Goal: Task Accomplishment & Management: Manage account settings

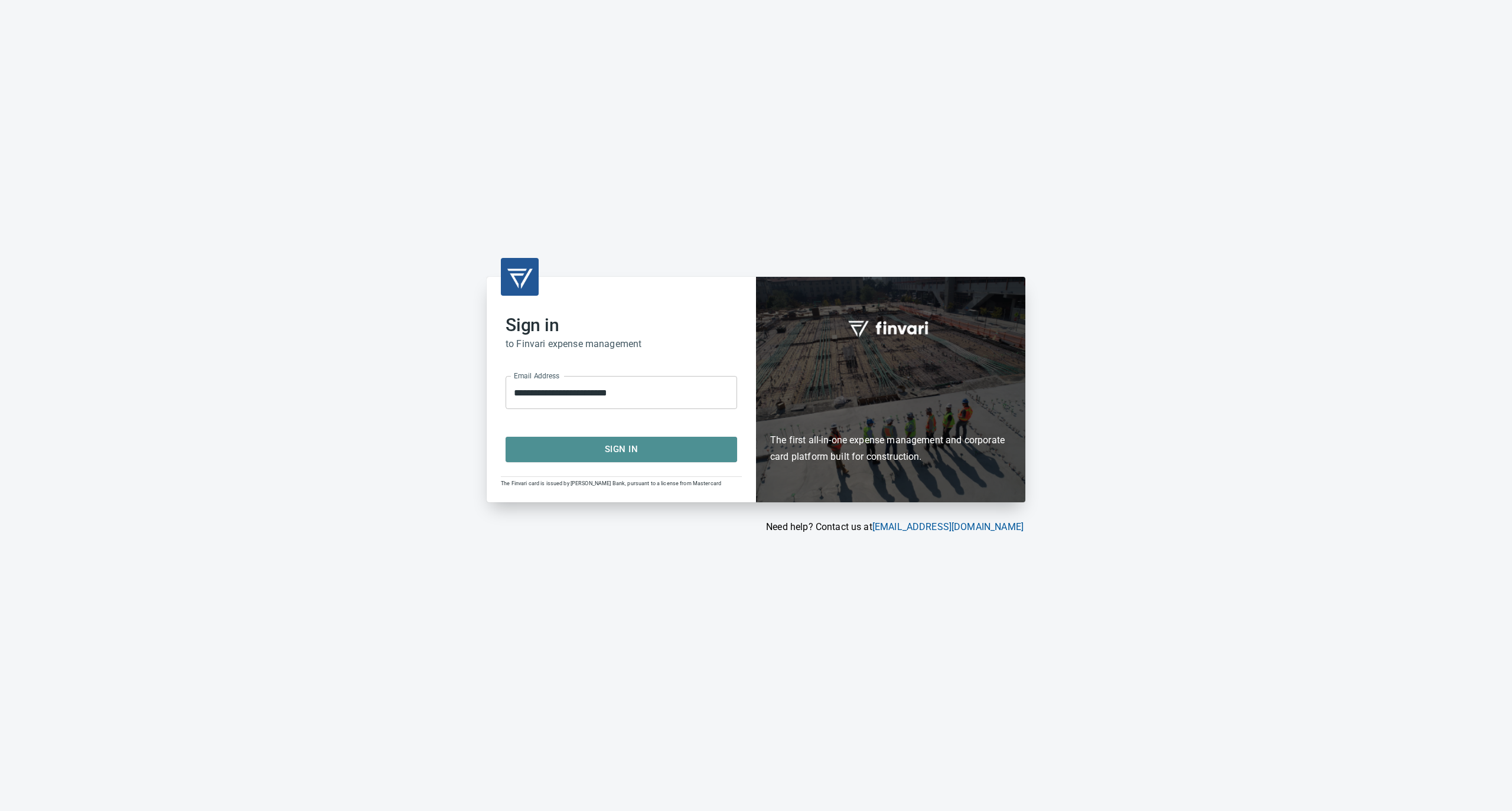
click at [624, 452] on span "Sign In" at bounding box center [620, 449] width 205 height 15
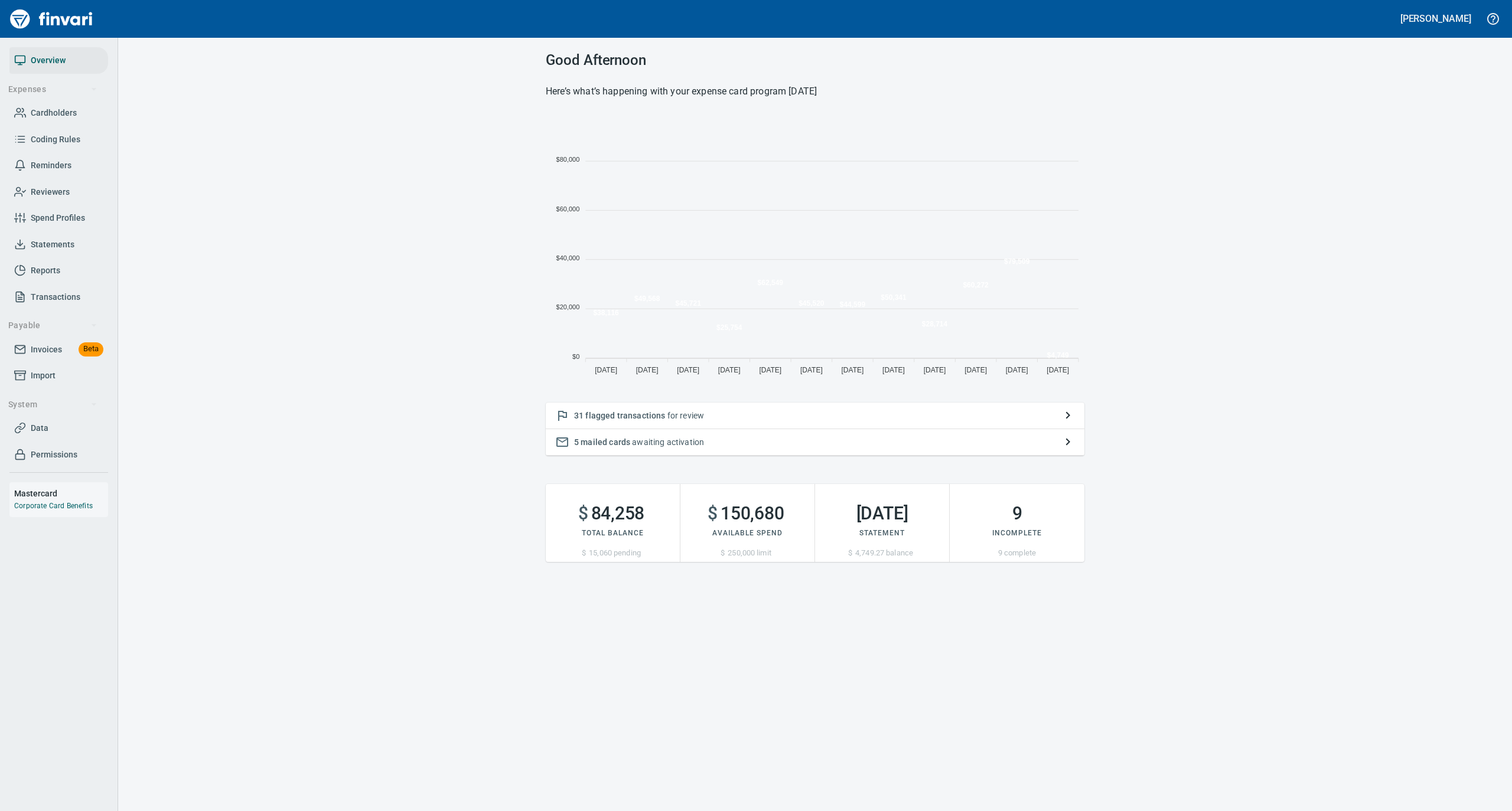
scroll to position [262, 527]
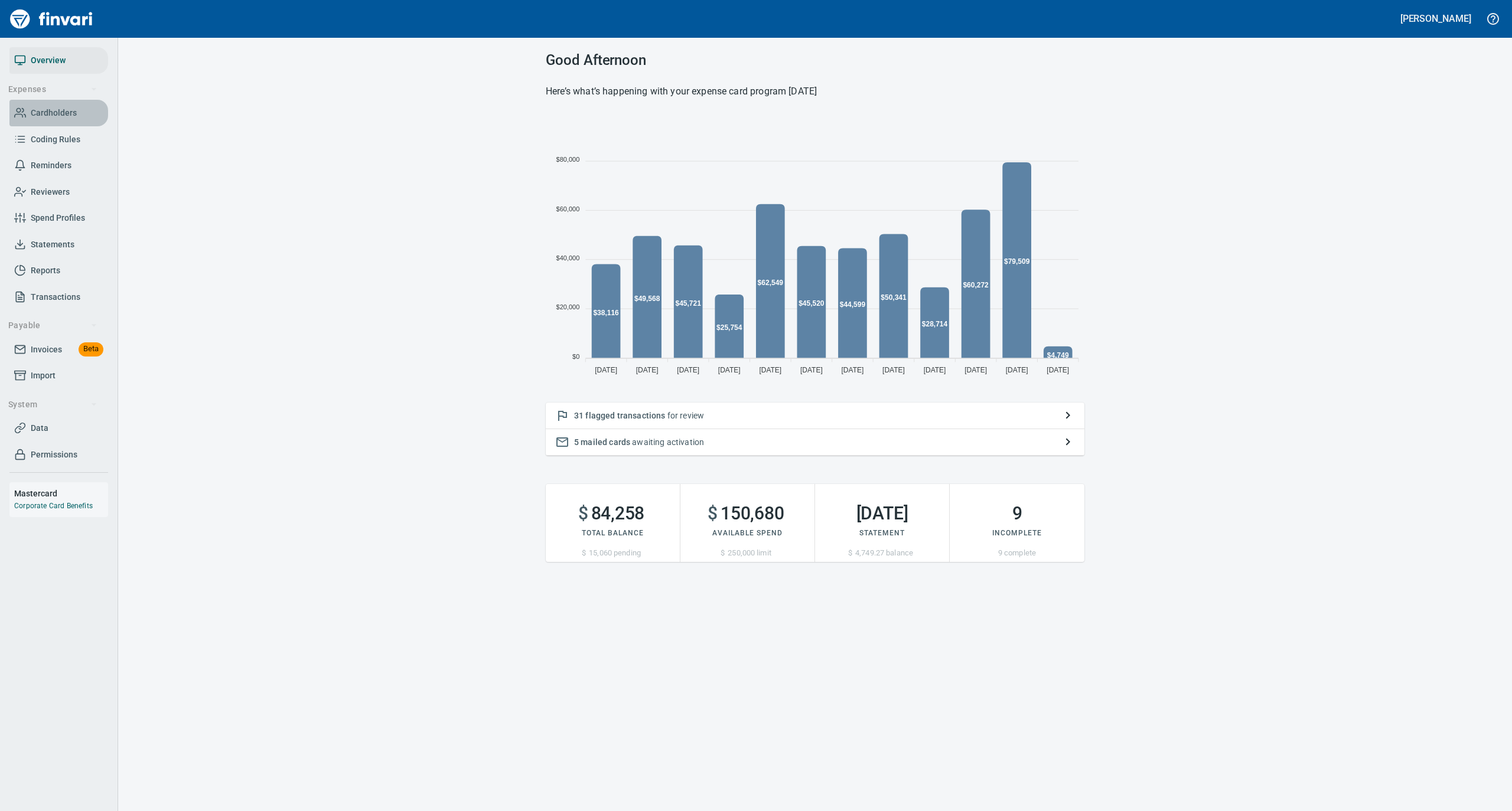
click at [51, 104] on link "Cardholders" at bounding box center [58, 114] width 98 height 27
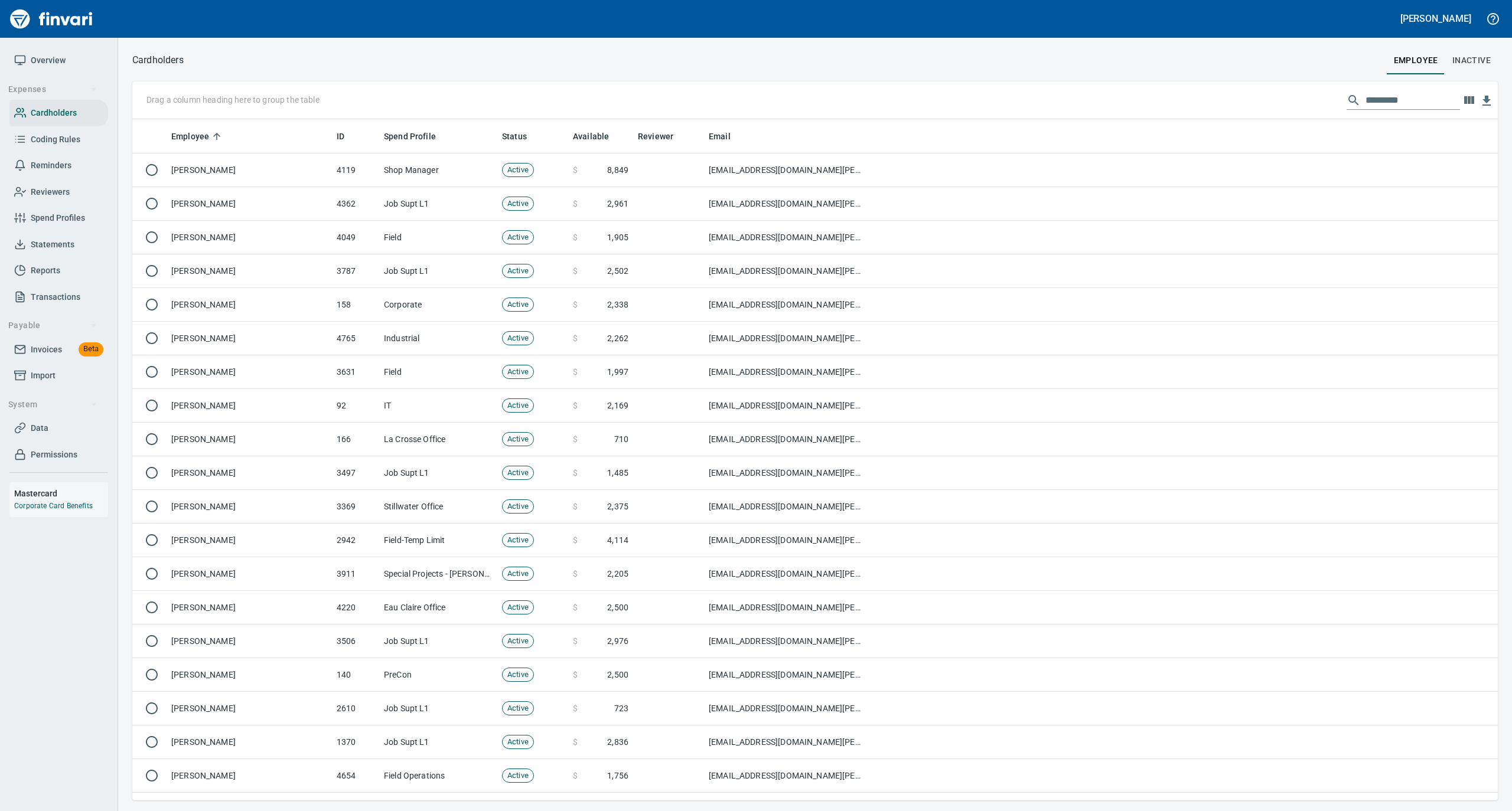
scroll to position [669, 1341]
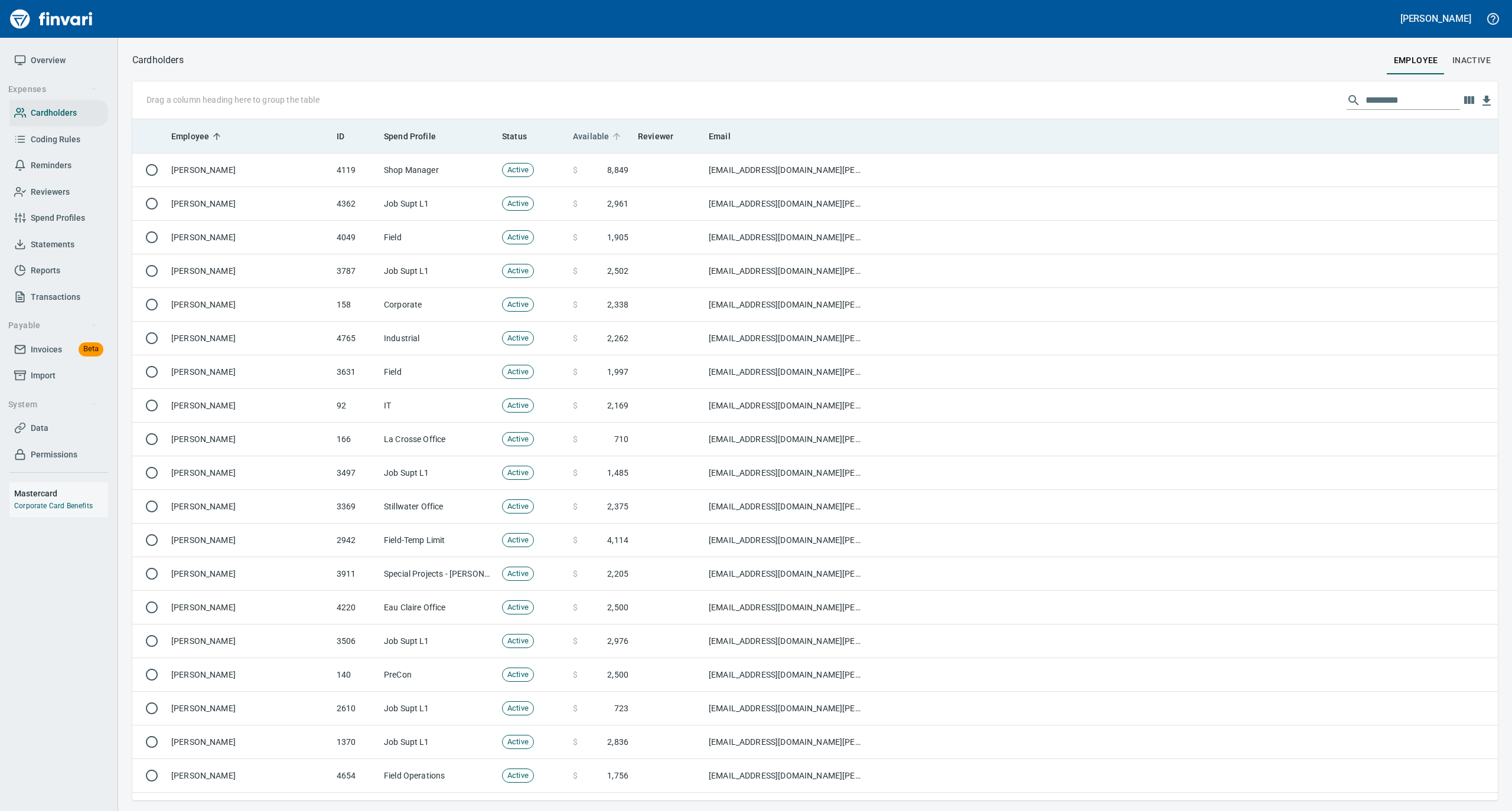
click at [611, 135] on icon at bounding box center [616, 135] width 10 height 10
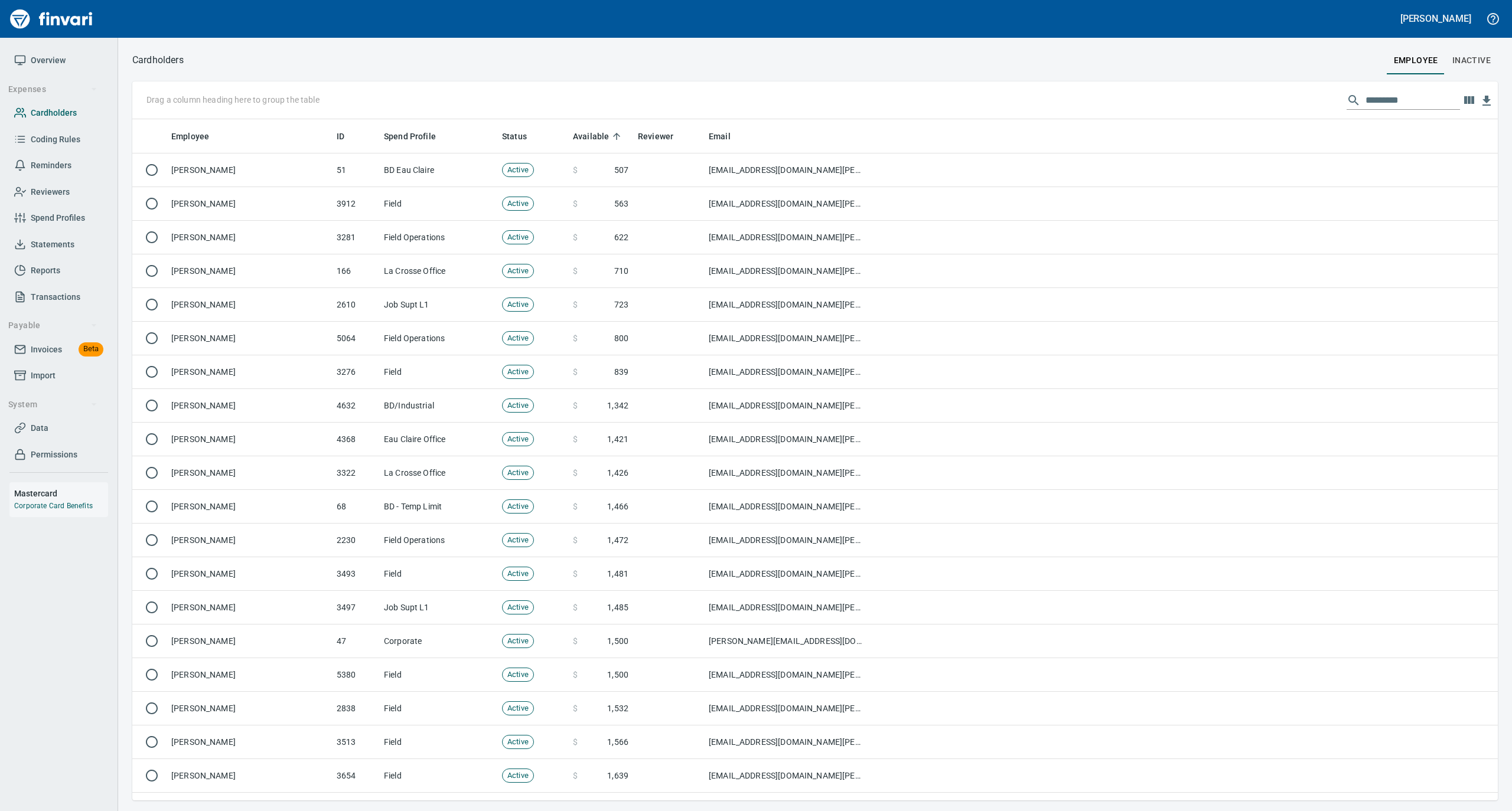
click at [54, 111] on span "Cardholders" at bounding box center [53, 113] width 46 height 14
click at [51, 60] on span "Overview" at bounding box center [48, 60] width 34 height 14
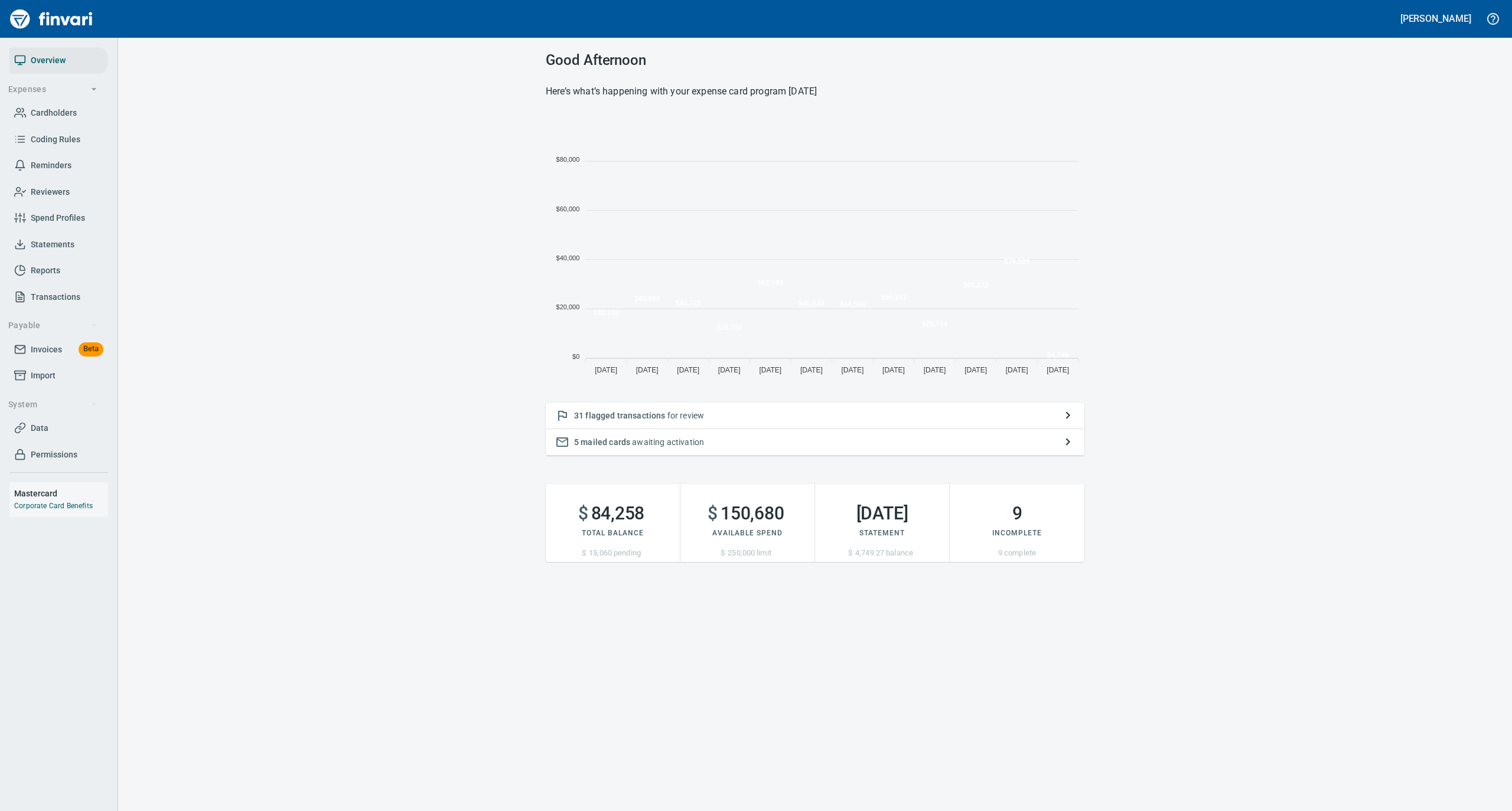
scroll to position [262, 527]
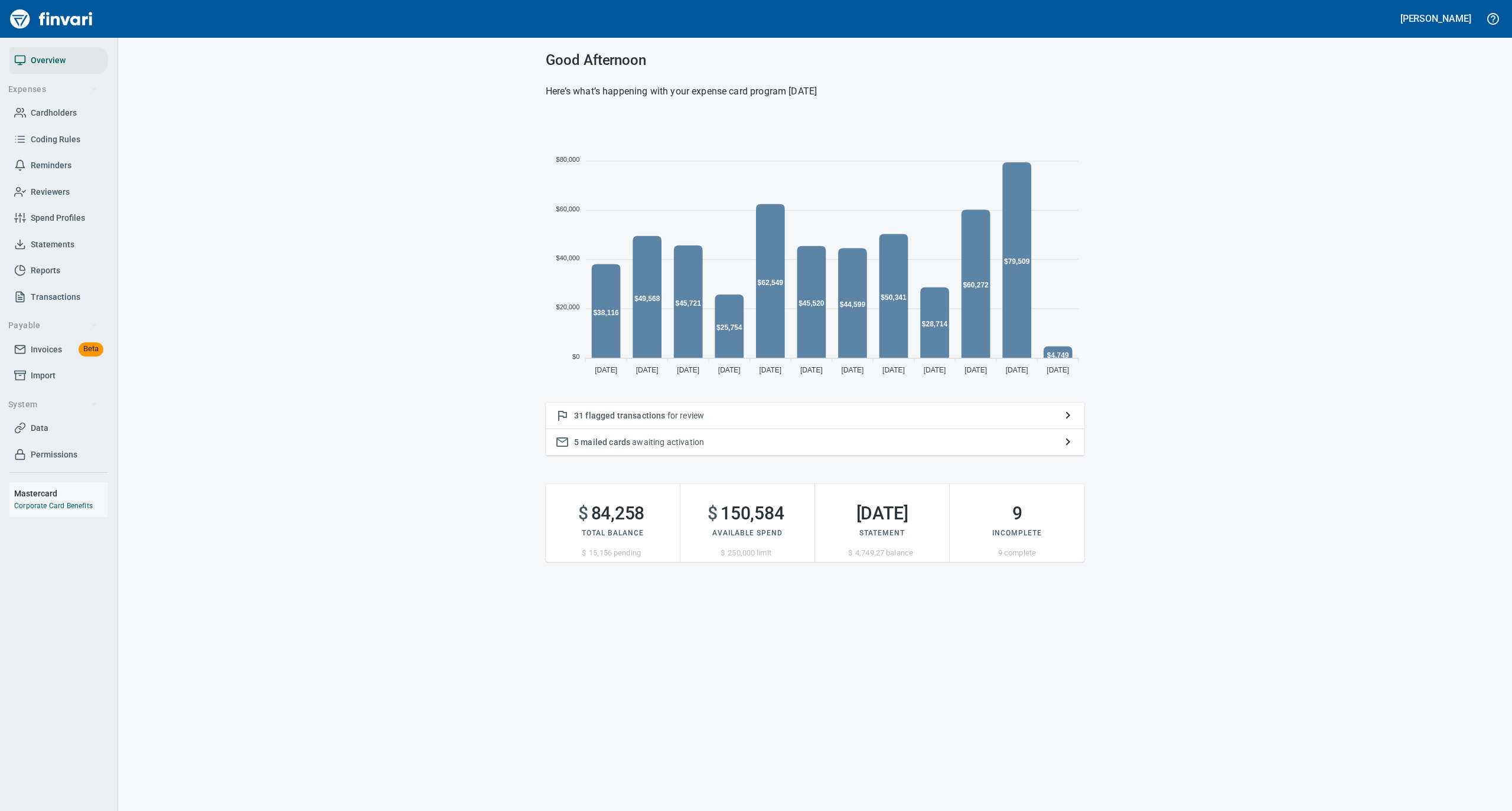
click at [29, 239] on span "Statements" at bounding box center [58, 244] width 89 height 14
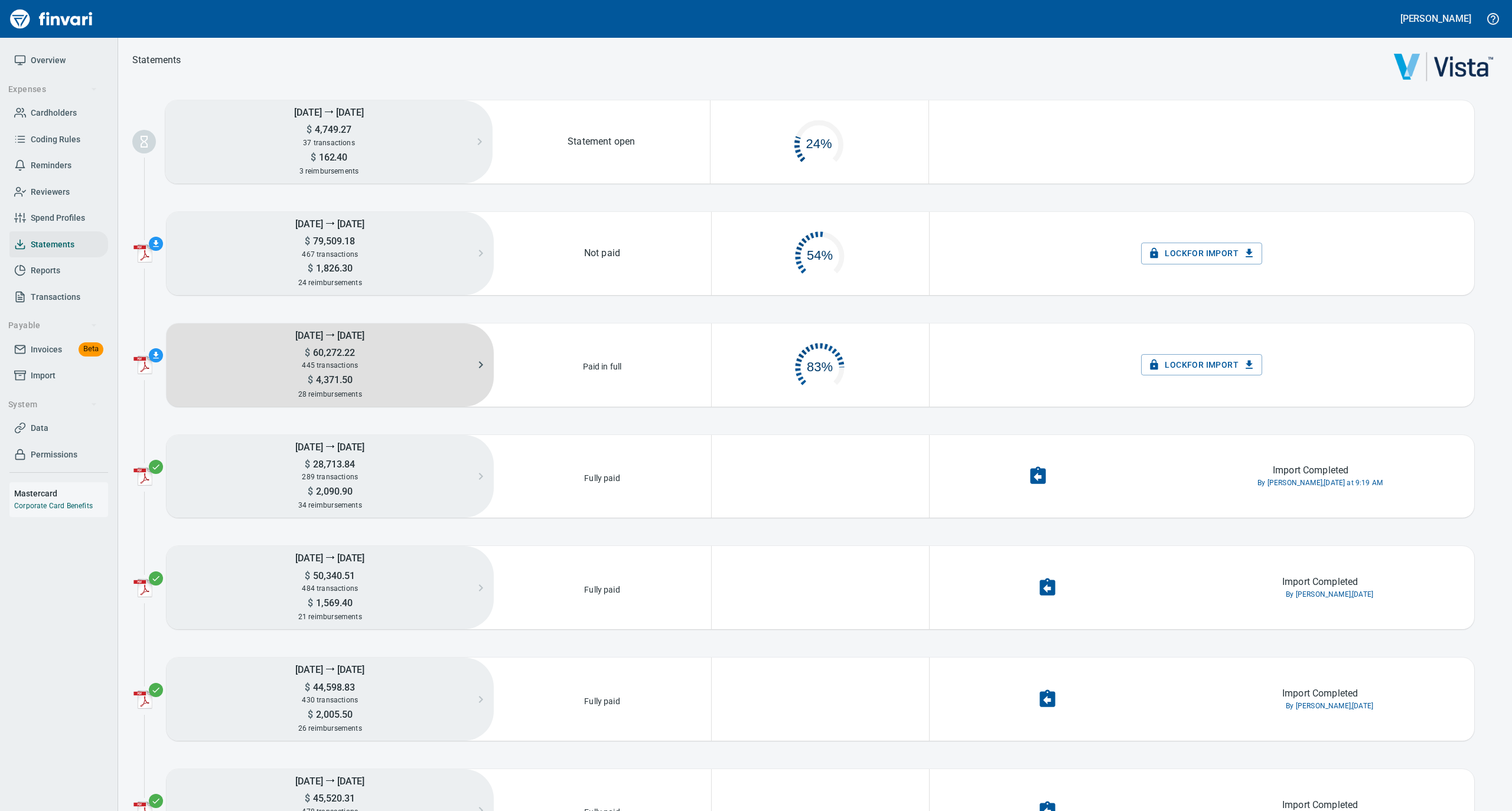
scroll to position [56, 203]
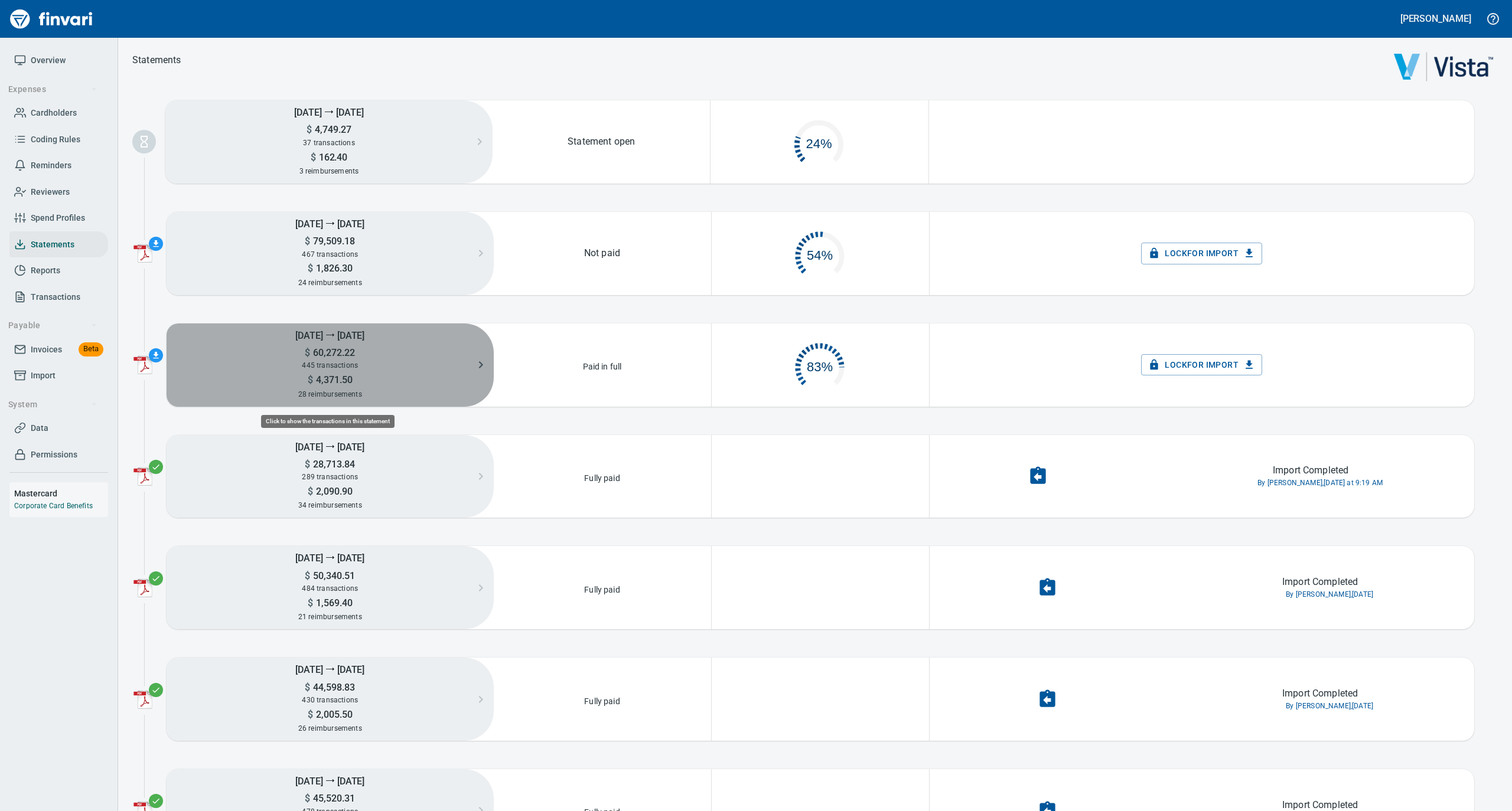
click at [355, 362] on span "445 transactions" at bounding box center [329, 365] width 56 height 9
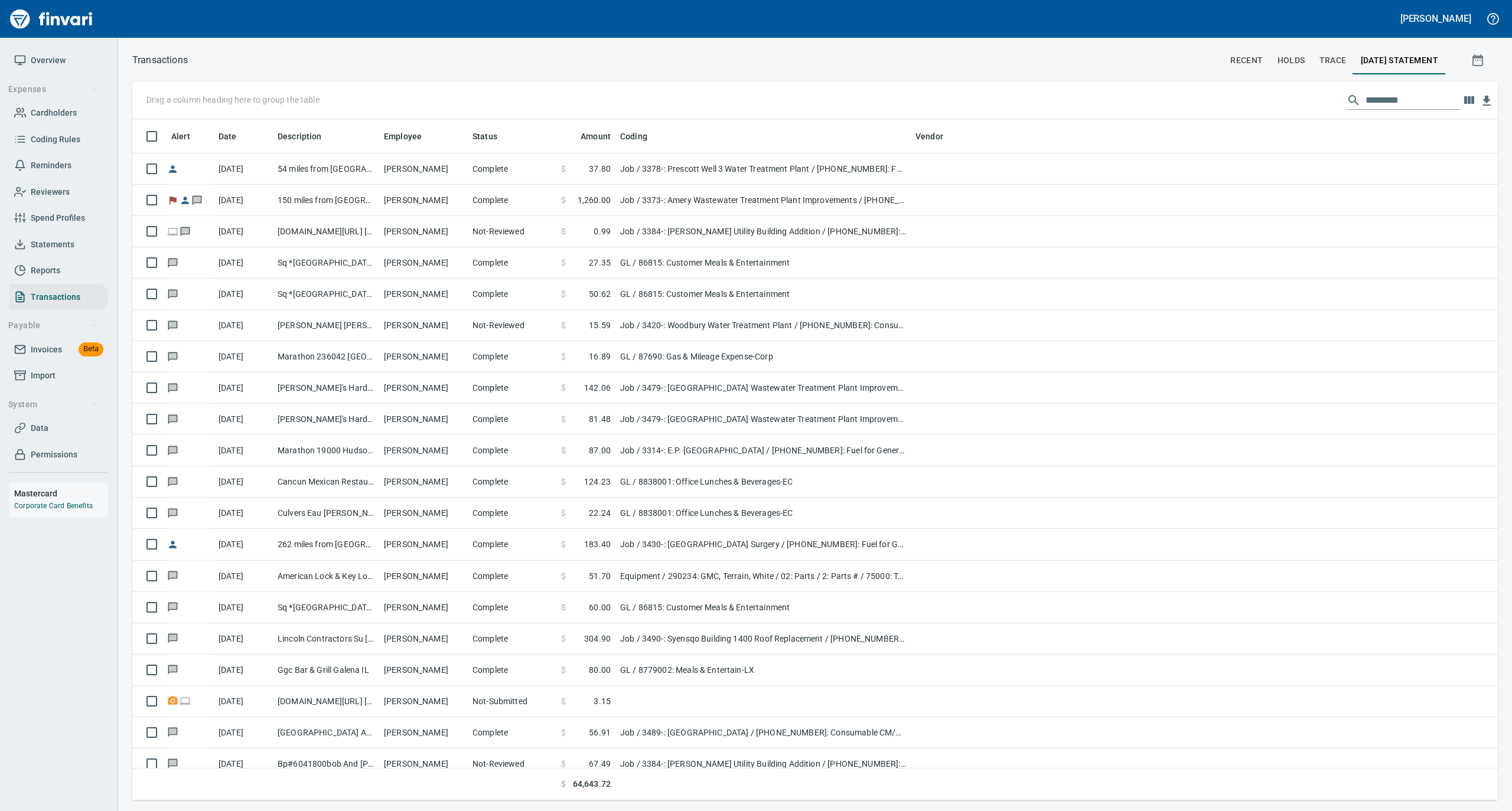
scroll to position [669, 1341]
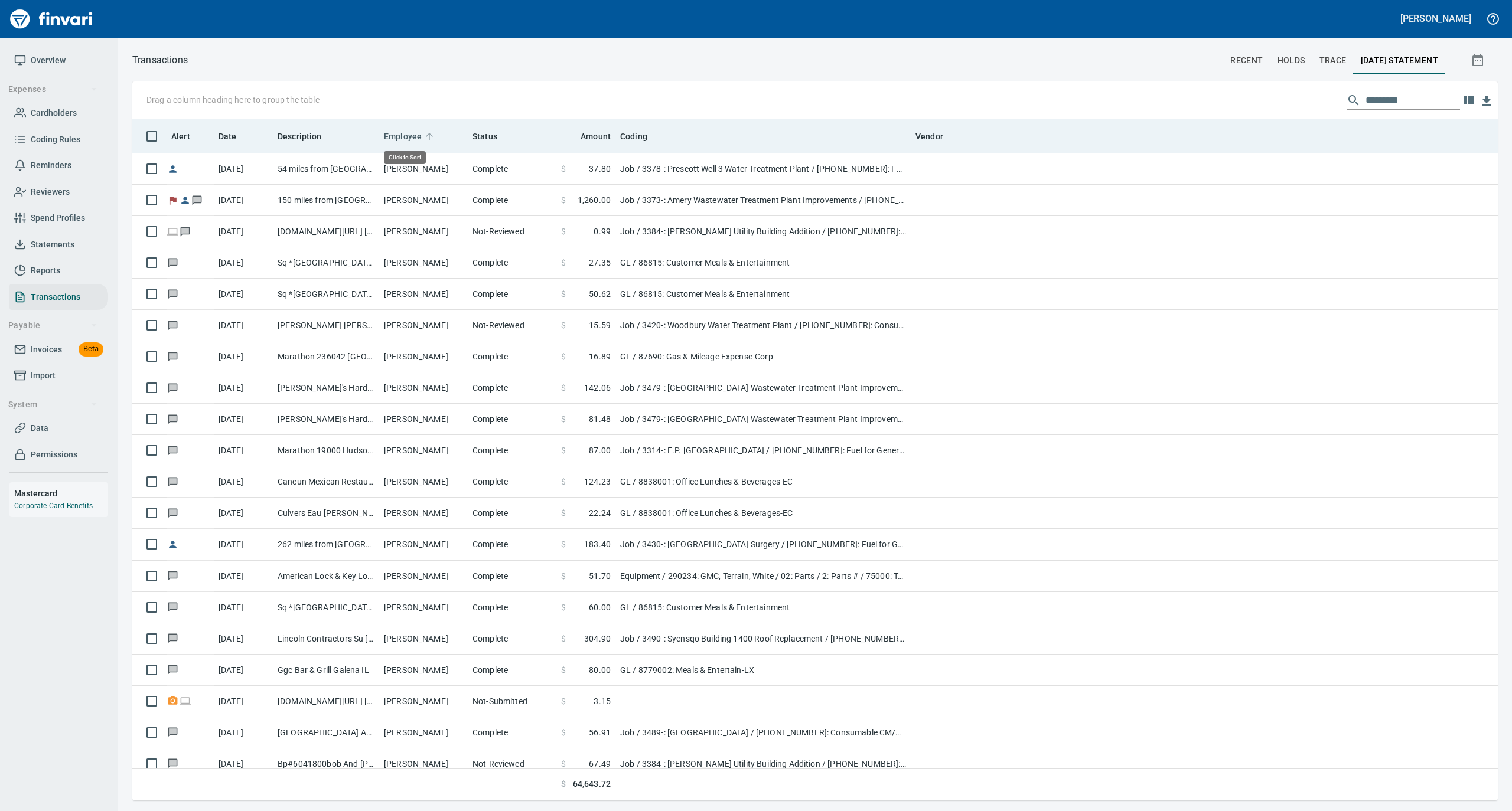
click at [428, 135] on icon at bounding box center [429, 135] width 7 height 7
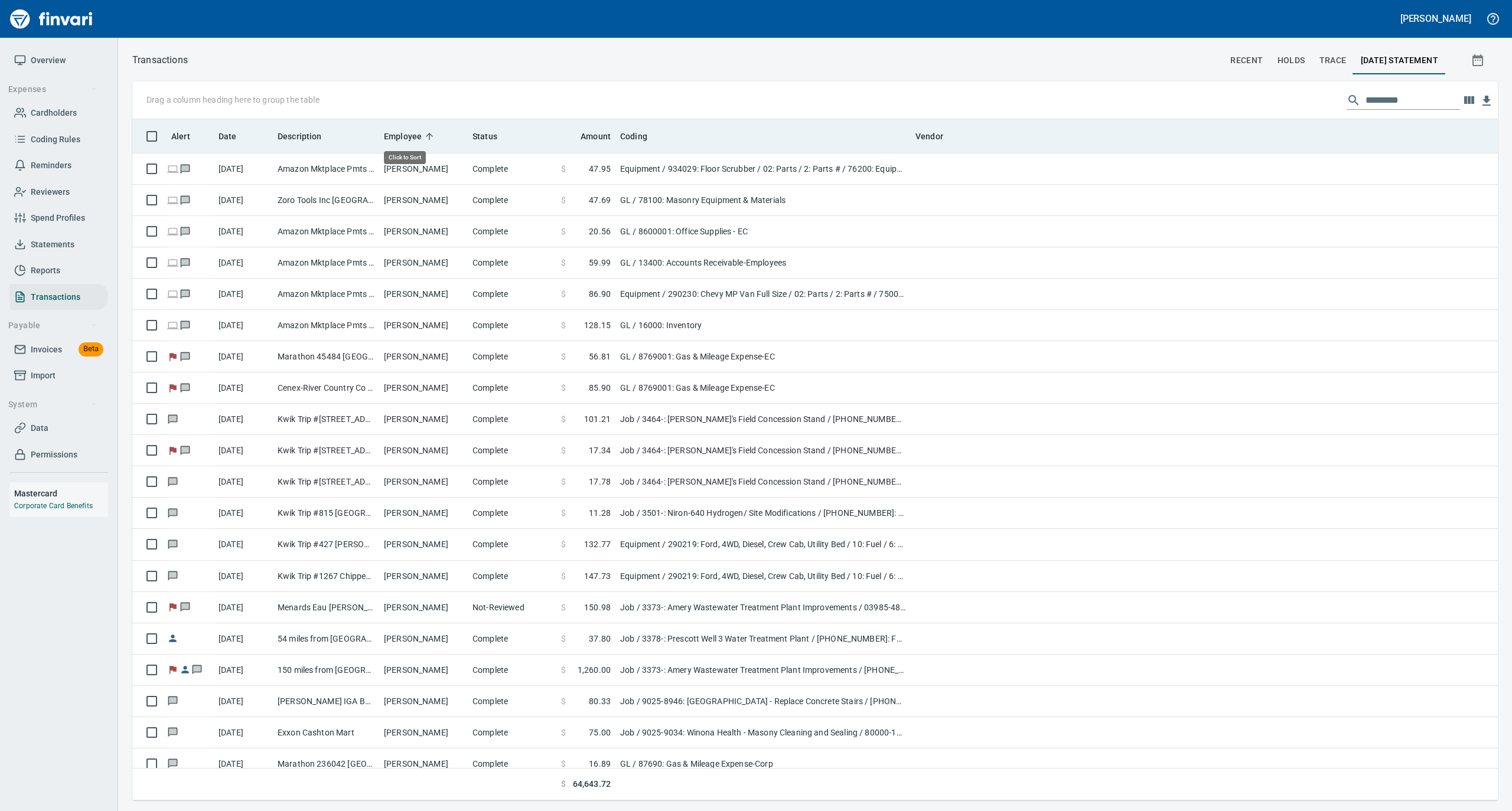
click at [428, 135] on icon at bounding box center [429, 135] width 7 height 7
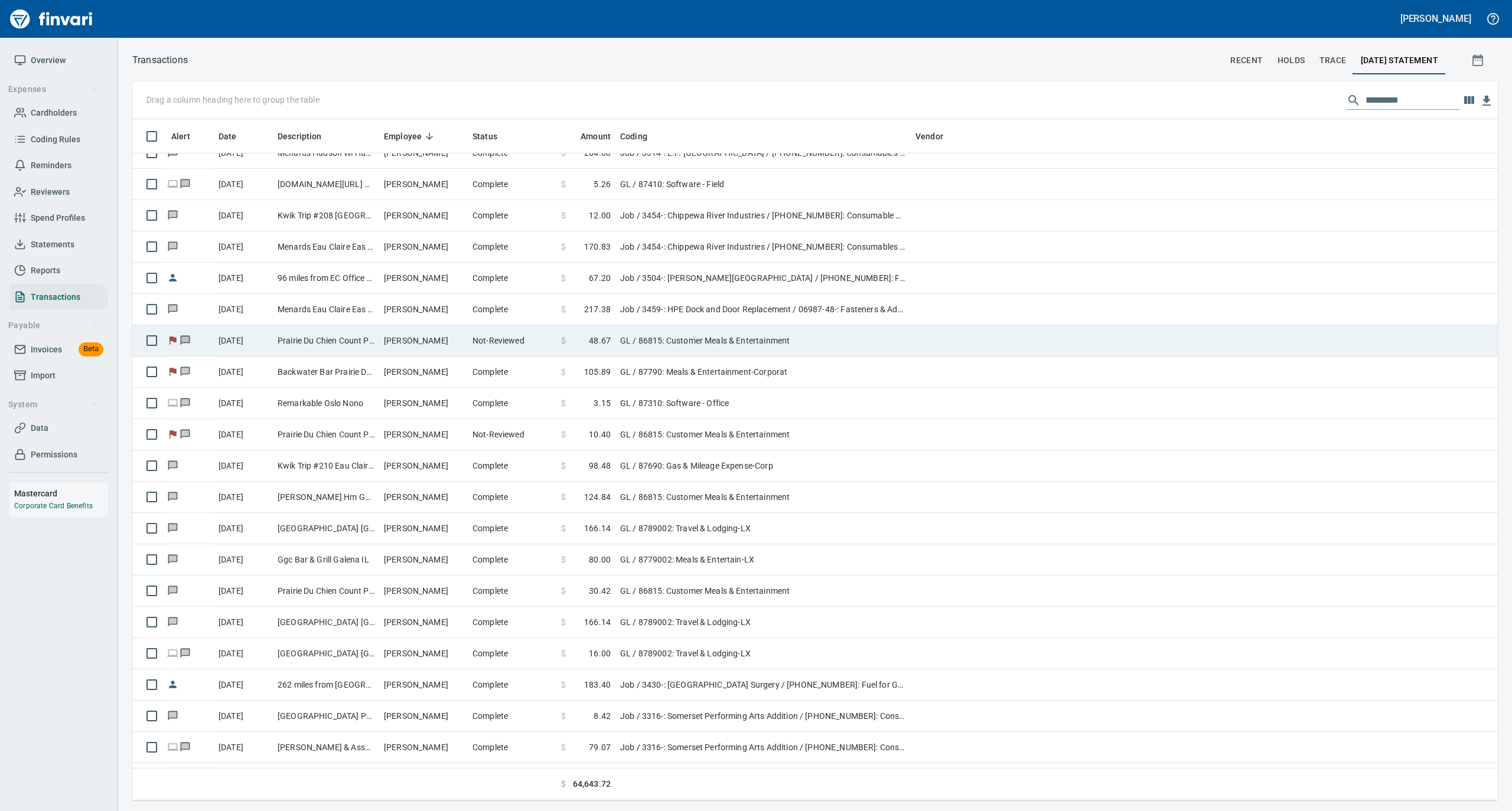
scroll to position [157, 0]
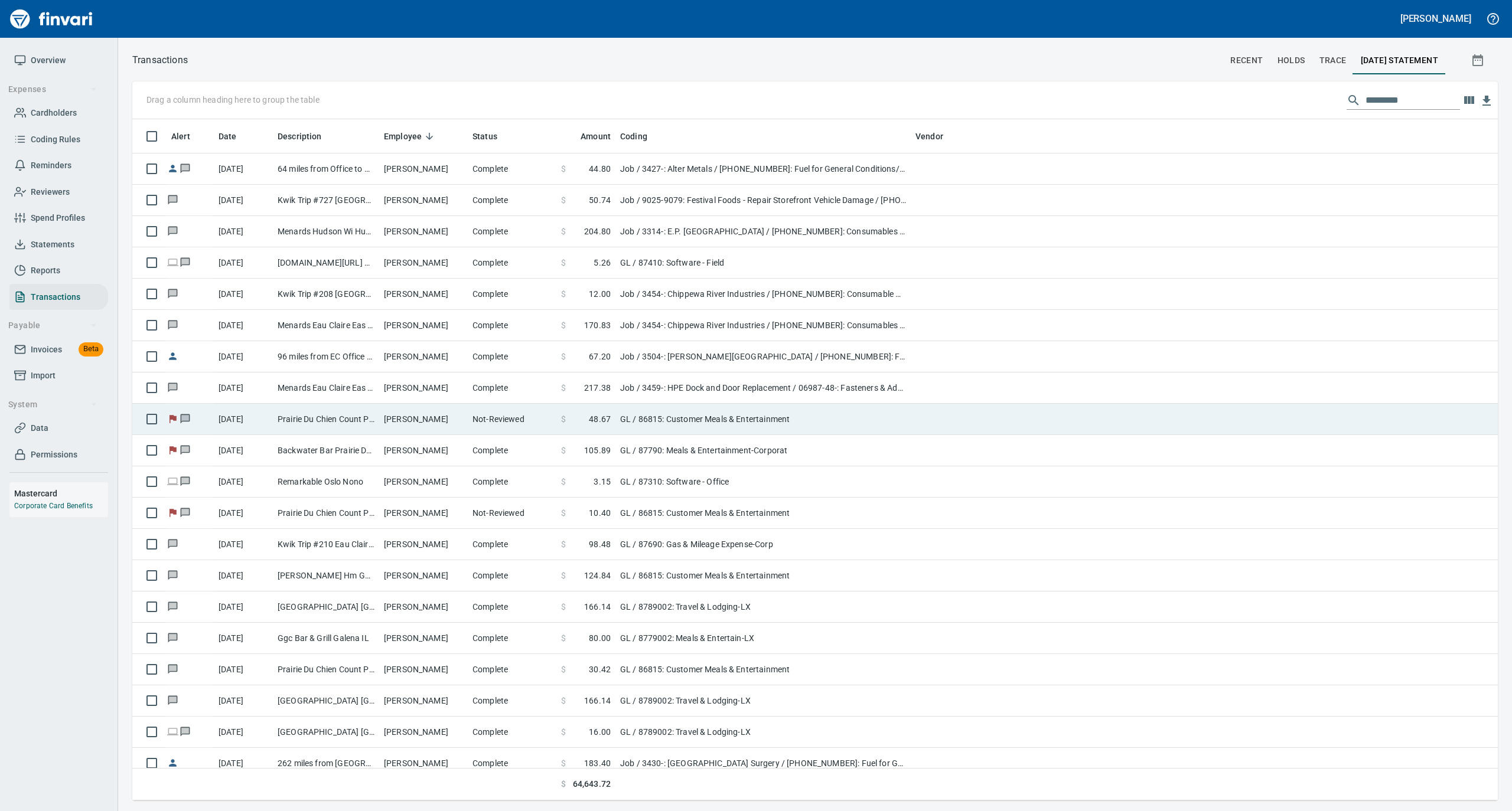
click at [412, 411] on td "Tyler Swanson" at bounding box center [423, 419] width 89 height 31
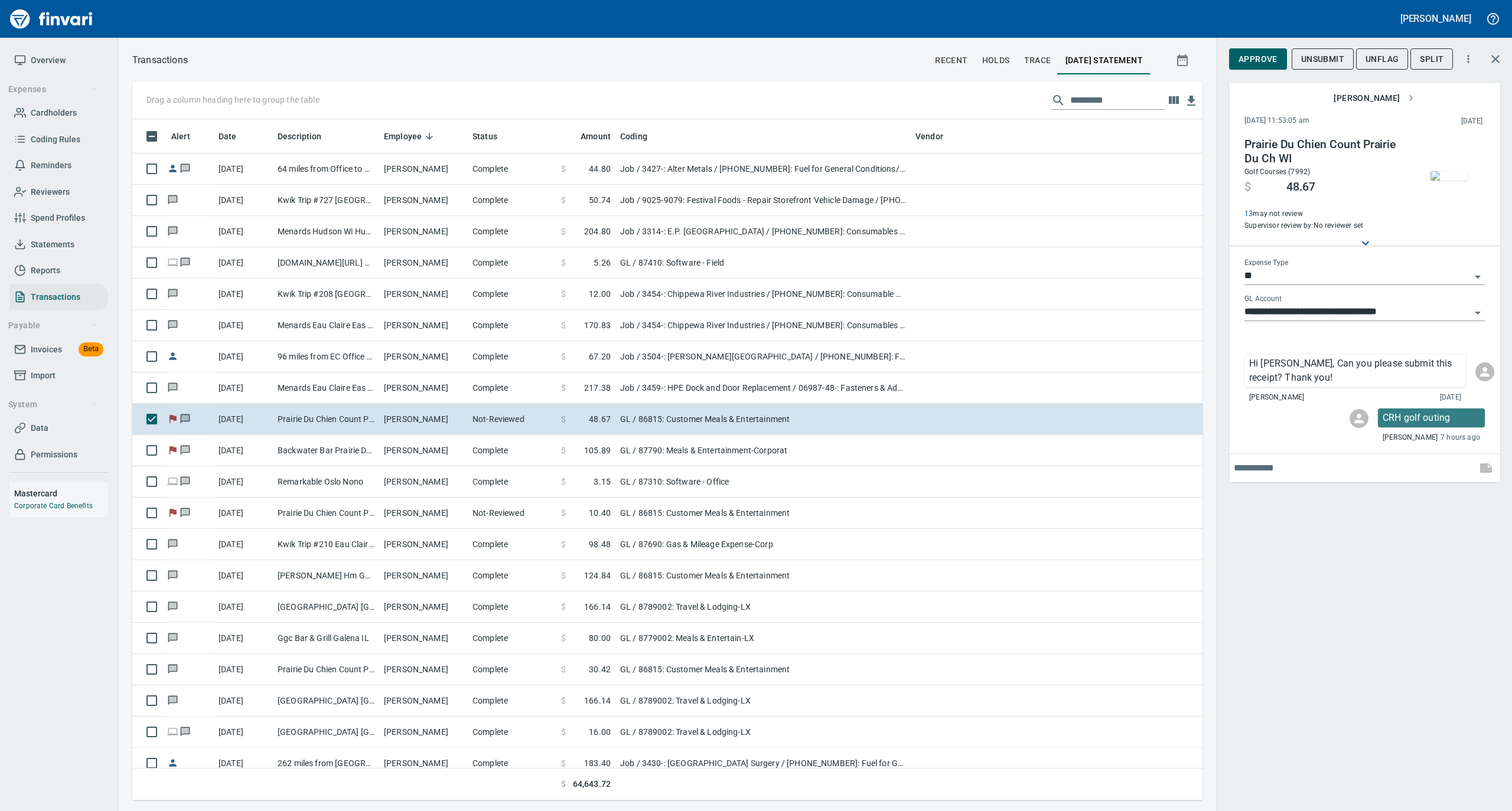
scroll to position [669, 1046]
click at [1250, 63] on span "Approve" at bounding box center [1257, 58] width 39 height 14
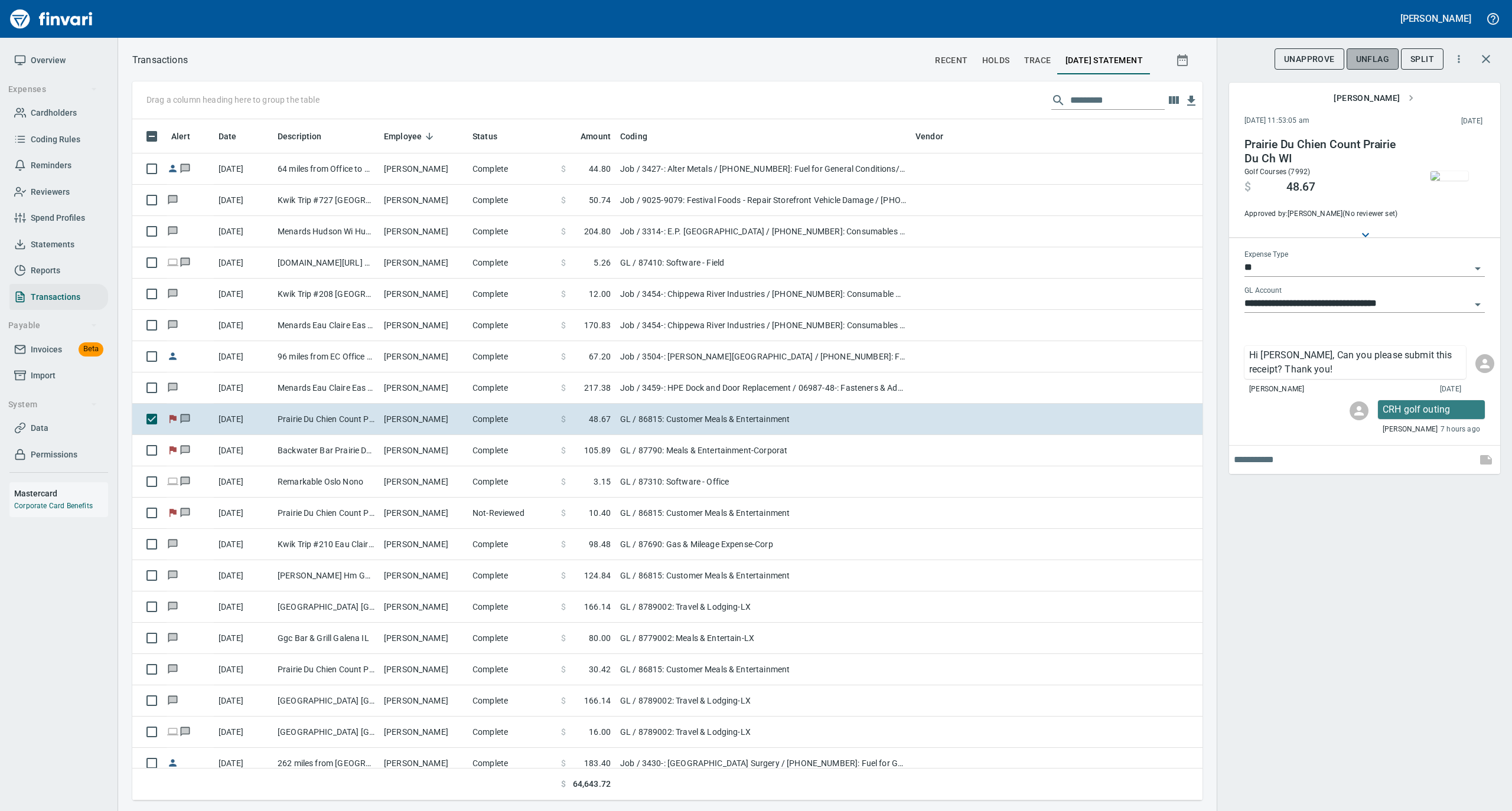
click at [1361, 60] on span "UnFlag" at bounding box center [1372, 58] width 33 height 14
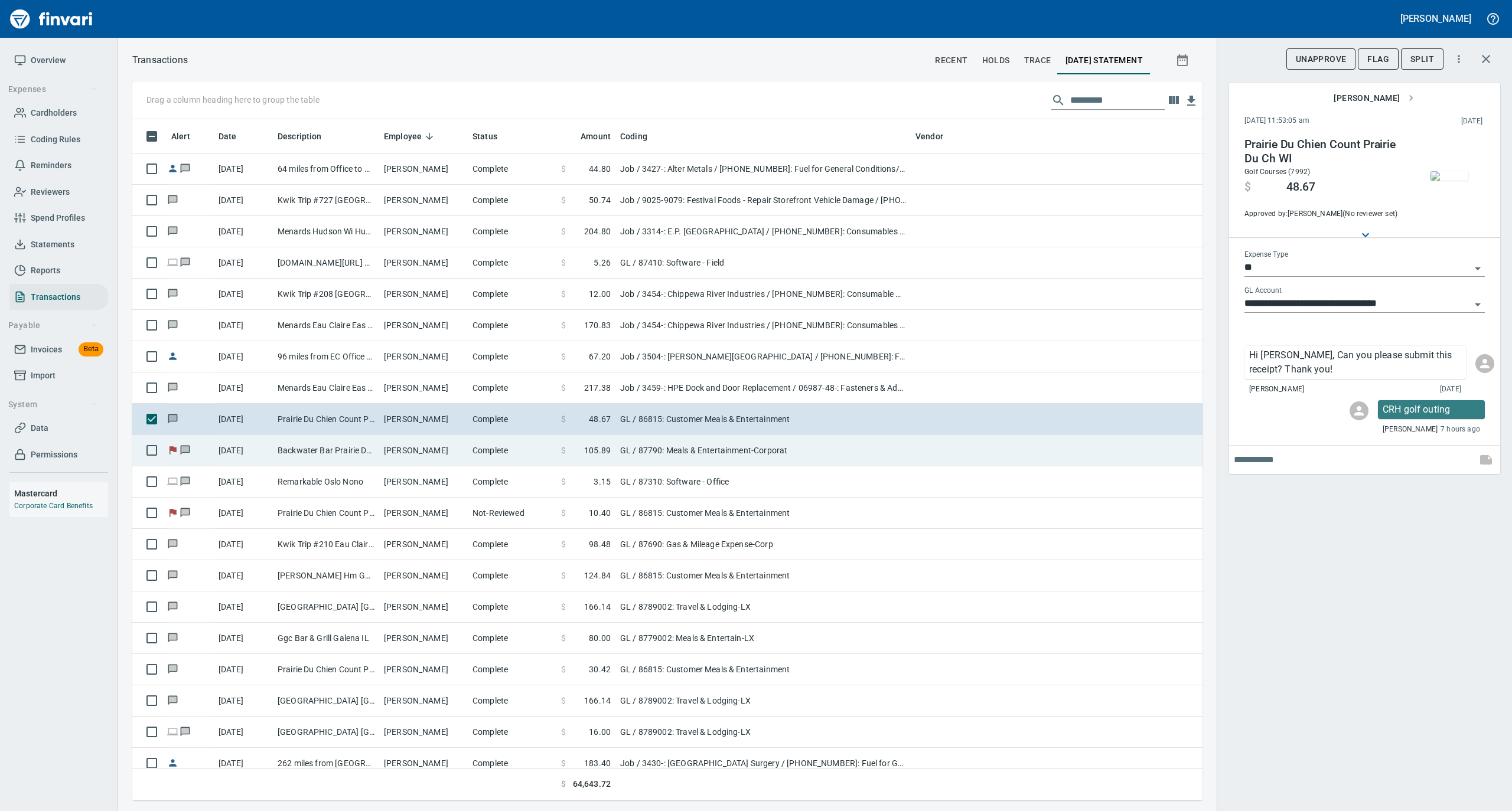
click at [459, 453] on td "Tyler Swanson" at bounding box center [423, 450] width 89 height 31
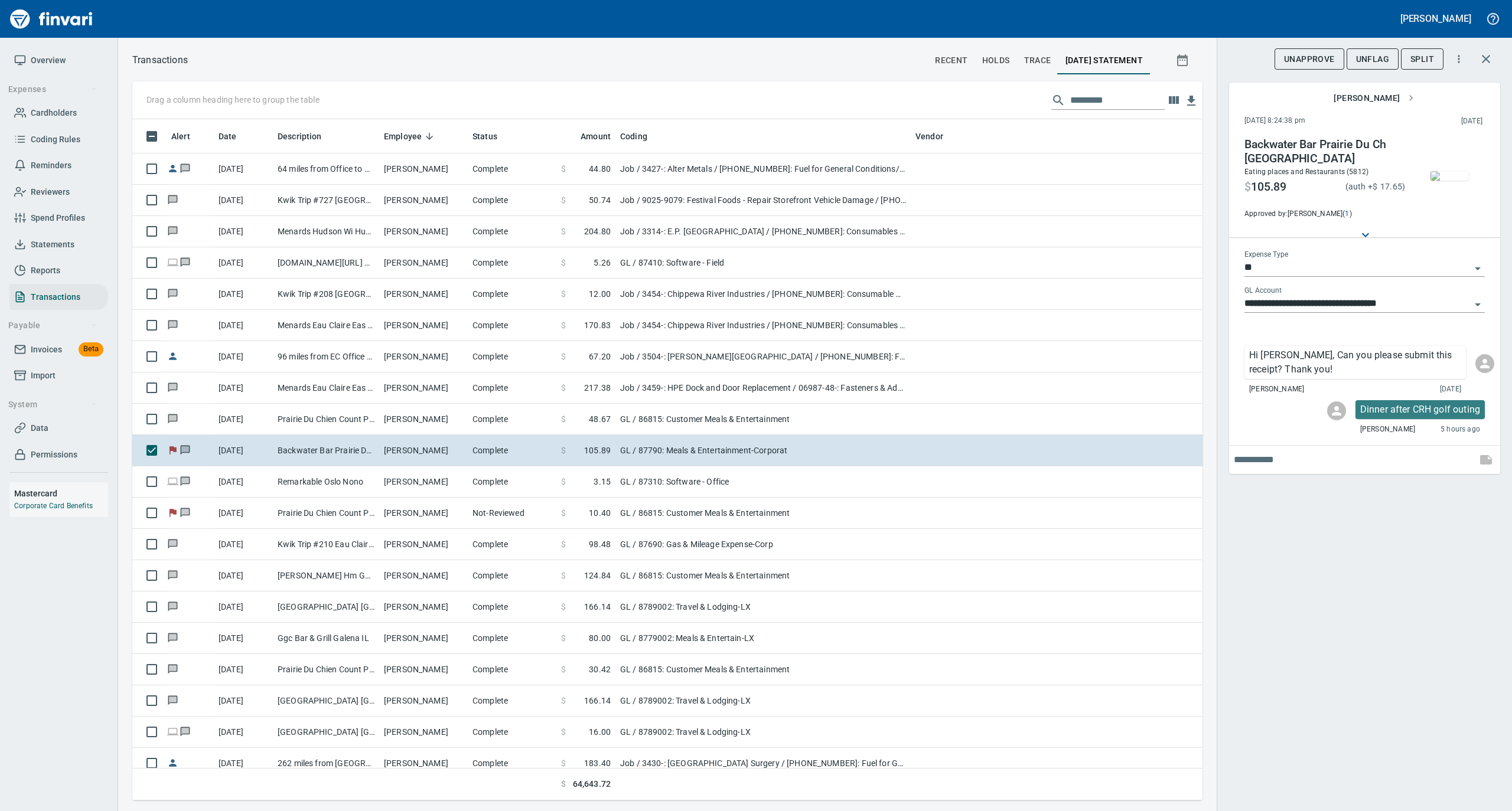
scroll to position [669, 1046]
click at [1385, 52] on span "UnFlag" at bounding box center [1372, 58] width 33 height 14
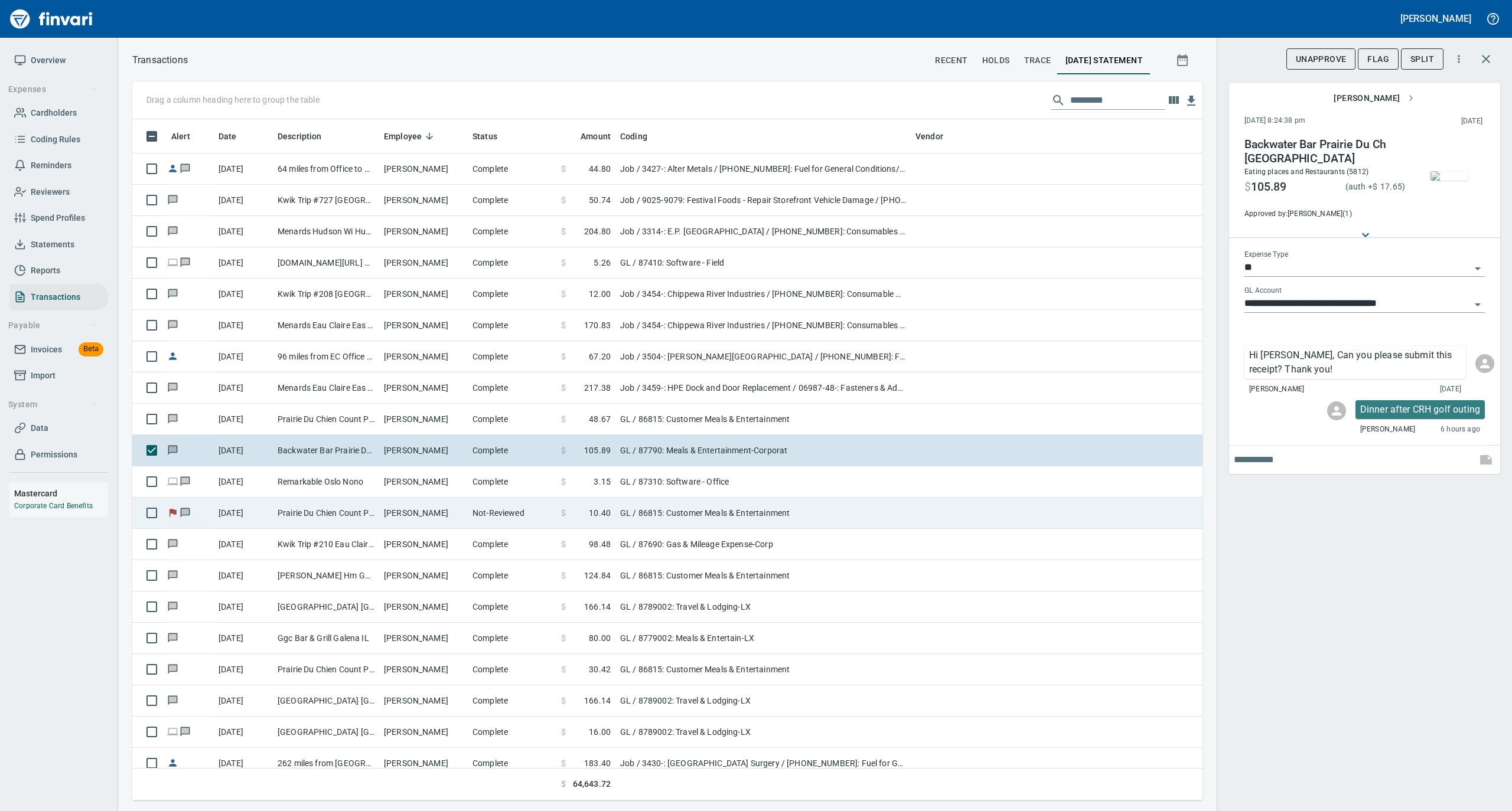
click at [490, 513] on td "Not-Reviewed" at bounding box center [512, 512] width 89 height 31
type input "**********"
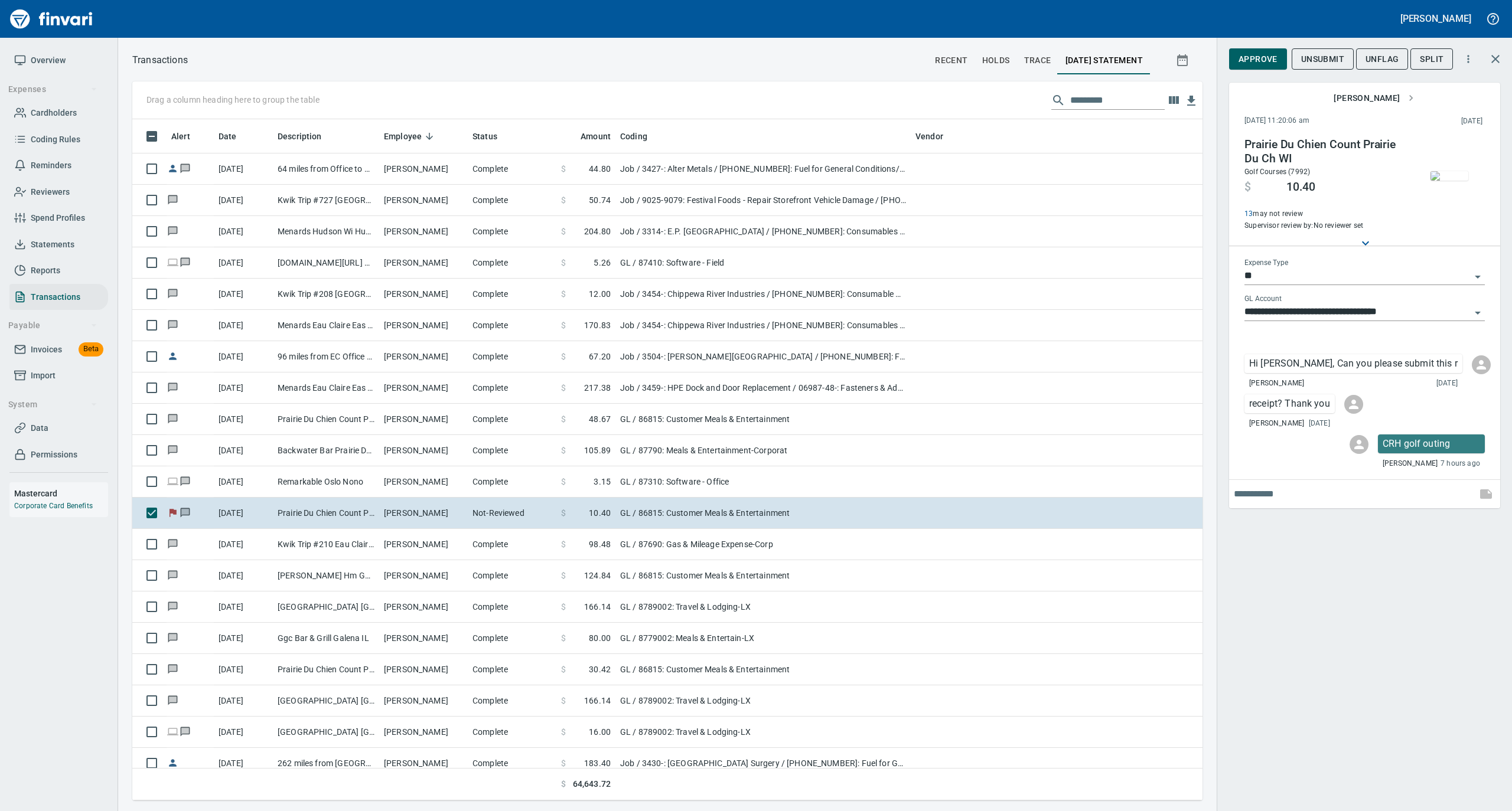
scroll to position [669, 1046]
click at [1386, 58] on span "UnFlag" at bounding box center [1381, 58] width 33 height 14
click at [1259, 60] on span "Approve" at bounding box center [1257, 58] width 39 height 14
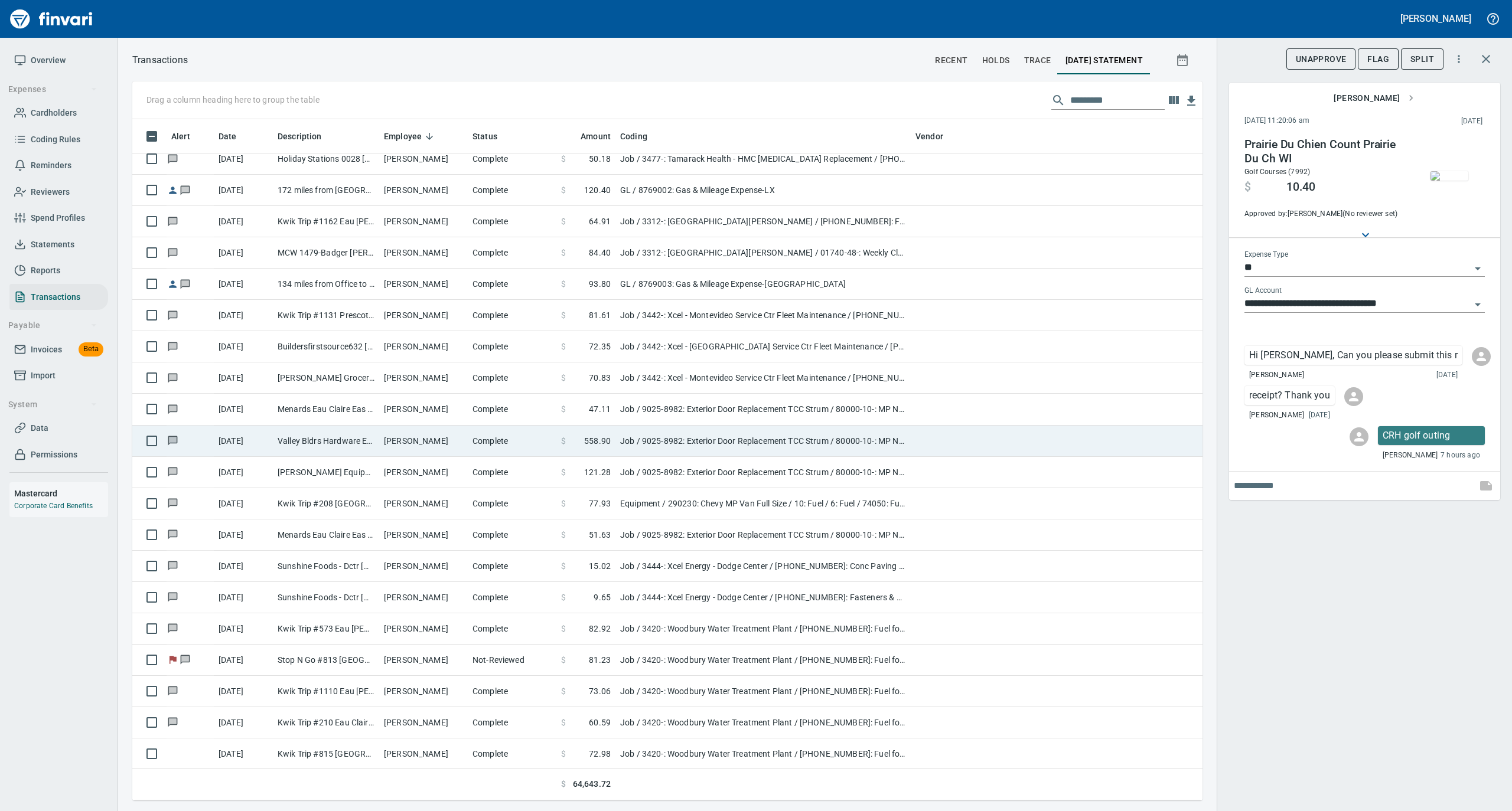
scroll to position [2911, 0]
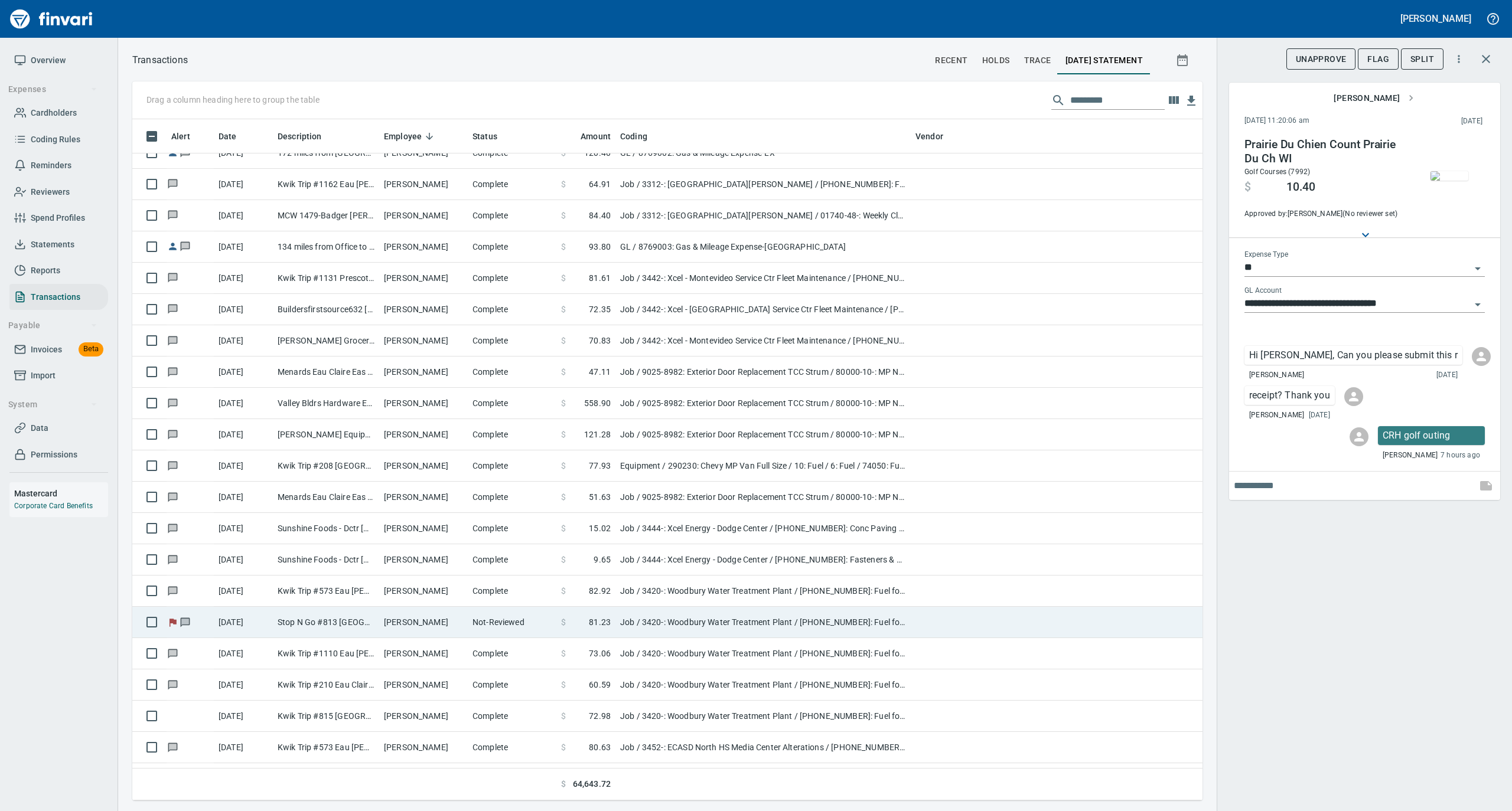
click at [387, 618] on td "Patrick Sullivan" at bounding box center [423, 622] width 89 height 31
type input "***"
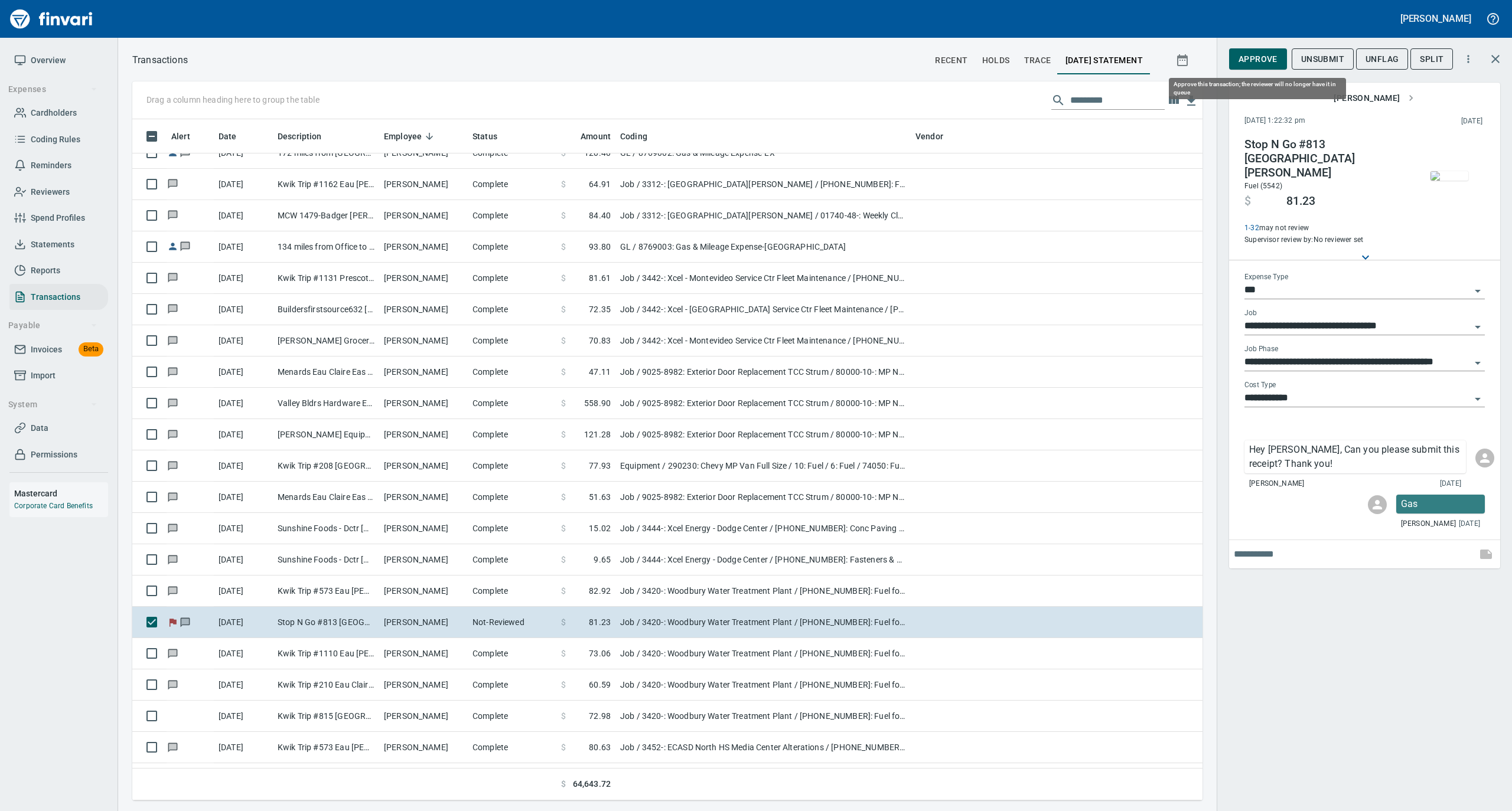
scroll to position [669, 1046]
click at [1253, 59] on span "Approve" at bounding box center [1257, 58] width 39 height 14
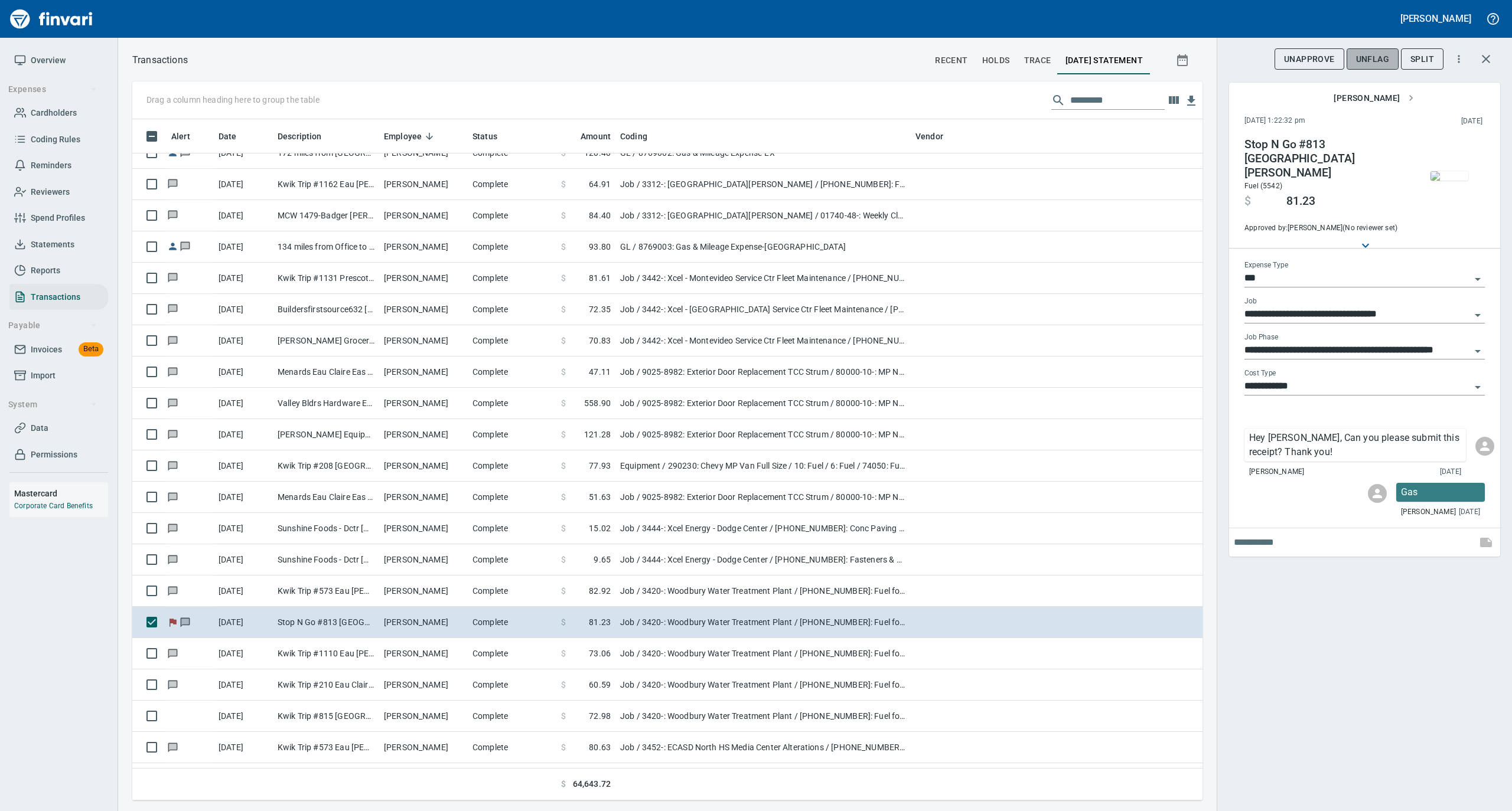
click at [1381, 54] on span "UnFlag" at bounding box center [1372, 58] width 33 height 14
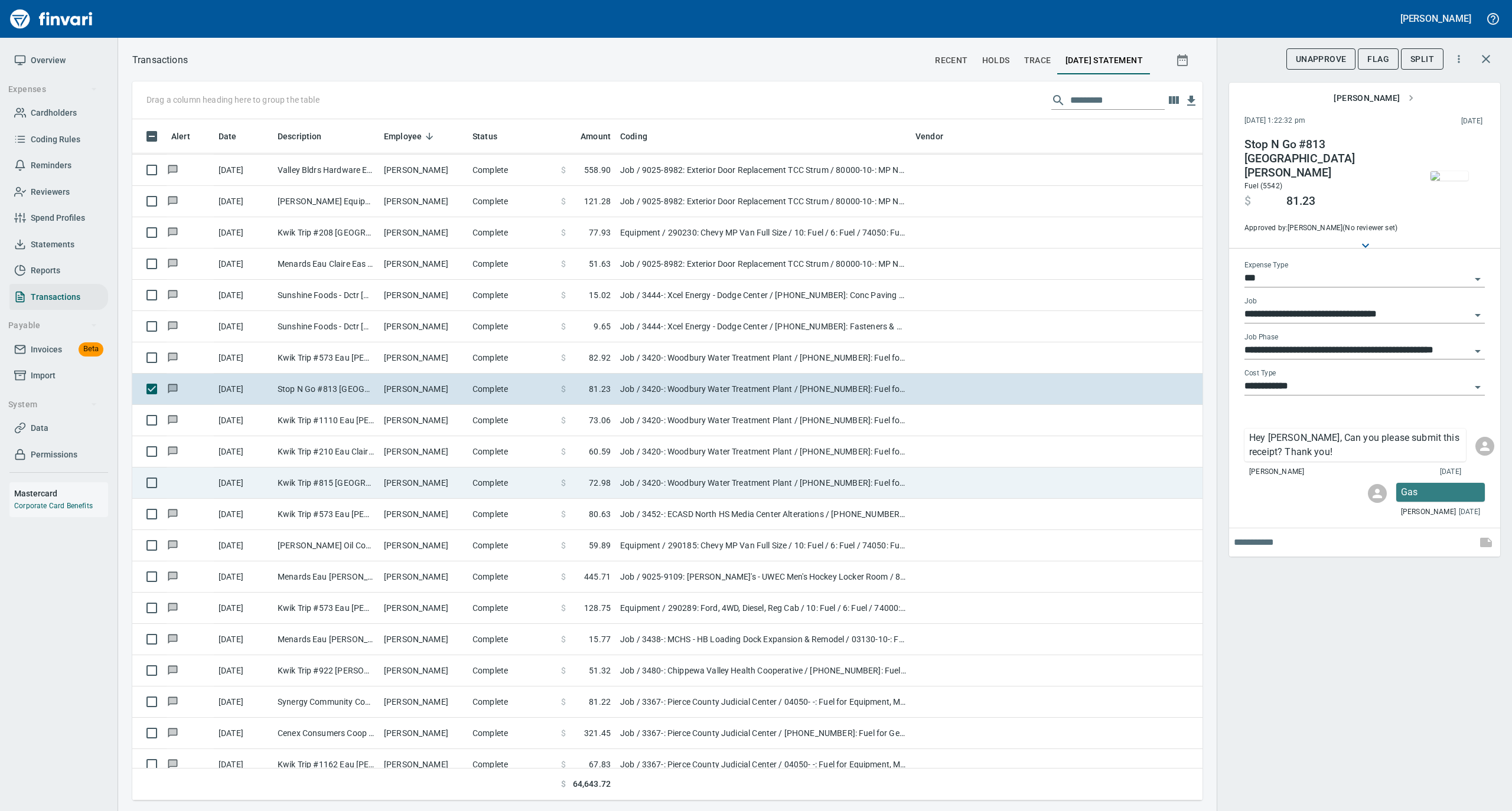
scroll to position [3148, 0]
click at [499, 487] on td "Complete" at bounding box center [512, 482] width 89 height 31
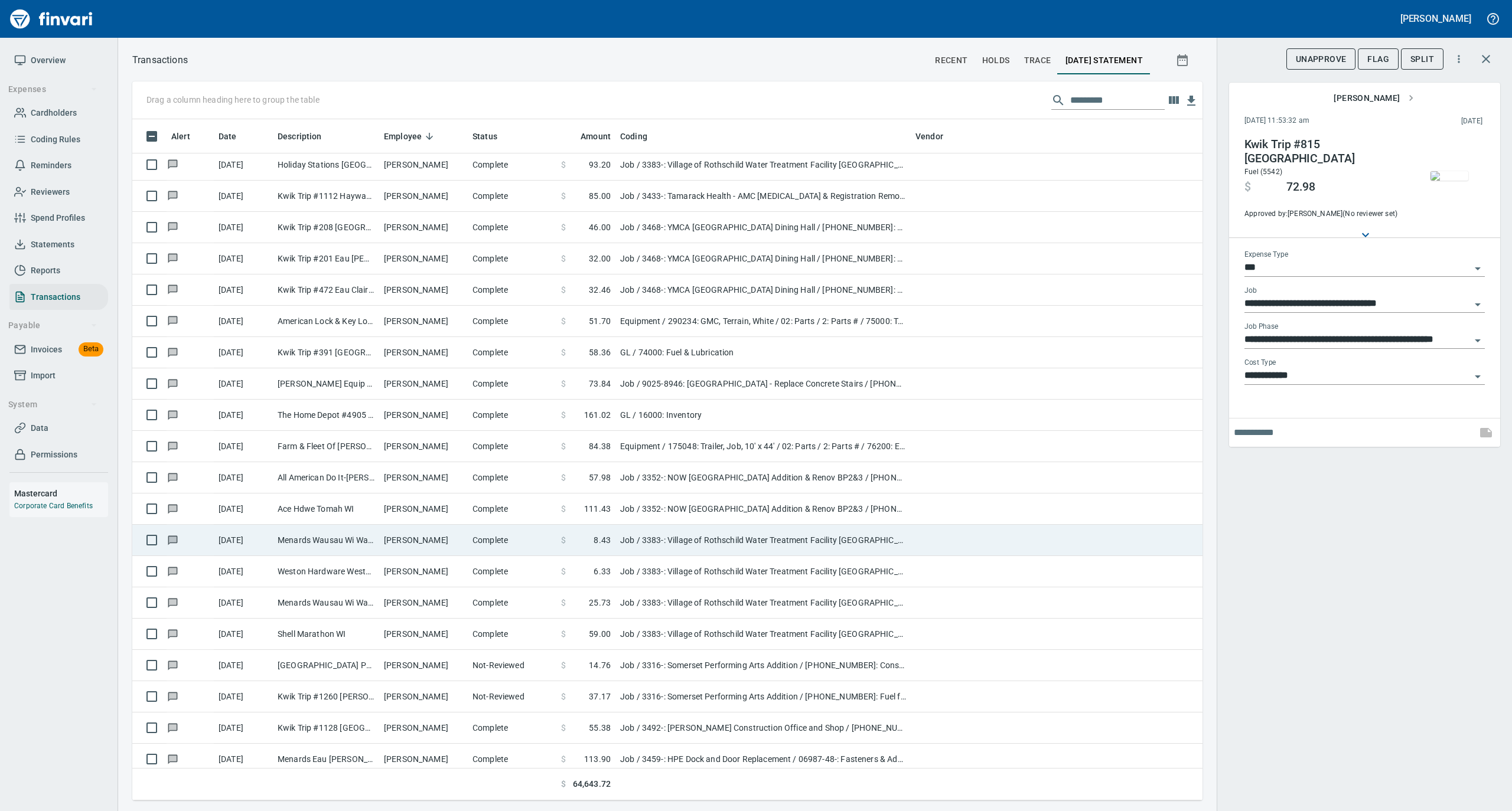
scroll to position [4250, 0]
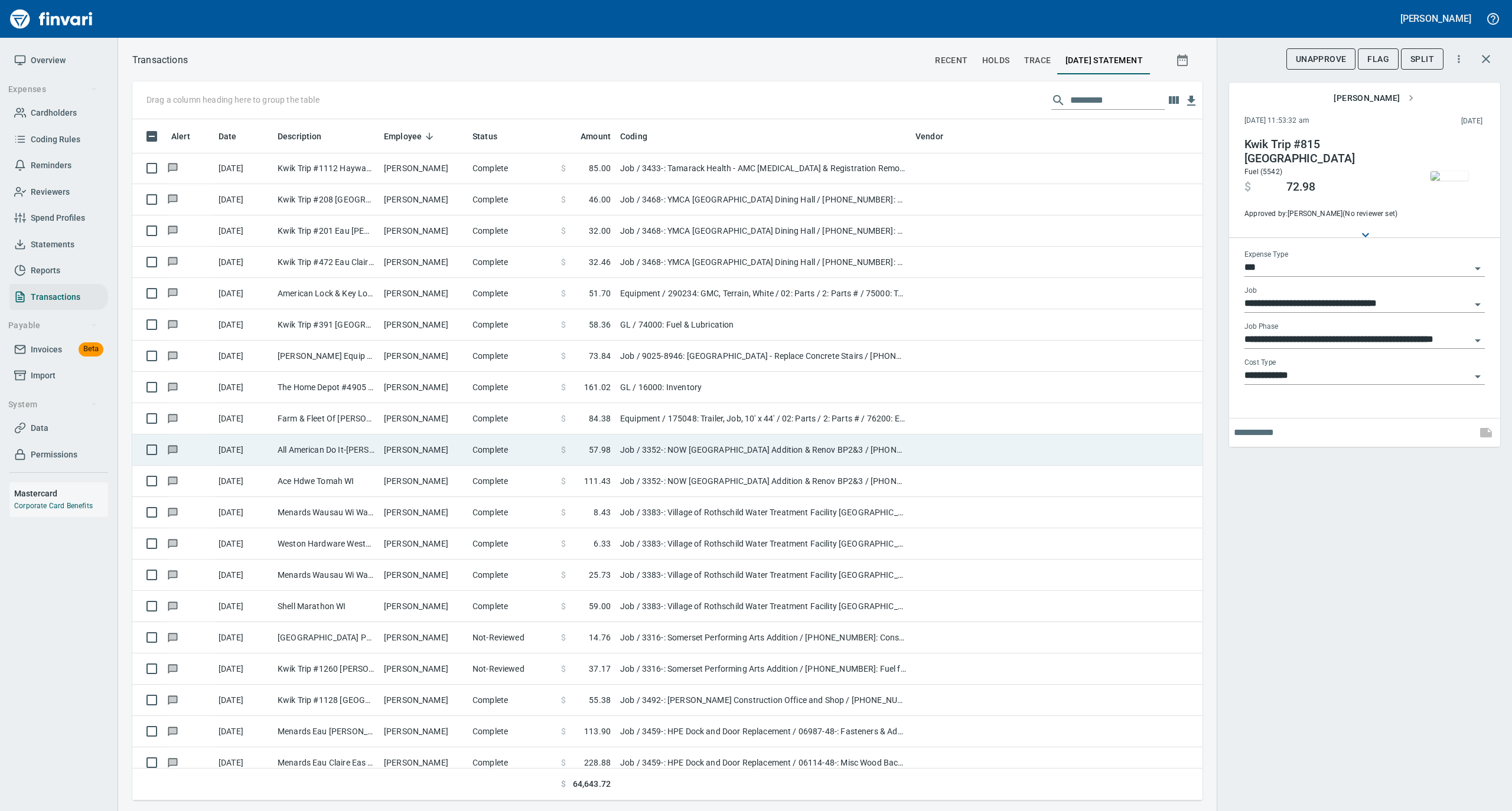
click at [436, 457] on td "Matthew Waldera" at bounding box center [423, 449] width 89 height 31
type input "**********"
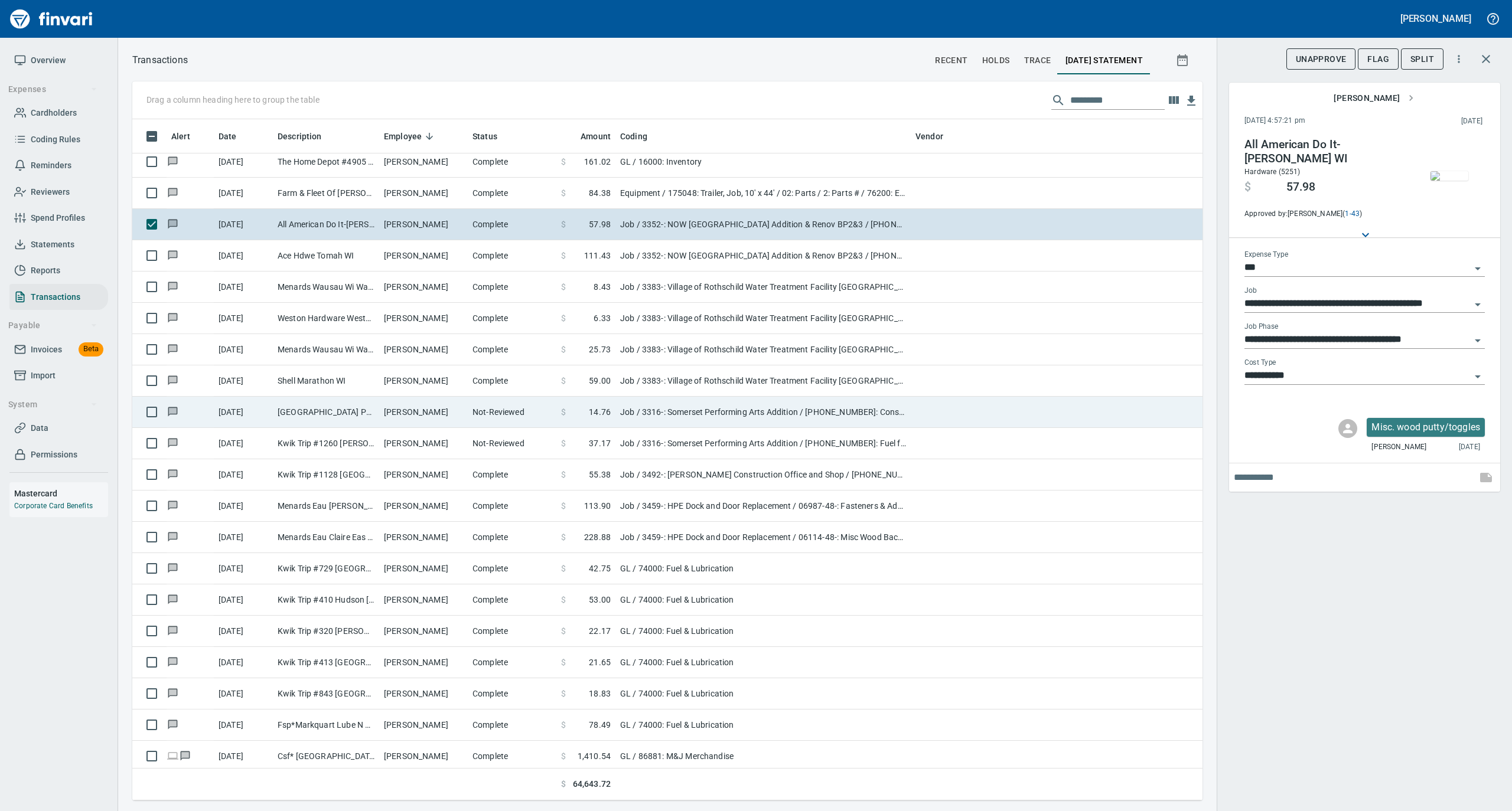
scroll to position [4485, 0]
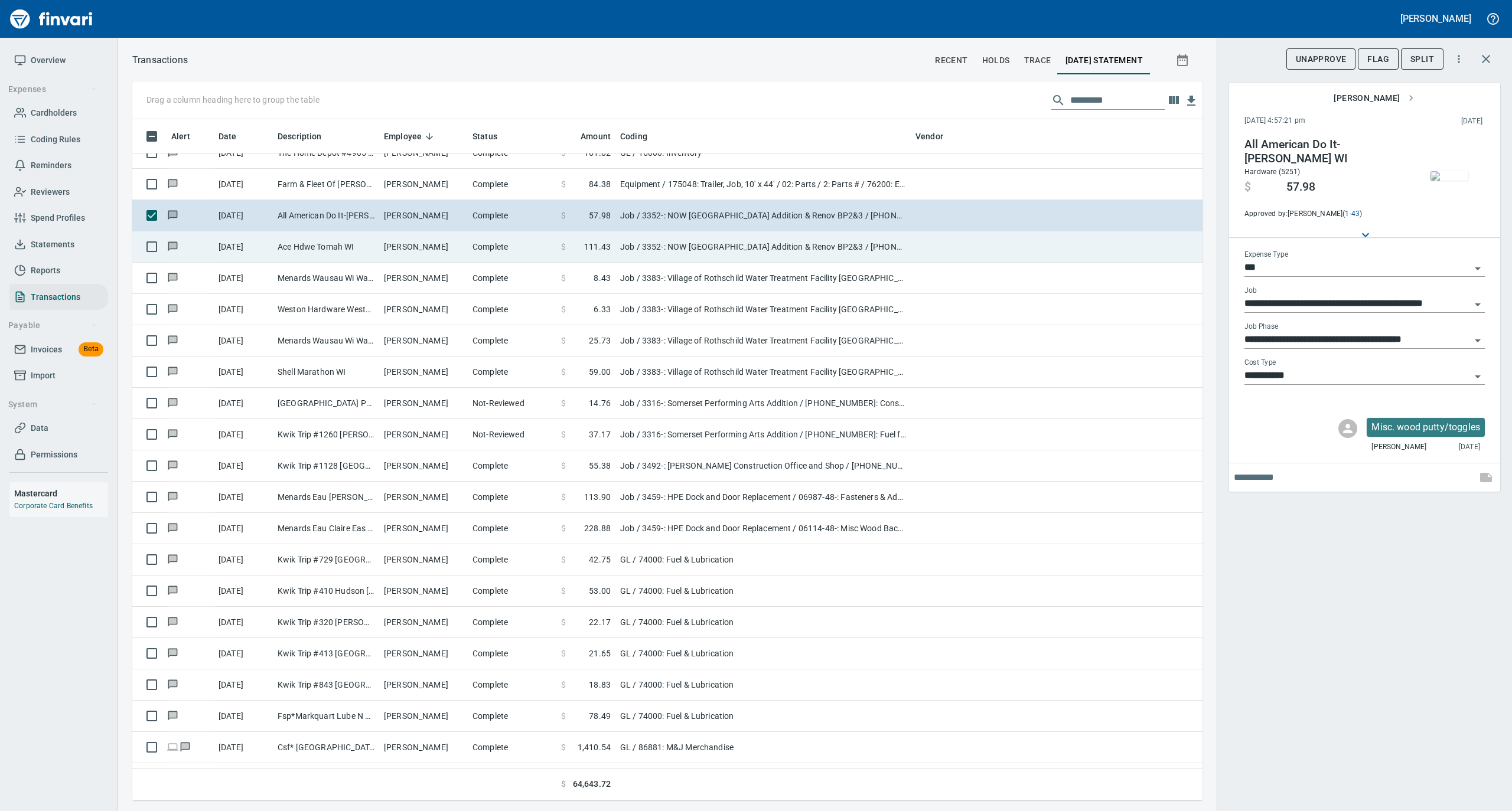
click at [525, 253] on td "Complete" at bounding box center [512, 246] width 89 height 31
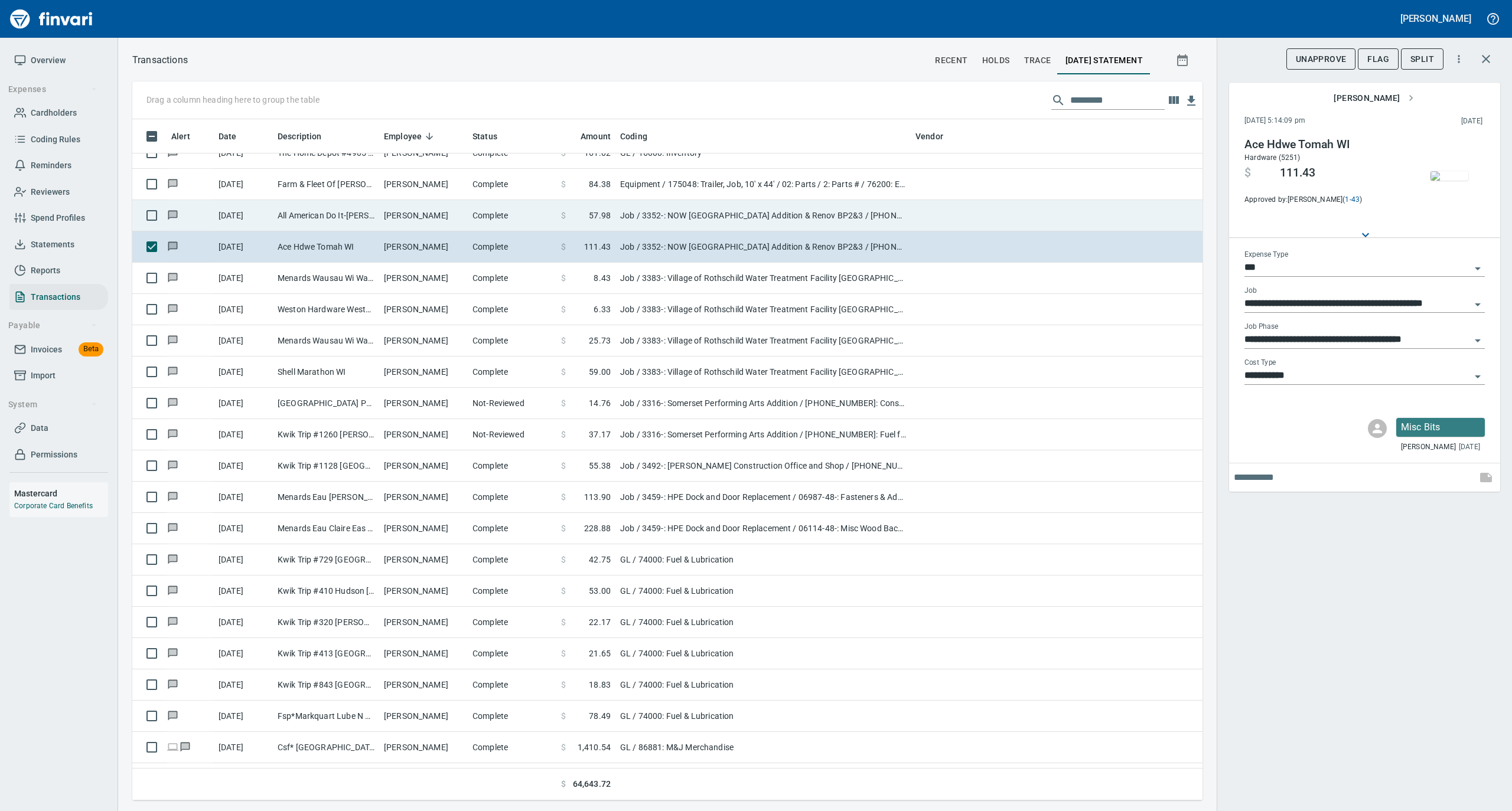
click at [509, 218] on td "Complete" at bounding box center [512, 216] width 89 height 31
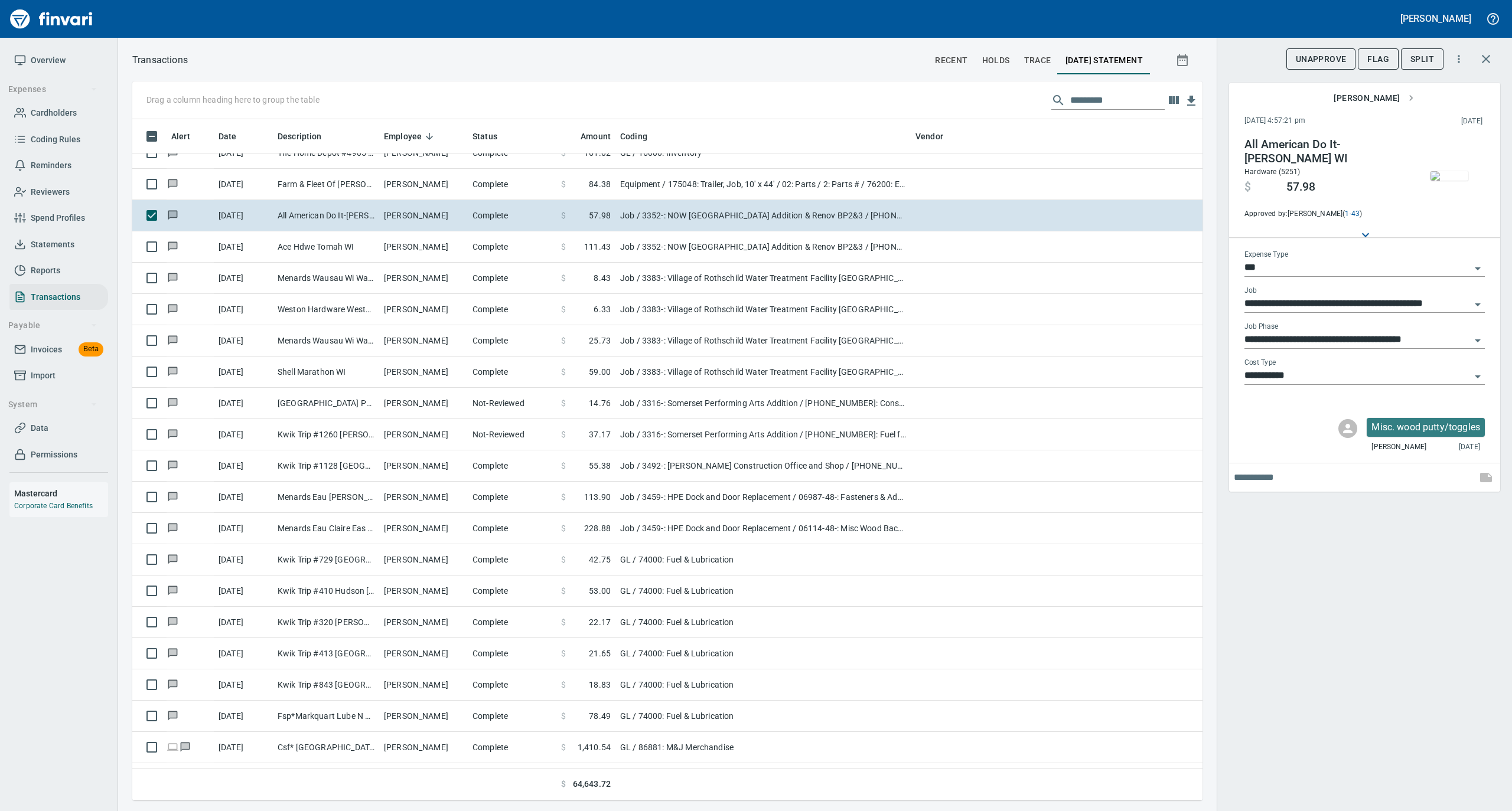
click at [1451, 177] on img "button" at bounding box center [1449, 176] width 38 height 10
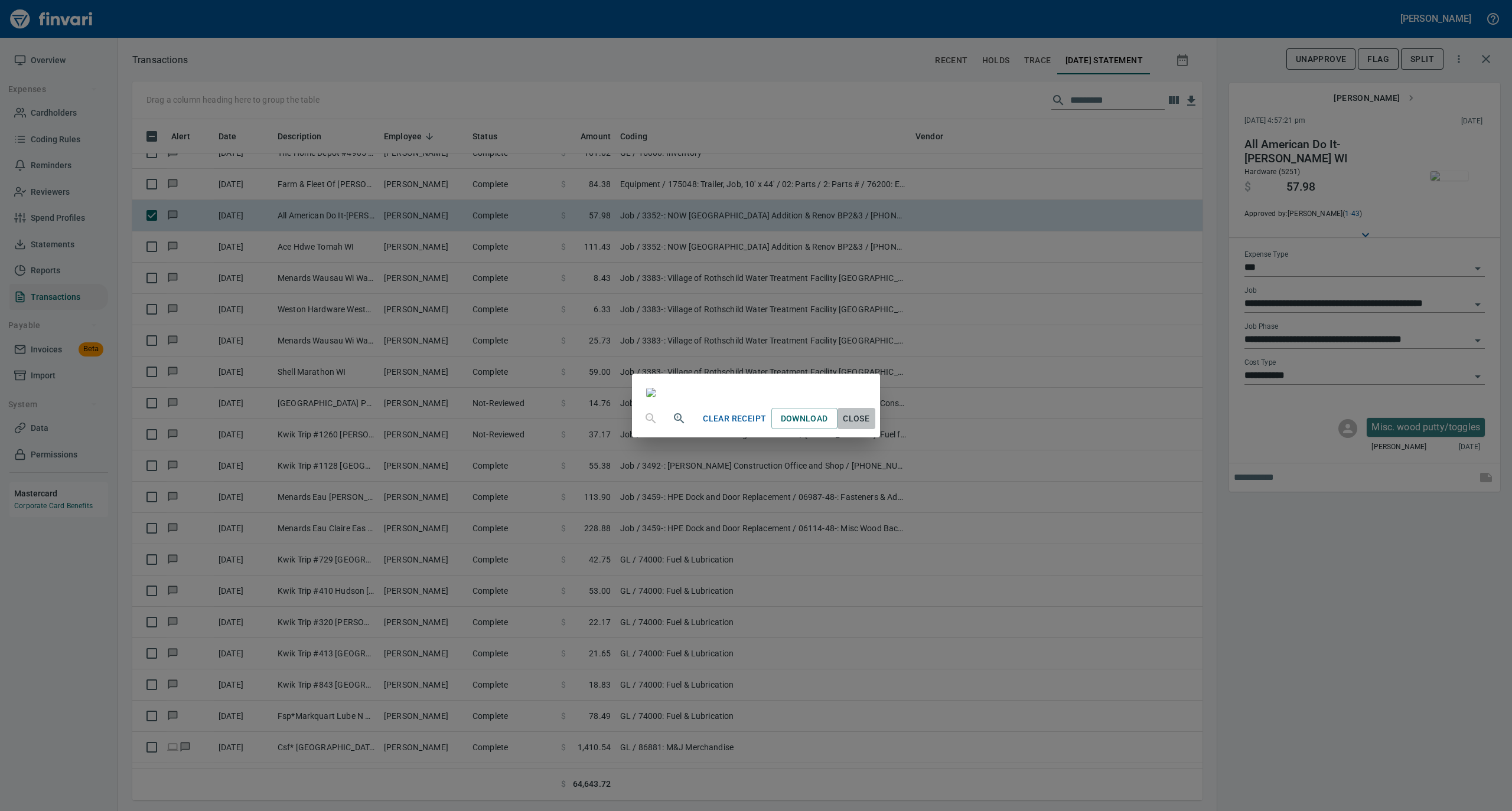
click at [871, 426] on span "Close" at bounding box center [856, 418] width 29 height 14
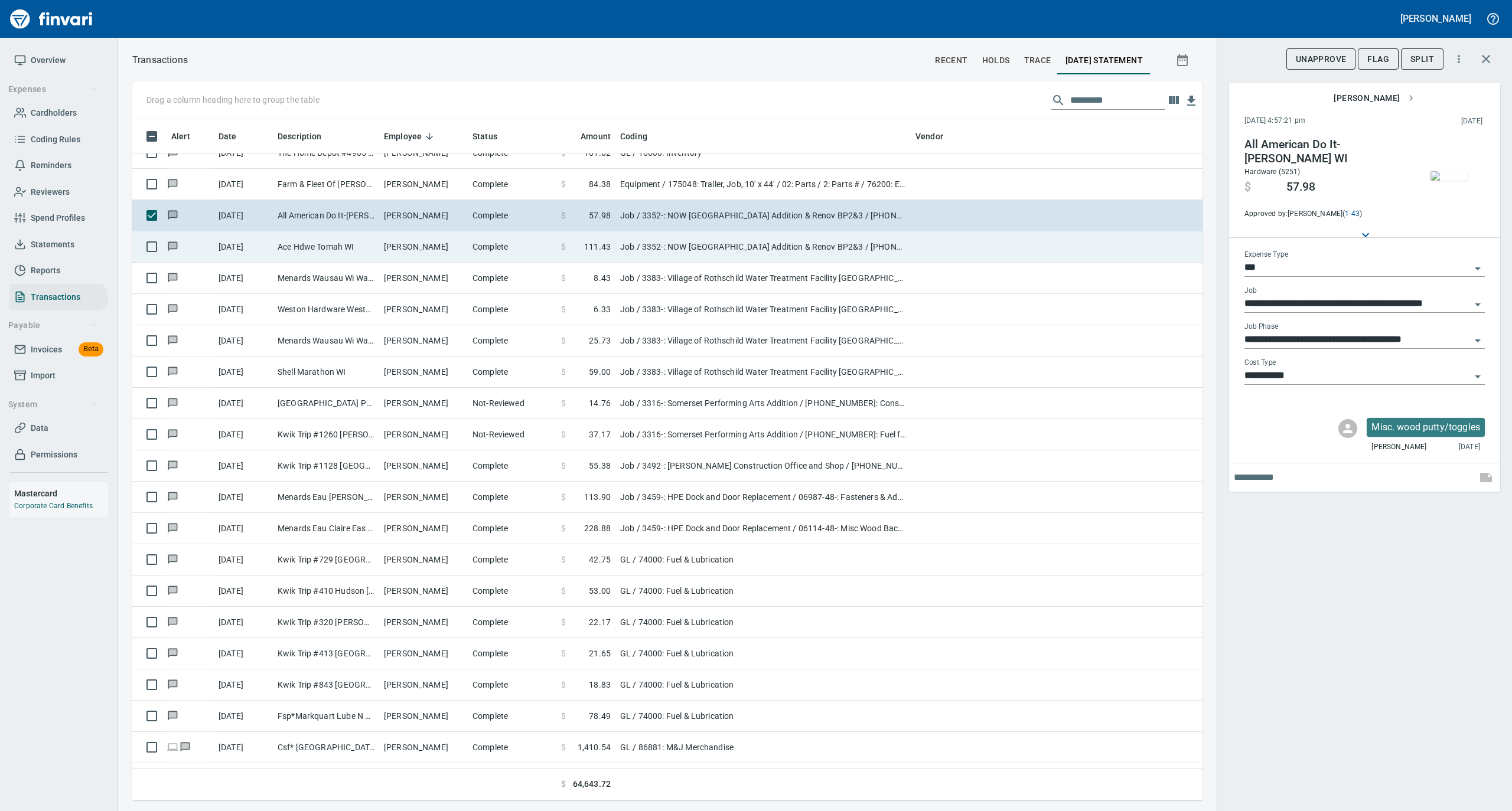
click at [434, 253] on td "Matthew Waldera" at bounding box center [423, 246] width 89 height 31
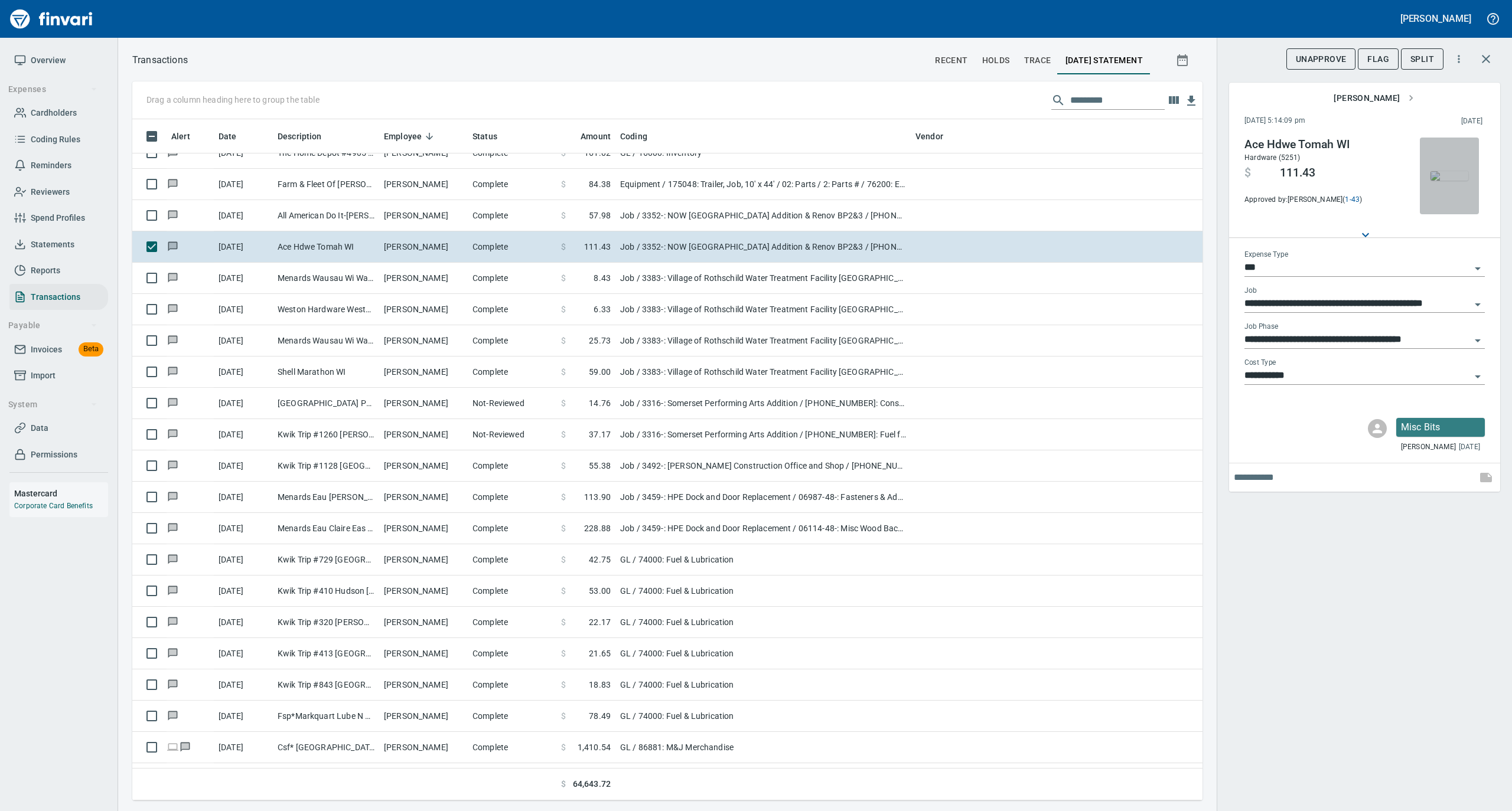
click at [1454, 176] on img "button" at bounding box center [1449, 176] width 38 height 10
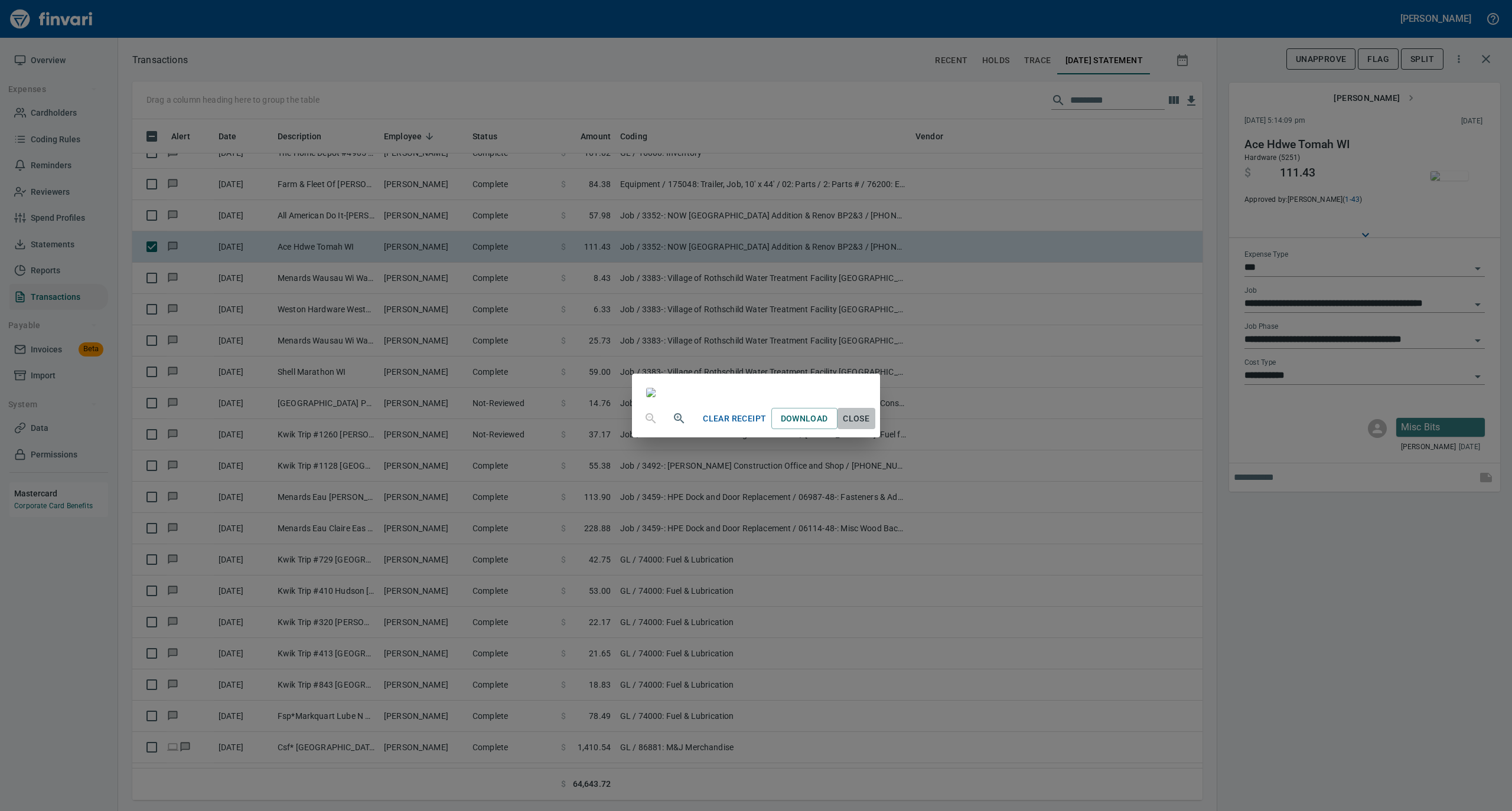
click at [871, 426] on span "Close" at bounding box center [856, 418] width 29 height 14
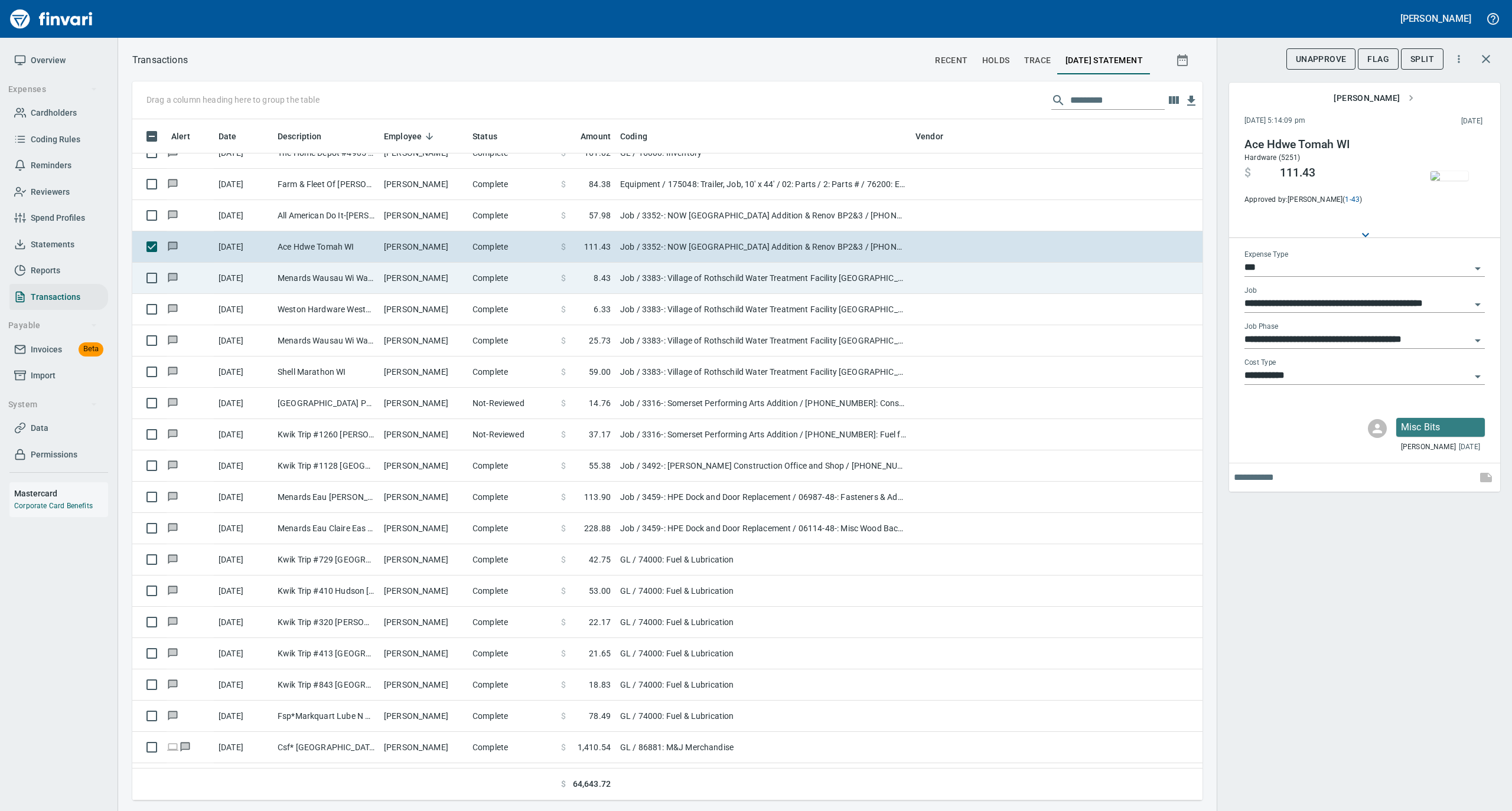
click at [534, 285] on td "Complete" at bounding box center [512, 278] width 89 height 31
type input "**********"
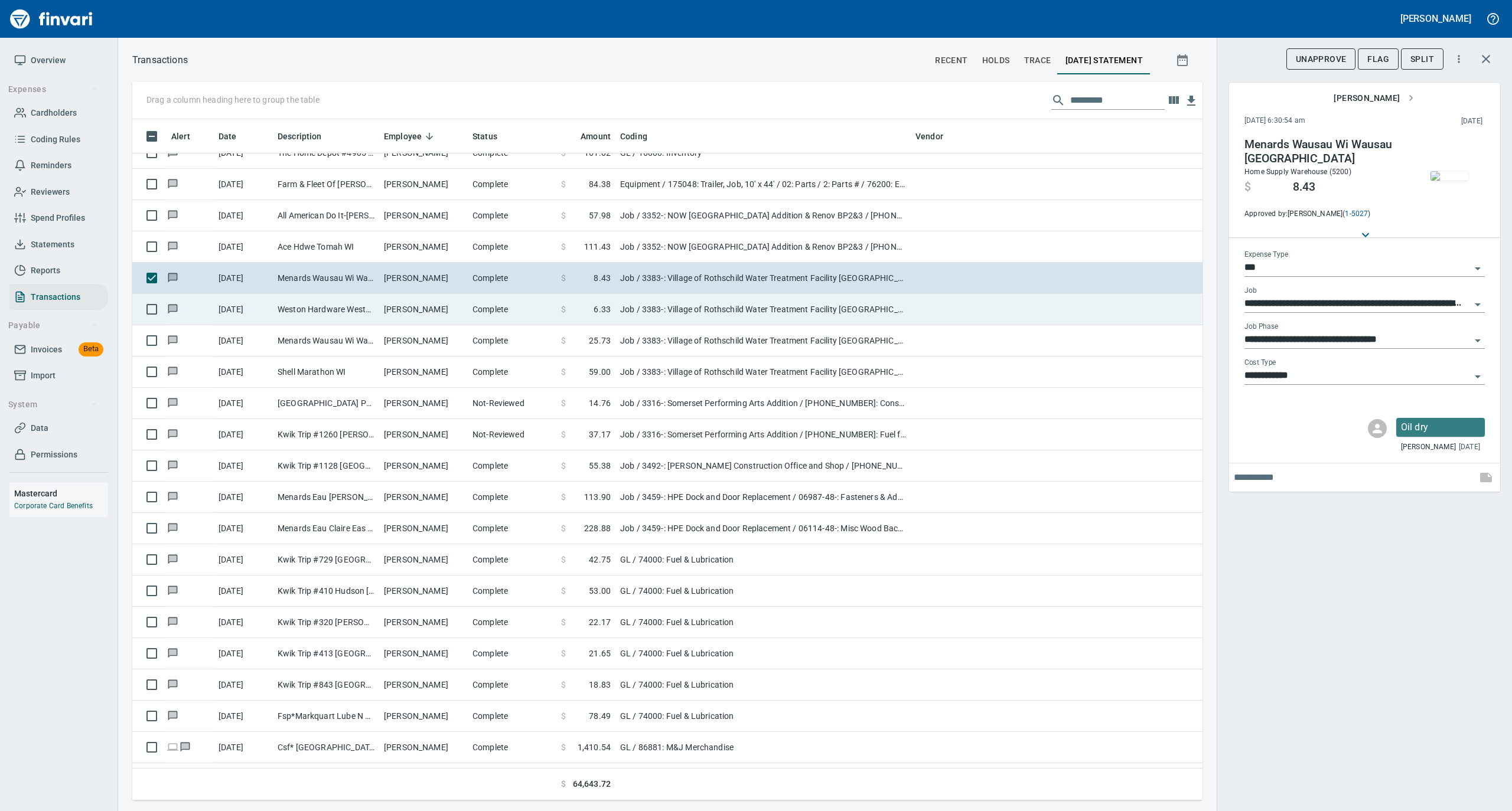
click at [447, 310] on td "Matthew Nass" at bounding box center [423, 309] width 89 height 31
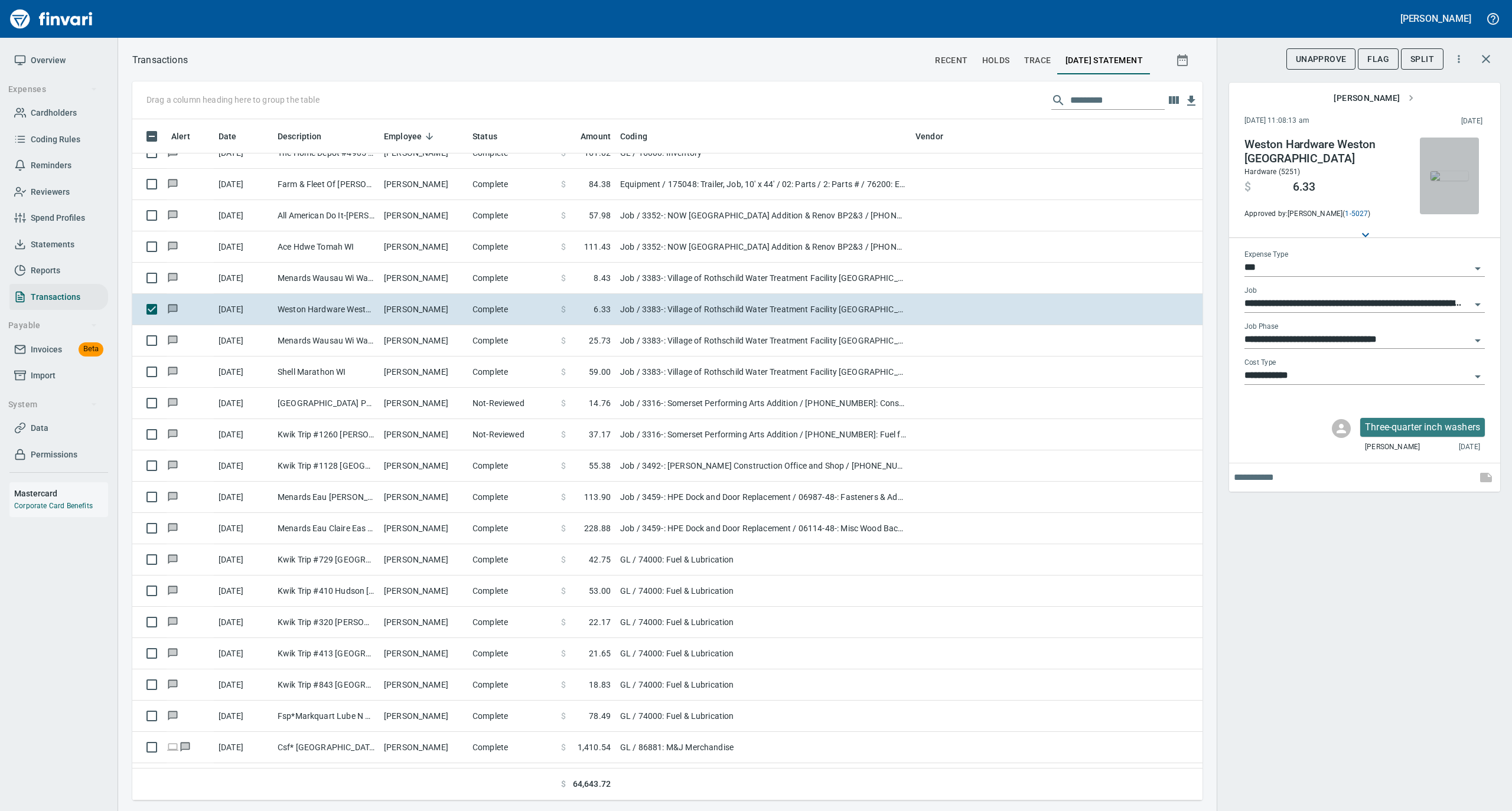
click at [1437, 177] on img "button" at bounding box center [1449, 176] width 38 height 10
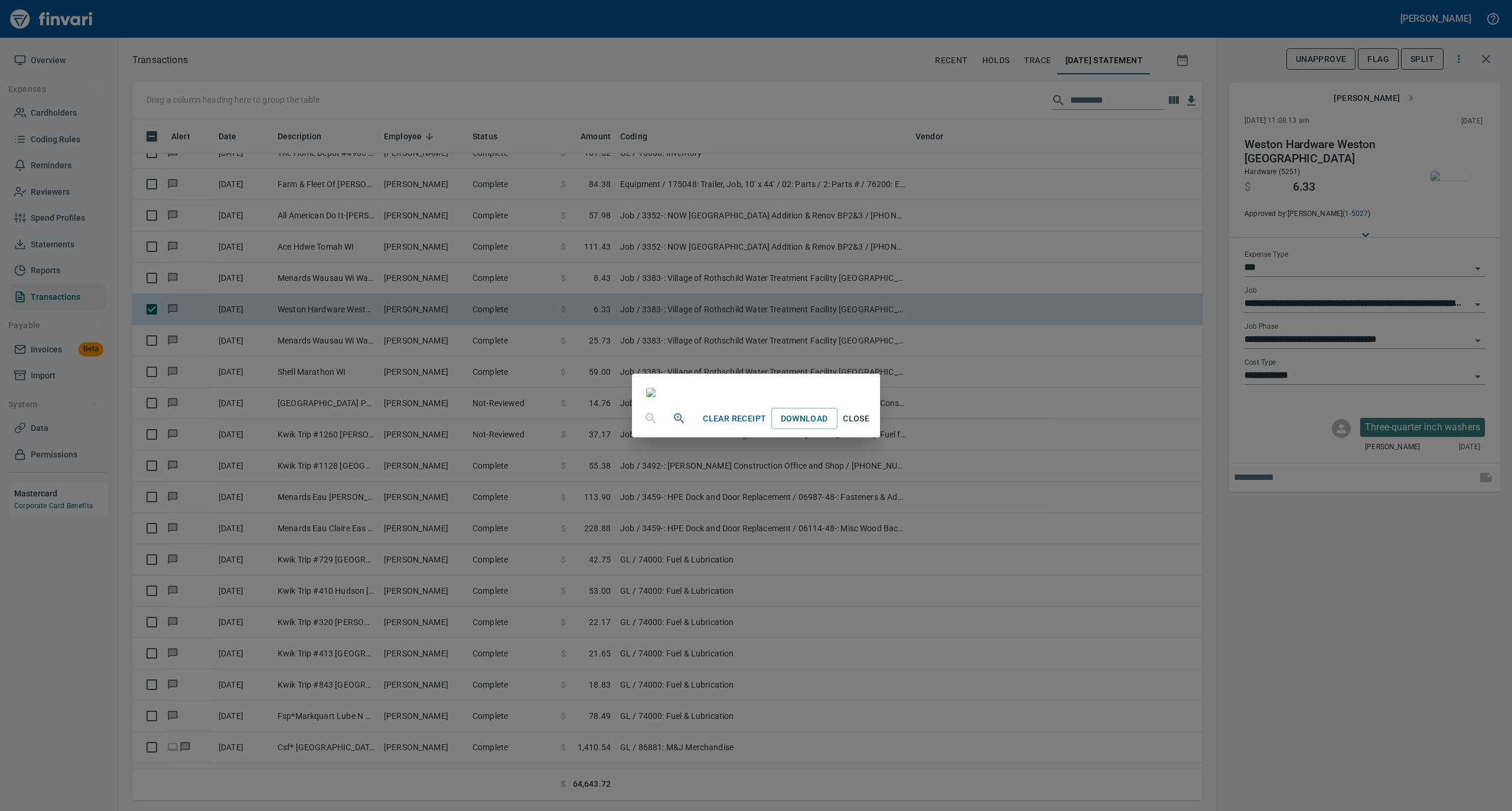
drag, startPoint x: 980, startPoint y: 714, endPoint x: 985, endPoint y: 706, distance: 9.4
click at [871, 426] on span "Close" at bounding box center [856, 418] width 29 height 14
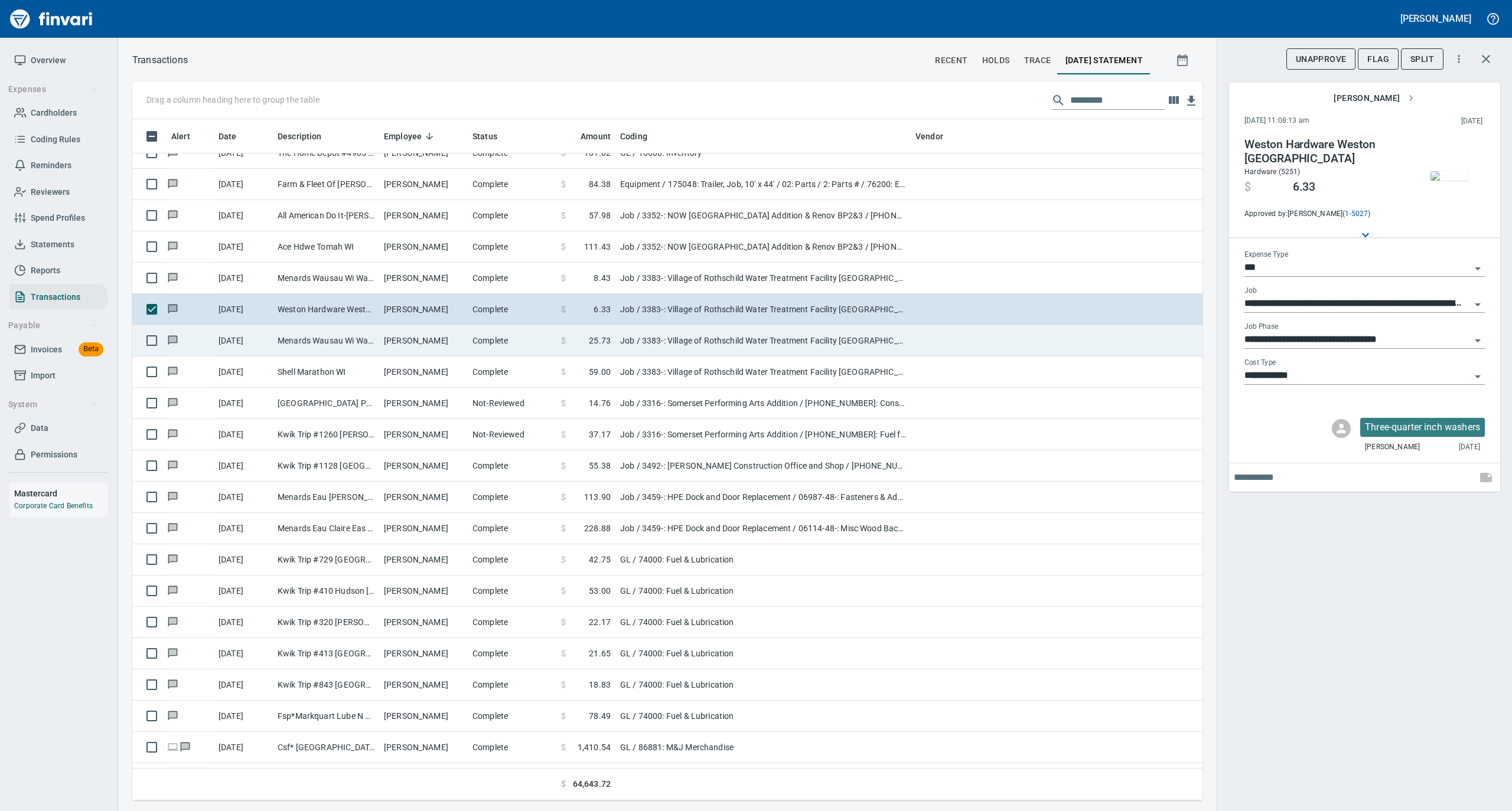
click at [480, 352] on td "Complete" at bounding box center [512, 341] width 89 height 31
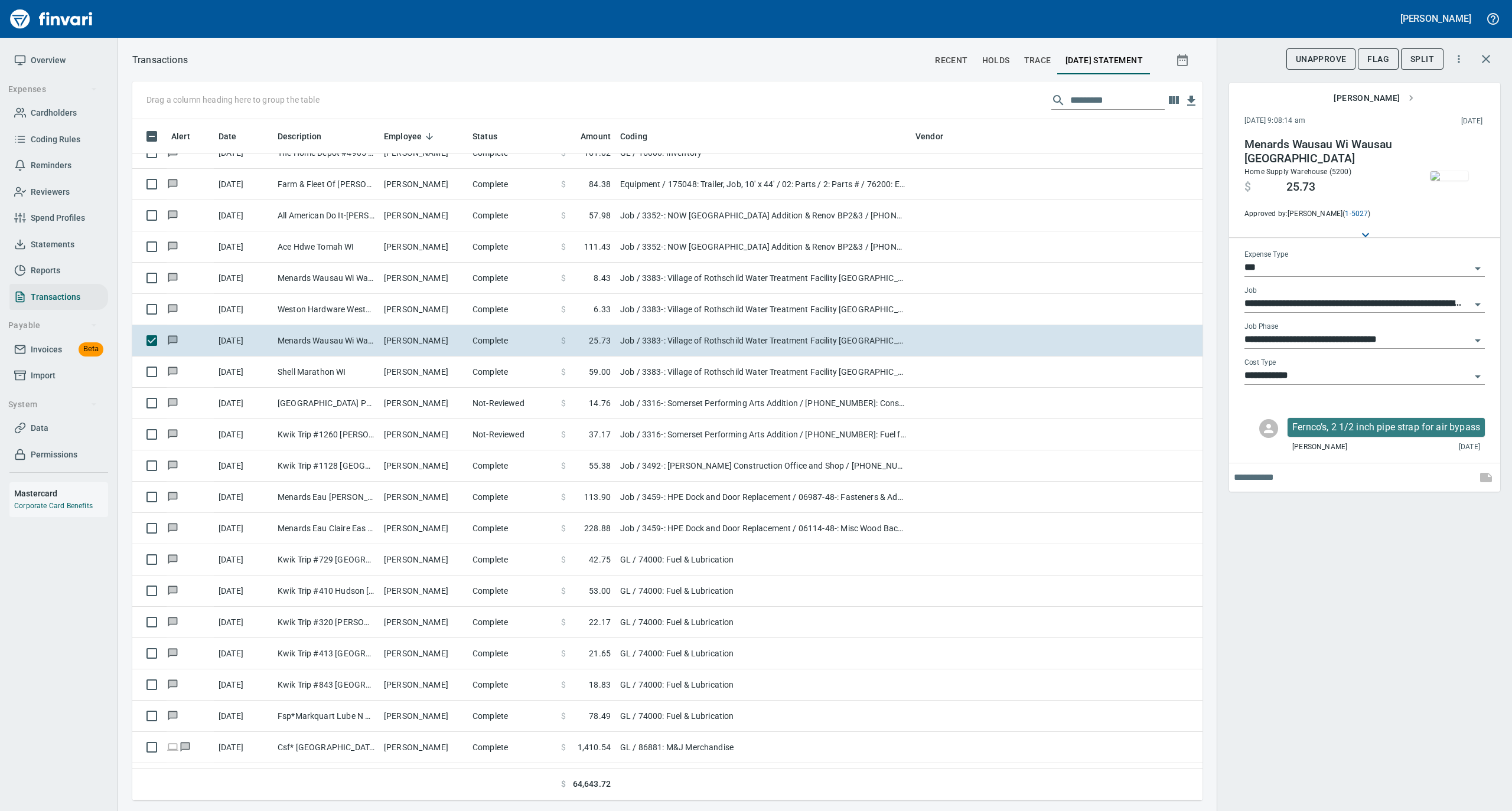
click at [1458, 173] on img "button" at bounding box center [1449, 176] width 38 height 10
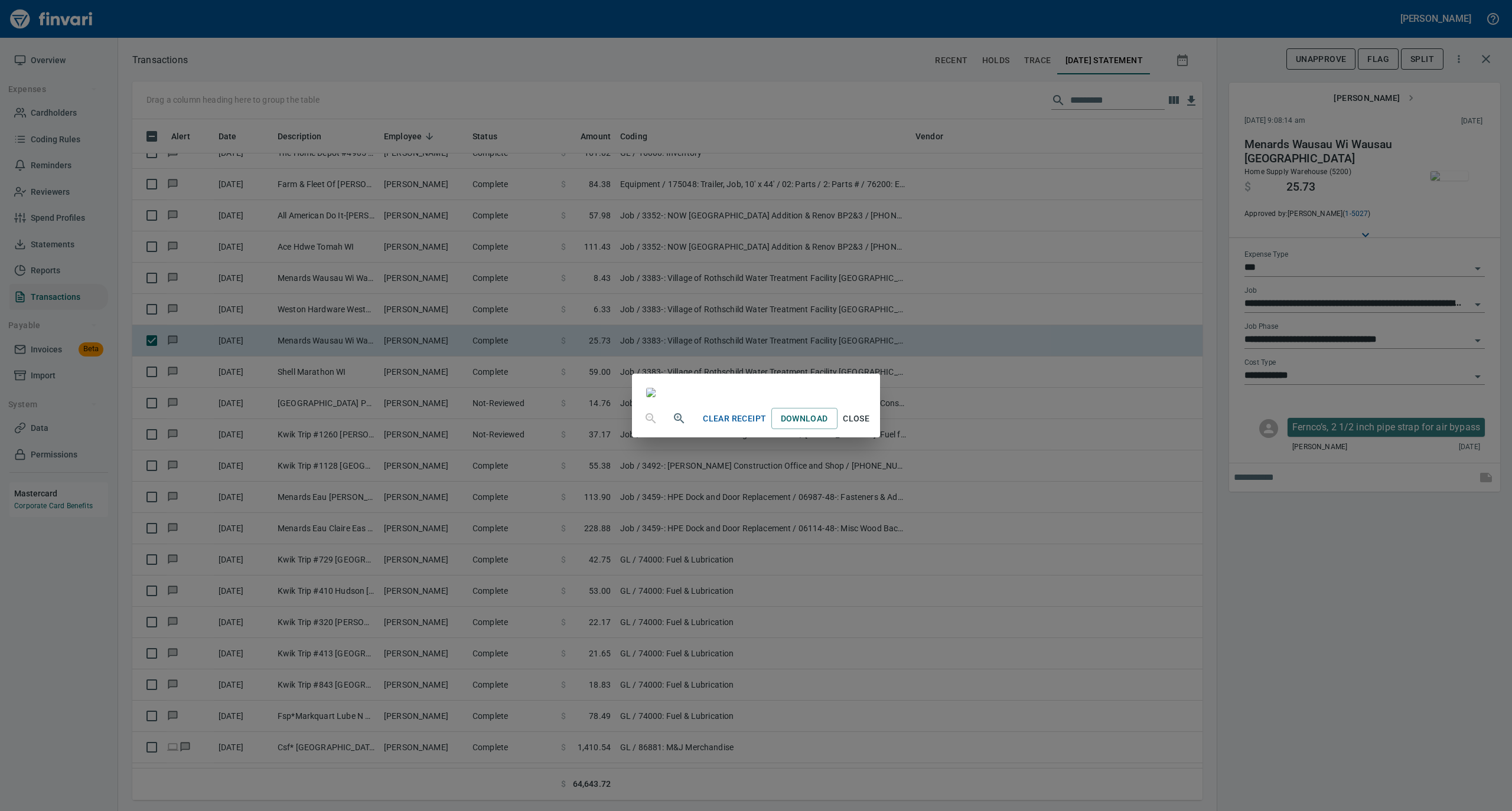
click at [875, 429] on button "Close" at bounding box center [856, 418] width 38 height 22
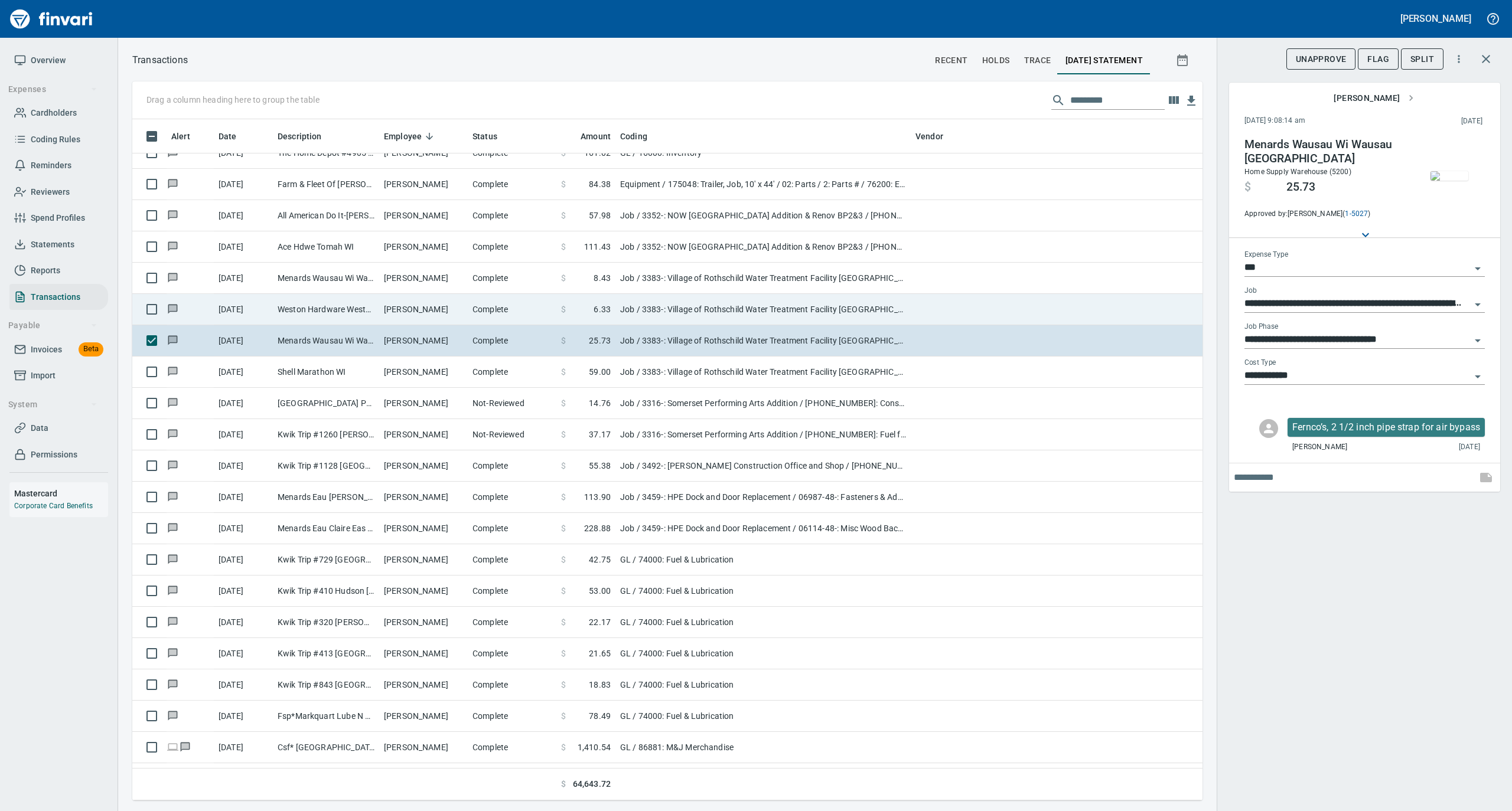
click at [429, 307] on td "Matthew Nass" at bounding box center [423, 309] width 89 height 31
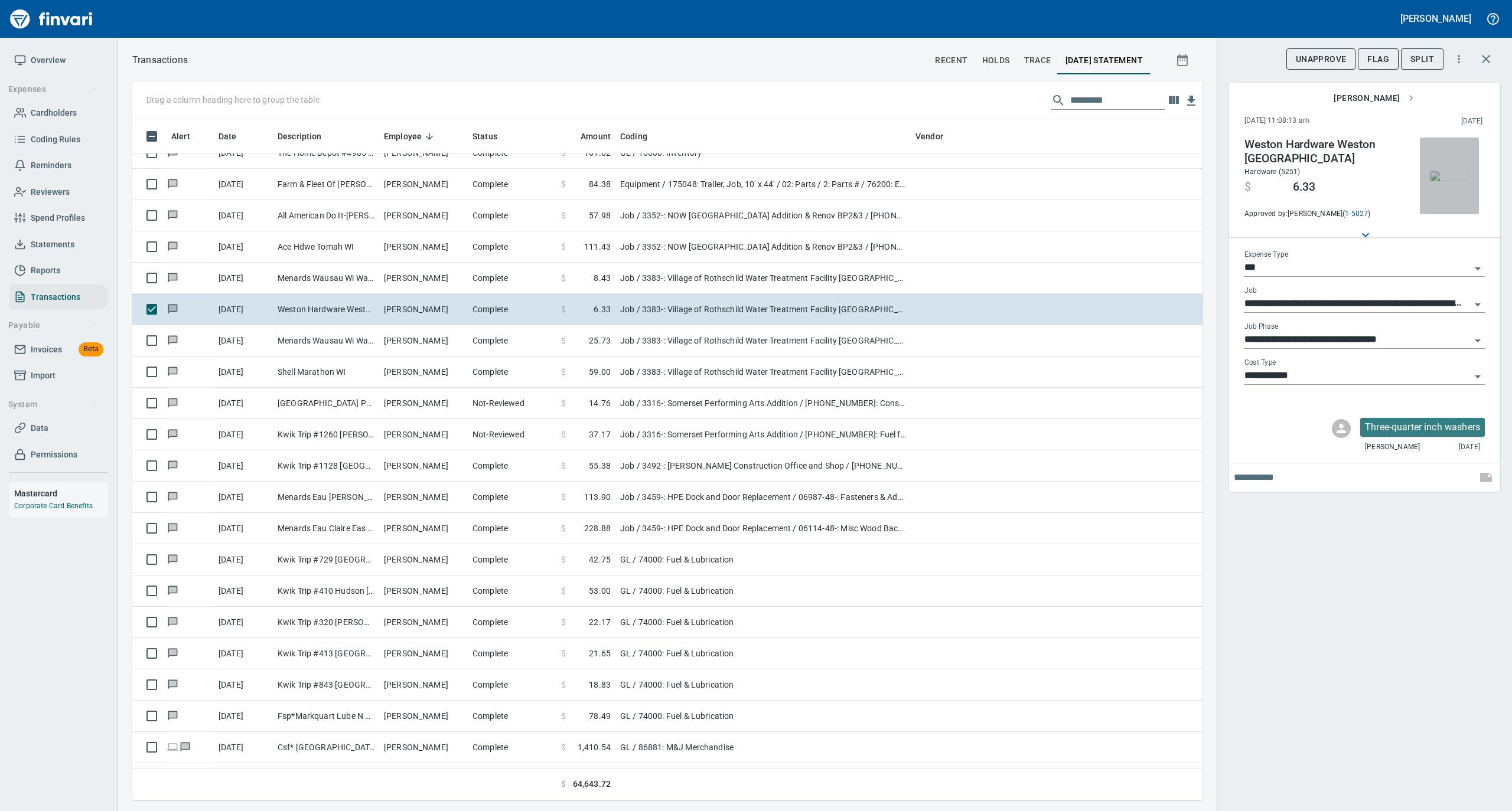
click at [1449, 173] on img "button" at bounding box center [1449, 176] width 38 height 10
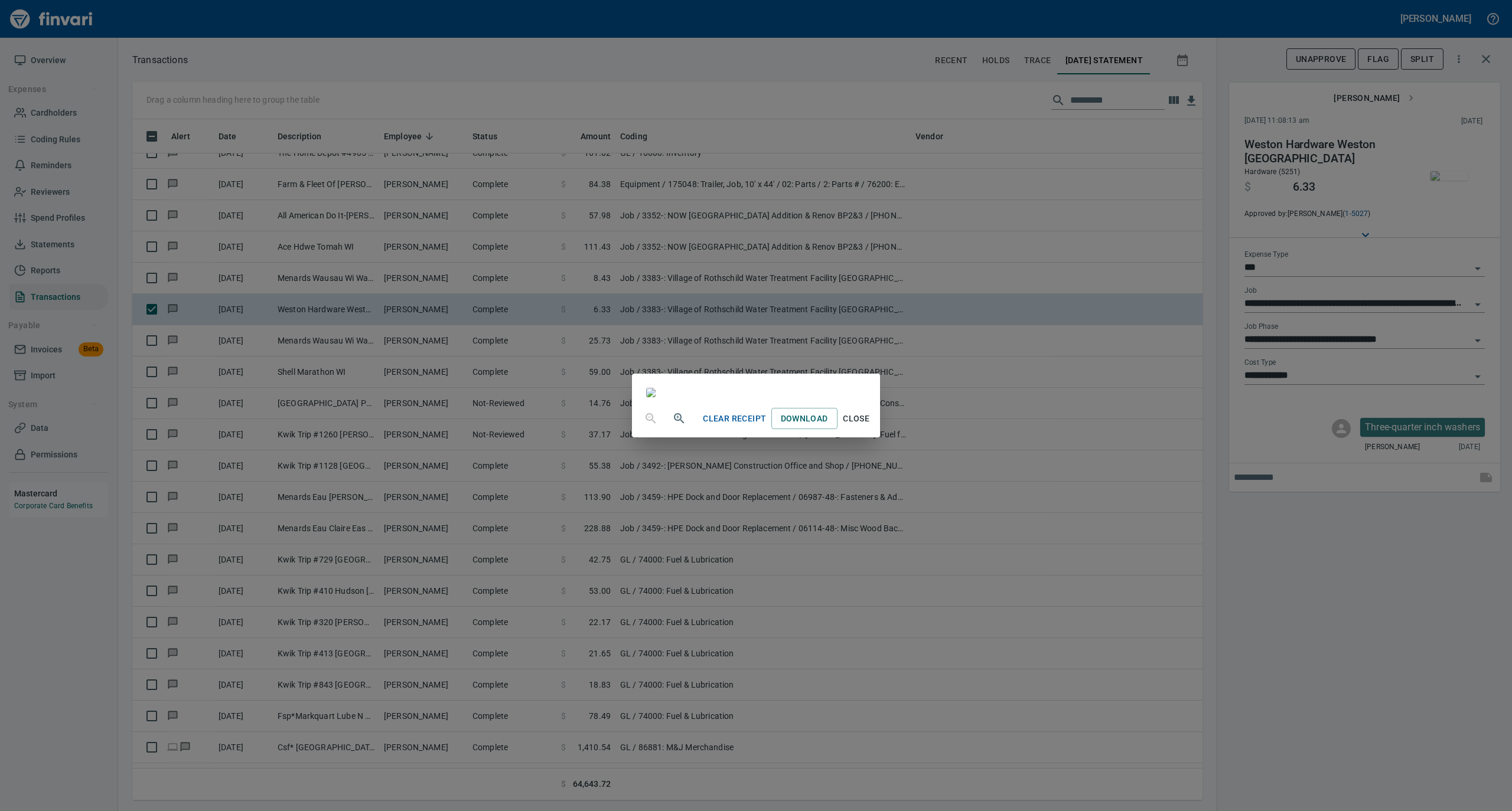
click at [871, 426] on span "Close" at bounding box center [856, 418] width 29 height 14
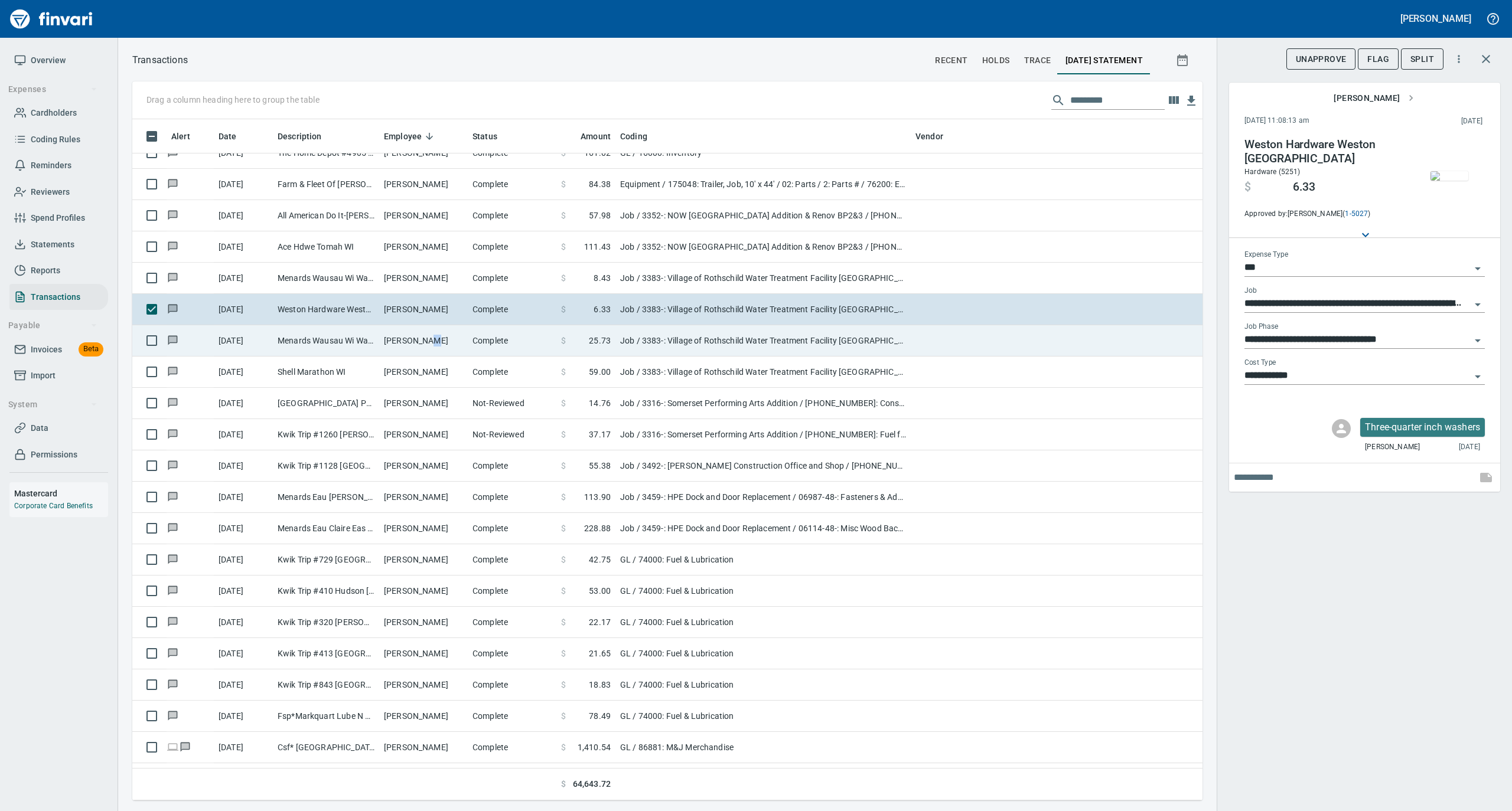
drag, startPoint x: 431, startPoint y: 345, endPoint x: 424, endPoint y: 345, distance: 7.0
click at [429, 345] on td "Matthew Nass" at bounding box center [423, 341] width 89 height 31
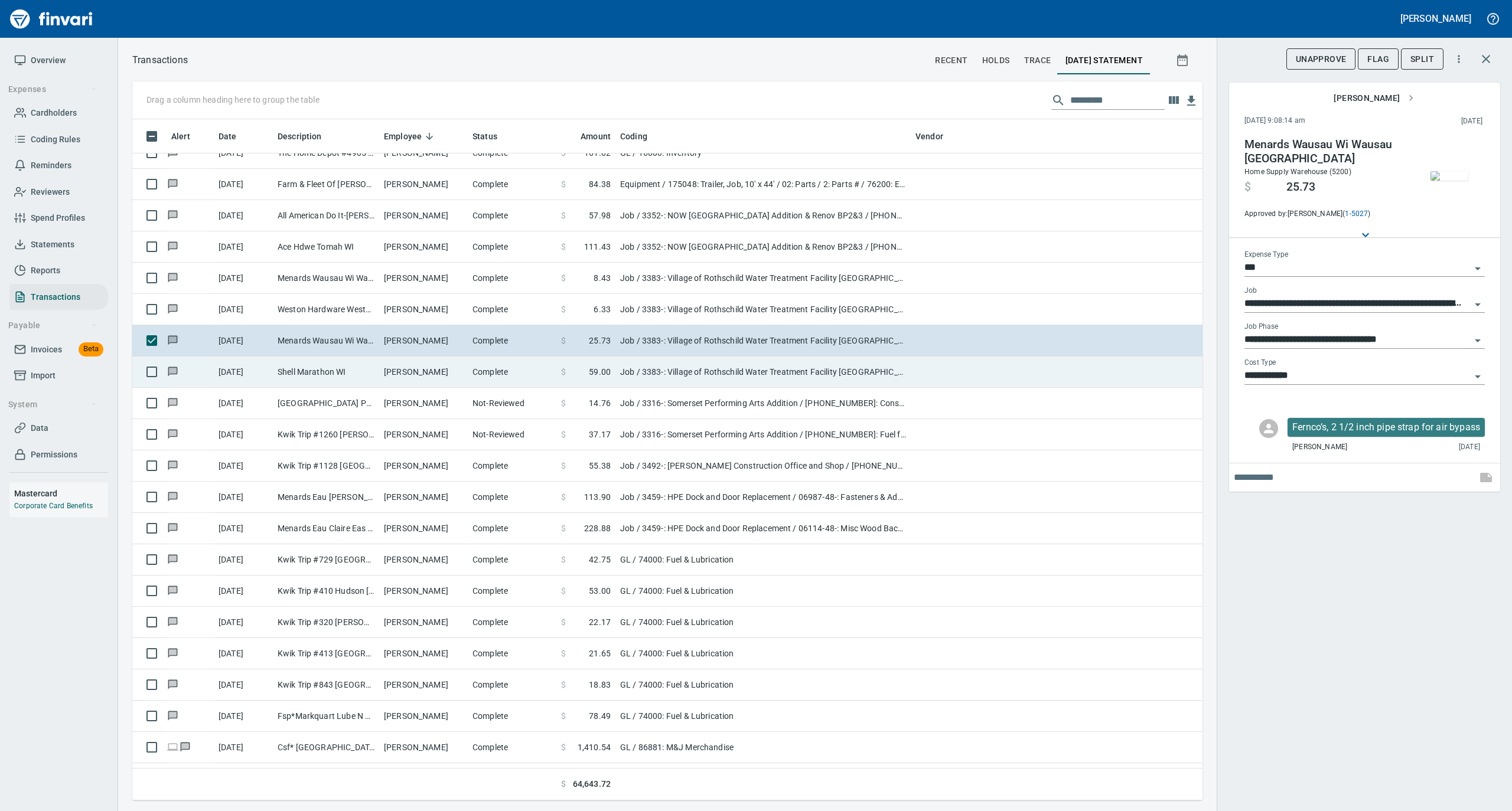
click at [418, 369] on td "Matthew Nass" at bounding box center [423, 372] width 89 height 31
type input "**********"
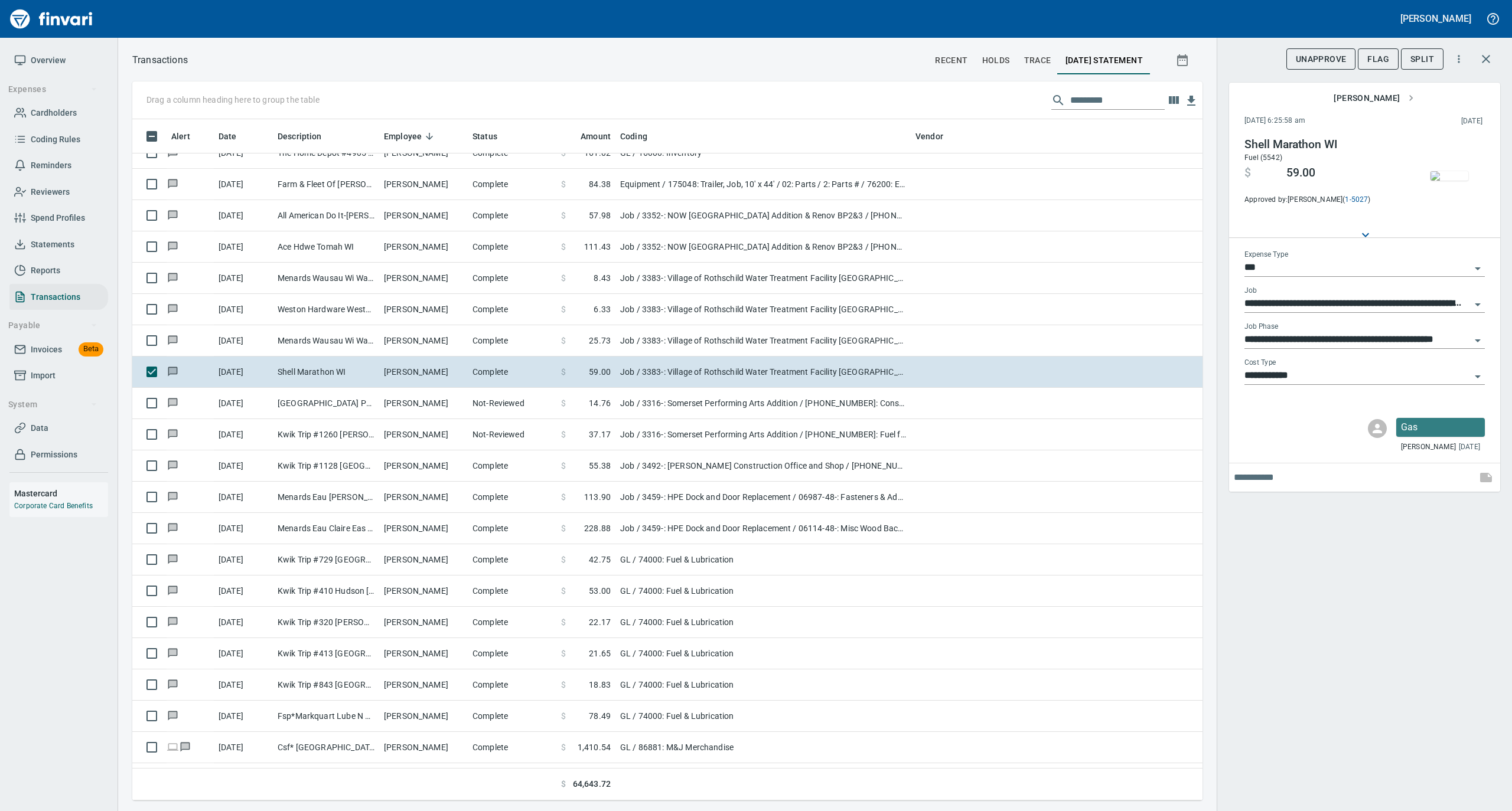
click at [1439, 176] on img "button" at bounding box center [1449, 176] width 38 height 10
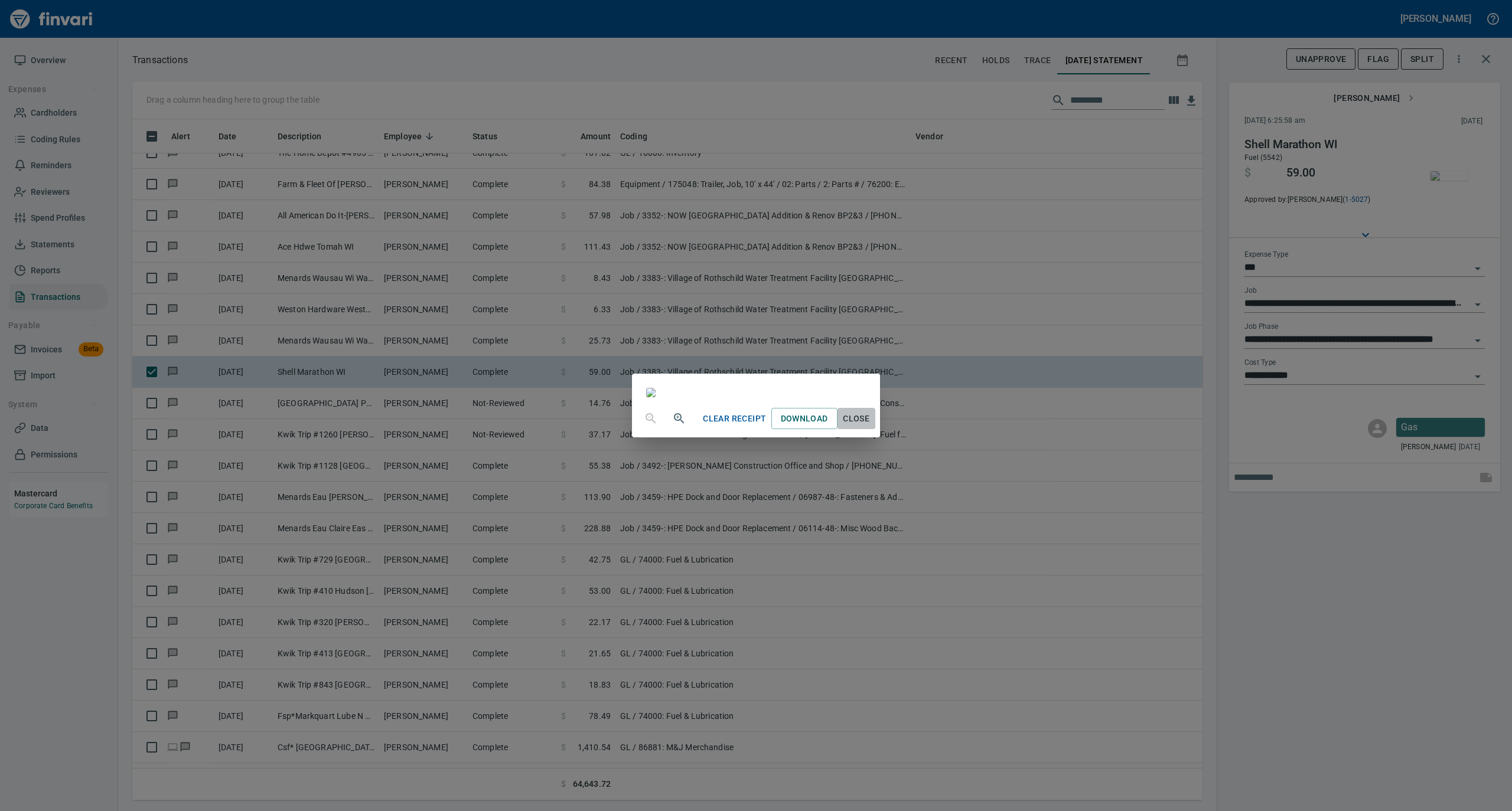
click at [871, 426] on span "Close" at bounding box center [856, 418] width 29 height 14
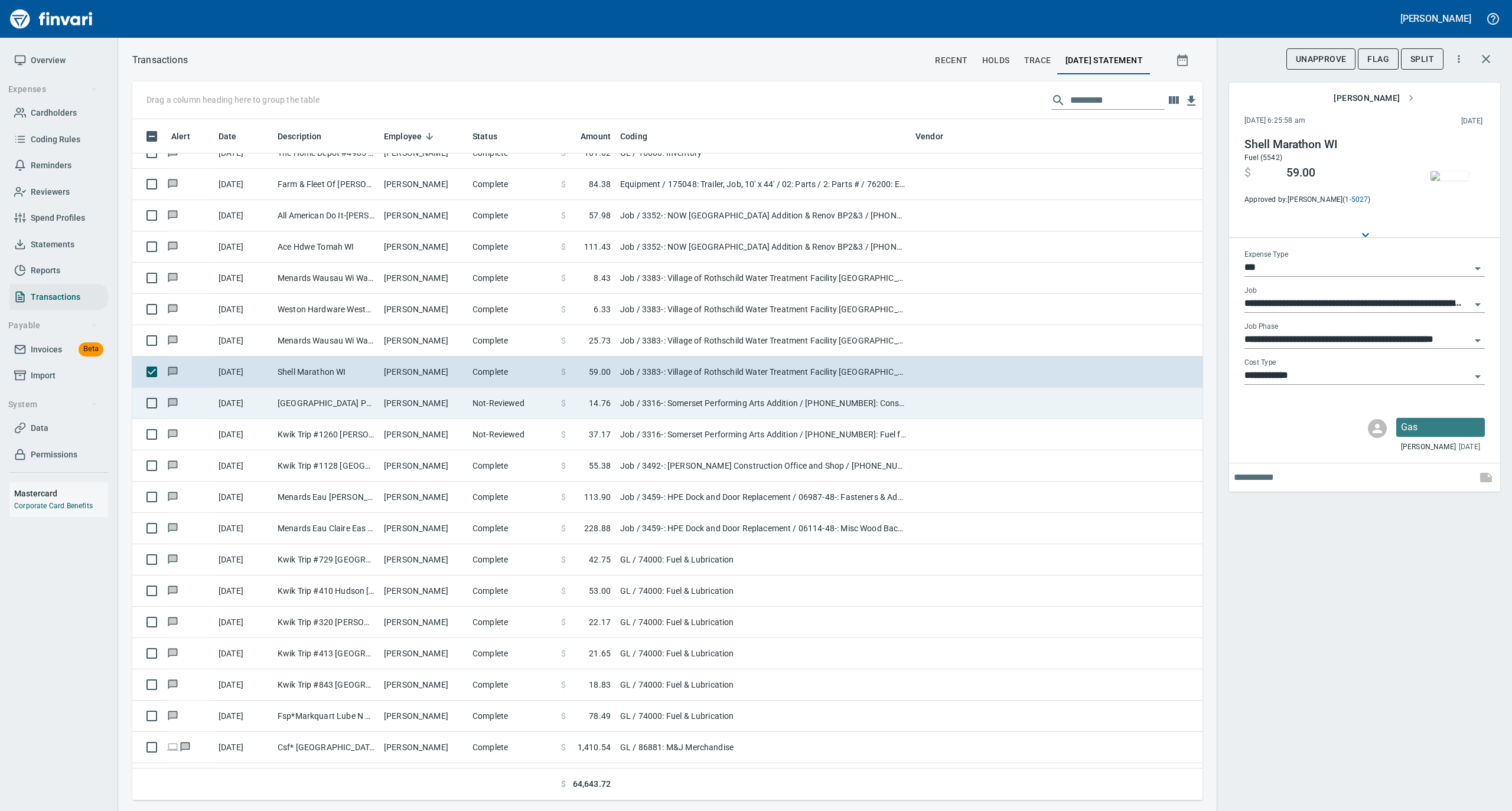
click at [530, 412] on td "Not-Reviewed" at bounding box center [512, 403] width 89 height 31
type input "**********"
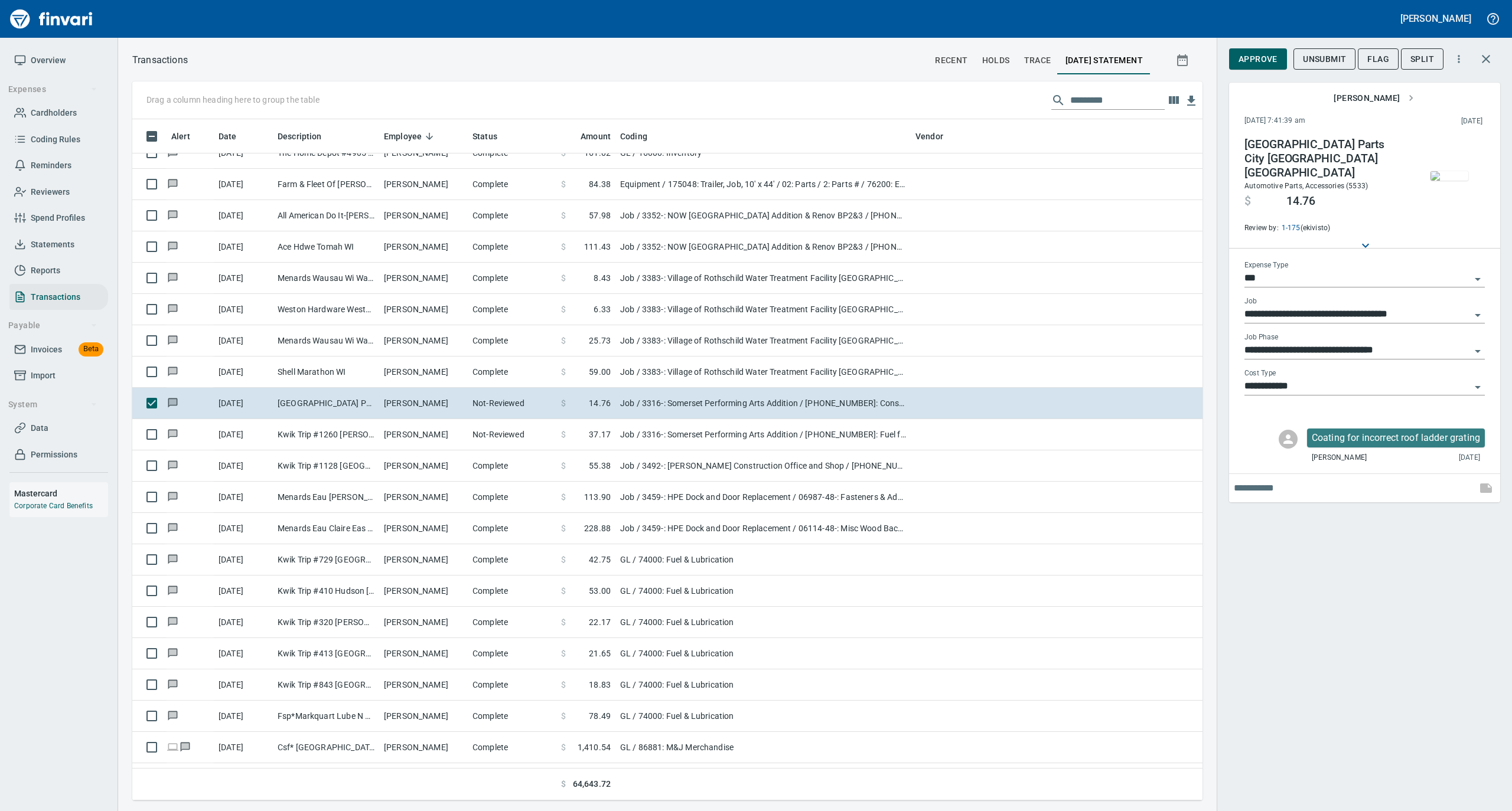
click at [1453, 171] on img "button" at bounding box center [1449, 176] width 38 height 10
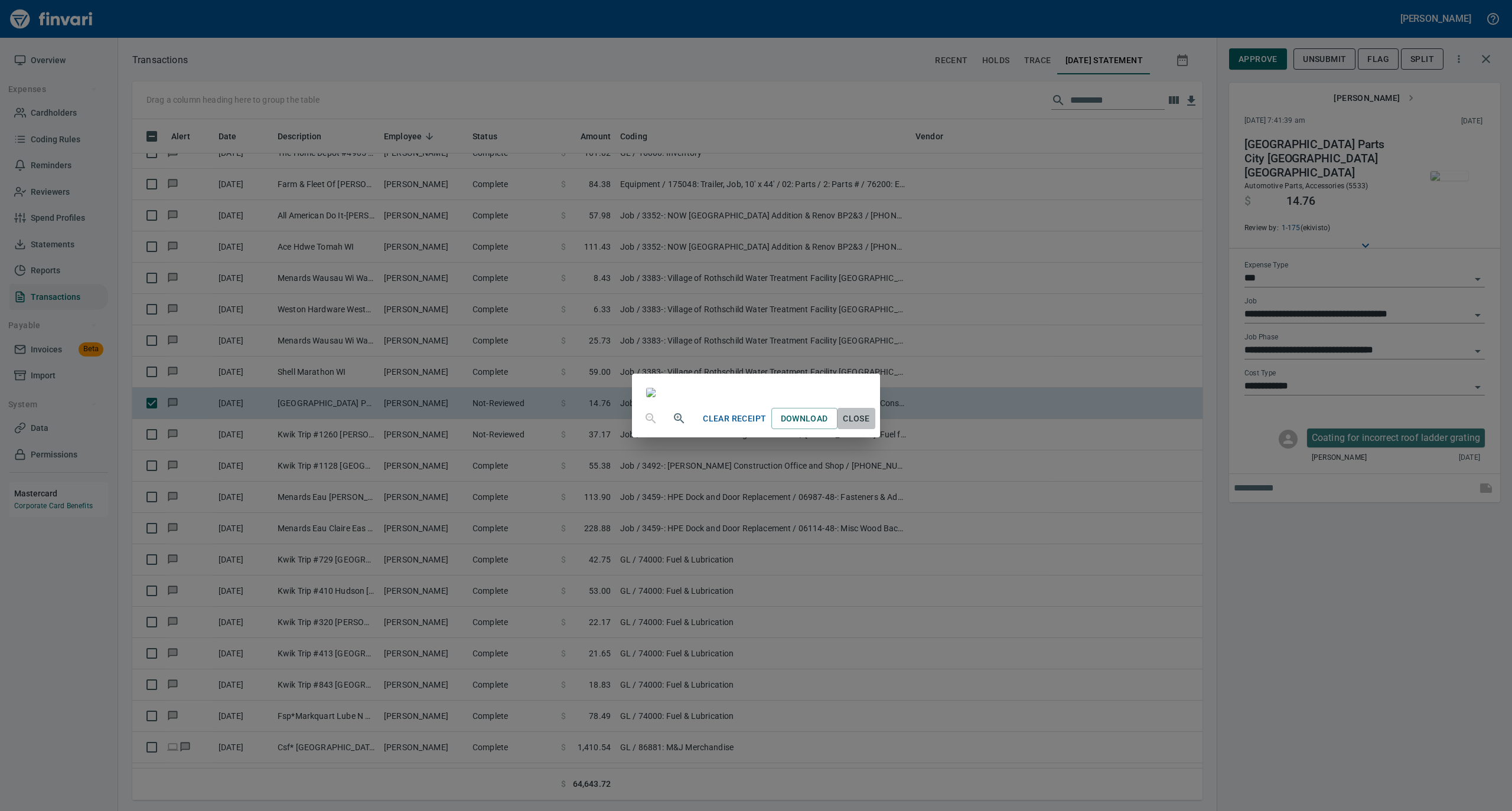
click at [871, 426] on span "Close" at bounding box center [856, 418] width 29 height 14
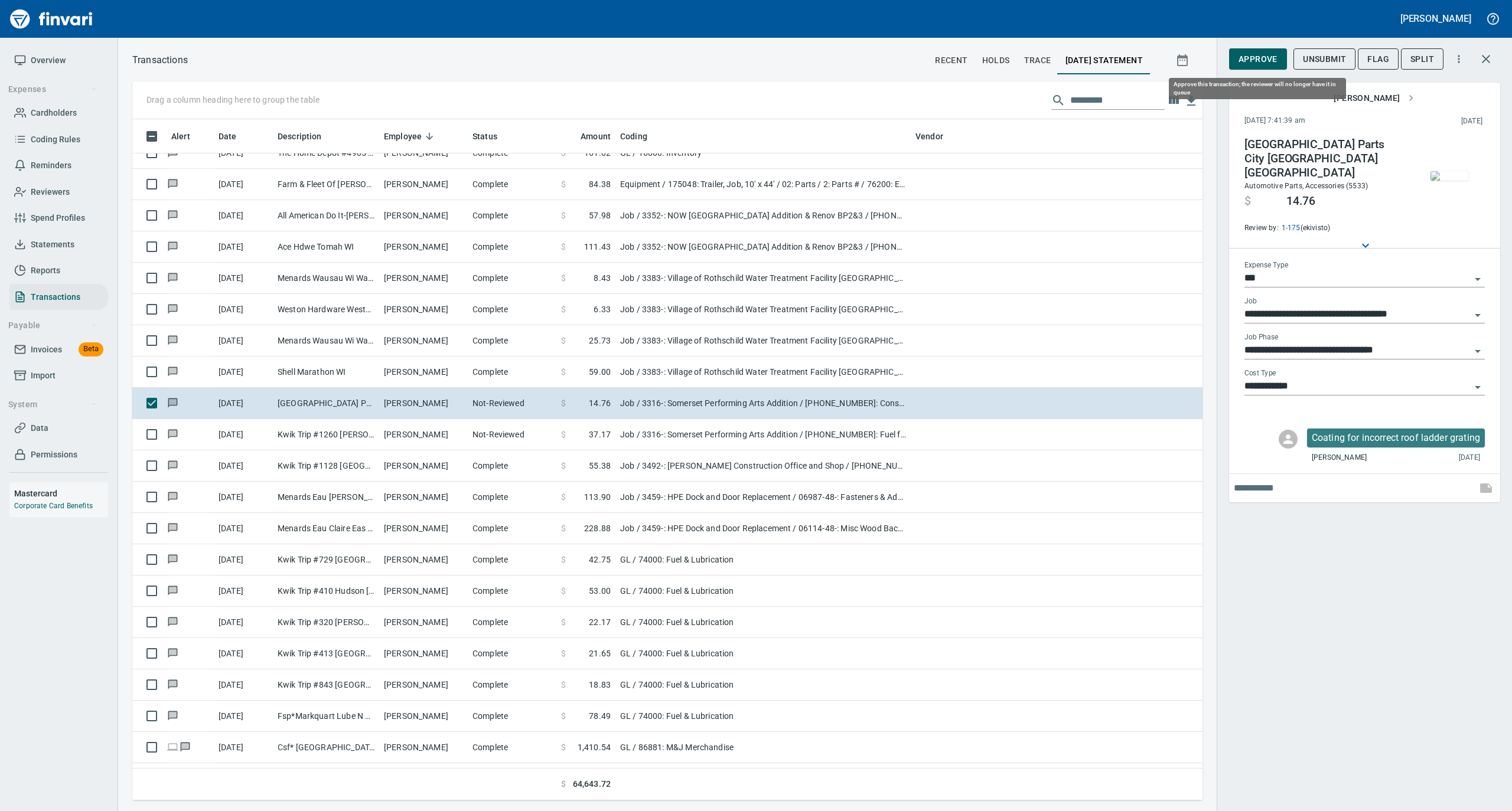
click at [1250, 57] on span "Approve" at bounding box center [1257, 58] width 39 height 14
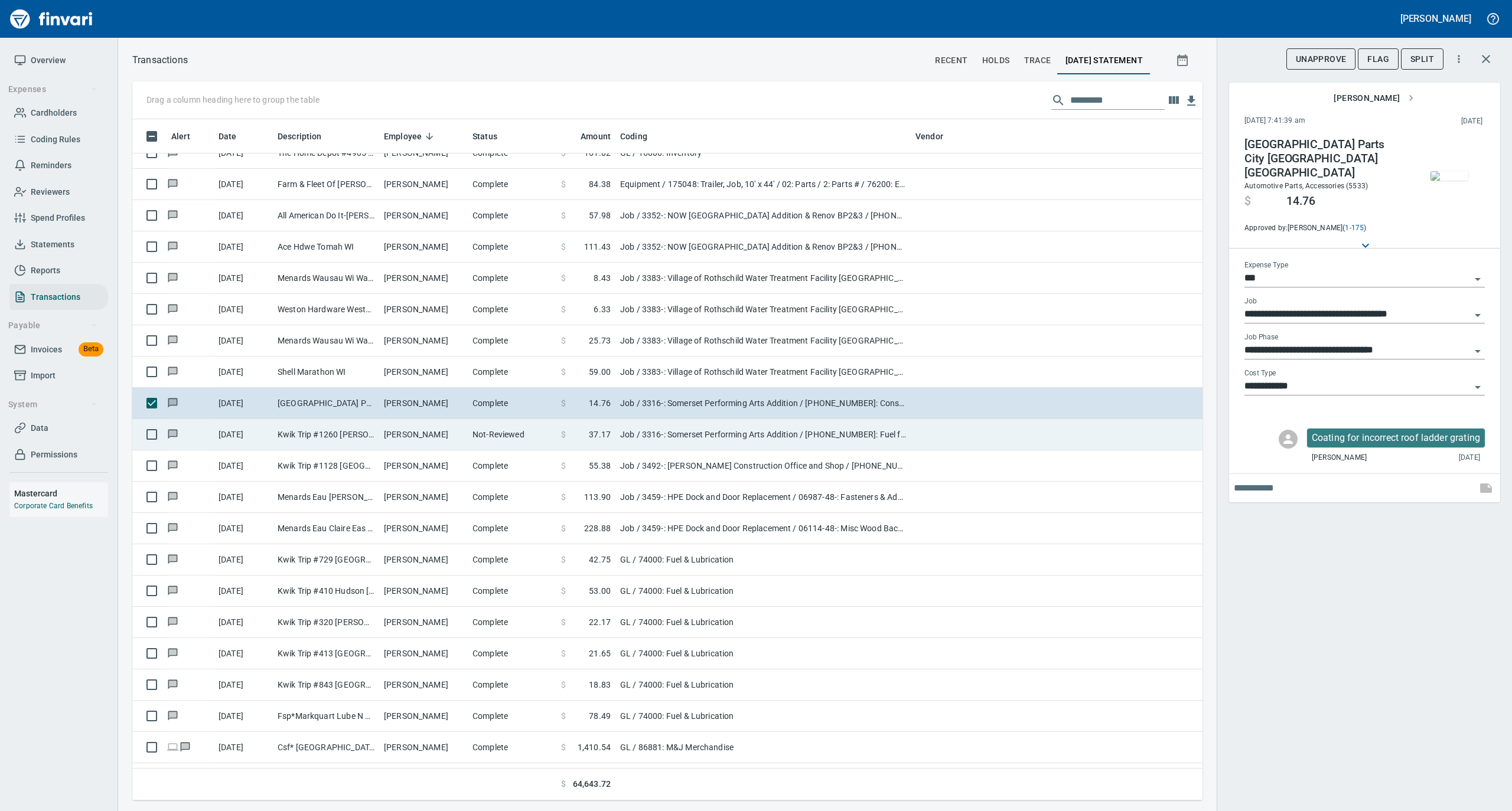
click at [346, 440] on td "Kwik Trip #1260 Roberts WI" at bounding box center [326, 434] width 106 height 31
type input "**********"
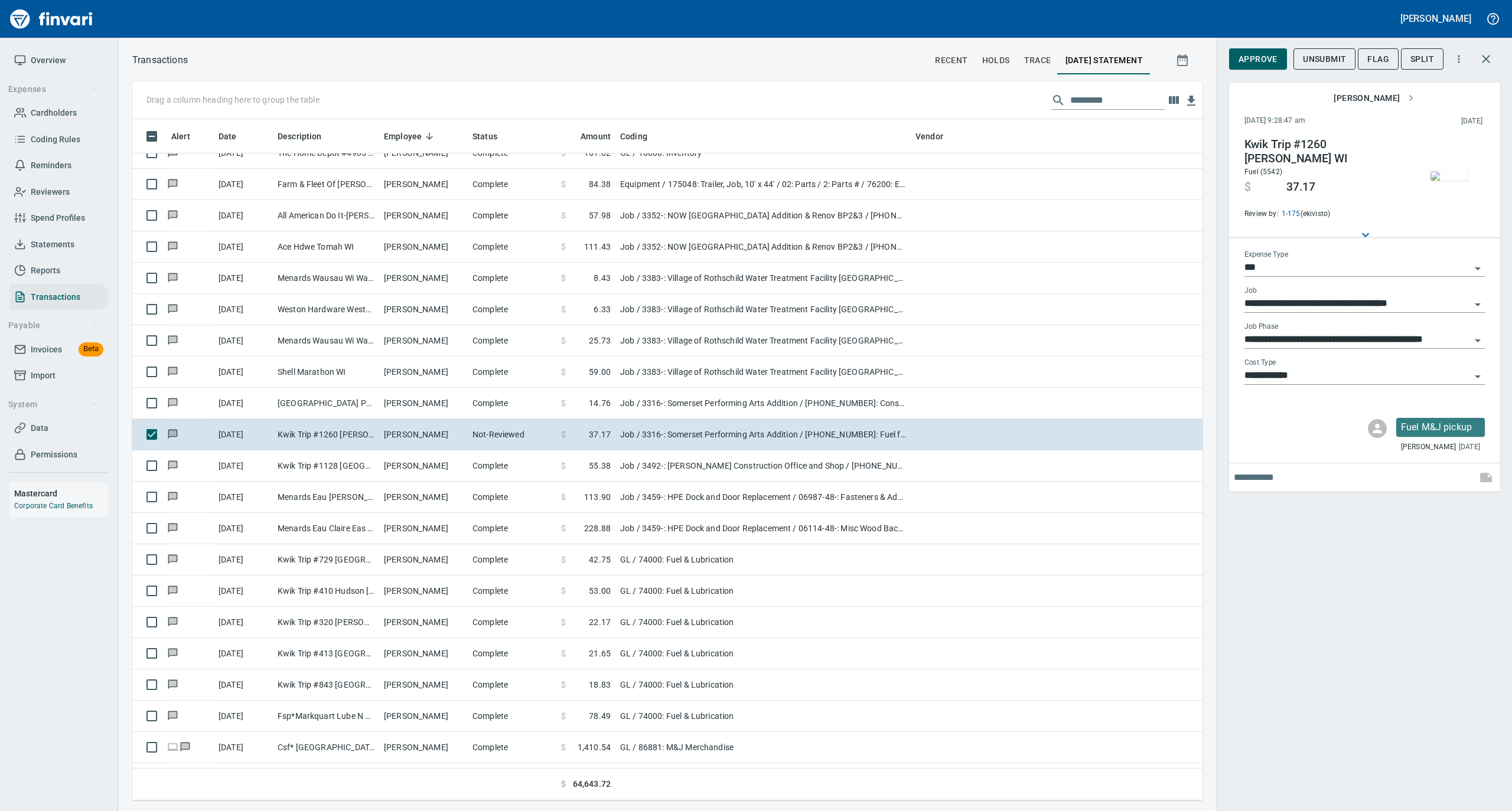
click at [1453, 171] on img "button" at bounding box center [1449, 176] width 38 height 10
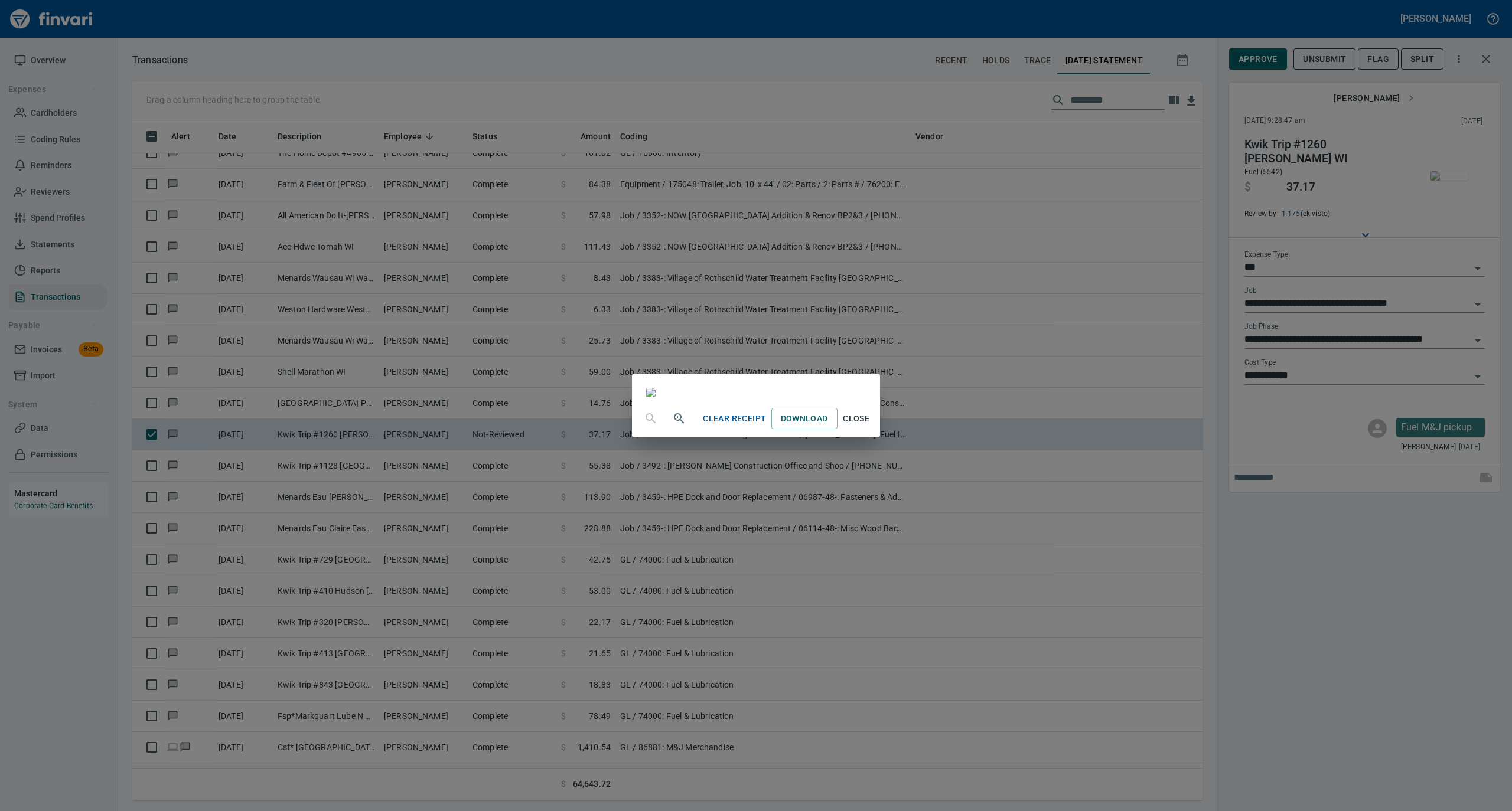
click at [871, 426] on span "Close" at bounding box center [856, 418] width 29 height 14
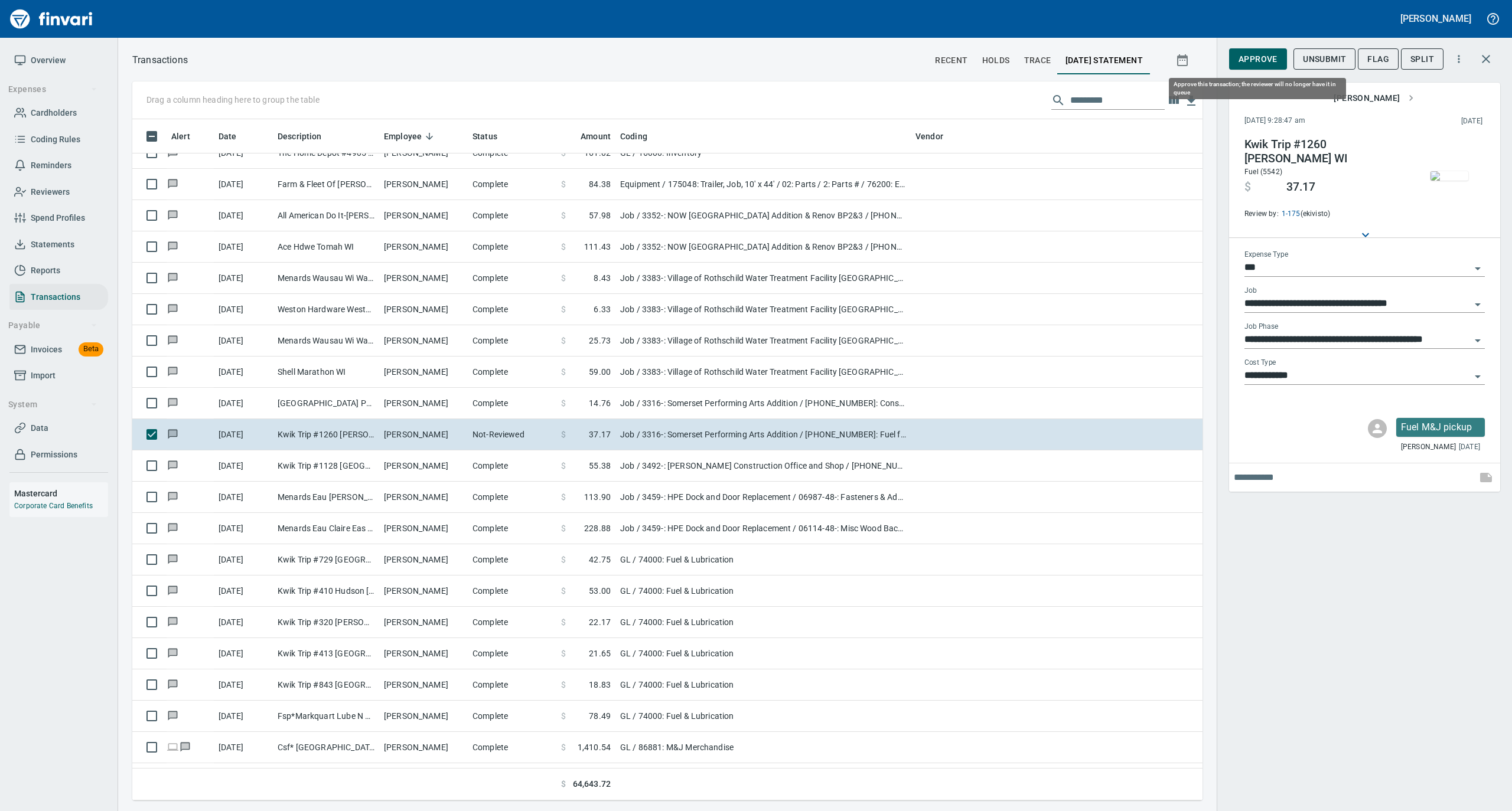
click at [1244, 56] on span "Approve" at bounding box center [1257, 58] width 39 height 14
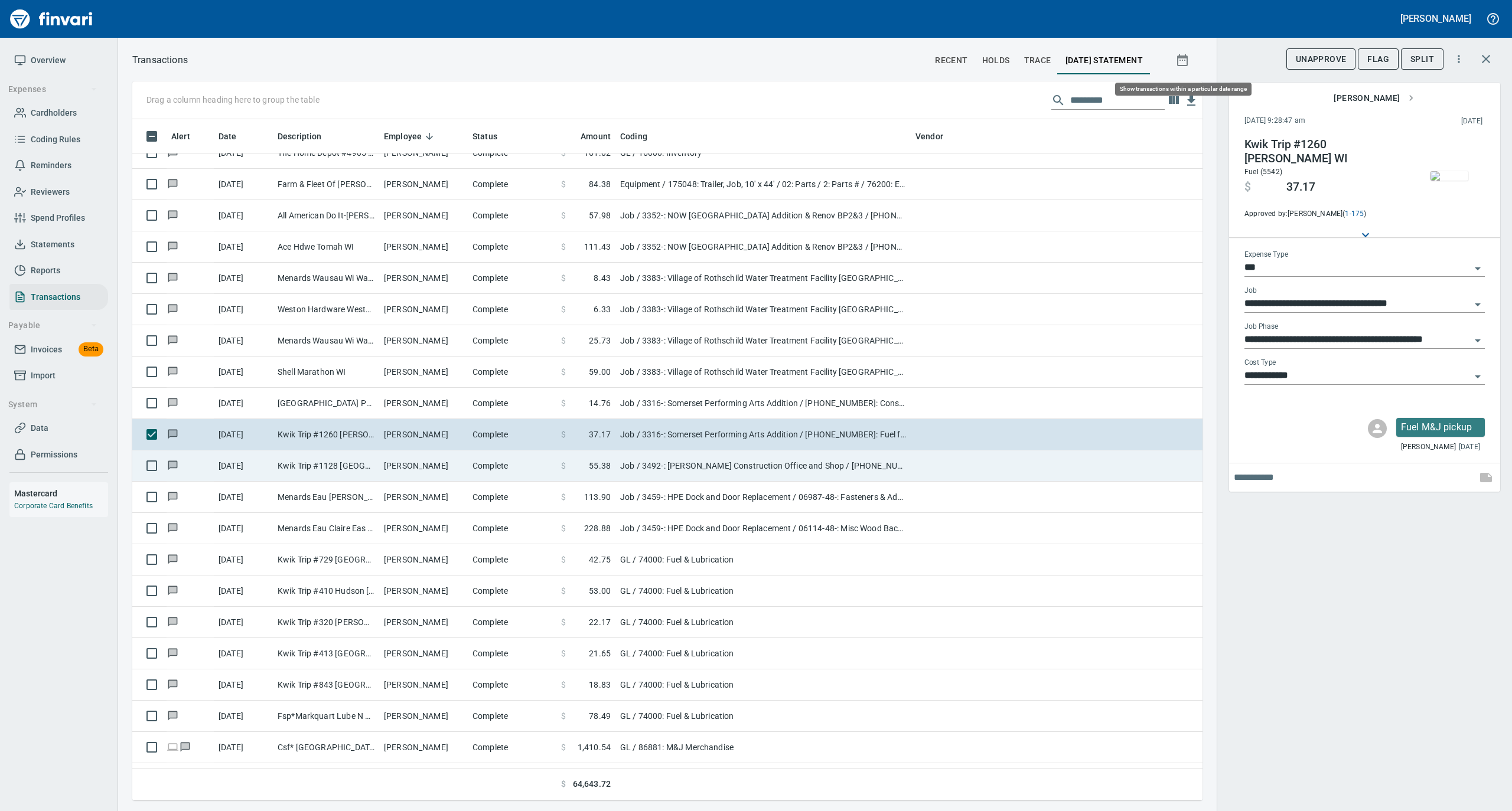
scroll to position [669, 1046]
click at [452, 478] on td "Mark Verdegan" at bounding box center [423, 466] width 89 height 31
type input "**********"
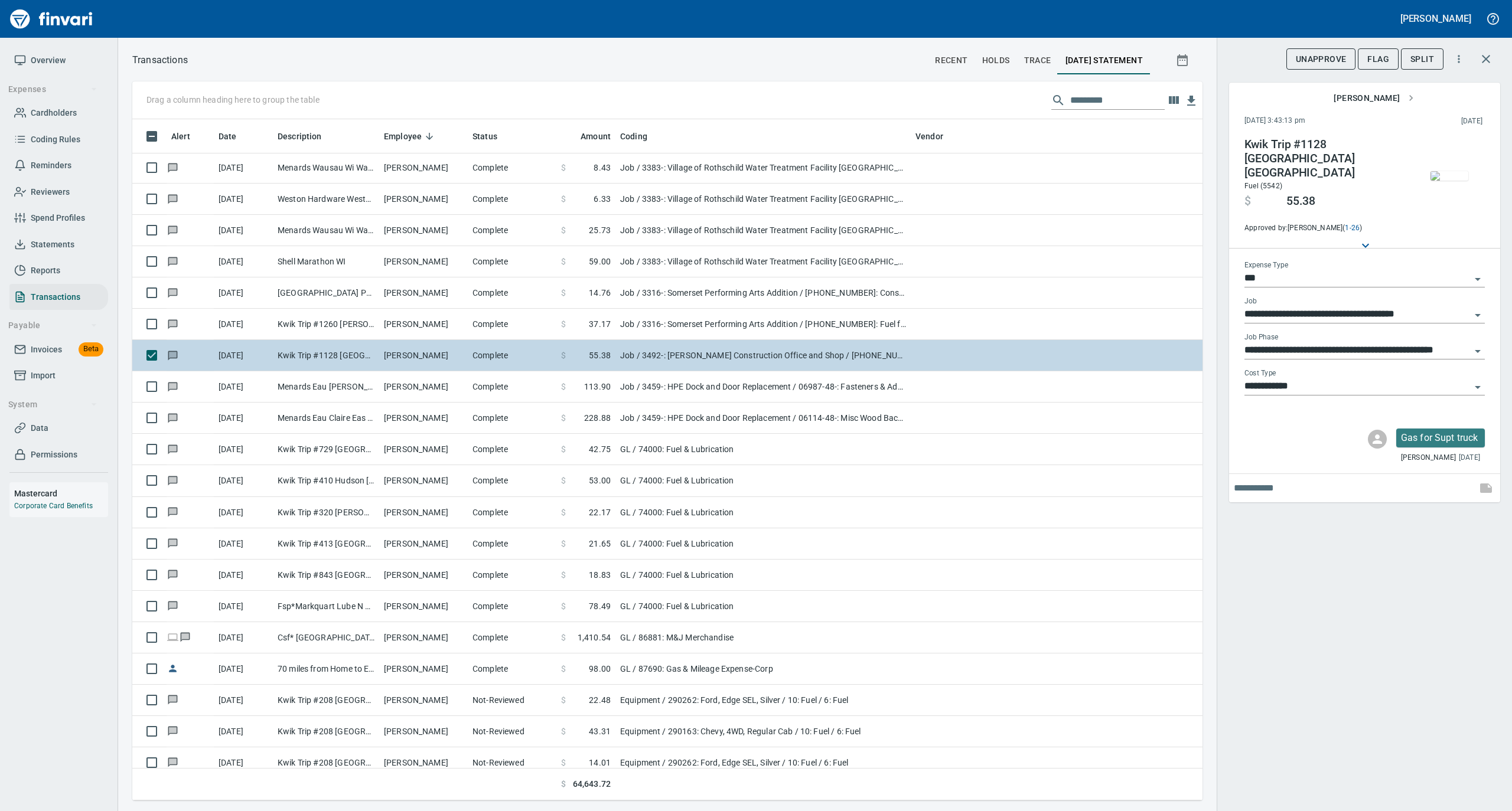
scroll to position [4643, 0]
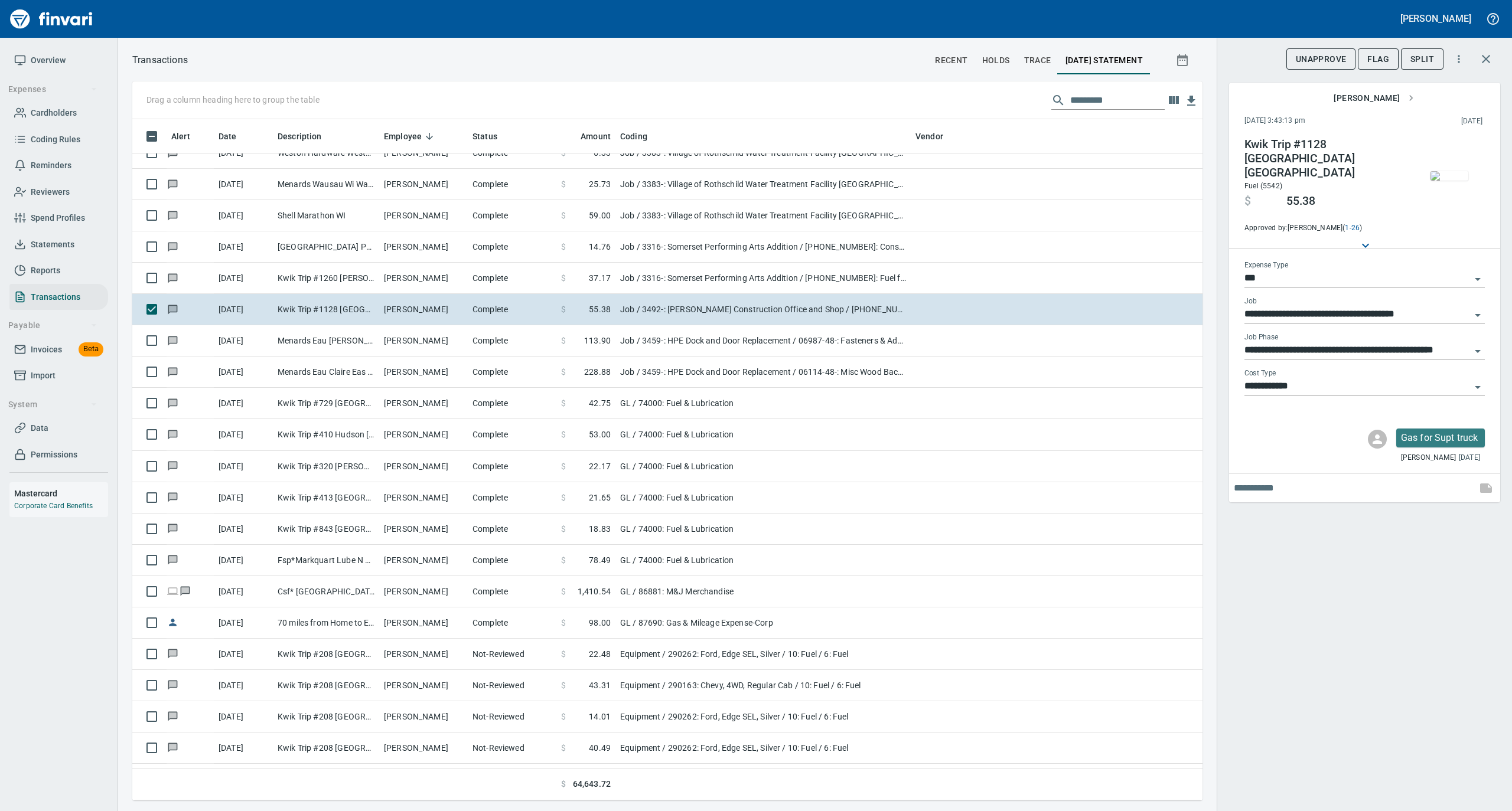
click at [1458, 171] on img "button" at bounding box center [1449, 176] width 38 height 10
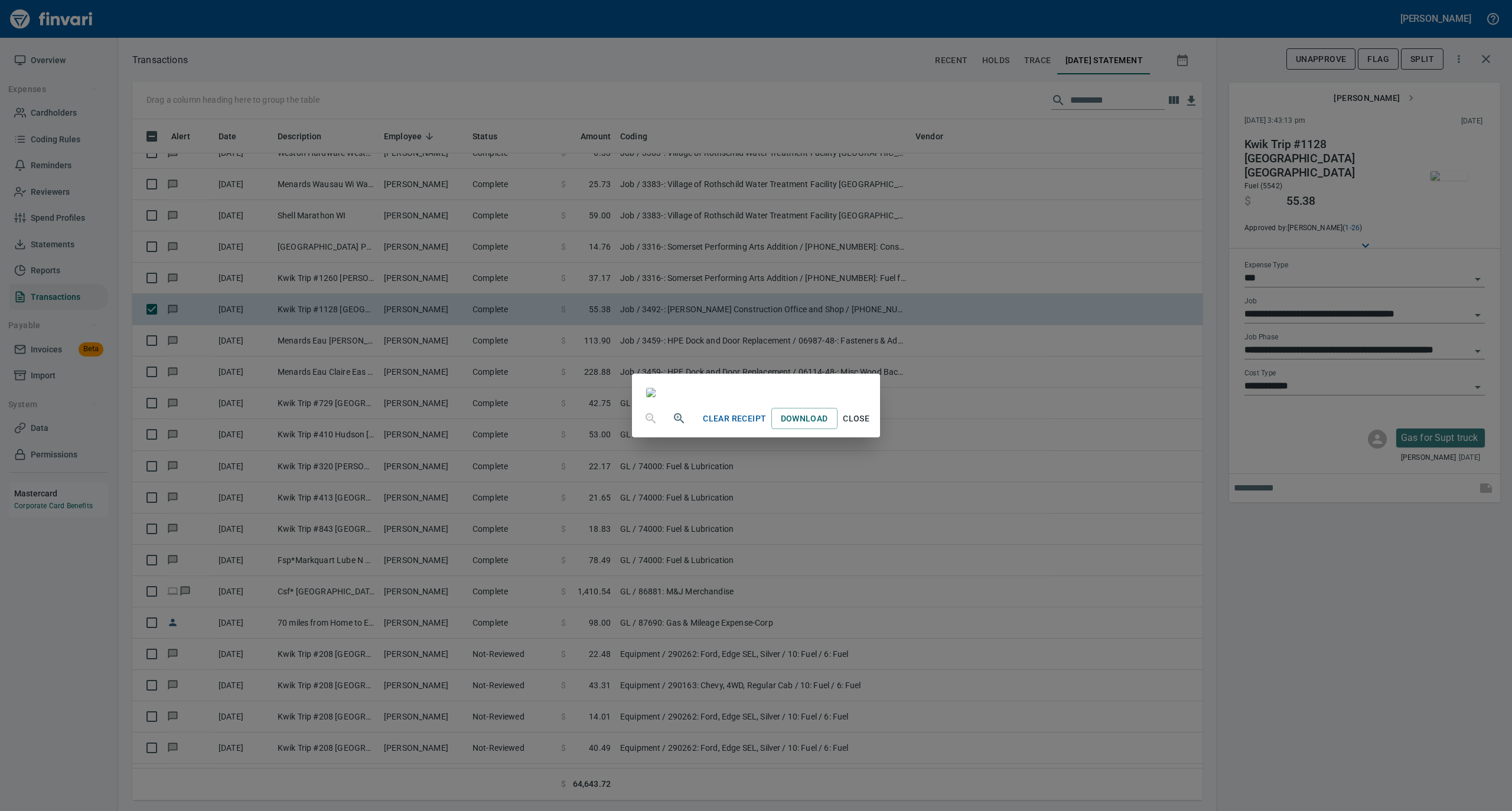
click at [871, 426] on span "Close" at bounding box center [856, 418] width 29 height 14
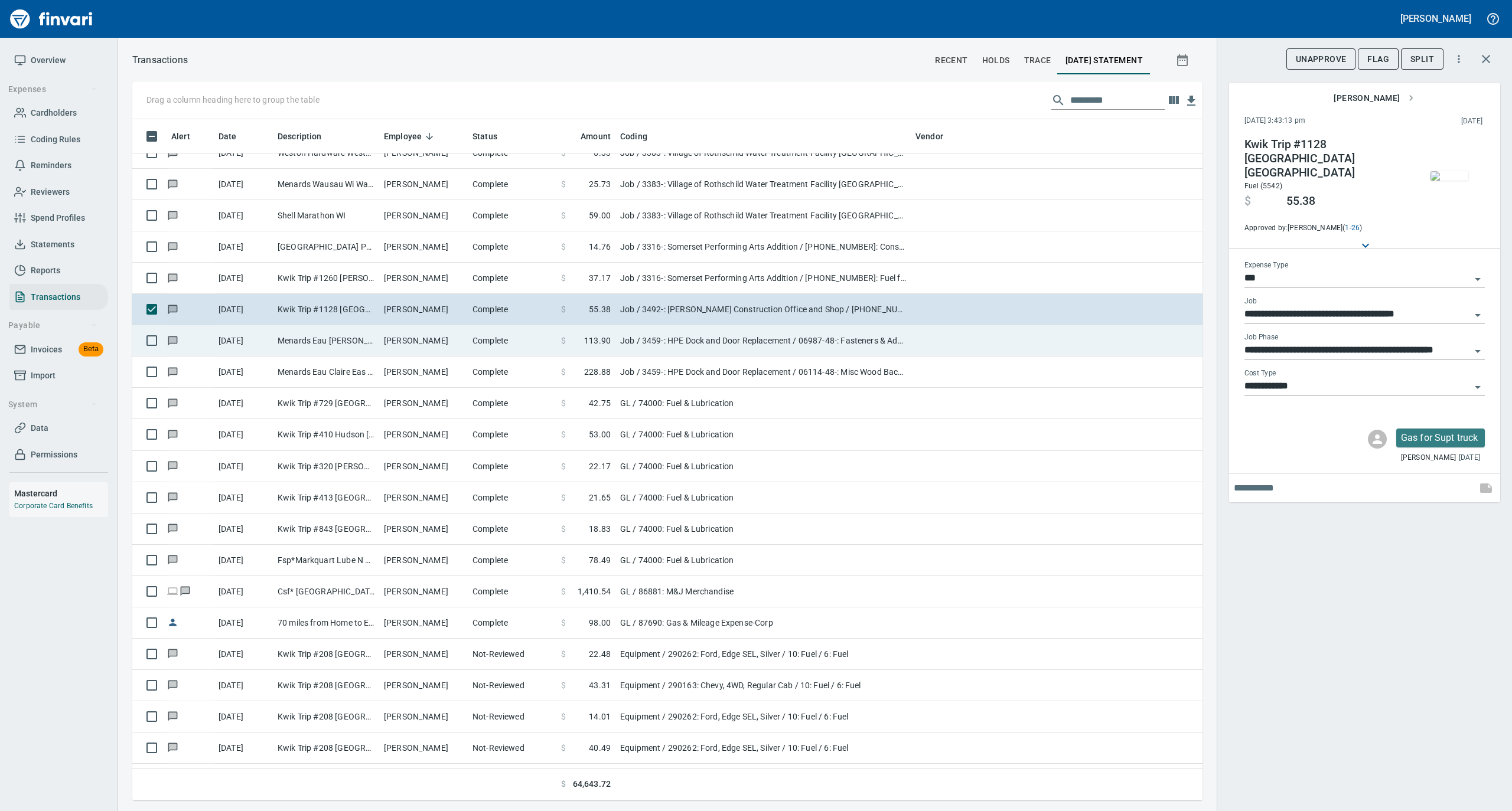
click at [499, 345] on td "Complete" at bounding box center [512, 341] width 89 height 31
type input "**********"
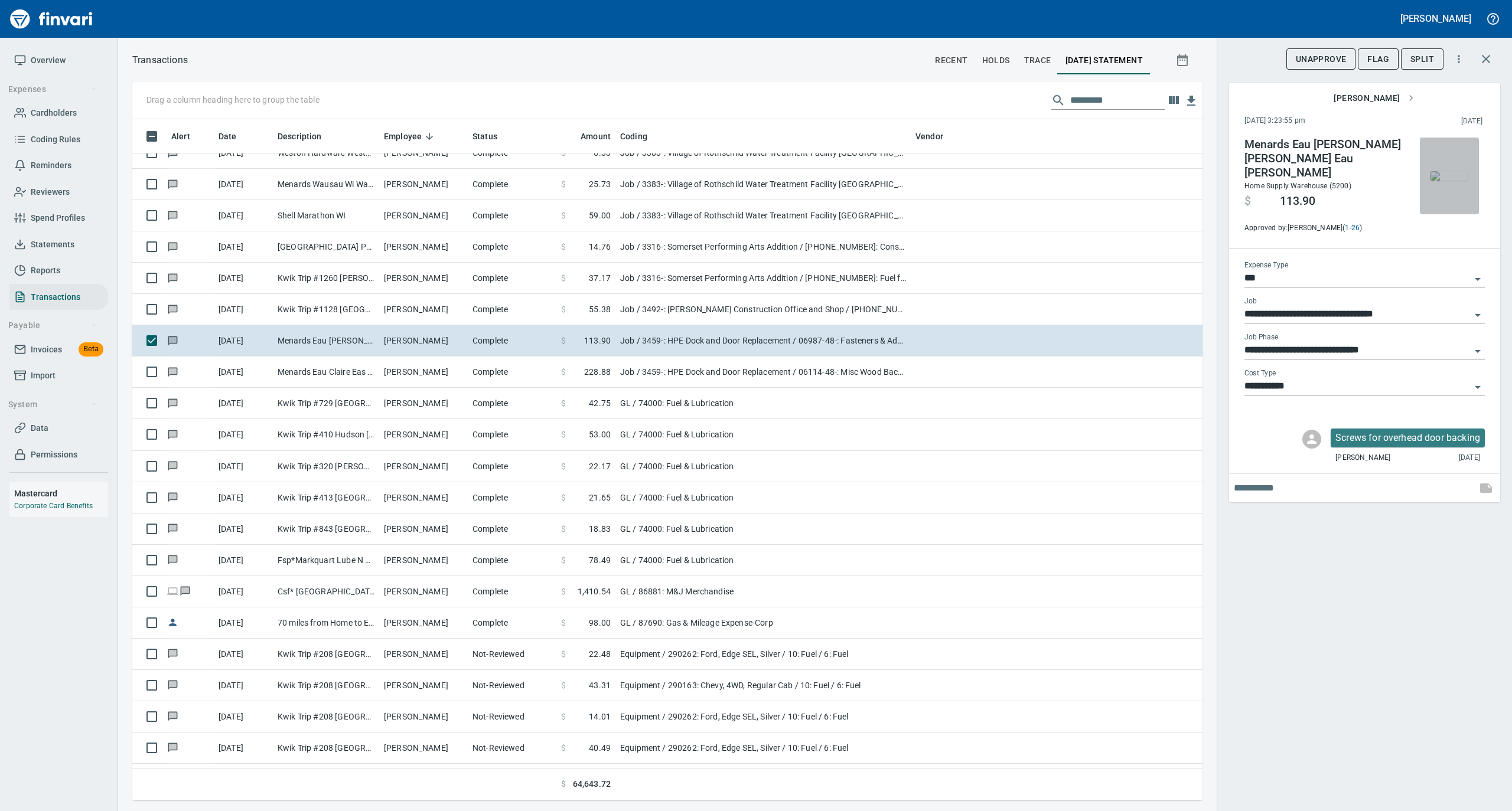
click at [1456, 171] on img "button" at bounding box center [1449, 176] width 38 height 10
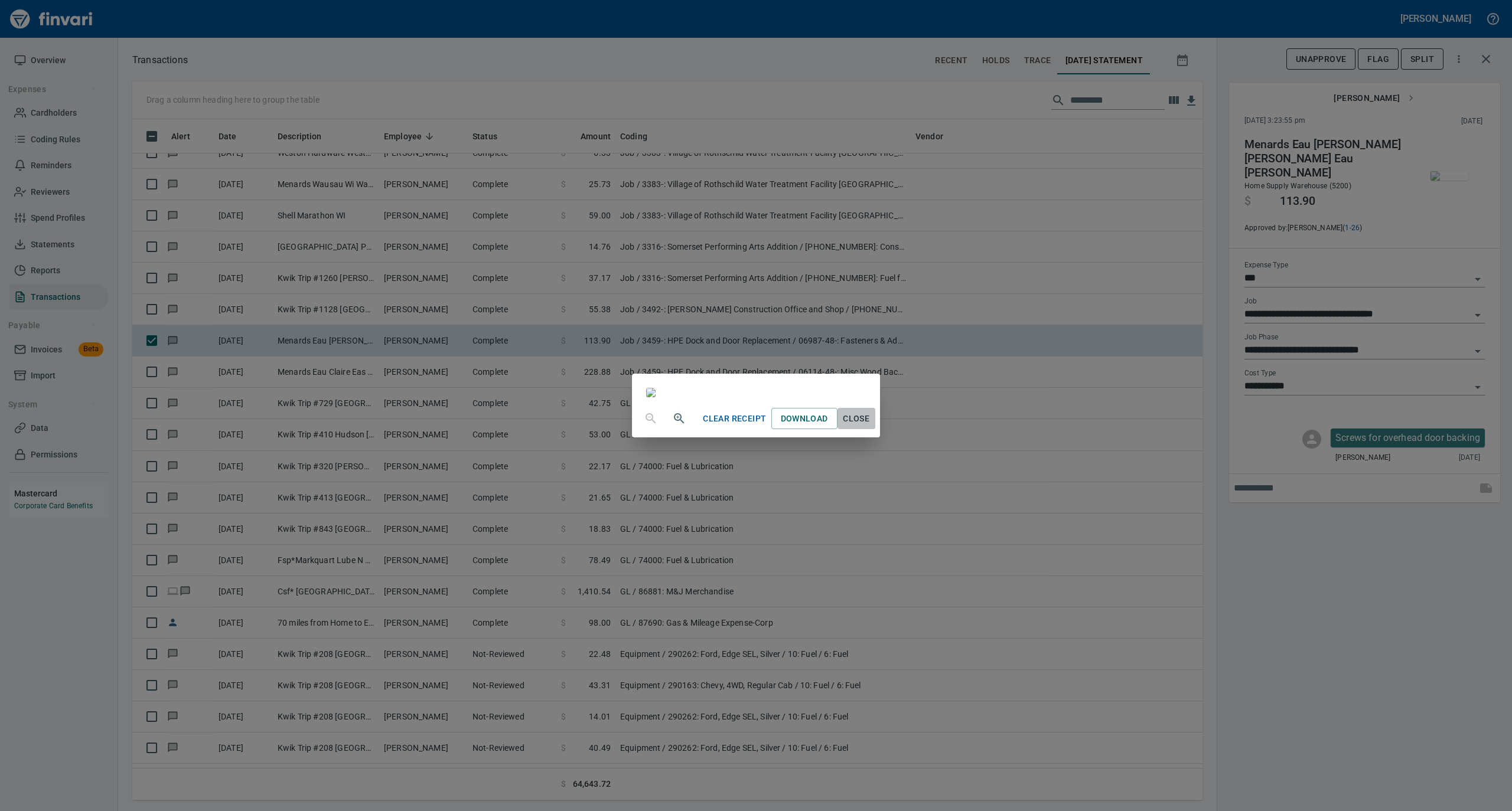
click at [871, 426] on span "Close" at bounding box center [856, 418] width 29 height 14
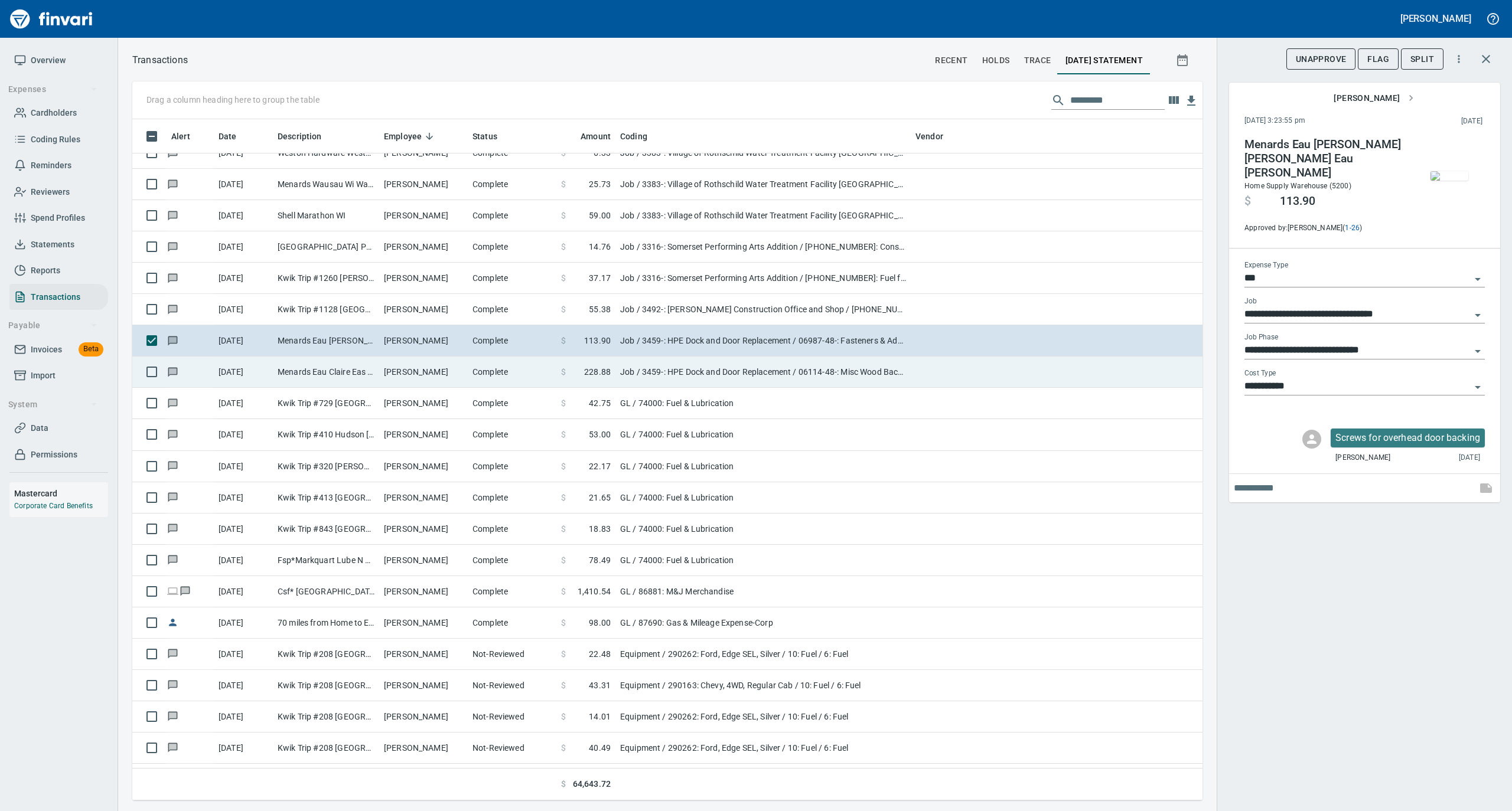
click at [488, 372] on td "Complete" at bounding box center [512, 372] width 89 height 31
type input "**********"
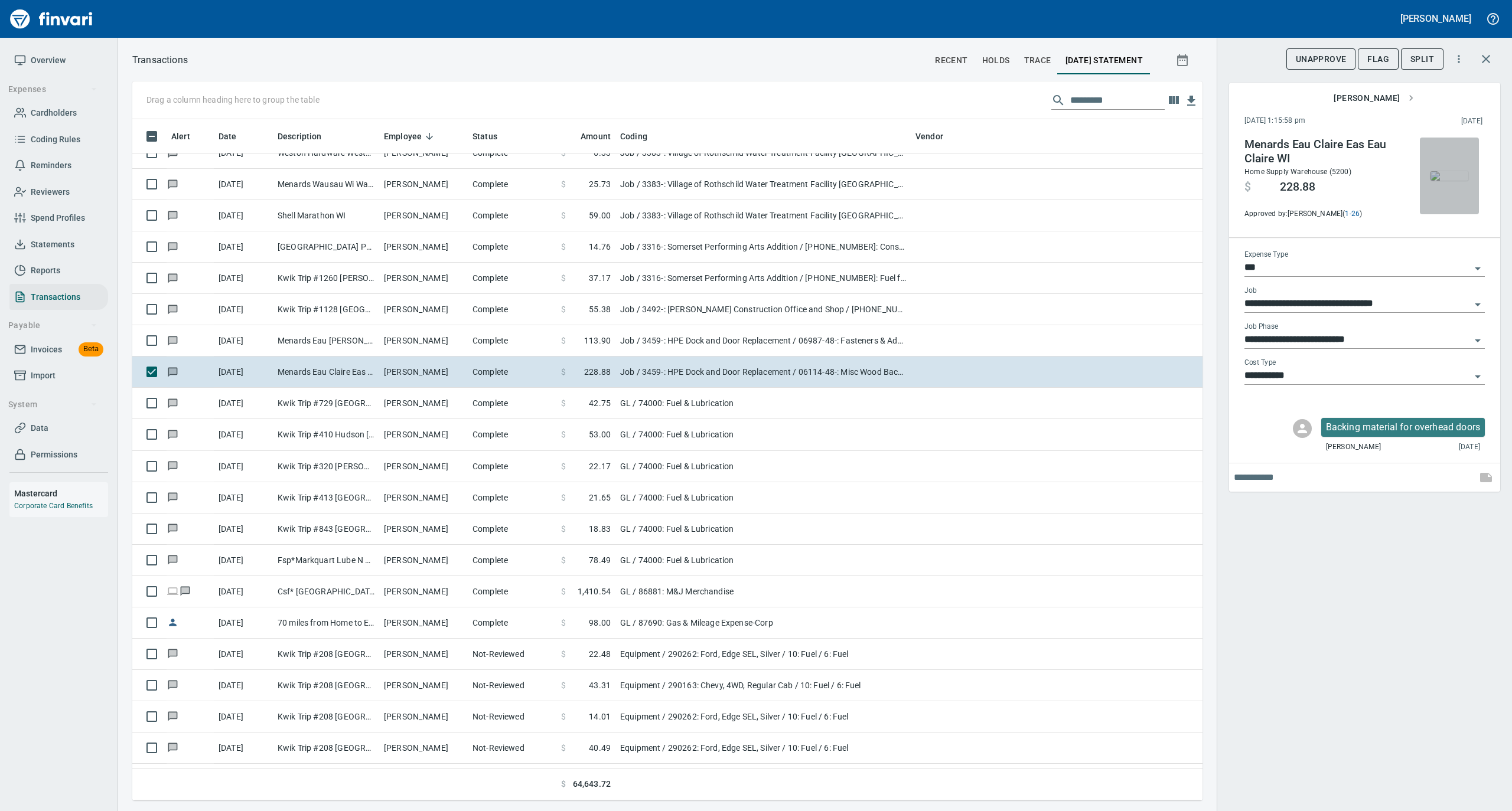
click at [1443, 173] on img "button" at bounding box center [1449, 176] width 38 height 10
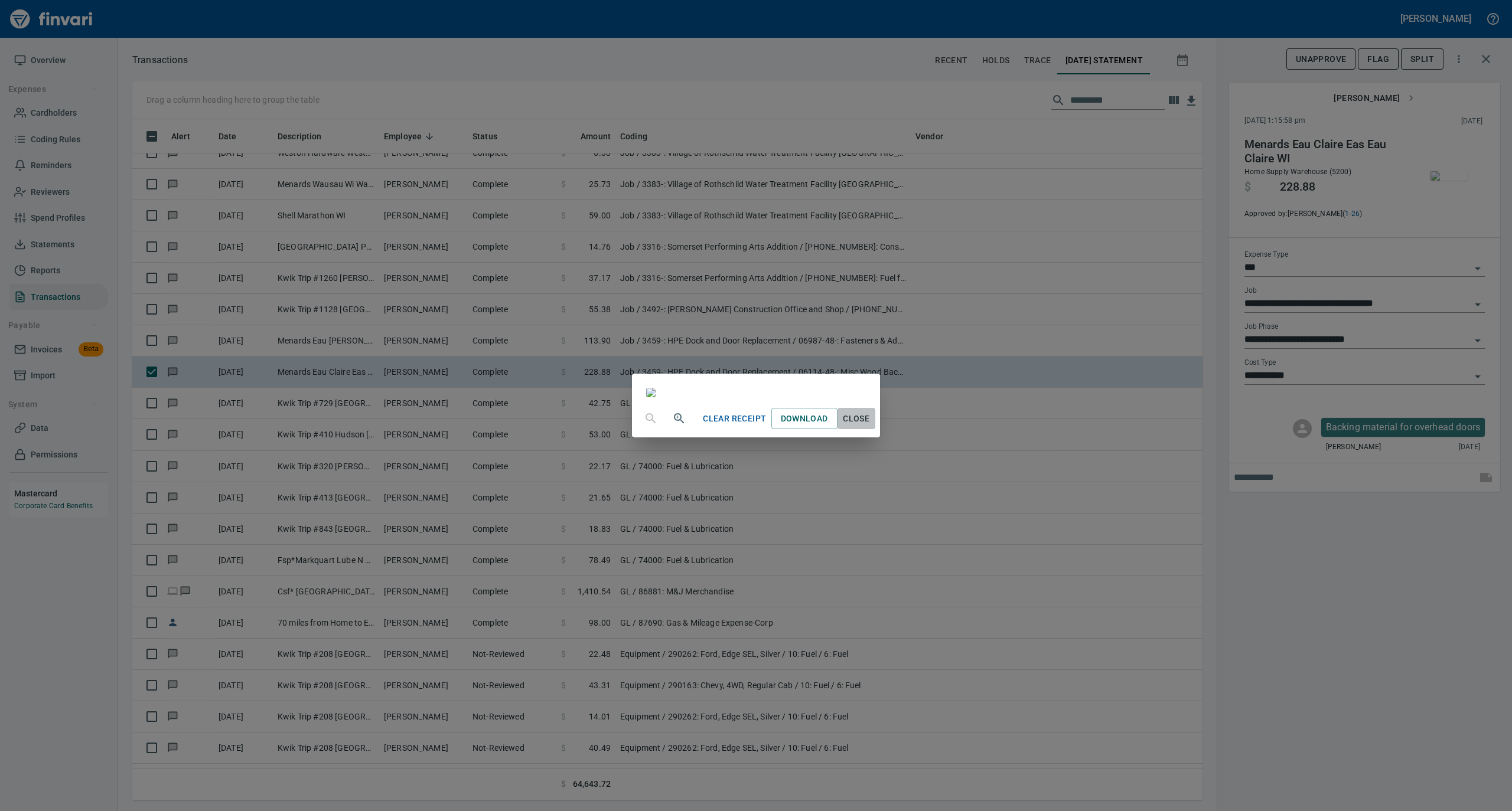
click at [871, 426] on span "Close" at bounding box center [856, 418] width 29 height 14
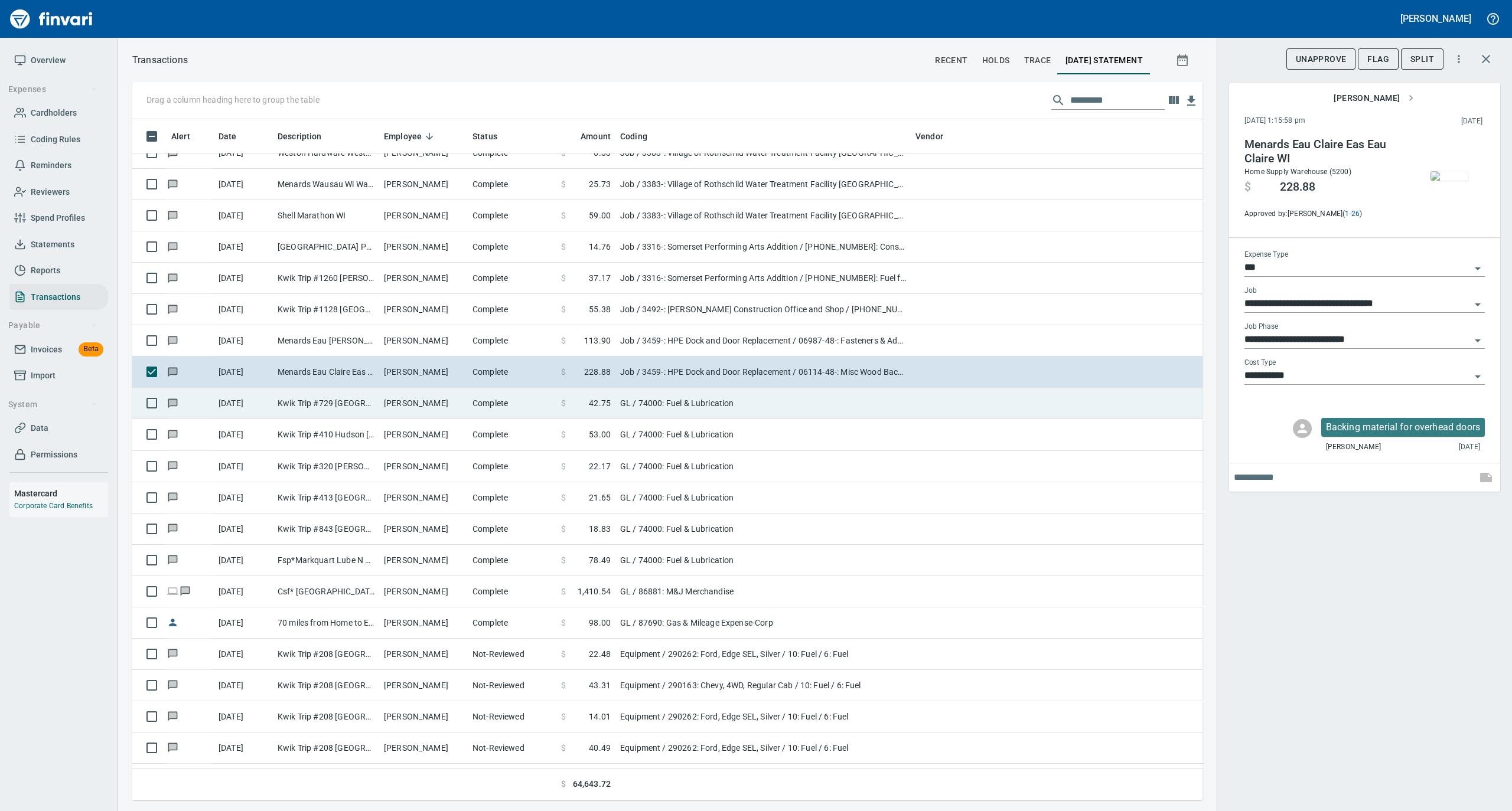
click at [263, 405] on td "9/11/2025" at bounding box center [243, 403] width 59 height 31
type input "**"
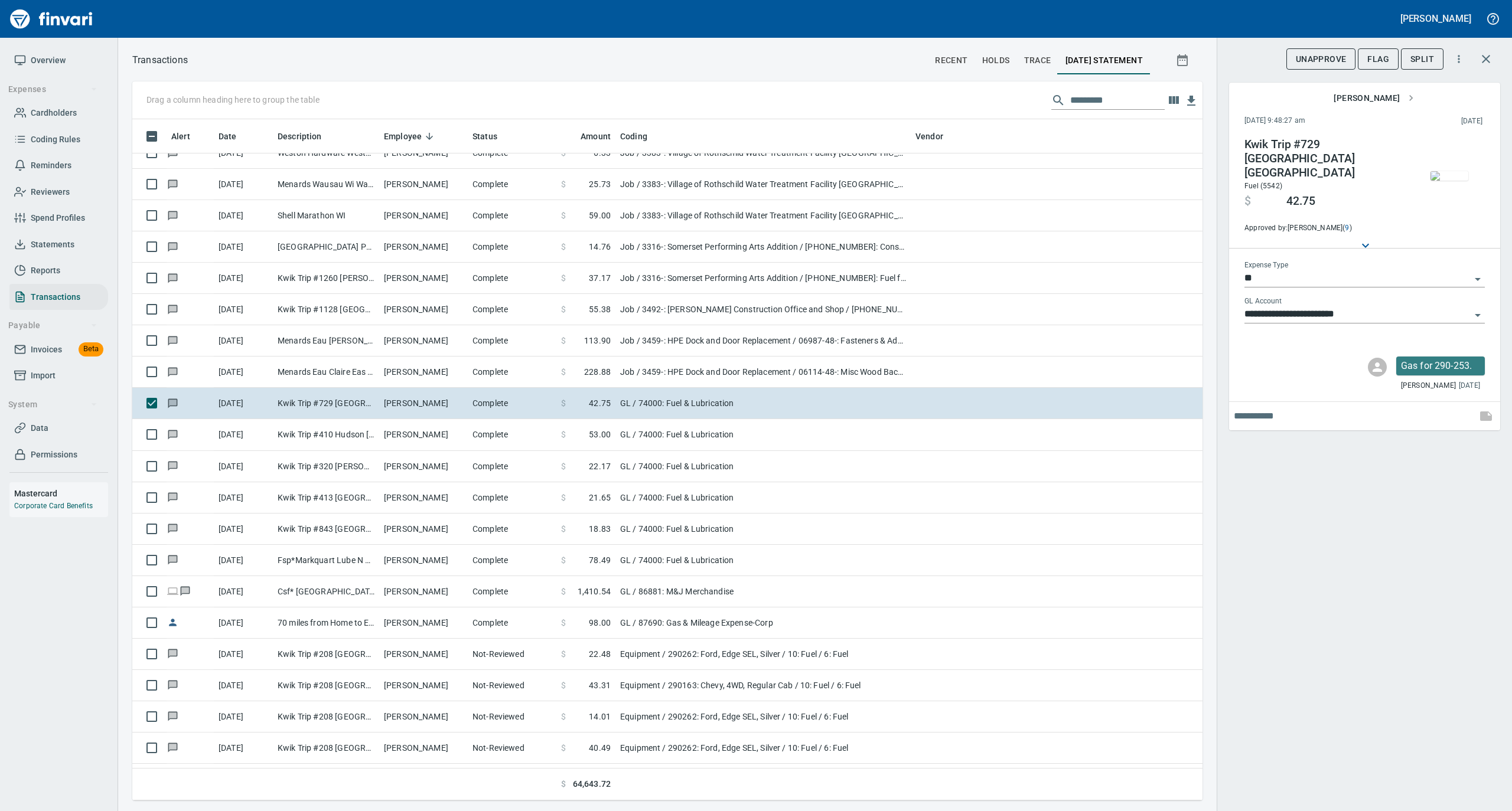
click at [1451, 173] on img "button" at bounding box center [1449, 176] width 38 height 10
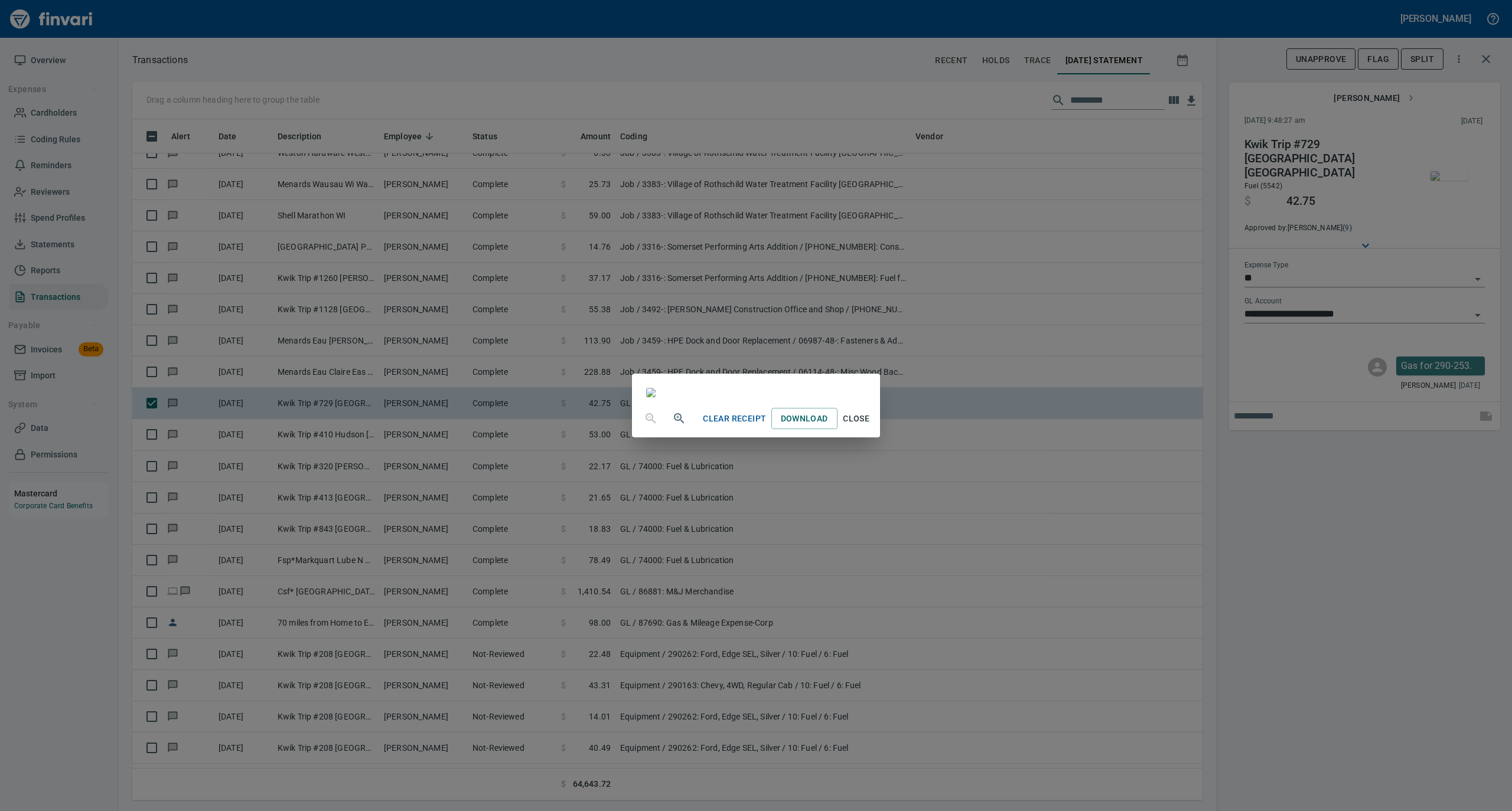
click at [871, 426] on span "Close" at bounding box center [856, 418] width 29 height 14
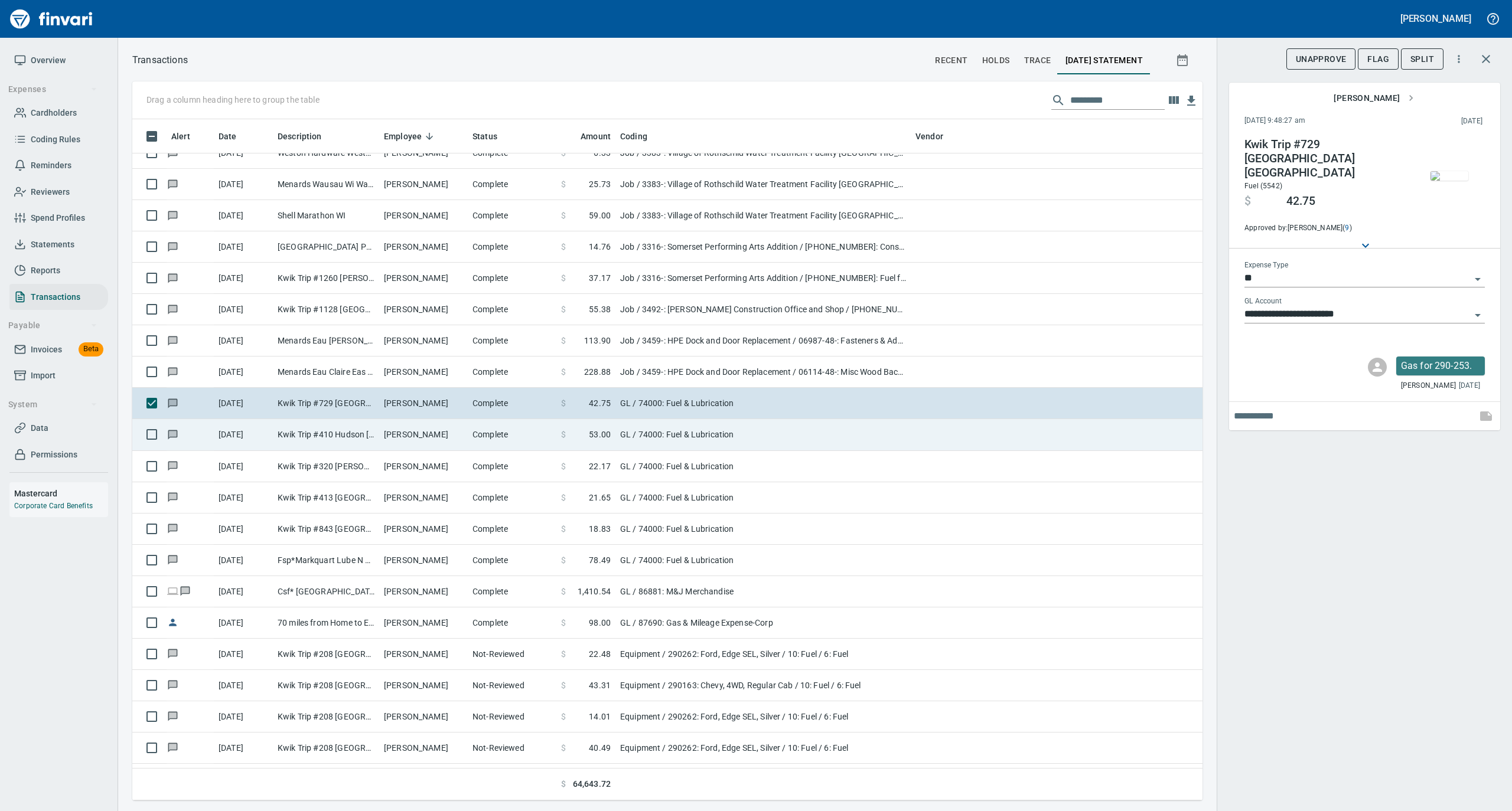
click at [515, 443] on td "Complete" at bounding box center [512, 434] width 89 height 31
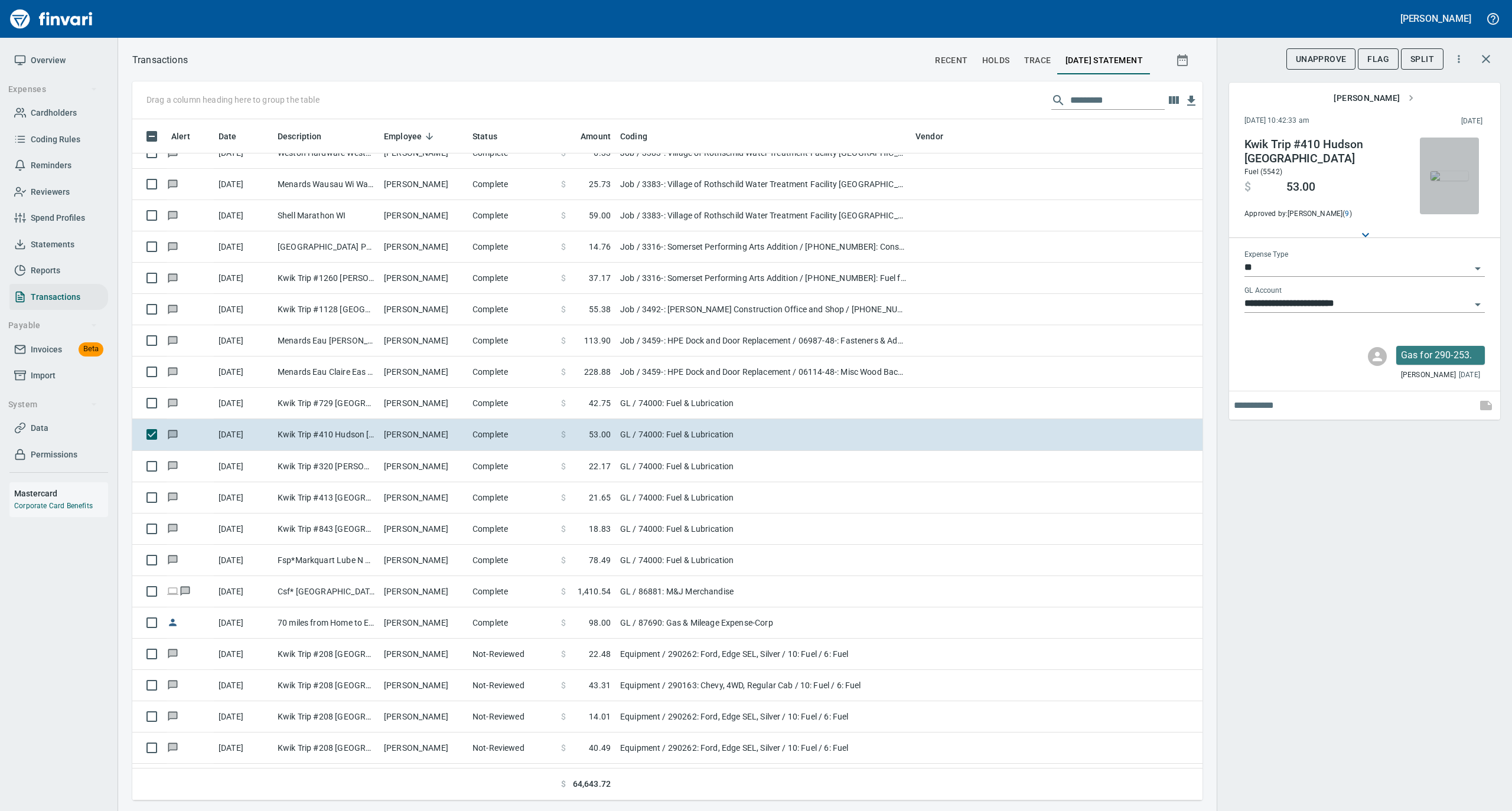
click at [1454, 173] on img "button" at bounding box center [1449, 176] width 38 height 10
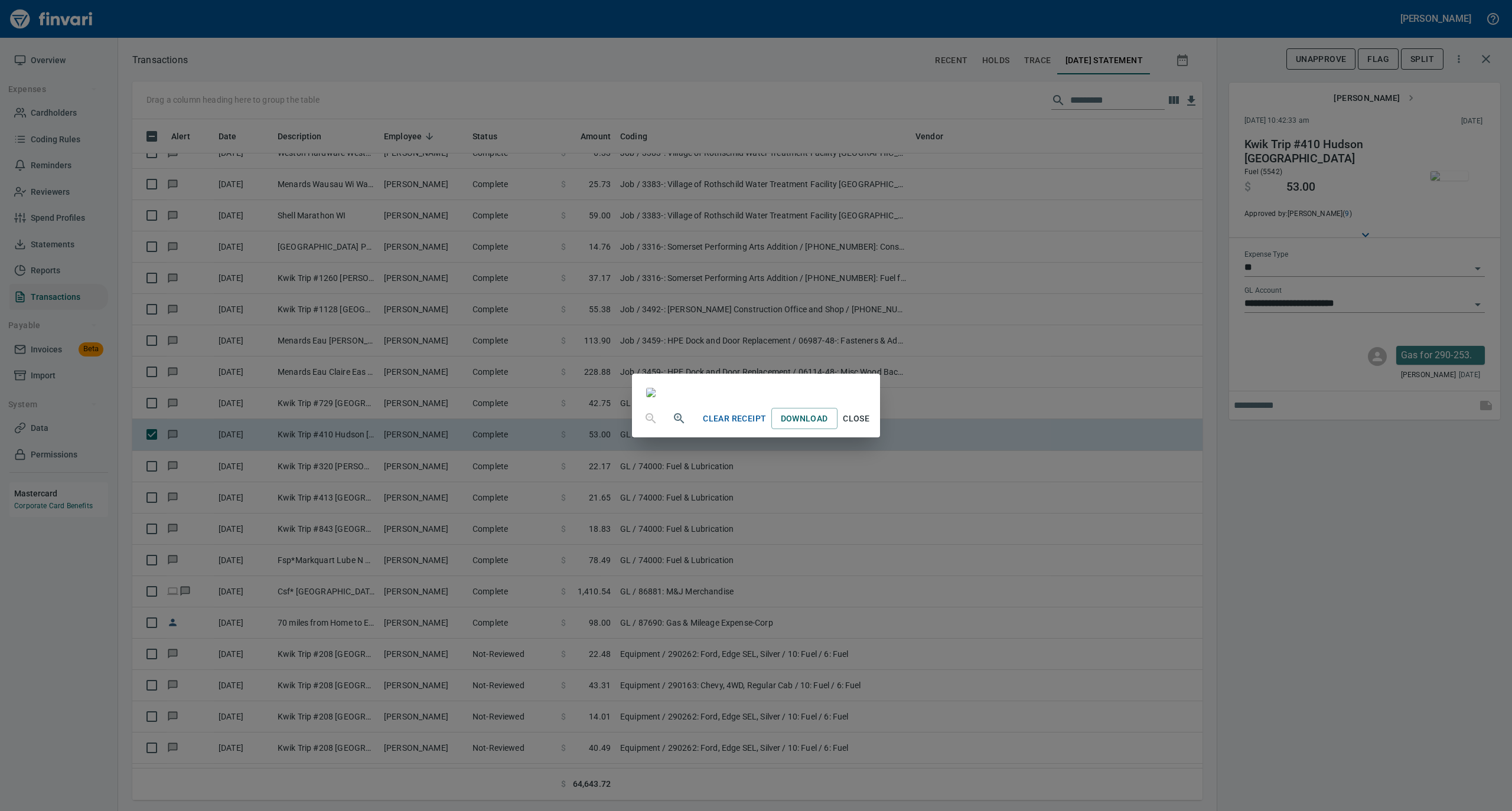
click at [871, 426] on span "Close" at bounding box center [856, 418] width 29 height 14
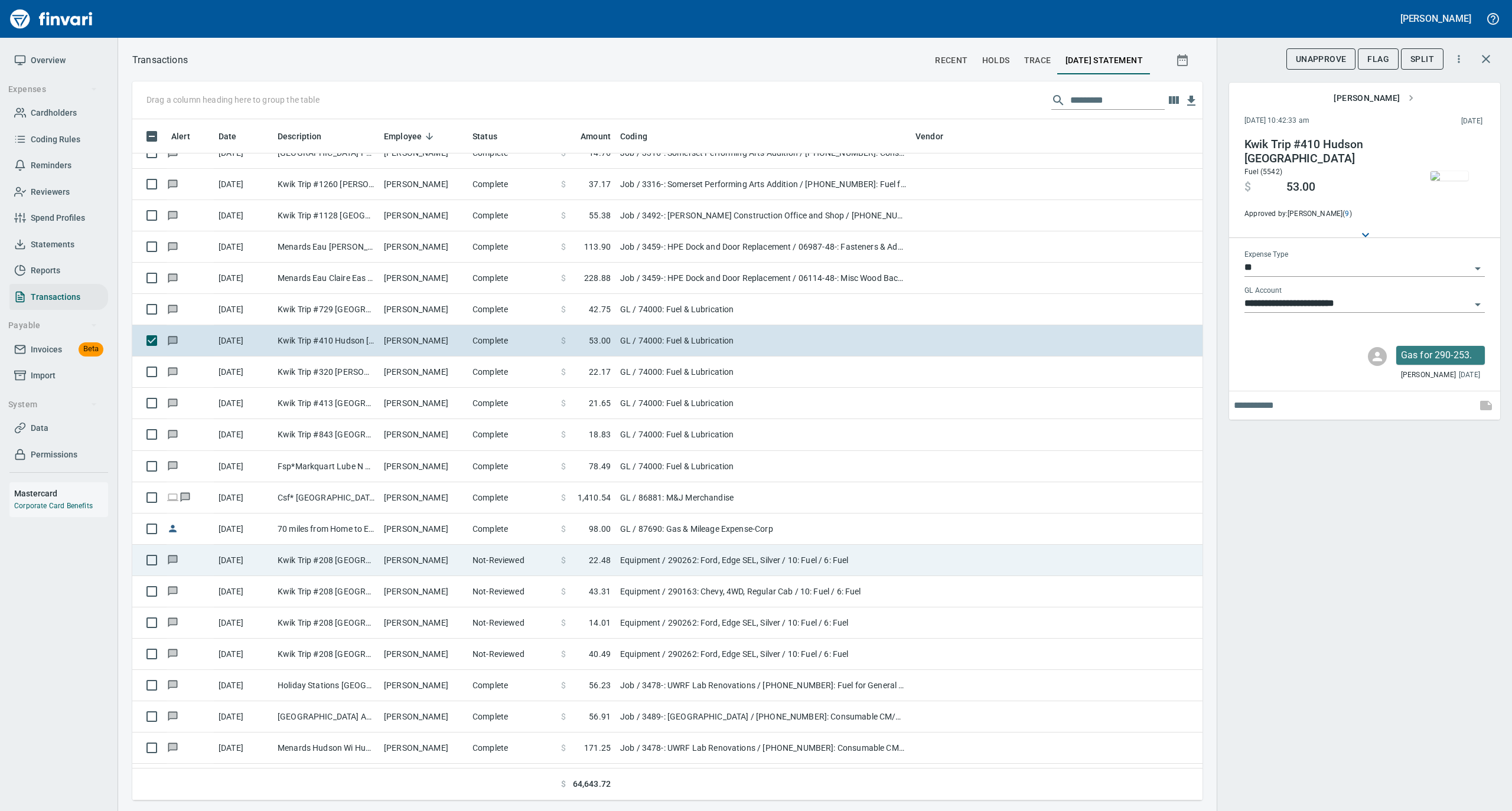
scroll to position [4800, 0]
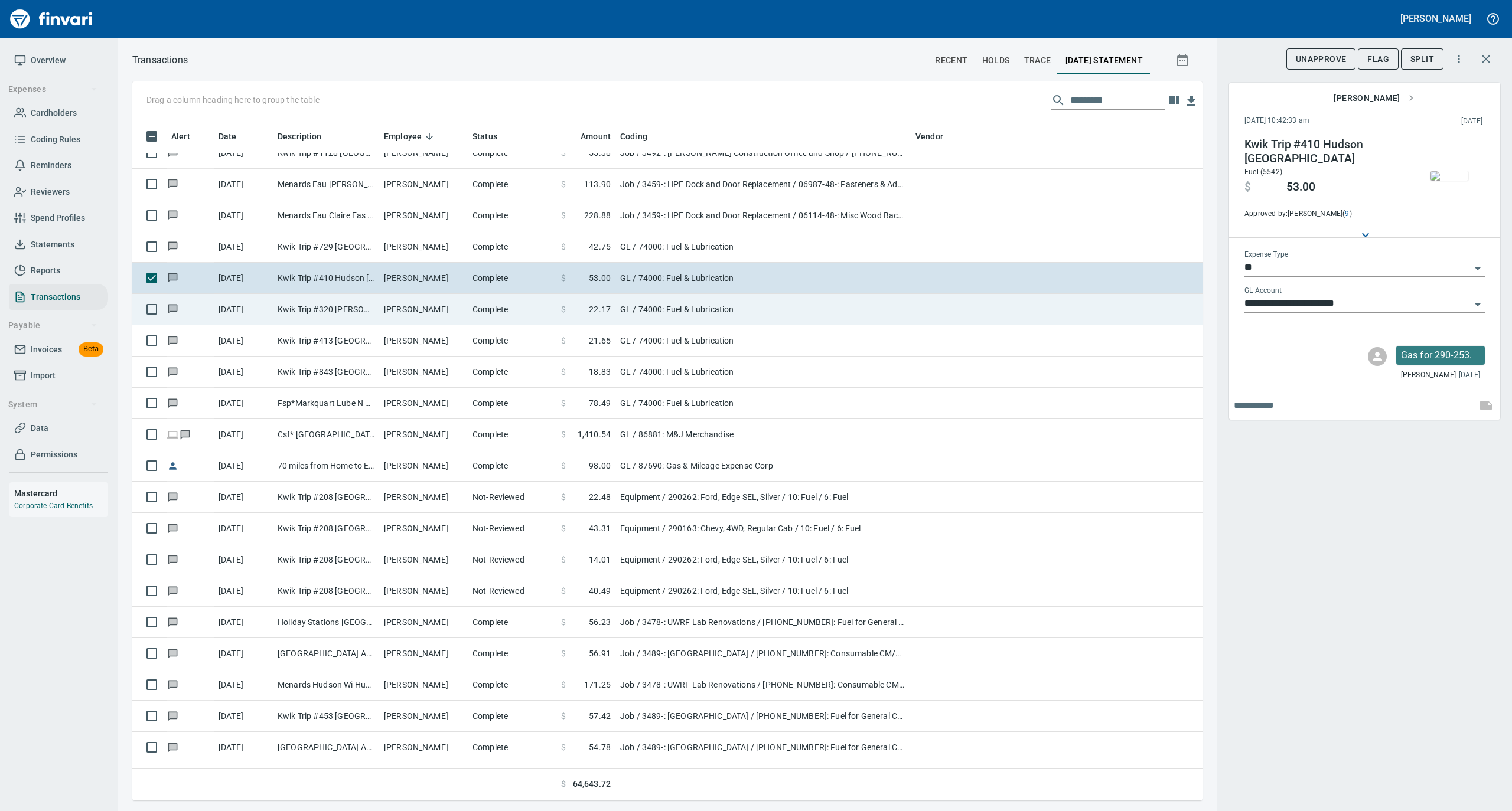
click at [409, 319] on td "Mark Hintz" at bounding box center [423, 309] width 89 height 31
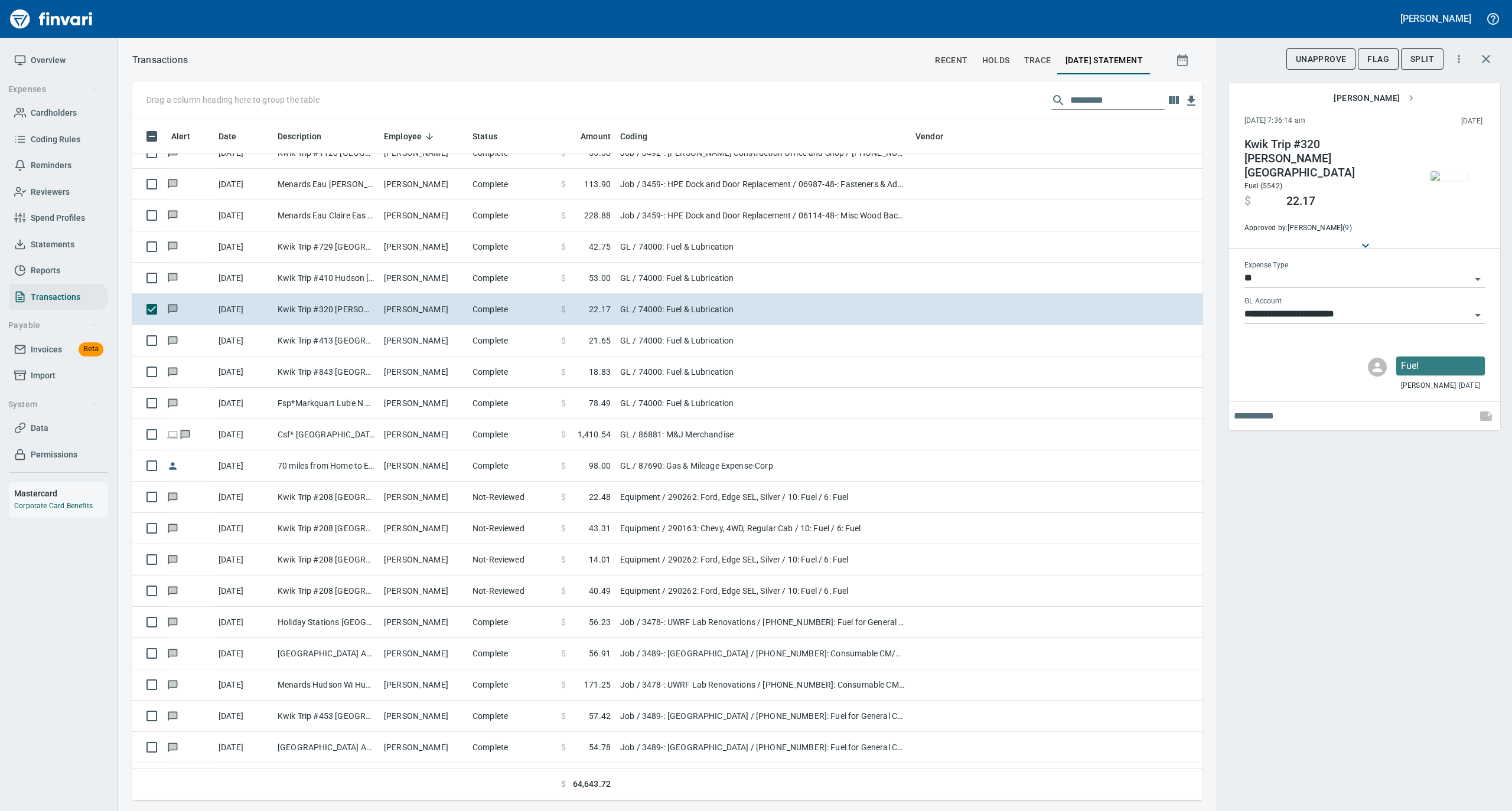
click at [1451, 171] on img "button" at bounding box center [1449, 176] width 38 height 10
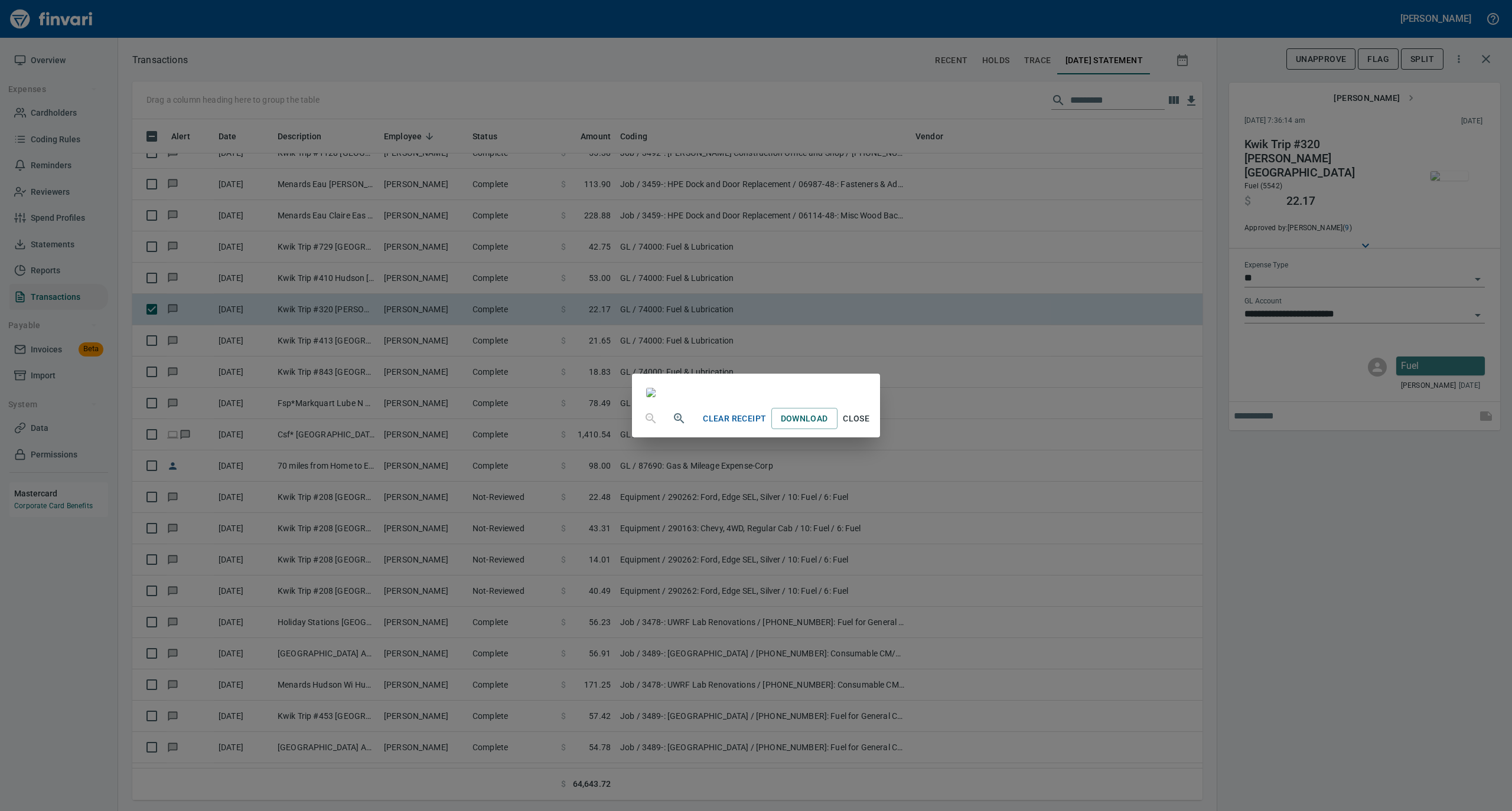
click at [871, 426] on span "Close" at bounding box center [856, 418] width 29 height 14
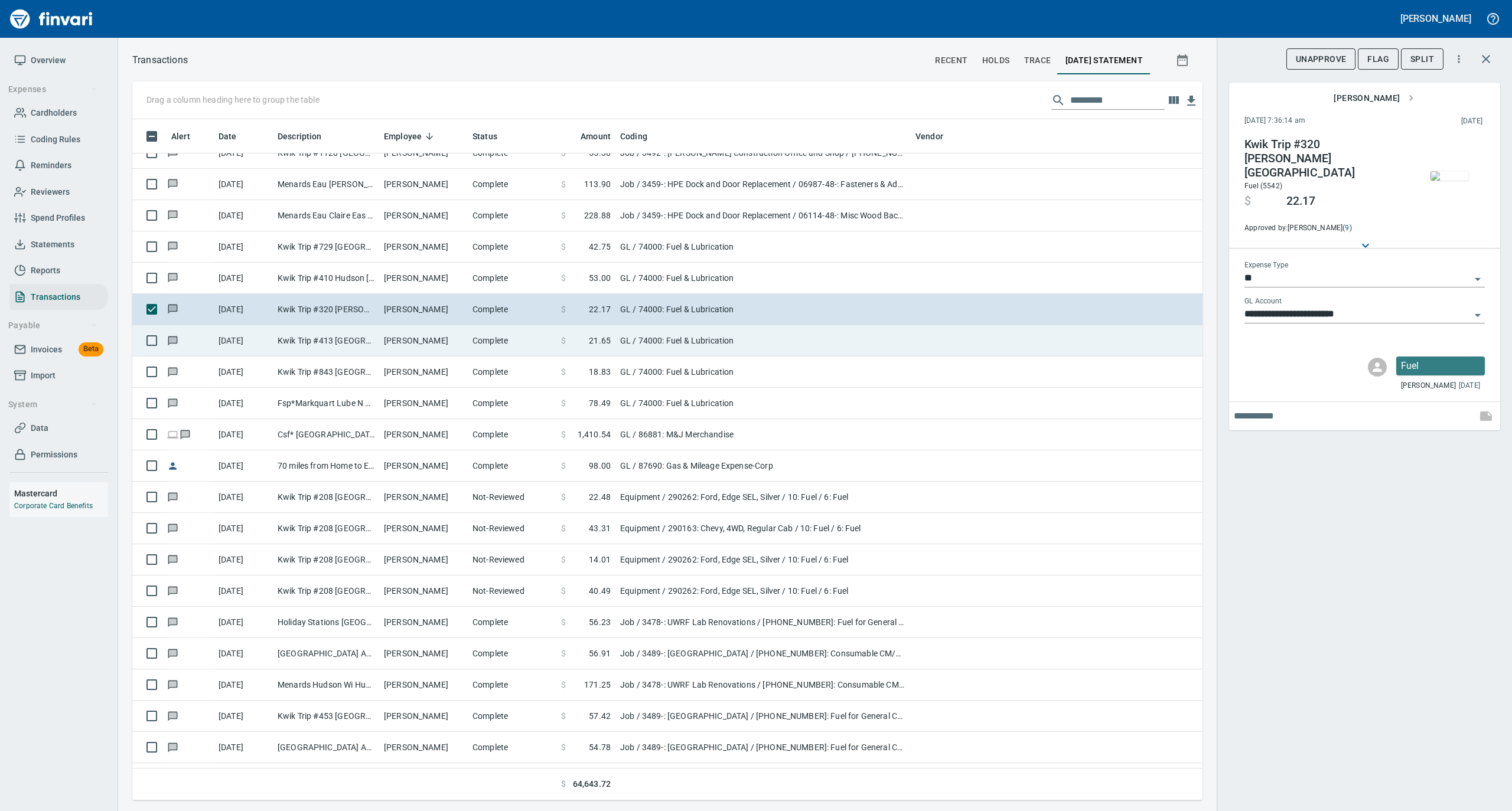
click at [405, 345] on td "Mark Hintz" at bounding box center [423, 341] width 89 height 31
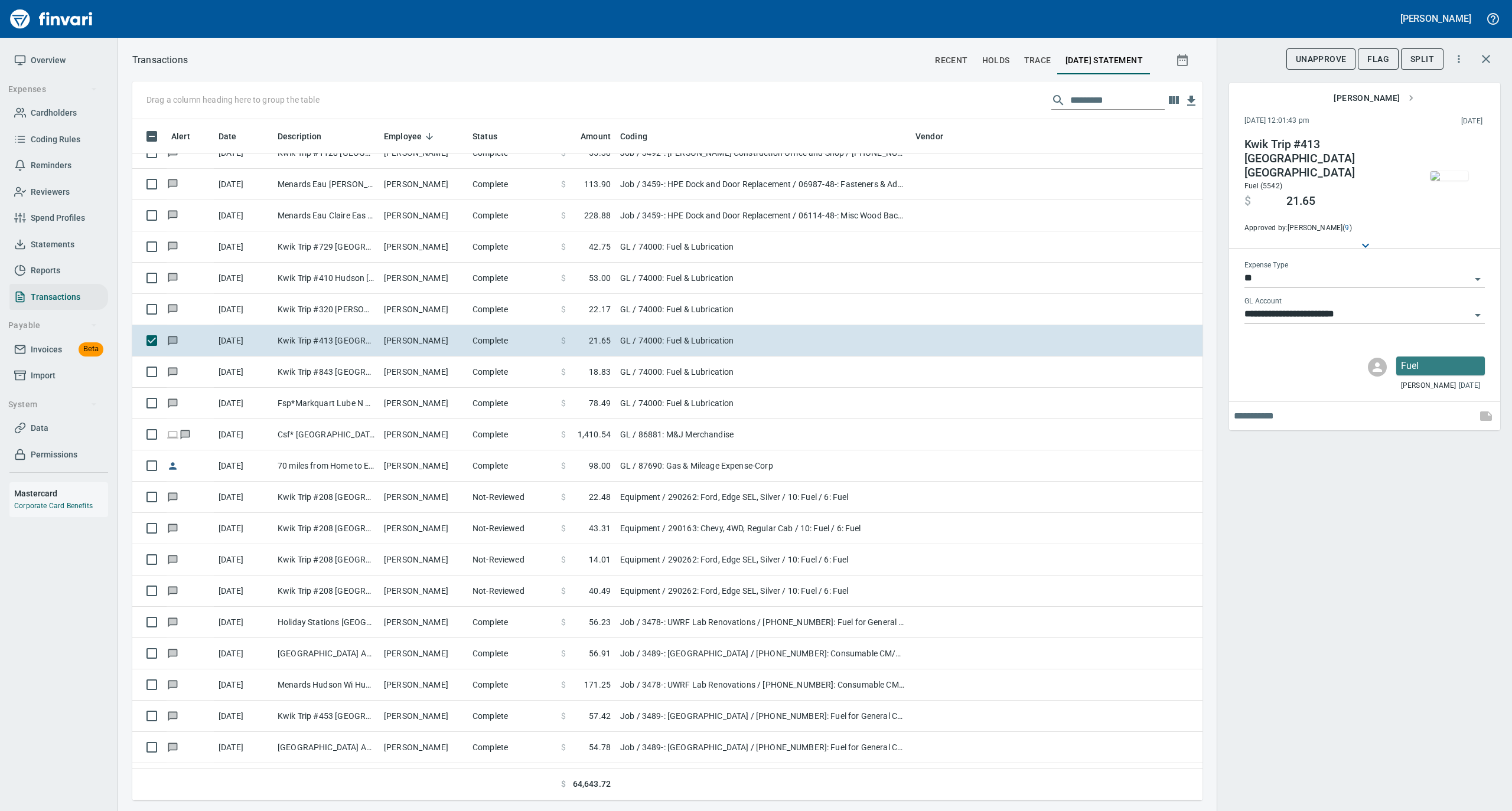
click at [1456, 177] on img "button" at bounding box center [1449, 176] width 38 height 10
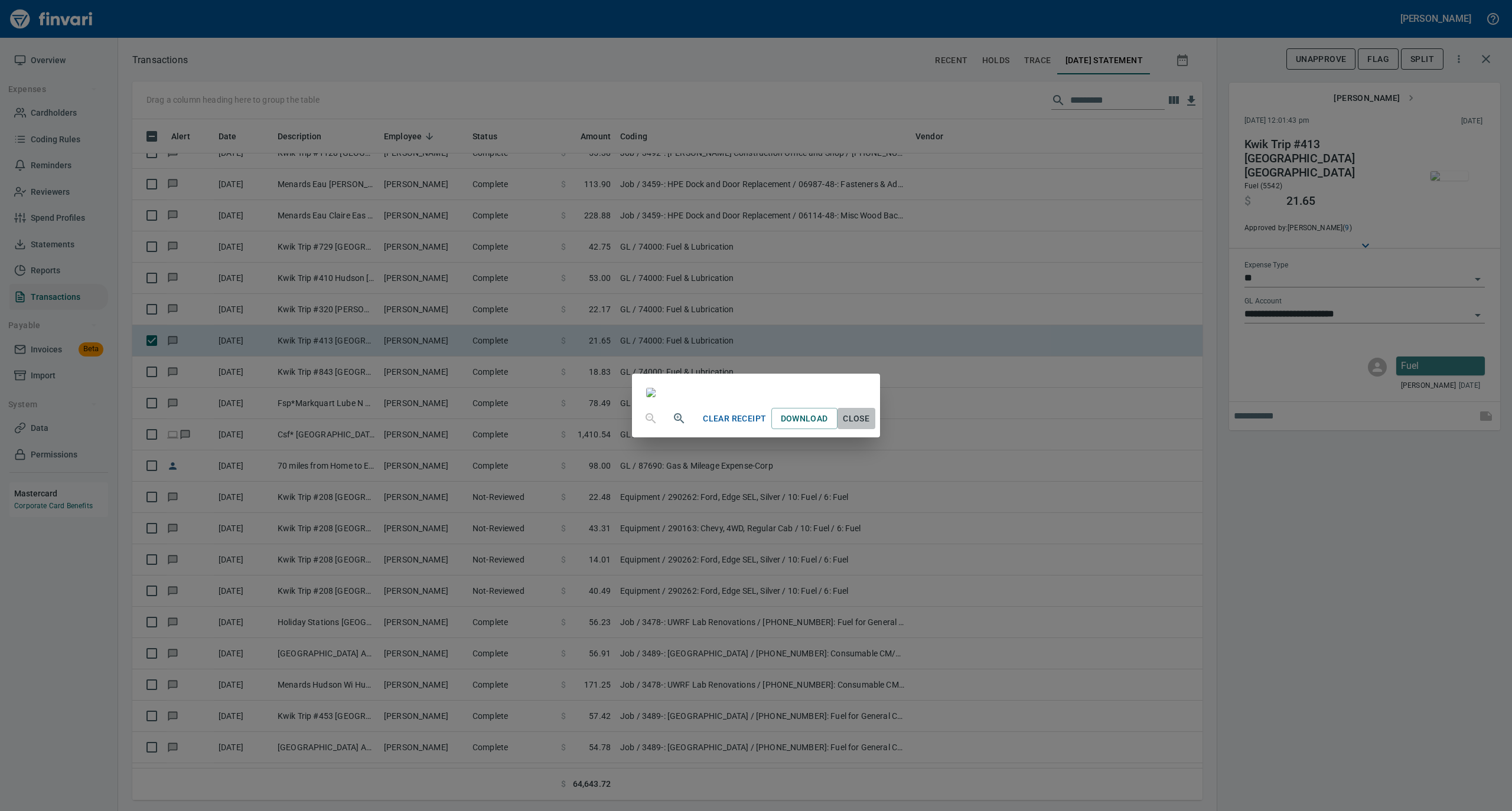
click at [871, 426] on span "Close" at bounding box center [856, 418] width 29 height 14
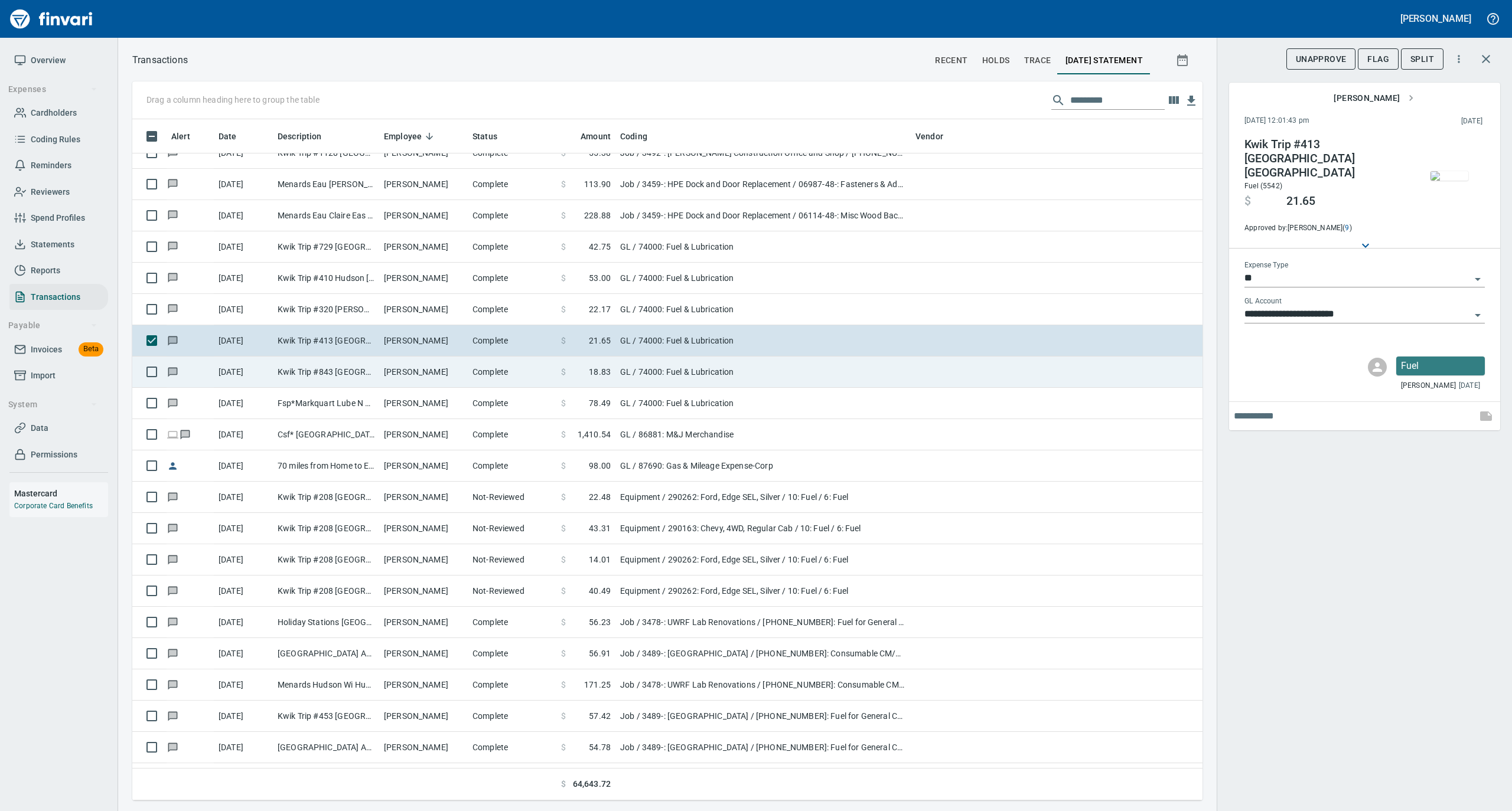
click at [463, 383] on td "Mark Hintz" at bounding box center [423, 372] width 89 height 31
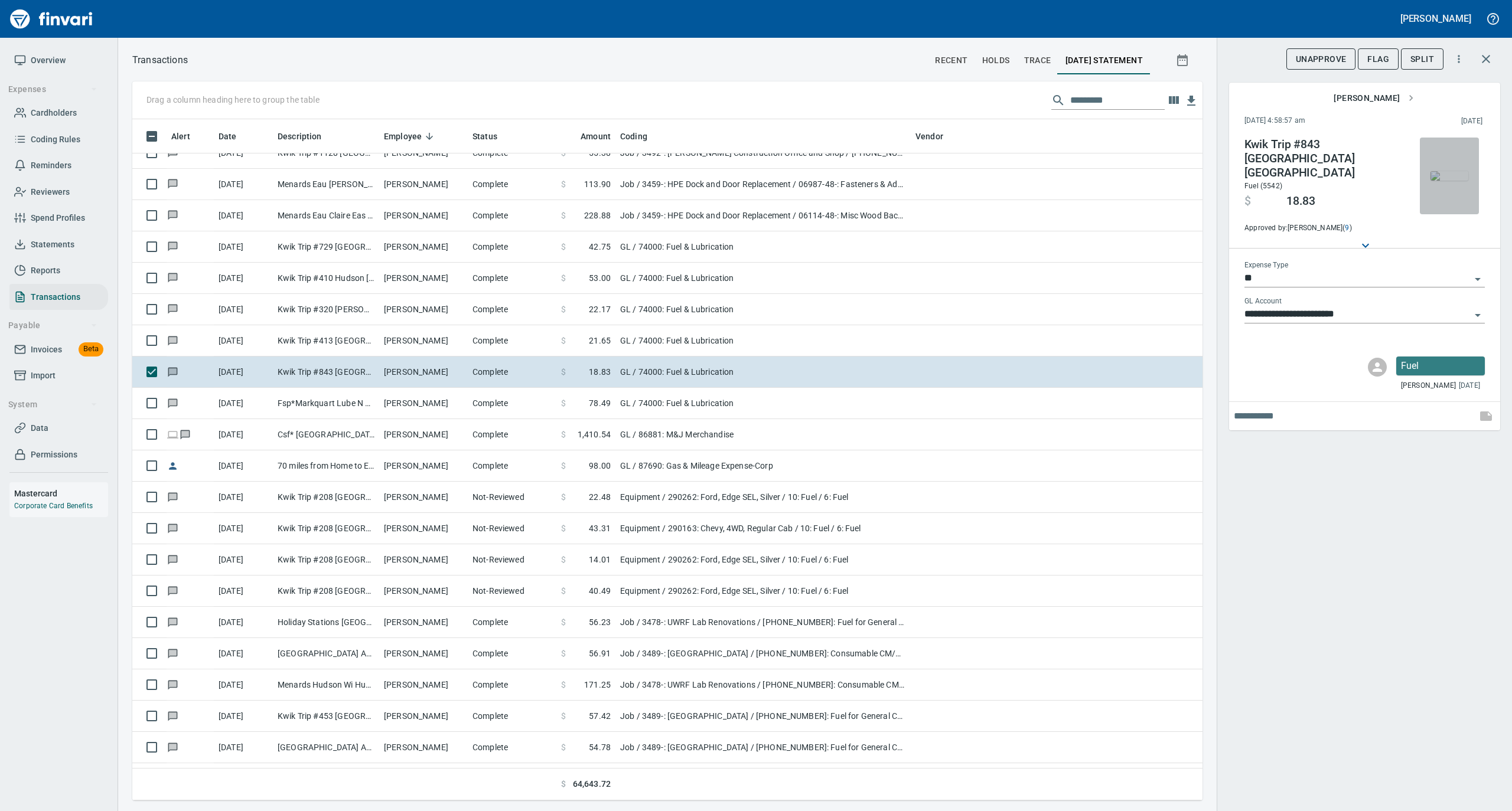
click at [1451, 171] on img "button" at bounding box center [1449, 176] width 38 height 10
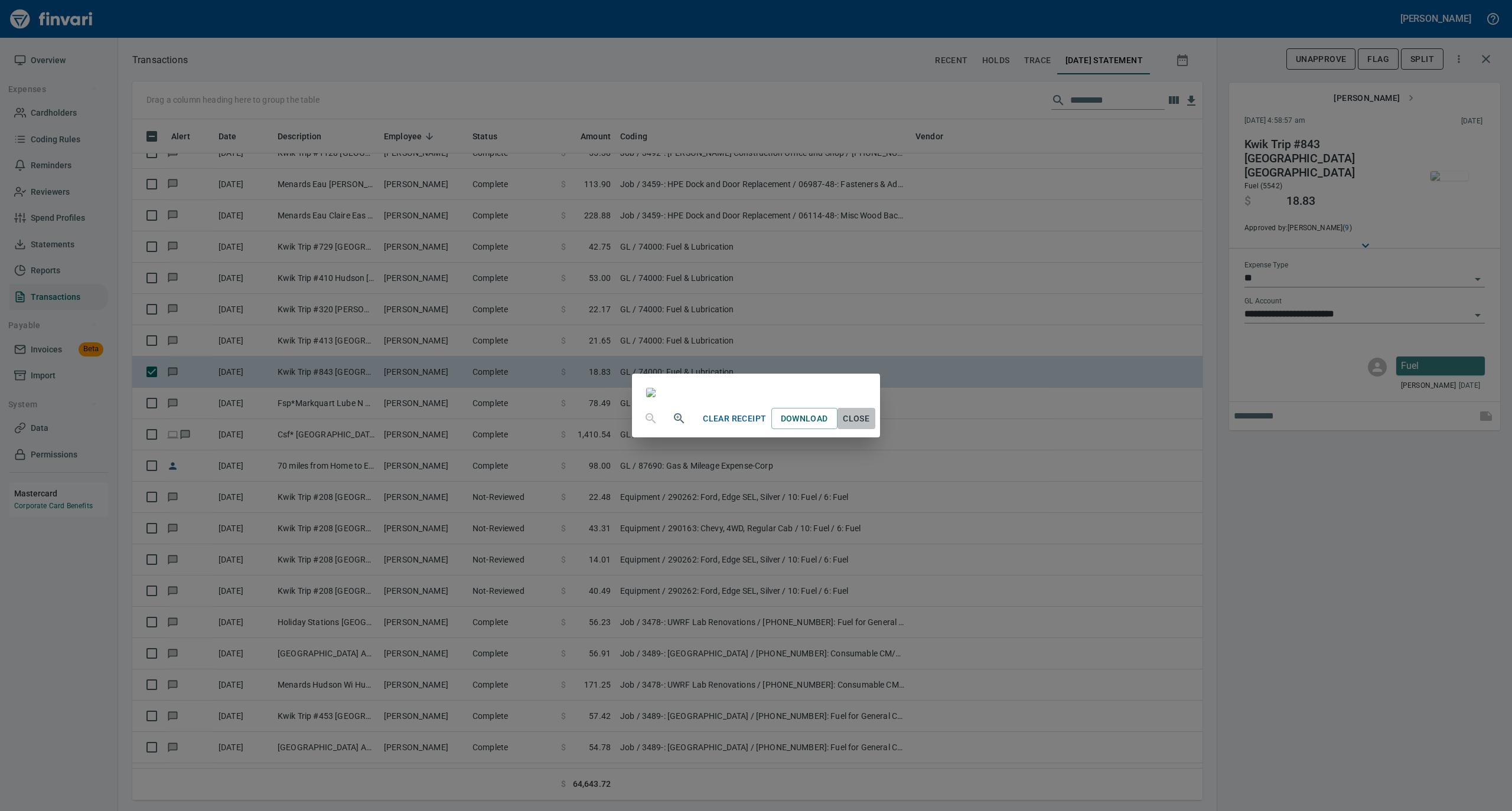
click at [871, 426] on span "Close" at bounding box center [856, 418] width 29 height 14
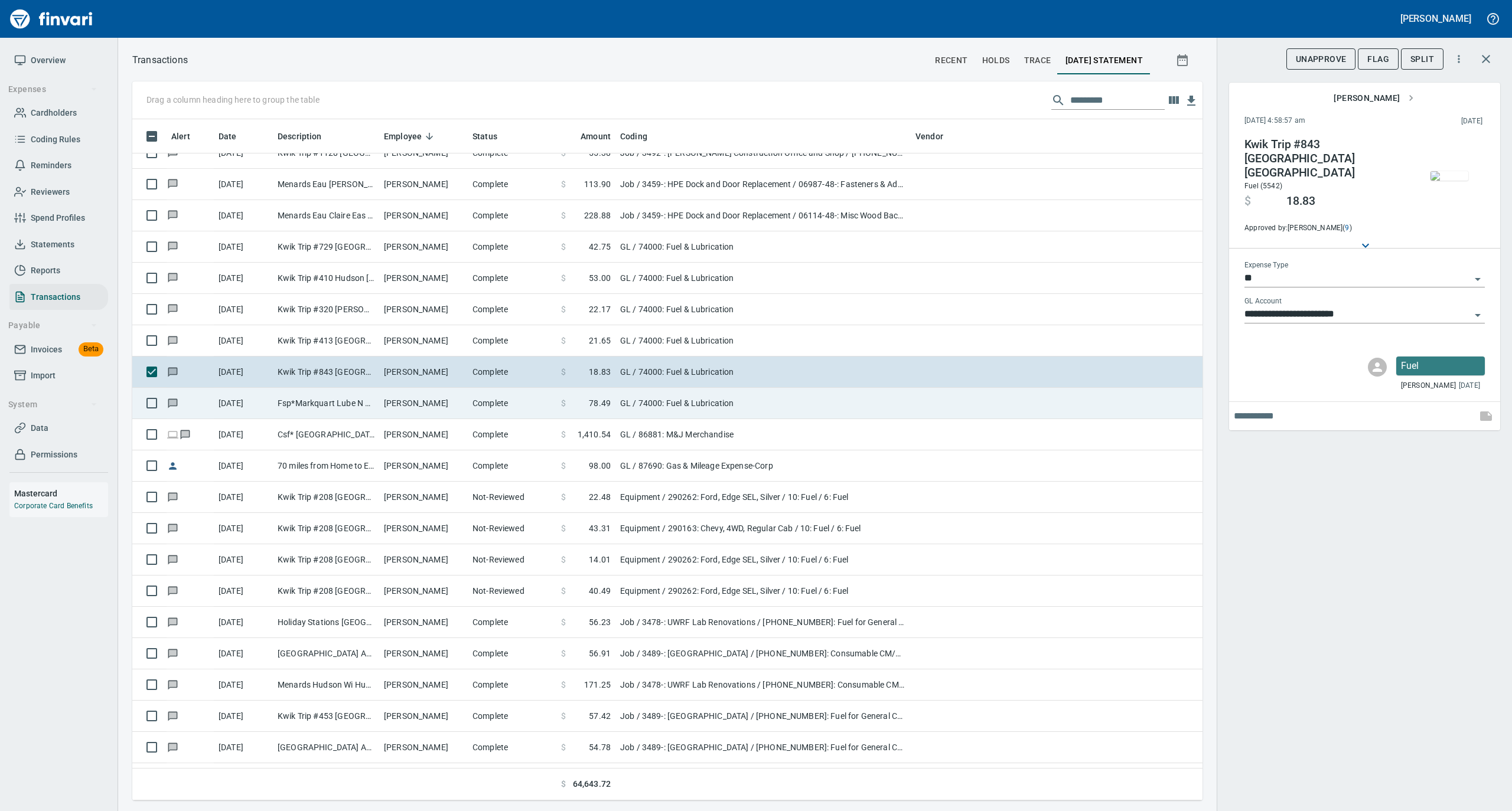
click at [435, 409] on td "Mark Hintz" at bounding box center [423, 403] width 89 height 31
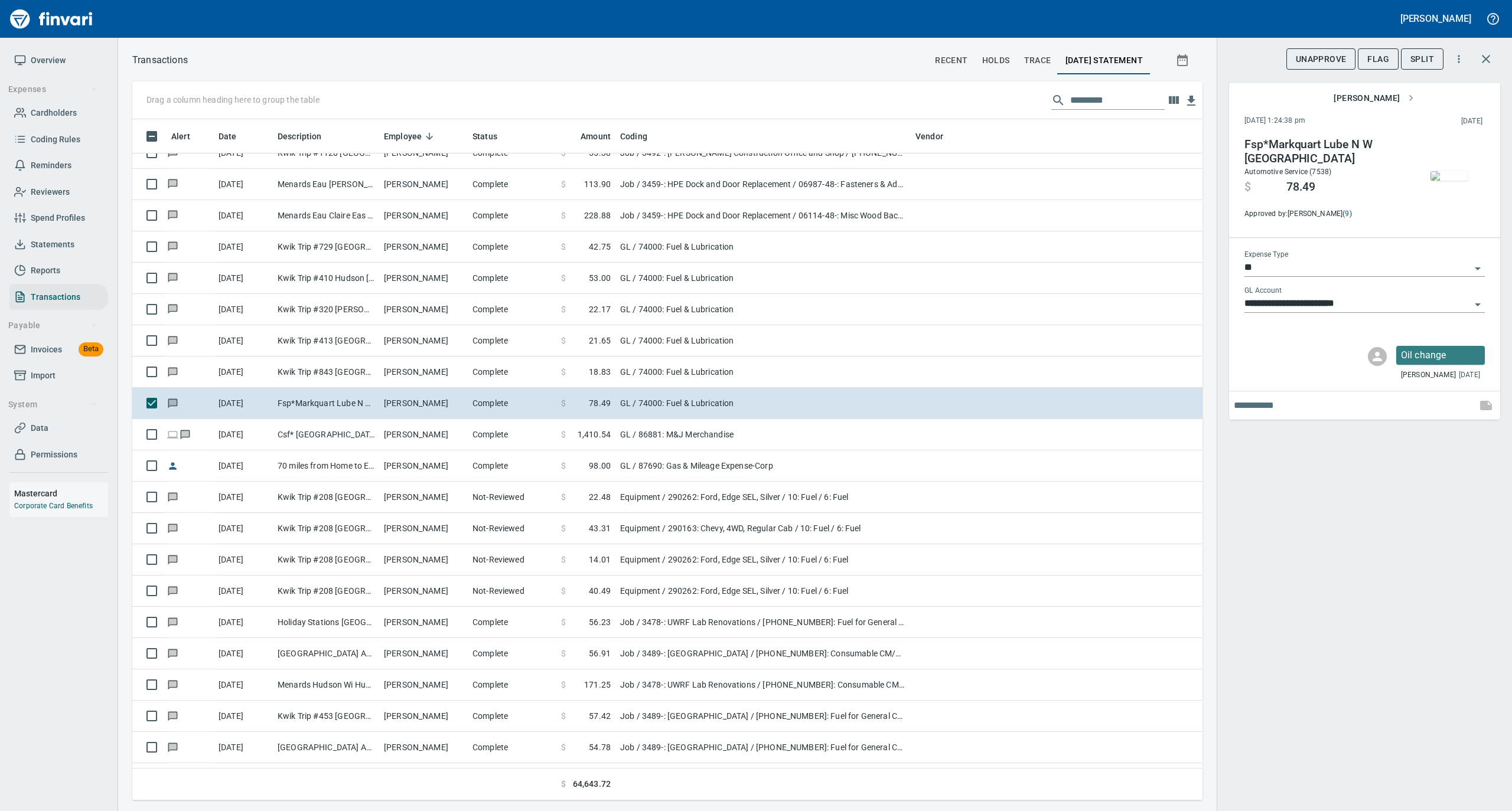
click at [1444, 180] on img "button" at bounding box center [1449, 176] width 38 height 10
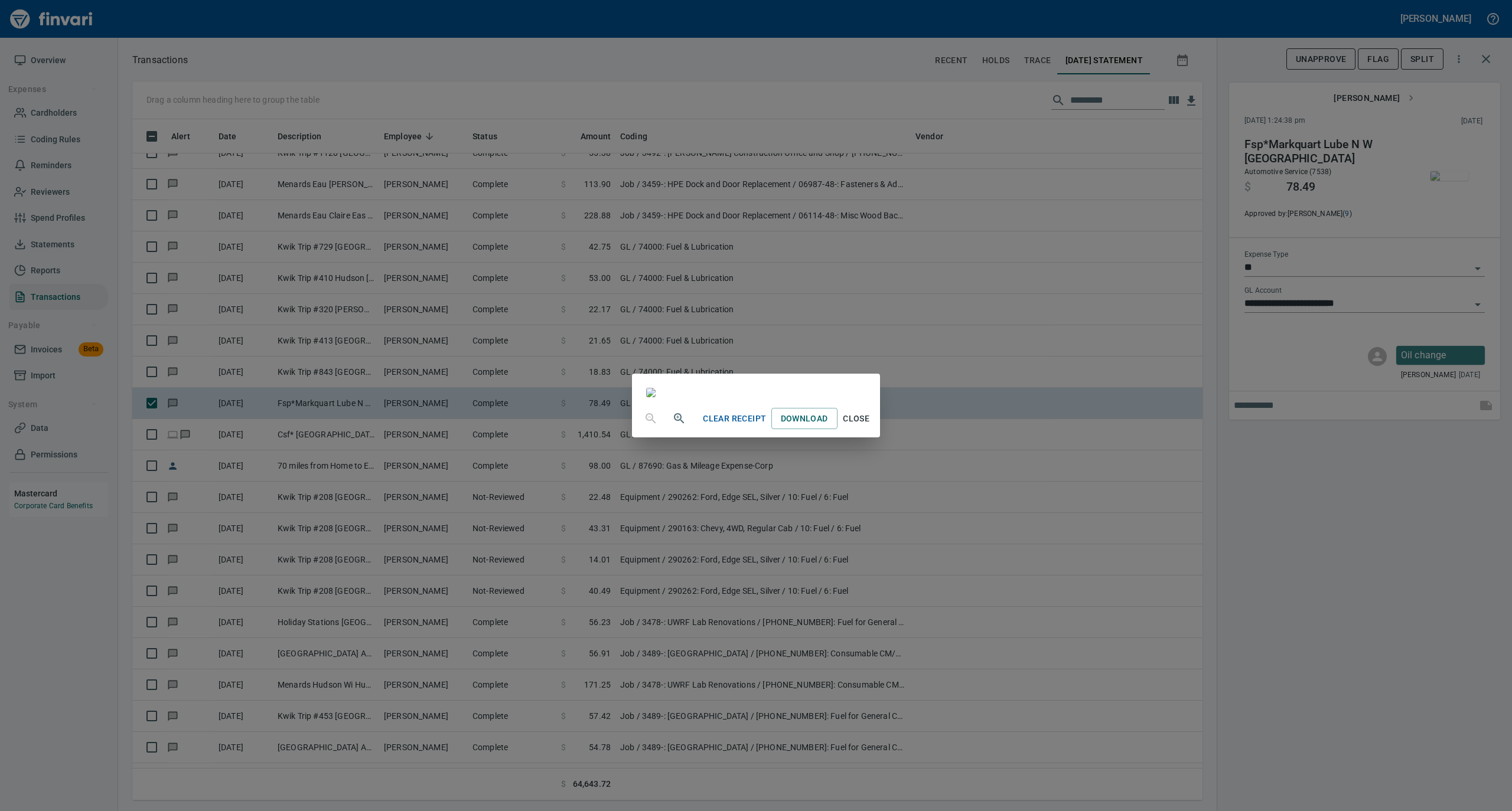
click at [871, 426] on span "Close" at bounding box center [856, 418] width 29 height 14
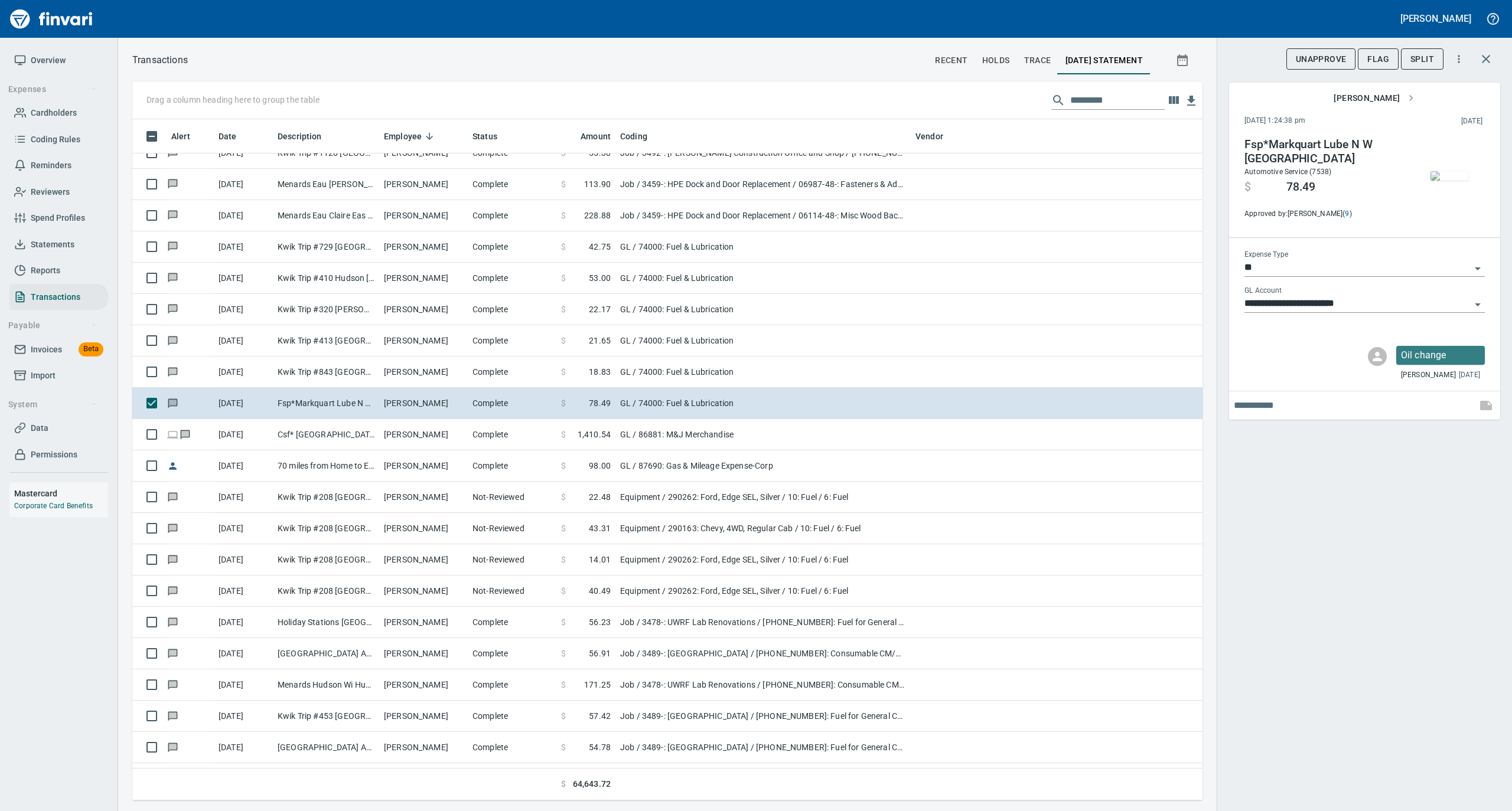
click at [1356, 95] on span "Mark Hintz" at bounding box center [1374, 97] width 80 height 14
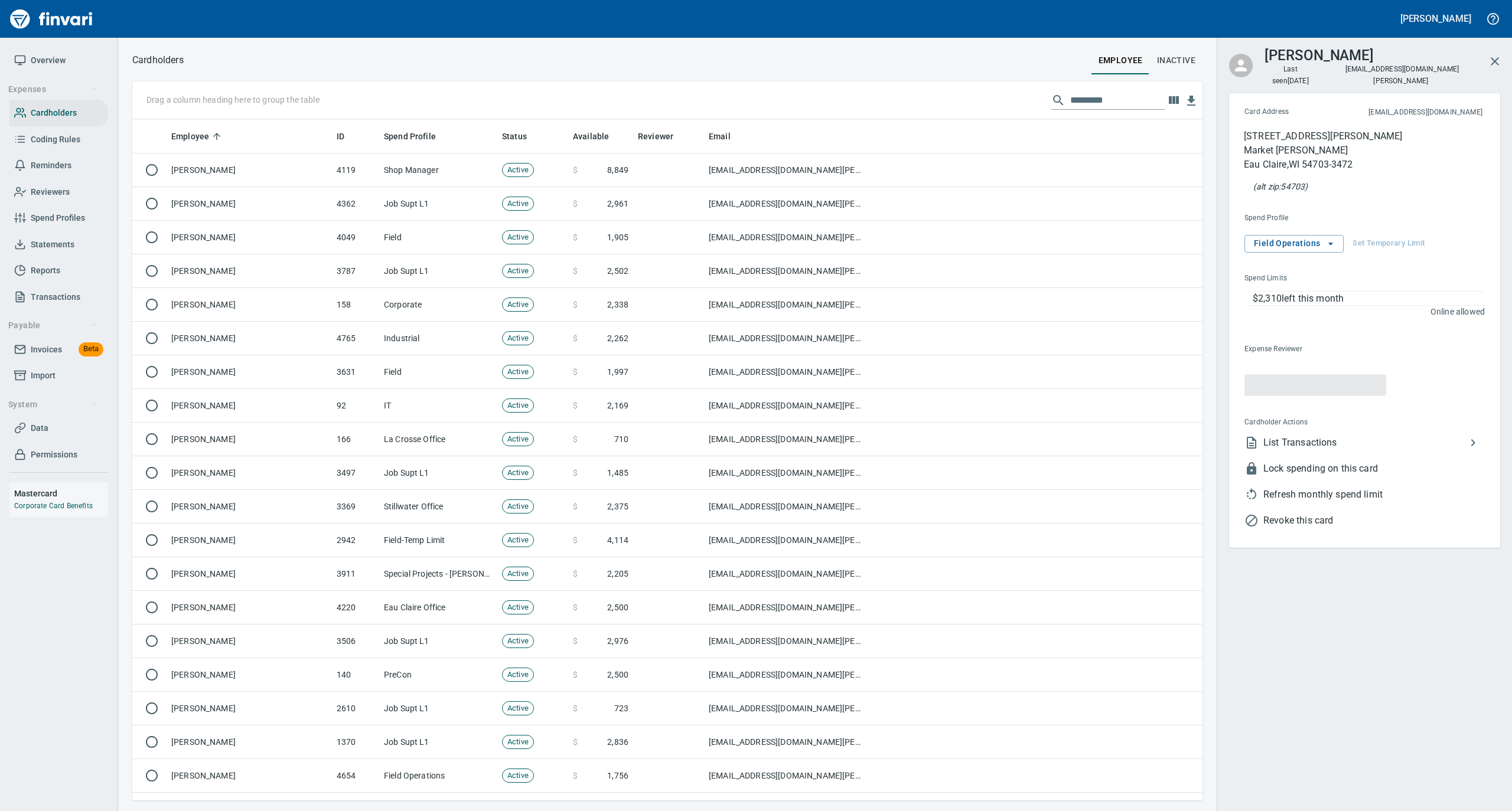
scroll to position [669, 1046]
click at [1300, 424] on span "List Transactions" at bounding box center [1364, 430] width 202 height 14
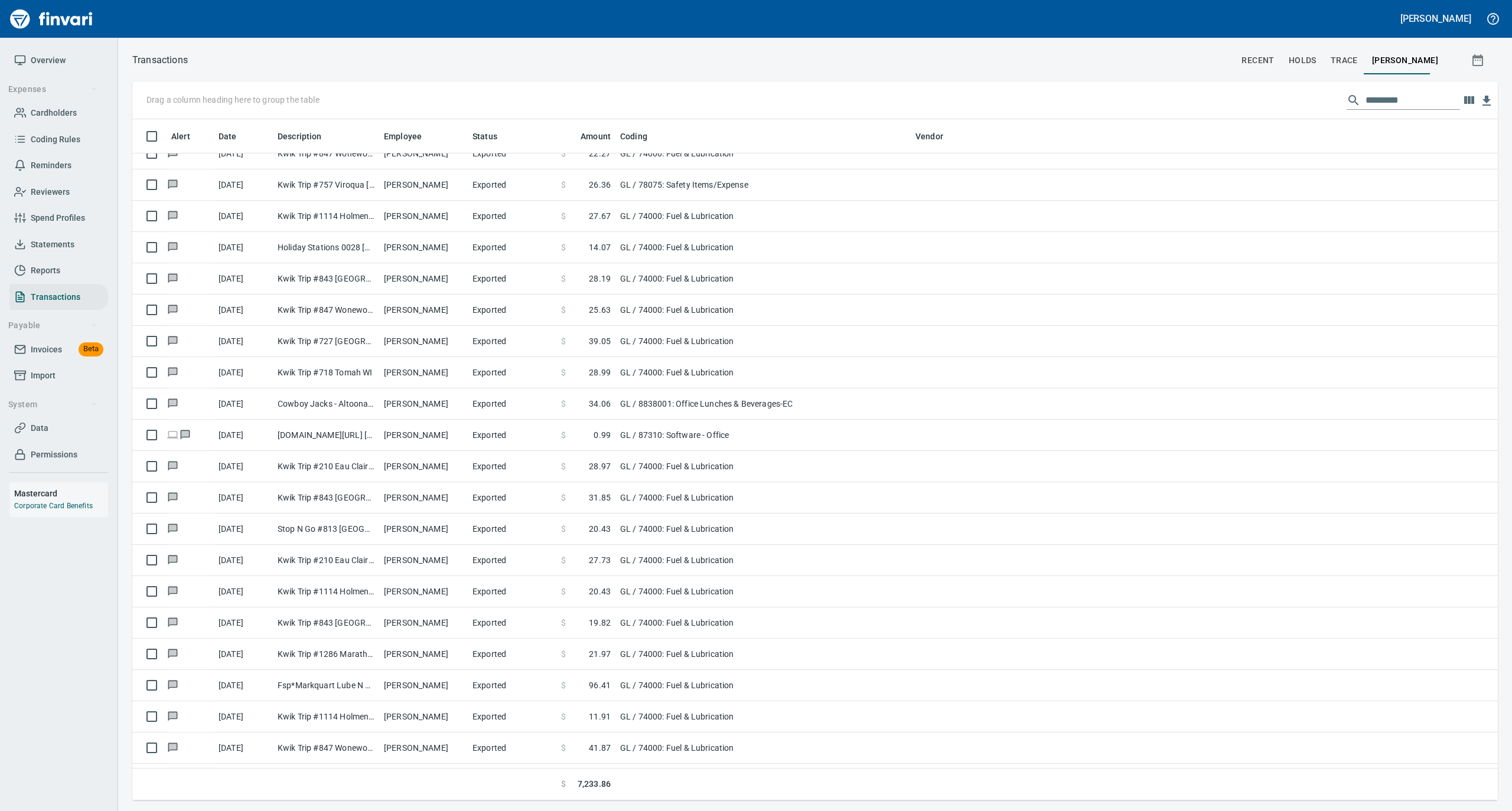
scroll to position [472, 0]
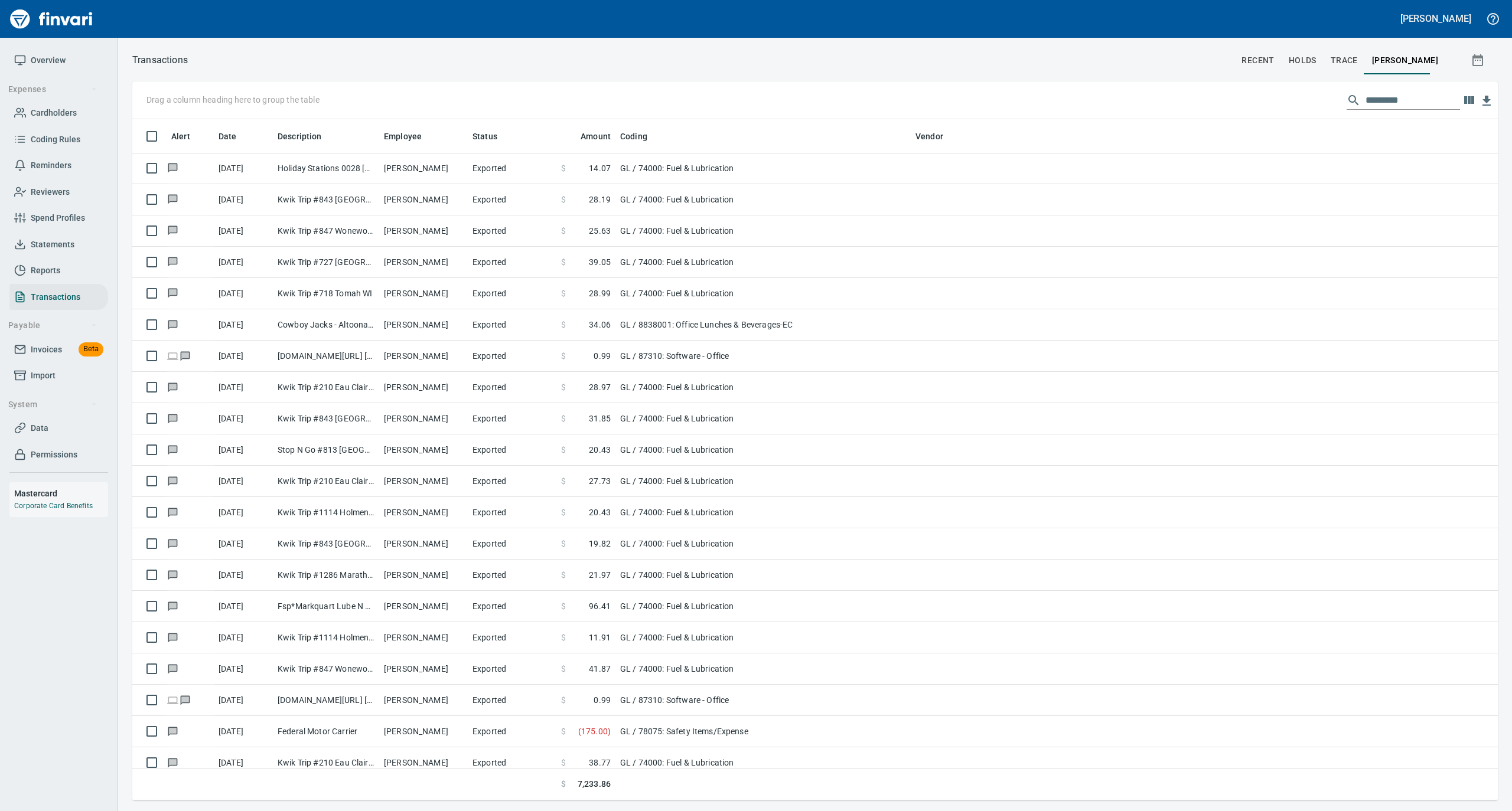
click at [65, 68] on link "Overview" at bounding box center [58, 60] width 98 height 27
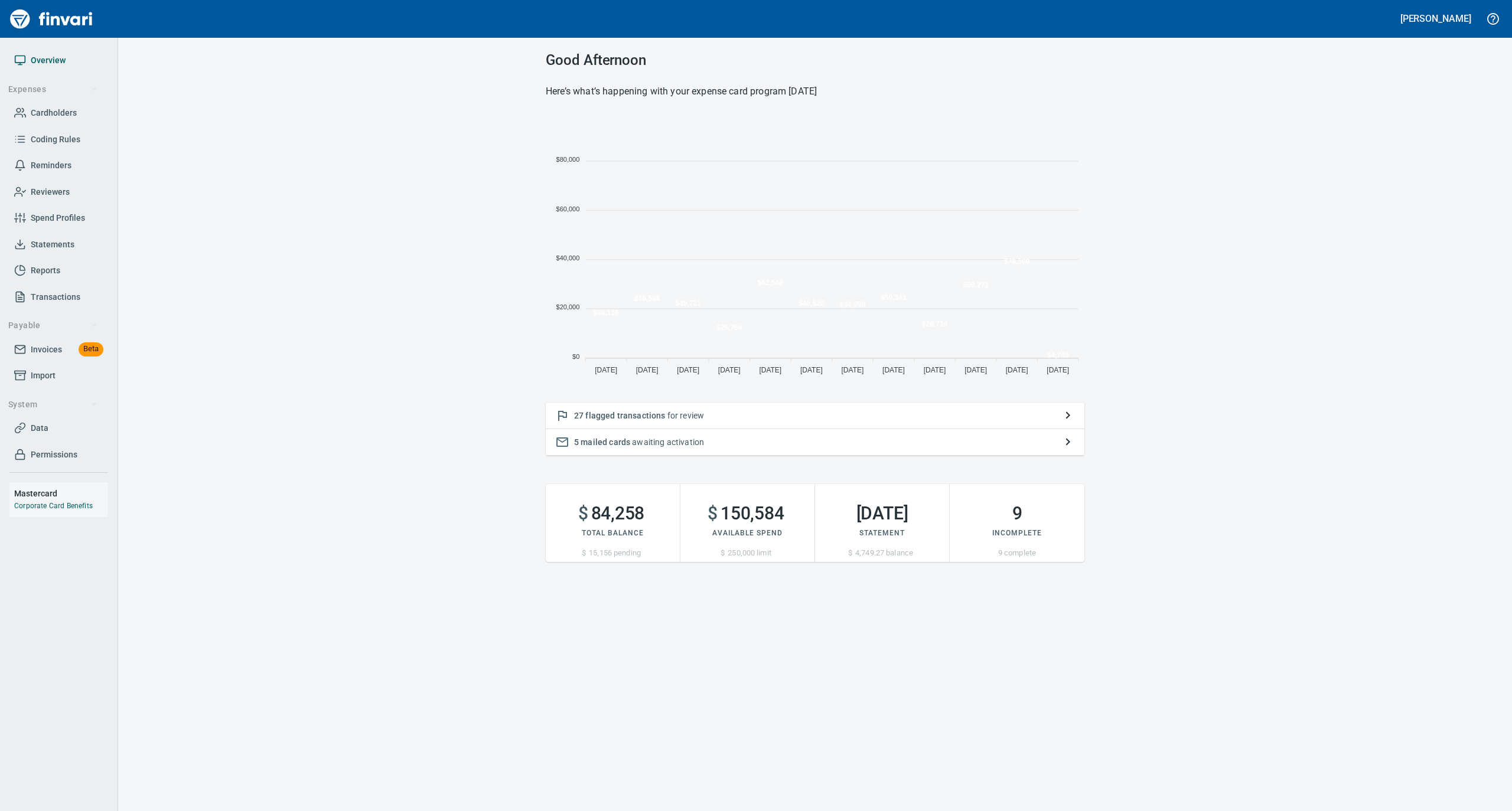
scroll to position [12, 12]
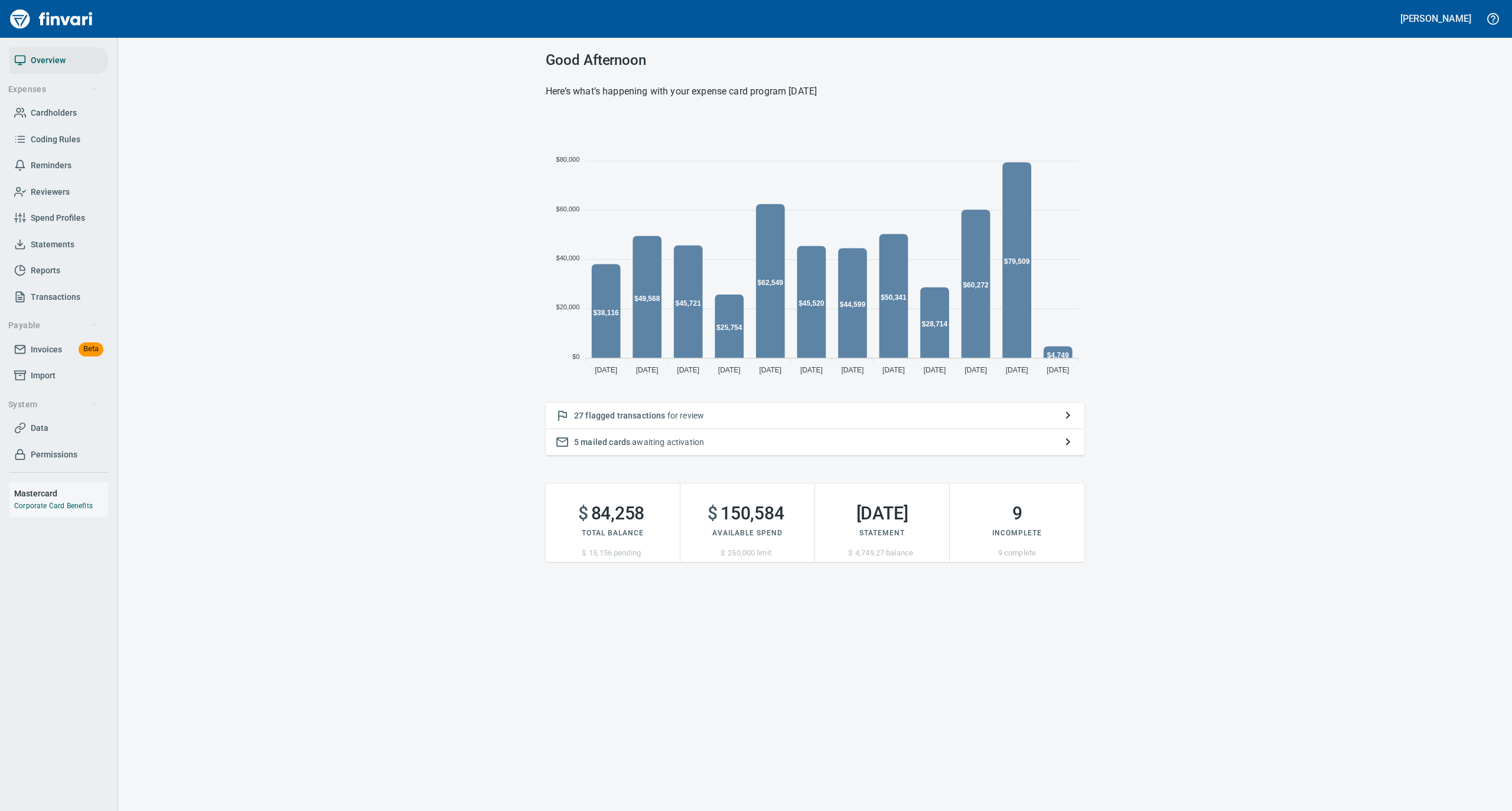
click at [64, 247] on span "Statements" at bounding box center [52, 244] width 44 height 14
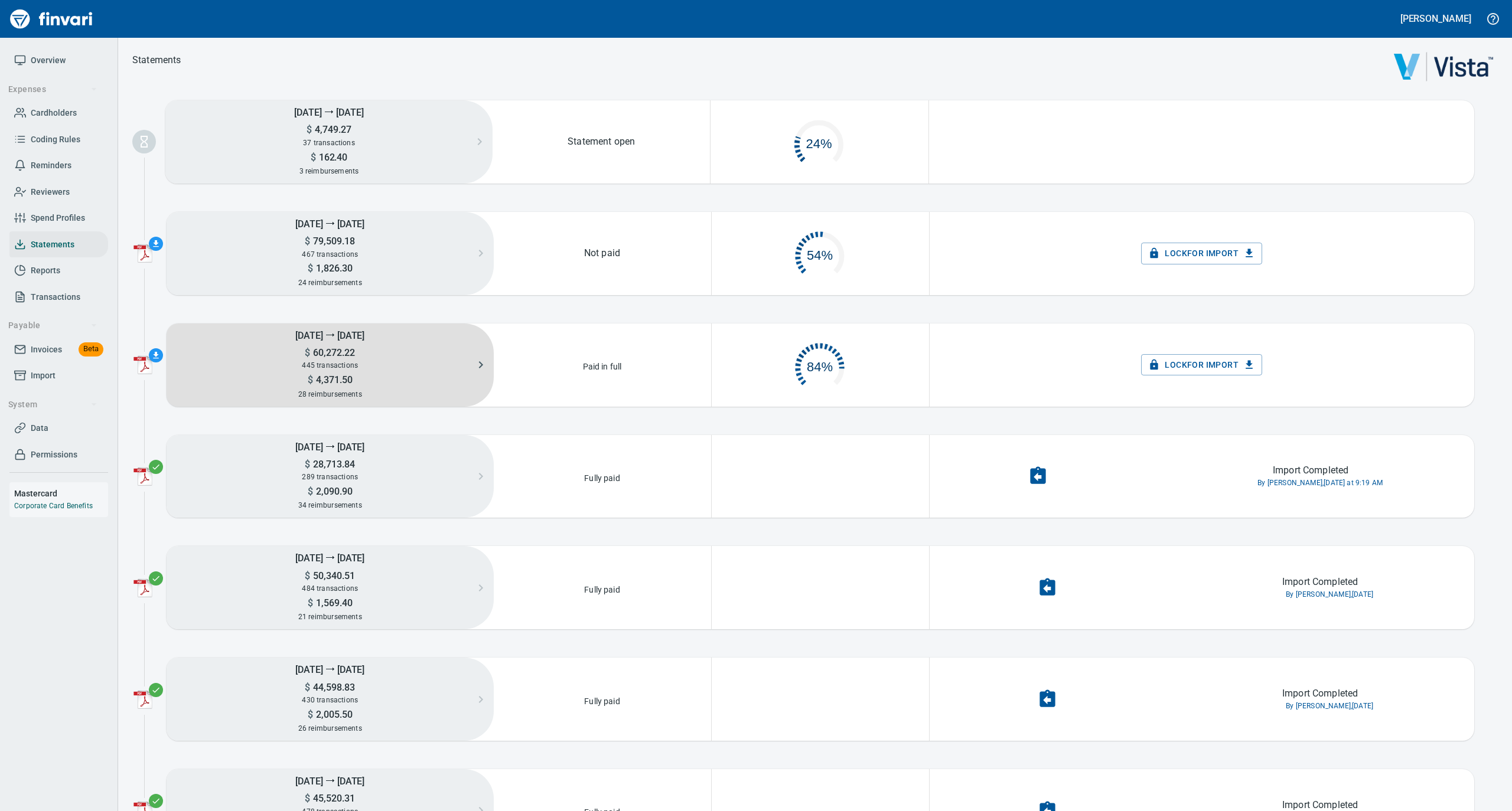
scroll to position [56, 203]
click at [345, 359] on div "445 transactions" at bounding box center [329, 365] width 327 height 13
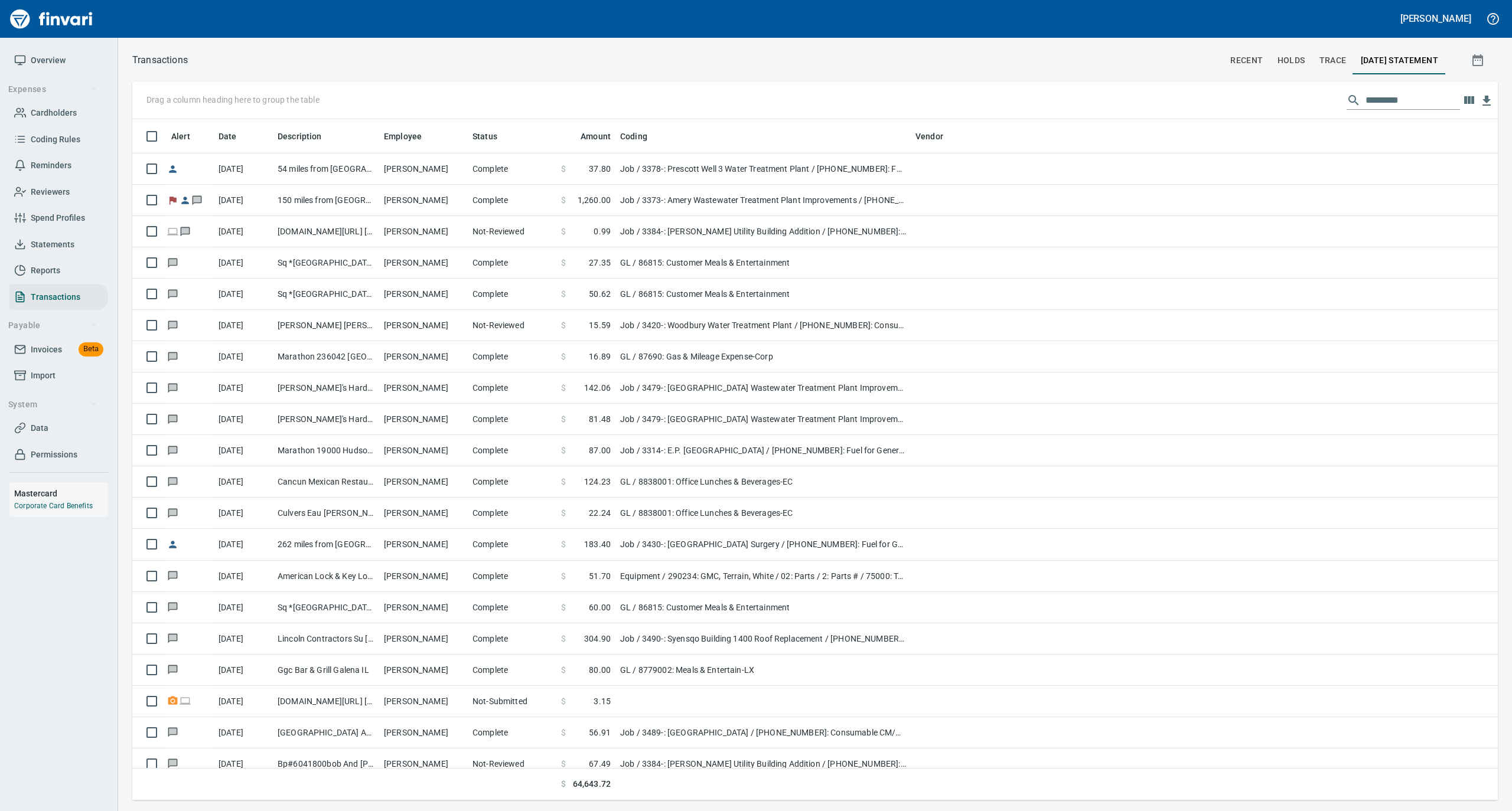
scroll to position [1, 1]
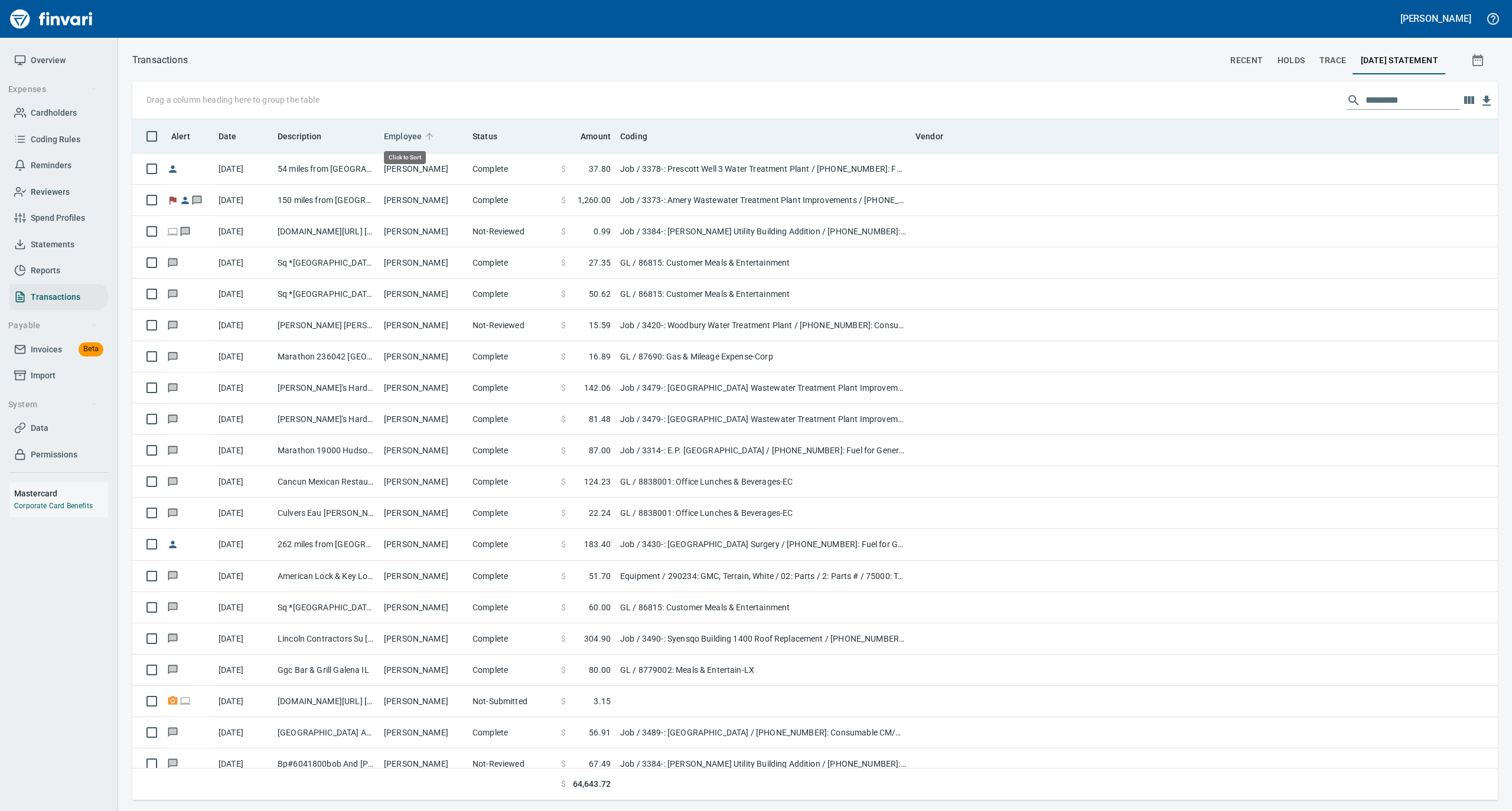
click at [427, 135] on icon at bounding box center [429, 135] width 7 height 7
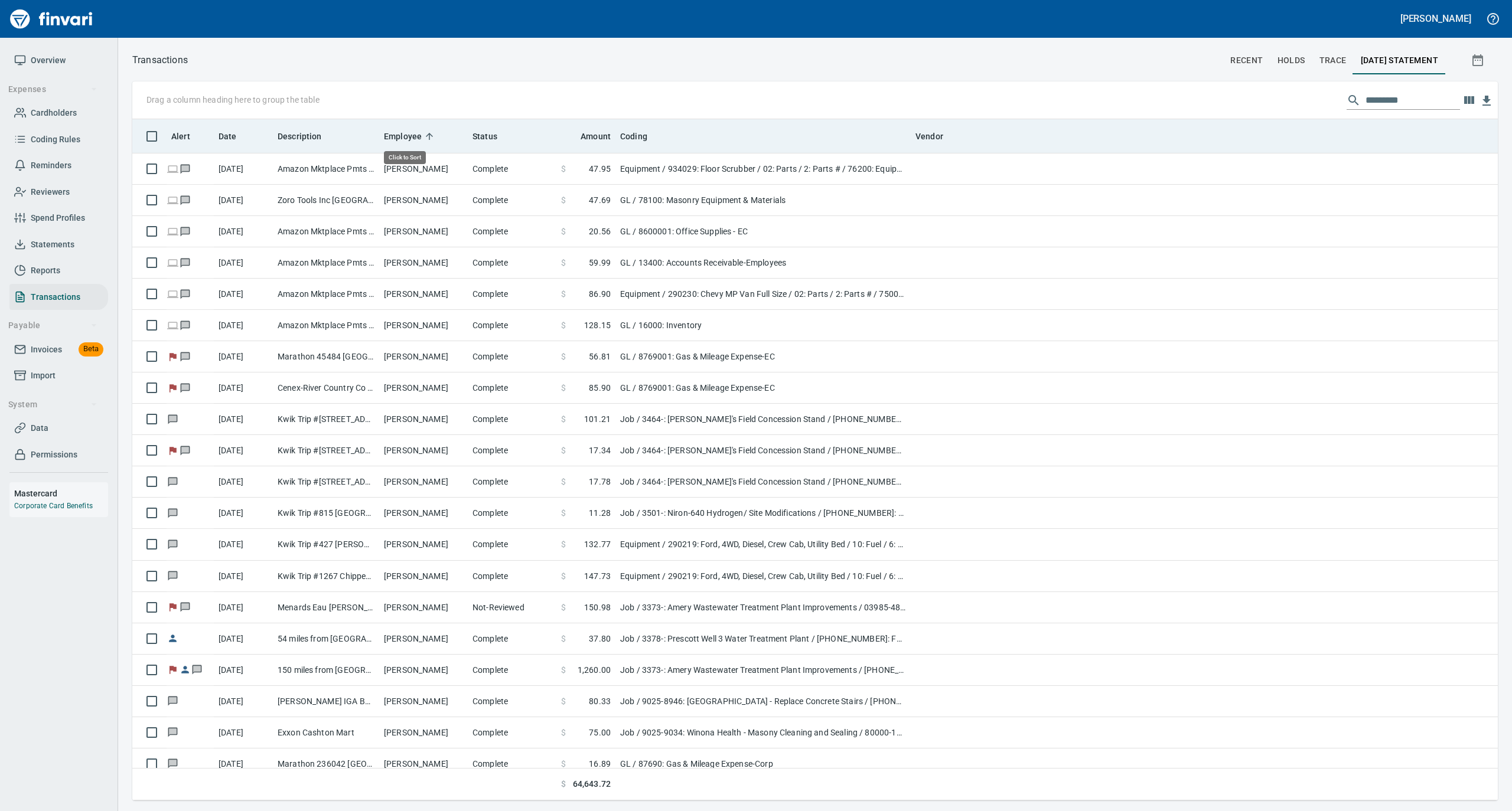
click at [427, 135] on icon at bounding box center [429, 135] width 7 height 7
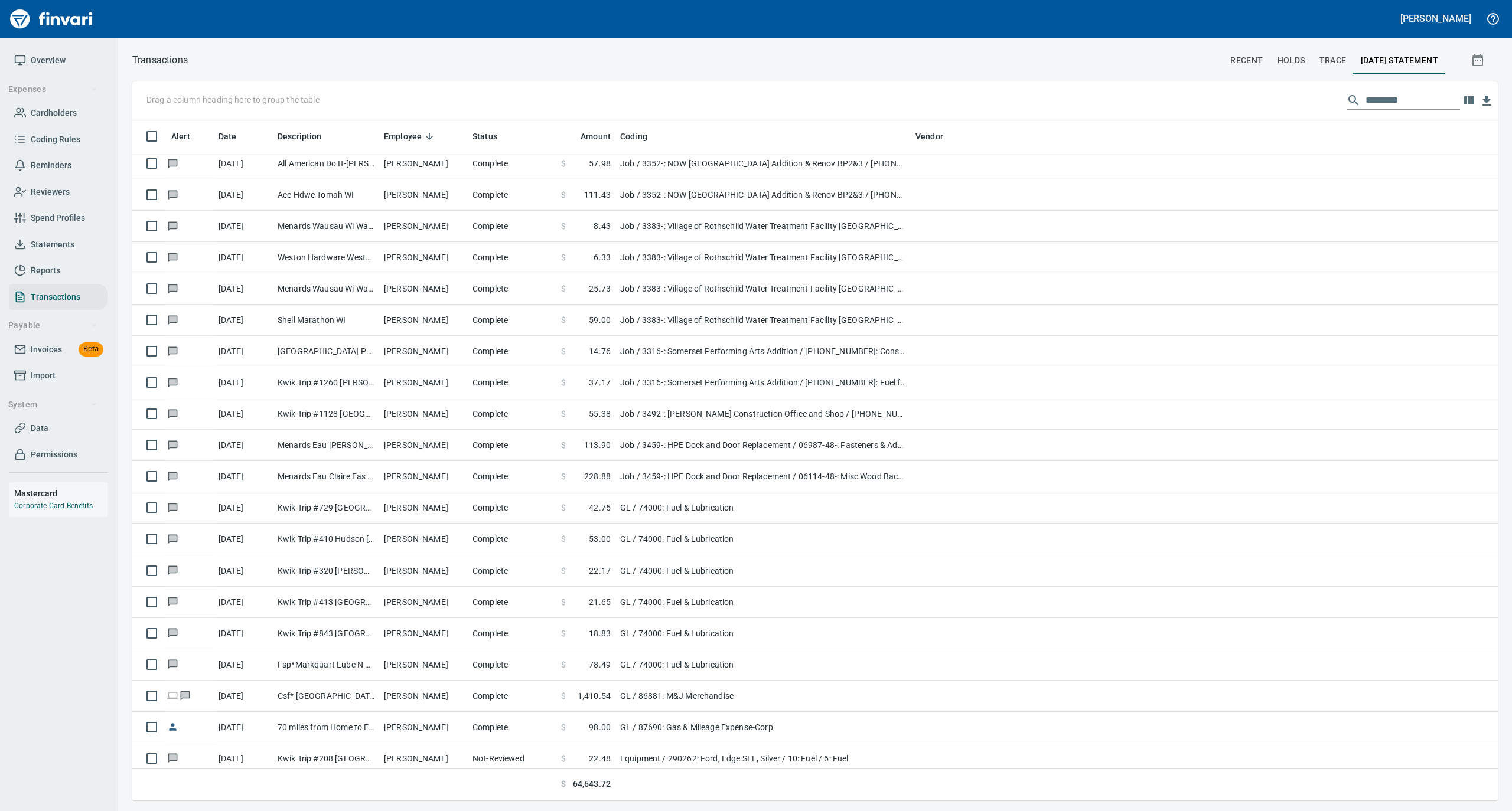
scroll to position [4722, 0]
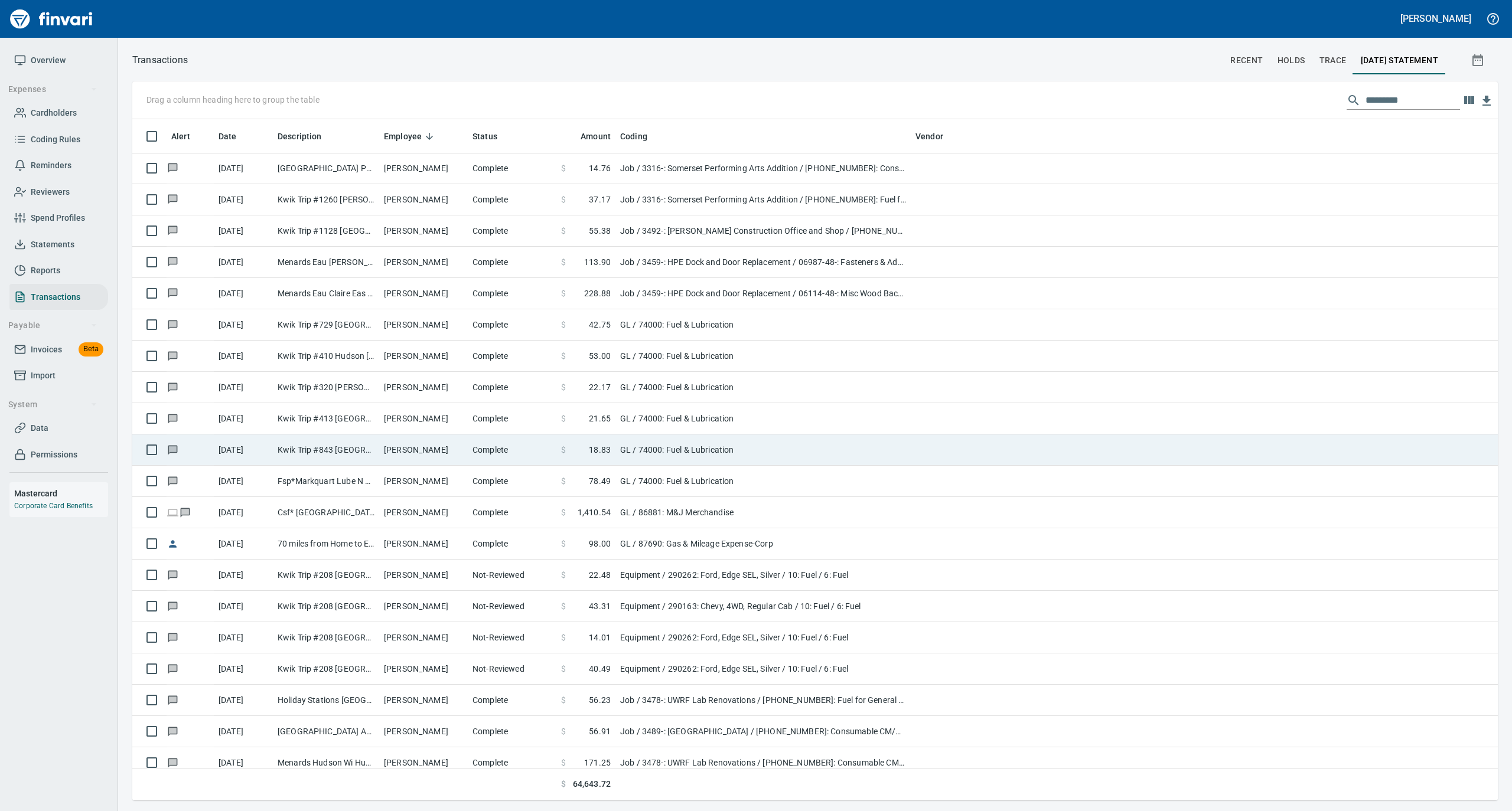
click at [429, 451] on td "Mark Hintz" at bounding box center [423, 449] width 89 height 31
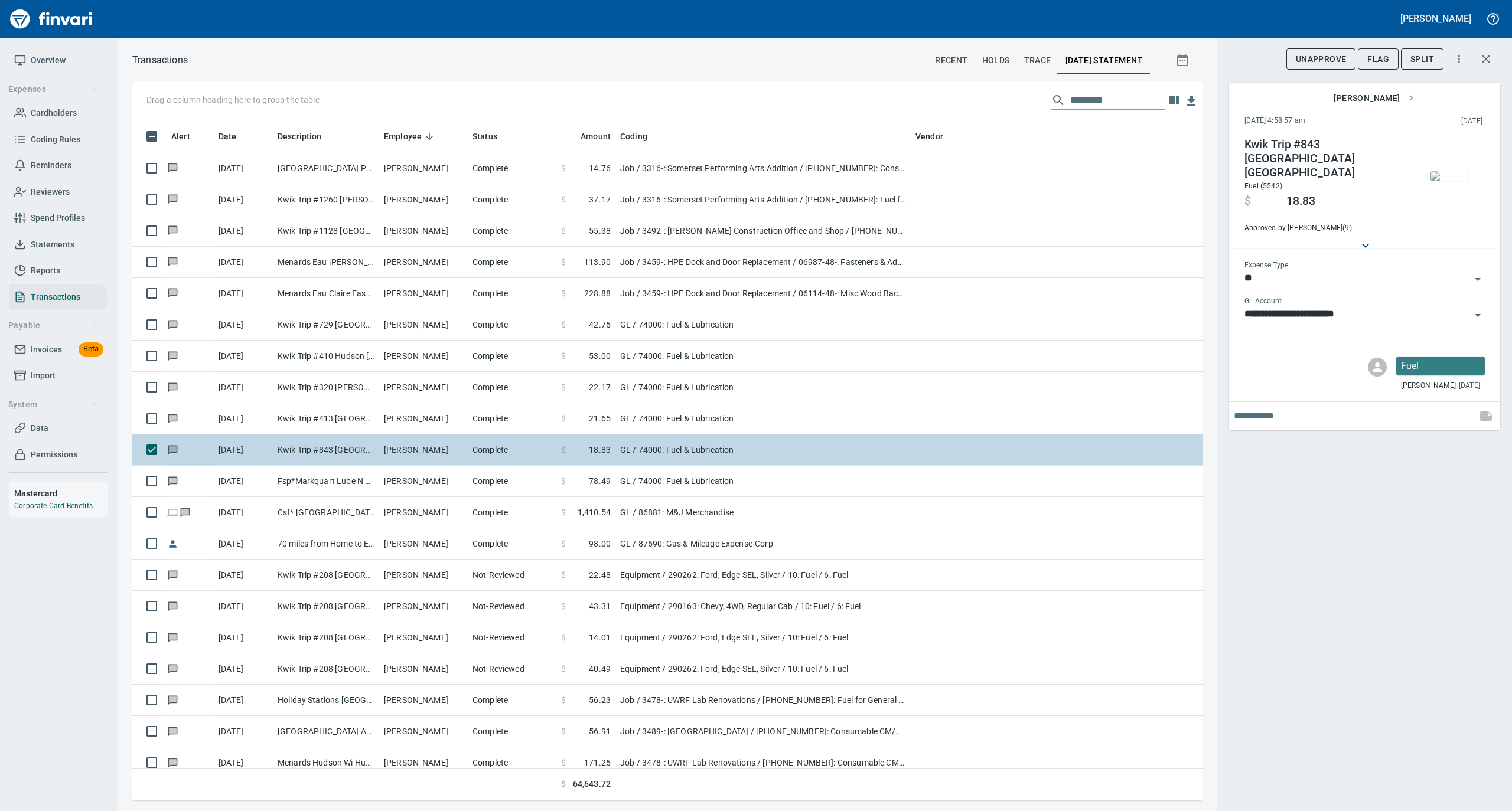
scroll to position [669, 1046]
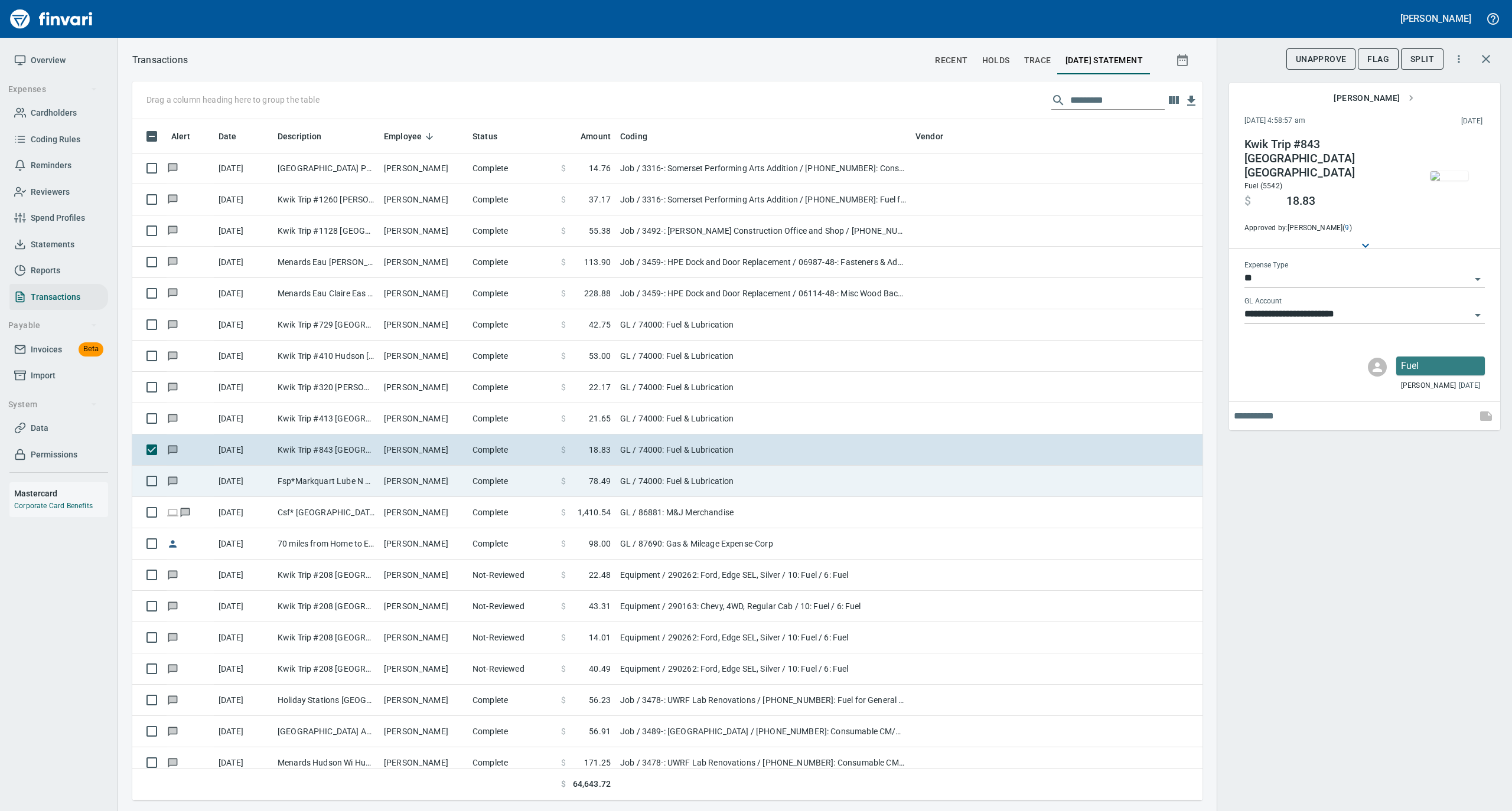
click at [432, 476] on td "Mark Hintz" at bounding box center [423, 481] width 89 height 31
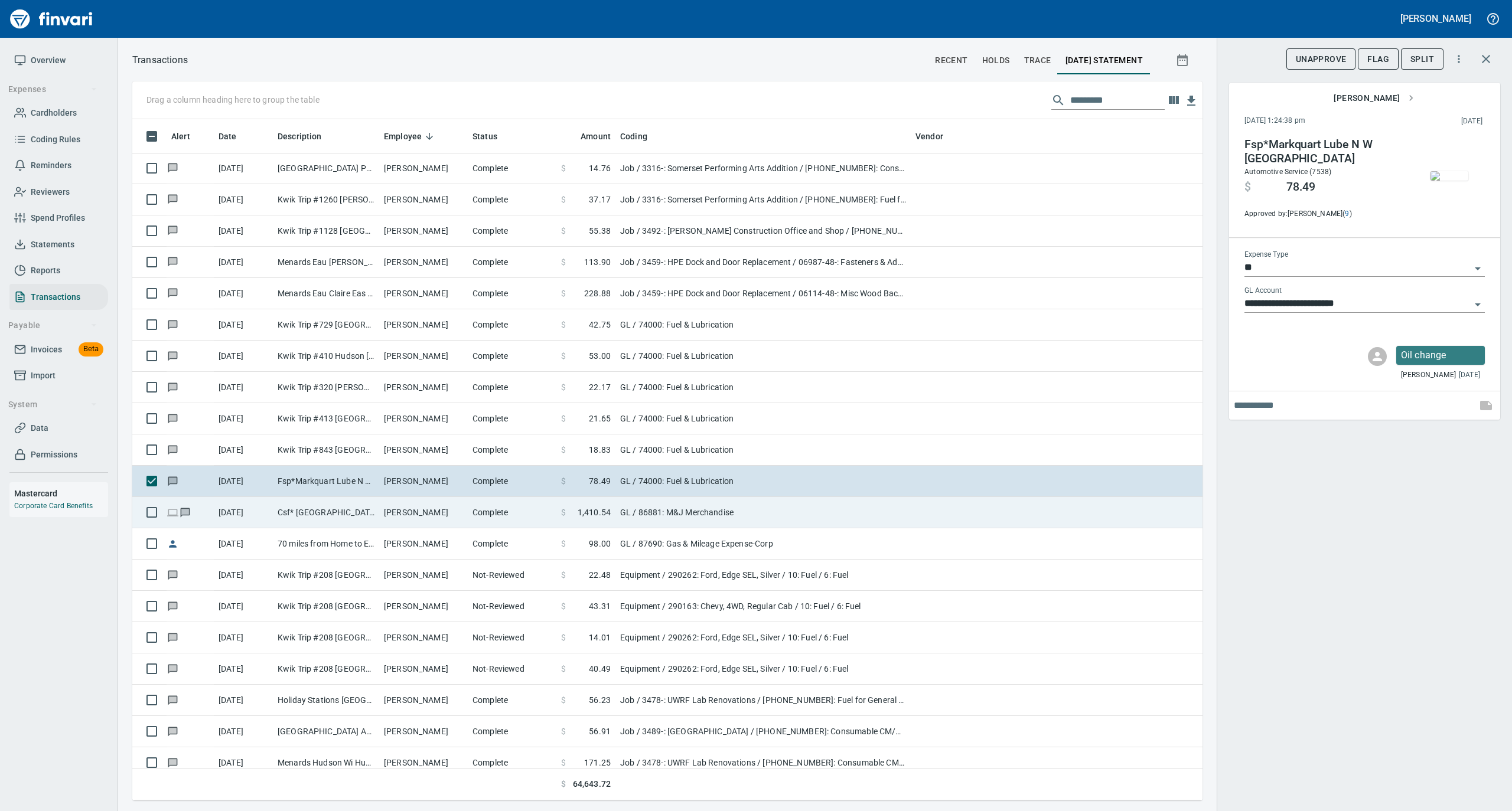
click at [432, 517] on td "Lori DeMotts" at bounding box center [423, 512] width 89 height 31
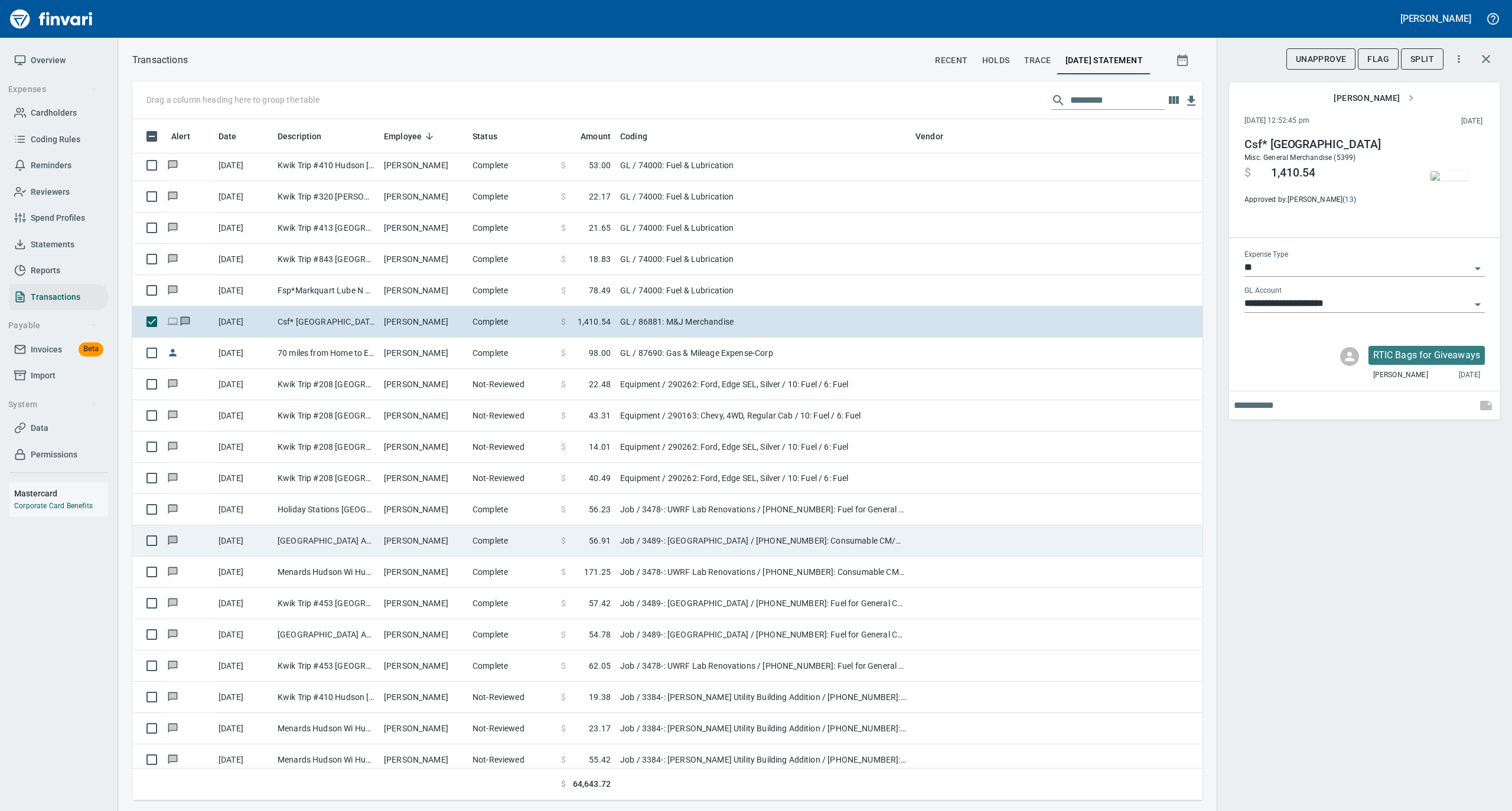
scroll to position [4958, 0]
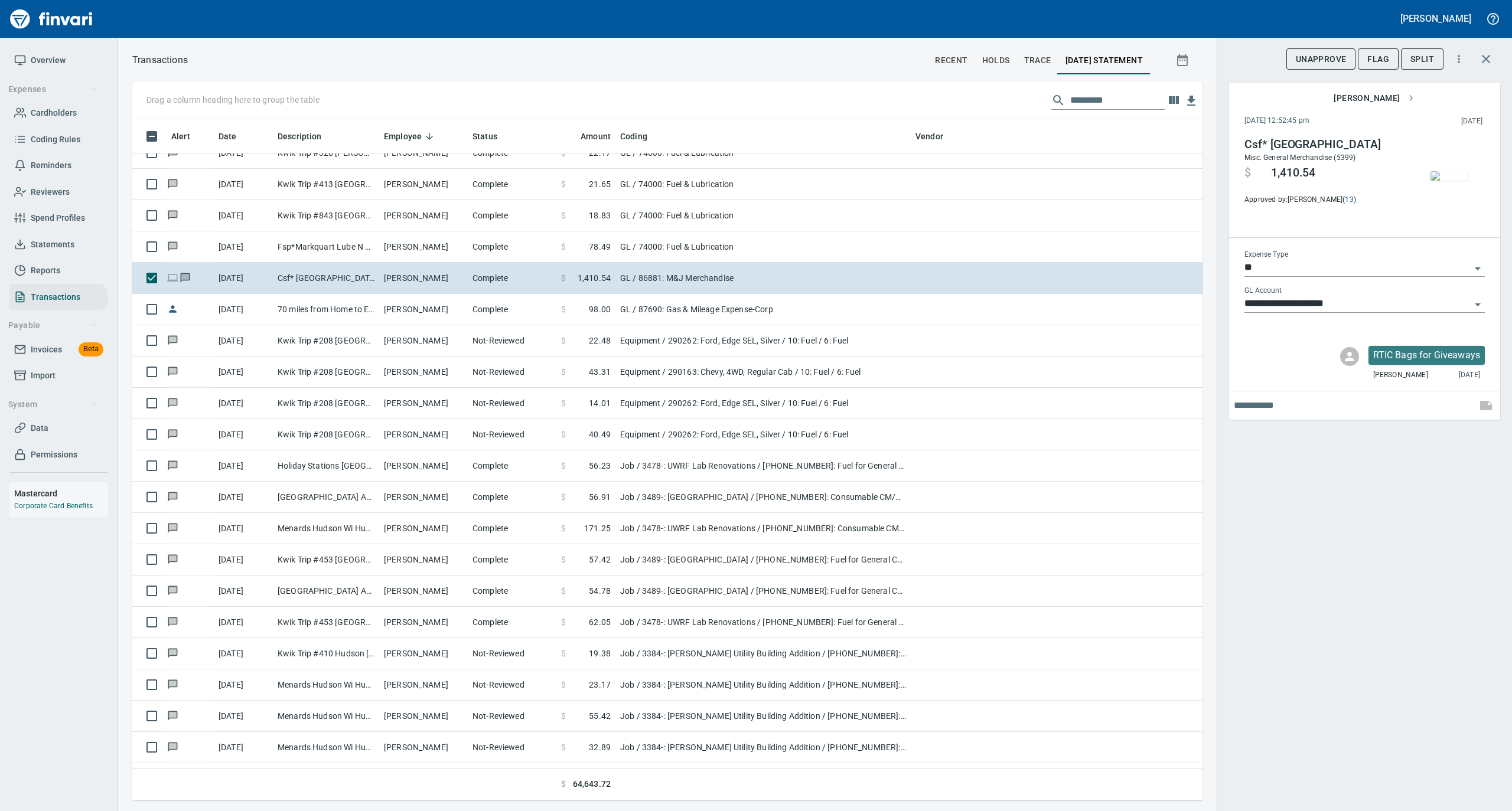
click at [1437, 174] on img "button" at bounding box center [1449, 176] width 38 height 10
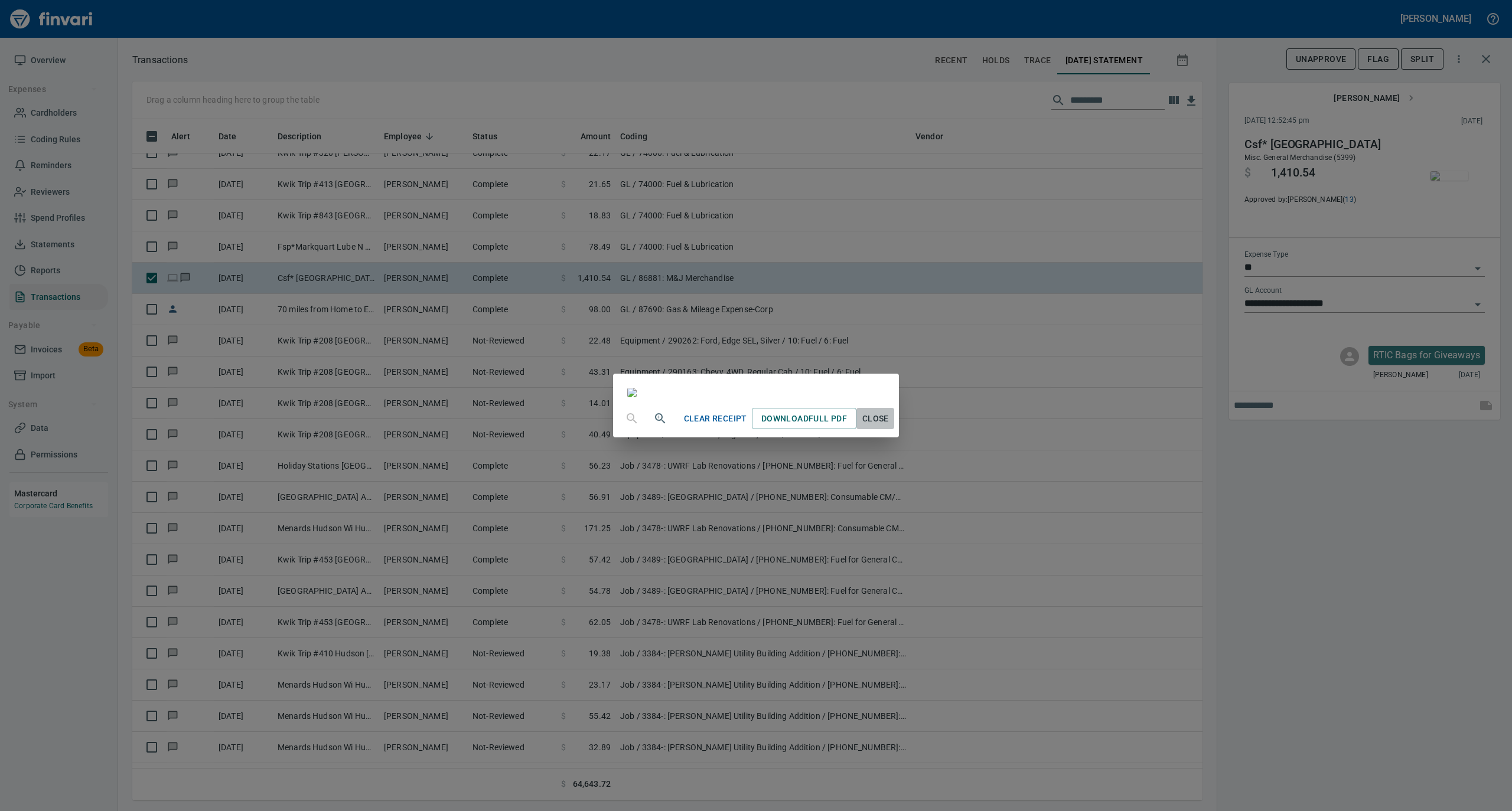
click at [890, 426] on span "Close" at bounding box center [875, 418] width 29 height 14
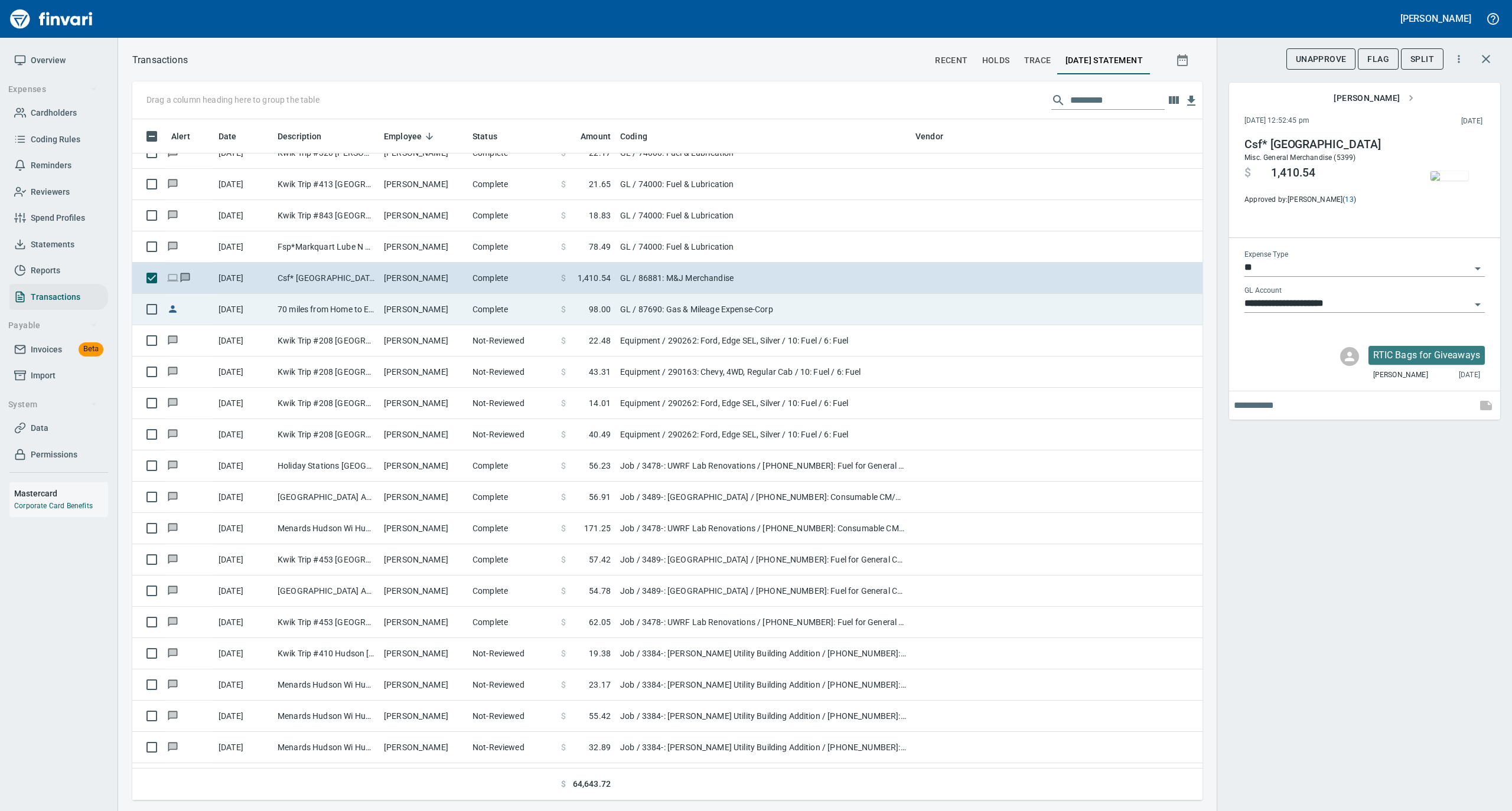
click at [460, 305] on td "Lindsey Lindberg" at bounding box center [423, 309] width 89 height 31
type input "**********"
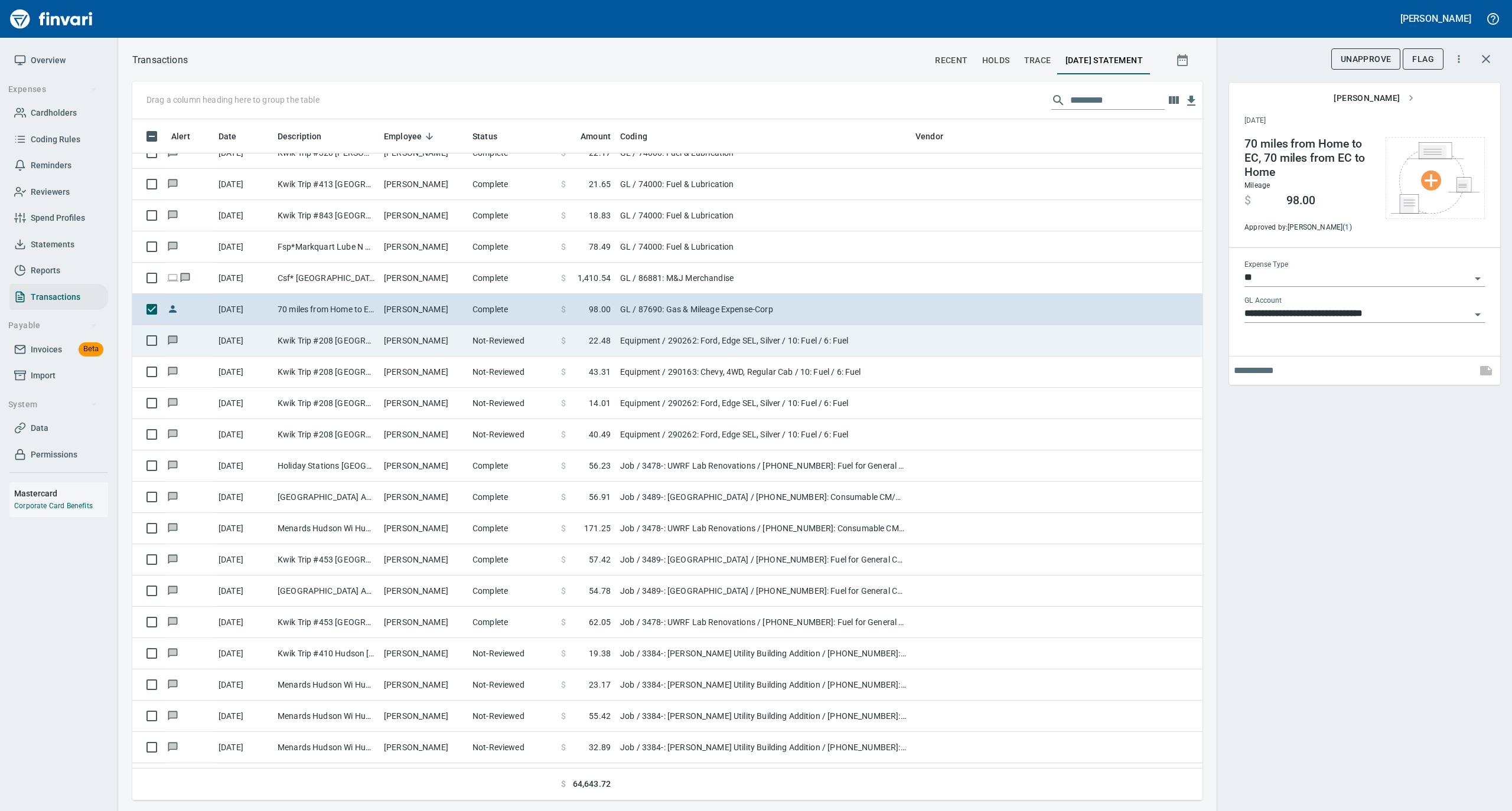
click at [464, 343] on td "Kyle Gruber" at bounding box center [423, 341] width 89 height 31
type input "*********"
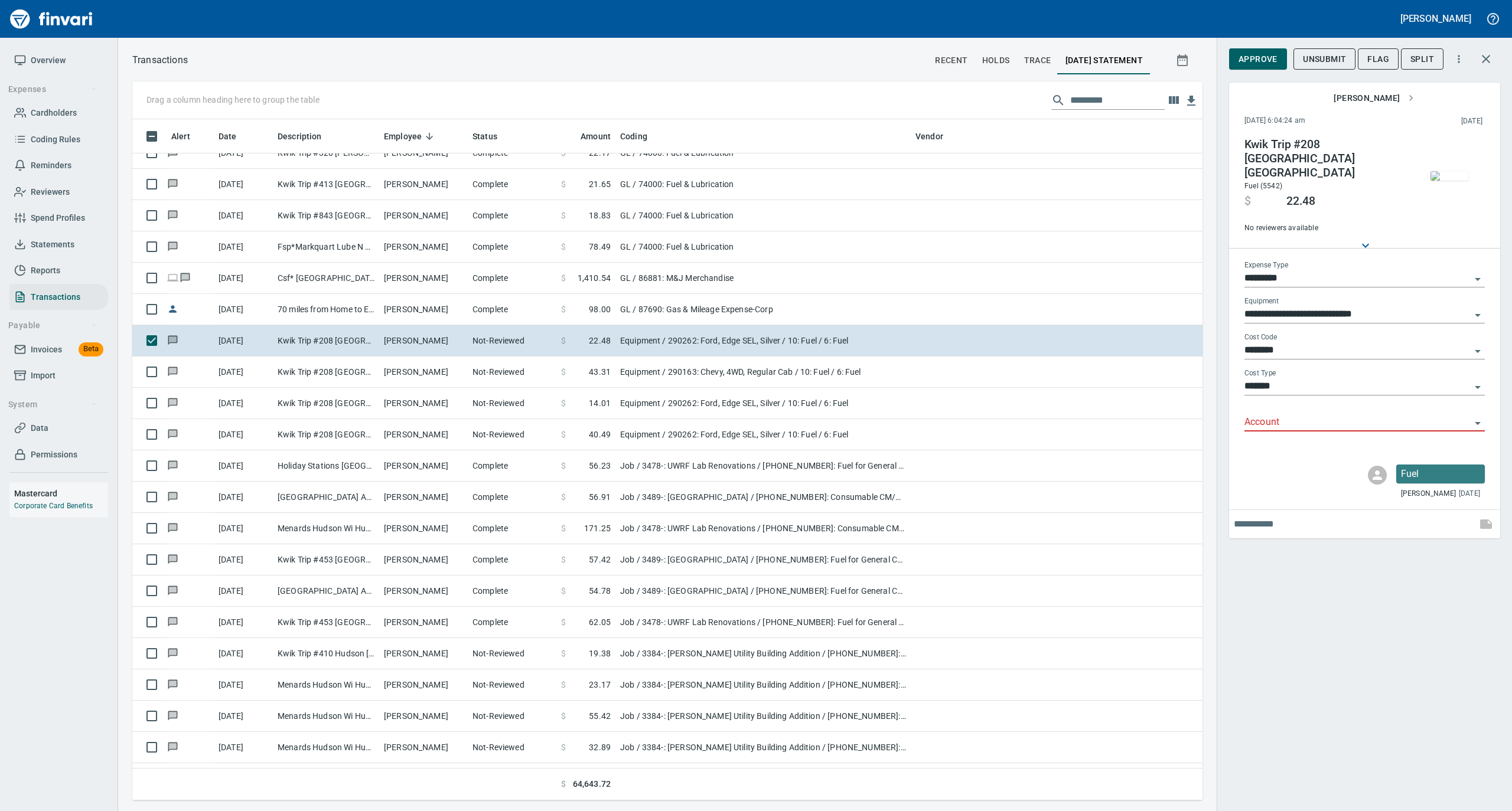
click at [1313, 270] on input "*********" at bounding box center [1356, 278] width 226 height 16
click at [1303, 349] on li "GL" at bounding box center [1364, 355] width 241 height 29
type input "**"
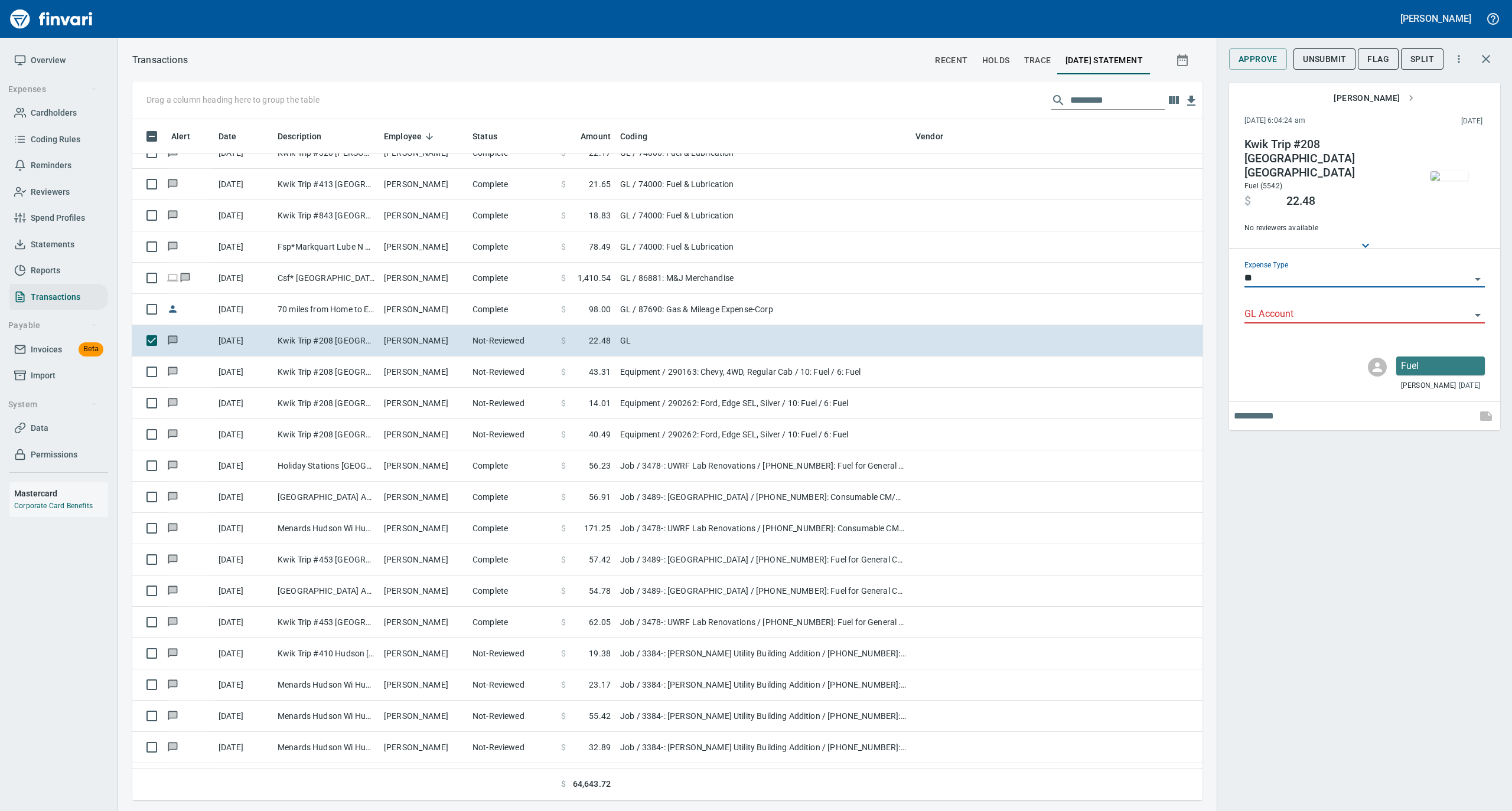
click at [1293, 306] on input "GL Account" at bounding box center [1356, 314] width 226 height 16
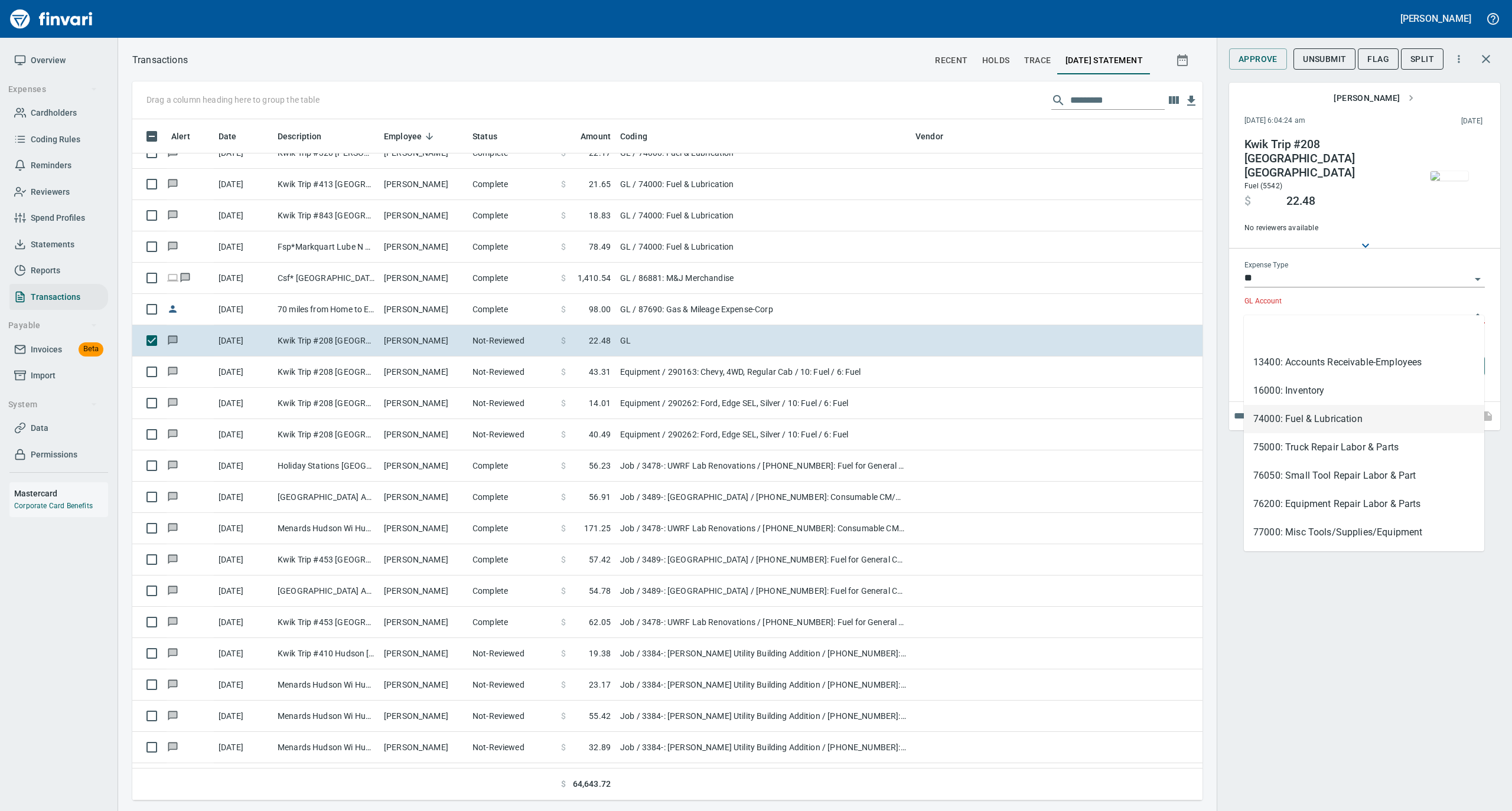
click at [1279, 415] on li "74000: Fuel & Lubrication" at bounding box center [1364, 419] width 241 height 29
type input "**********"
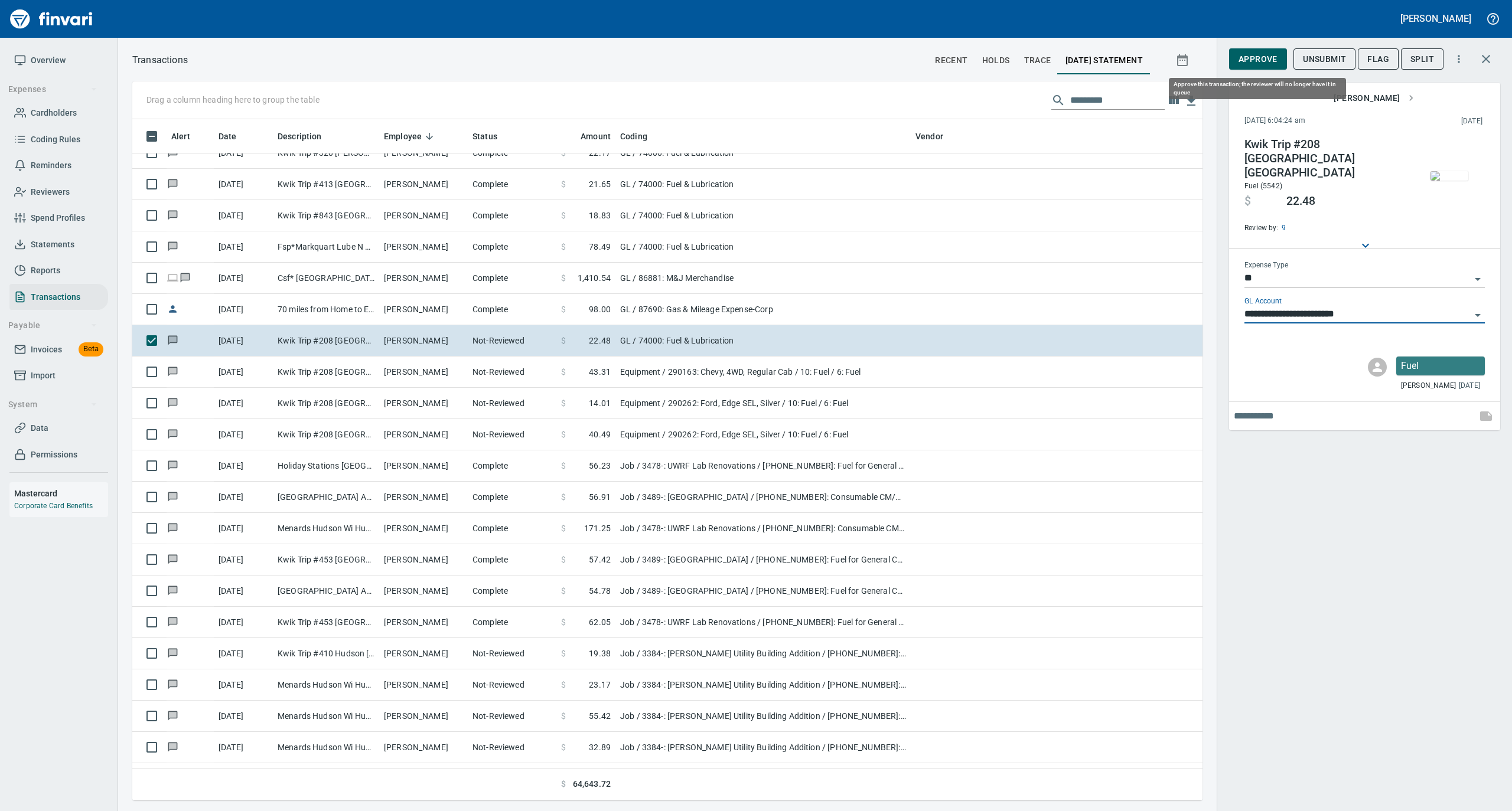
click at [1261, 59] on span "Approve" at bounding box center [1257, 58] width 39 height 14
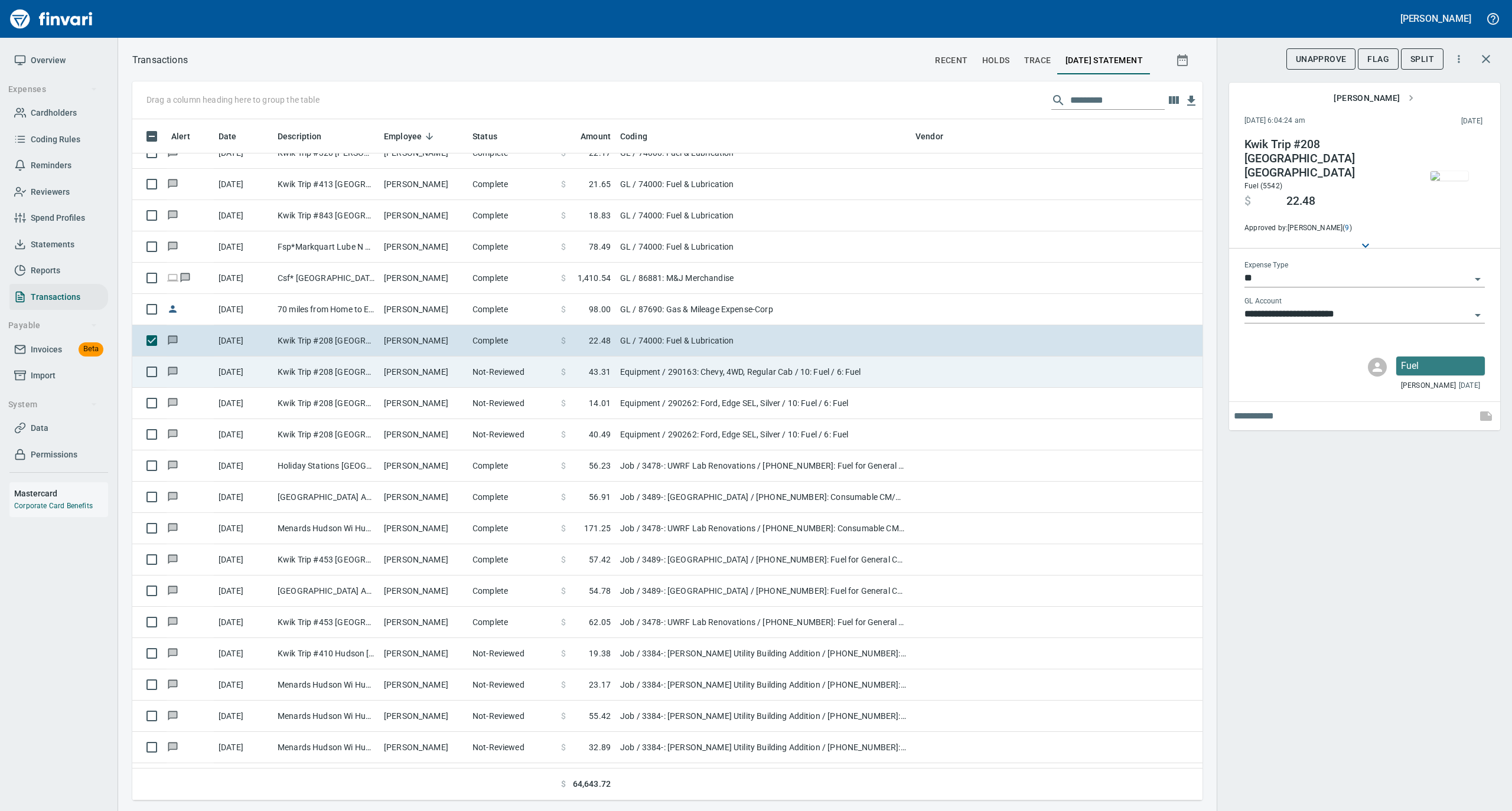
click at [419, 381] on td "Kyle Gruber" at bounding box center [423, 372] width 89 height 31
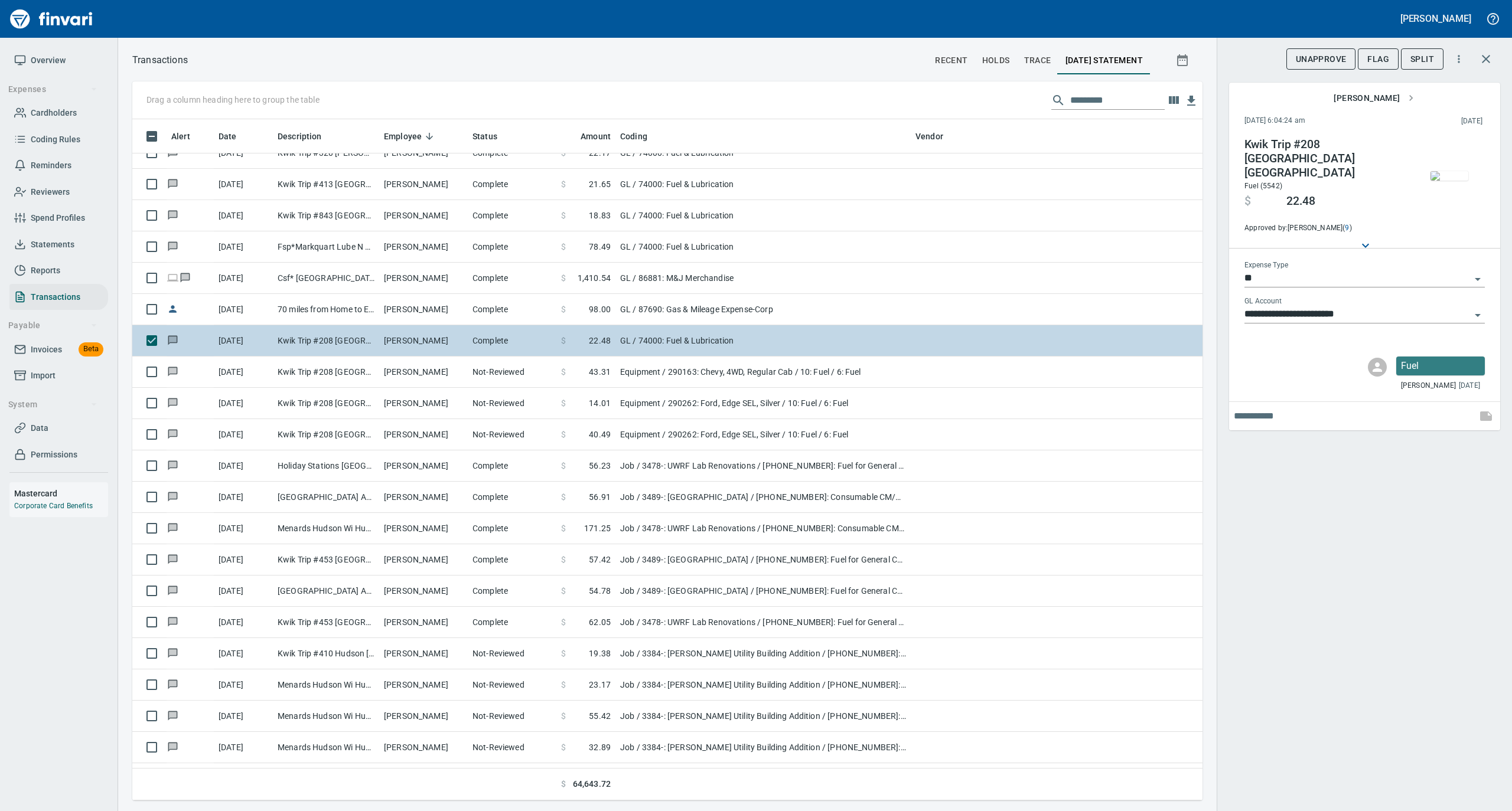
type input "*********"
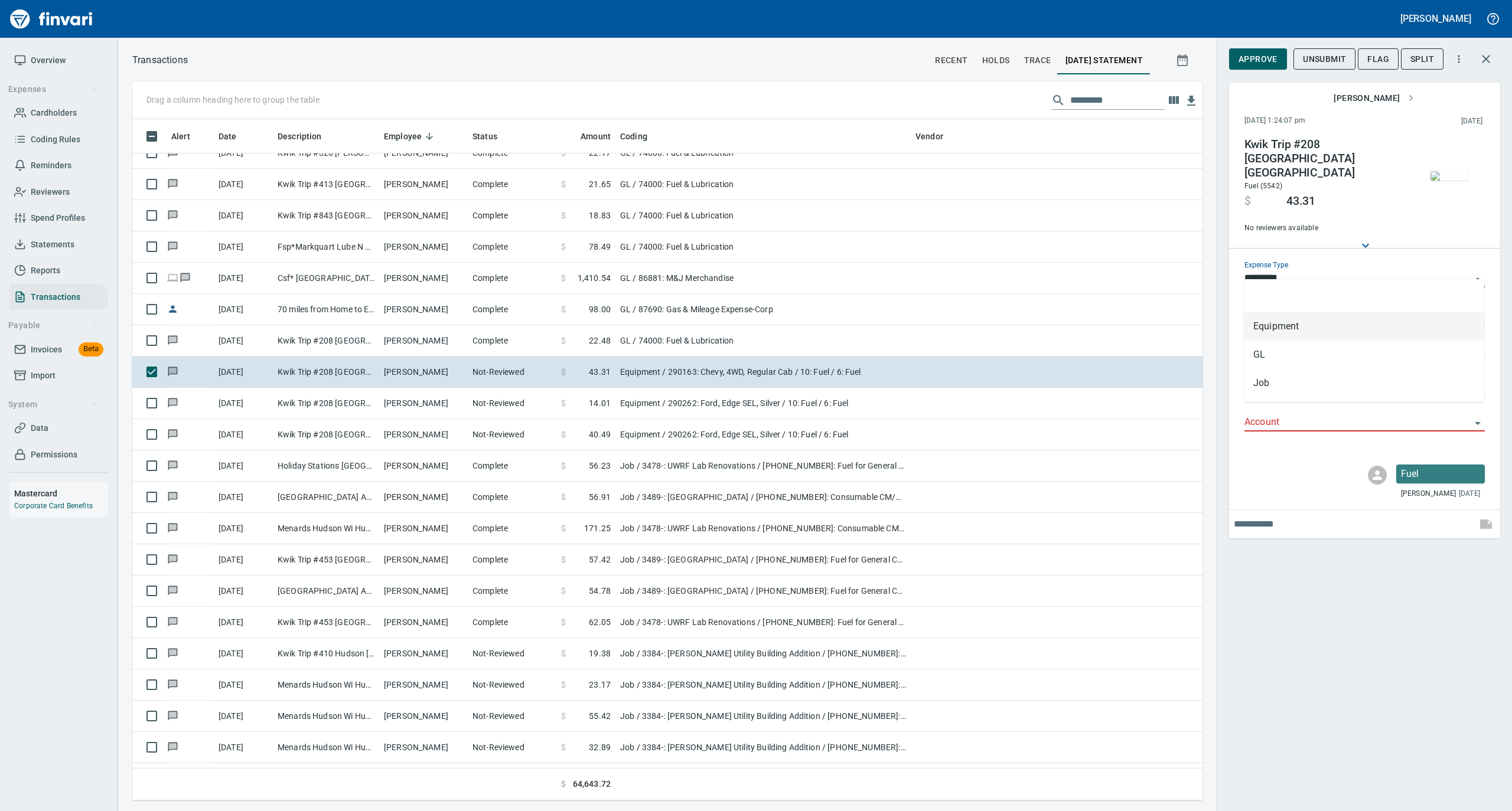
scroll to position [669, 1046]
click at [1289, 270] on input "*********" at bounding box center [1356, 278] width 226 height 16
click at [1276, 347] on li "GL" at bounding box center [1364, 355] width 241 height 29
type input "**"
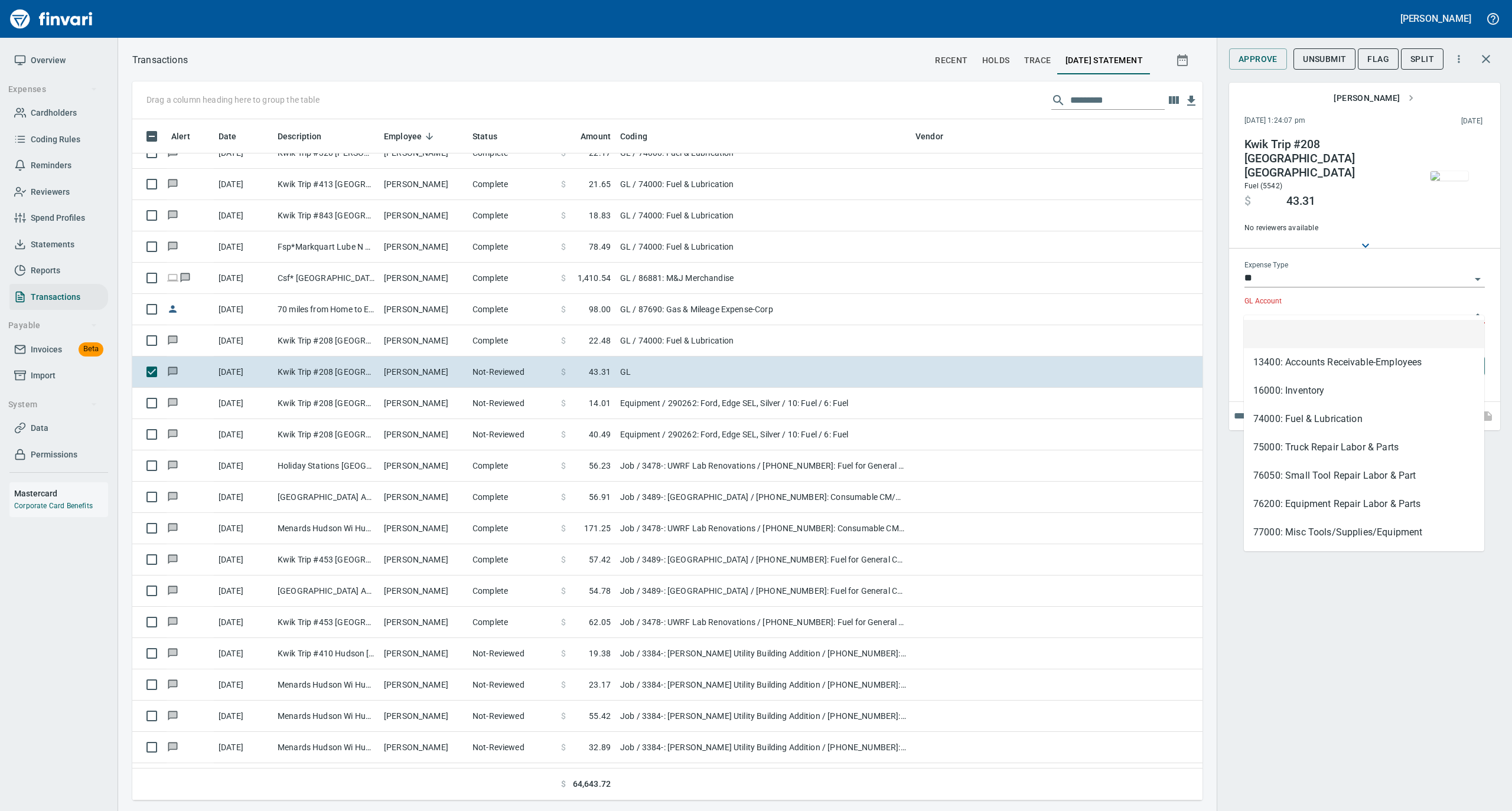
click at [1283, 306] on input "GL Account" at bounding box center [1356, 314] width 226 height 16
click at [1276, 414] on li "74000: Fuel & Lubrication" at bounding box center [1364, 419] width 241 height 29
type input "**********"
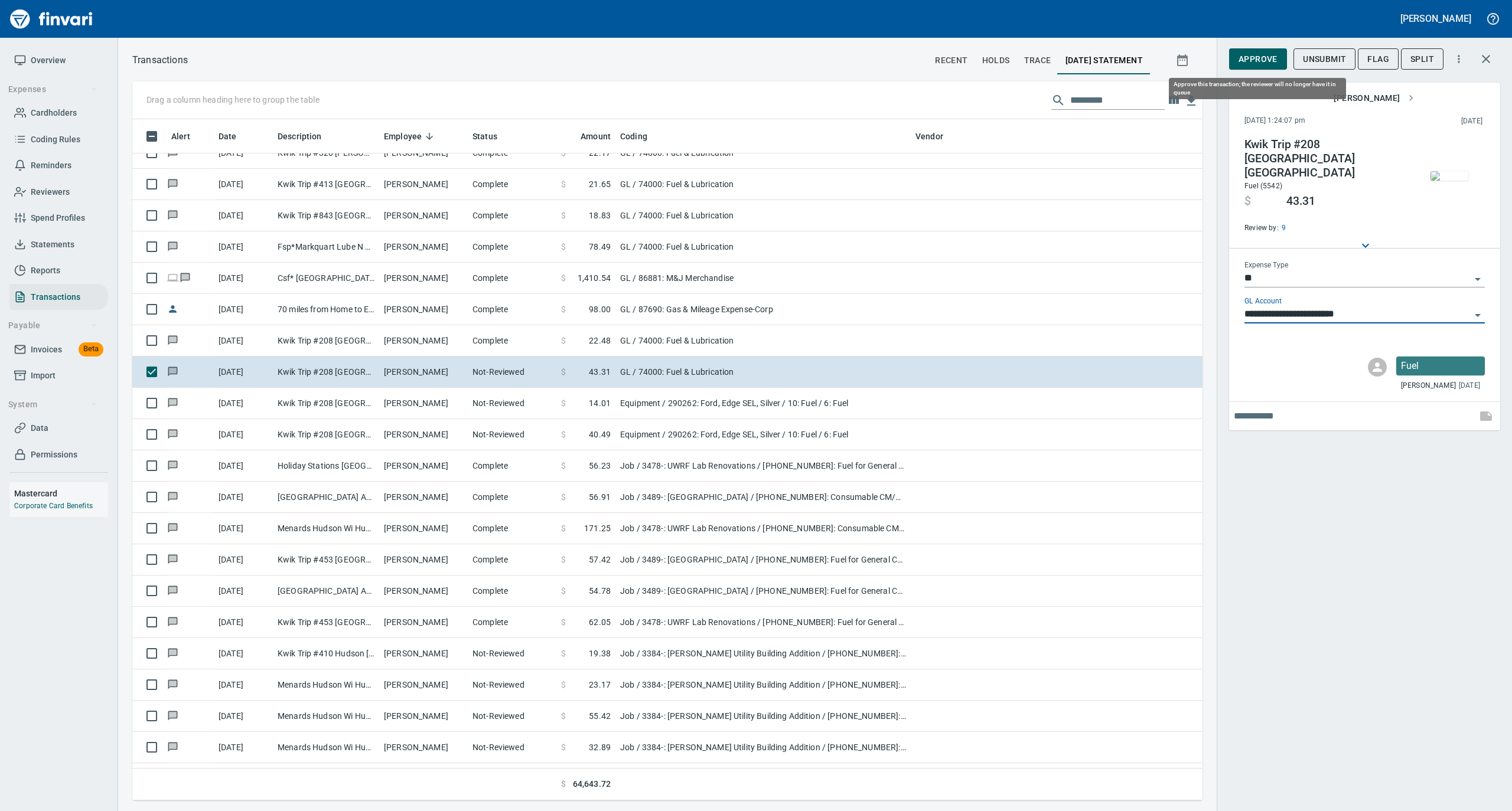
click at [1267, 64] on span "Approve" at bounding box center [1257, 58] width 39 height 14
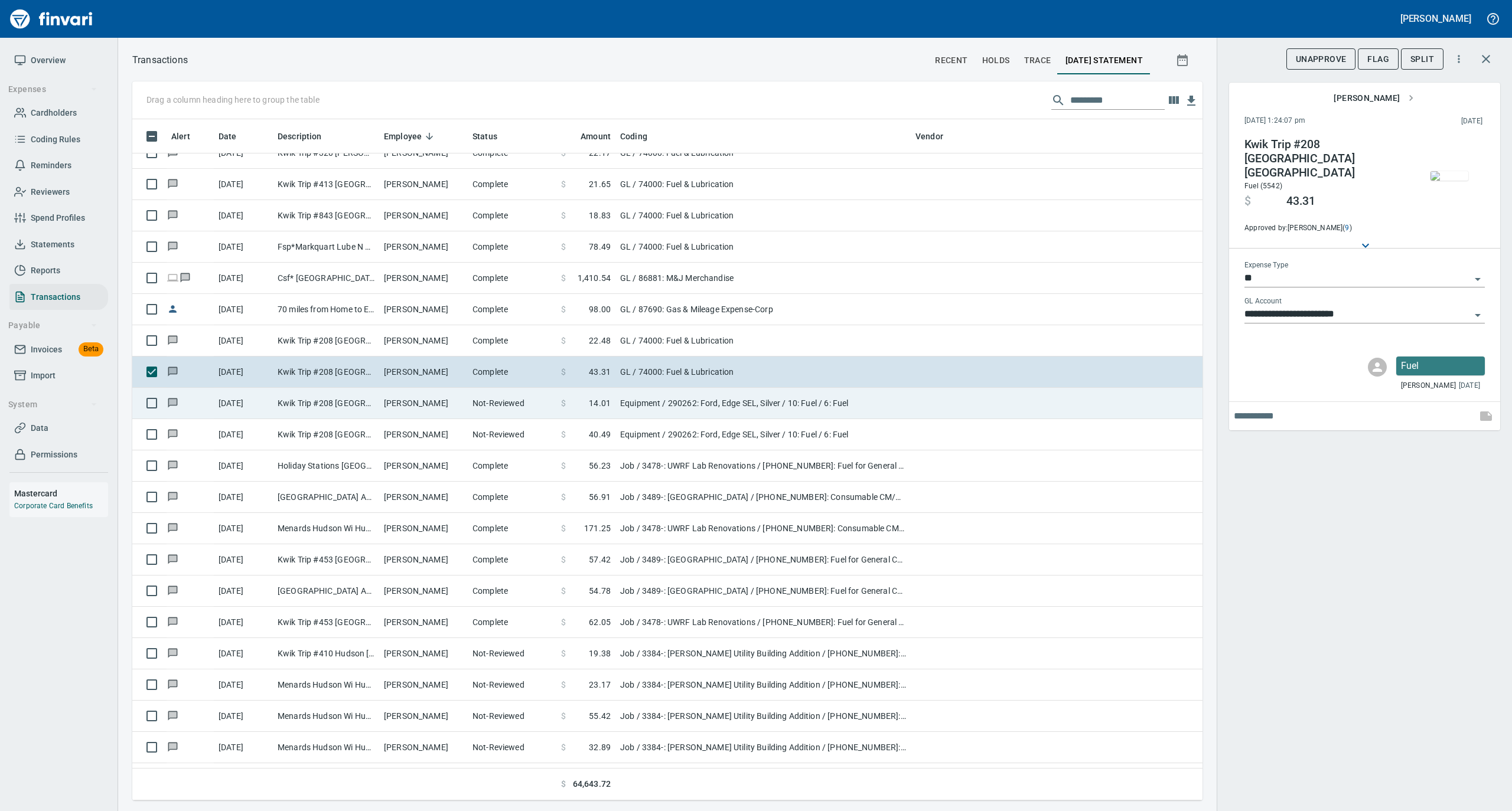
click at [347, 409] on td "Kwik Trip #208 Altoona WI" at bounding box center [326, 403] width 106 height 31
type input "*********"
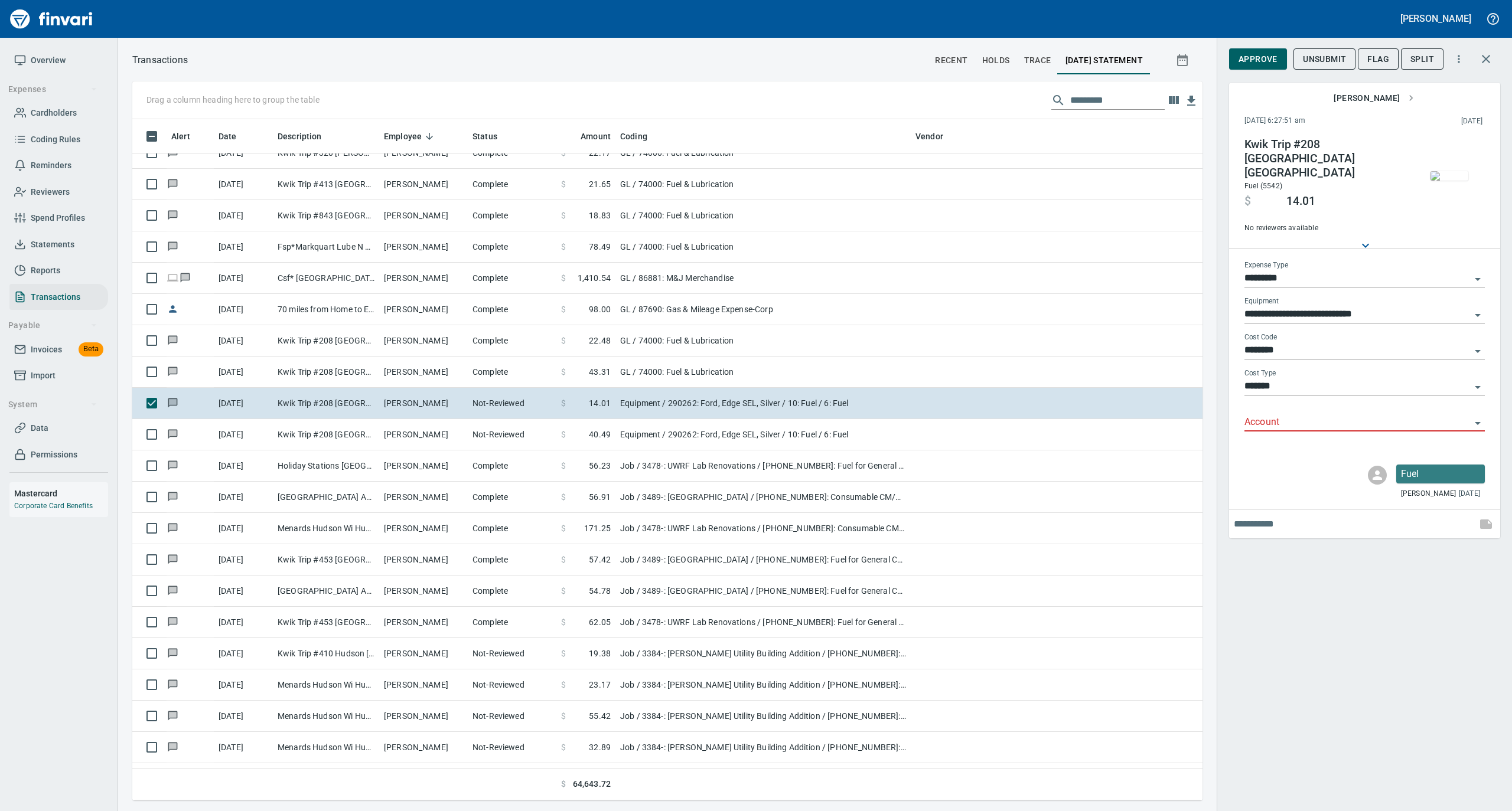
click at [1286, 270] on input "*********" at bounding box center [1356, 278] width 226 height 16
click at [1267, 349] on li "GL" at bounding box center [1364, 355] width 241 height 29
type input "**"
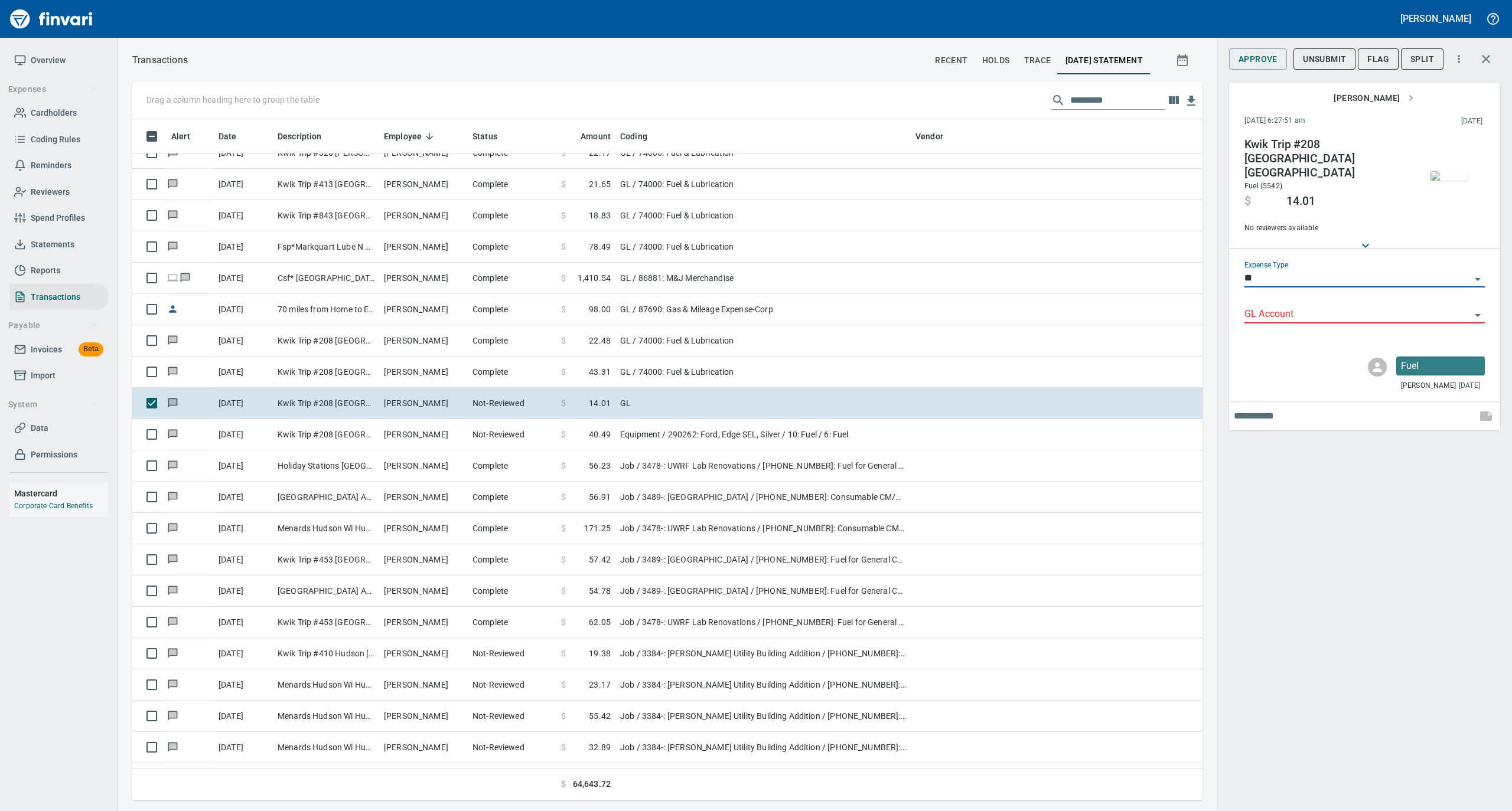
click at [1281, 297] on div "GL Account" at bounding box center [1364, 310] width 241 height 27
click at [1276, 298] on label "GL Account" at bounding box center [1262, 301] width 37 height 7
click at [1276, 306] on input "GL Account" at bounding box center [1356, 314] width 226 height 16
click at [1278, 306] on input "GL Account" at bounding box center [1356, 314] width 226 height 16
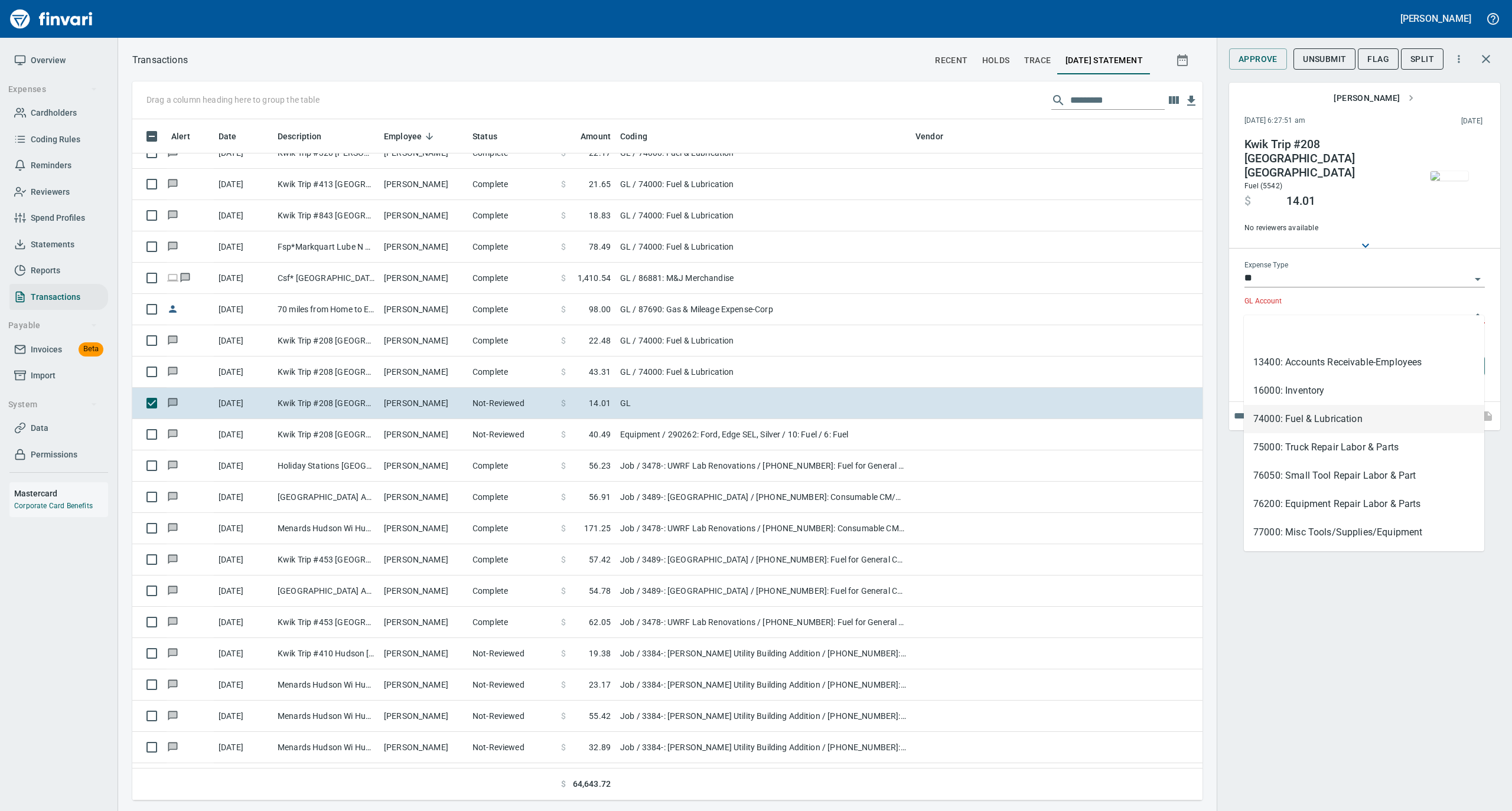
click at [1289, 424] on li "74000: Fuel & Lubrication" at bounding box center [1364, 419] width 241 height 29
type input "**********"
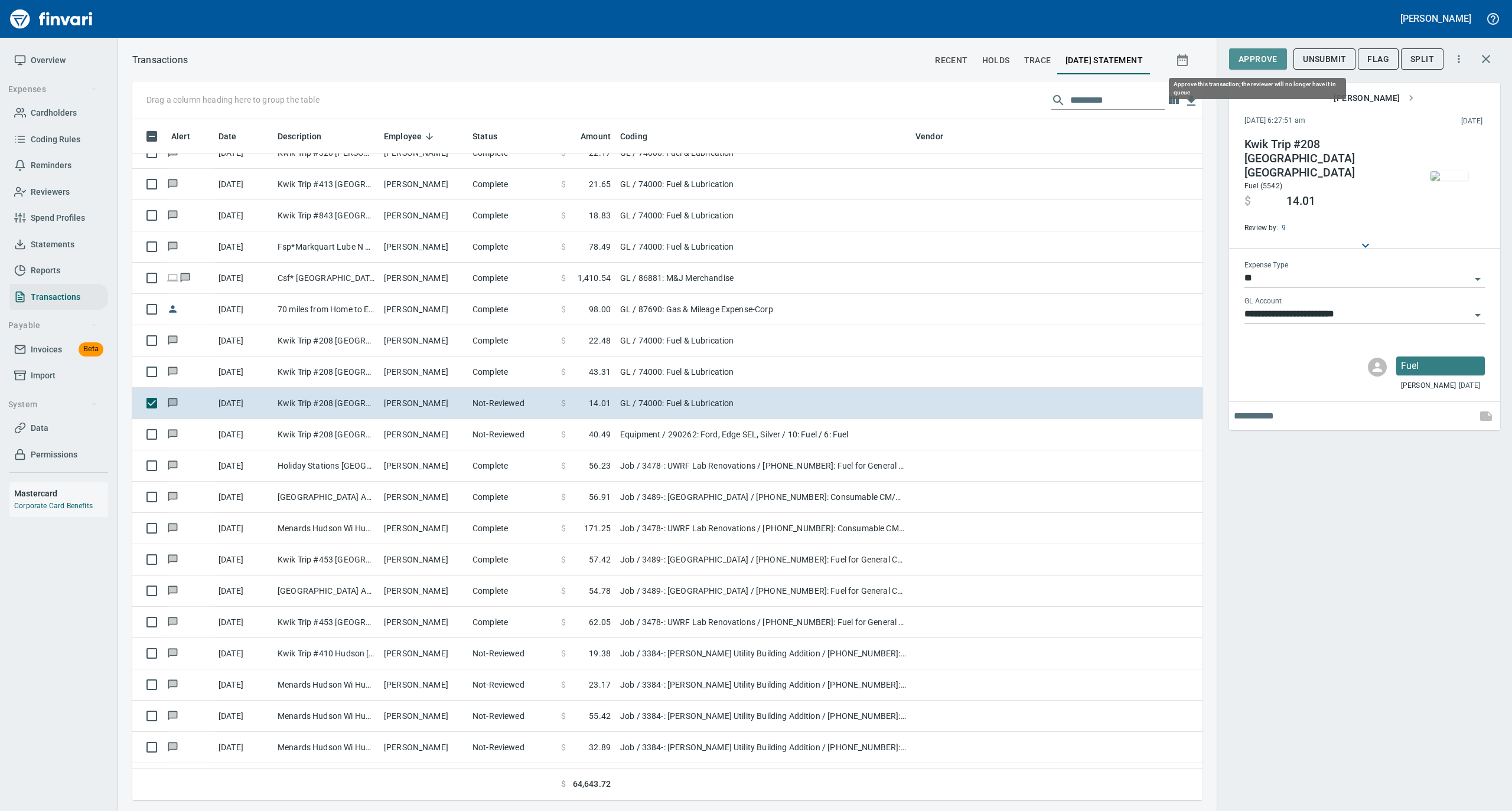
click at [1254, 50] on button "Approve" at bounding box center [1257, 59] width 58 height 22
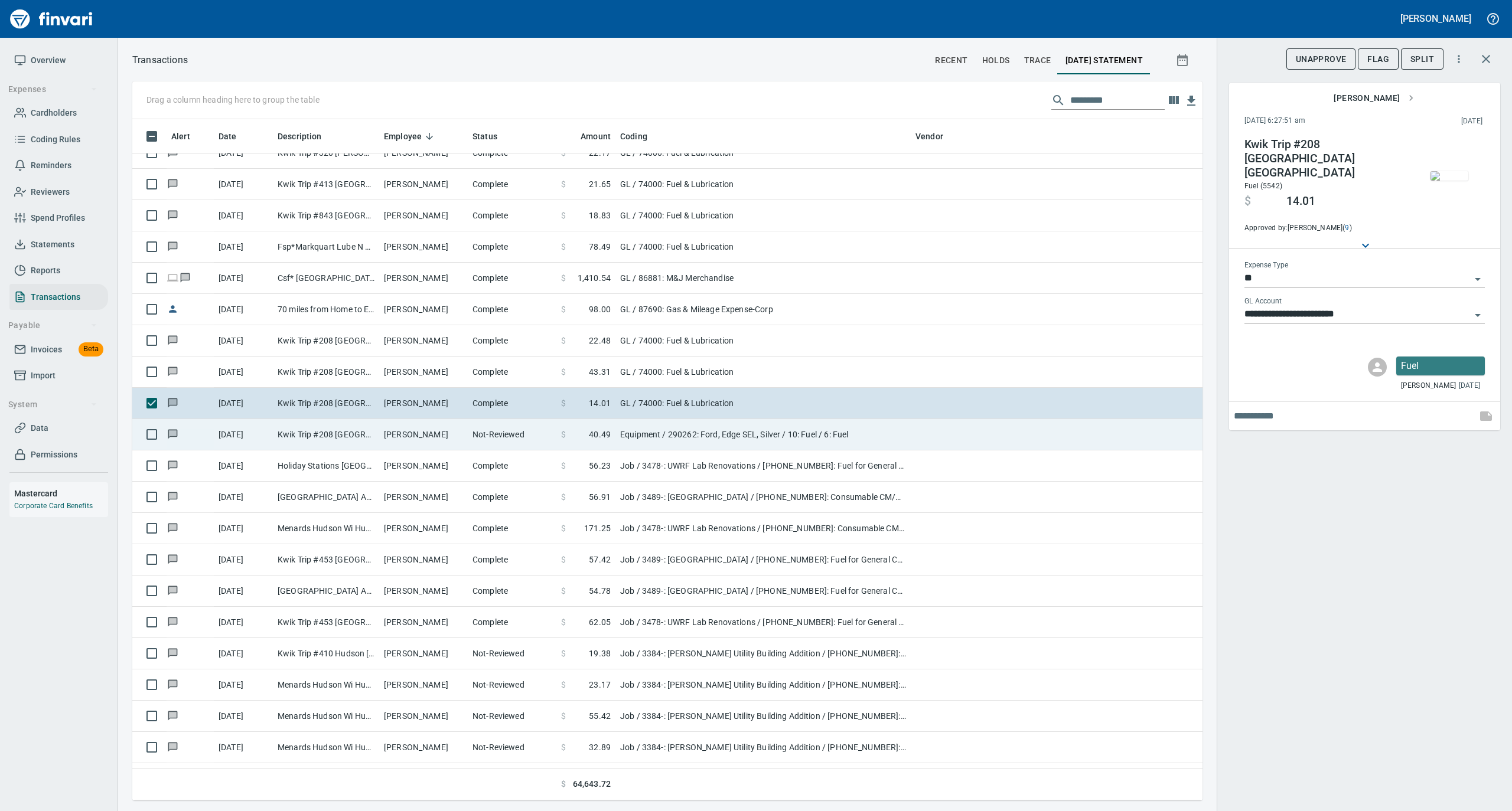
click at [492, 432] on td "Not-Reviewed" at bounding box center [512, 434] width 89 height 31
type input "*********"
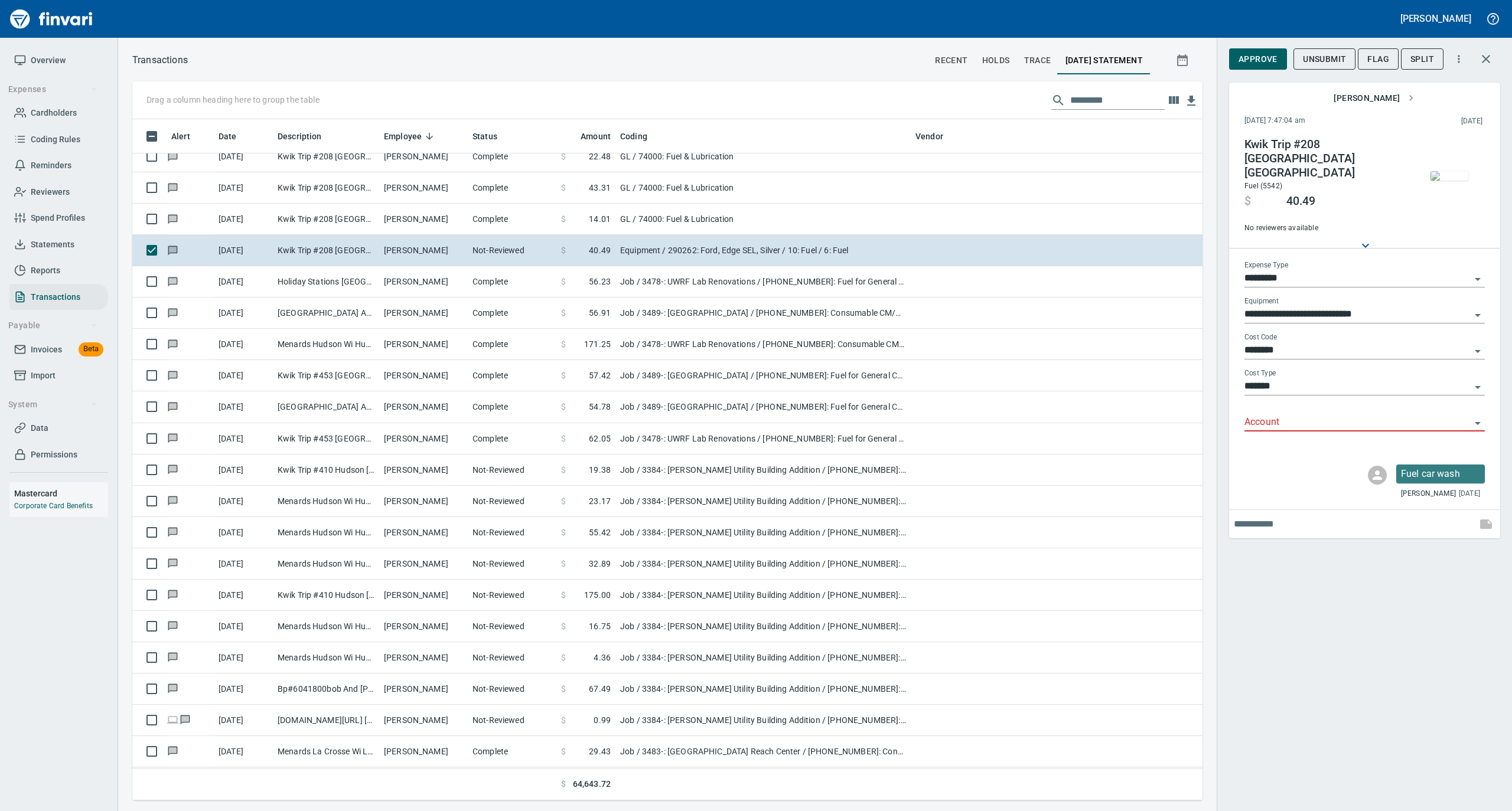
scroll to position [5115, 0]
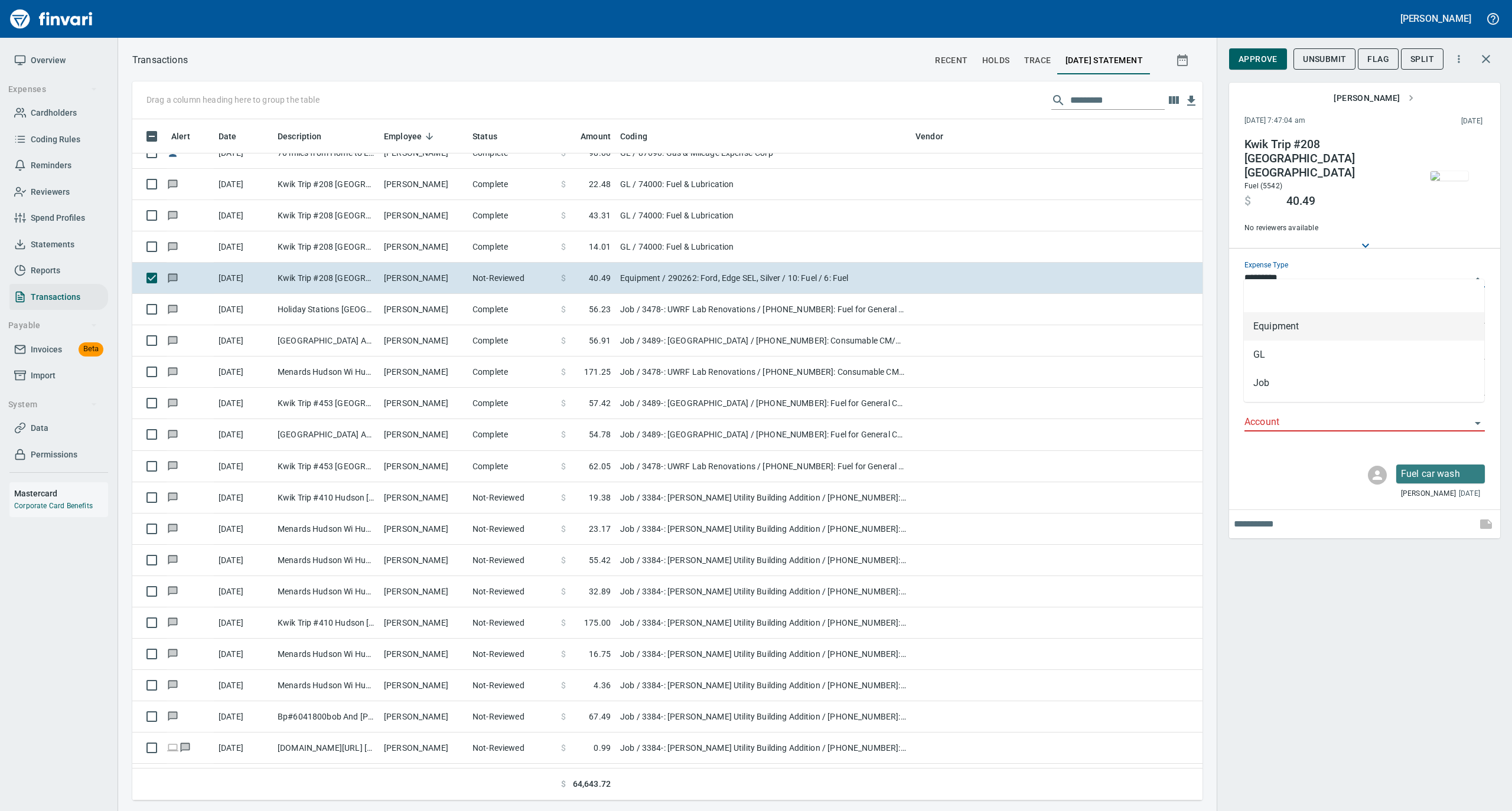
click at [1308, 273] on input "*********" at bounding box center [1356, 278] width 226 height 16
click at [1279, 362] on li "GL" at bounding box center [1364, 355] width 241 height 29
type input "**"
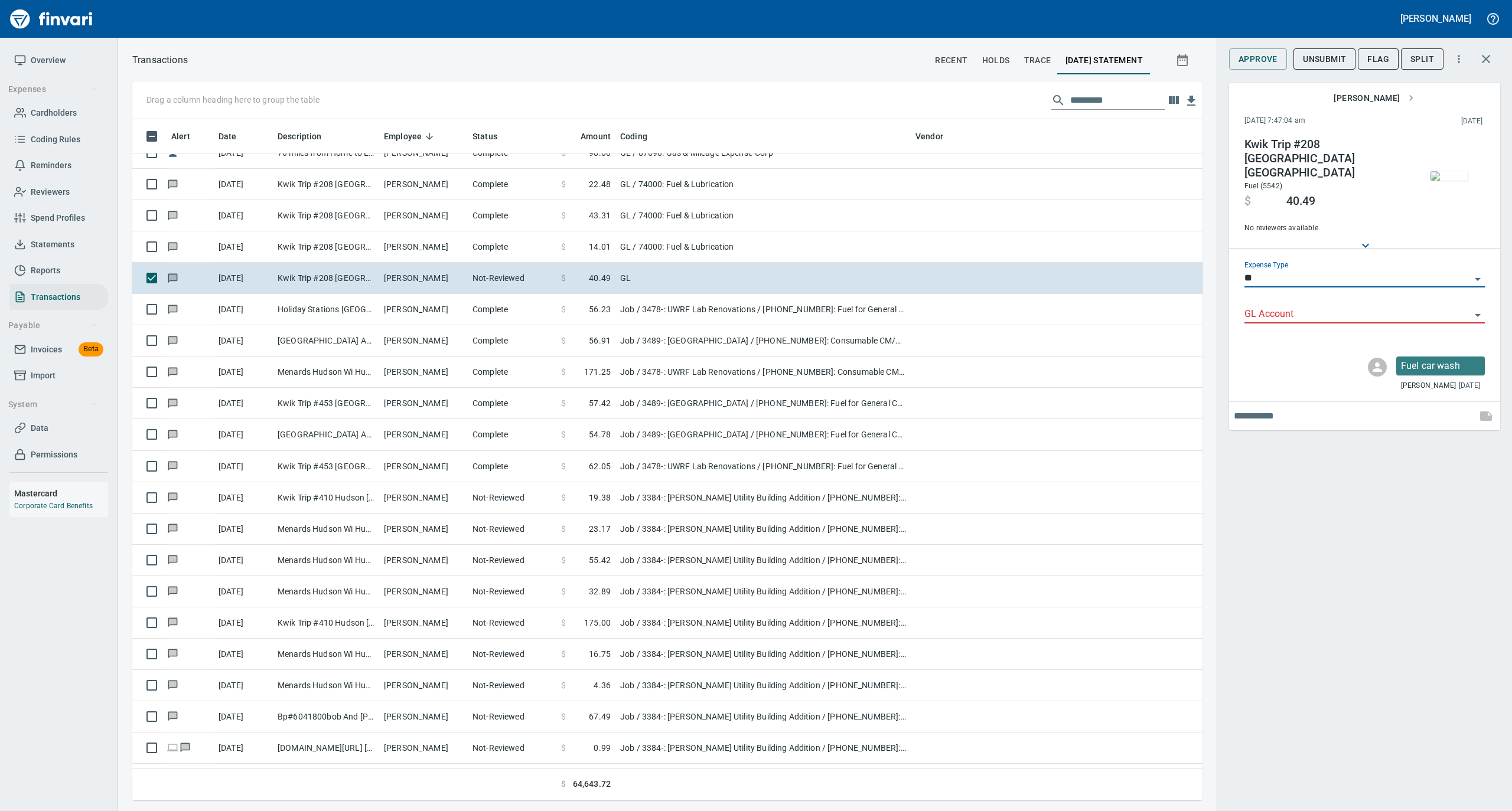
click at [1284, 306] on input "GL Account" at bounding box center [1356, 314] width 226 height 16
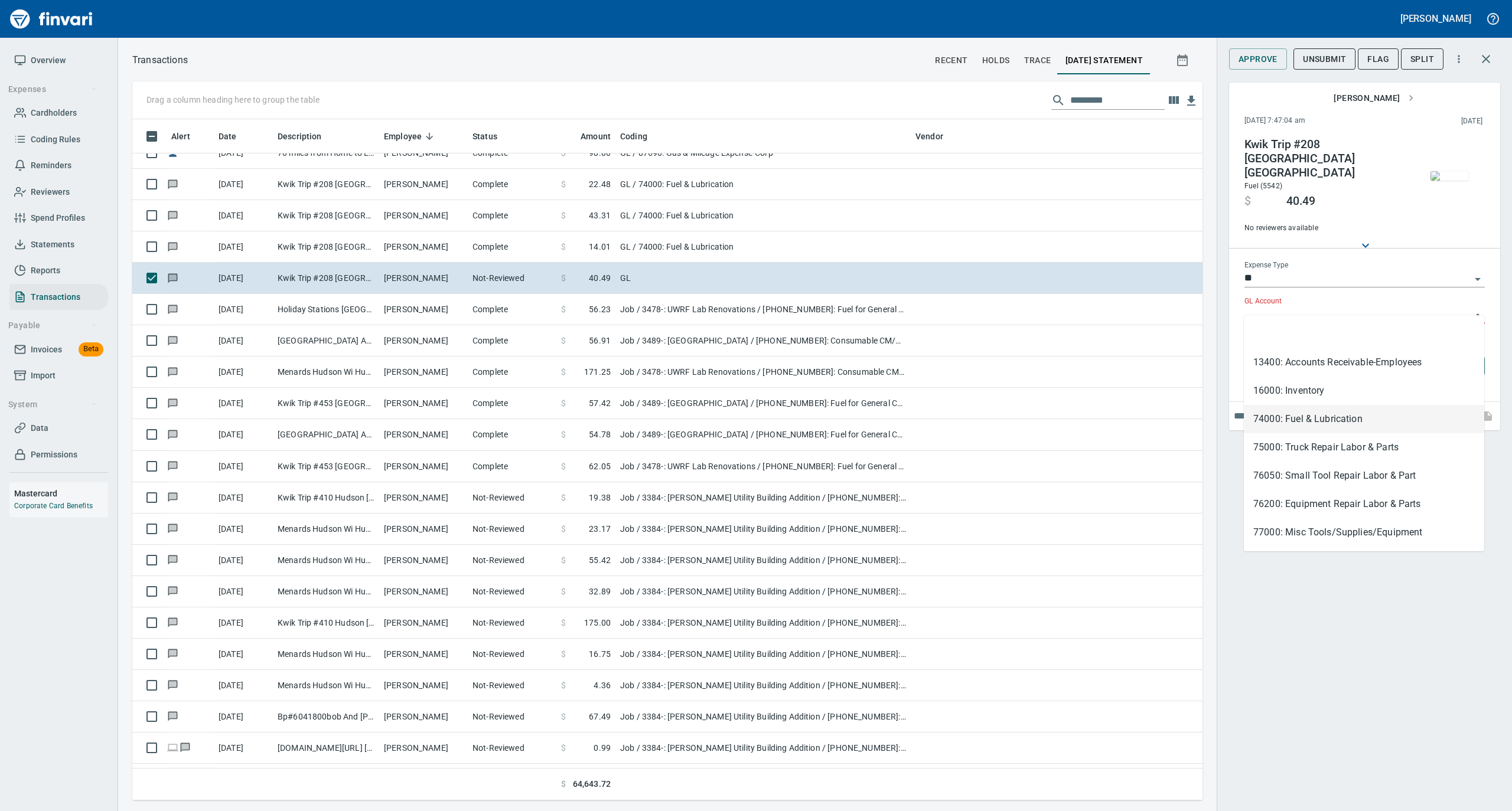
click at [1279, 414] on li "74000: Fuel & Lubrication" at bounding box center [1364, 419] width 241 height 29
type input "**********"
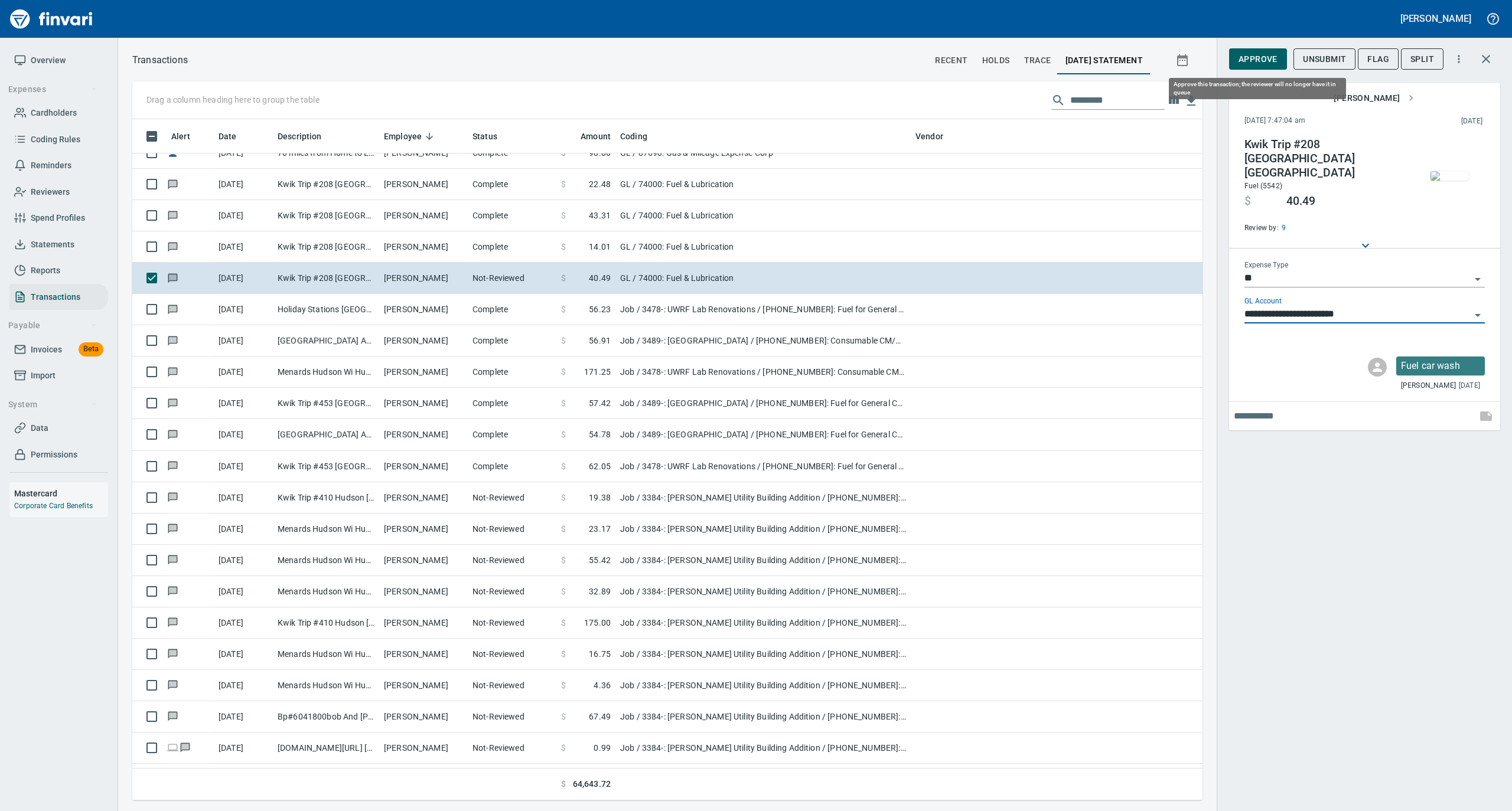
click at [1262, 55] on span "Approve" at bounding box center [1257, 58] width 39 height 14
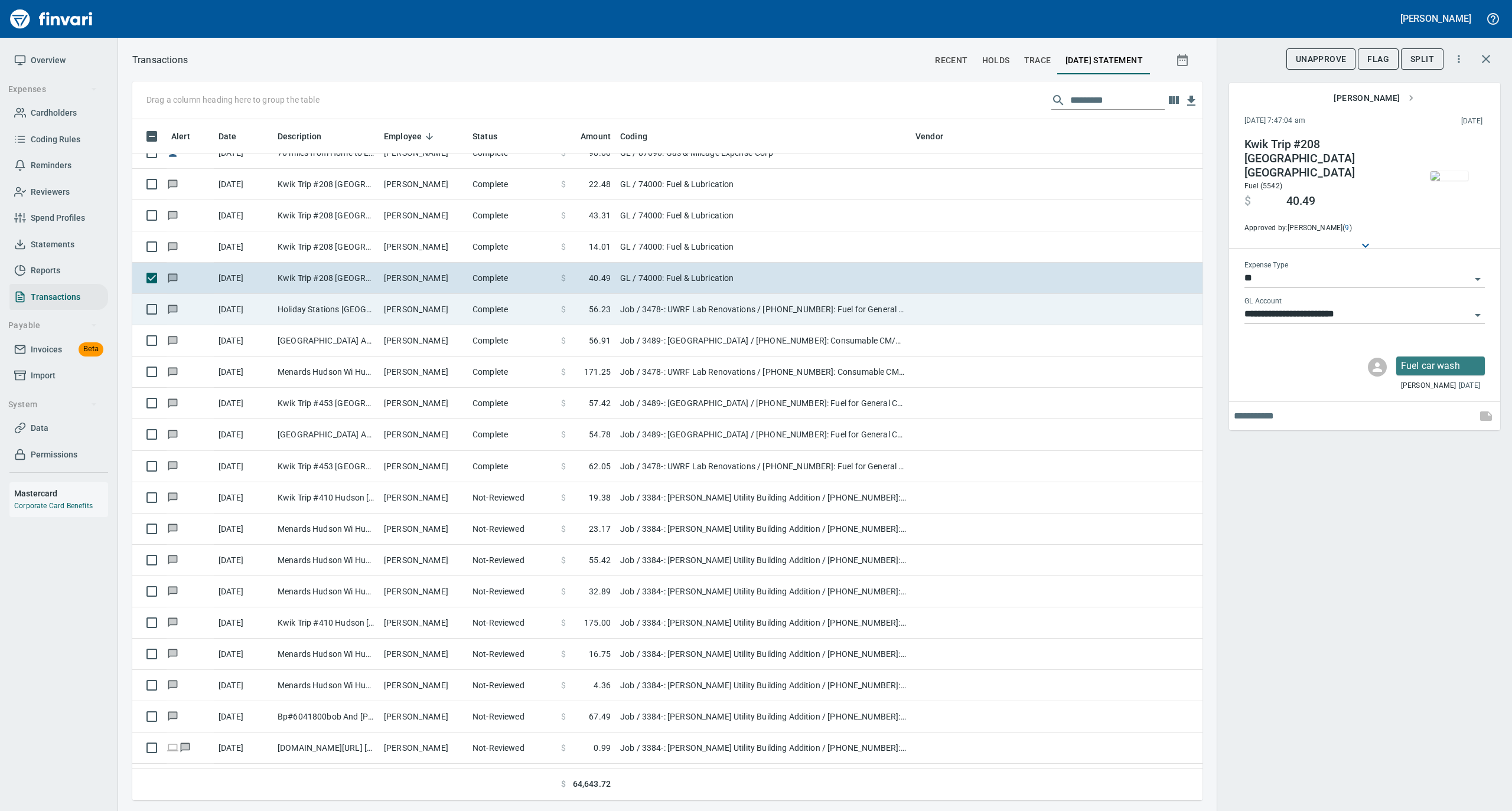
click at [419, 313] on td "Kyle Gilbertson" at bounding box center [423, 309] width 89 height 31
type input "***"
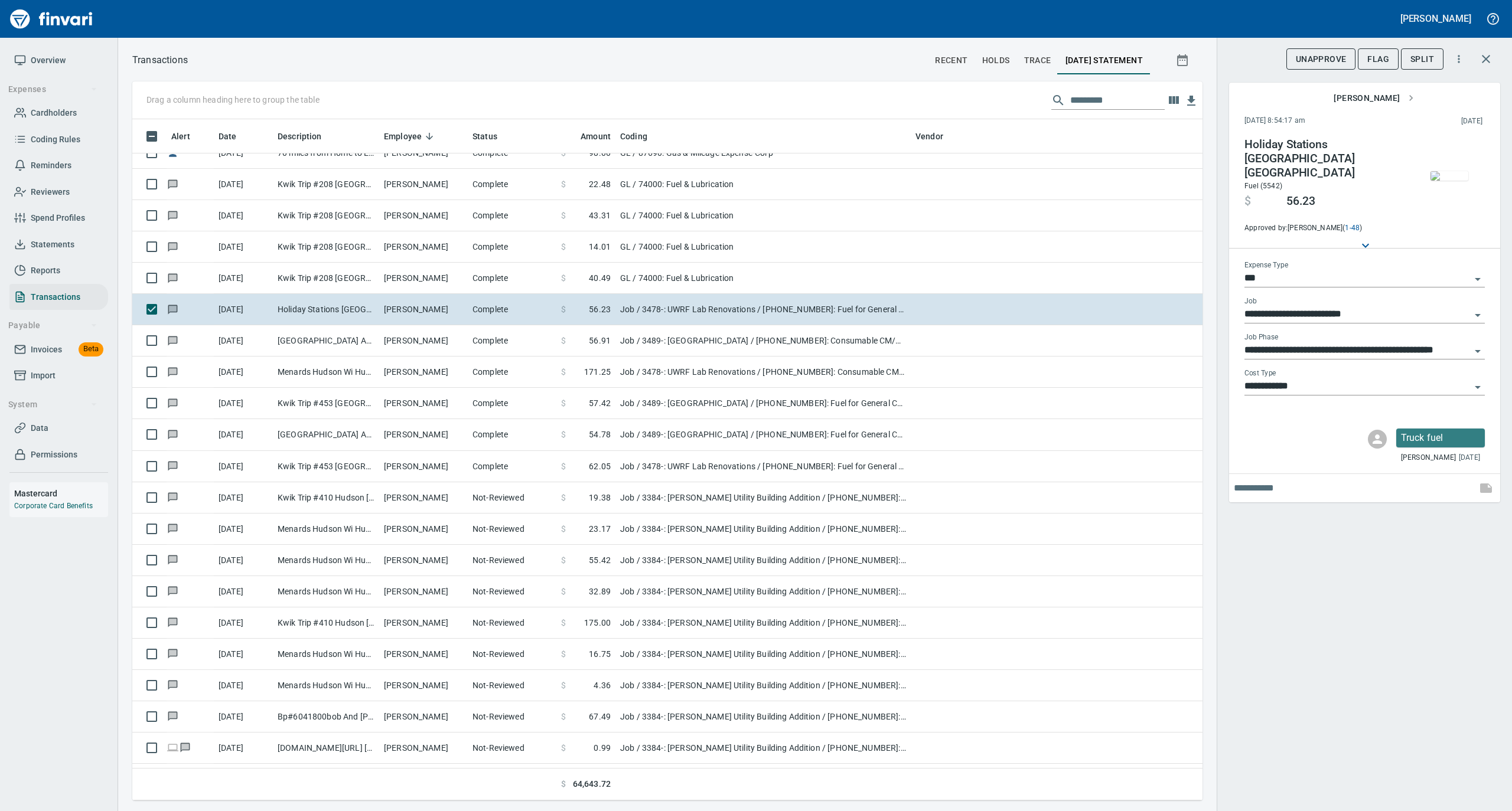
click at [1443, 171] on img "button" at bounding box center [1449, 176] width 38 height 10
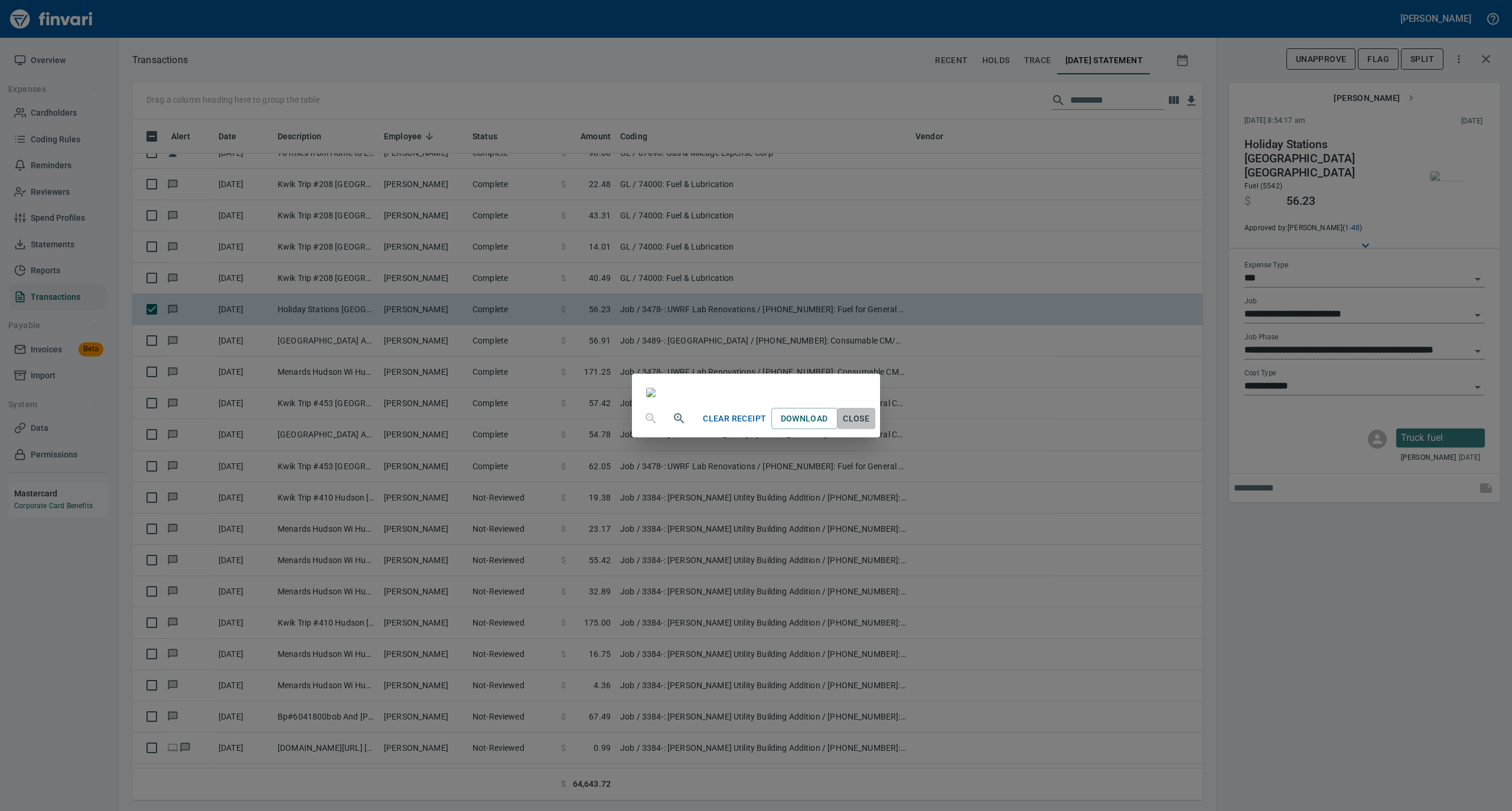
click at [871, 426] on span "Close" at bounding box center [856, 418] width 29 height 14
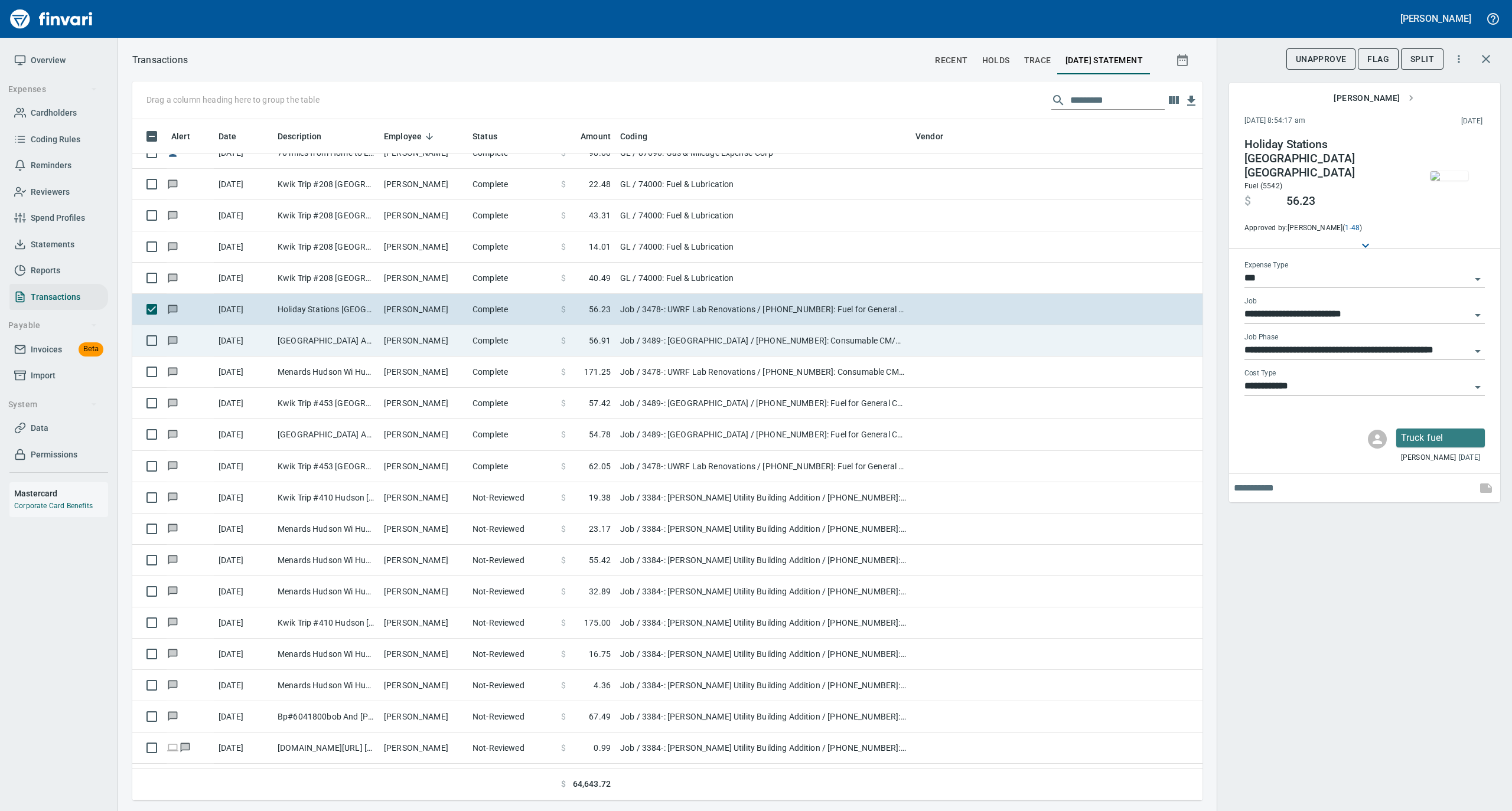
click at [476, 347] on td "Complete" at bounding box center [512, 341] width 89 height 31
type input "**********"
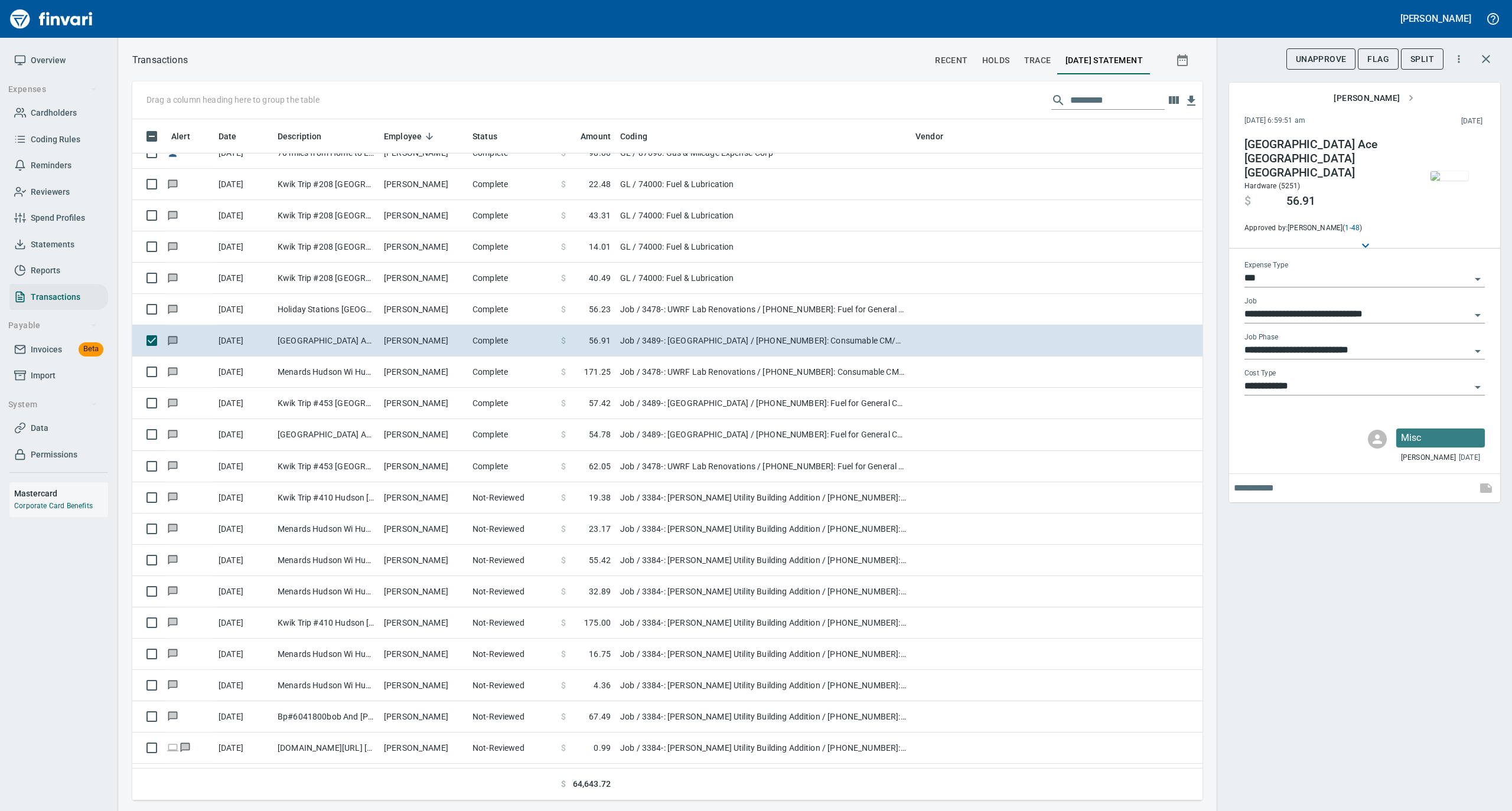
click at [1451, 180] on img "button" at bounding box center [1449, 176] width 38 height 10
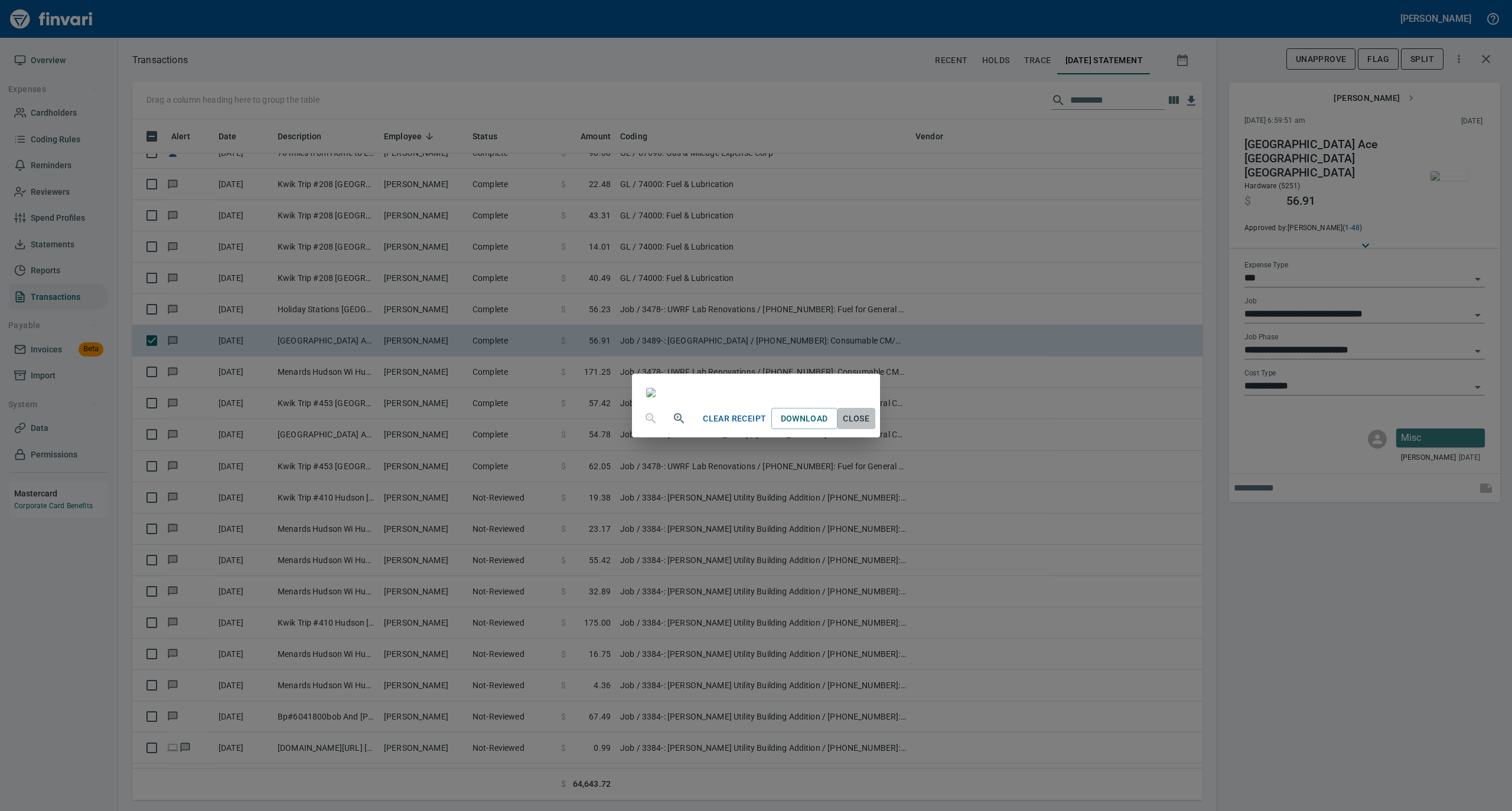
click at [871, 426] on span "Close" at bounding box center [856, 418] width 29 height 14
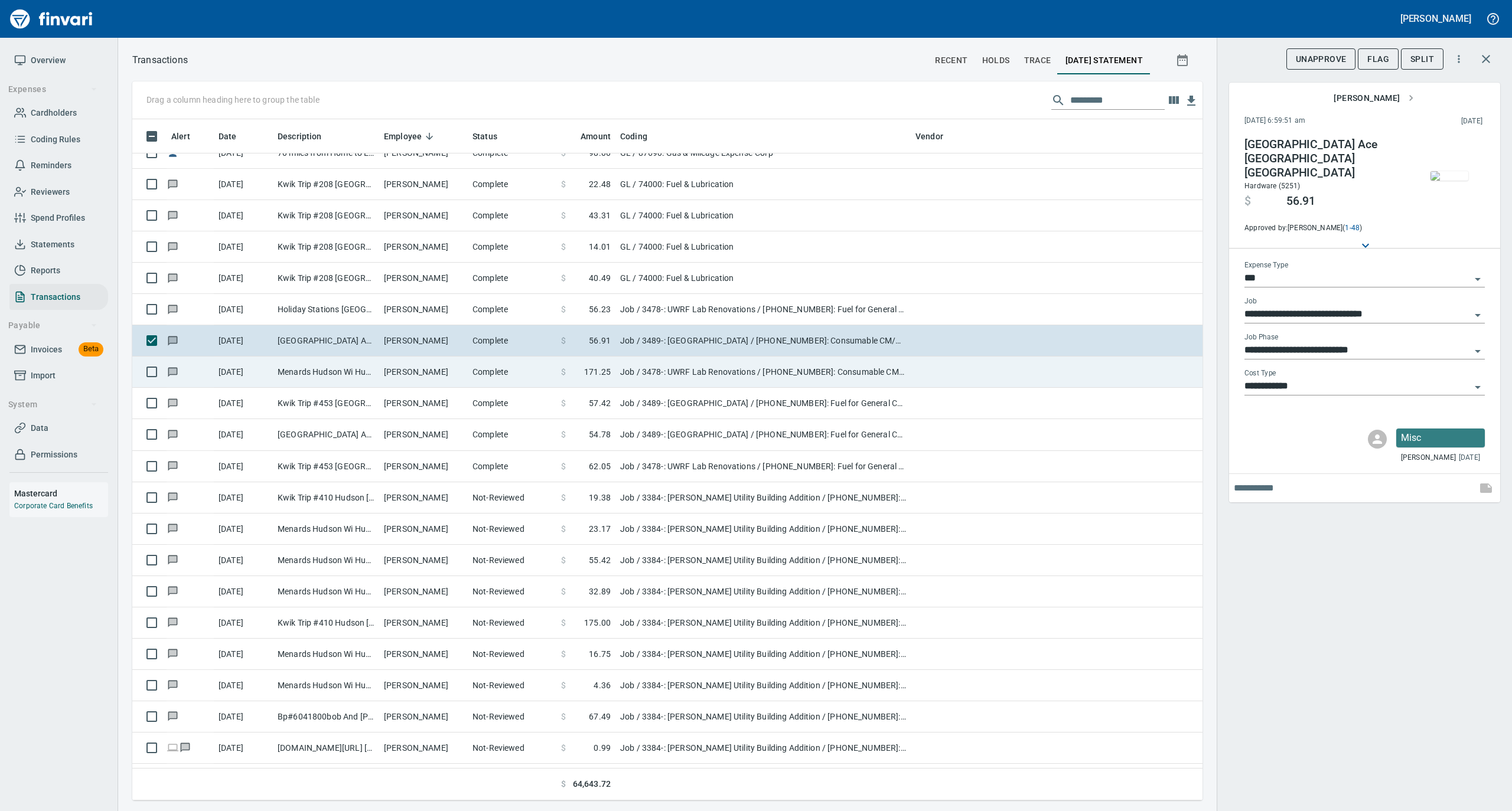
click at [312, 380] on td "Menards Hudson Wi Hudson WI" at bounding box center [326, 372] width 106 height 31
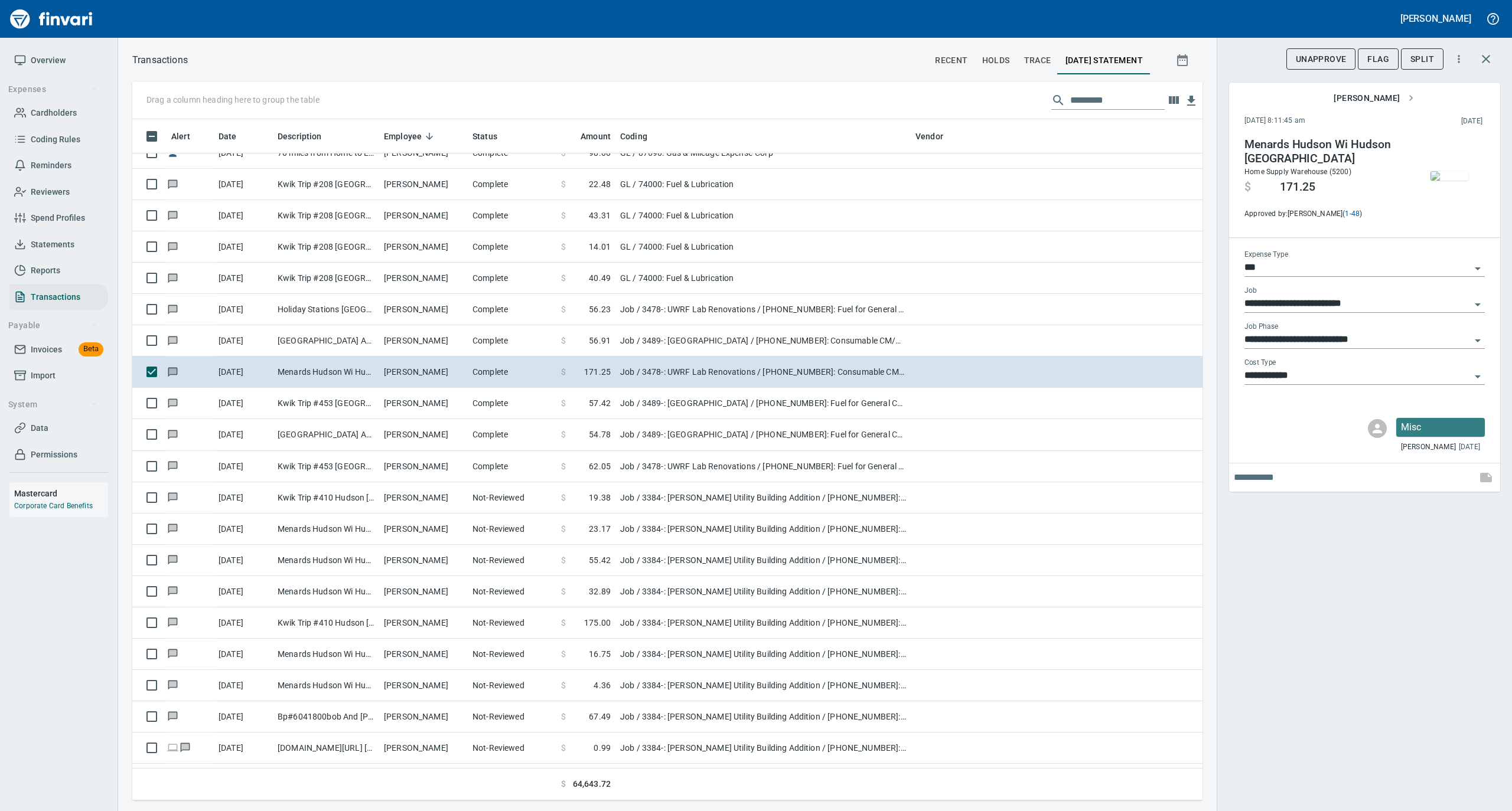
click at [1448, 177] on img "button" at bounding box center [1449, 176] width 38 height 10
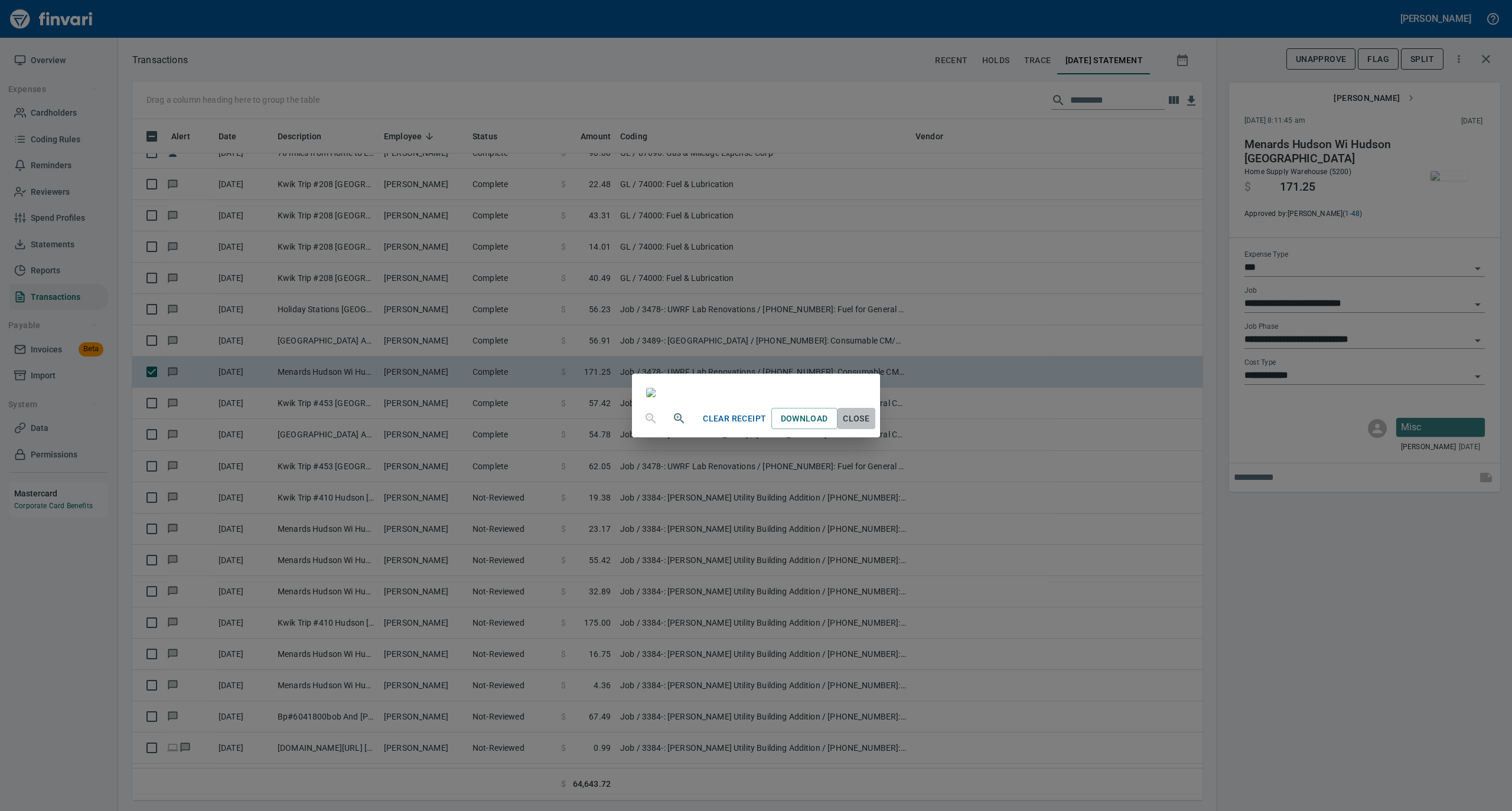
click at [871, 426] on span "Close" at bounding box center [856, 418] width 29 height 14
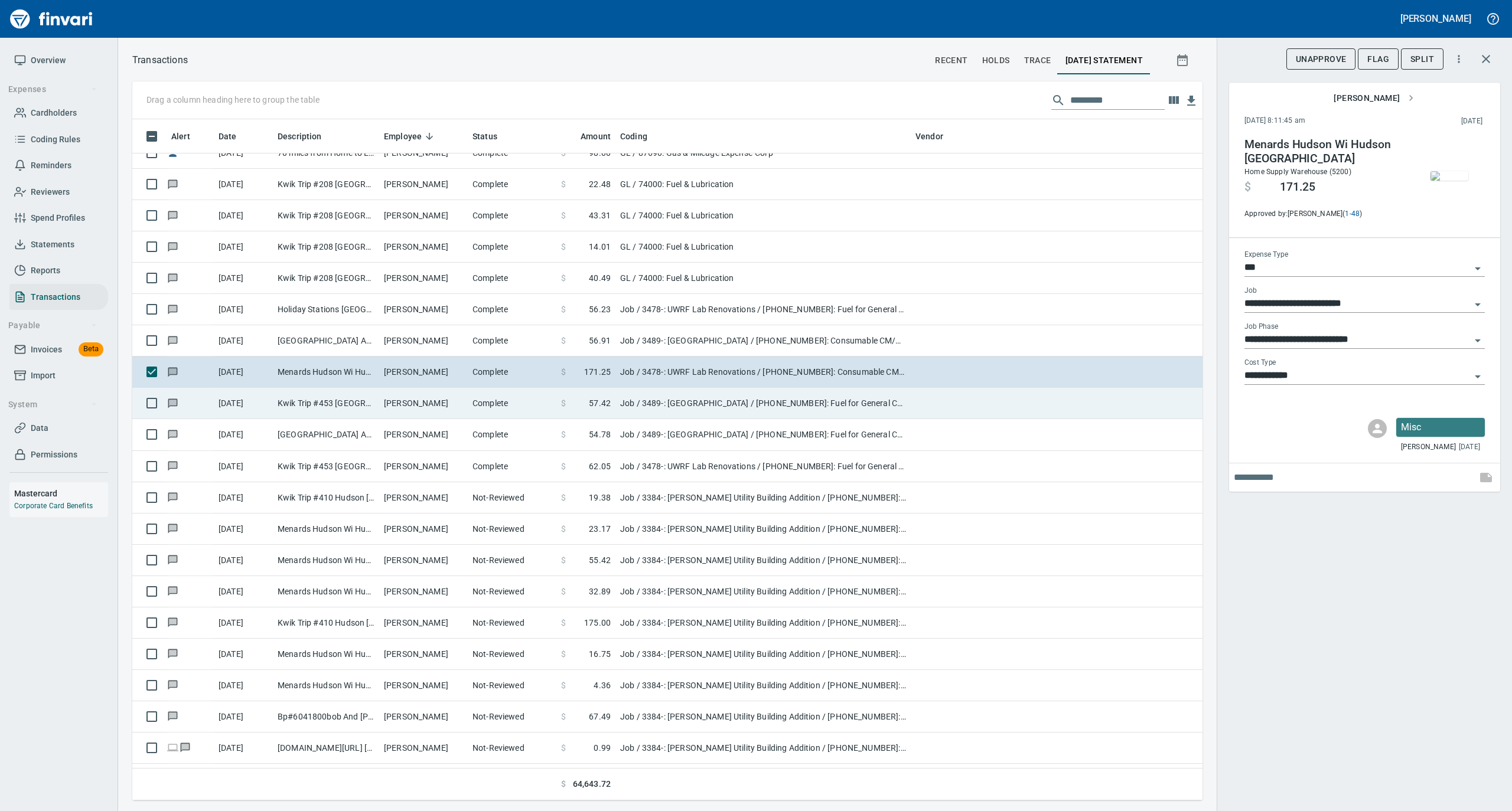
click at [370, 403] on td "Kwik Trip #453 River Falls WI" at bounding box center [326, 403] width 106 height 31
type input "**********"
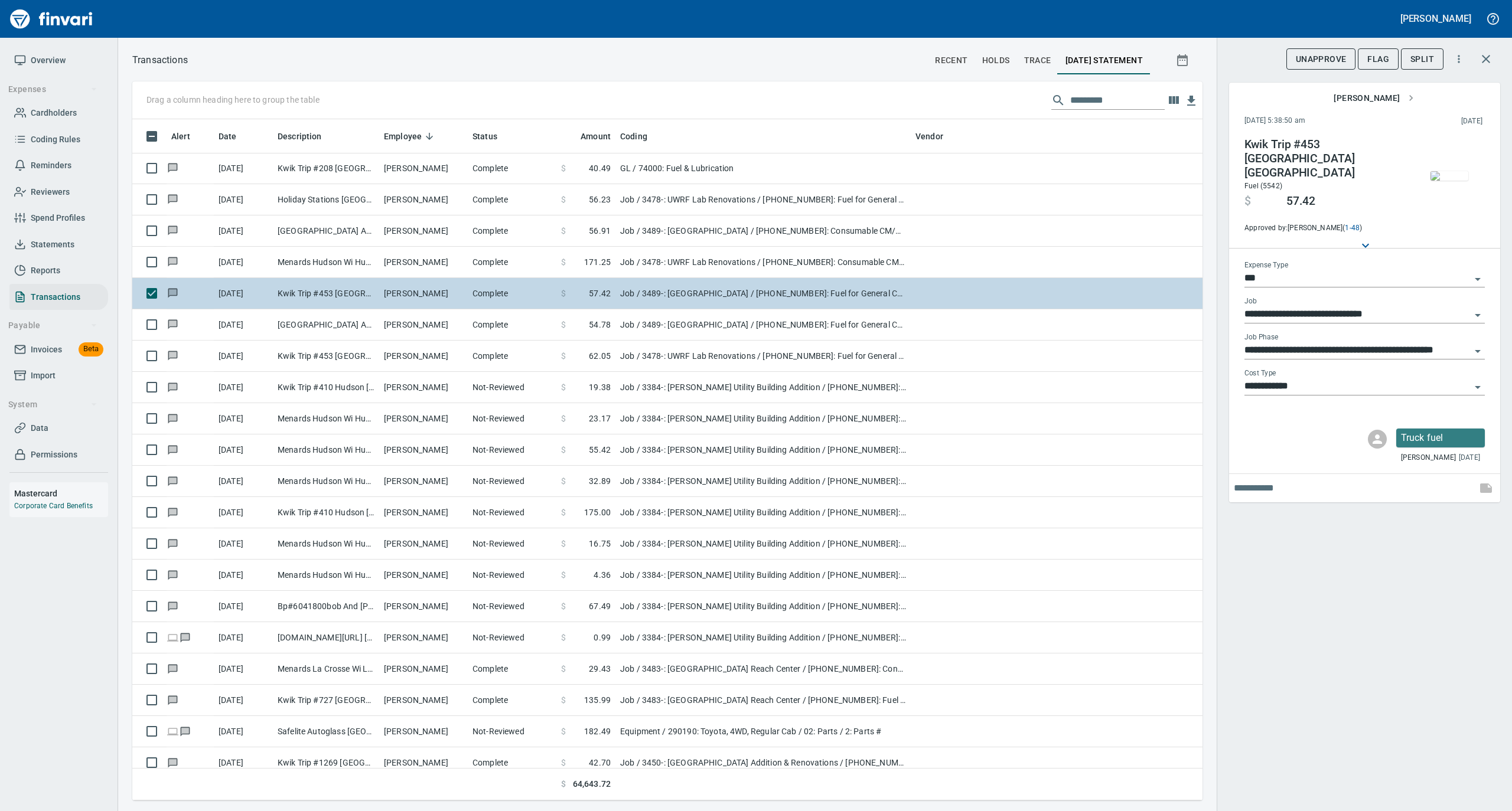
scroll to position [5272, 0]
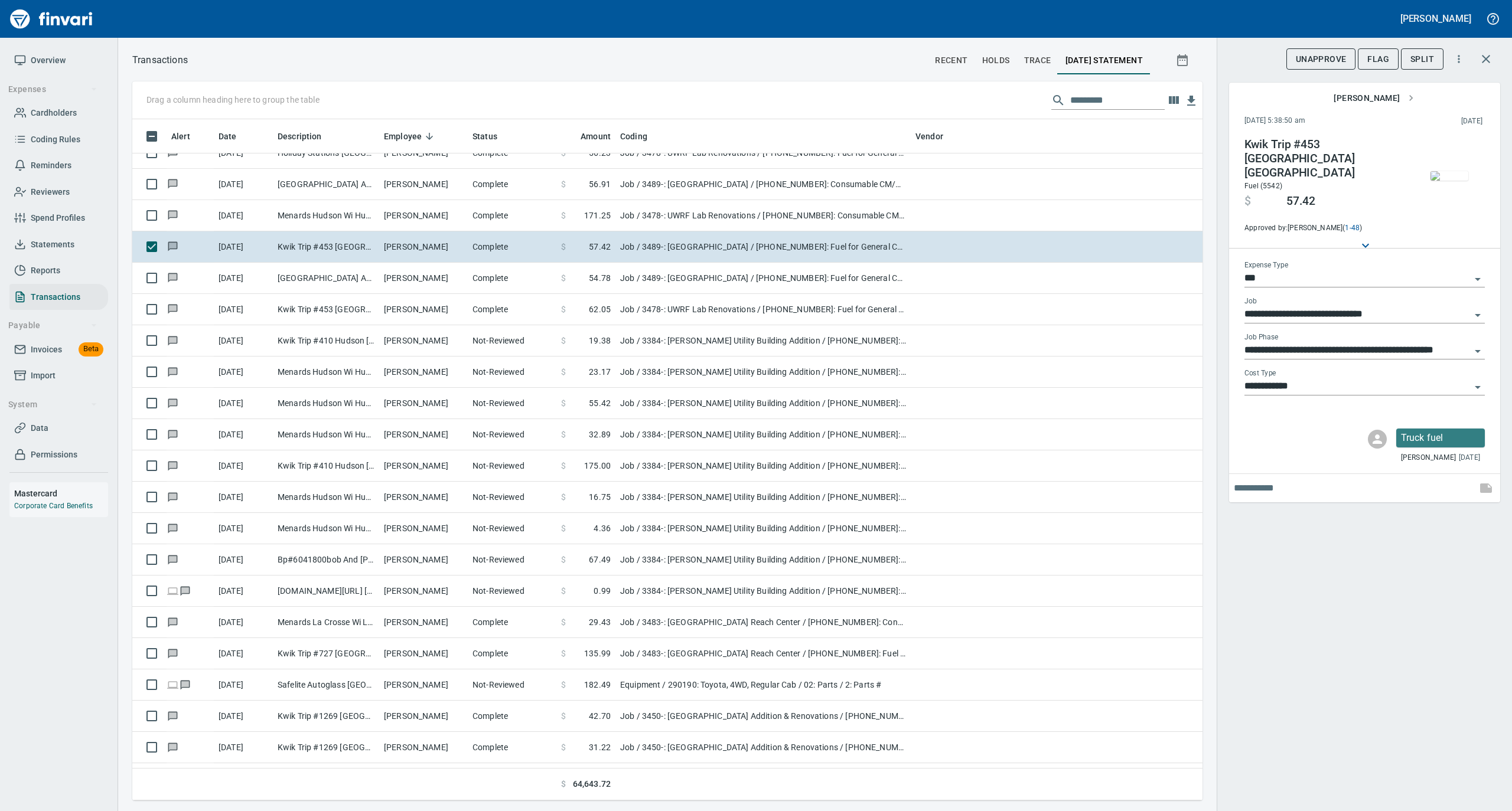
click at [1435, 171] on img "button" at bounding box center [1449, 176] width 38 height 10
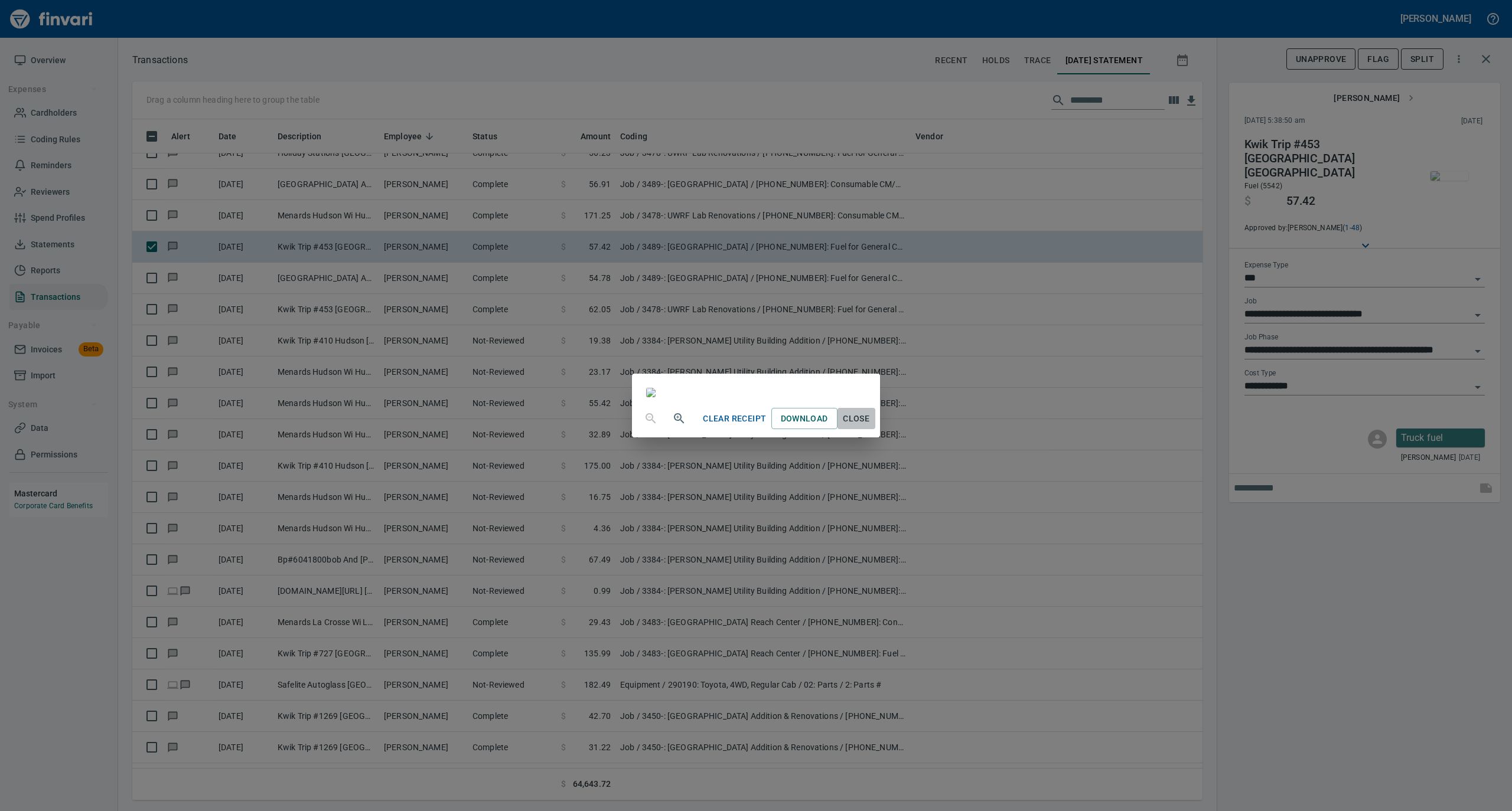
click at [871, 426] on span "Close" at bounding box center [856, 418] width 29 height 14
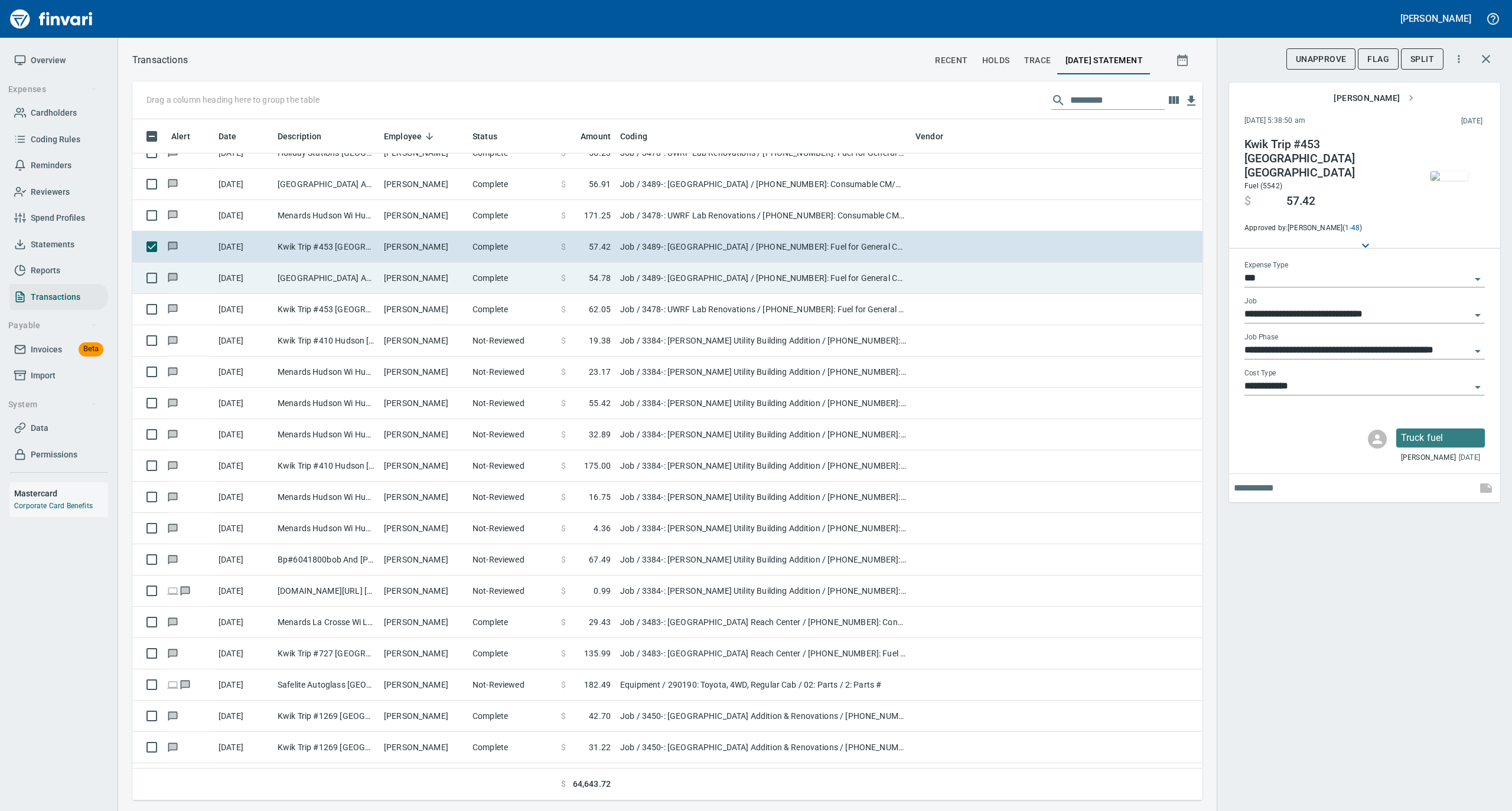
click at [494, 283] on td "Complete" at bounding box center [512, 278] width 89 height 31
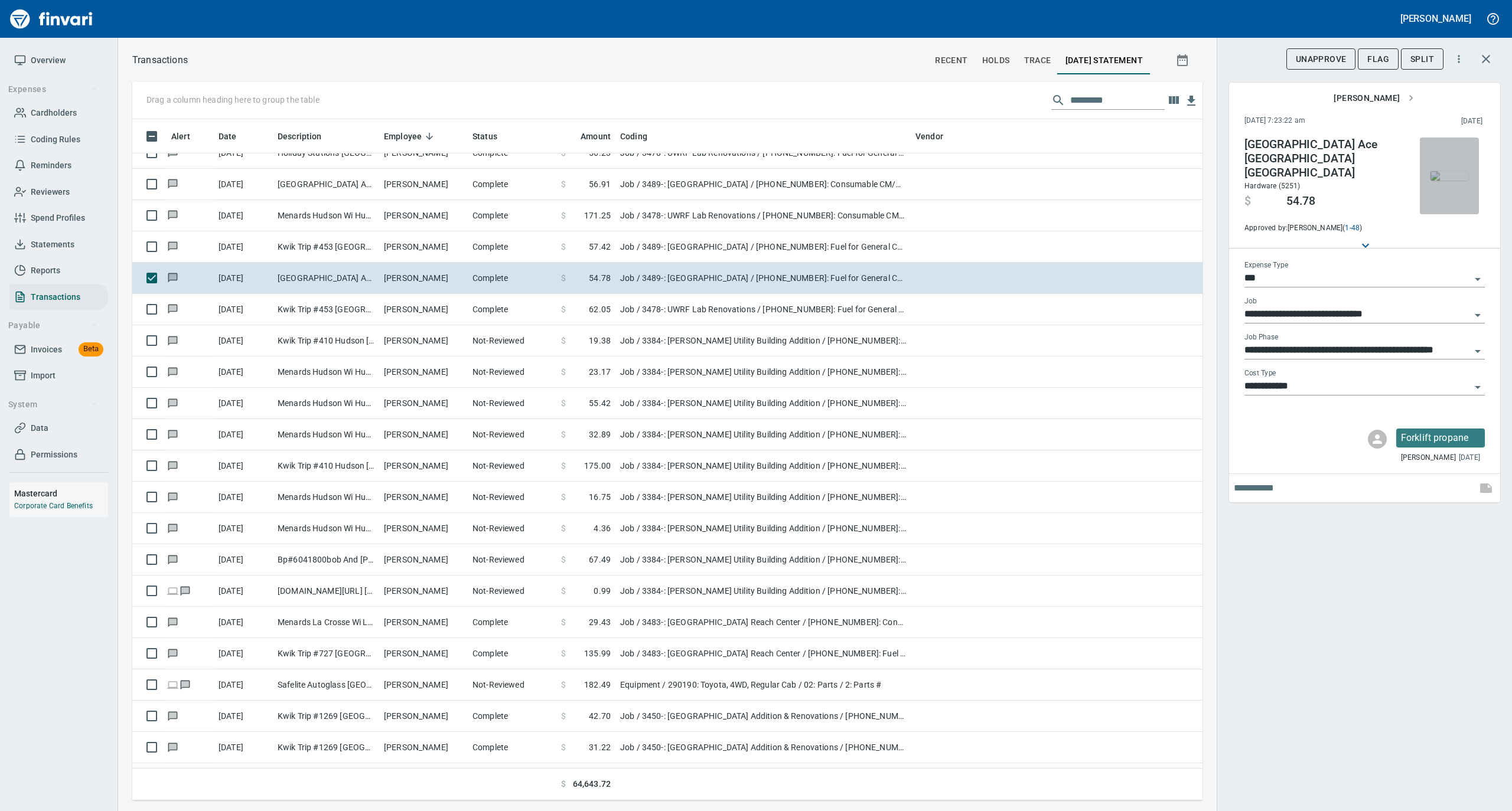
click at [1450, 177] on img "button" at bounding box center [1449, 176] width 38 height 10
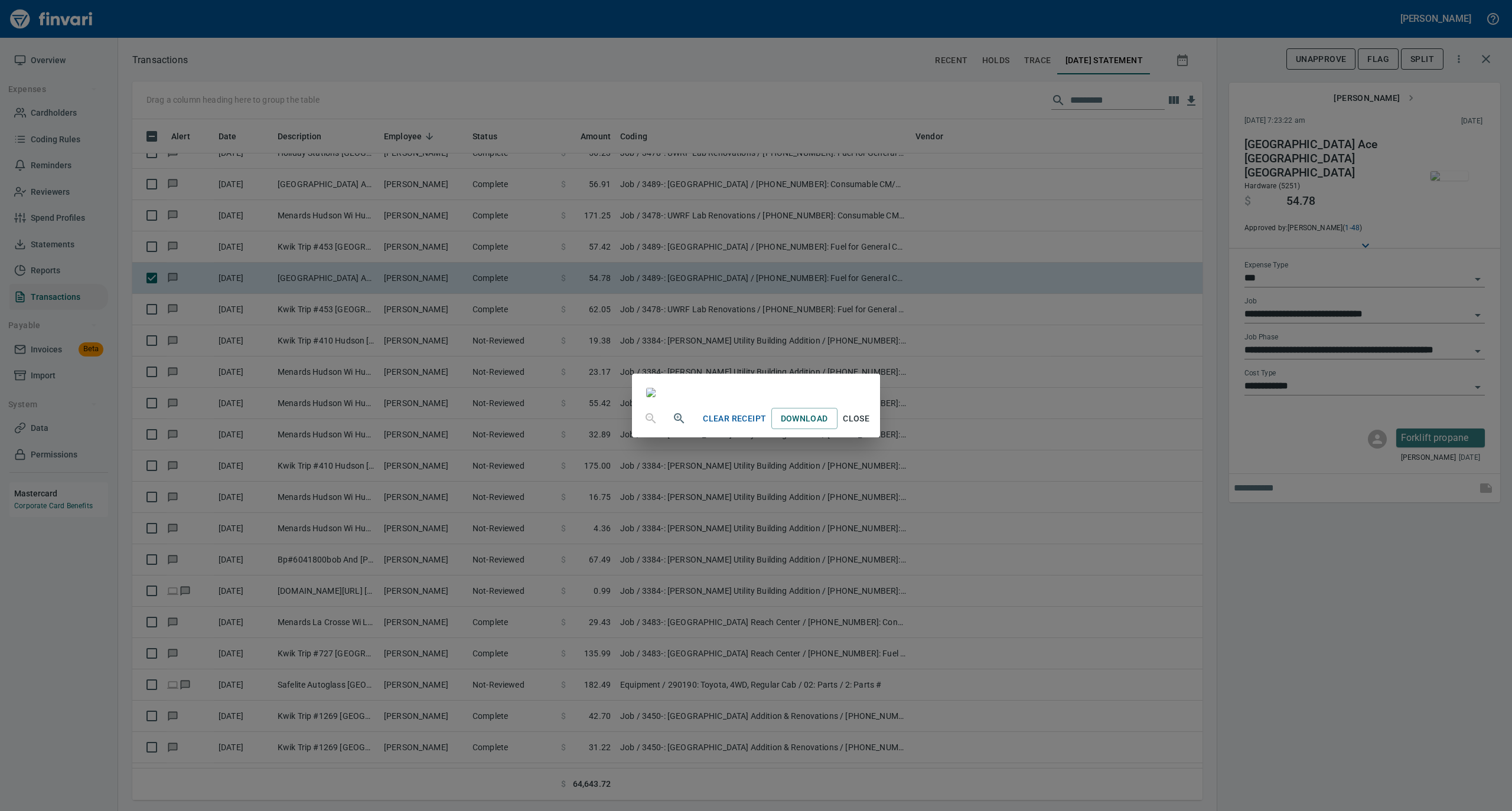
click at [871, 426] on span "Close" at bounding box center [856, 418] width 29 height 14
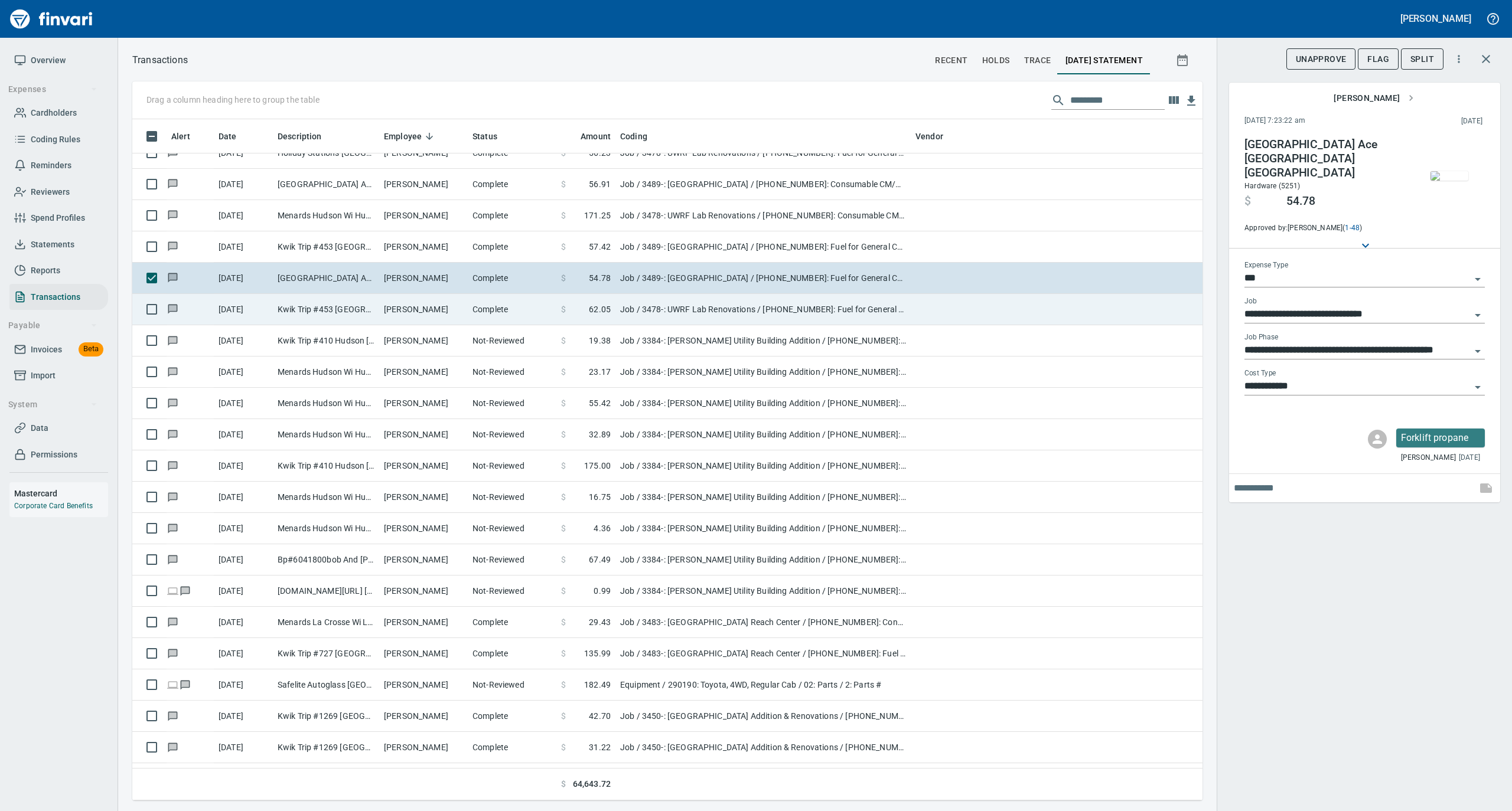
click at [469, 312] on td "Complete" at bounding box center [512, 309] width 89 height 31
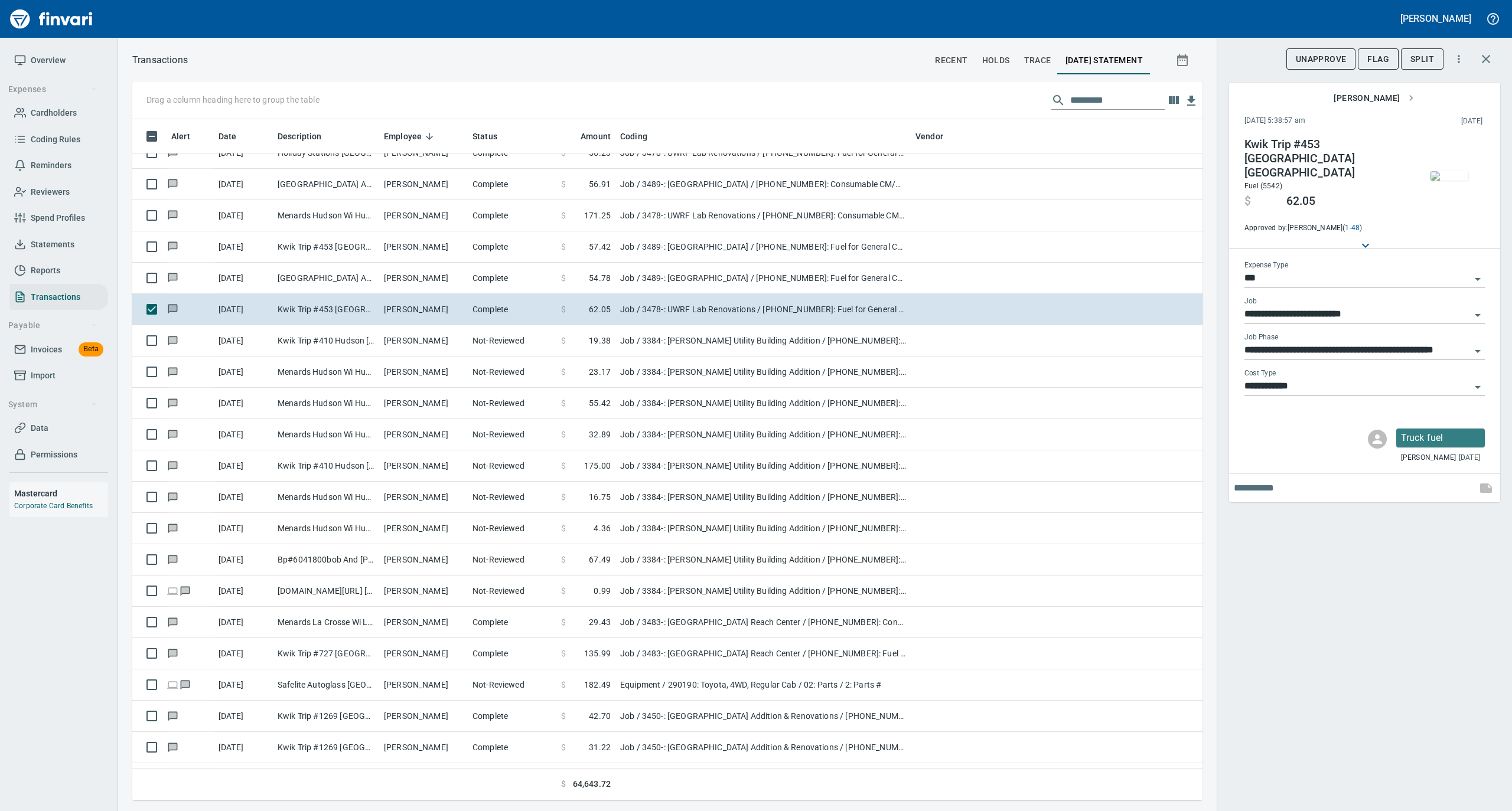
click at [1451, 179] on img "button" at bounding box center [1449, 176] width 38 height 10
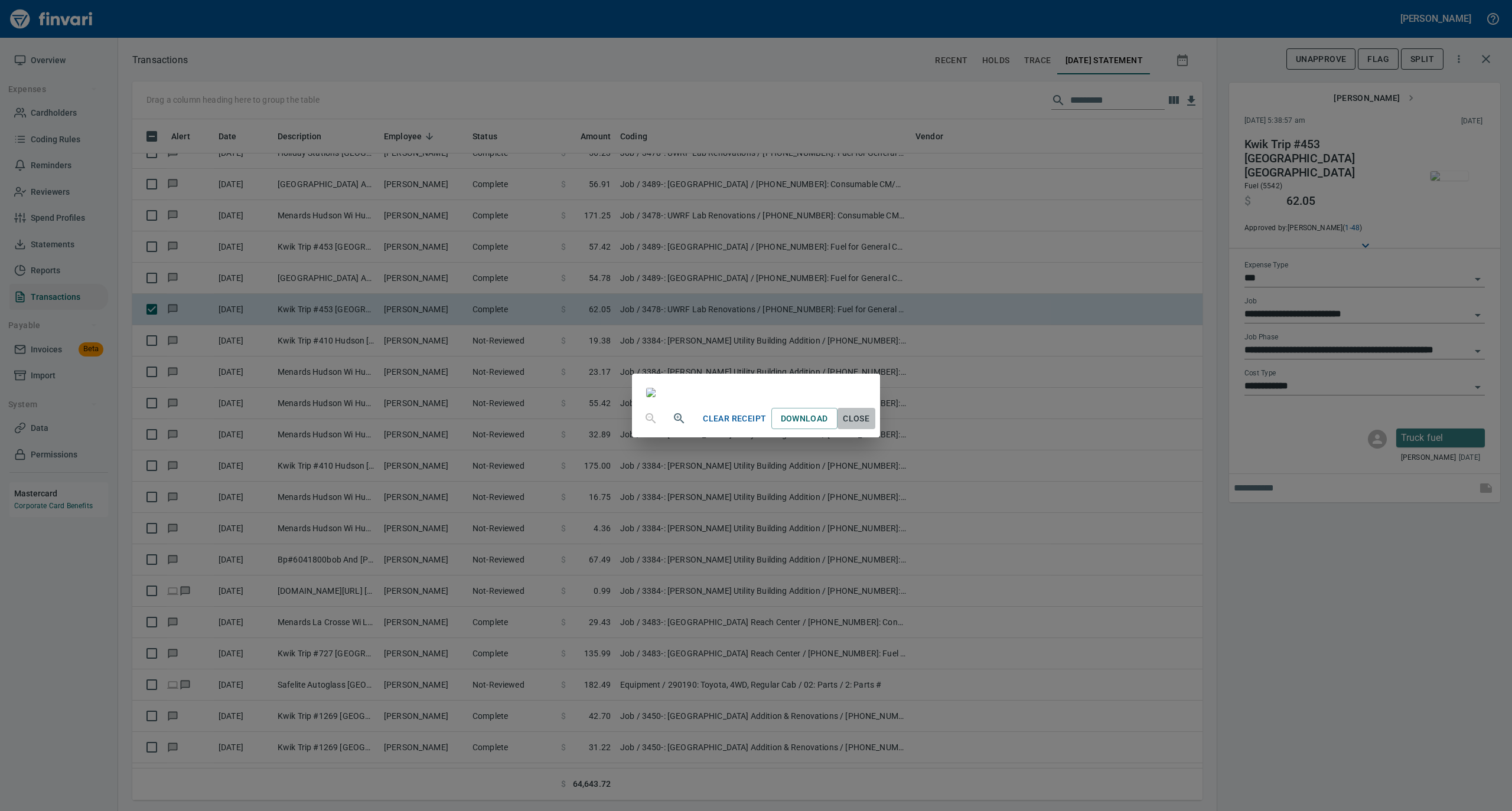
click at [871, 426] on span "Close" at bounding box center [856, 418] width 29 height 14
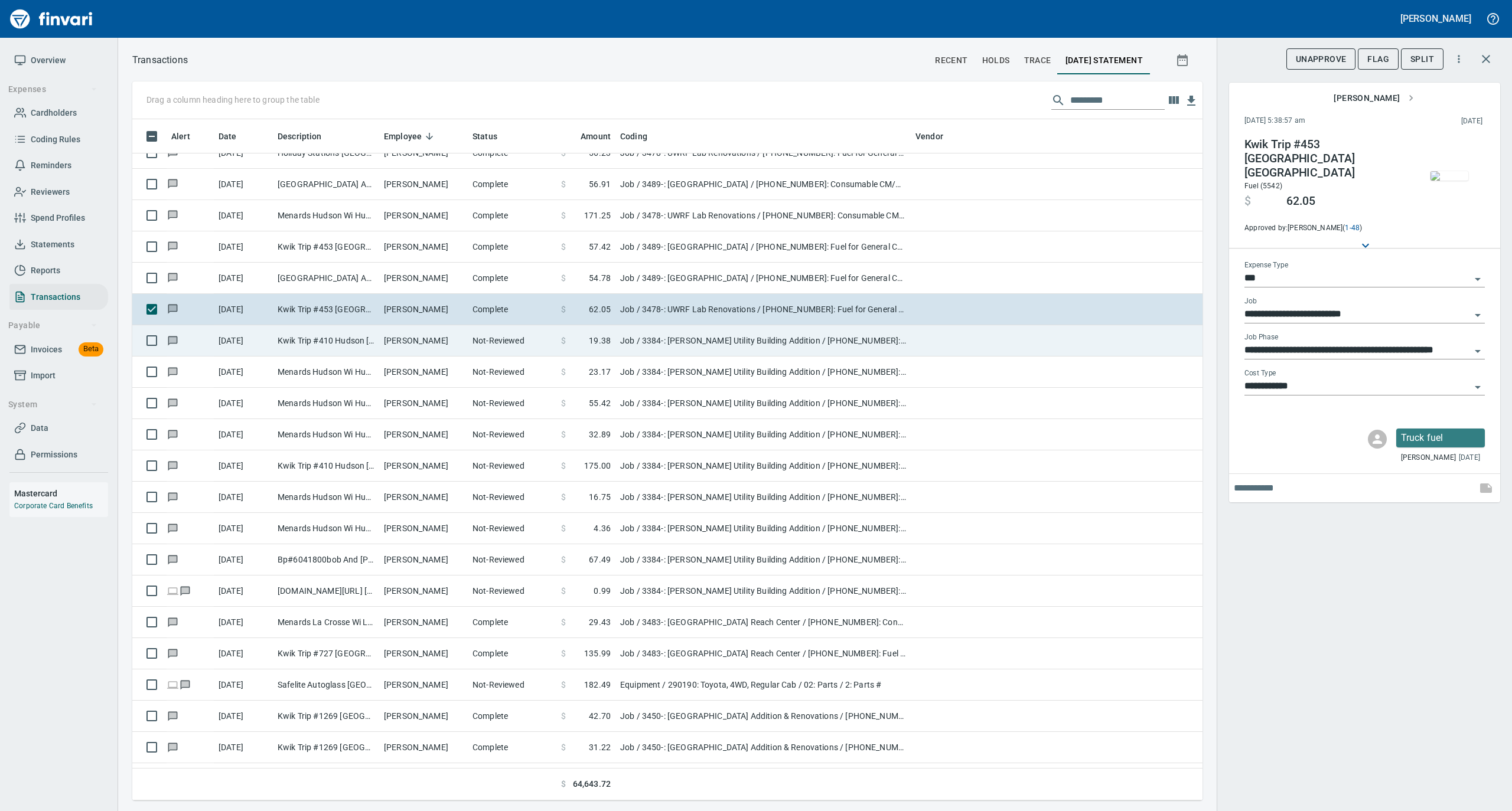
click at [477, 343] on td "Not-Reviewed" at bounding box center [512, 341] width 89 height 31
type input "**********"
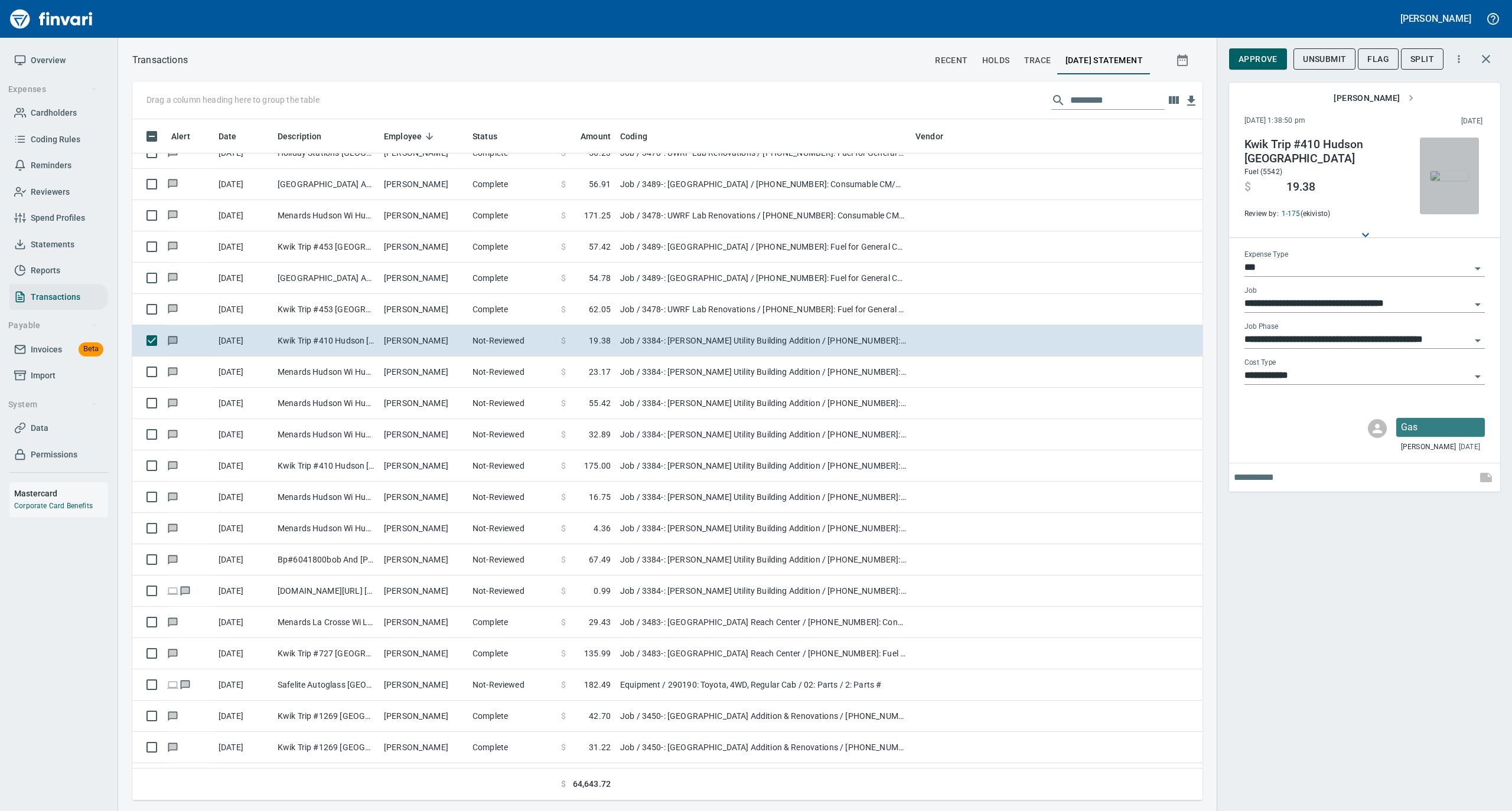
click at [1448, 178] on img "button" at bounding box center [1449, 176] width 38 height 10
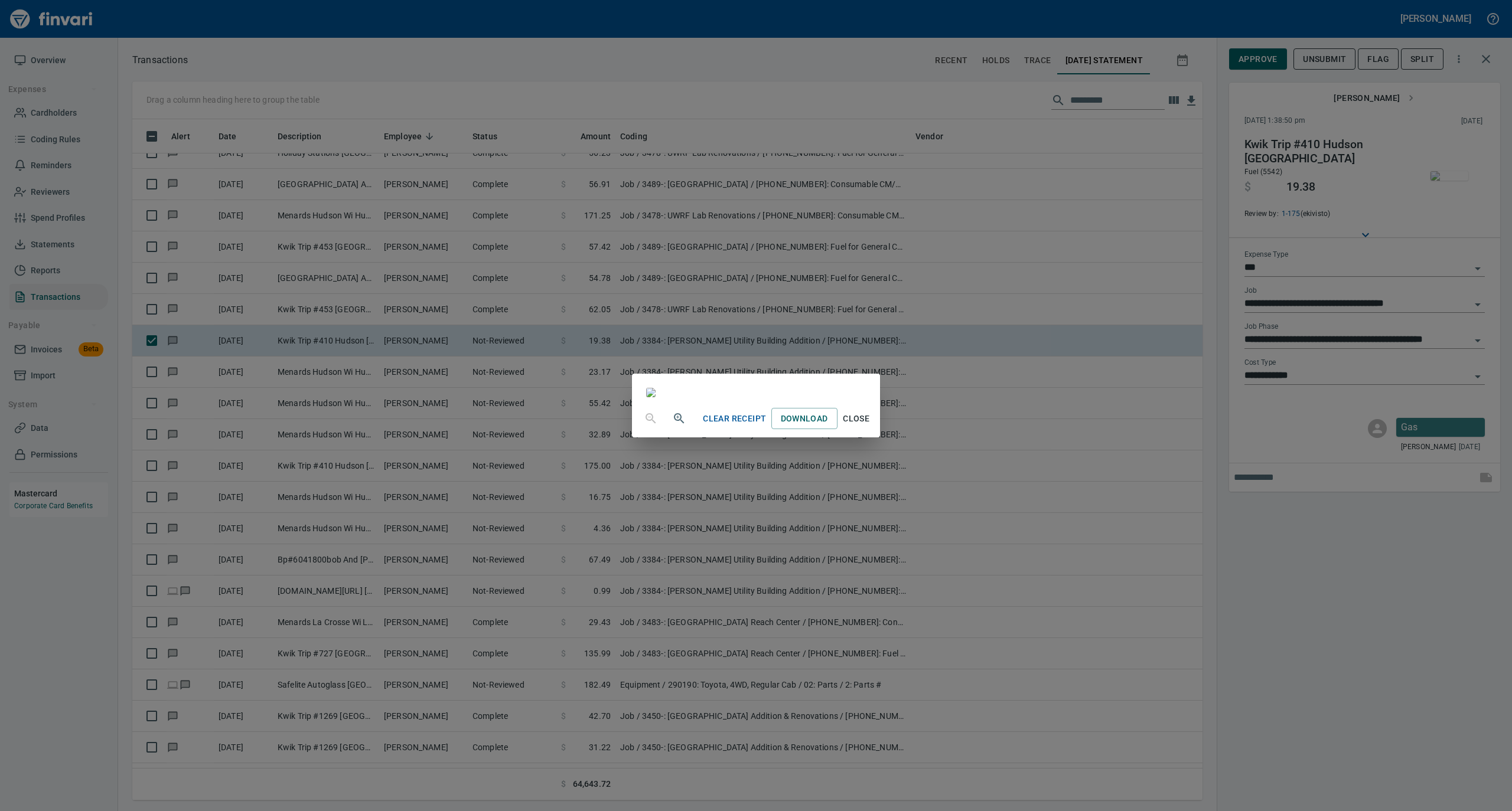
click at [871, 426] on span "Close" at bounding box center [856, 418] width 29 height 14
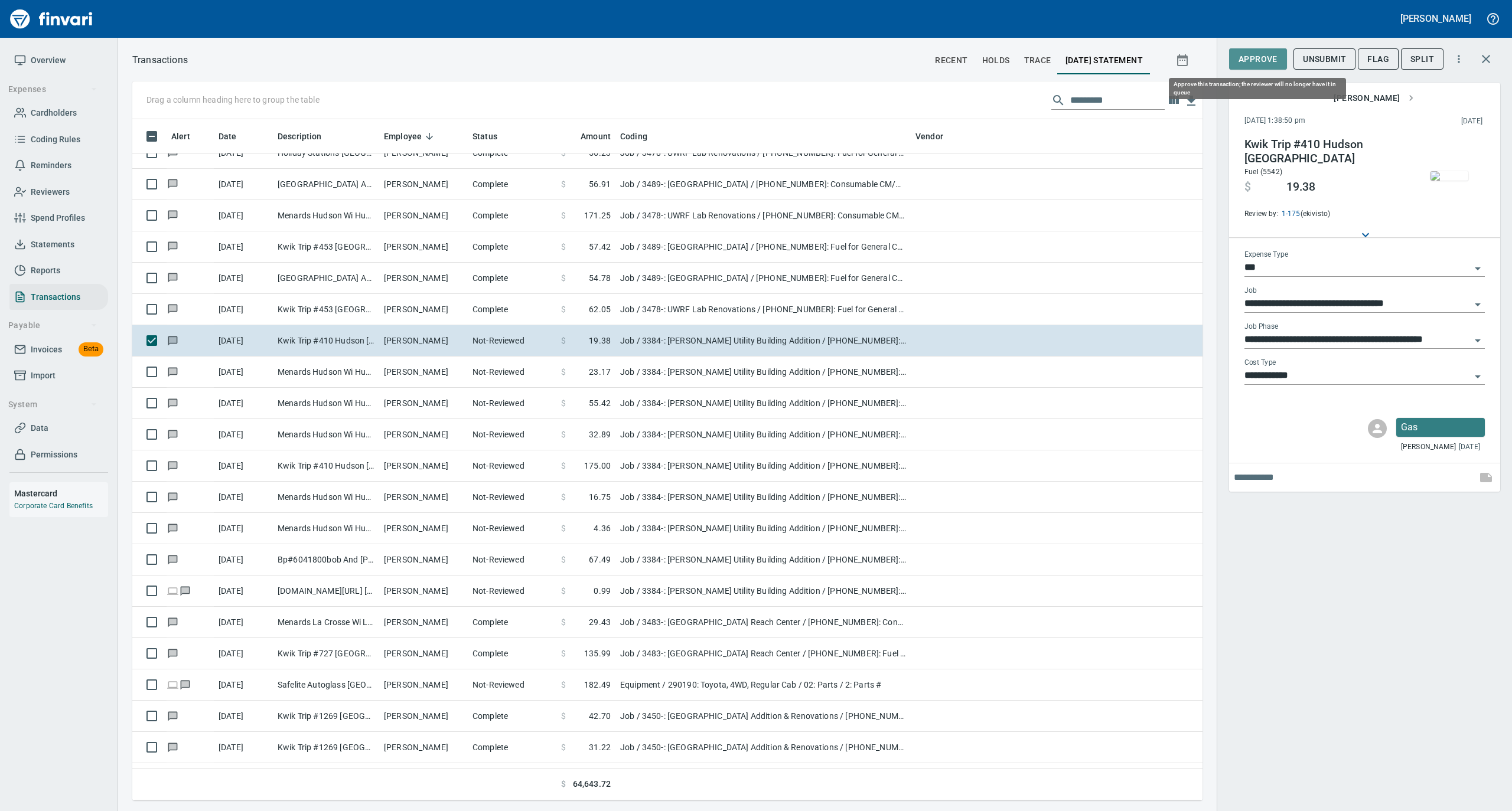
click at [1255, 63] on span "Approve" at bounding box center [1257, 58] width 39 height 14
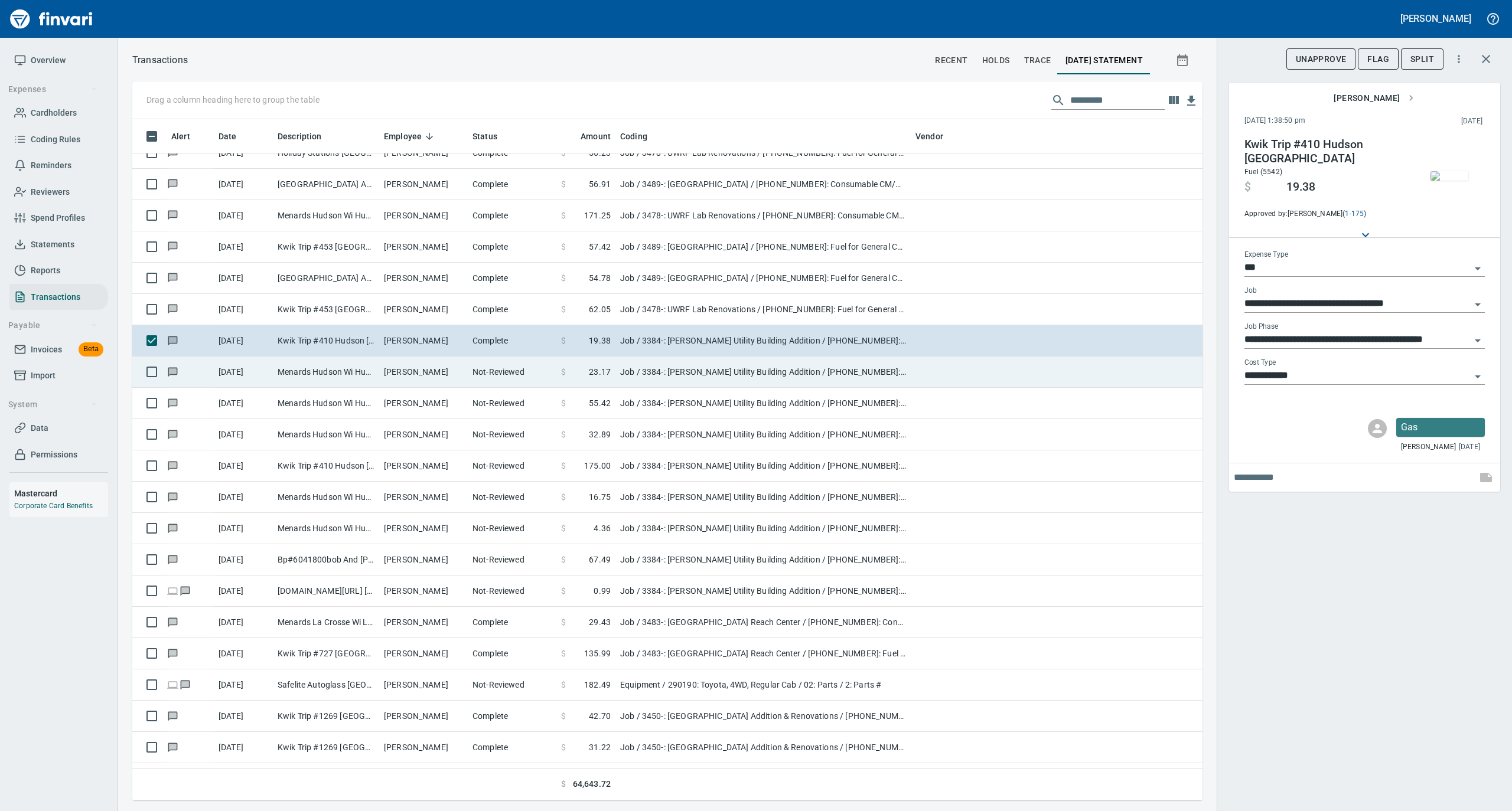
click at [492, 379] on td "Not-Reviewed" at bounding box center [512, 372] width 89 height 31
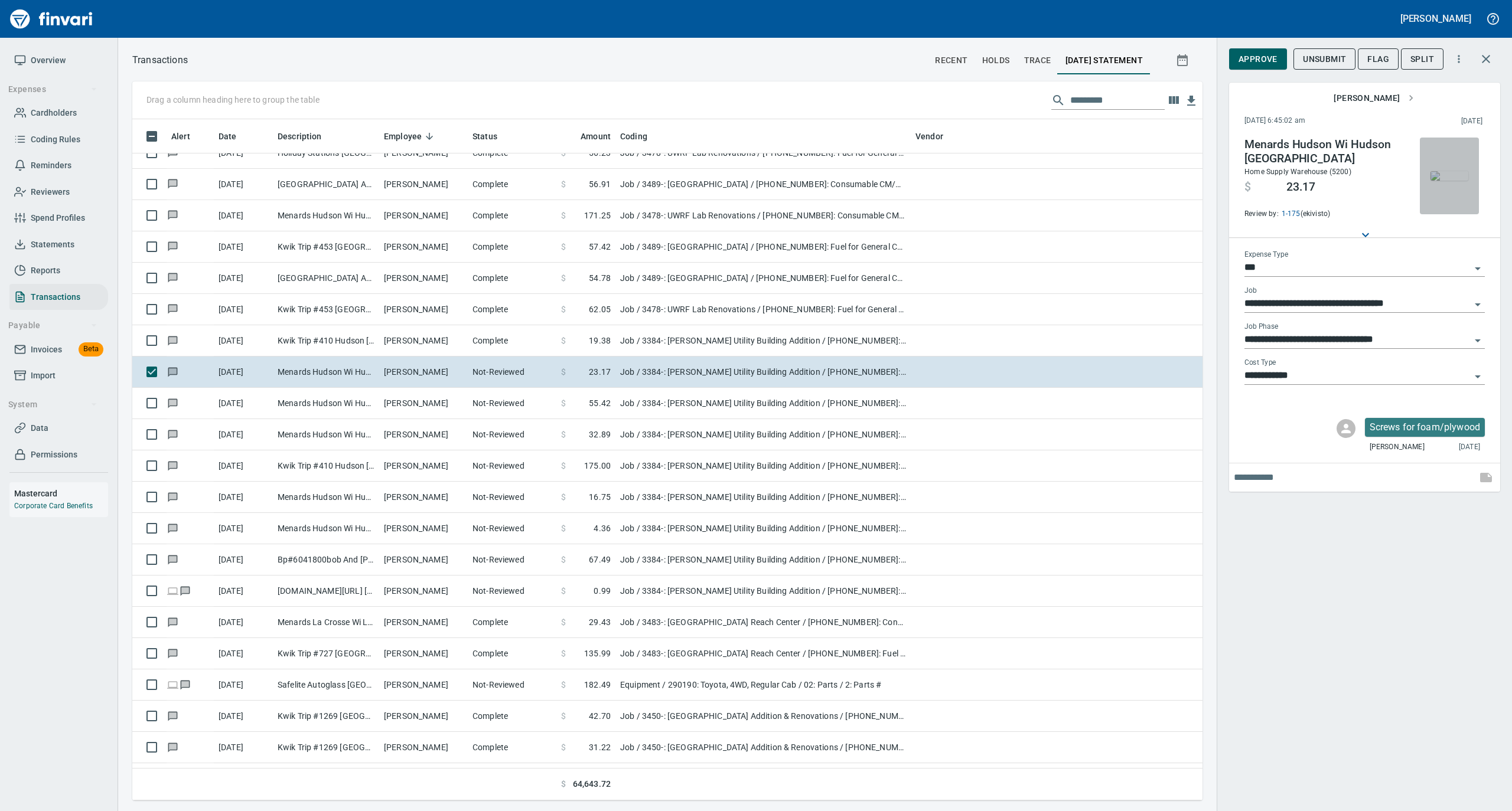
click at [1446, 179] on img "button" at bounding box center [1449, 176] width 38 height 10
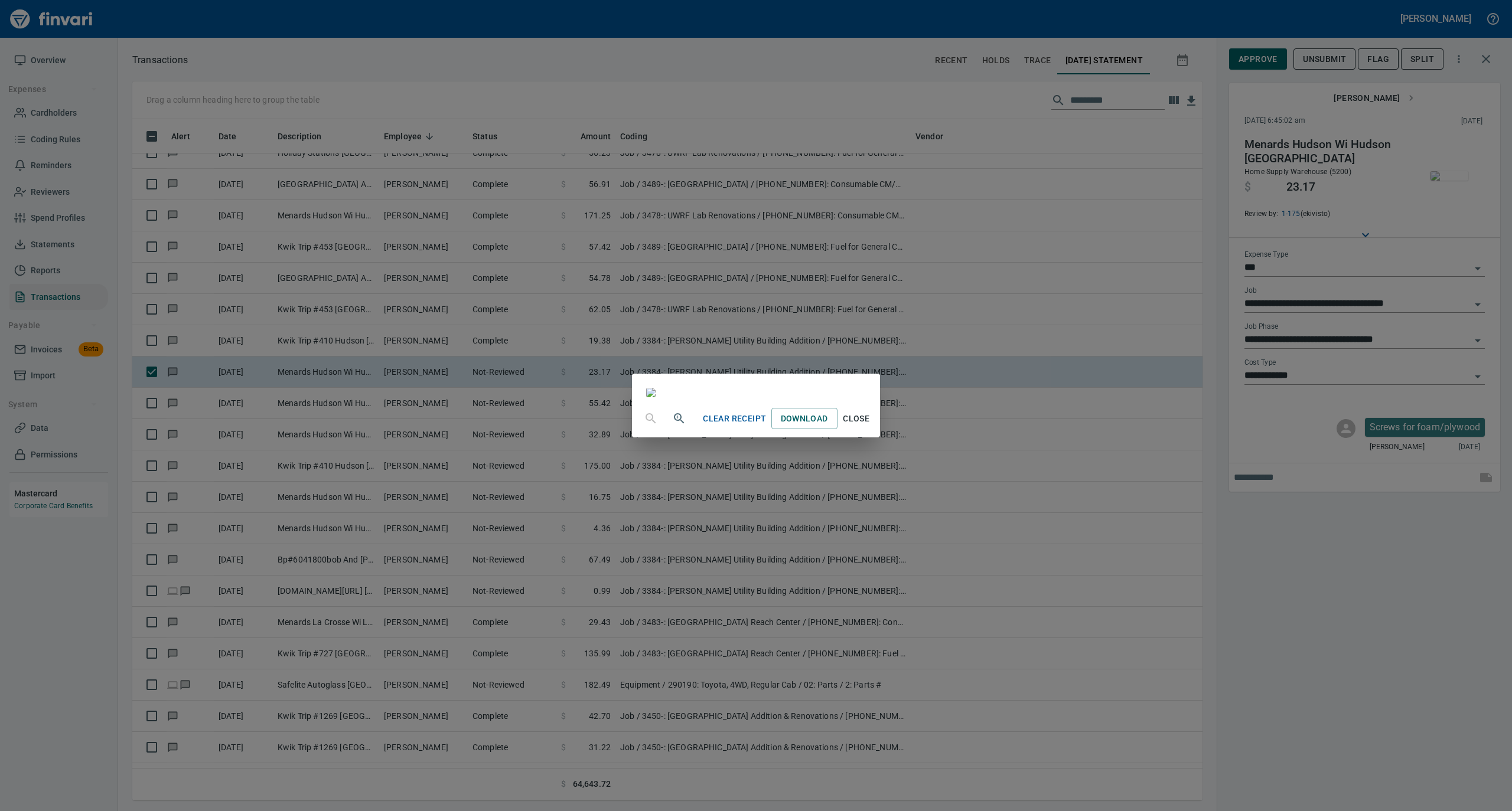
click at [871, 426] on span "Close" at bounding box center [856, 418] width 29 height 14
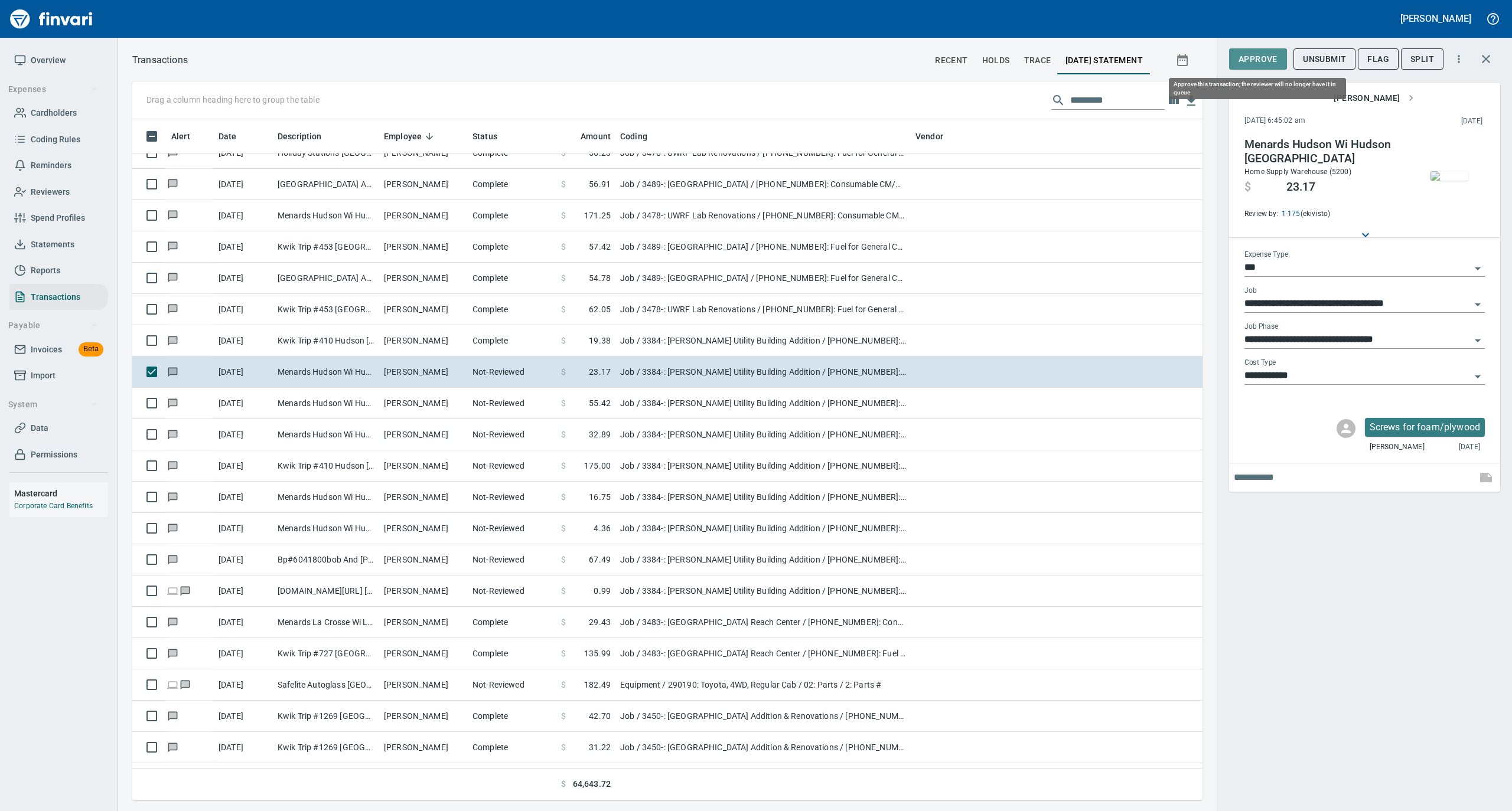
click at [1264, 62] on span "Approve" at bounding box center [1257, 58] width 39 height 14
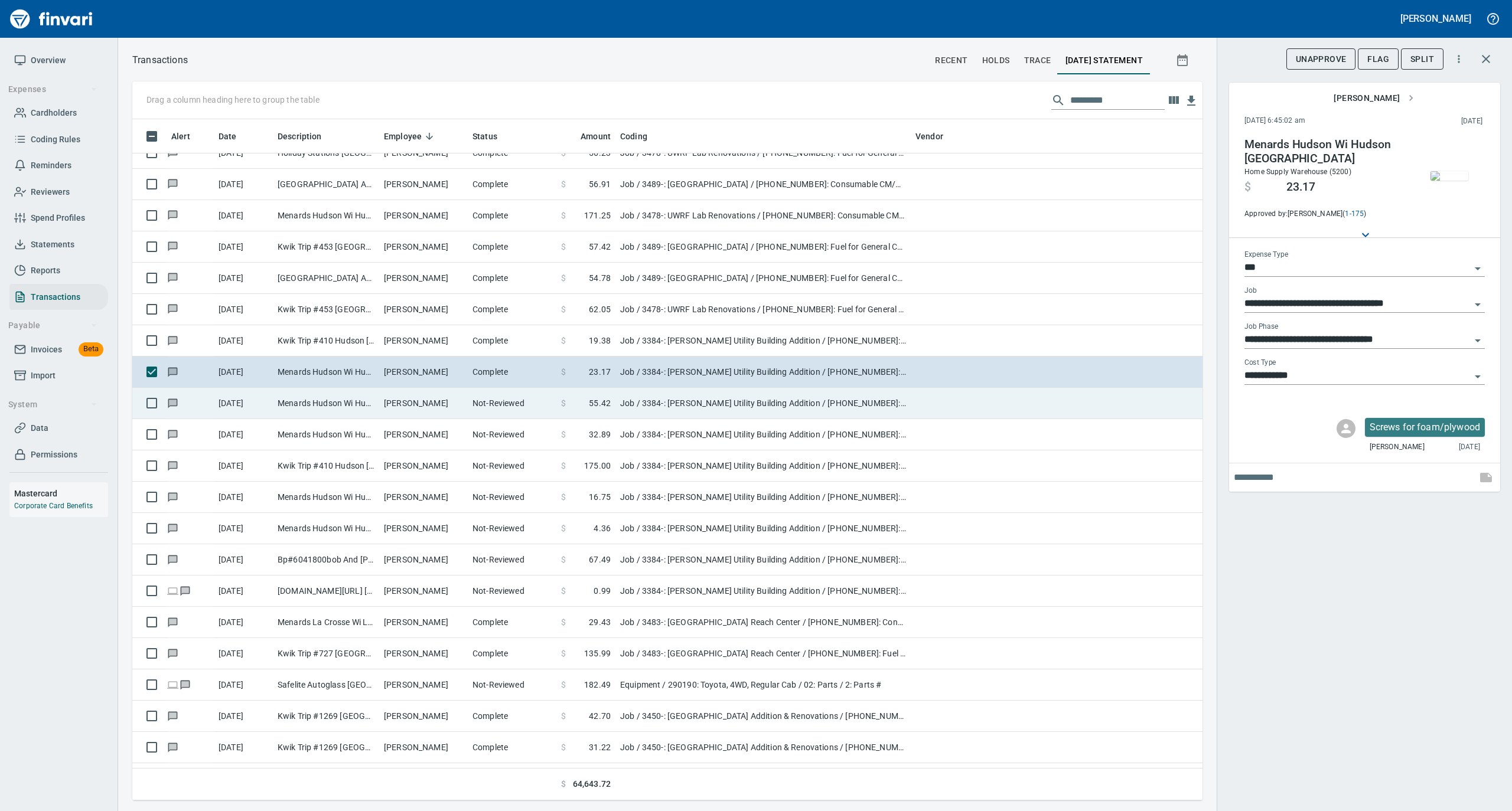
click at [473, 395] on td "Not-Reviewed" at bounding box center [512, 403] width 89 height 31
type input "**********"
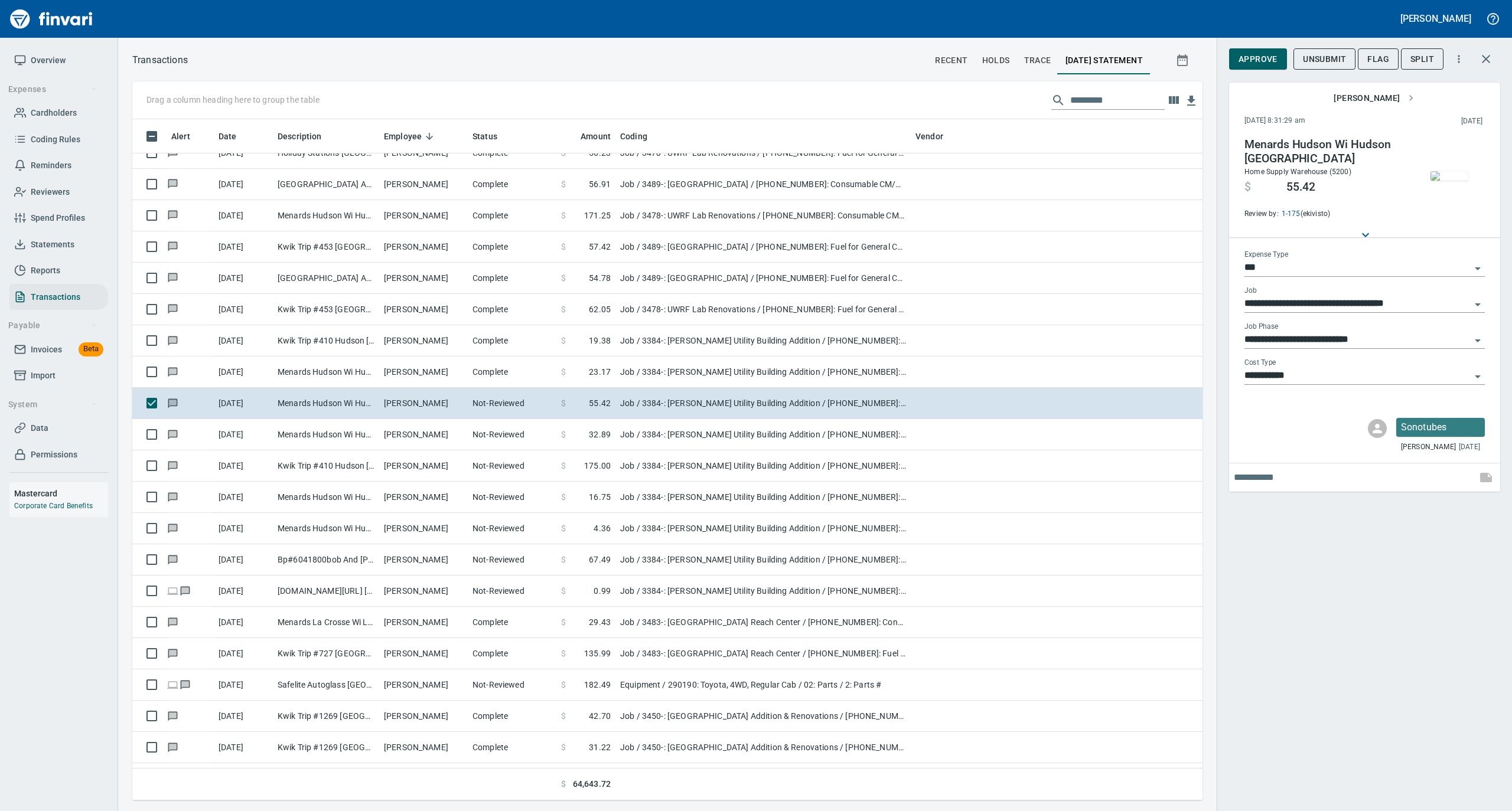
scroll to position [669, 1046]
click at [1445, 180] on img "button" at bounding box center [1449, 176] width 38 height 10
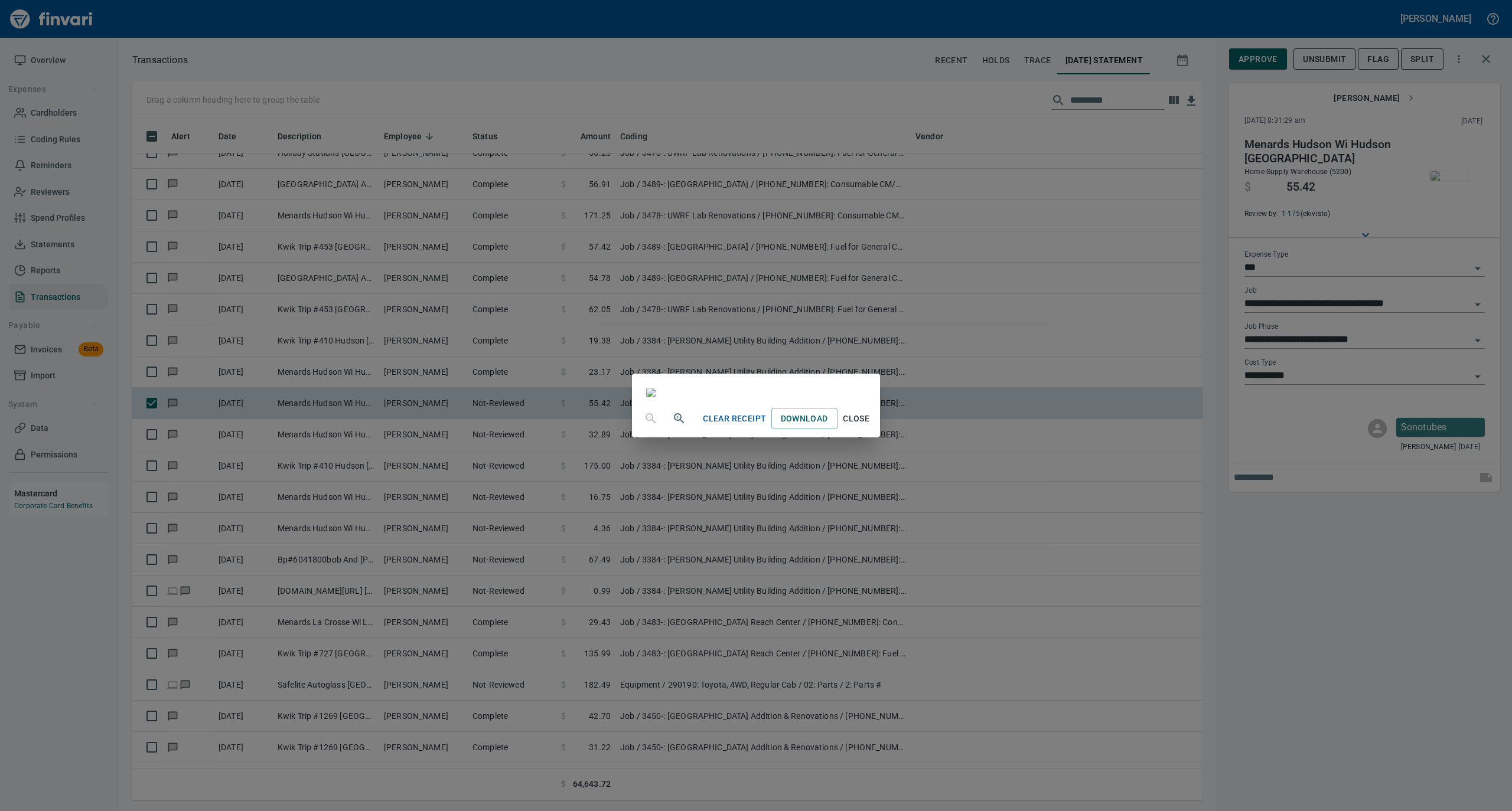
click at [871, 426] on span "Close" at bounding box center [856, 418] width 29 height 14
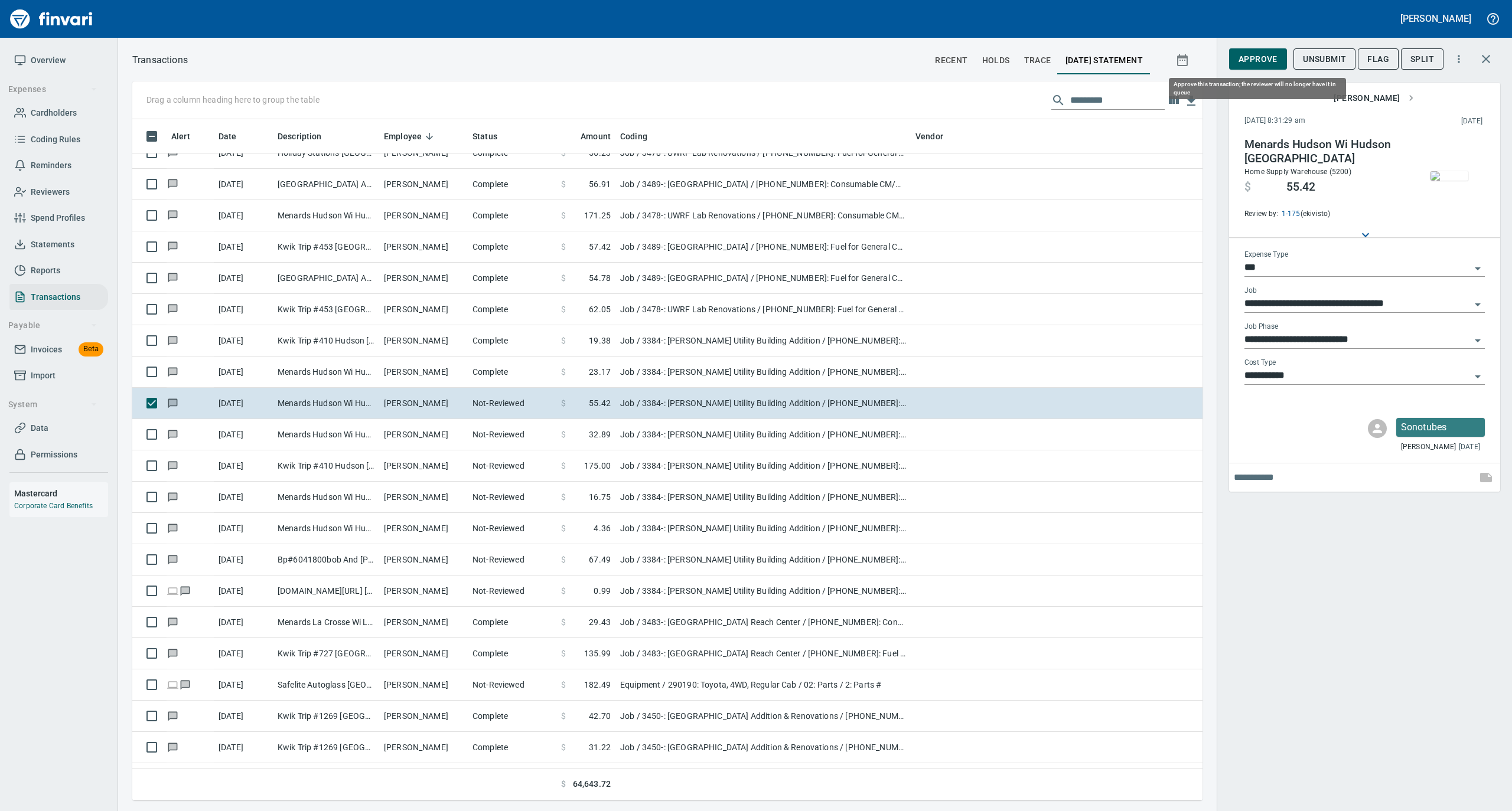
click at [1241, 59] on span "Approve" at bounding box center [1257, 58] width 39 height 14
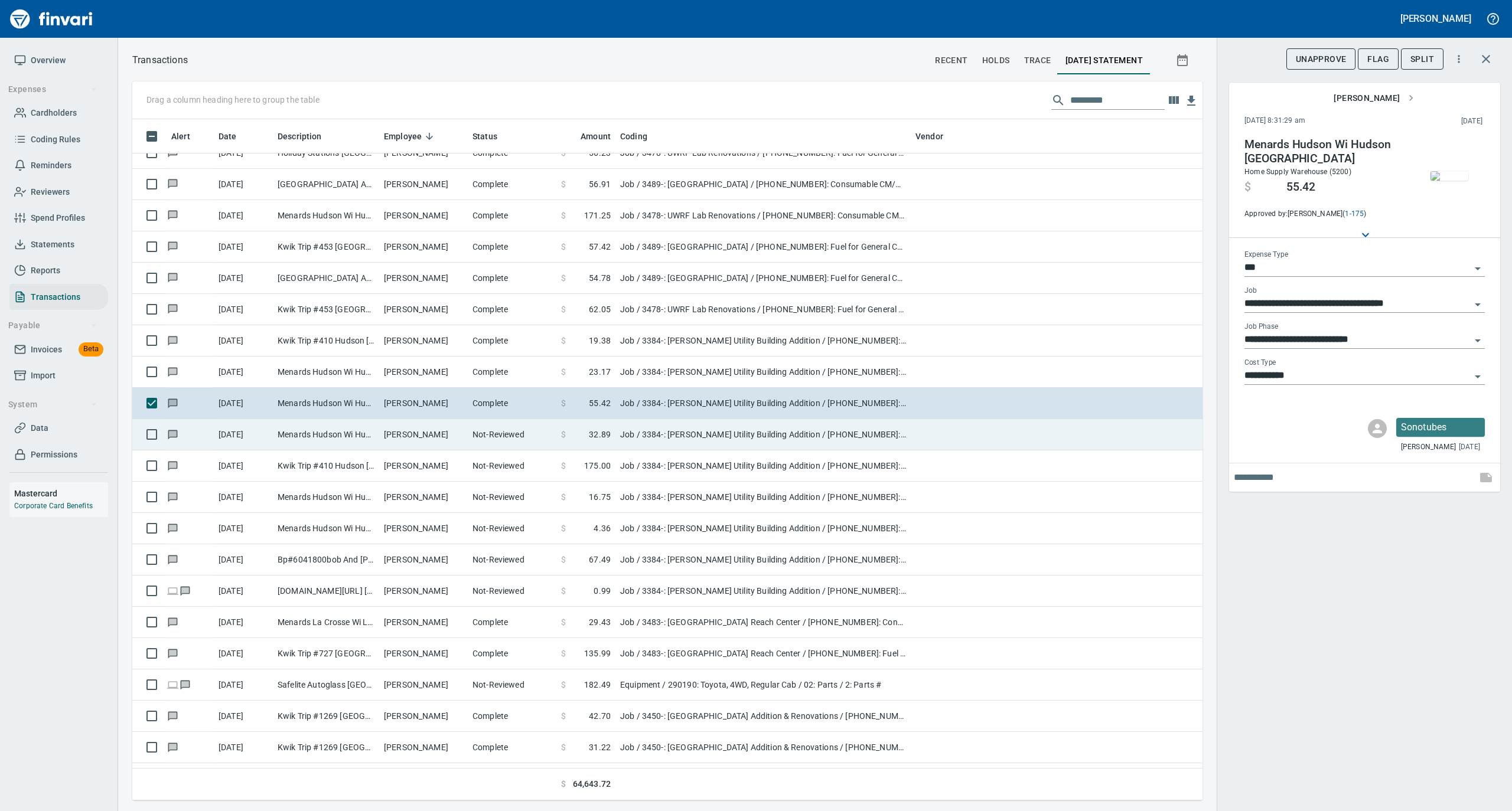
click at [444, 434] on td "Kyle Busch" at bounding box center [423, 434] width 89 height 31
type input "**********"
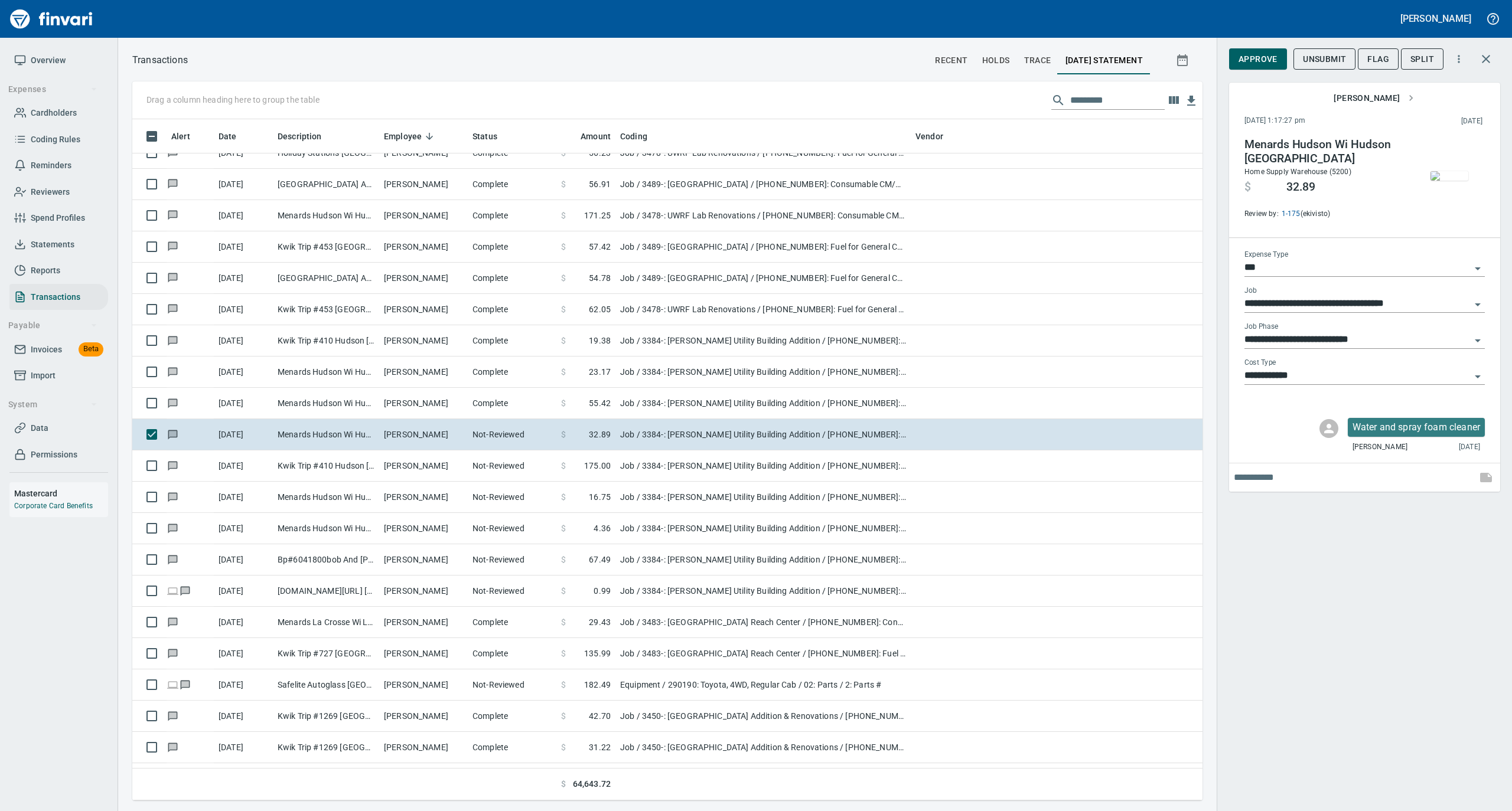
click at [1449, 171] on img "button" at bounding box center [1449, 176] width 38 height 10
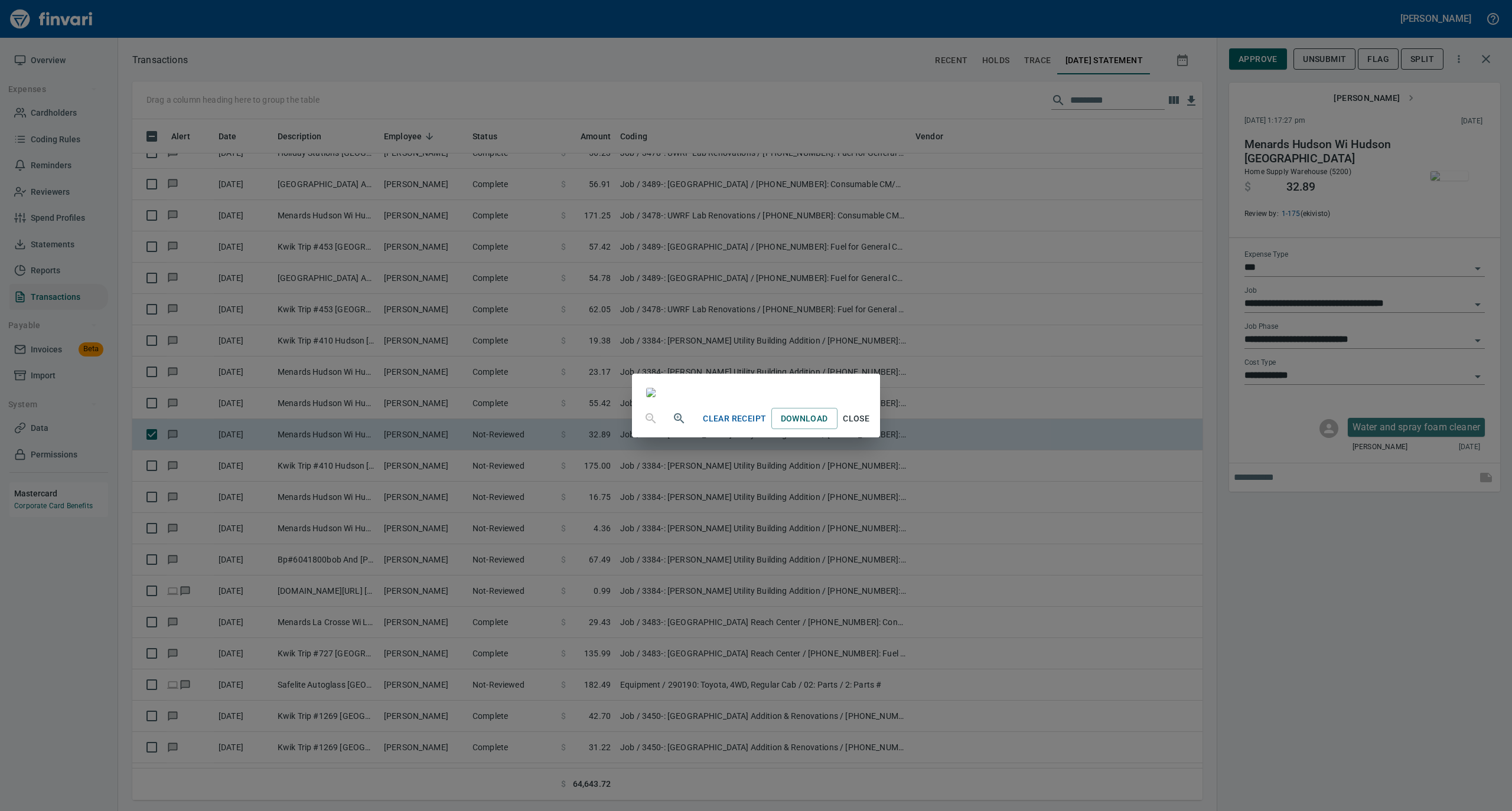
click at [871, 426] on span "Close" at bounding box center [856, 418] width 29 height 14
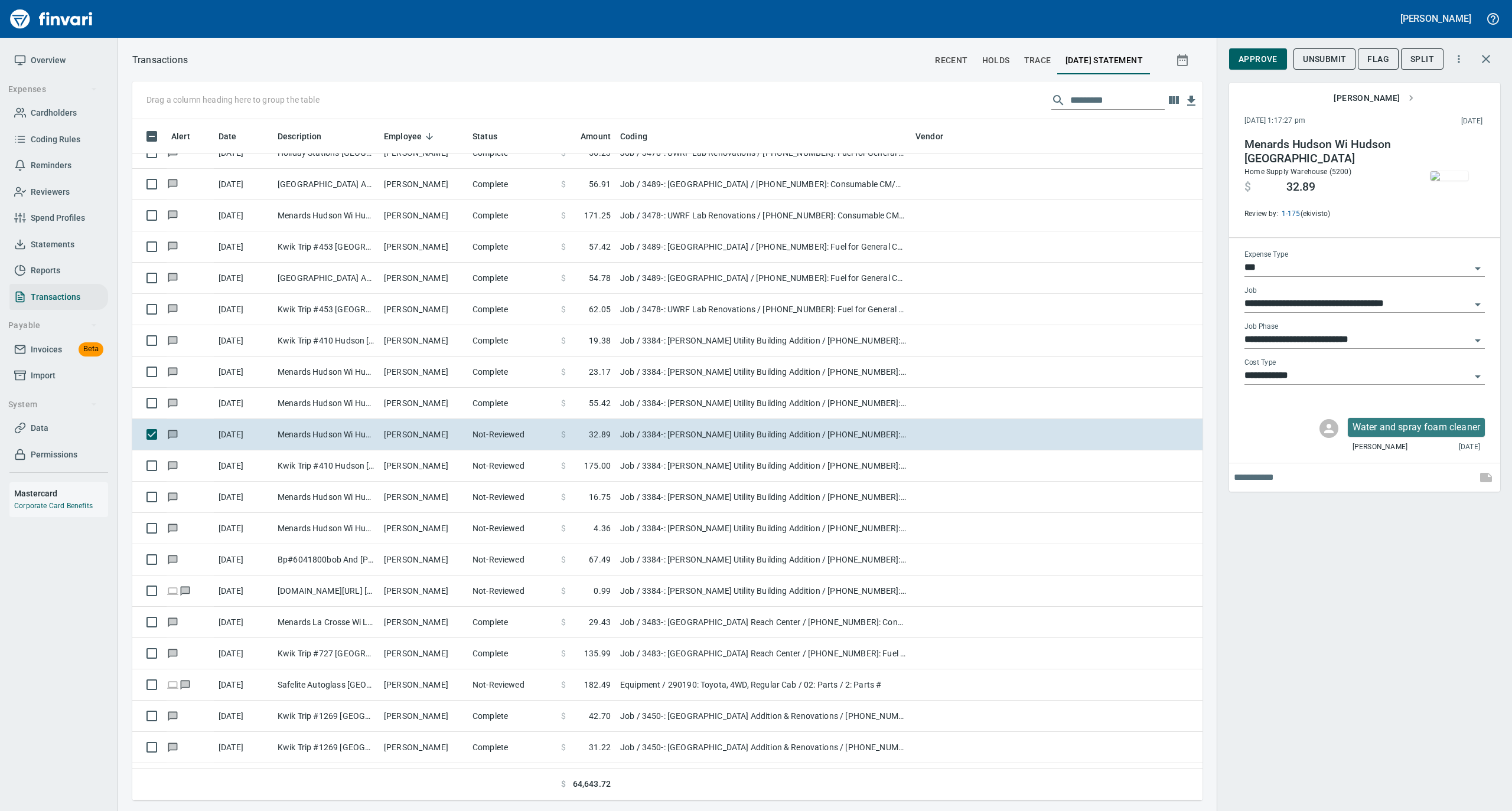
scroll to position [669, 1046]
click at [1264, 53] on span "Approve" at bounding box center [1257, 58] width 39 height 14
click at [1445, 171] on img "button" at bounding box center [1449, 176] width 38 height 10
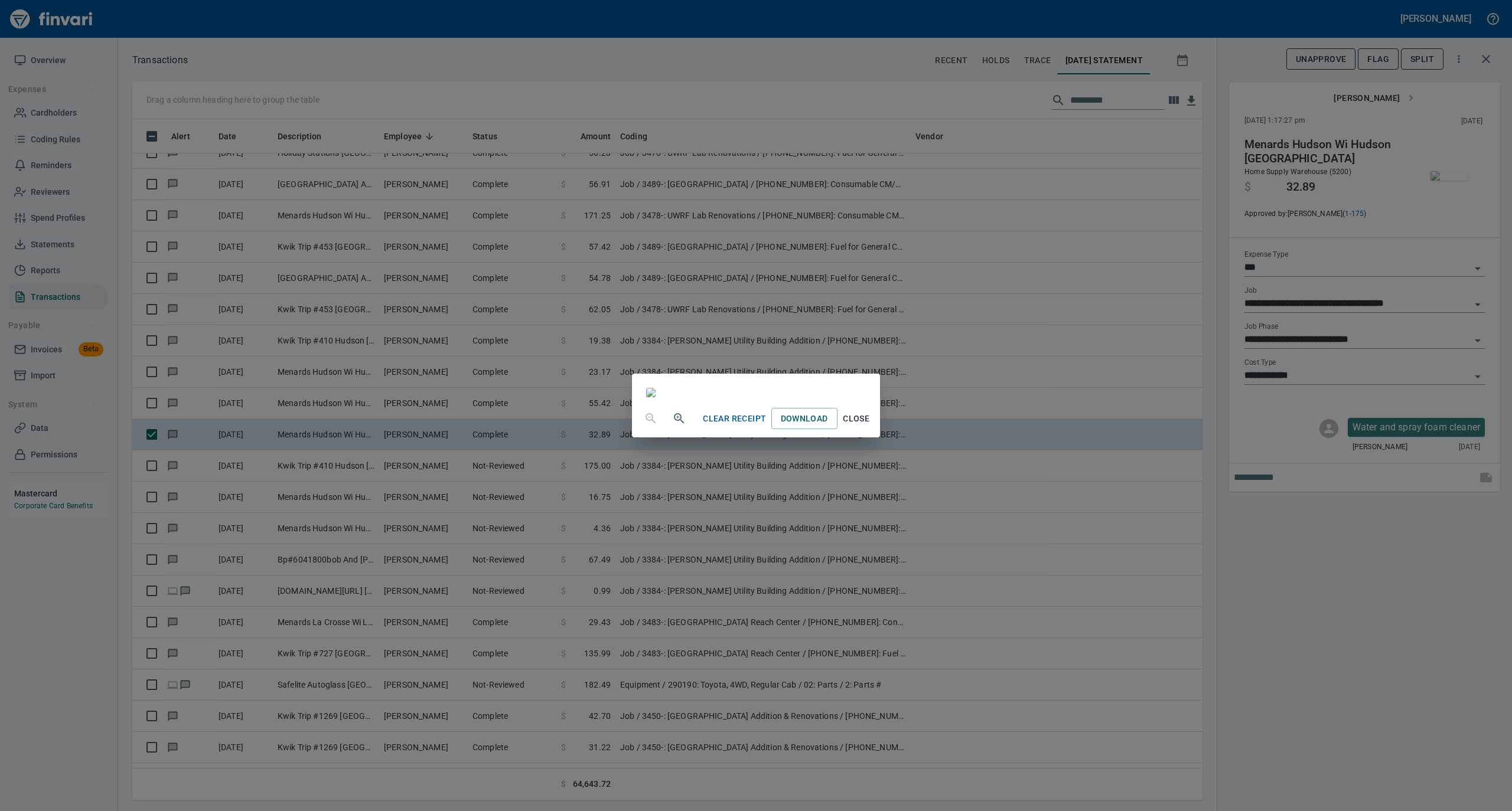
click at [871, 426] on span "Close" at bounding box center [856, 418] width 29 height 14
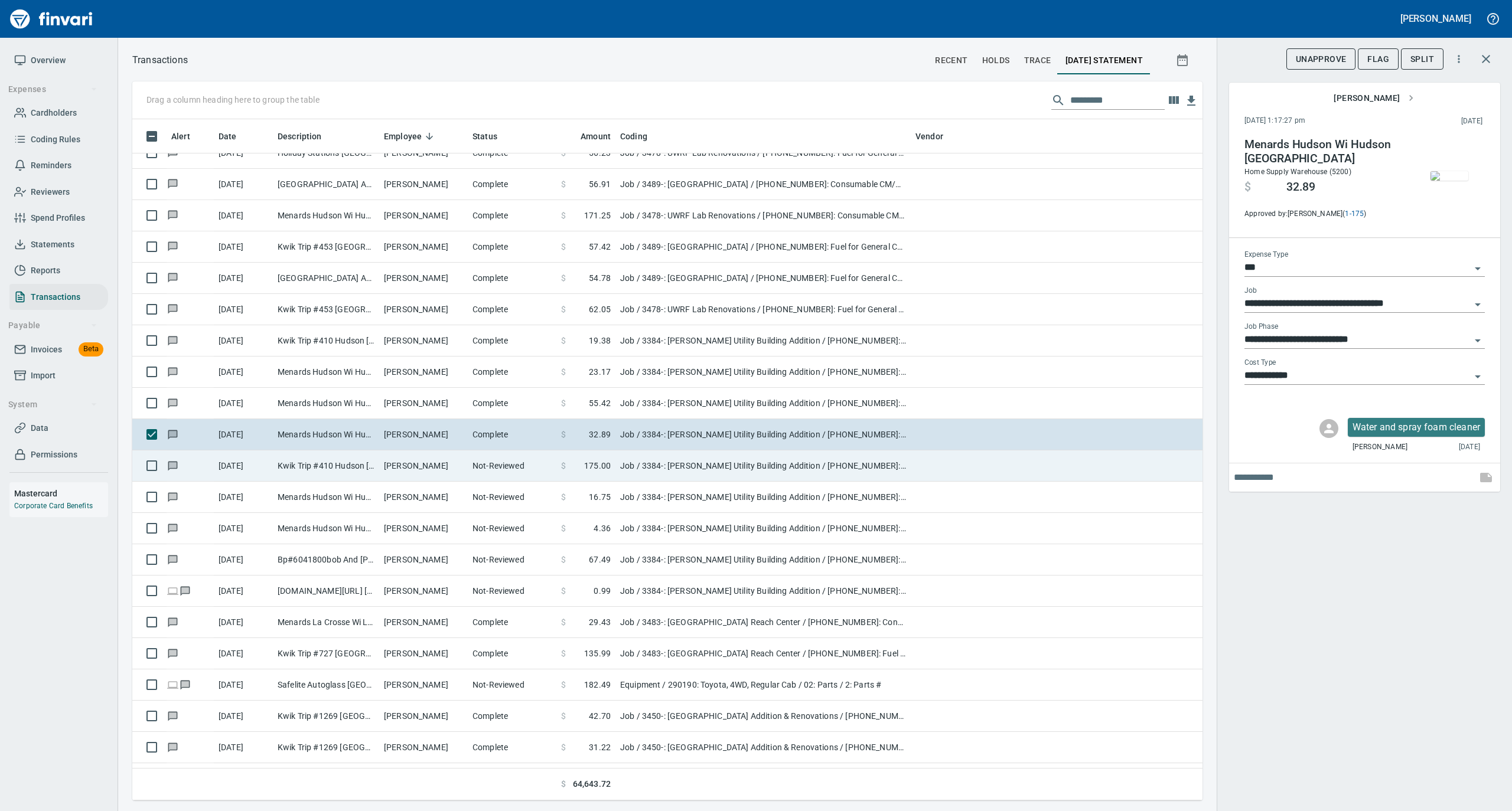
click at [526, 474] on td "Not-Reviewed" at bounding box center [512, 466] width 89 height 31
type input "**********"
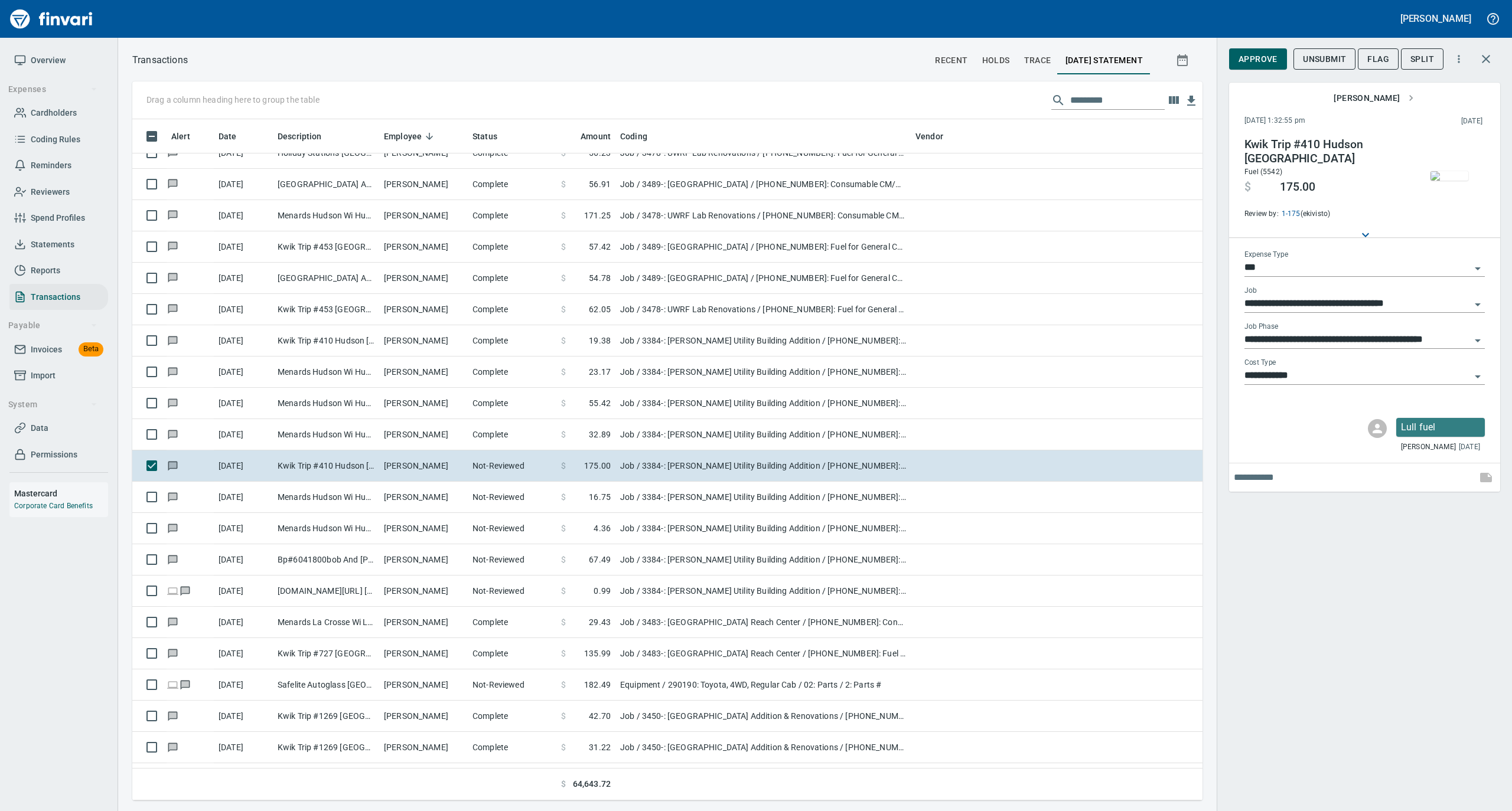
click at [1453, 180] on img "button" at bounding box center [1449, 176] width 38 height 10
click at [1442, 171] on img "button" at bounding box center [1449, 176] width 38 height 10
click at [1450, 171] on img "button" at bounding box center [1449, 176] width 38 height 10
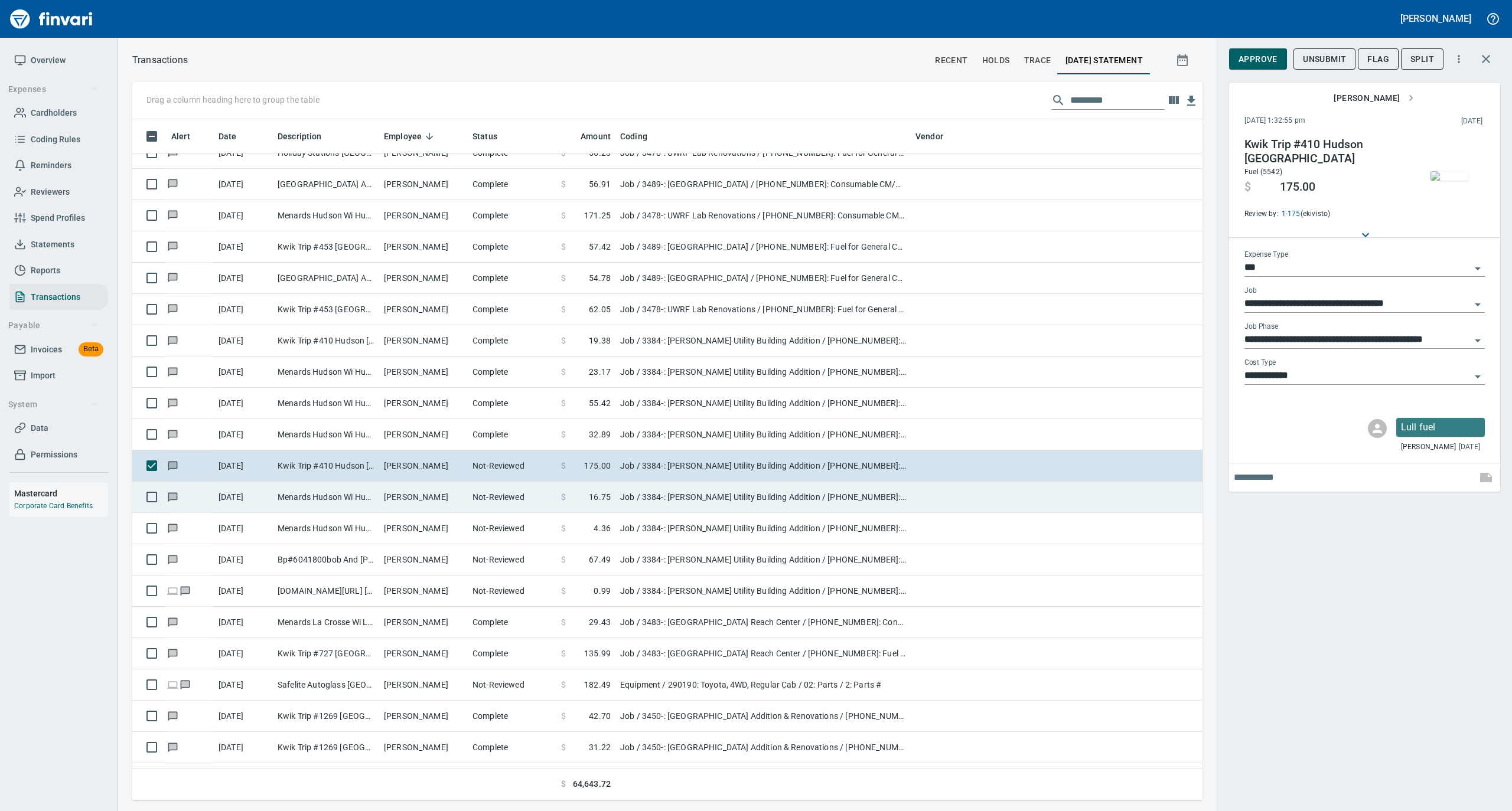
click at [499, 501] on td "Not-Reviewed" at bounding box center [512, 497] width 89 height 31
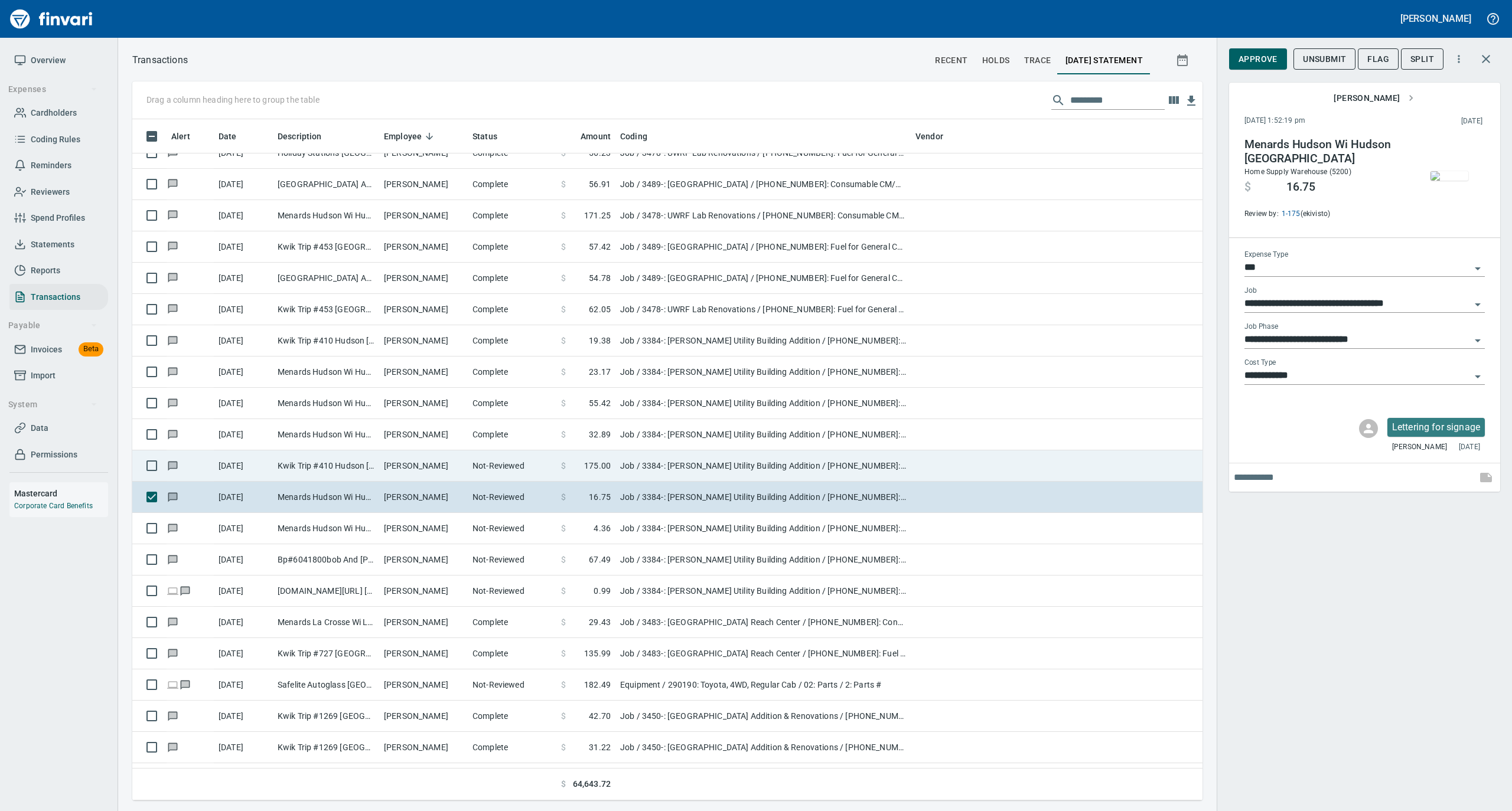
click at [504, 469] on td "Not-Reviewed" at bounding box center [512, 466] width 89 height 31
type input "**********"
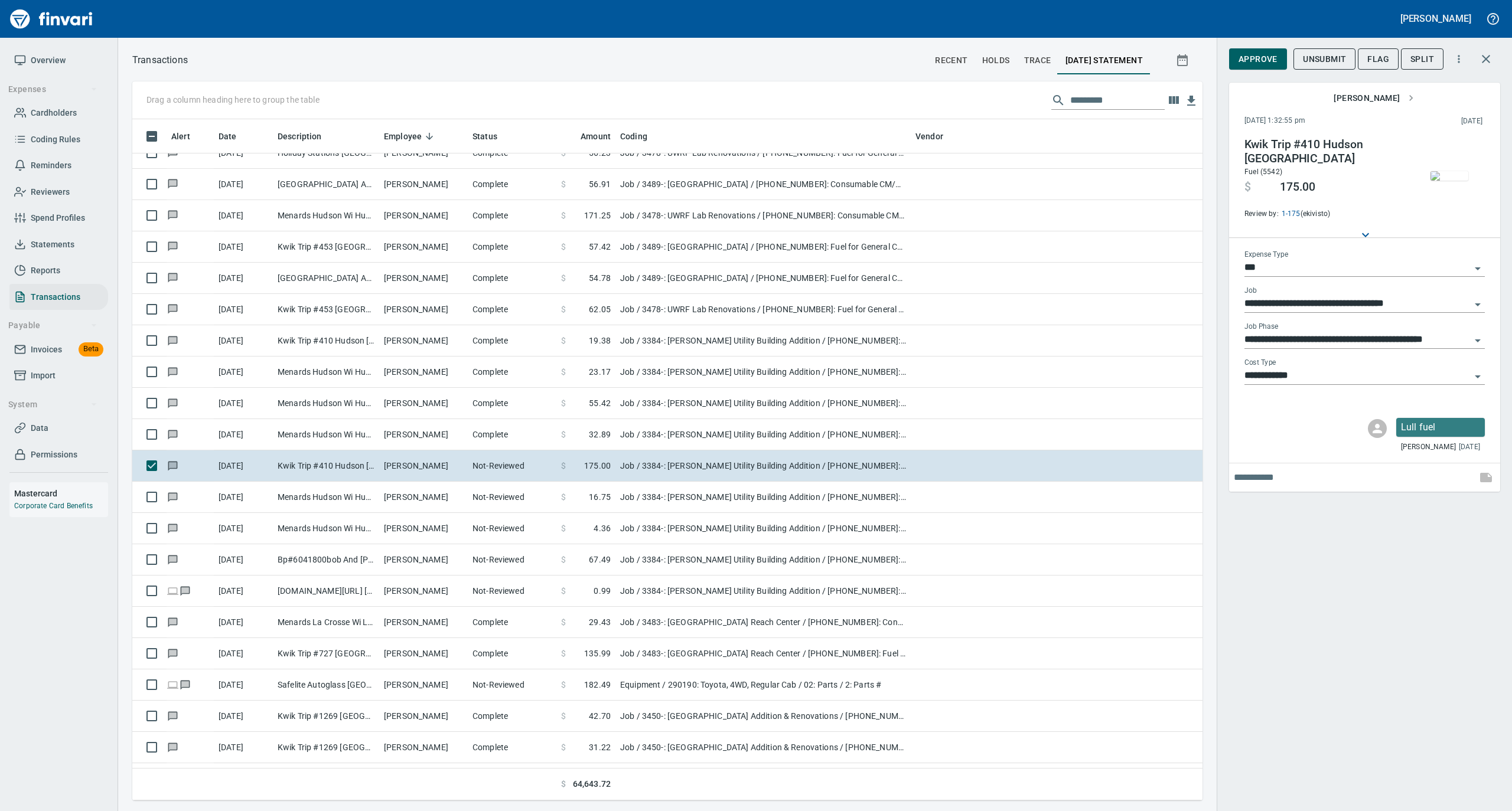
click at [1453, 175] on img "button" at bounding box center [1449, 176] width 38 height 10
click at [1259, 58] on span "Approve" at bounding box center [1257, 58] width 39 height 14
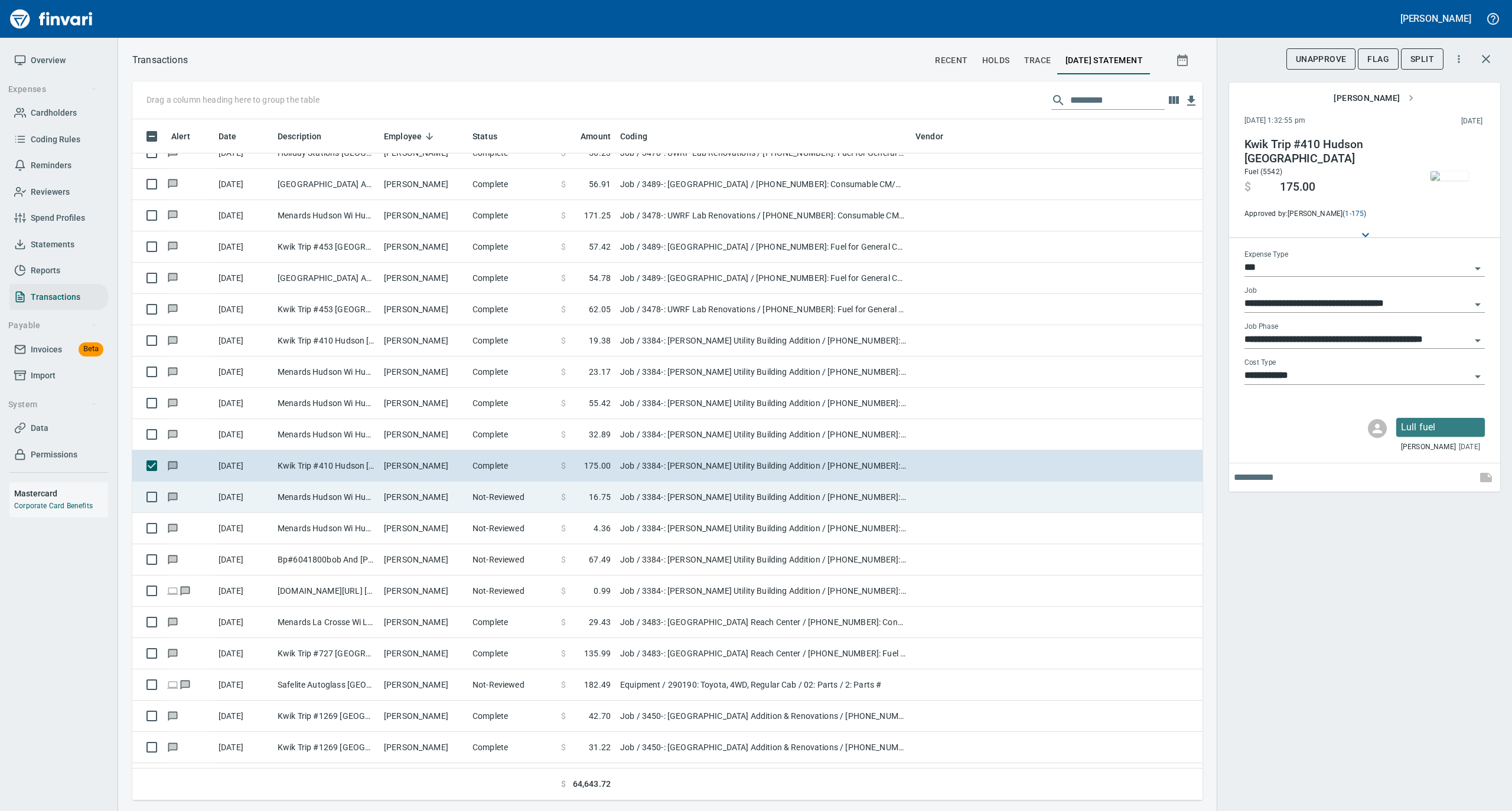
click at [459, 505] on td "Kyle Busch" at bounding box center [423, 497] width 89 height 31
type input "**********"
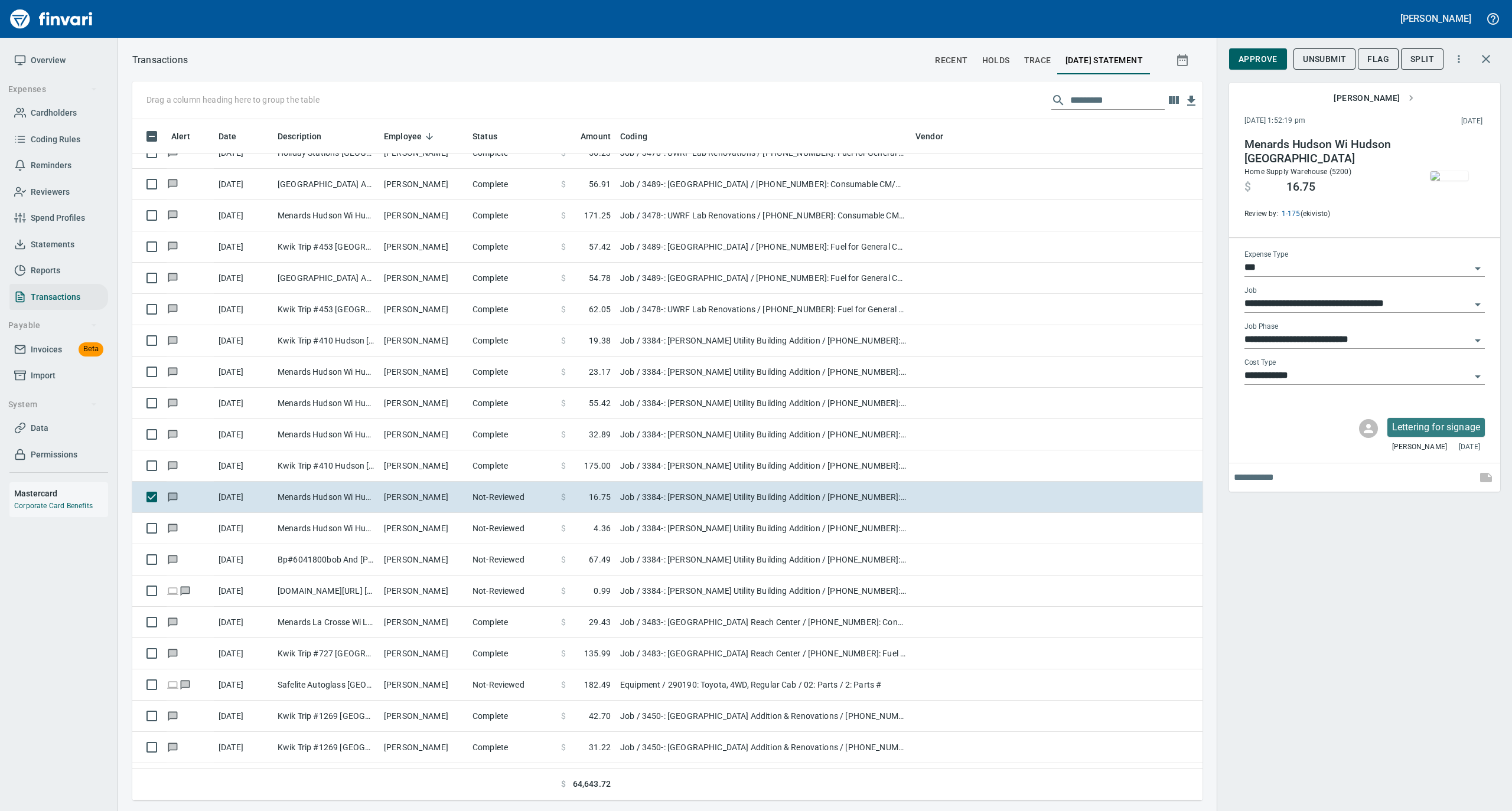
click at [1443, 176] on img "button" at bounding box center [1449, 176] width 38 height 10
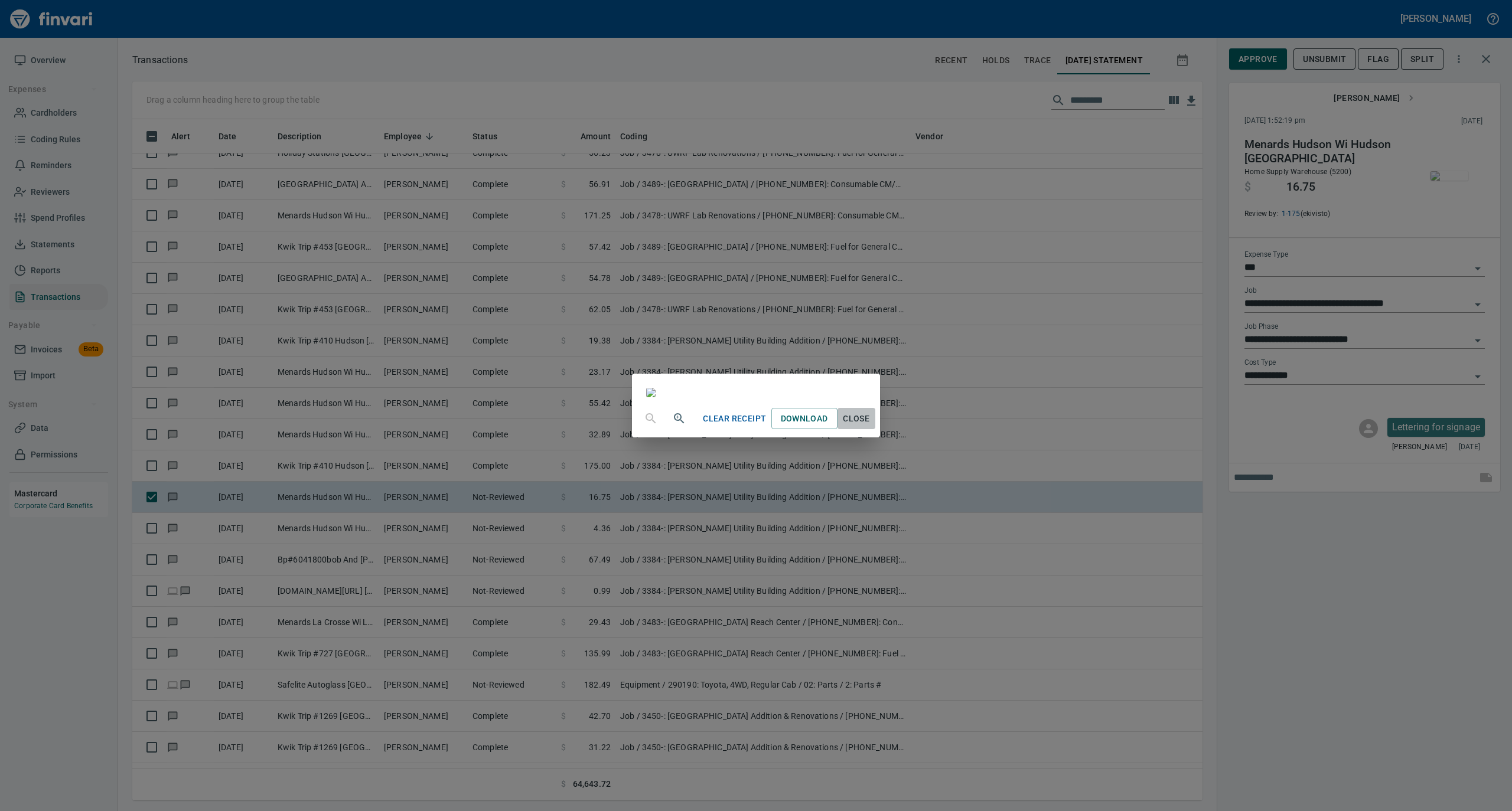
click at [875, 429] on button "Close" at bounding box center [856, 418] width 38 height 22
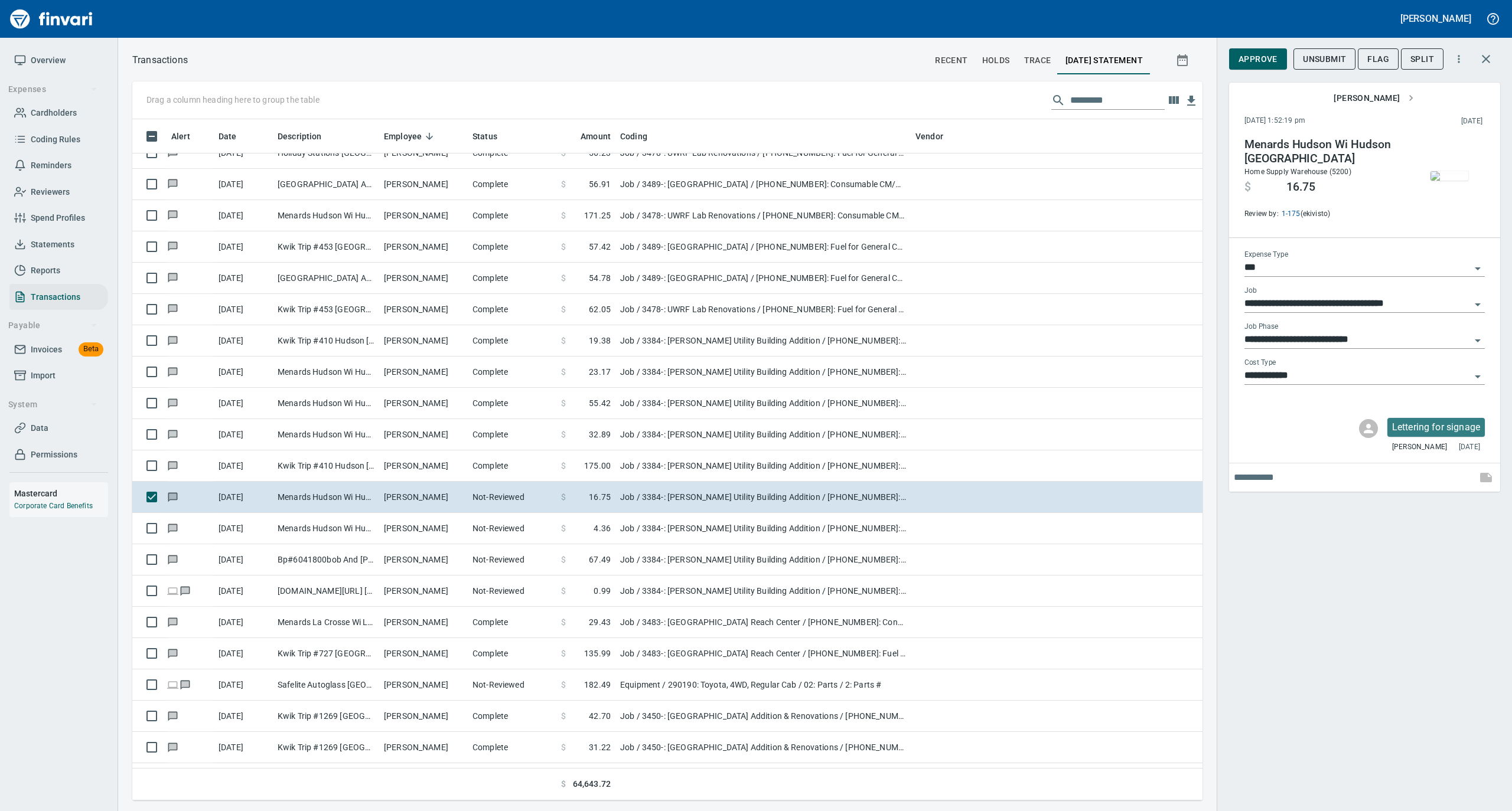
click at [1438, 171] on img "button" at bounding box center [1449, 176] width 38 height 10
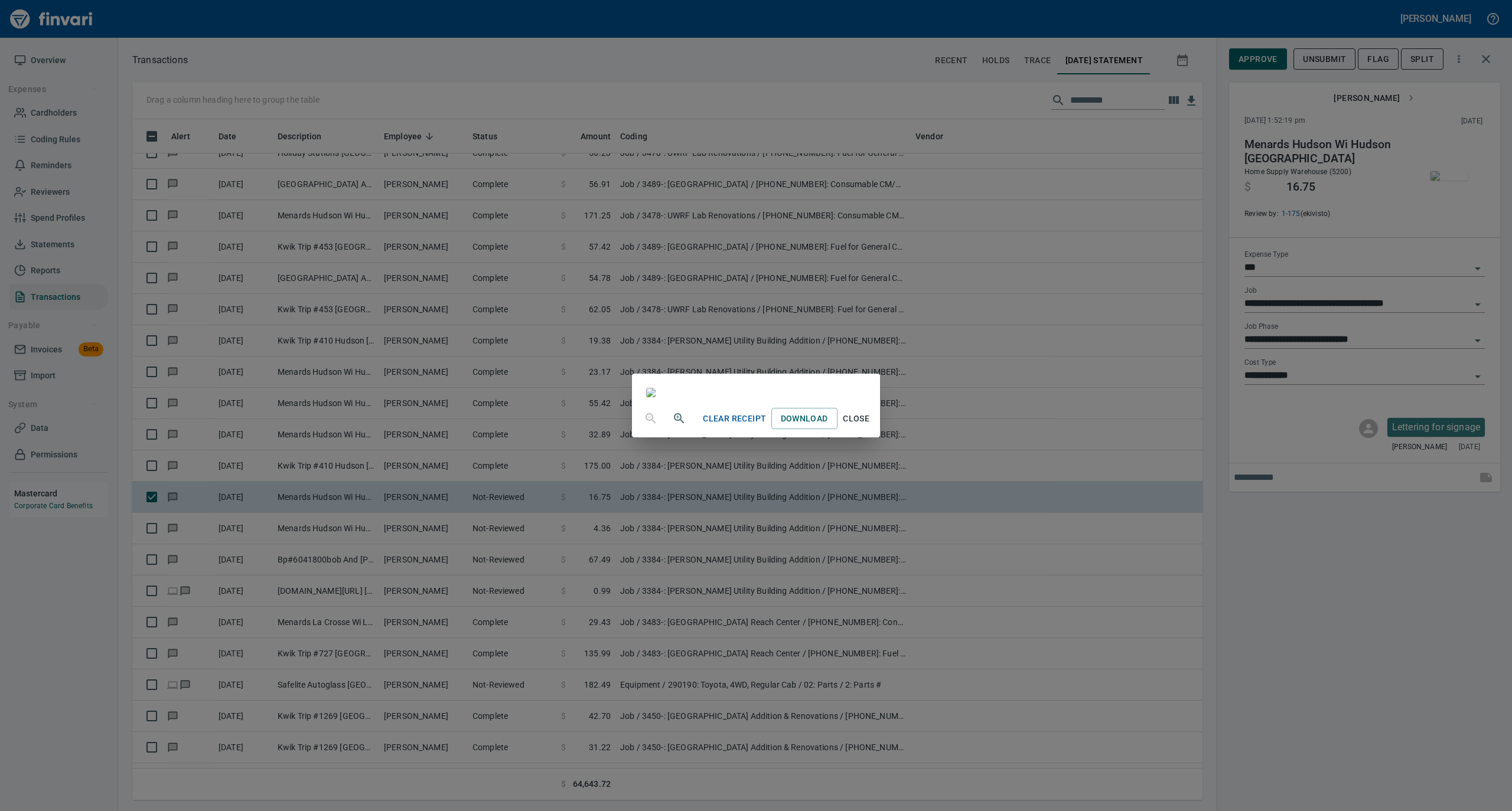
click at [871, 426] on span "Close" at bounding box center [856, 418] width 29 height 14
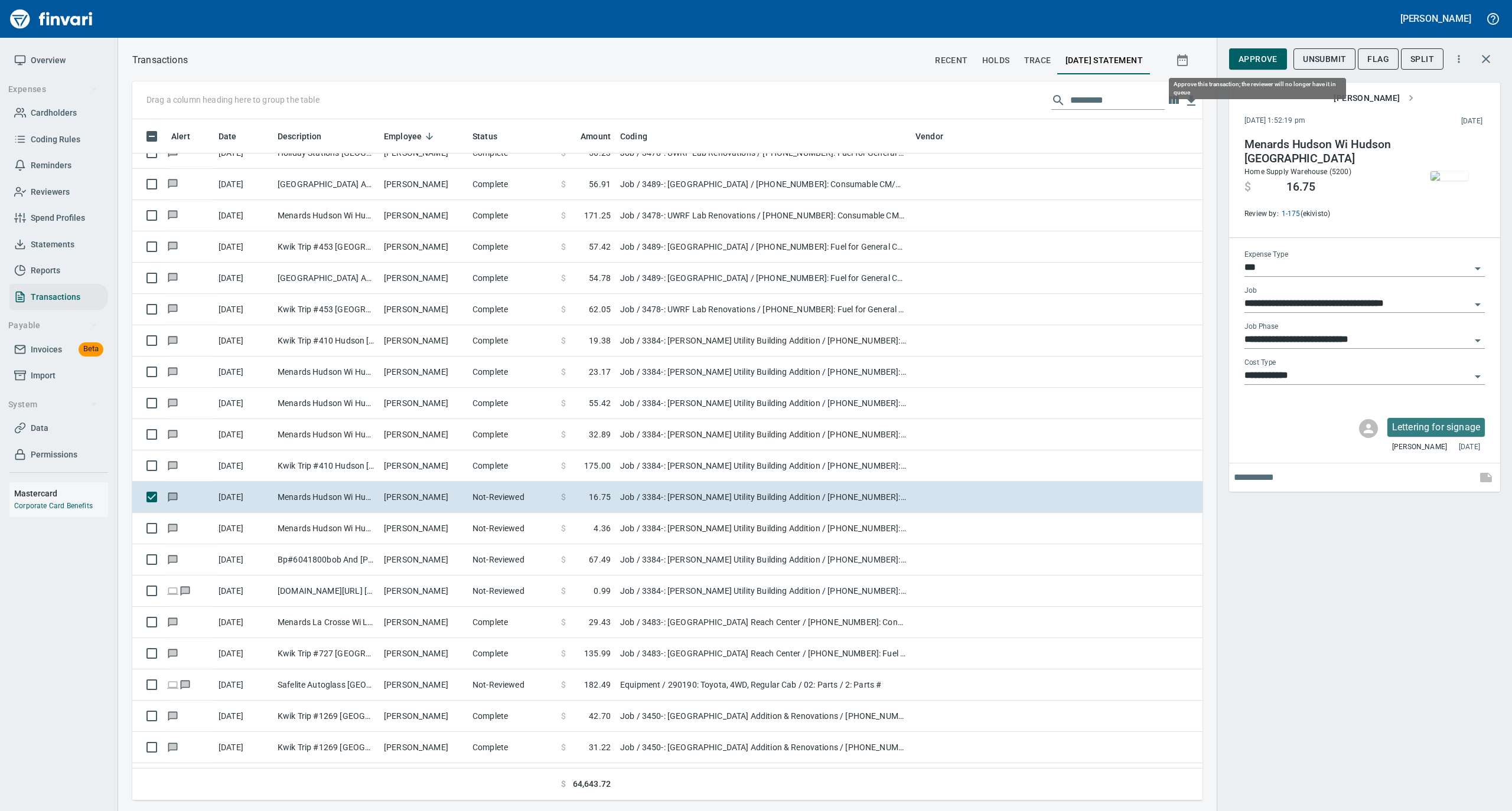
click at [1261, 65] on span "Approve" at bounding box center [1257, 58] width 39 height 14
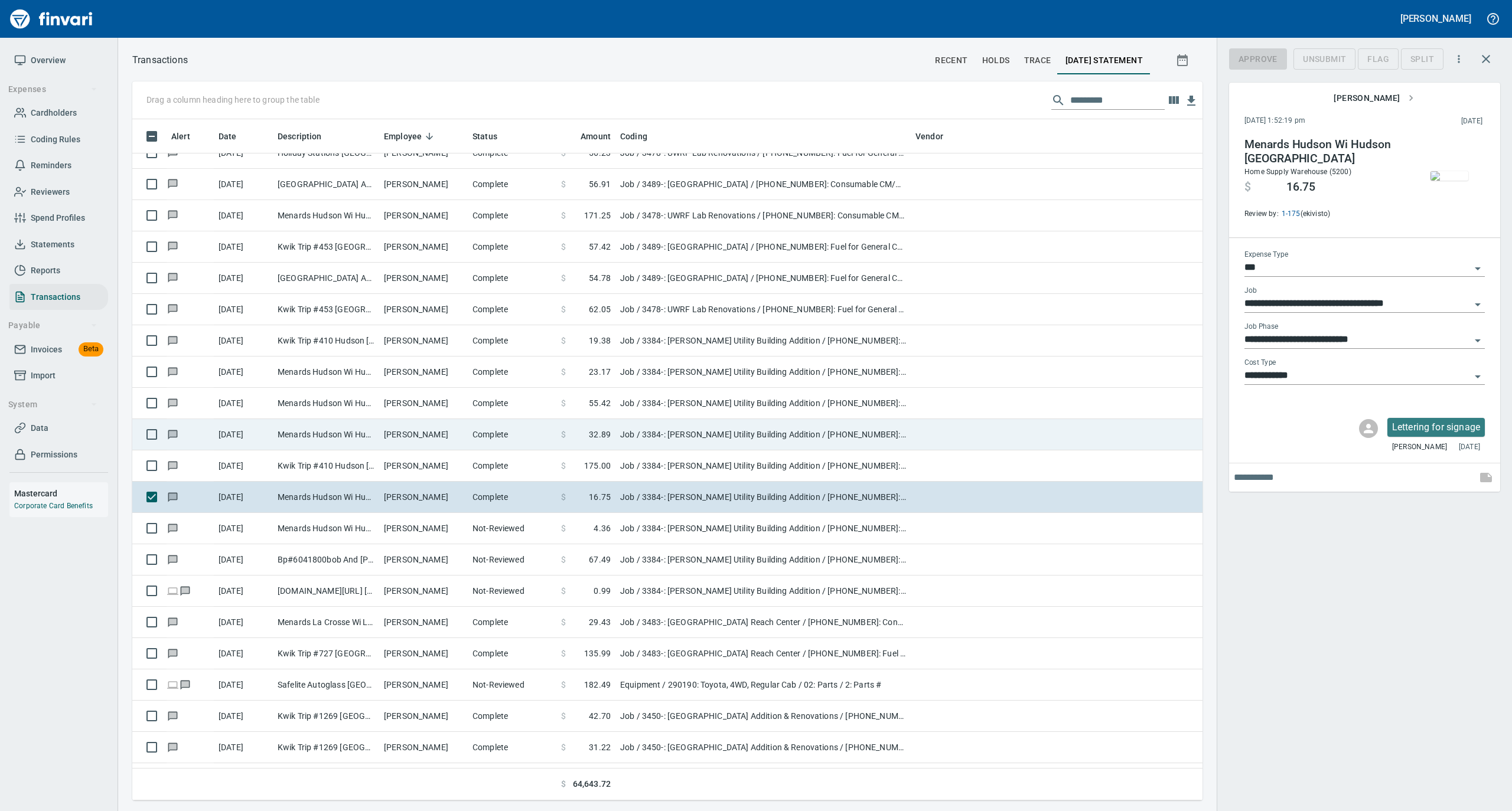
scroll to position [669, 1046]
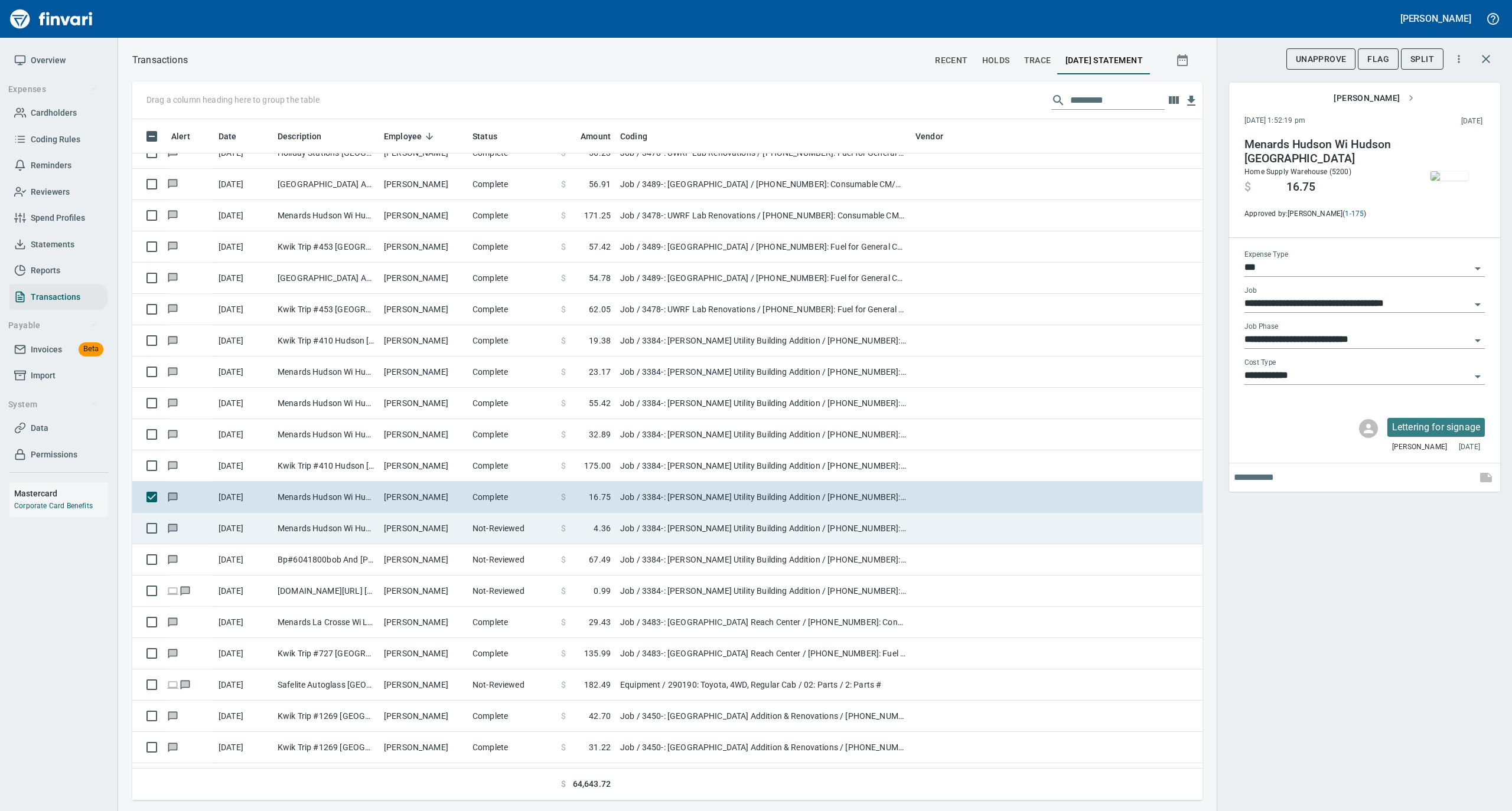
click at [440, 531] on td "Kyle Busch" at bounding box center [423, 529] width 89 height 31
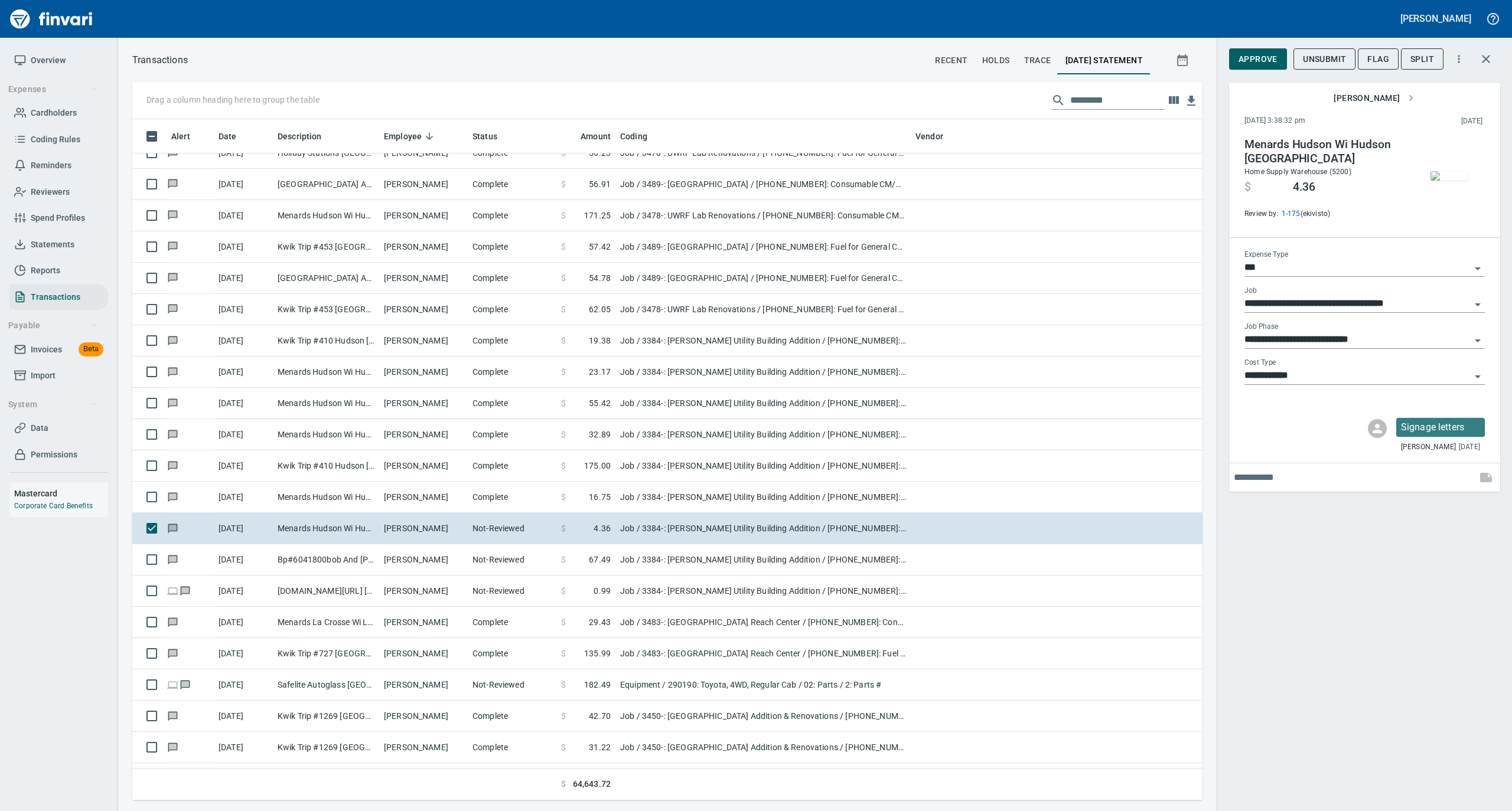
click at [1445, 178] on img "button" at bounding box center [1449, 176] width 38 height 10
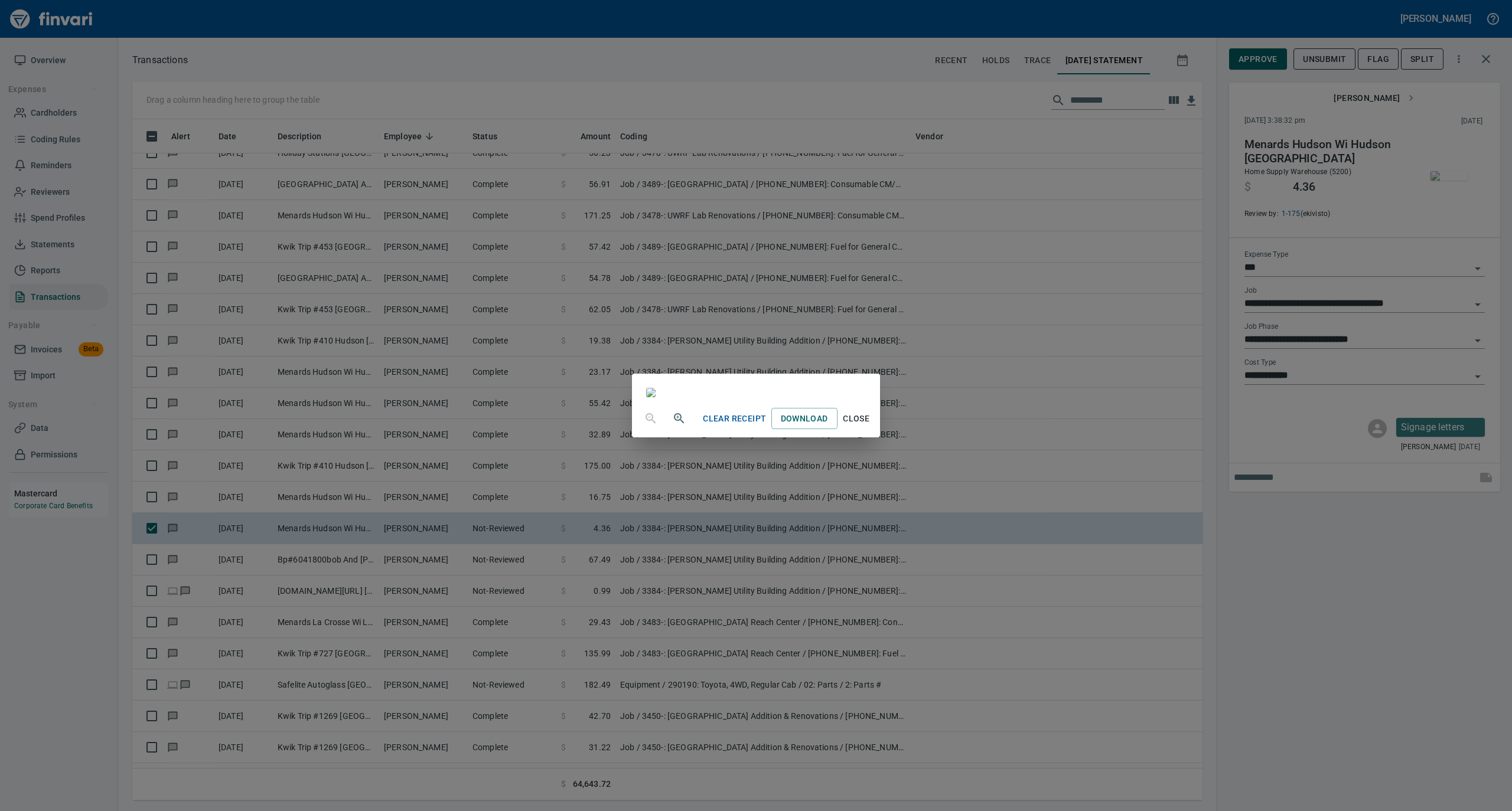
click at [871, 426] on span "Close" at bounding box center [856, 418] width 29 height 14
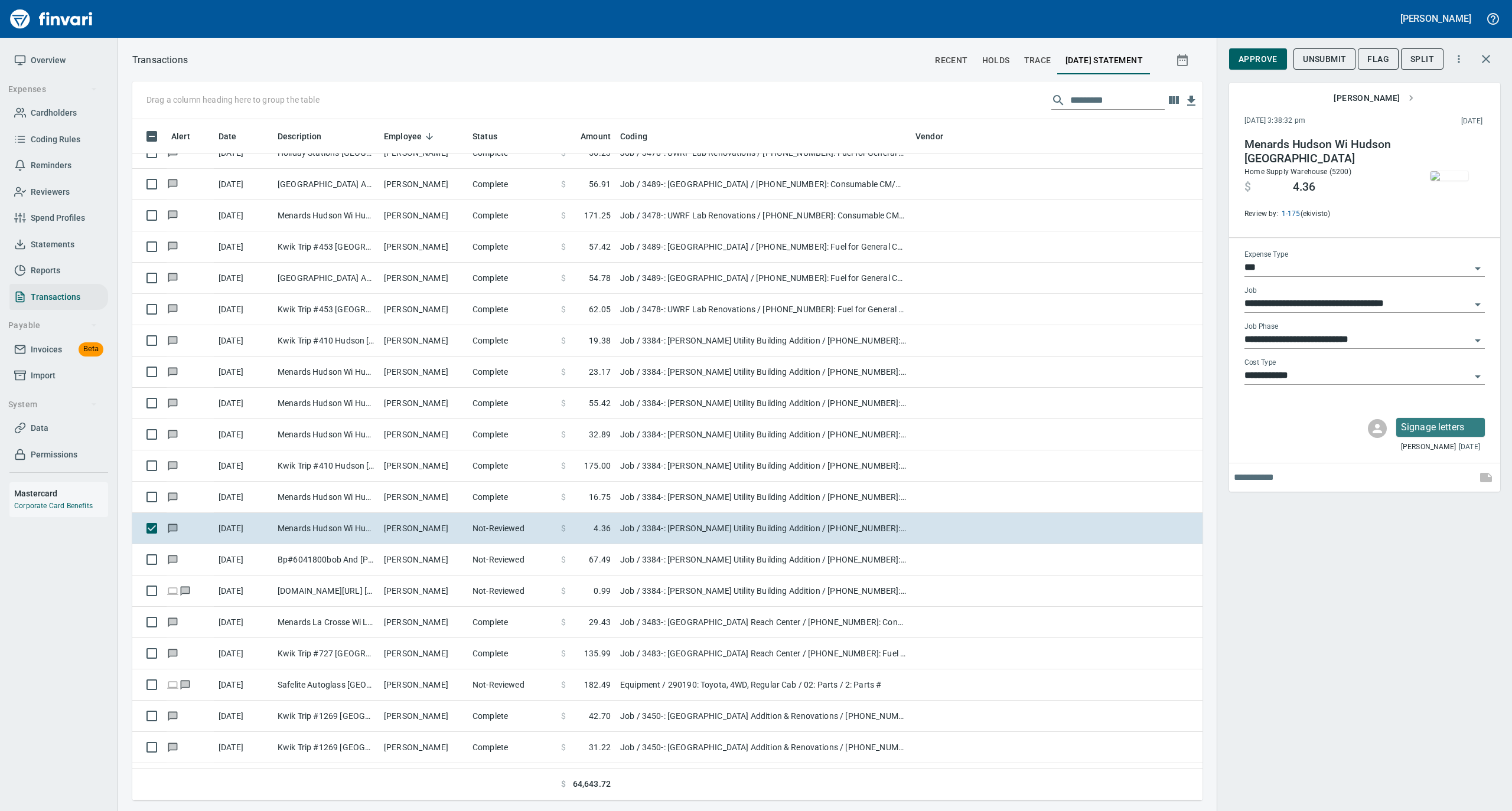
click at [1249, 64] on span "Approve" at bounding box center [1257, 58] width 39 height 14
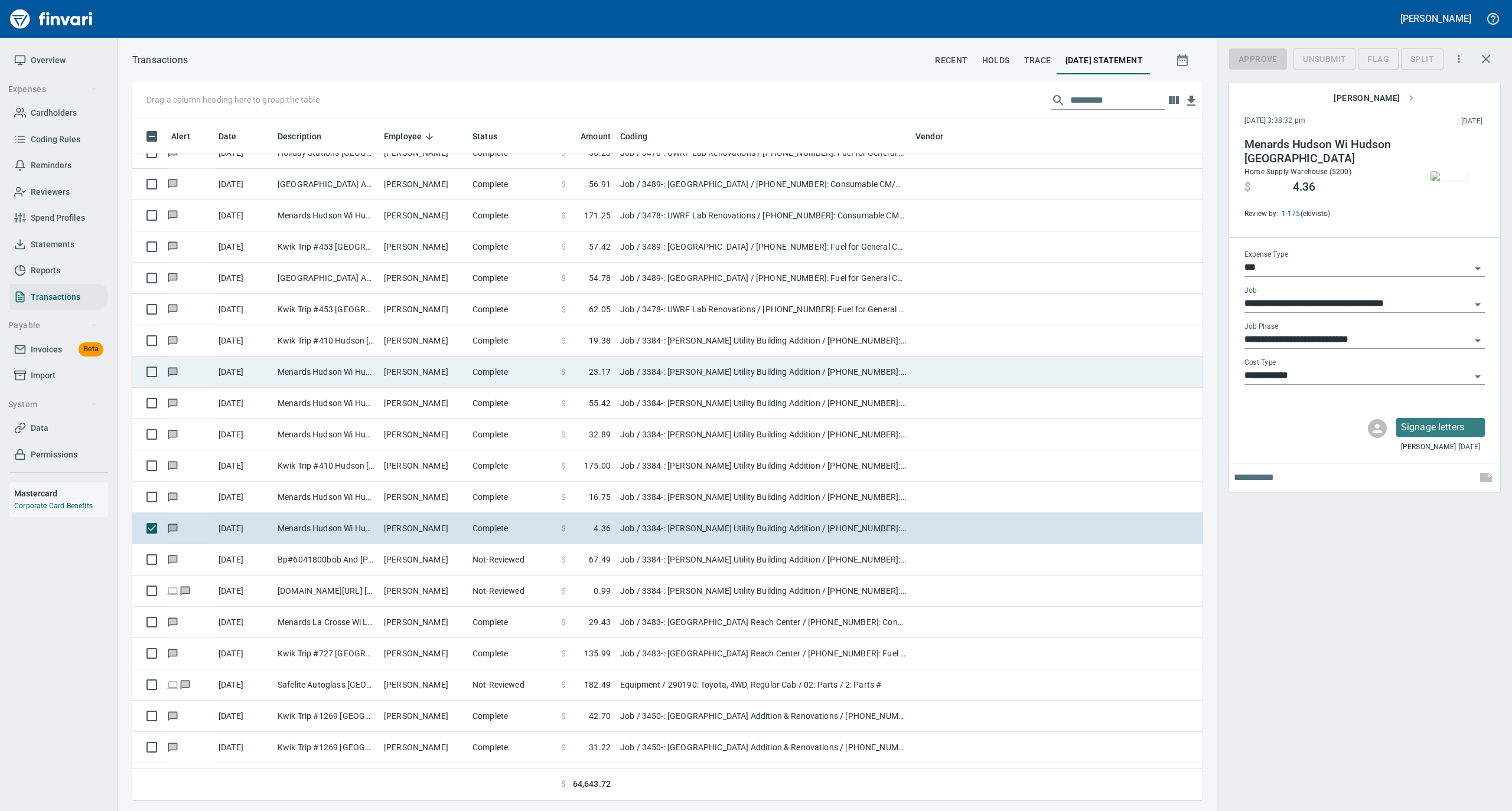
scroll to position [669, 1046]
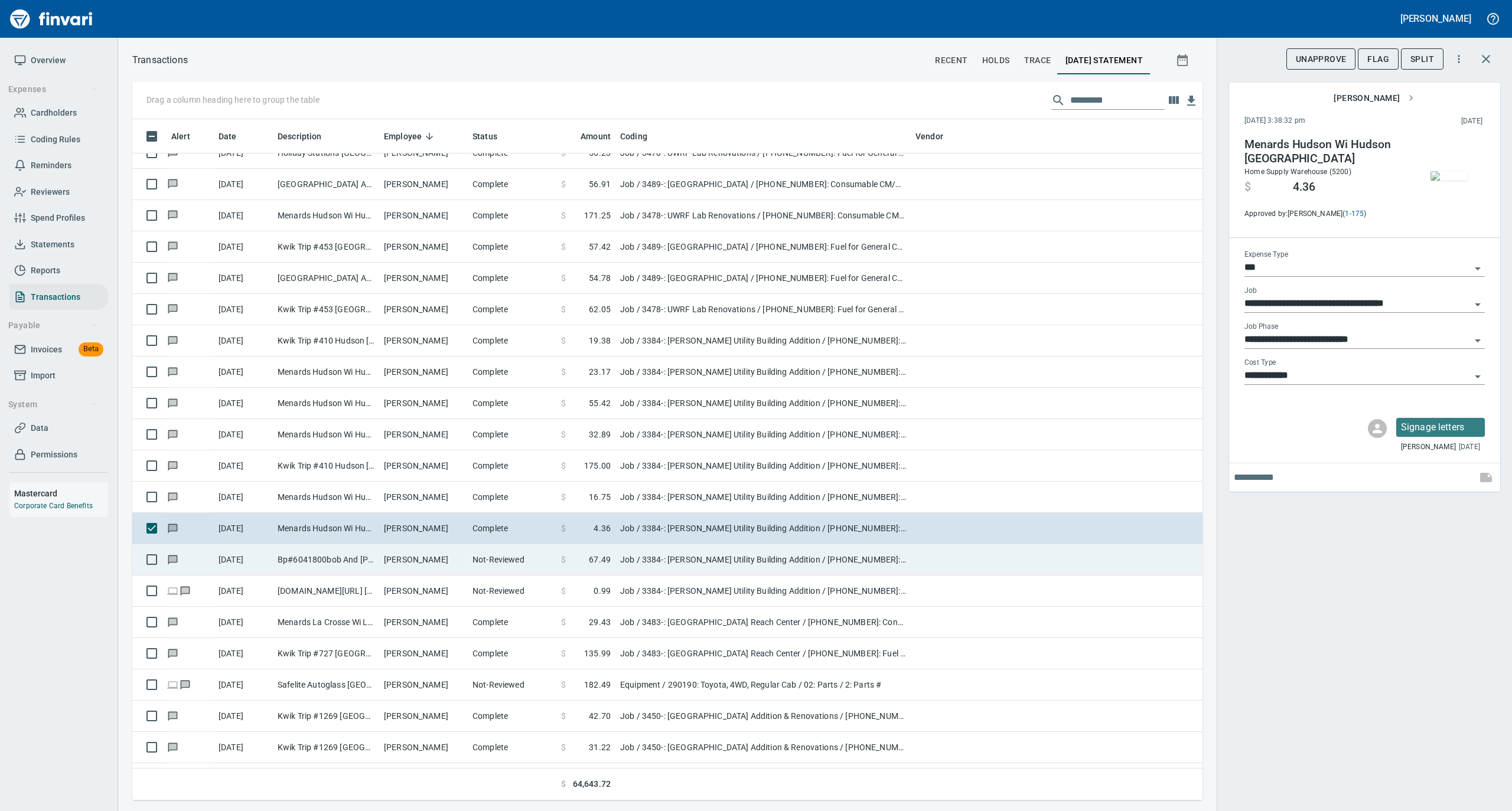
click at [433, 561] on td "Kyle Busch" at bounding box center [423, 559] width 89 height 31
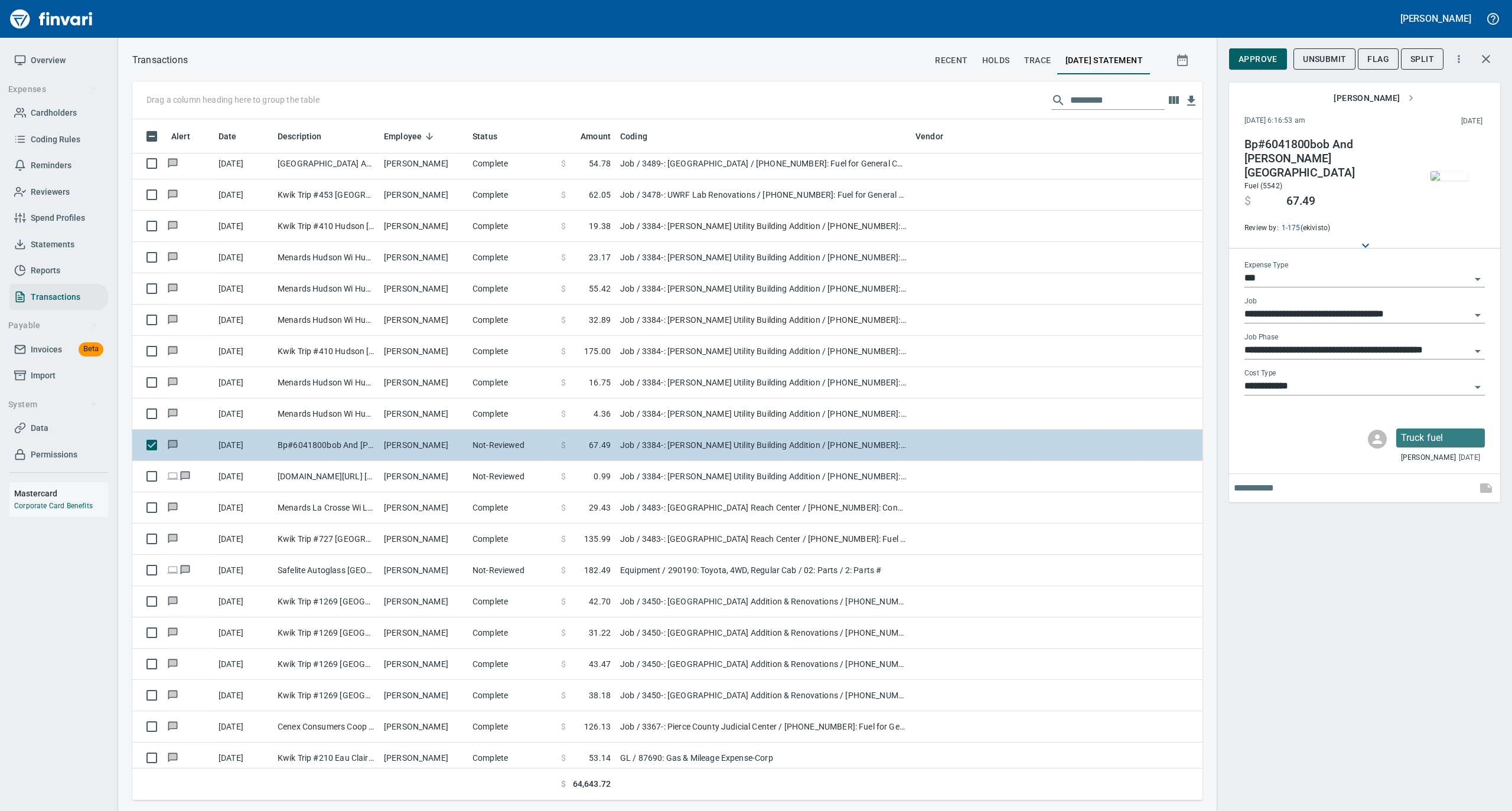
scroll to position [5430, 0]
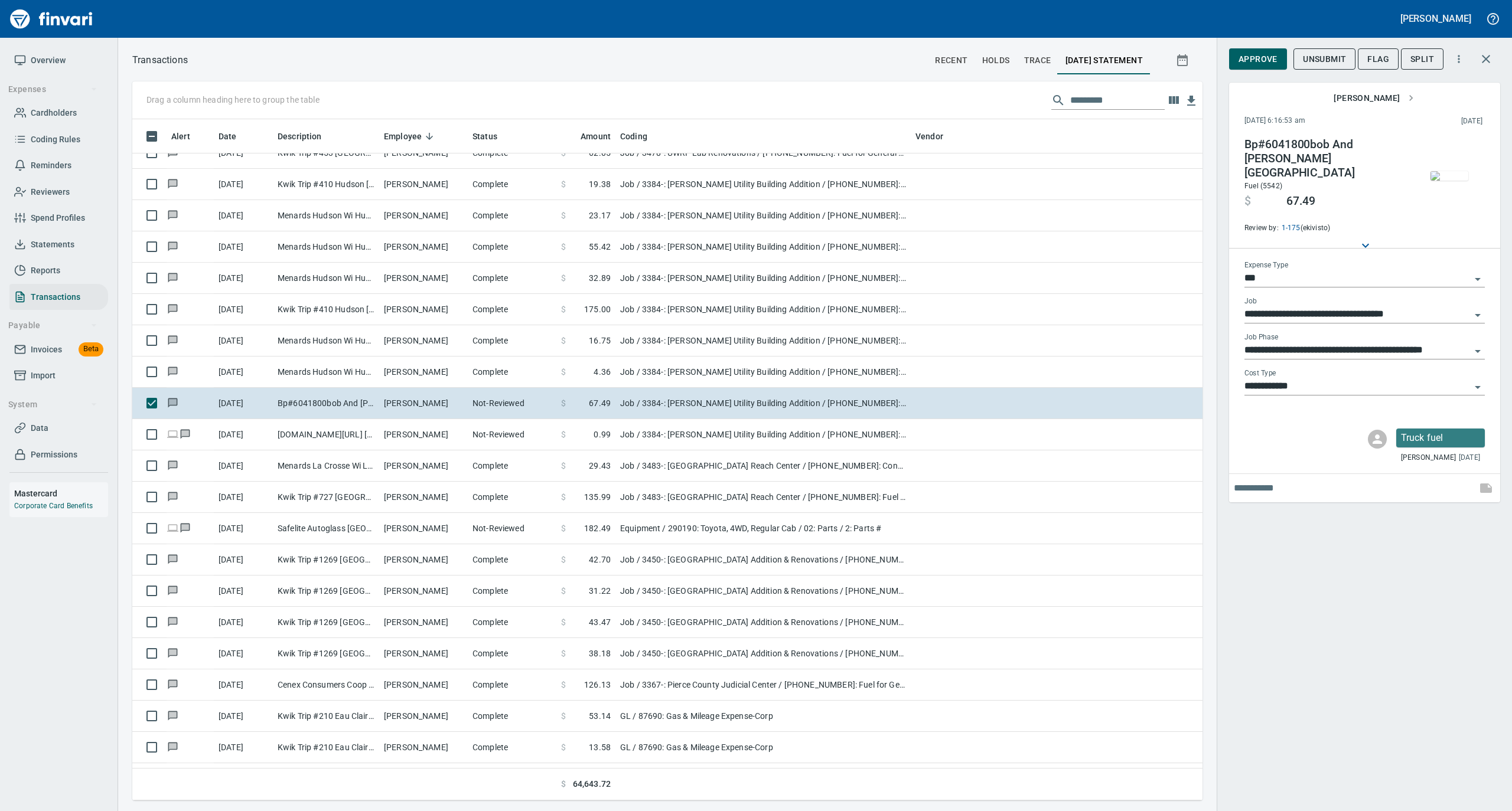
click at [1455, 180] on img "button" at bounding box center [1449, 176] width 38 height 10
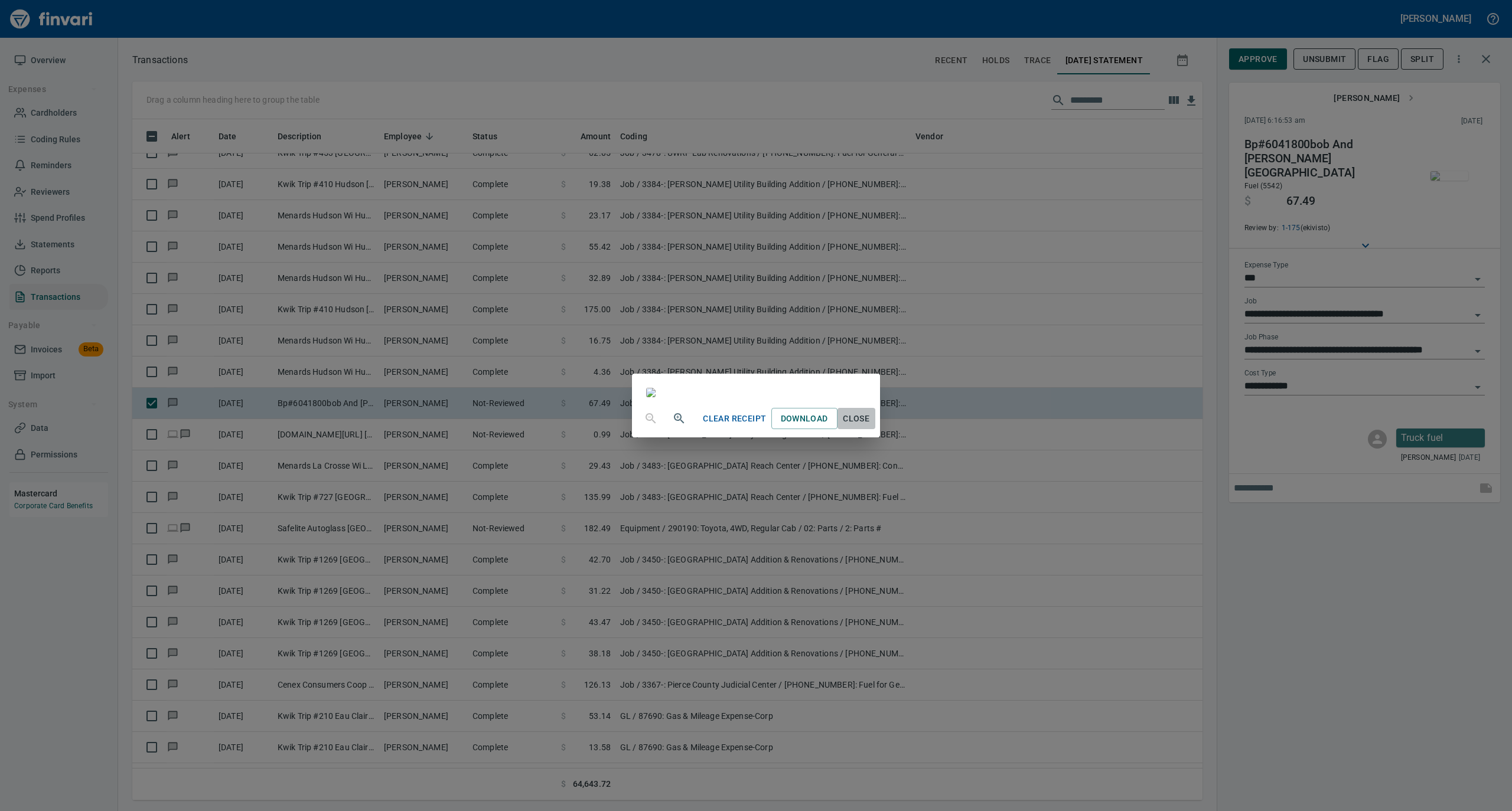
click at [871, 426] on span "Close" at bounding box center [856, 418] width 29 height 14
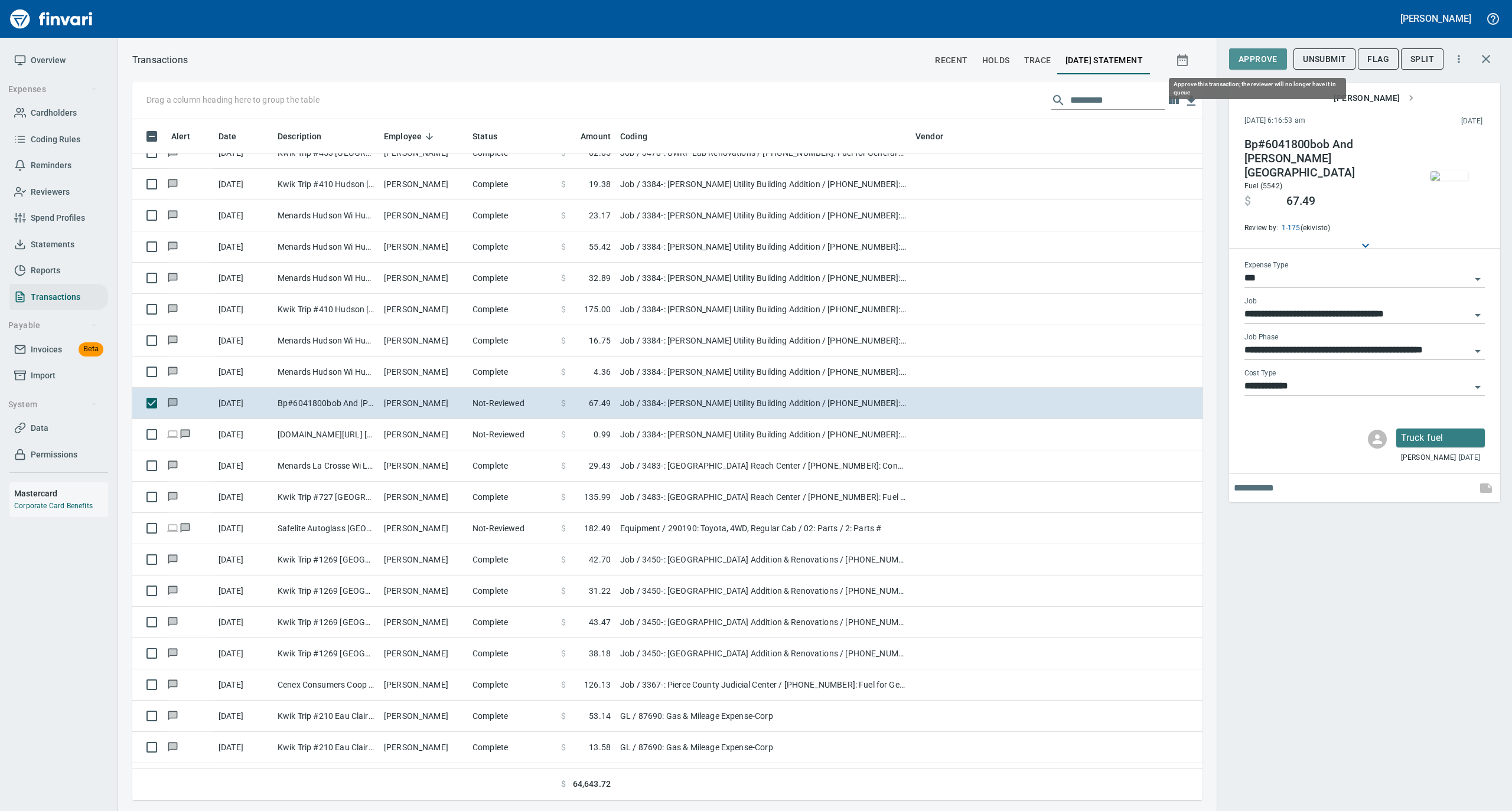
click at [1257, 61] on span "Approve" at bounding box center [1257, 58] width 39 height 14
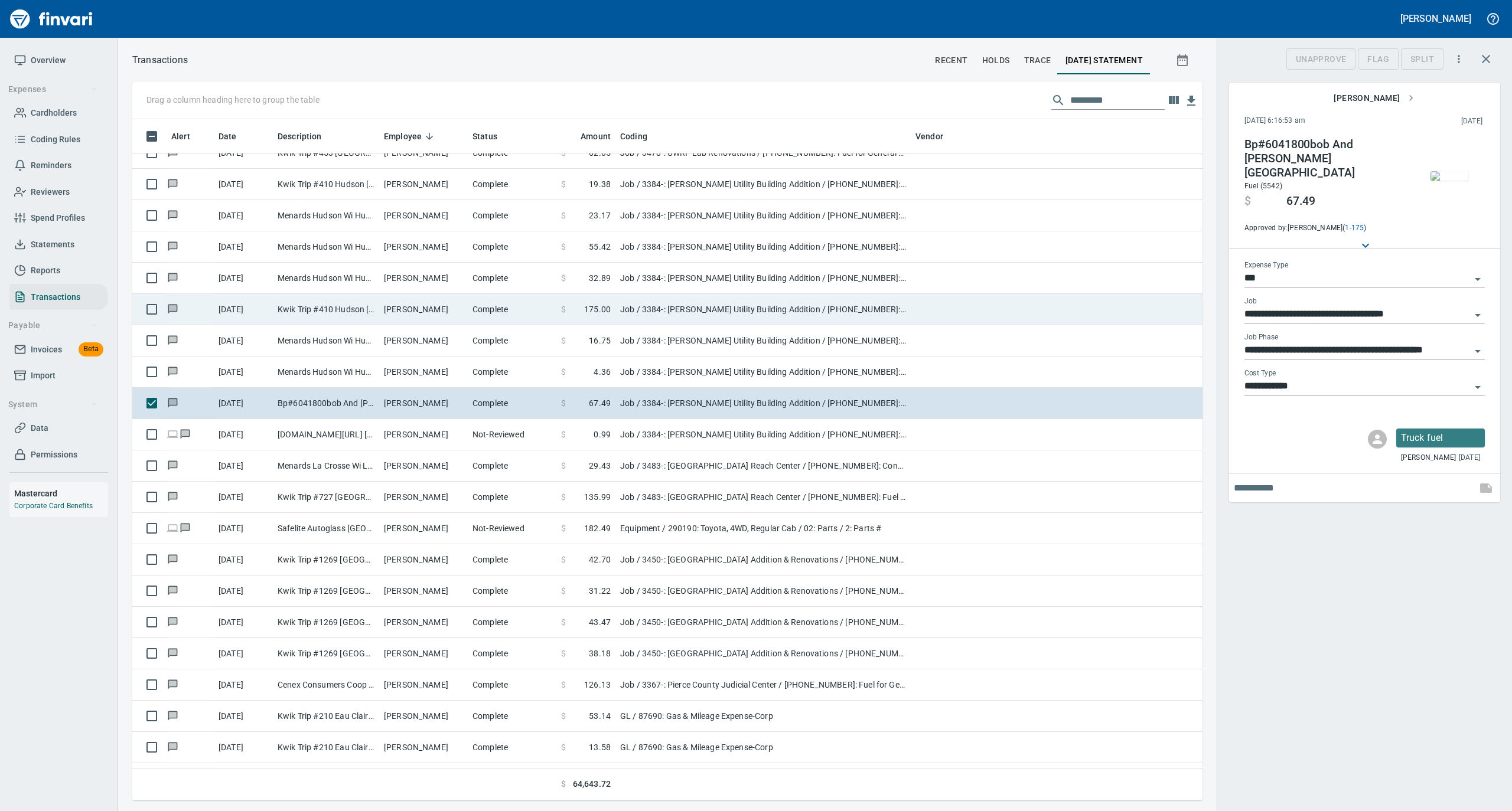
scroll to position [669, 1046]
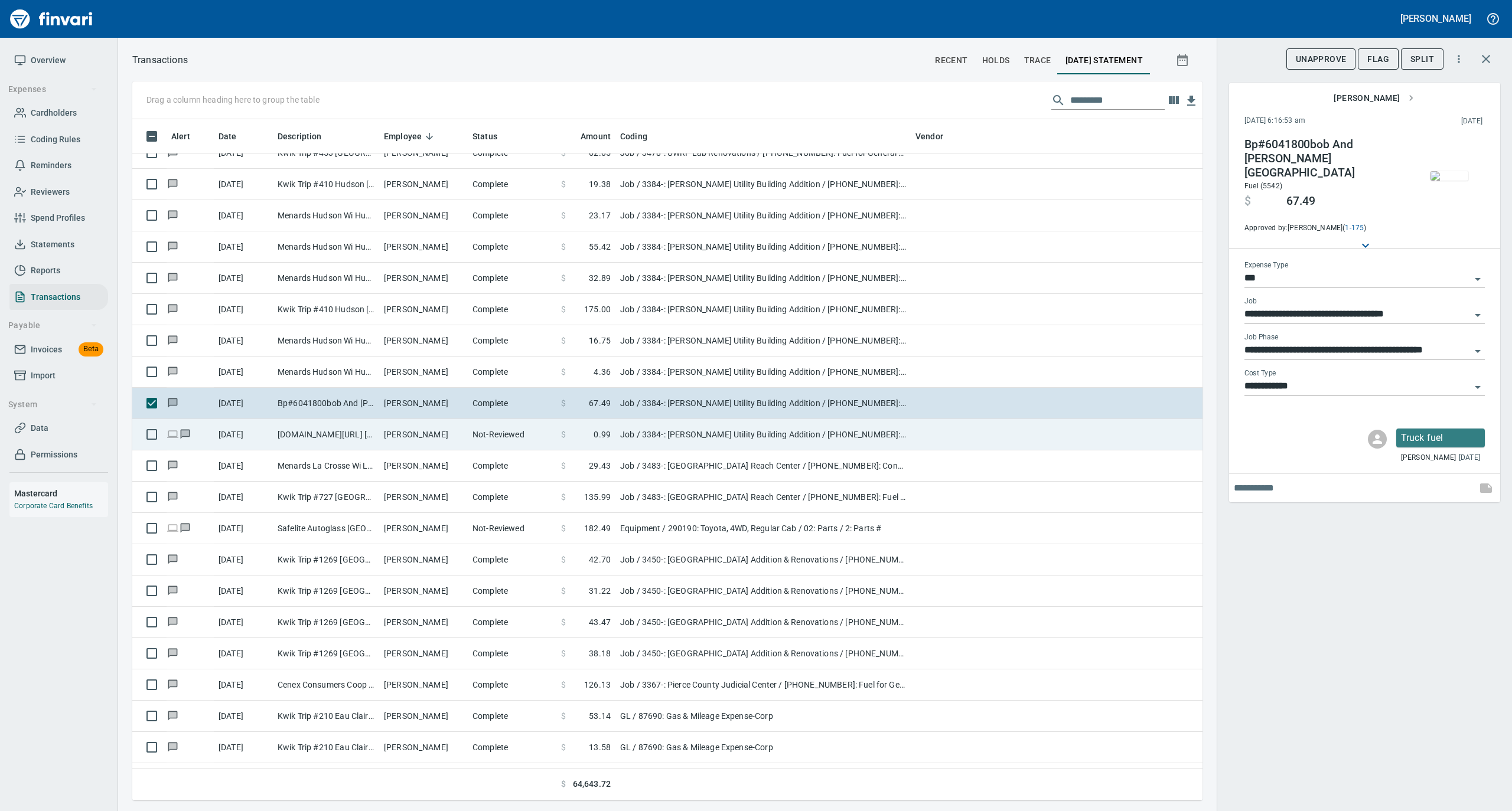
click at [472, 431] on td "Not-Reviewed" at bounding box center [512, 434] width 89 height 31
type input "**********"
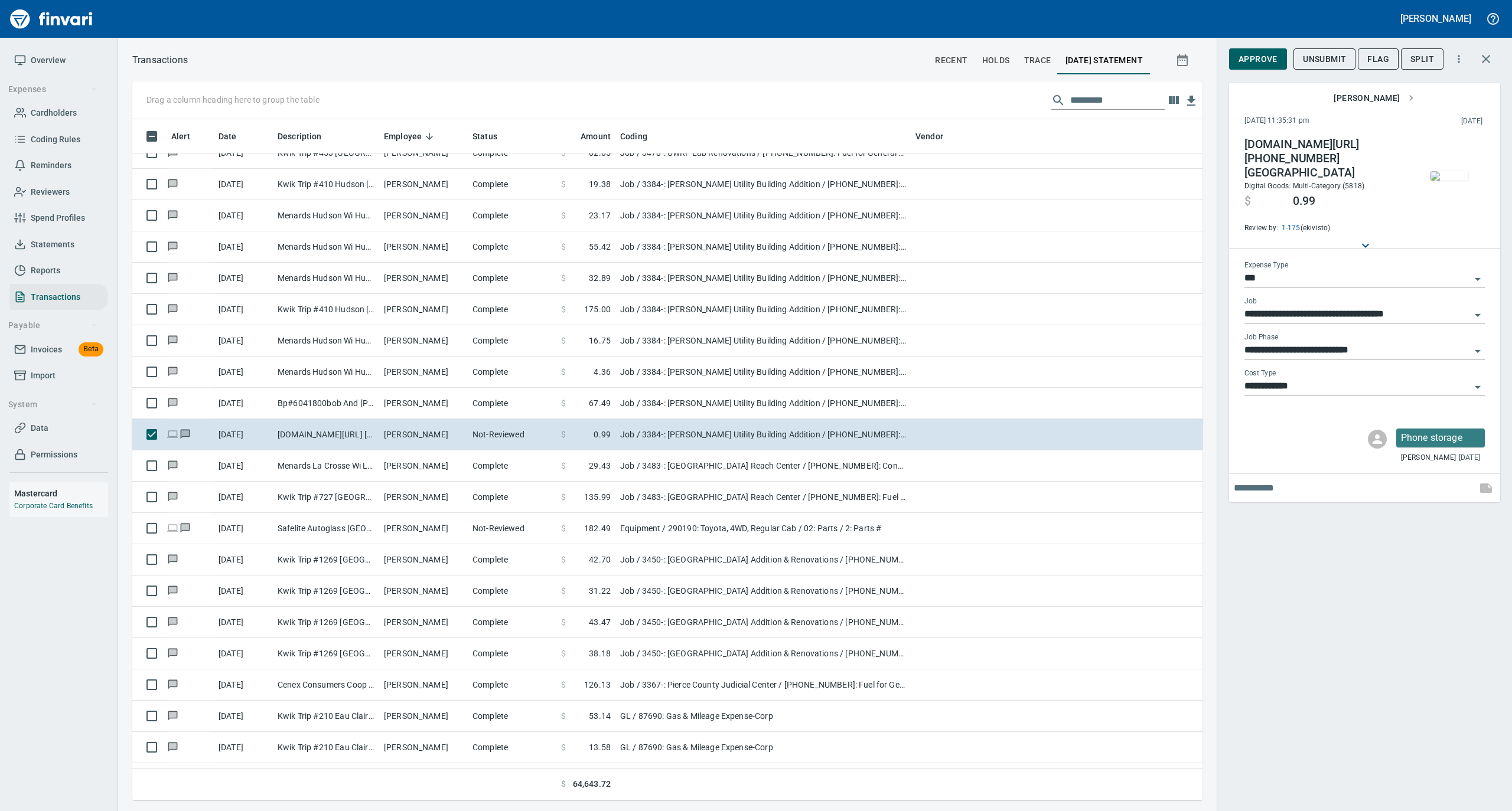
scroll to position [669, 1046]
click at [1264, 58] on span "Approve" at bounding box center [1257, 58] width 39 height 14
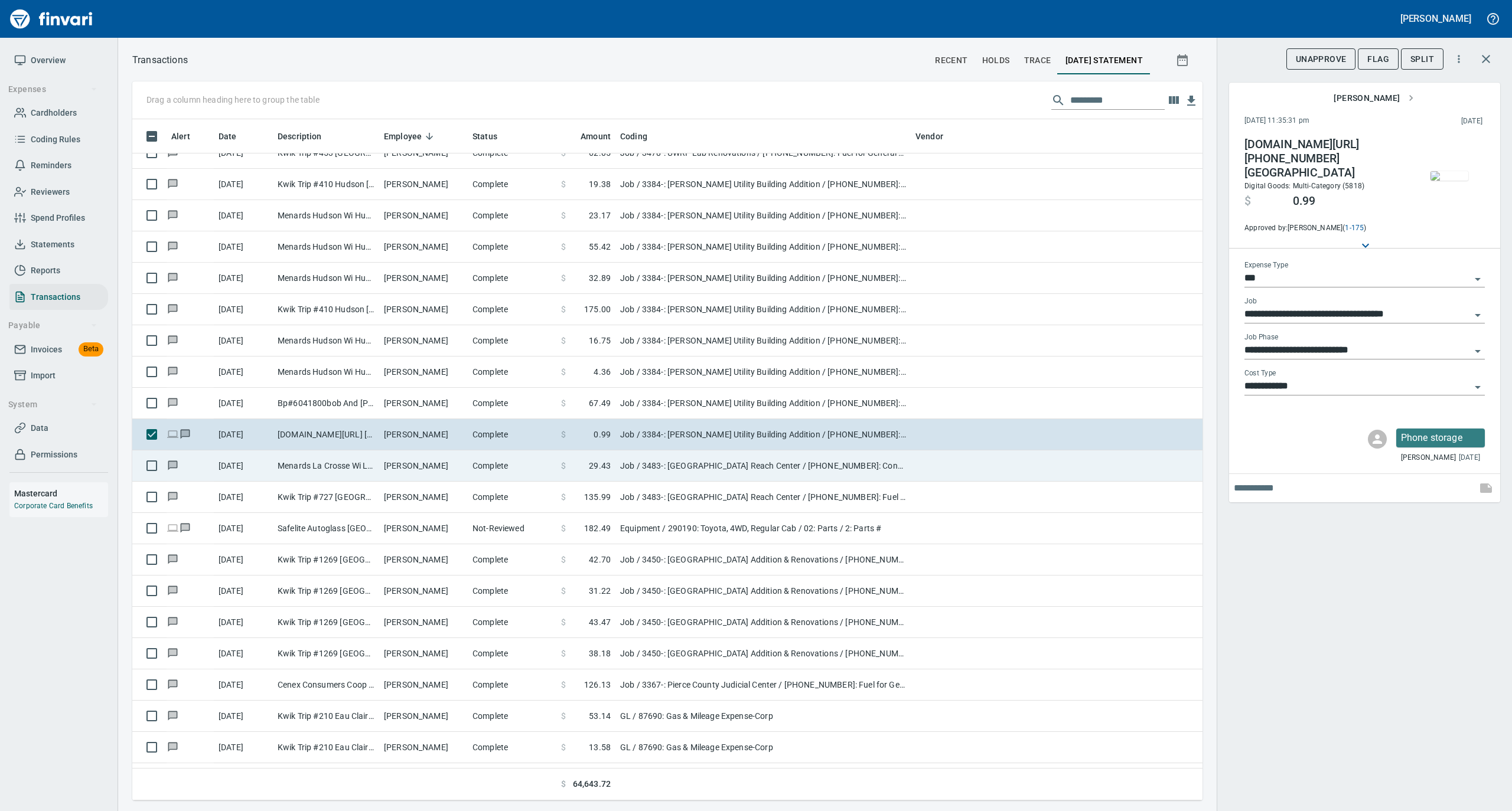
click at [373, 470] on td "Menards La Crosse Wi La Crosse WI" at bounding box center [326, 466] width 106 height 31
type input "**********"
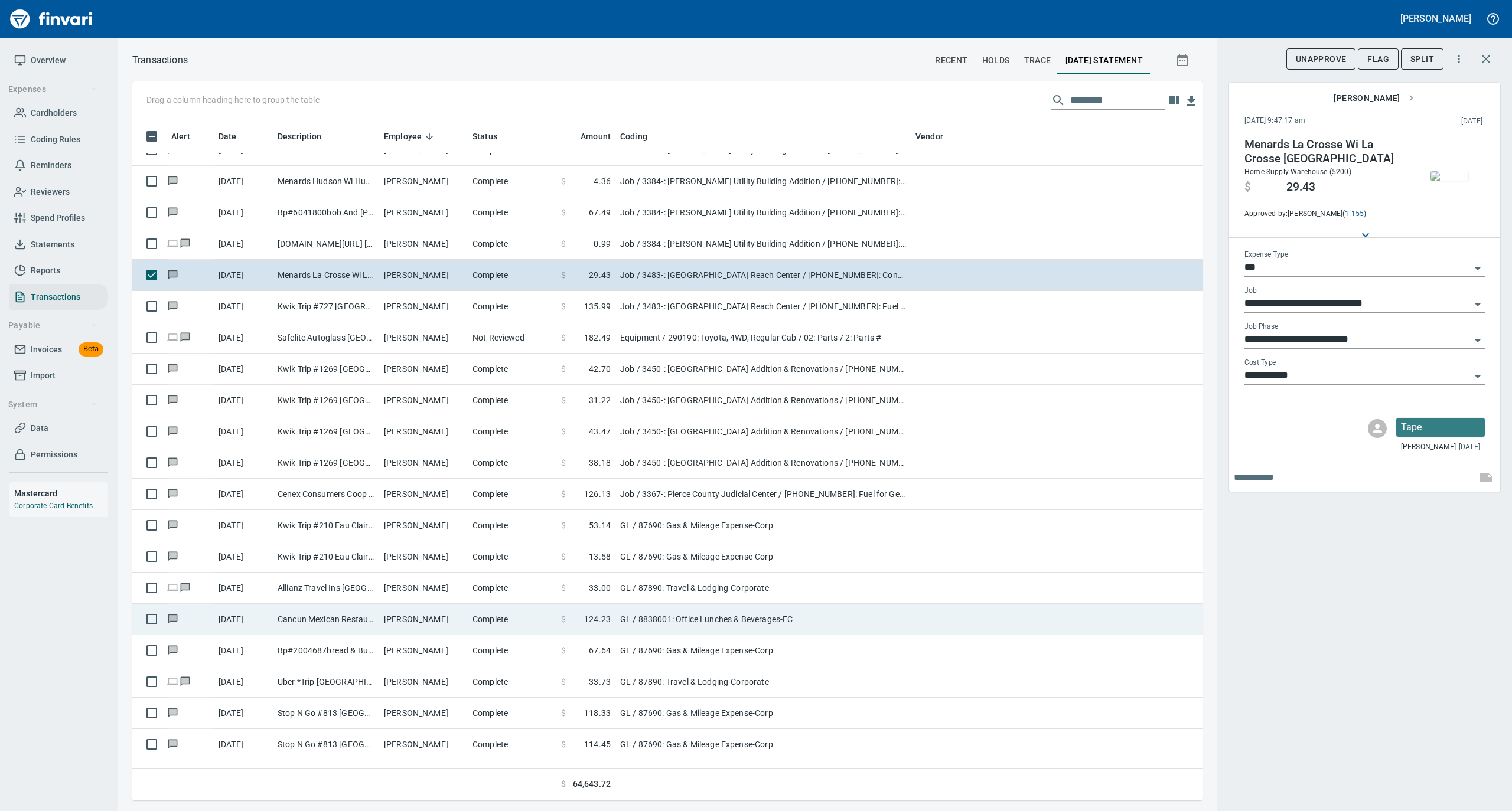
scroll to position [5586, 0]
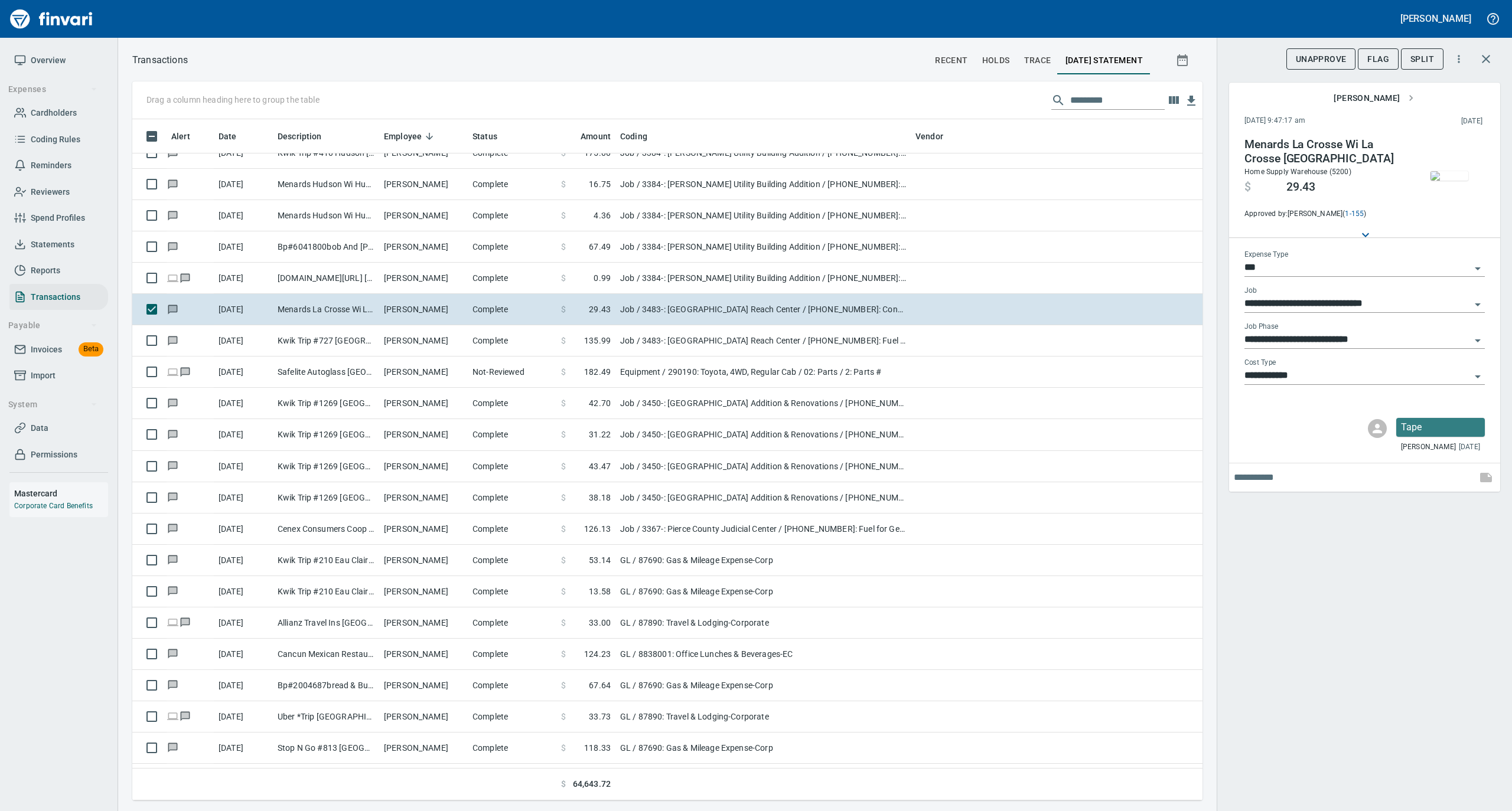
click at [1443, 174] on img "button" at bounding box center [1449, 176] width 38 height 10
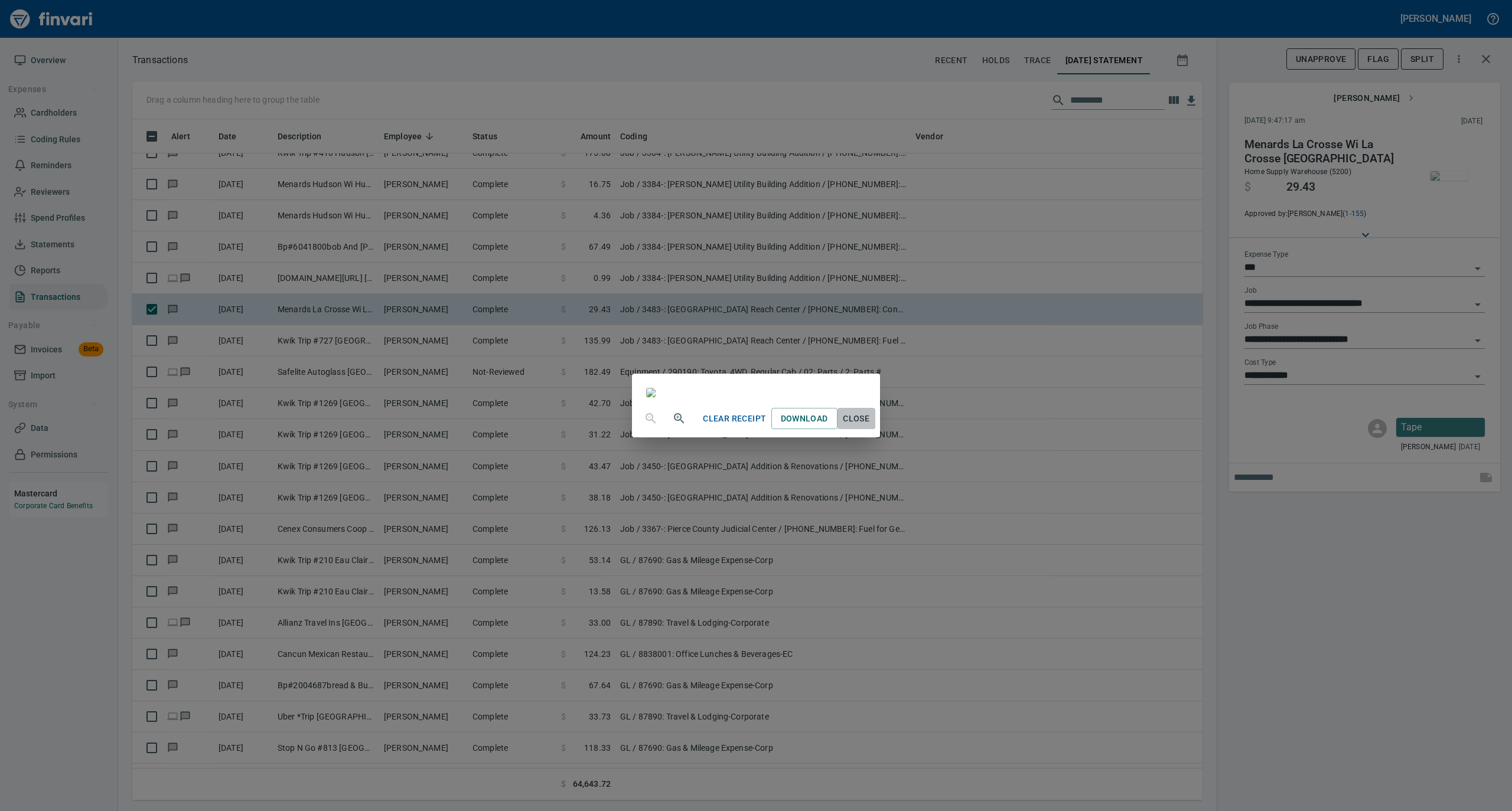
click at [871, 426] on span "Close" at bounding box center [856, 418] width 29 height 14
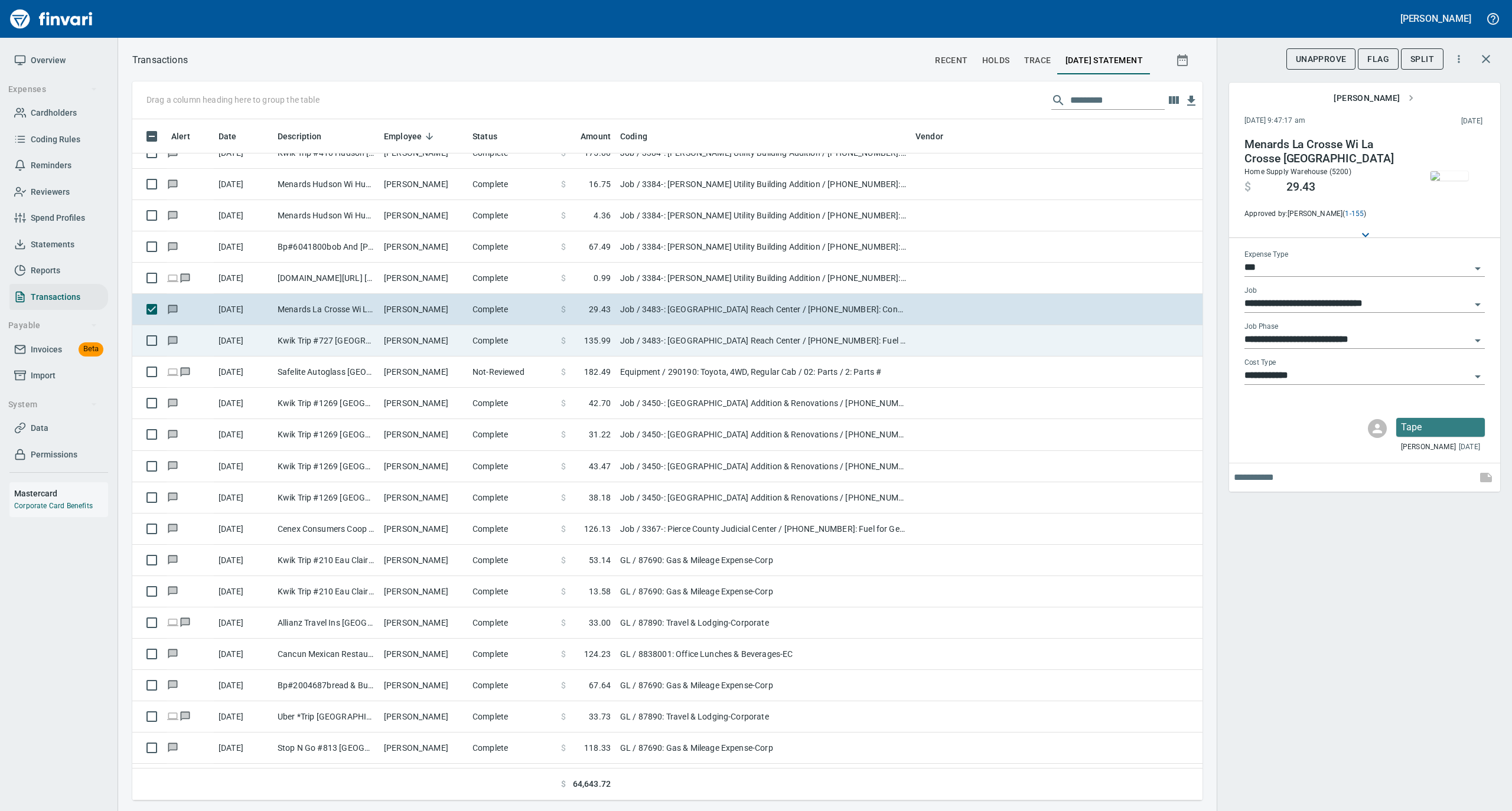
click at [367, 345] on td "Kwik Trip #727 La Crosse WI" at bounding box center [326, 341] width 106 height 31
type input "**********"
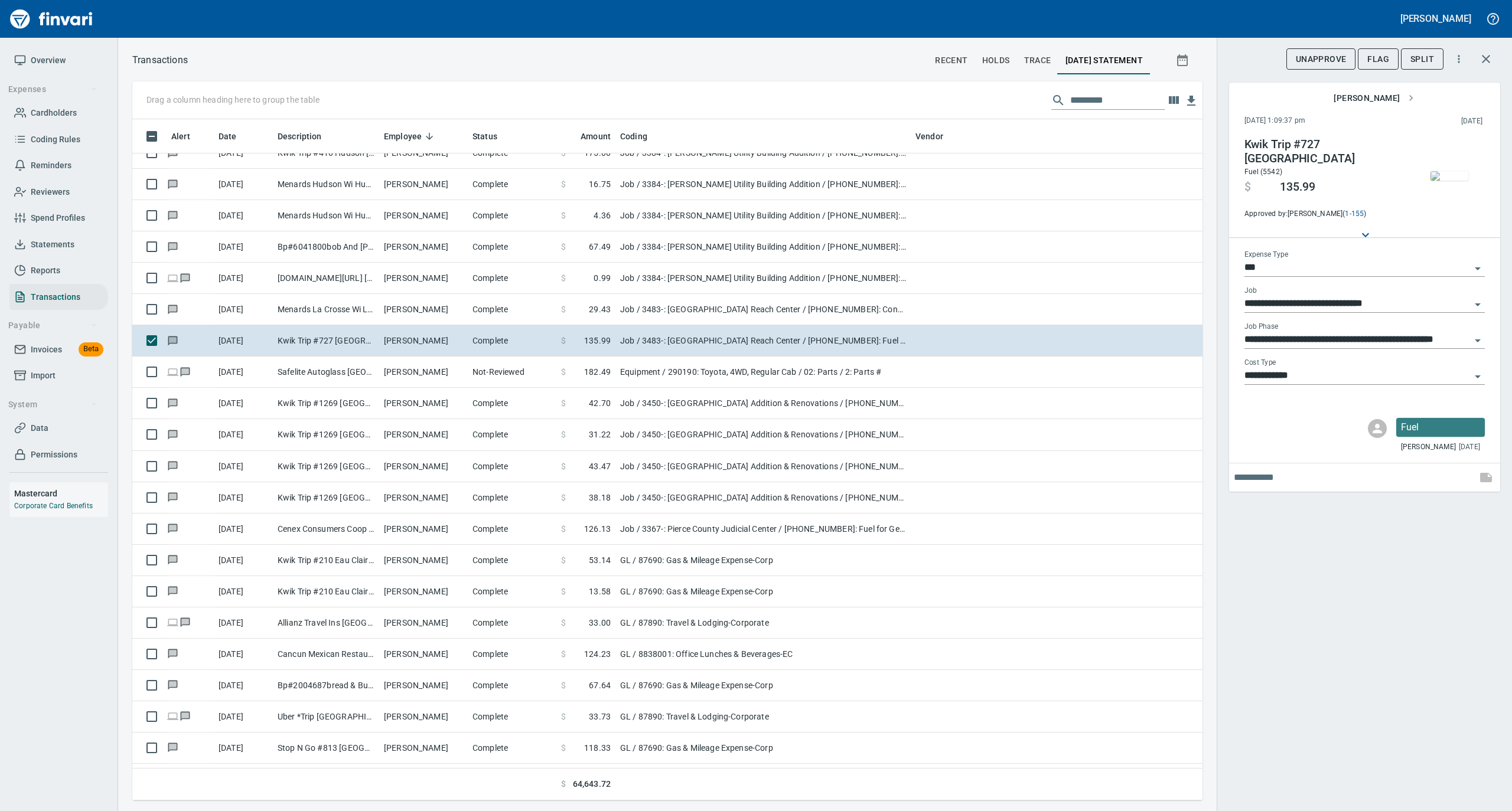
click at [1442, 177] on img "button" at bounding box center [1449, 176] width 38 height 10
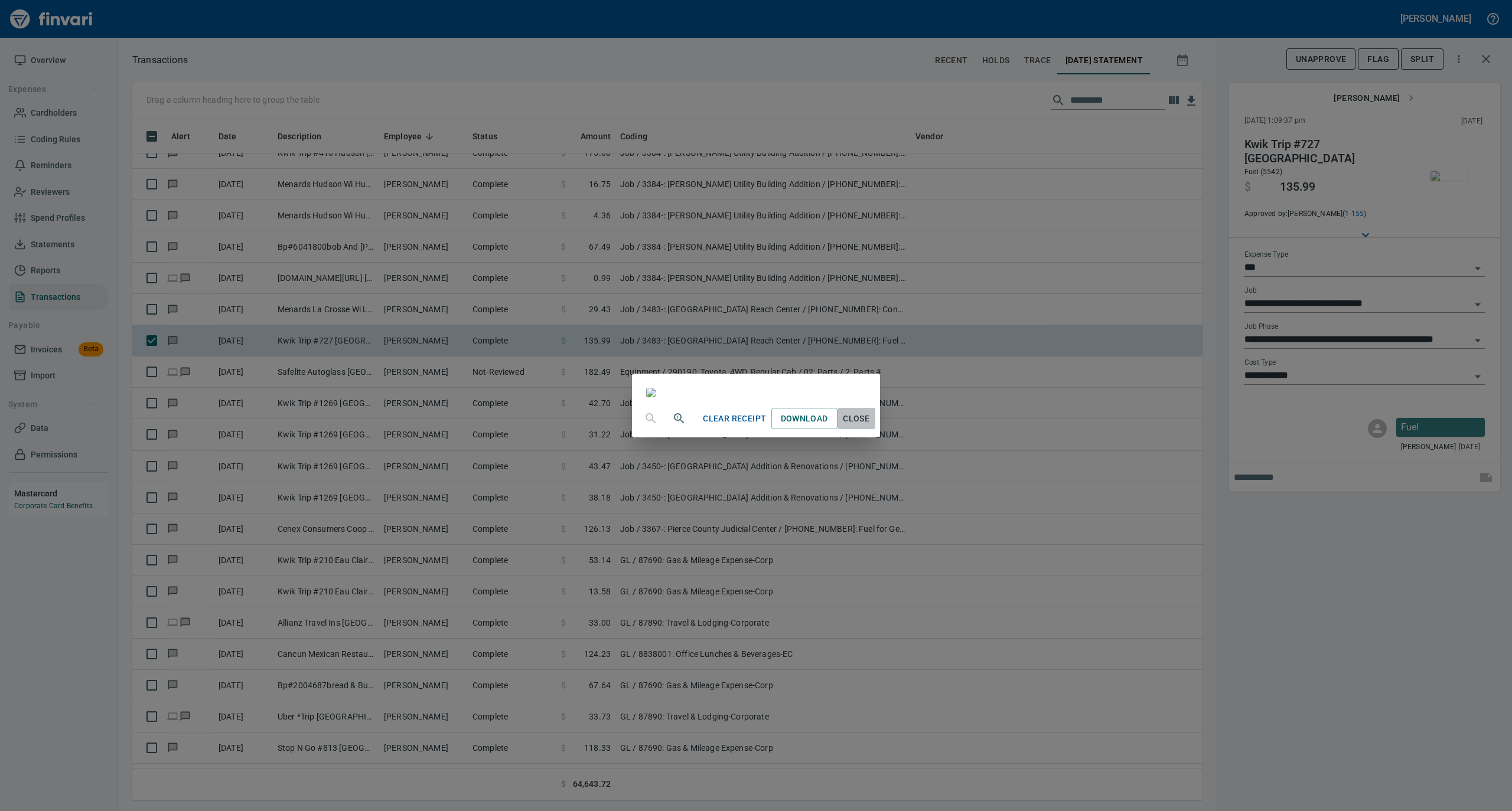
click at [871, 426] on span "Close" at bounding box center [856, 418] width 29 height 14
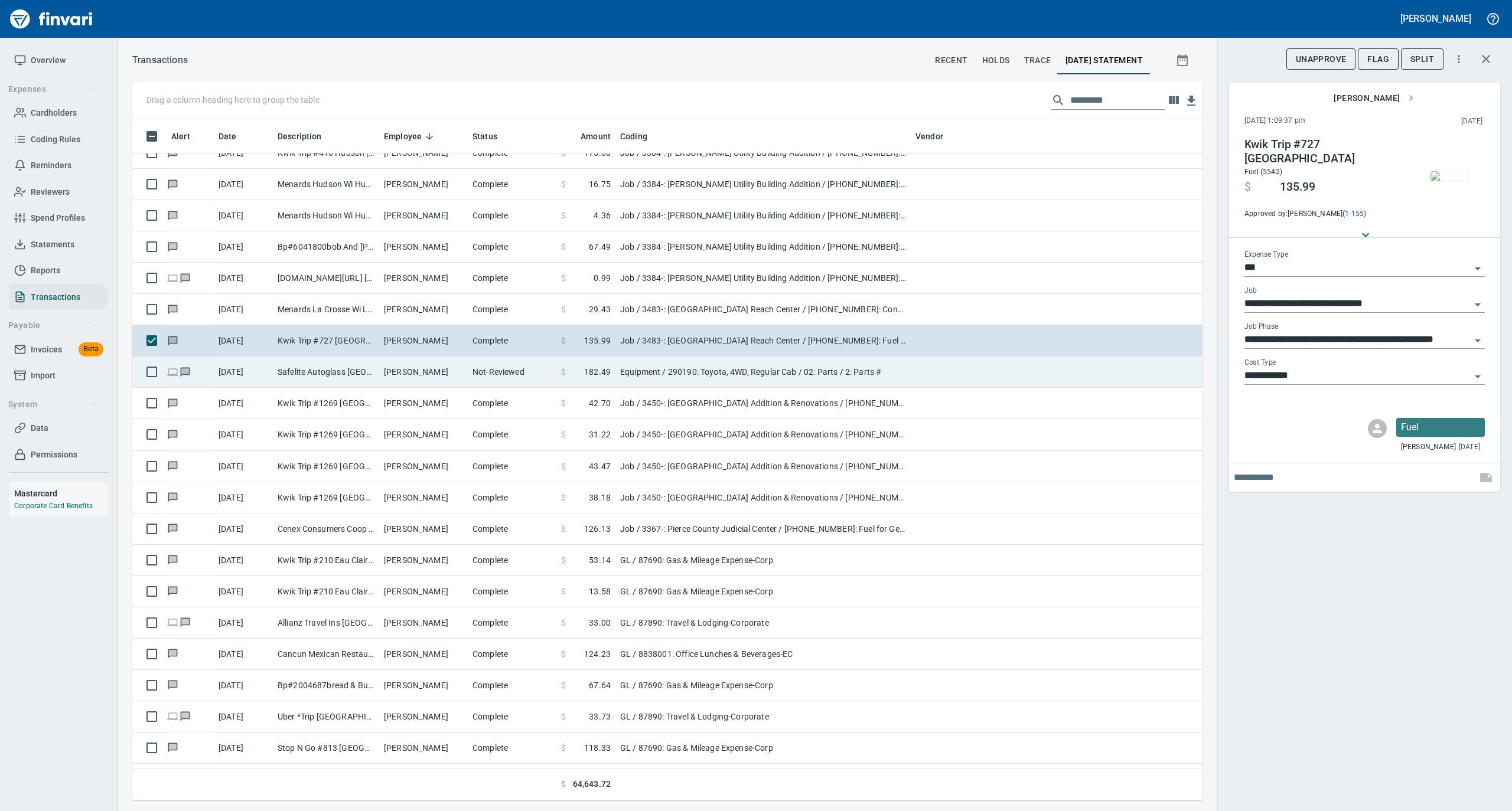
click at [469, 369] on td "Not-Reviewed" at bounding box center [512, 372] width 89 height 31
type input "*********"
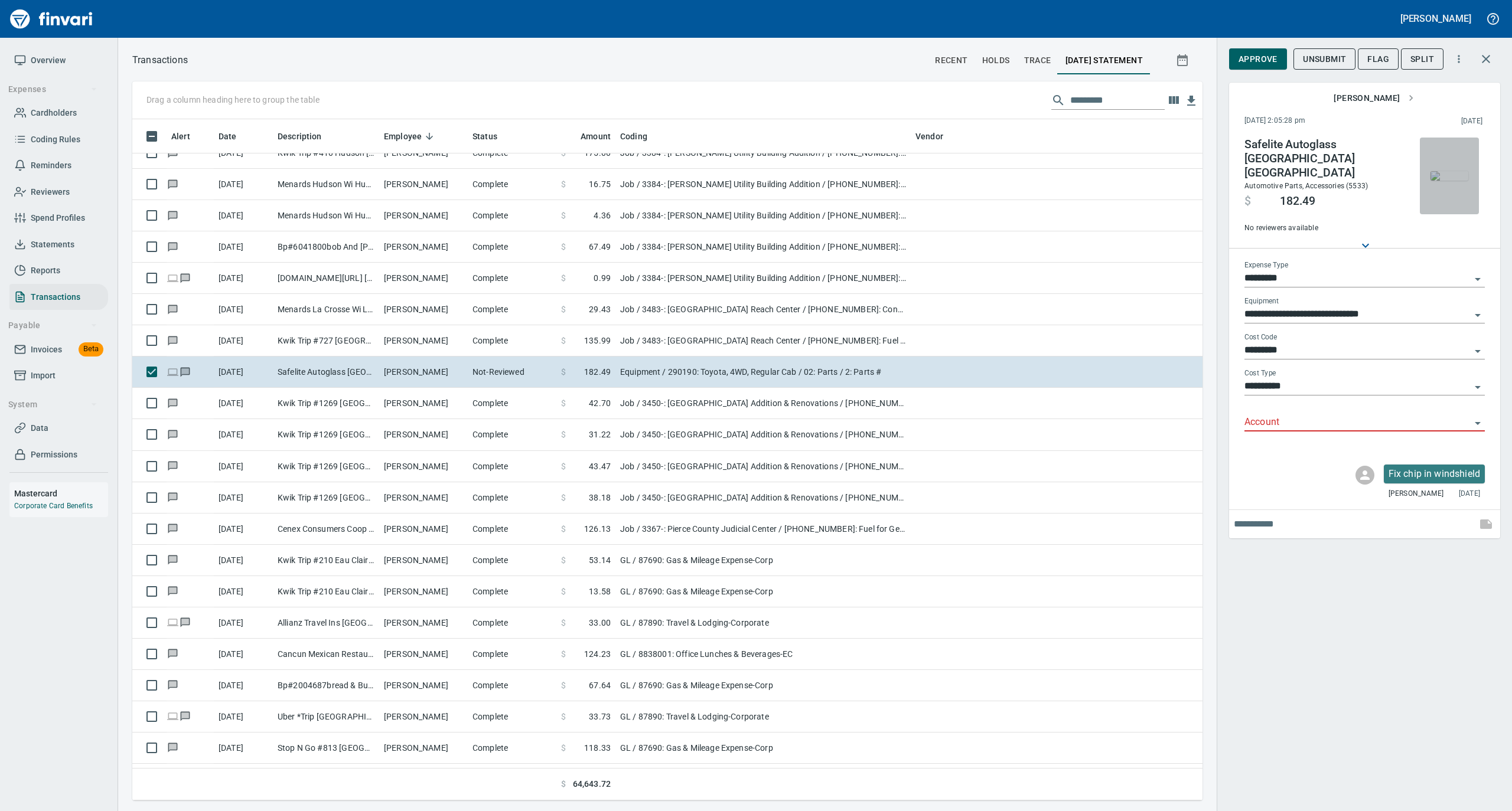
click at [1446, 171] on img "button" at bounding box center [1449, 176] width 38 height 10
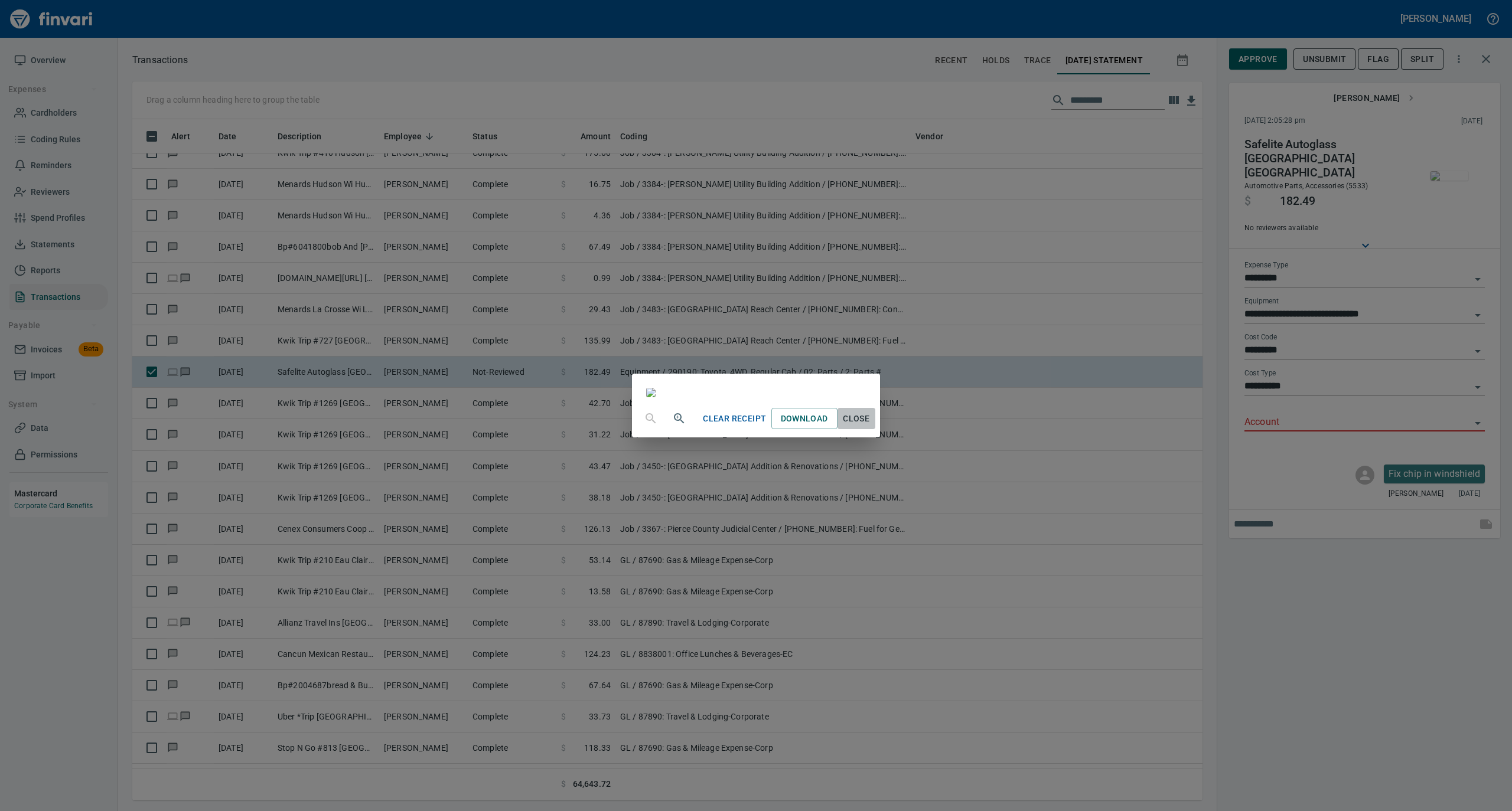
click at [871, 426] on span "Close" at bounding box center [856, 418] width 29 height 14
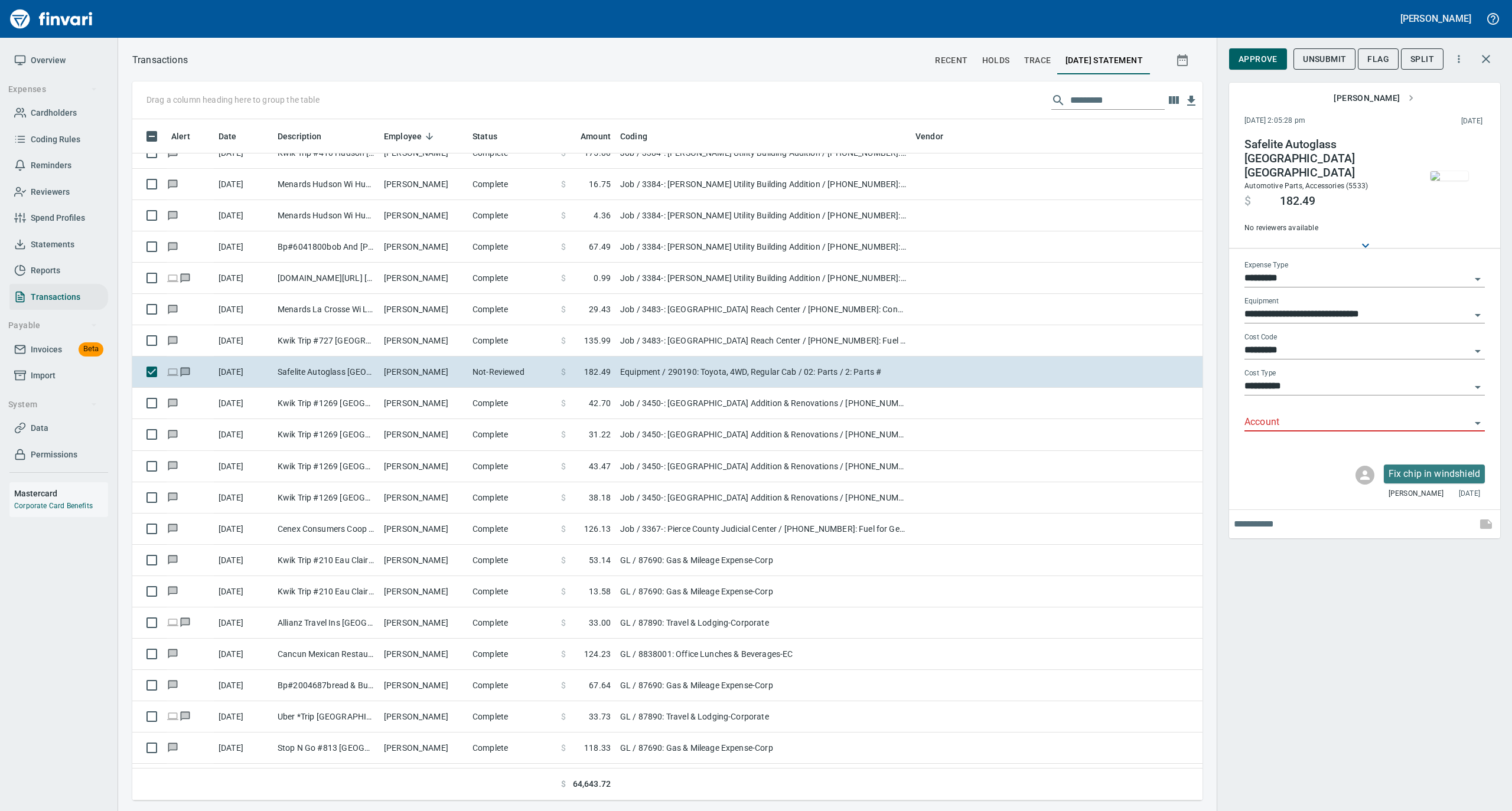
scroll to position [669, 1046]
click at [1265, 414] on input "Account" at bounding box center [1356, 422] width 226 height 16
click at [1312, 439] on li "75000: Truck Repair Labor & Parts" at bounding box center [1364, 442] width 241 height 29
type input "**********"
click at [1246, 56] on span "Approve" at bounding box center [1257, 58] width 39 height 14
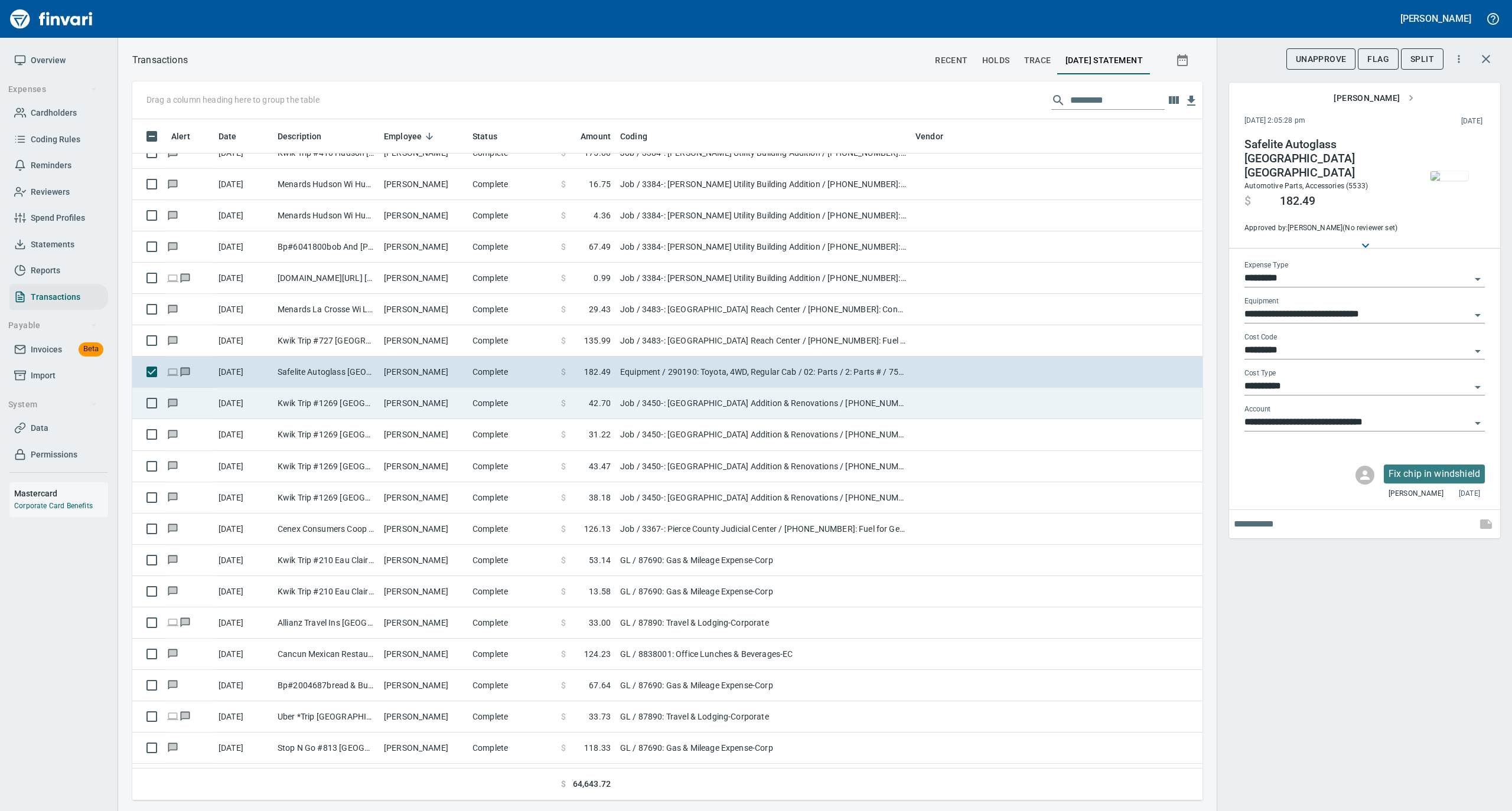
click at [503, 408] on td "Complete" at bounding box center [512, 403] width 89 height 31
type input "***"
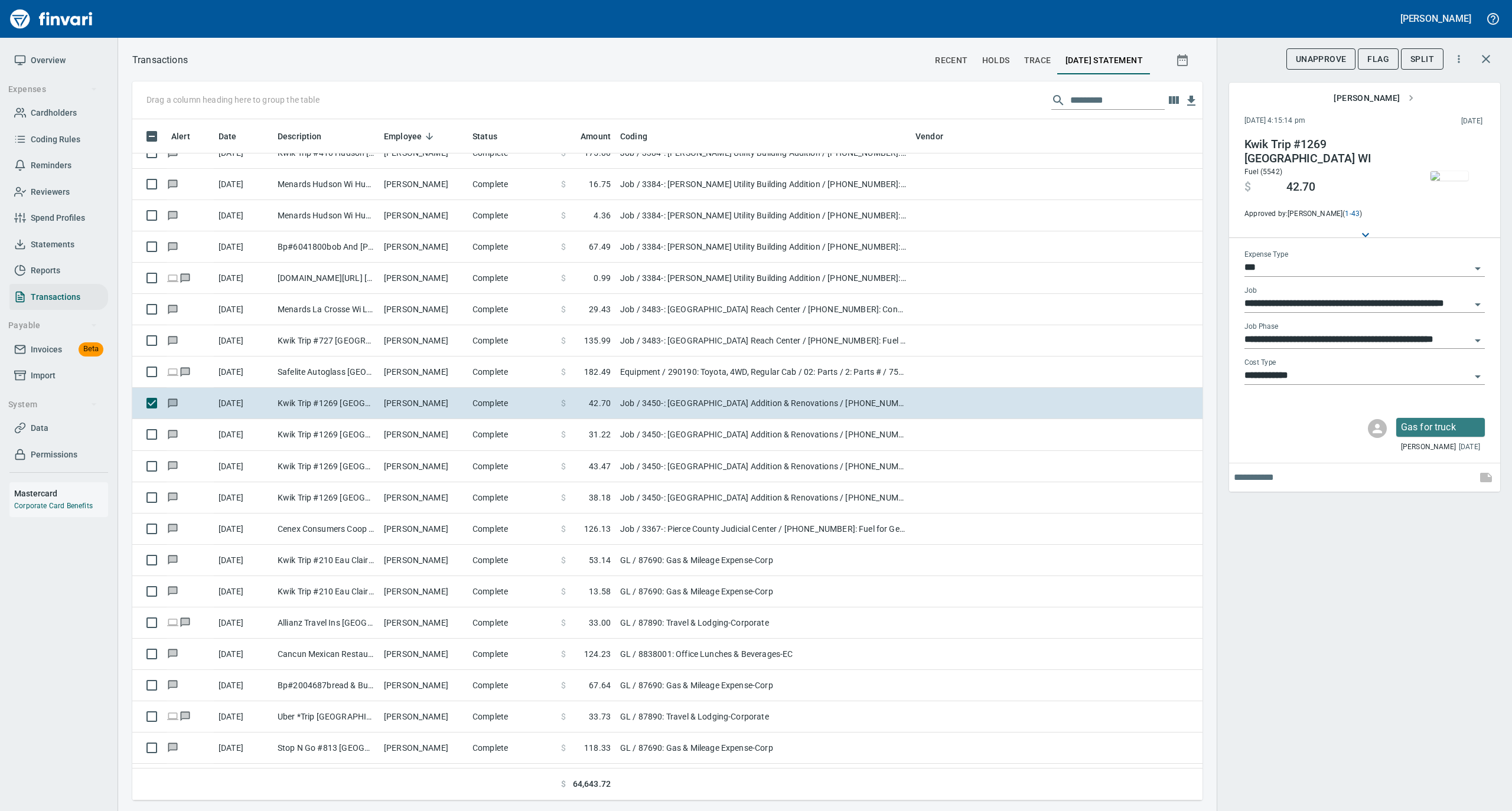
click at [1436, 178] on img "button" at bounding box center [1449, 176] width 38 height 10
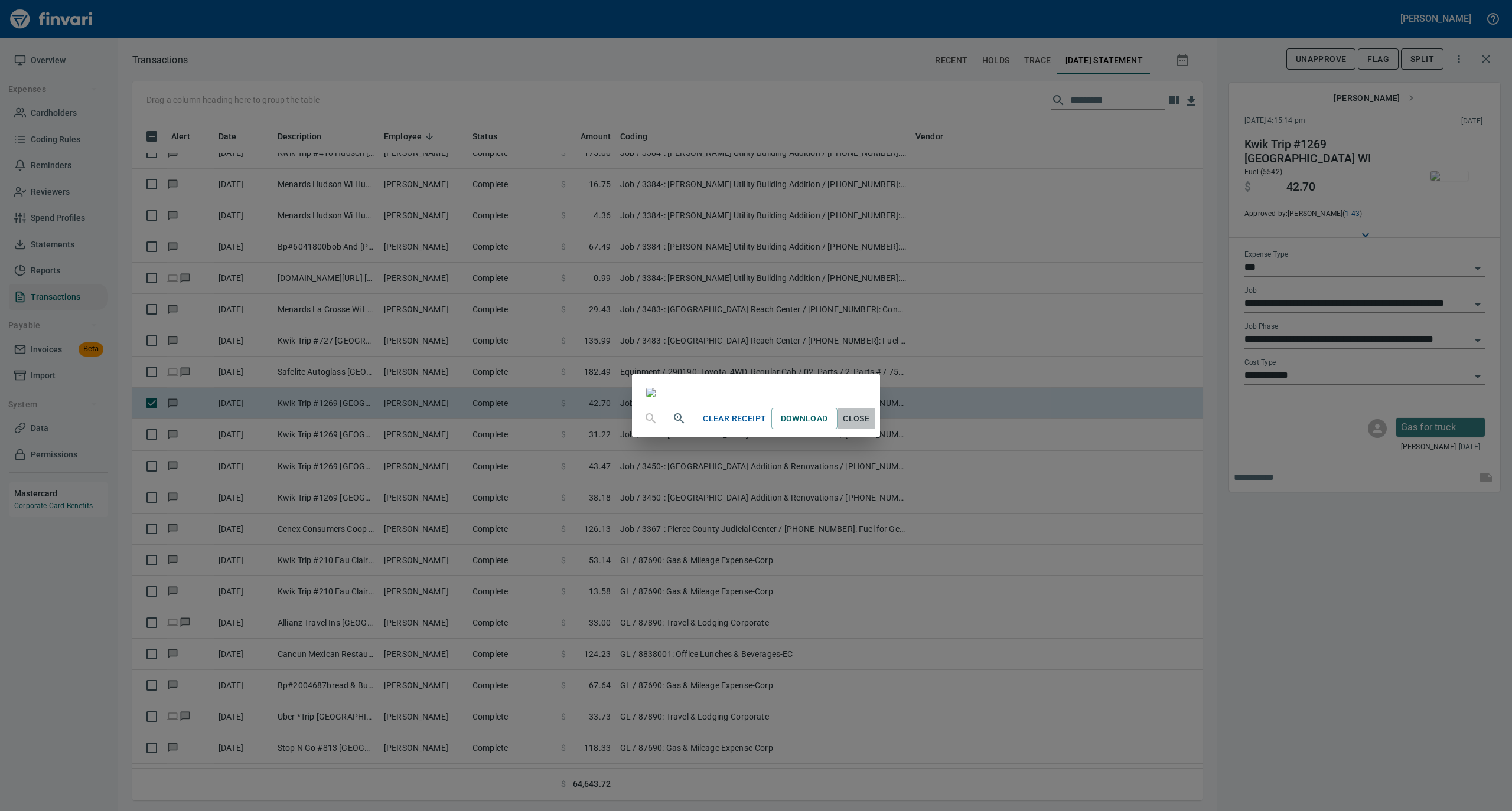
click at [871, 426] on span "Close" at bounding box center [856, 418] width 29 height 14
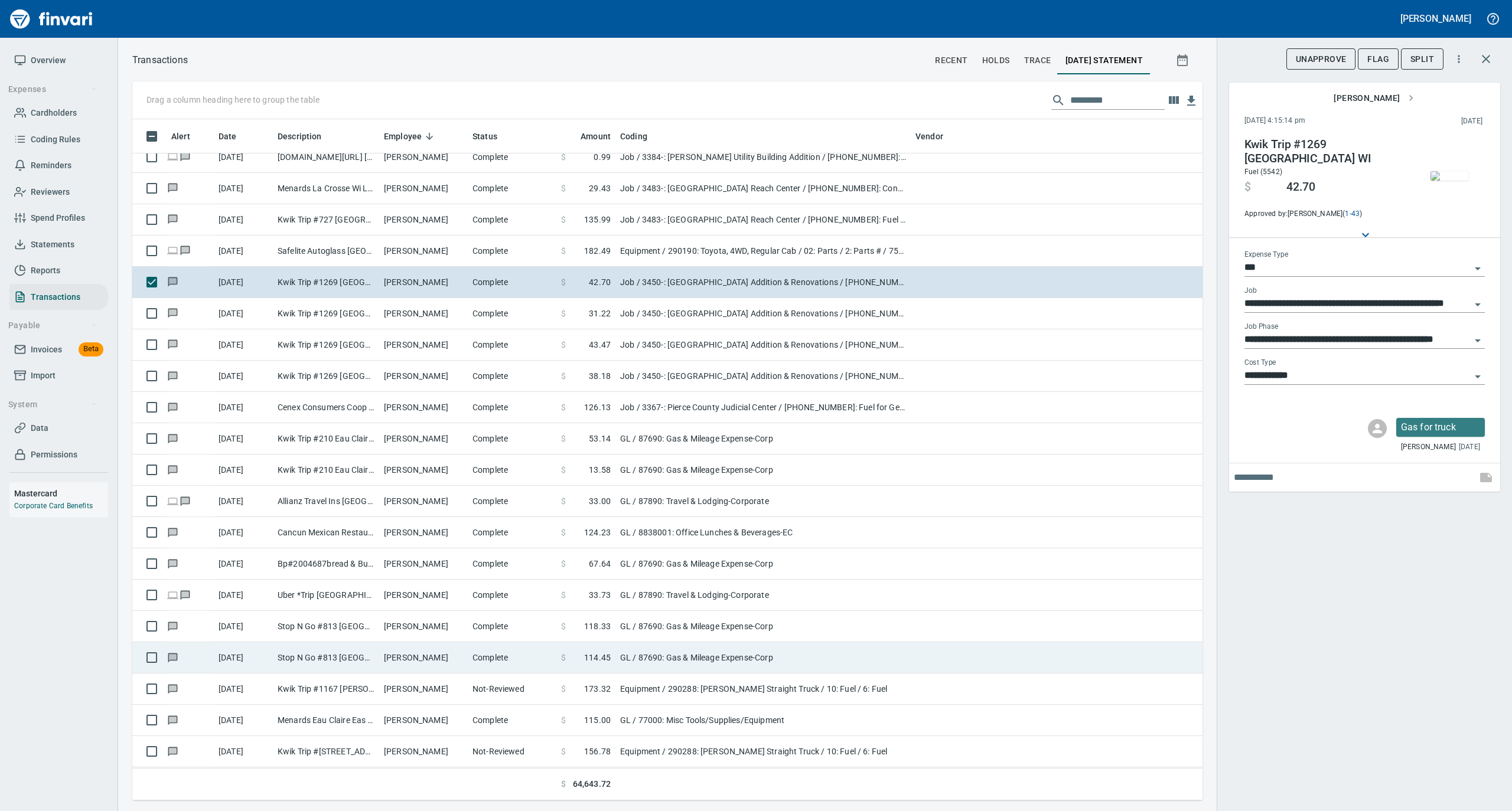
scroll to position [5745, 0]
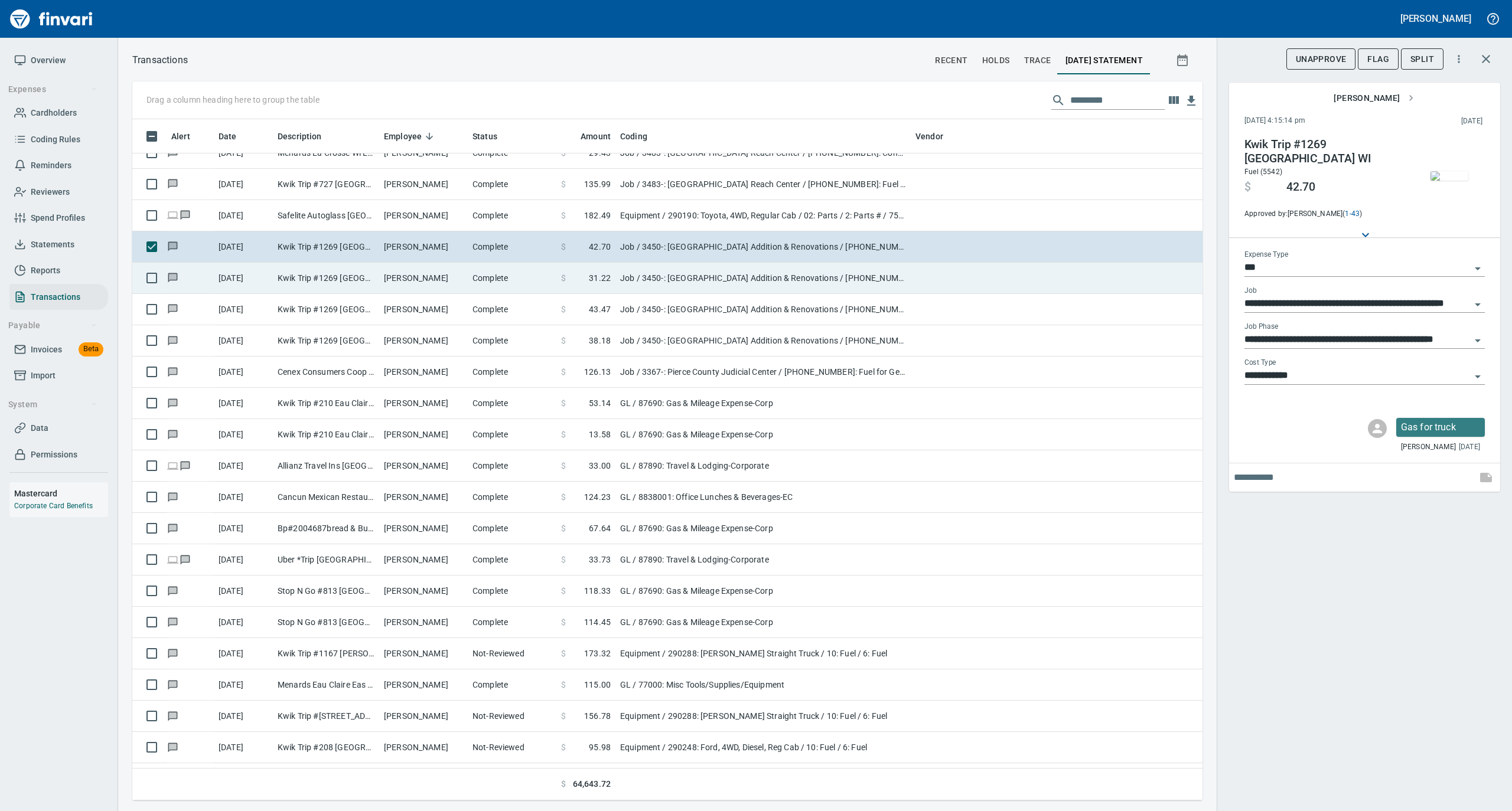
click at [487, 288] on td "Complete" at bounding box center [512, 278] width 89 height 31
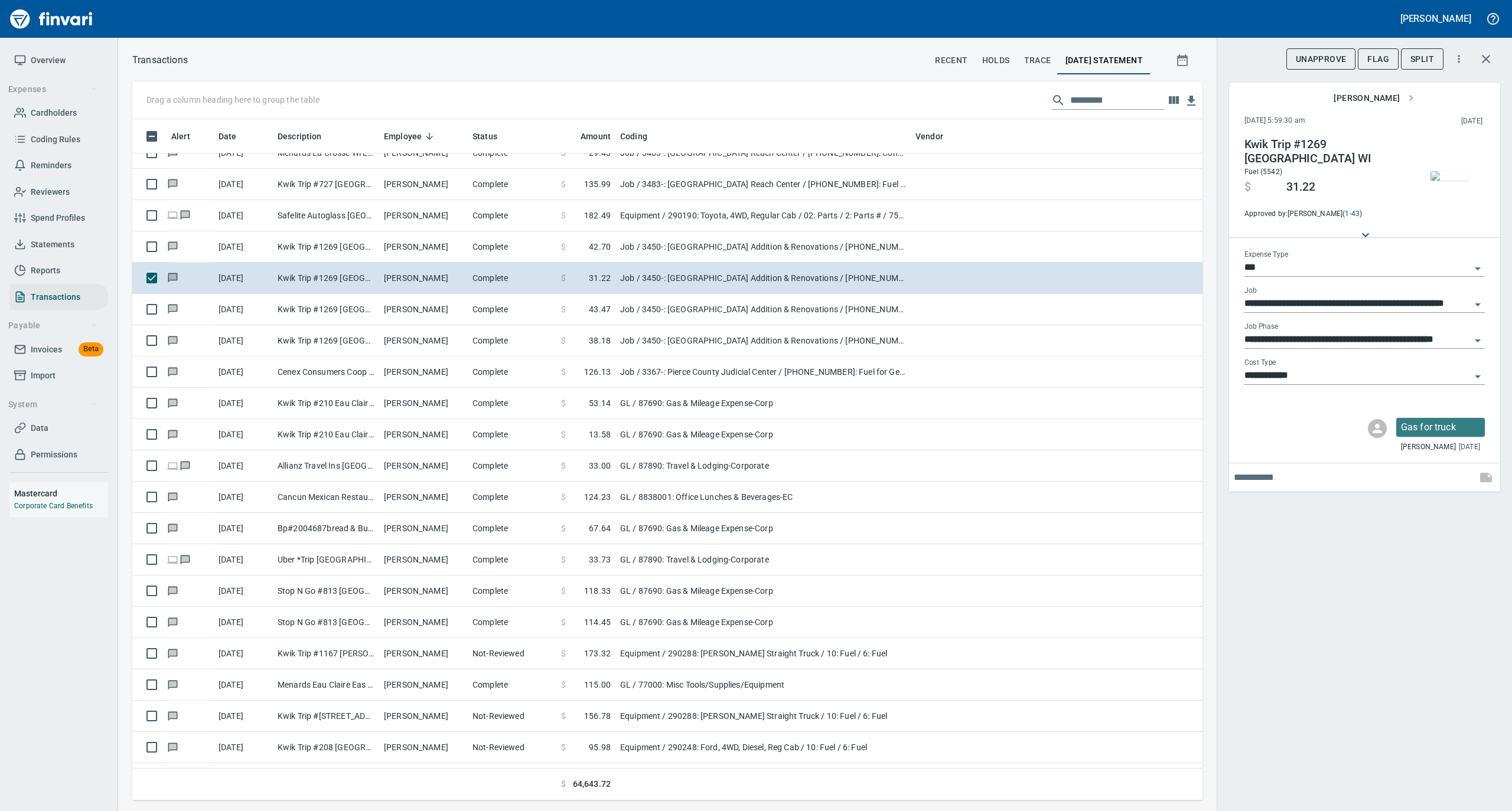
click at [1453, 174] on img "button" at bounding box center [1449, 176] width 38 height 10
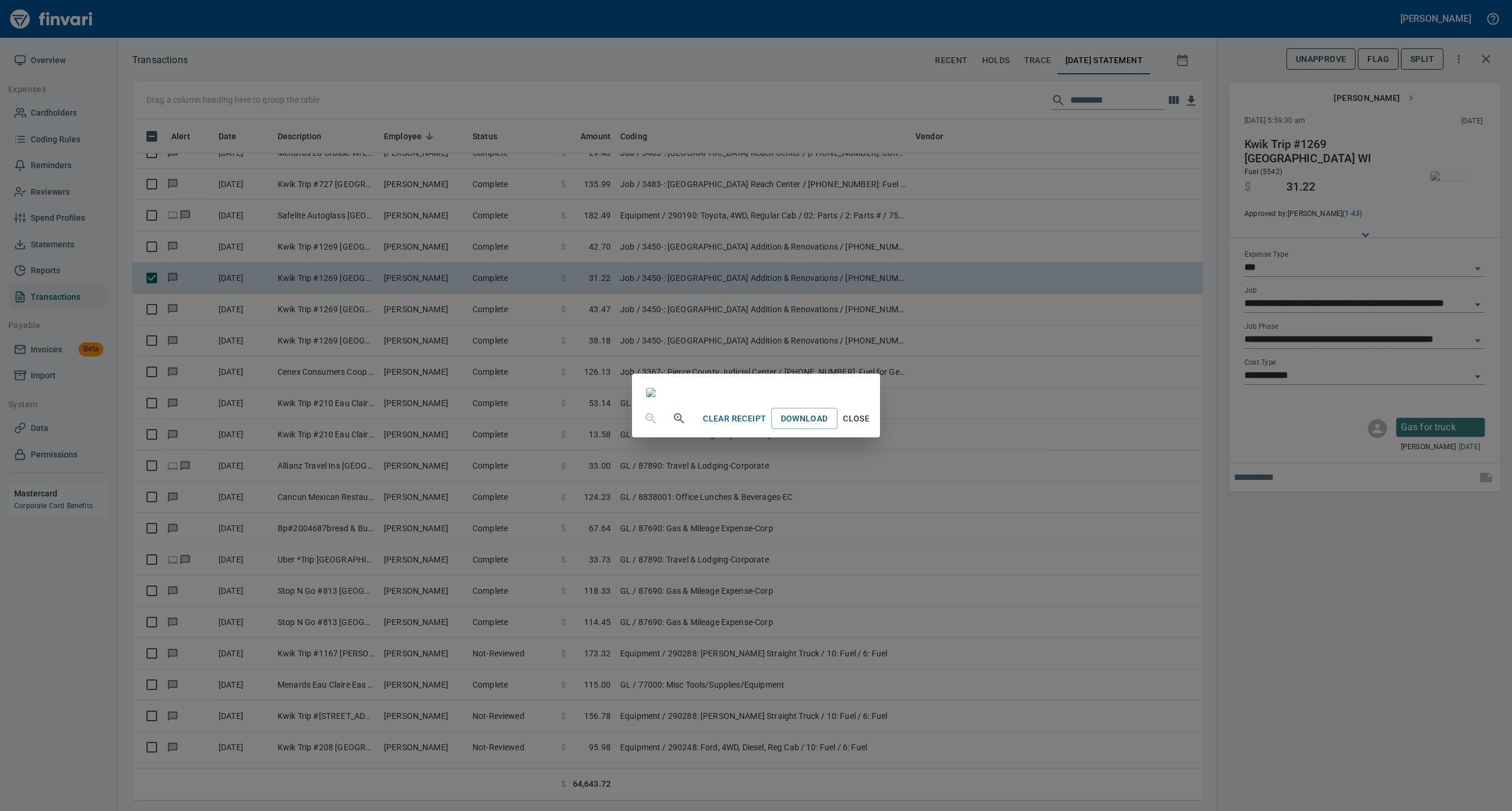
click at [871, 426] on span "Close" at bounding box center [856, 418] width 29 height 14
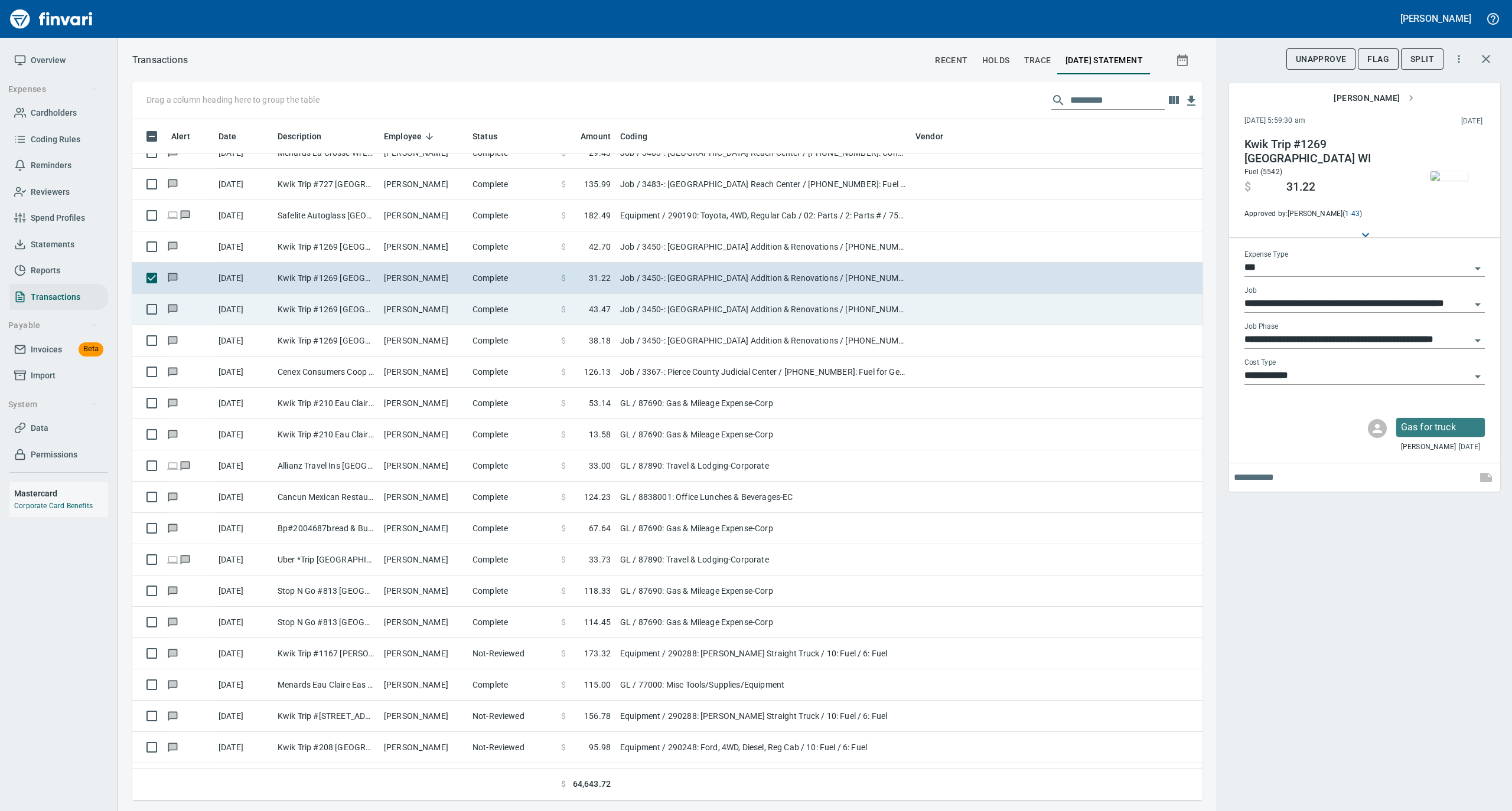
click at [504, 322] on td "Complete" at bounding box center [512, 309] width 89 height 31
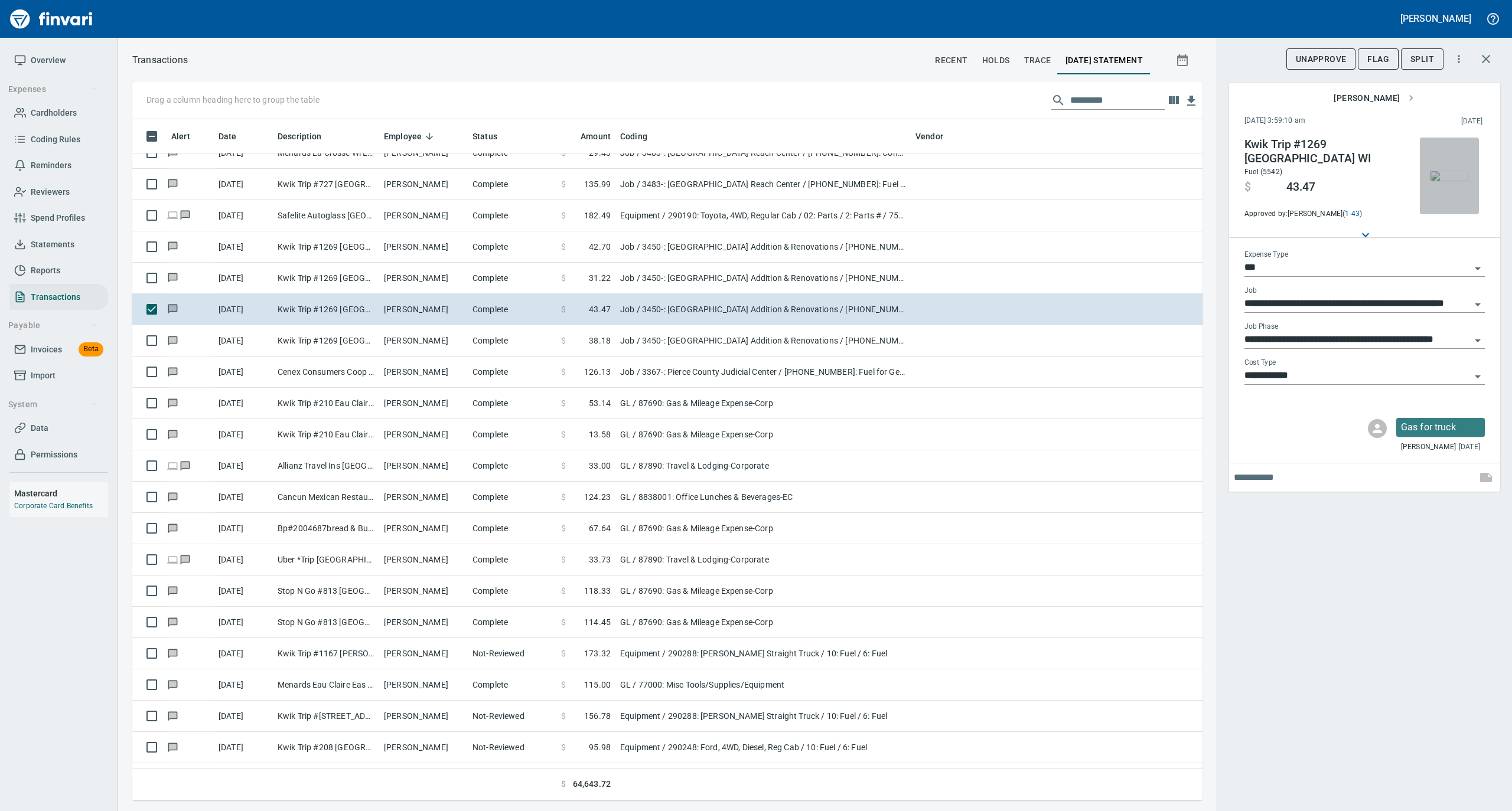
click at [1455, 177] on img "button" at bounding box center [1449, 176] width 38 height 10
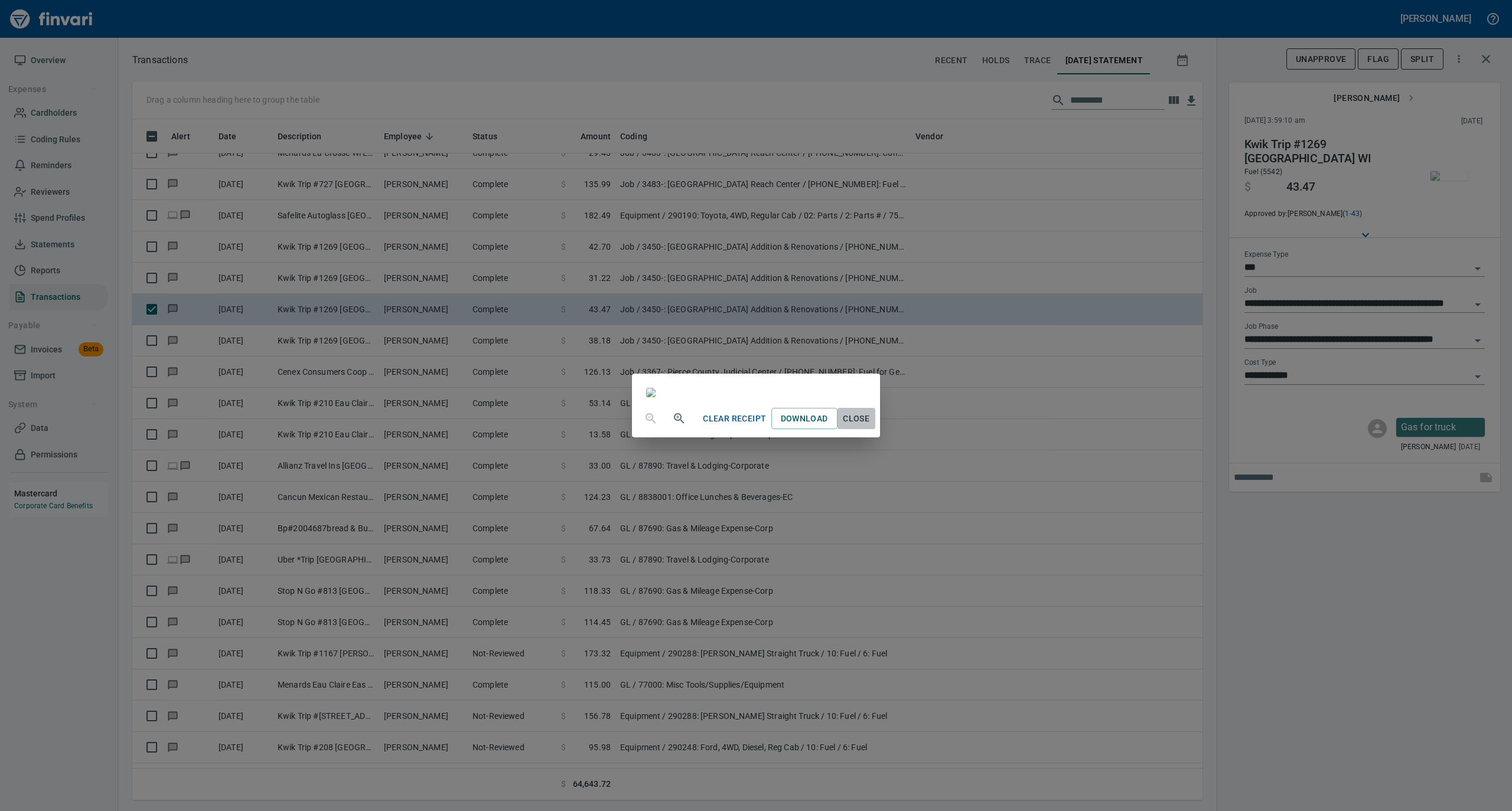
click at [871, 426] on span "Close" at bounding box center [856, 418] width 29 height 14
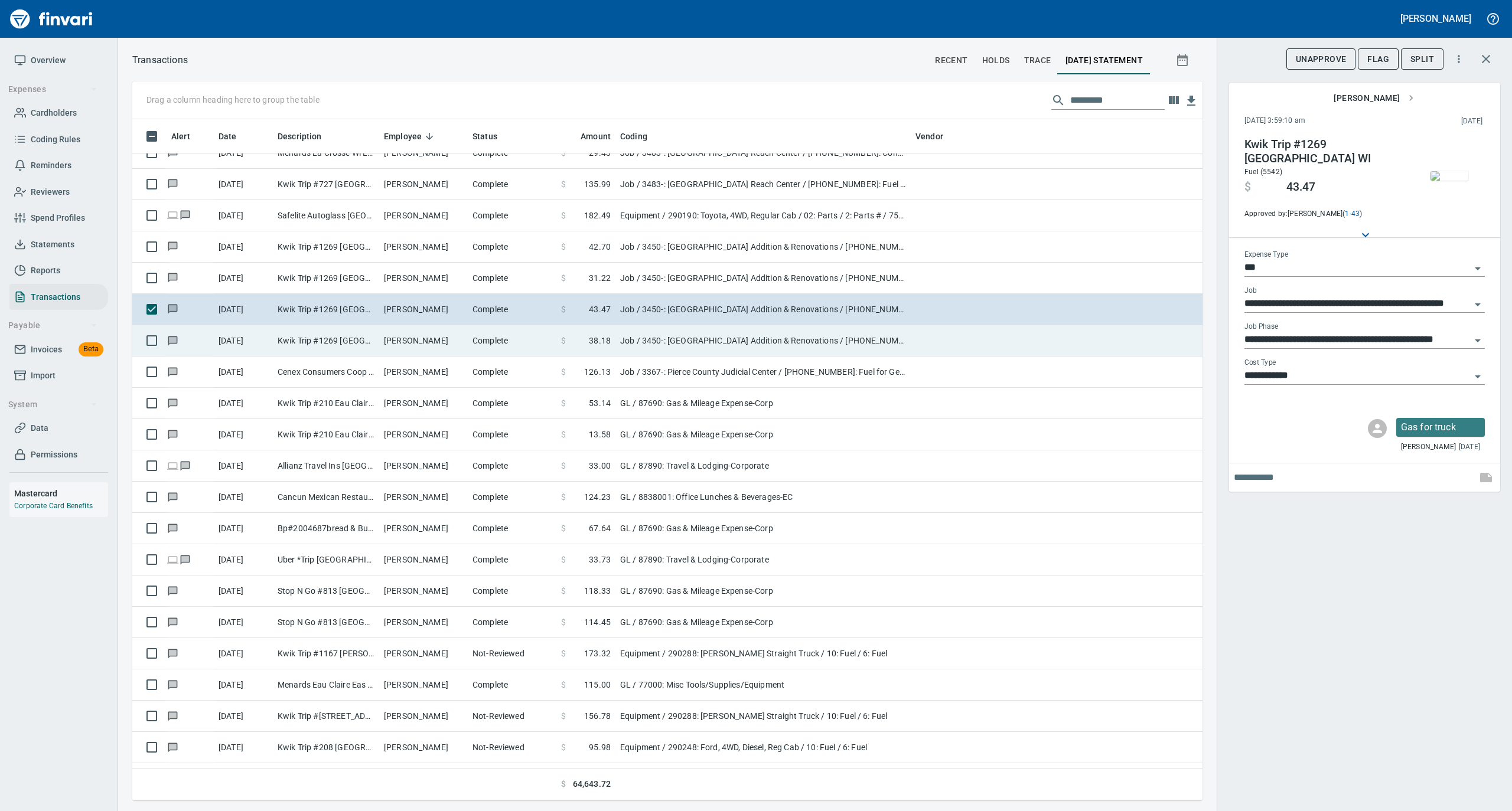
click at [505, 343] on td "Complete" at bounding box center [512, 341] width 89 height 31
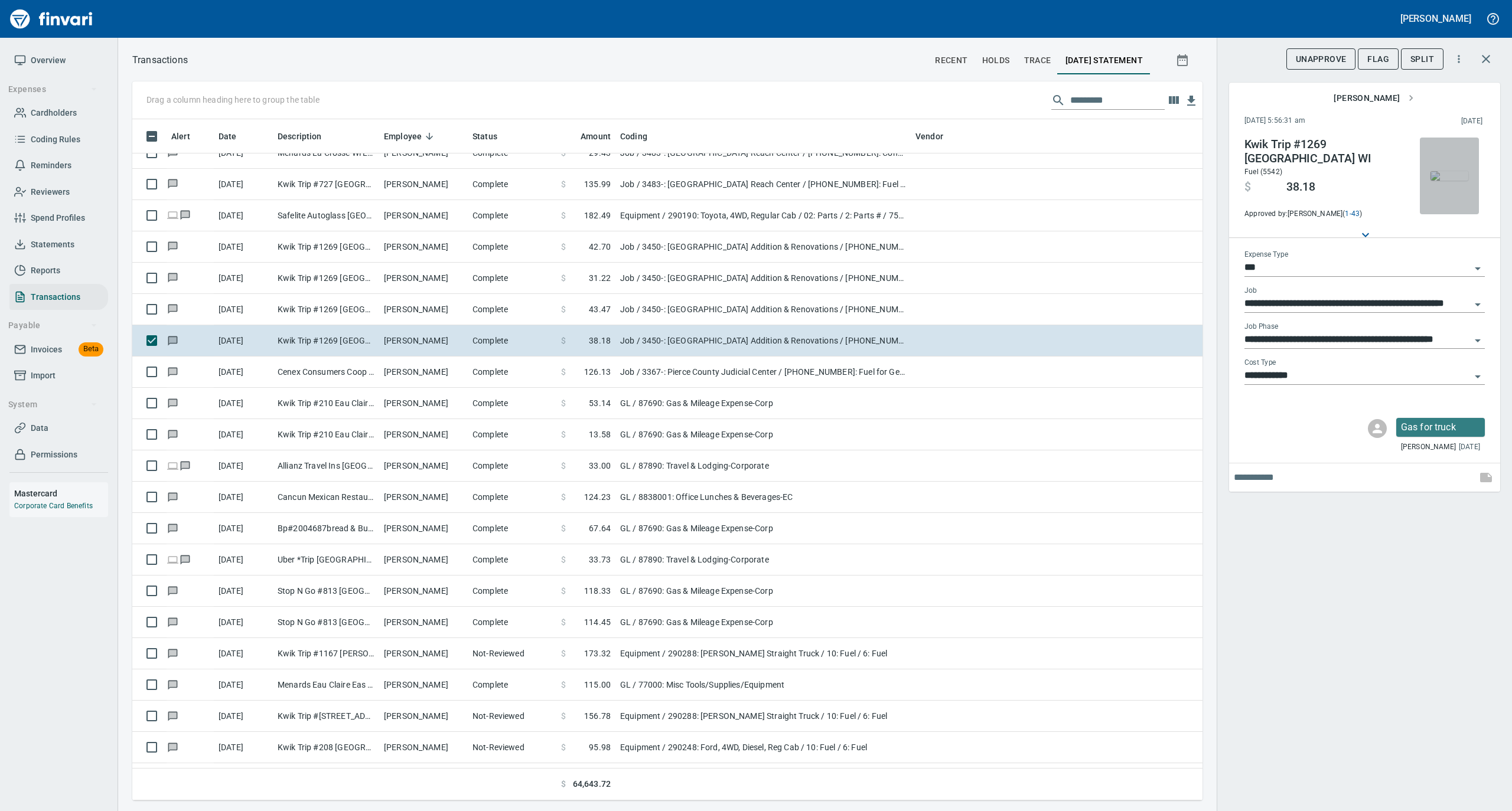
click at [1444, 176] on img "button" at bounding box center [1449, 176] width 38 height 10
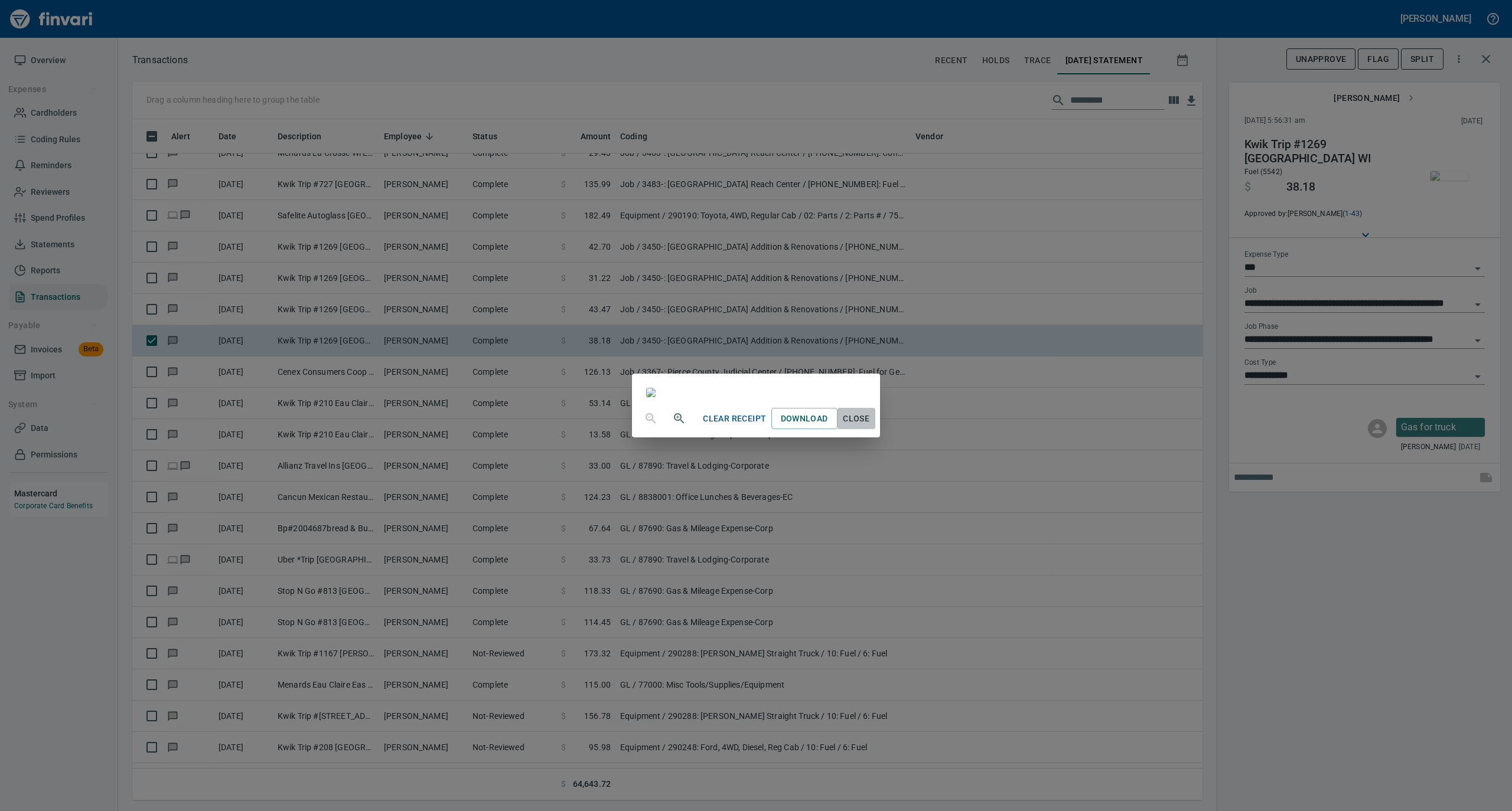
click at [871, 426] on span "Close" at bounding box center [856, 418] width 29 height 14
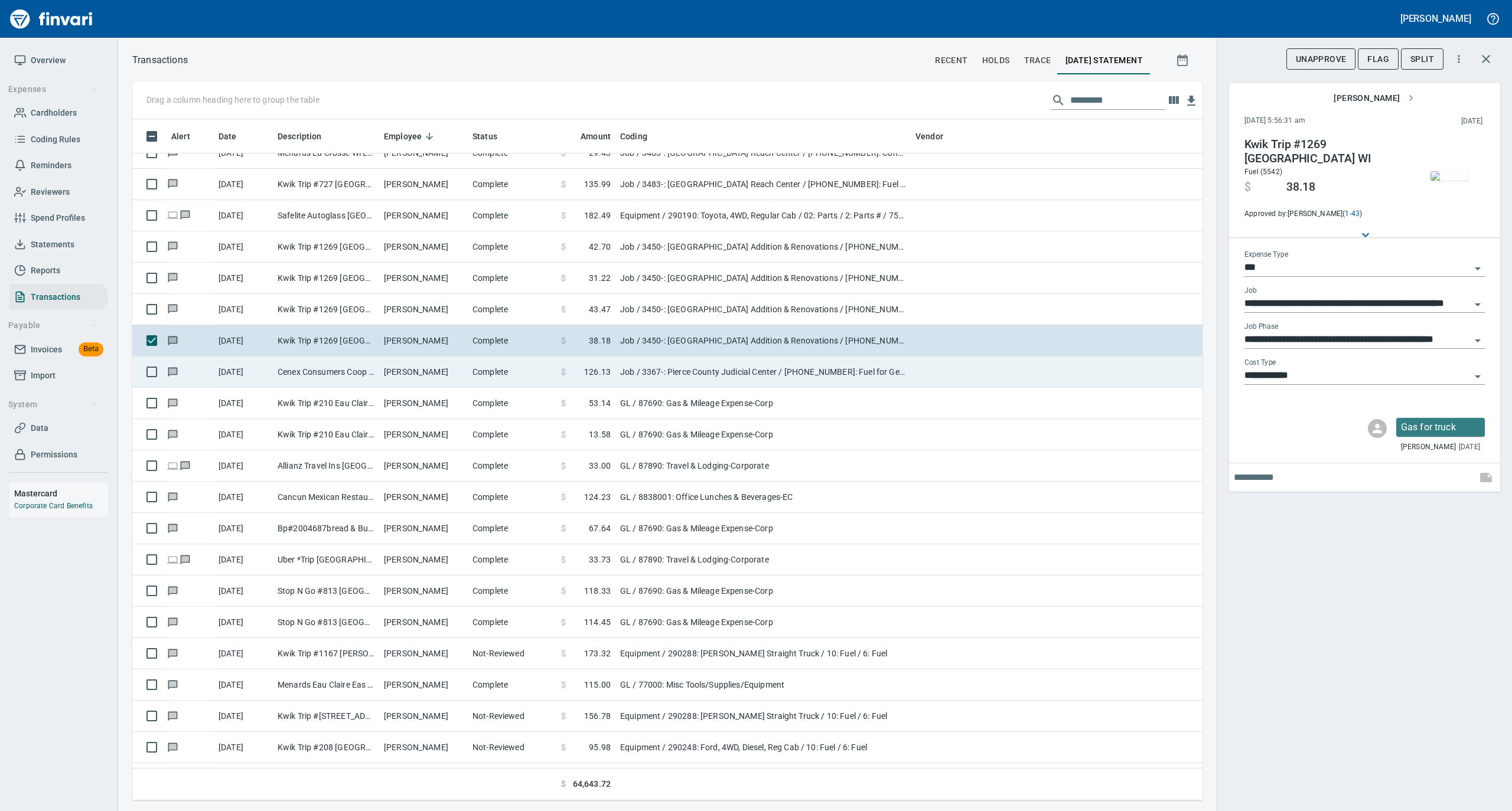
click at [490, 380] on td "Complete" at bounding box center [512, 372] width 89 height 31
type input "**********"
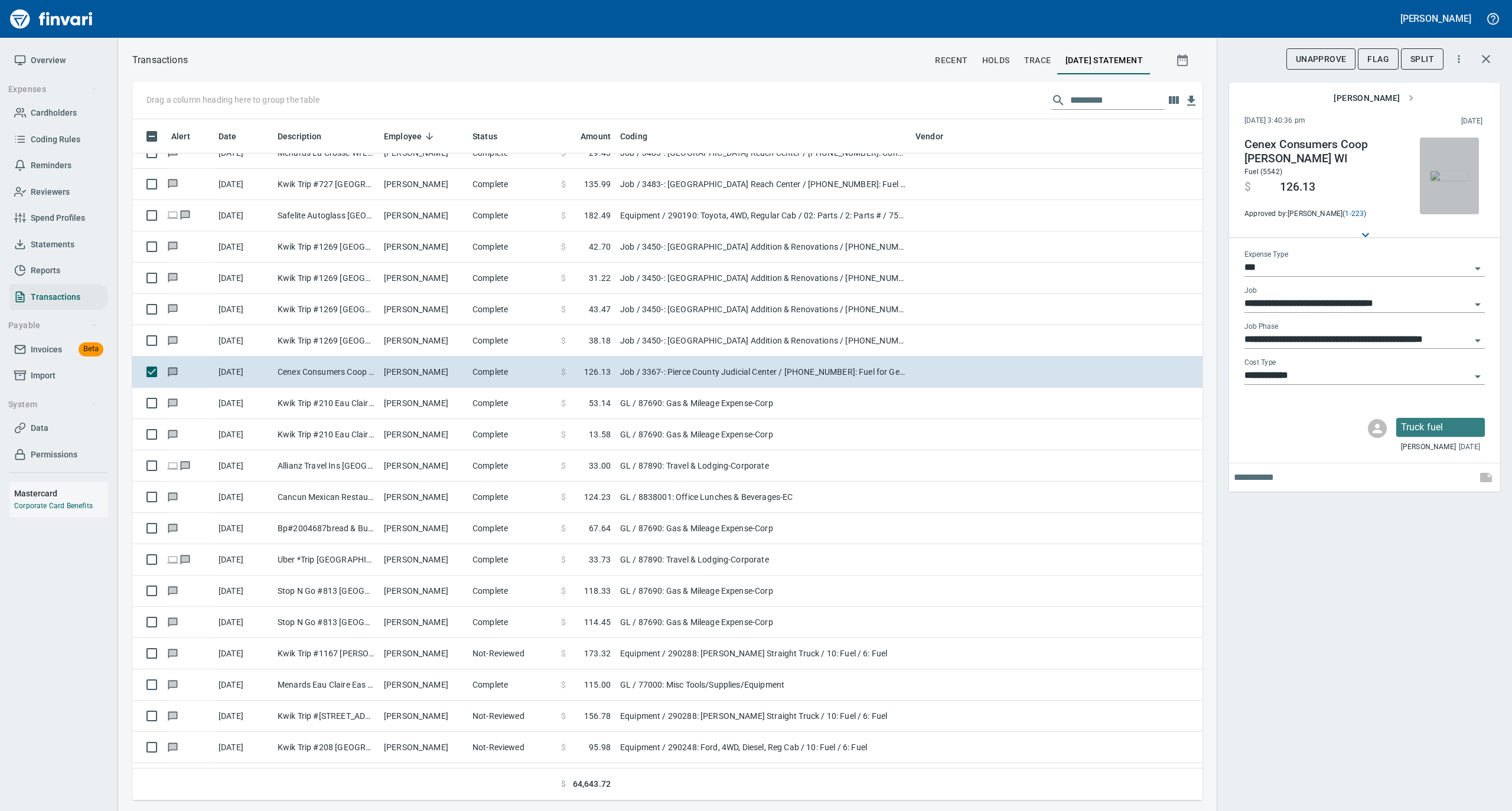
click at [1451, 171] on img "button" at bounding box center [1449, 176] width 38 height 10
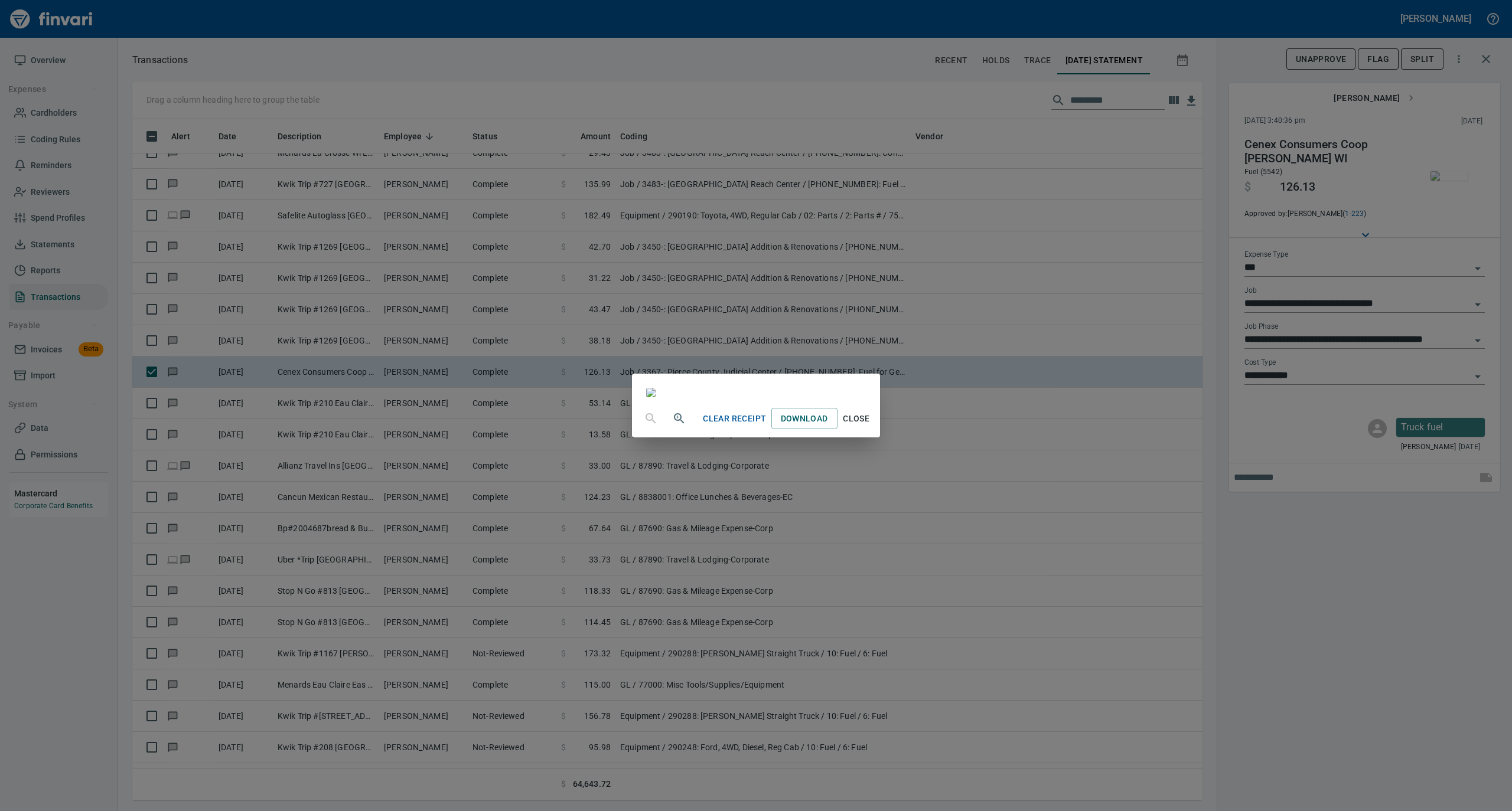
click at [871, 426] on span "Close" at bounding box center [856, 418] width 29 height 14
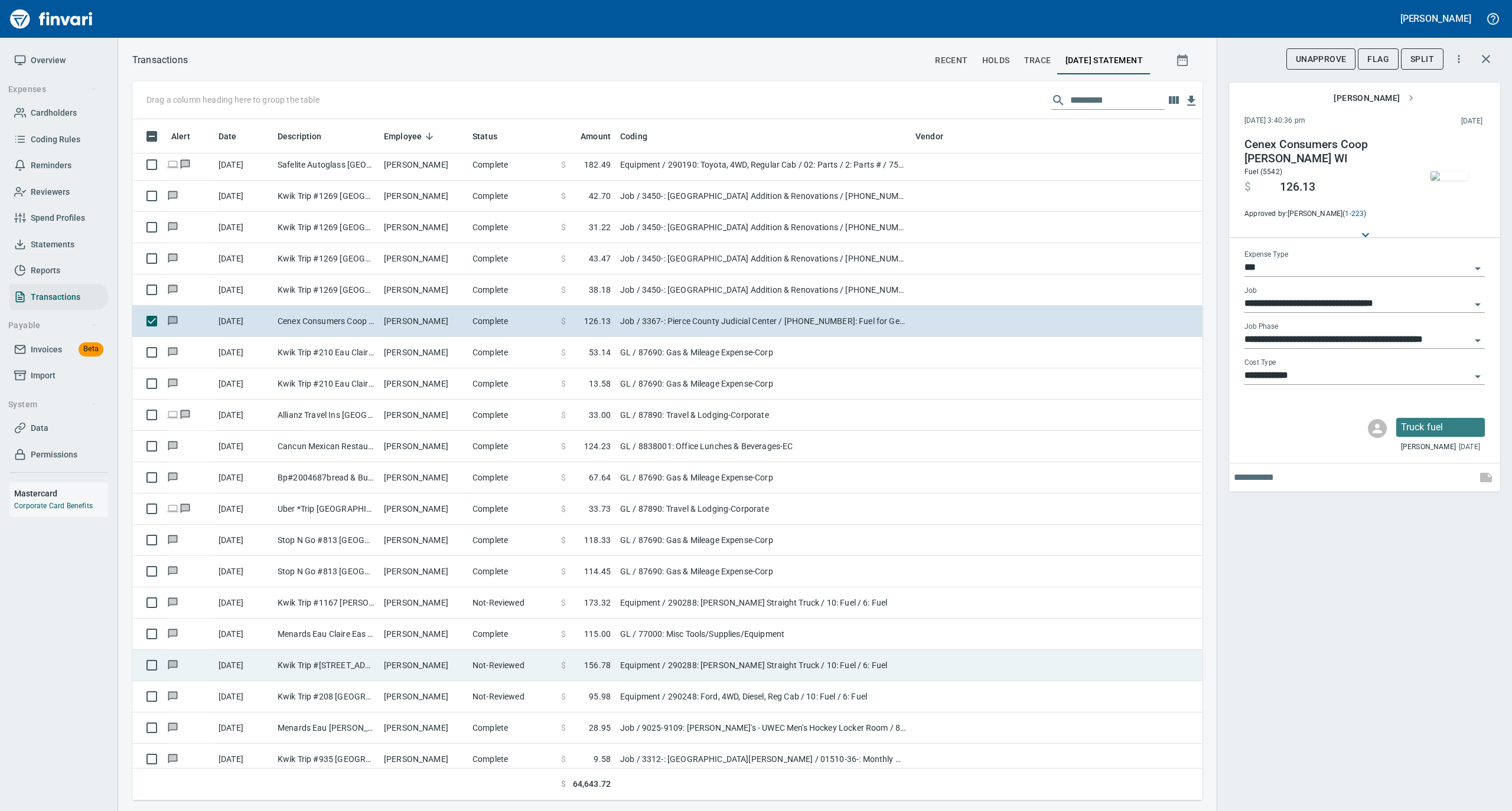
scroll to position [5823, 0]
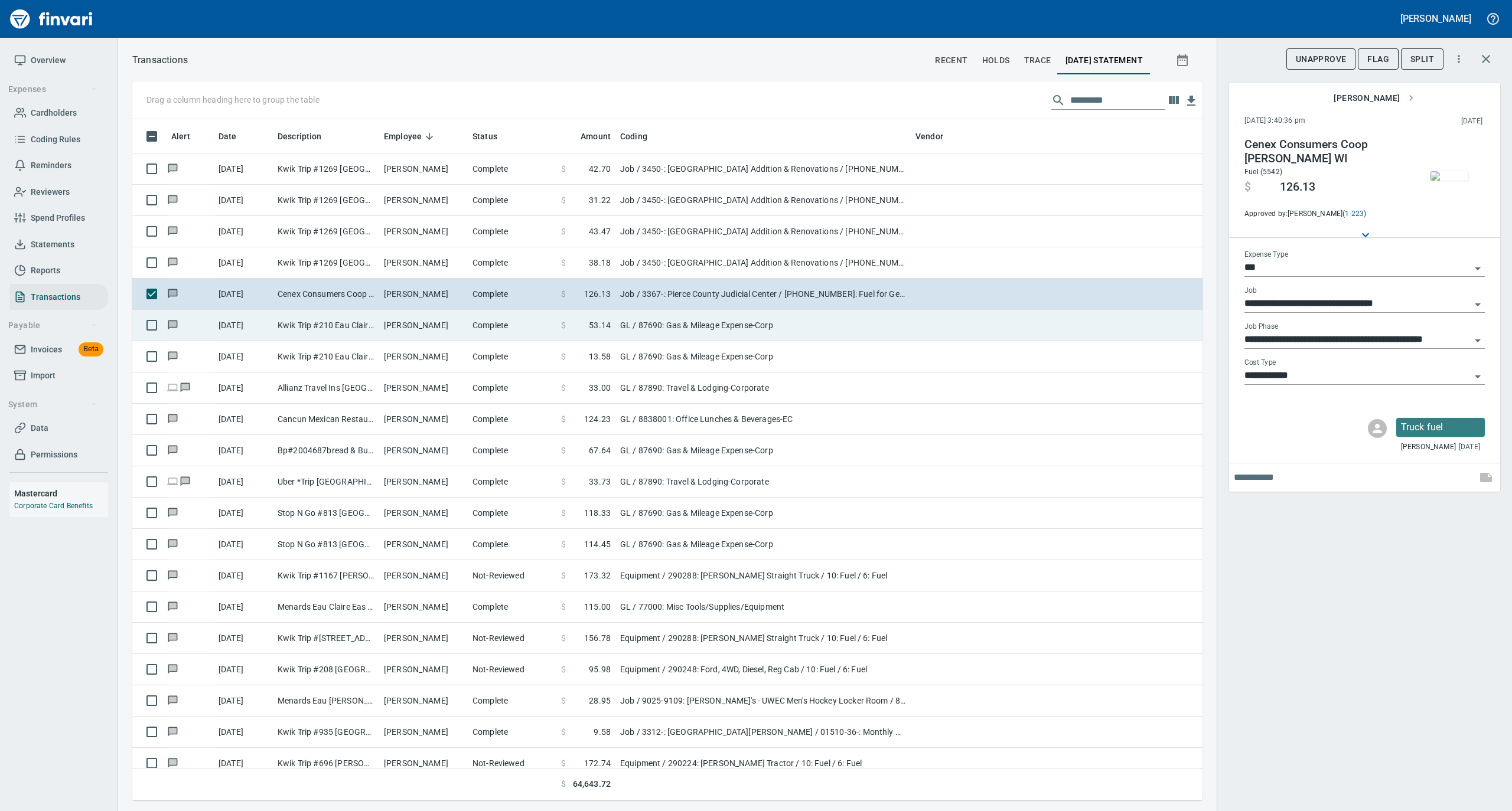
click at [478, 330] on td "Complete" at bounding box center [512, 325] width 89 height 31
type input "**"
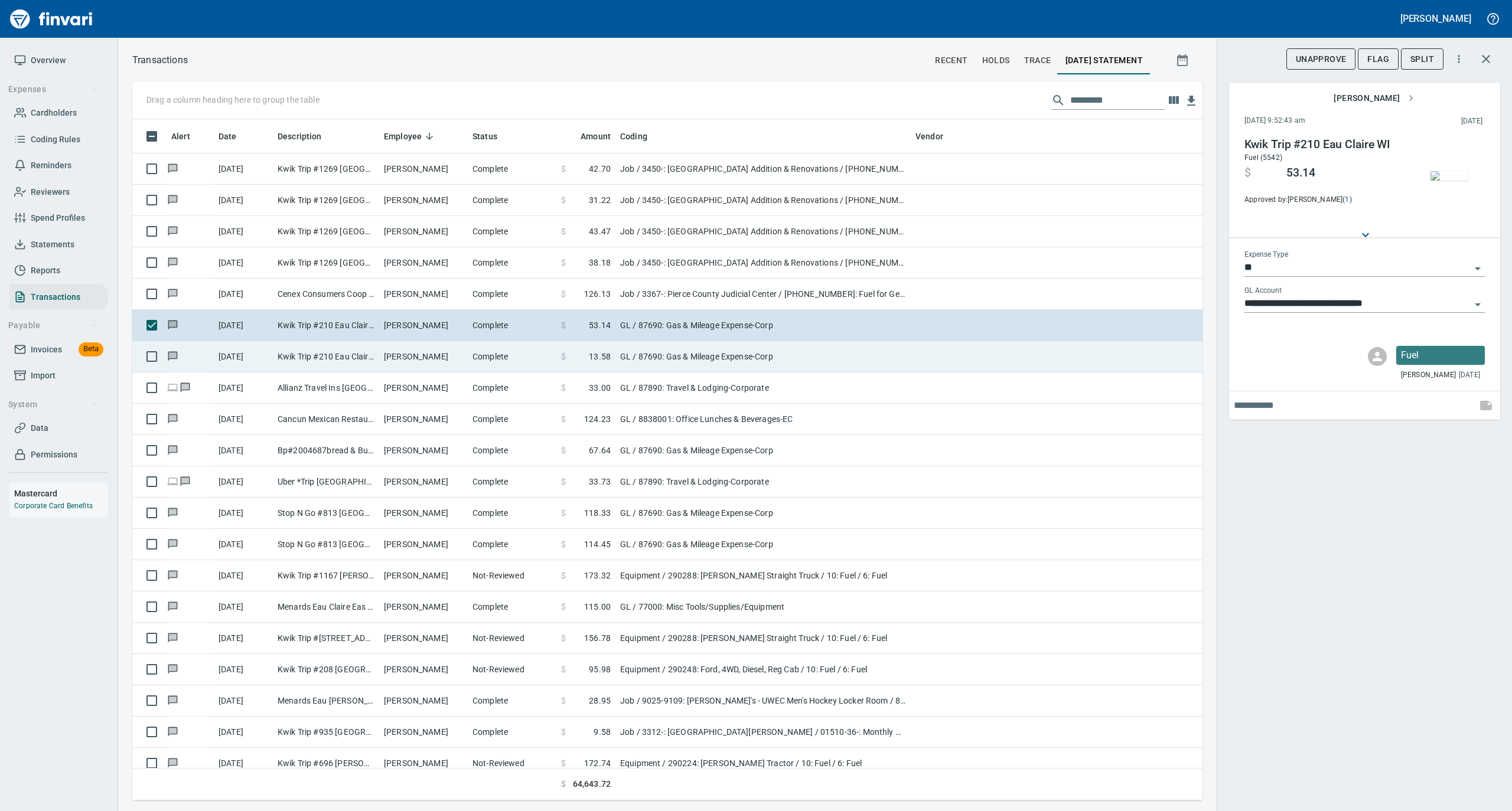
click at [473, 363] on td "Complete" at bounding box center [512, 357] width 89 height 31
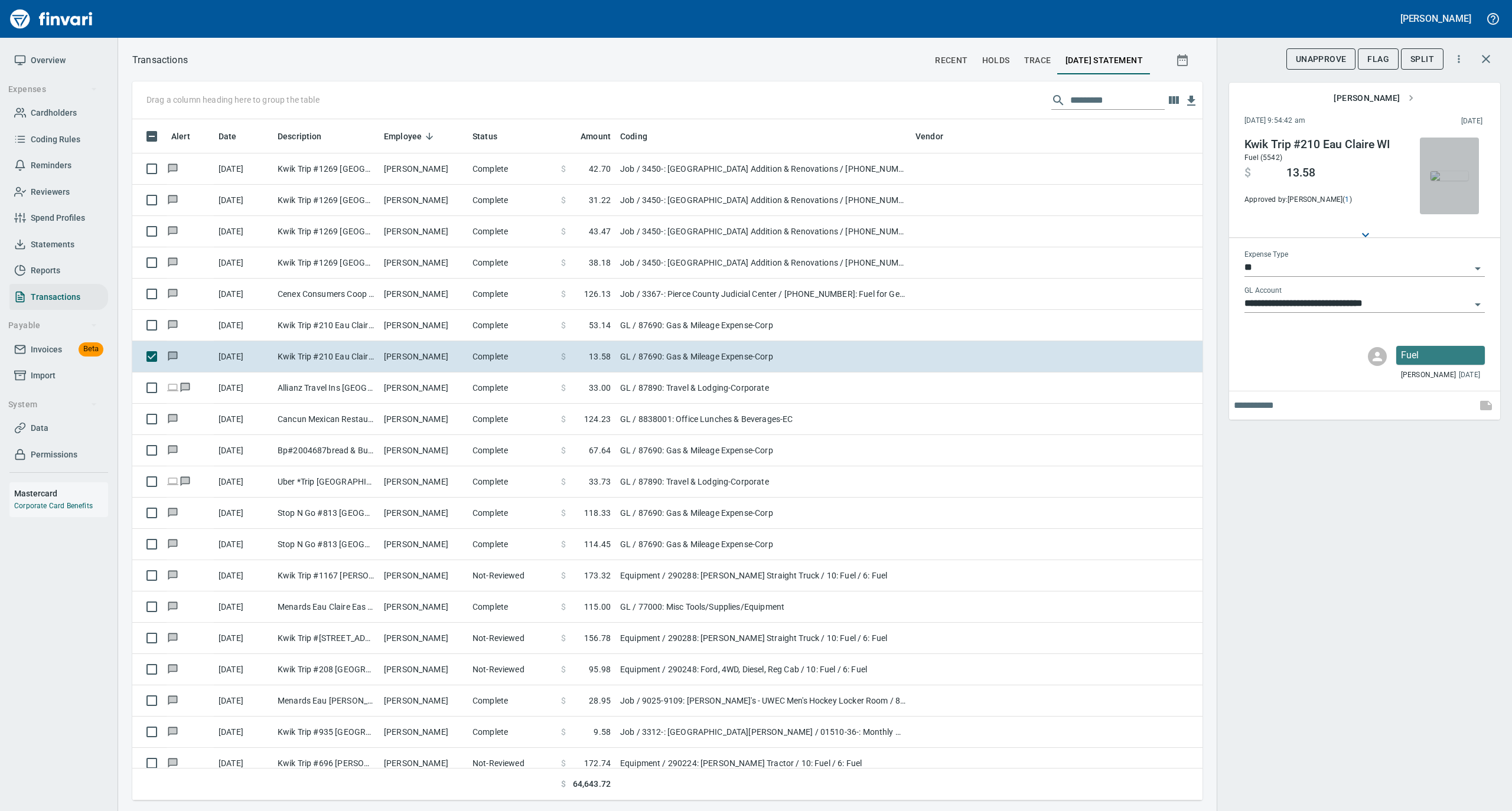
click at [1458, 171] on img "button" at bounding box center [1449, 176] width 38 height 10
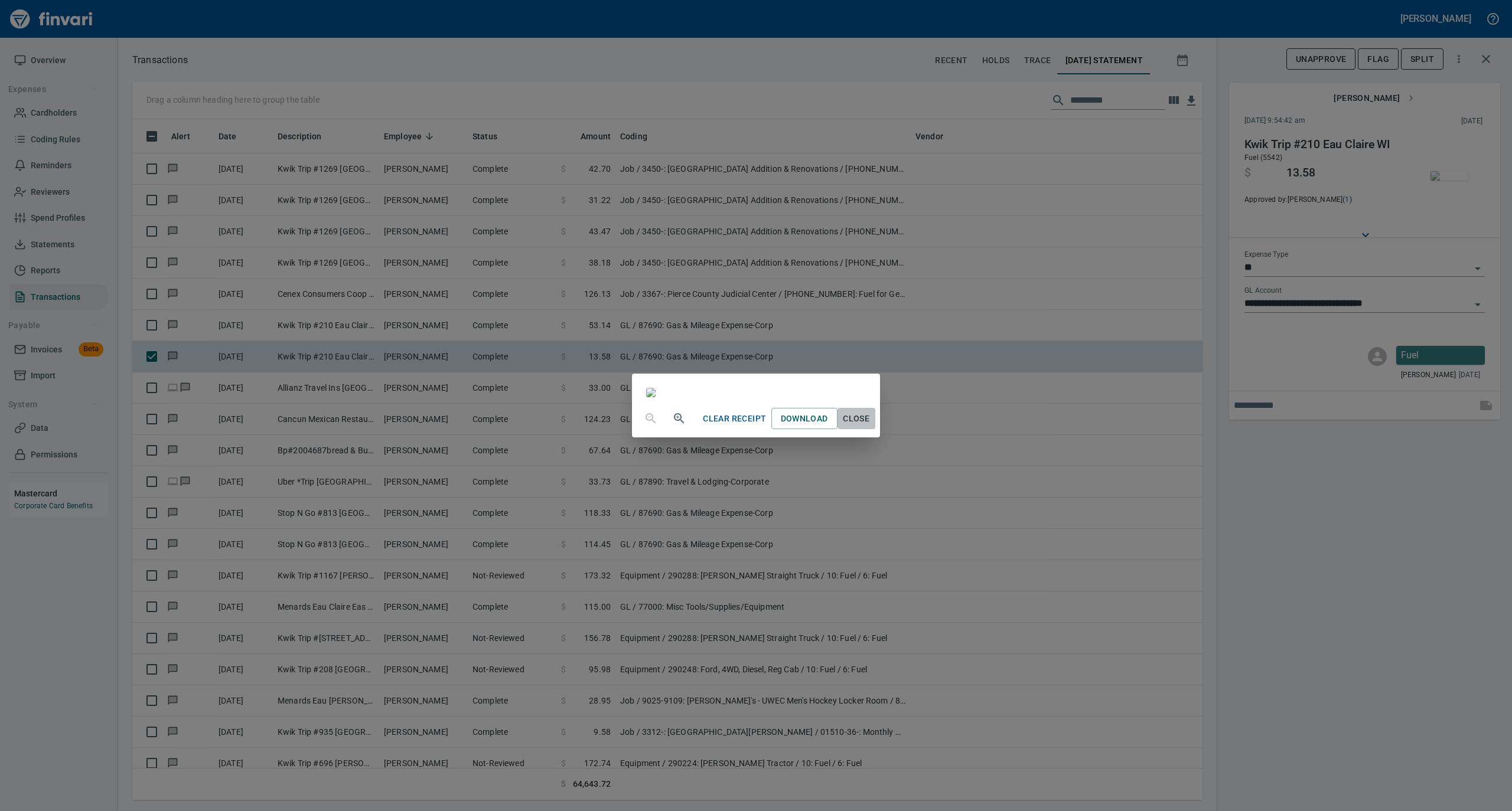
click at [871, 426] on span "Close" at bounding box center [856, 418] width 29 height 14
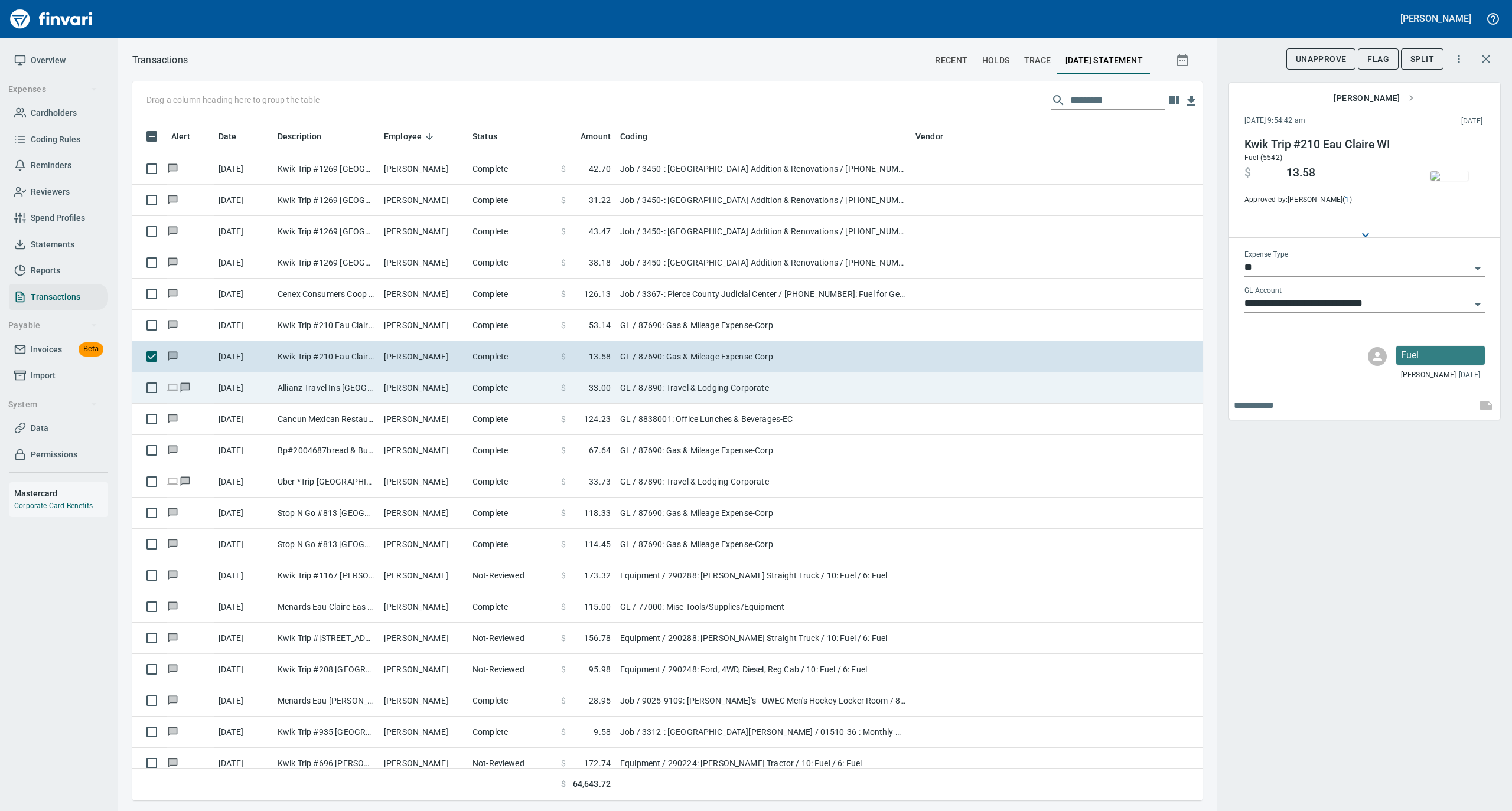
click at [477, 386] on td "Complete" at bounding box center [512, 387] width 89 height 31
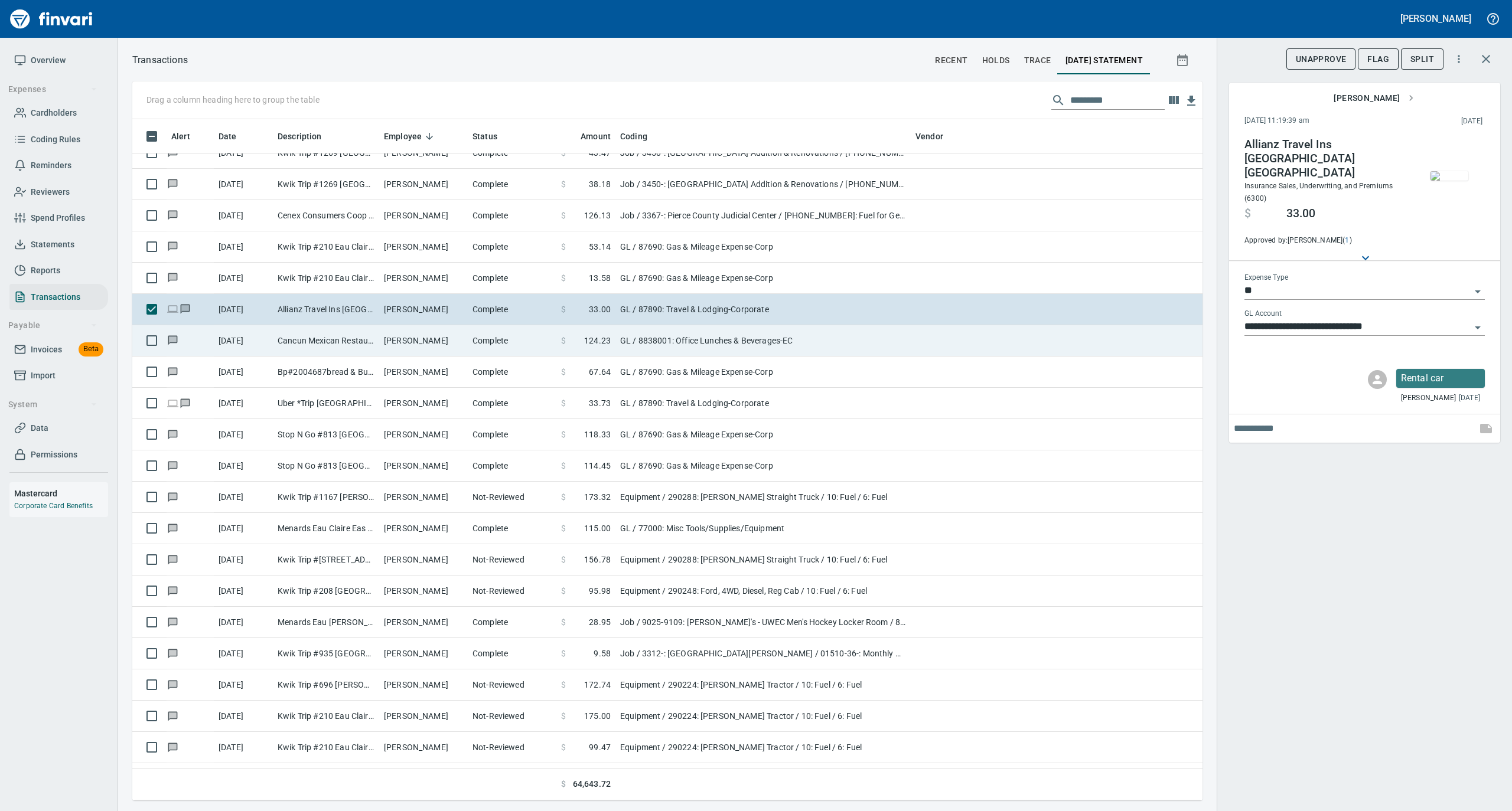
scroll to position [5980, 0]
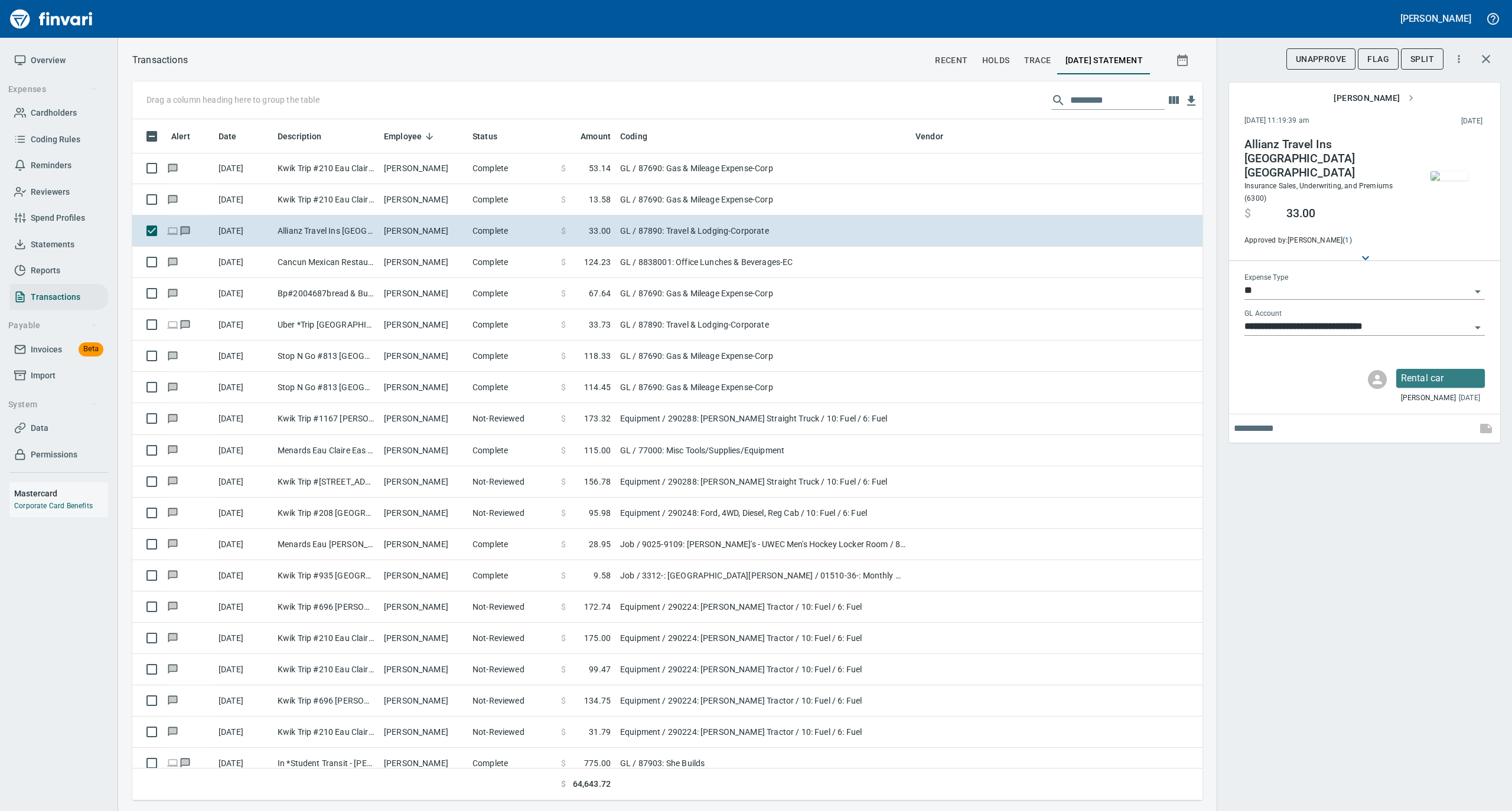
click at [1456, 178] on img "button" at bounding box center [1449, 176] width 38 height 10
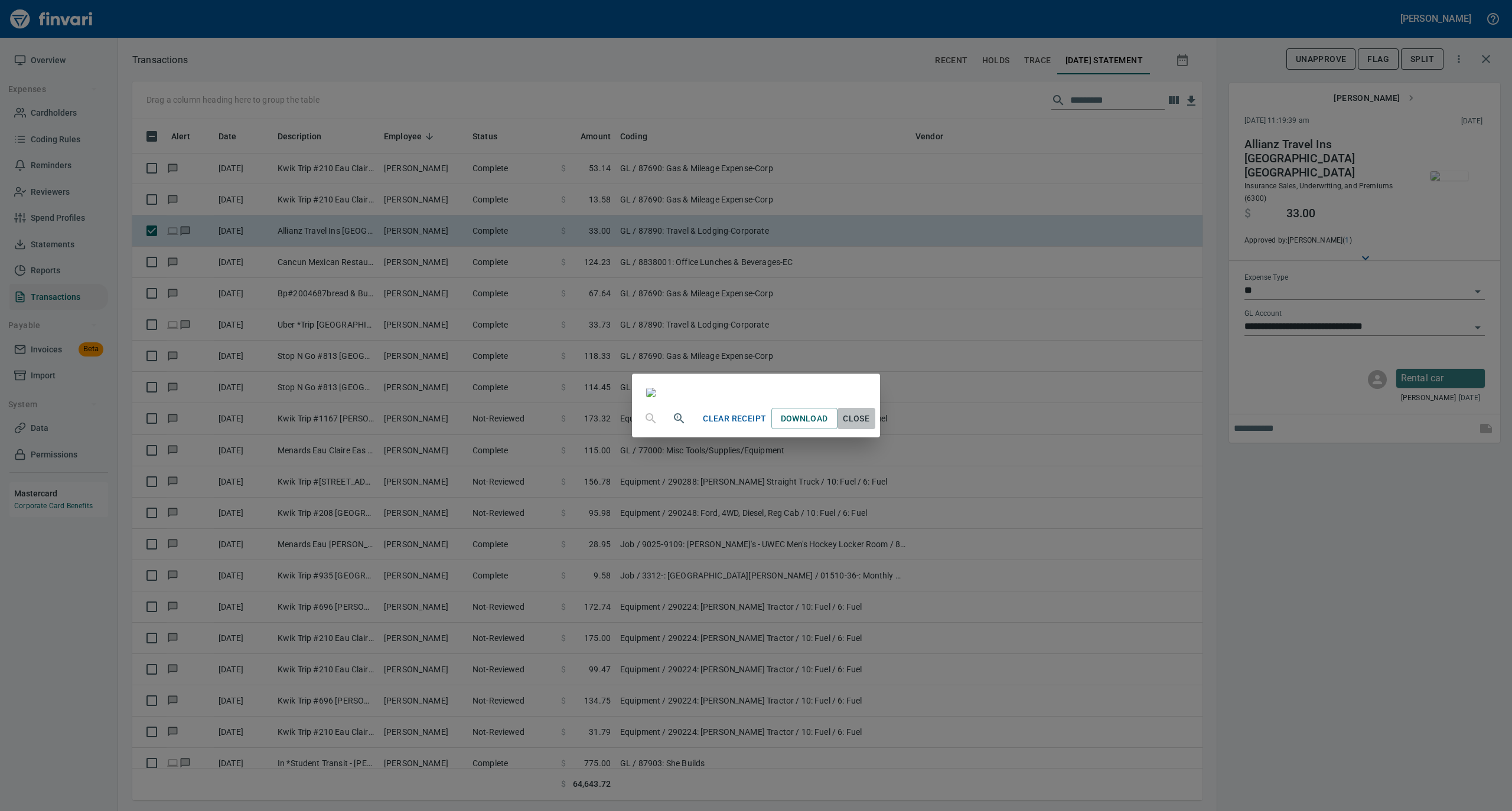
click at [871, 426] on span "Close" at bounding box center [856, 418] width 29 height 14
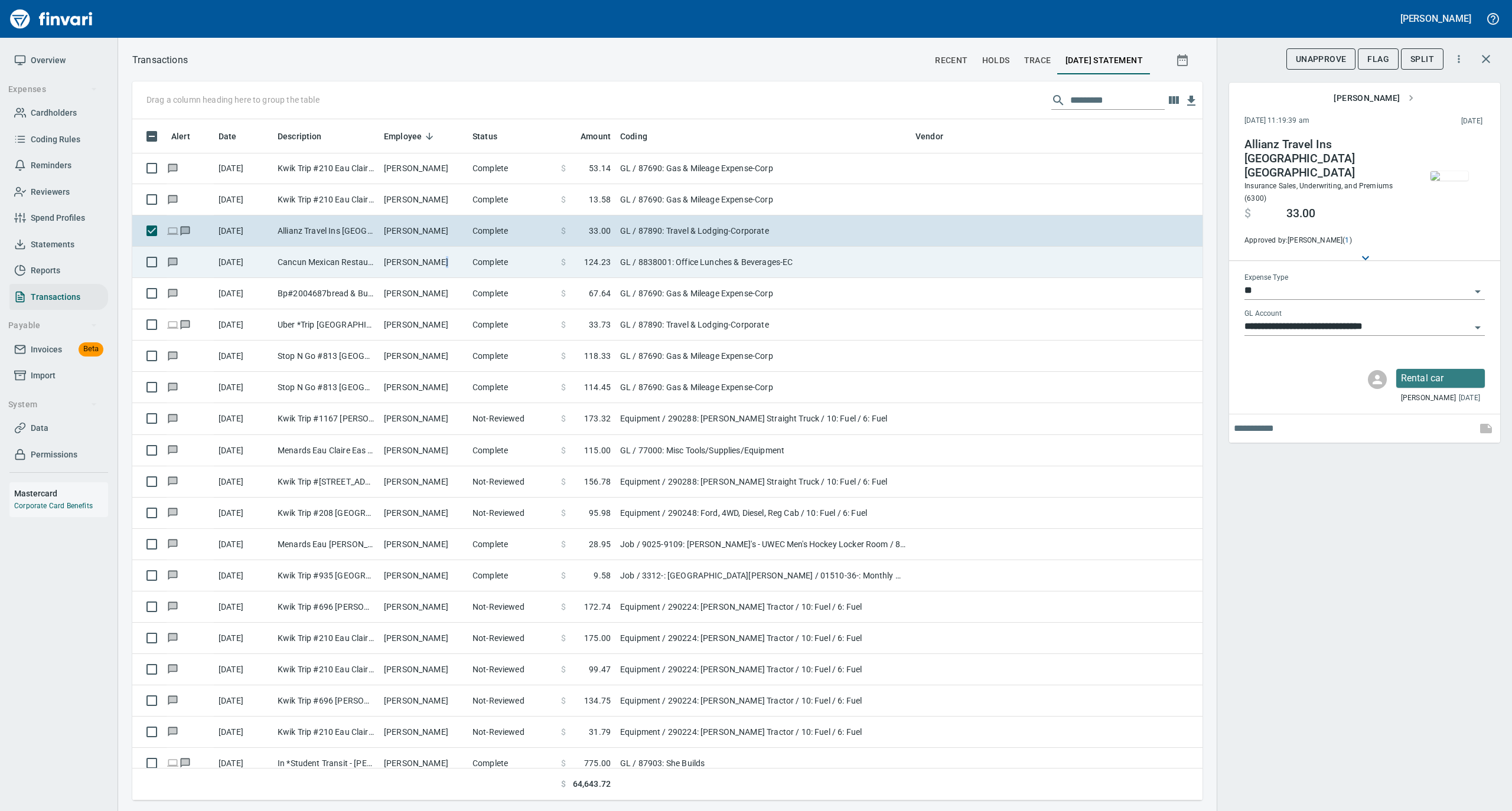
click at [468, 270] on tr "9/12/2025 Cancun Mexican Restaur Eau Claire WI Kevin Renley Complete $ 124.23 G…" at bounding box center [667, 262] width 1070 height 31
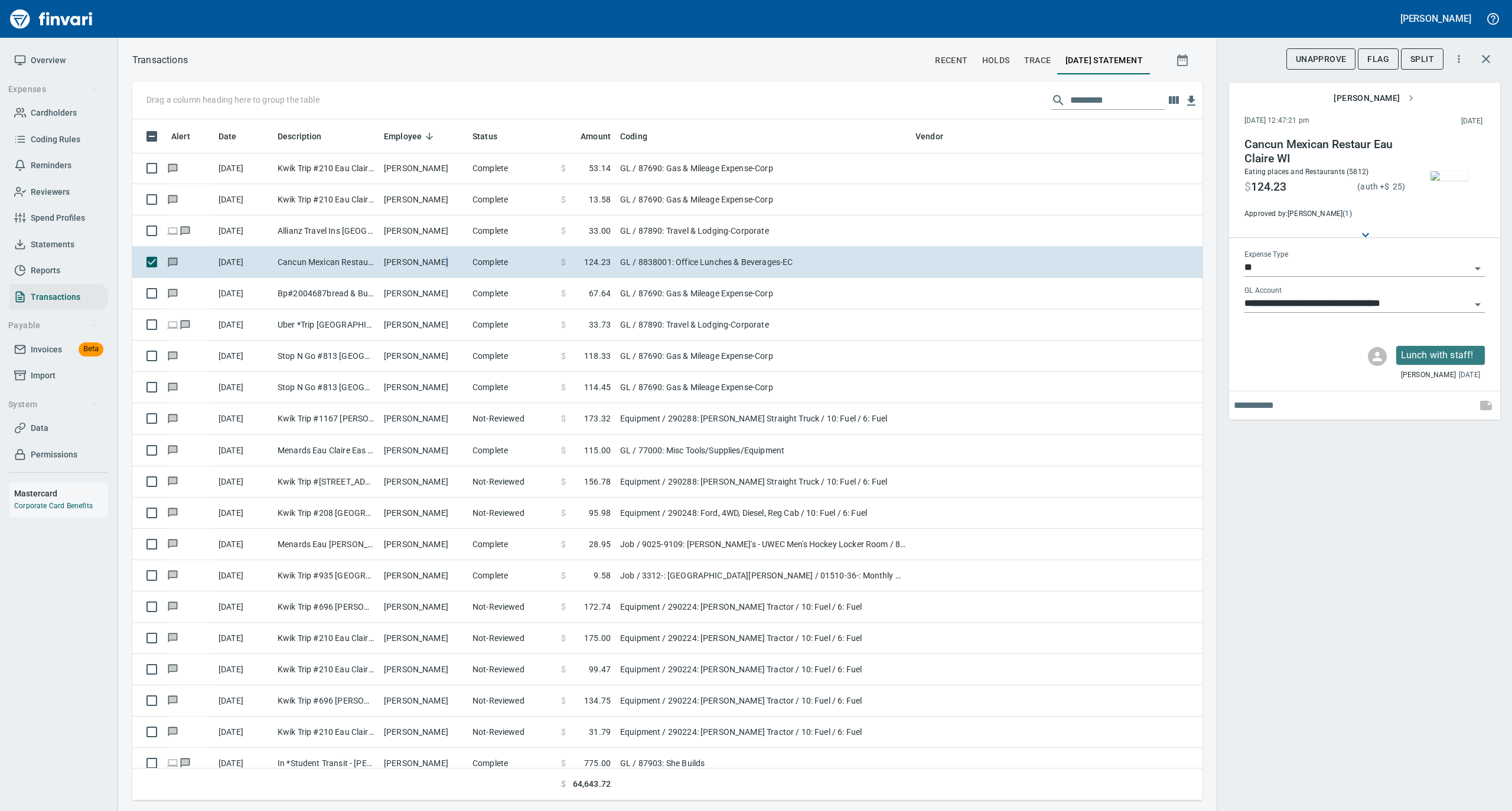
click at [1448, 180] on img "button" at bounding box center [1449, 176] width 38 height 10
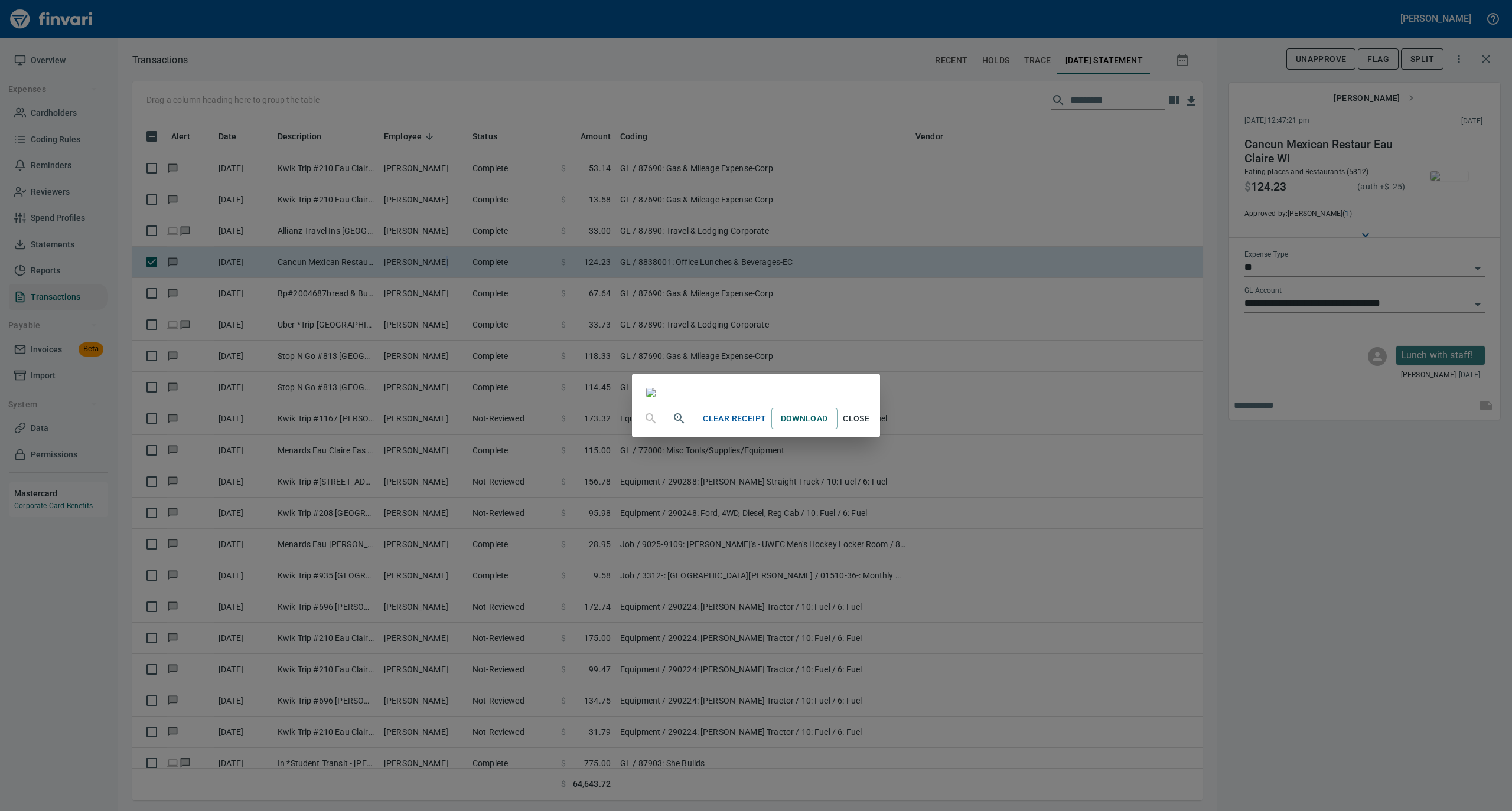
click at [871, 426] on span "Close" at bounding box center [856, 418] width 29 height 14
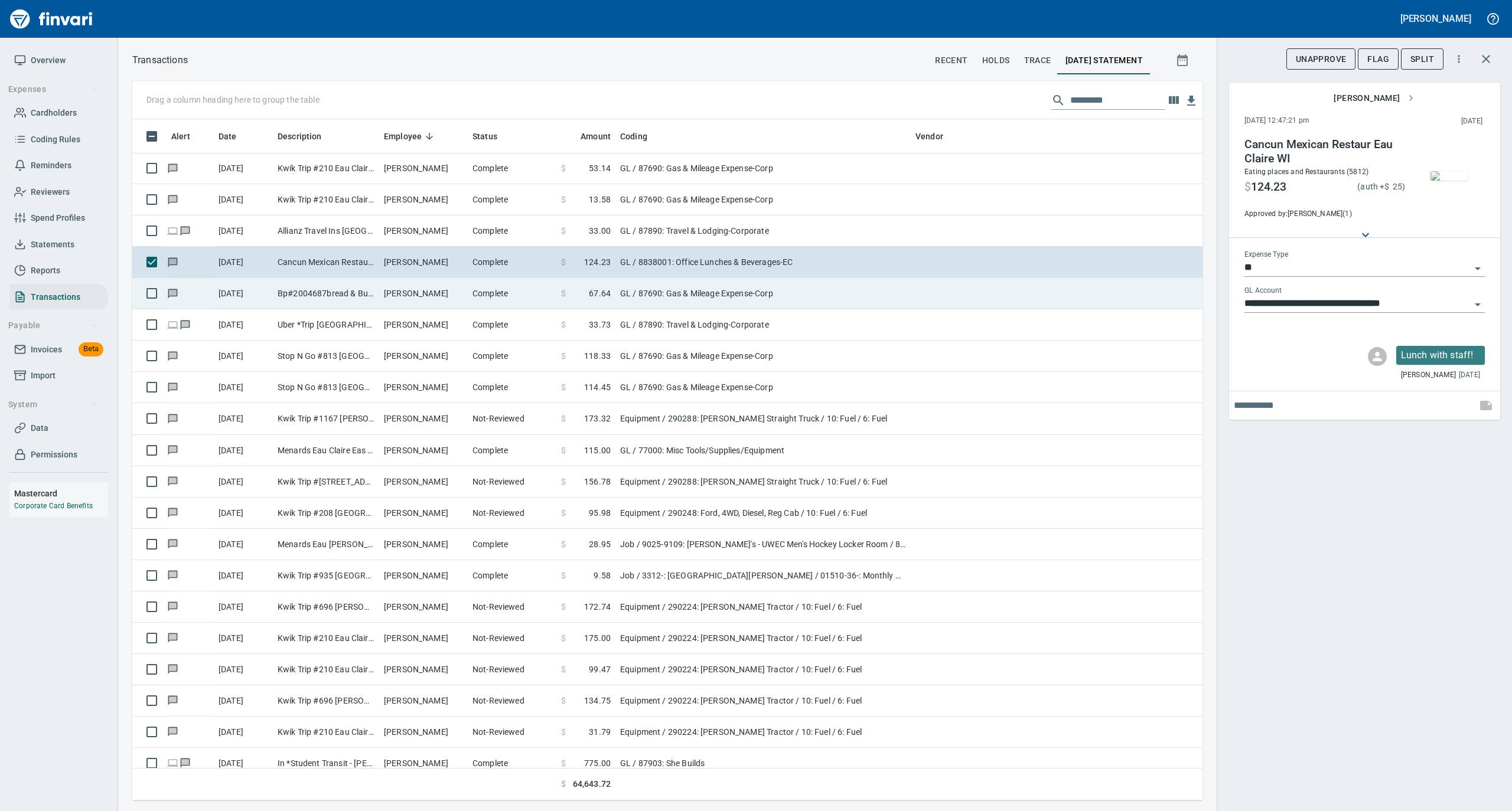
click at [424, 298] on td "Kevin Renley" at bounding box center [423, 293] width 89 height 31
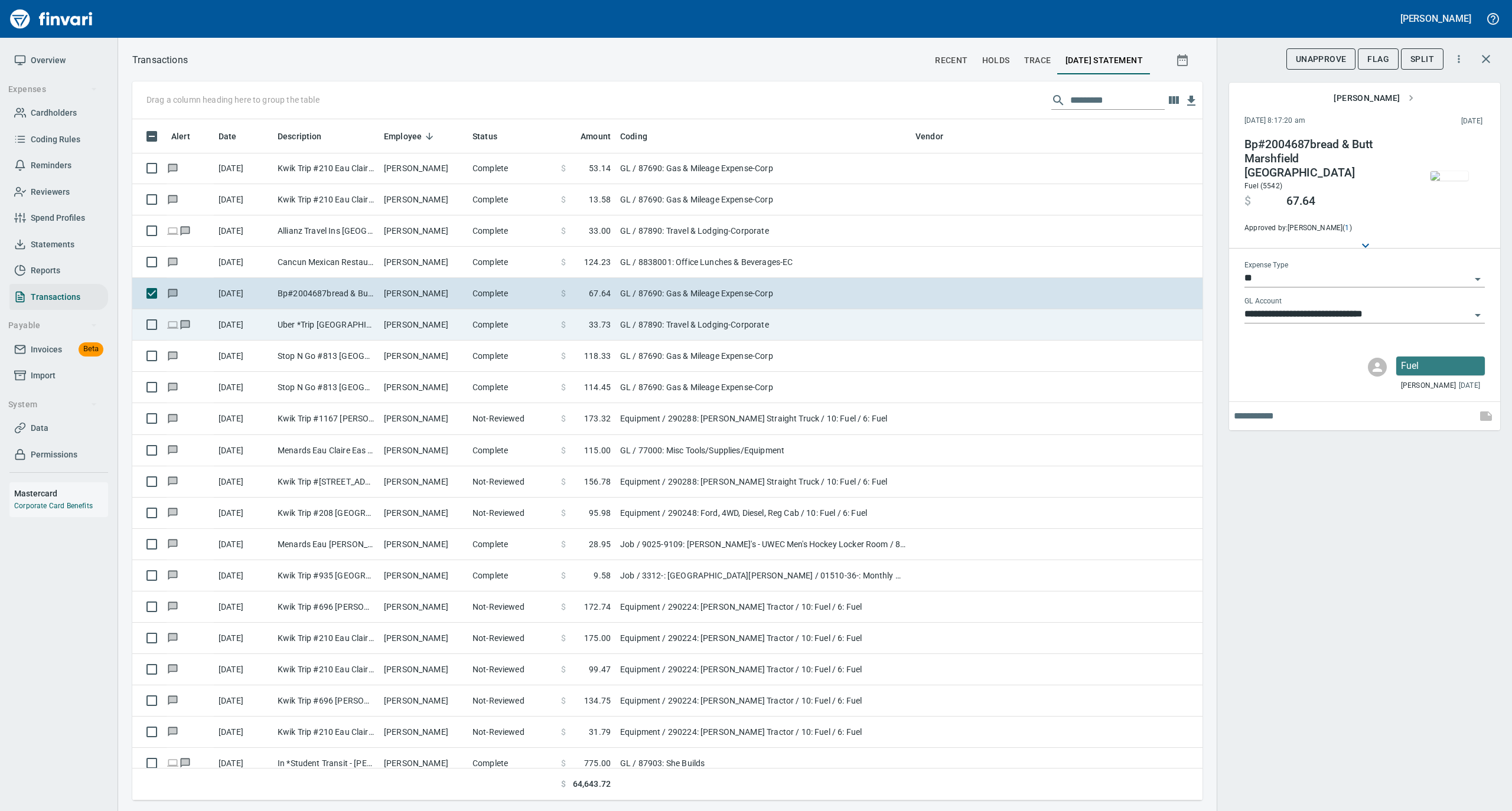
click at [477, 324] on td "Complete" at bounding box center [512, 324] width 89 height 31
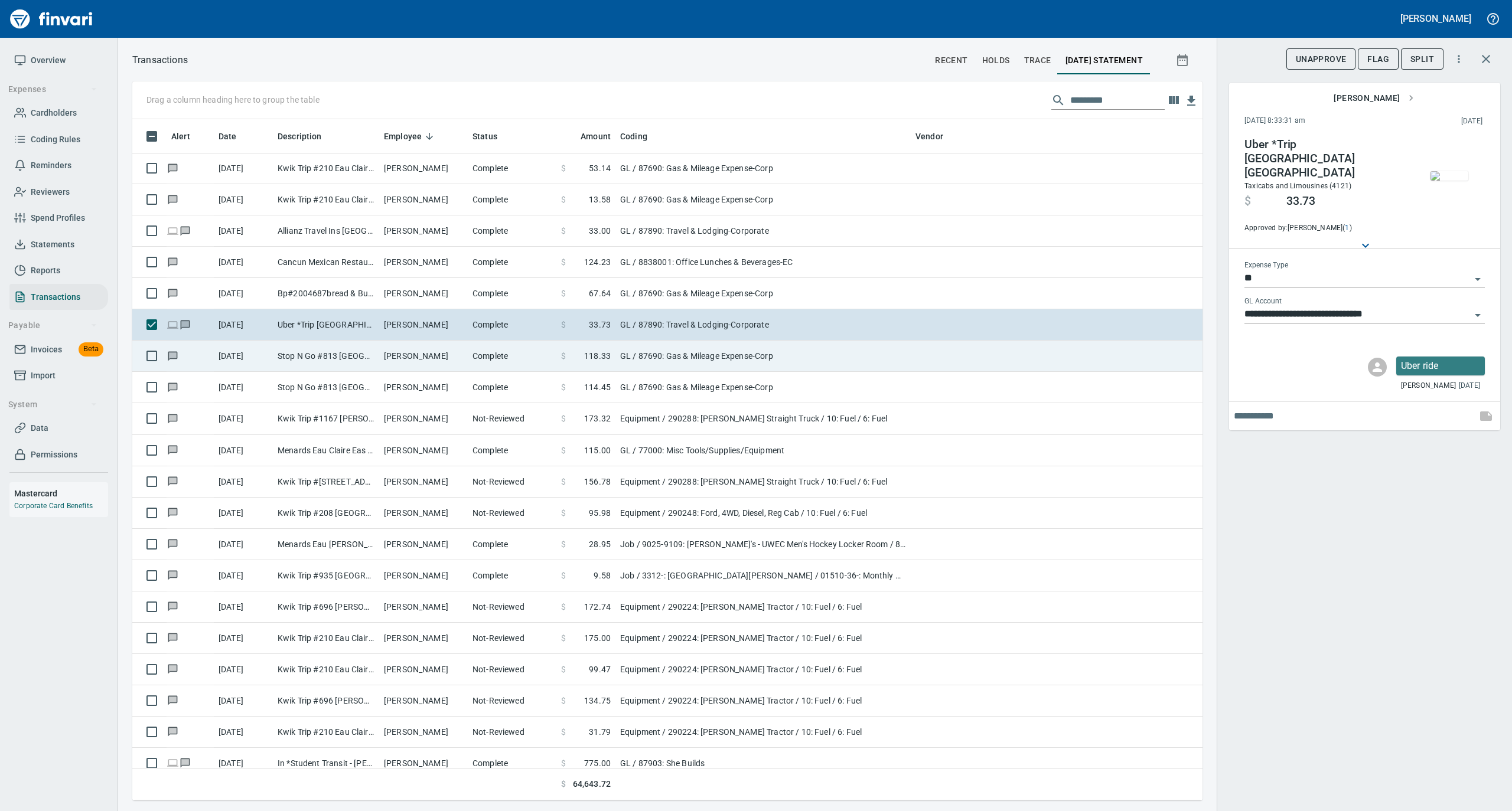
click at [445, 368] on td "Kevin Renley" at bounding box center [423, 356] width 89 height 31
type input "**********"
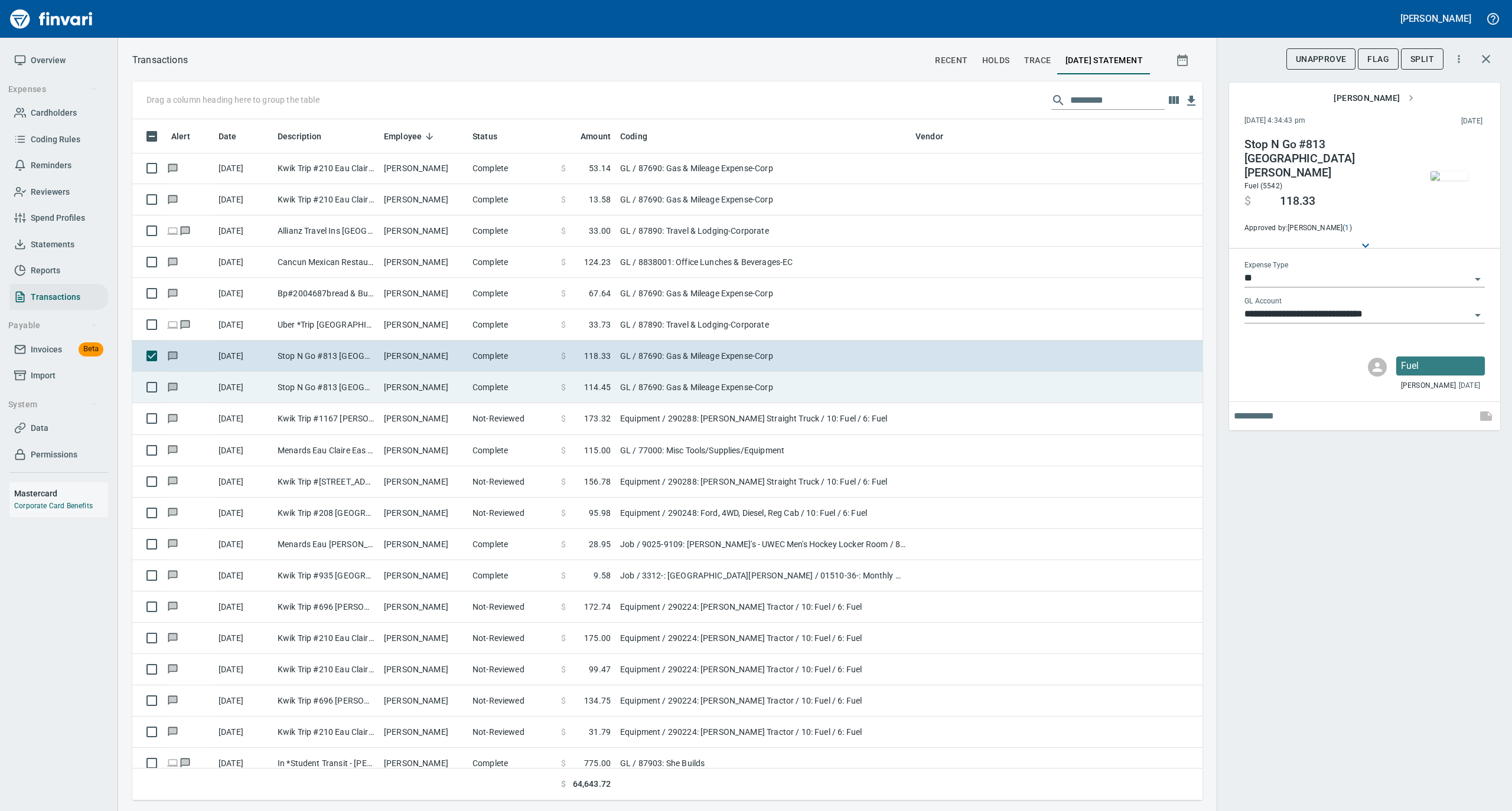
click at [418, 398] on td "Kevin Renley" at bounding box center [423, 387] width 89 height 31
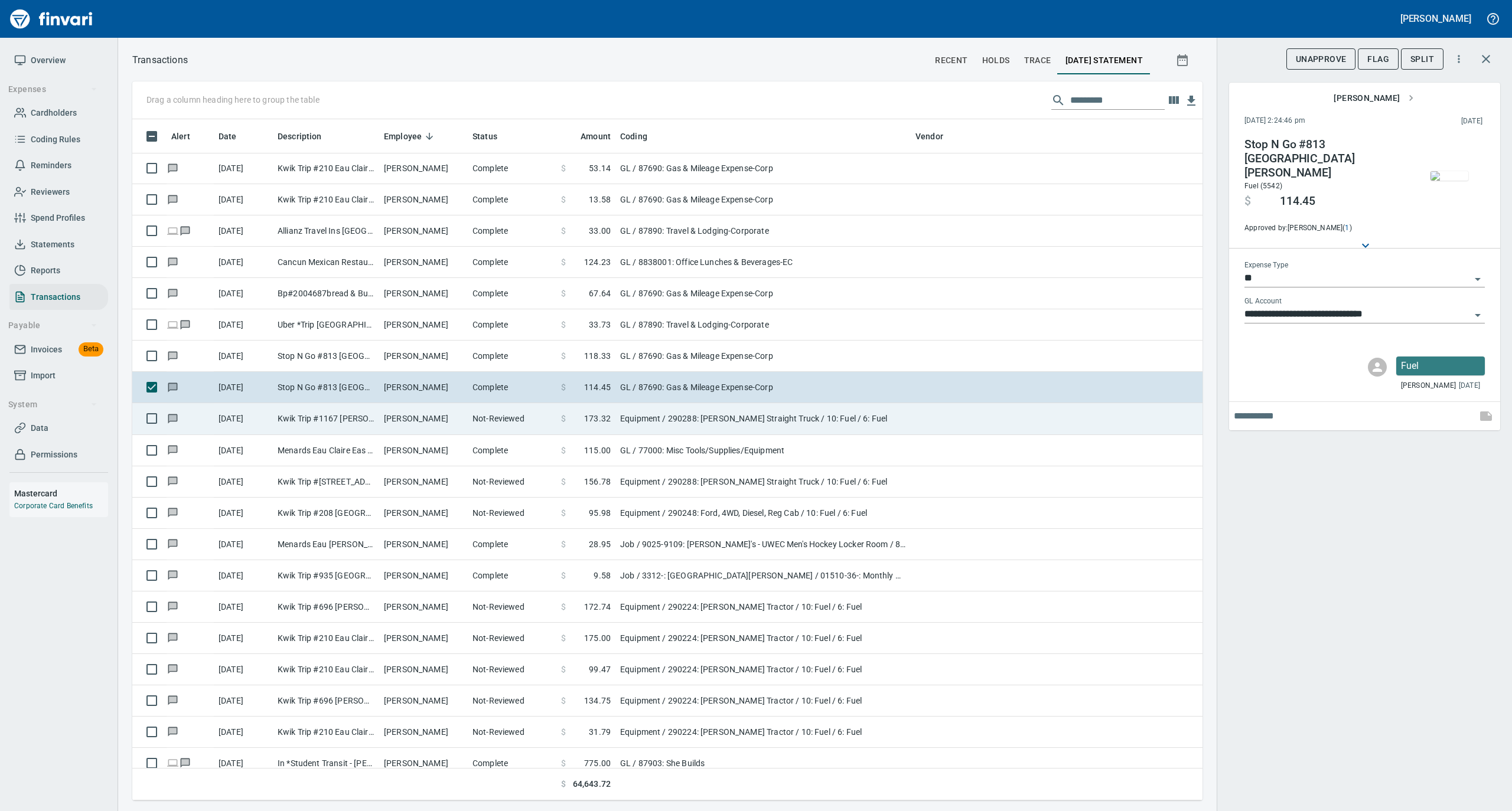
click at [425, 426] on td "Kevin Knuth" at bounding box center [423, 418] width 89 height 31
type input "*********"
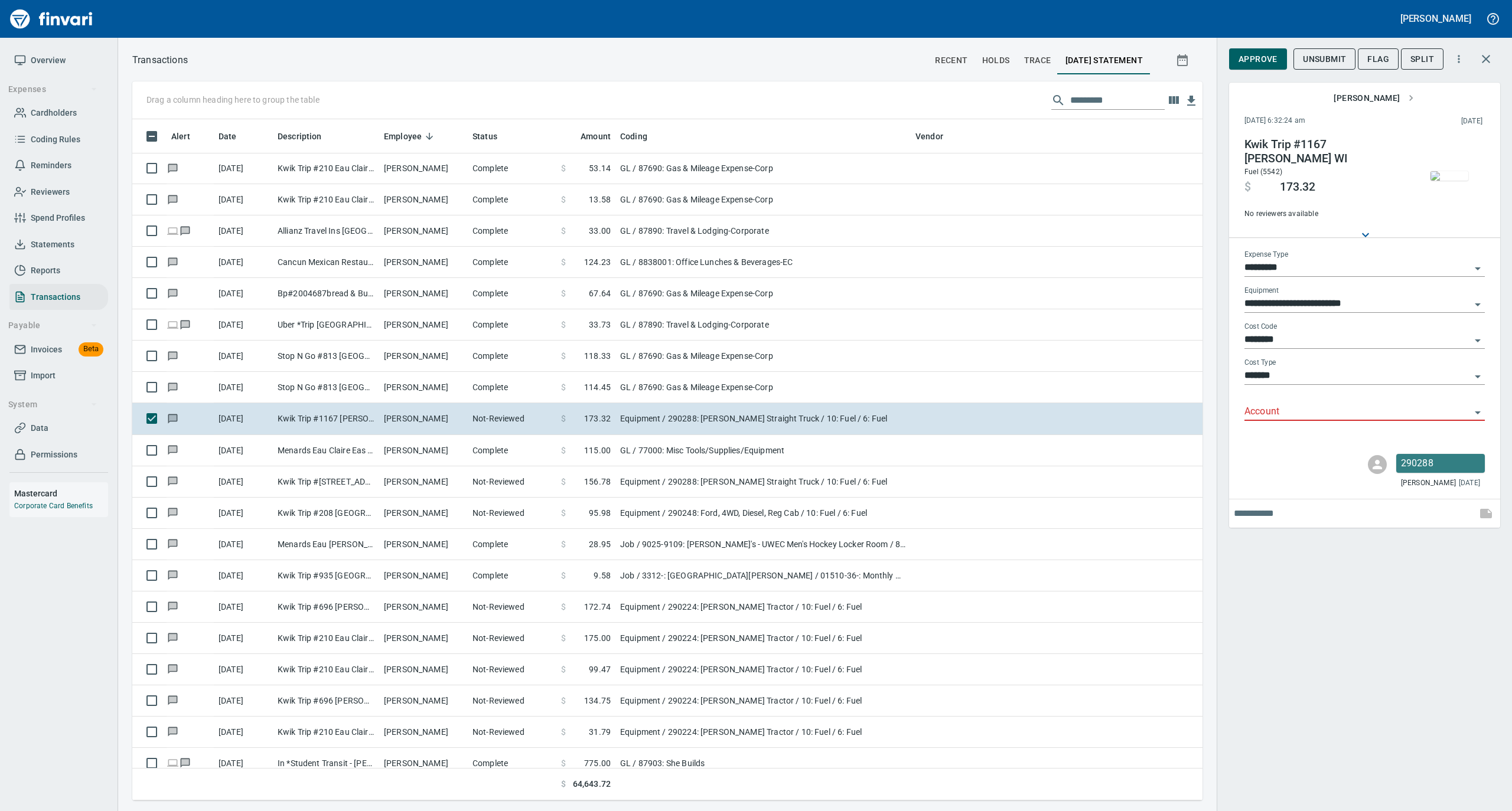
scroll to position [669, 1046]
click at [1278, 411] on input "Account" at bounding box center [1356, 411] width 226 height 16
click at [1274, 436] on li "74000: Fuel & Lubrication" at bounding box center [1364, 442] width 241 height 29
type input "**********"
click at [1263, 56] on span "Approve" at bounding box center [1257, 58] width 39 height 14
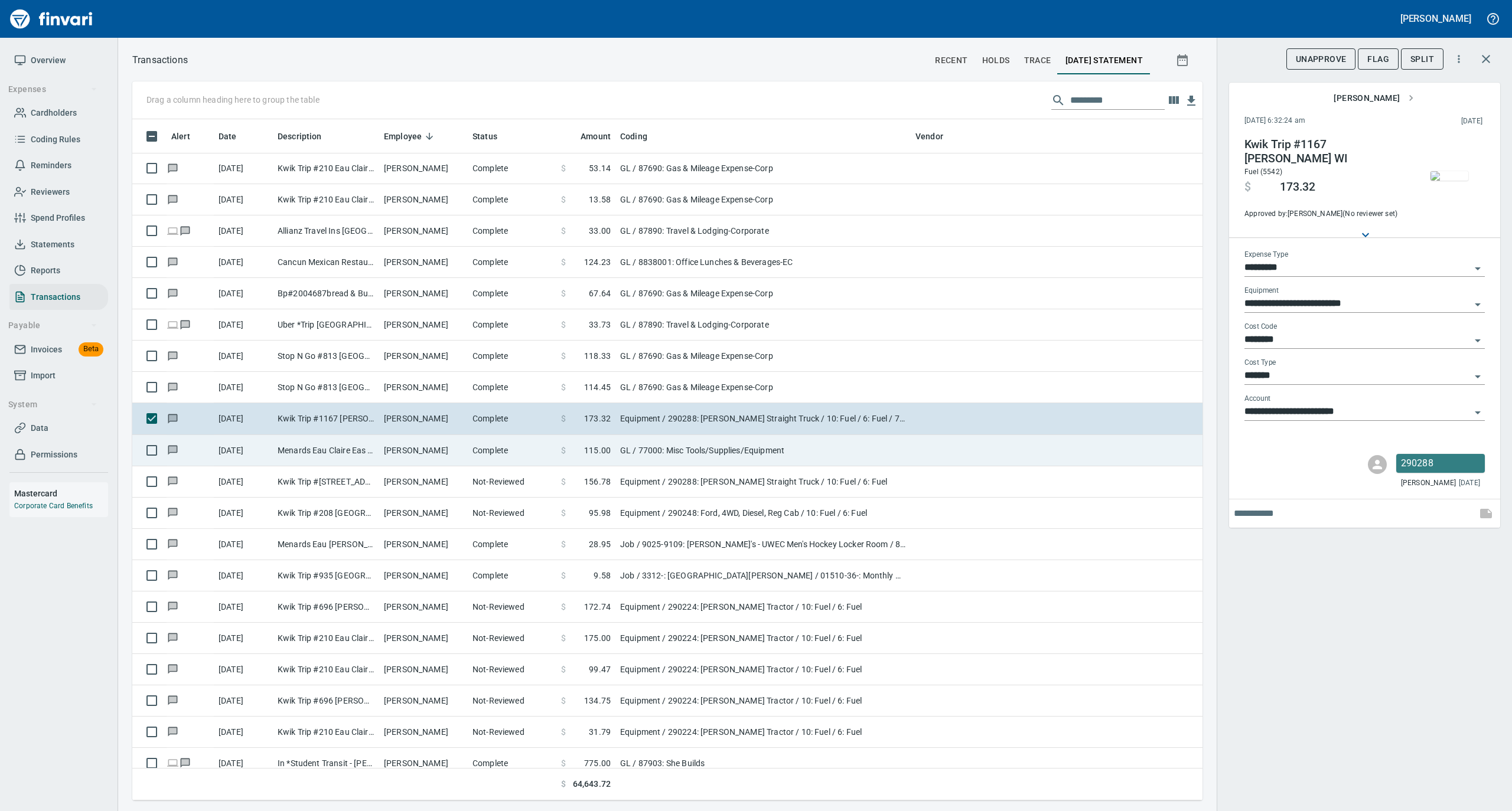
click at [392, 440] on td "Kevin Knuth" at bounding box center [423, 450] width 89 height 31
type input "**"
type input "**********"
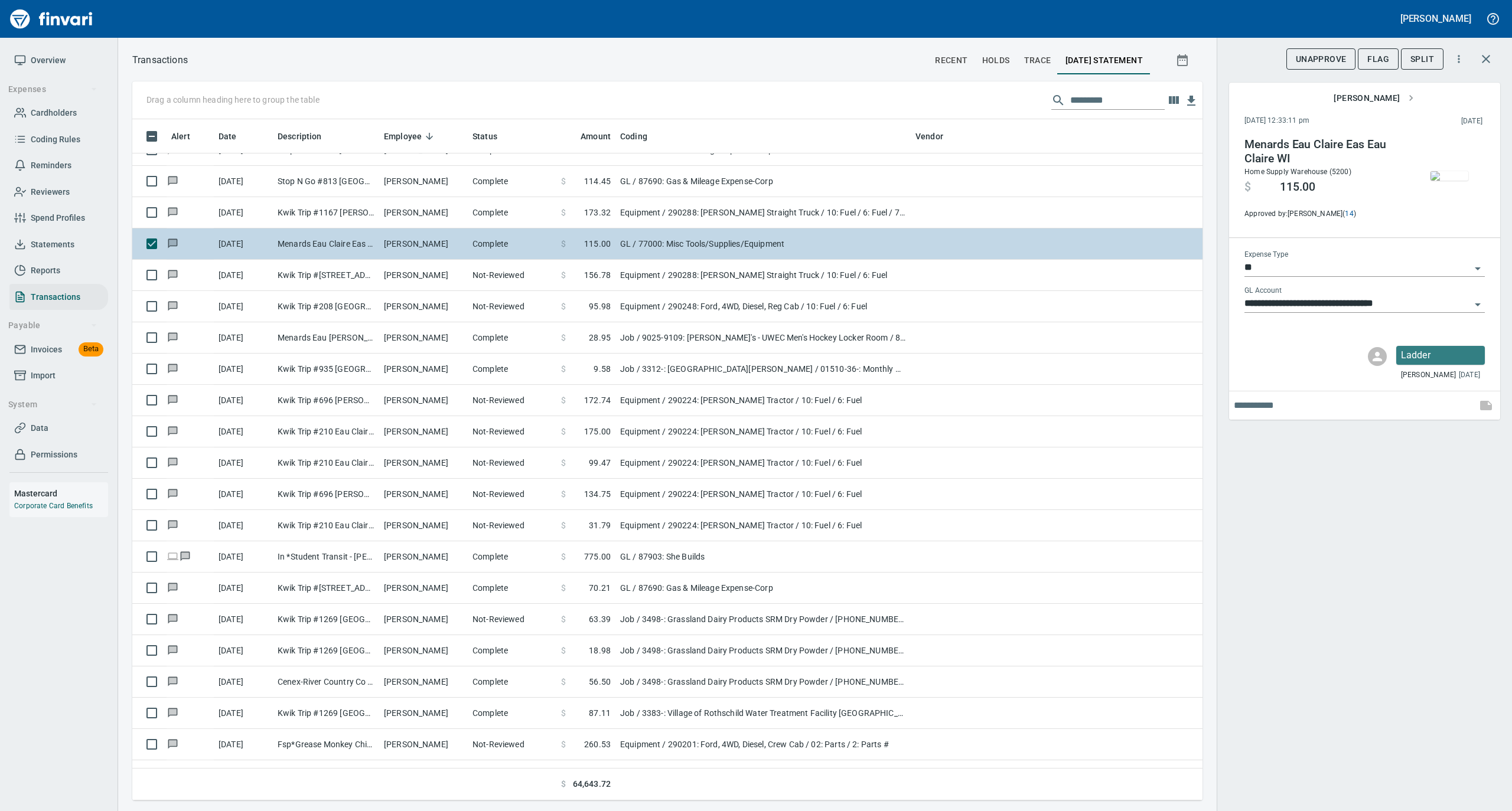
scroll to position [6216, 0]
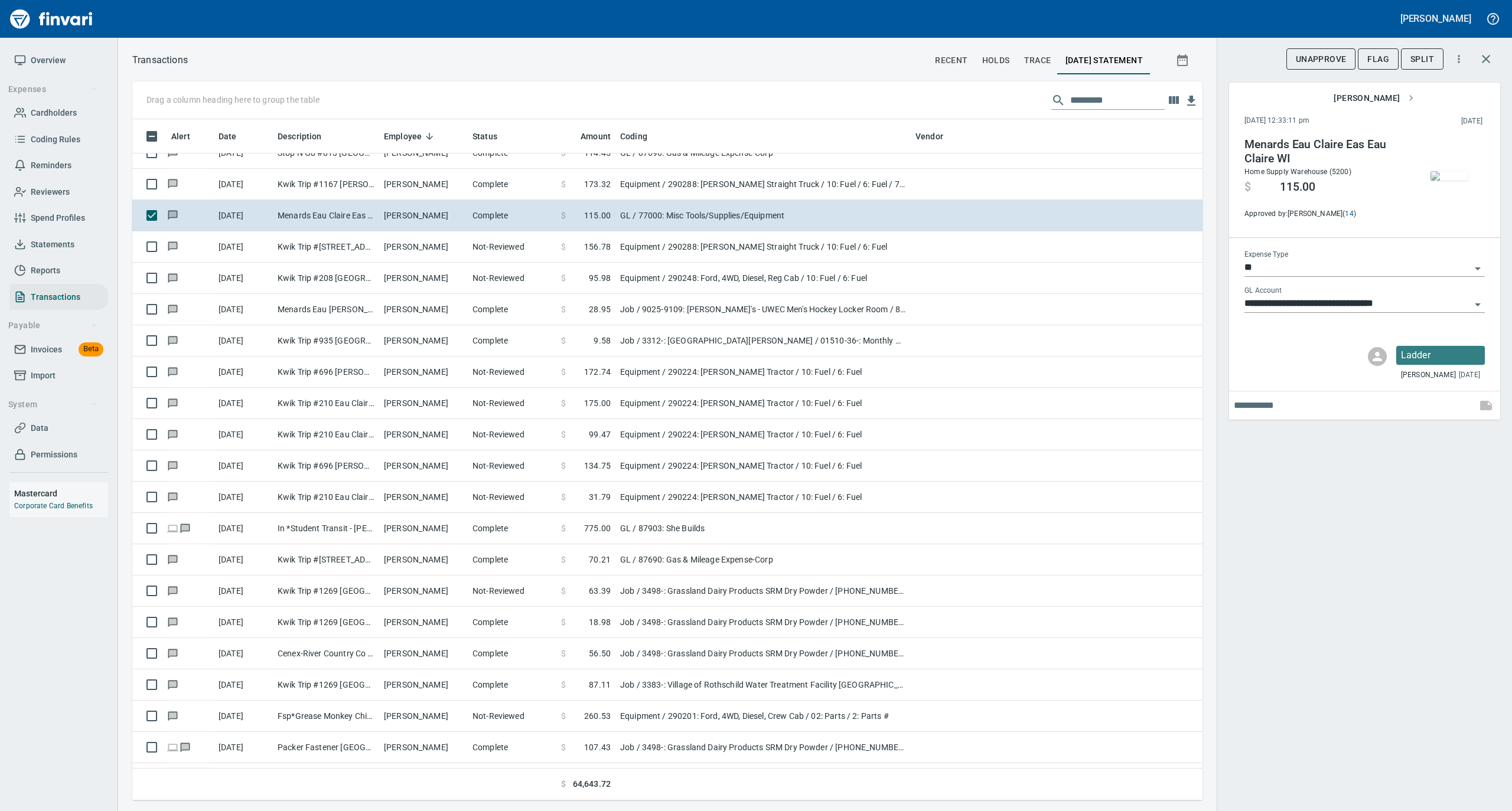
click at [1438, 180] on img "button" at bounding box center [1449, 176] width 38 height 10
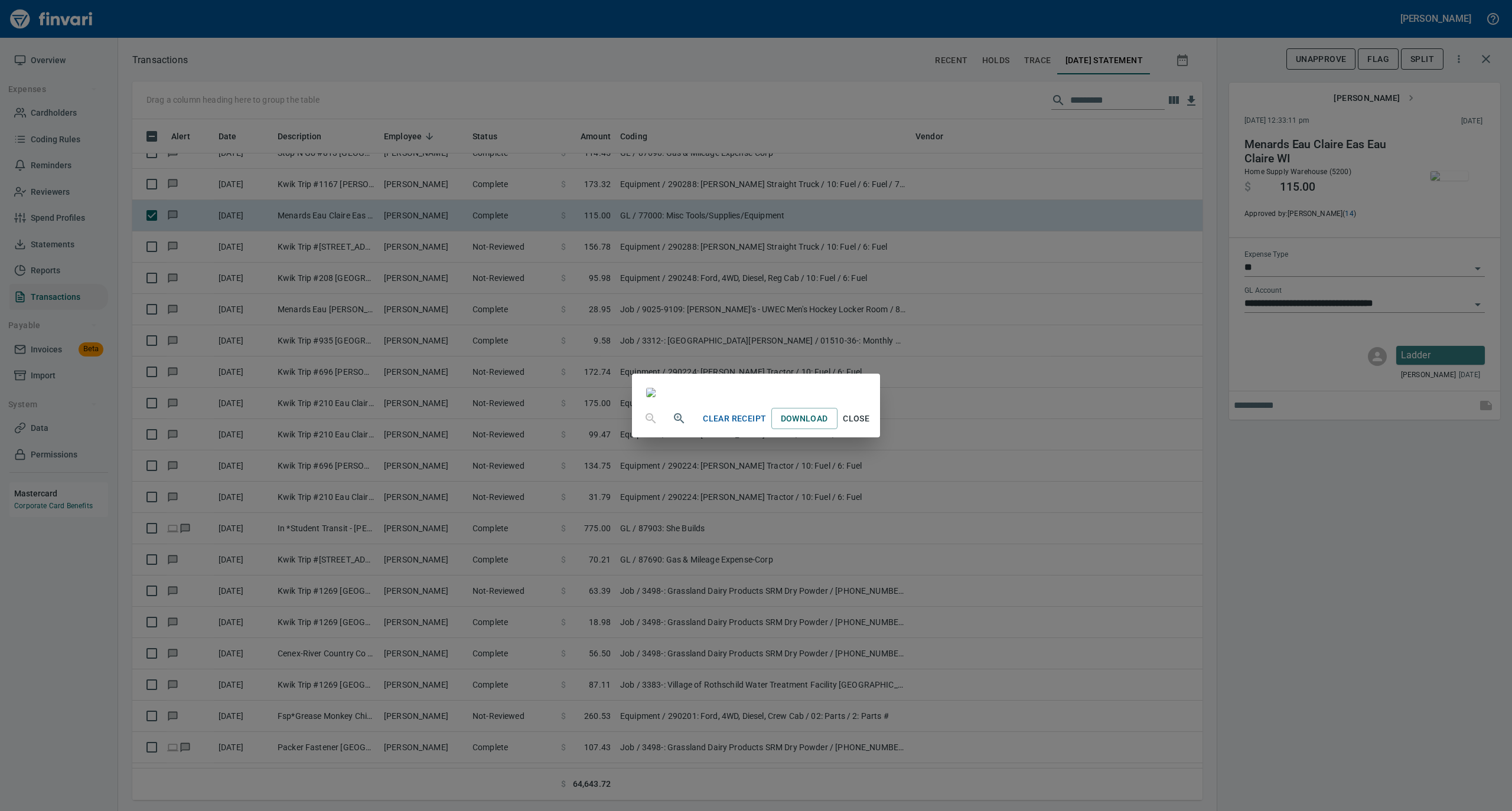
click at [871, 426] on span "Close" at bounding box center [856, 418] width 29 height 14
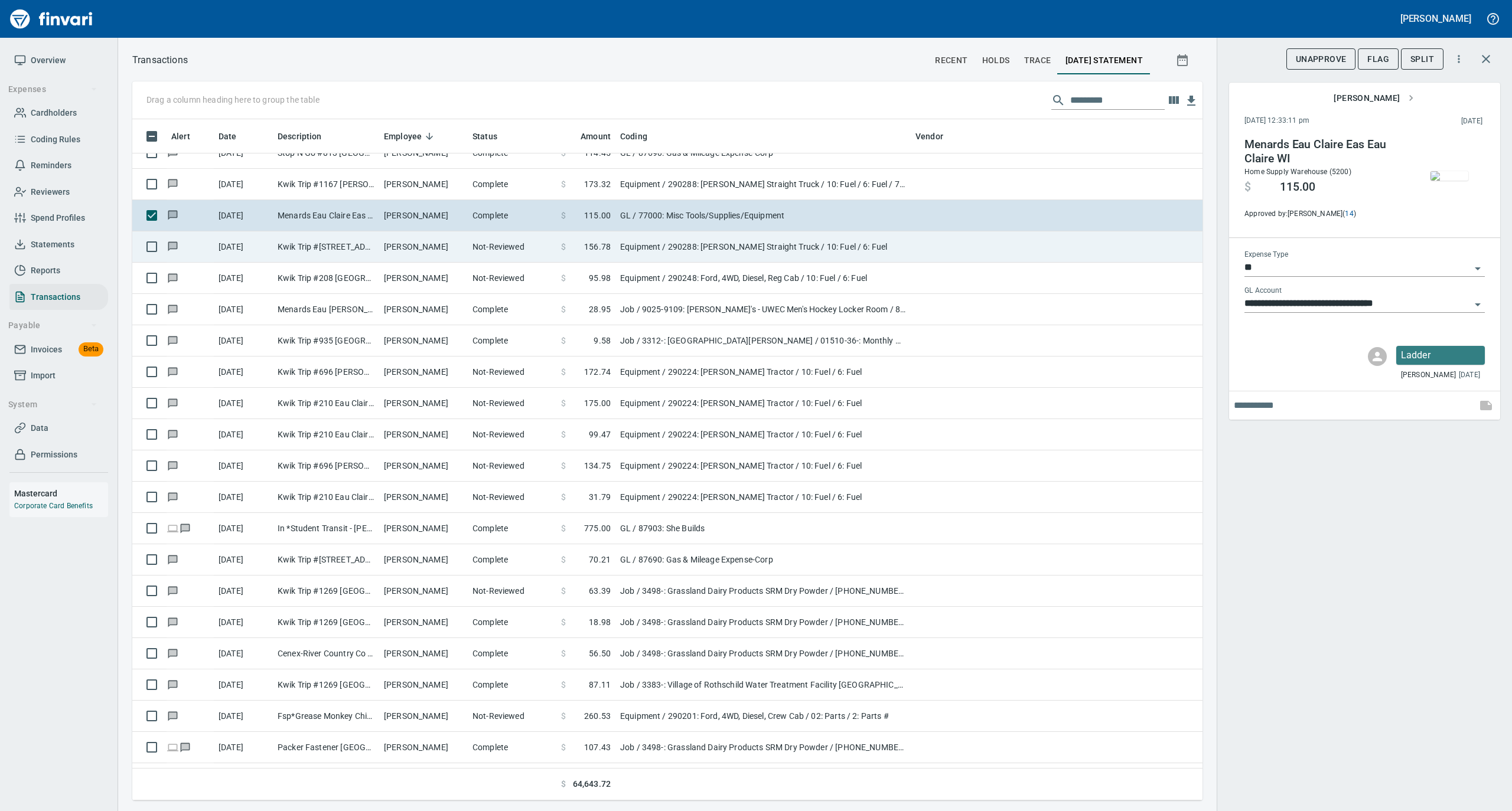
click at [403, 245] on td "Kevin Knuth" at bounding box center [423, 246] width 89 height 31
type input "*********"
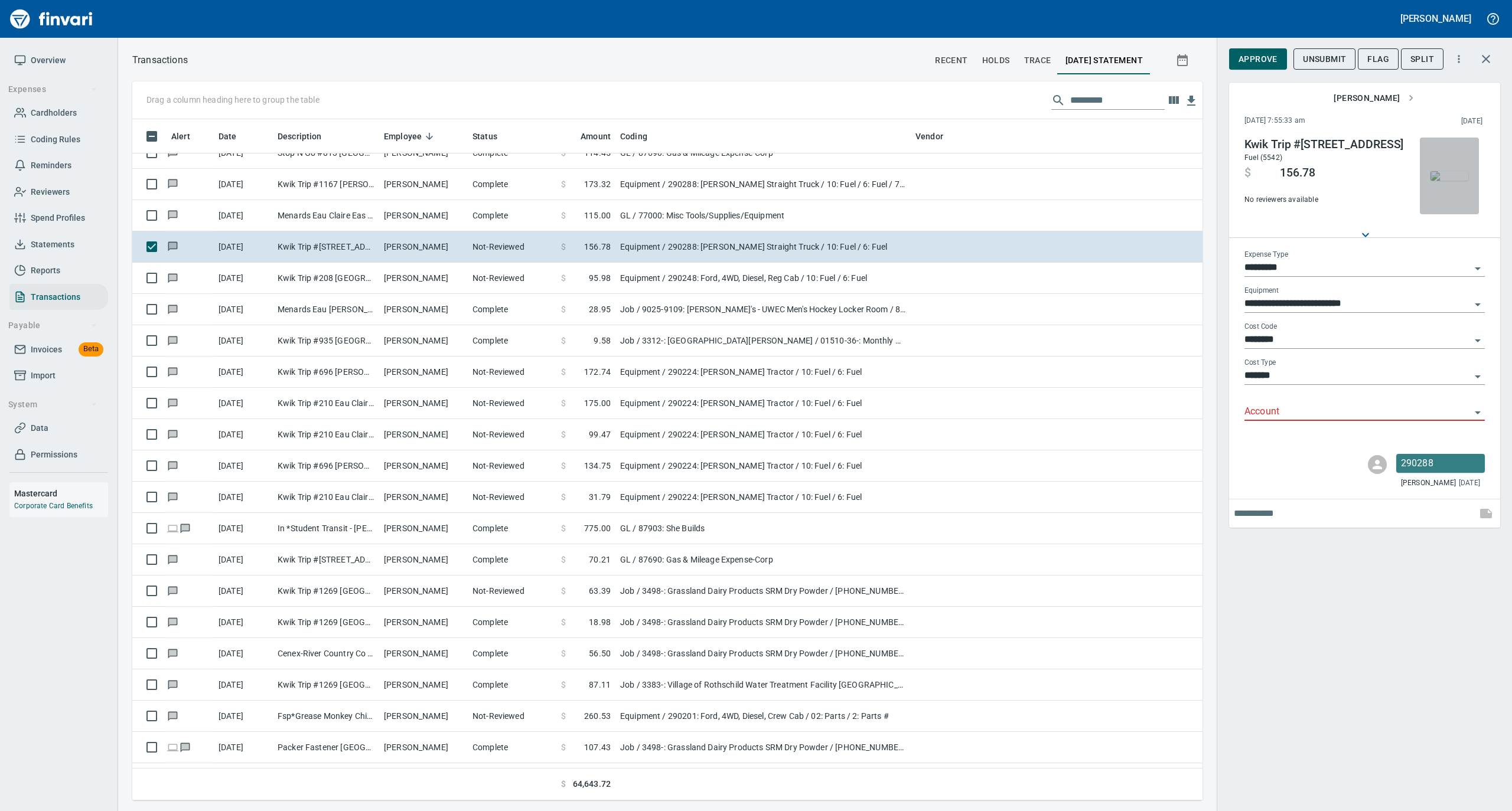
click at [1448, 171] on img "button" at bounding box center [1449, 176] width 38 height 10
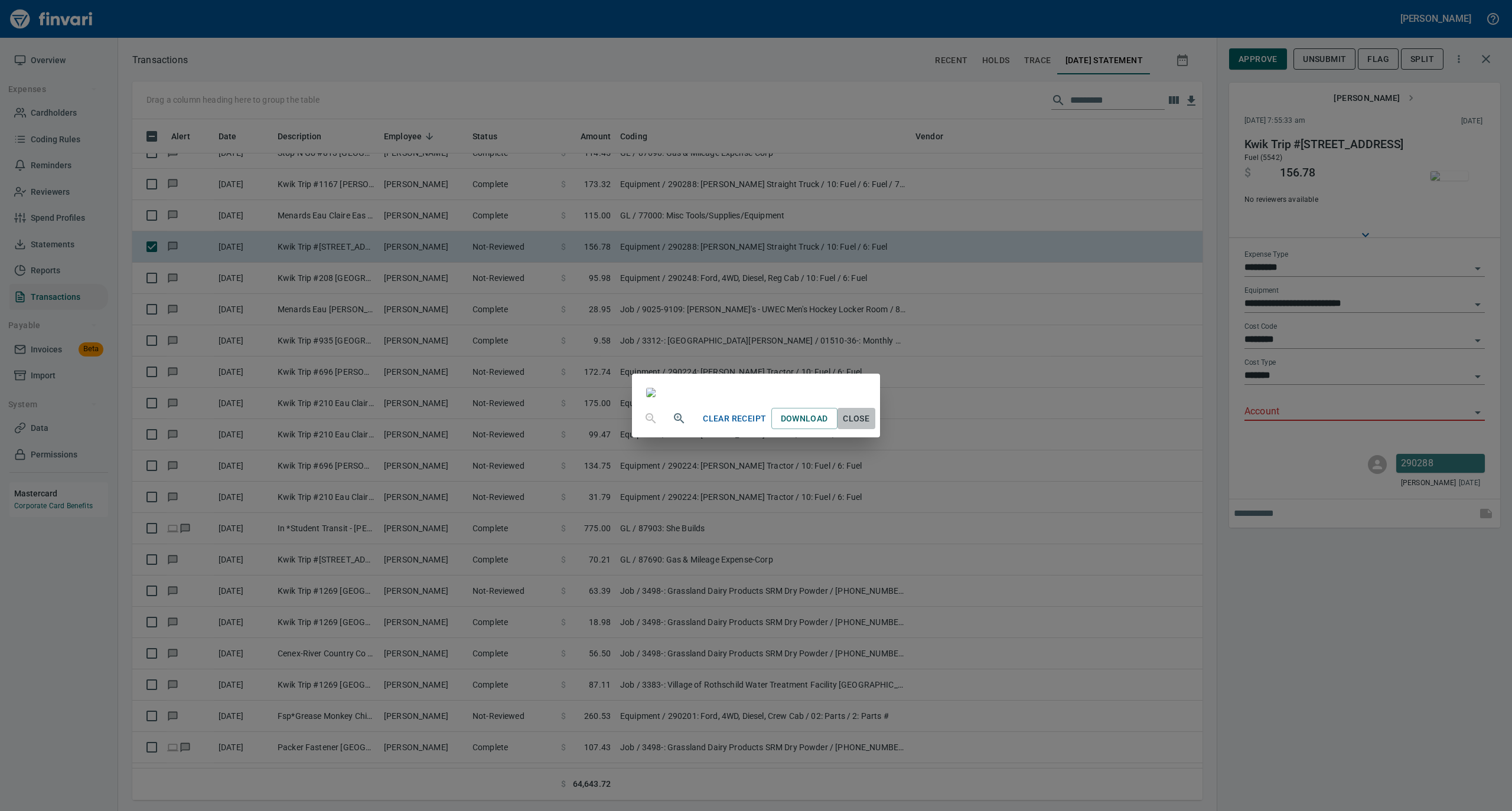
click at [871, 426] on span "Close" at bounding box center [856, 418] width 29 height 14
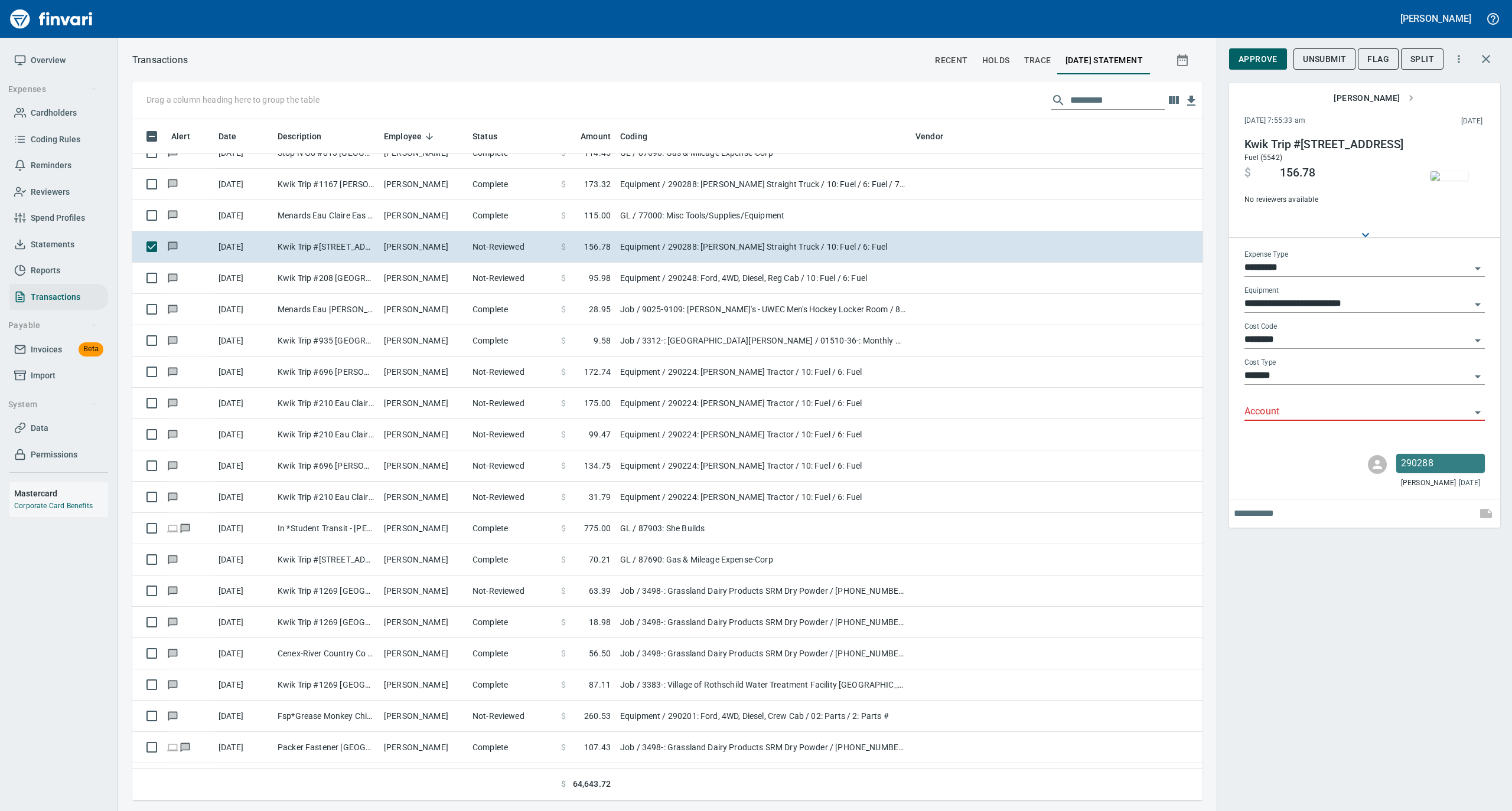
click at [1283, 413] on input "Account" at bounding box center [1356, 411] width 226 height 16
click at [1307, 437] on li "74000: Fuel & Lubrication" at bounding box center [1364, 442] width 241 height 29
type input "**********"
click at [1255, 68] on button "Approve" at bounding box center [1257, 59] width 58 height 22
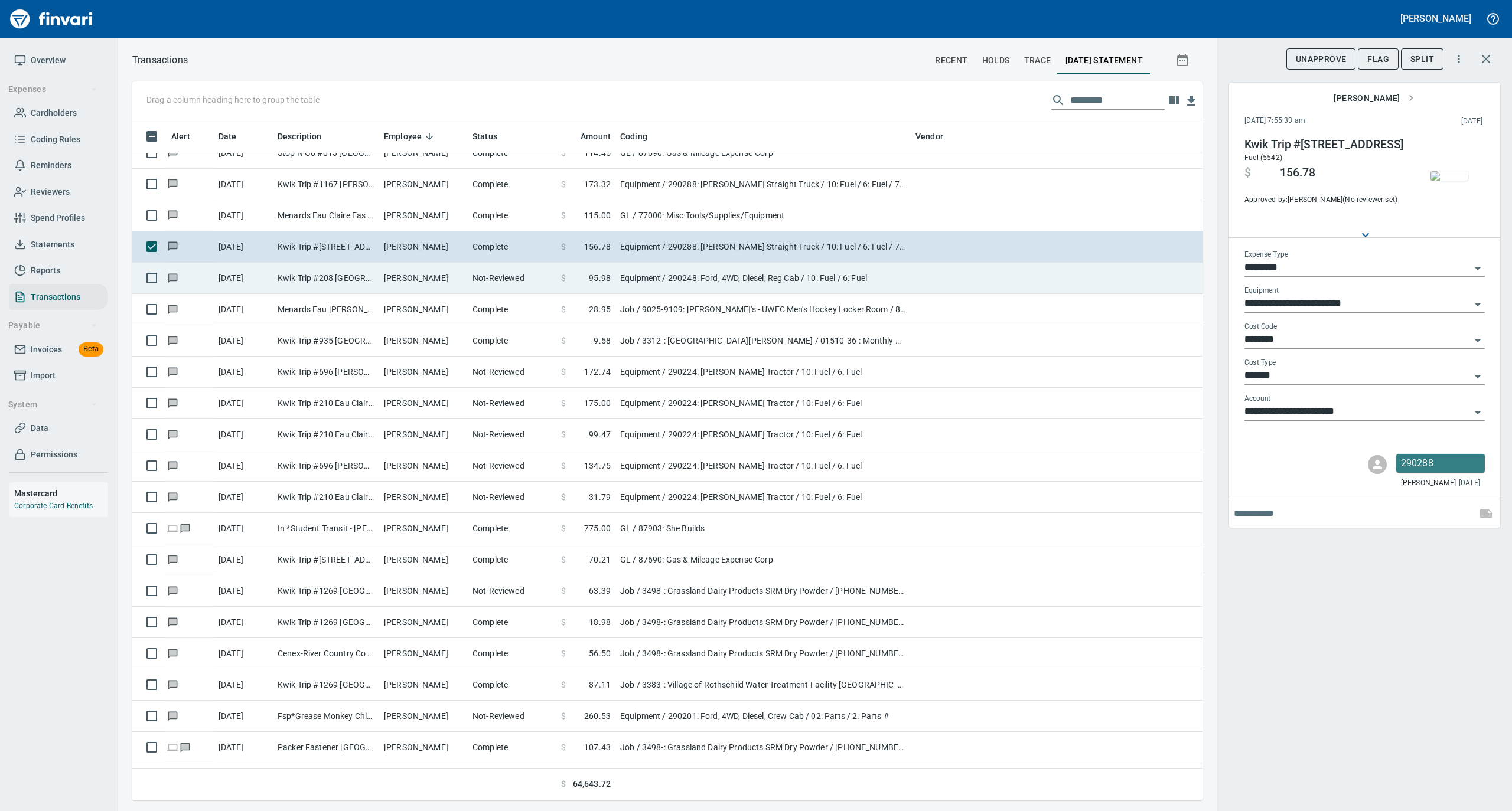
click at [501, 288] on td "Not-Reviewed" at bounding box center [512, 278] width 89 height 31
type input "**********"
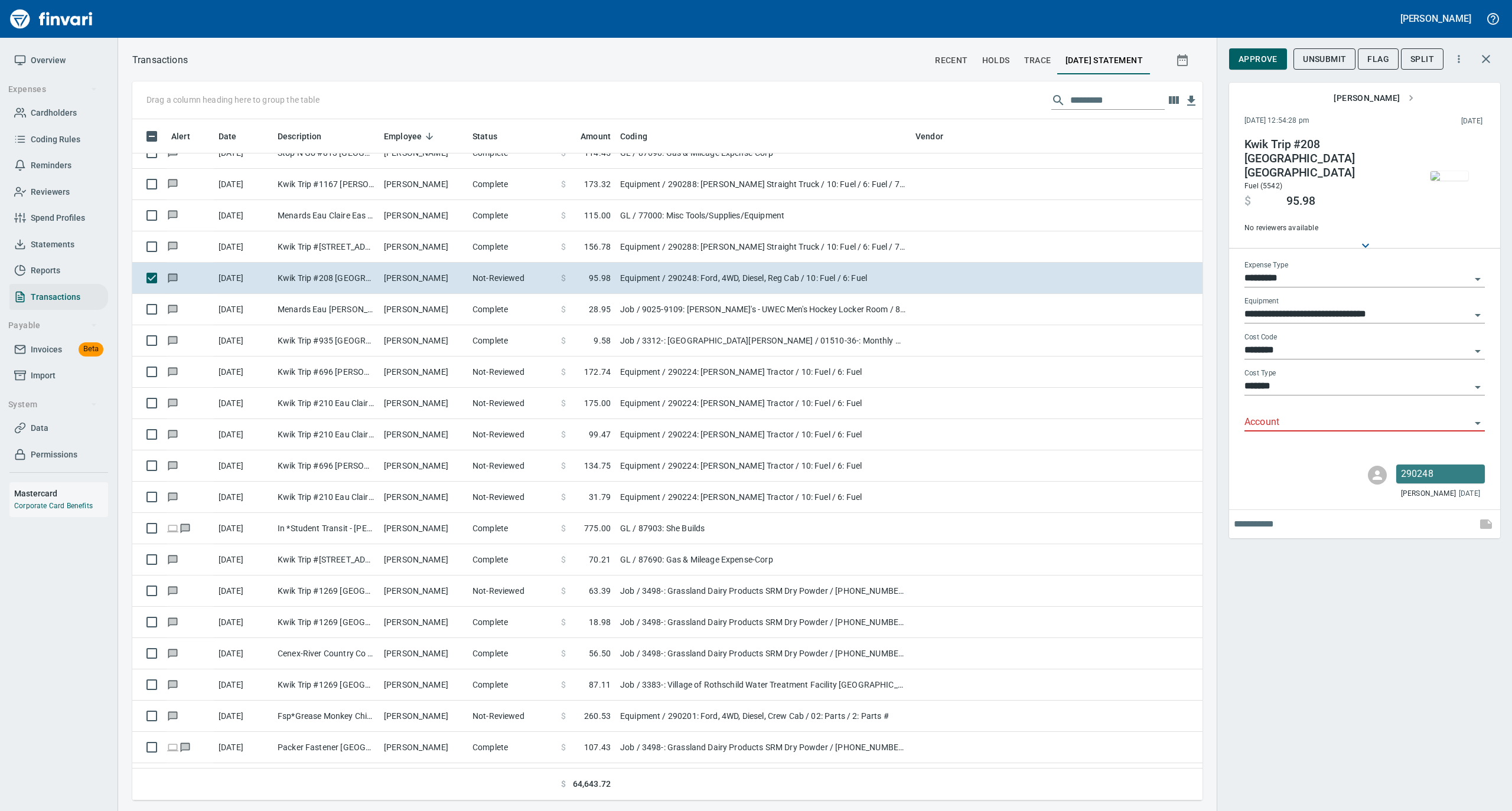
click at [1446, 171] on img "button" at bounding box center [1449, 176] width 38 height 10
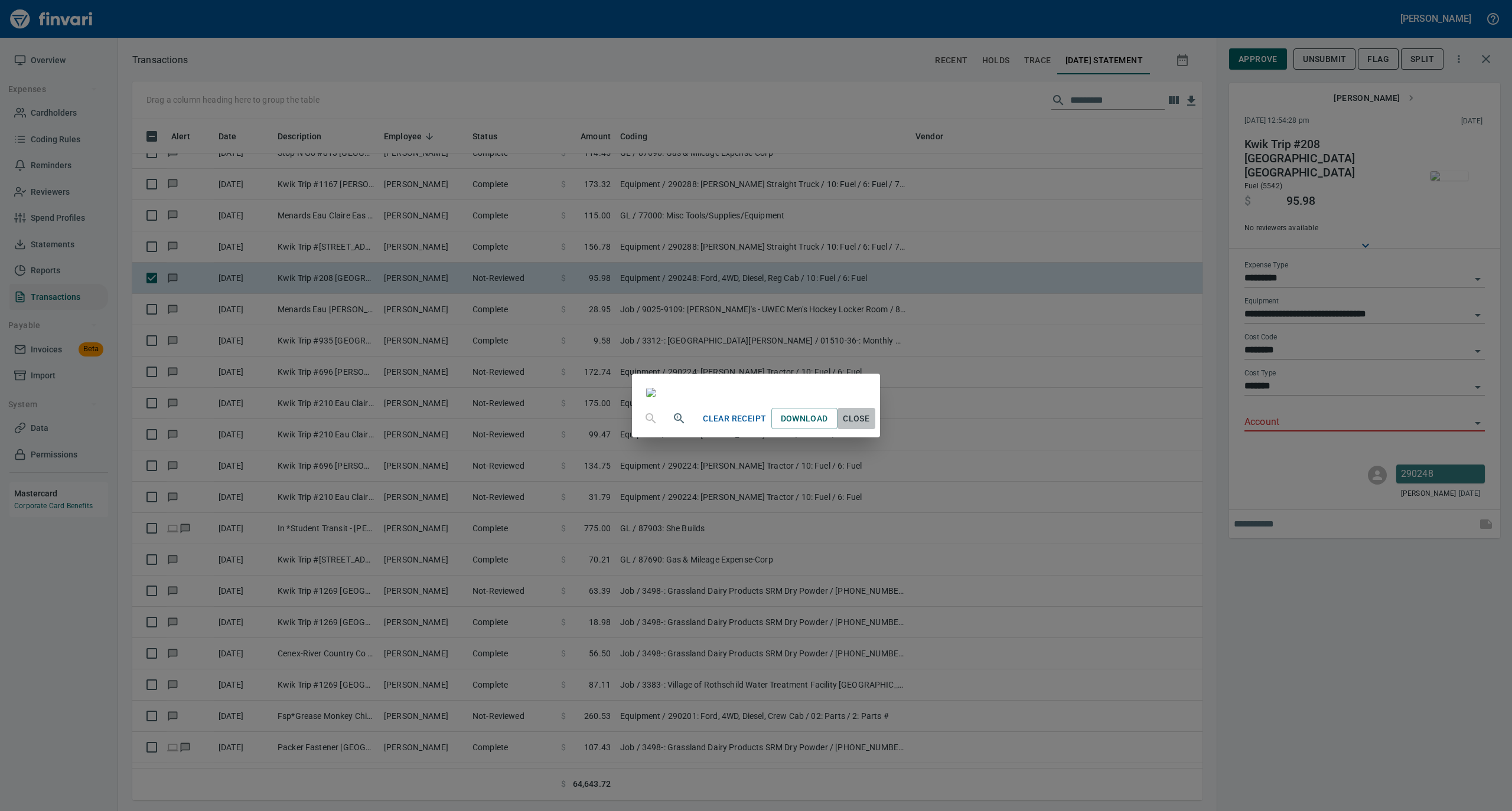
drag, startPoint x: 971, startPoint y: 713, endPoint x: 1129, endPoint y: 586, distance: 202.7
click at [871, 426] on span "Close" at bounding box center [856, 418] width 29 height 14
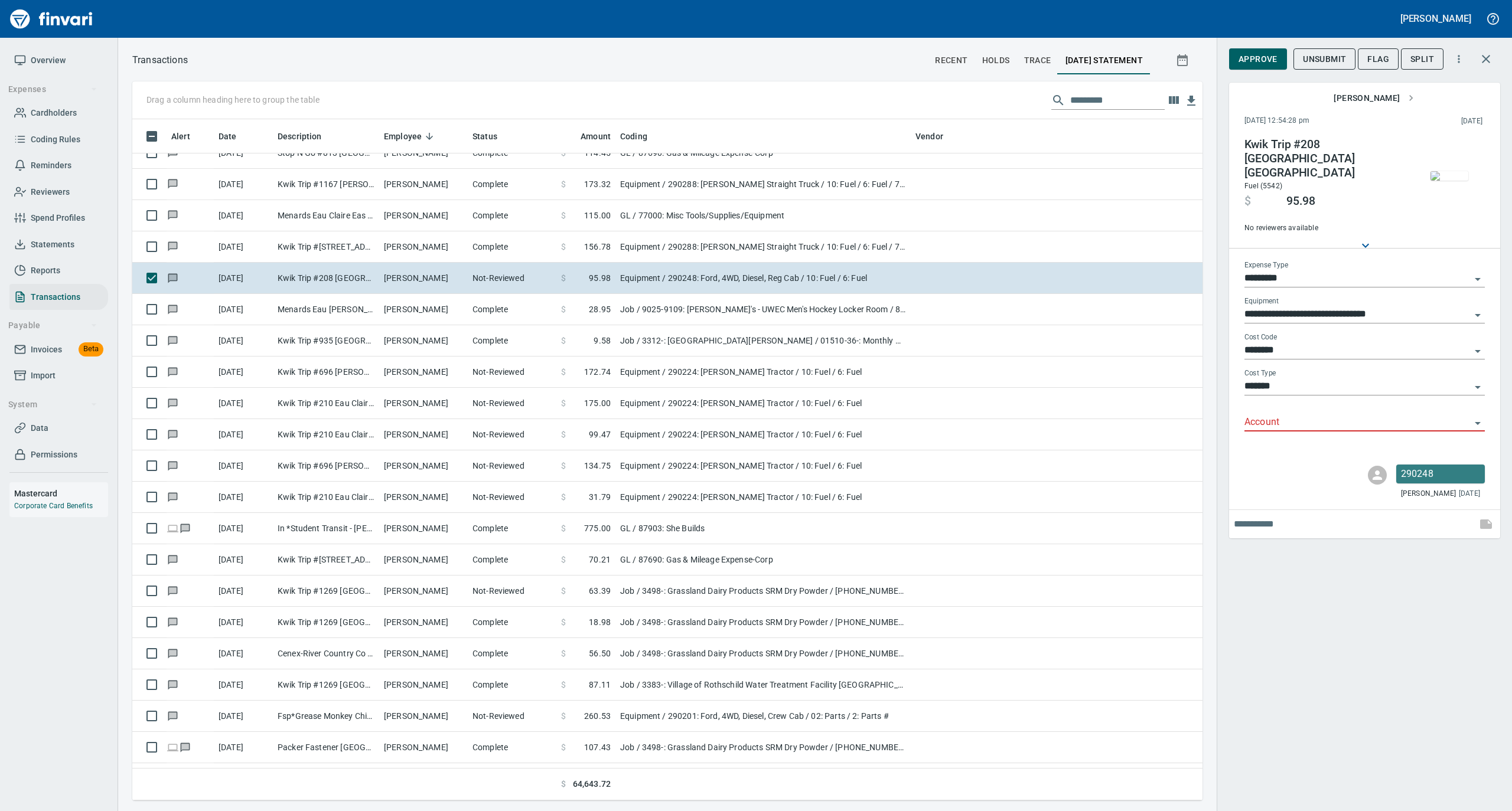
click at [1299, 414] on input "Account" at bounding box center [1356, 422] width 226 height 16
click at [1295, 442] on li "74000: Fuel & Lubrication" at bounding box center [1364, 442] width 241 height 29
type input "**********"
click at [1260, 61] on span "Approve" at bounding box center [1257, 58] width 39 height 14
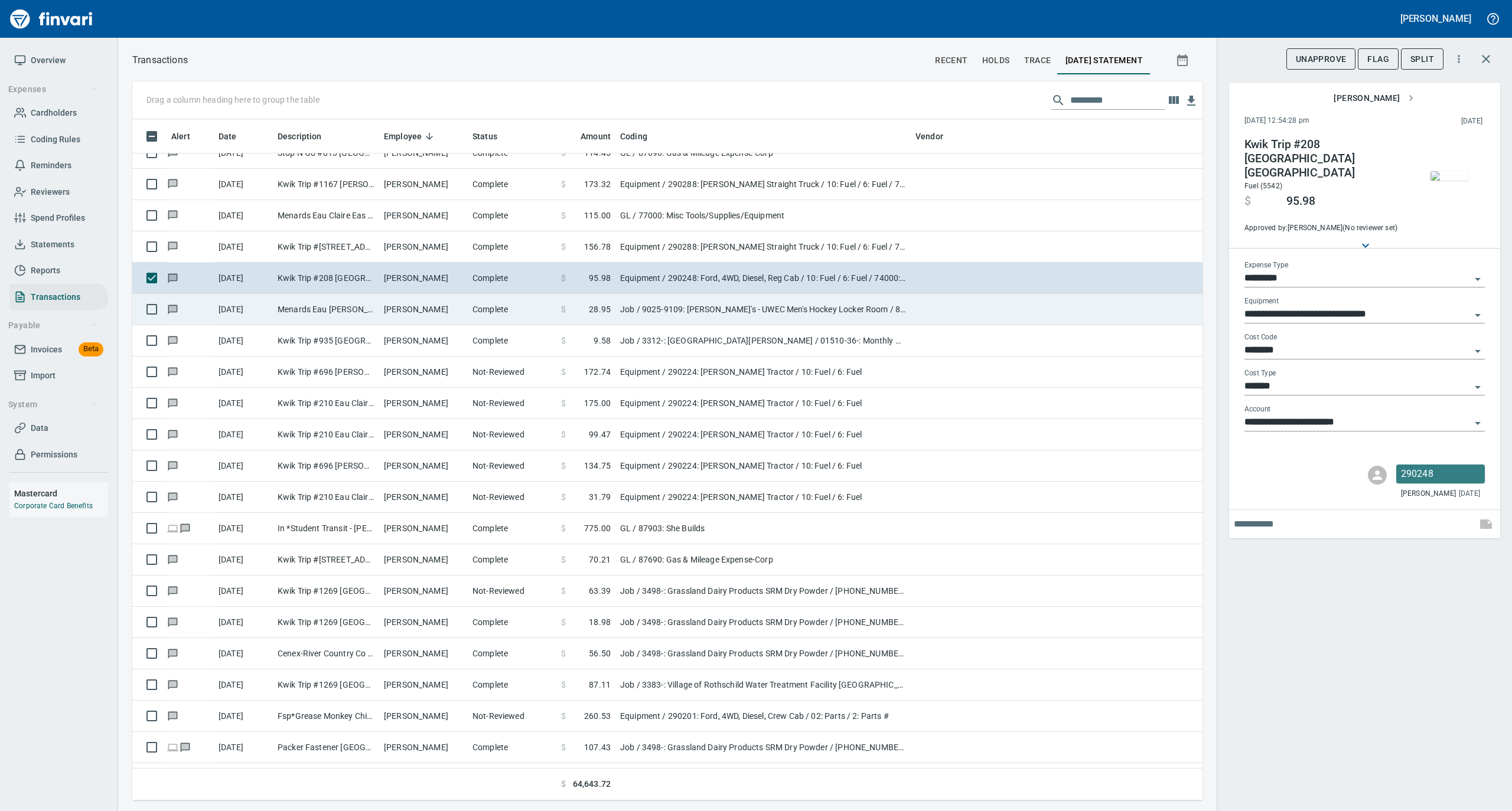
click at [393, 317] on td "Kevin Knuth" at bounding box center [423, 309] width 89 height 31
type input "***"
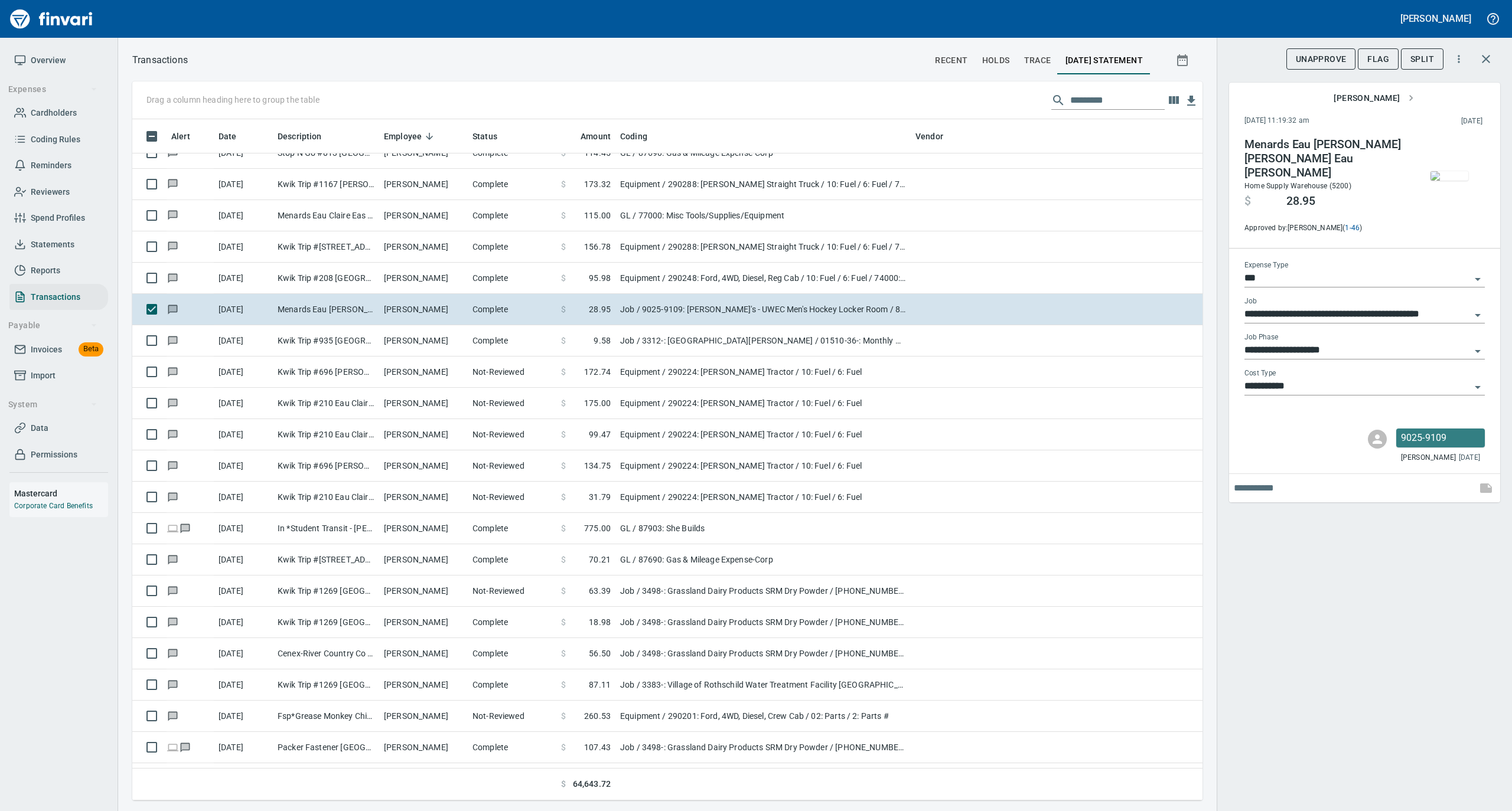
click at [1458, 180] on img "button" at bounding box center [1449, 176] width 38 height 10
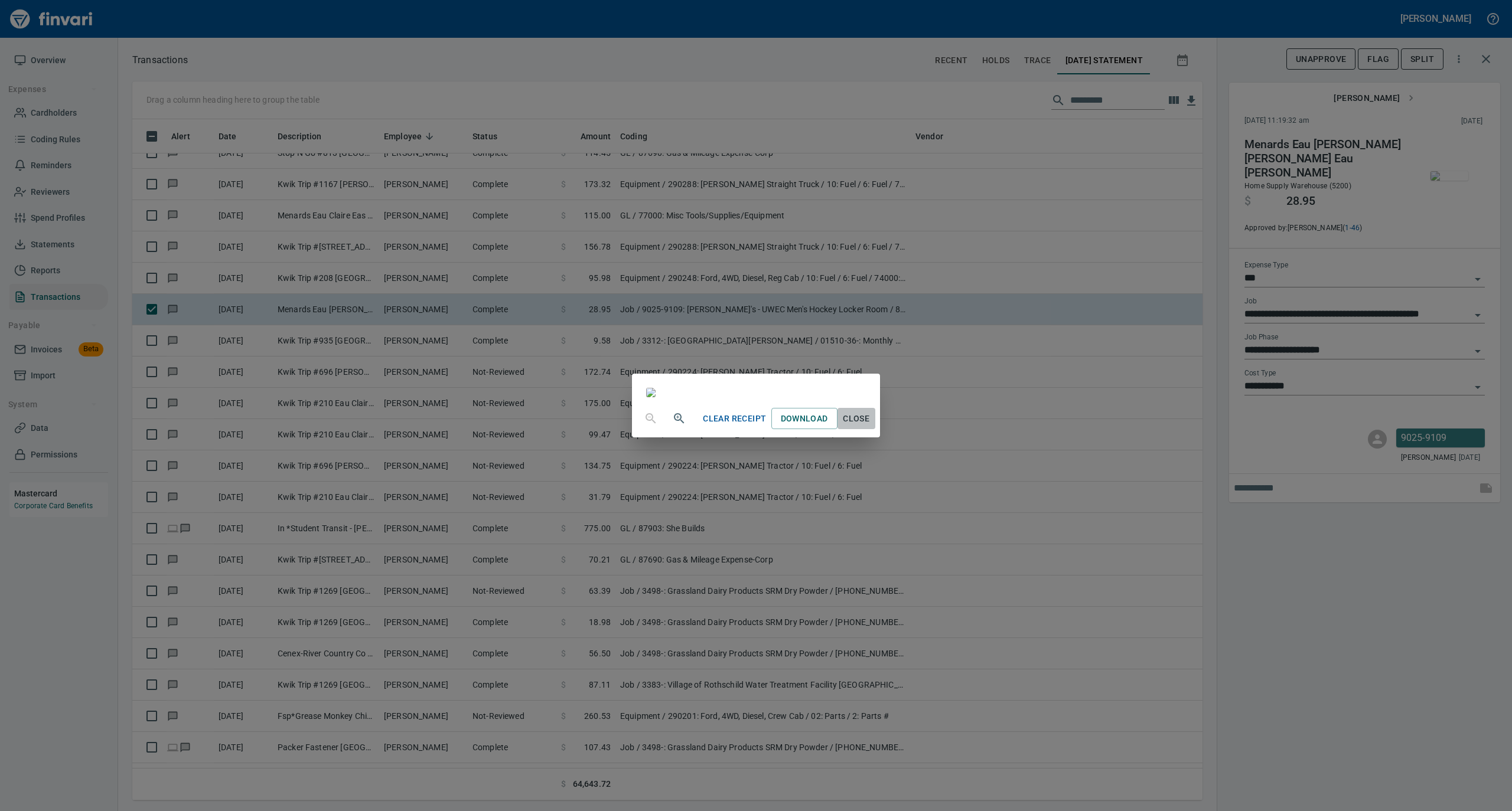
click at [871, 426] on span "Close" at bounding box center [856, 418] width 29 height 14
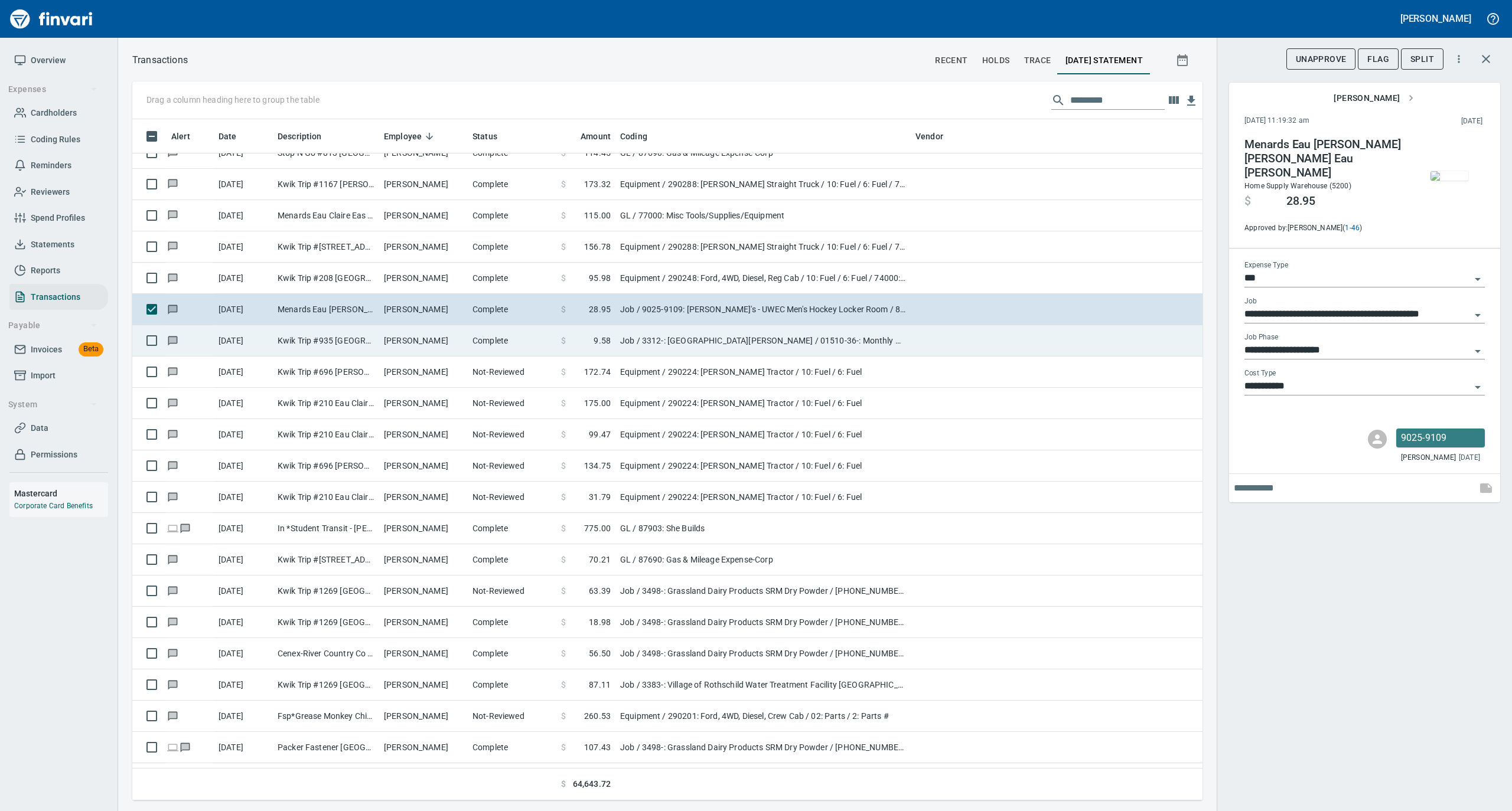
click at [371, 337] on td "Kwik Trip #935 North Hudson WI" at bounding box center [326, 341] width 106 height 31
type input "**********"
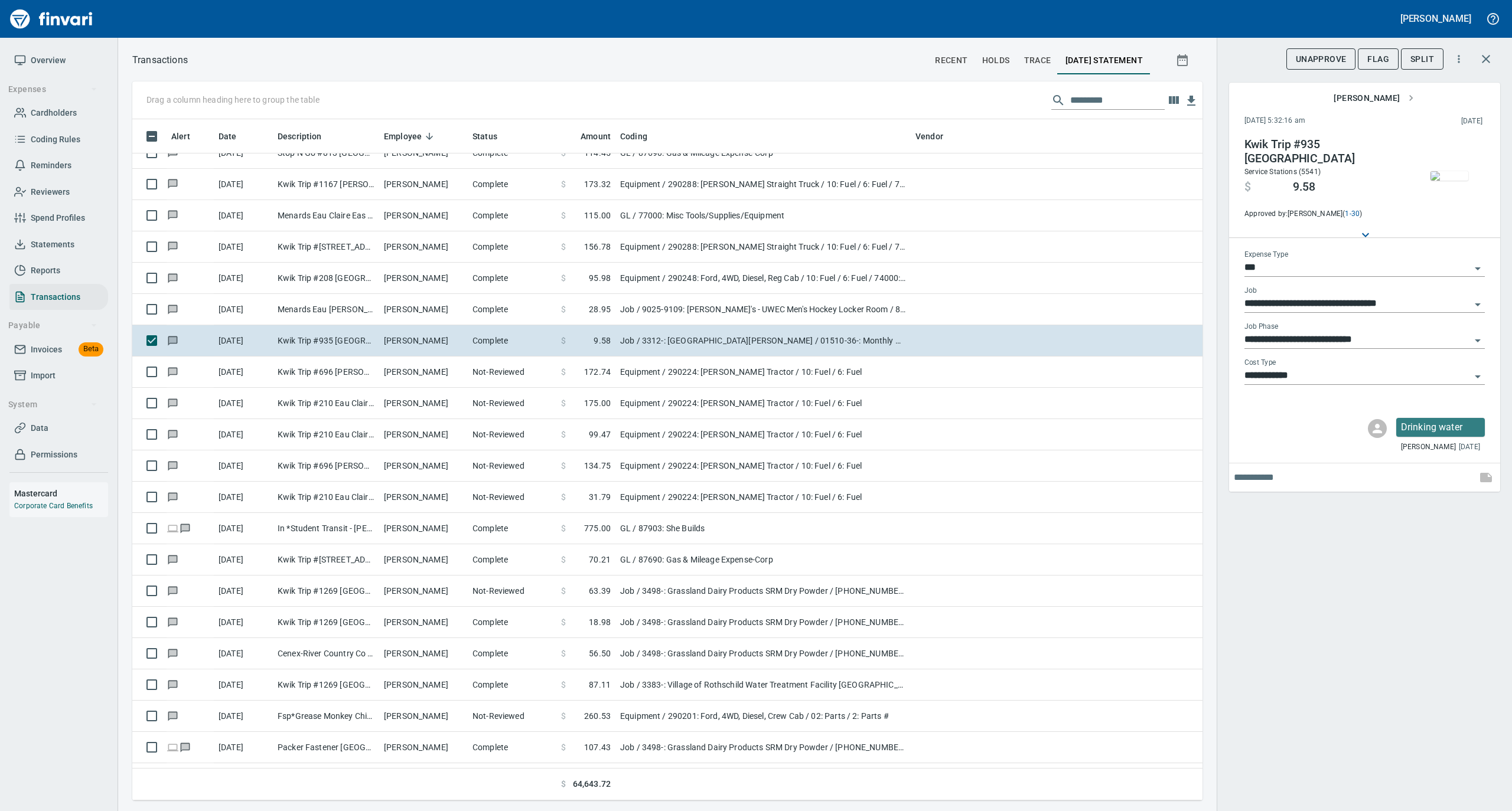
click at [1465, 171] on img "button" at bounding box center [1449, 176] width 38 height 10
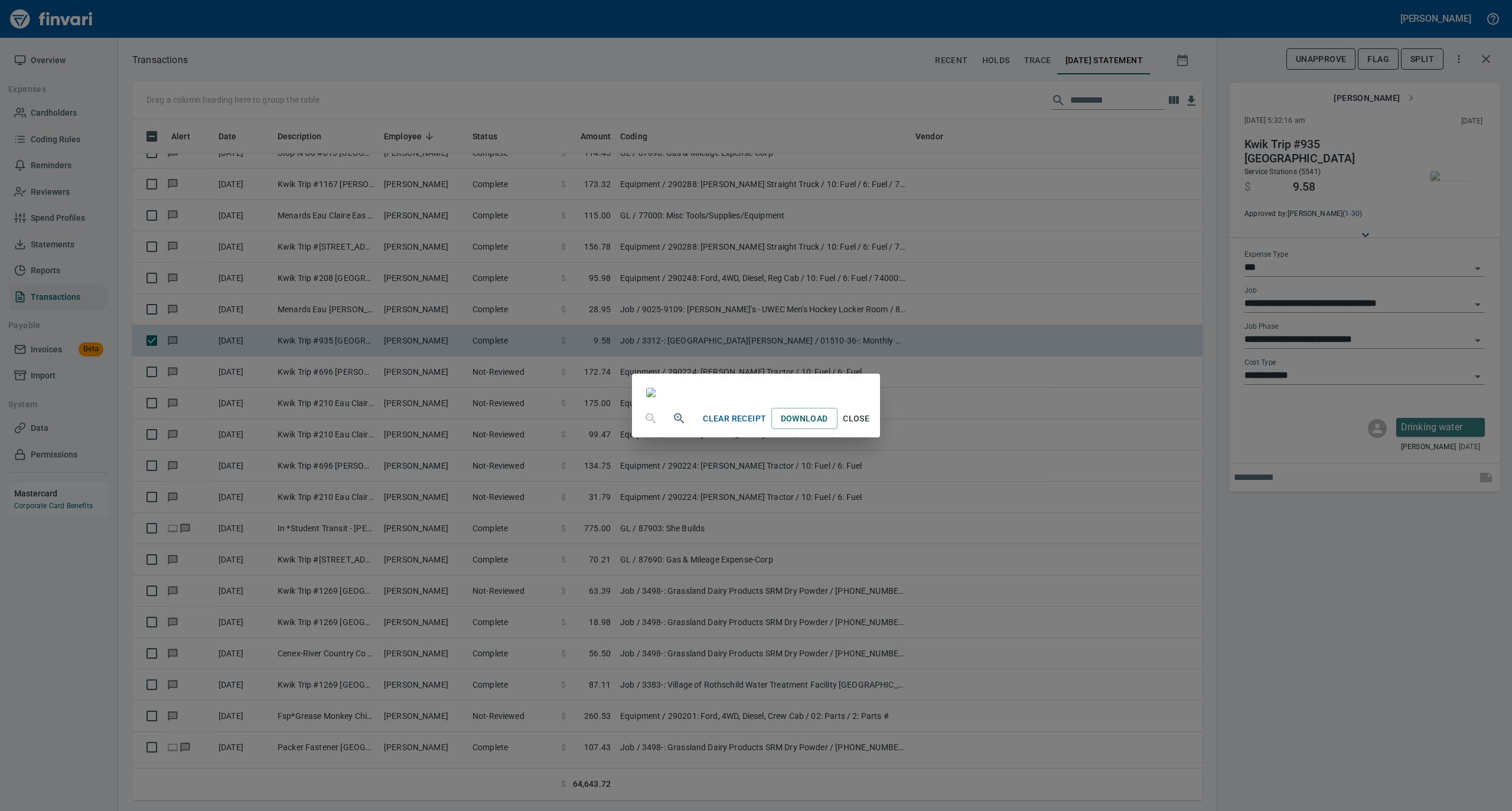
click at [871, 426] on span "Close" at bounding box center [856, 418] width 29 height 14
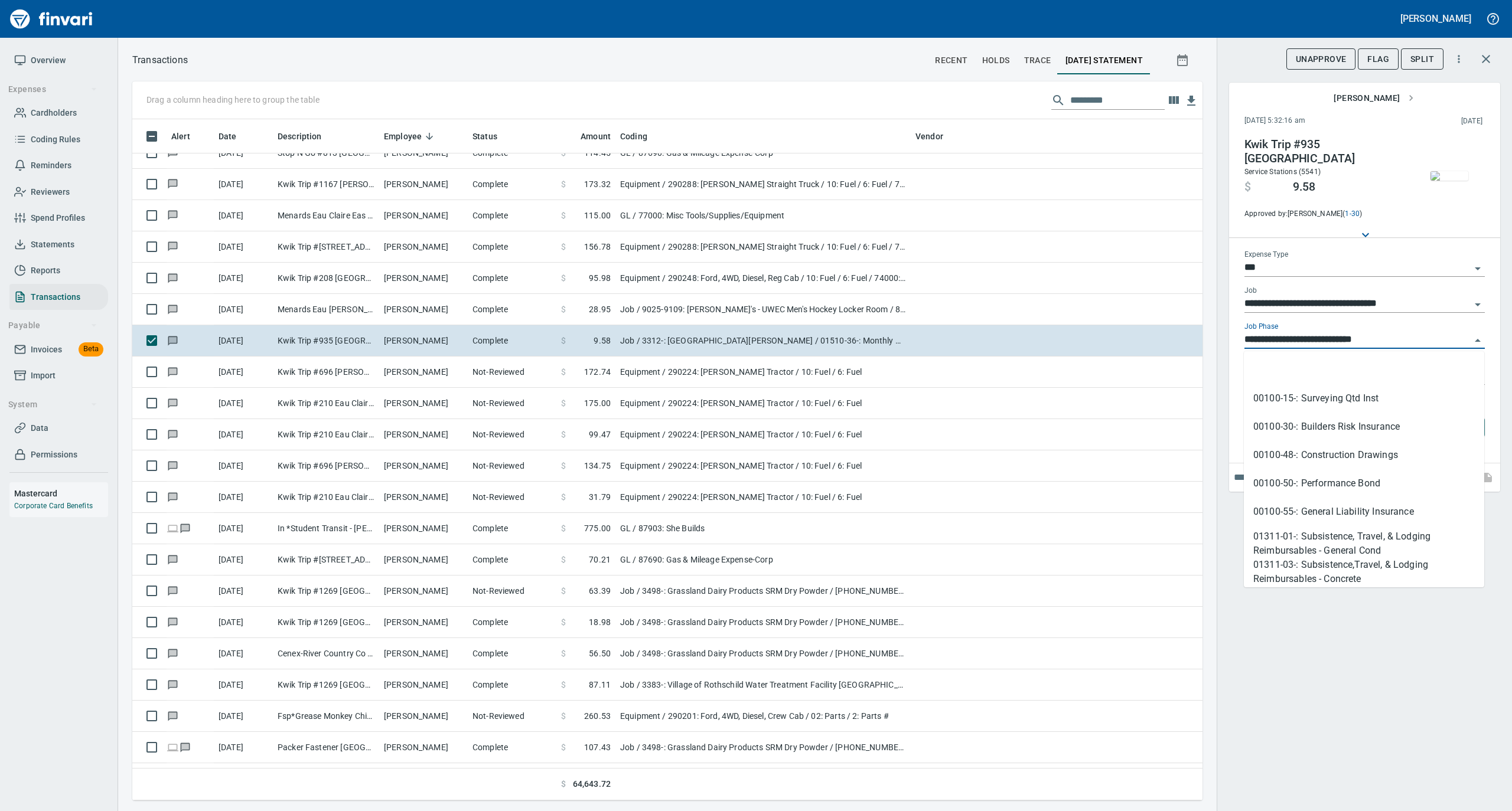
click at [1314, 340] on input "**********" at bounding box center [1356, 340] width 226 height 16
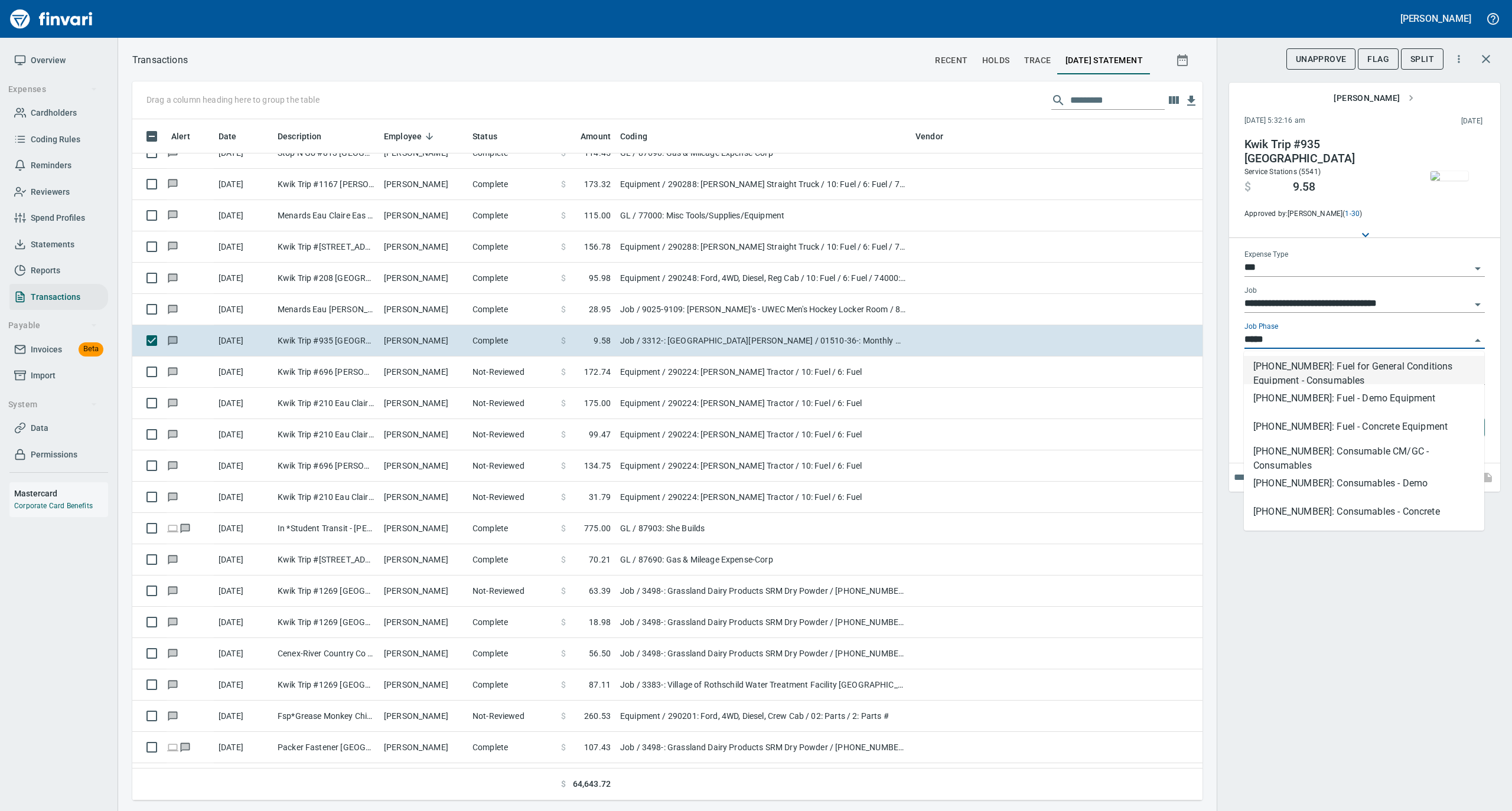
scroll to position [669, 1046]
click at [1314, 448] on li "01540-30-01: Consumable CM/GC - Consumables" at bounding box center [1364, 455] width 241 height 29
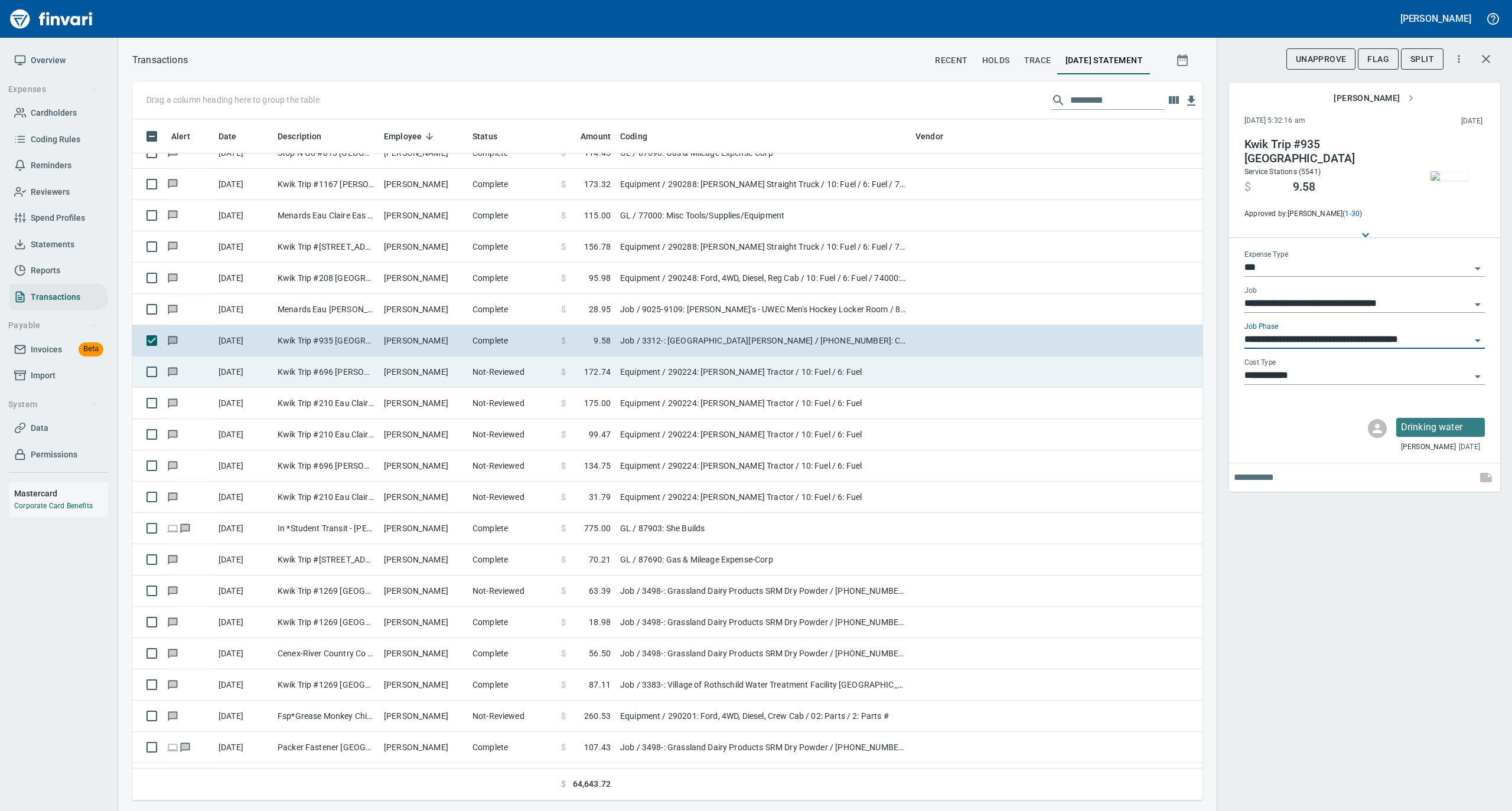
type input "**********"
click at [426, 378] on td "Kevin Clements" at bounding box center [423, 372] width 89 height 31
type input "*********"
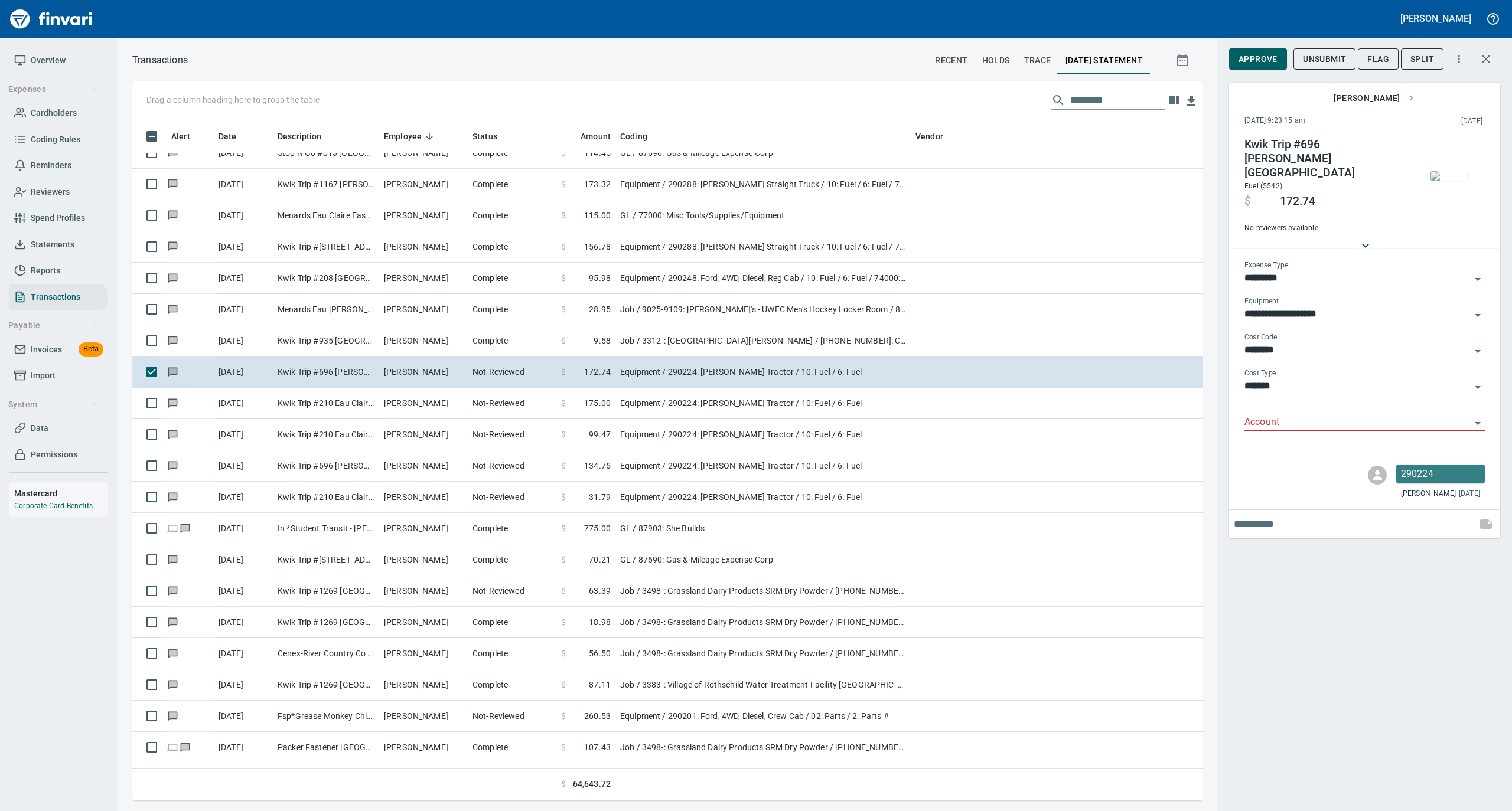
click at [1287, 414] on input "Account" at bounding box center [1356, 422] width 226 height 16
click at [1280, 447] on li "74000: Fuel & Lubrication" at bounding box center [1364, 442] width 241 height 29
type input "**********"
click at [1263, 58] on span "Approve" at bounding box center [1257, 58] width 39 height 14
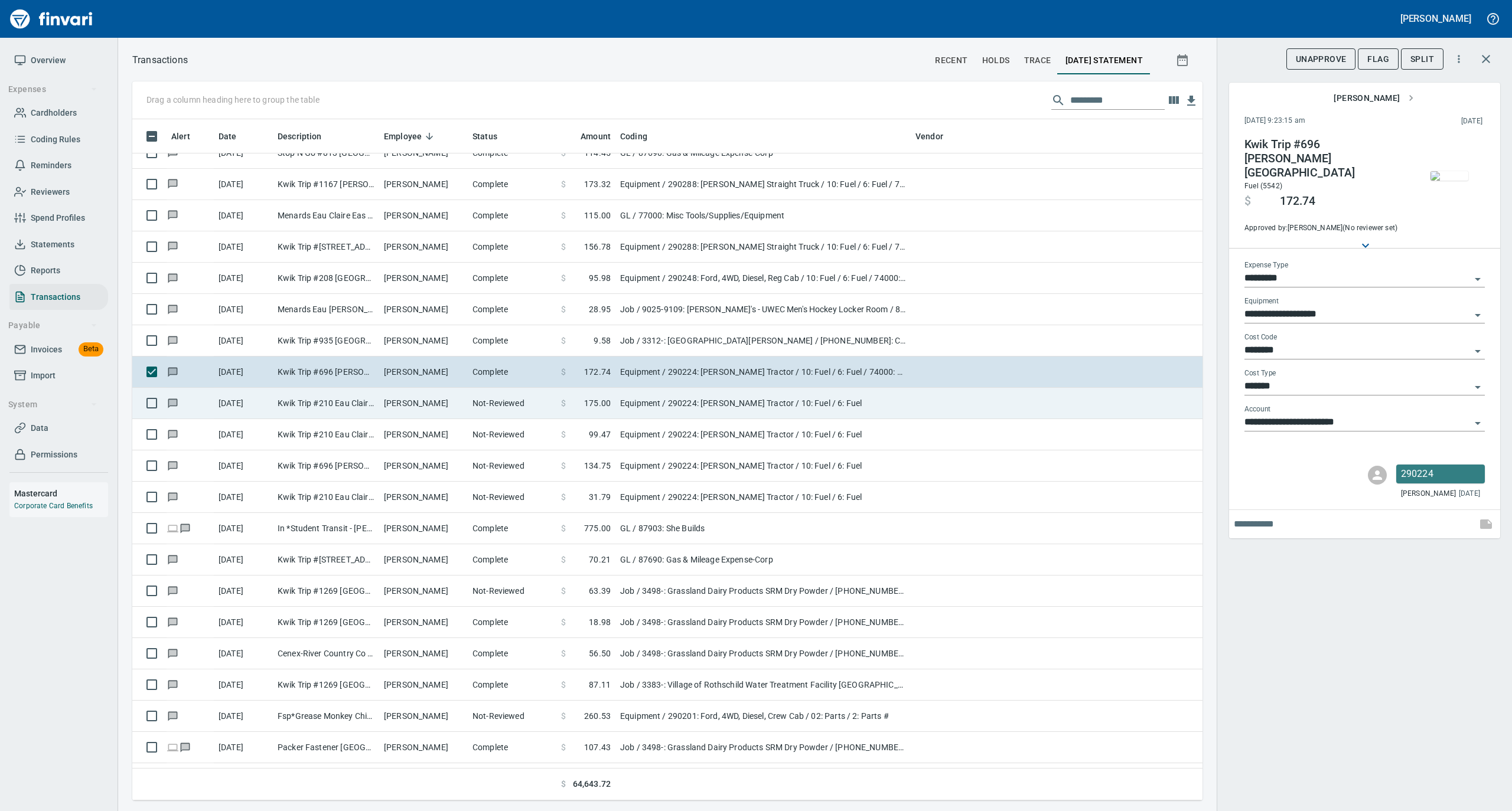
click at [444, 402] on td "Kevin Clements" at bounding box center [423, 403] width 89 height 31
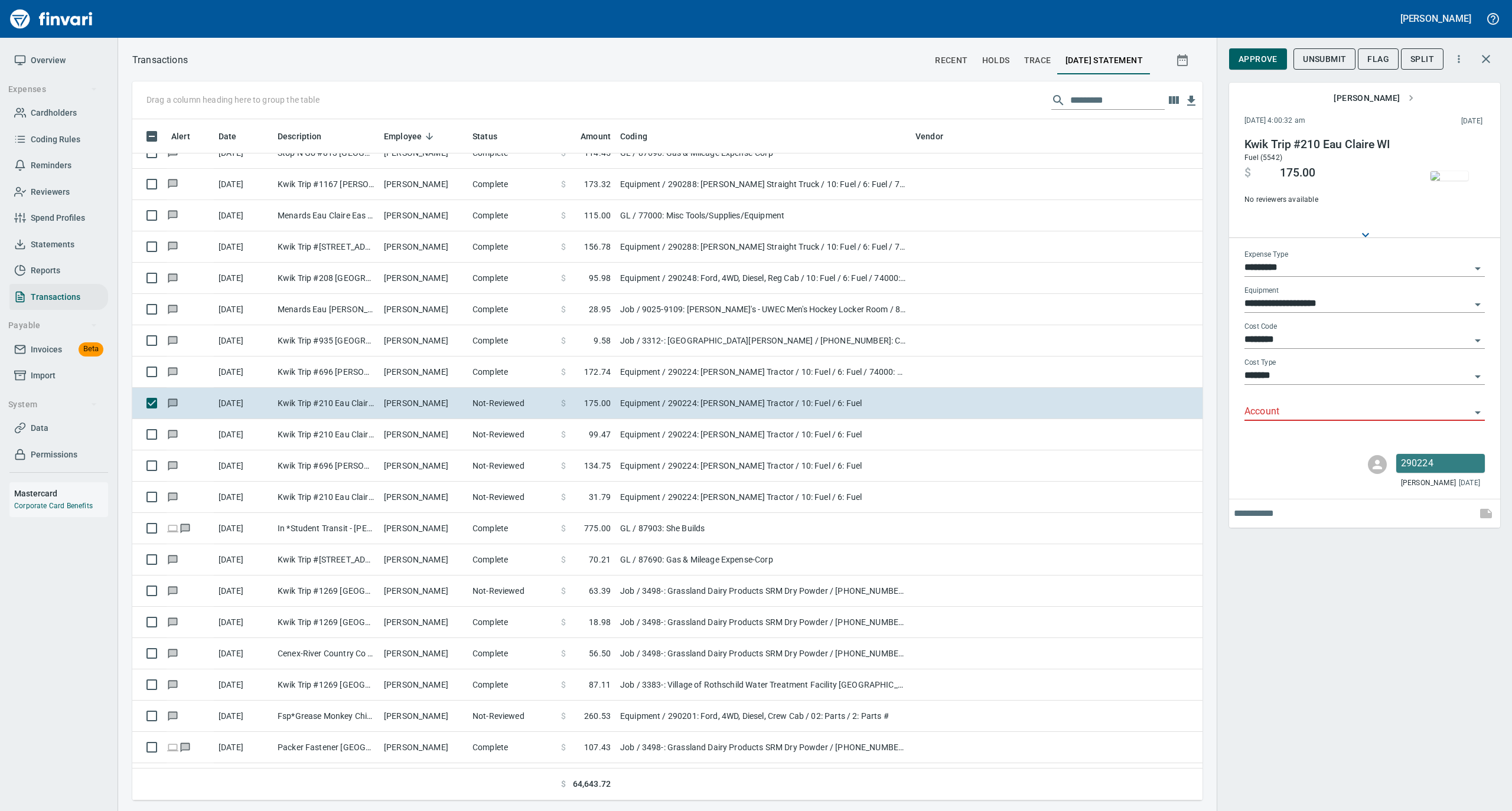
click at [1292, 414] on input "Account" at bounding box center [1356, 411] width 226 height 16
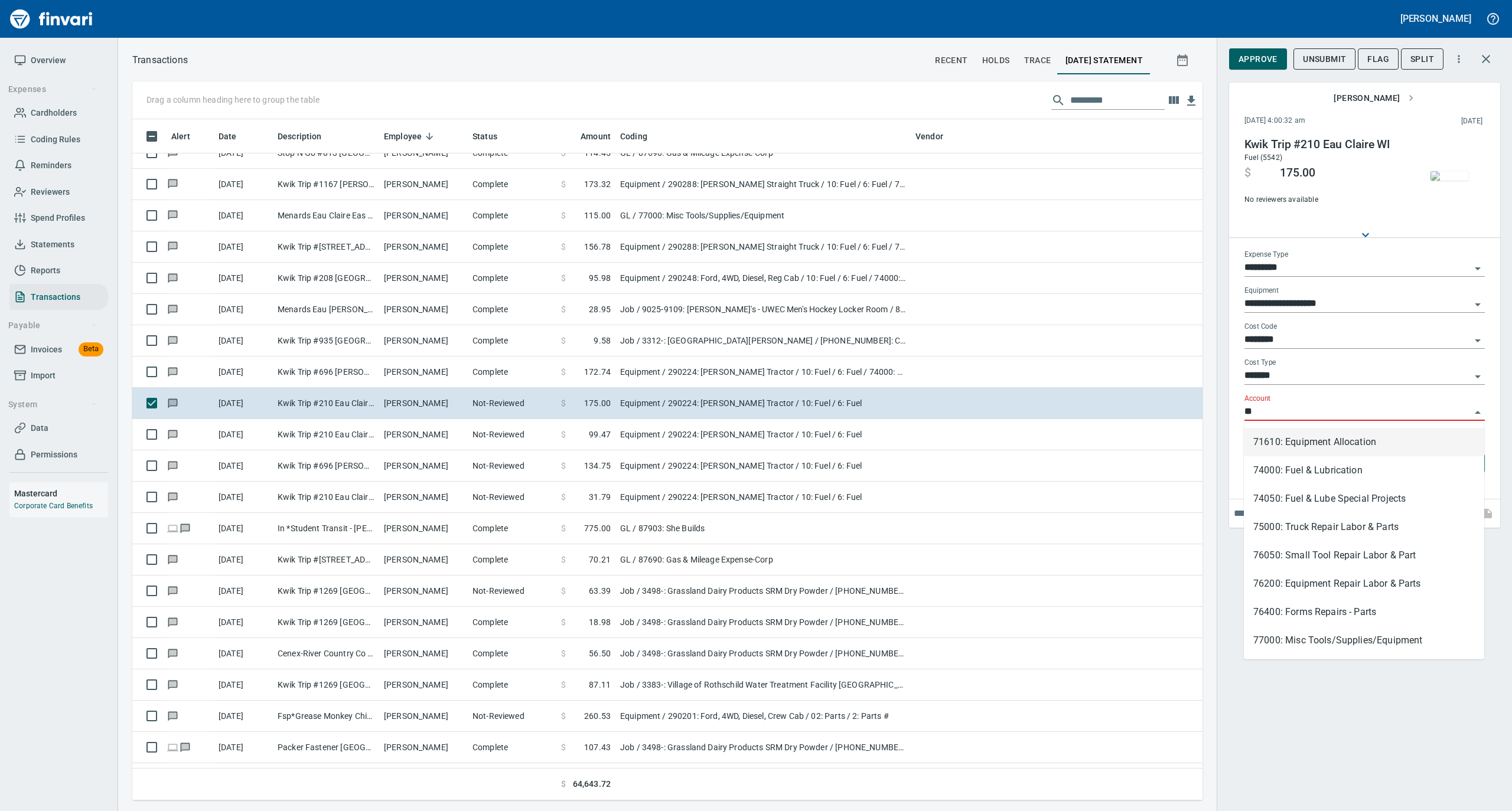
scroll to position [669, 1046]
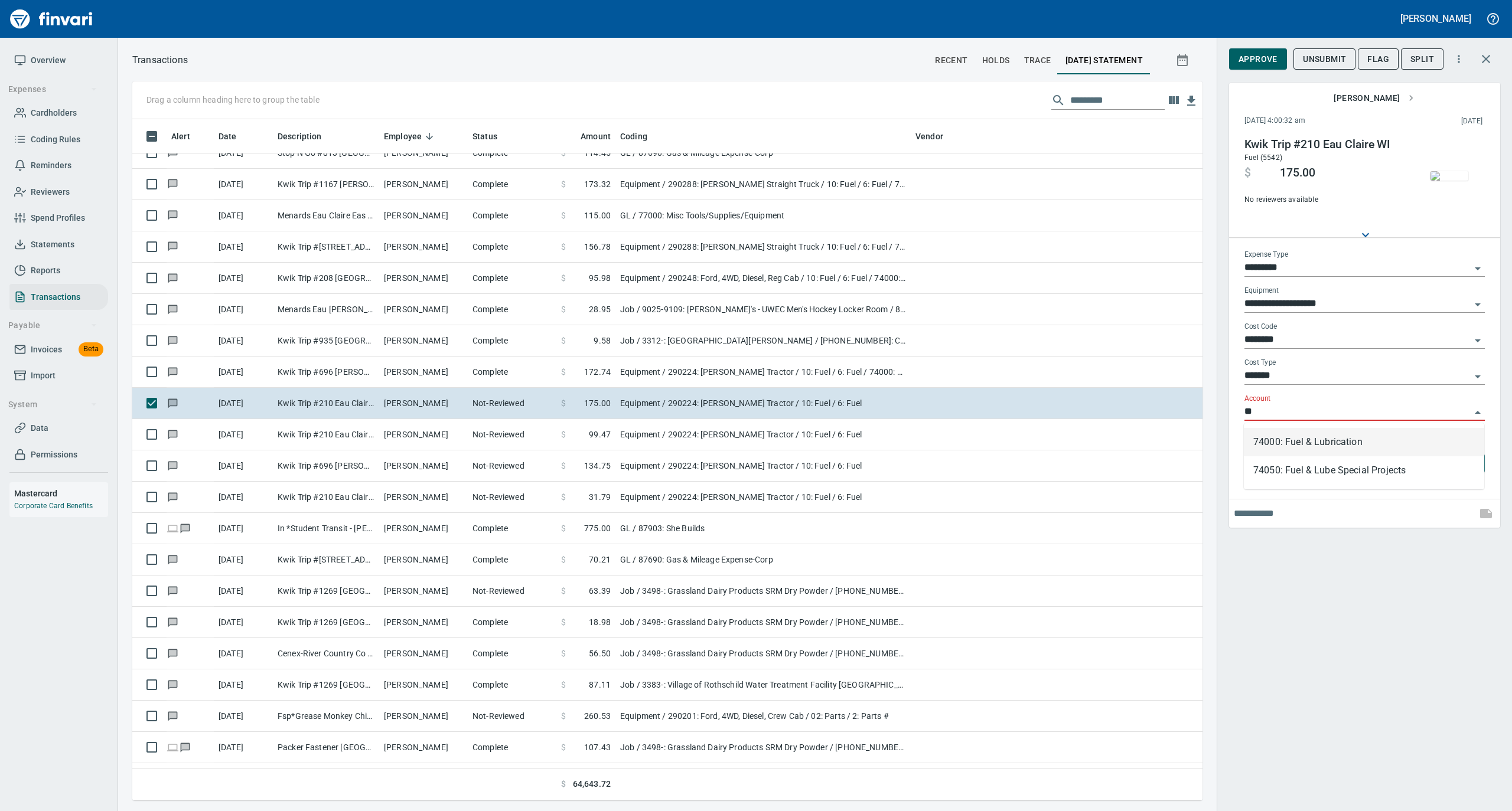
click at [1276, 437] on li "74000: Fuel & Lubrication" at bounding box center [1364, 442] width 241 height 29
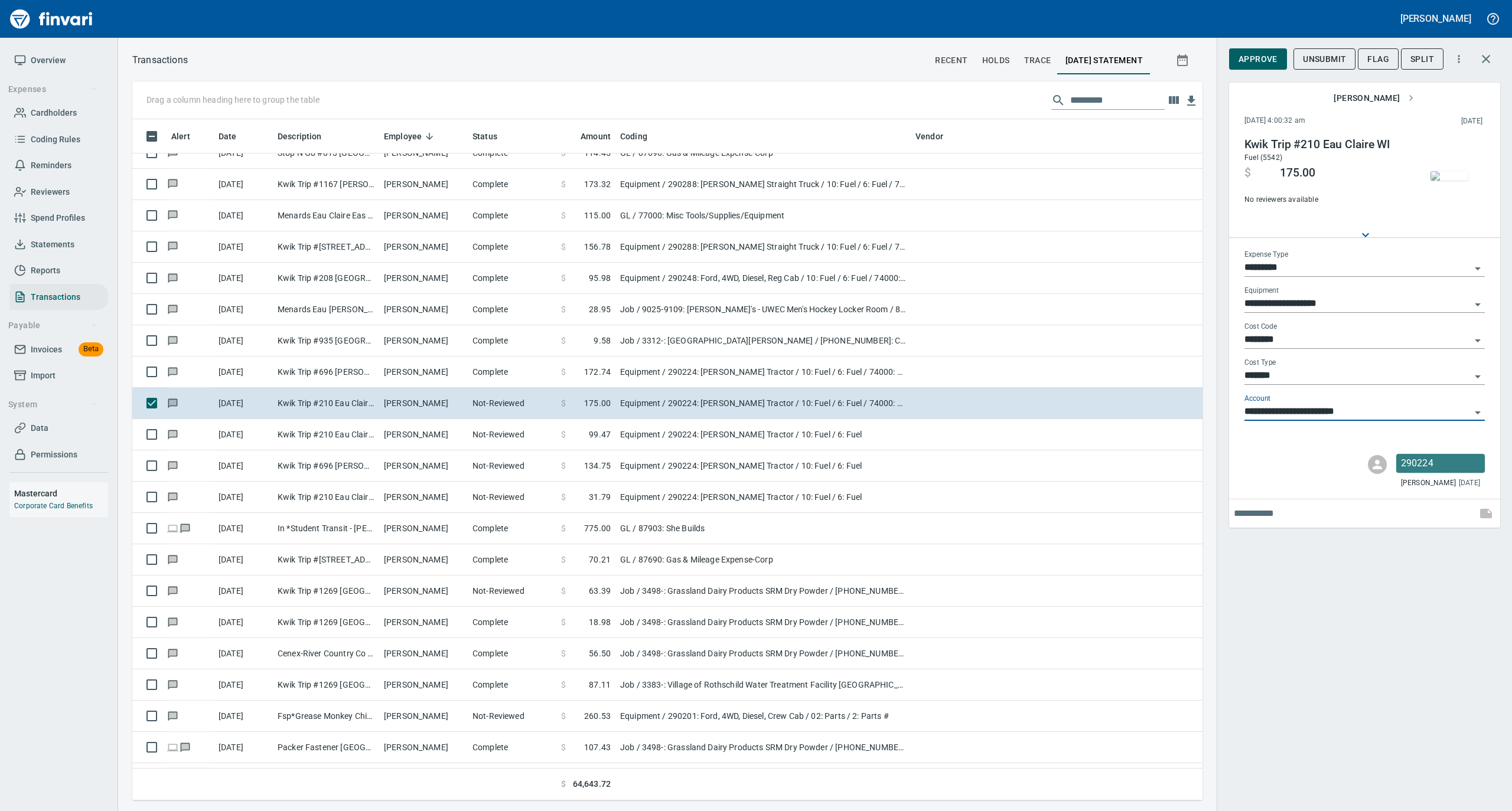
type input "**********"
click at [1264, 61] on span "Approve" at bounding box center [1257, 58] width 39 height 14
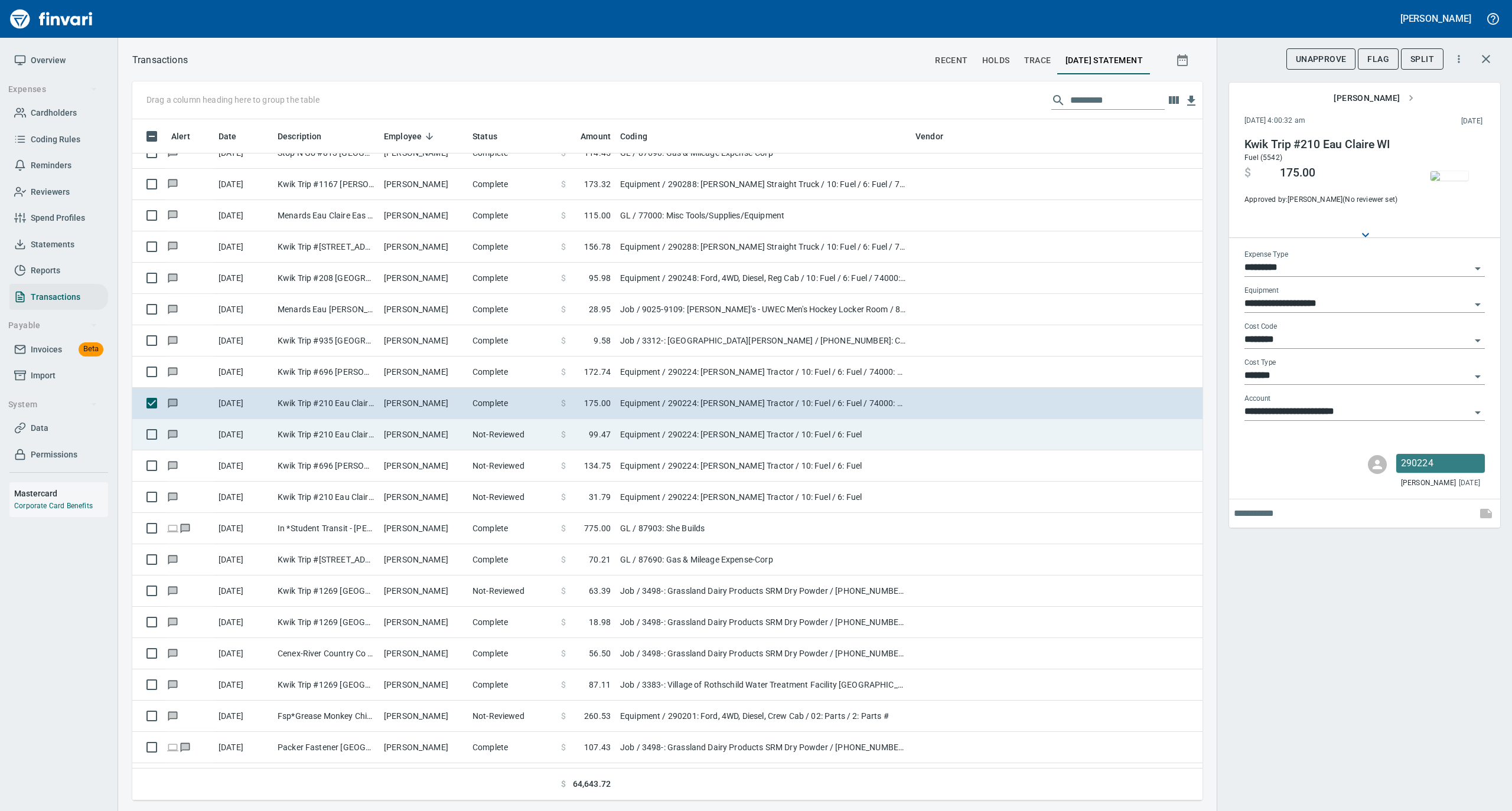
drag, startPoint x: 379, startPoint y: 436, endPoint x: 390, endPoint y: 432, distance: 11.7
click at [380, 436] on td "Kevin Clements" at bounding box center [423, 434] width 89 height 31
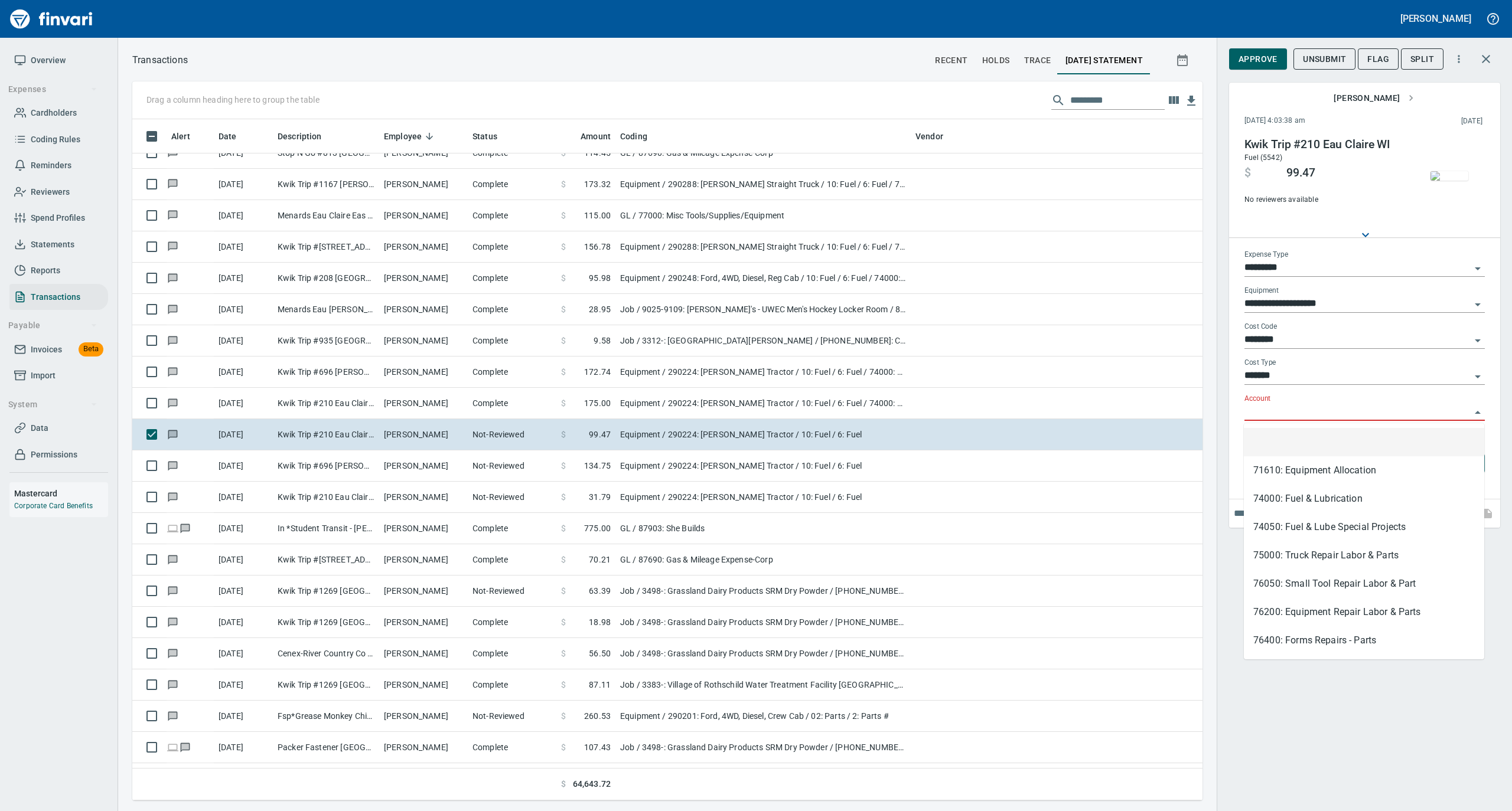
click at [1259, 406] on input "Account" at bounding box center [1356, 411] width 226 height 16
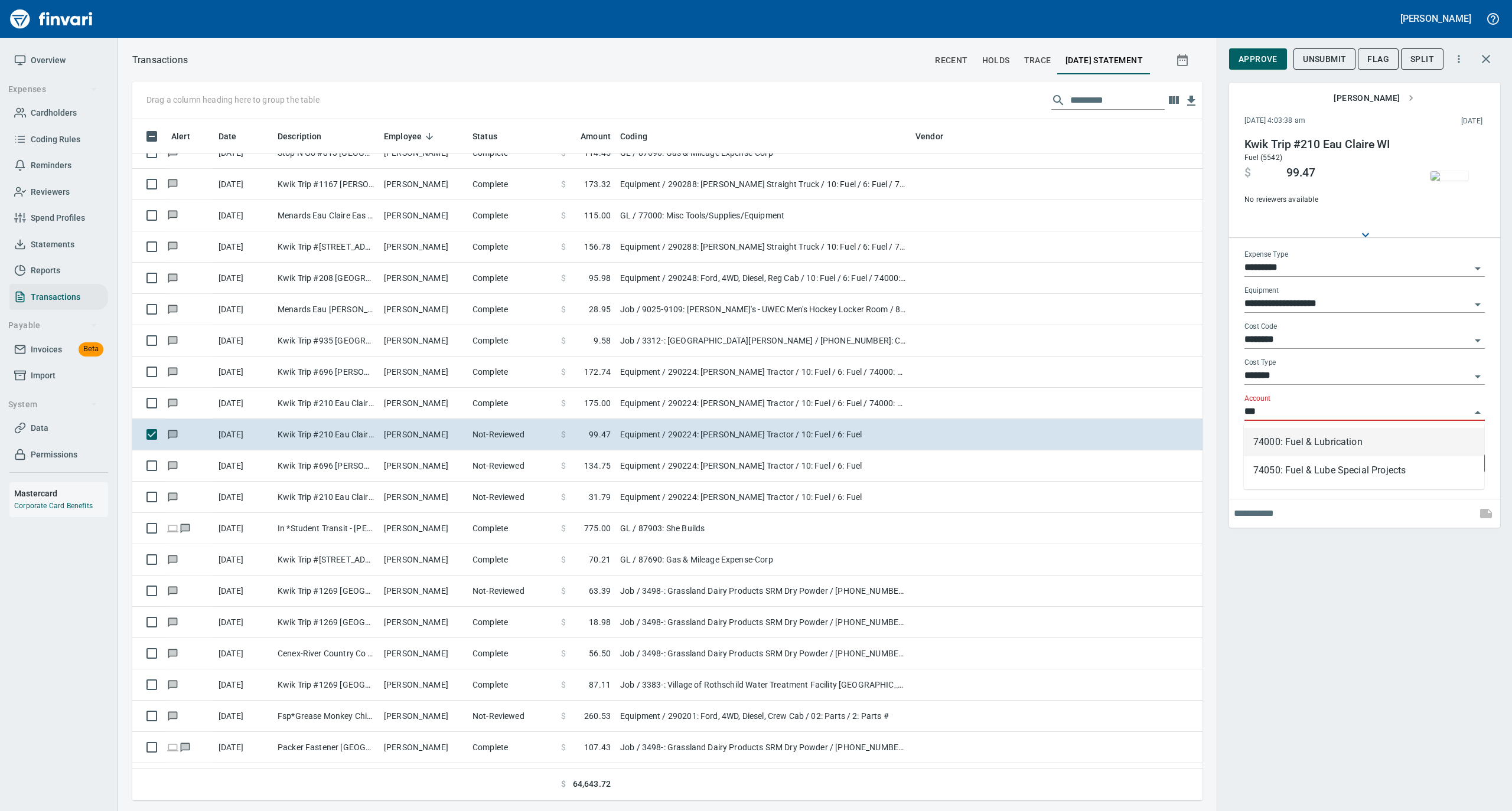
scroll to position [669, 1046]
click at [1288, 438] on li "74000: Fuel & Lubrication" at bounding box center [1364, 442] width 241 height 29
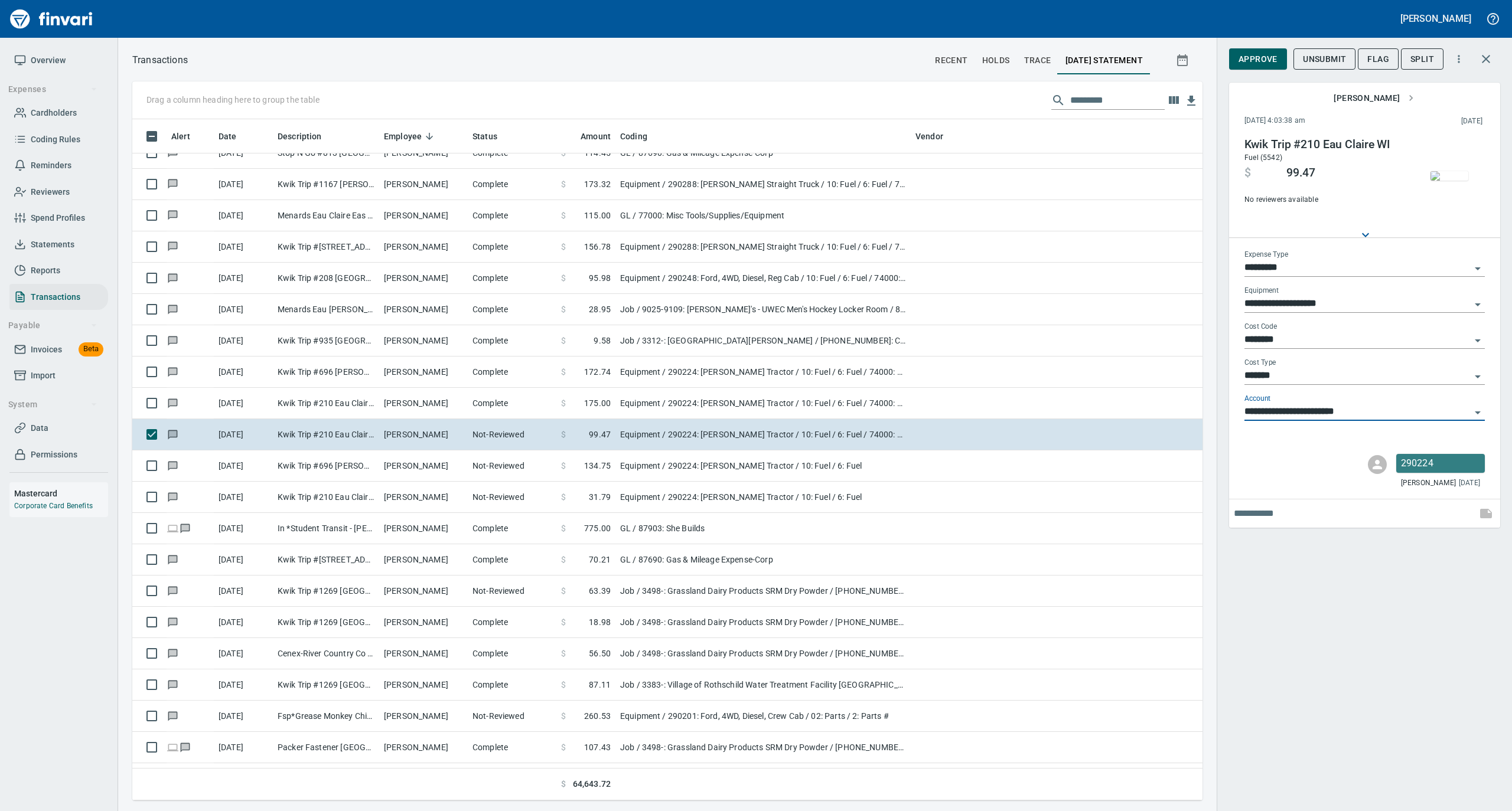
type input "**********"
click at [1251, 63] on span "Approve" at bounding box center [1257, 58] width 39 height 14
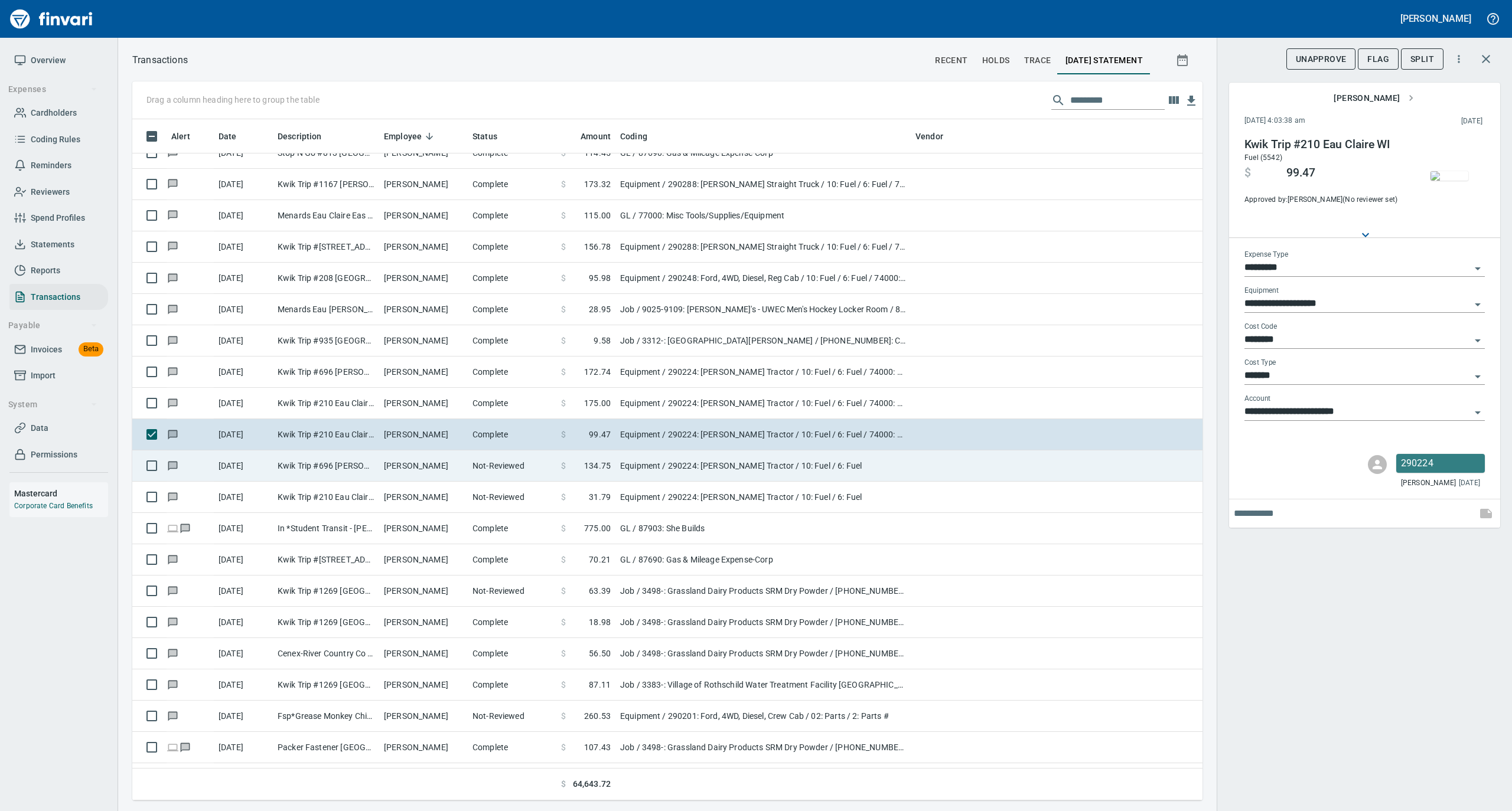
click at [494, 470] on td "Not-Reviewed" at bounding box center [512, 466] width 89 height 31
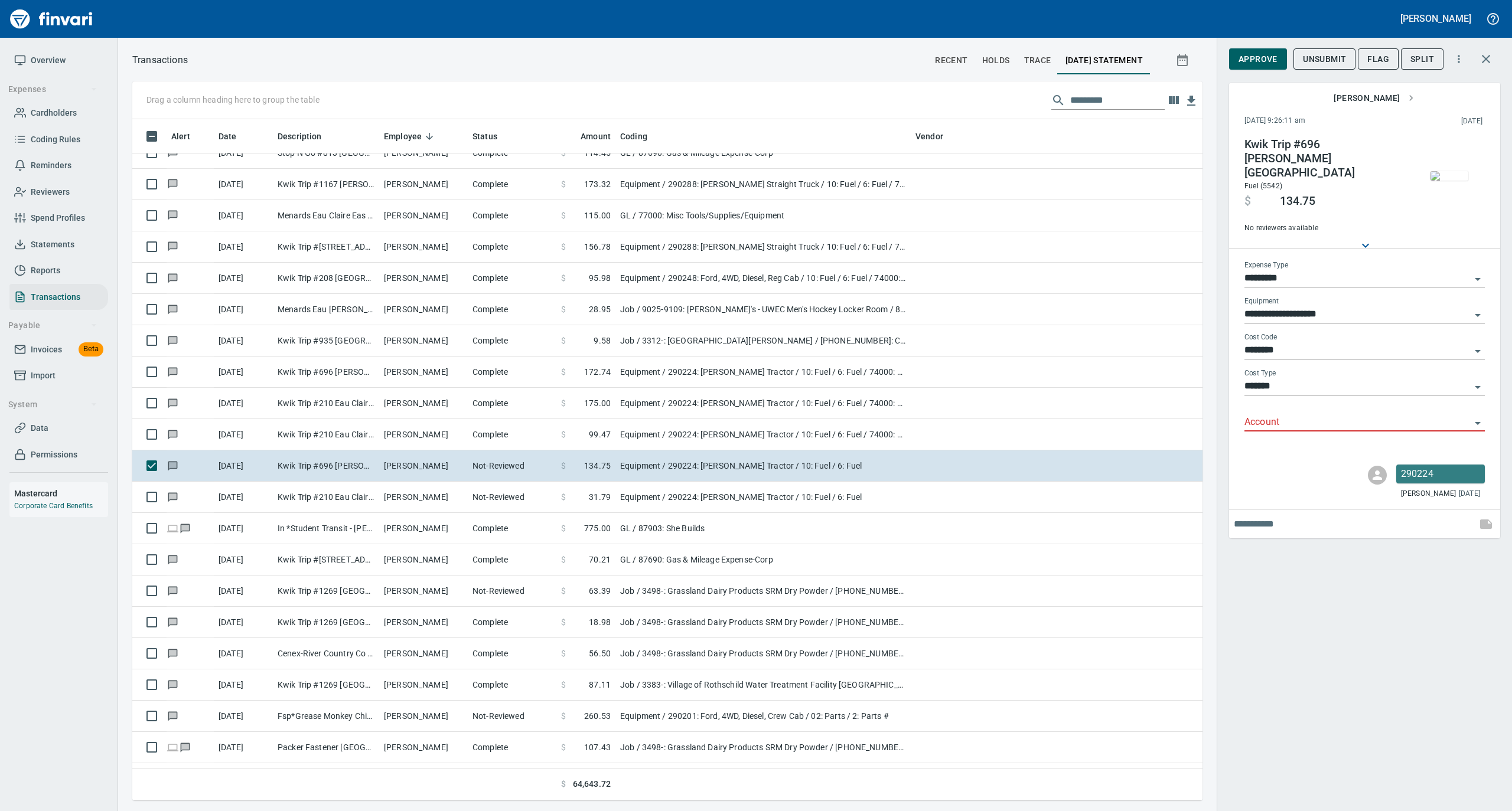
click at [1276, 414] on input "Account" at bounding box center [1356, 422] width 226 height 16
click at [1266, 445] on li "74000: Fuel & Lubrication" at bounding box center [1364, 442] width 241 height 29
type input "**********"
click at [1257, 55] on span "Approve" at bounding box center [1257, 58] width 39 height 14
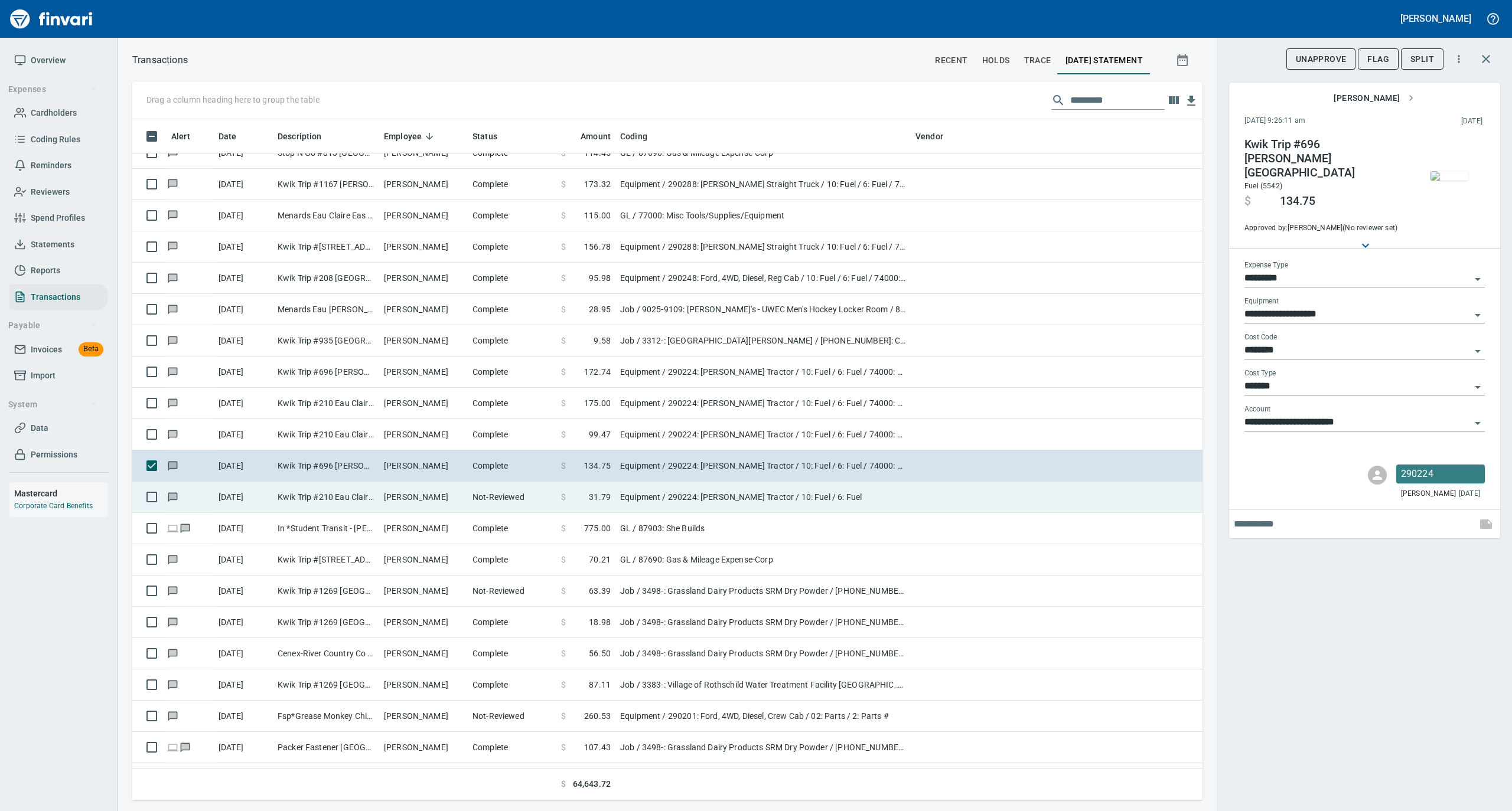
click at [482, 501] on td "Not-Reviewed" at bounding box center [512, 497] width 89 height 31
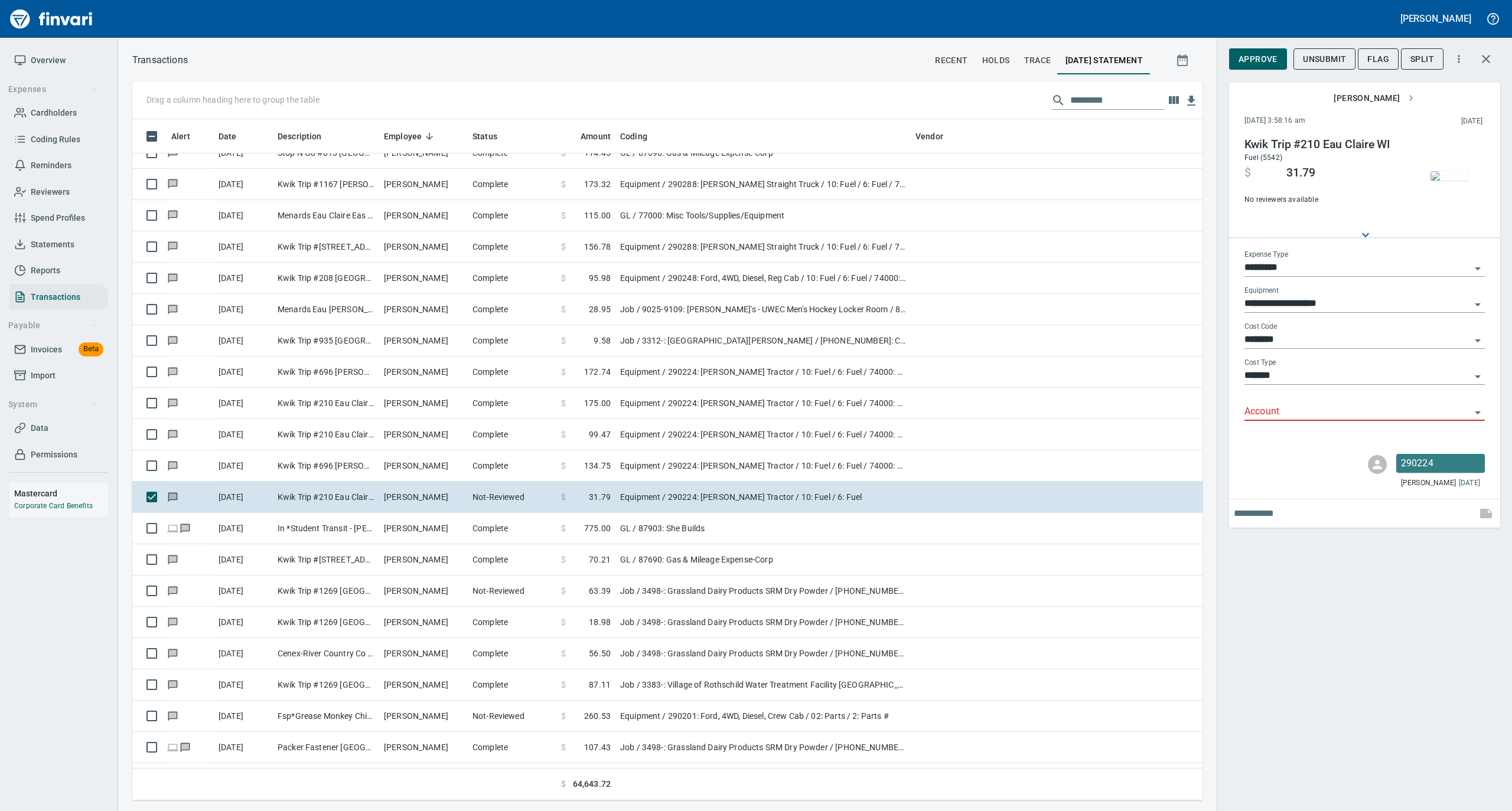
click at [1264, 415] on input "Account" at bounding box center [1356, 411] width 226 height 16
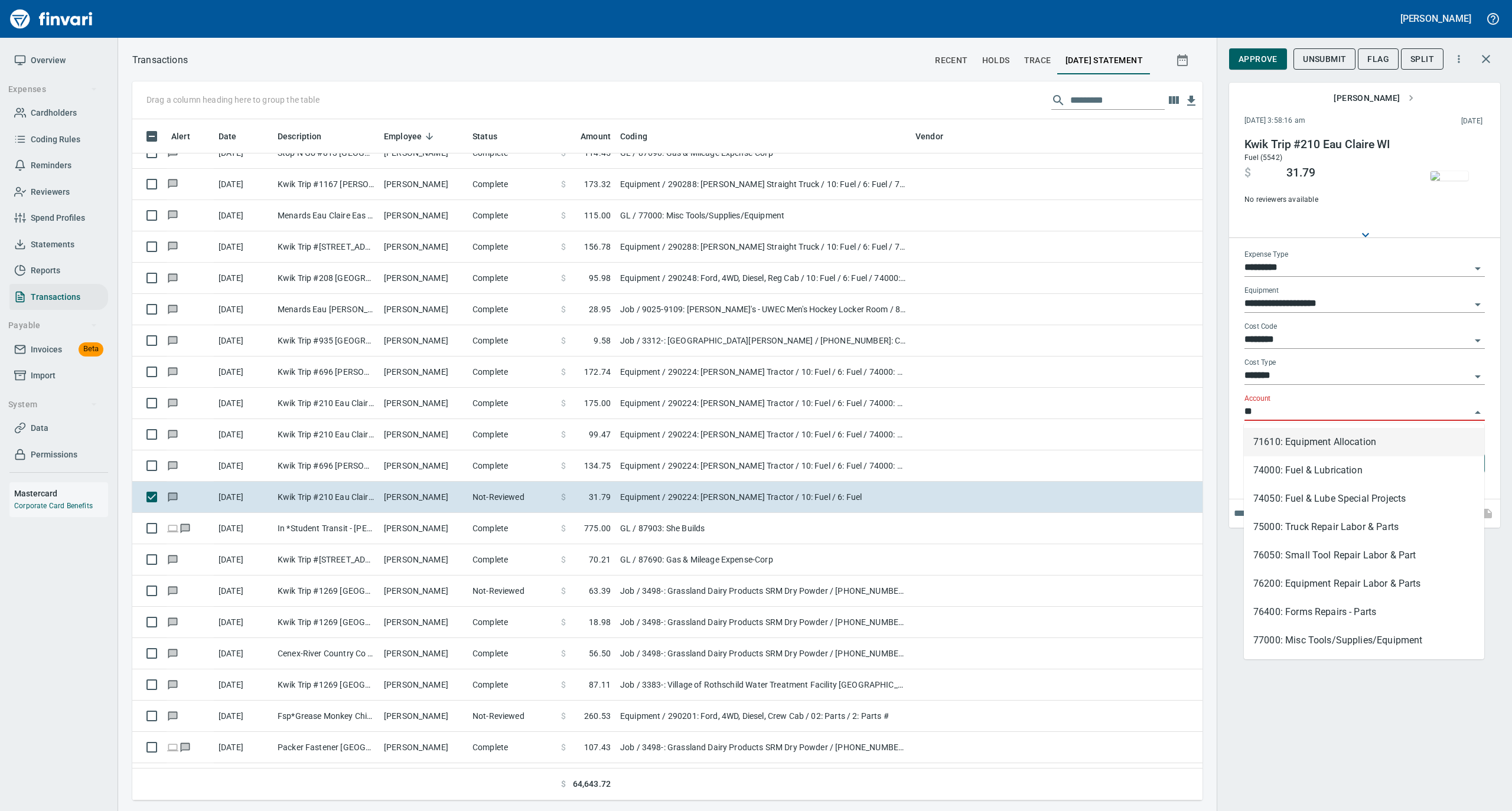
scroll to position [669, 1046]
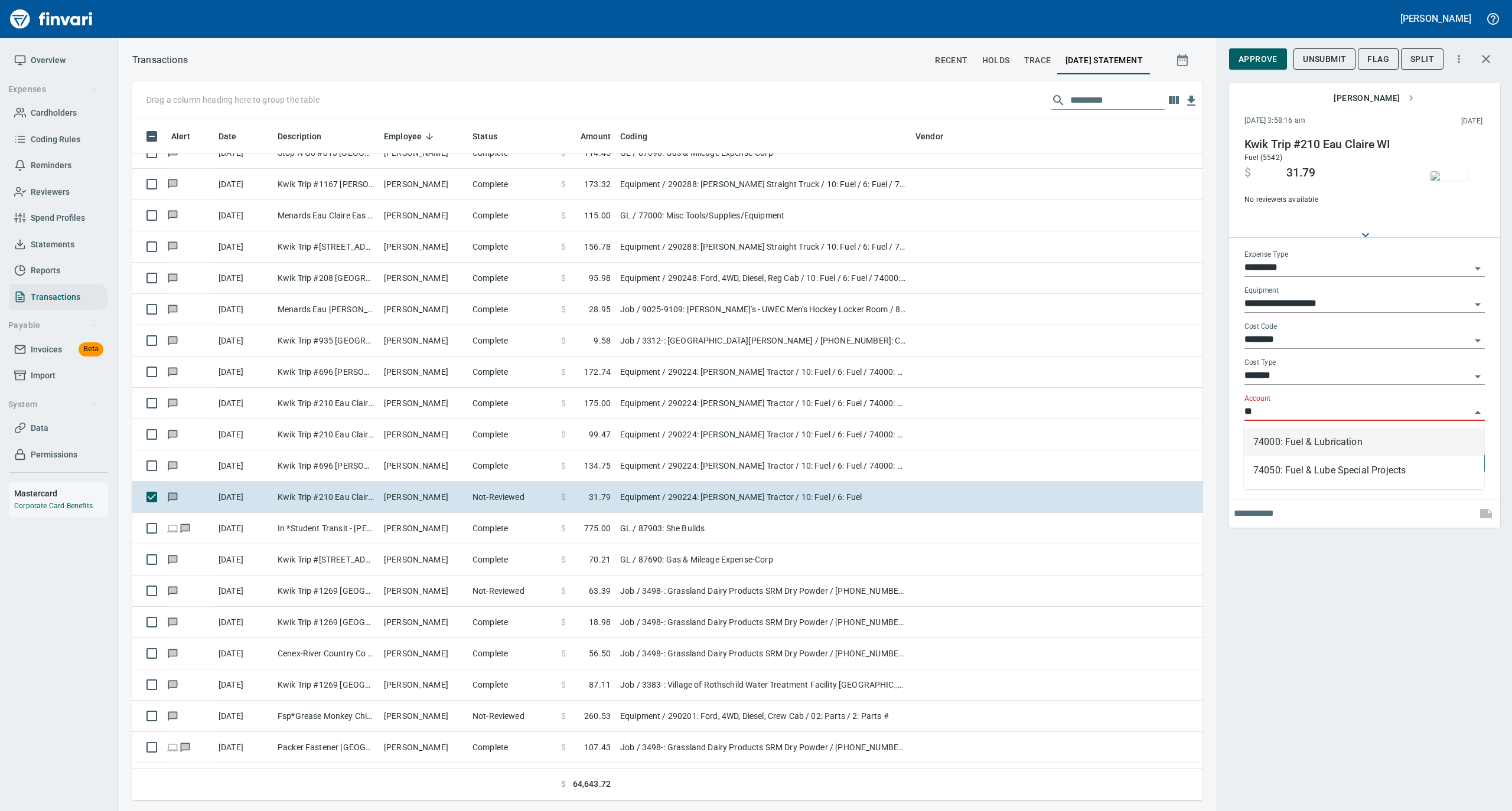
click at [1274, 447] on li "74000: Fuel & Lubrication" at bounding box center [1364, 442] width 241 height 29
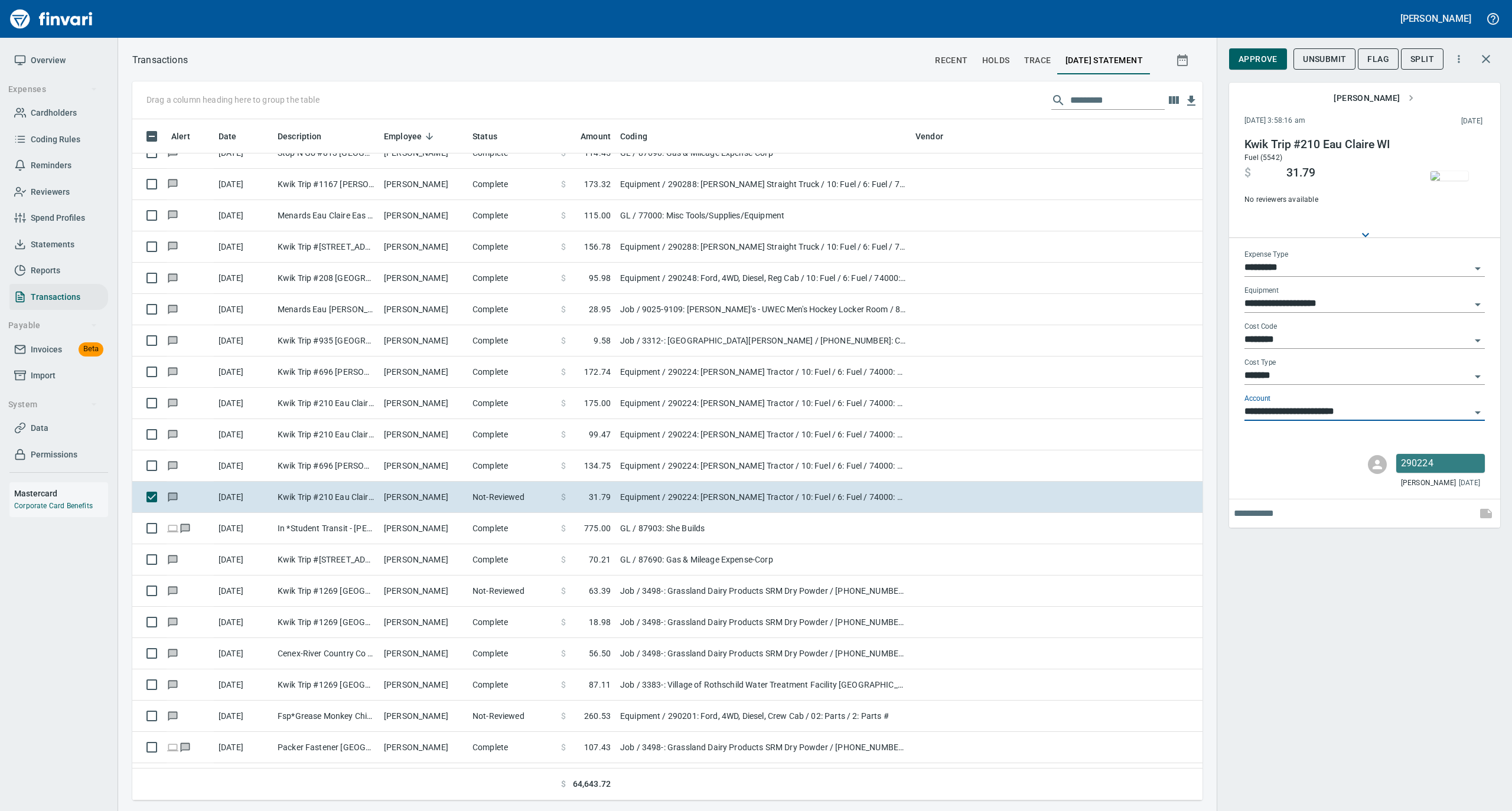
type input "**********"
click at [1261, 66] on span "Approve" at bounding box center [1257, 58] width 39 height 14
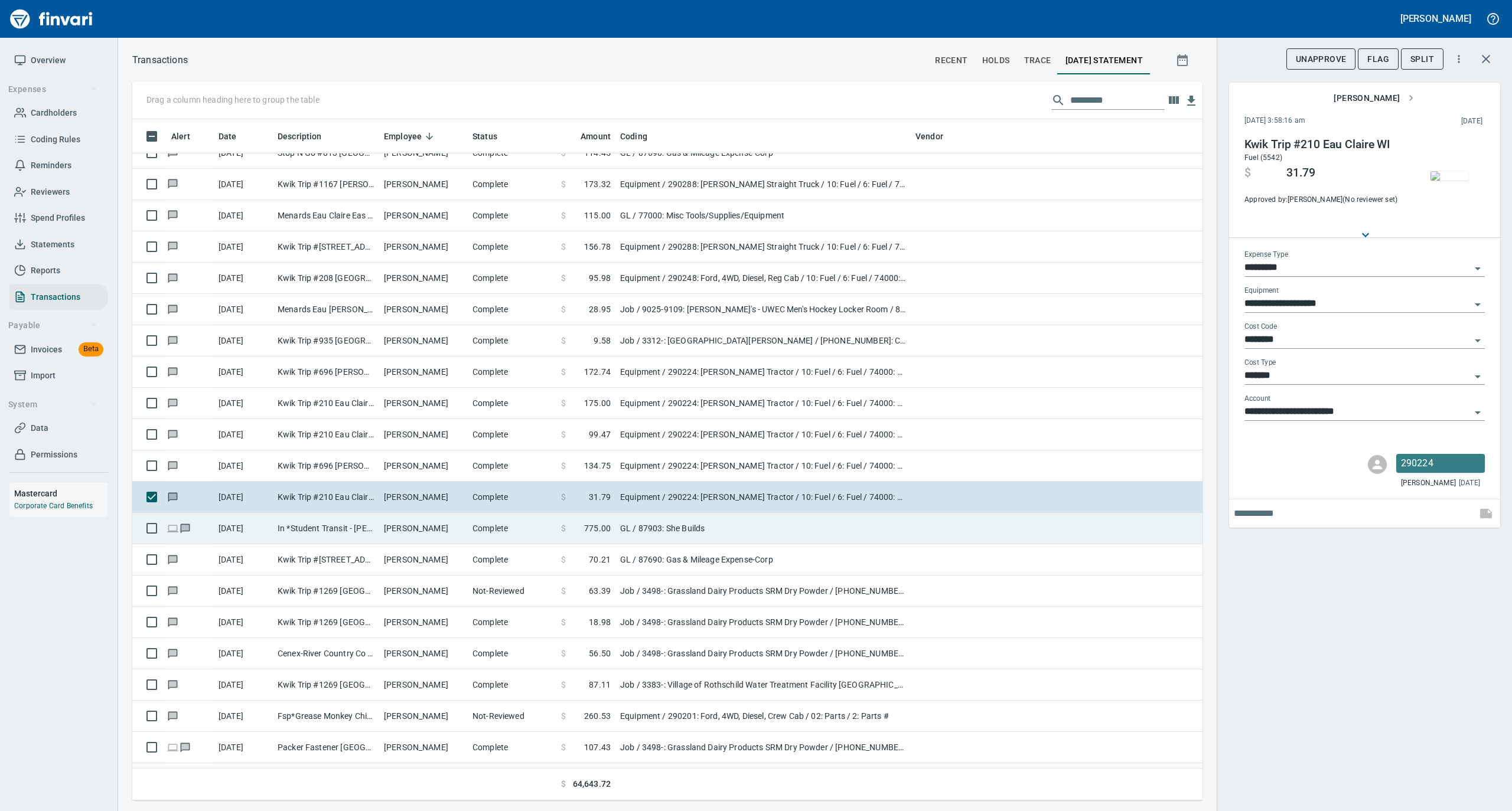
click at [487, 527] on td "Complete" at bounding box center [512, 529] width 89 height 31
type input "**"
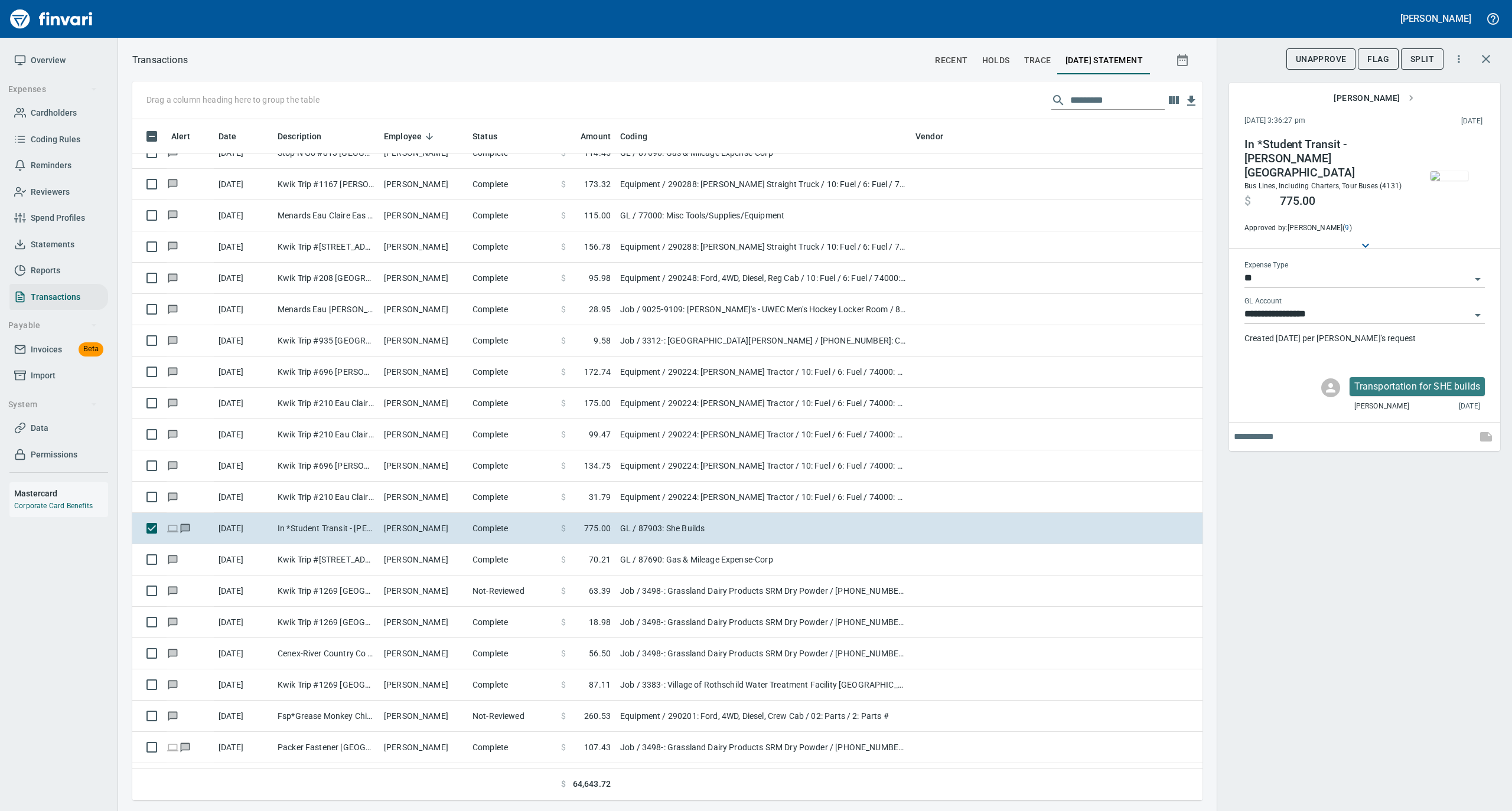
click at [1448, 176] on img "button" at bounding box center [1449, 176] width 38 height 10
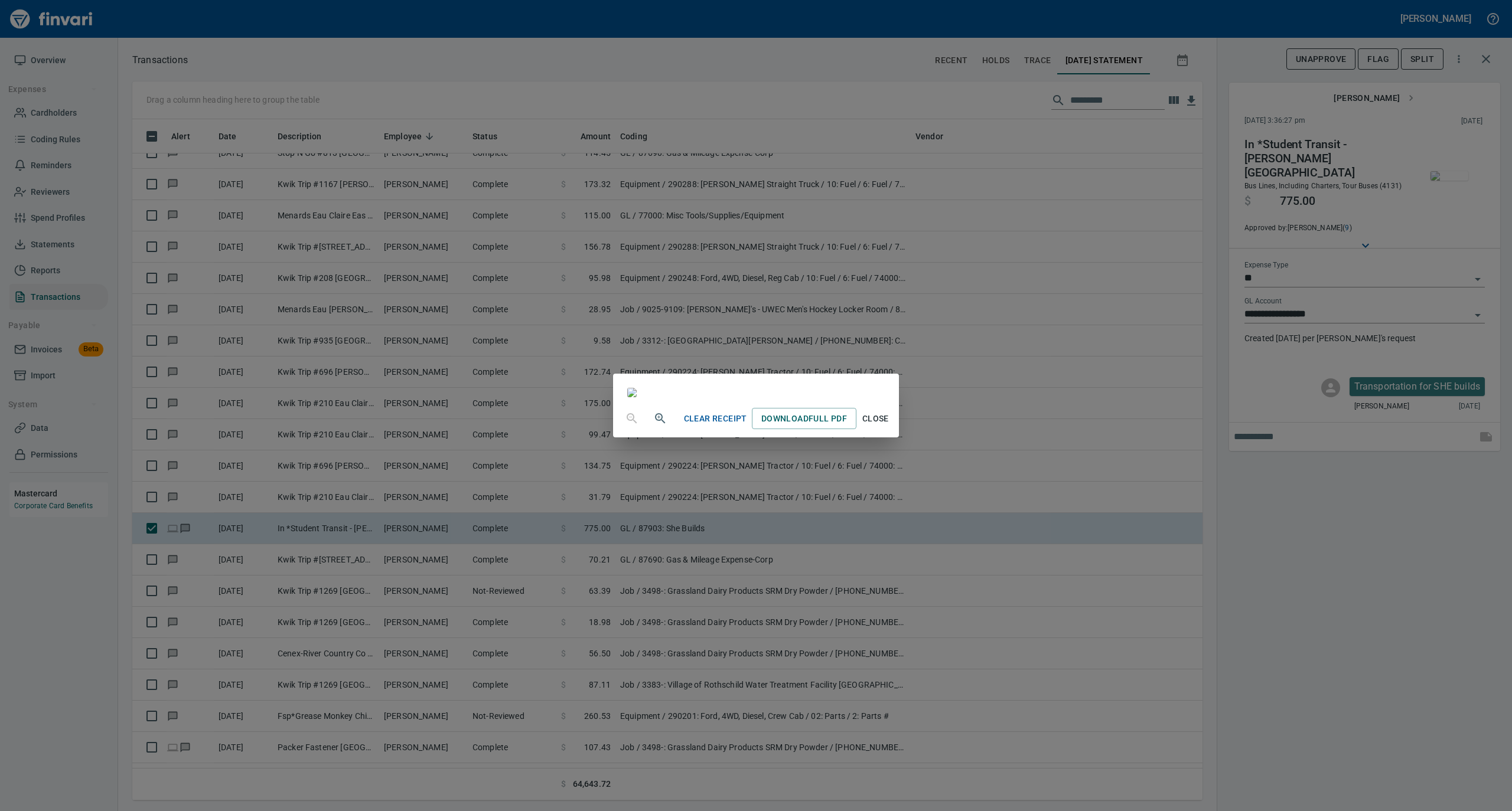
click at [890, 426] on span "Close" at bounding box center [875, 418] width 29 height 14
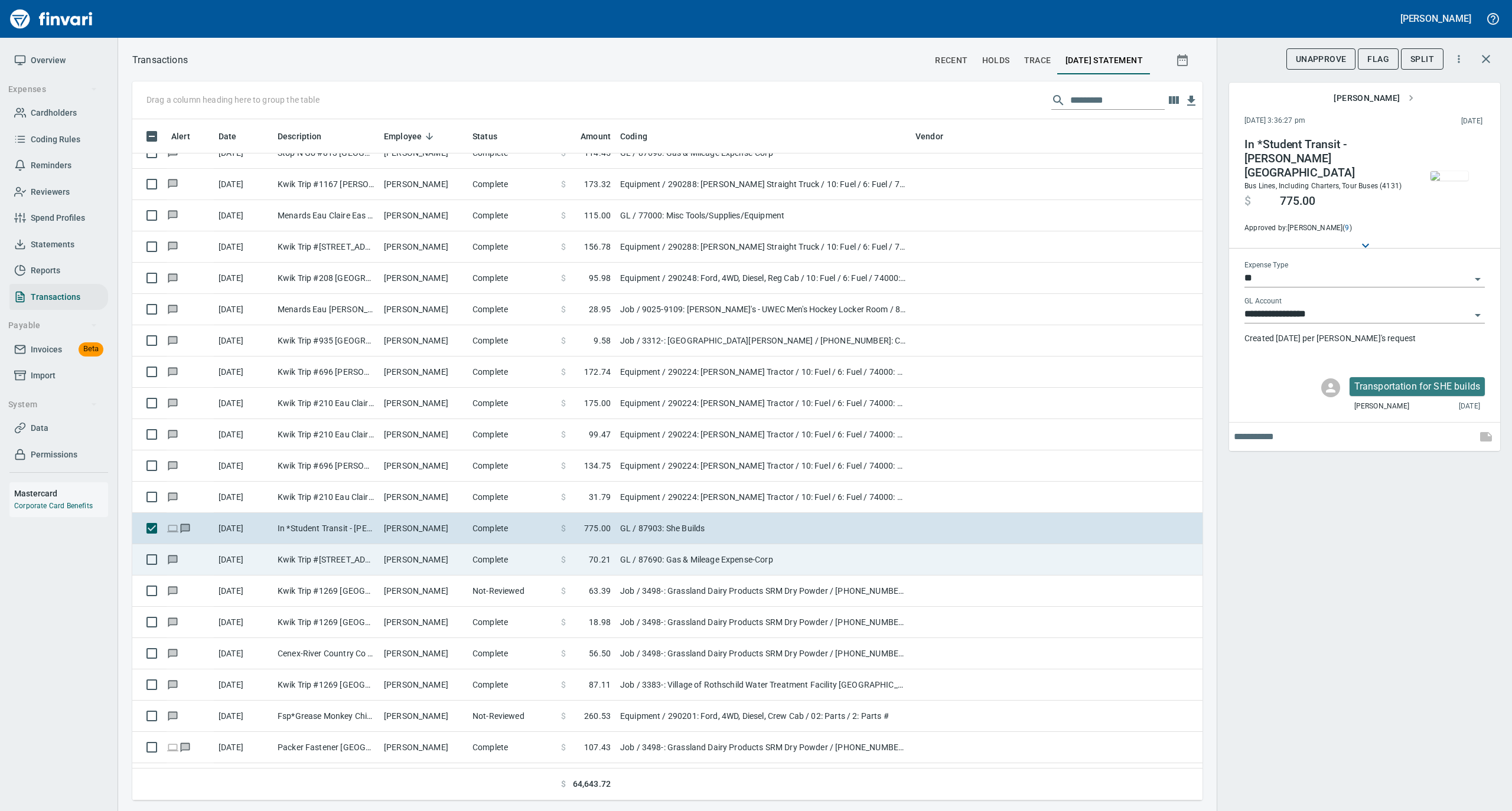
click at [410, 567] on td "Kasey Lemke" at bounding box center [423, 559] width 89 height 31
type input "**********"
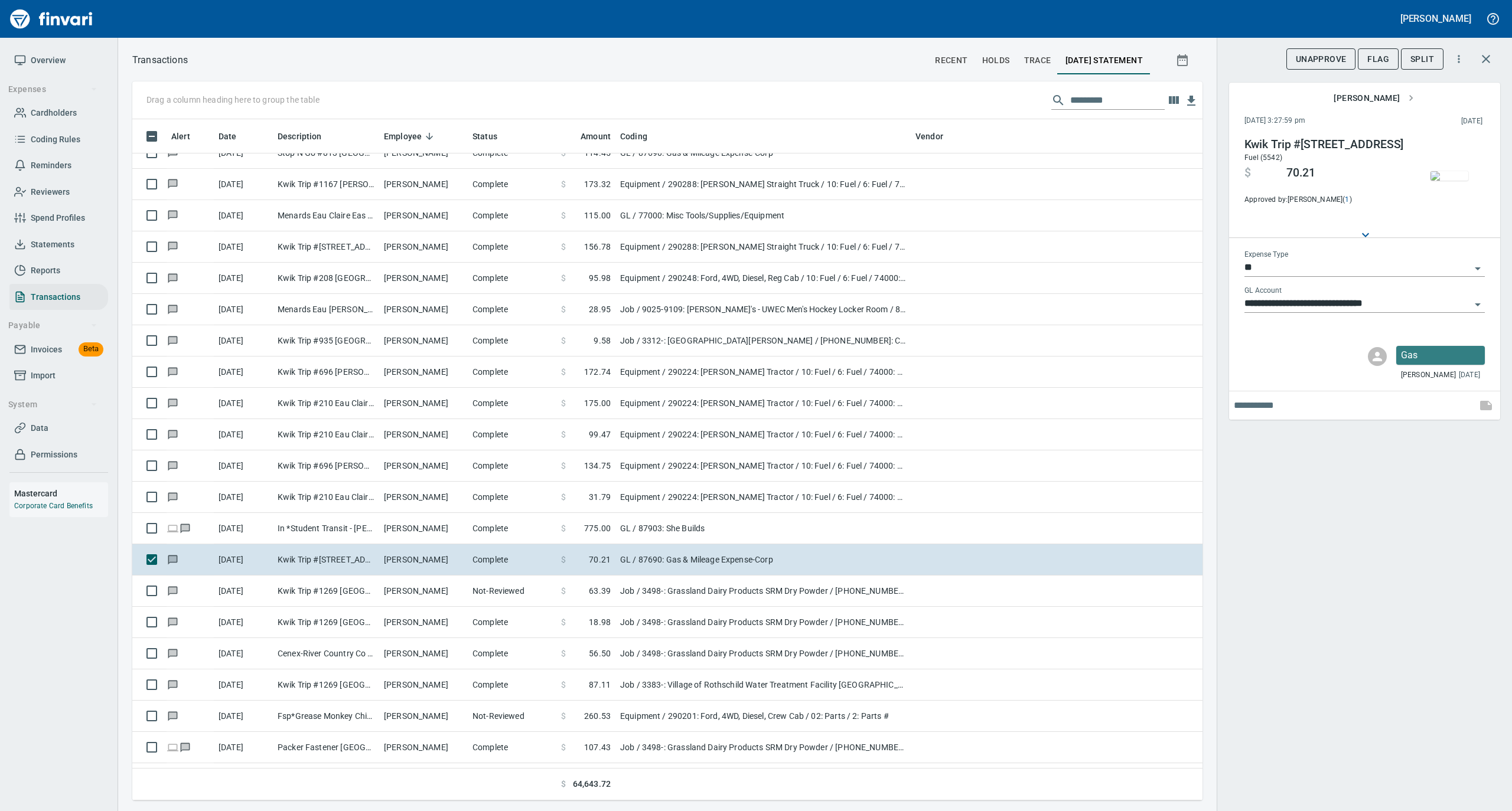
click at [1442, 176] on img "button" at bounding box center [1449, 176] width 38 height 10
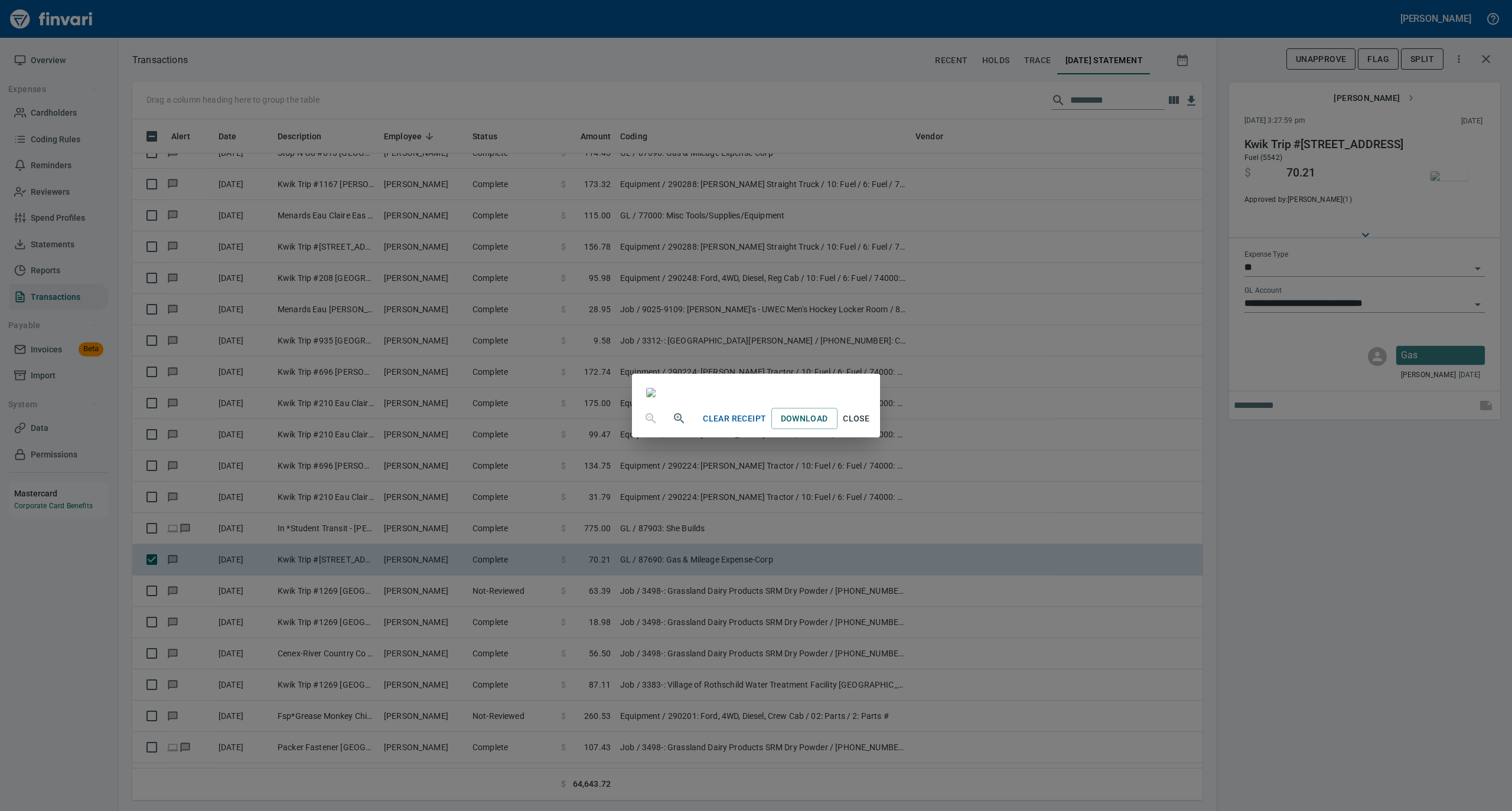
click at [871, 426] on span "Close" at bounding box center [856, 418] width 29 height 14
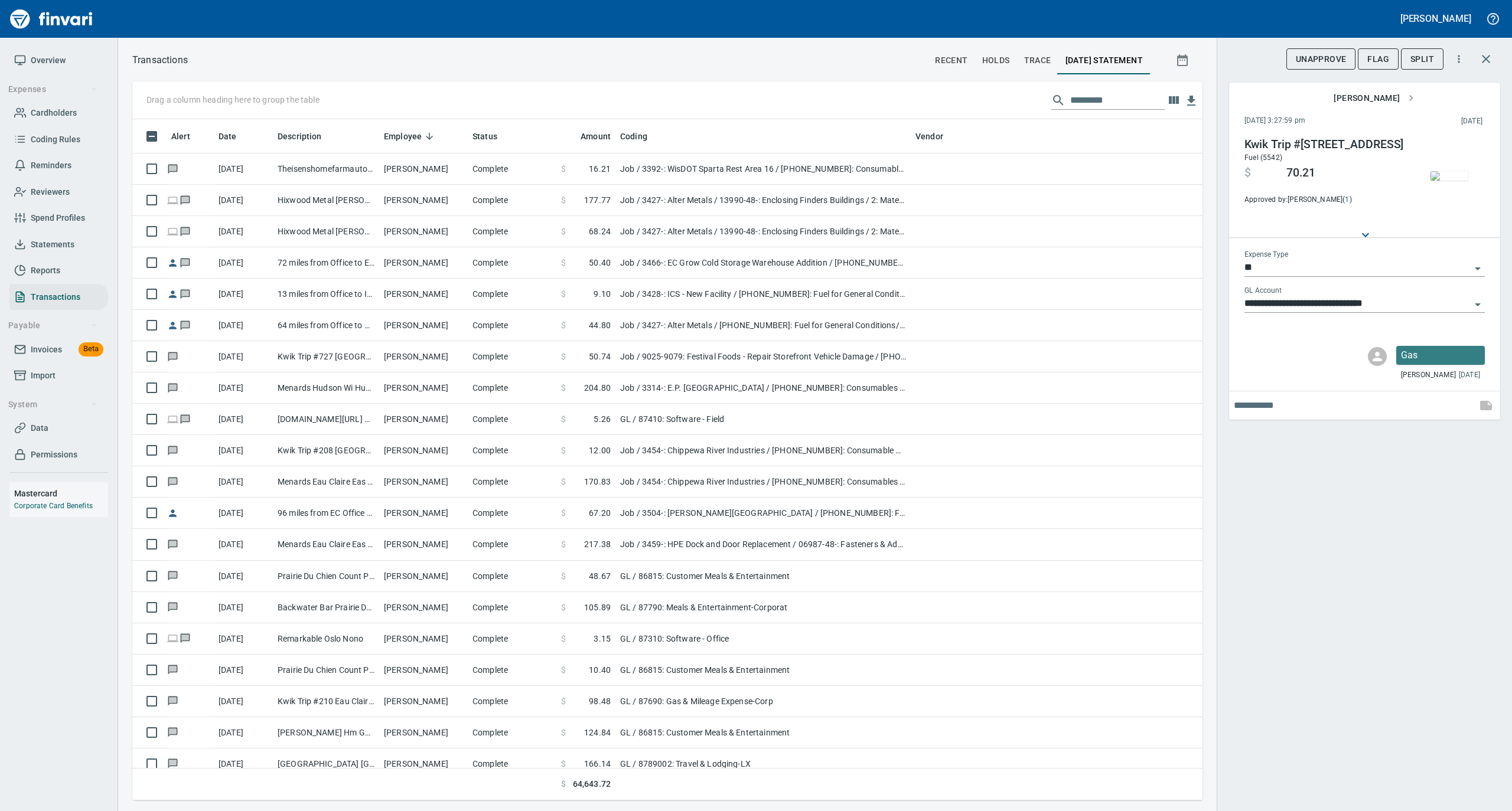
click at [1419, 137] on button "button" at bounding box center [1449, 176] width 59 height 76
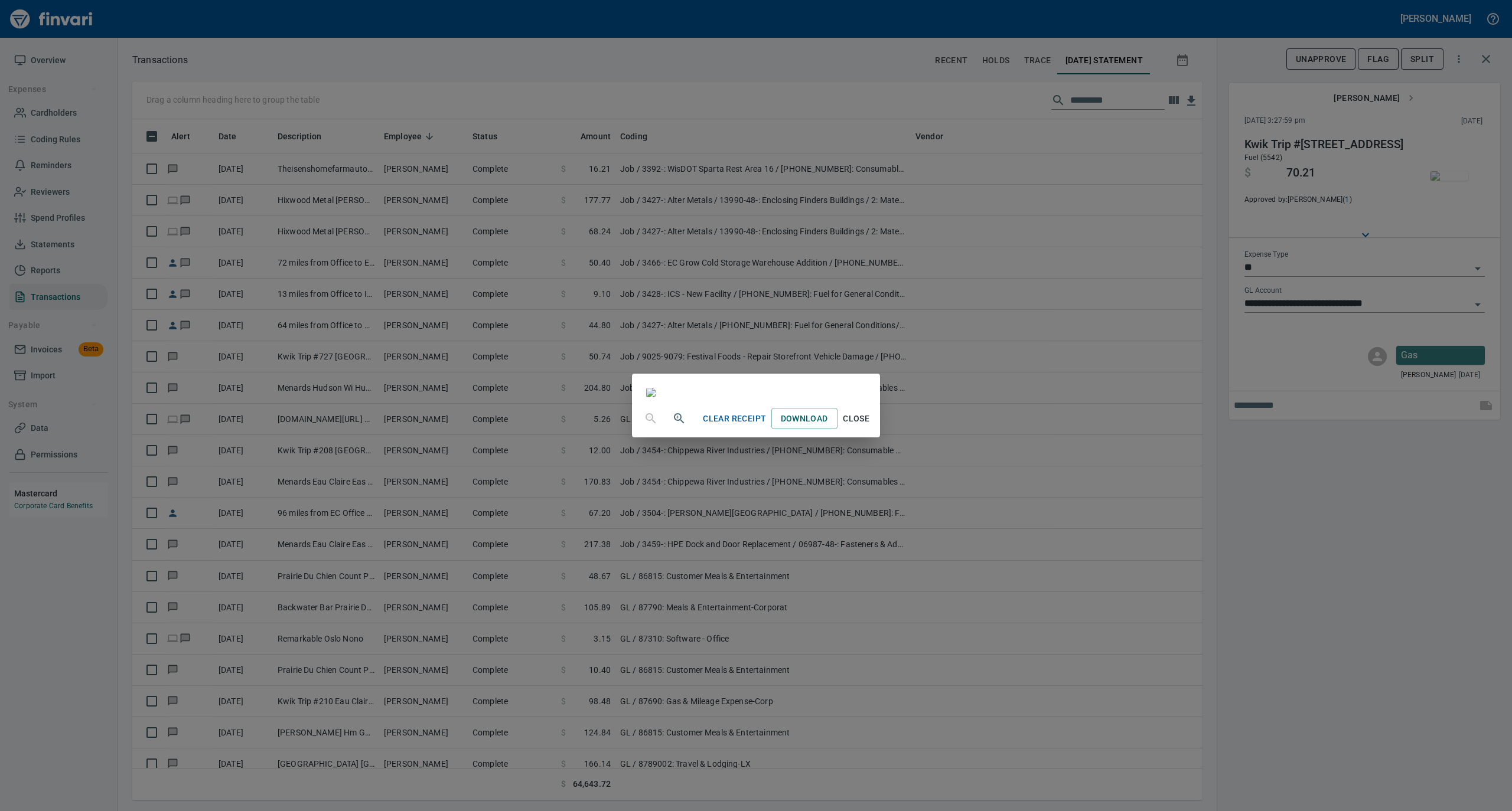
click at [871, 426] on span "Close" at bounding box center [856, 418] width 29 height 14
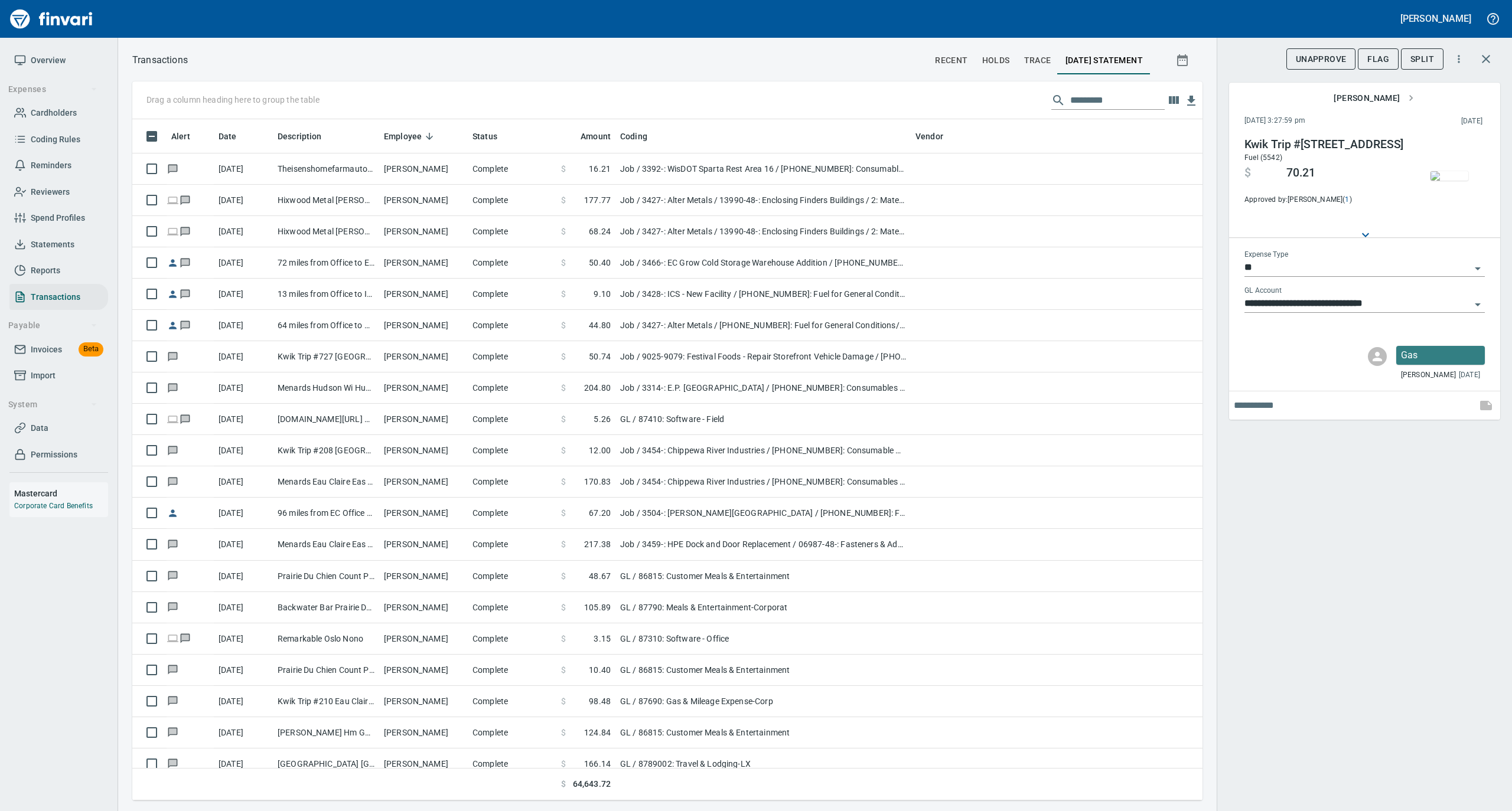
click at [46, 240] on span "Statements" at bounding box center [52, 244] width 44 height 14
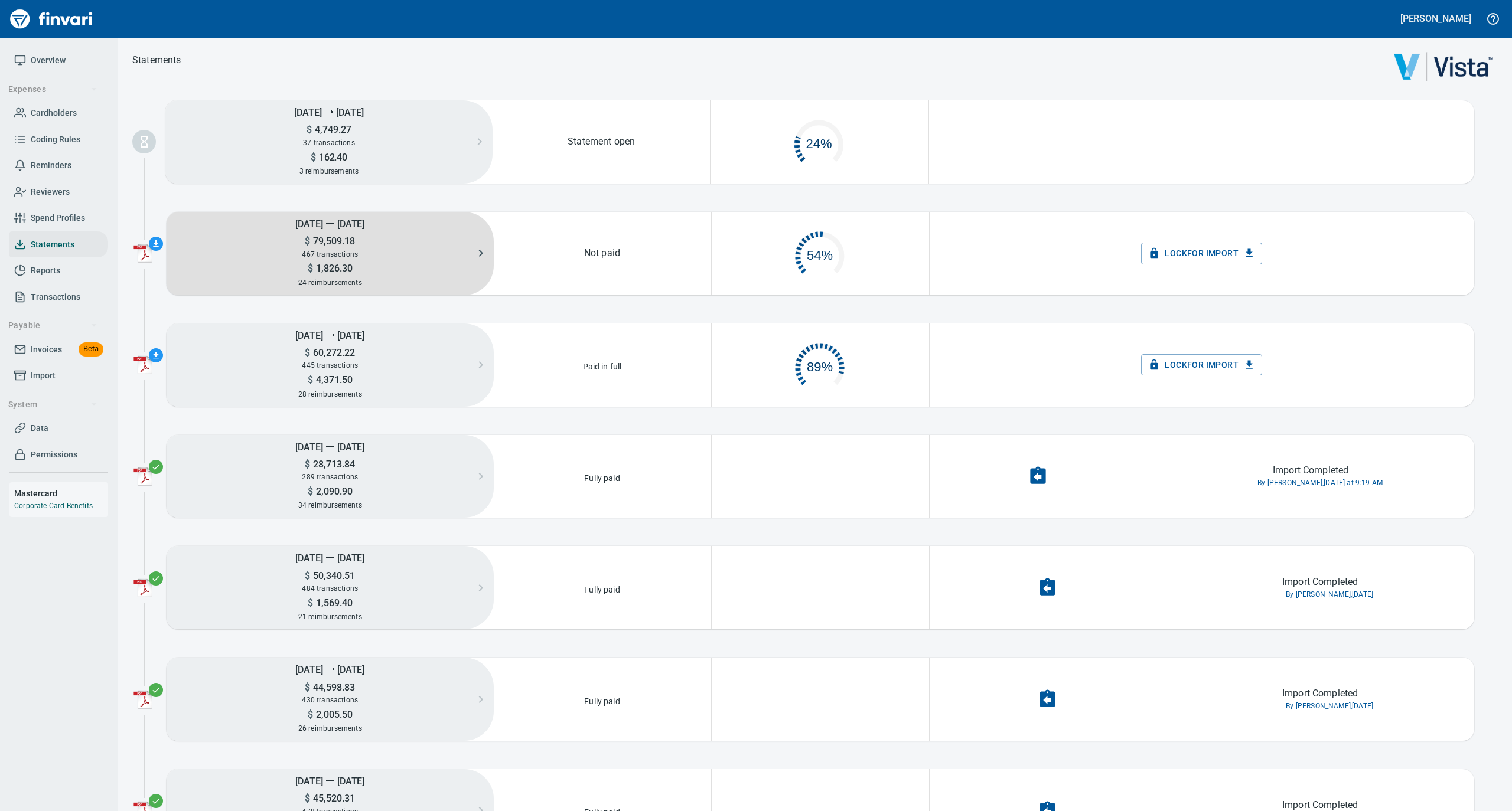
scroll to position [56, 203]
click at [335, 244] on span "79,509.18" at bounding box center [332, 241] width 45 height 11
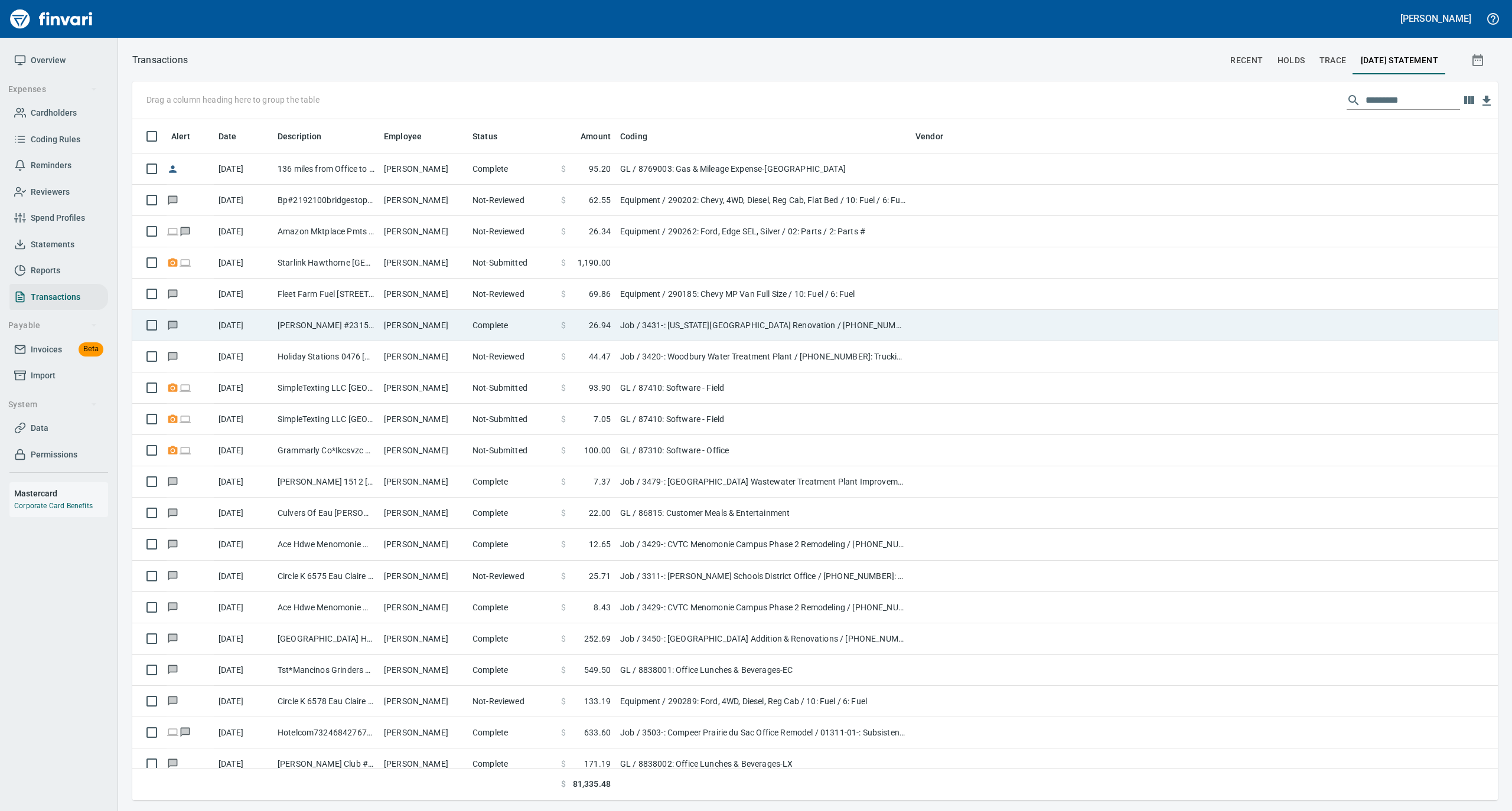
scroll to position [669, 1341]
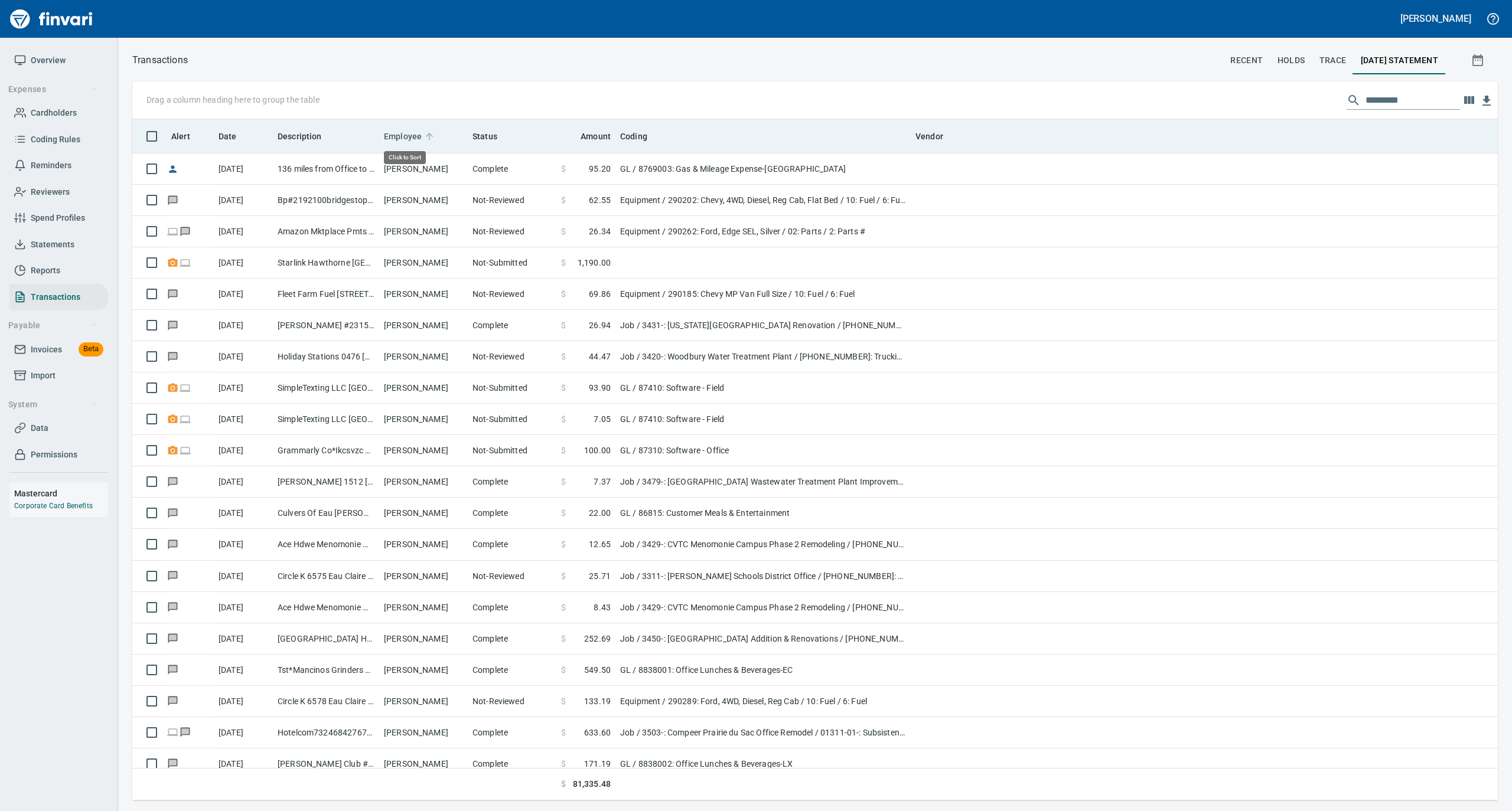
click at [428, 133] on icon at bounding box center [429, 135] width 7 height 7
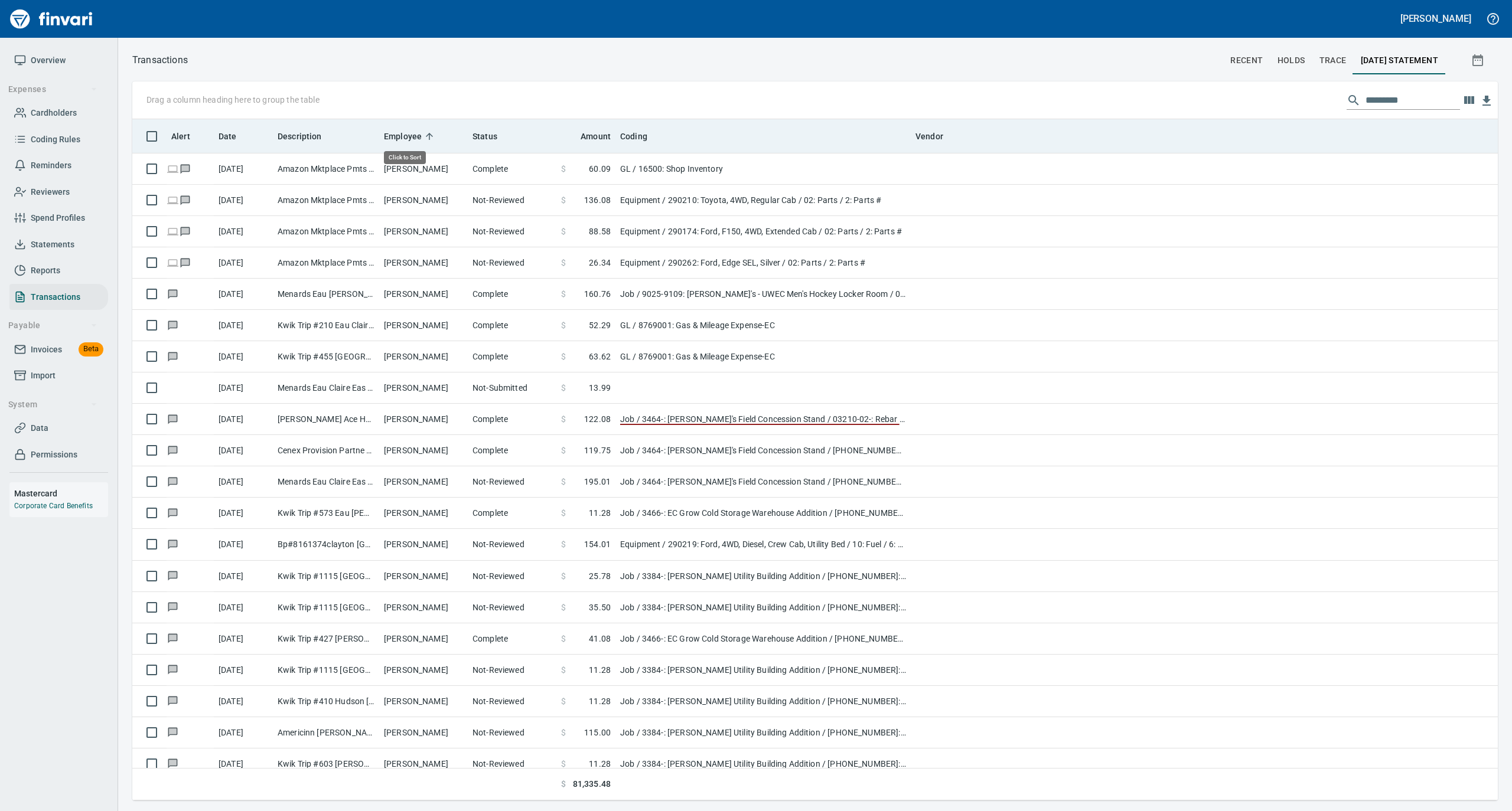
click at [428, 133] on icon at bounding box center [429, 135] width 7 height 7
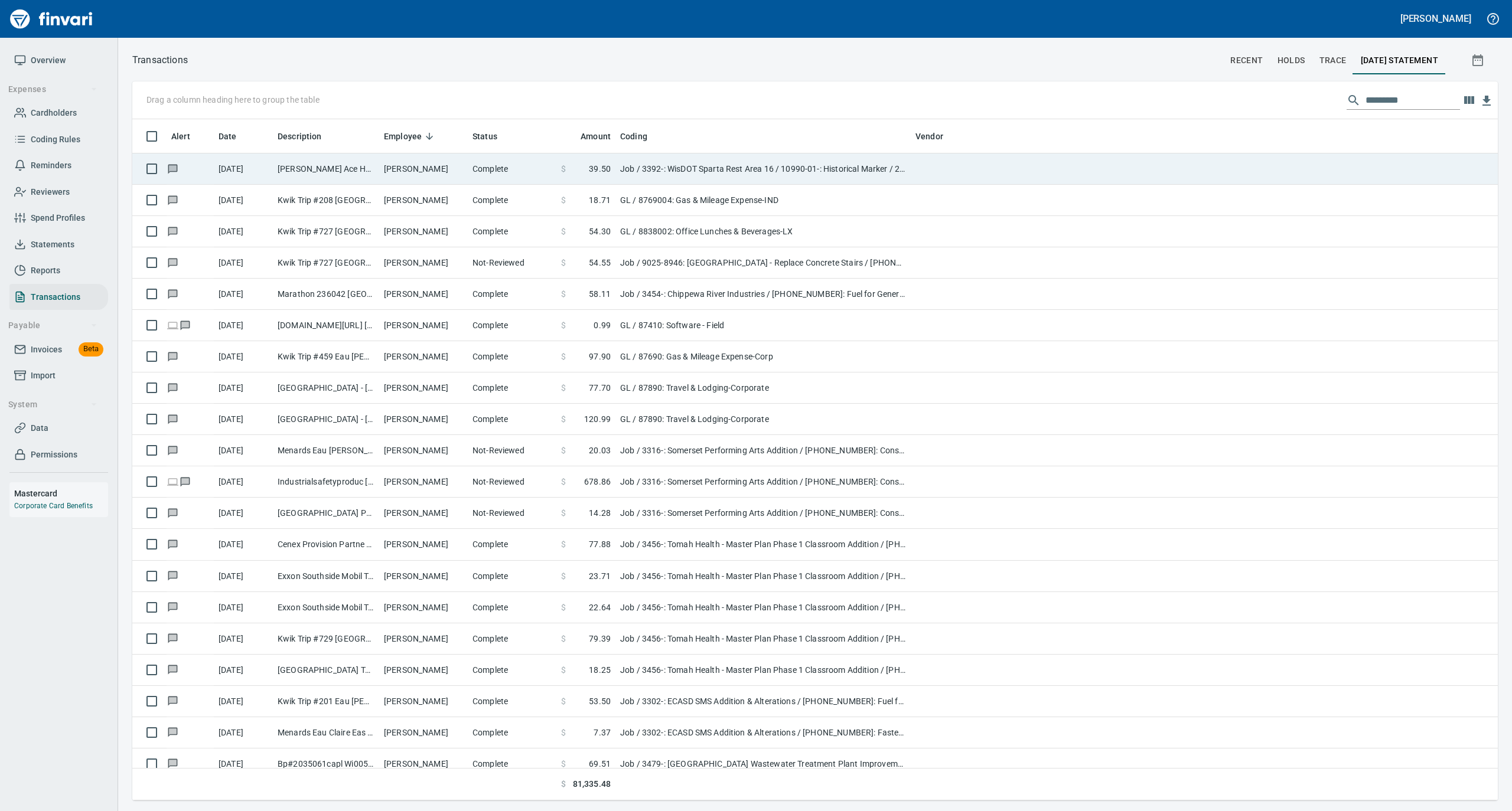
click at [449, 163] on td "Zachary Smith" at bounding box center [423, 169] width 89 height 31
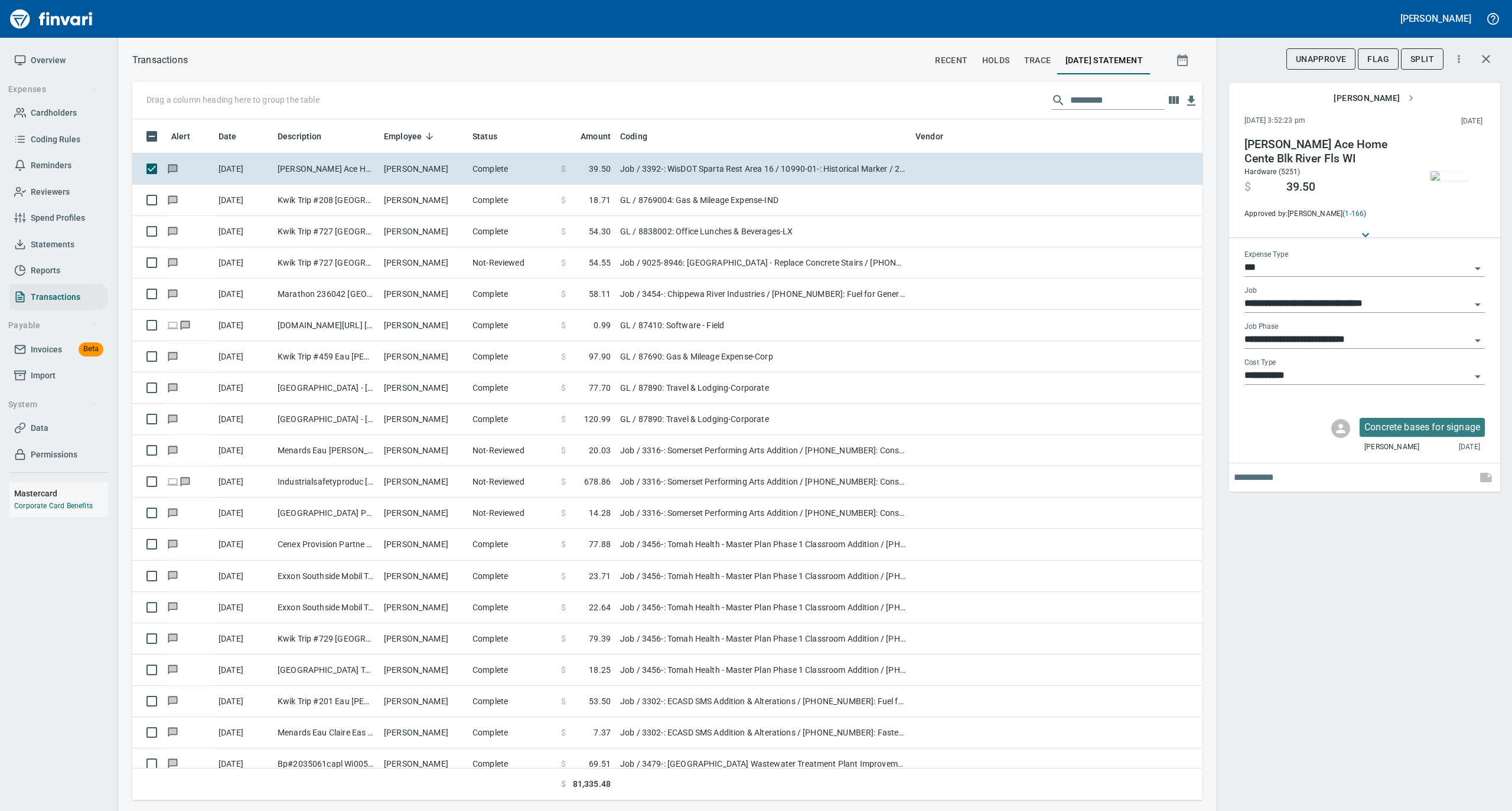
scroll to position [669, 1046]
click at [1393, 340] on input "**********" at bounding box center [1356, 340] width 226 height 16
click at [1368, 390] on li "10990-48-: M&J Install - Historical Marker" at bounding box center [1364, 399] width 241 height 29
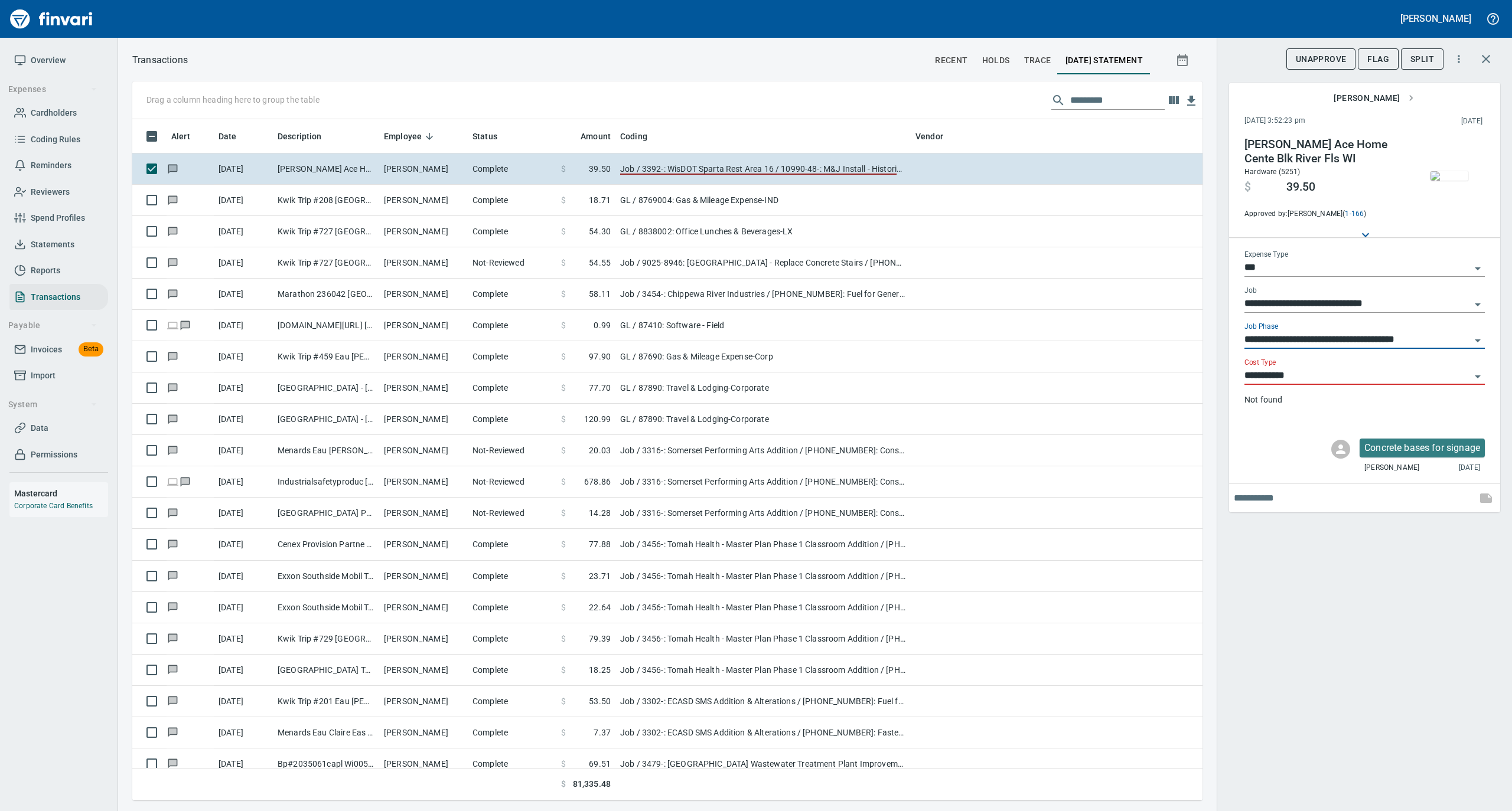
type input "**********"
click at [1449, 171] on img "button" at bounding box center [1449, 176] width 38 height 10
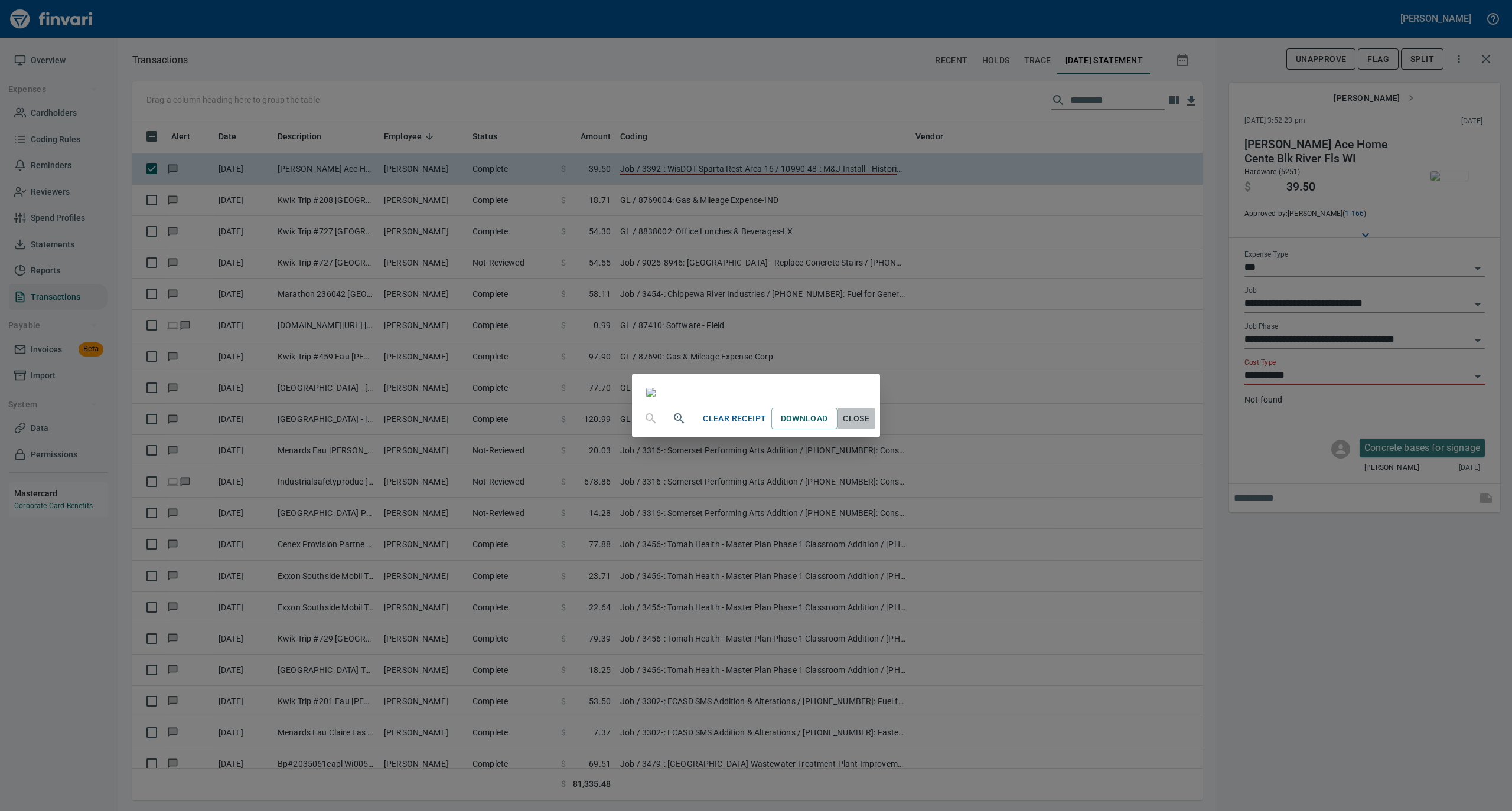
click at [871, 426] on span "Close" at bounding box center [856, 418] width 29 height 14
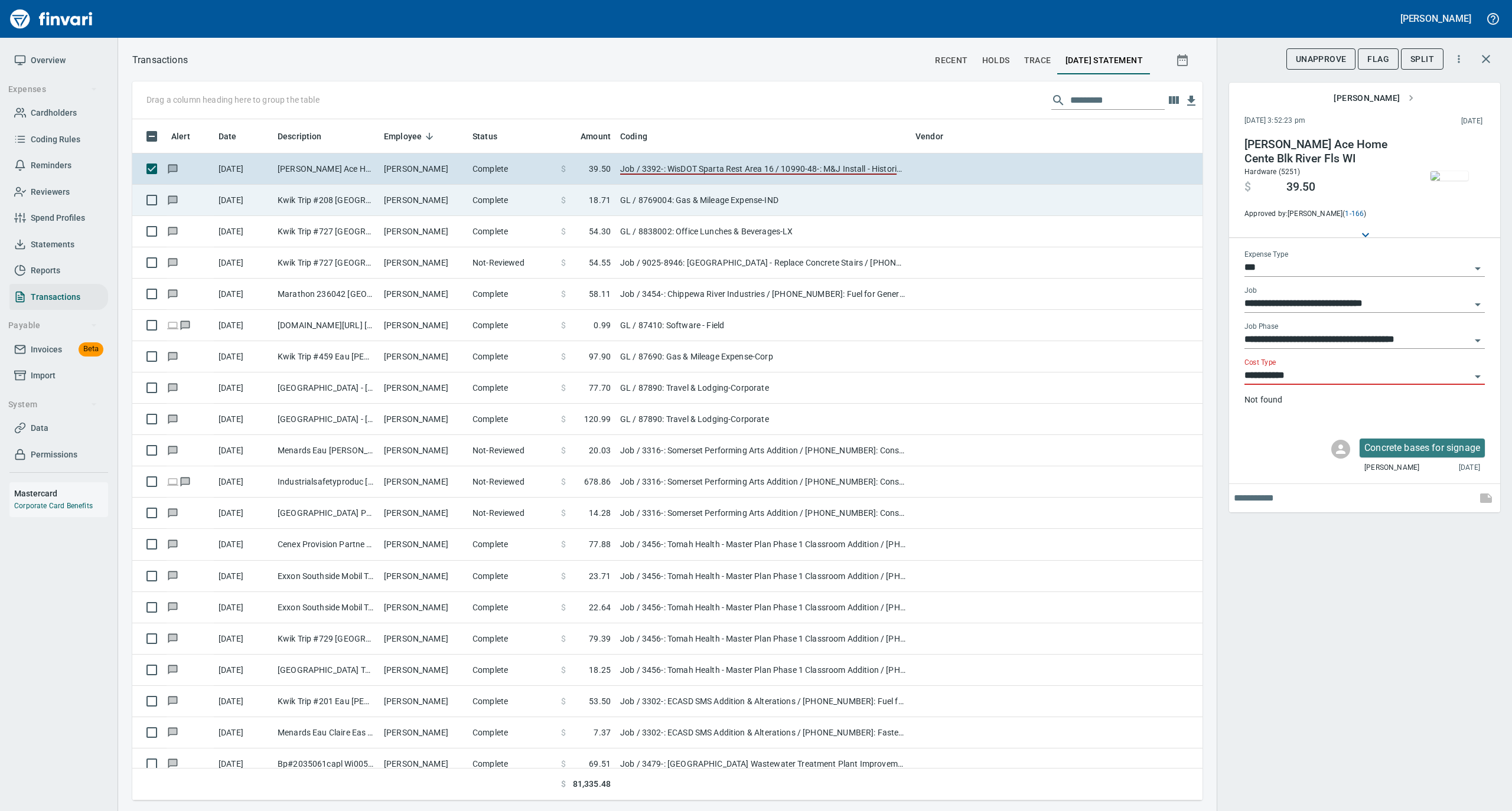
click at [535, 201] on td "Complete" at bounding box center [512, 200] width 89 height 31
type input "**"
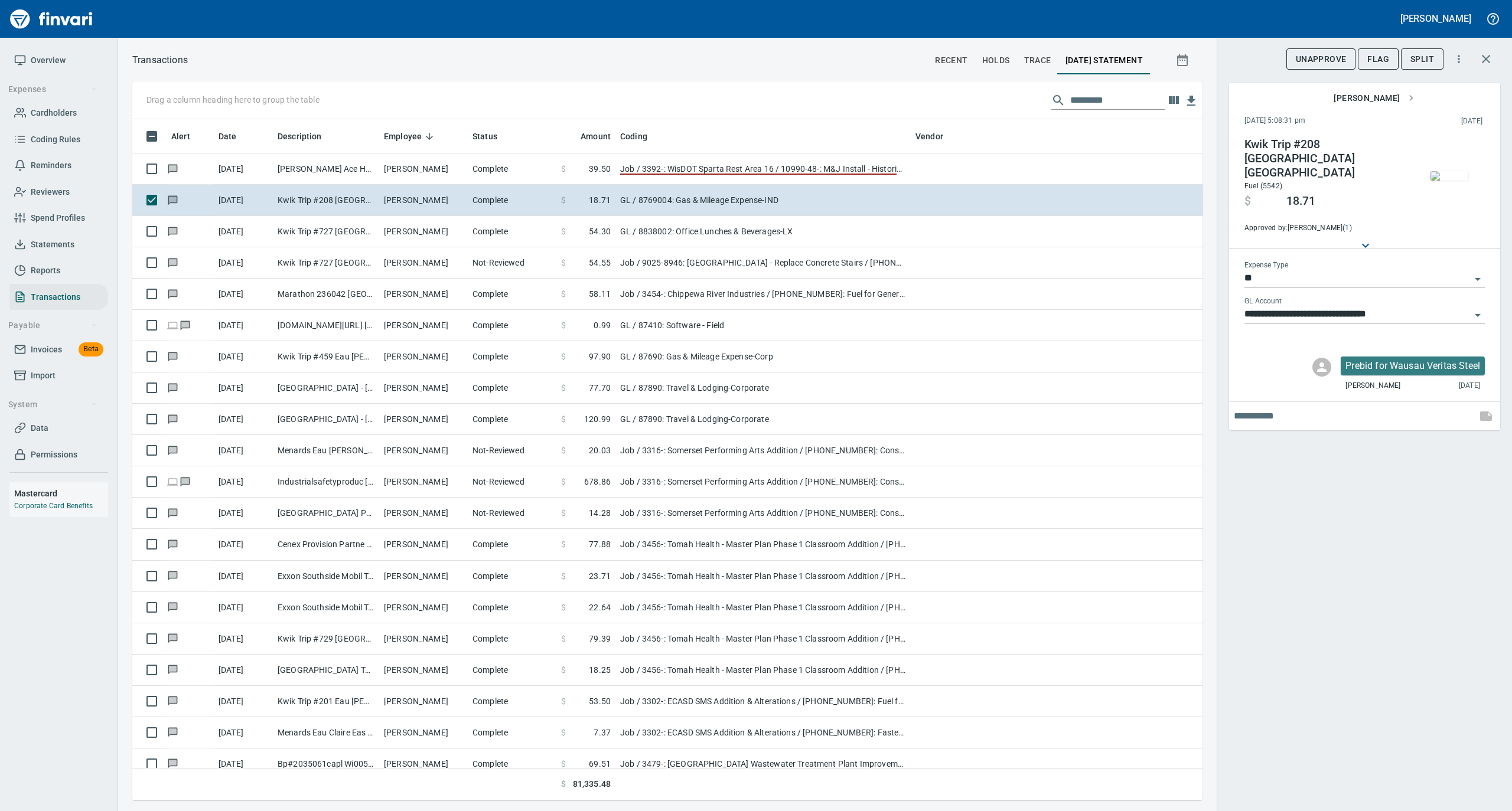
click at [1446, 171] on img "button" at bounding box center [1449, 176] width 38 height 10
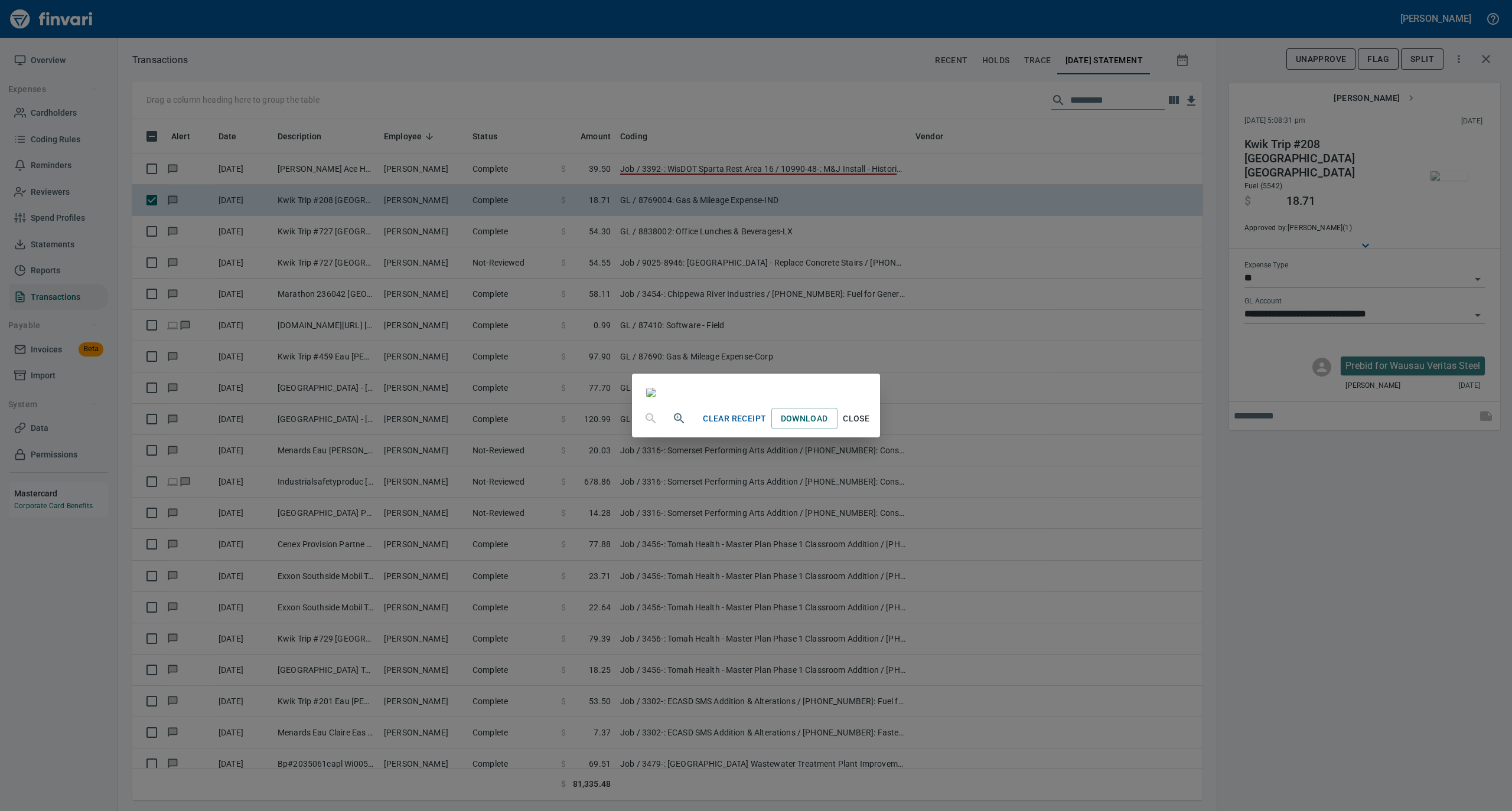
click at [871, 426] on span "Close" at bounding box center [856, 418] width 29 height 14
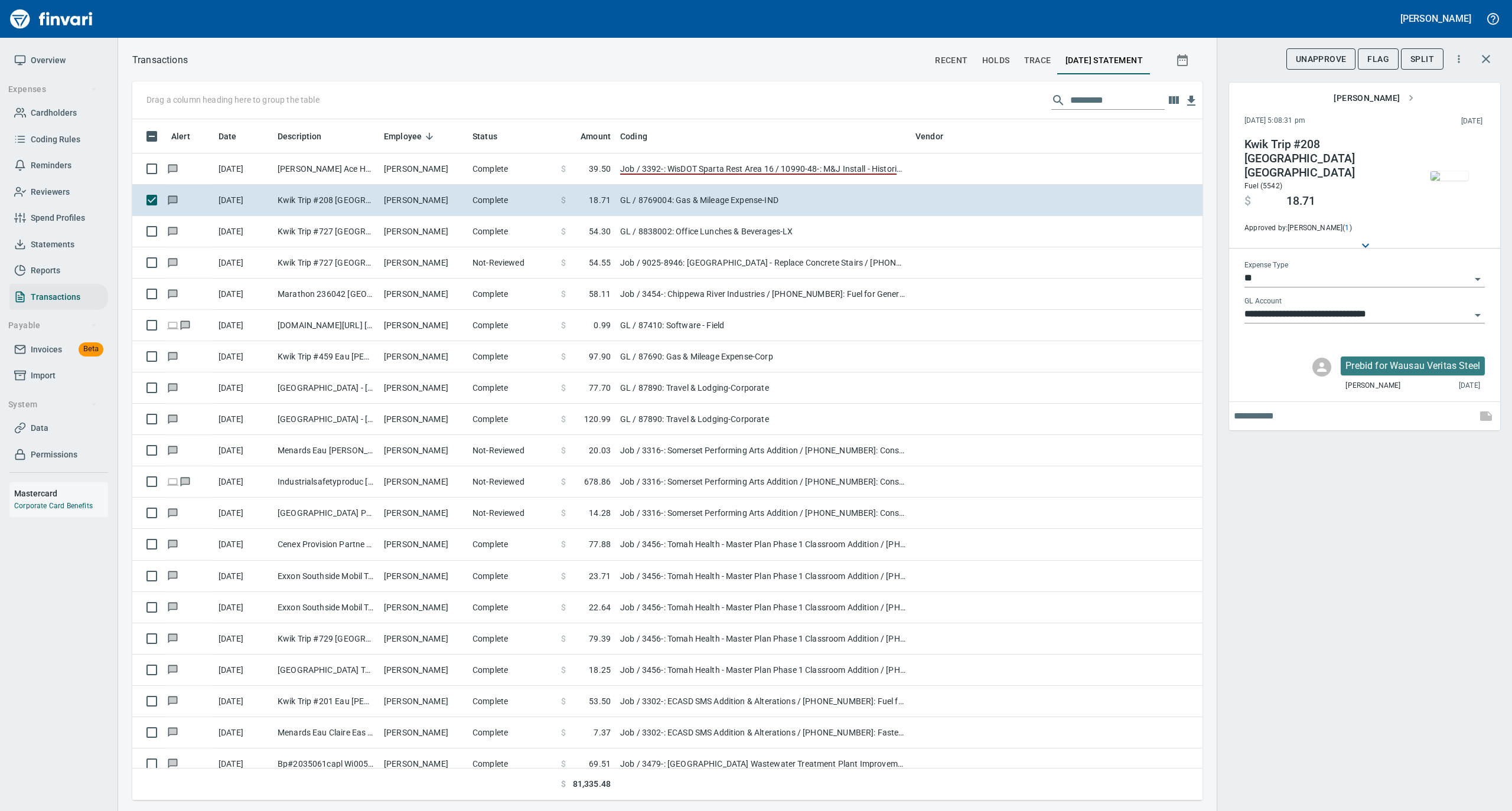
click at [1347, 574] on div "**********" at bounding box center [1363, 406] width 295 height 811
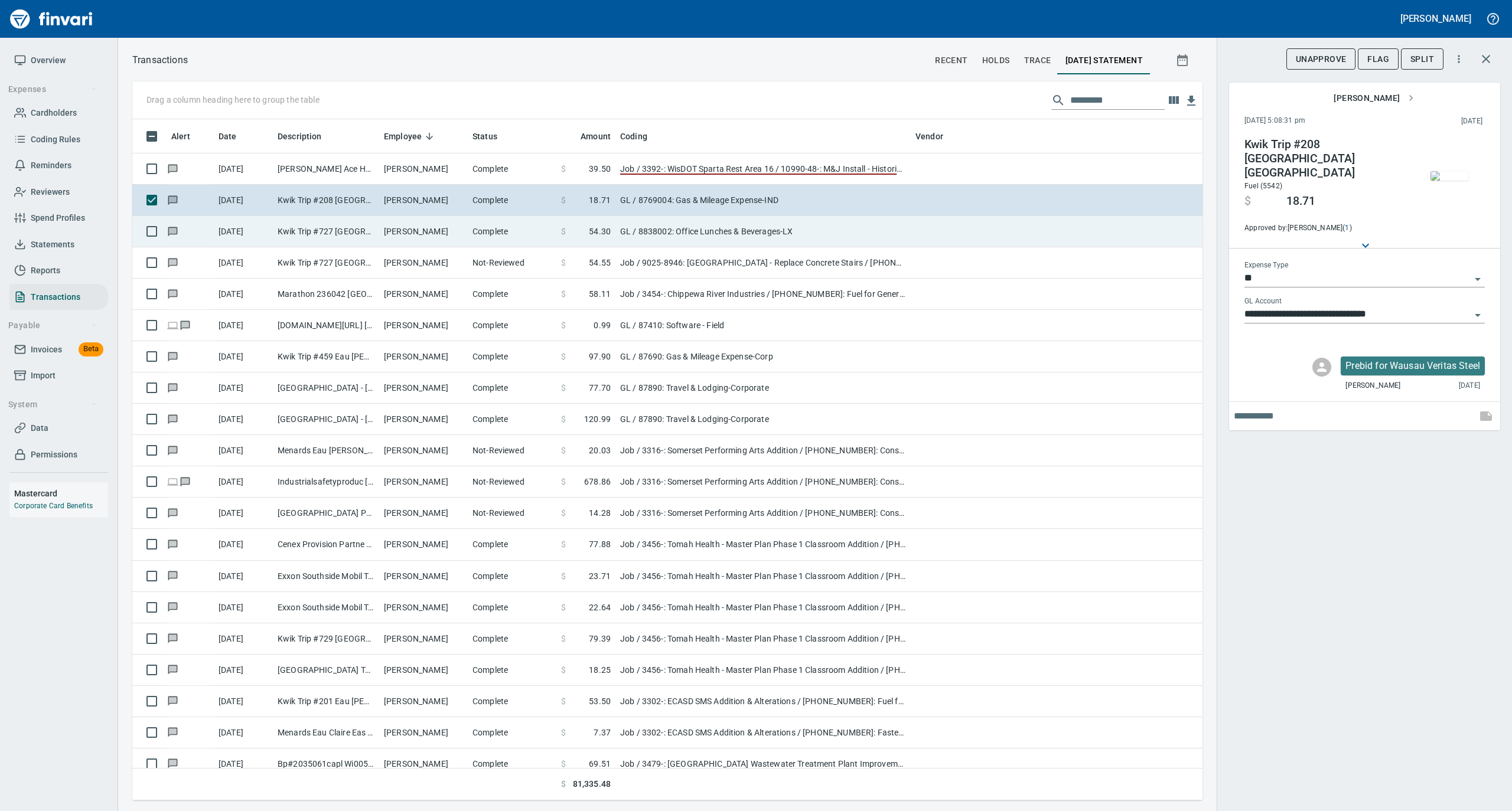
click at [403, 230] on td "William Huff" at bounding box center [423, 231] width 89 height 31
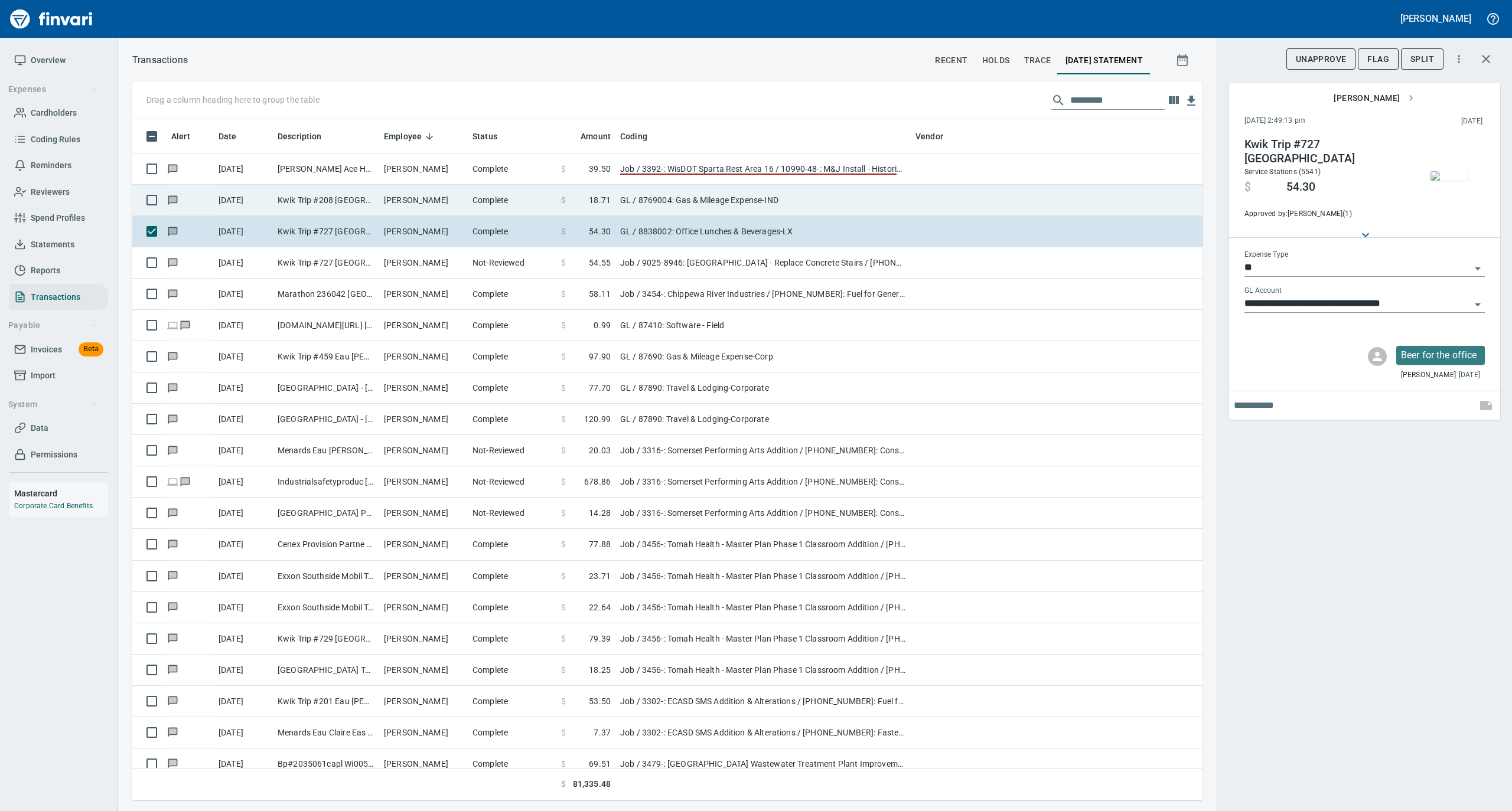
click at [459, 190] on td "Zachary Nichols" at bounding box center [423, 200] width 89 height 31
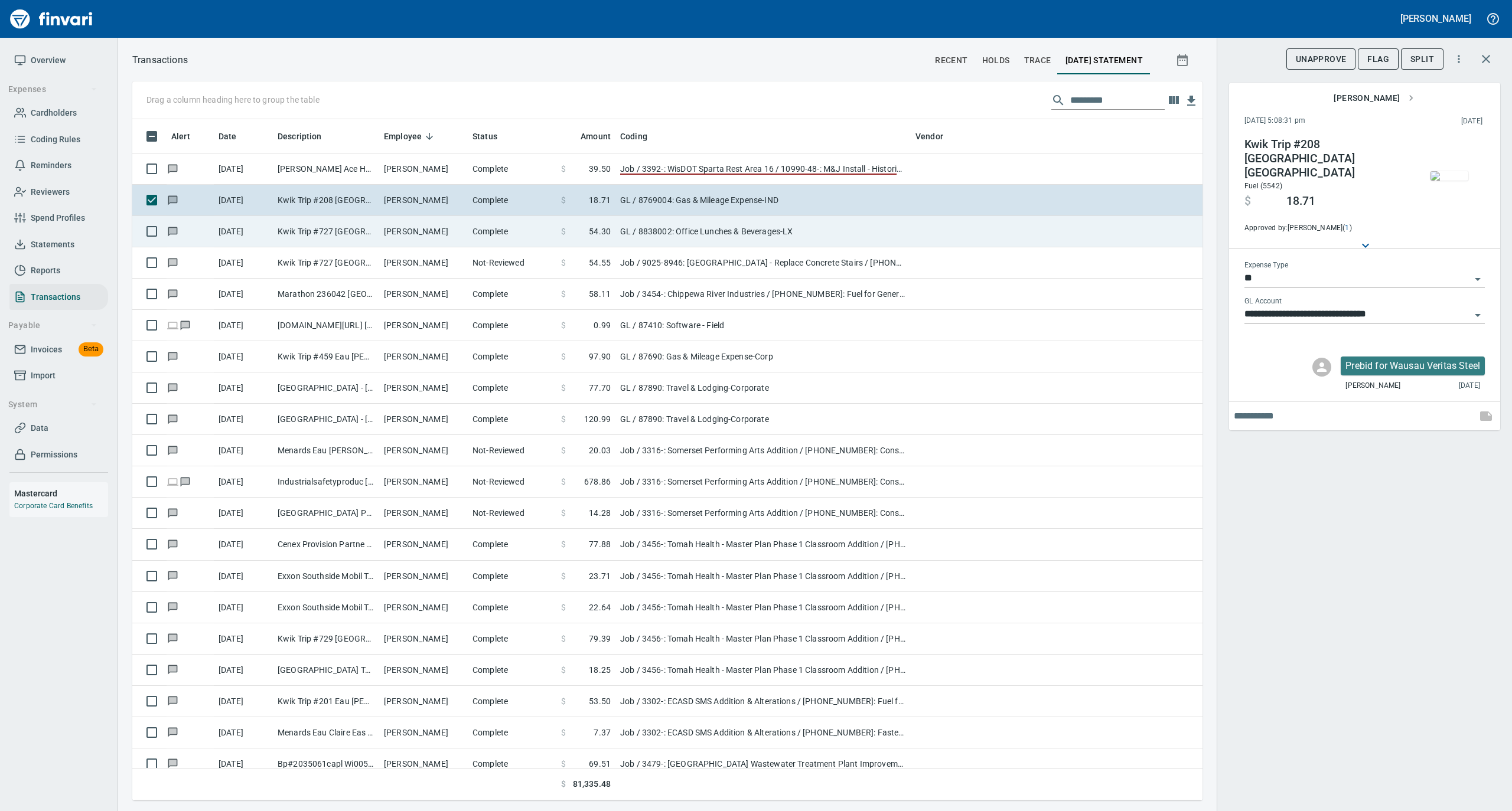
click at [383, 243] on td "William Huff" at bounding box center [423, 231] width 89 height 31
type input "**********"
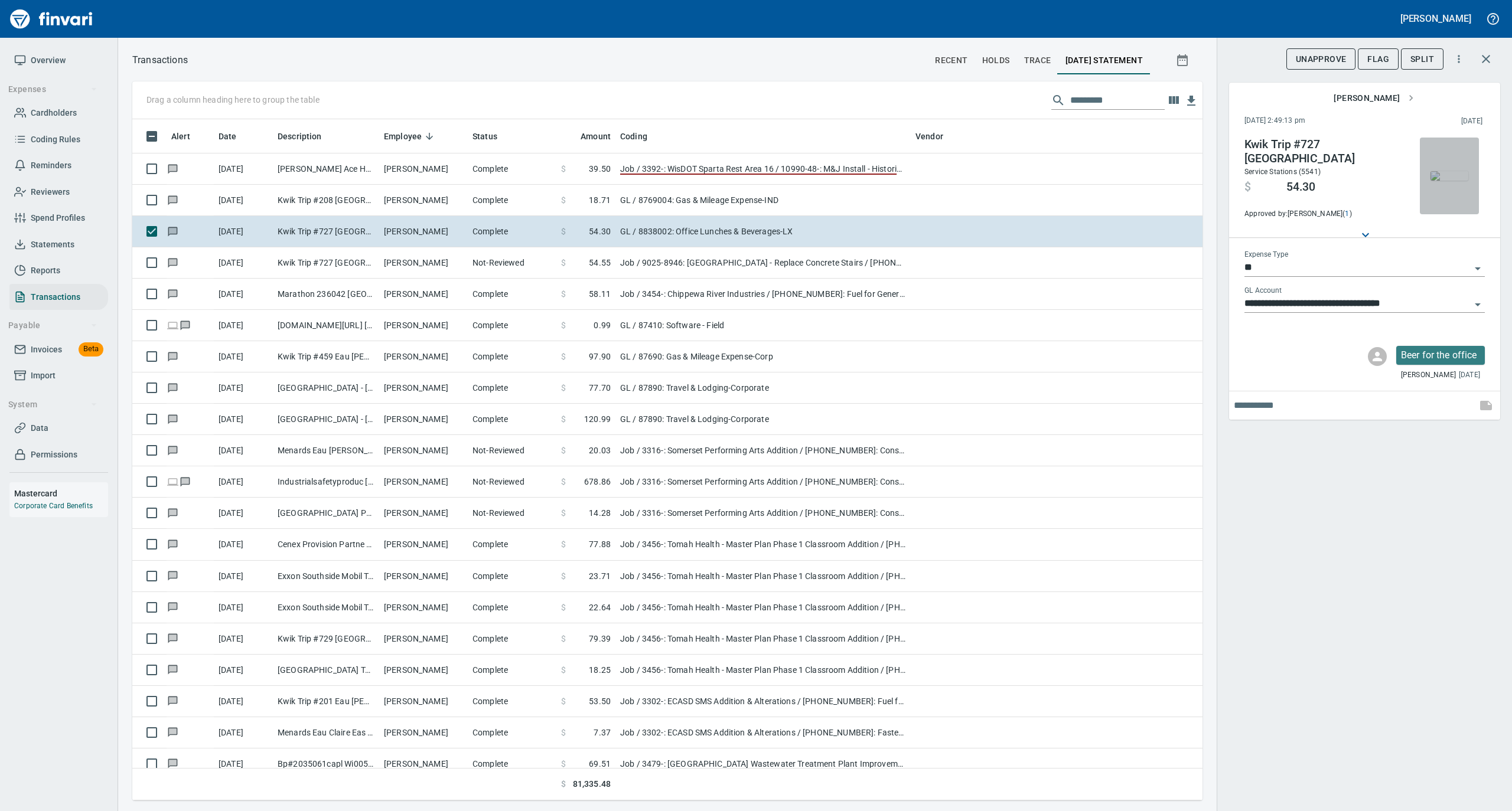
click at [1451, 177] on img "button" at bounding box center [1449, 176] width 38 height 10
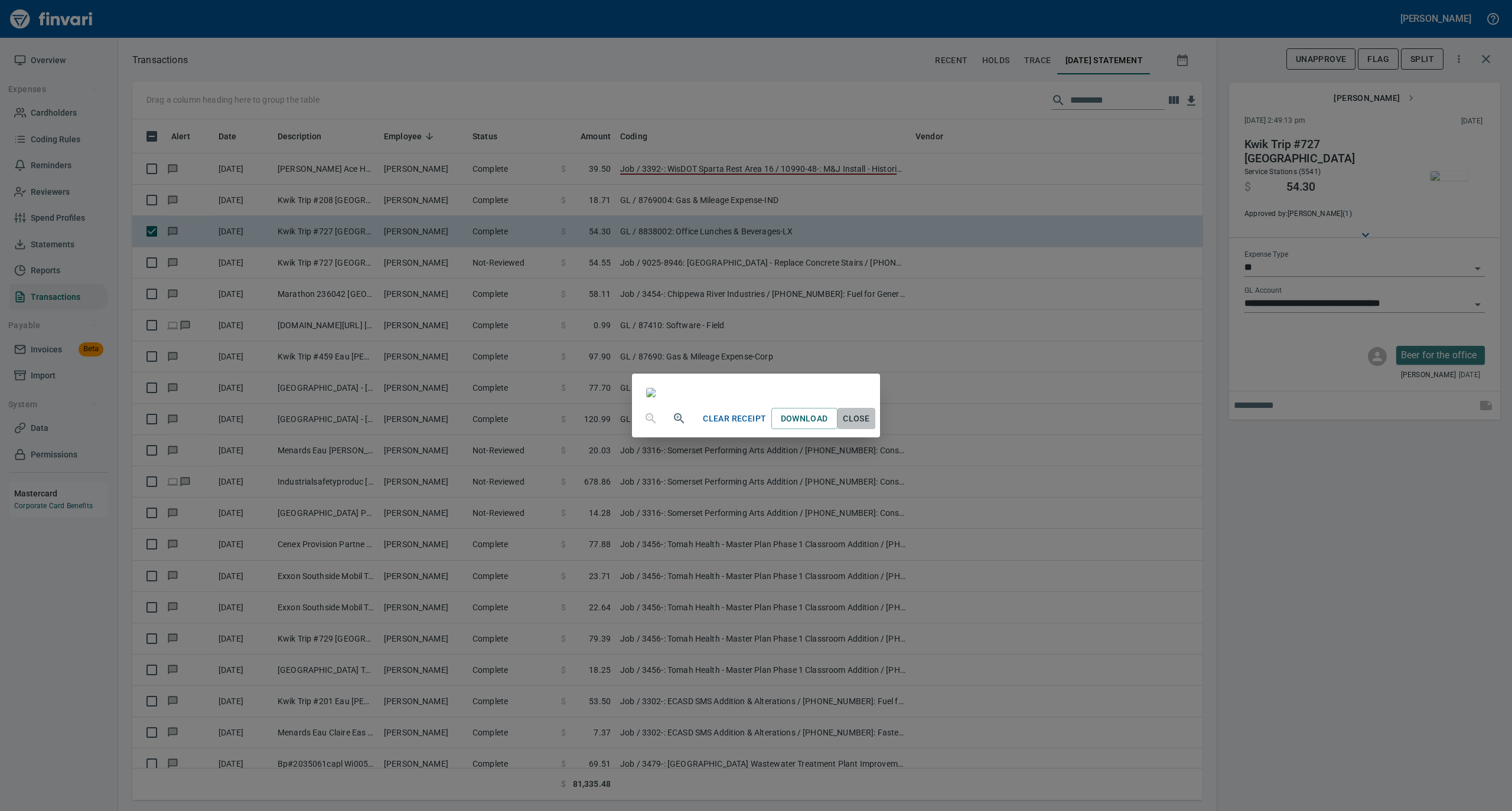
click at [871, 426] on span "Close" at bounding box center [856, 418] width 29 height 14
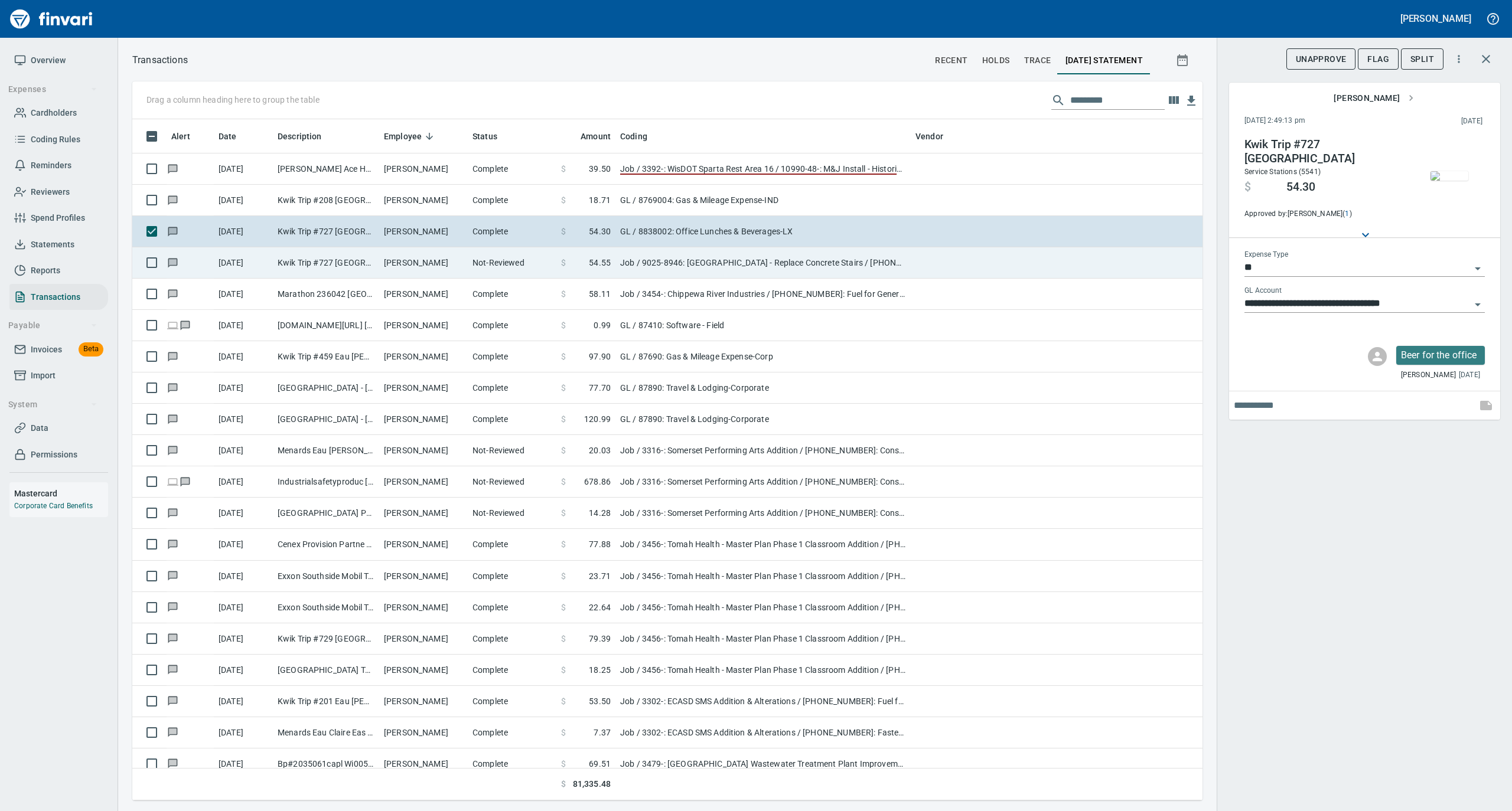
click at [467, 268] on td "William Huff" at bounding box center [423, 262] width 89 height 31
type input "***"
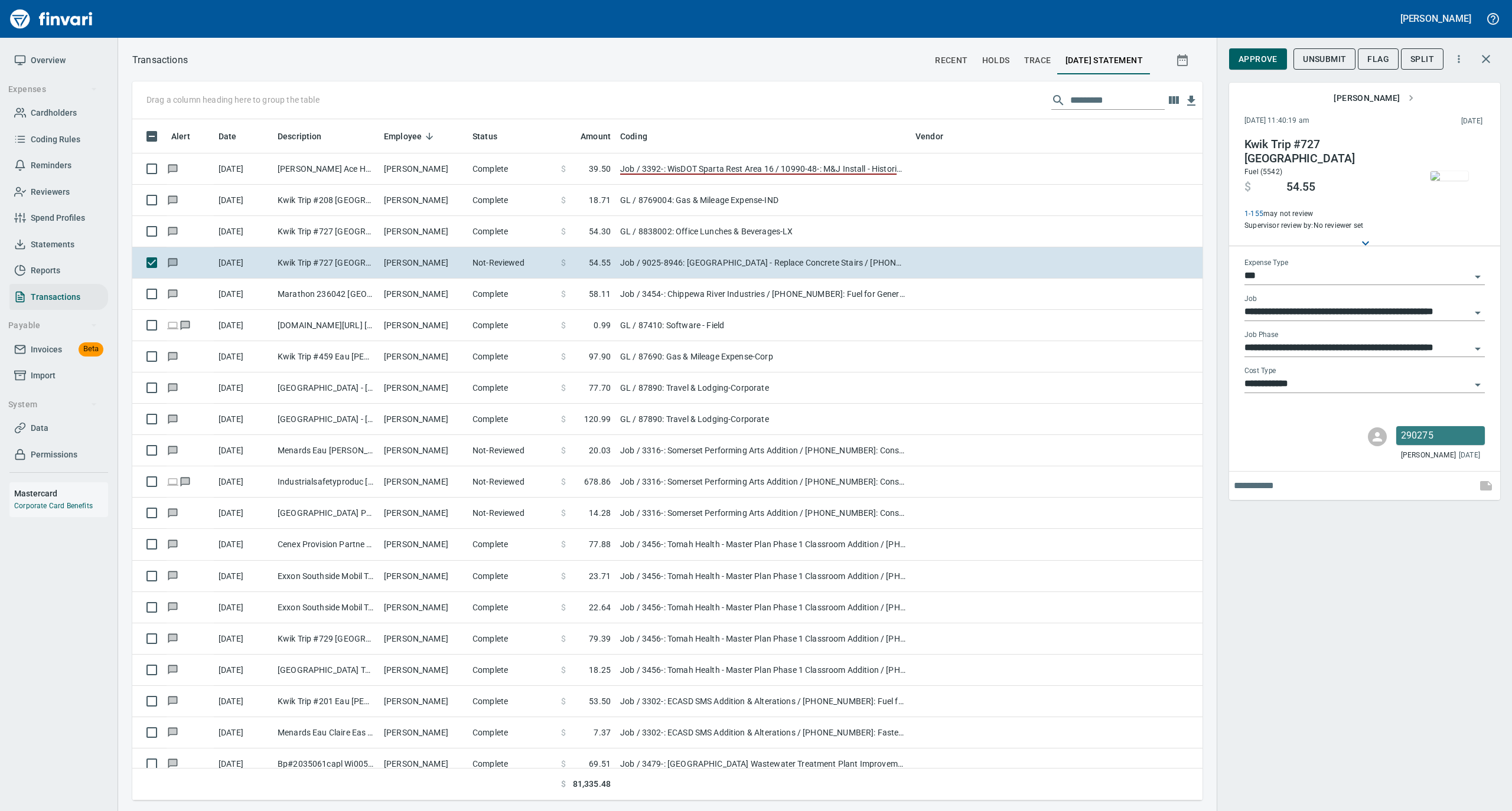
click at [1440, 171] on img "button" at bounding box center [1449, 176] width 38 height 10
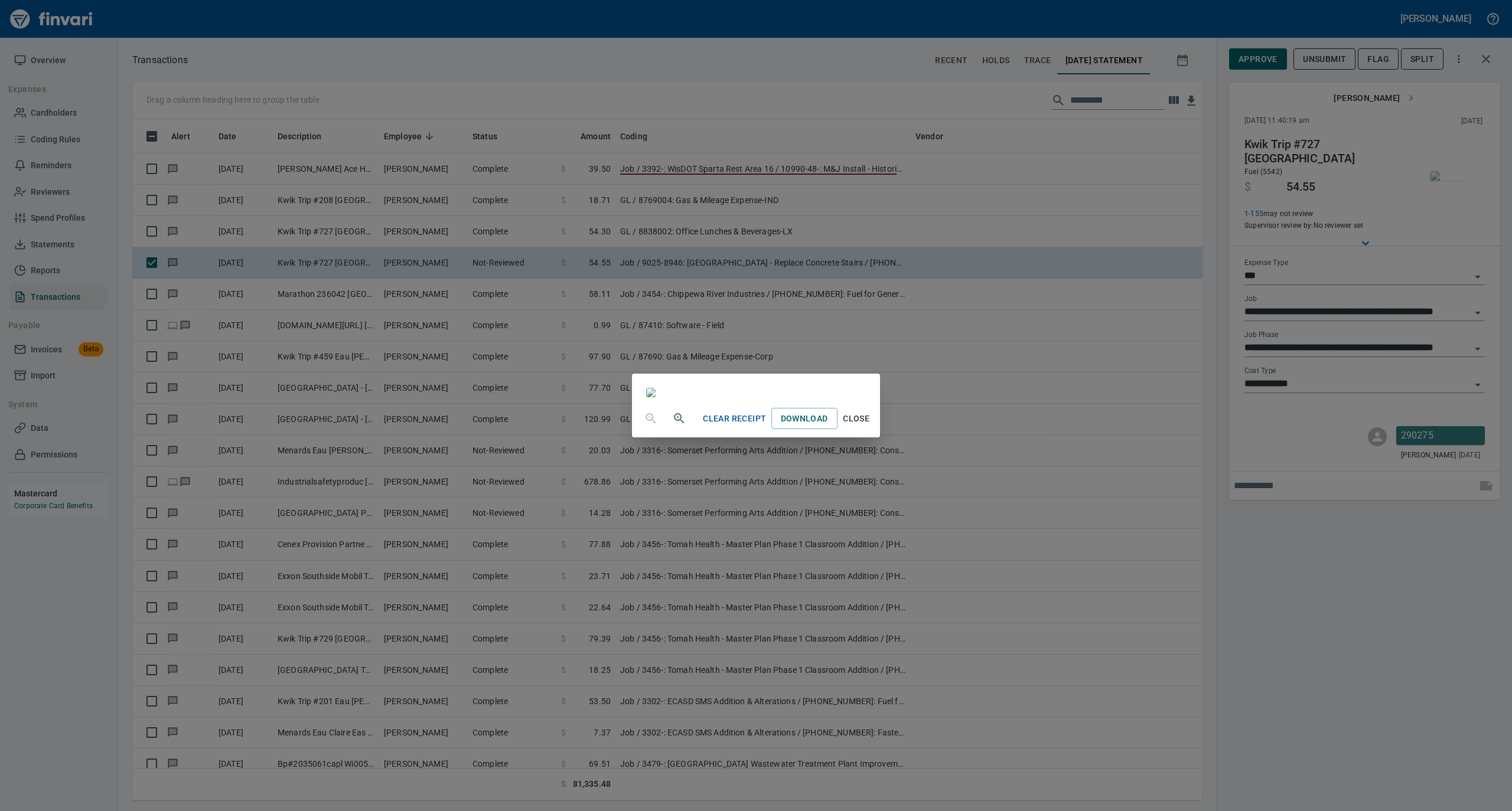
click at [871, 426] on span "Close" at bounding box center [856, 418] width 29 height 14
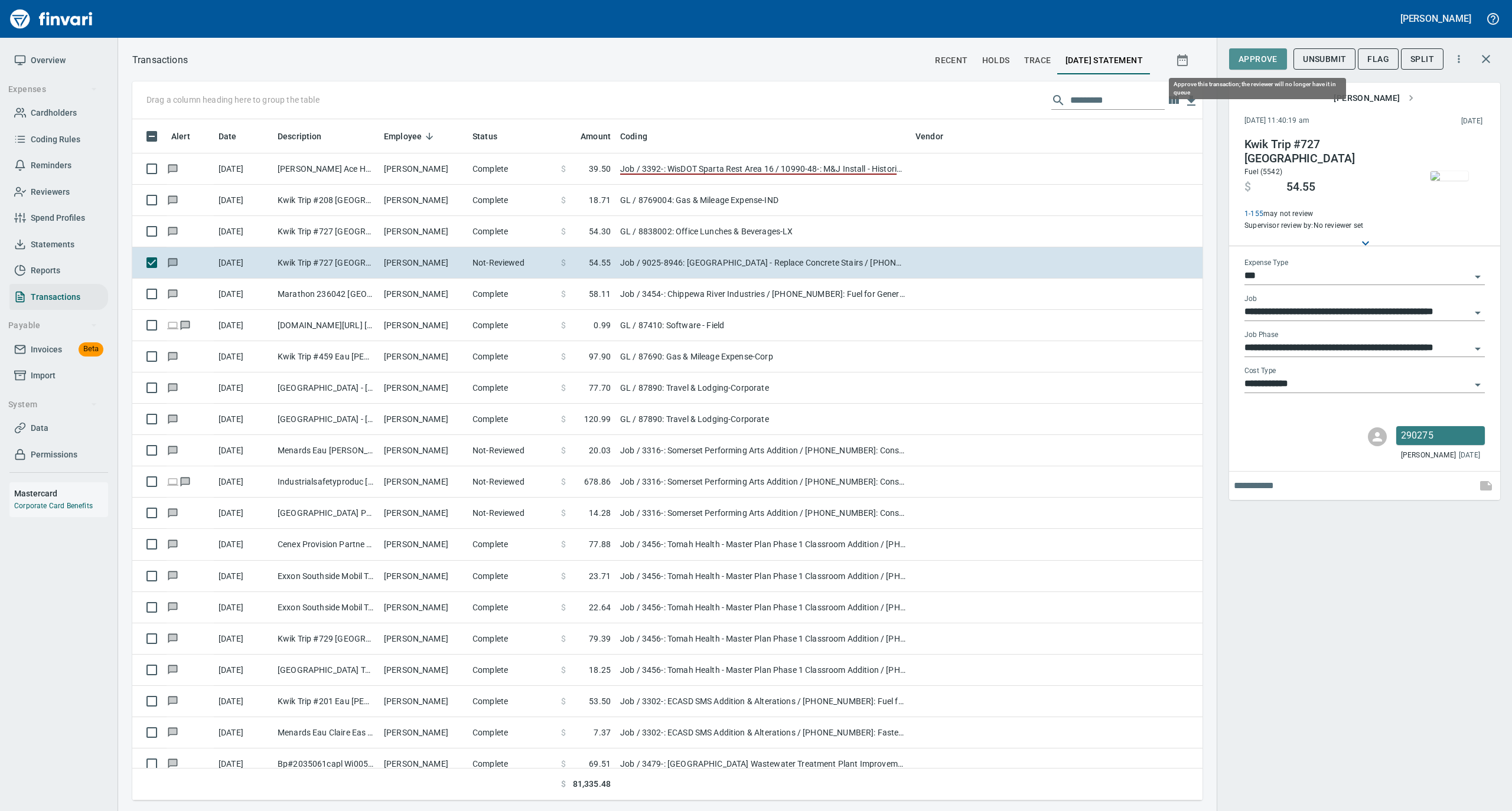
click at [1258, 56] on span "Approve" at bounding box center [1257, 58] width 39 height 14
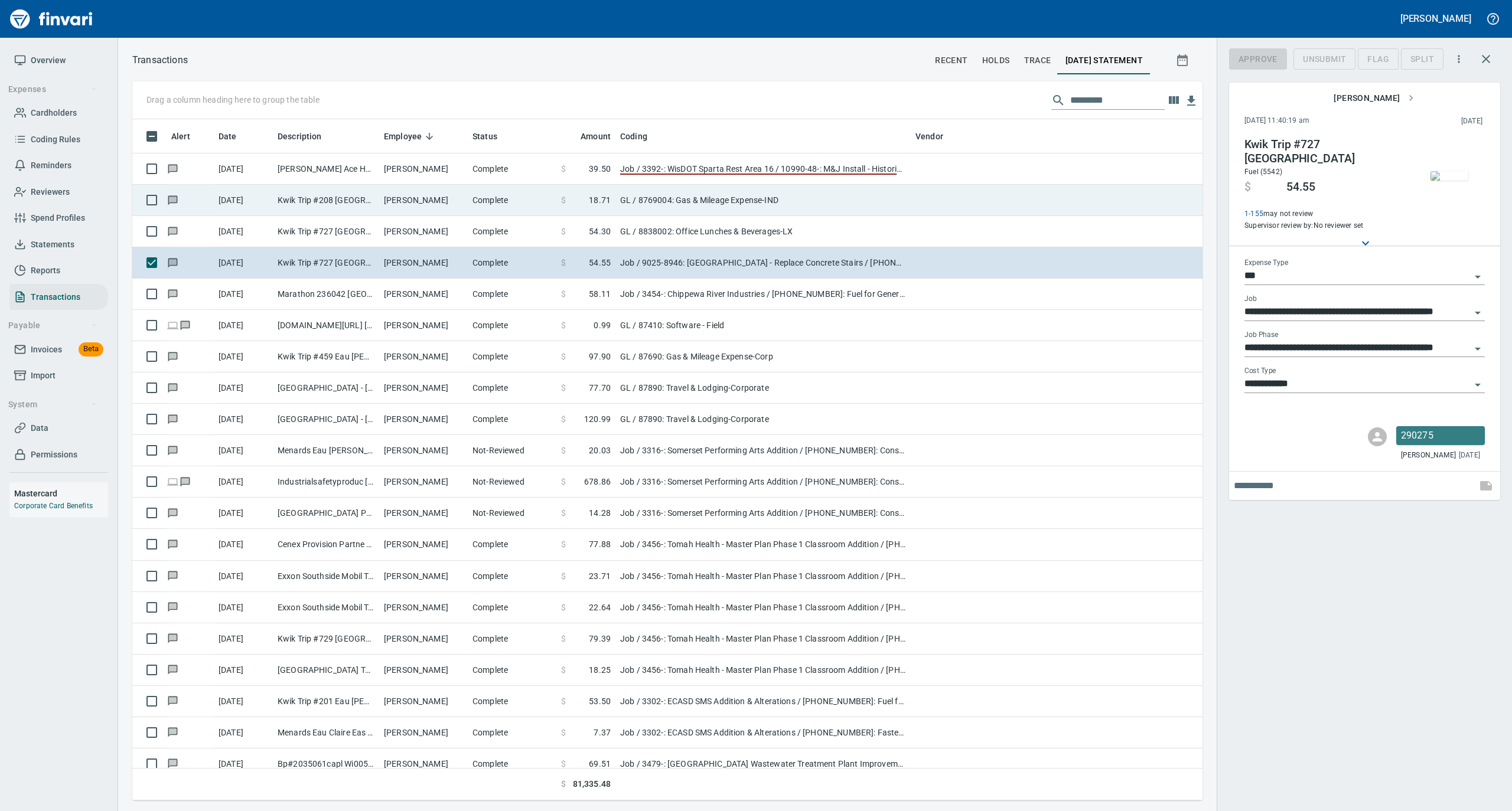
scroll to position [669, 1046]
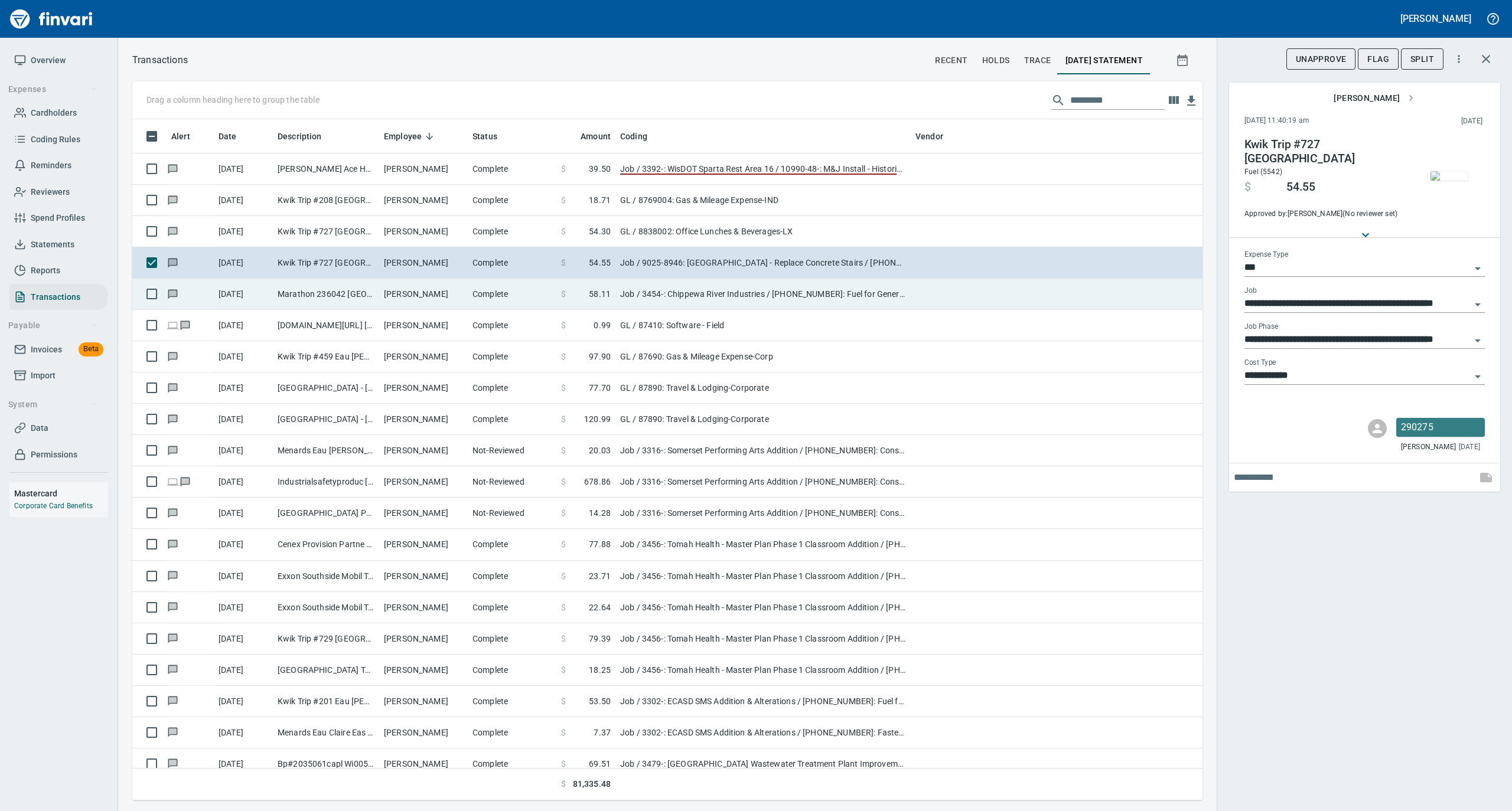
click at [420, 289] on td "Vernon Shaver" at bounding box center [423, 294] width 89 height 31
type input "**********"
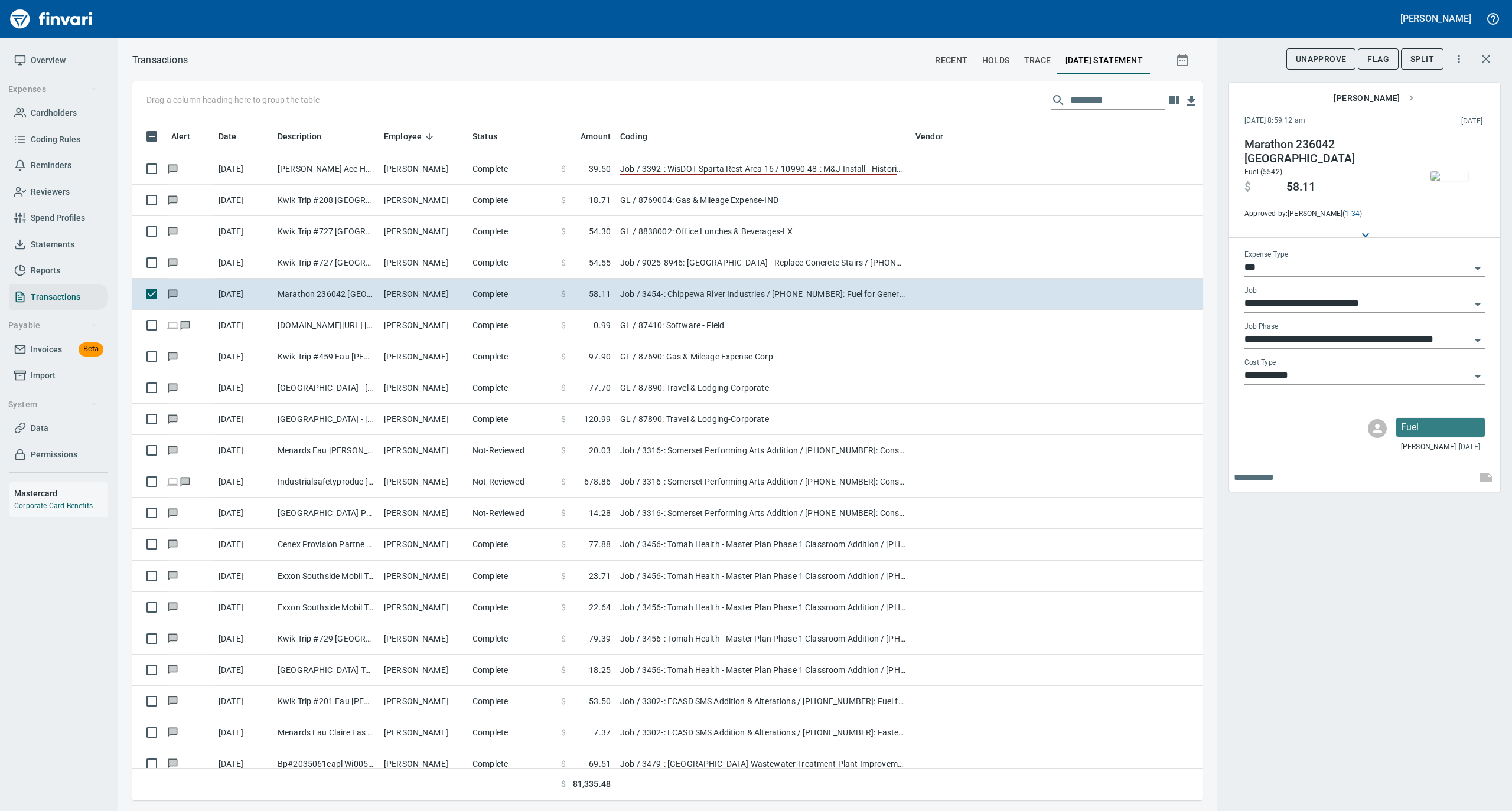
click at [1451, 173] on img "button" at bounding box center [1449, 176] width 38 height 10
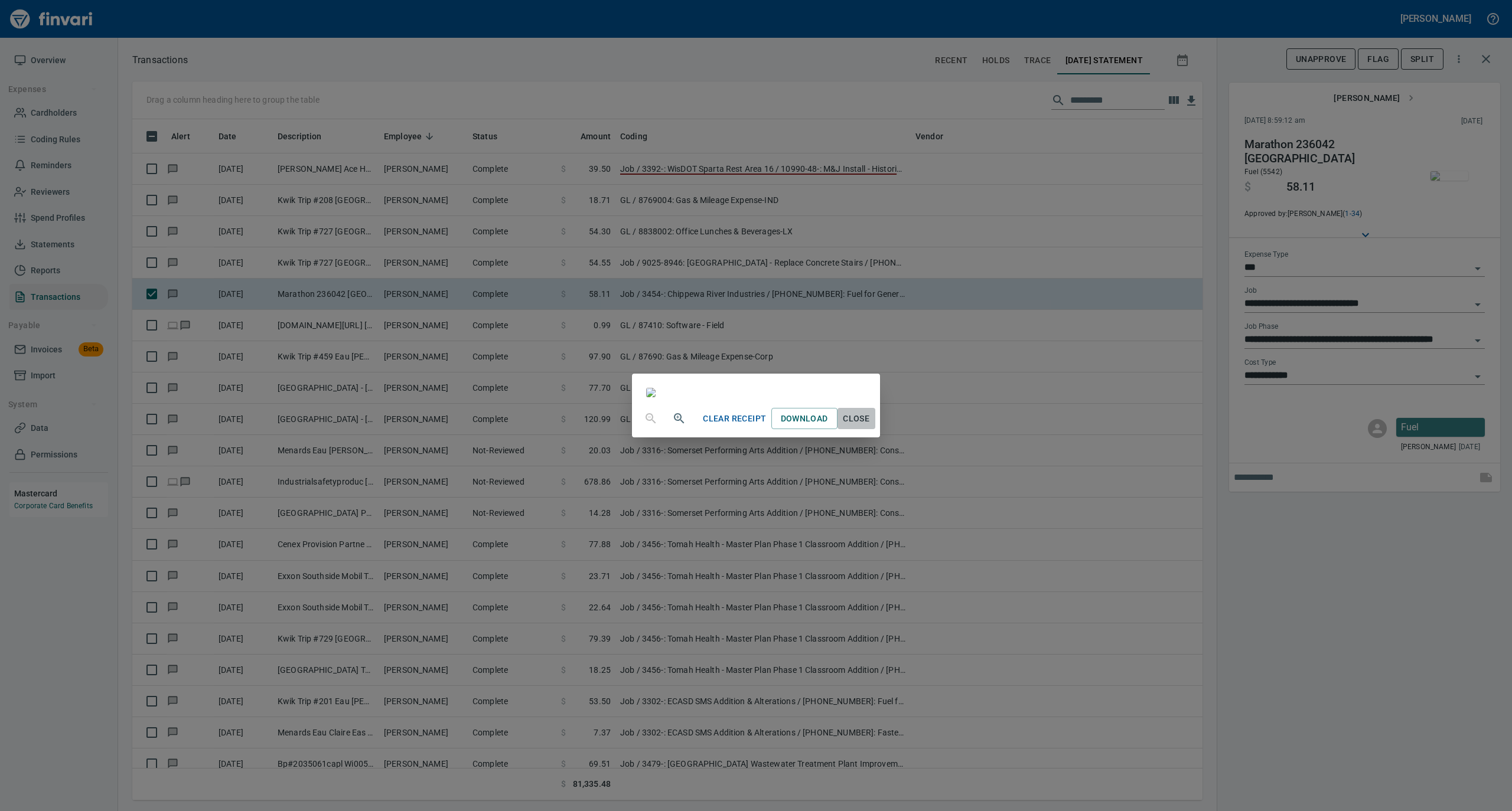
click at [871, 426] on span "Close" at bounding box center [856, 418] width 29 height 14
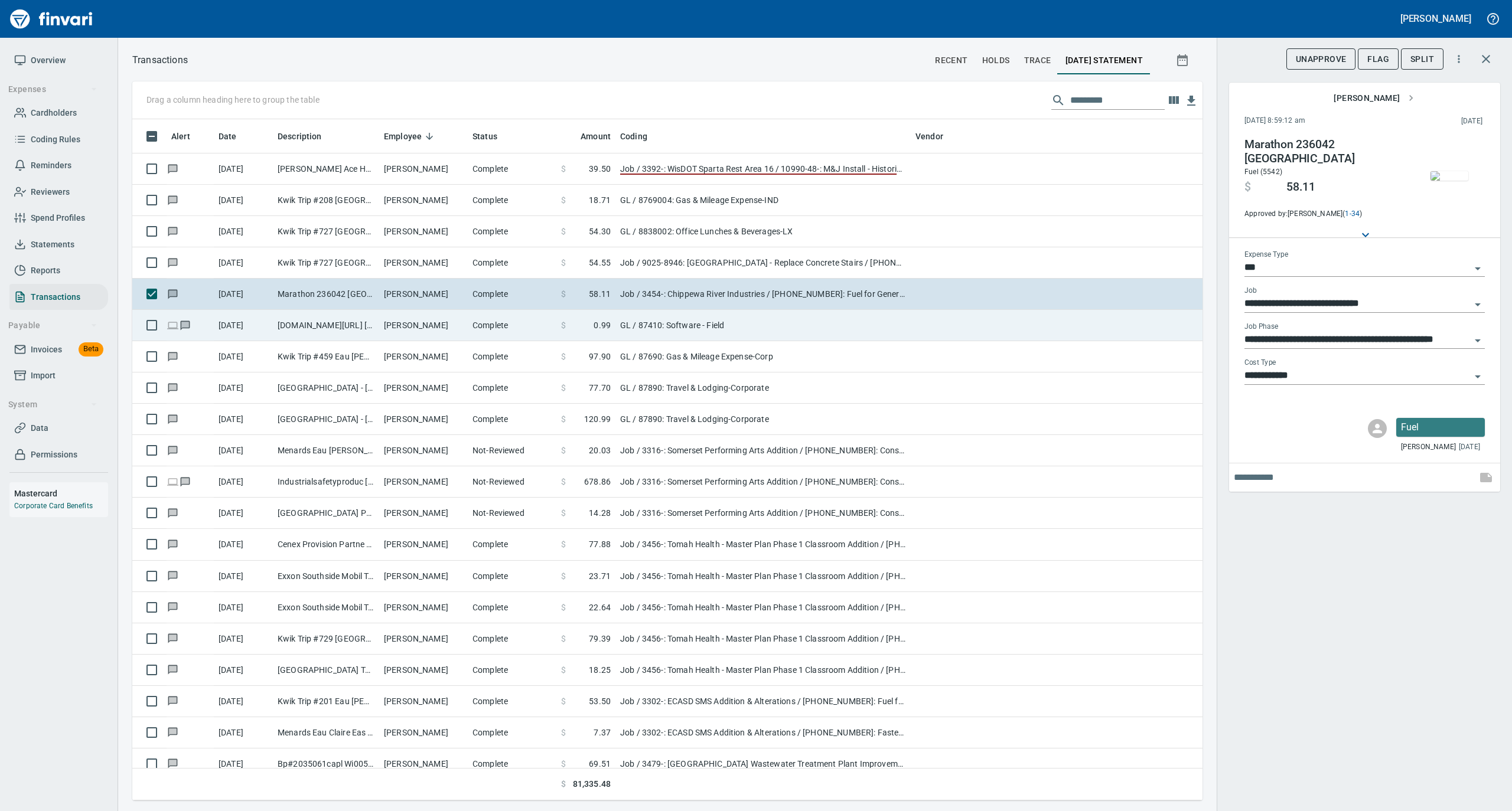
click at [439, 330] on td "Vernon Shaver" at bounding box center [423, 325] width 89 height 31
type input "**"
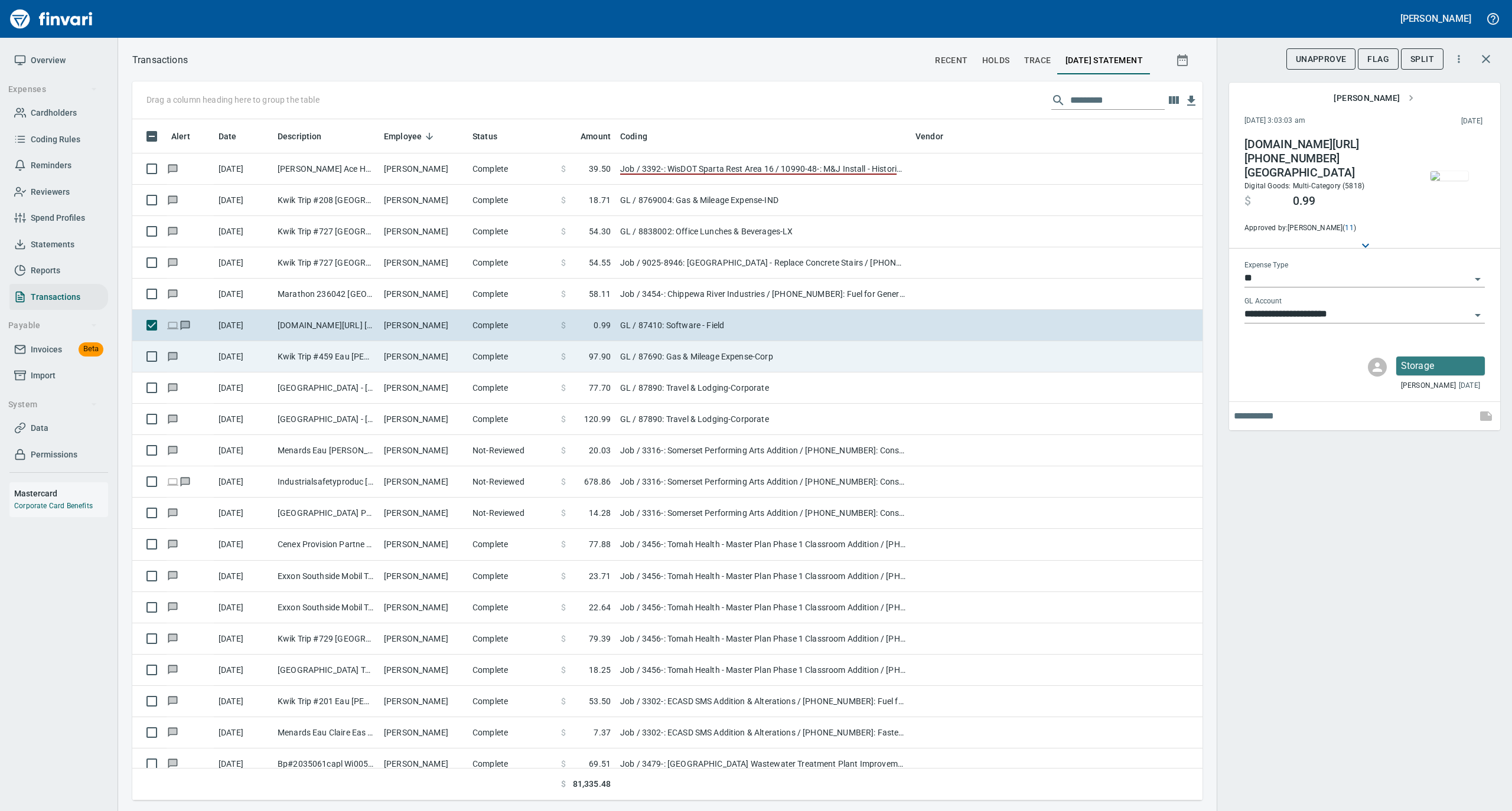
click at [440, 360] on td "Tyler Swanson" at bounding box center [423, 357] width 89 height 31
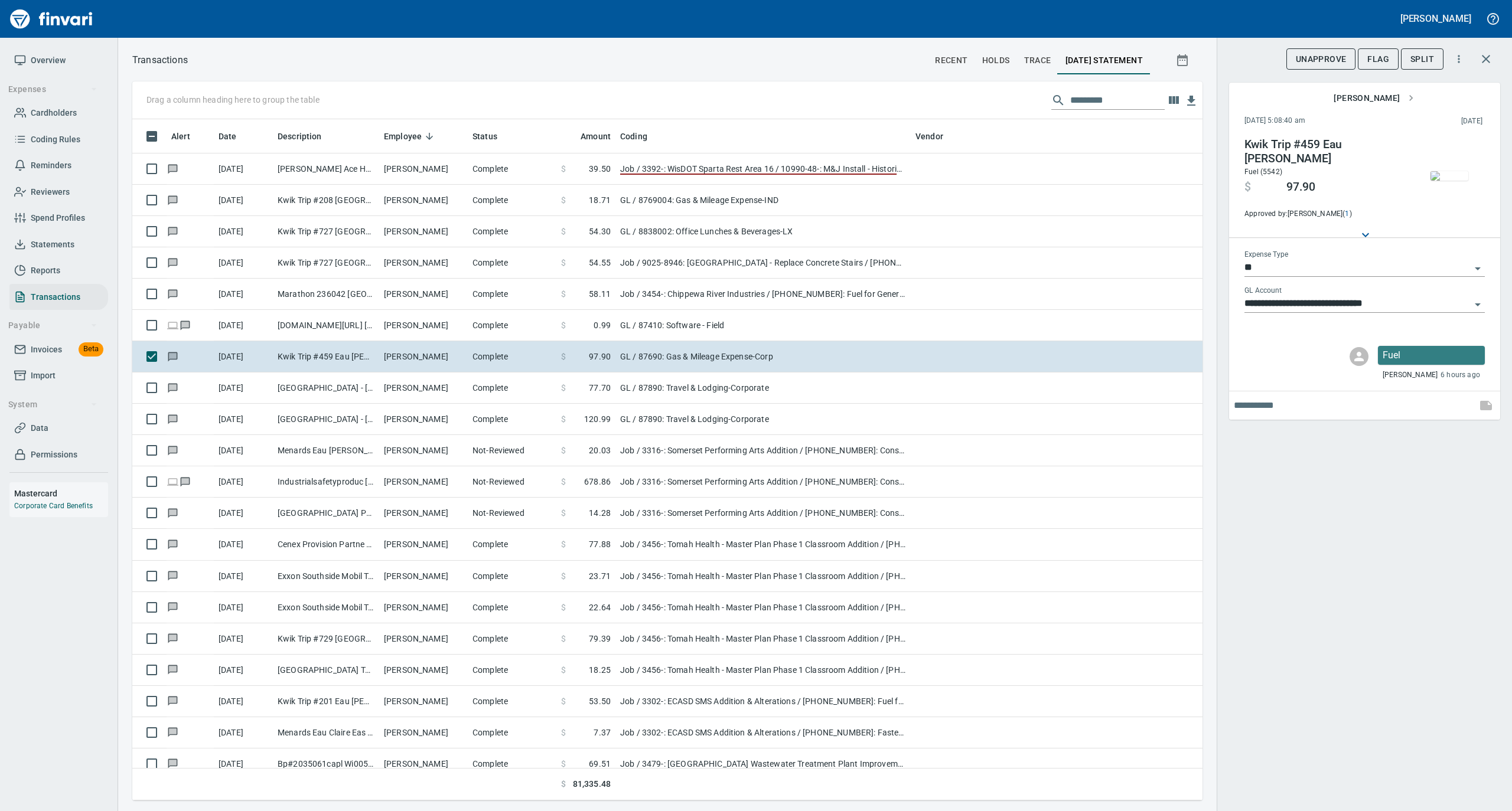
scroll to position [669, 1046]
click at [1443, 176] on img "button" at bounding box center [1449, 176] width 38 height 10
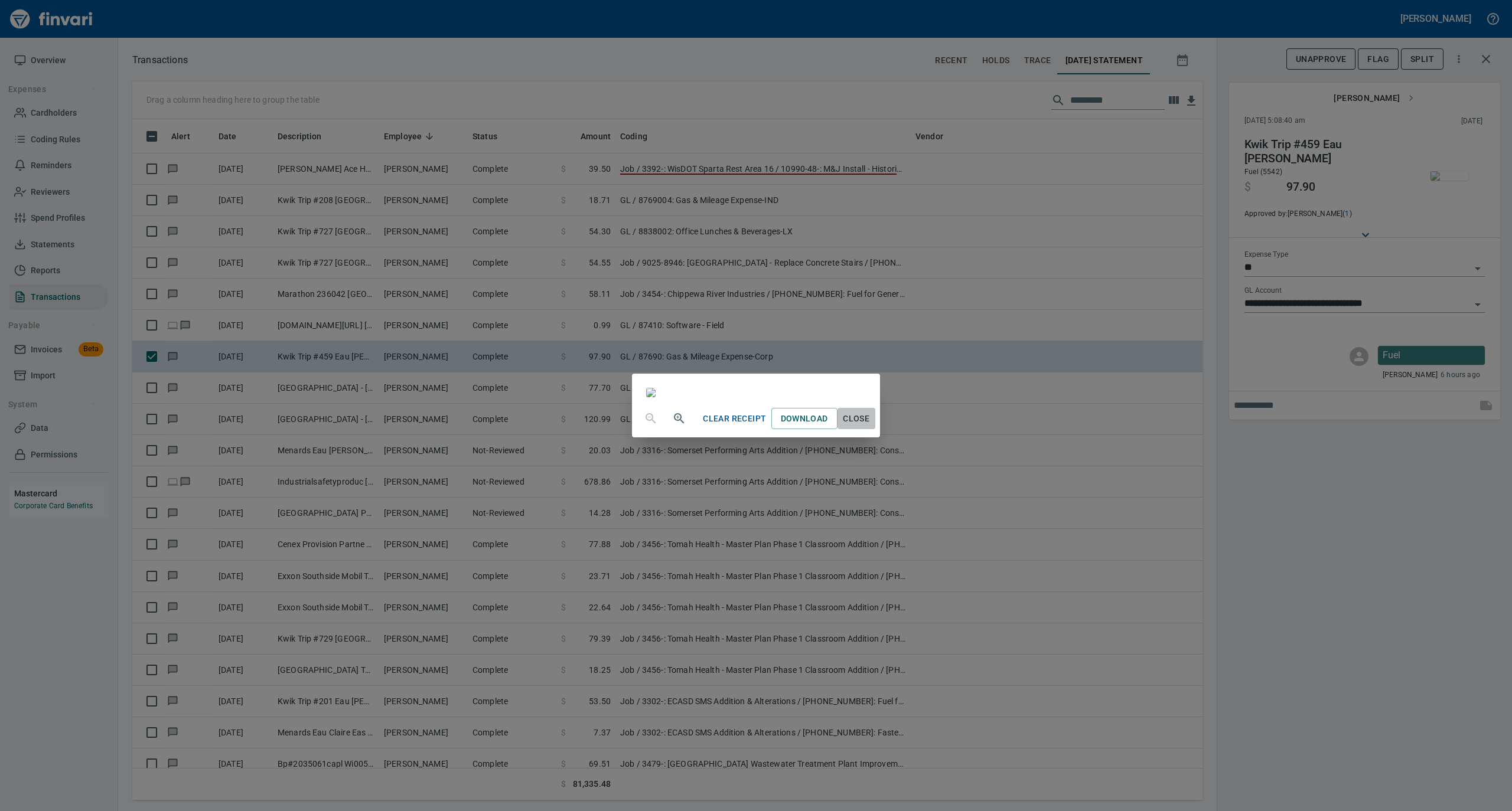
click at [871, 426] on span "Close" at bounding box center [856, 418] width 29 height 14
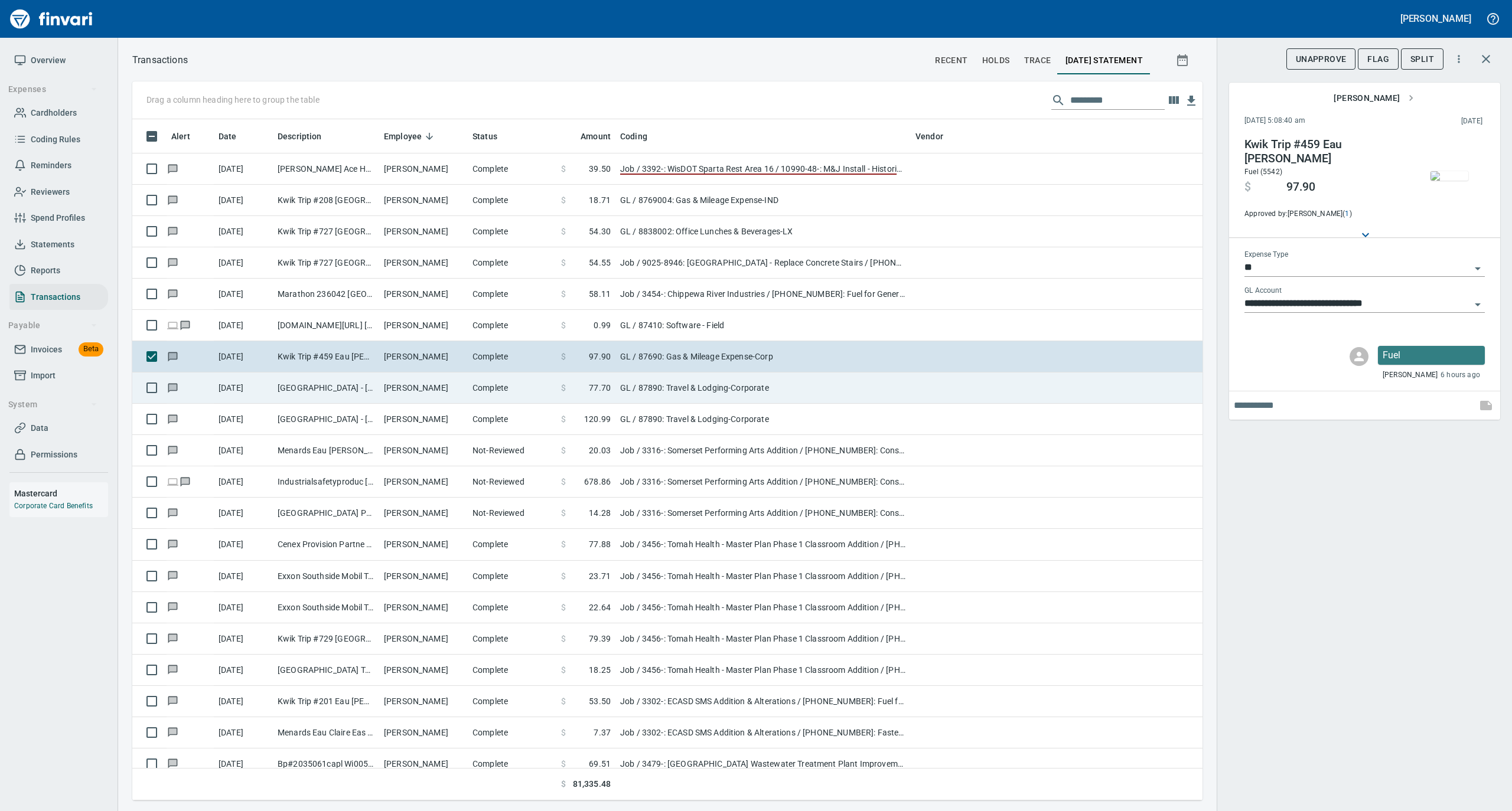
click at [318, 388] on td "Stoney Creek Inn - Gal Galena IL" at bounding box center [326, 387] width 106 height 31
type input "**********"
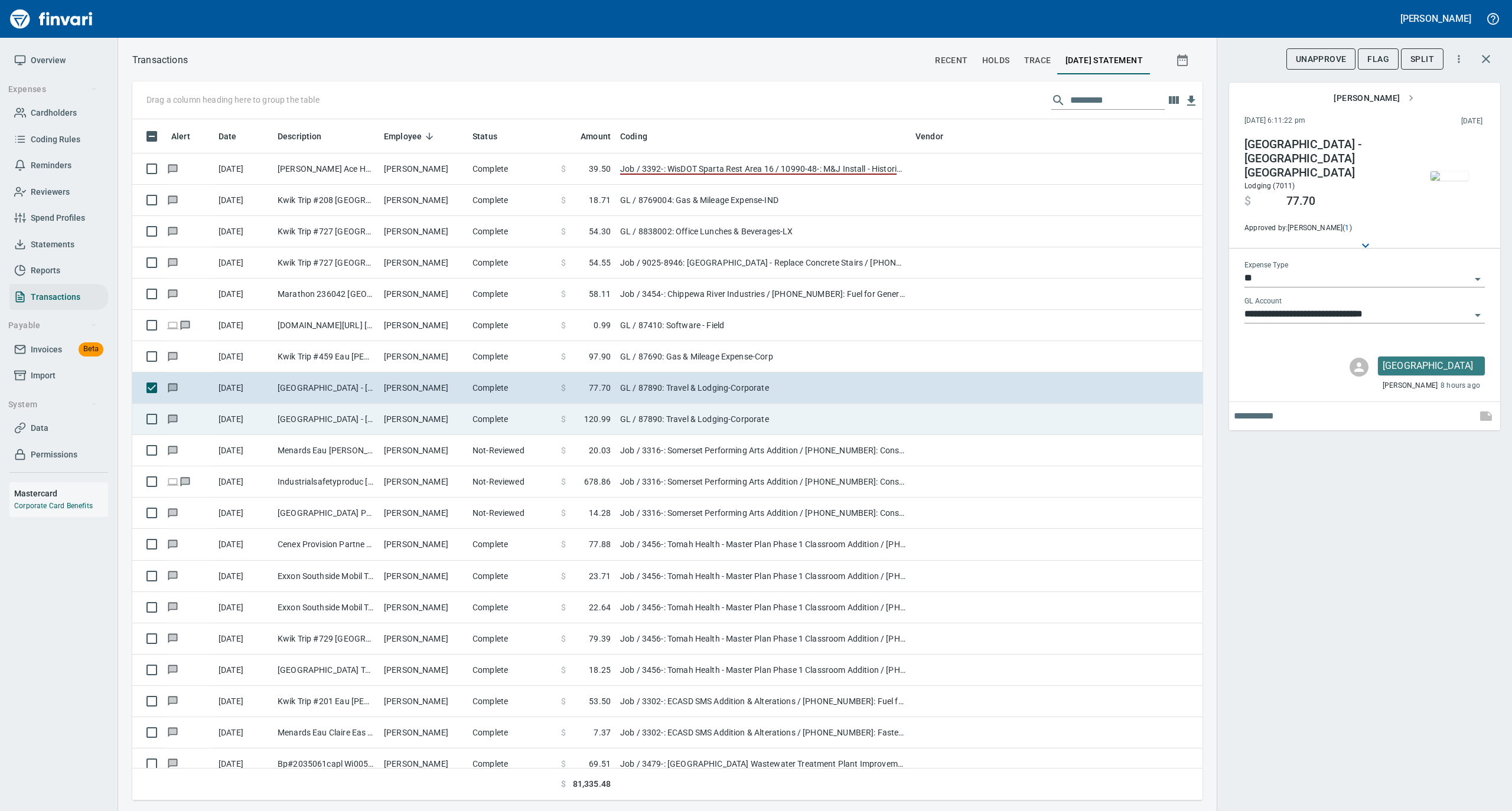
click at [320, 433] on td "Stoney Creek Inn - Gal Galena IL" at bounding box center [326, 419] width 106 height 31
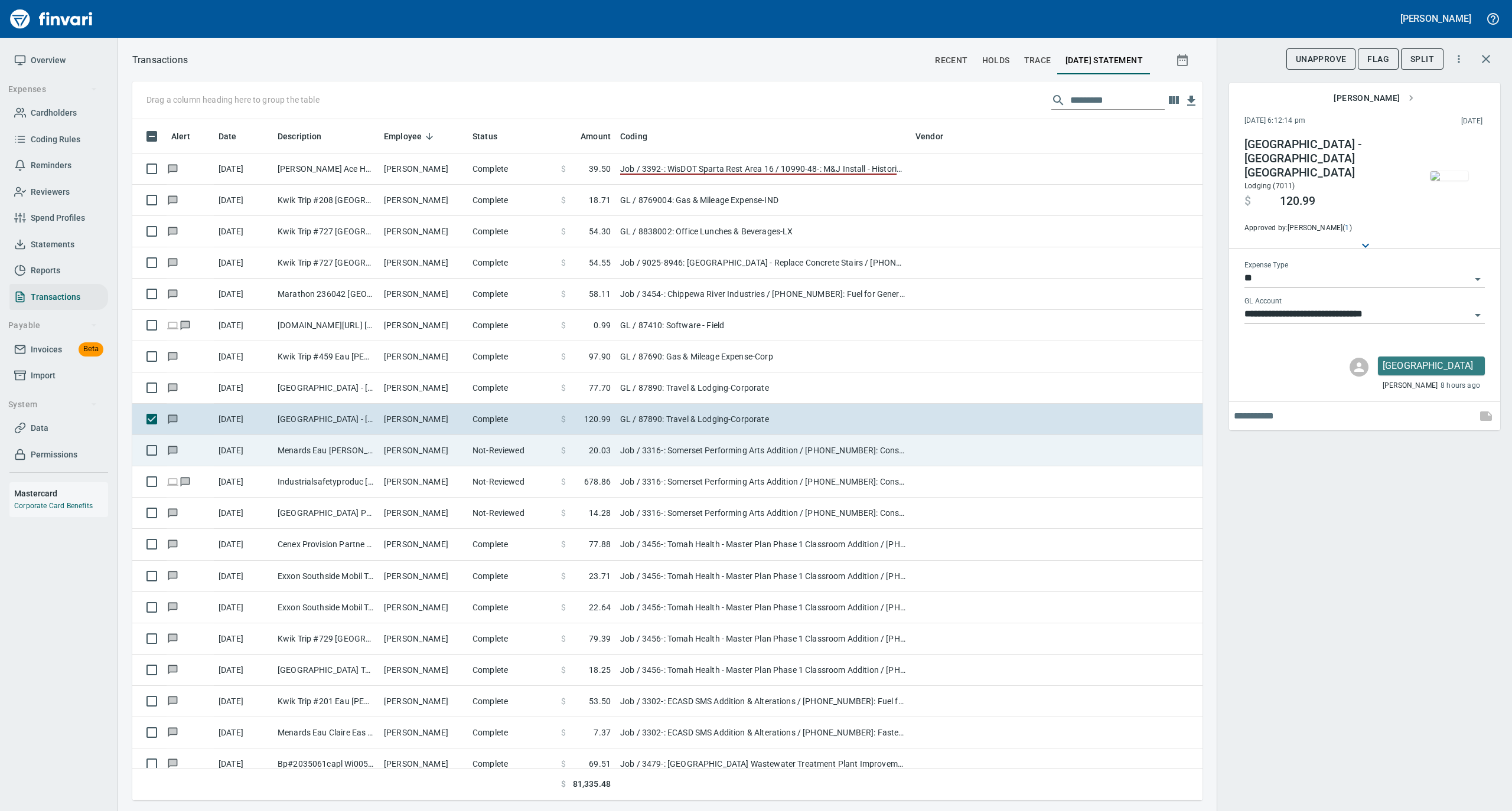
click at [312, 458] on td "Menards Eau Claire Wes Eau Claire WI" at bounding box center [326, 450] width 106 height 31
type input "***"
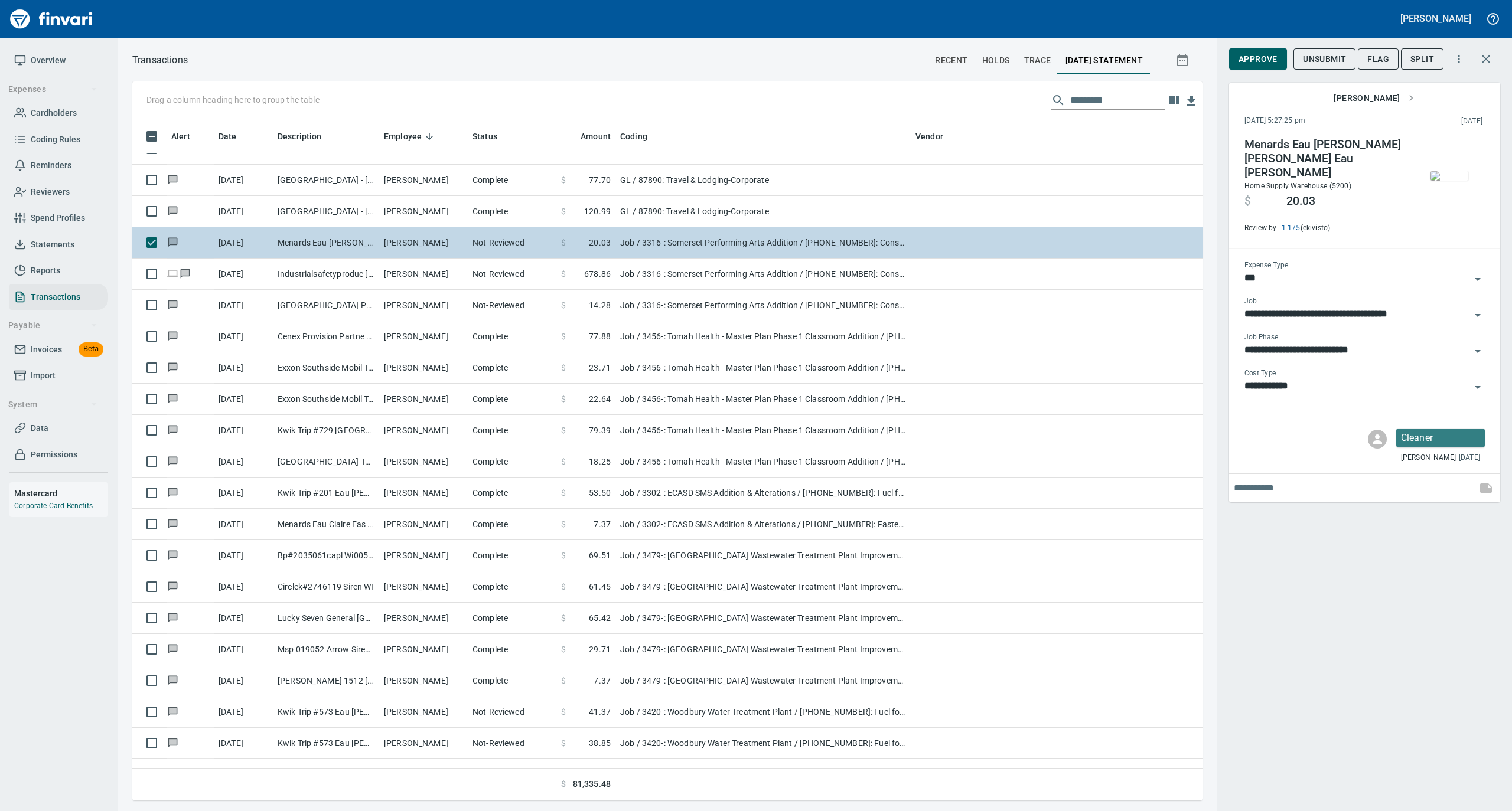
scroll to position [236, 0]
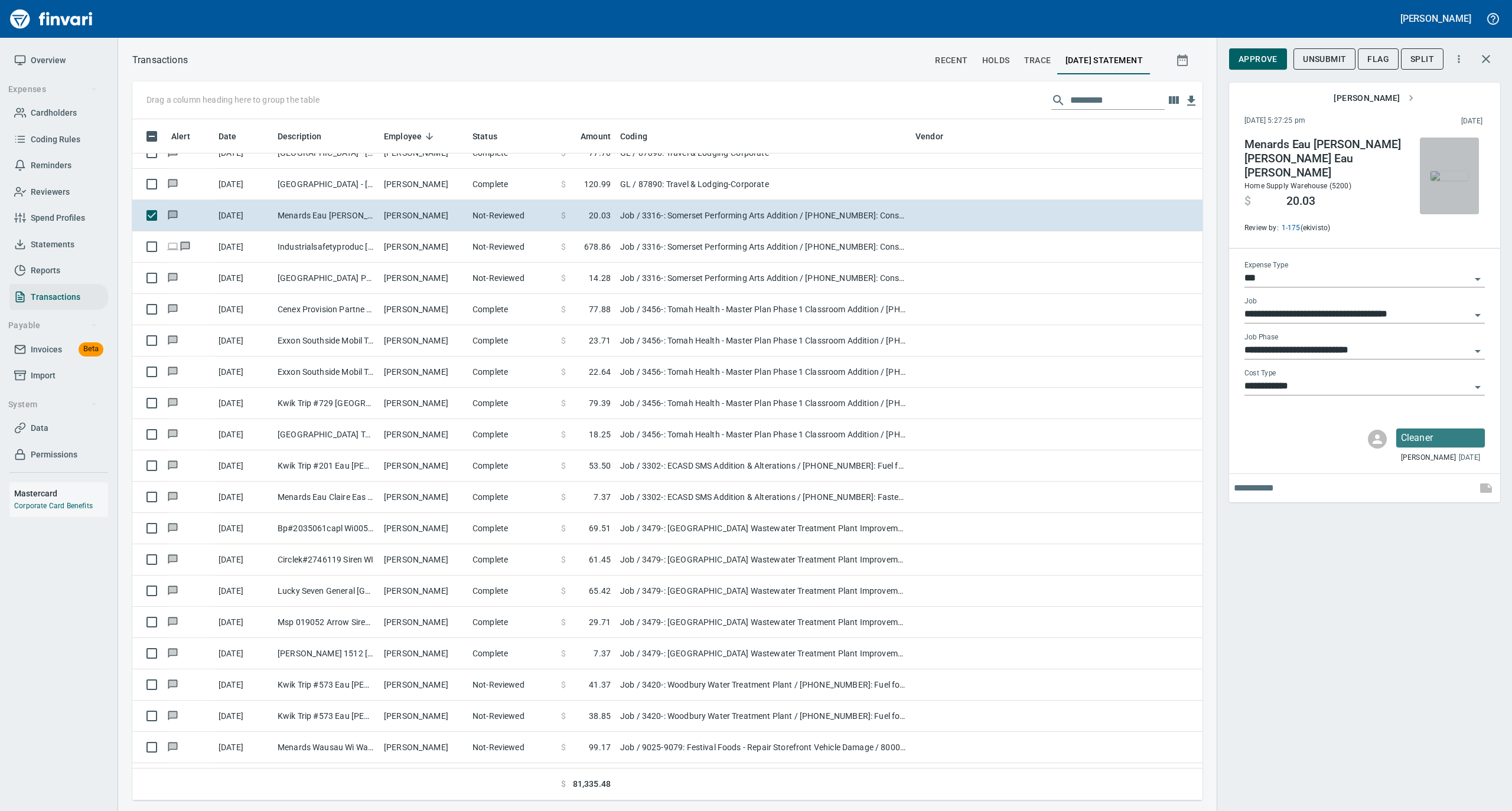
click at [1451, 176] on img "button" at bounding box center [1449, 176] width 38 height 10
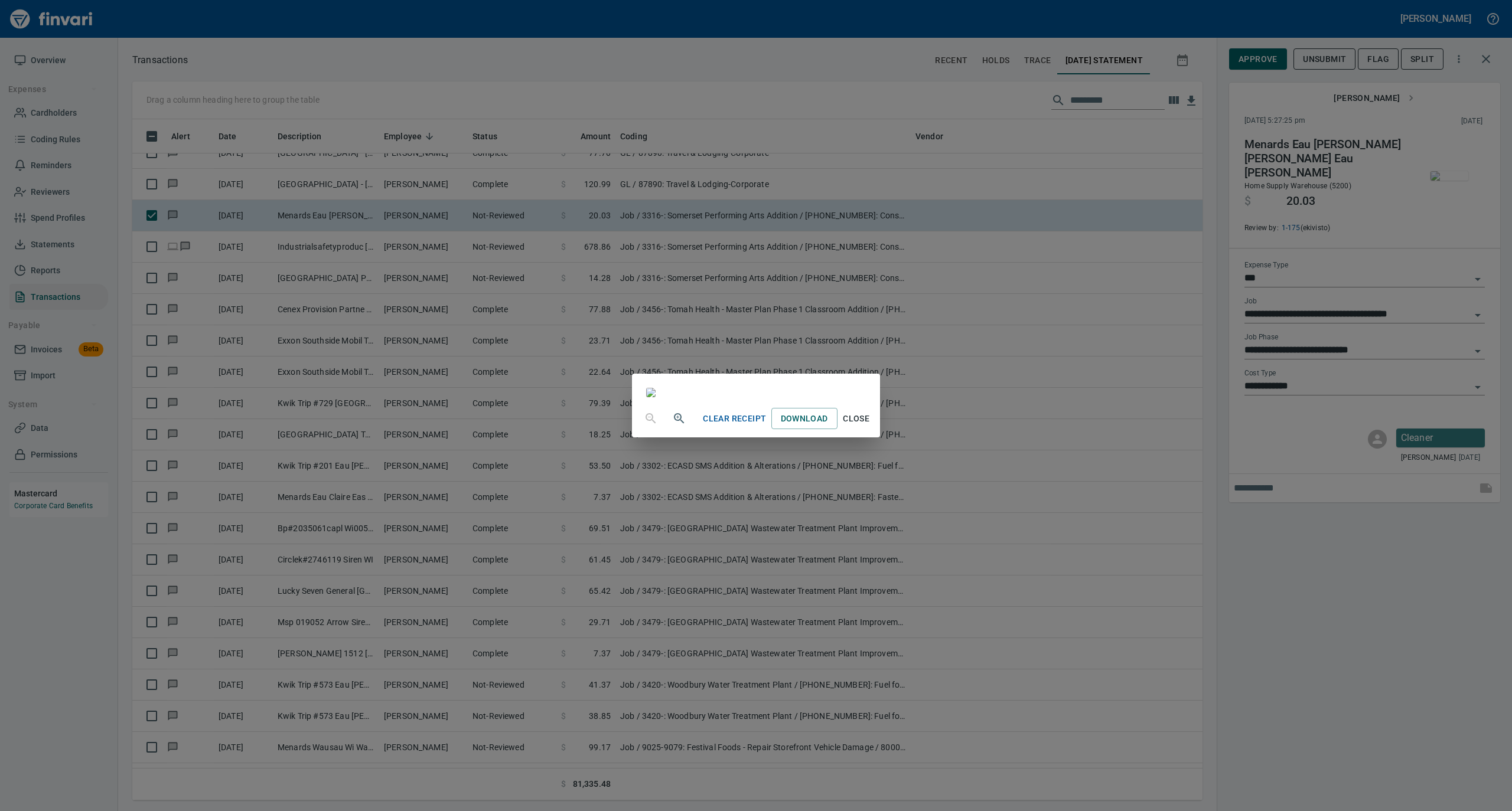
click at [871, 426] on span "Close" at bounding box center [856, 418] width 29 height 14
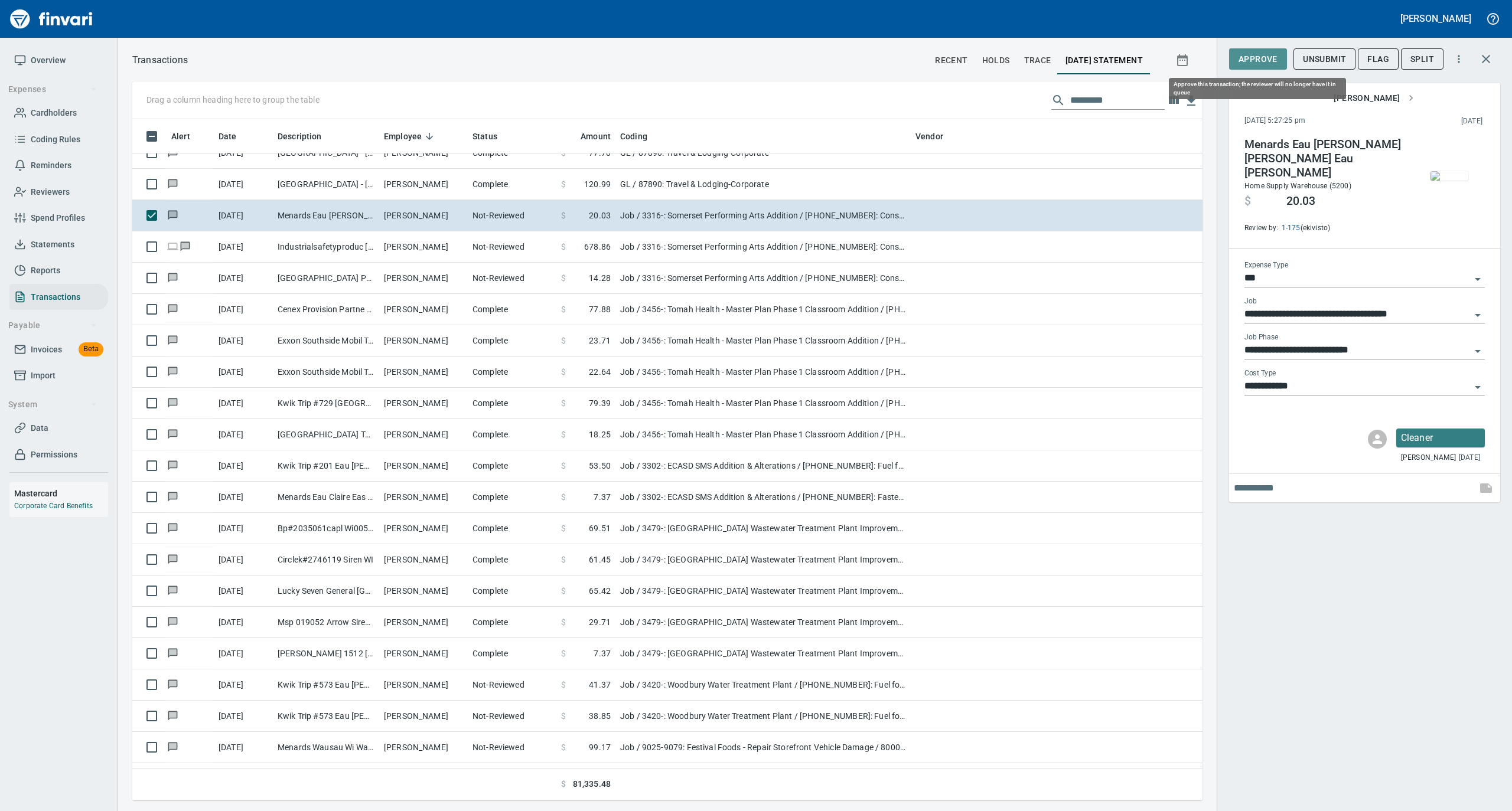
click at [1250, 64] on span "Approve" at bounding box center [1257, 58] width 39 height 14
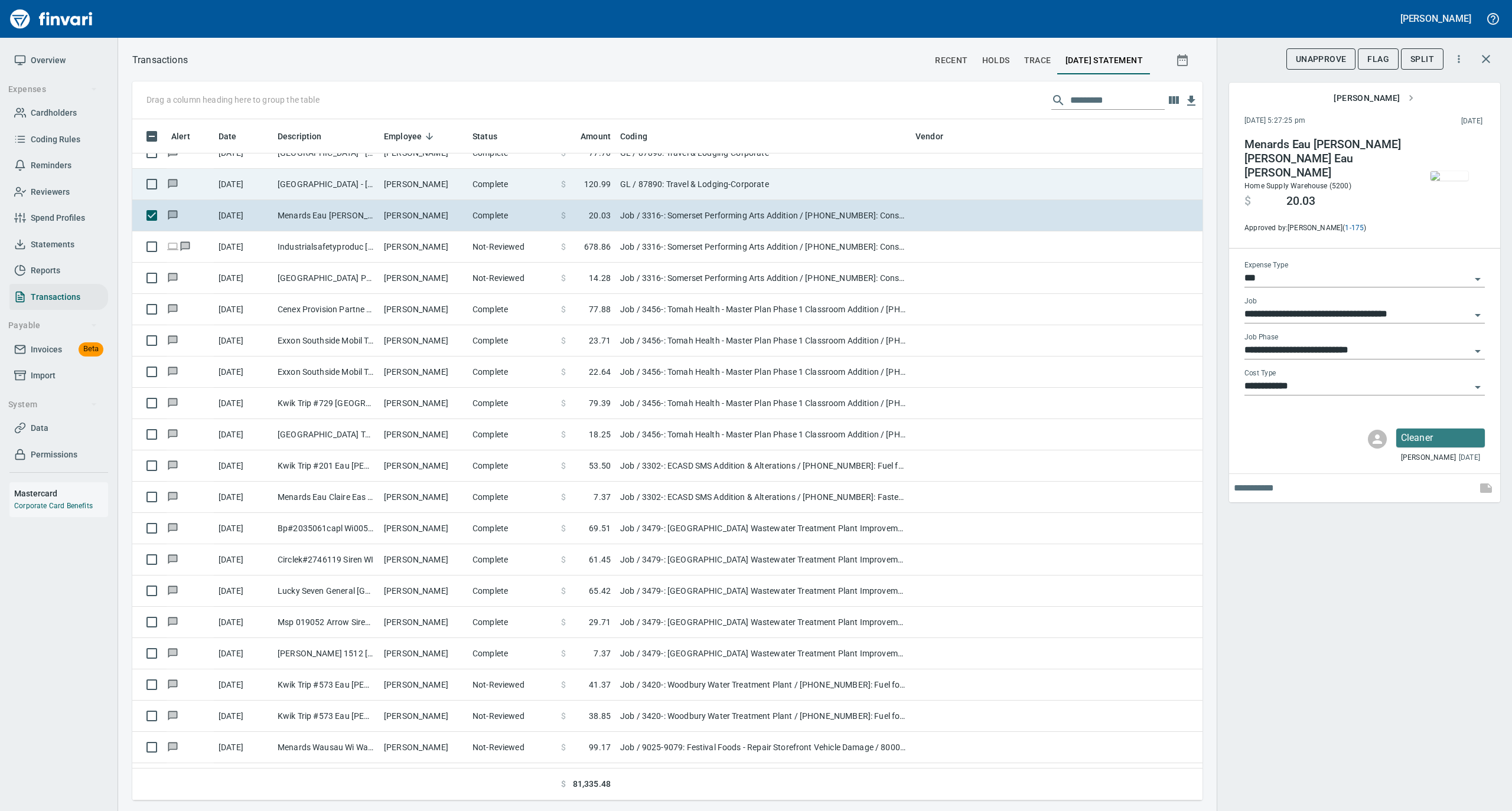
scroll to position [669, 1046]
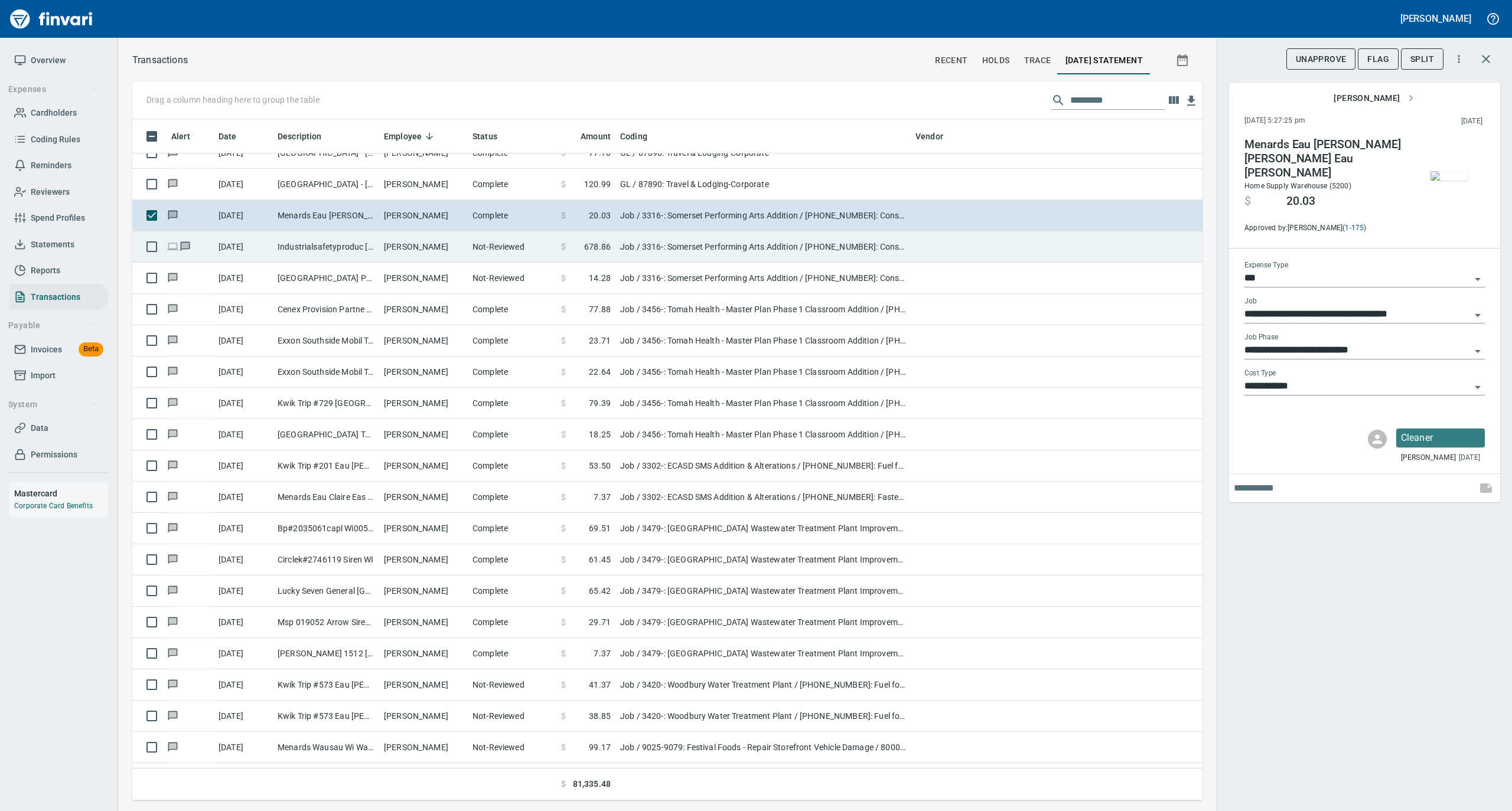
click at [499, 241] on td "Not-Reviewed" at bounding box center [512, 246] width 89 height 31
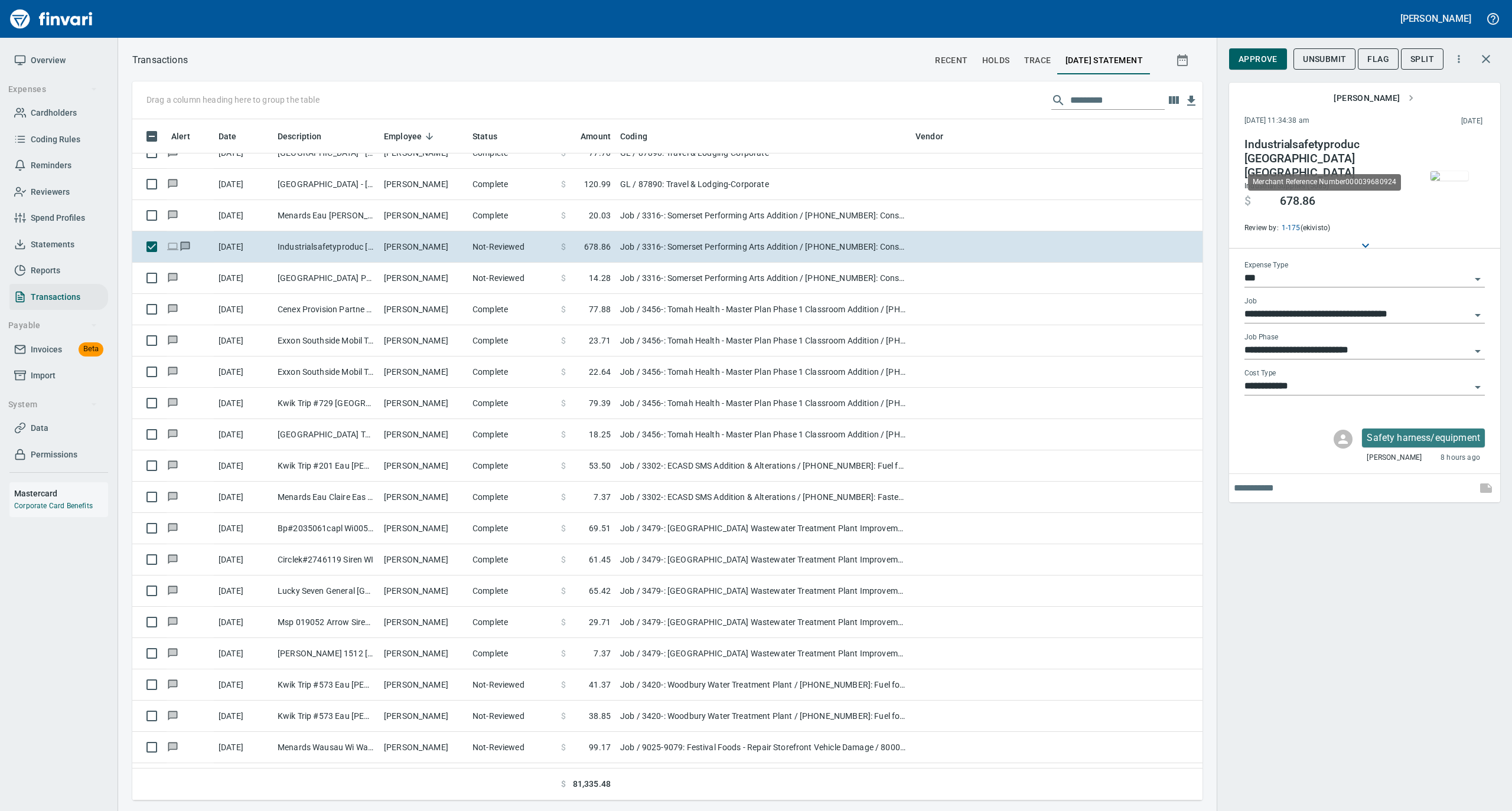
scroll to position [669, 1046]
click at [1443, 180] on img "button" at bounding box center [1449, 176] width 38 height 10
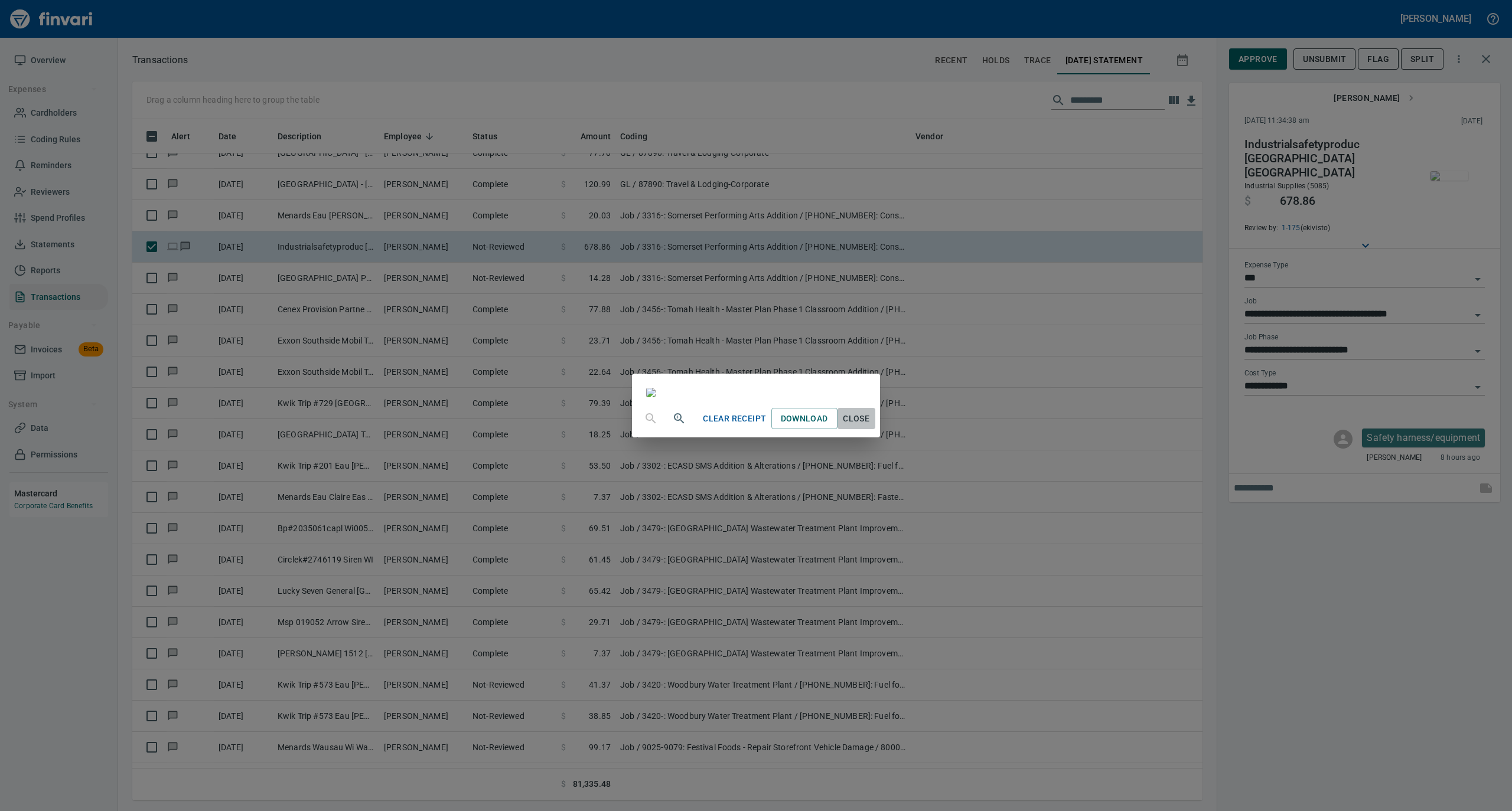
click at [871, 426] on span "Close" at bounding box center [856, 418] width 29 height 14
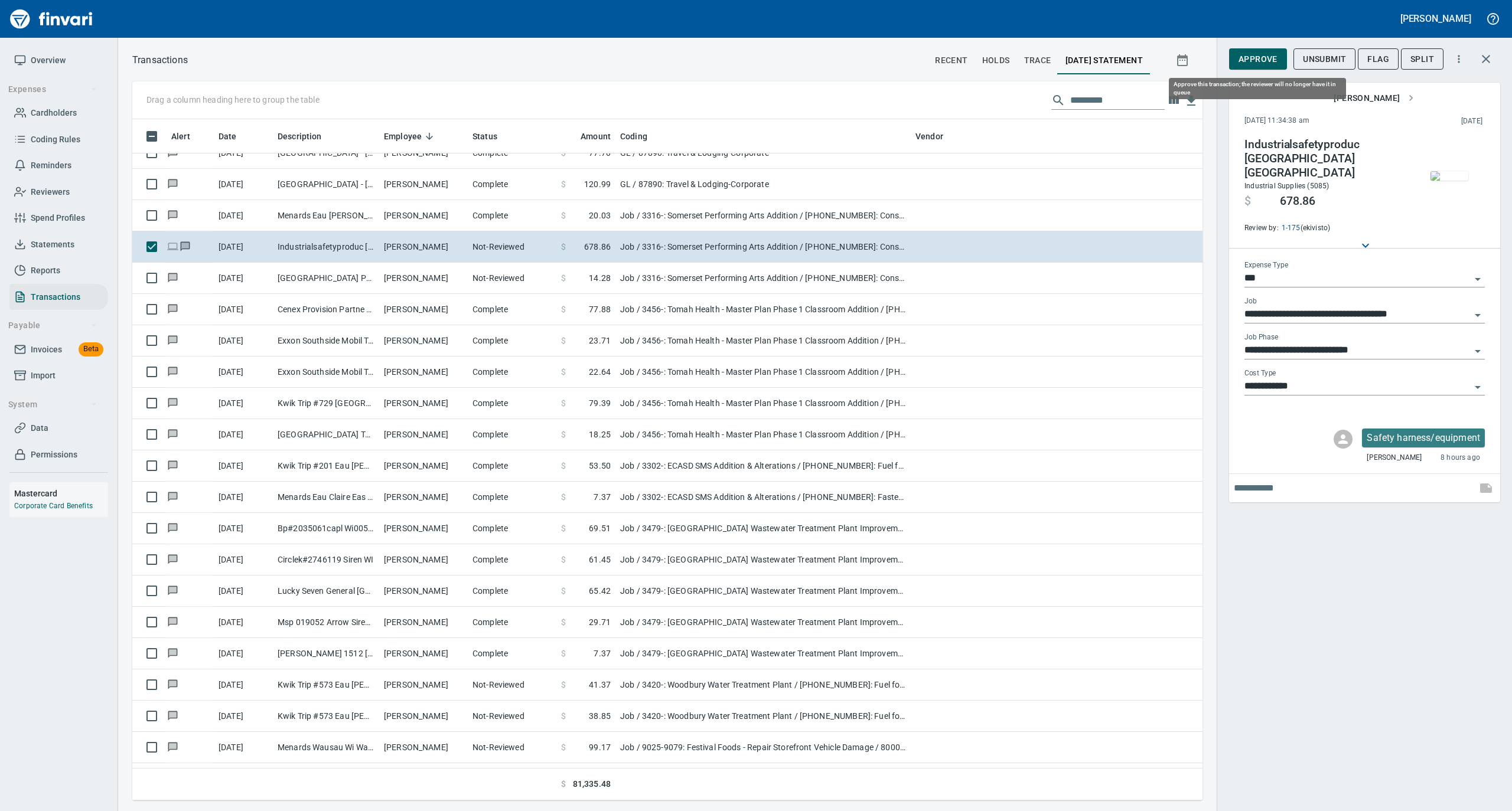
click at [1246, 59] on span "Approve" at bounding box center [1257, 58] width 39 height 14
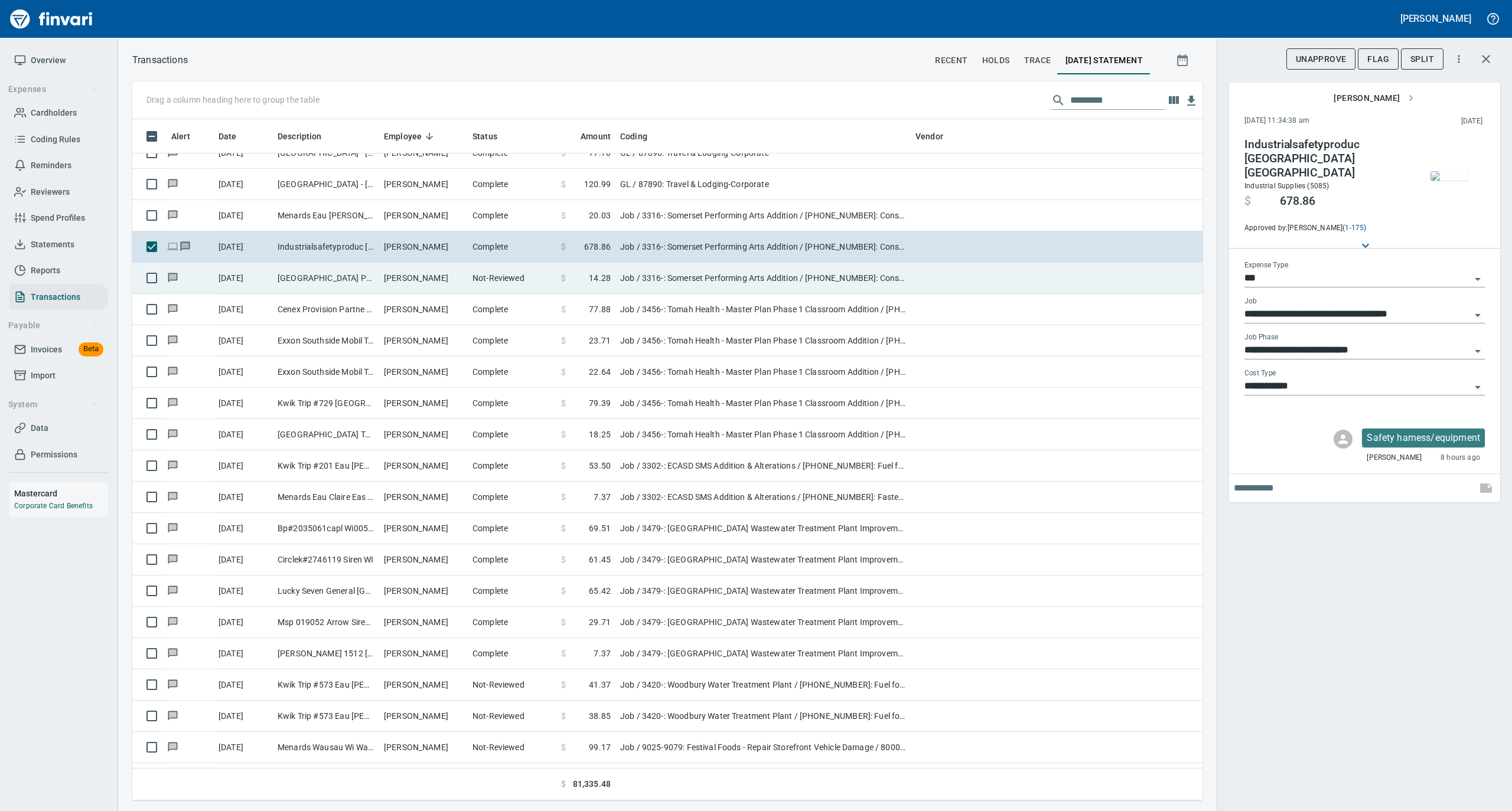
click at [393, 283] on td "Tyler Cowell" at bounding box center [423, 278] width 89 height 31
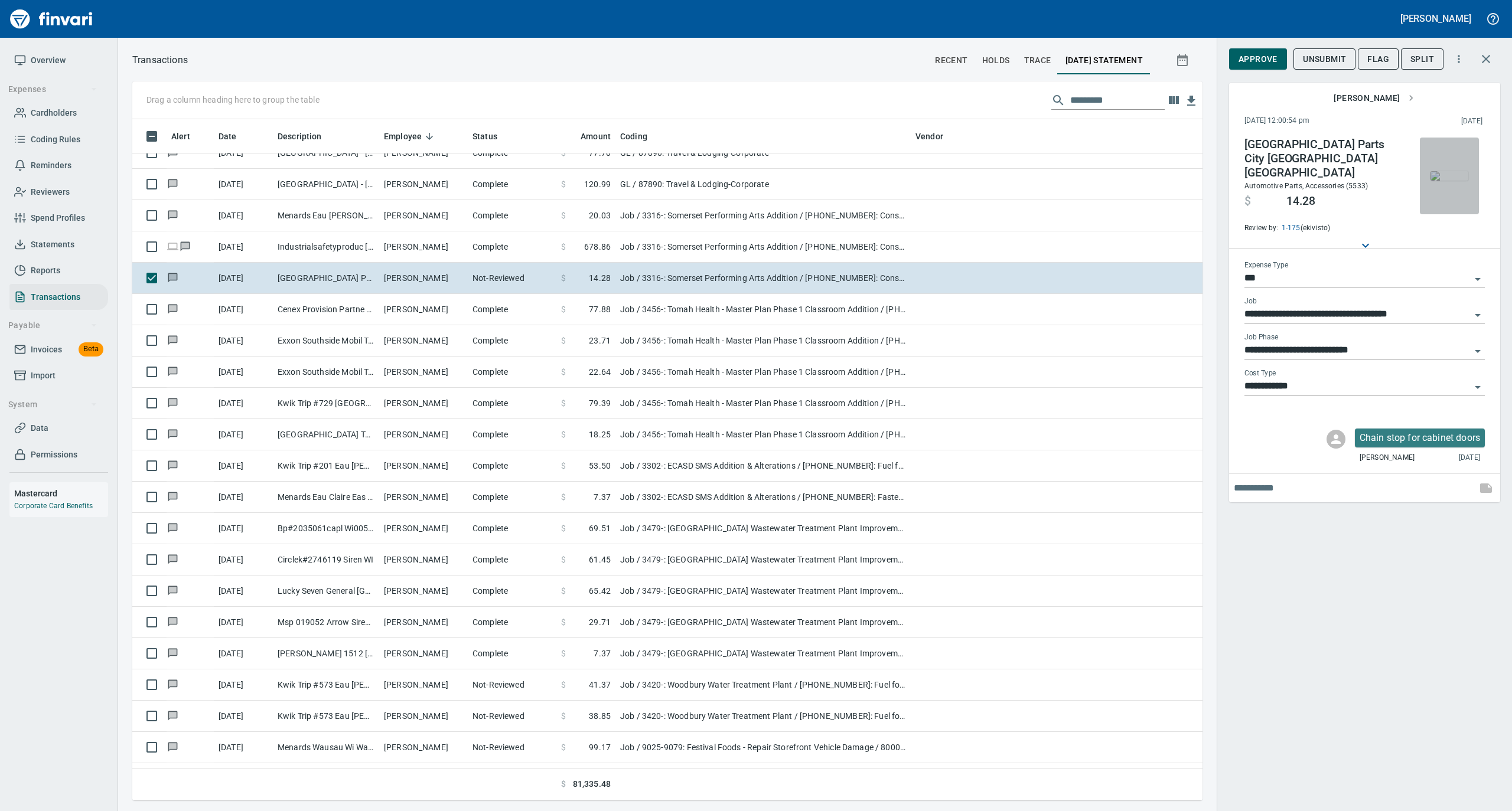
click at [1458, 177] on img "button" at bounding box center [1449, 176] width 38 height 10
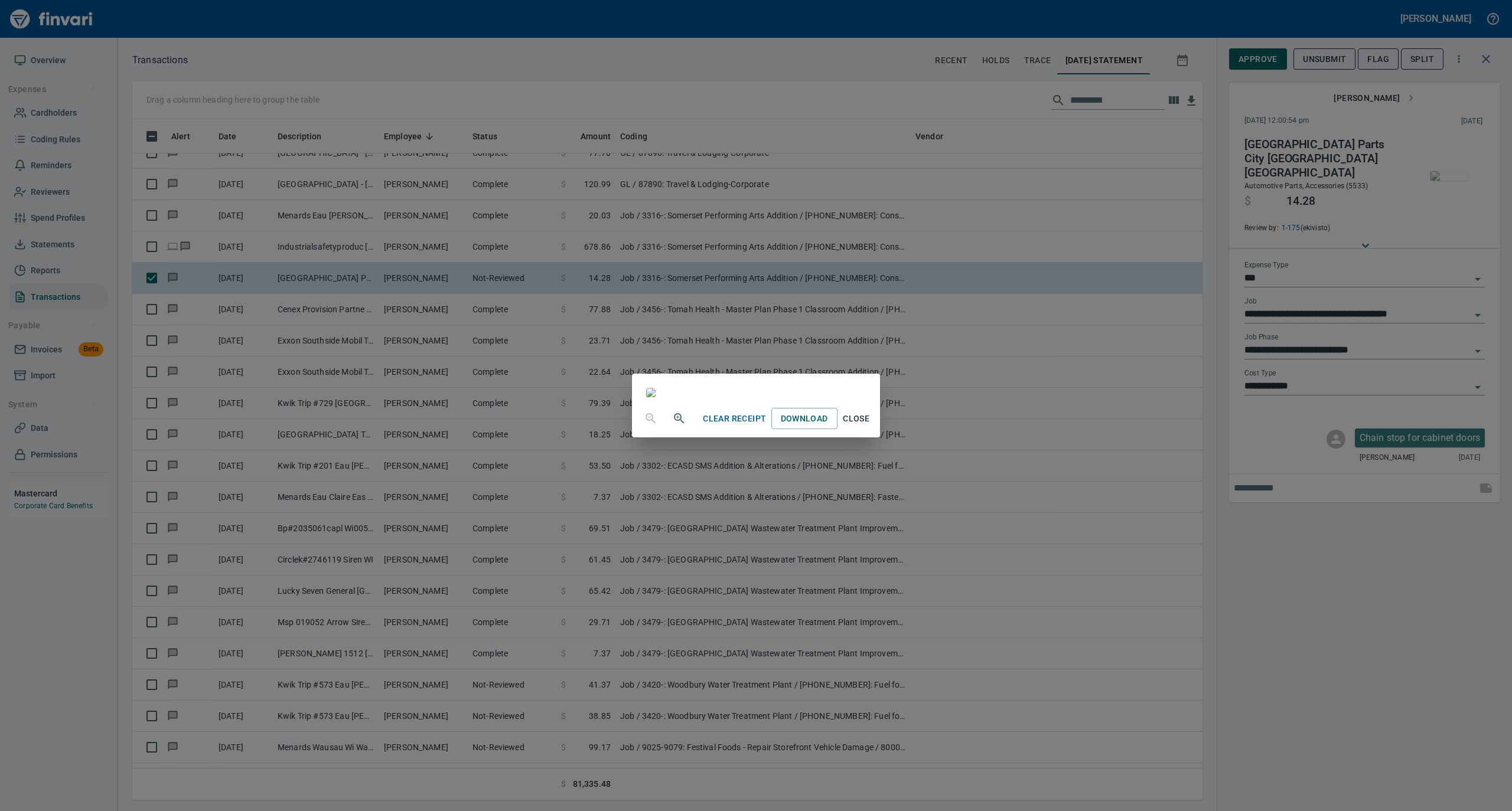
click at [871, 426] on span "Close" at bounding box center [856, 418] width 29 height 14
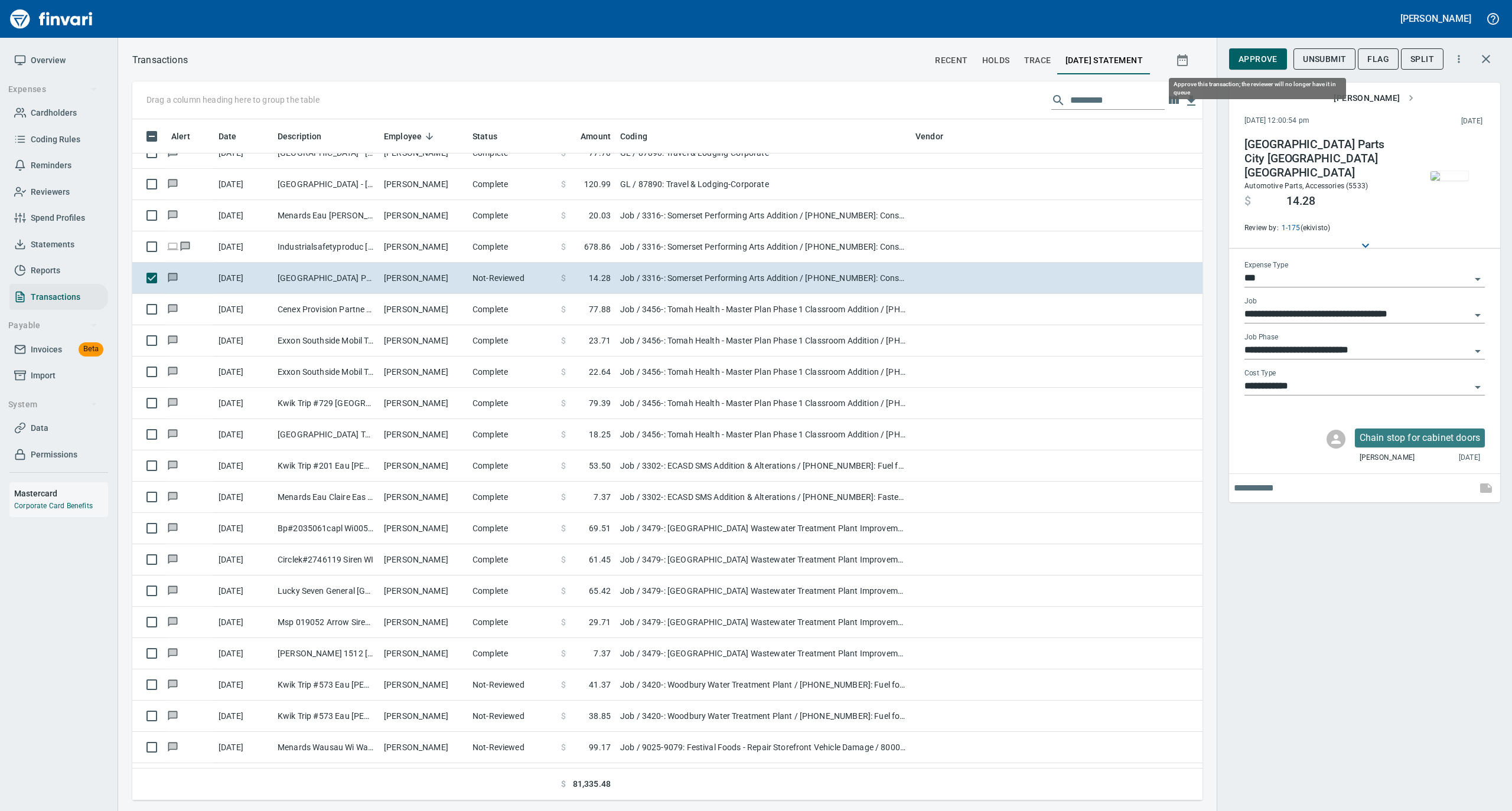
click at [1246, 59] on span "Approve" at bounding box center [1257, 58] width 39 height 14
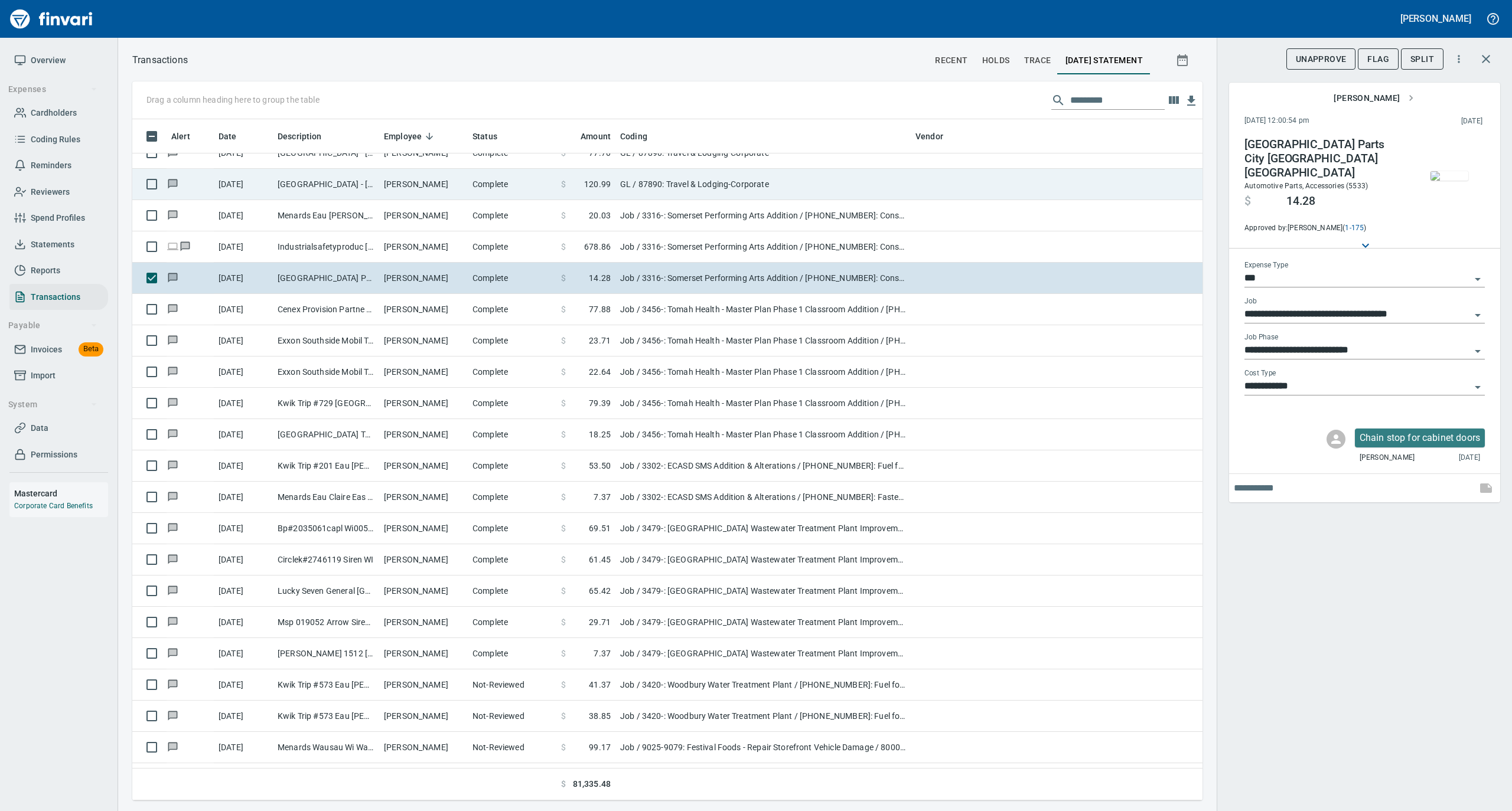
scroll to position [669, 1046]
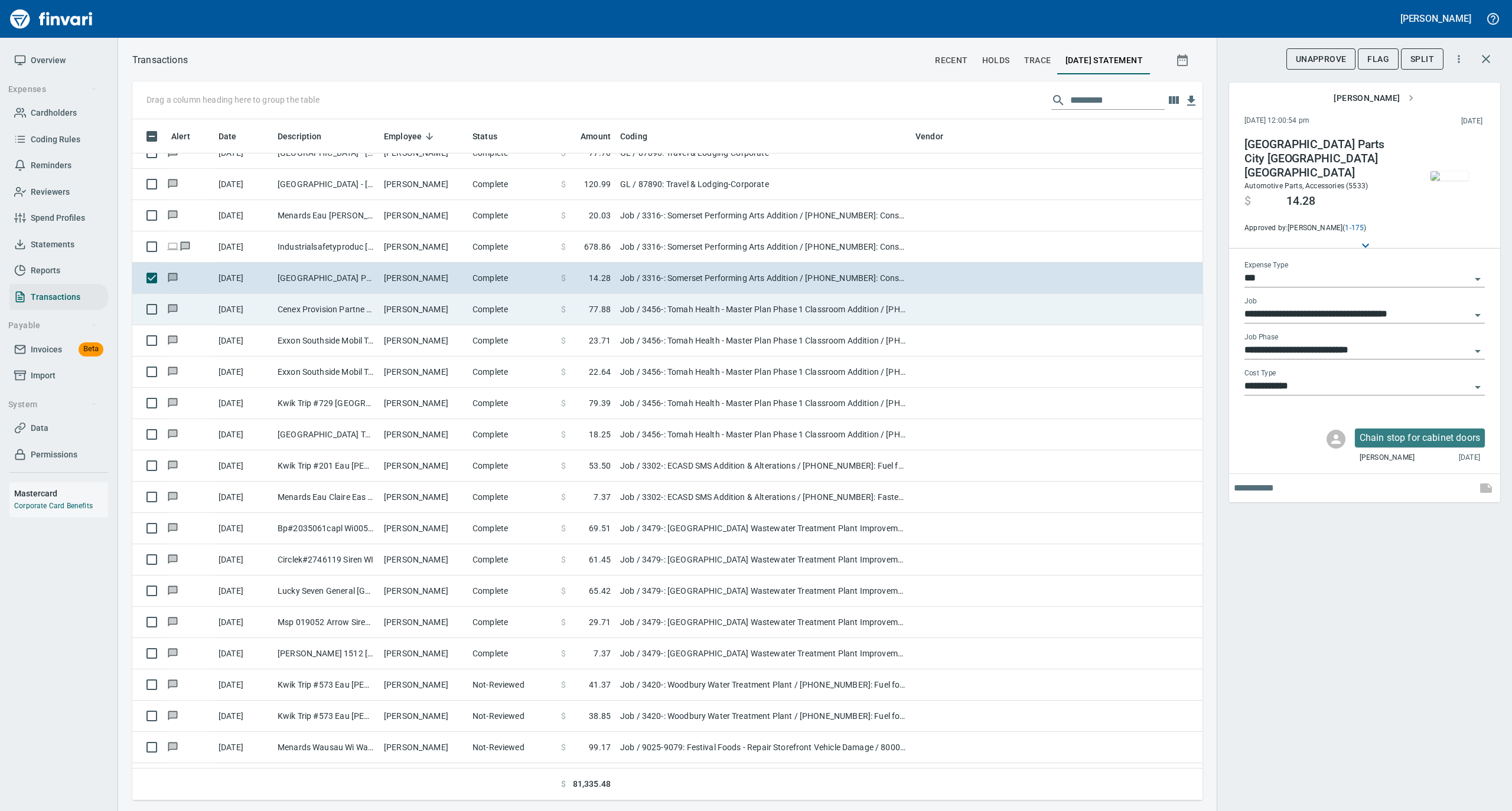
click at [422, 309] on td "Trevor Toraason" at bounding box center [423, 309] width 89 height 31
type input "**********"
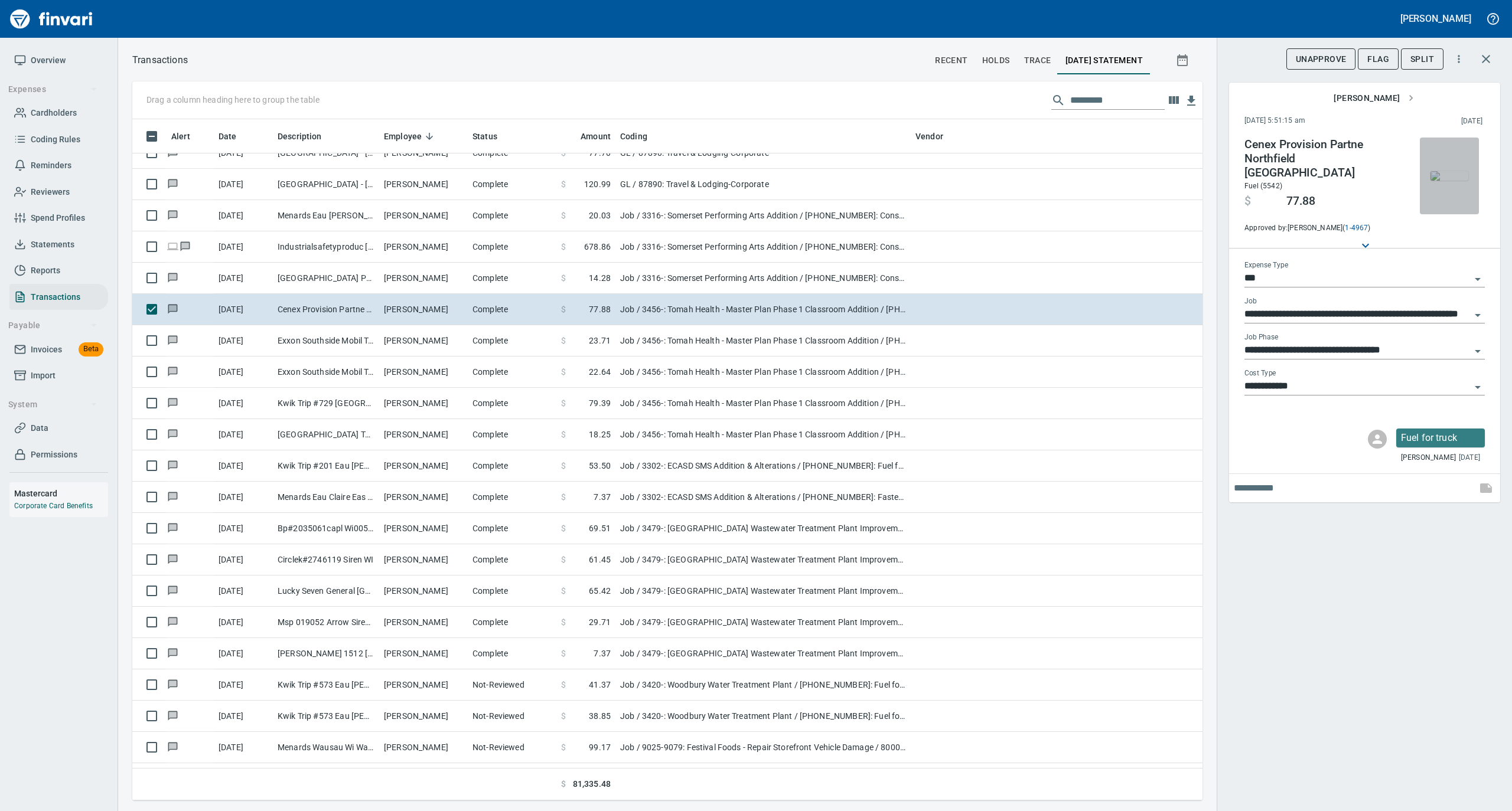
click at [1454, 175] on img "button" at bounding box center [1449, 176] width 38 height 10
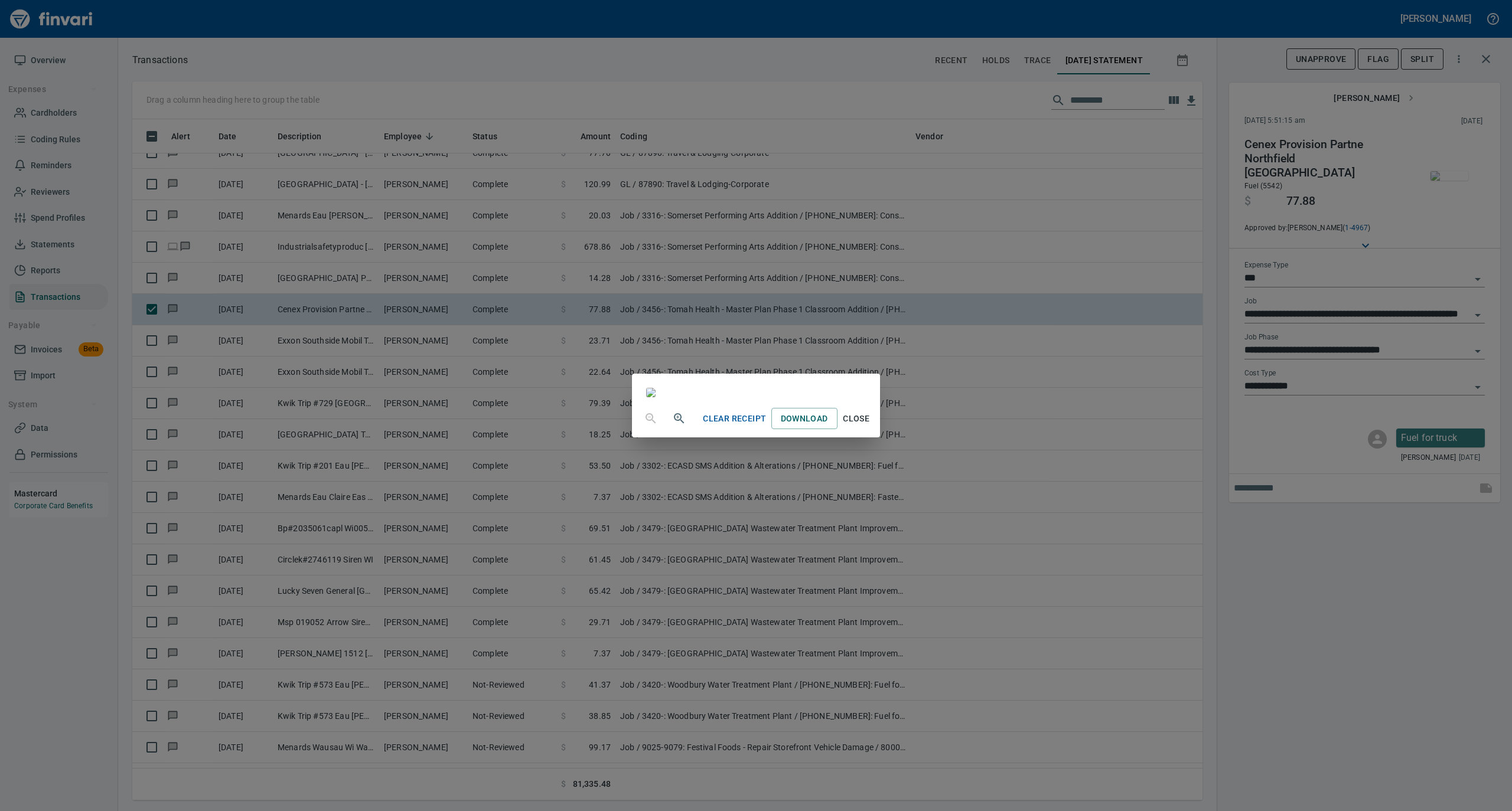
click at [871, 426] on span "Close" at bounding box center [856, 418] width 29 height 14
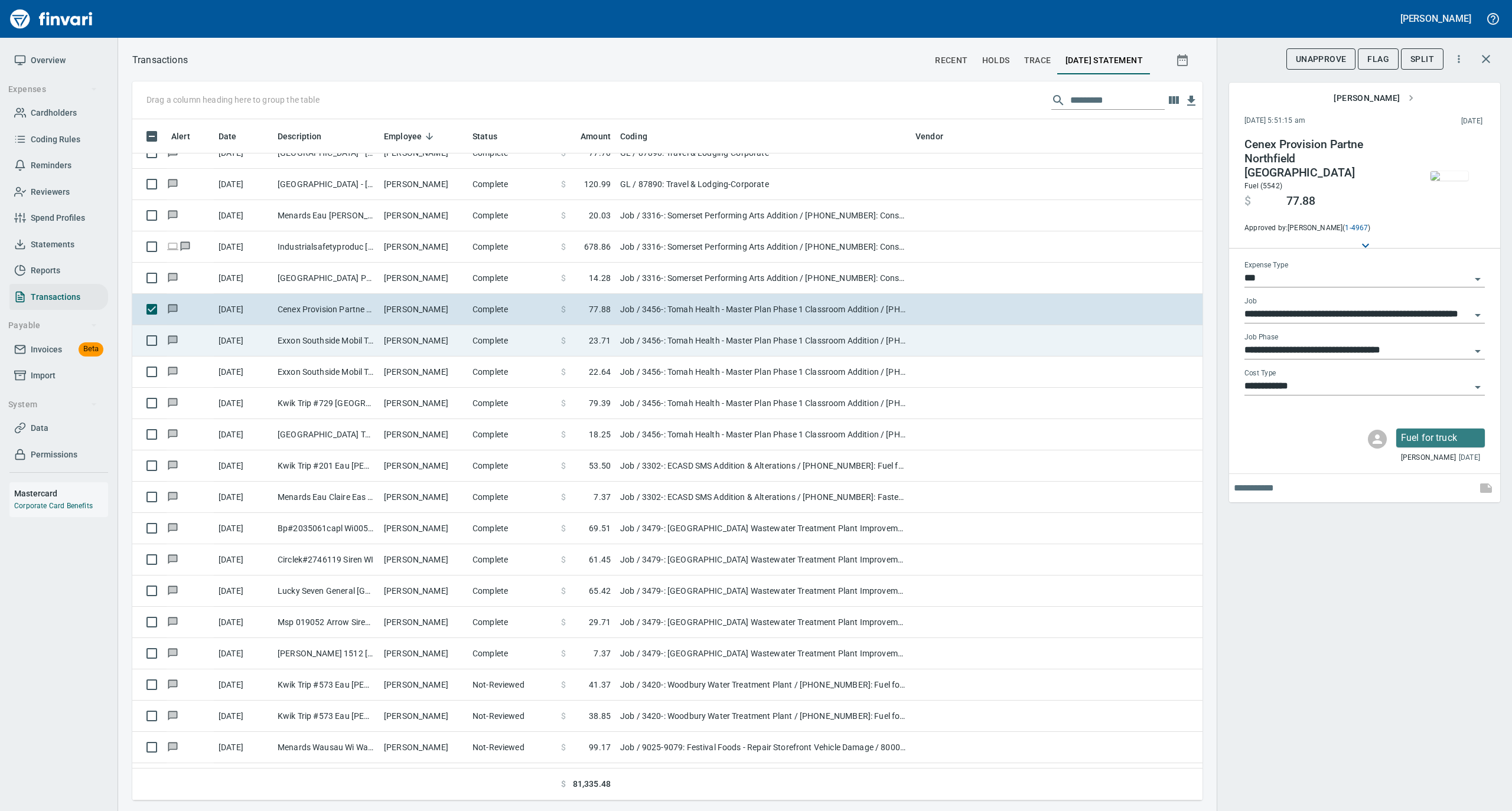
click at [459, 338] on td "Trevor Toraason" at bounding box center [423, 341] width 89 height 31
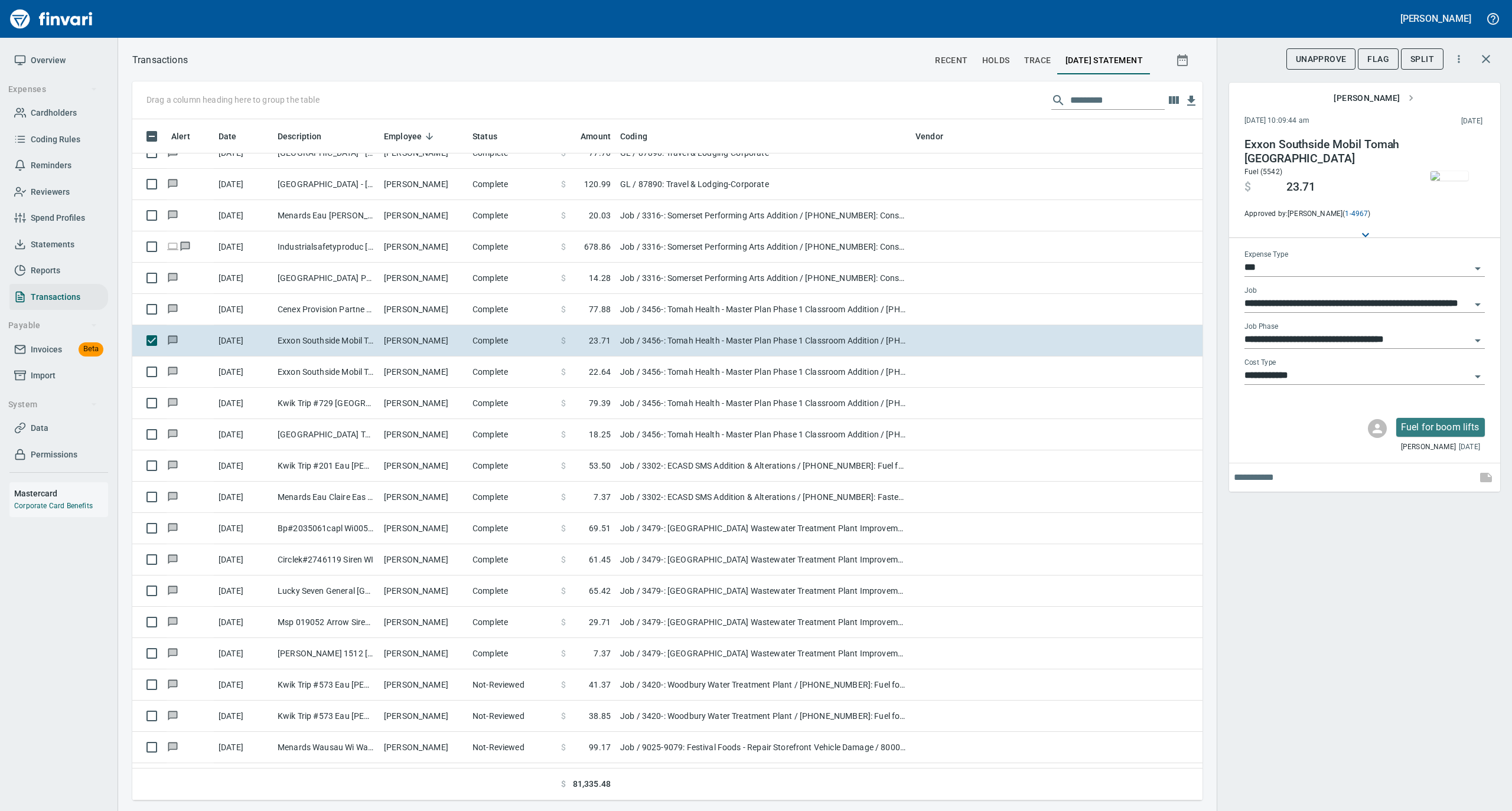
click at [1448, 174] on img "button" at bounding box center [1449, 176] width 38 height 10
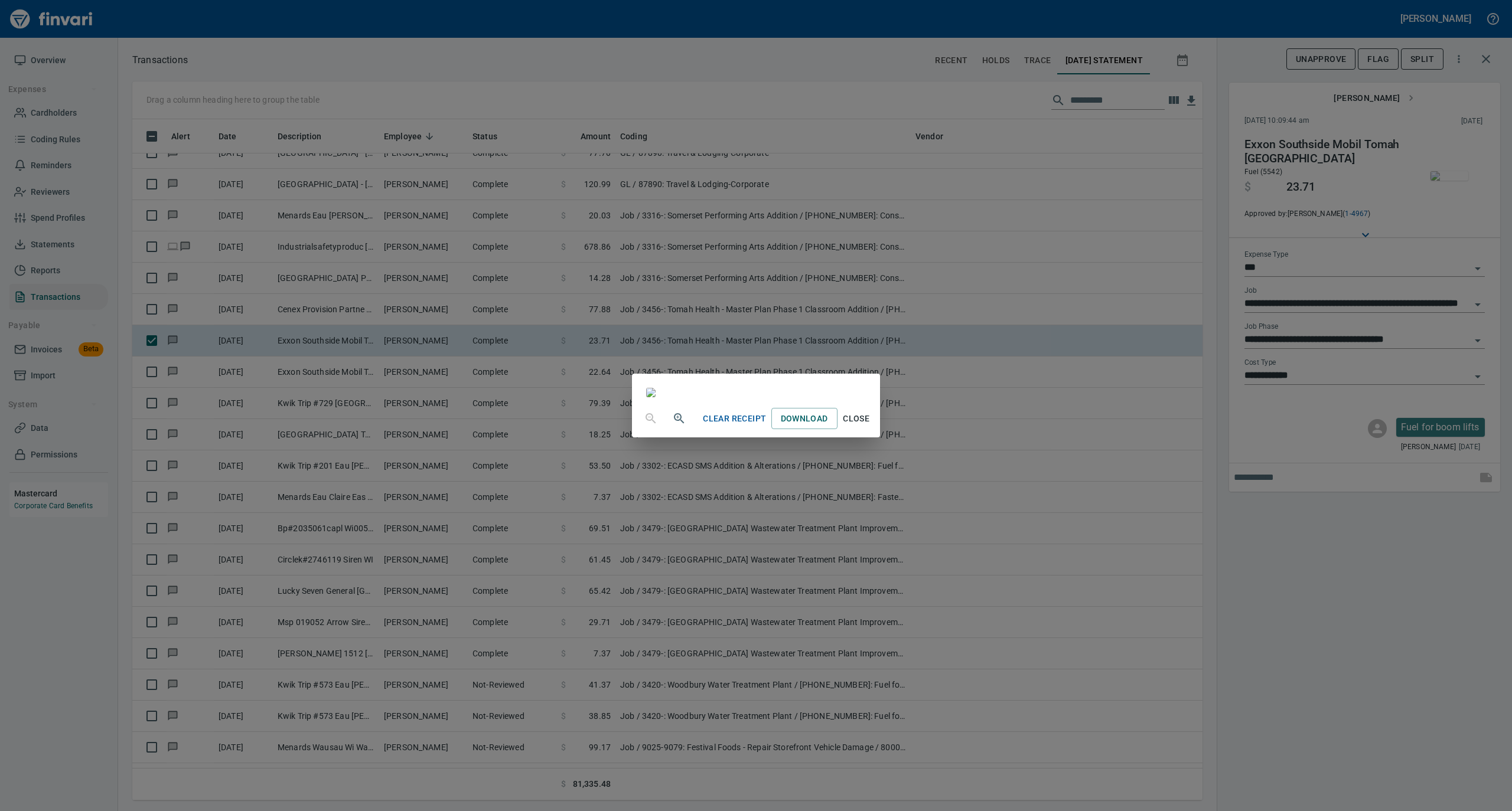
click at [871, 426] on span "Close" at bounding box center [856, 418] width 29 height 14
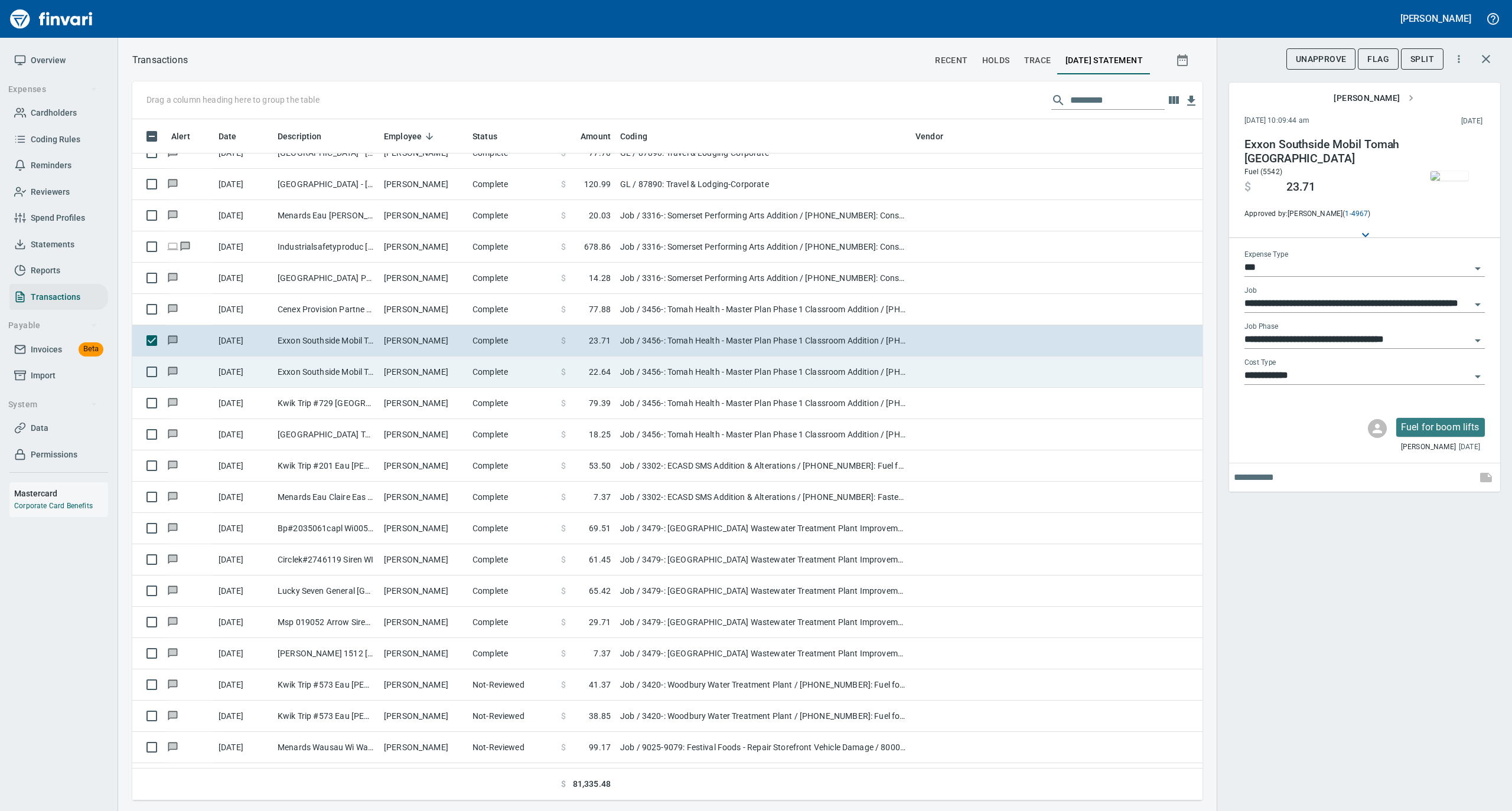
click at [522, 375] on td "Complete" at bounding box center [512, 372] width 89 height 31
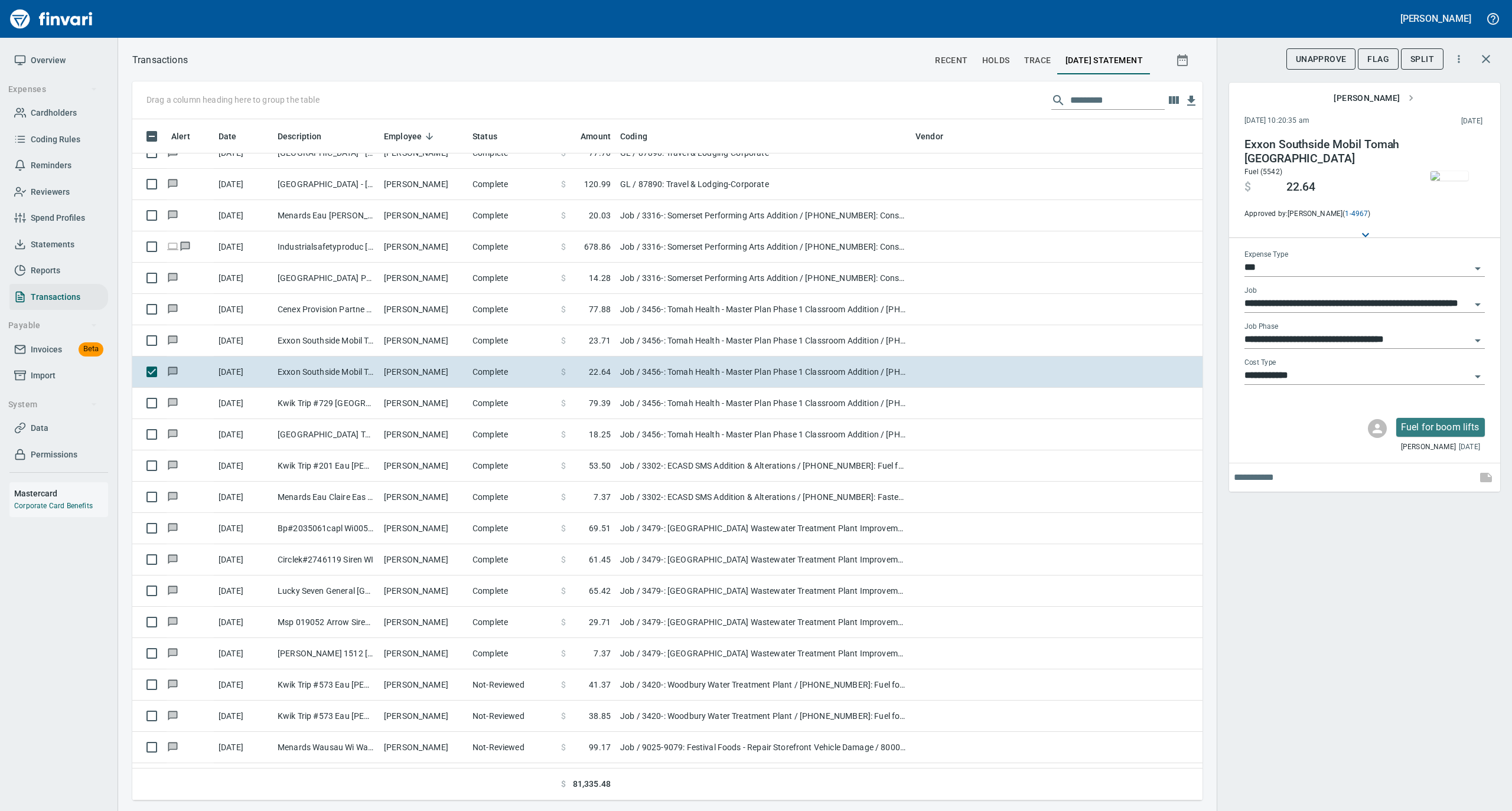
click at [1456, 174] on img "button" at bounding box center [1449, 176] width 38 height 10
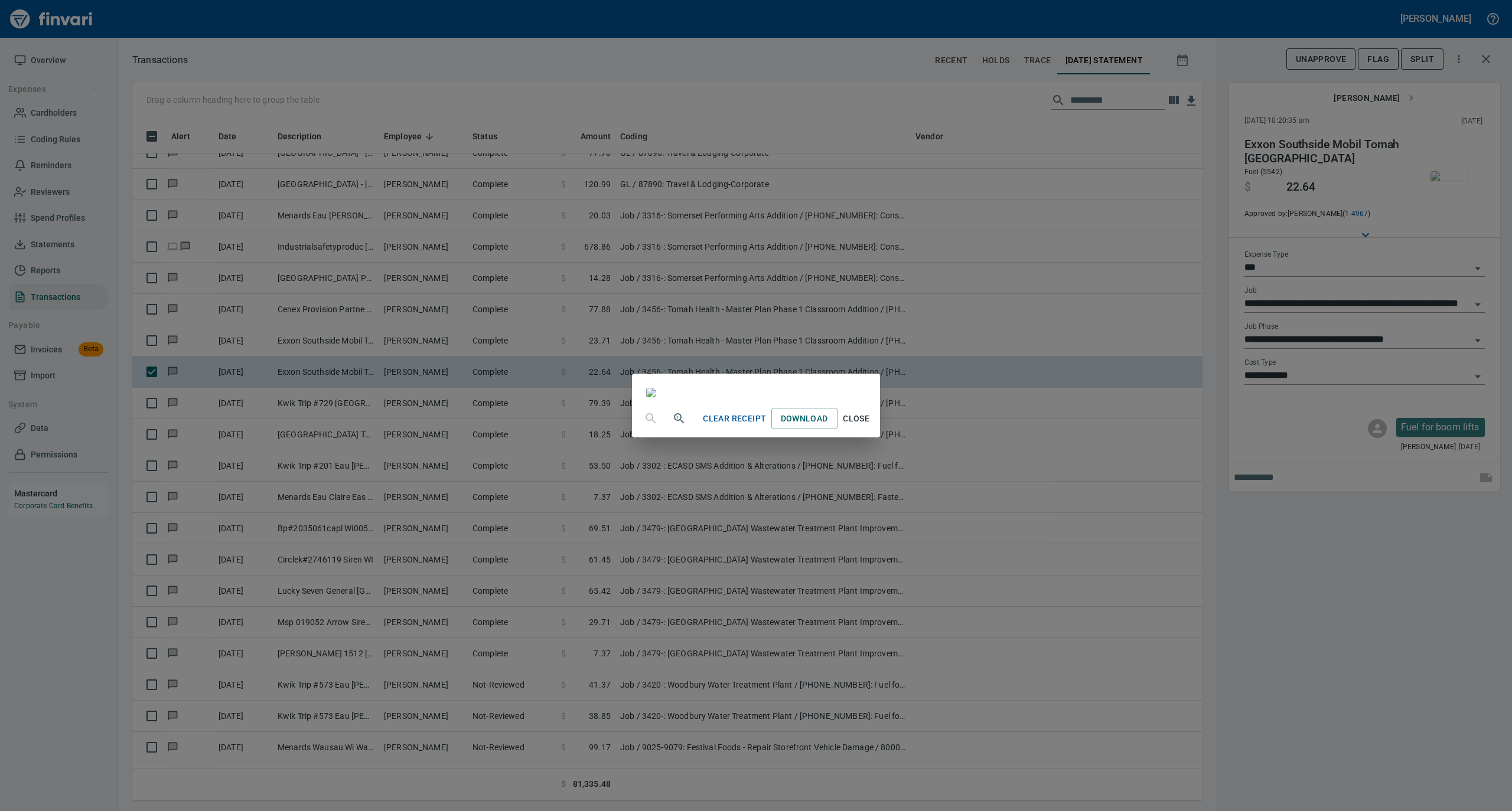
click at [871, 426] on span "Close" at bounding box center [856, 418] width 29 height 14
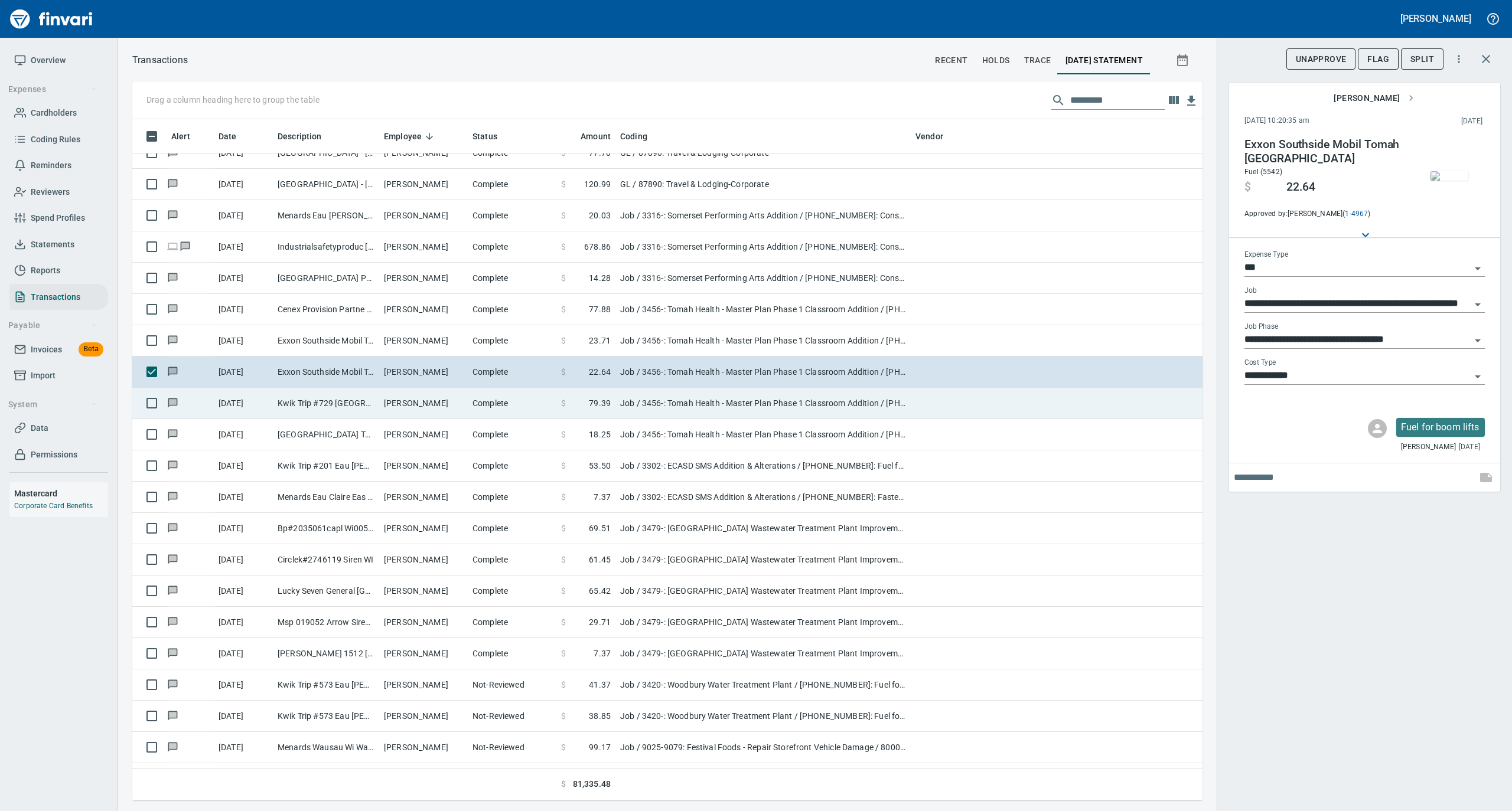
click at [481, 412] on td "Complete" at bounding box center [512, 403] width 89 height 31
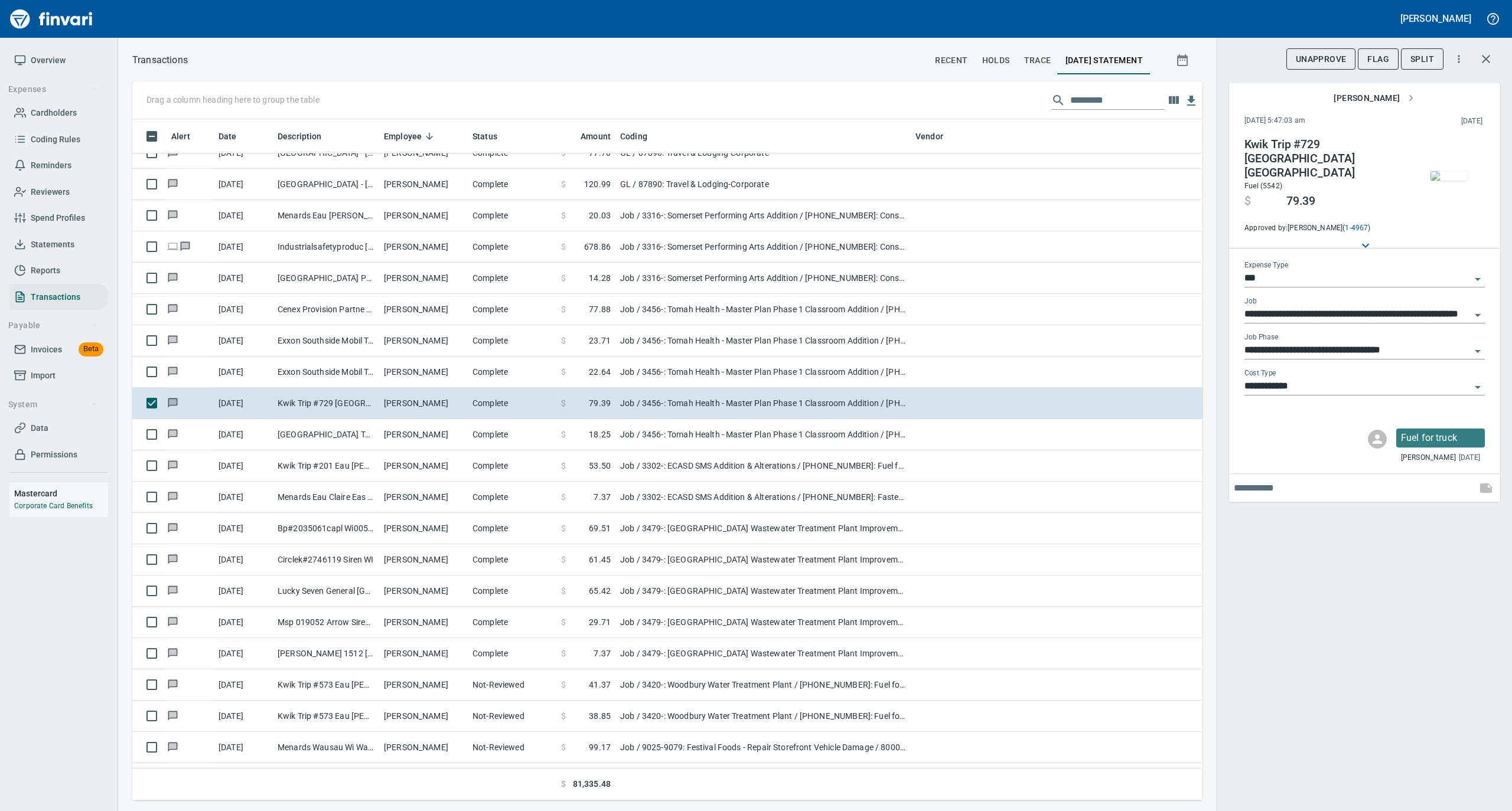
click at [1450, 180] on img "button" at bounding box center [1449, 176] width 38 height 10
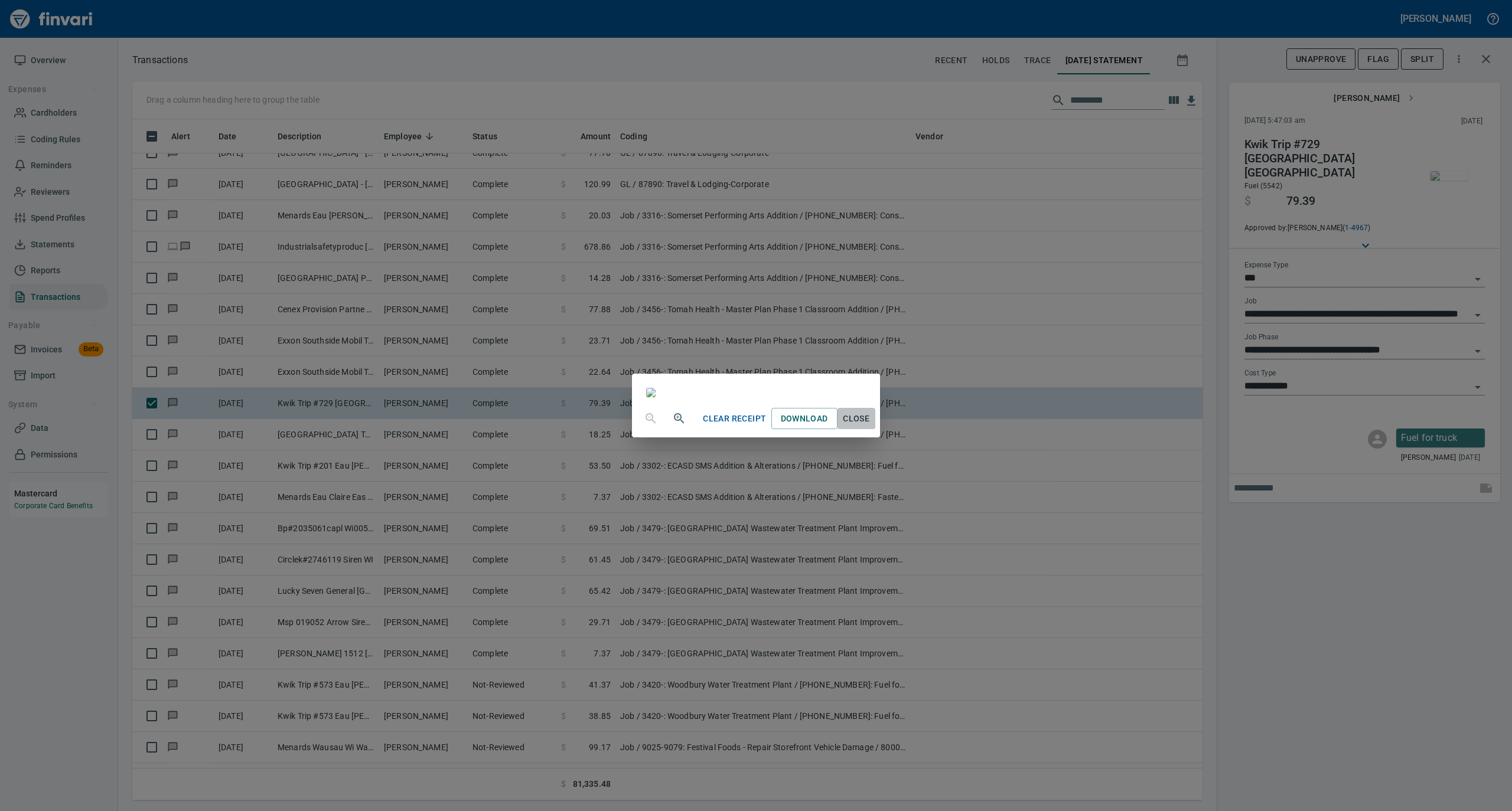
click at [871, 426] on span "Close" at bounding box center [856, 418] width 29 height 14
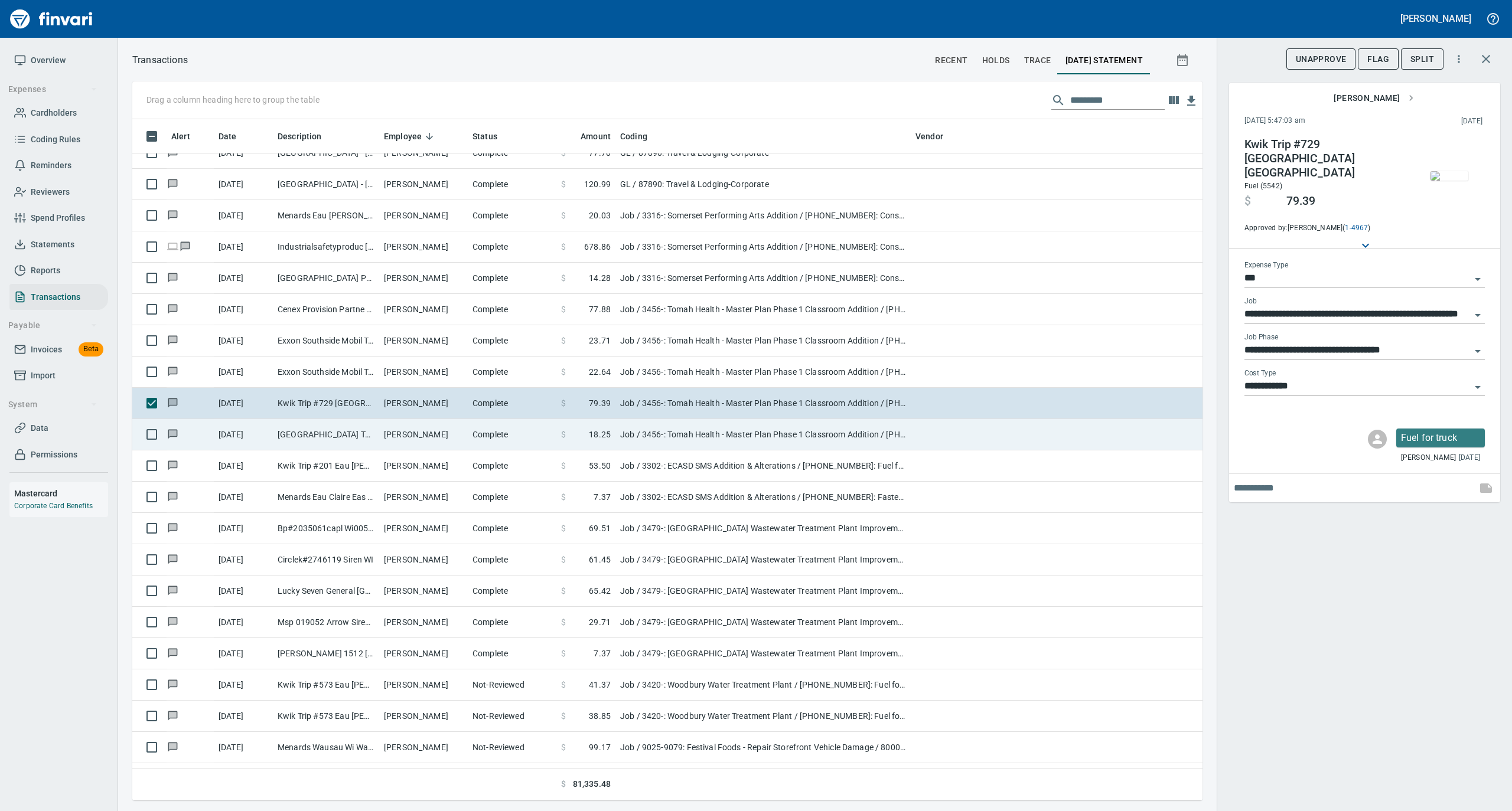
click at [358, 442] on td "Tomah Memorial Cafe Tomah WI" at bounding box center [326, 434] width 106 height 31
type input "**********"
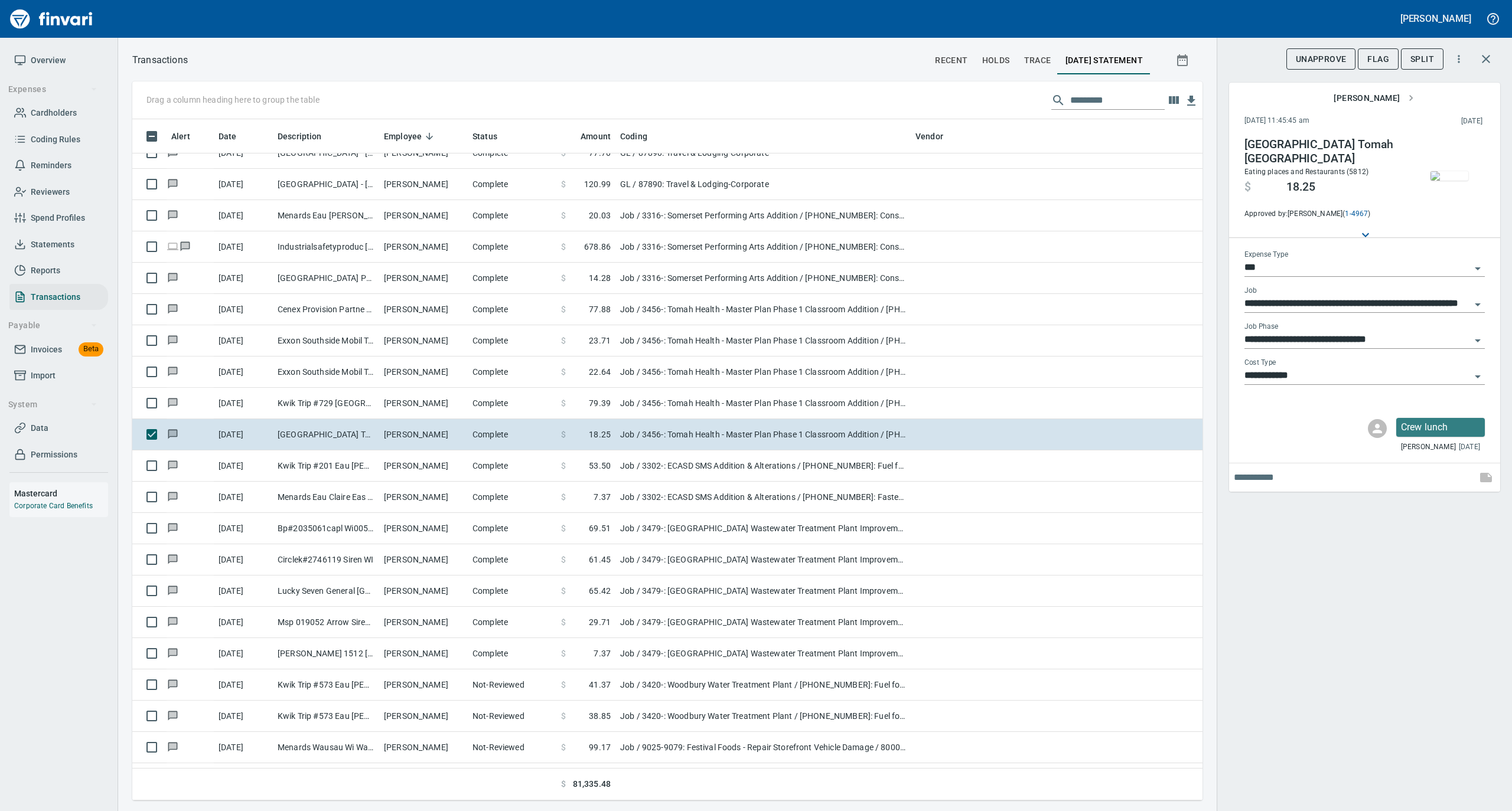
click at [1443, 171] on img "button" at bounding box center [1449, 176] width 38 height 10
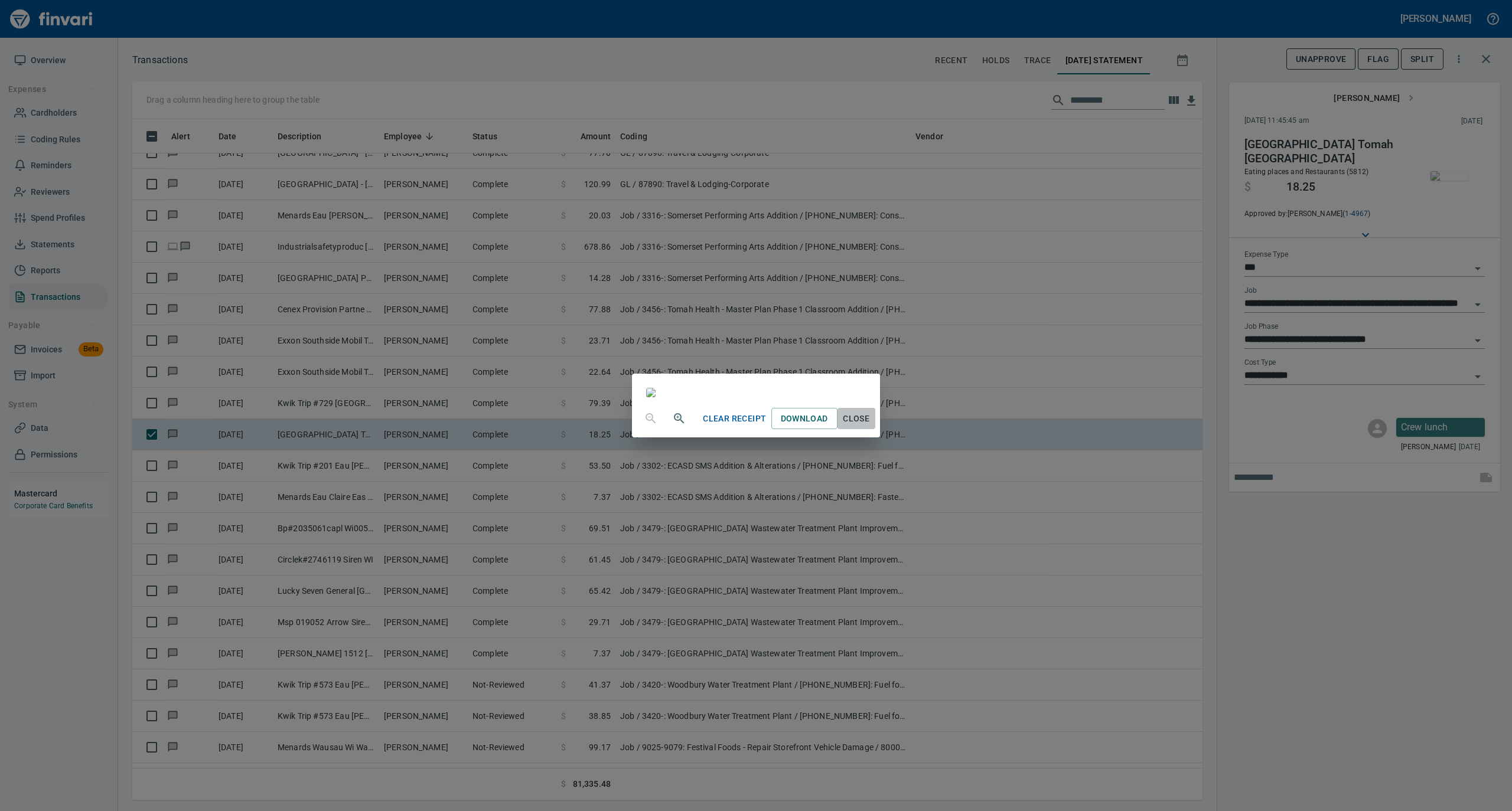
drag, startPoint x: 980, startPoint y: 714, endPoint x: 990, endPoint y: 707, distance: 12.2
click at [871, 426] on span "Close" at bounding box center [856, 418] width 29 height 14
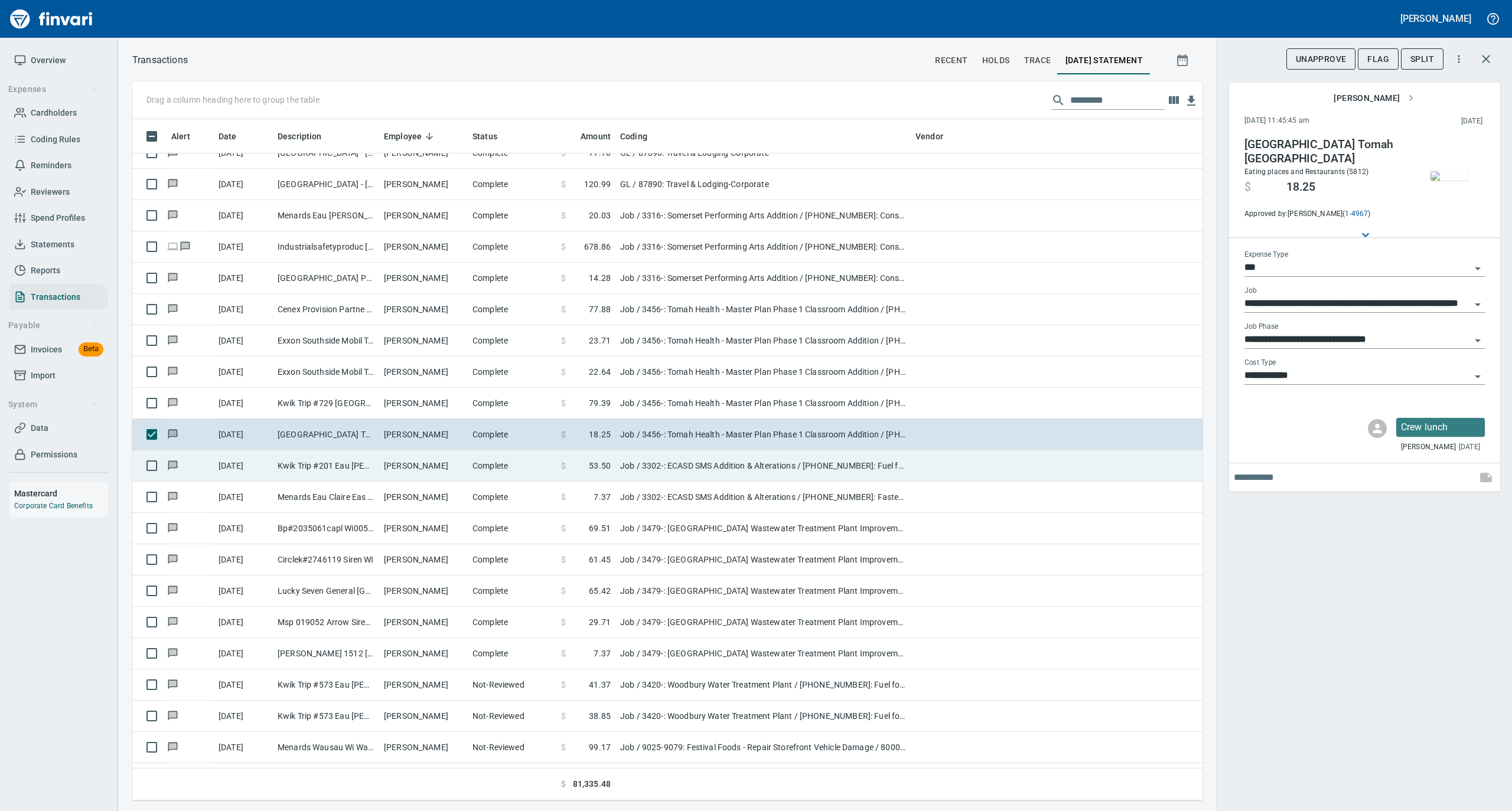
click at [414, 464] on td "Travis Klonecki" at bounding box center [423, 466] width 89 height 31
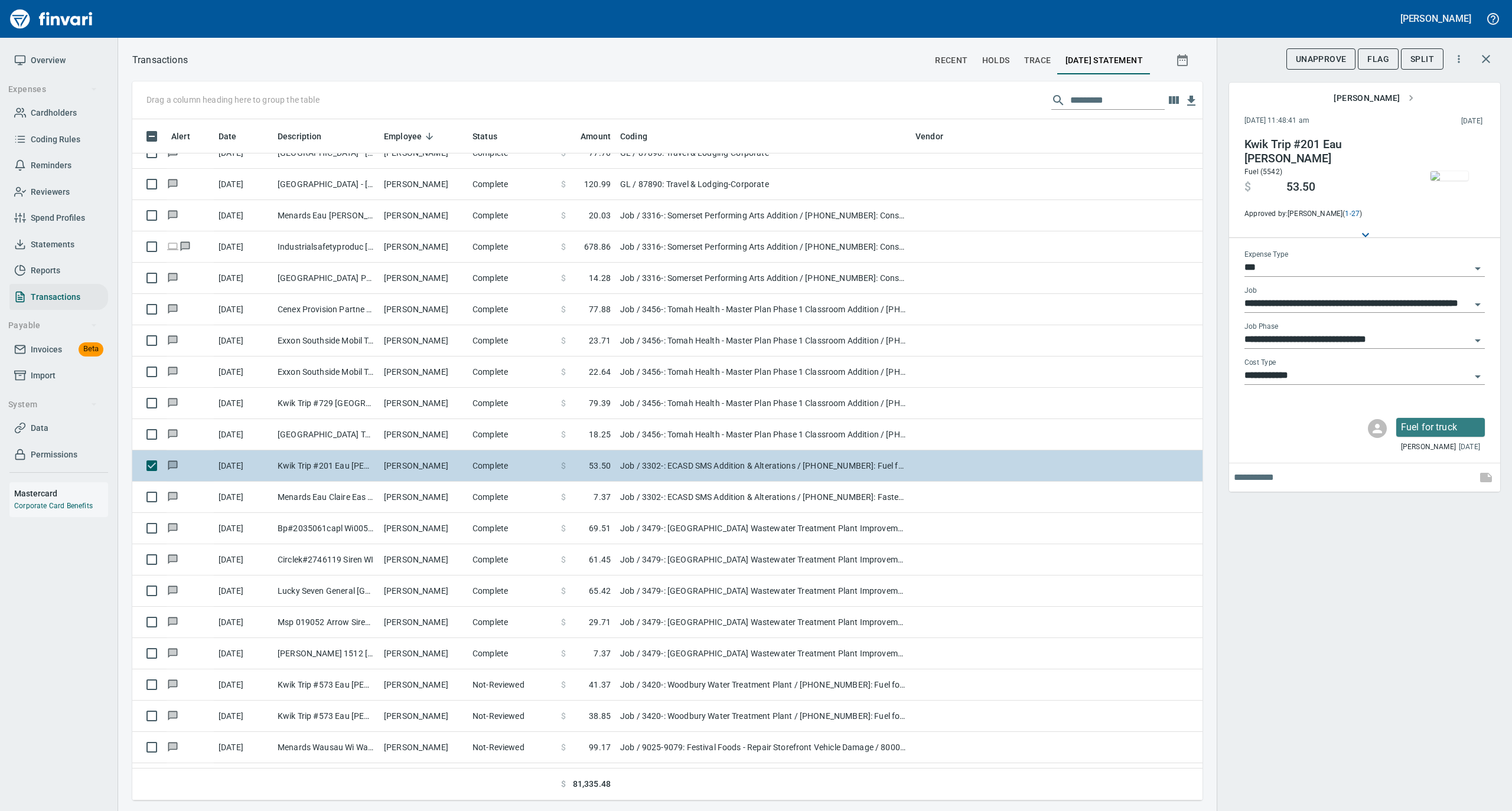
type input "**********"
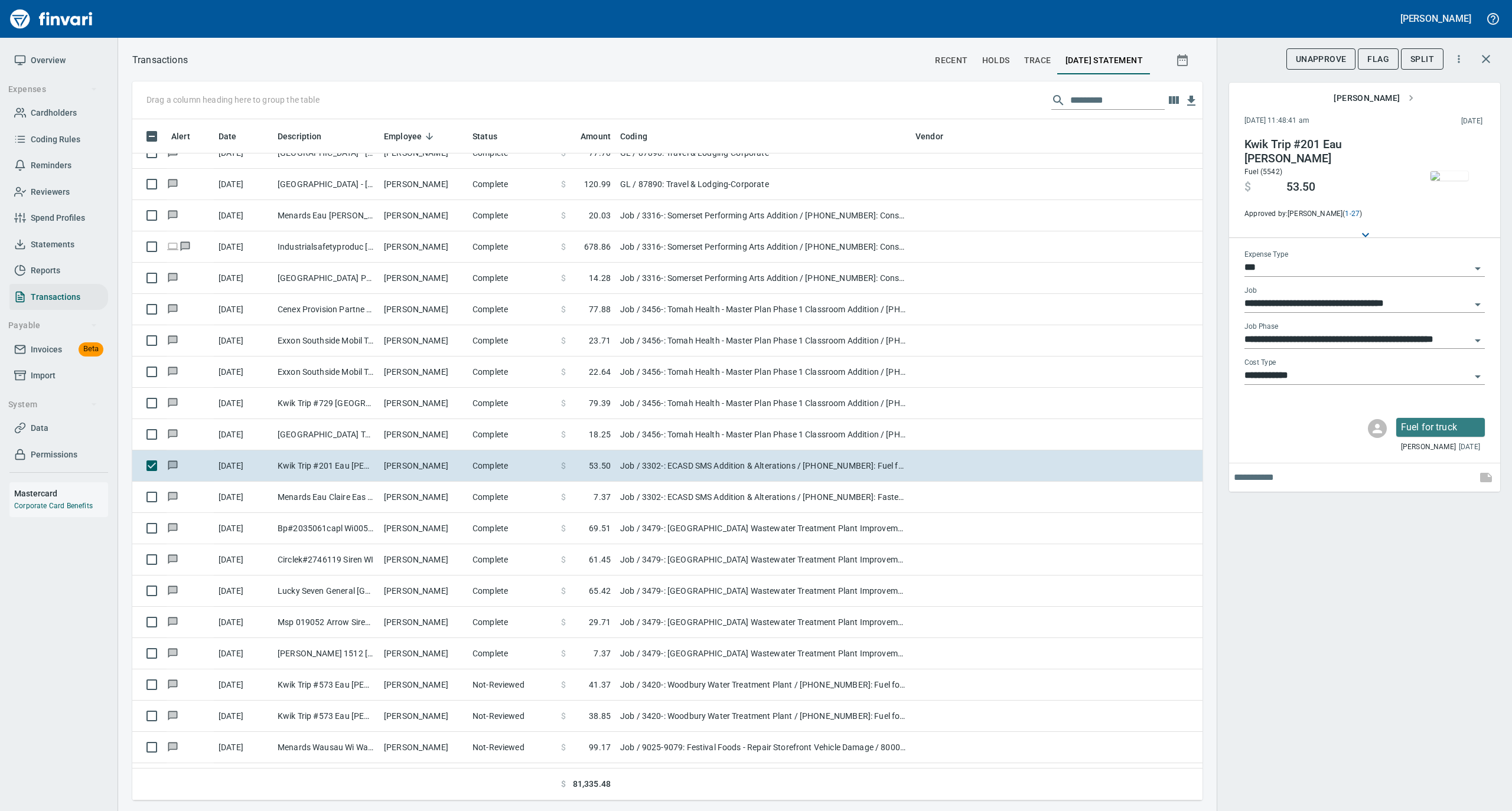
click at [1453, 180] on img "button" at bounding box center [1449, 176] width 38 height 10
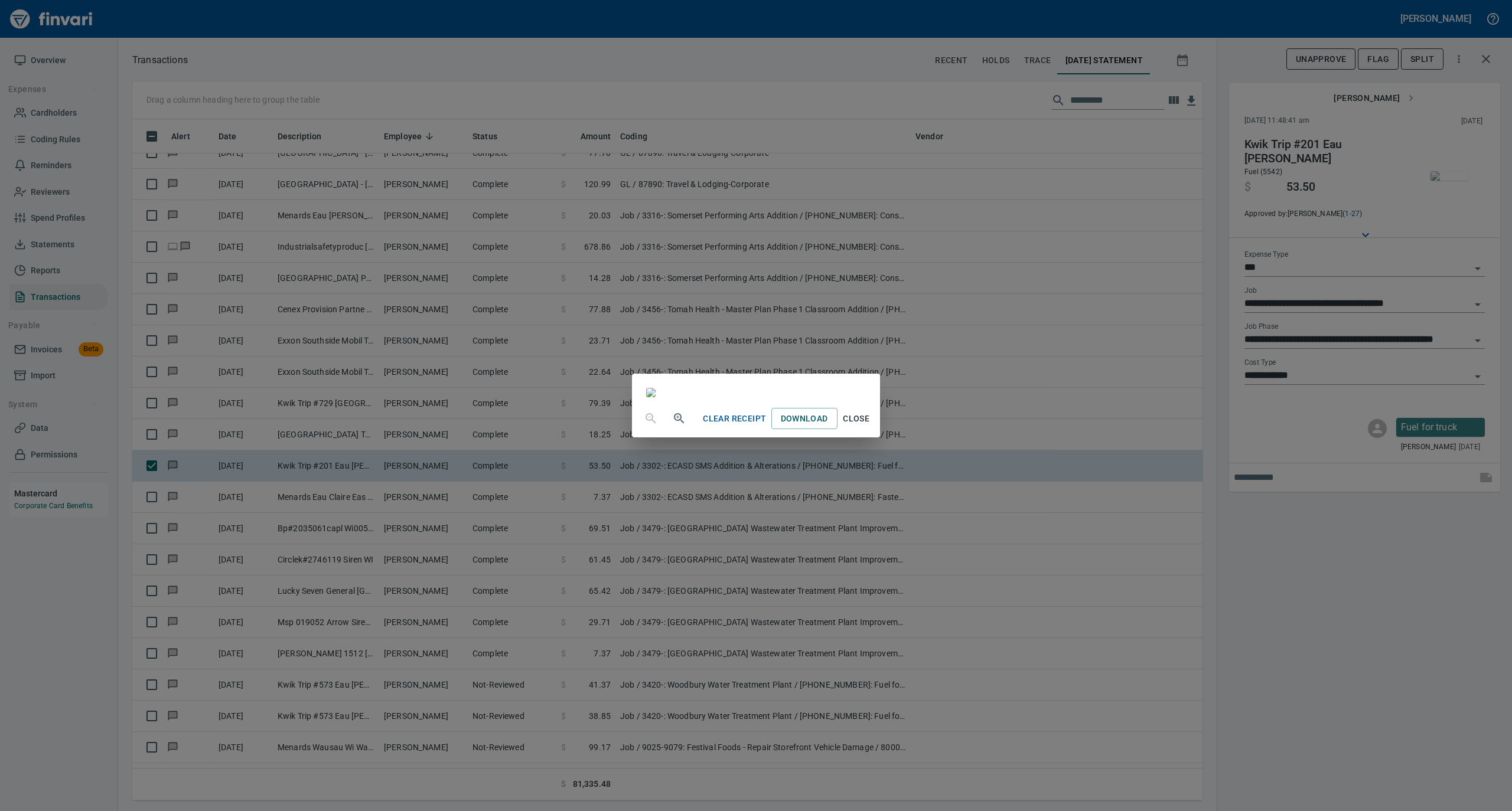
click at [871, 426] on span "Close" at bounding box center [856, 418] width 29 height 14
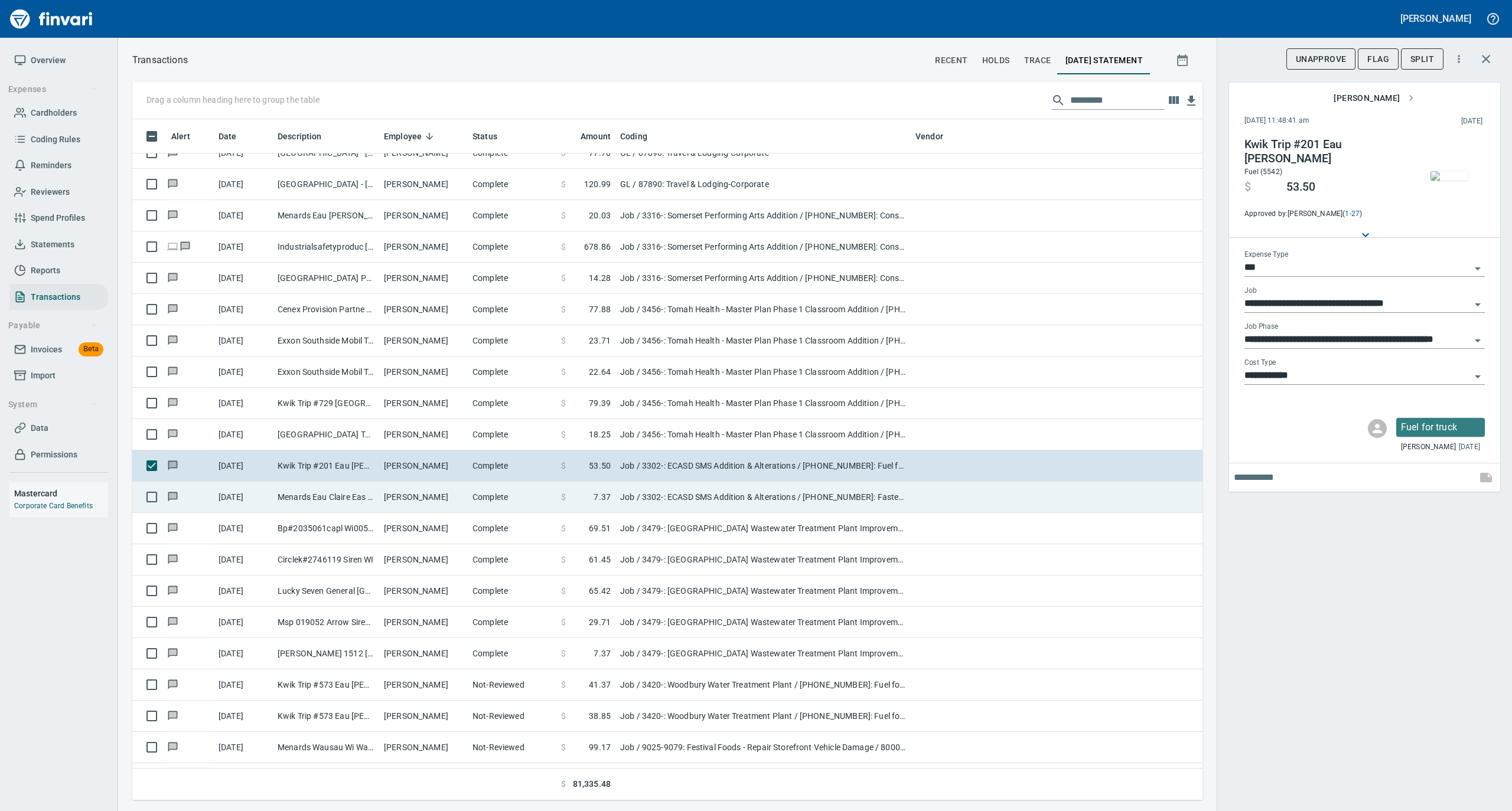
click at [320, 508] on td "Menards Eau Claire Eas Eau Claire WI" at bounding box center [326, 497] width 106 height 31
type input "**********"
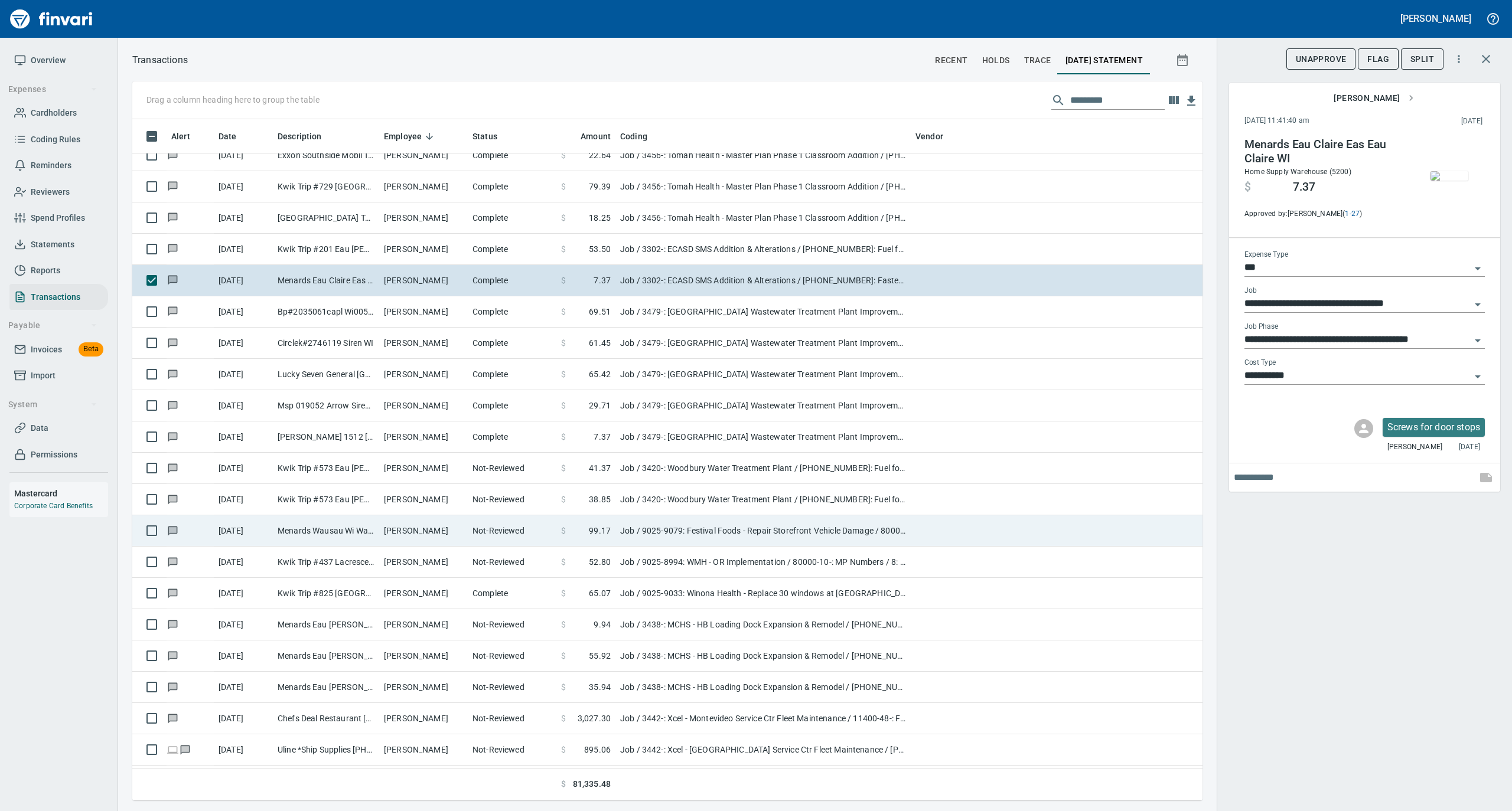
scroll to position [472, 0]
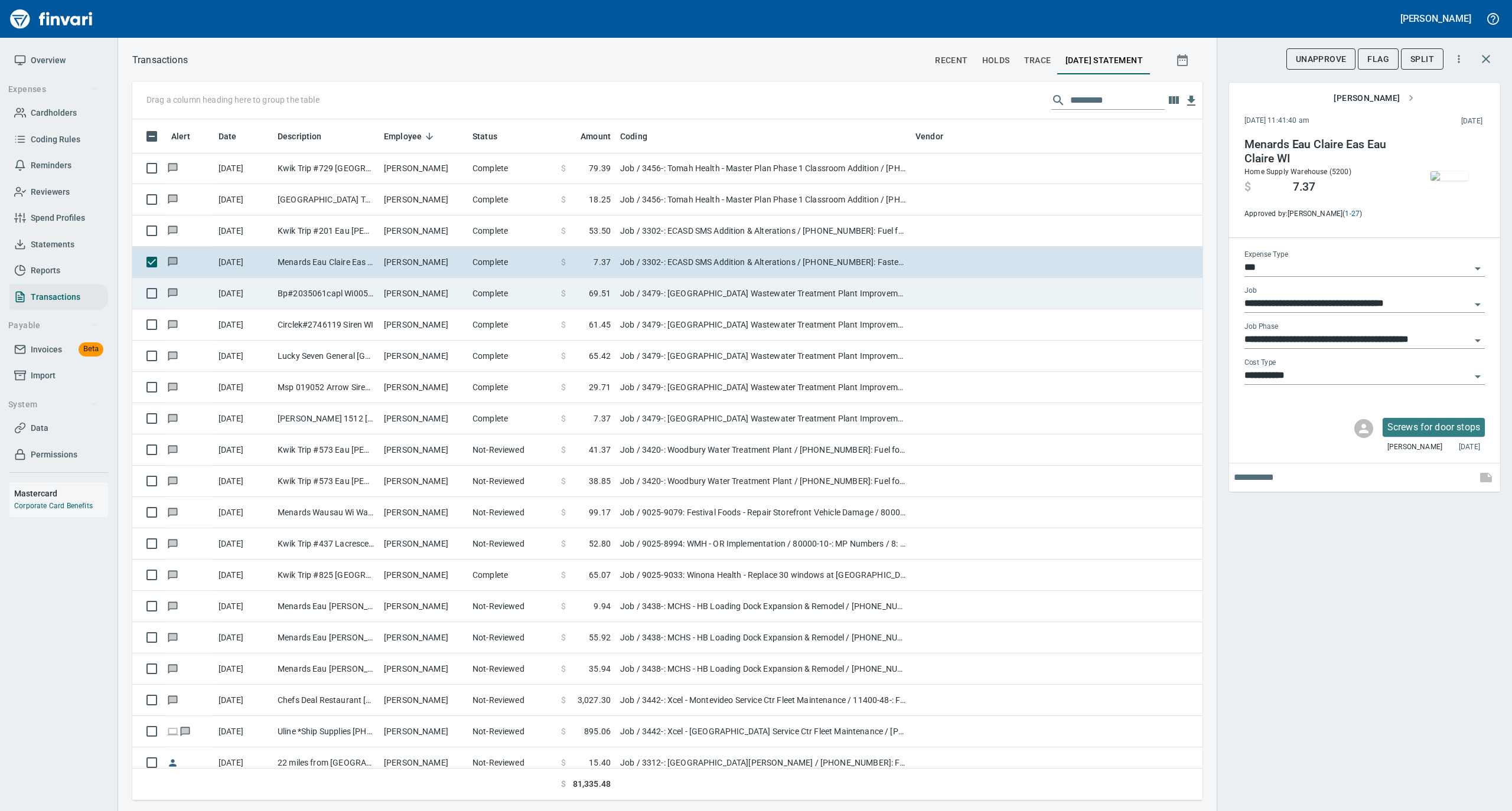
click at [400, 303] on td "Timothy Durand" at bounding box center [423, 293] width 89 height 31
type input "**********"
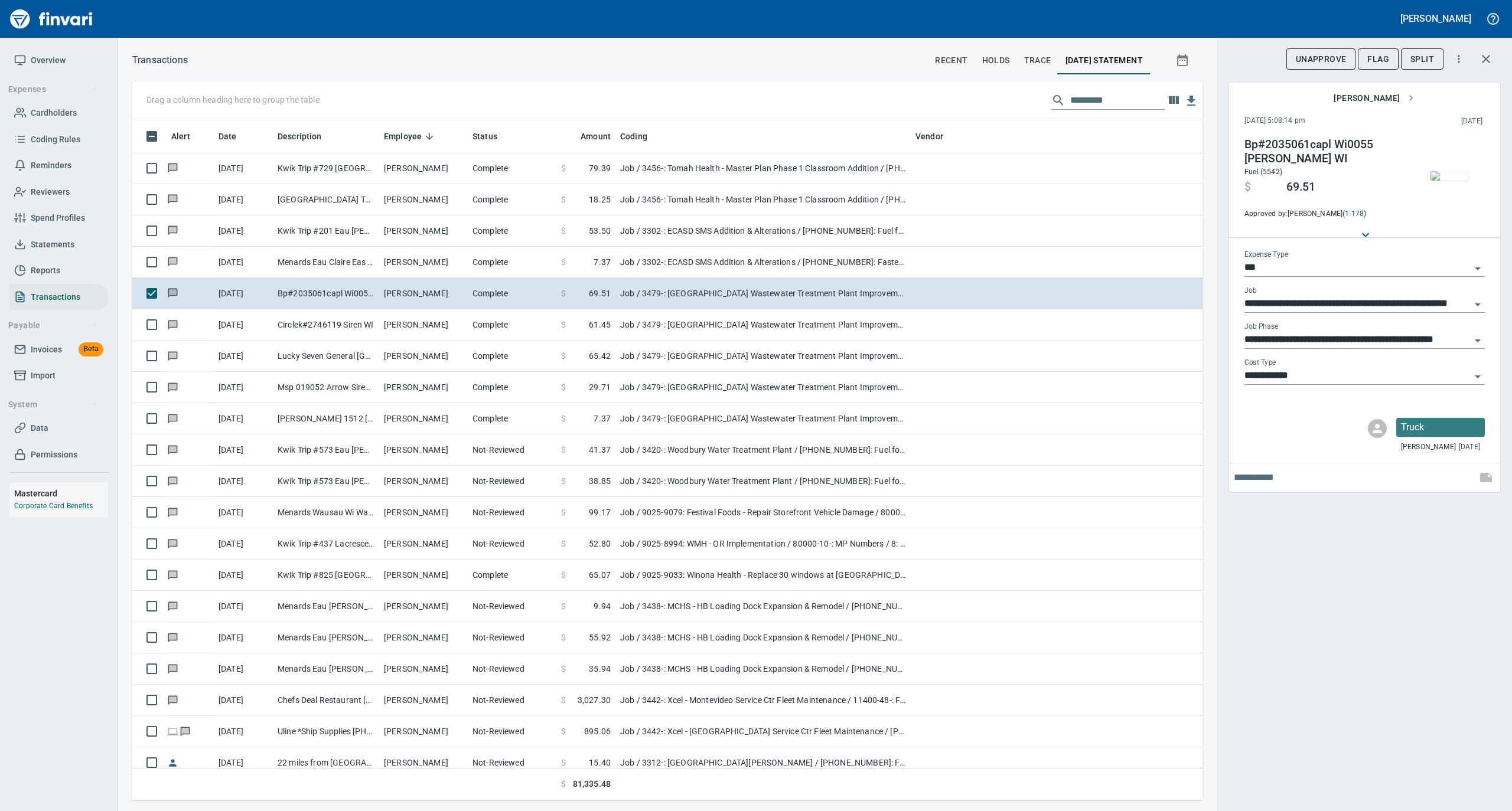
click at [1443, 171] on img "button" at bounding box center [1449, 176] width 38 height 10
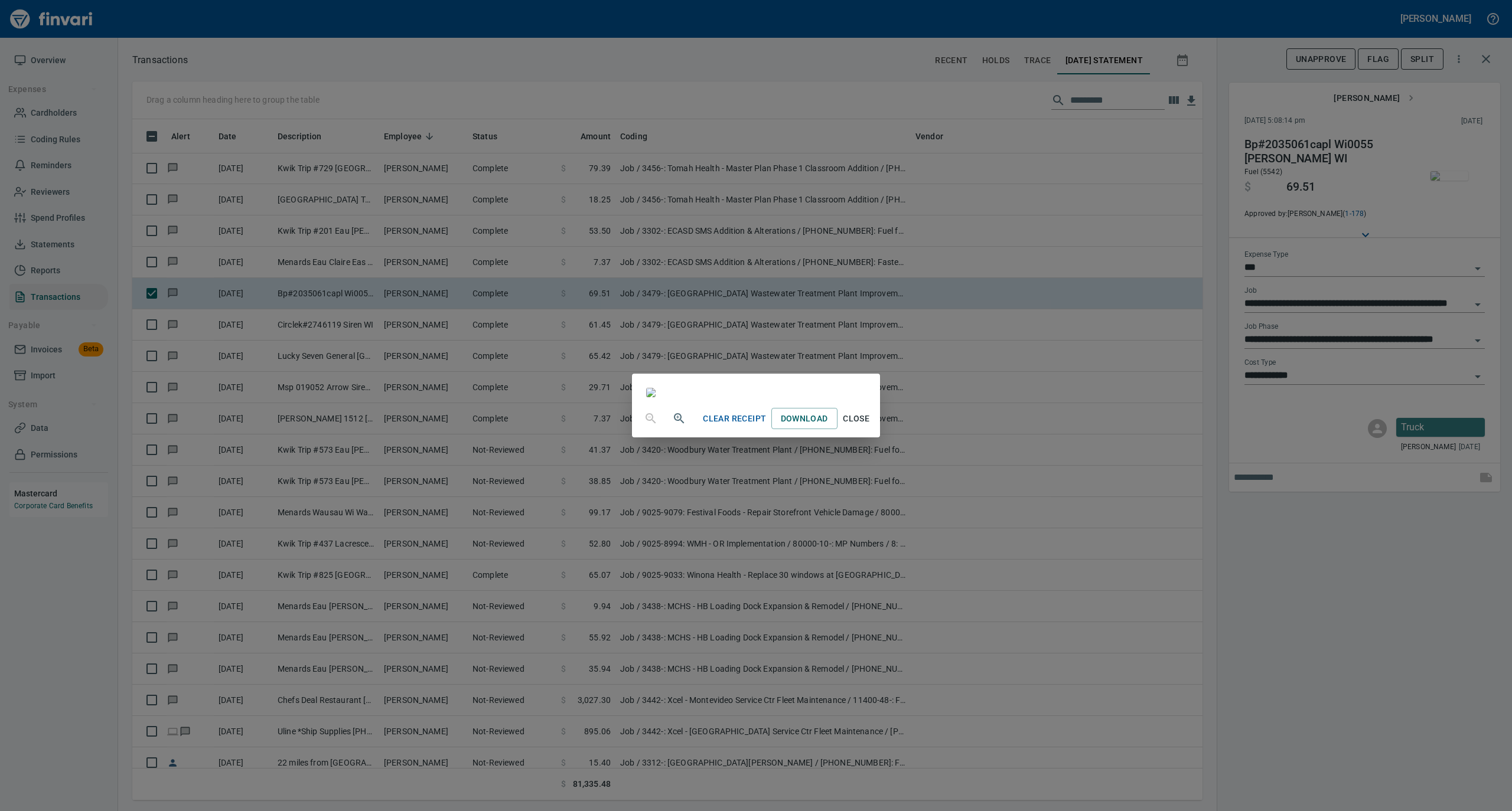
click at [871, 426] on span "Close" at bounding box center [856, 418] width 29 height 14
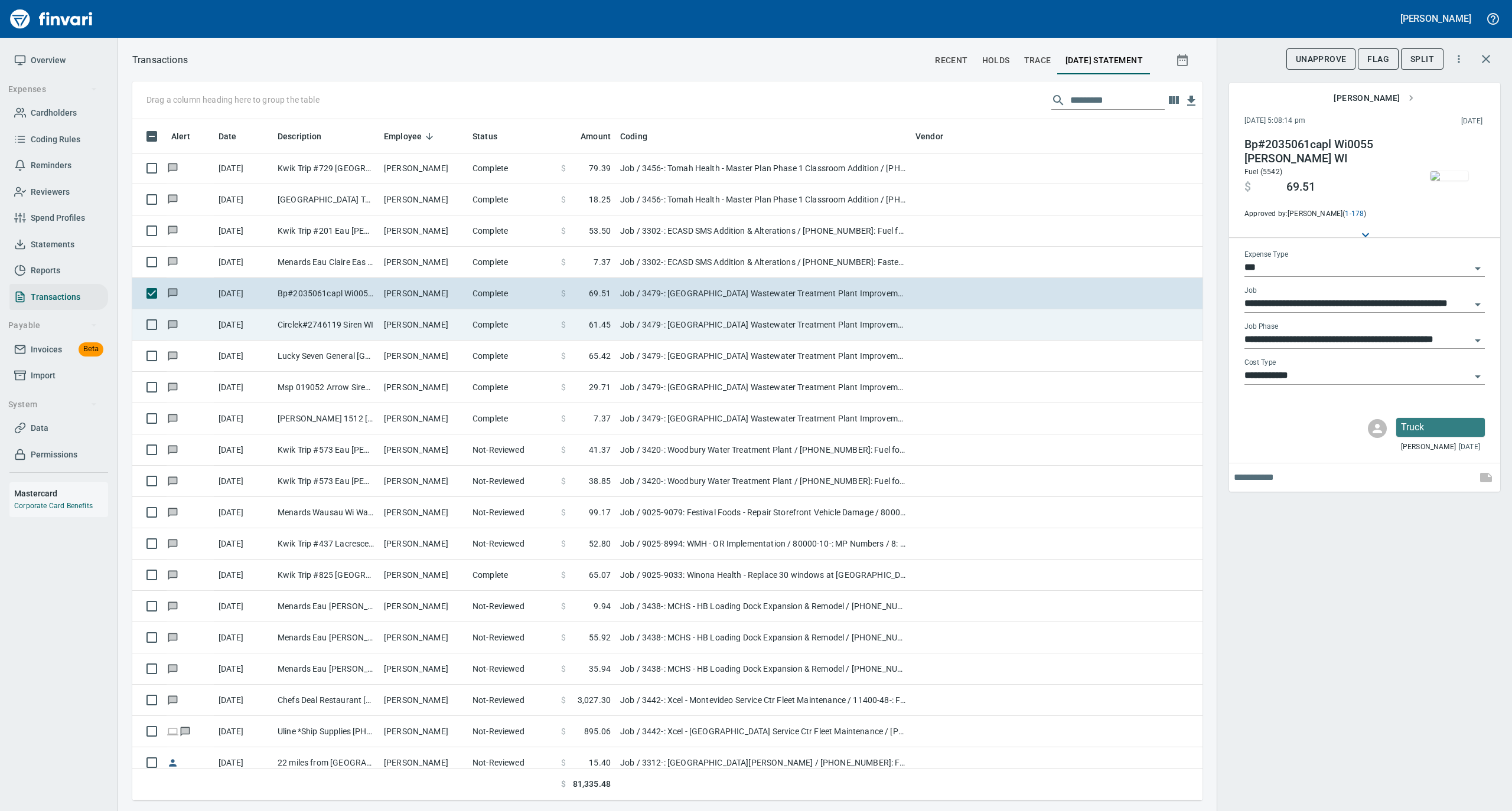
click at [387, 334] on td "Timothy Durand" at bounding box center [423, 324] width 89 height 31
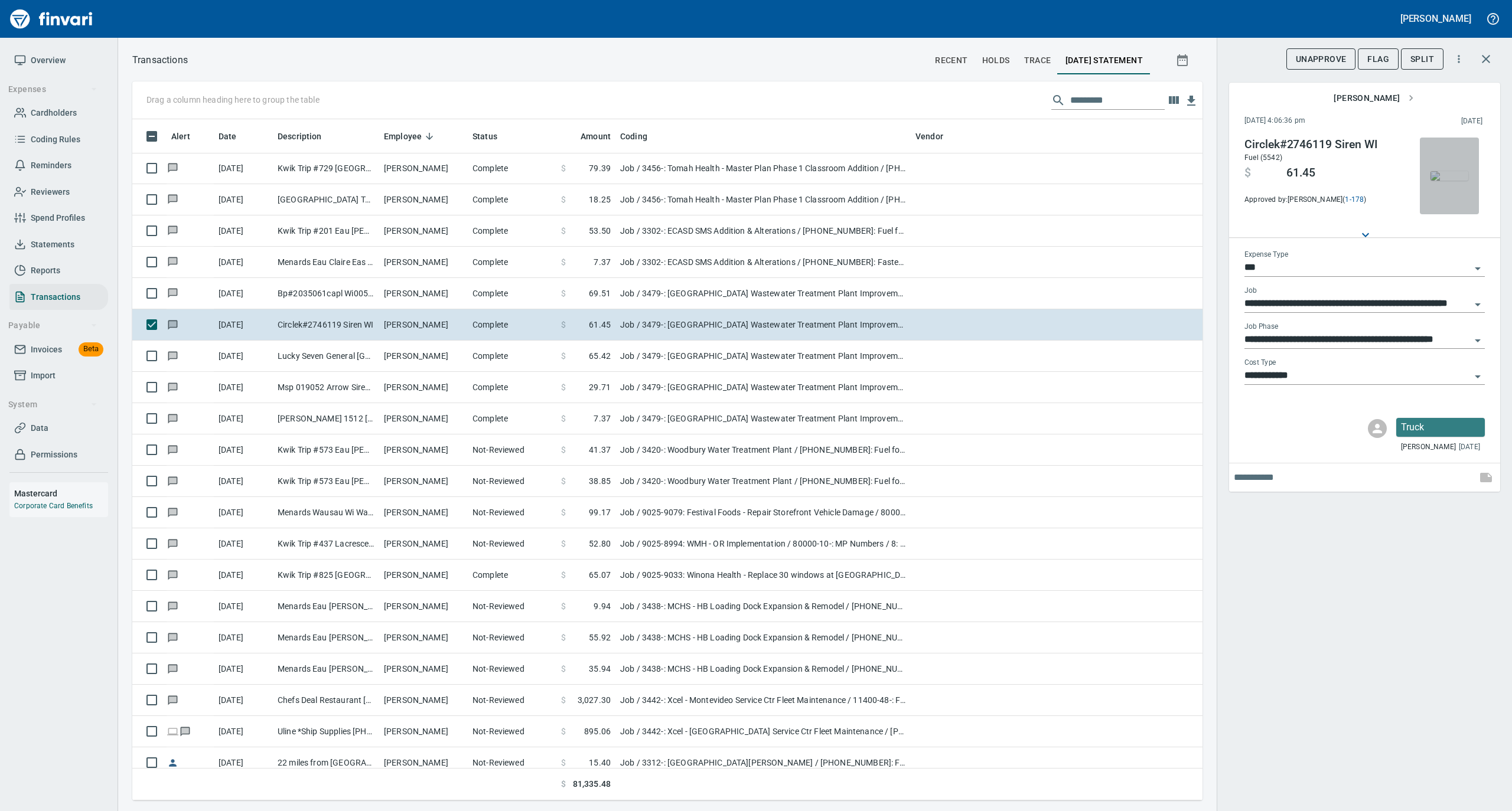
click at [1455, 171] on img "button" at bounding box center [1449, 176] width 38 height 10
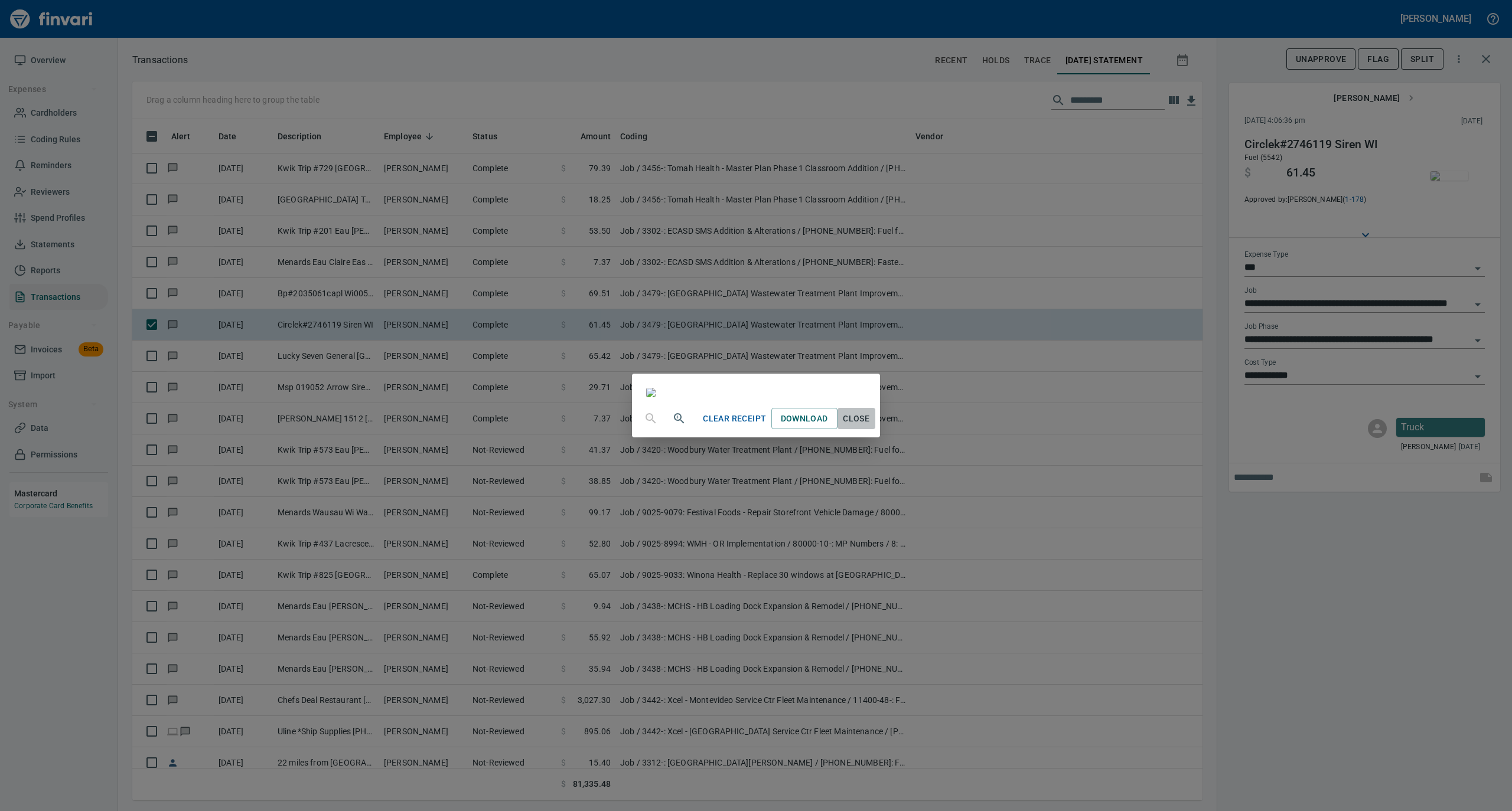
click at [871, 426] on span "Close" at bounding box center [856, 418] width 29 height 14
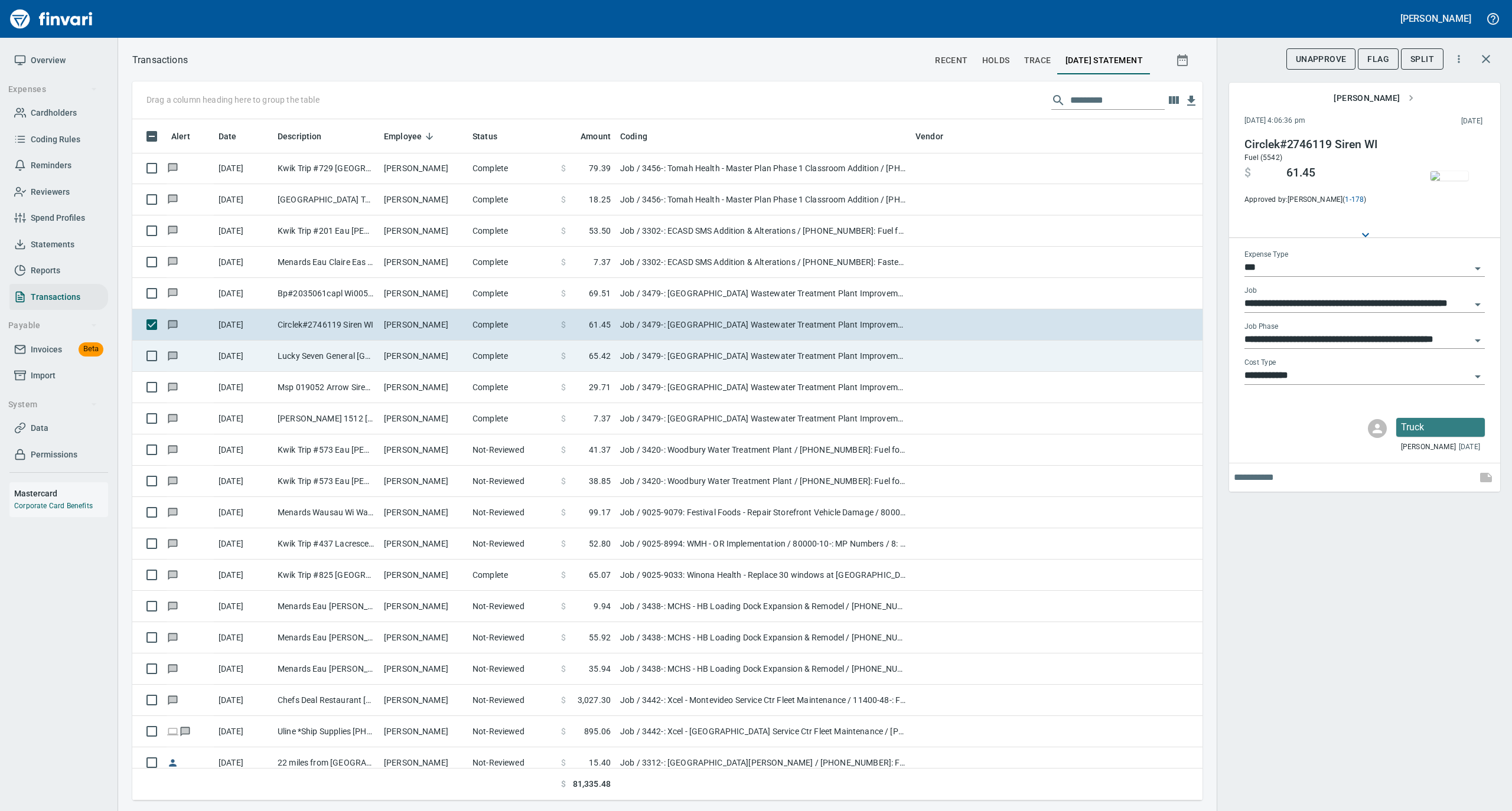
click at [470, 354] on td "Complete" at bounding box center [512, 356] width 89 height 31
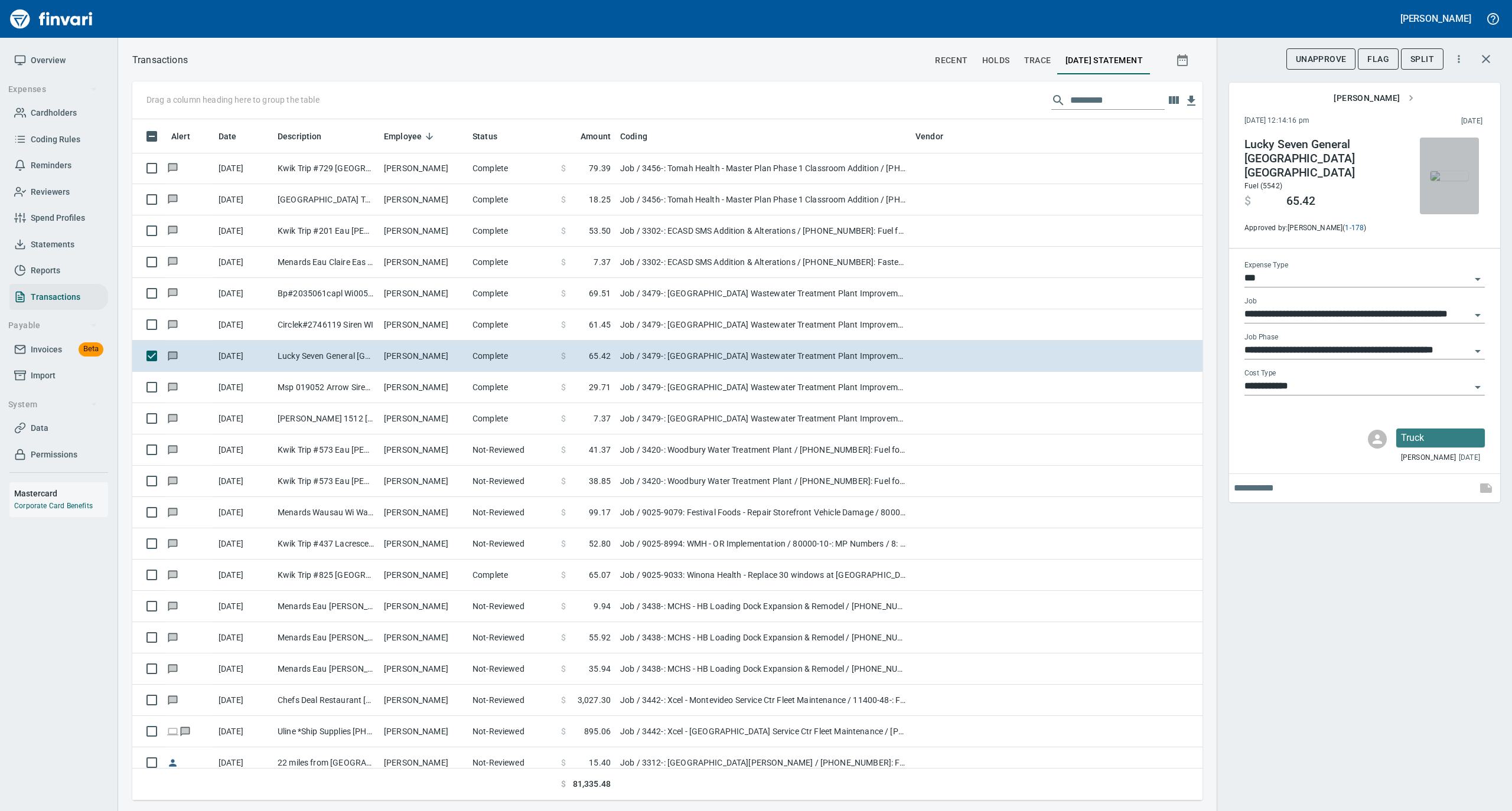
click at [1445, 171] on img "button" at bounding box center [1449, 176] width 38 height 10
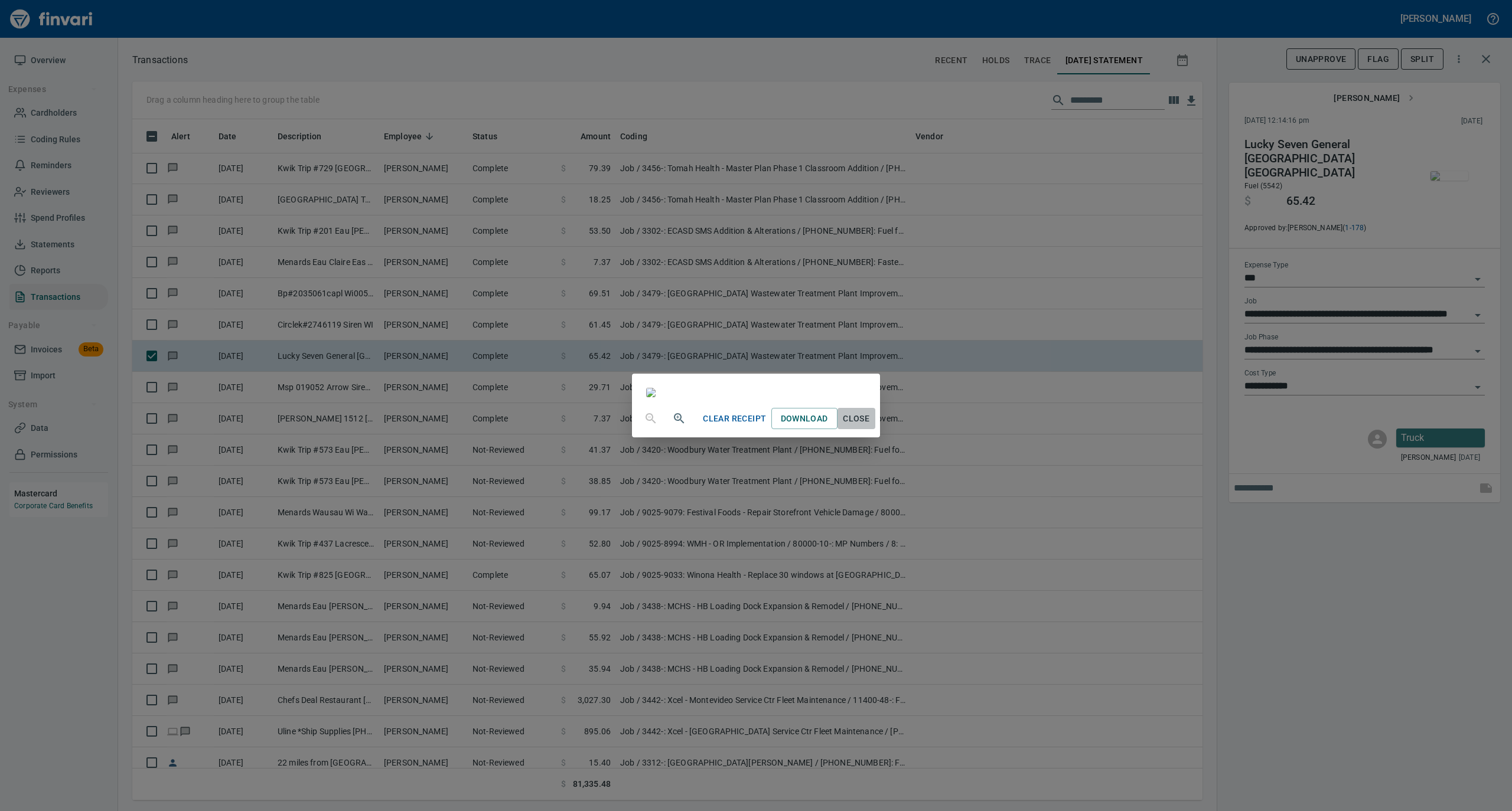
click at [871, 426] on span "Close" at bounding box center [856, 418] width 29 height 14
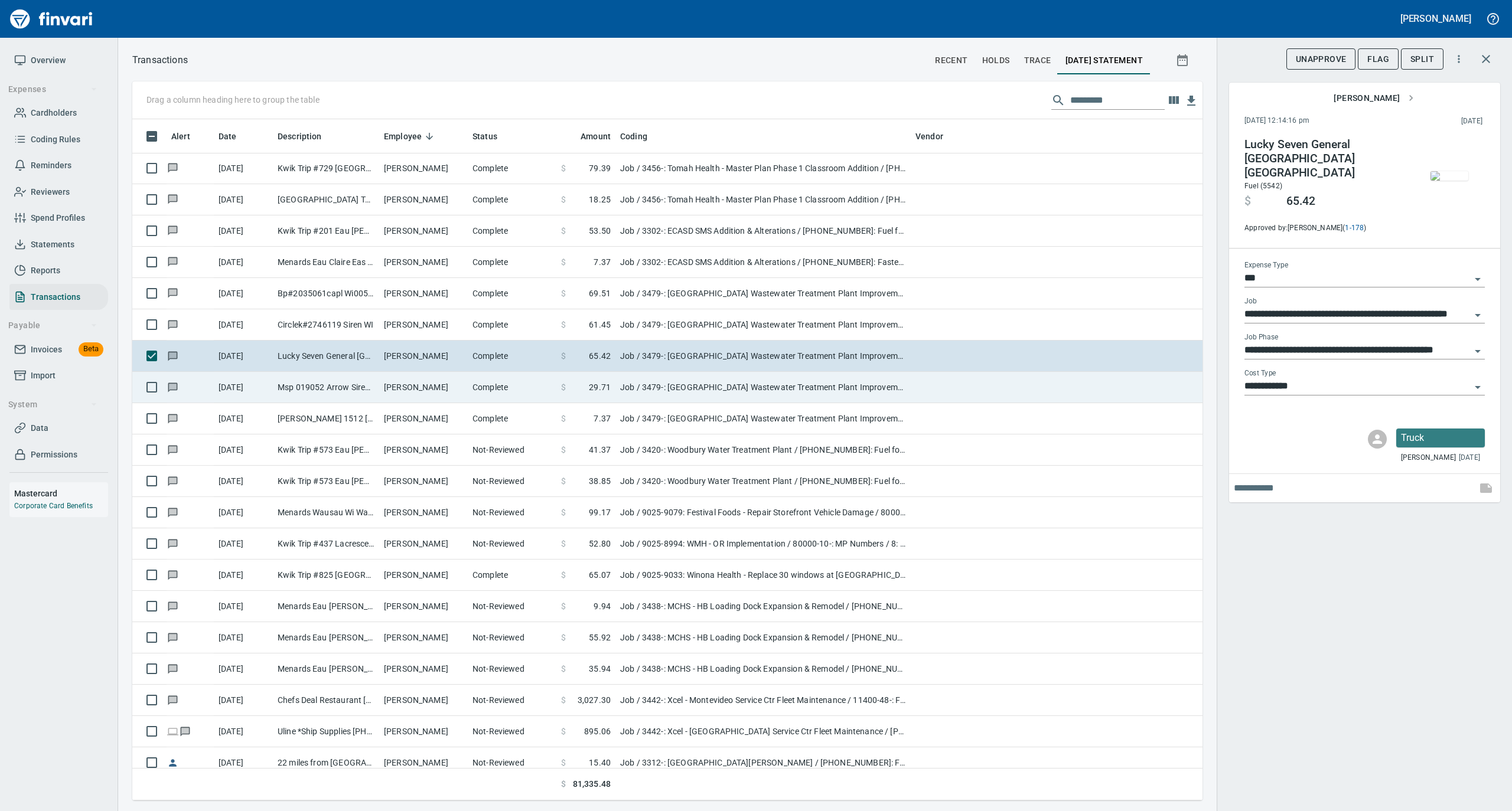
click at [539, 389] on td "Complete" at bounding box center [512, 387] width 89 height 31
type input "**********"
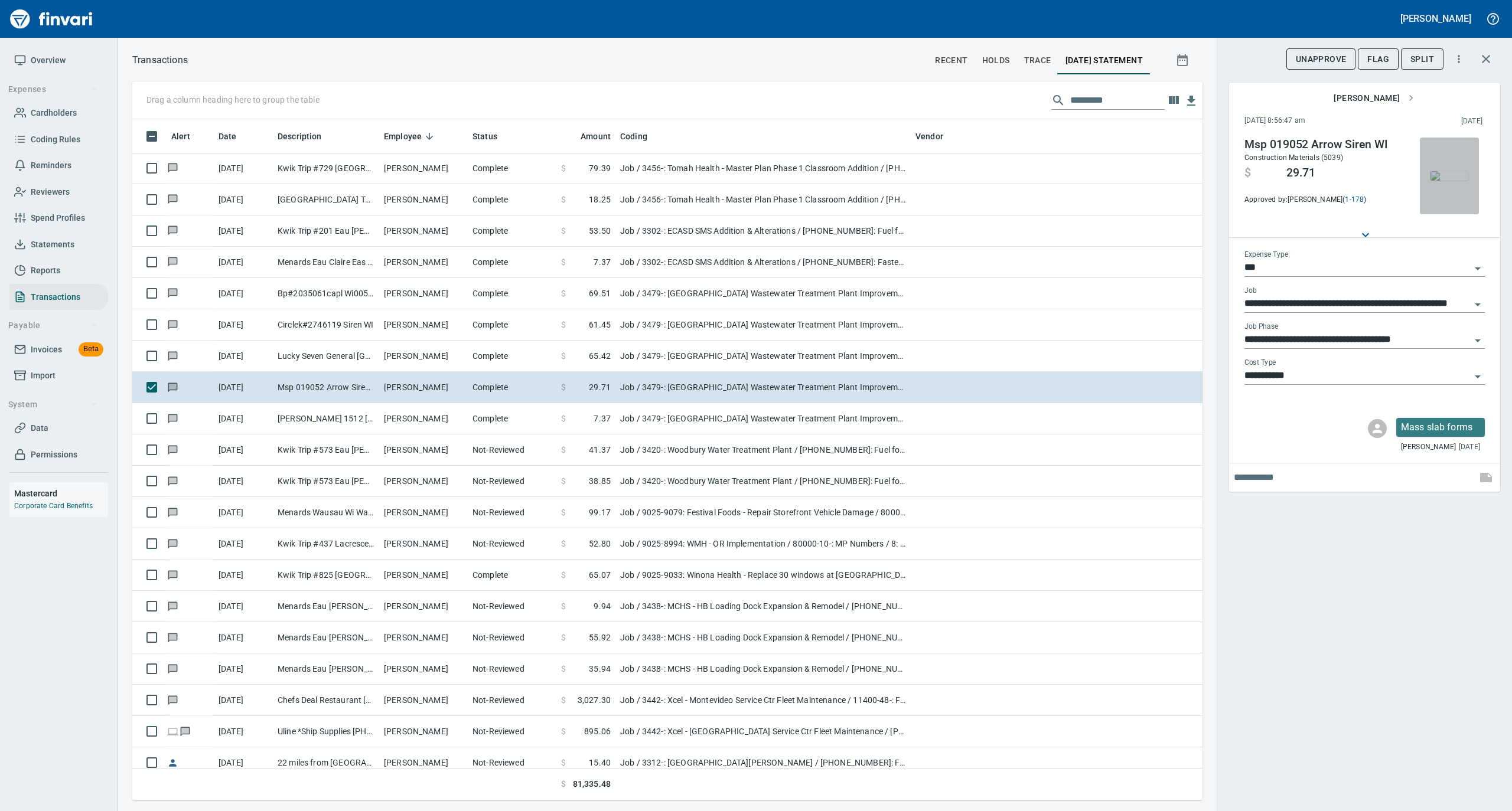
click at [1443, 171] on img "button" at bounding box center [1449, 176] width 38 height 10
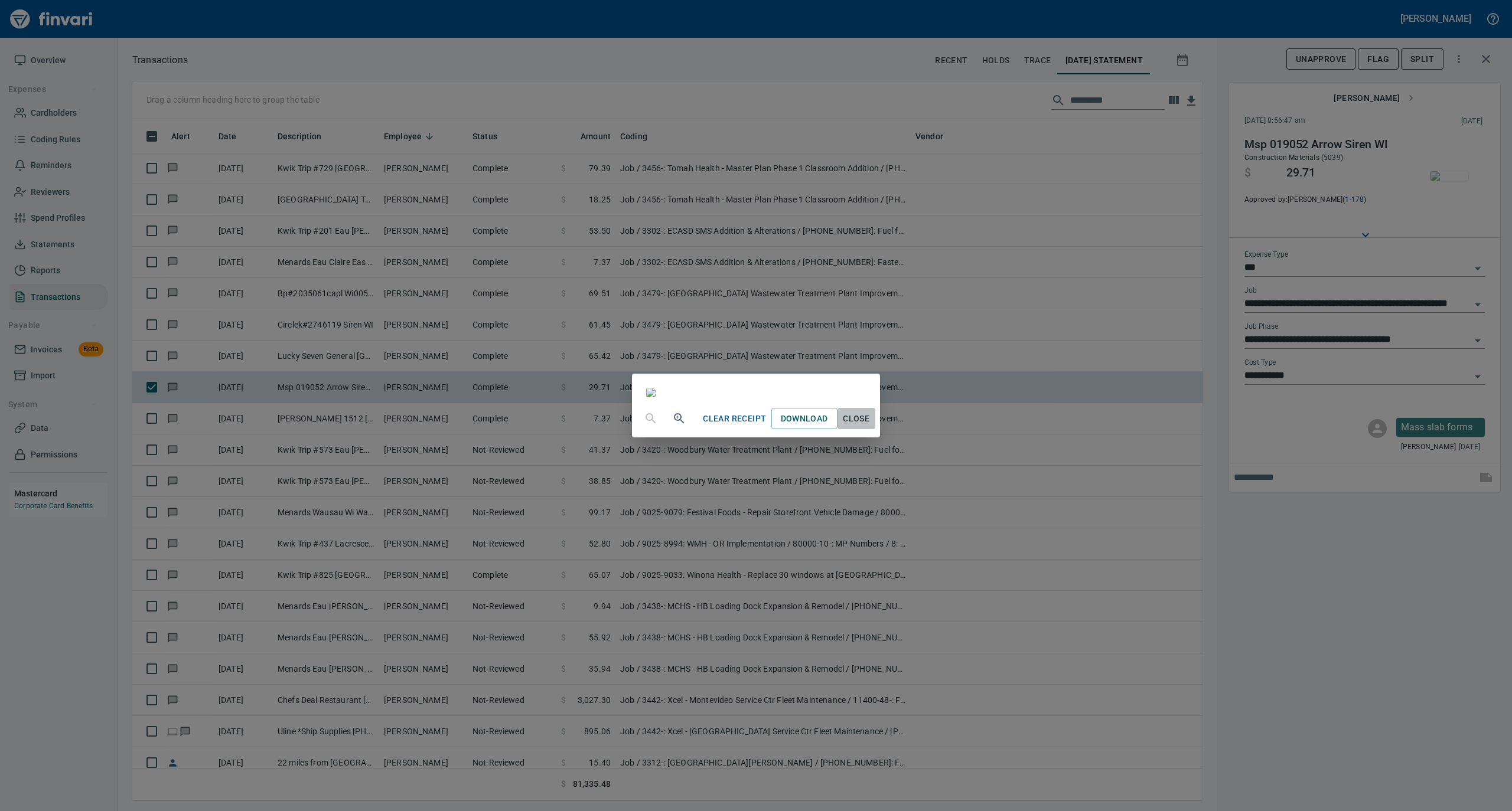
click at [871, 426] on span "Close" at bounding box center [856, 418] width 29 height 14
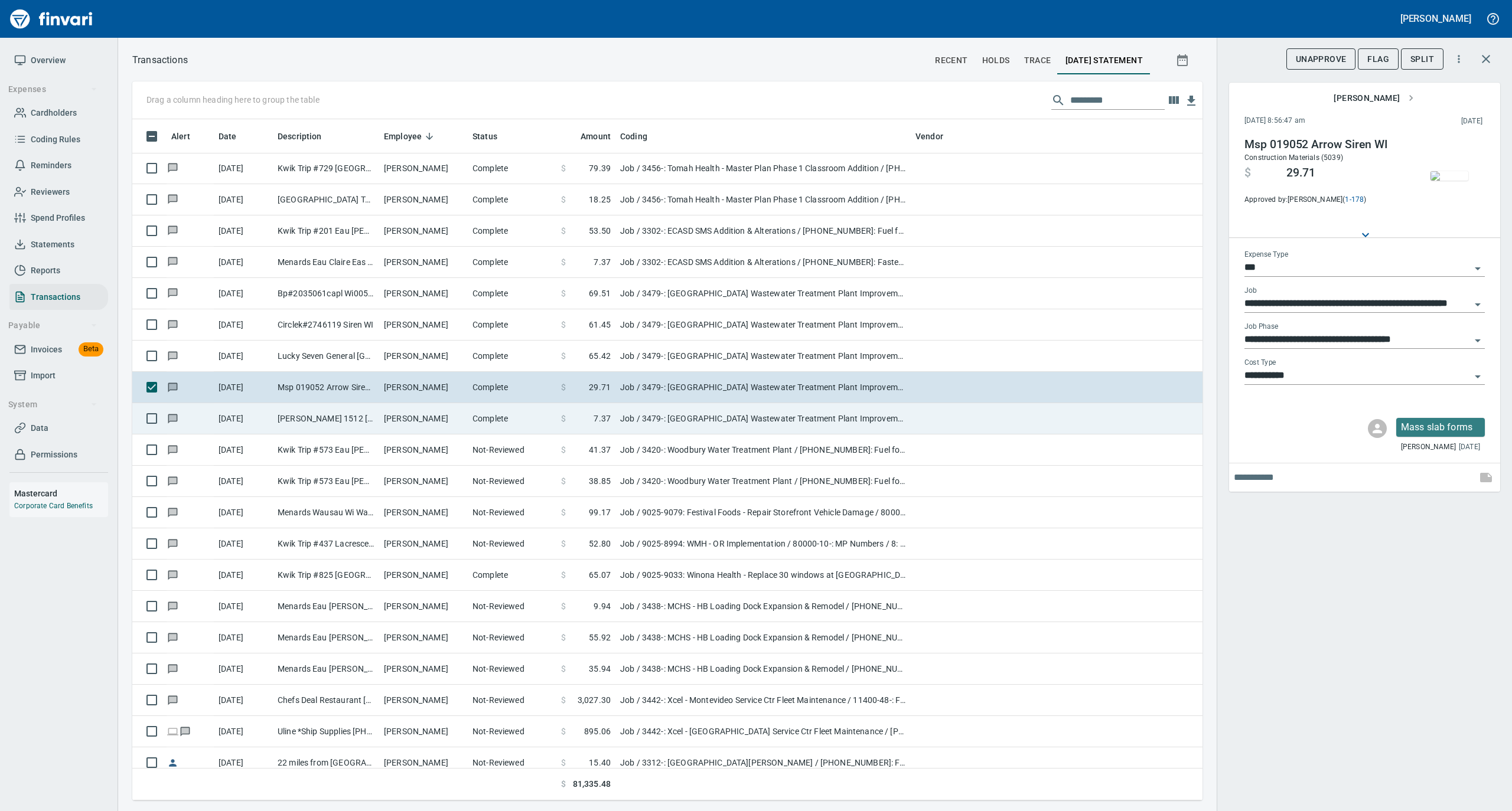
click at [483, 419] on td "Complete" at bounding box center [512, 418] width 89 height 31
type input "**********"
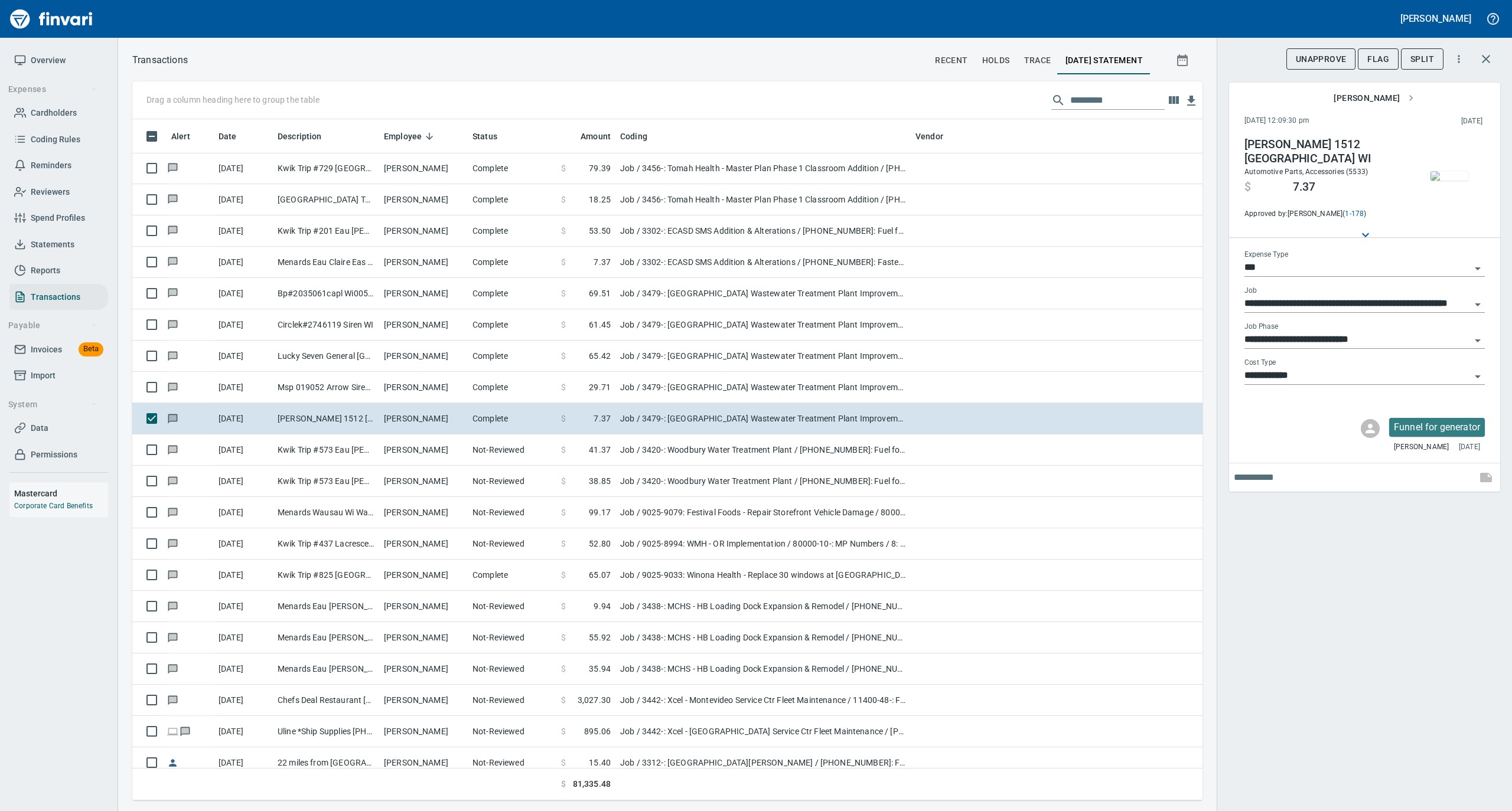
click at [1456, 171] on img "button" at bounding box center [1449, 176] width 38 height 10
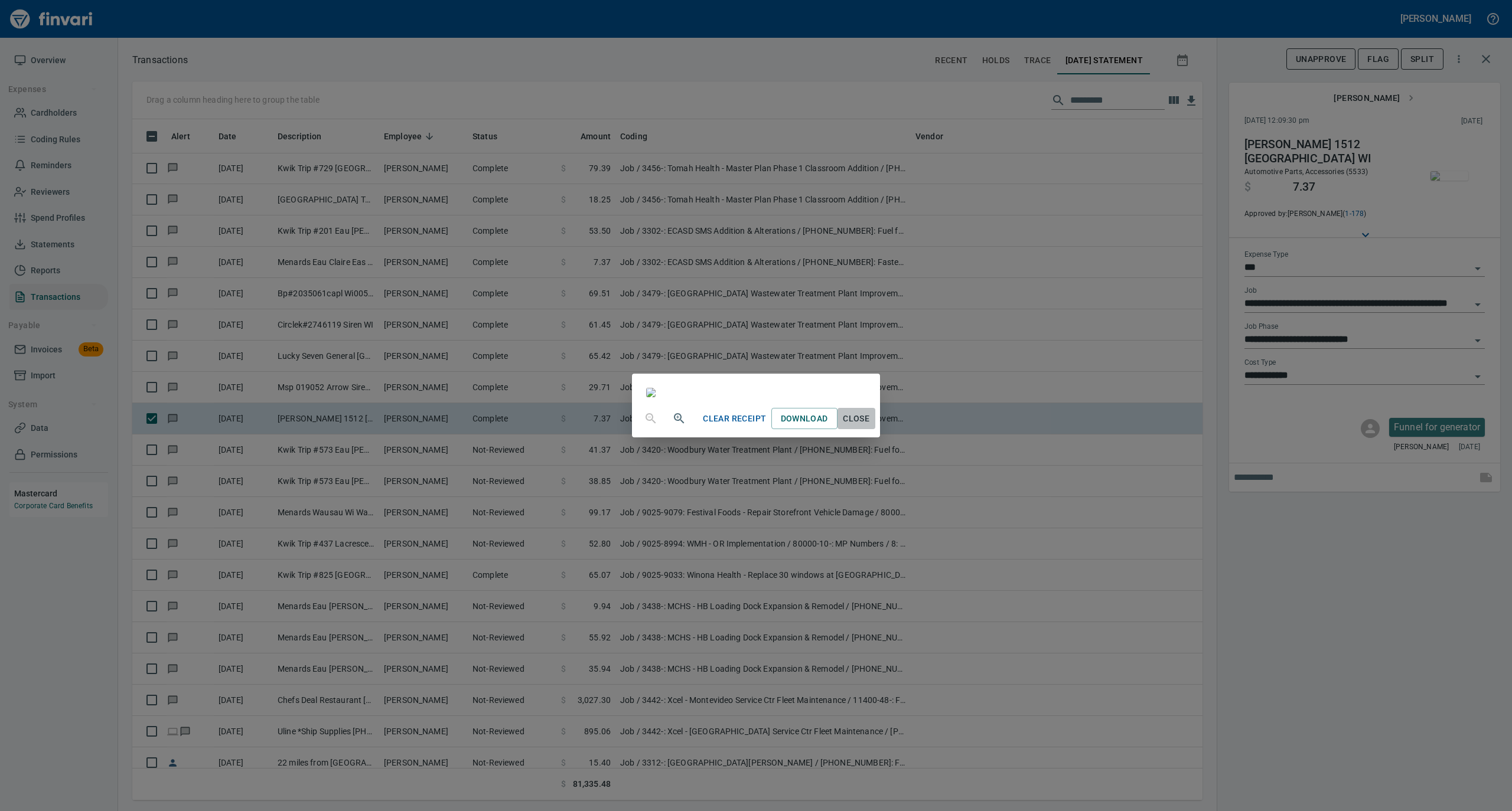
click at [871, 426] on span "Close" at bounding box center [856, 418] width 29 height 14
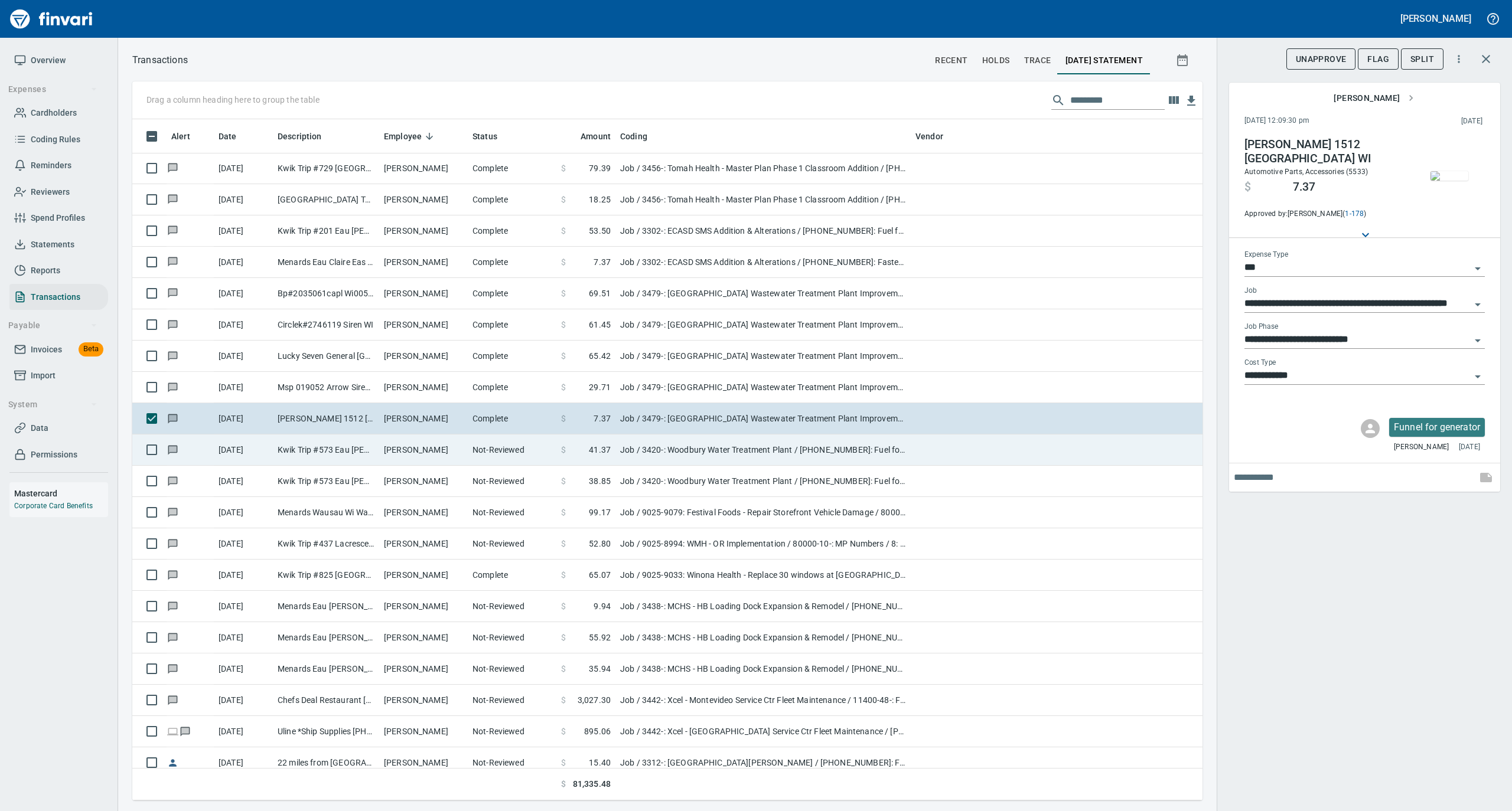
click at [521, 451] on td "Not-Reviewed" at bounding box center [512, 449] width 89 height 31
type input "**********"
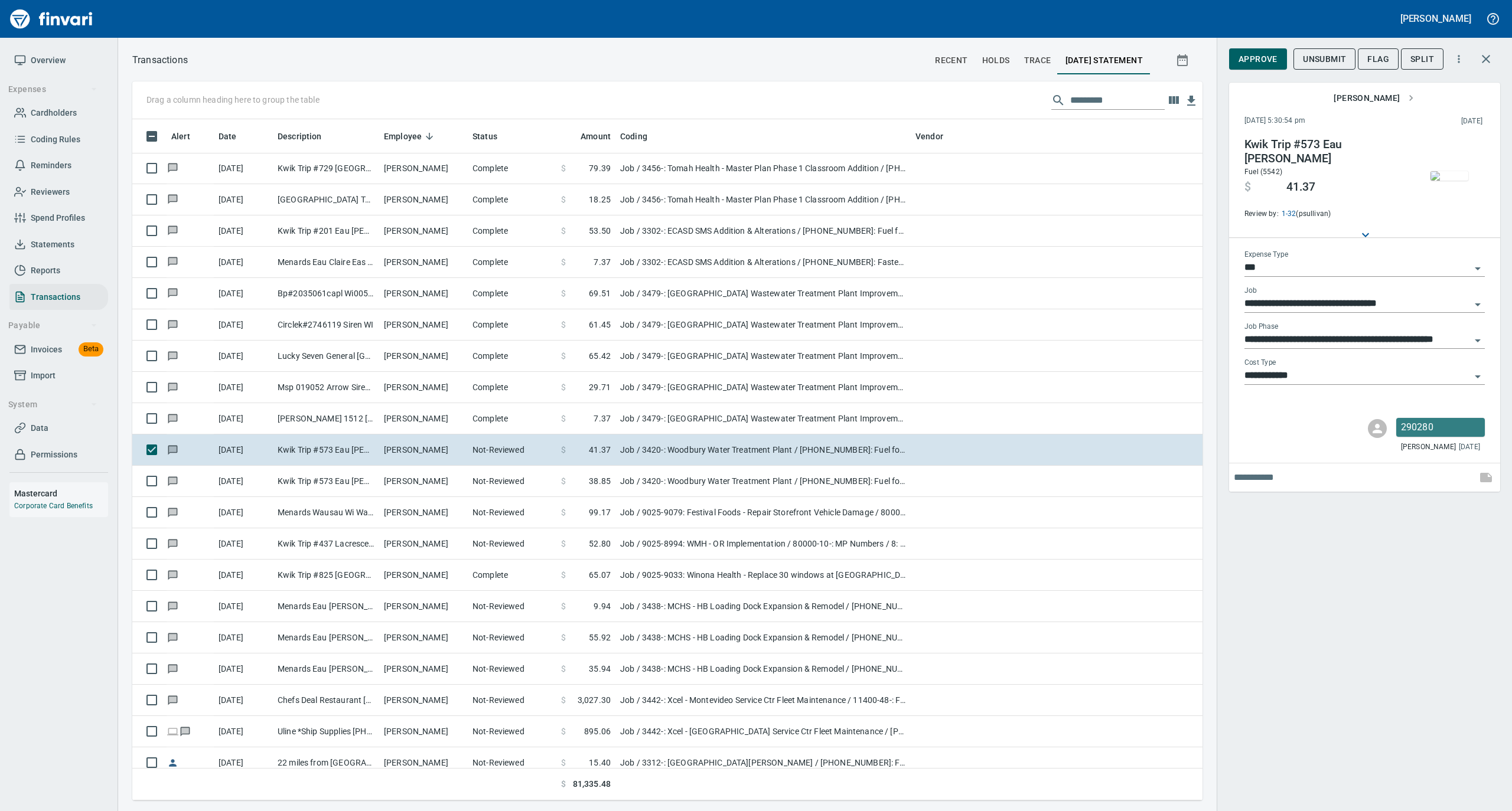
click at [1438, 171] on img "button" at bounding box center [1449, 176] width 38 height 10
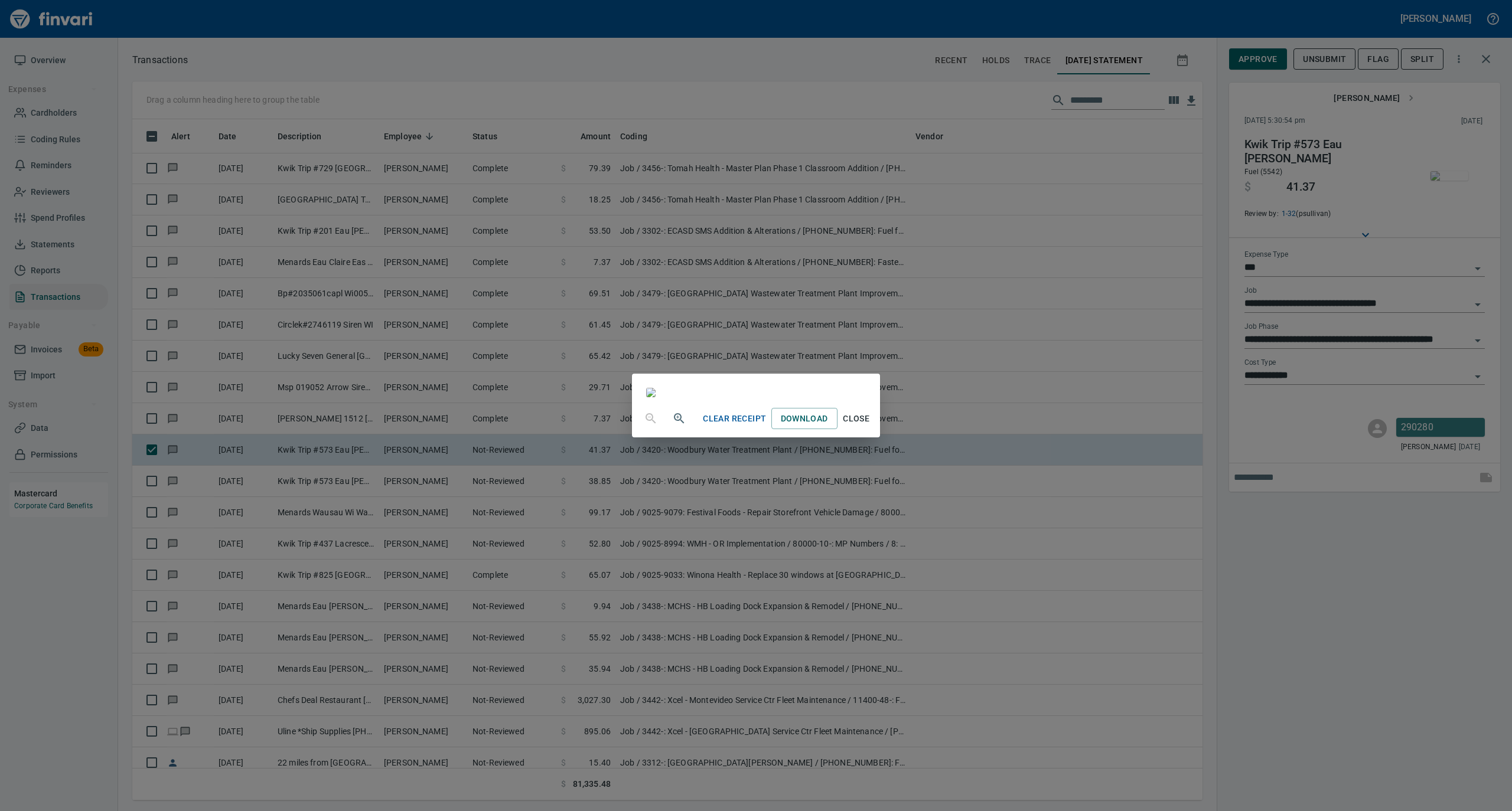
click at [871, 426] on span "Close" at bounding box center [856, 418] width 29 height 14
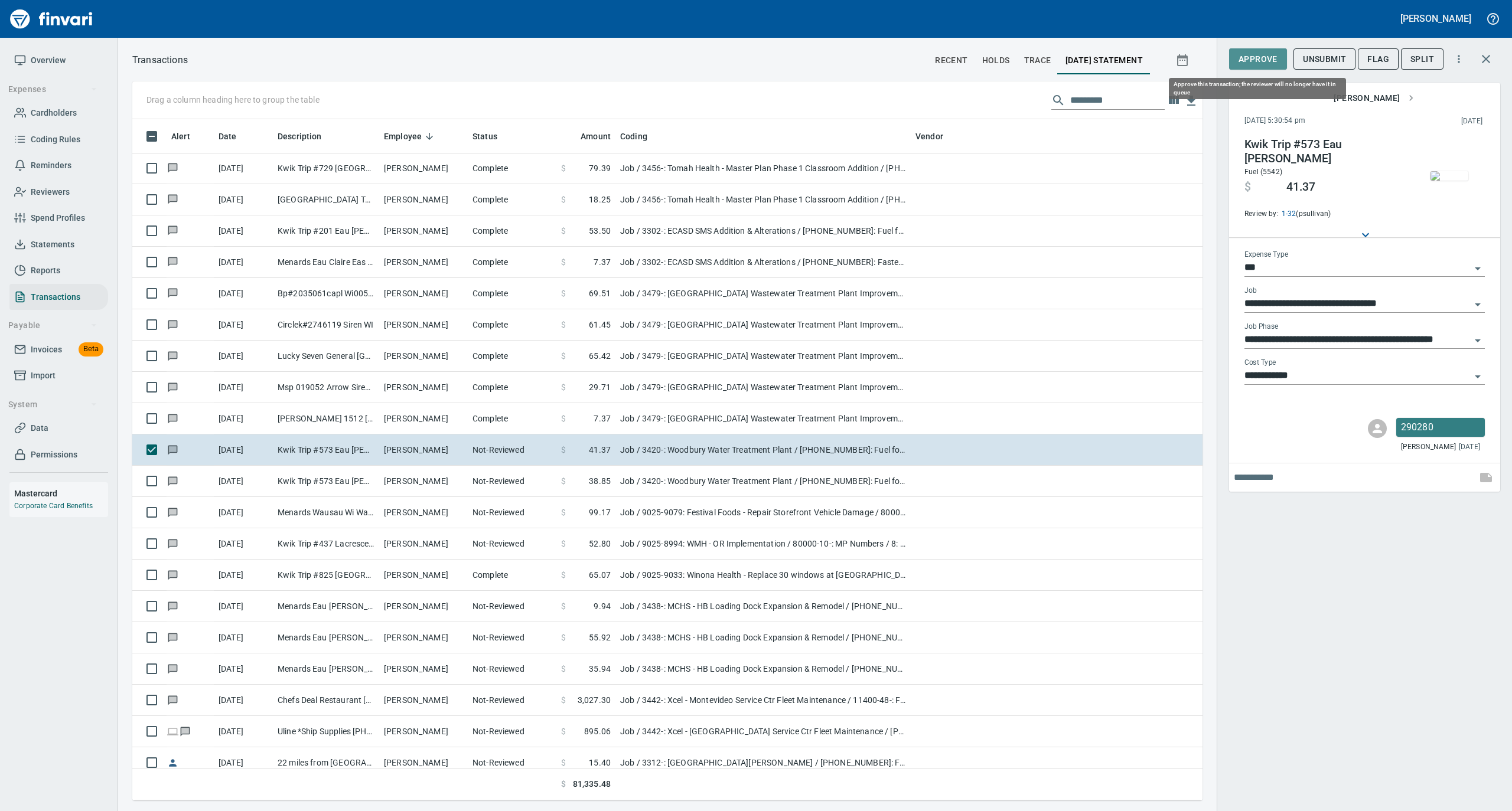
click at [1254, 60] on span "Approve" at bounding box center [1257, 58] width 39 height 14
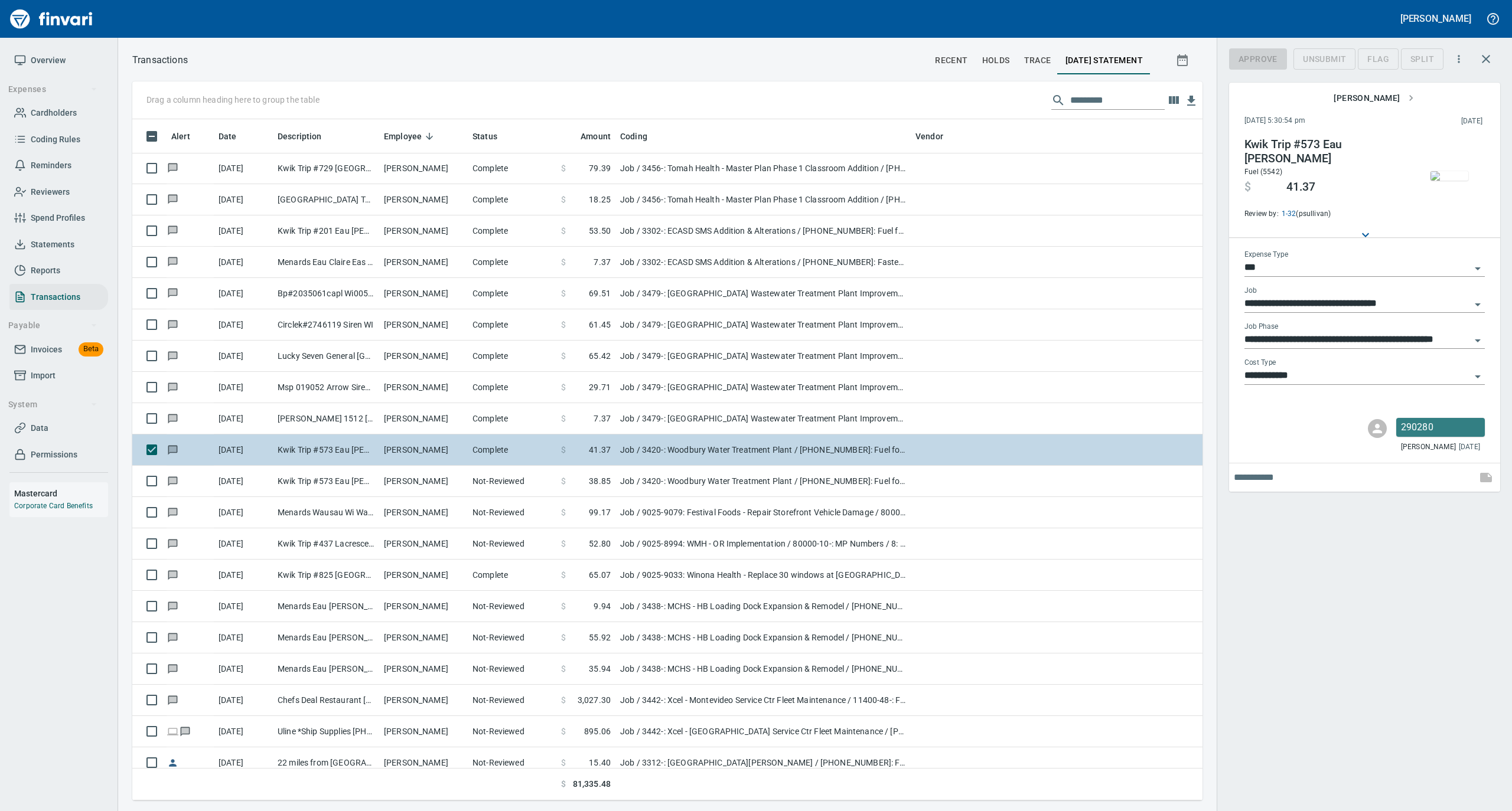
scroll to position [669, 1046]
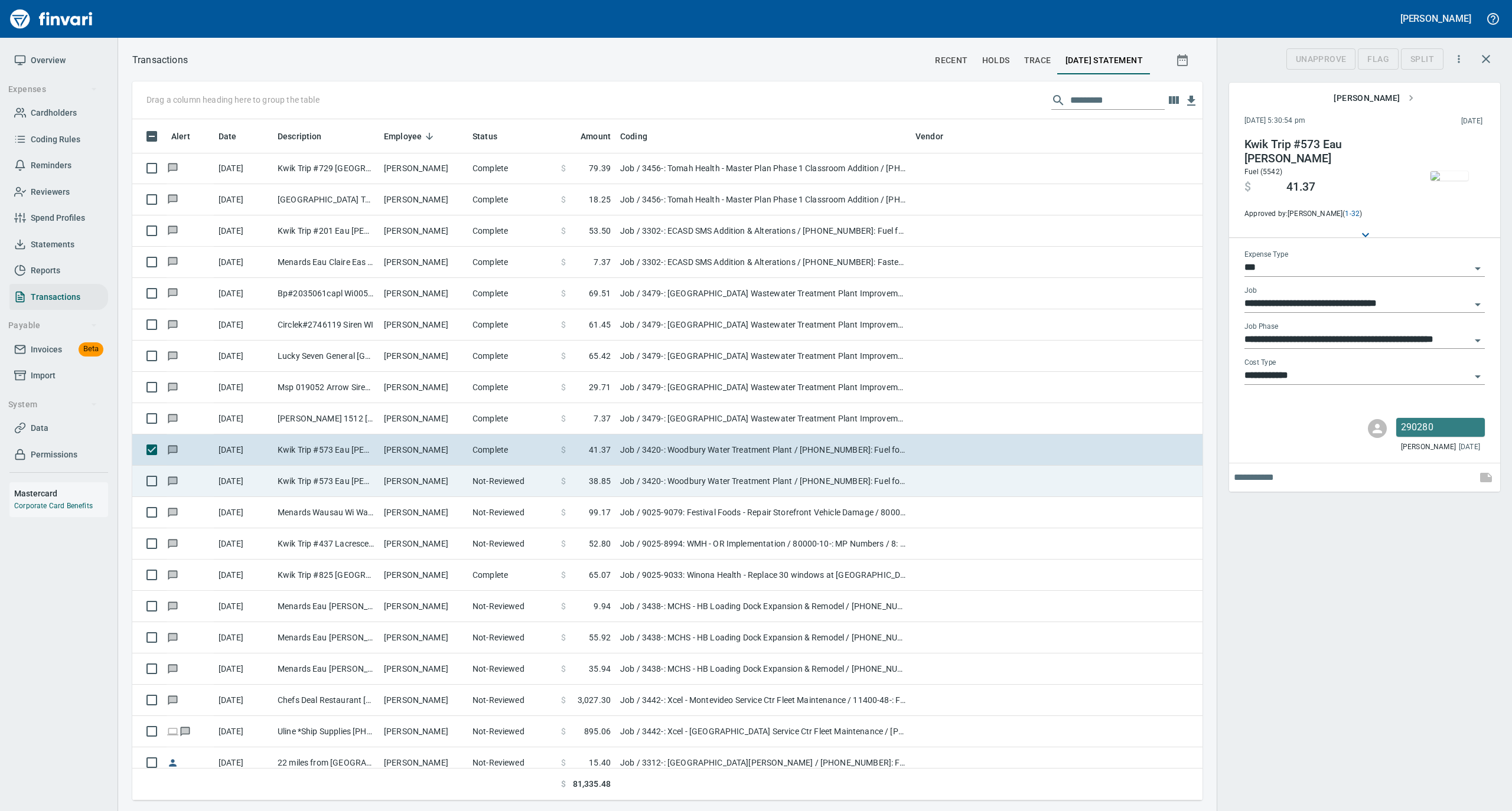
click at [458, 477] on td "Tim Pogodzinski" at bounding box center [423, 481] width 89 height 31
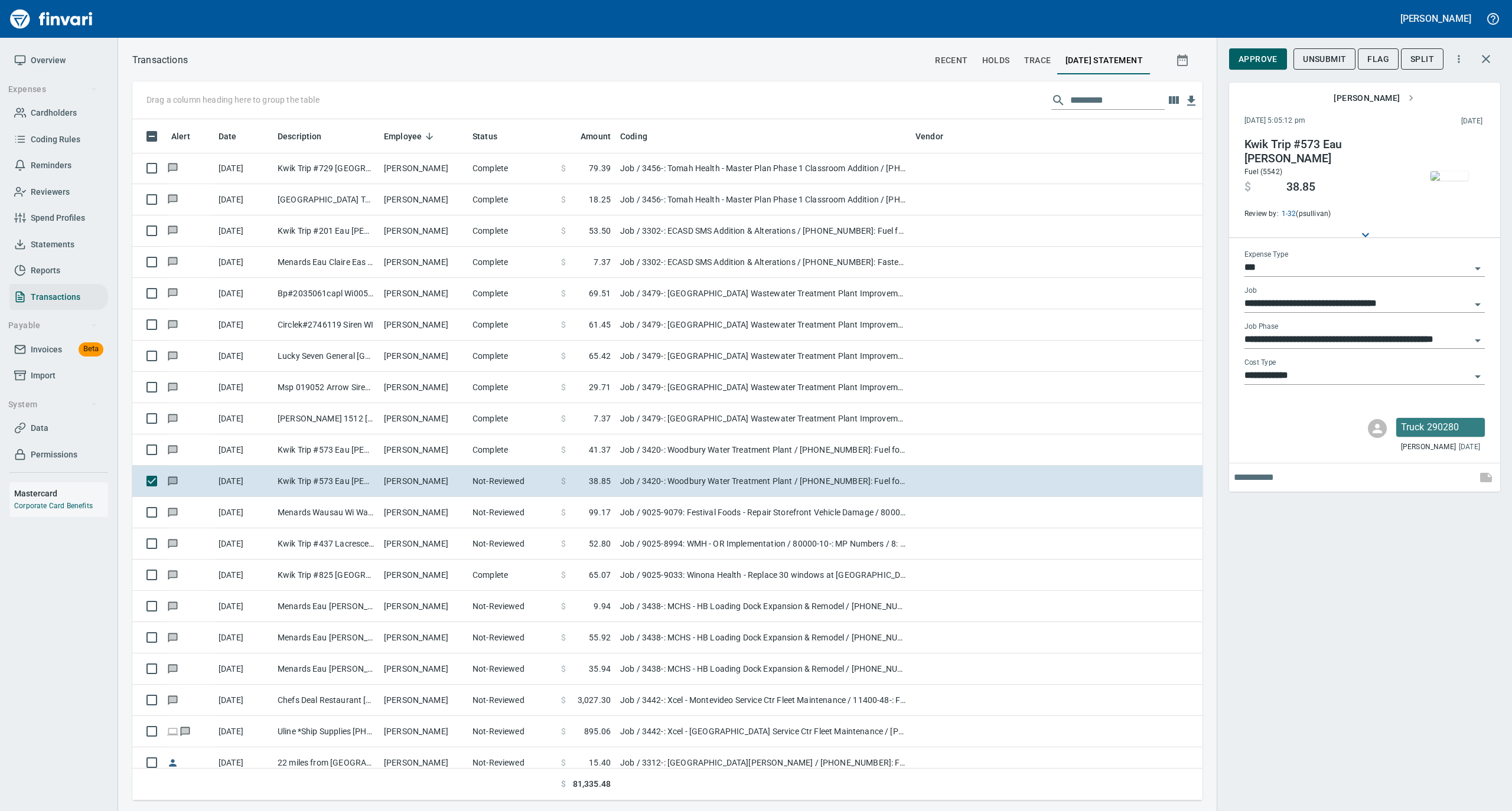
click at [1444, 171] on img "button" at bounding box center [1449, 176] width 38 height 10
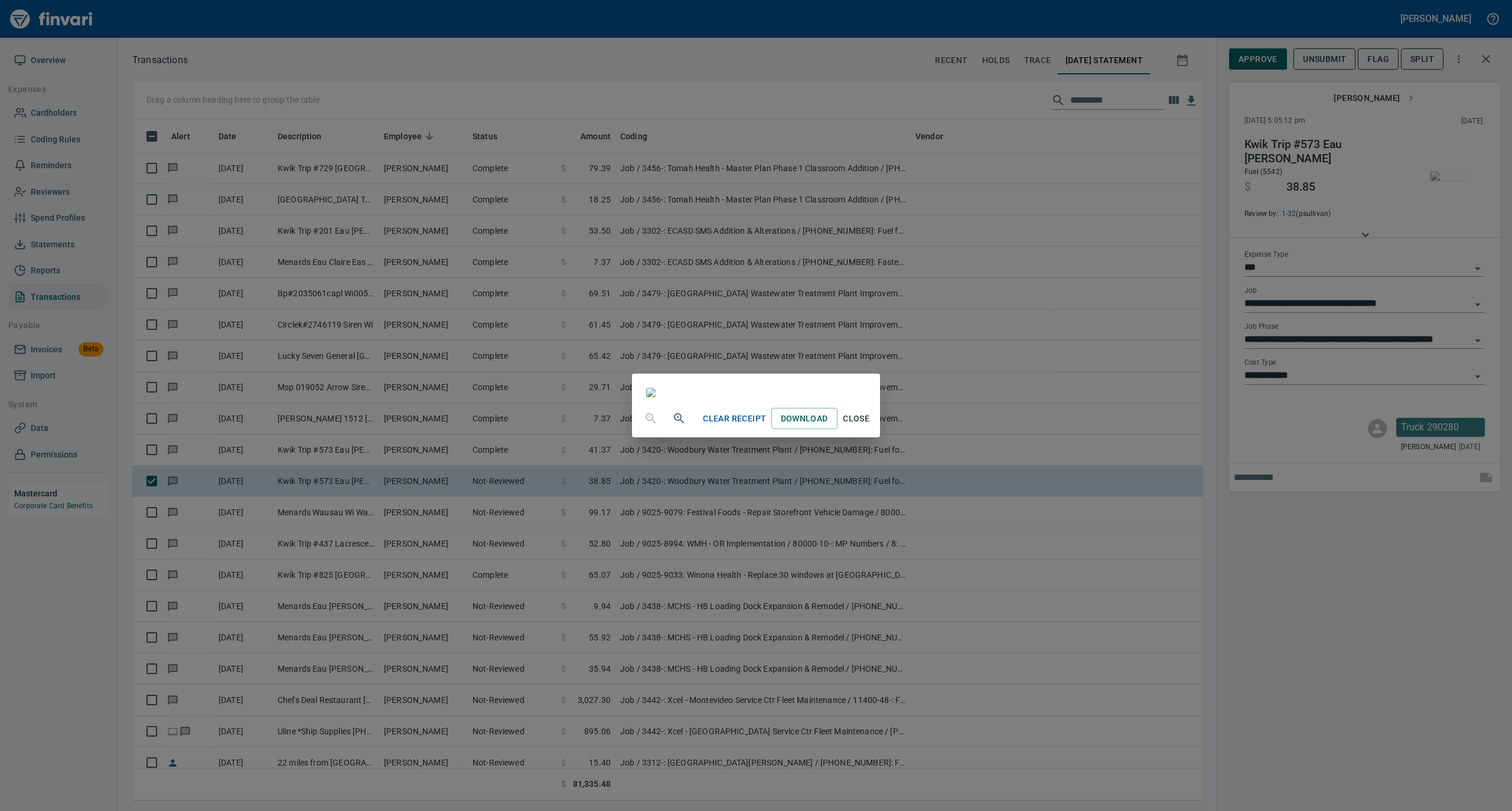
click at [871, 426] on span "Close" at bounding box center [856, 418] width 29 height 14
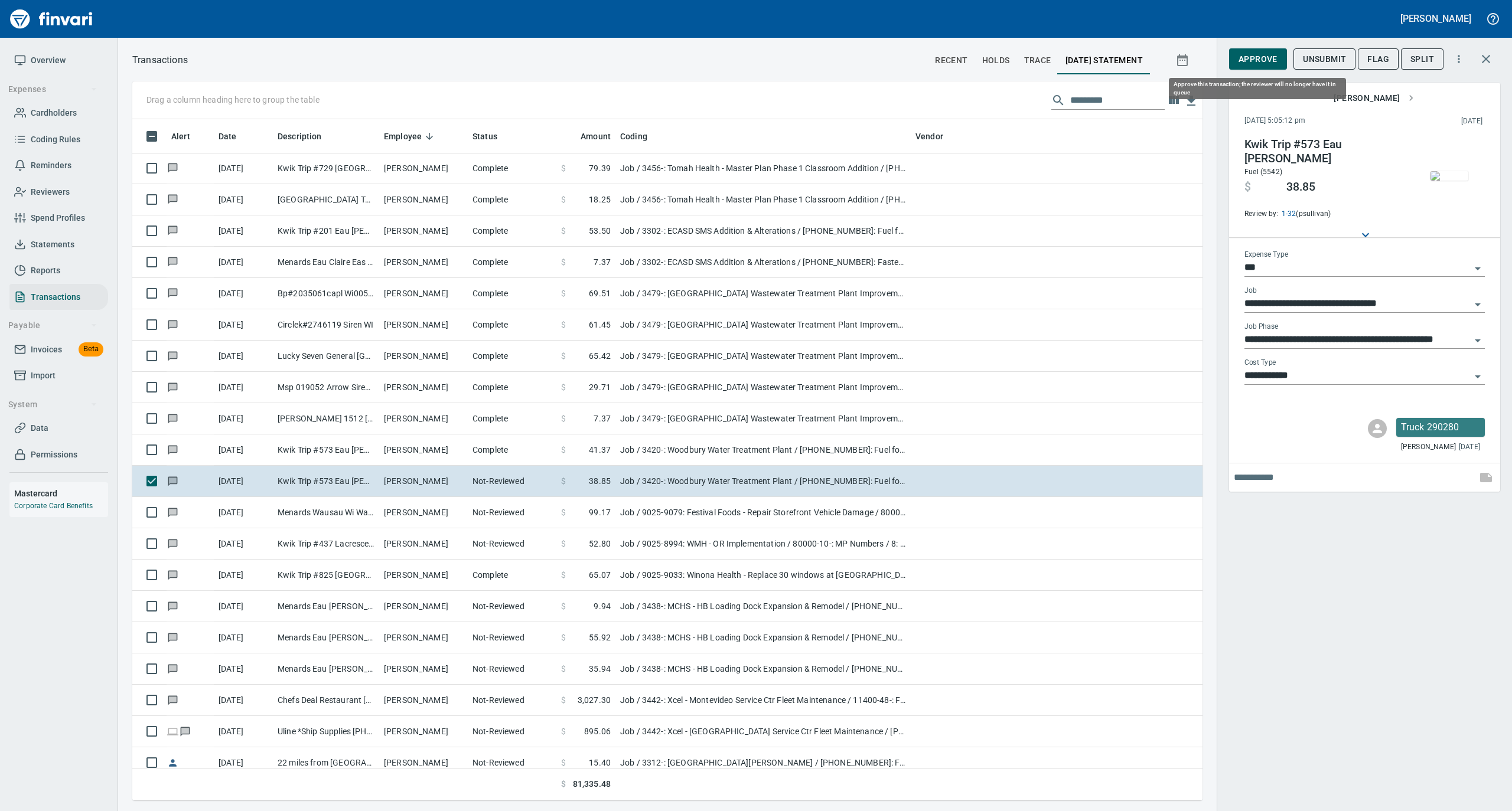
click at [1259, 58] on span "Approve" at bounding box center [1257, 58] width 39 height 14
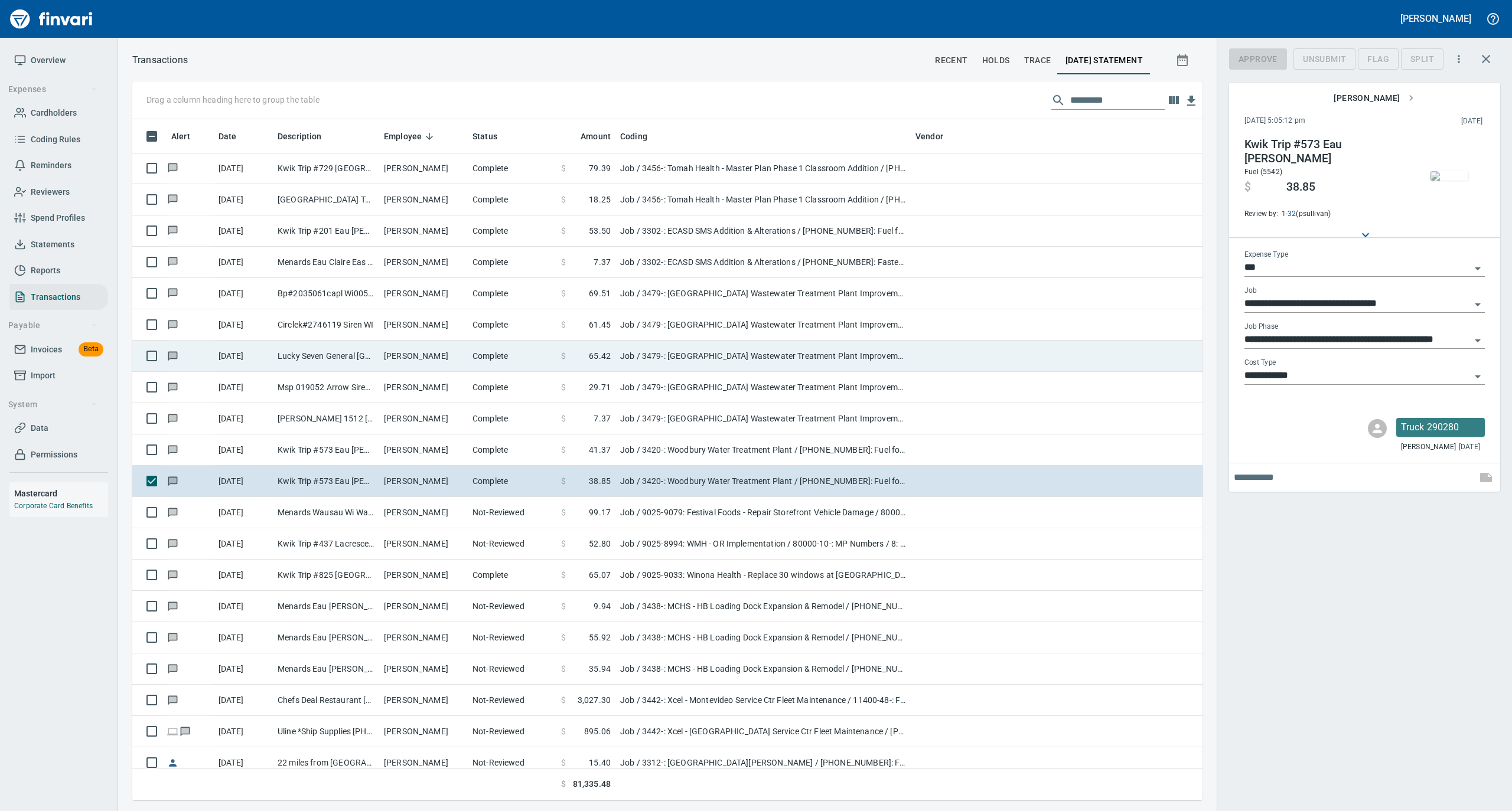
scroll to position [669, 1046]
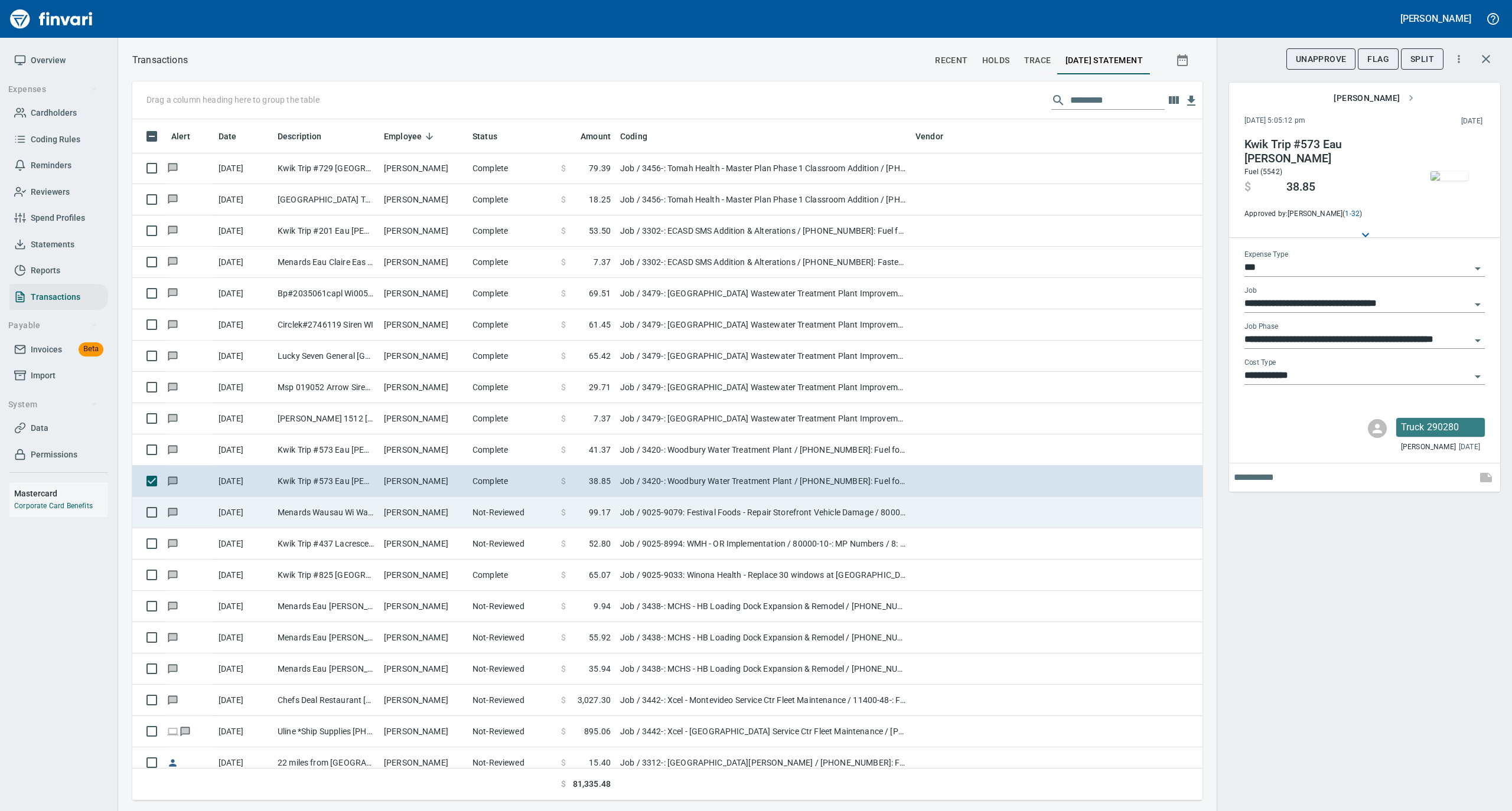
click at [398, 514] on td "Thomas Dolan" at bounding box center [423, 512] width 89 height 31
type input "**********"
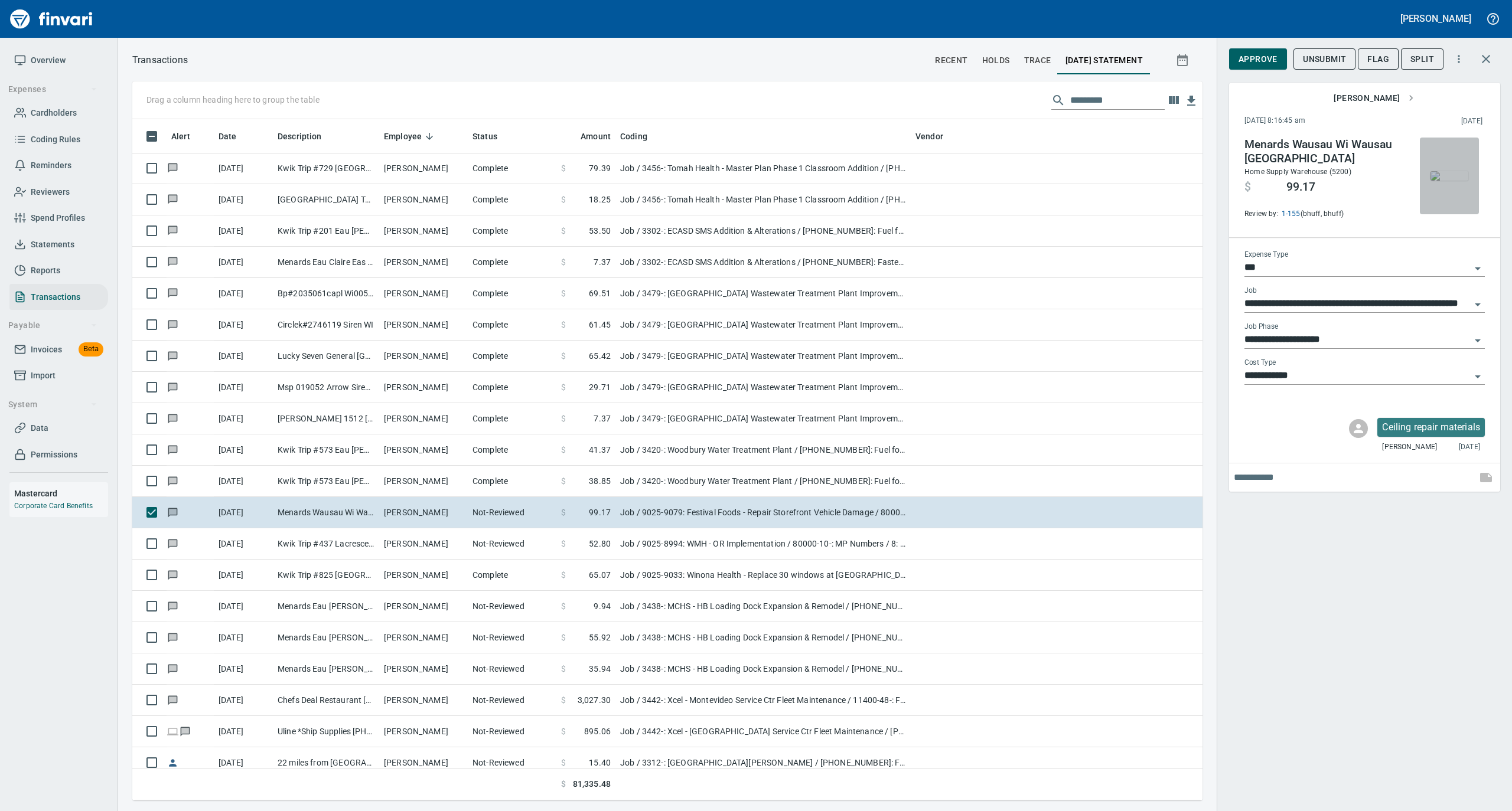
click at [1448, 173] on img "button" at bounding box center [1449, 176] width 38 height 10
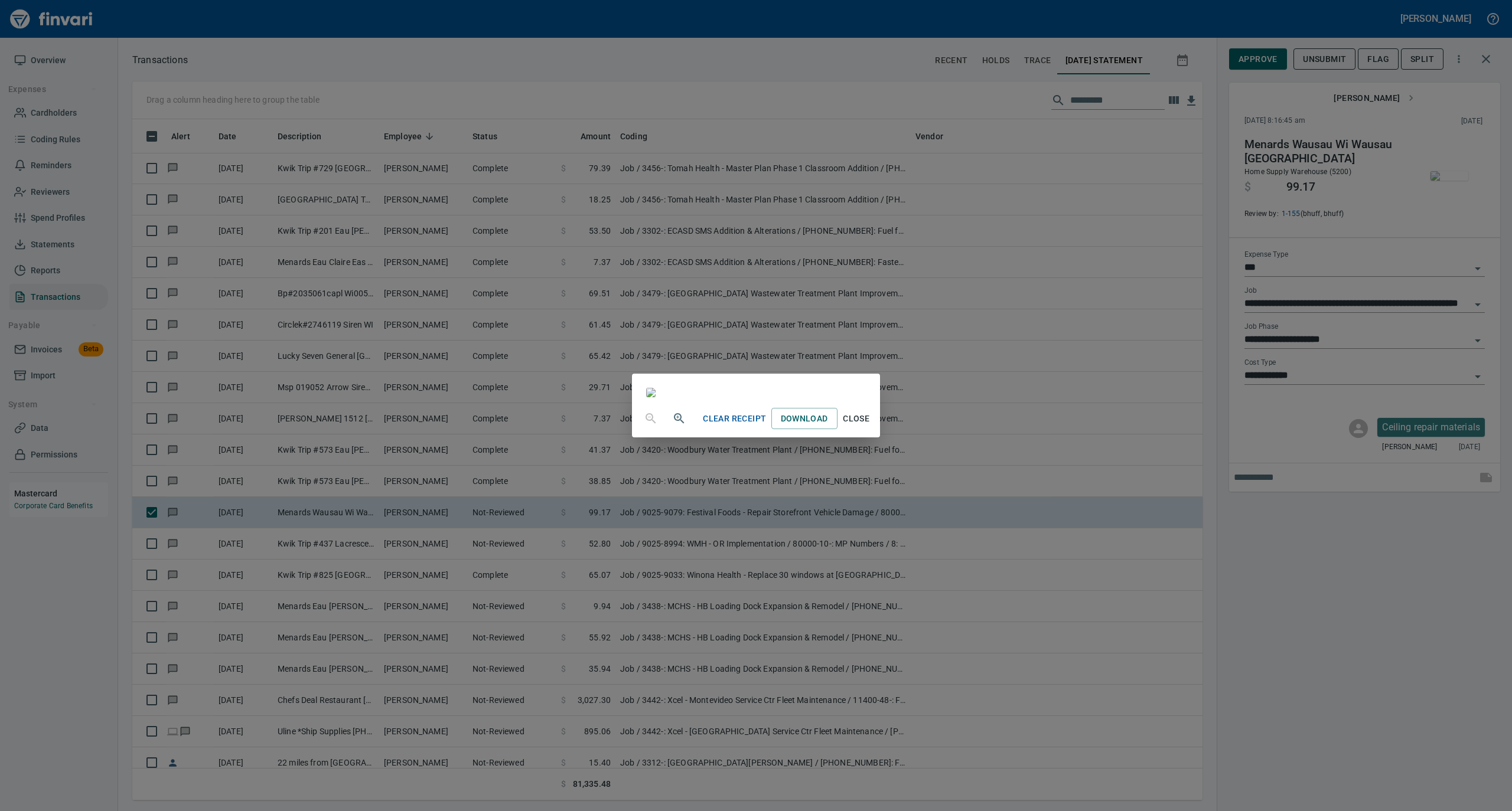
drag, startPoint x: 972, startPoint y: 713, endPoint x: 984, endPoint y: 706, distance: 13.9
click at [871, 426] on span "Close" at bounding box center [856, 418] width 29 height 14
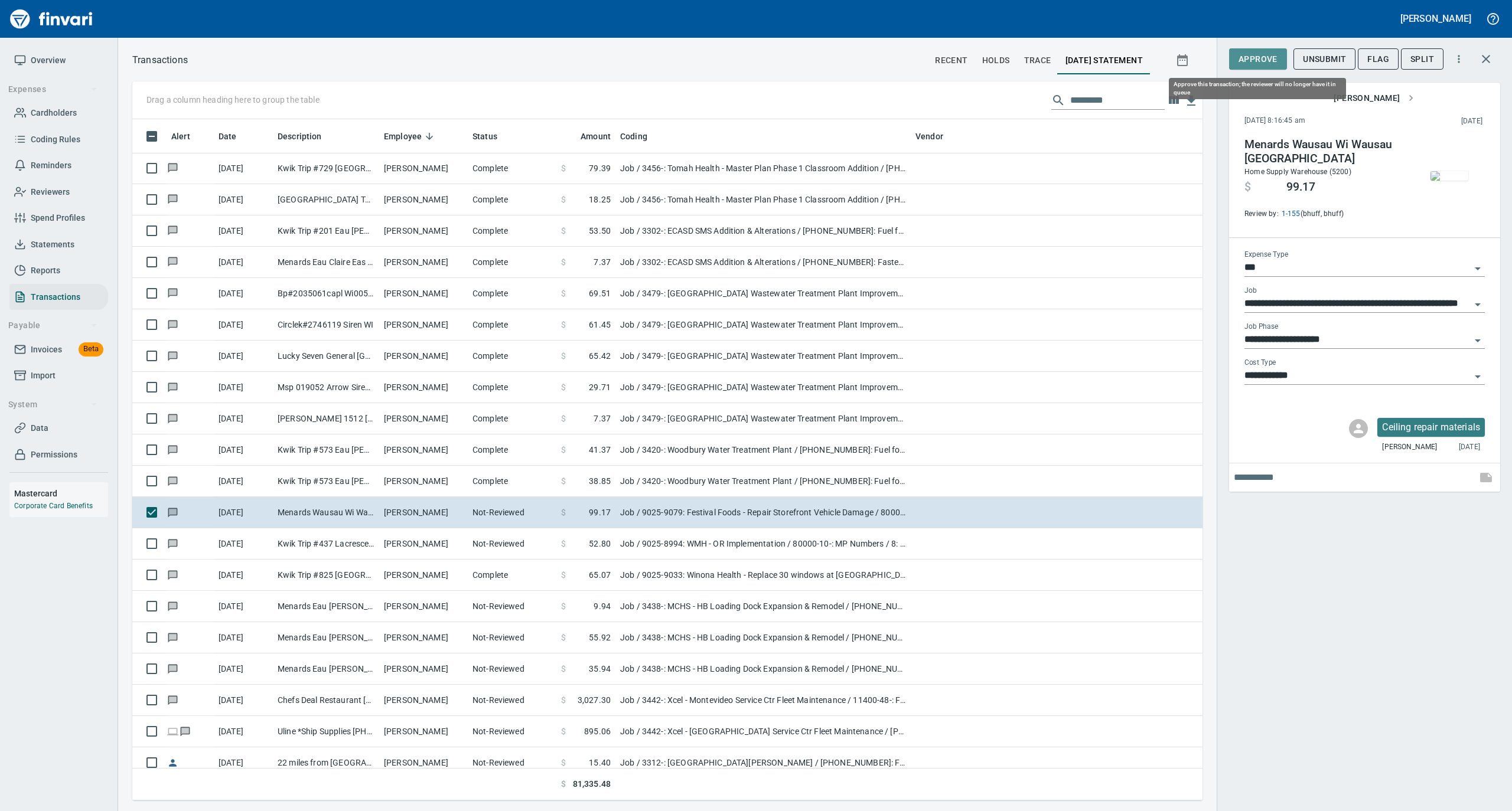
click at [1241, 58] on span "Approve" at bounding box center [1257, 58] width 39 height 14
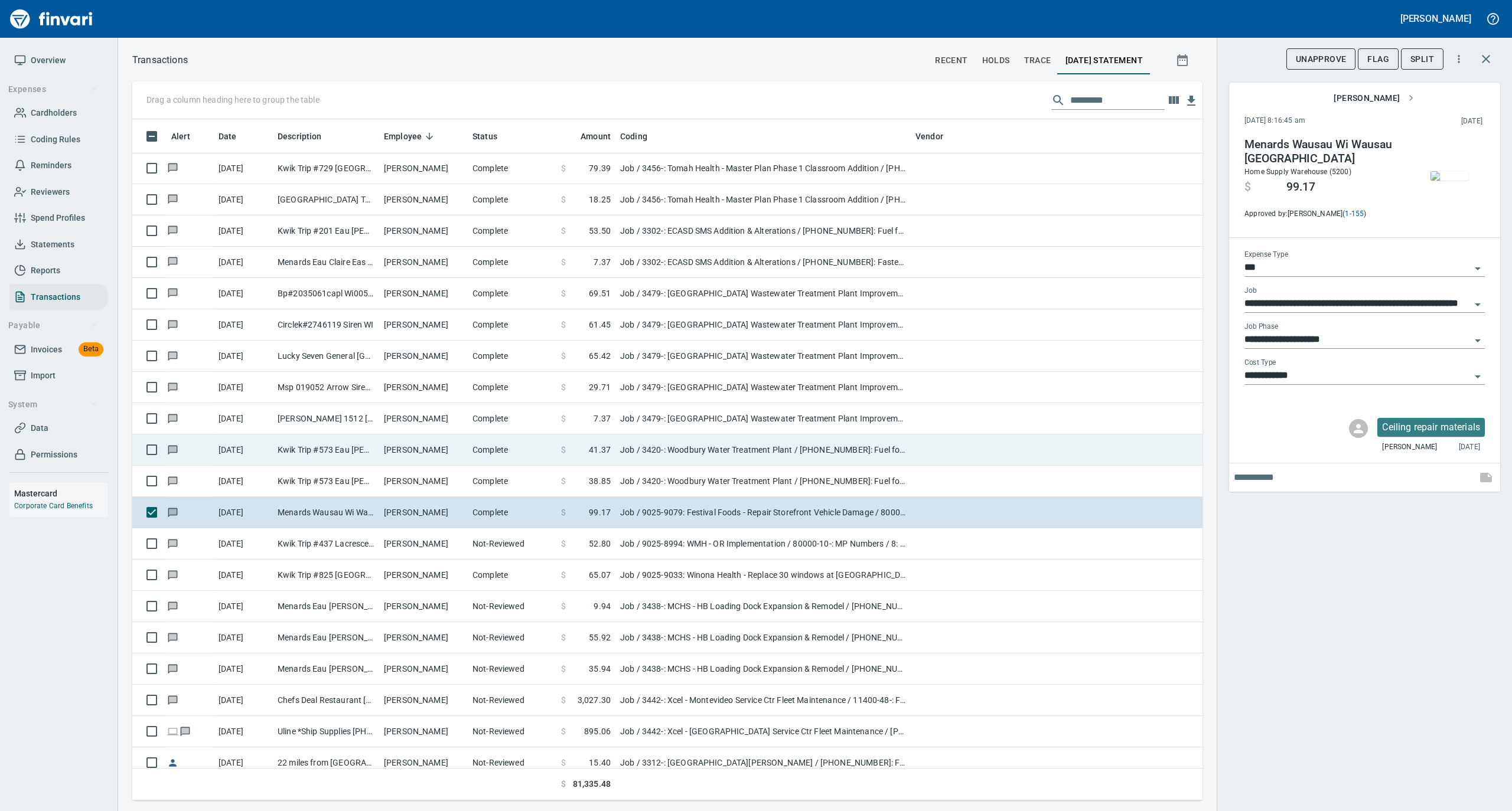
scroll to position [669, 1046]
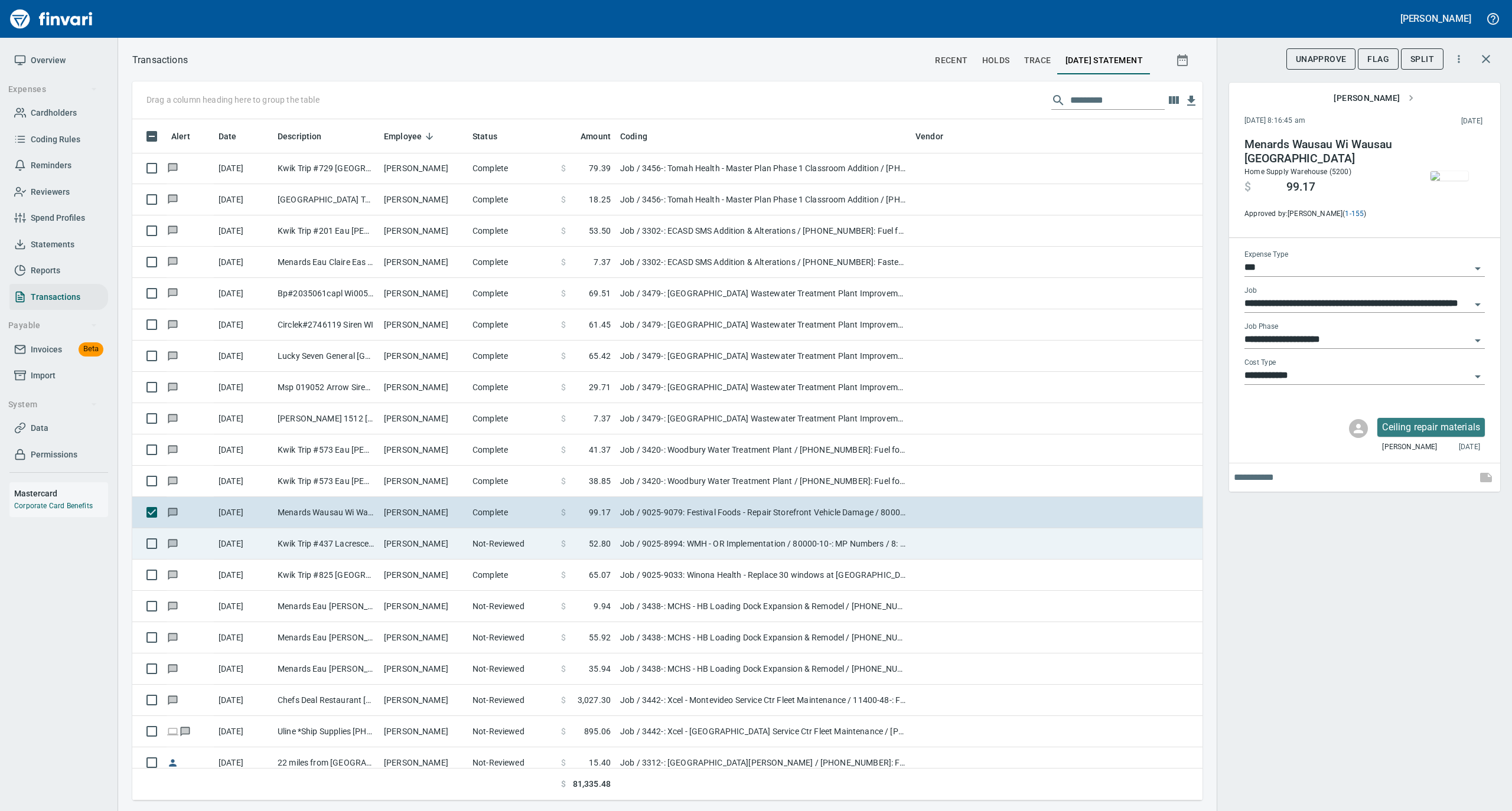
click at [516, 546] on td "Not-Reviewed" at bounding box center [512, 544] width 89 height 31
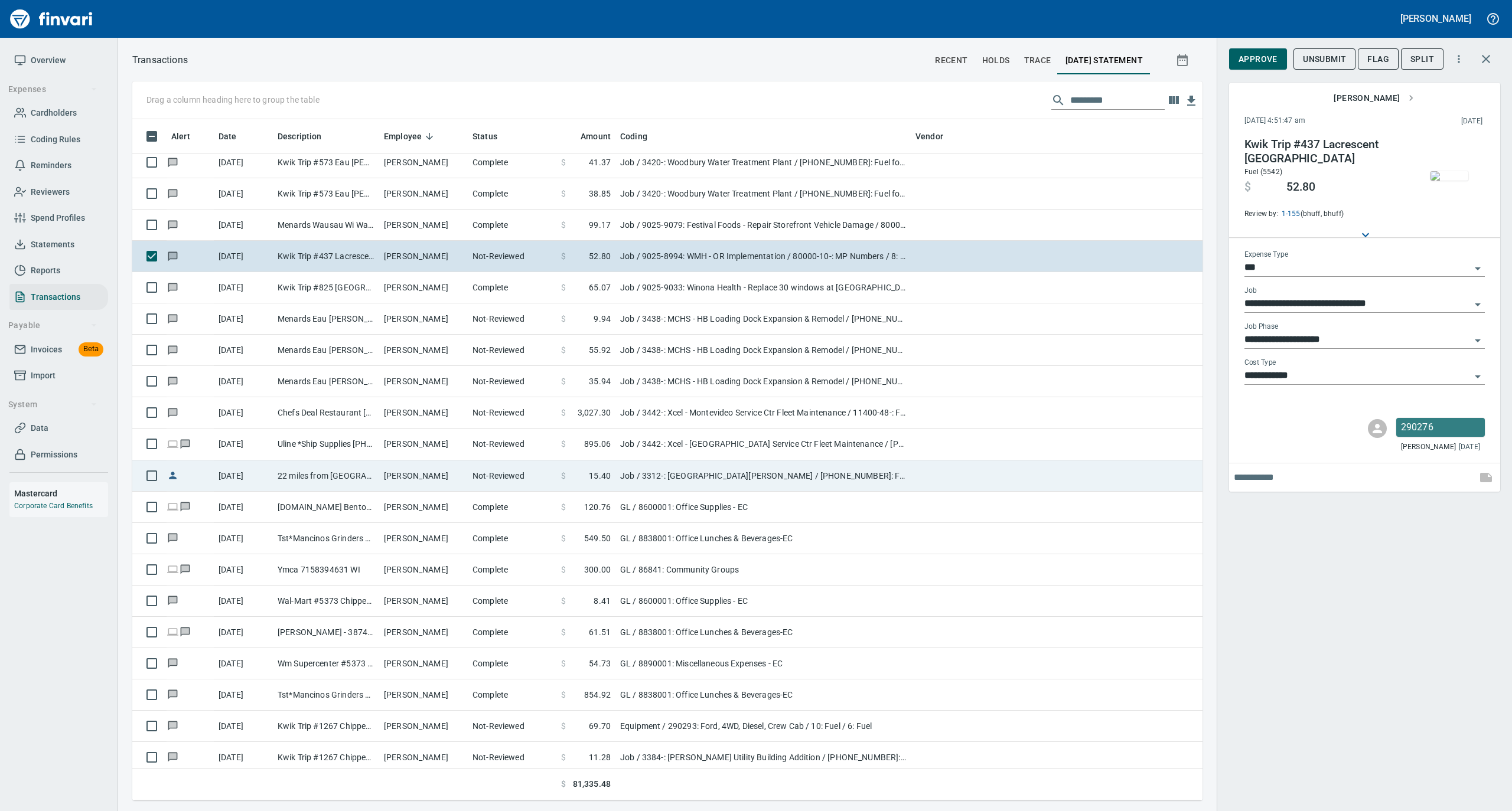
scroll to position [787, 0]
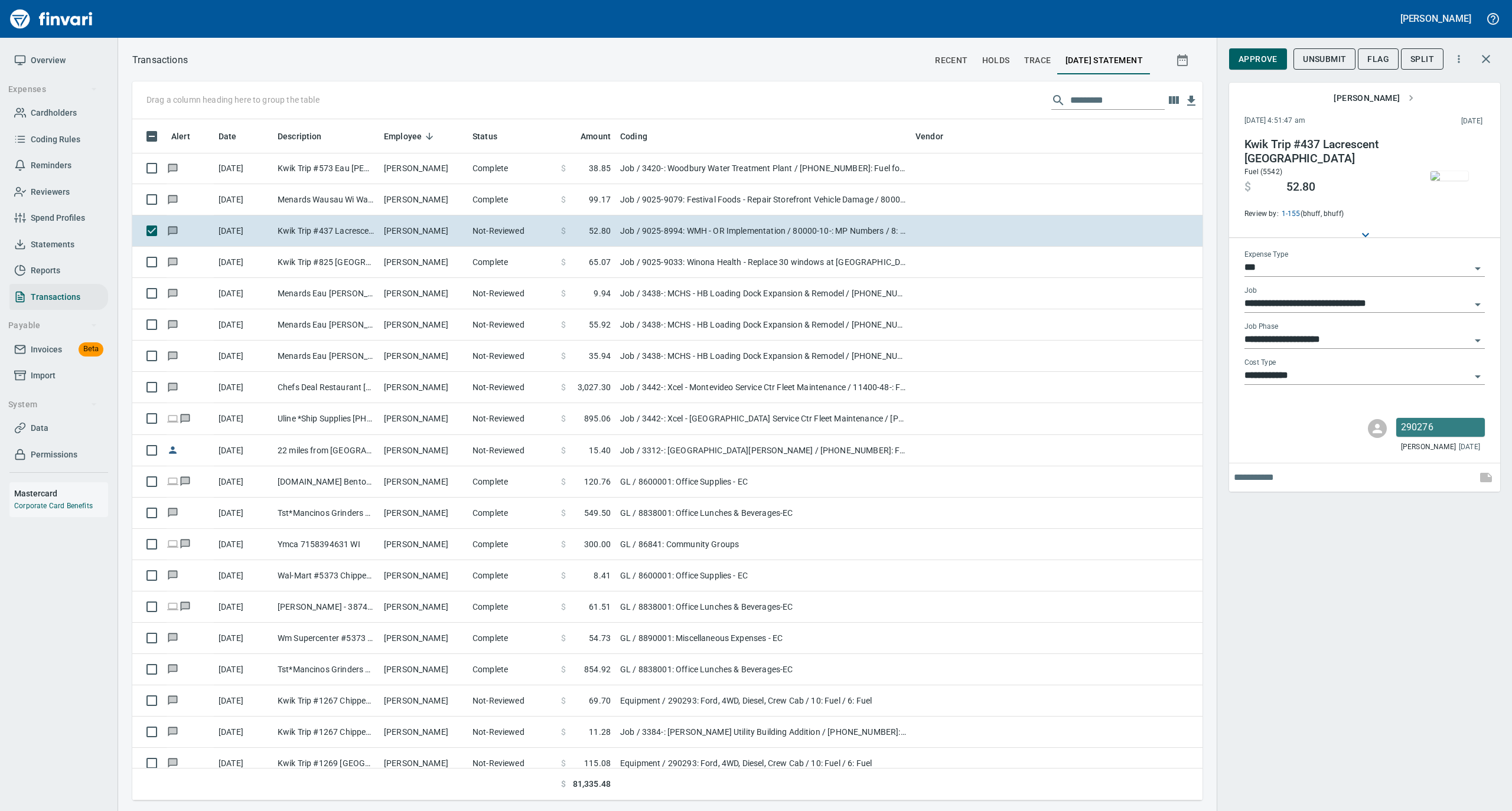
click at [1448, 171] on img "button" at bounding box center [1449, 176] width 38 height 10
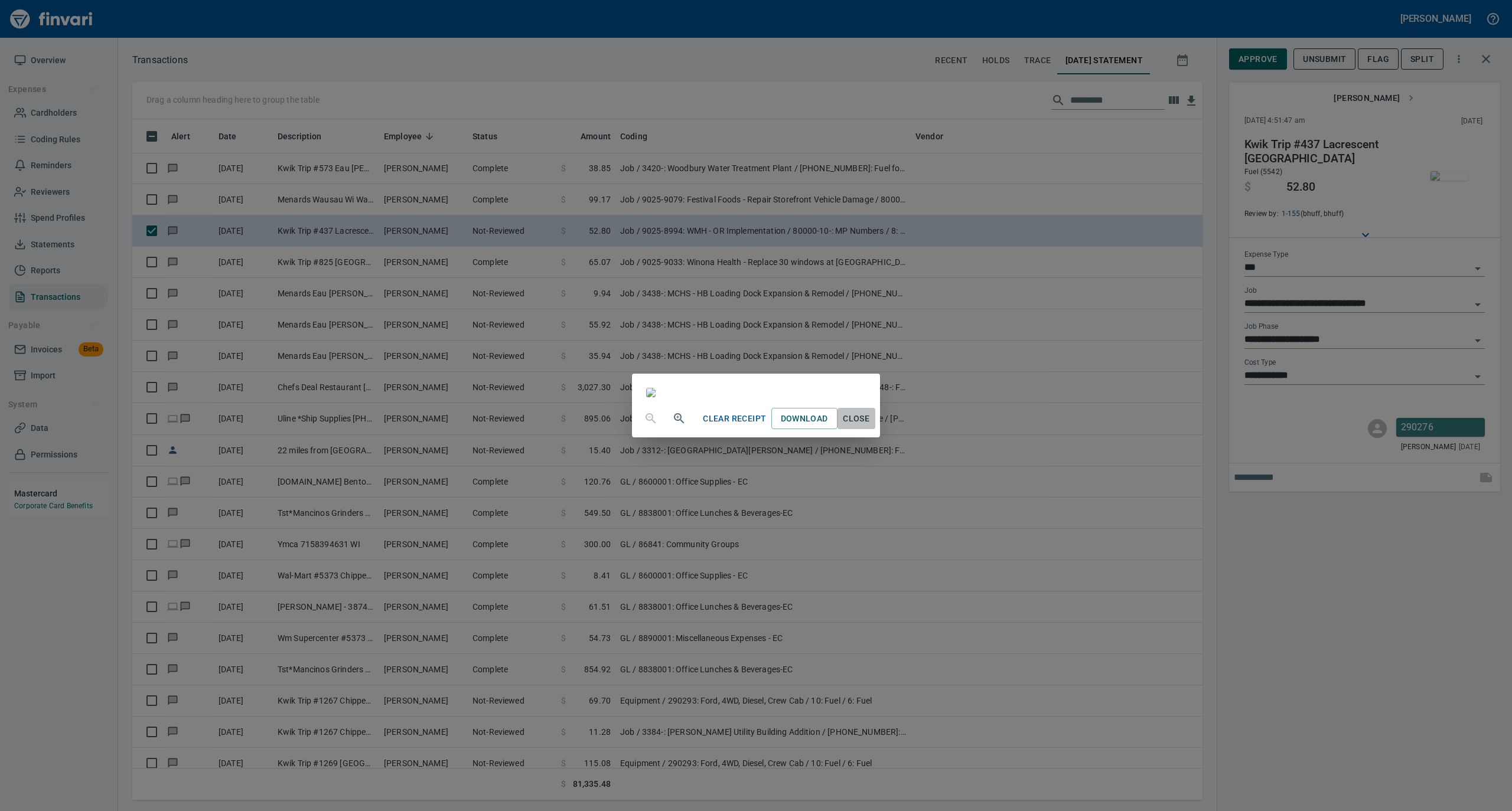
click at [871, 426] on span "Close" at bounding box center [856, 418] width 29 height 14
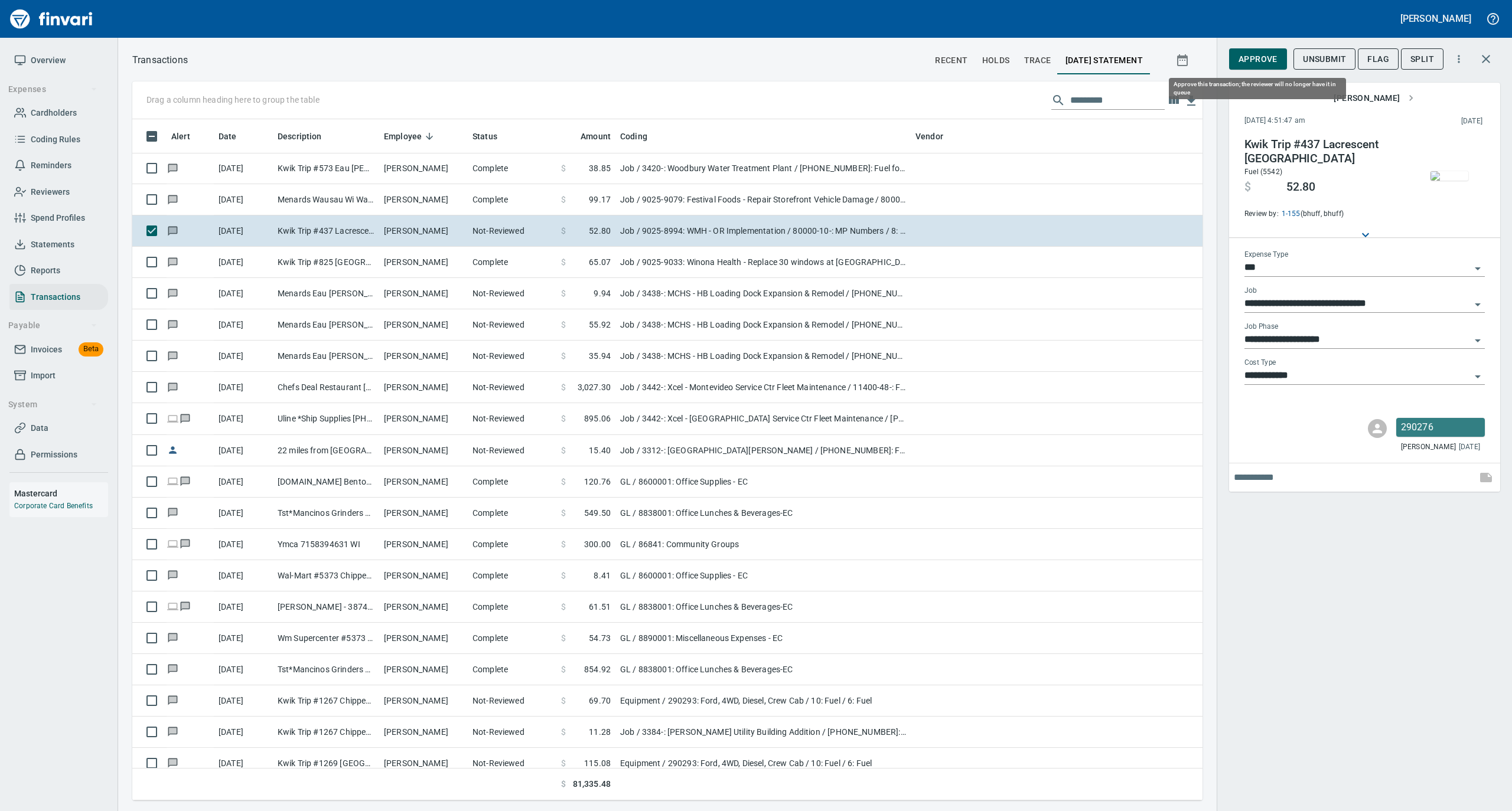
click at [1250, 62] on span "Approve" at bounding box center [1257, 58] width 39 height 14
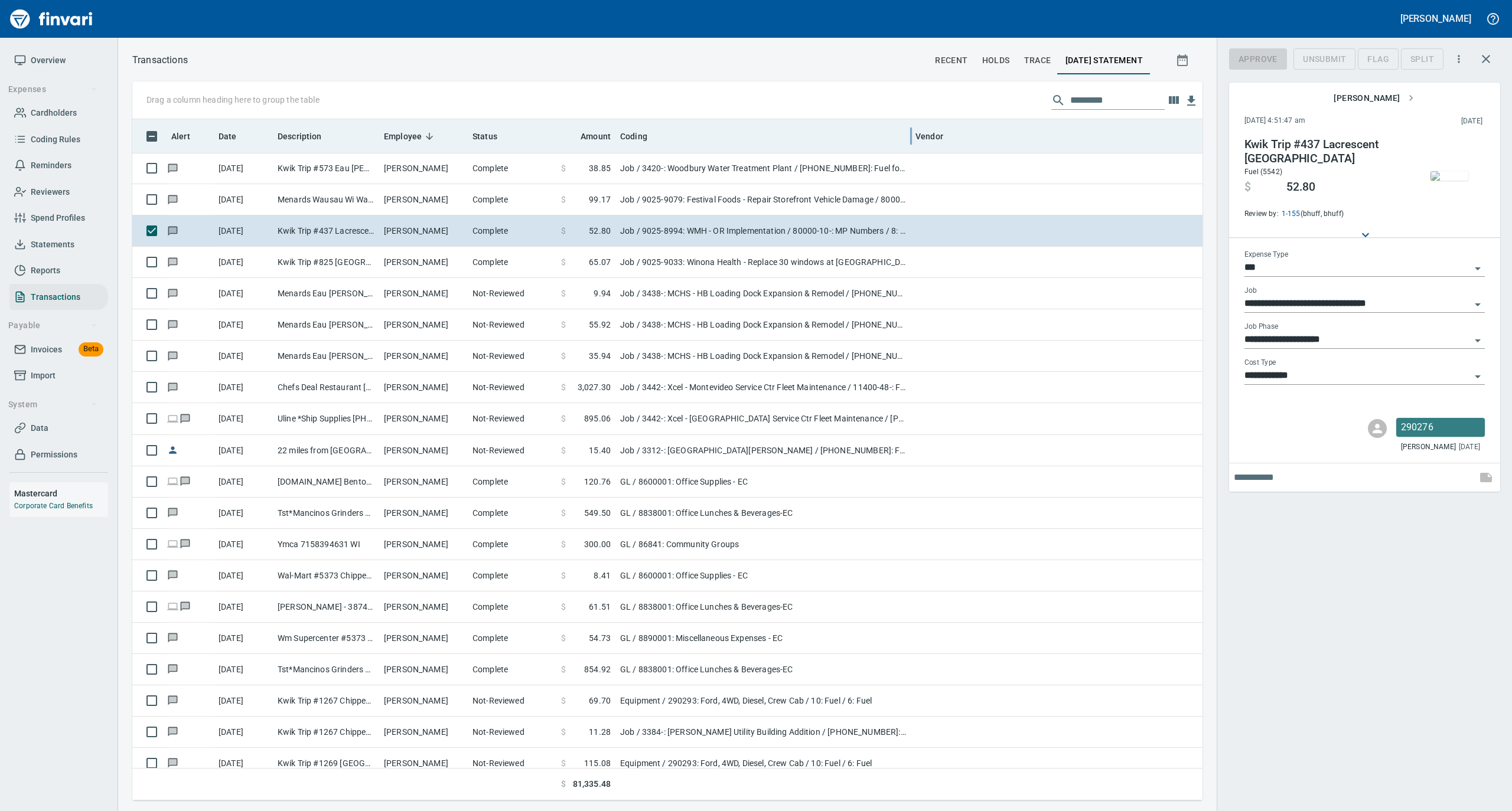
scroll to position [669, 1046]
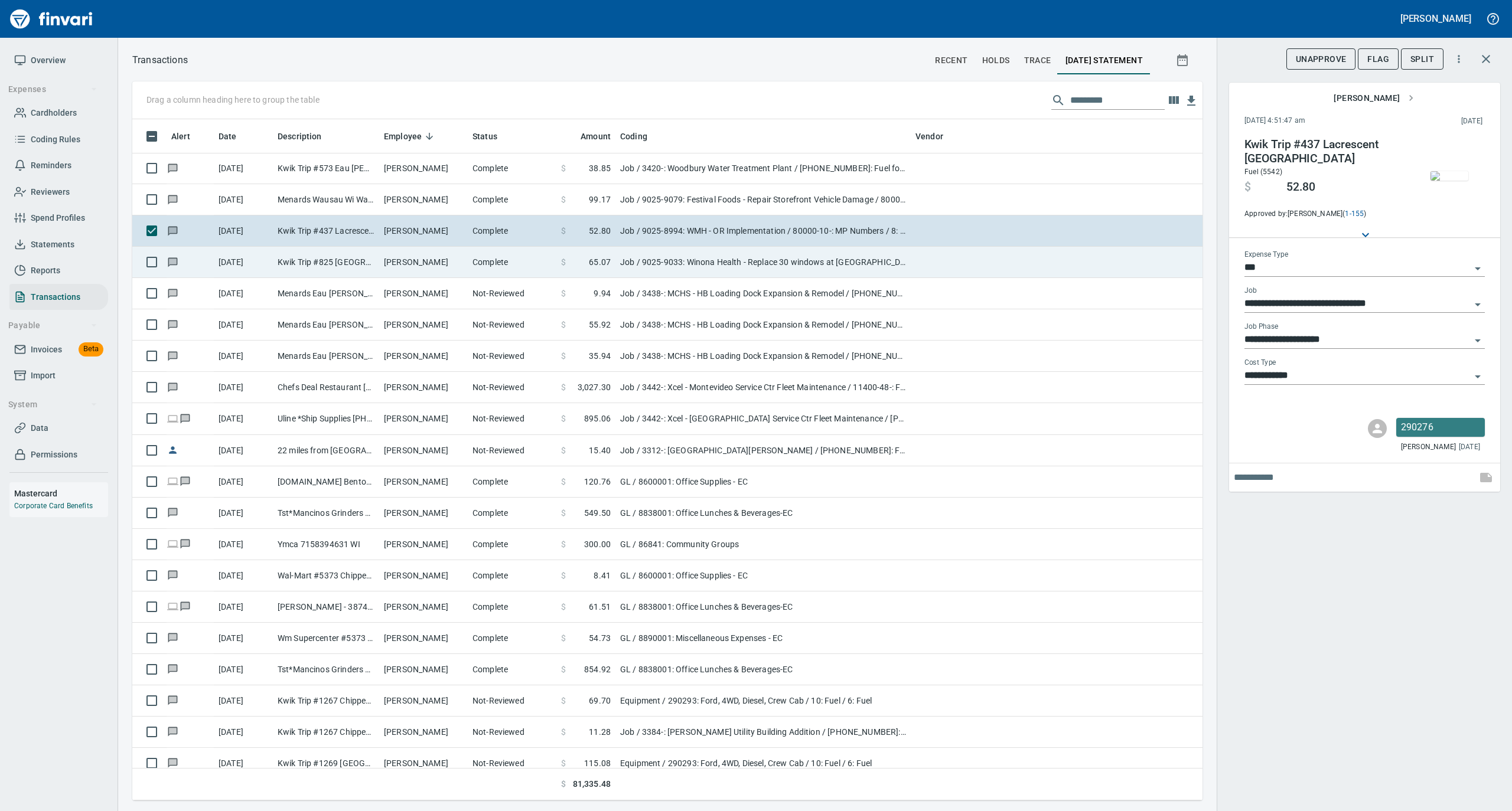
click at [490, 265] on td "Complete" at bounding box center [512, 262] width 89 height 31
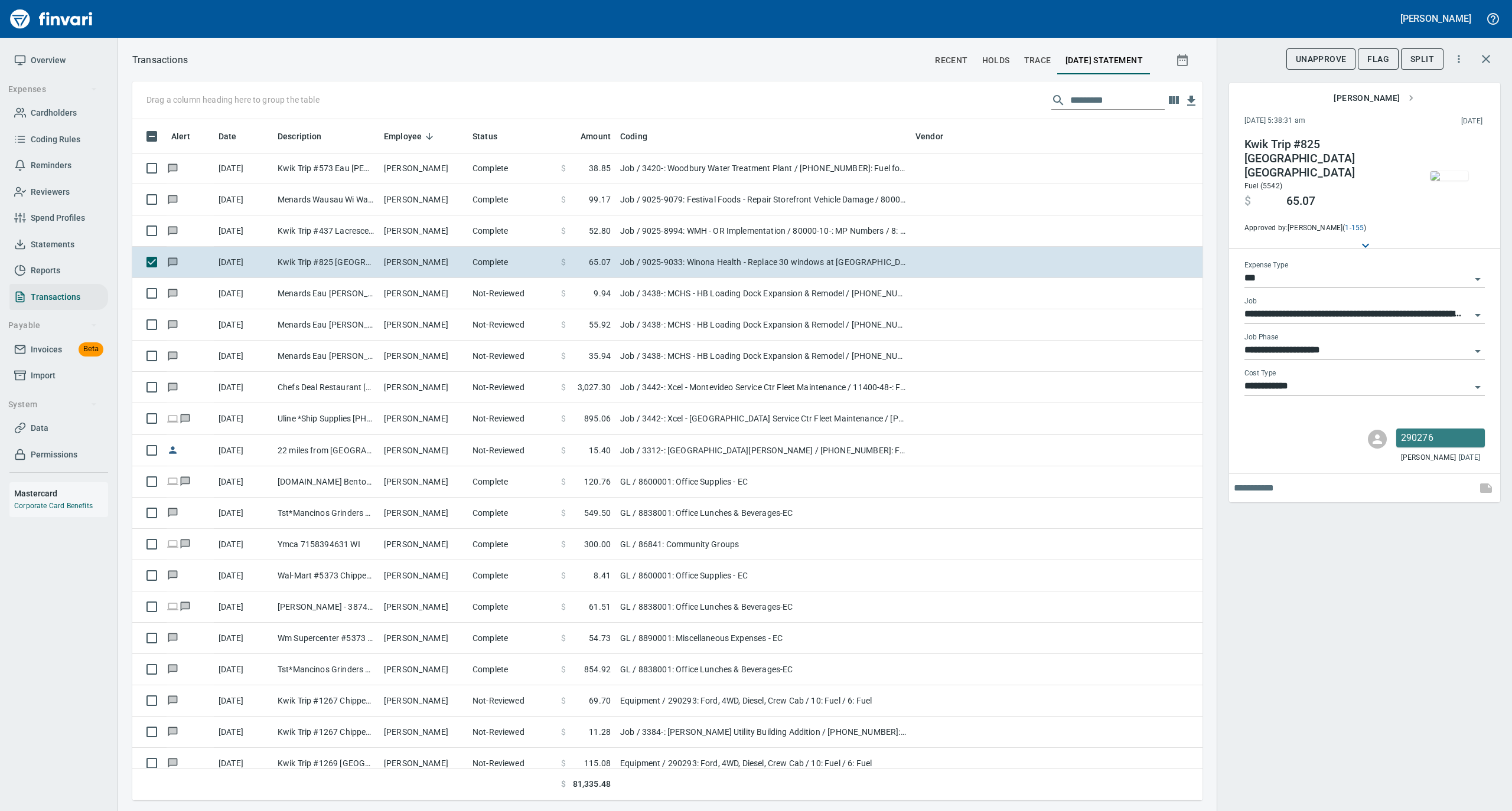
click at [1443, 171] on img "button" at bounding box center [1449, 176] width 38 height 10
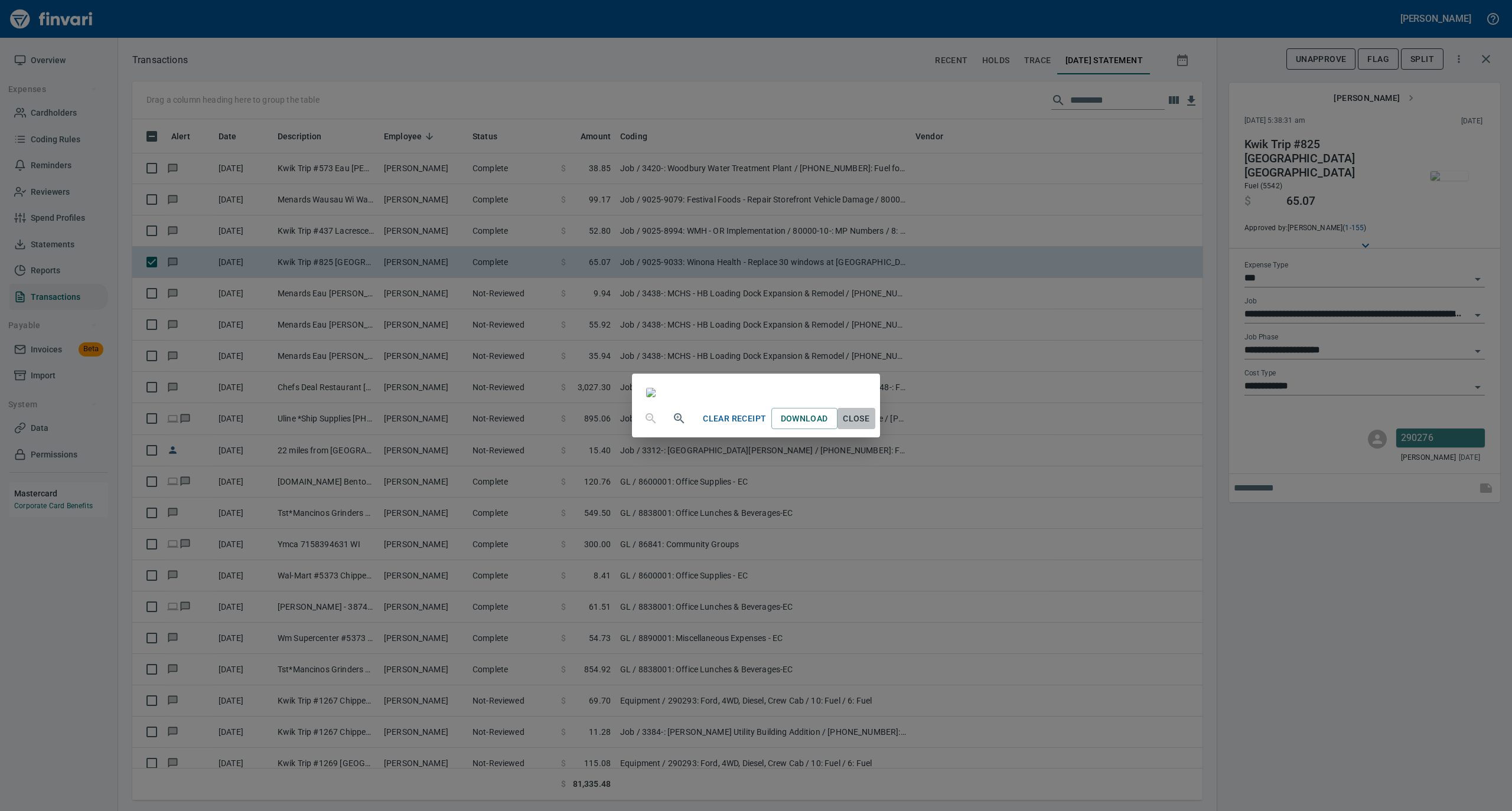
click at [871, 426] on span "Close" at bounding box center [856, 418] width 29 height 14
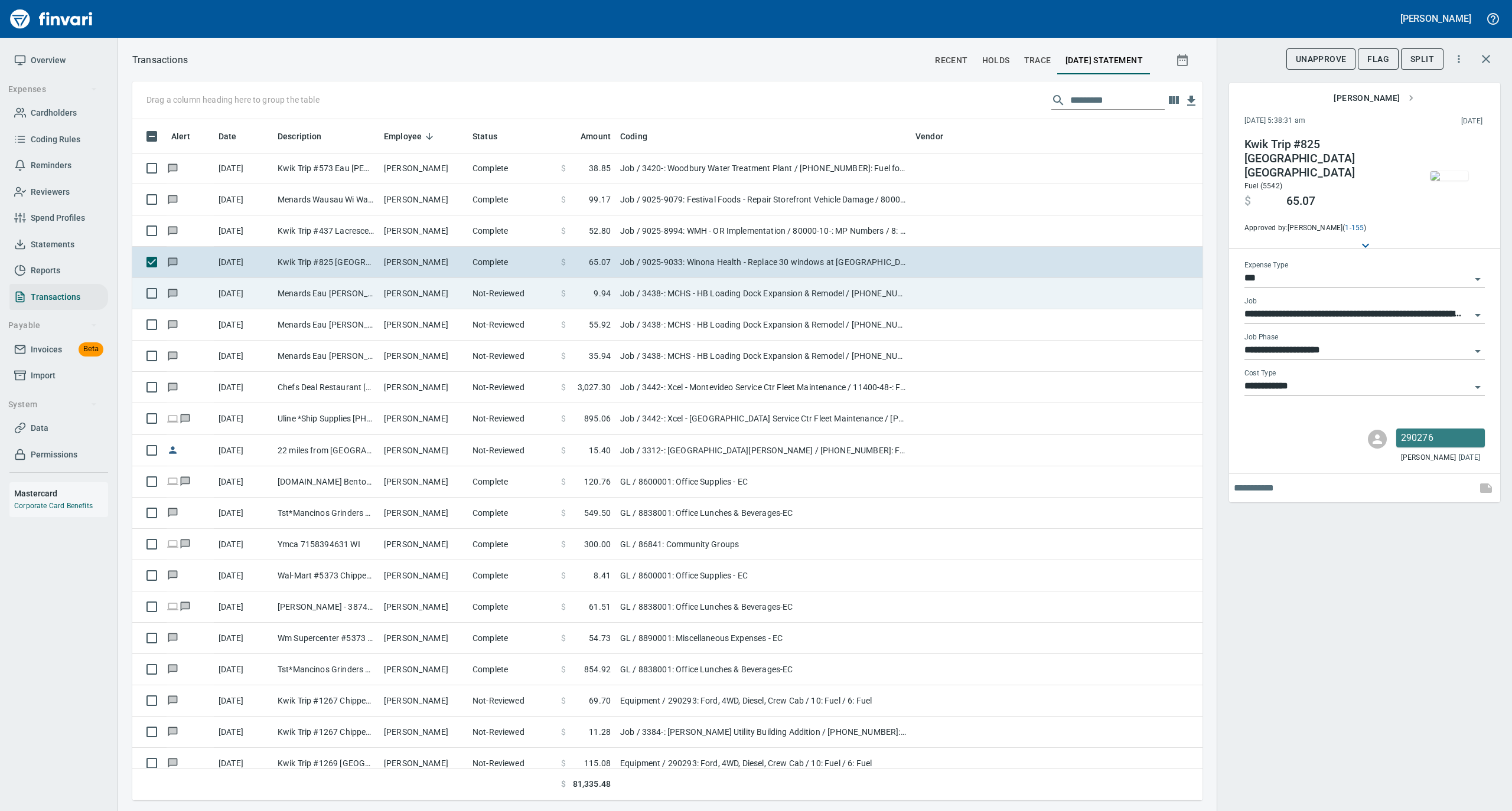
click at [390, 296] on td "Steven Schmidt" at bounding box center [423, 293] width 89 height 31
type input "**********"
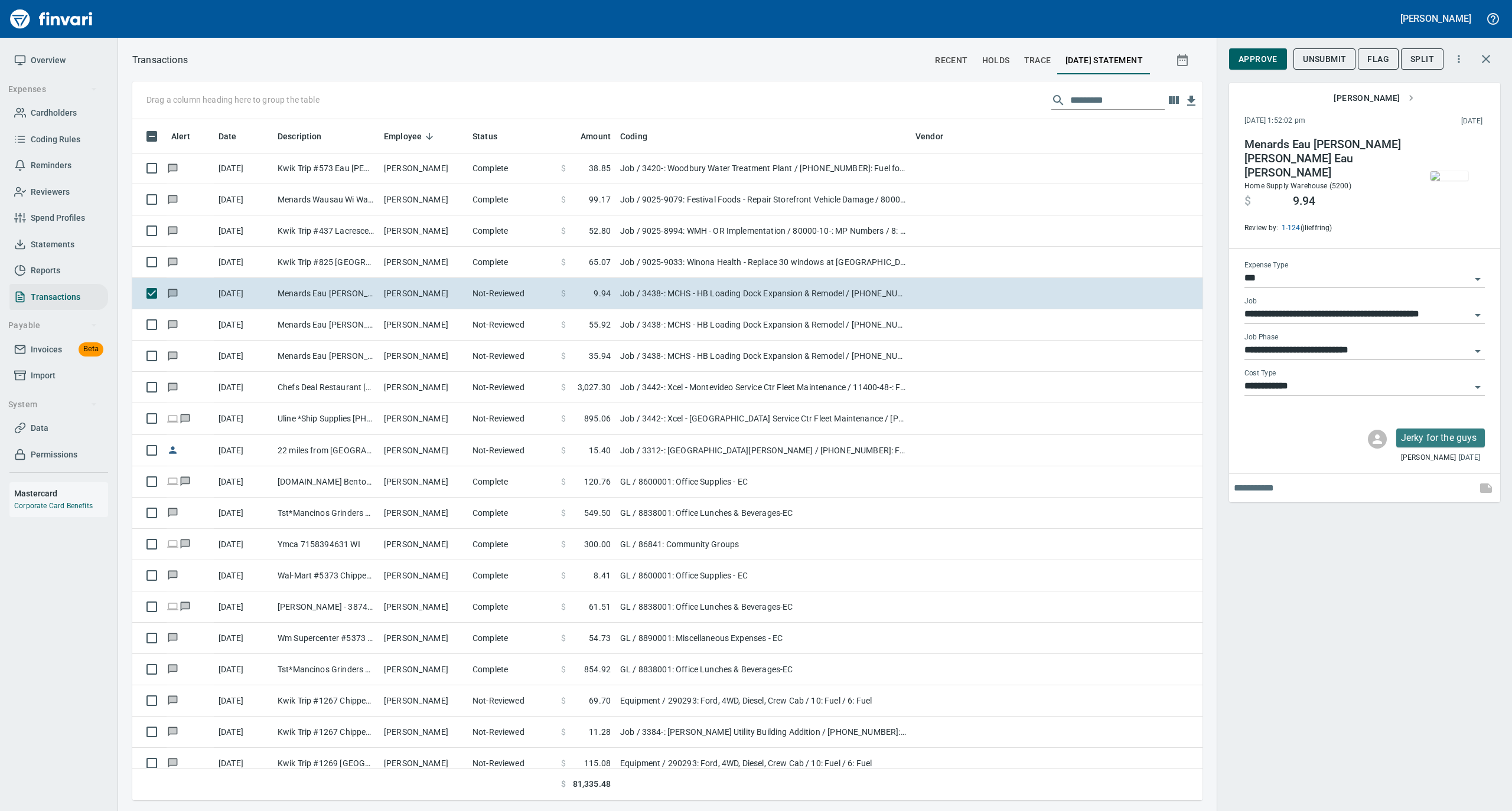
click at [1453, 176] on img "button" at bounding box center [1449, 176] width 38 height 10
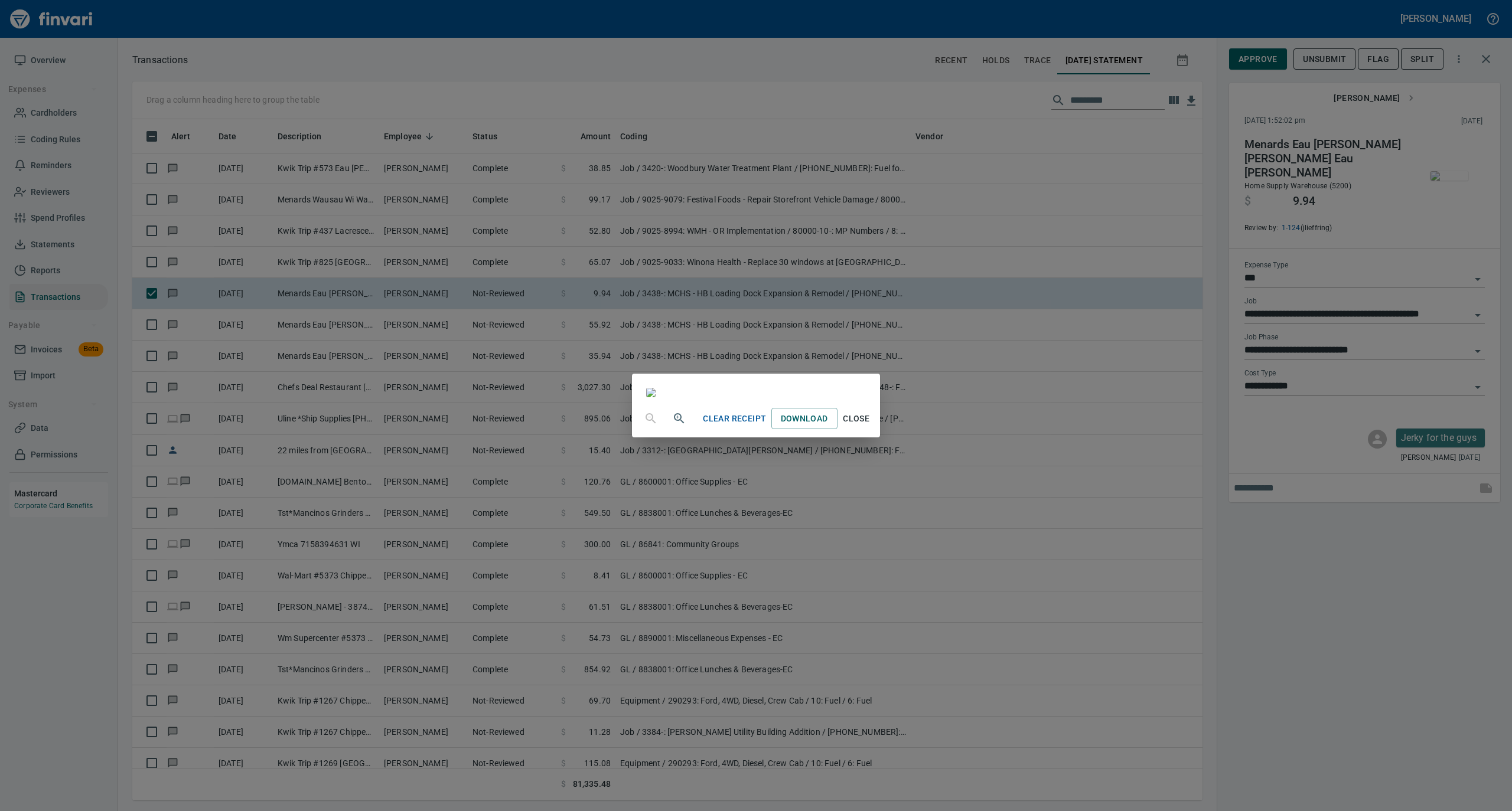
click at [871, 426] on span "Close" at bounding box center [856, 418] width 29 height 14
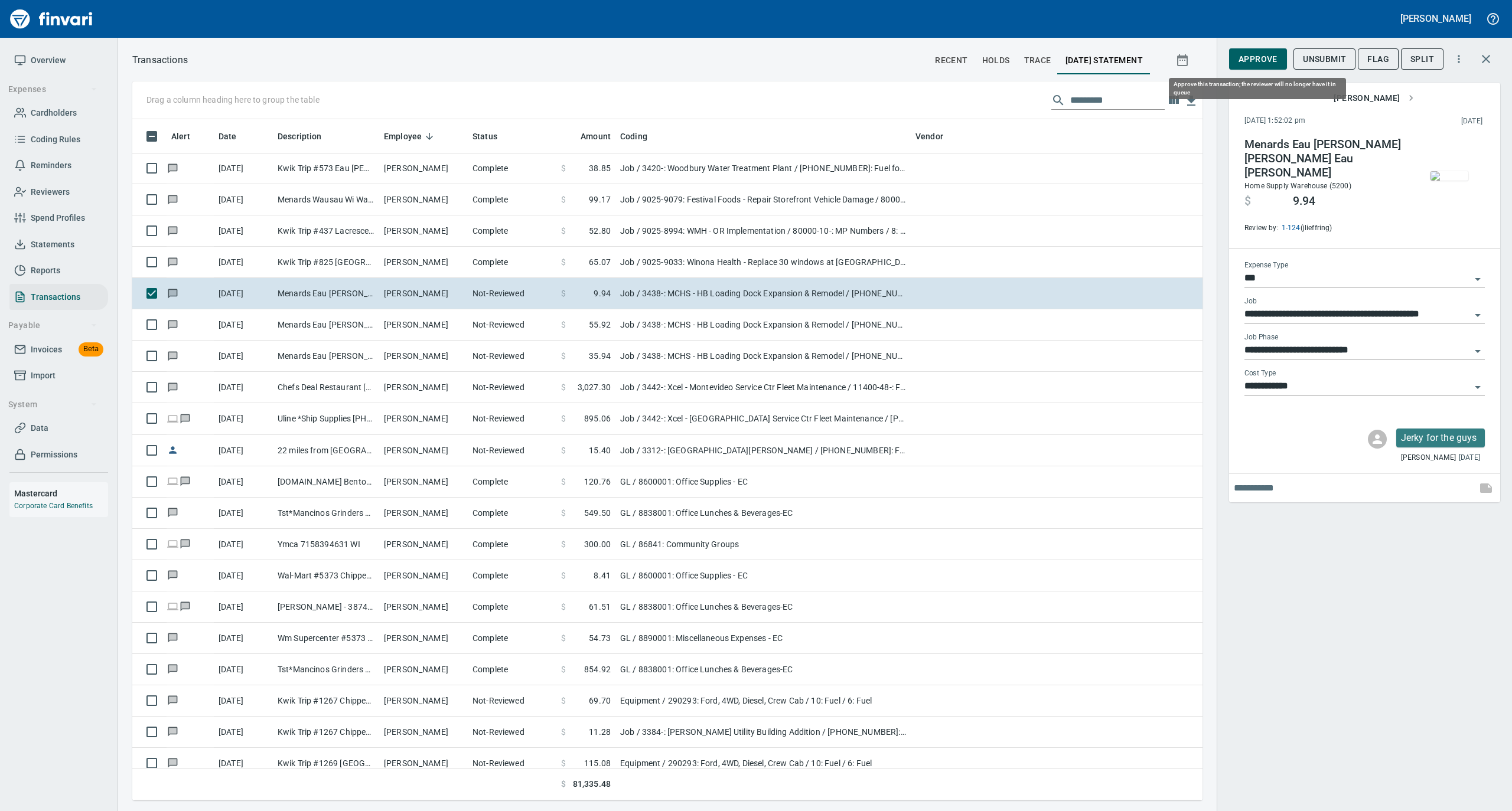
click at [1248, 63] on span "Approve" at bounding box center [1257, 58] width 39 height 14
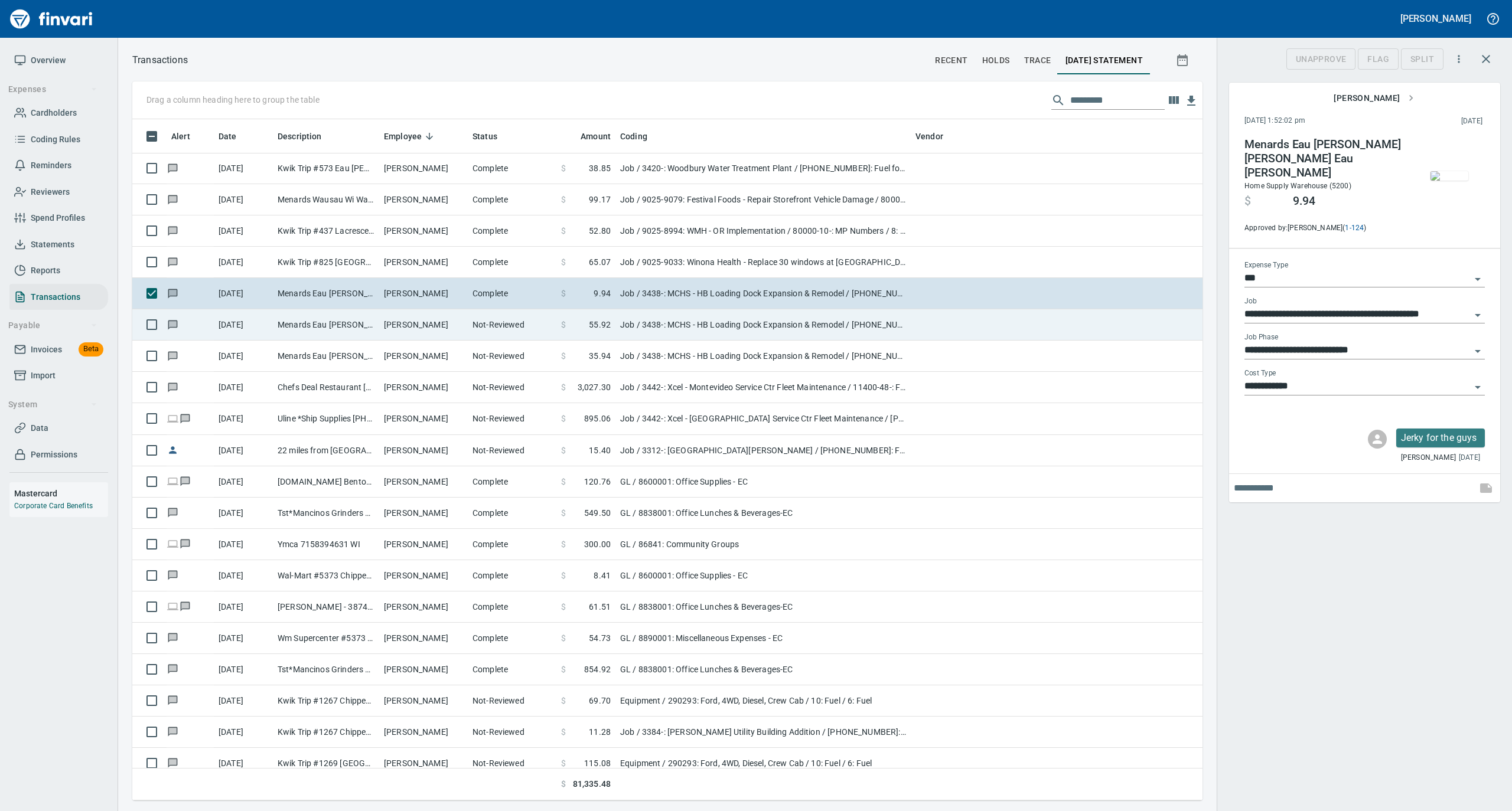
scroll to position [669, 1046]
click at [453, 333] on td "Steven Schmidt" at bounding box center [423, 324] width 89 height 31
type input "**********"
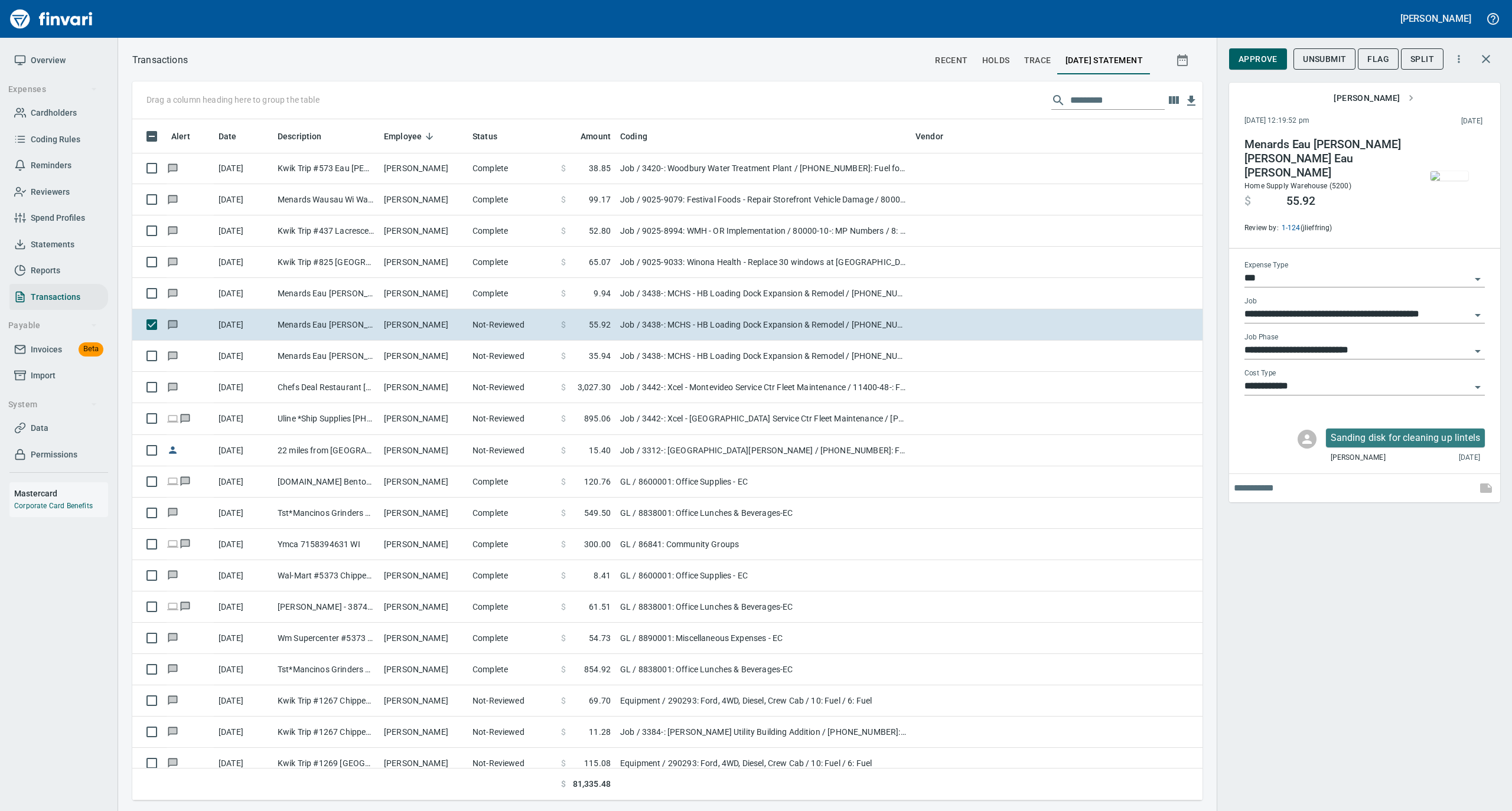
click at [1453, 180] on img "button" at bounding box center [1449, 176] width 38 height 10
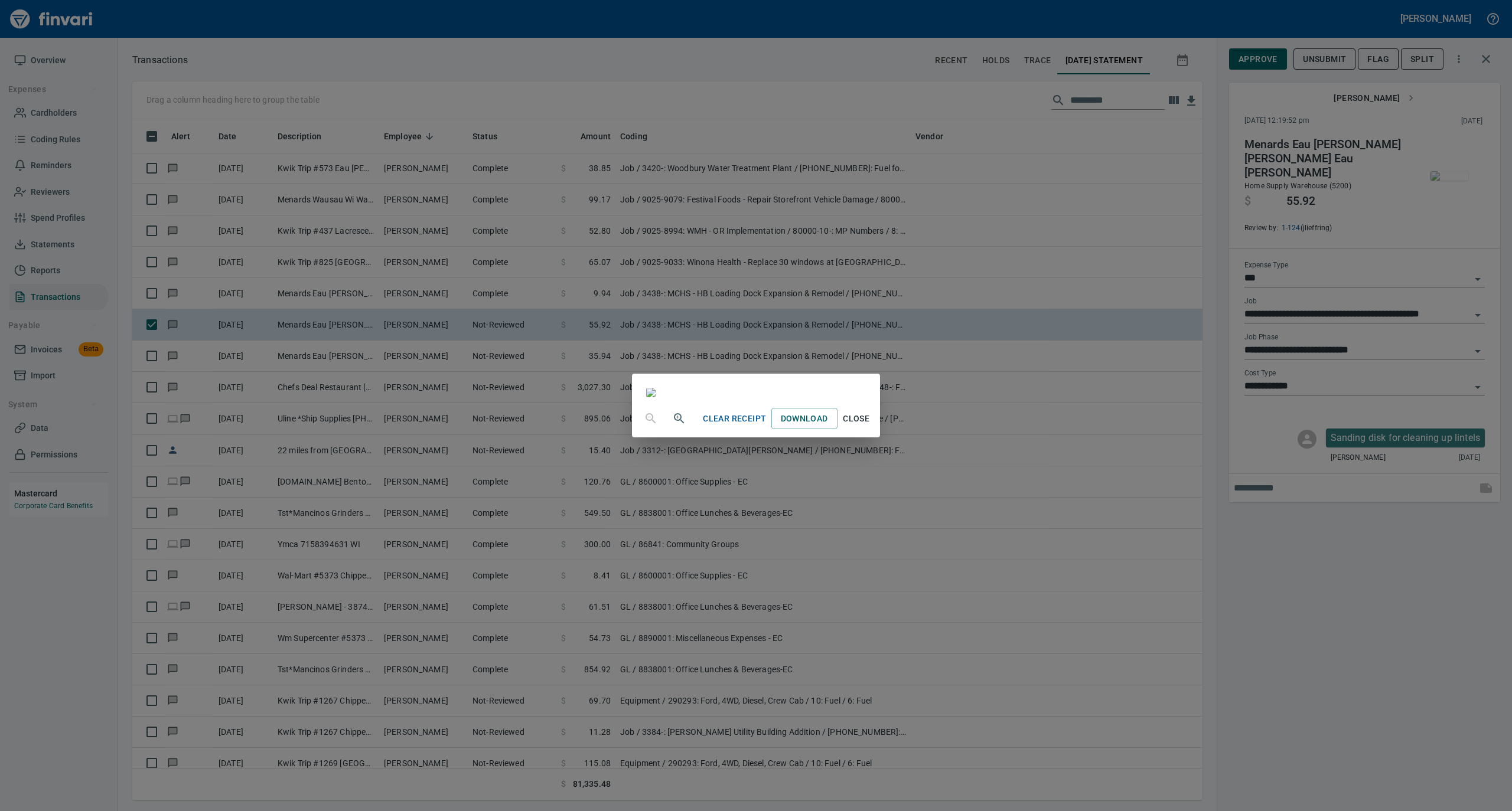
drag, startPoint x: 967, startPoint y: 717, endPoint x: 973, endPoint y: 712, distance: 7.8
click at [871, 426] on span "Close" at bounding box center [856, 418] width 29 height 14
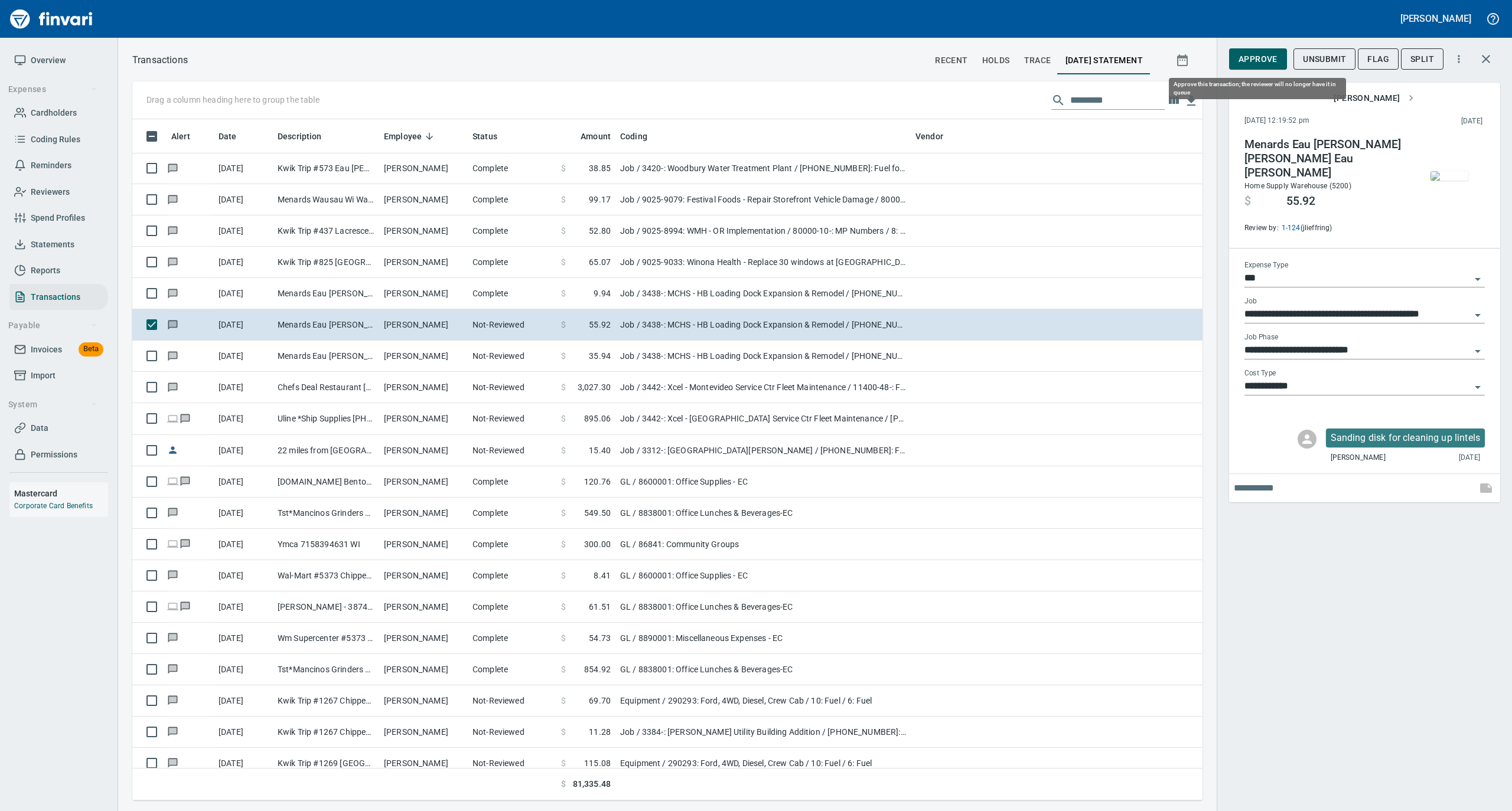
click at [1254, 62] on span "Approve" at bounding box center [1257, 58] width 39 height 14
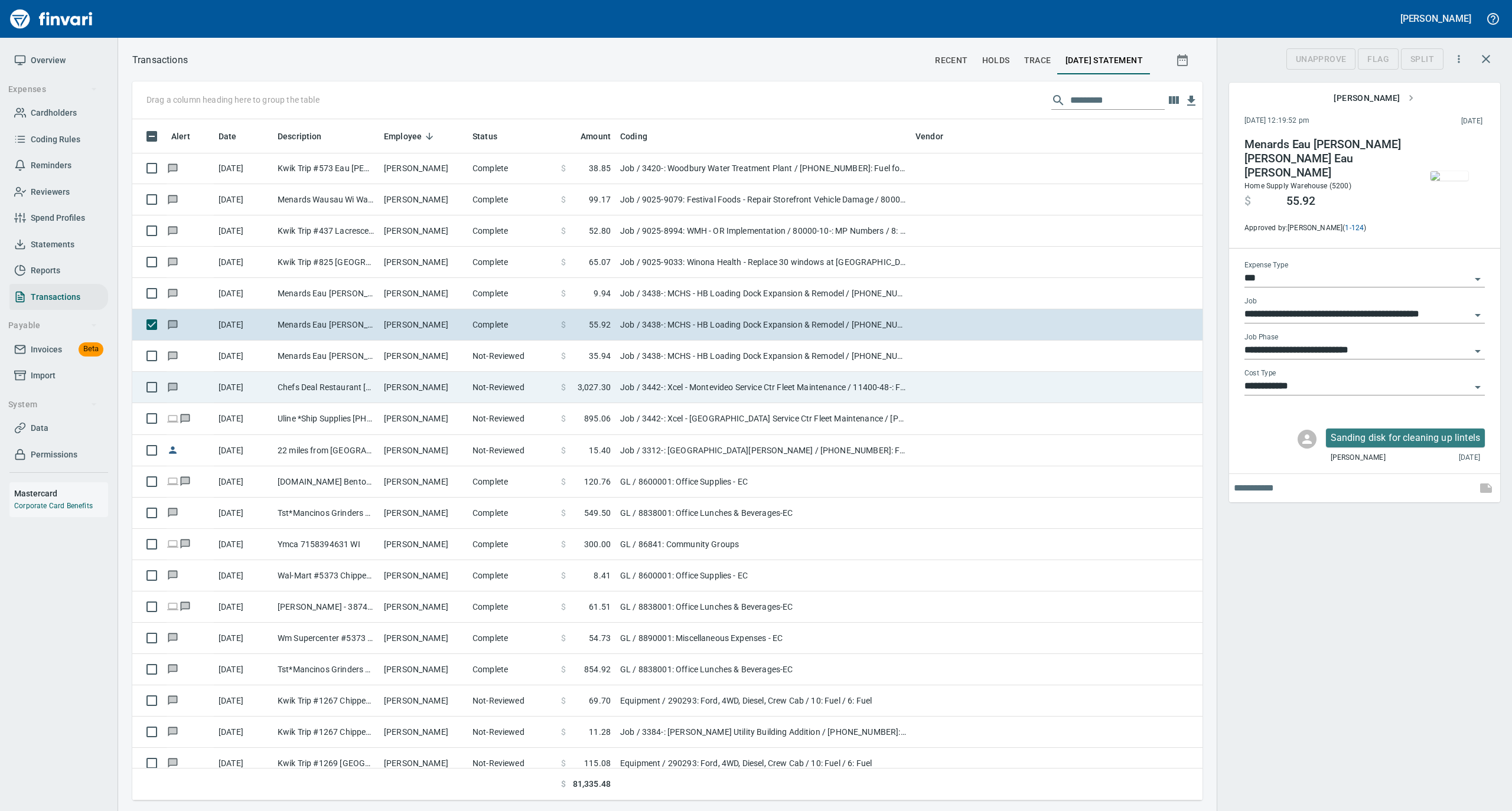
scroll to position [669, 1046]
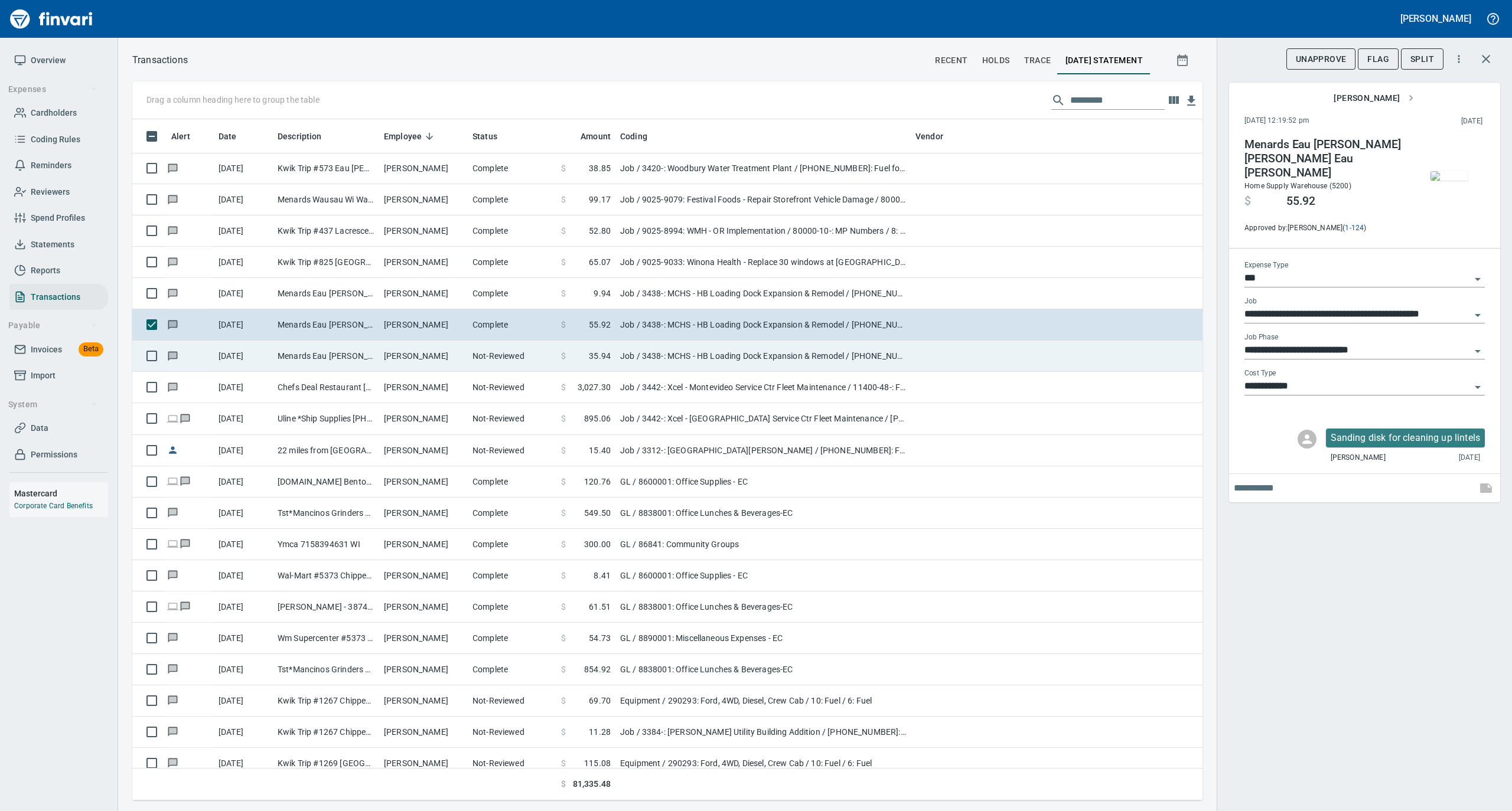
click at [430, 363] on td "Steven Schmidt" at bounding box center [423, 356] width 89 height 31
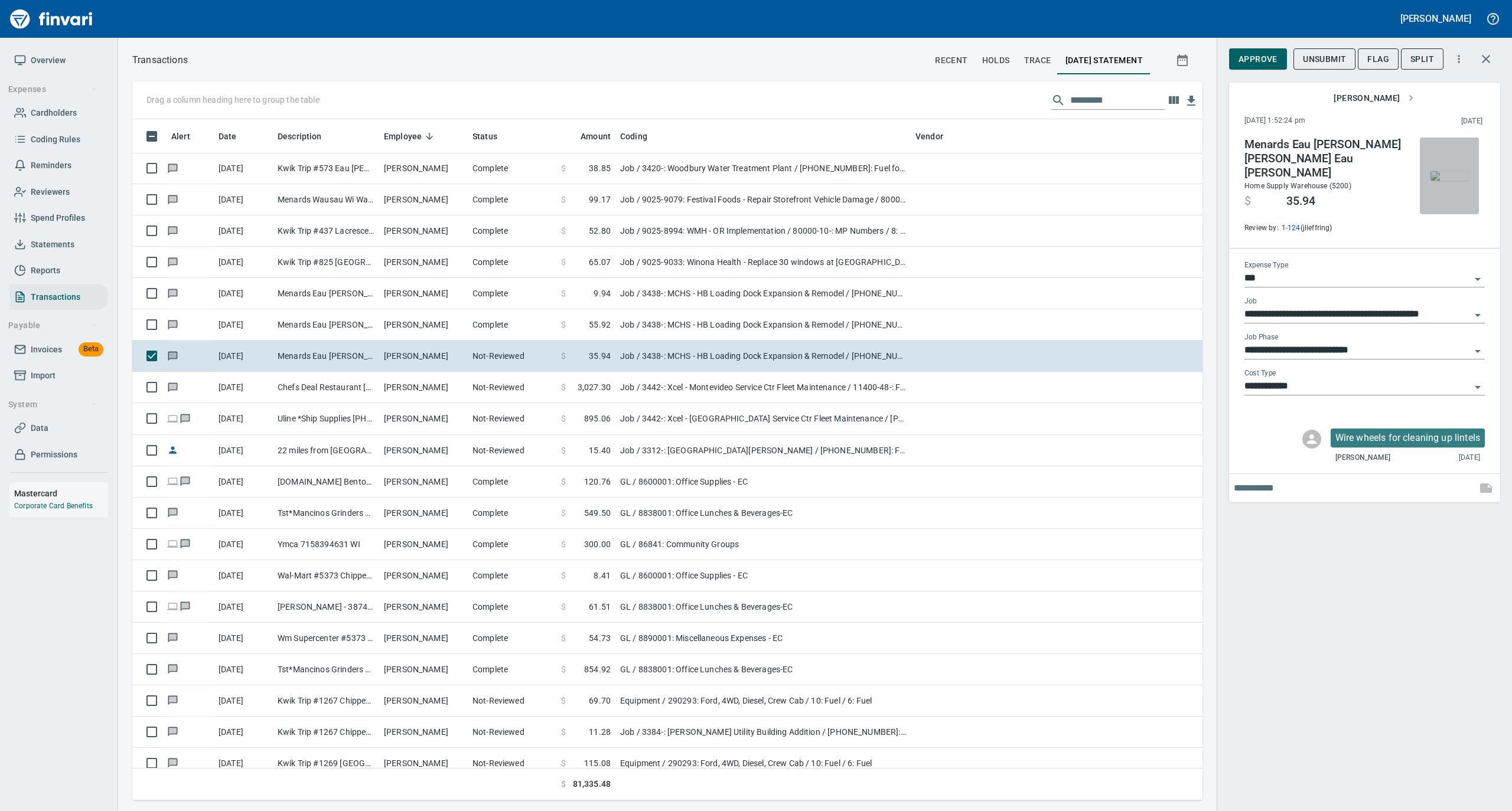
click at [1456, 180] on img "button" at bounding box center [1449, 176] width 38 height 10
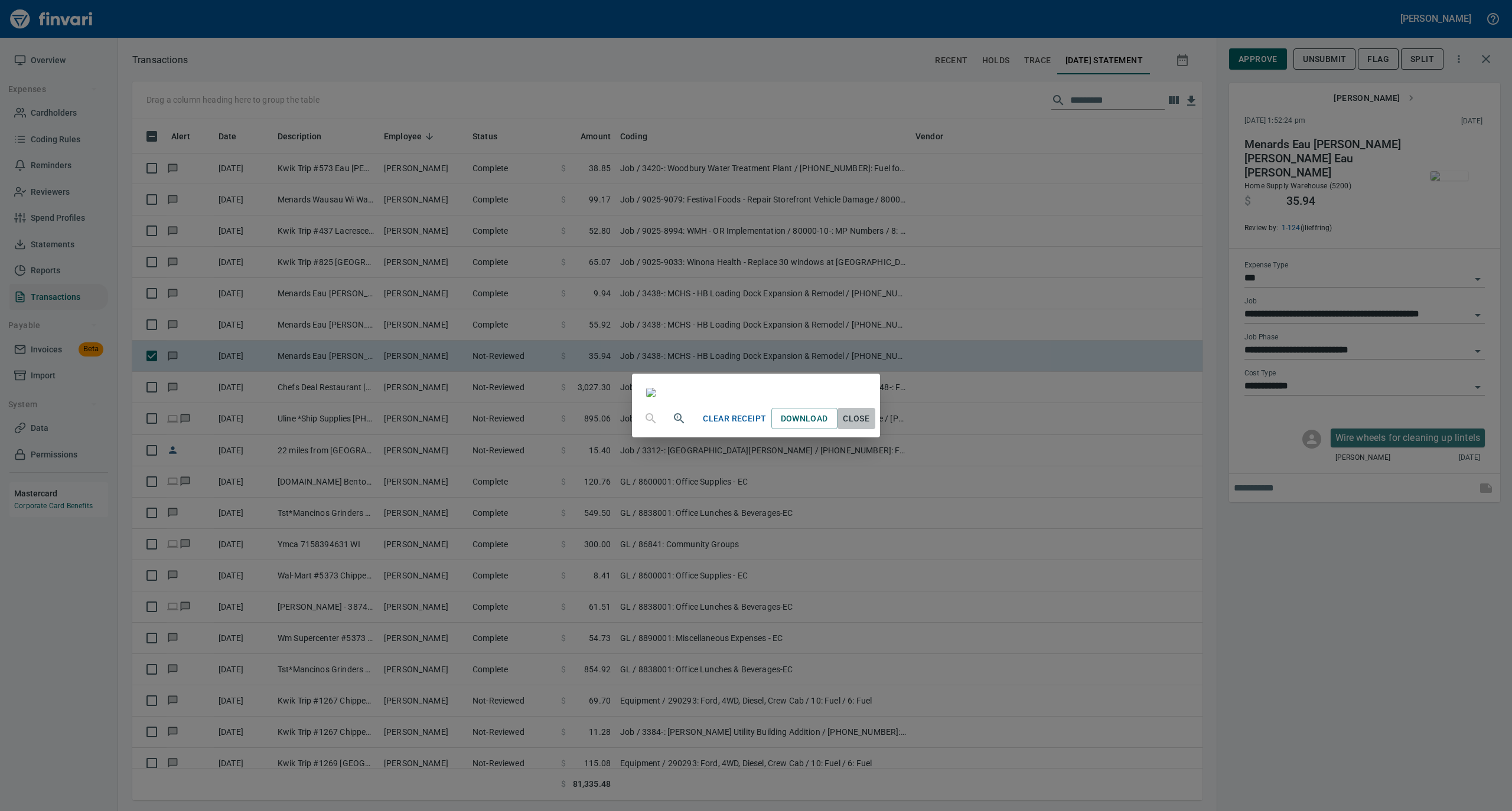
click at [871, 426] on span "Close" at bounding box center [856, 418] width 29 height 14
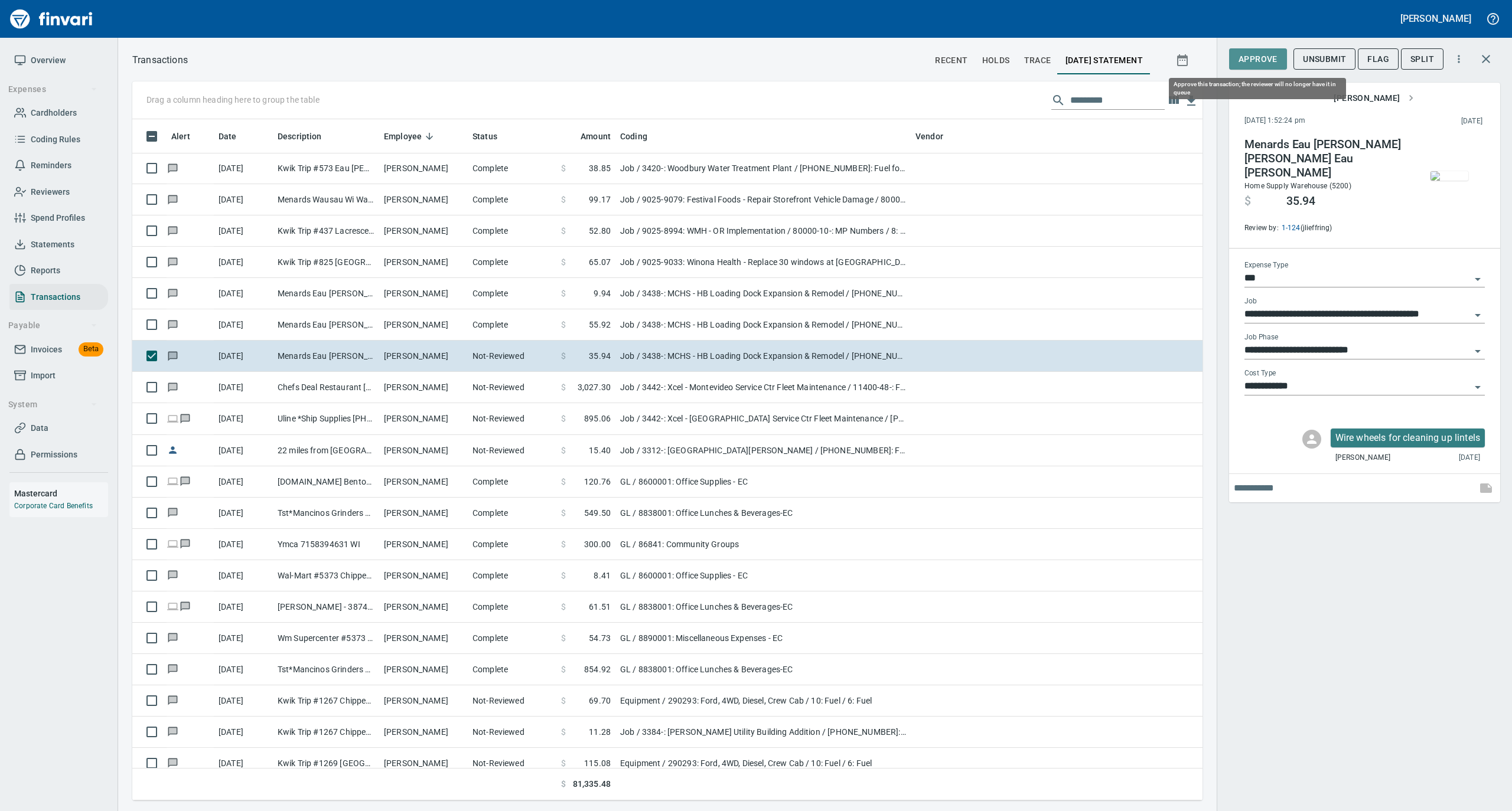
click at [1264, 55] on span "Approve" at bounding box center [1257, 58] width 39 height 14
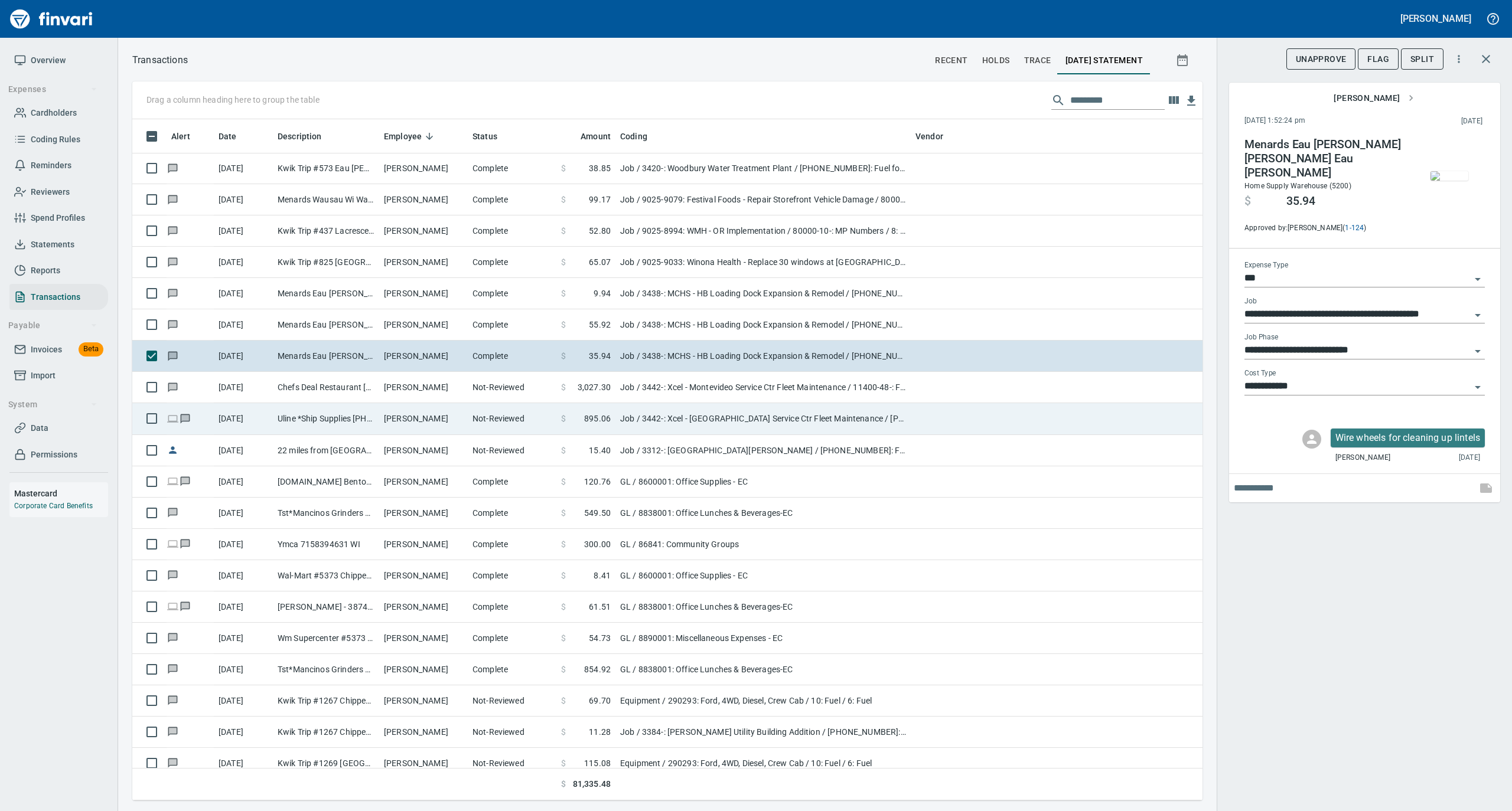
scroll to position [669, 1046]
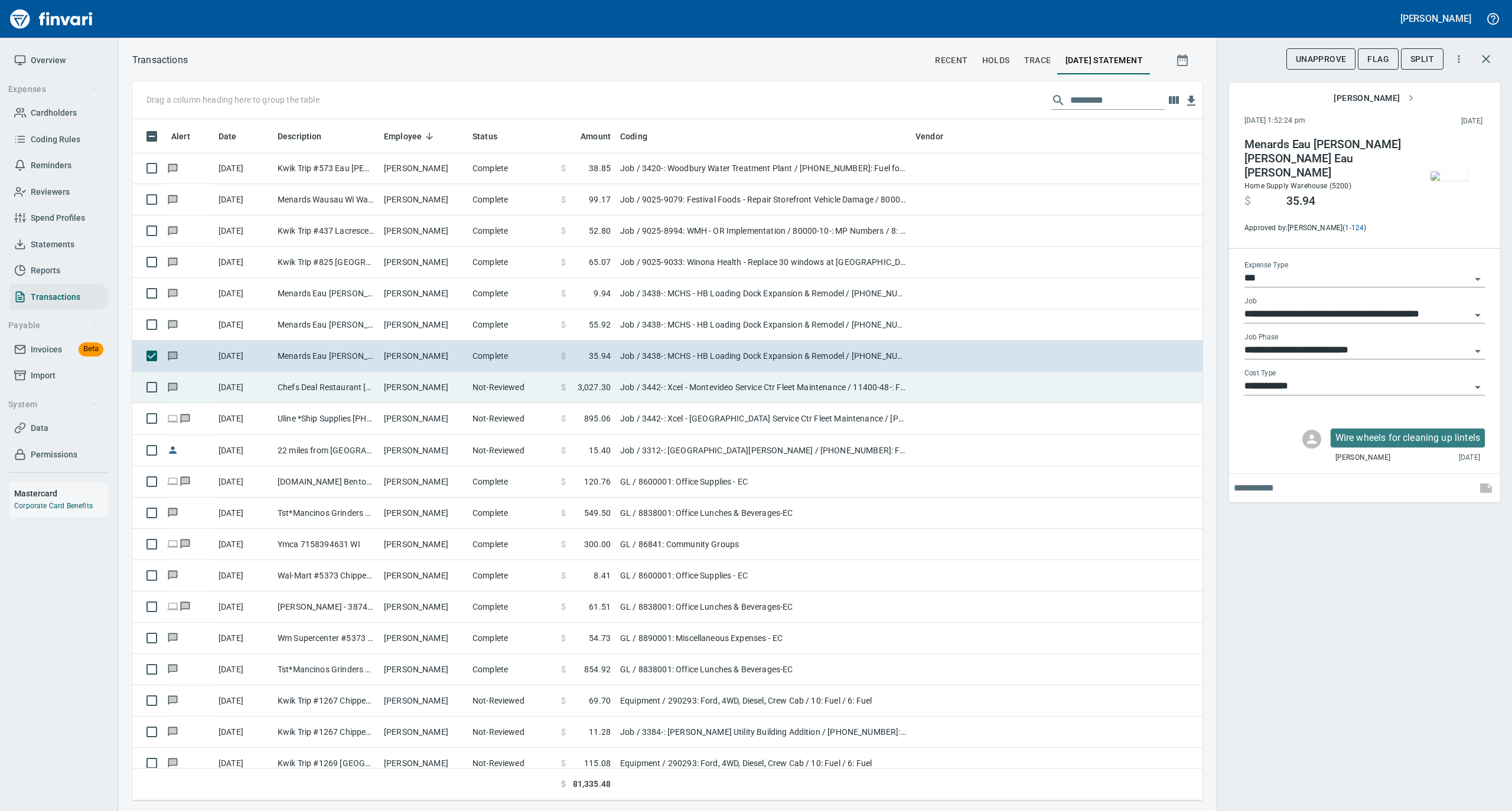
click at [395, 403] on td "Spencer Schmidt" at bounding box center [423, 387] width 89 height 31
type input "**********"
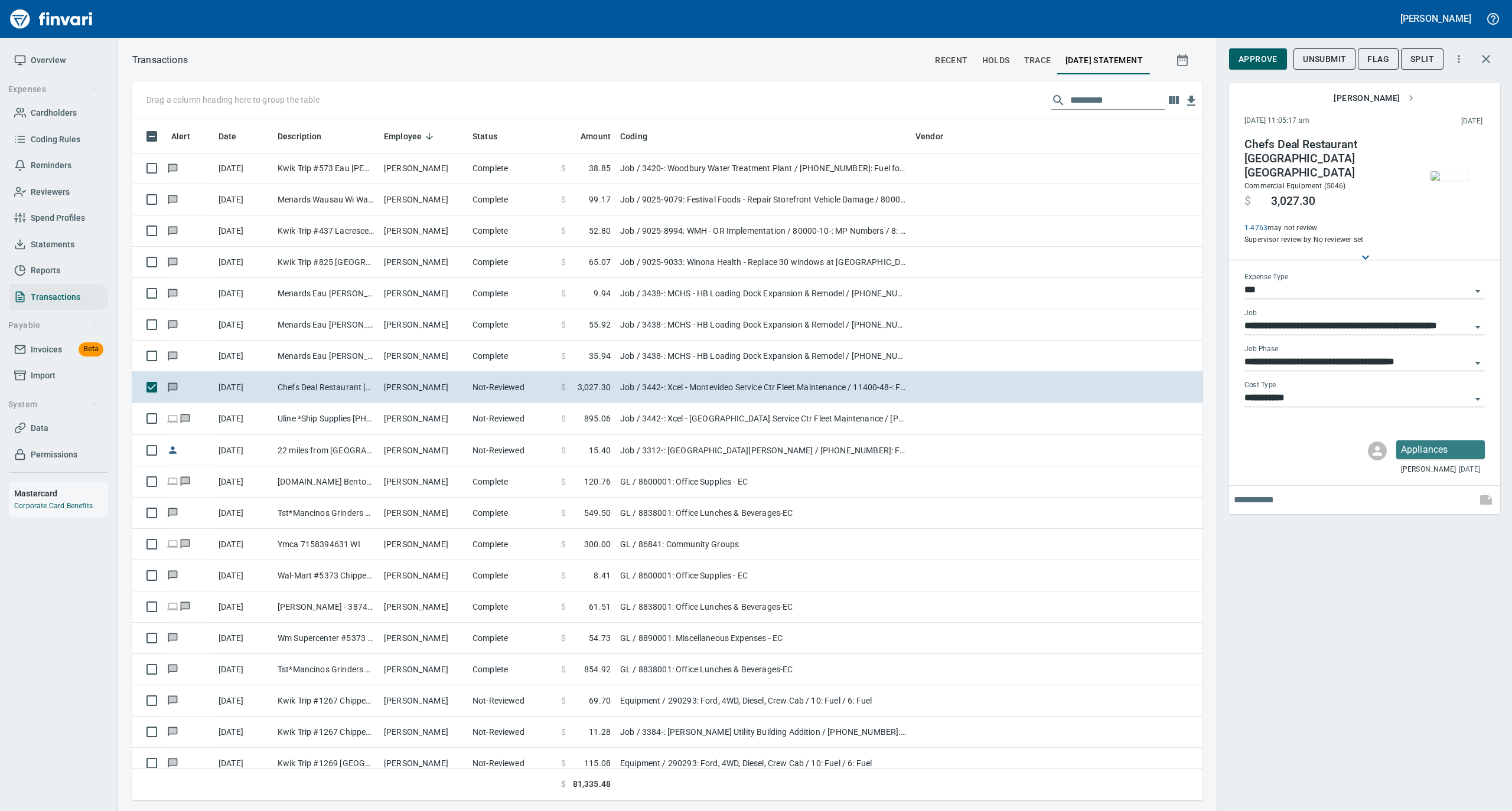
click at [1442, 173] on img "button" at bounding box center [1449, 176] width 38 height 10
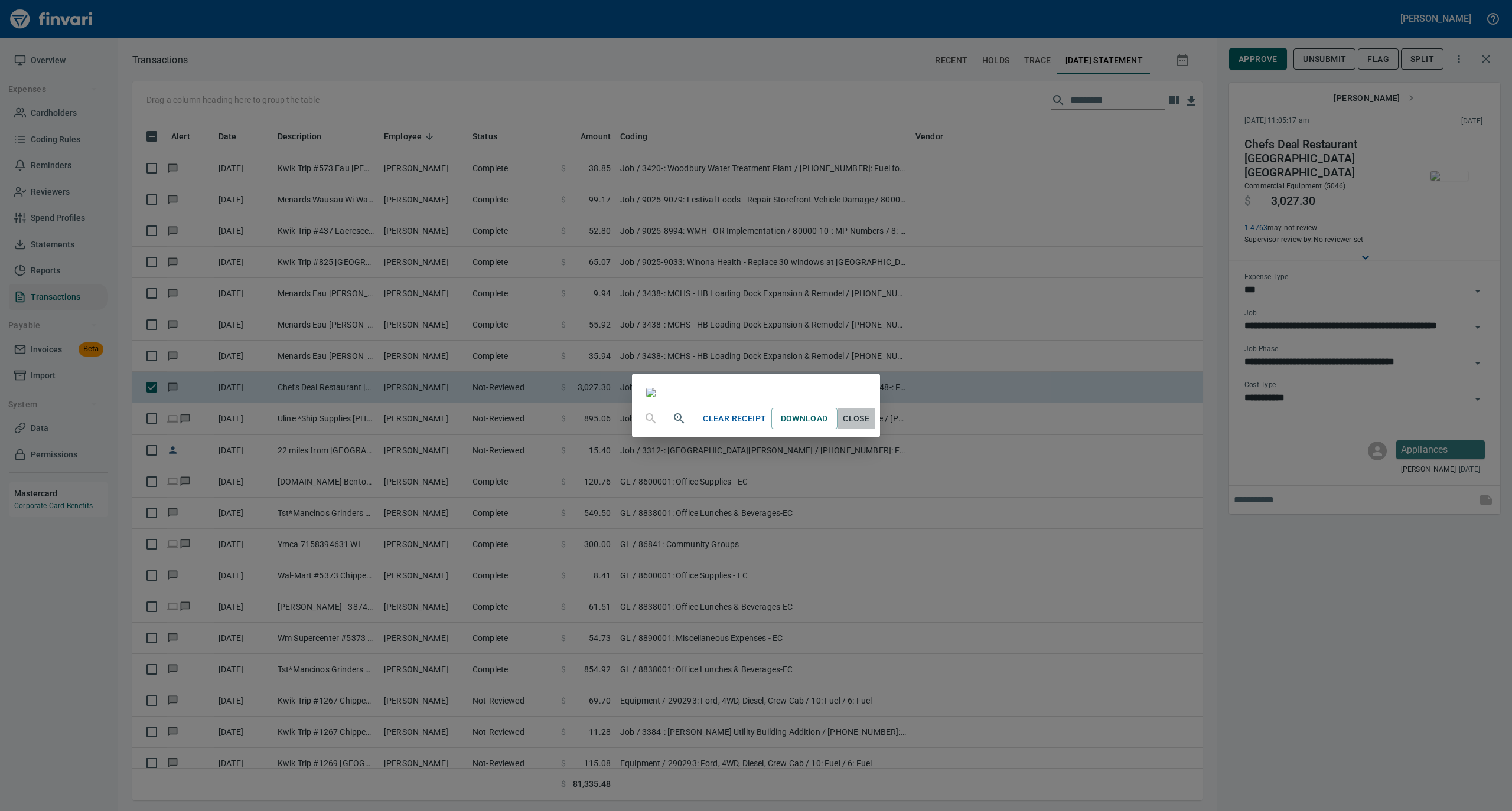
click at [871, 426] on span "Close" at bounding box center [856, 418] width 29 height 14
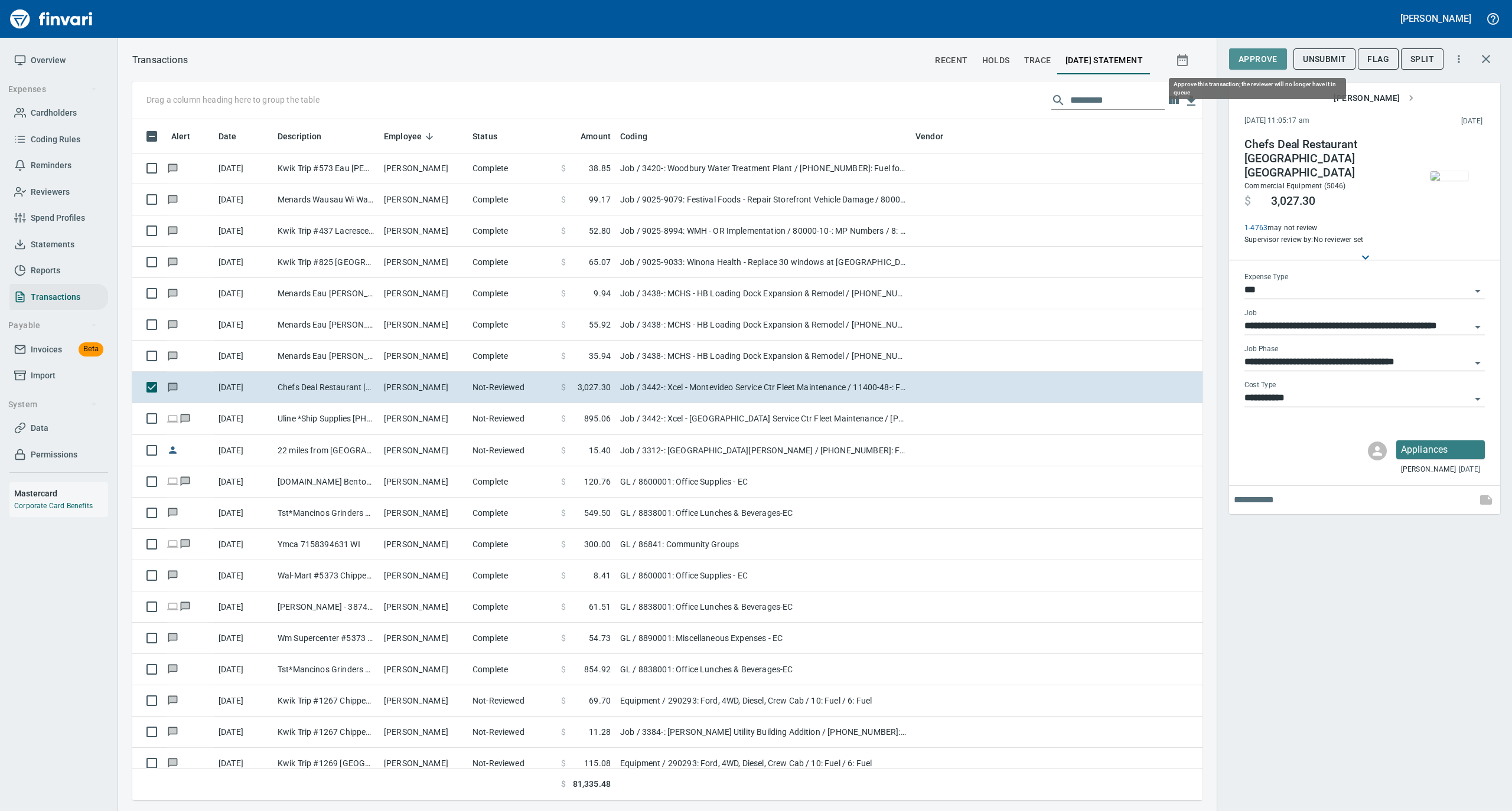
click at [1258, 58] on span "Approve" at bounding box center [1257, 58] width 39 height 14
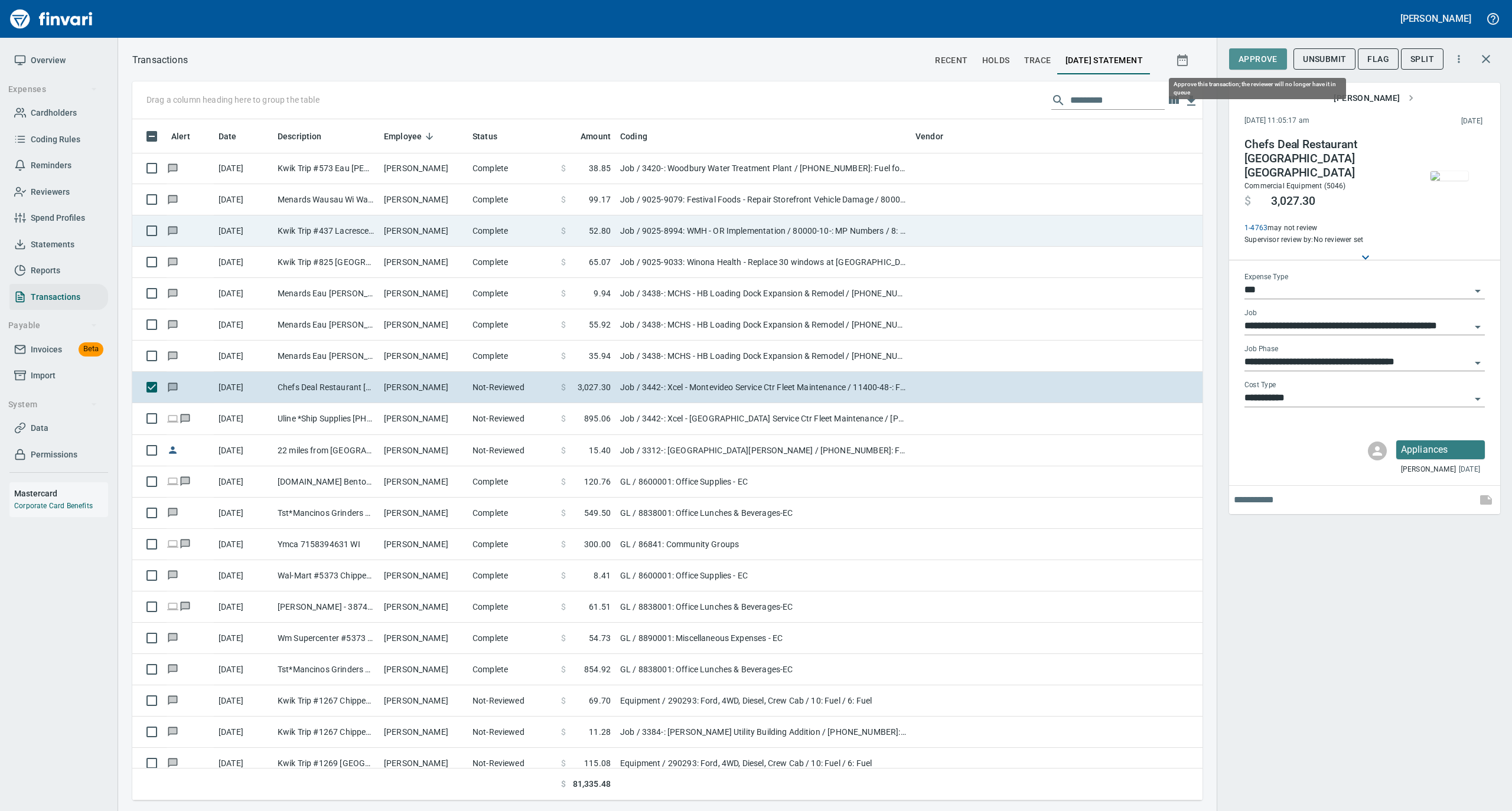
scroll to position [669, 1046]
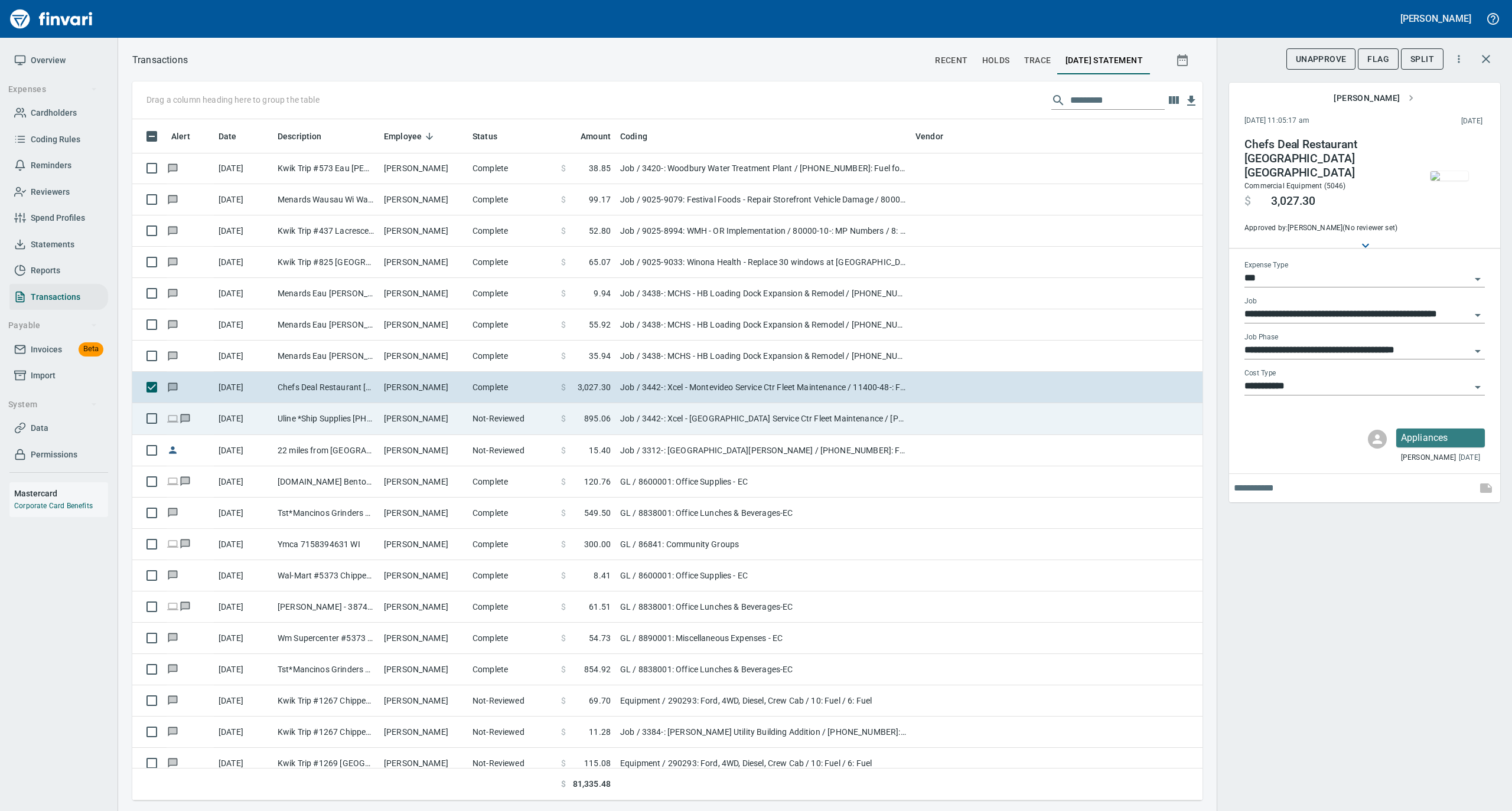
click at [492, 409] on td "Not-Reviewed" at bounding box center [512, 418] width 89 height 31
type input "**********"
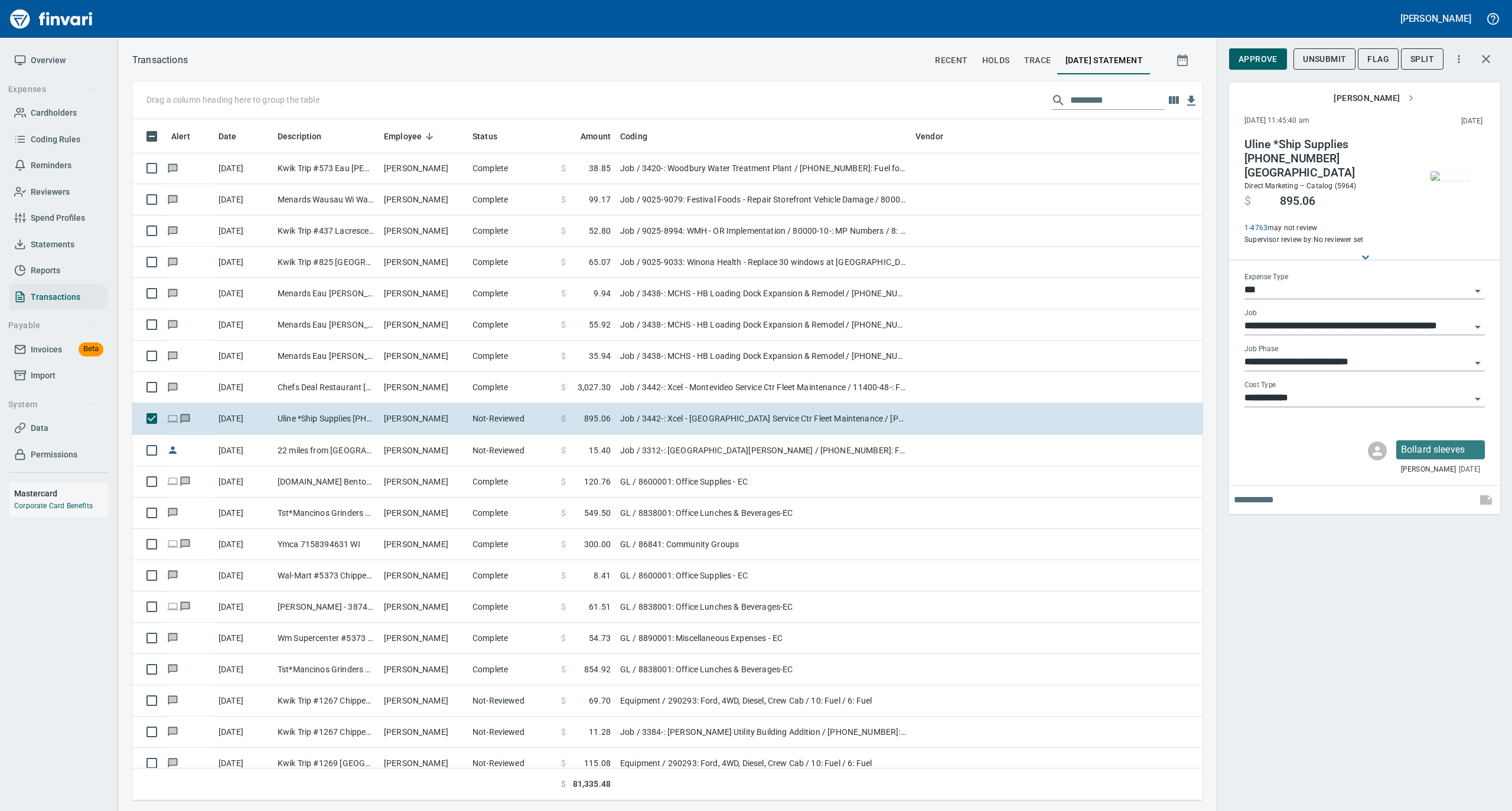
click at [1443, 179] on img "button" at bounding box center [1449, 176] width 38 height 10
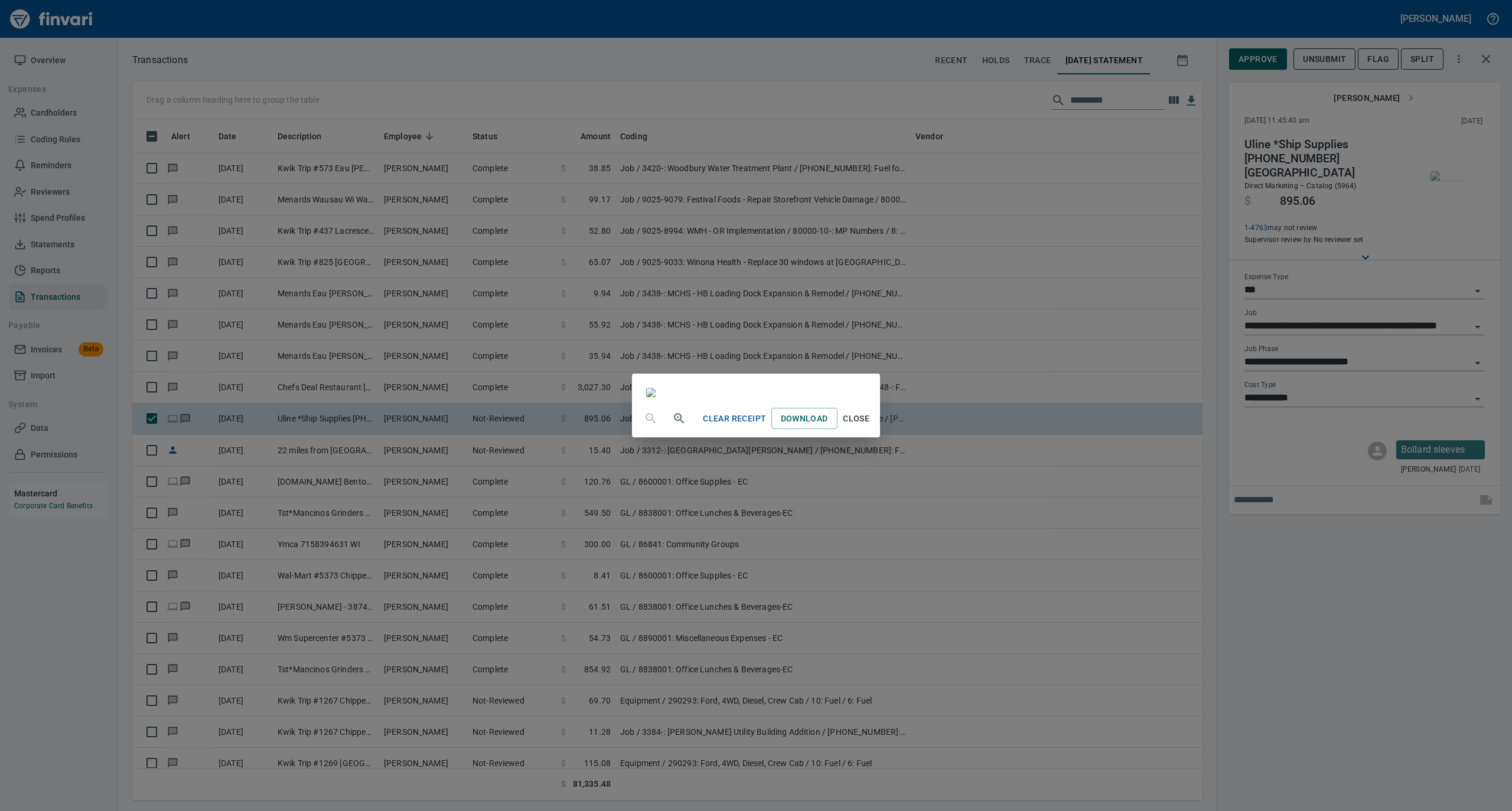
scroll to position [236, 0]
click at [871, 426] on span "Close" at bounding box center [856, 418] width 29 height 14
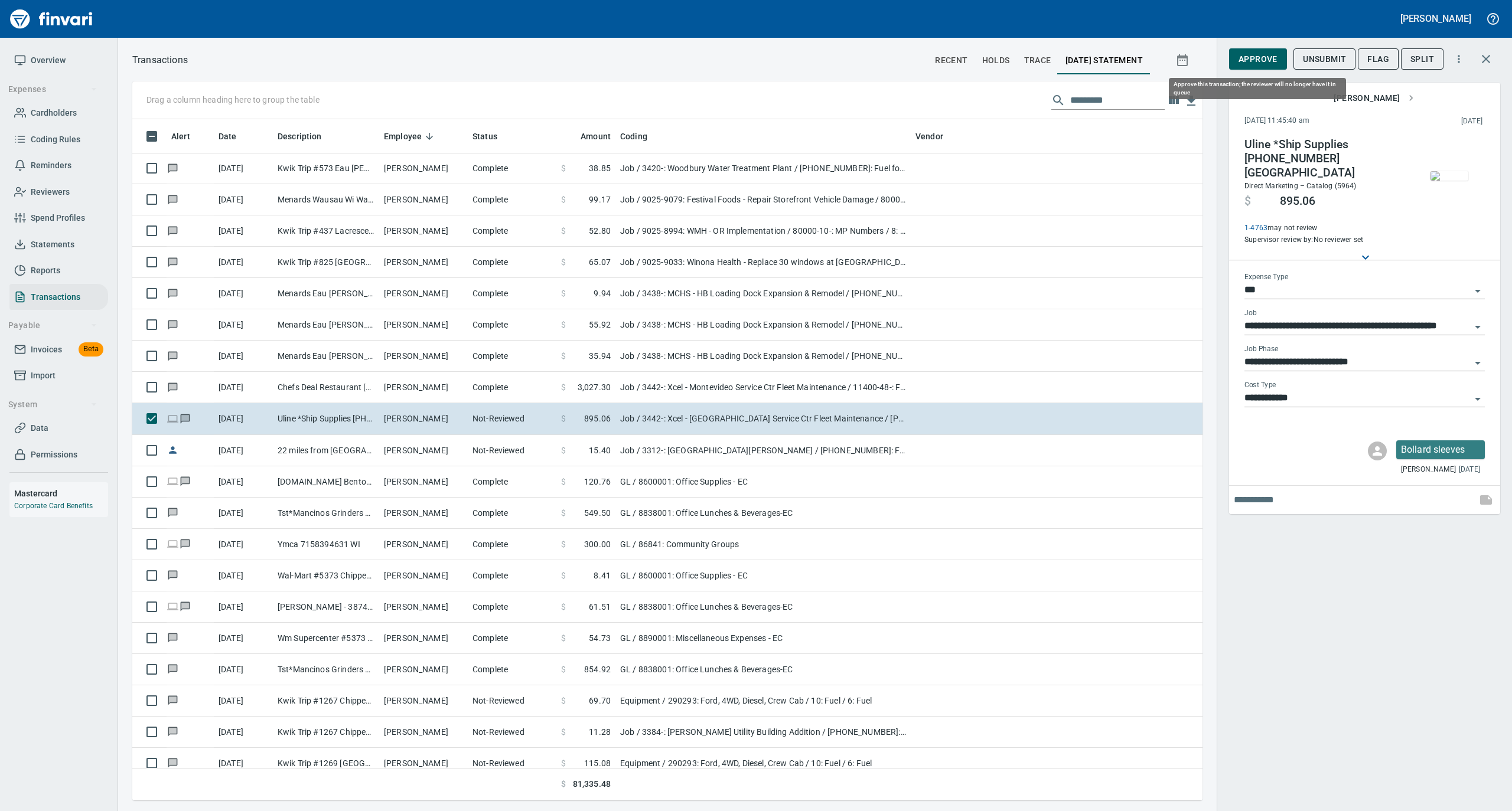
scroll to position [669, 1046]
click at [1250, 55] on span "Approve" at bounding box center [1257, 58] width 39 height 14
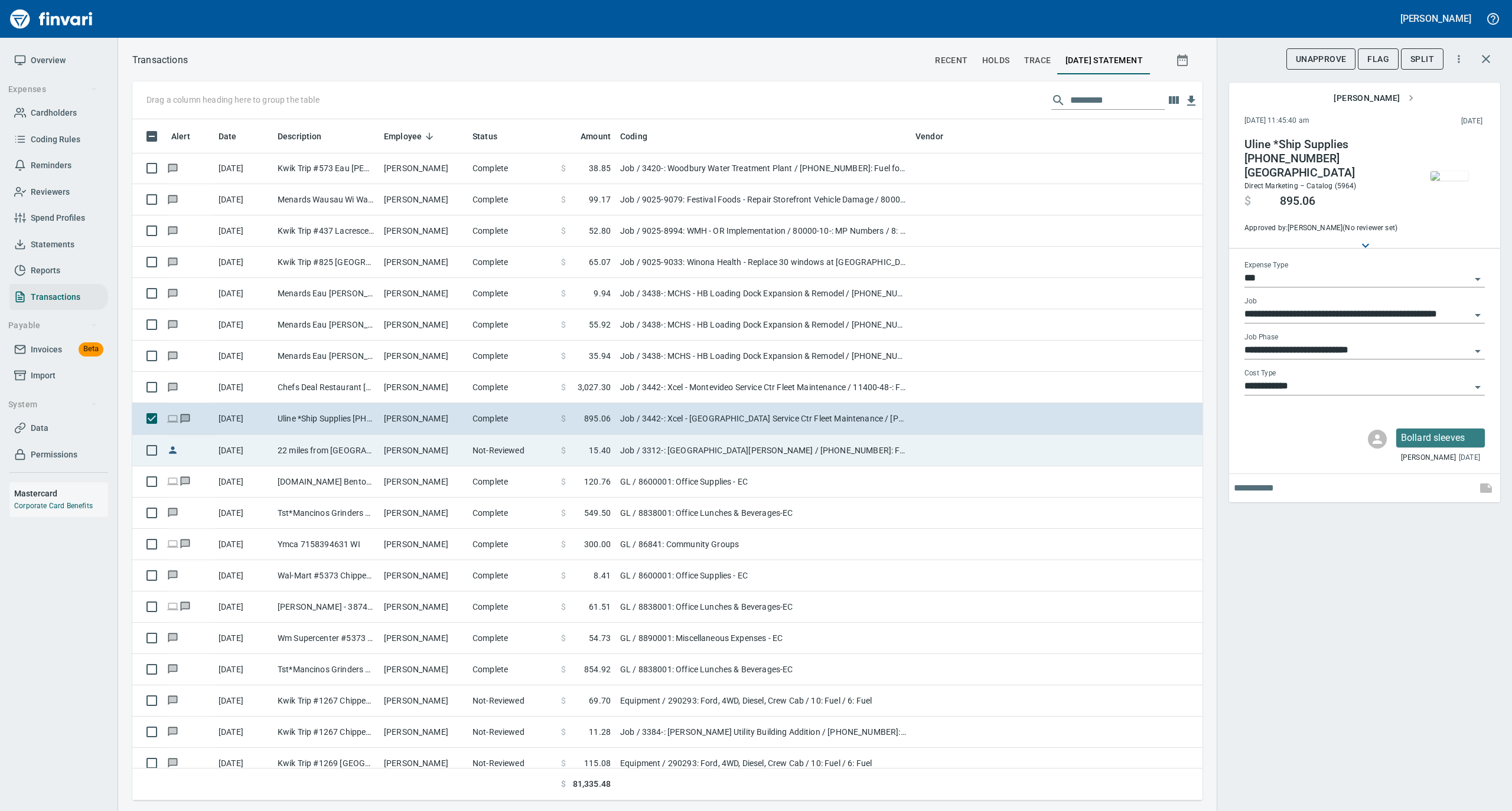
click at [570, 449] on span at bounding box center [578, 450] width 23 height 11
type input "**********"
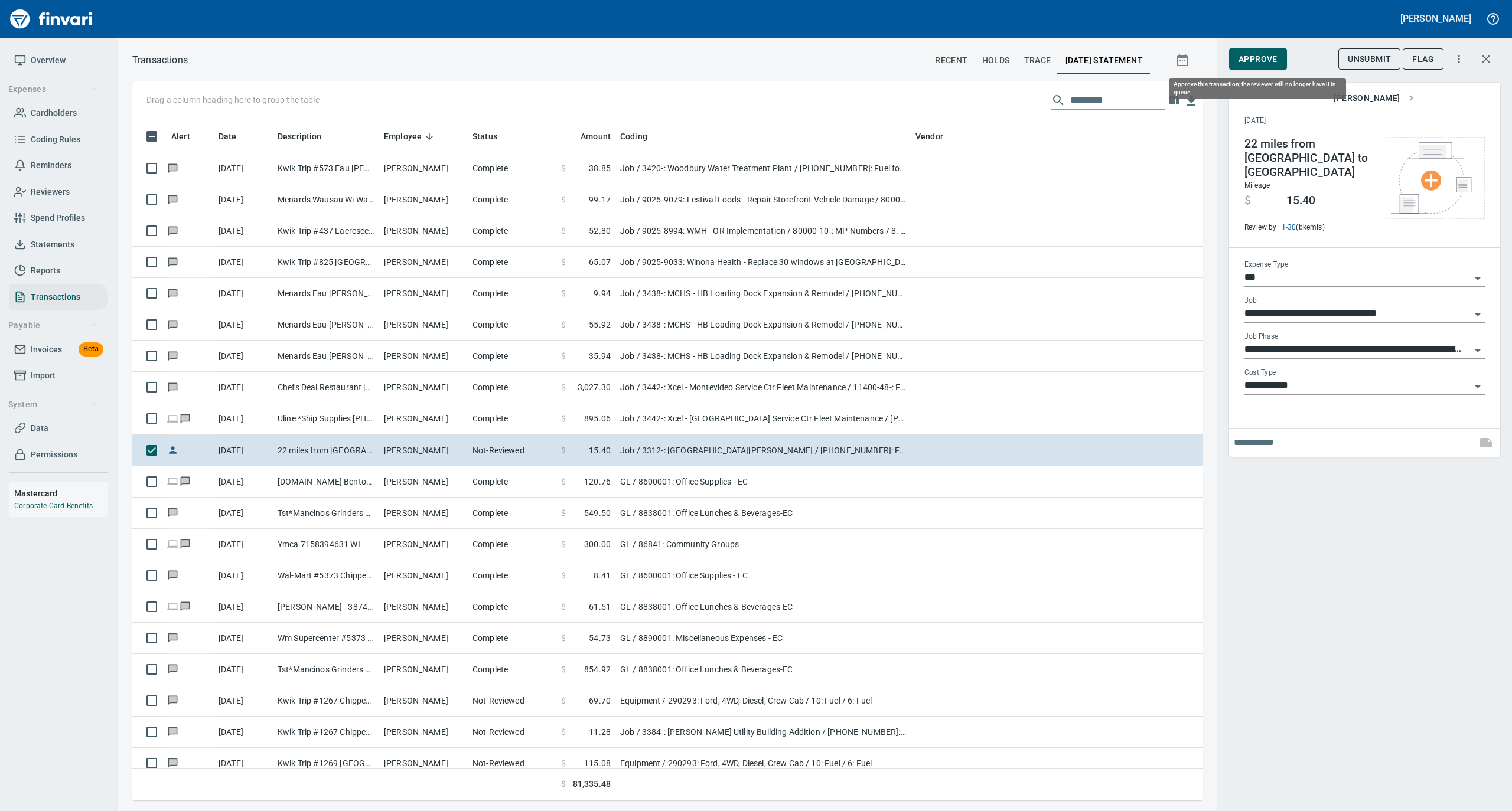
click at [1271, 61] on span "Approve" at bounding box center [1257, 58] width 39 height 14
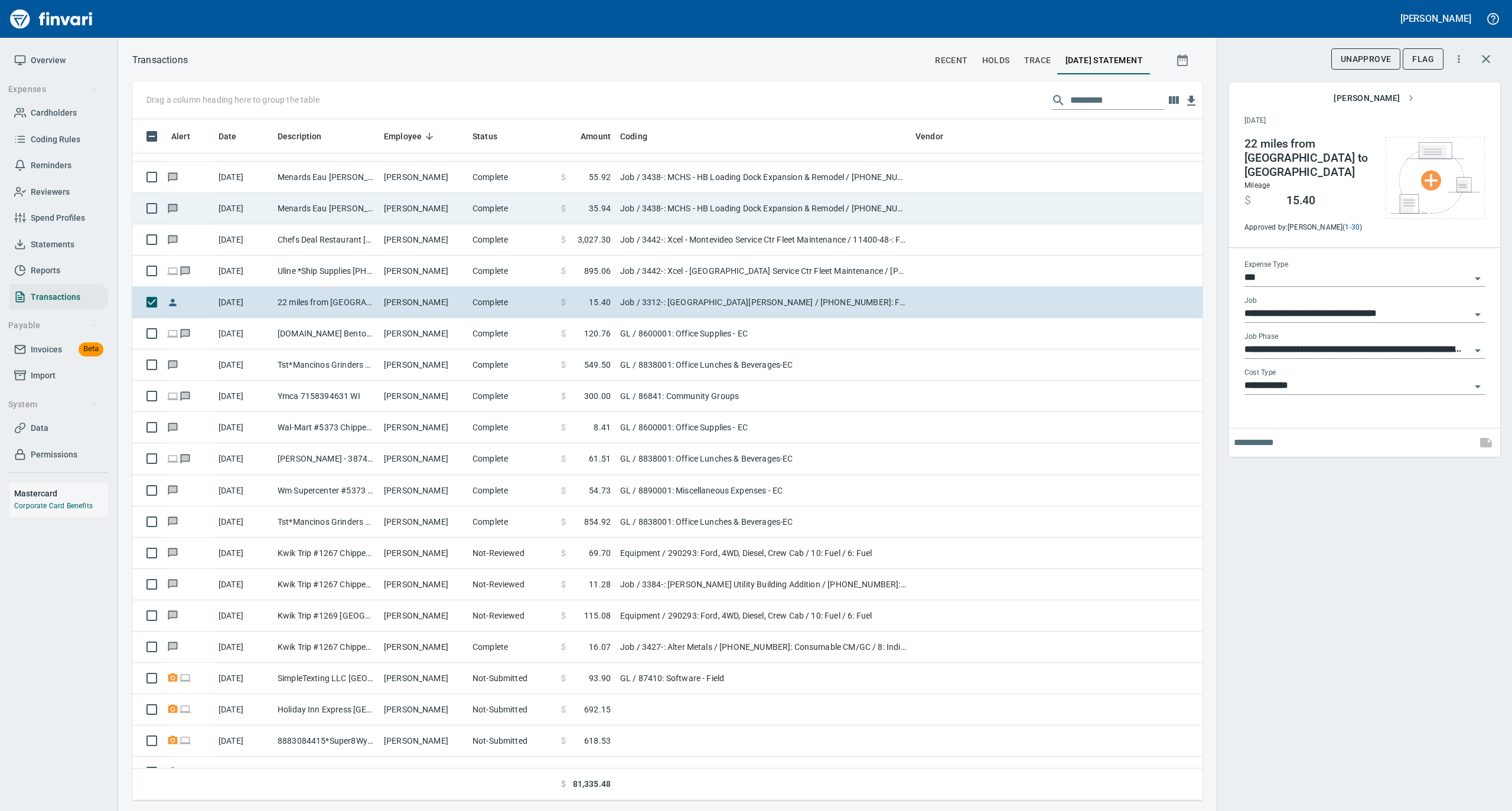
scroll to position [1023, 0]
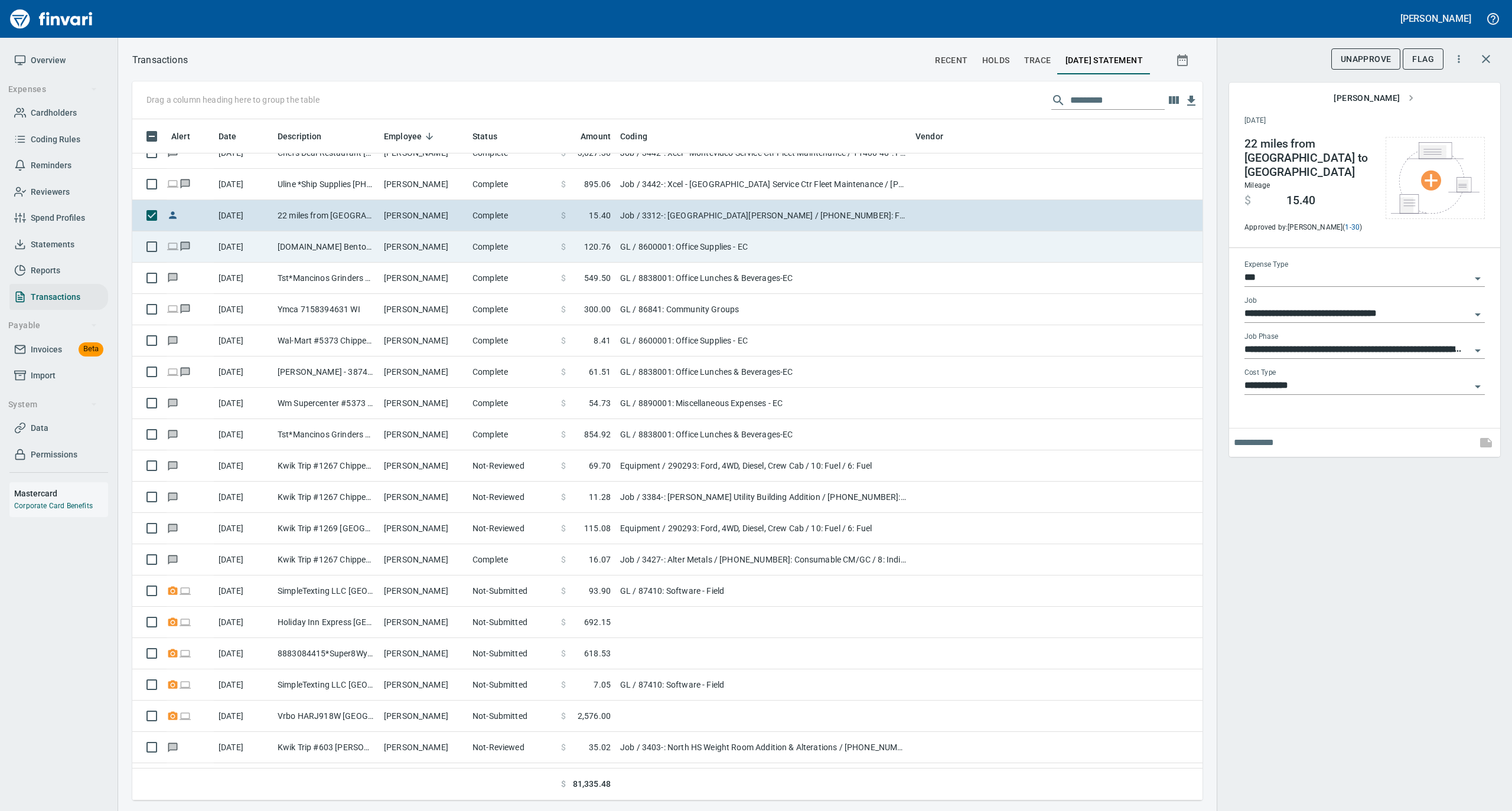
click at [472, 258] on td "Complete" at bounding box center [512, 246] width 89 height 31
type input "**"
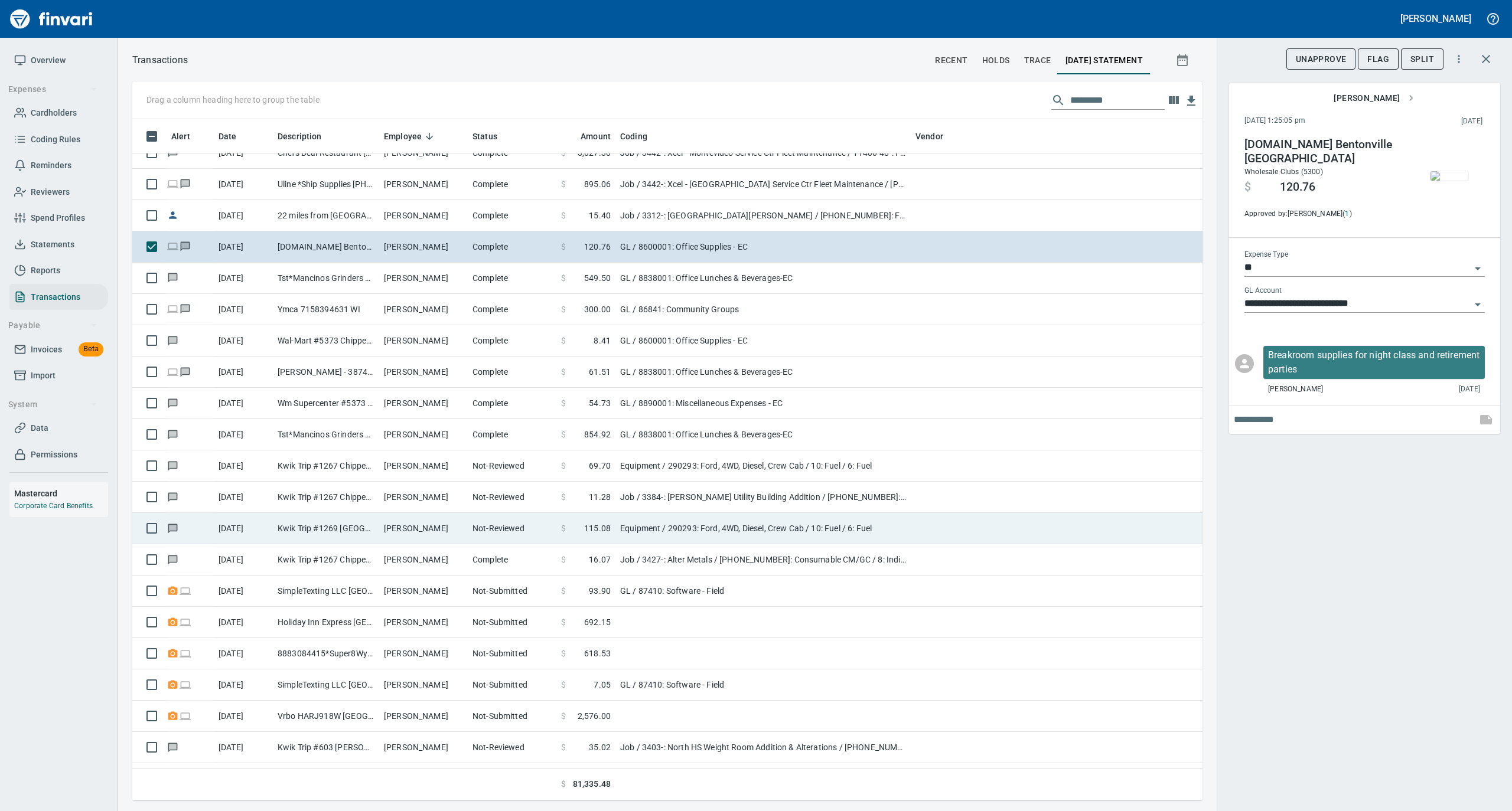
scroll to position [945, 0]
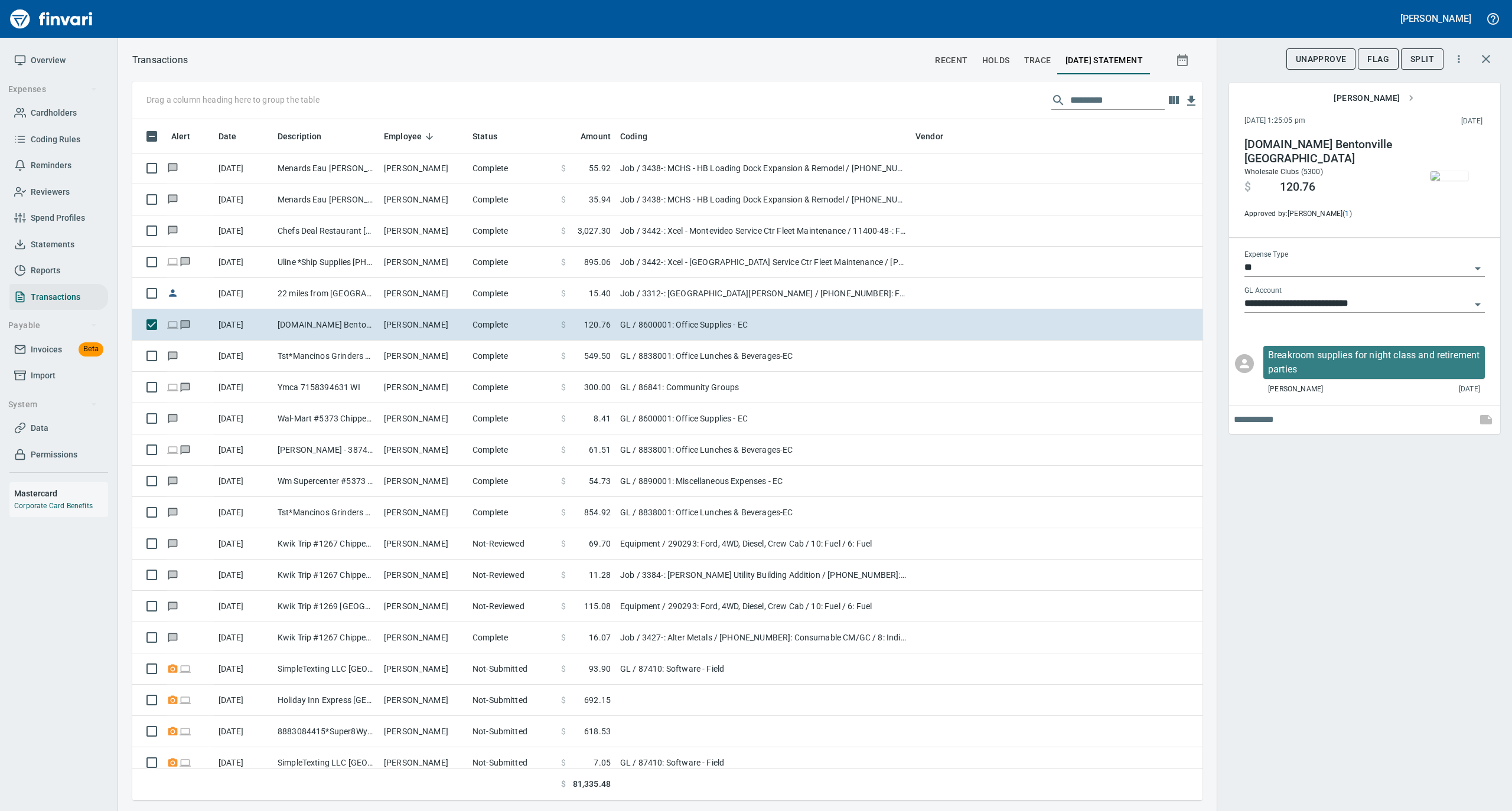
click at [1462, 171] on img "button" at bounding box center [1449, 176] width 38 height 10
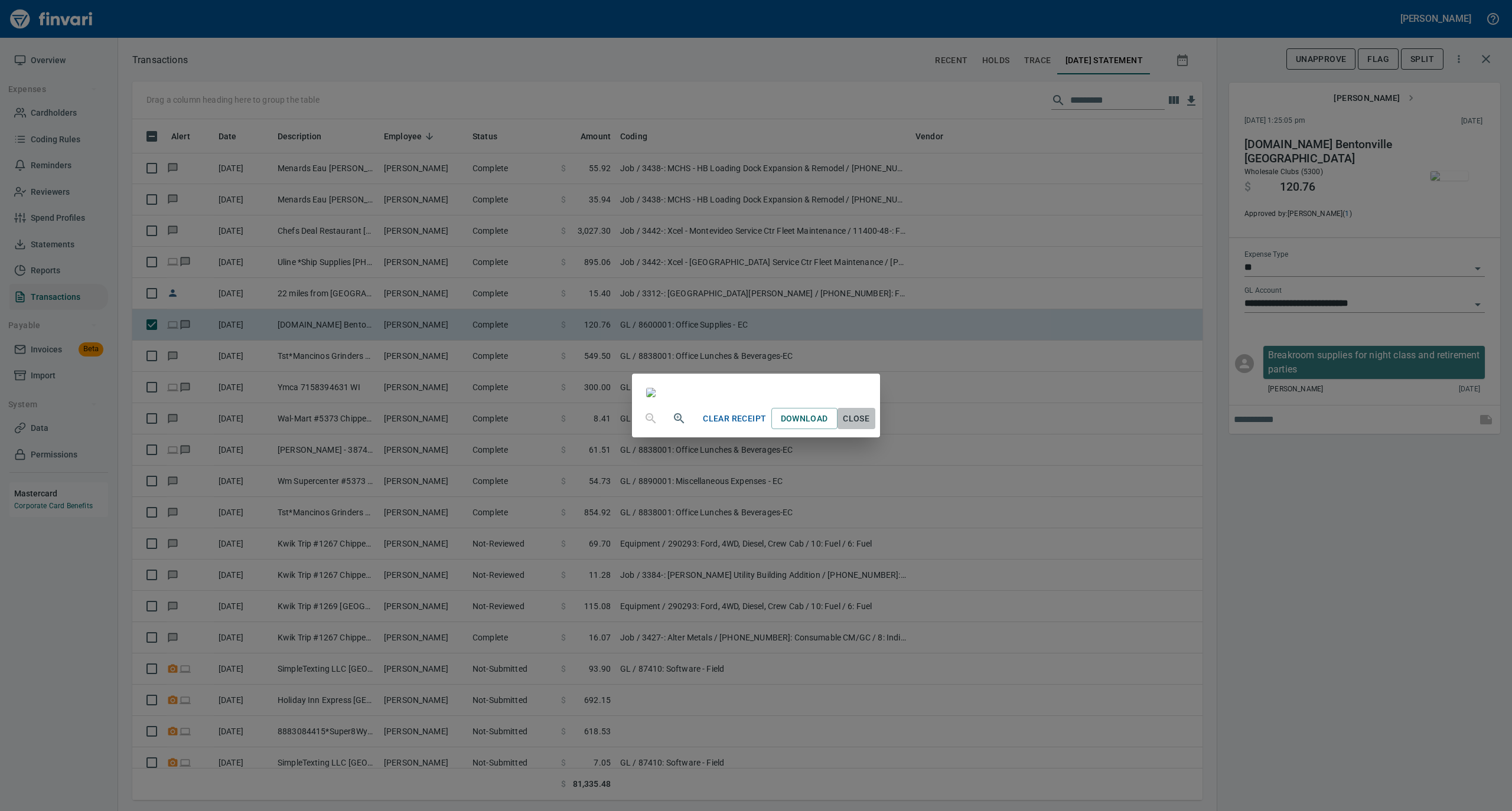
click at [871, 426] on span "Close" at bounding box center [856, 418] width 29 height 14
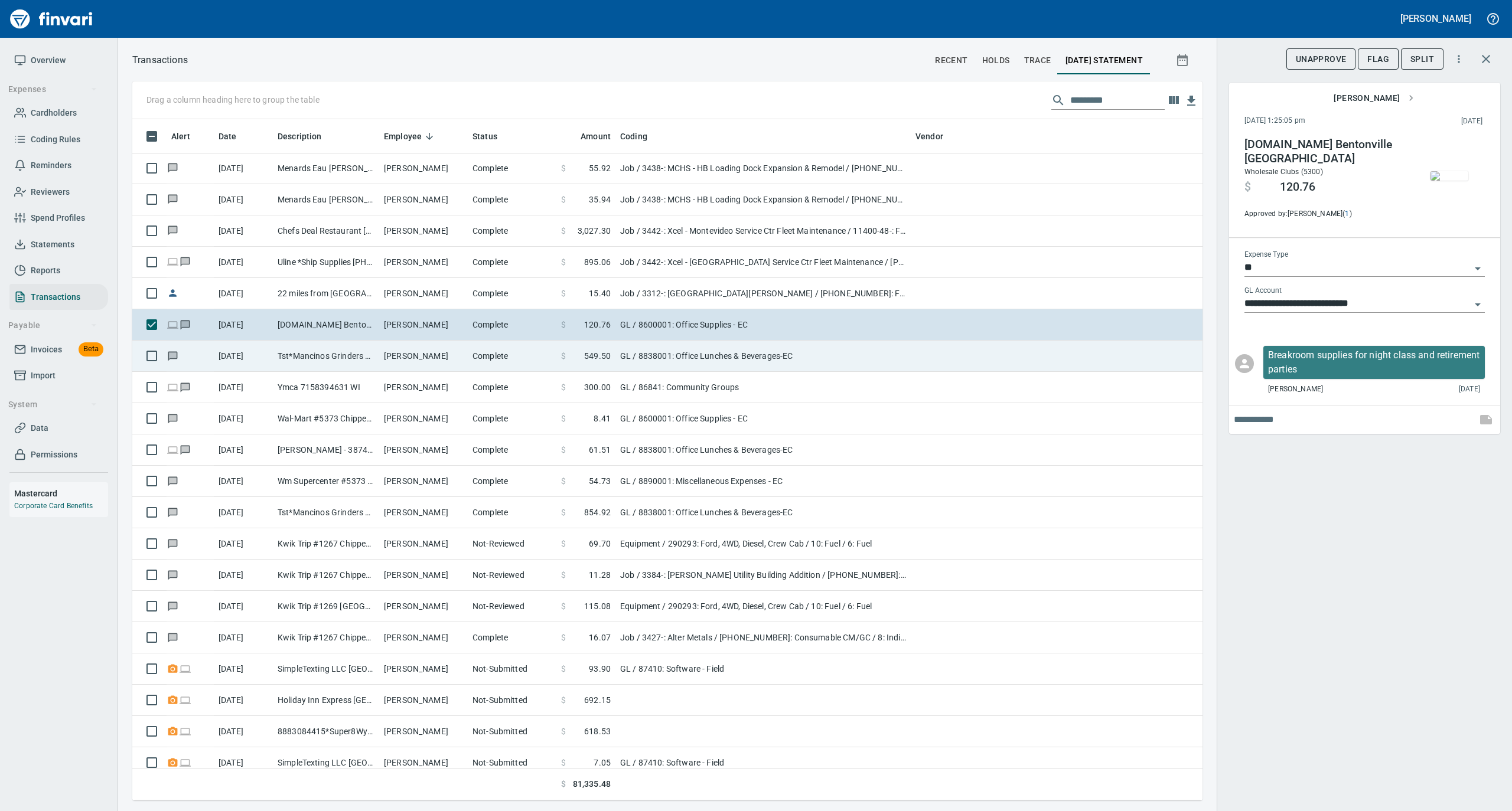
click at [464, 366] on td "Sheri Harvey" at bounding box center [423, 356] width 89 height 31
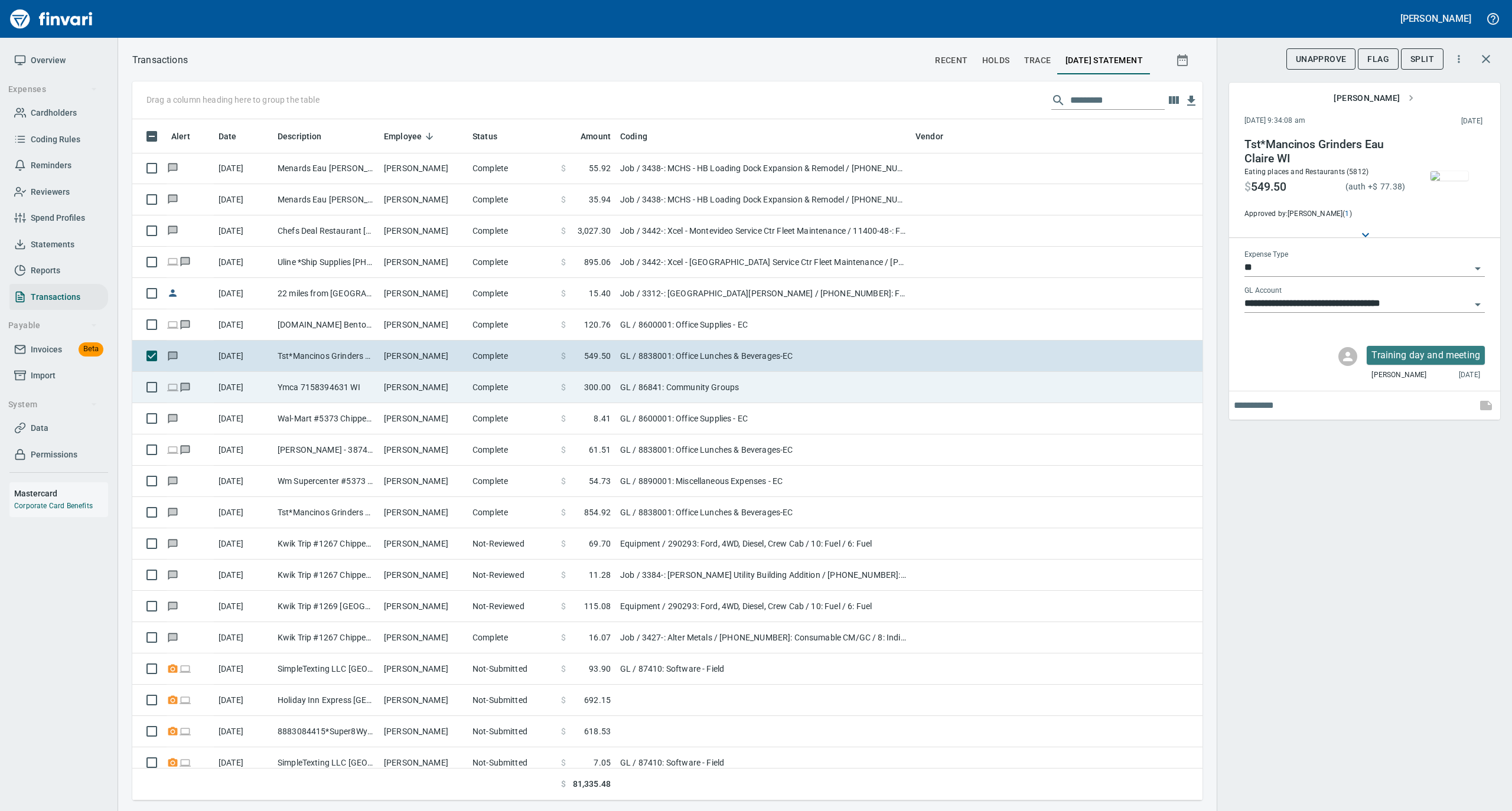
click at [463, 385] on td "Sheri Harvey" at bounding box center [423, 387] width 89 height 31
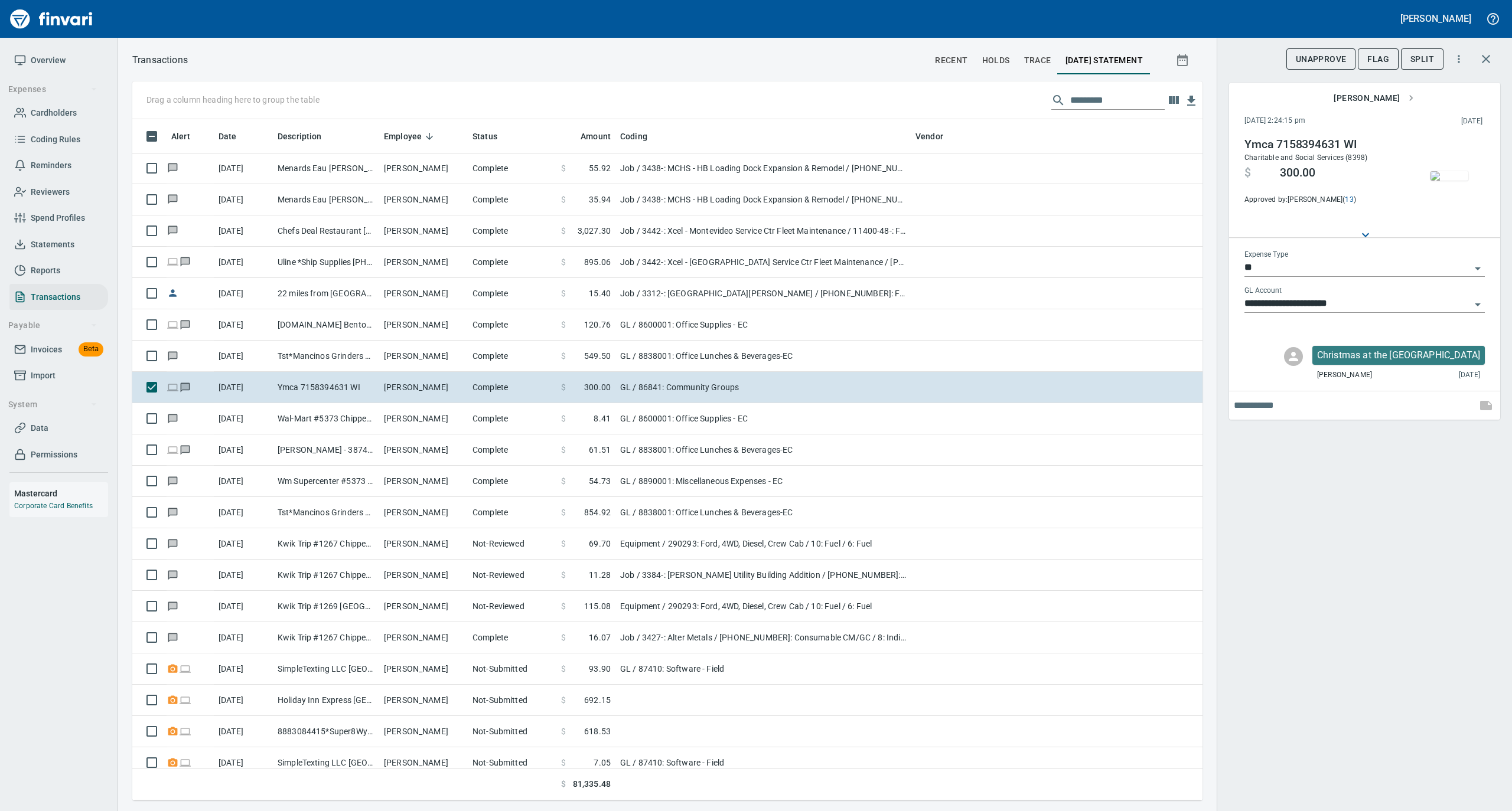
click at [1450, 173] on img "button" at bounding box center [1449, 176] width 38 height 10
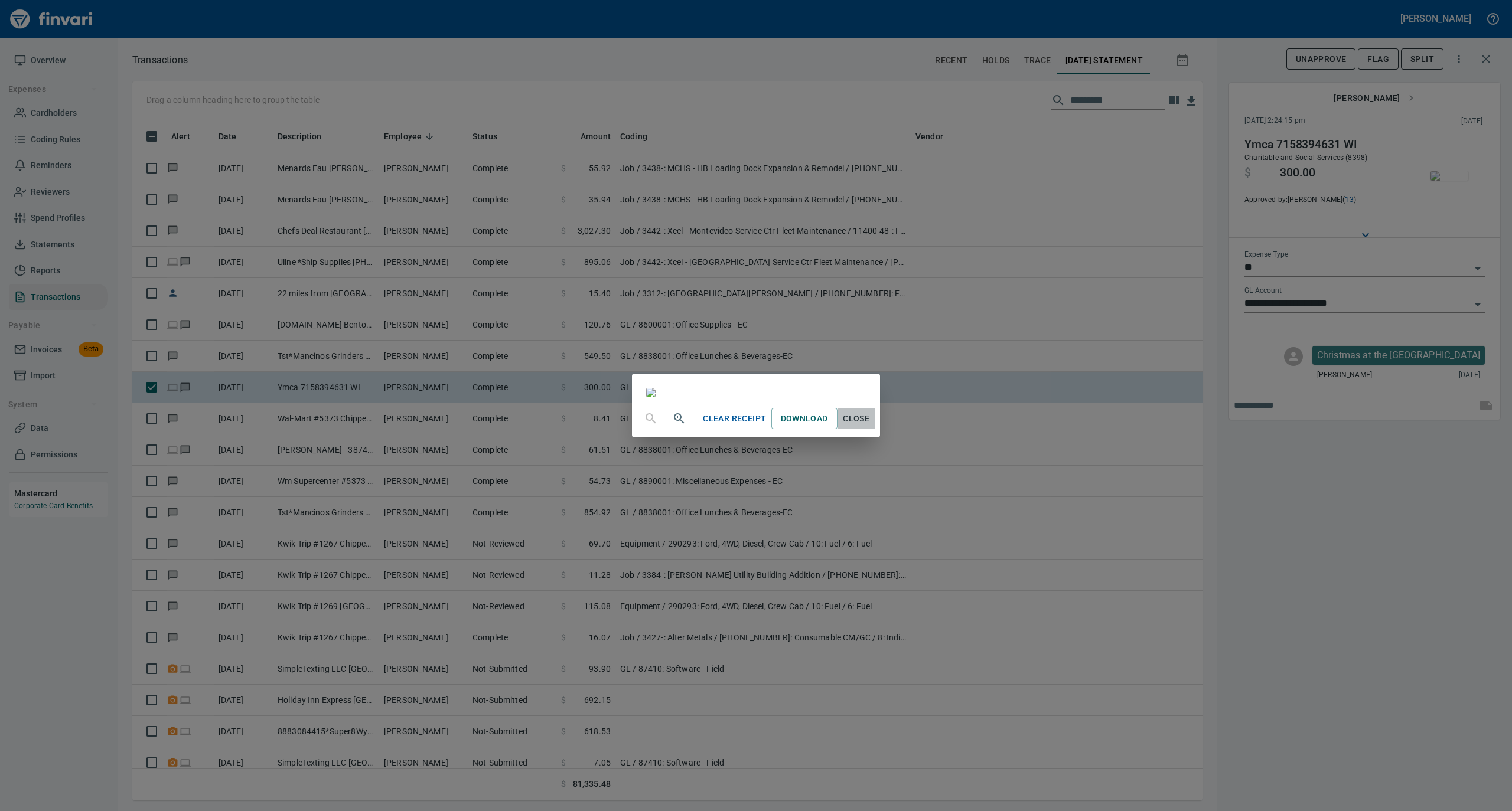
click at [871, 426] on span "Close" at bounding box center [856, 418] width 29 height 14
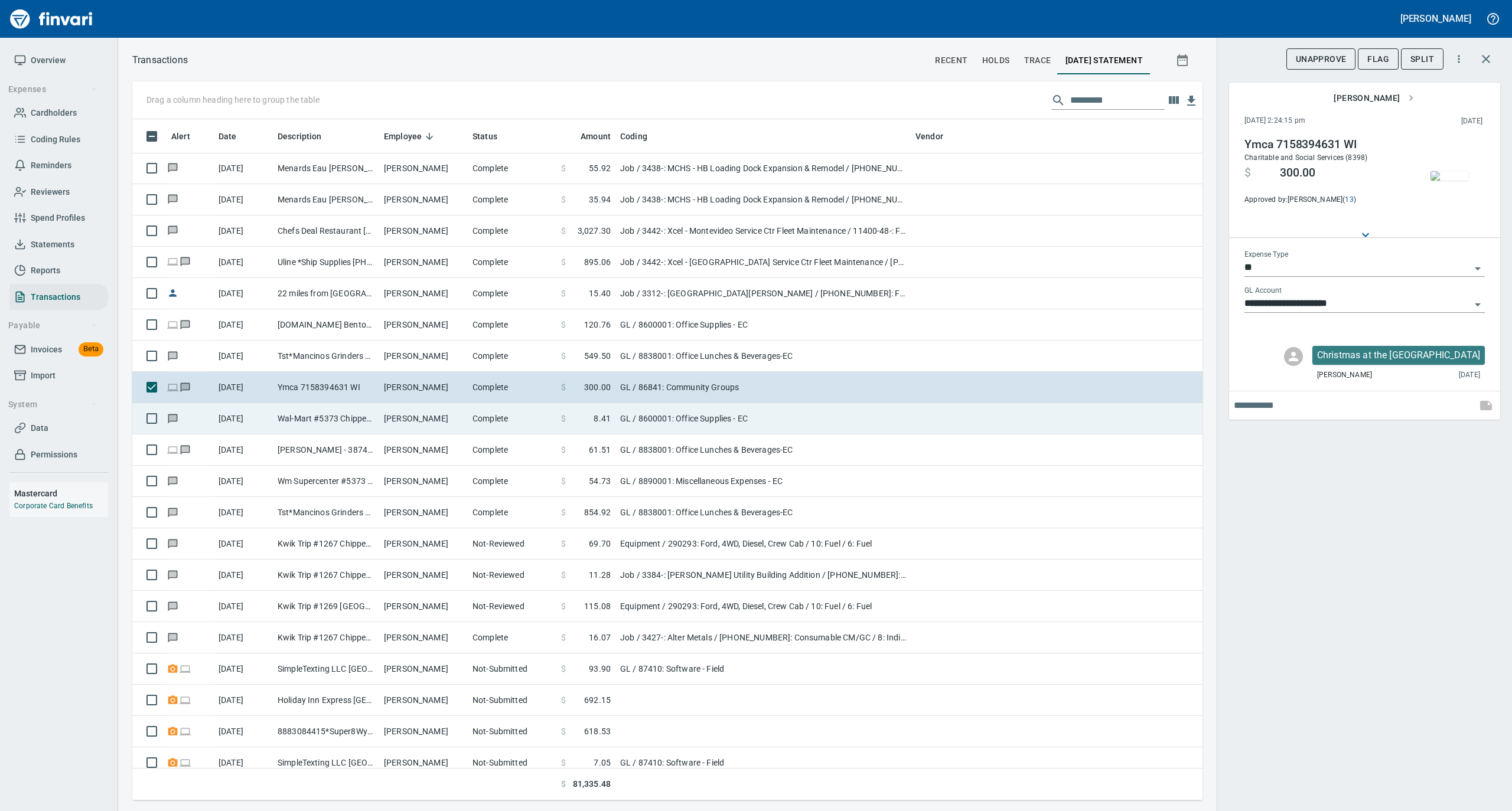
click at [449, 426] on td "Sheri Harvey" at bounding box center [423, 418] width 89 height 31
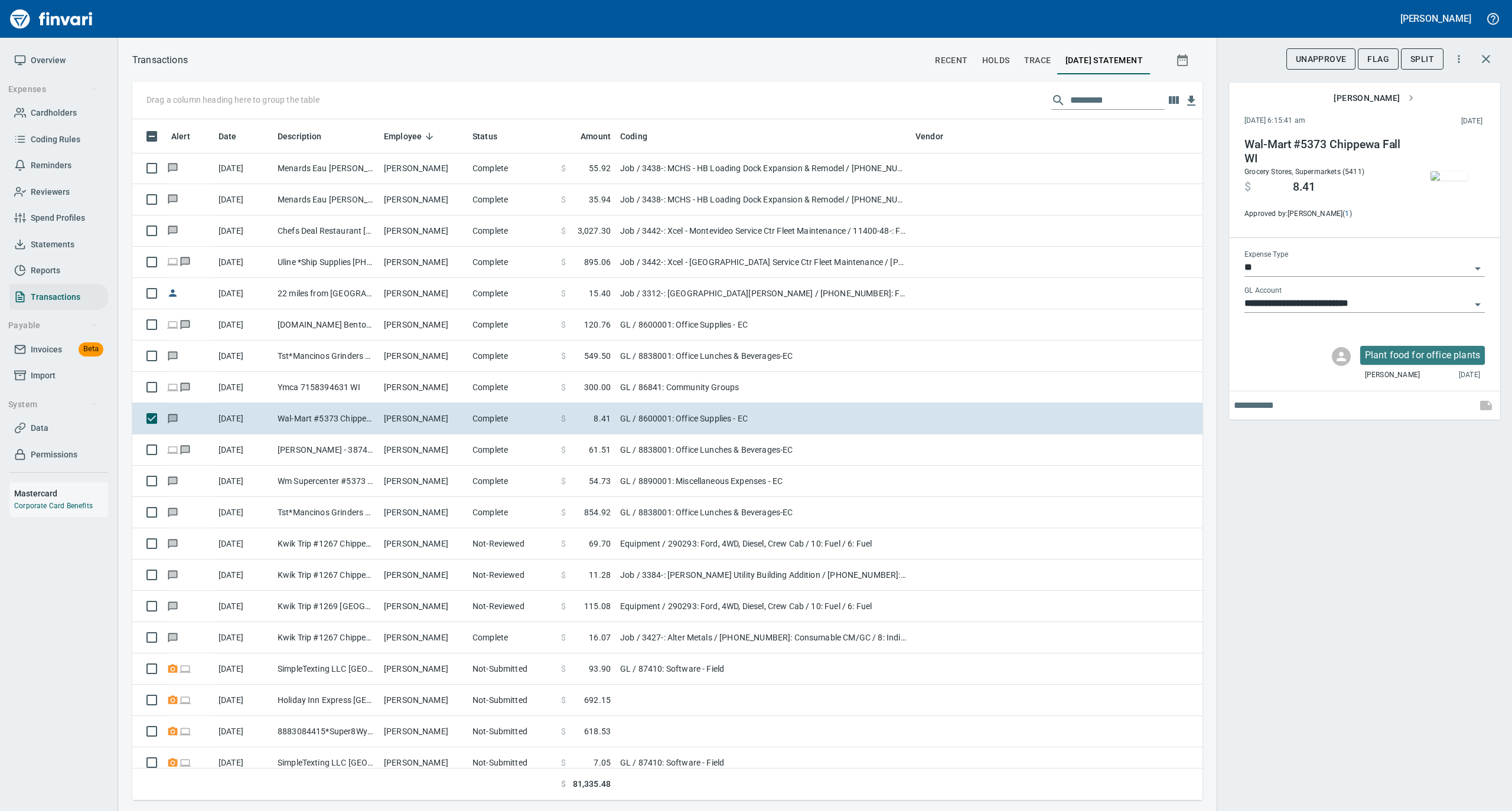
click at [1442, 176] on img "button" at bounding box center [1449, 176] width 38 height 10
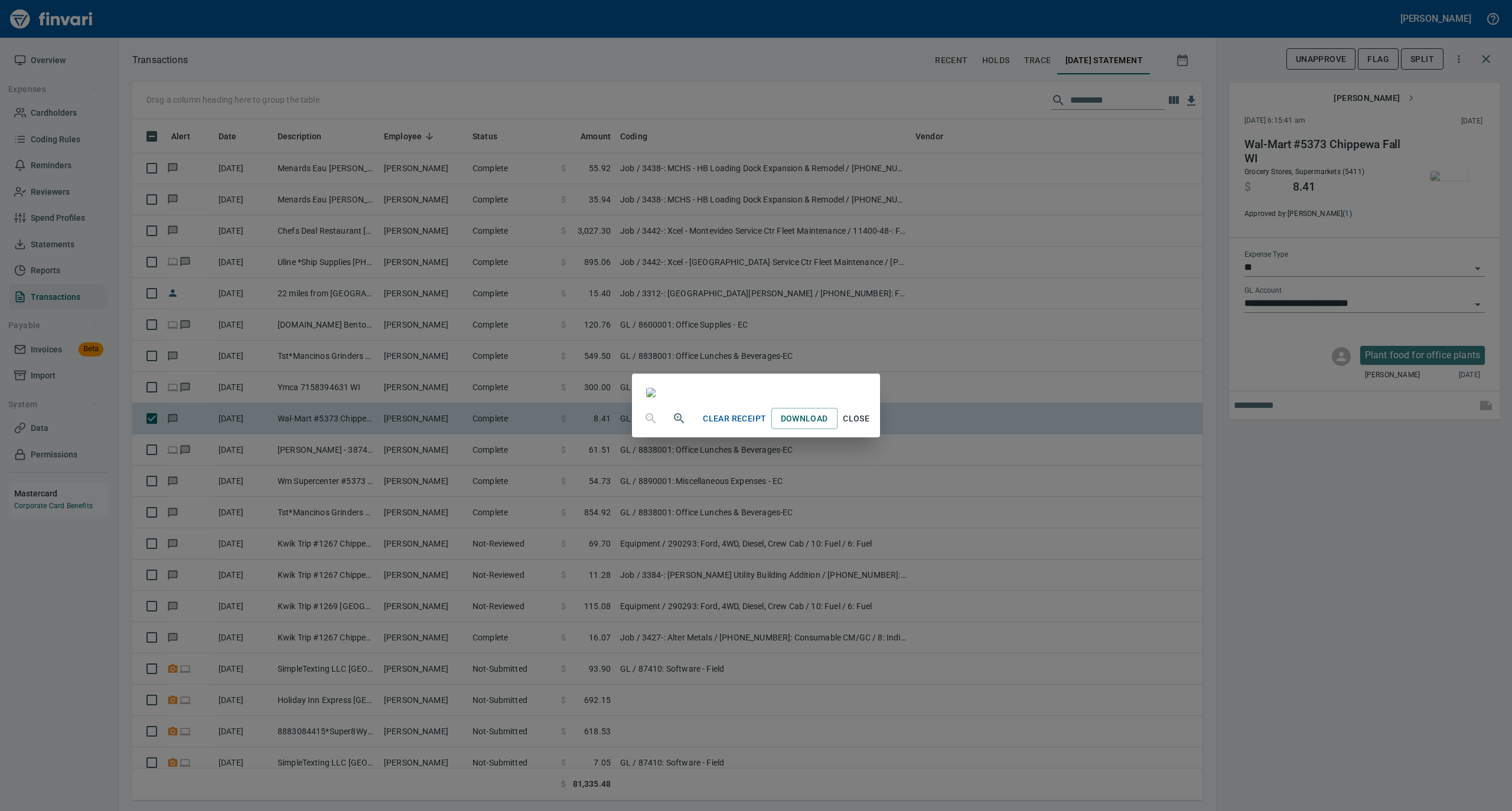
click at [871, 426] on span "Close" at bounding box center [856, 418] width 29 height 14
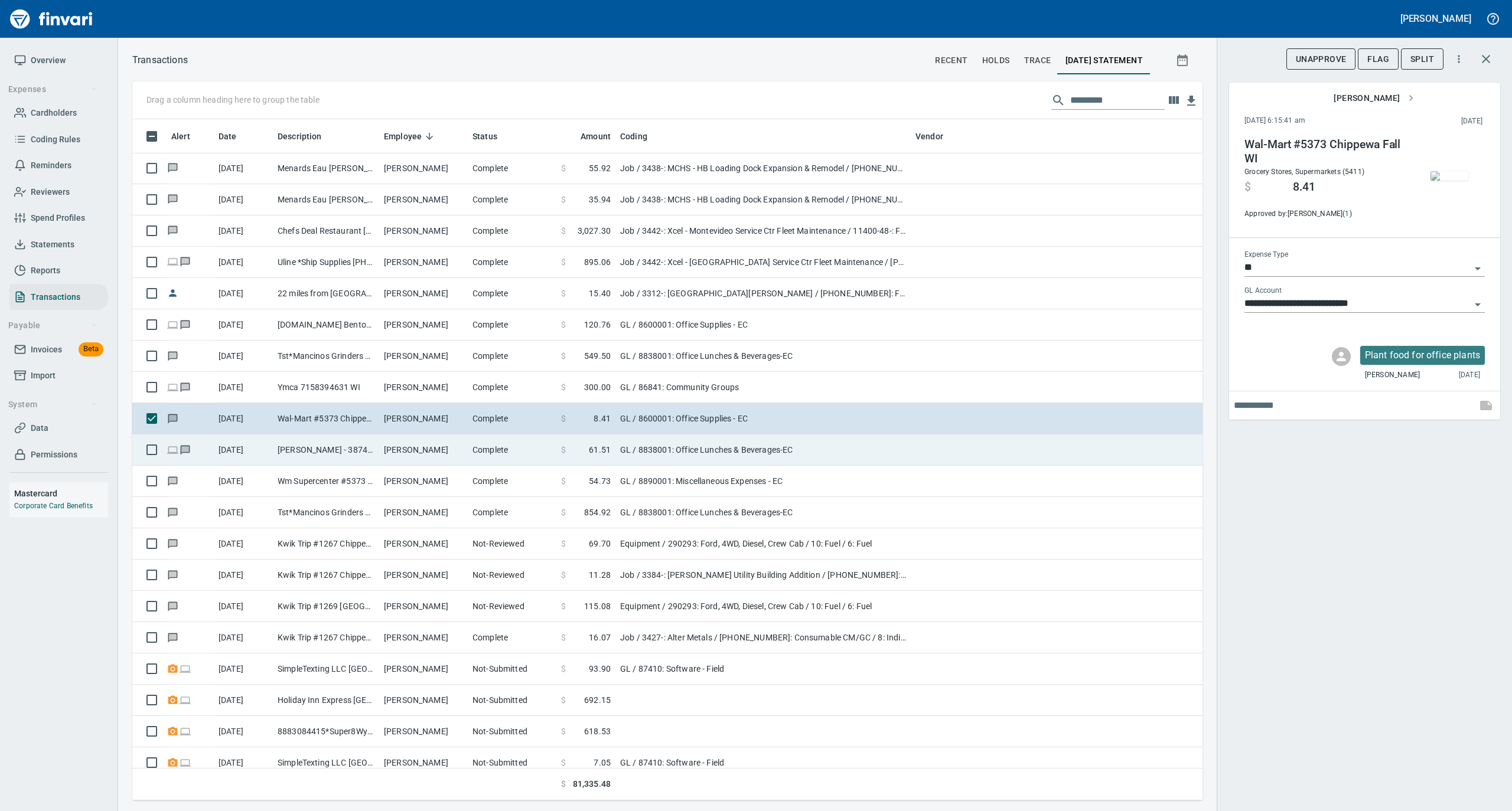
click at [388, 453] on td "Sheri Harvey" at bounding box center [423, 449] width 89 height 31
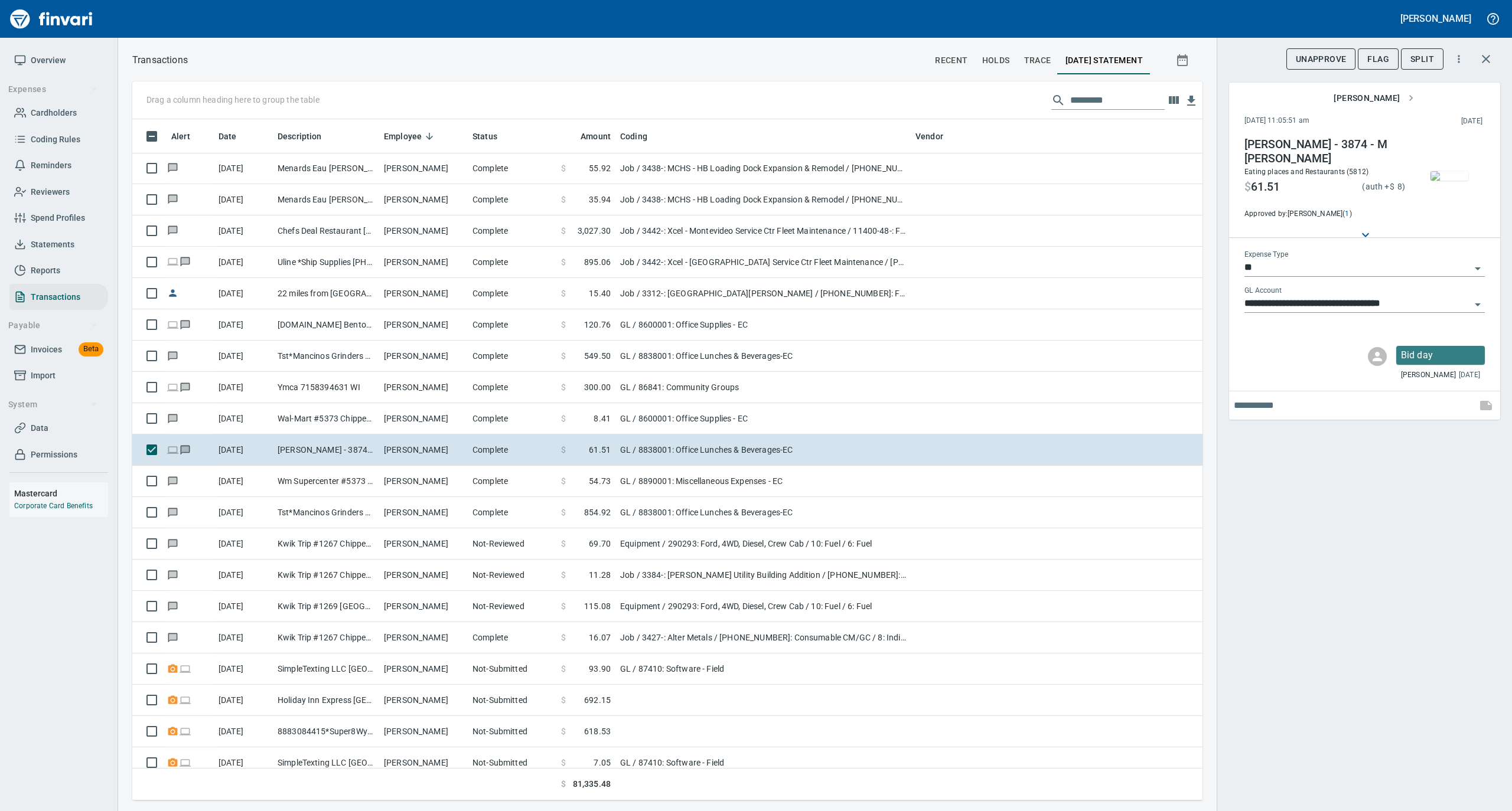
click at [1451, 180] on img "button" at bounding box center [1449, 176] width 38 height 10
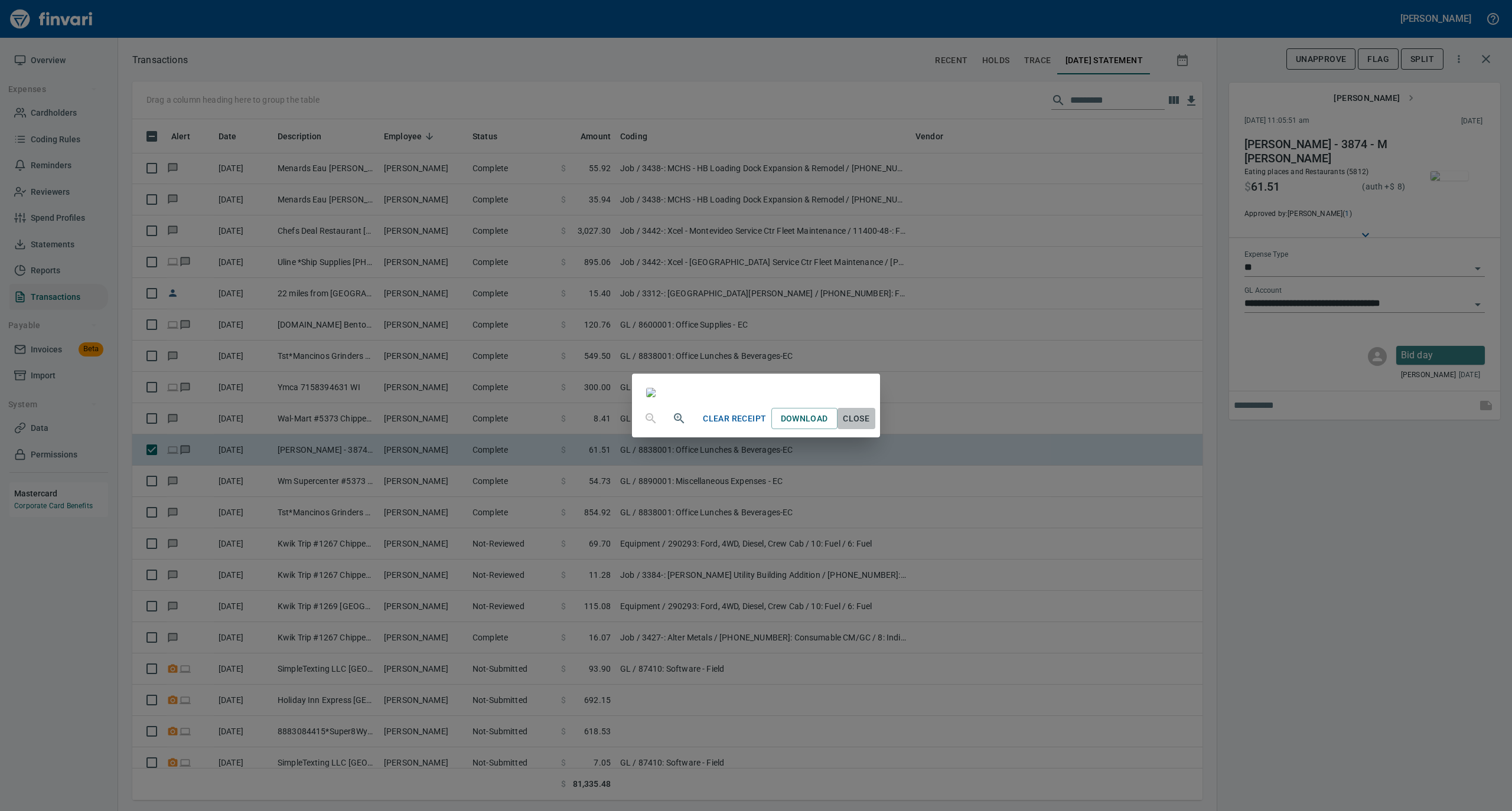
click at [871, 426] on span "Close" at bounding box center [856, 418] width 29 height 14
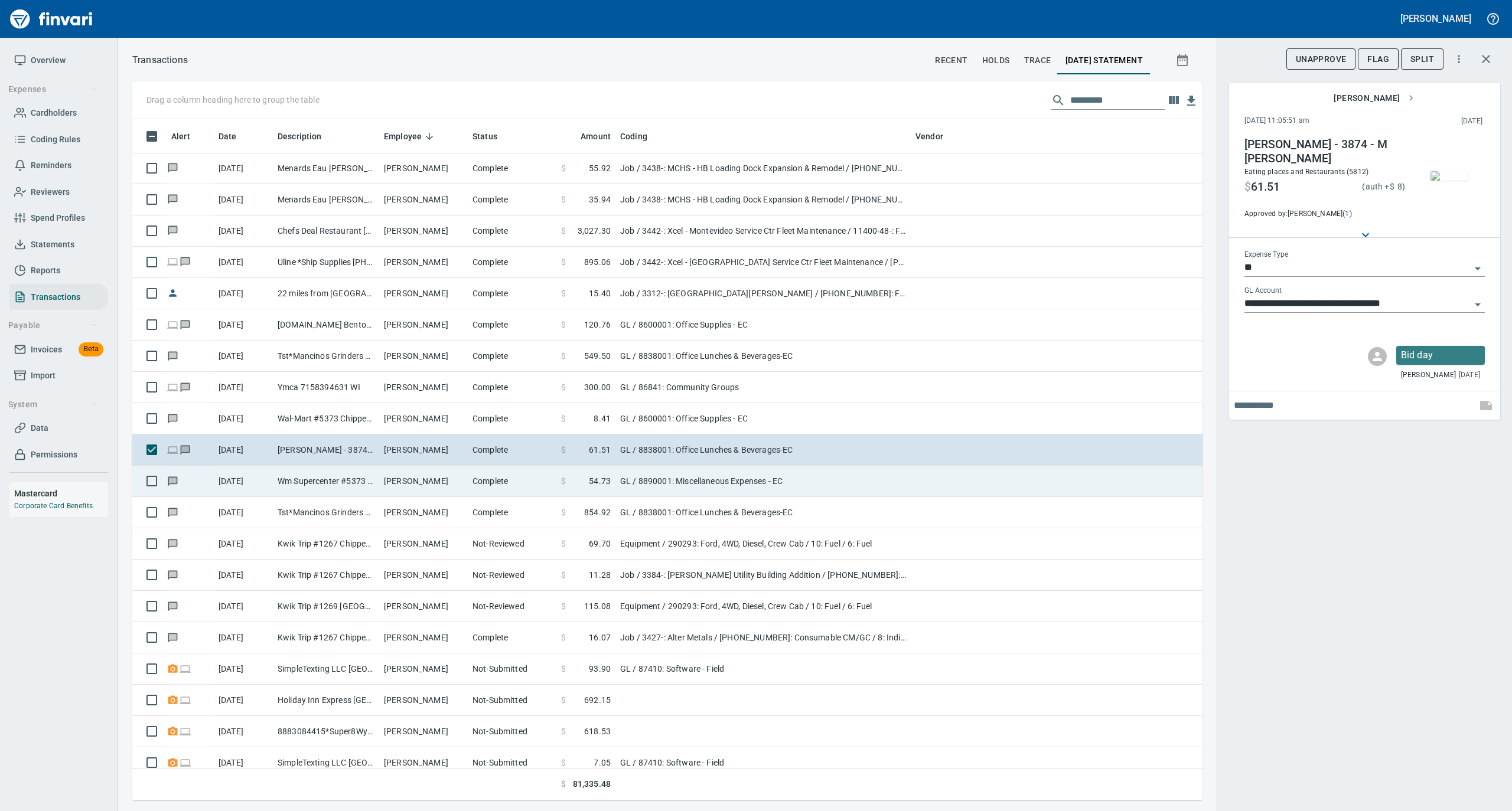
click at [465, 487] on td "Sheri Harvey" at bounding box center [423, 481] width 89 height 31
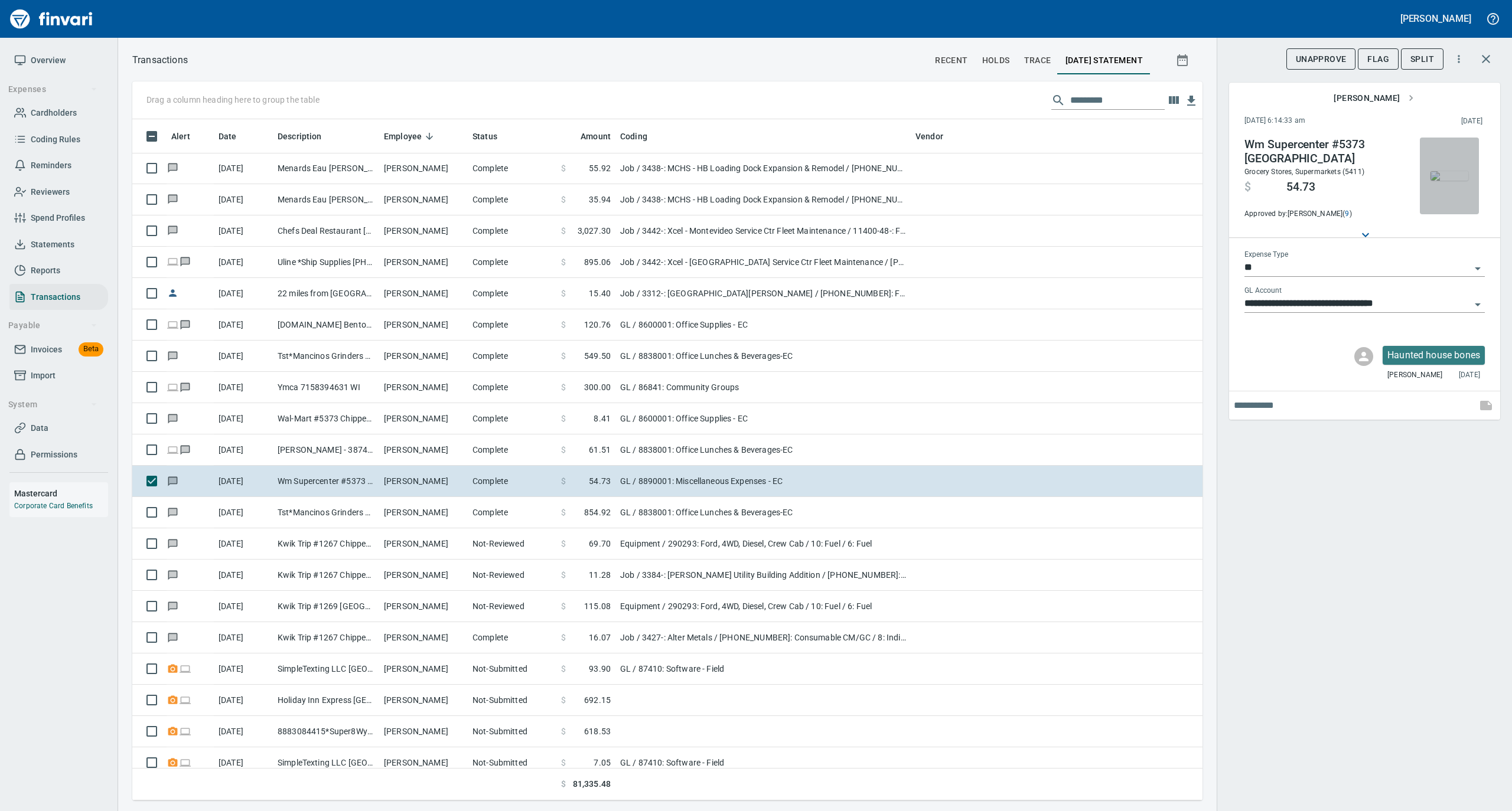
click at [1439, 180] on img "button" at bounding box center [1449, 176] width 38 height 10
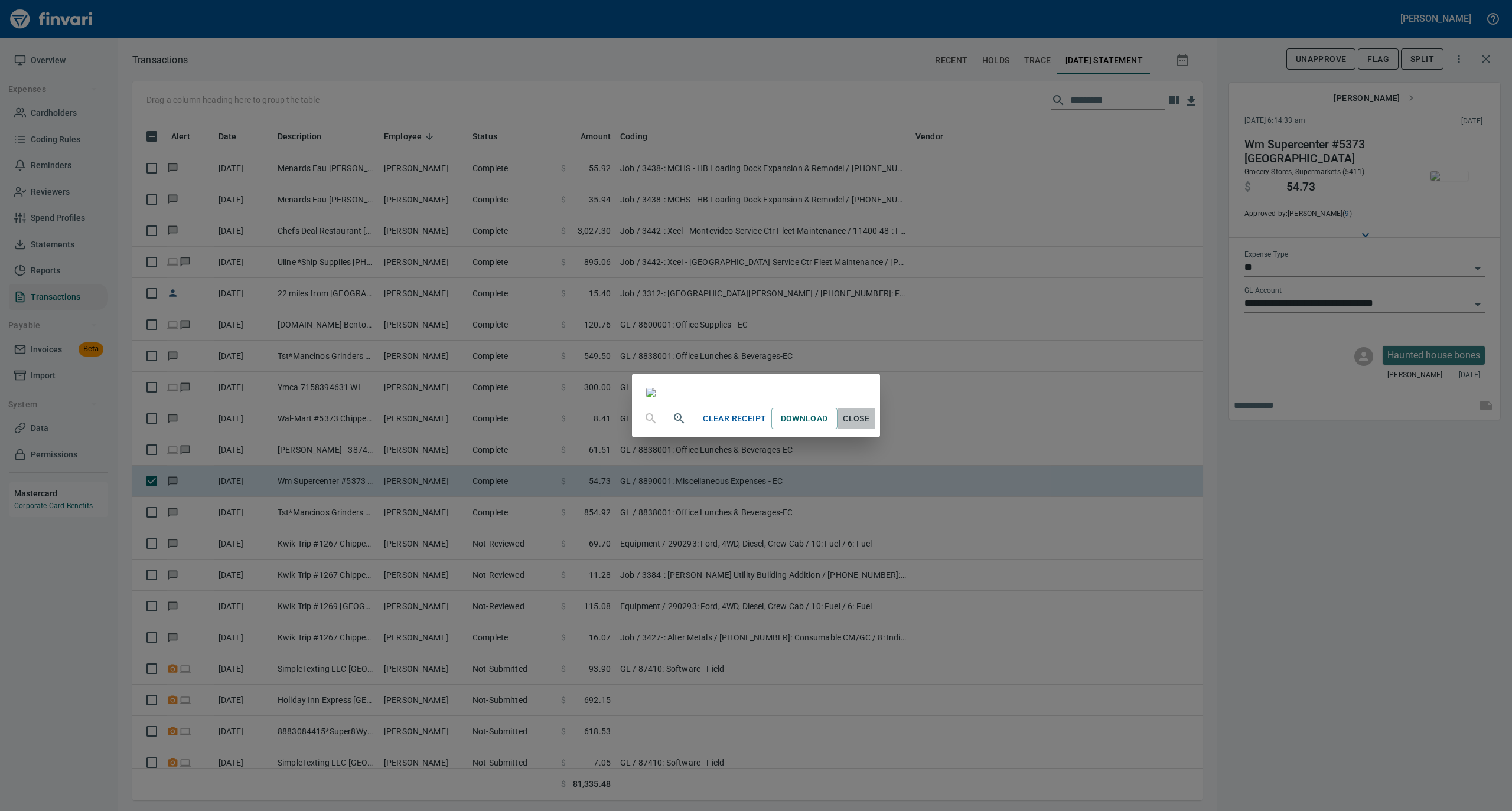
click at [871, 426] on span "Close" at bounding box center [856, 418] width 29 height 14
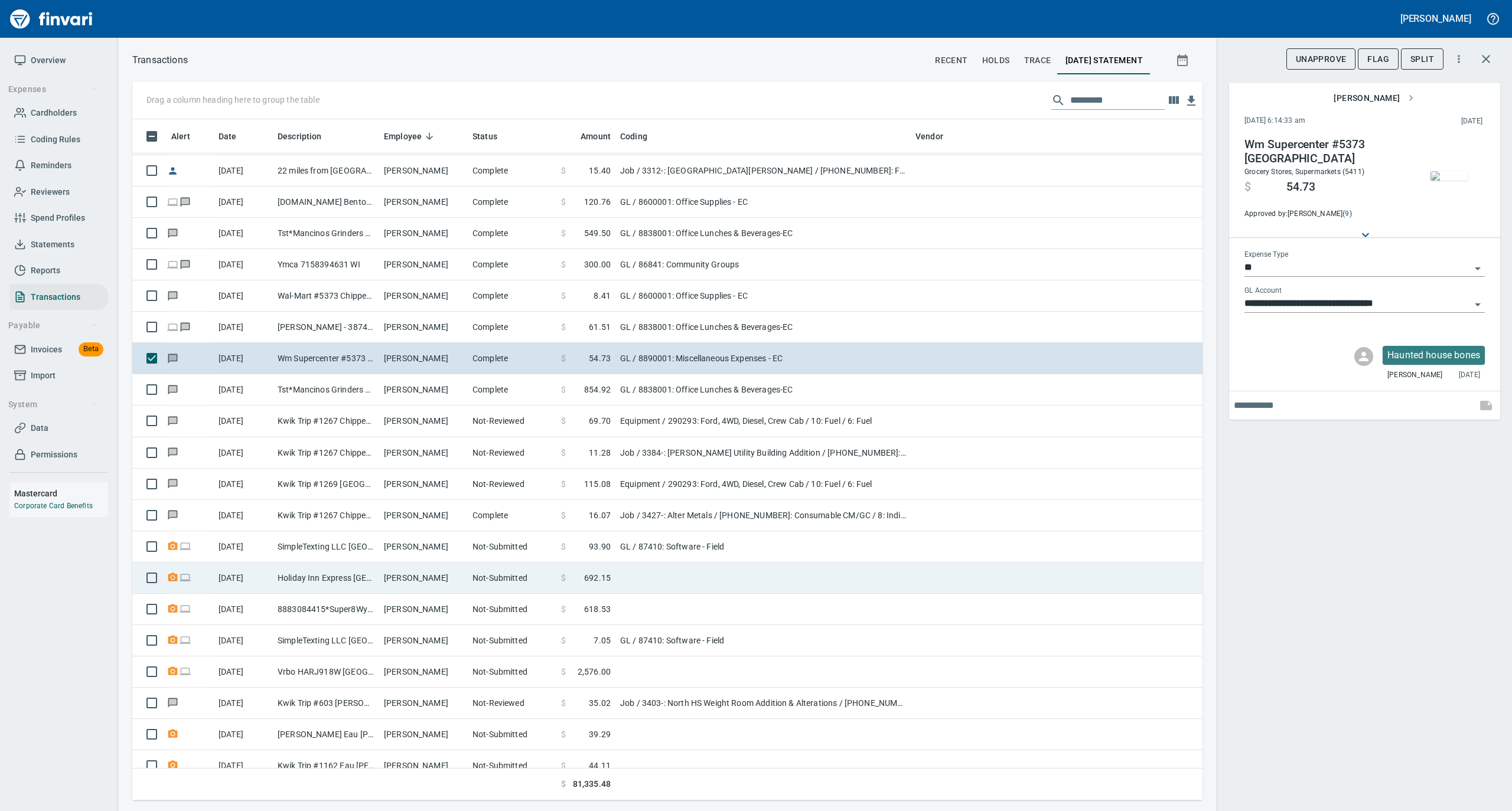
scroll to position [1101, 0]
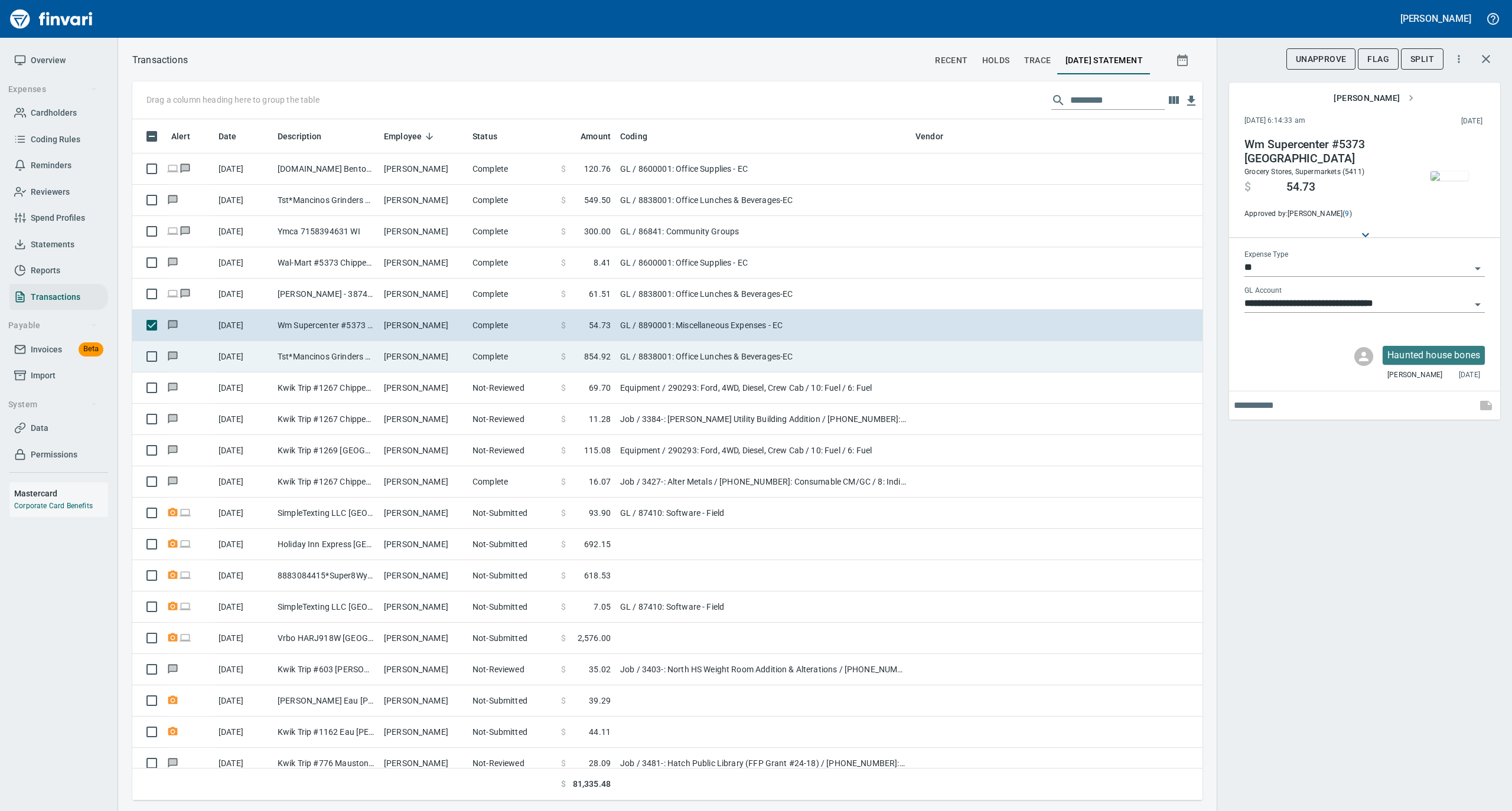
click at [467, 364] on td "Sheri Harvey" at bounding box center [423, 357] width 89 height 31
type input "**********"
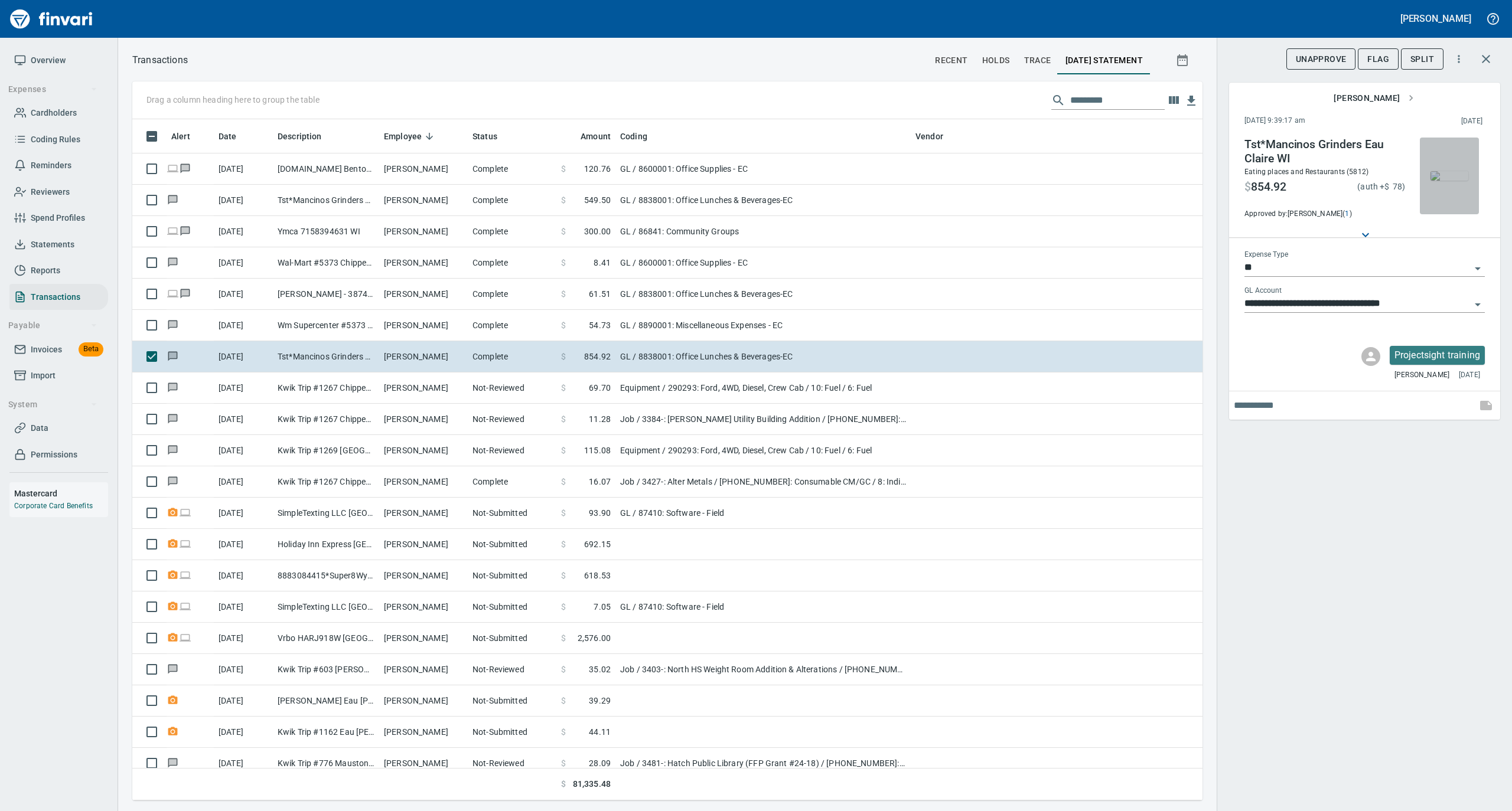
click at [1441, 171] on img "button" at bounding box center [1449, 176] width 38 height 10
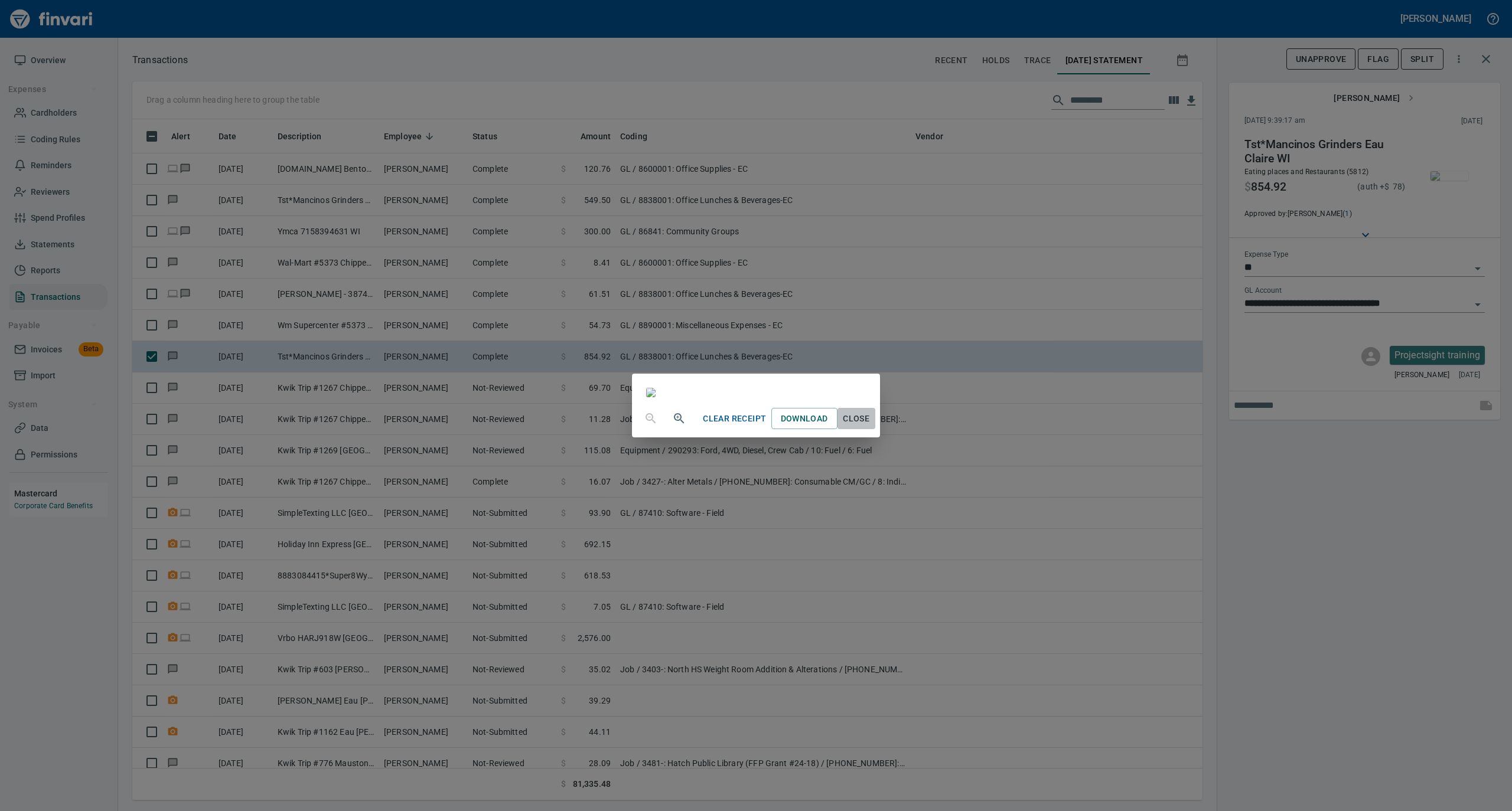
click at [871, 426] on span "Close" at bounding box center [856, 418] width 29 height 14
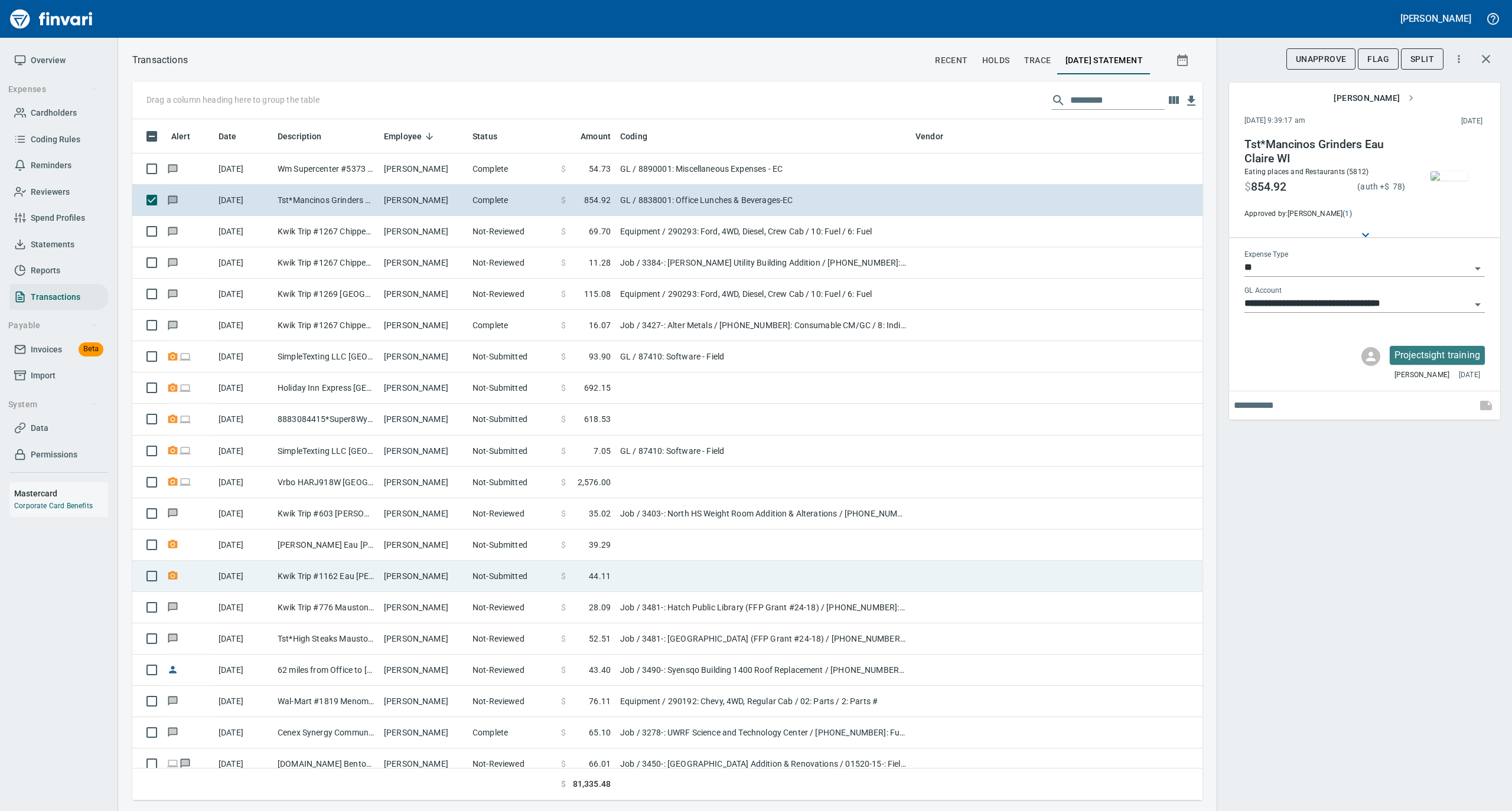
scroll to position [1258, 0]
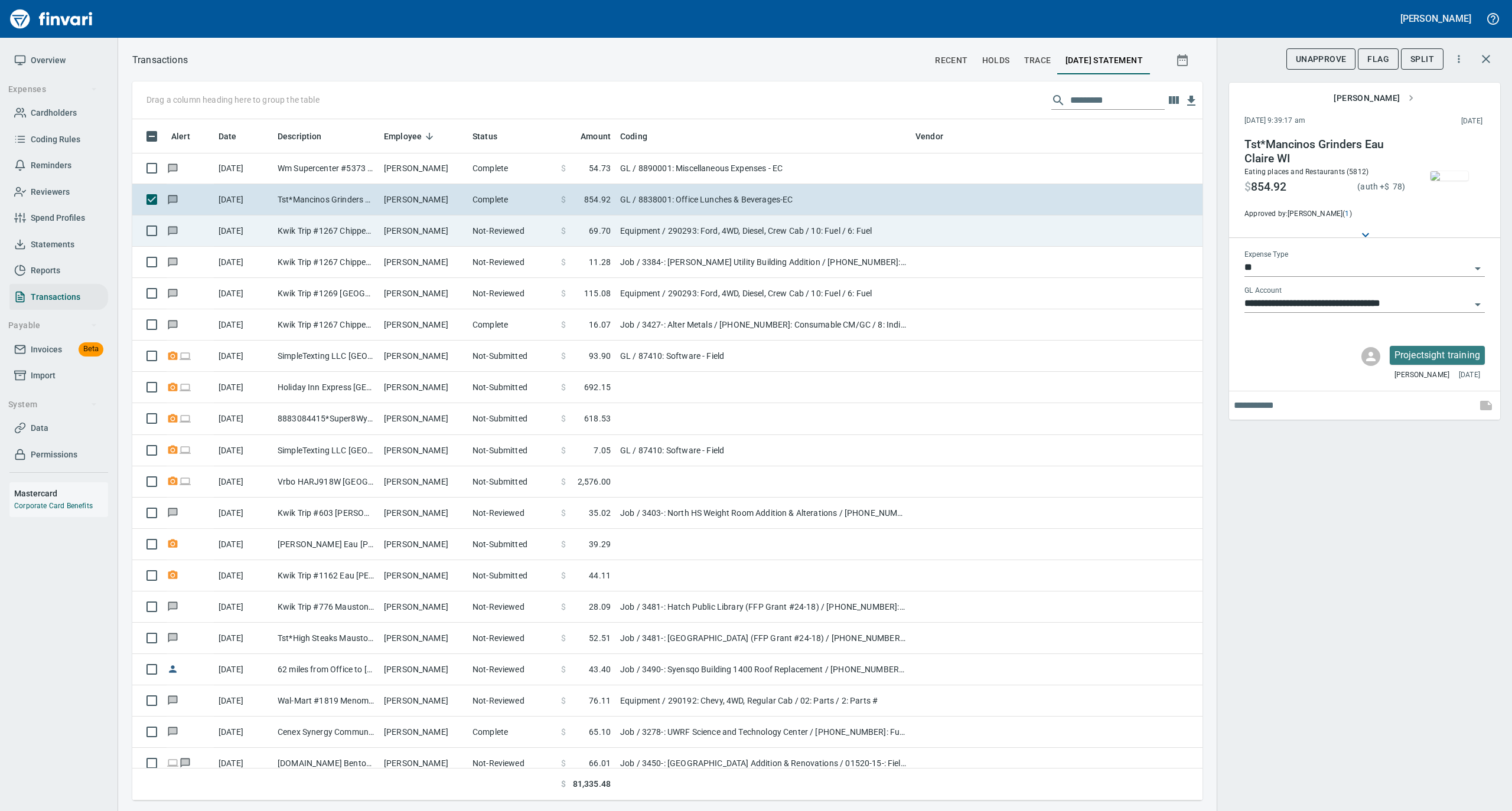
click at [434, 239] on td "Shane Reiter" at bounding box center [423, 231] width 89 height 31
type input "*********"
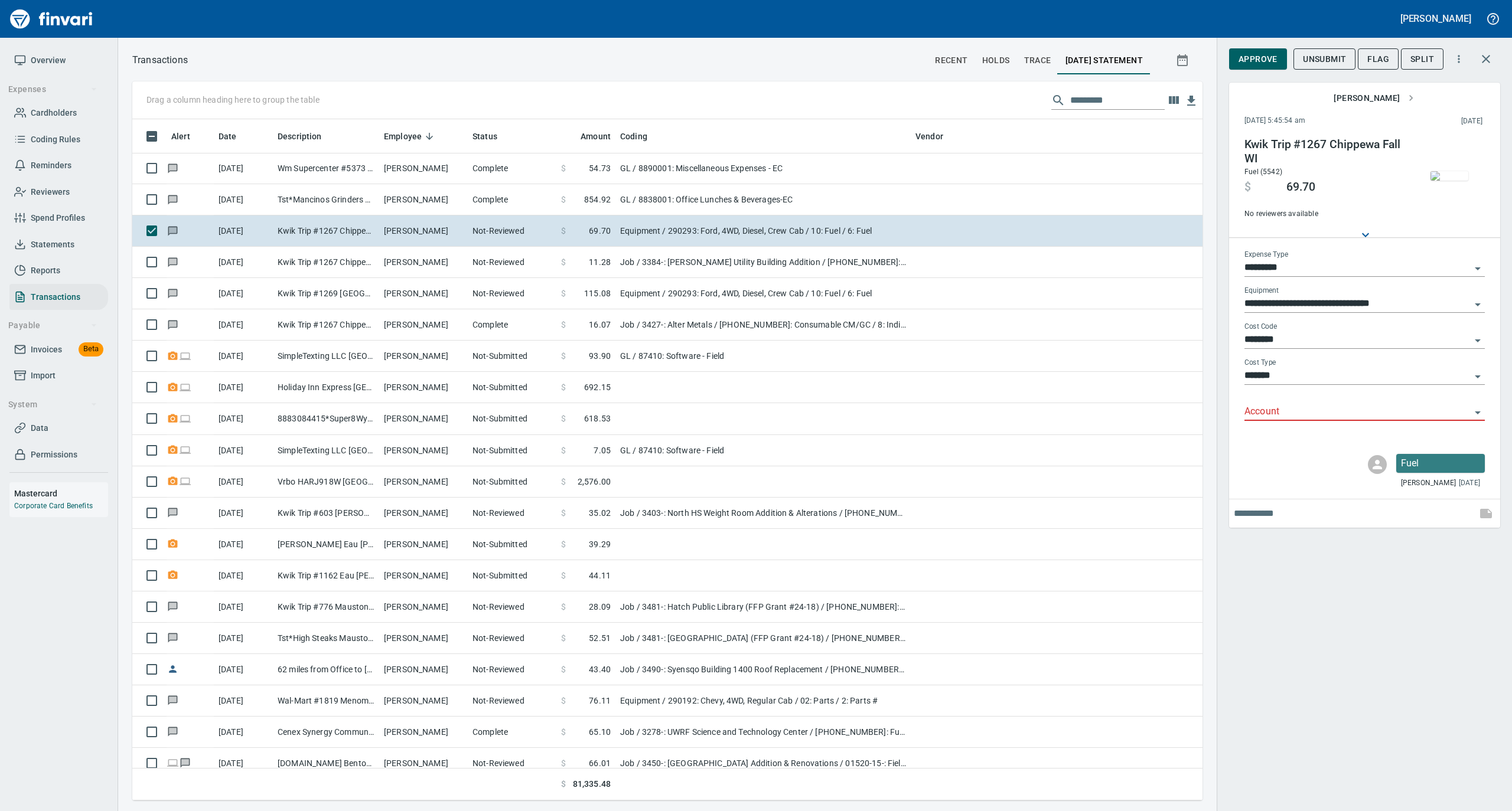
click at [1284, 413] on input "Account" at bounding box center [1356, 411] width 226 height 16
click at [1271, 445] on li "74000: Fuel & Lubrication" at bounding box center [1364, 442] width 241 height 29
type input "**********"
click at [1270, 65] on span "Approve" at bounding box center [1257, 58] width 39 height 14
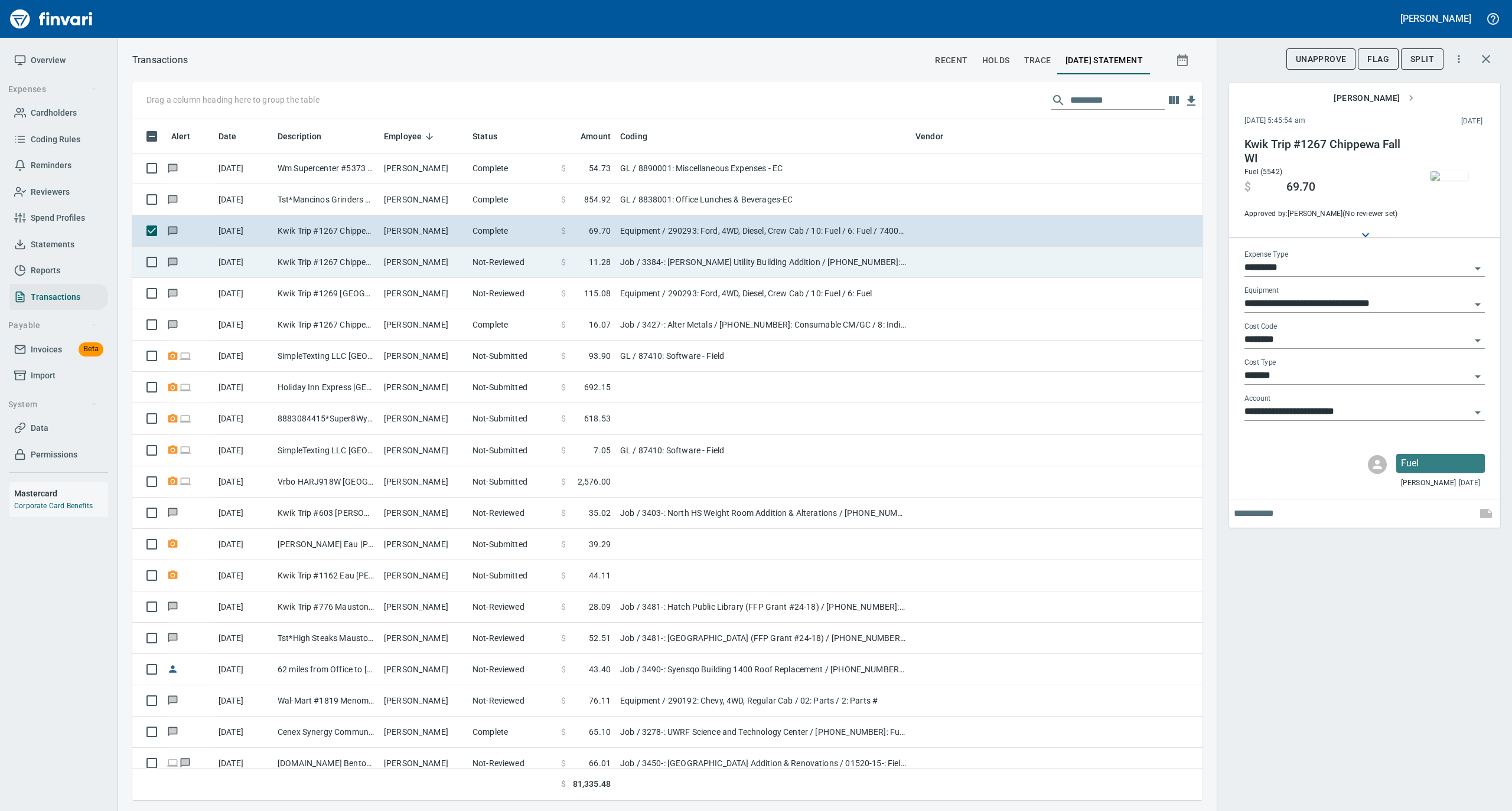
click at [494, 268] on td "Not-Reviewed" at bounding box center [512, 262] width 89 height 31
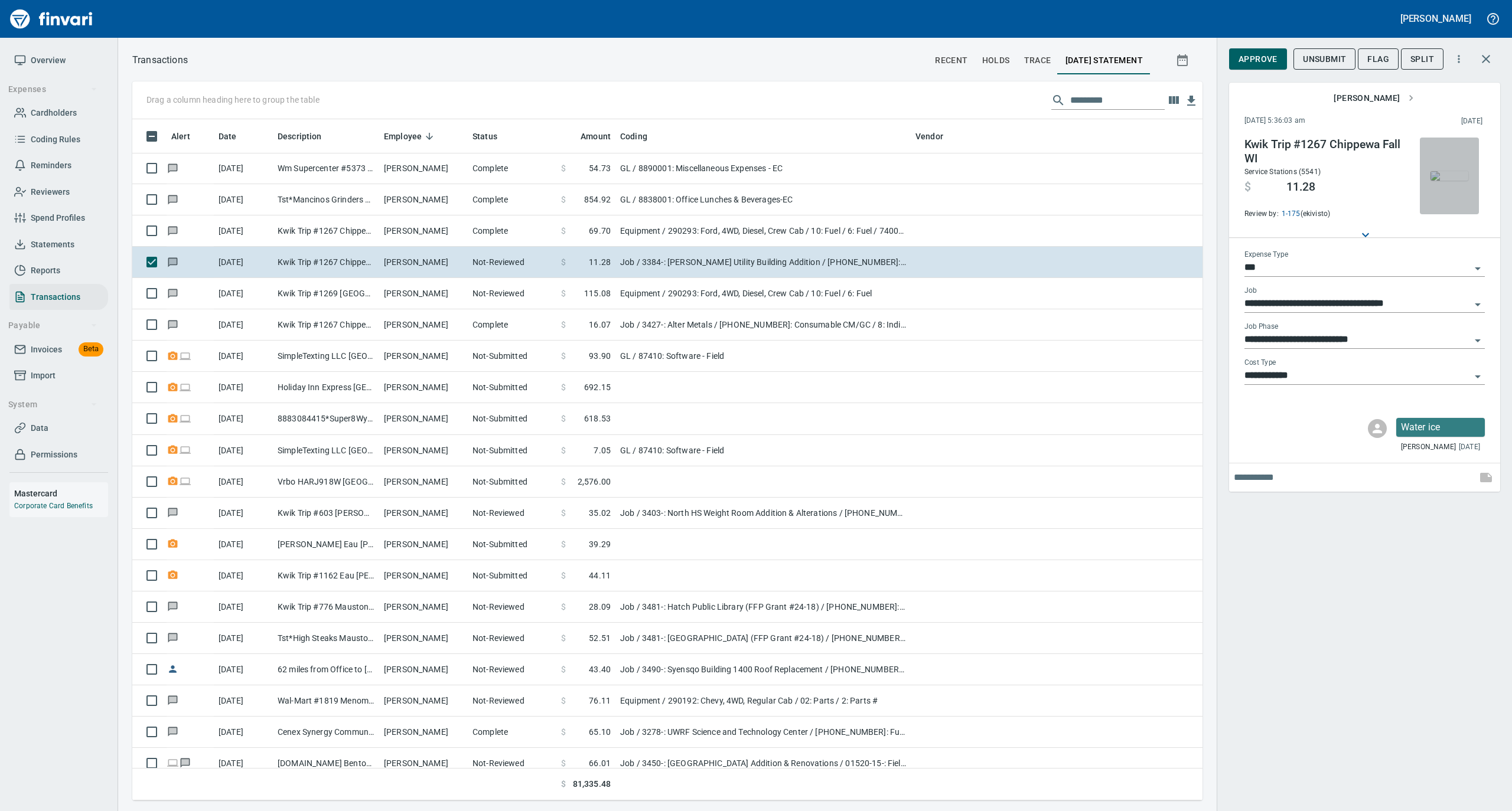
click at [1456, 179] on img "button" at bounding box center [1449, 176] width 38 height 10
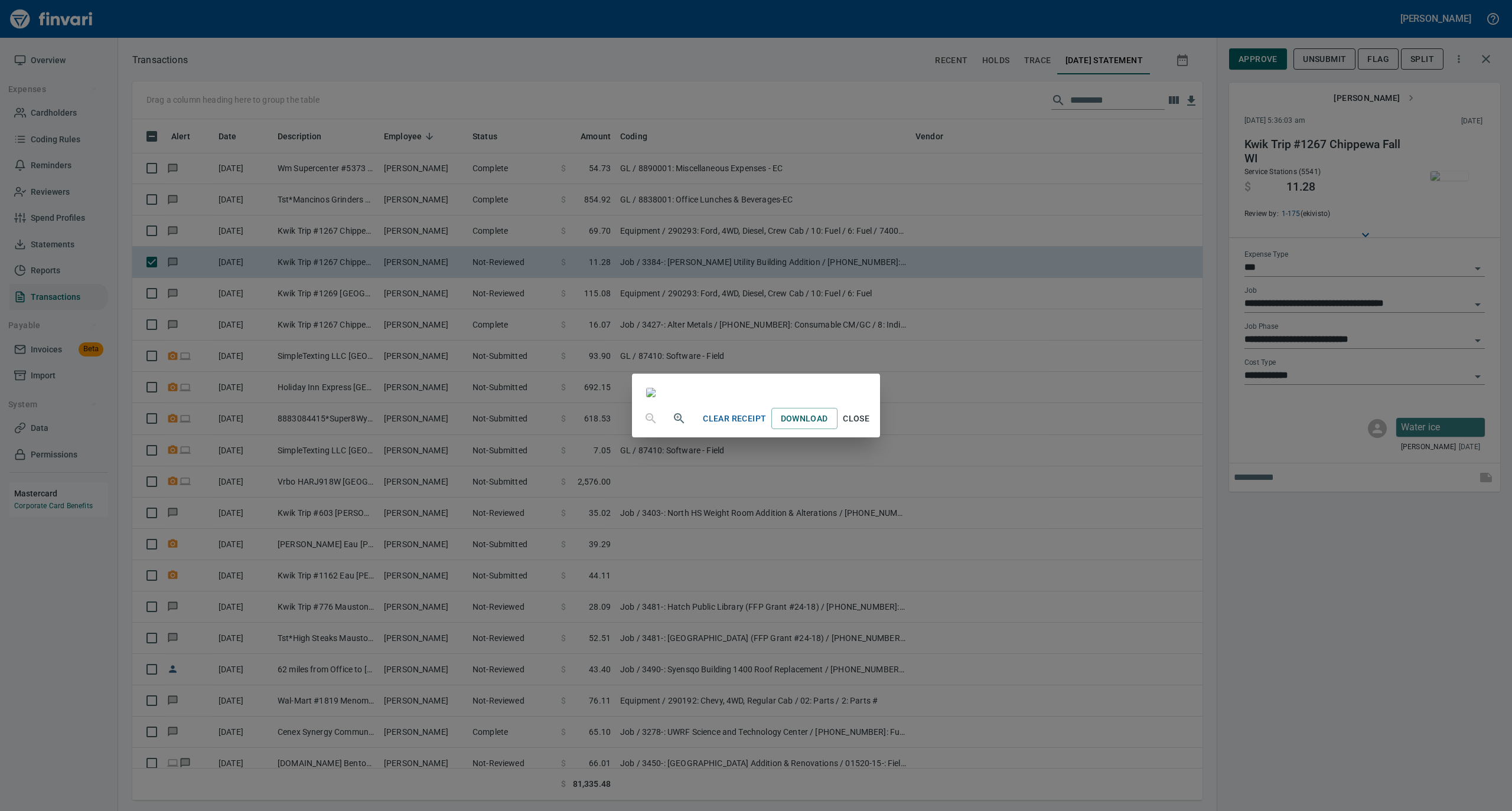
click at [871, 426] on span "Close" at bounding box center [856, 418] width 29 height 14
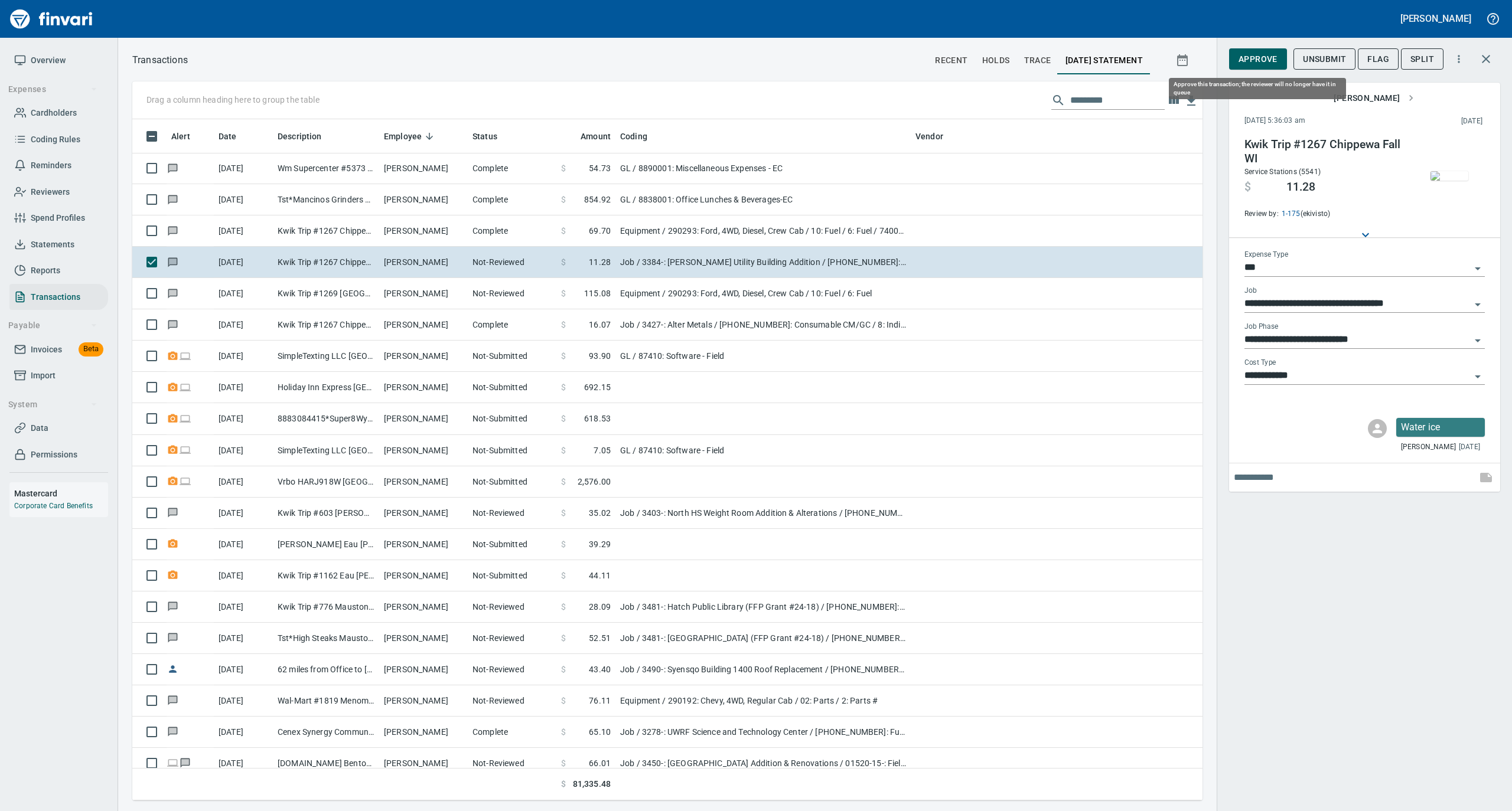
click at [1264, 56] on span "Approve" at bounding box center [1257, 58] width 39 height 14
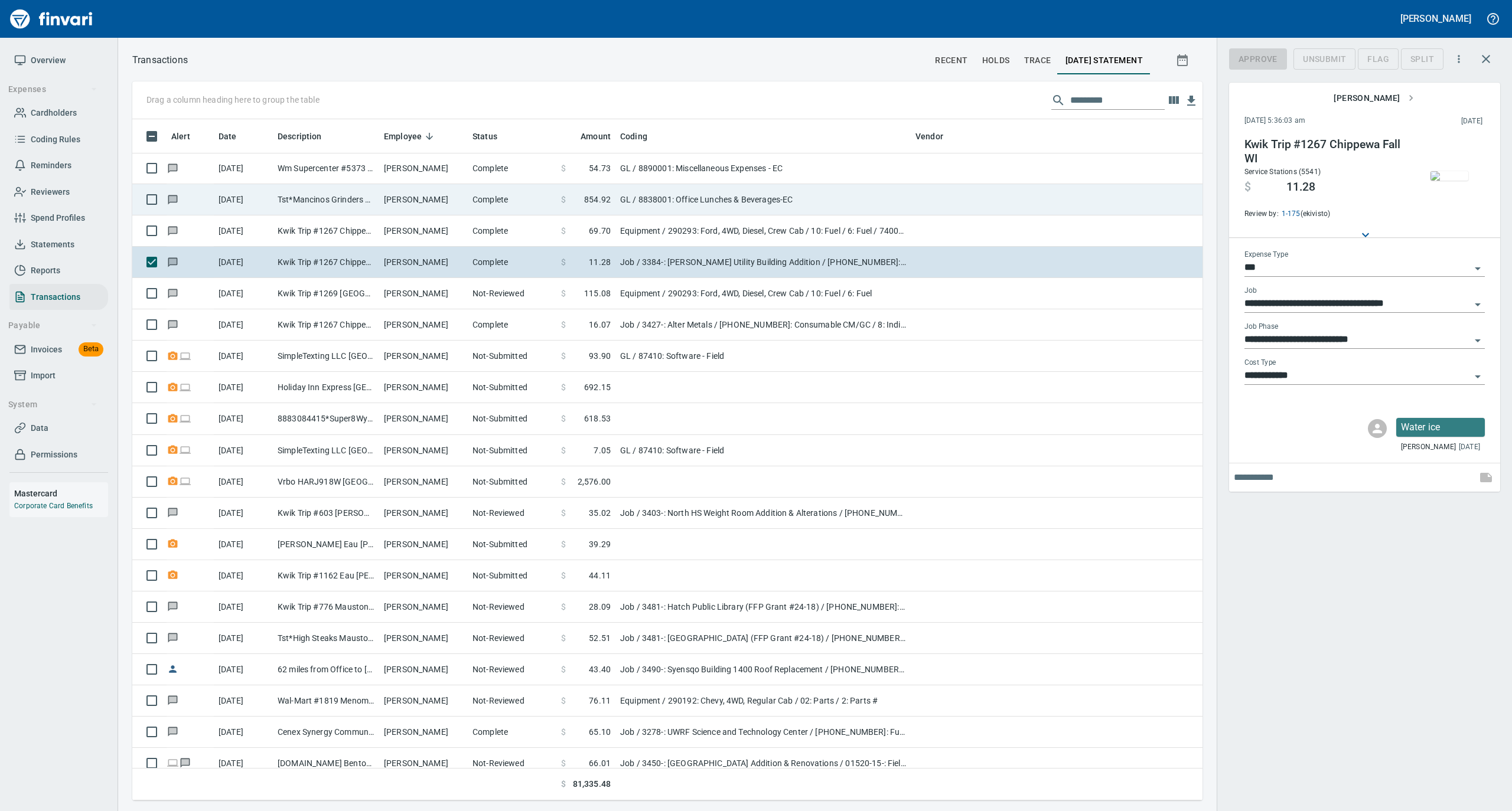
scroll to position [669, 1046]
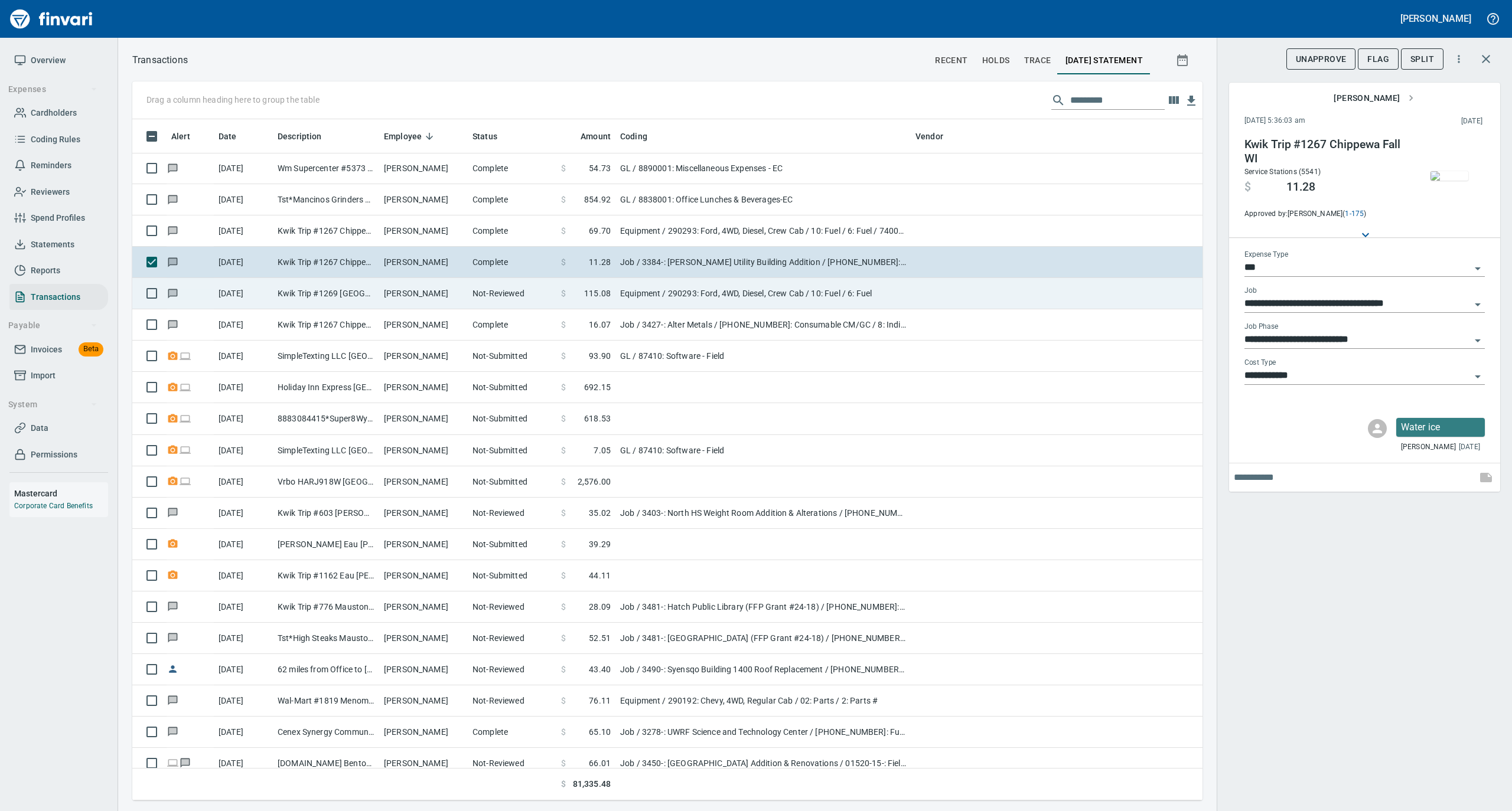
click at [511, 296] on td "Not-Reviewed" at bounding box center [512, 293] width 89 height 31
type input "*********"
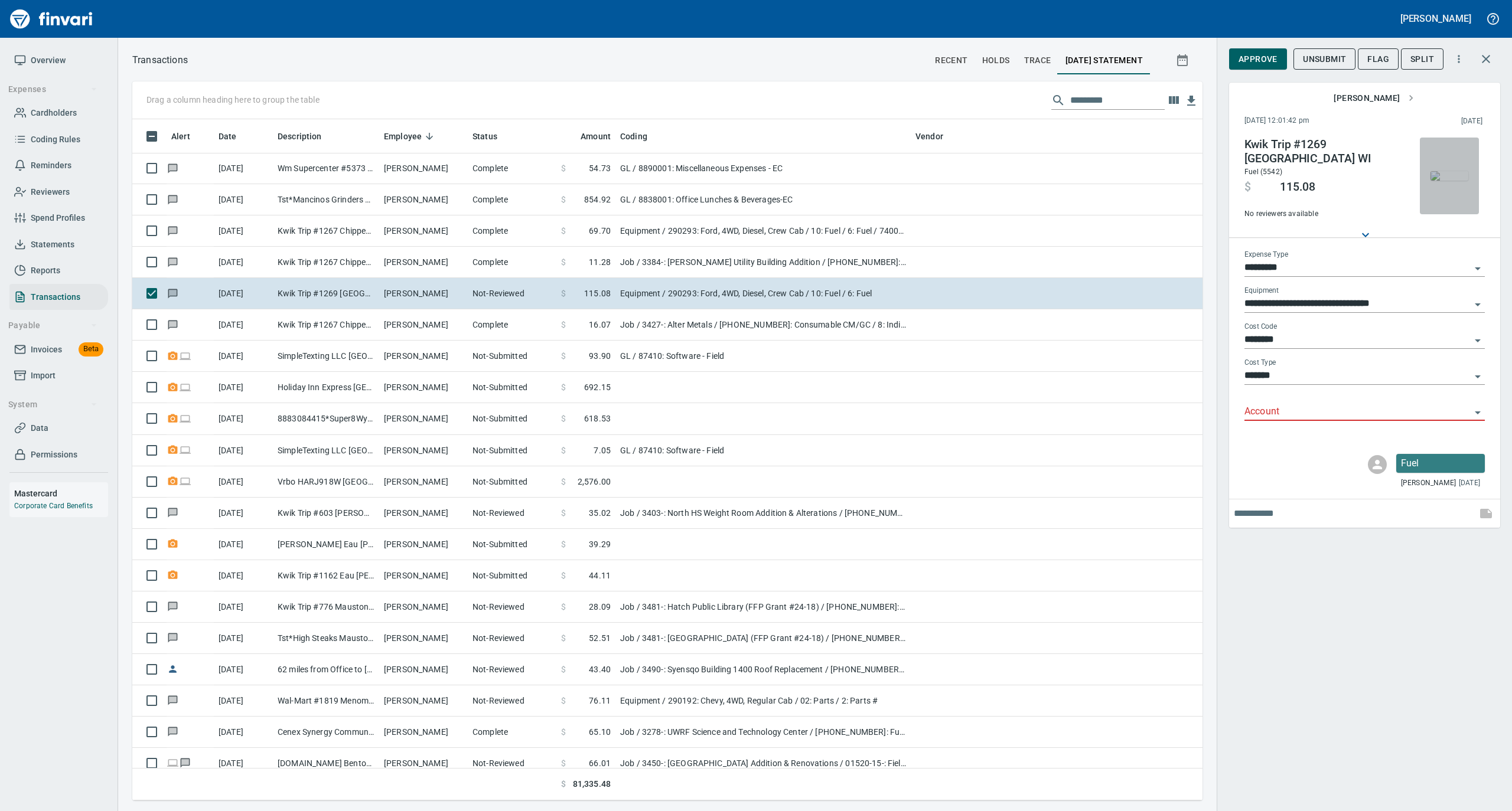
click at [1450, 176] on img "button" at bounding box center [1449, 176] width 38 height 10
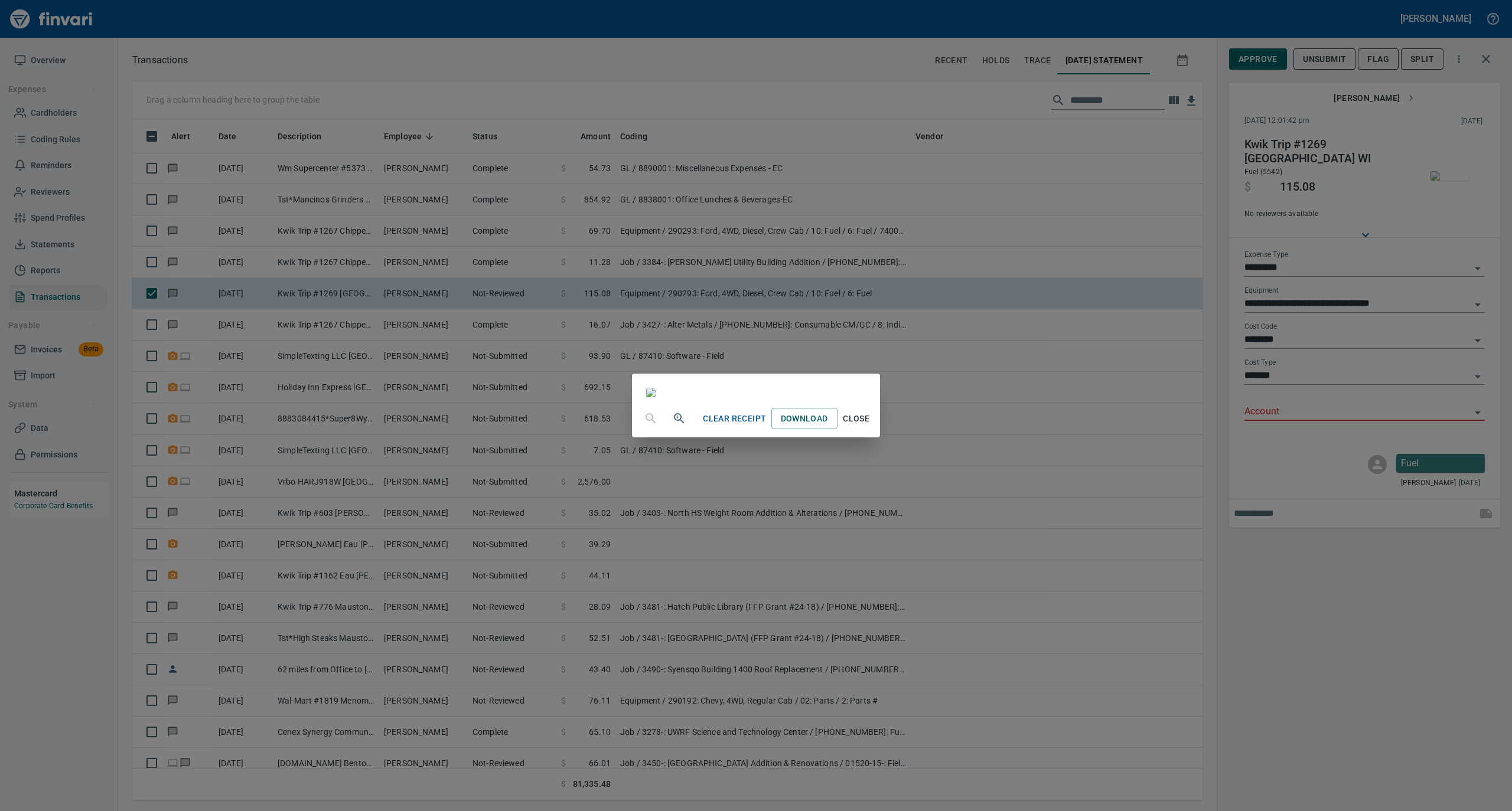
click at [871, 426] on span "Close" at bounding box center [856, 418] width 29 height 14
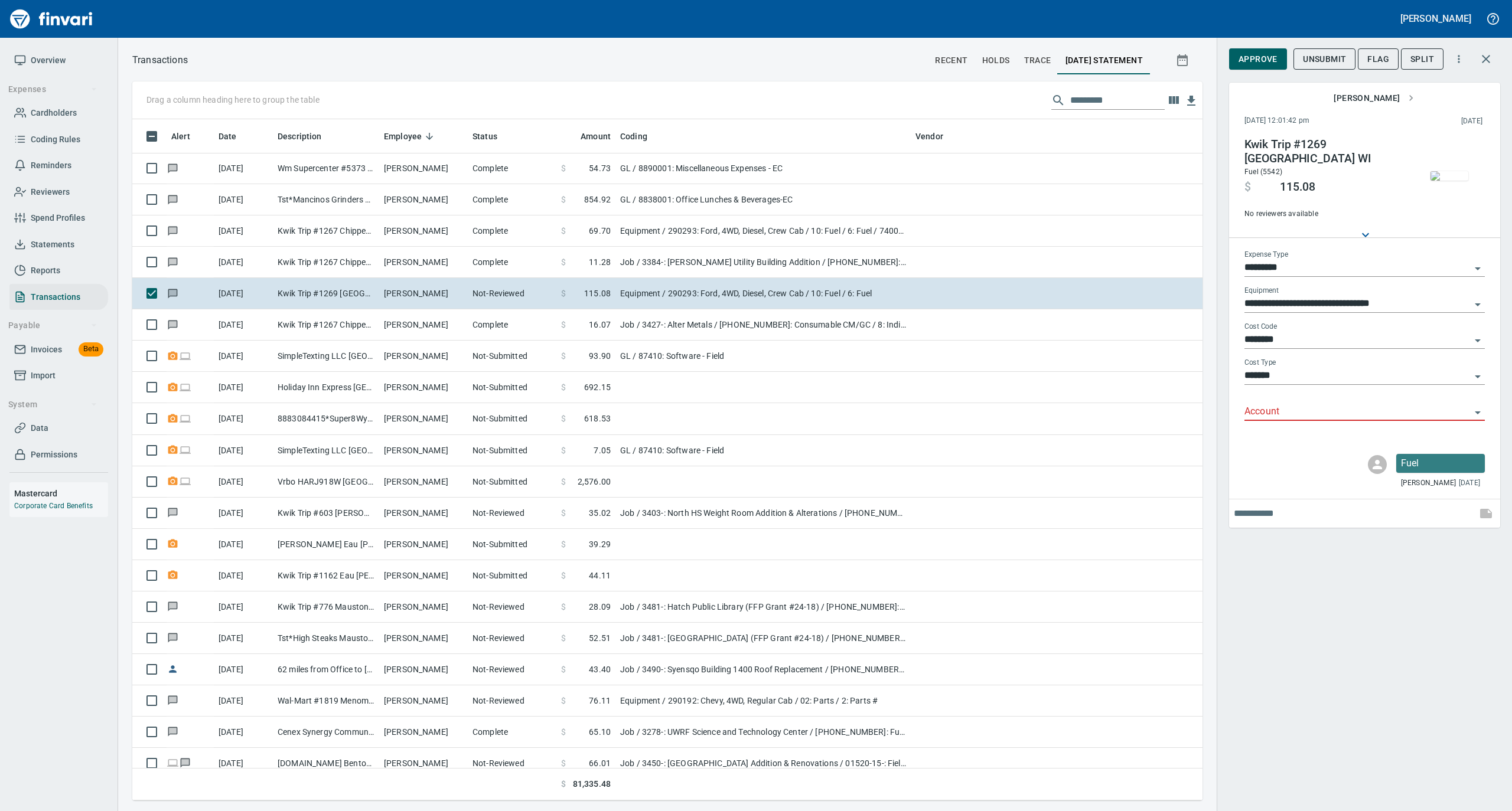
click at [1276, 407] on input "Account" at bounding box center [1356, 411] width 226 height 16
click at [1291, 456] on li "74050: Fuel & Lube Special Projects" at bounding box center [1364, 470] width 241 height 29
click at [1289, 403] on div "**********" at bounding box center [1364, 407] width 241 height 27
click at [1286, 412] on input "**********" at bounding box center [1356, 411] width 226 height 16
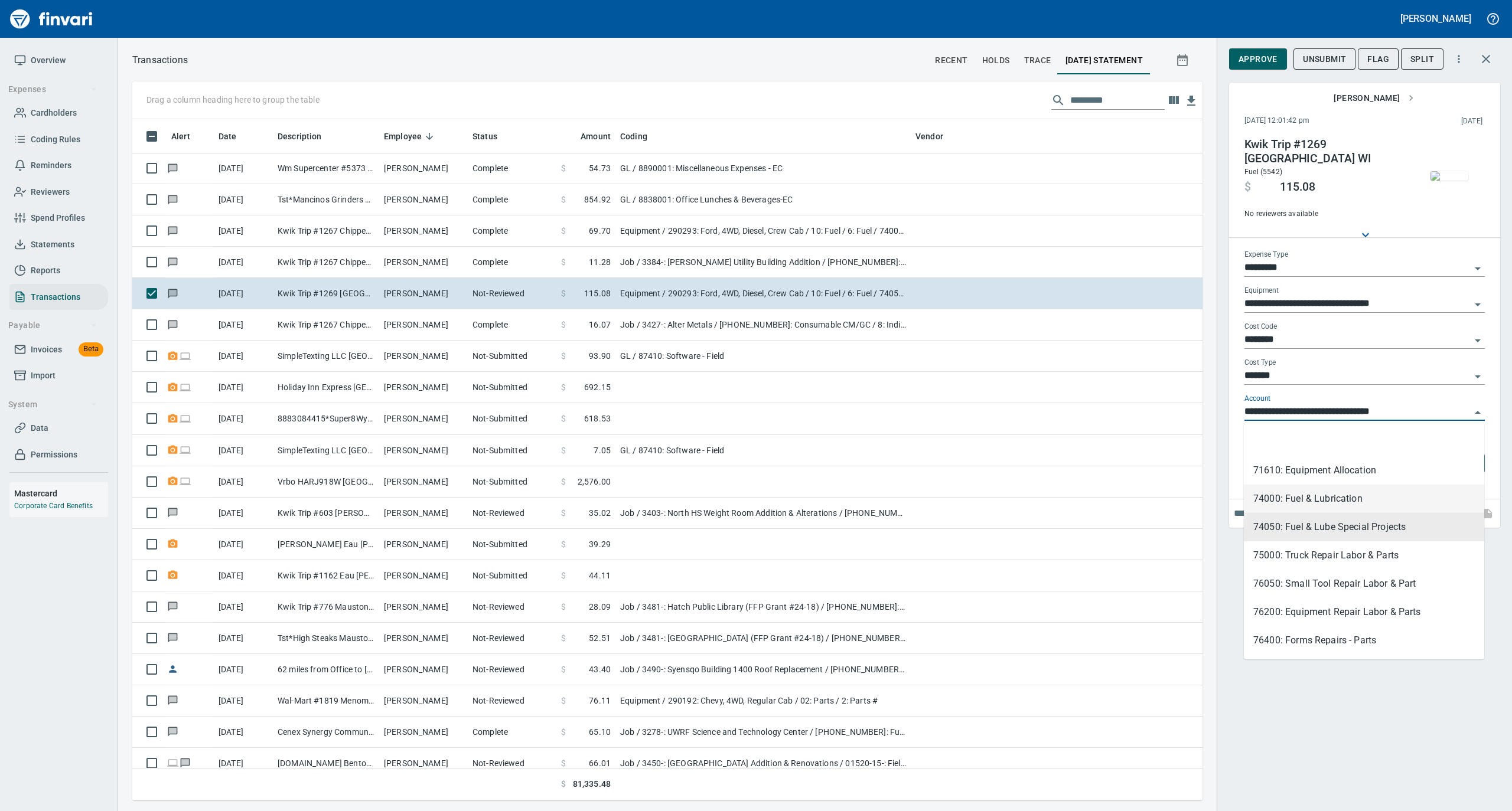
click at [1286, 493] on li "74000: Fuel & Lubrication" at bounding box center [1364, 499] width 241 height 29
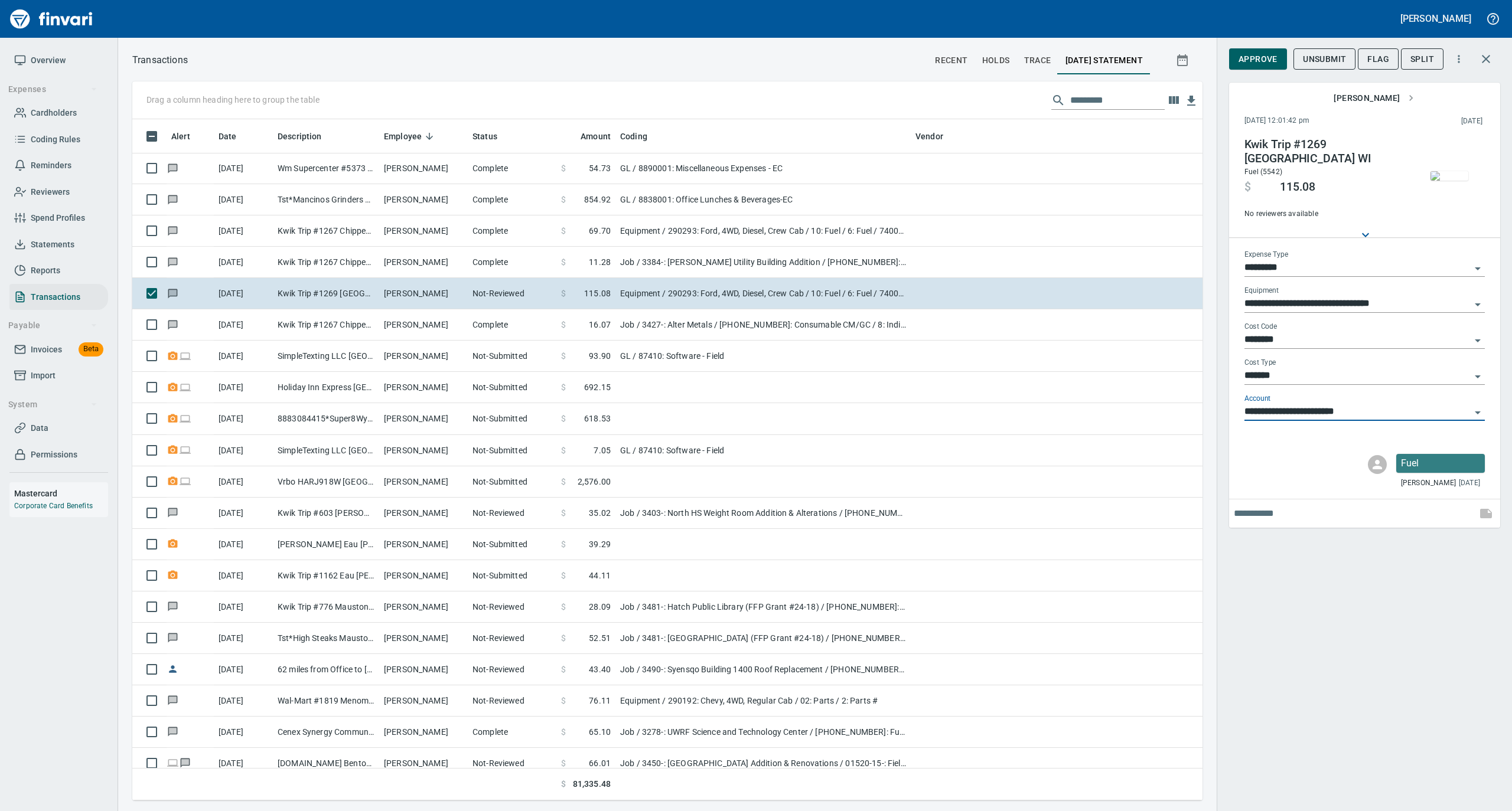
type input "**********"
click at [1266, 62] on span "Approve" at bounding box center [1257, 58] width 39 height 14
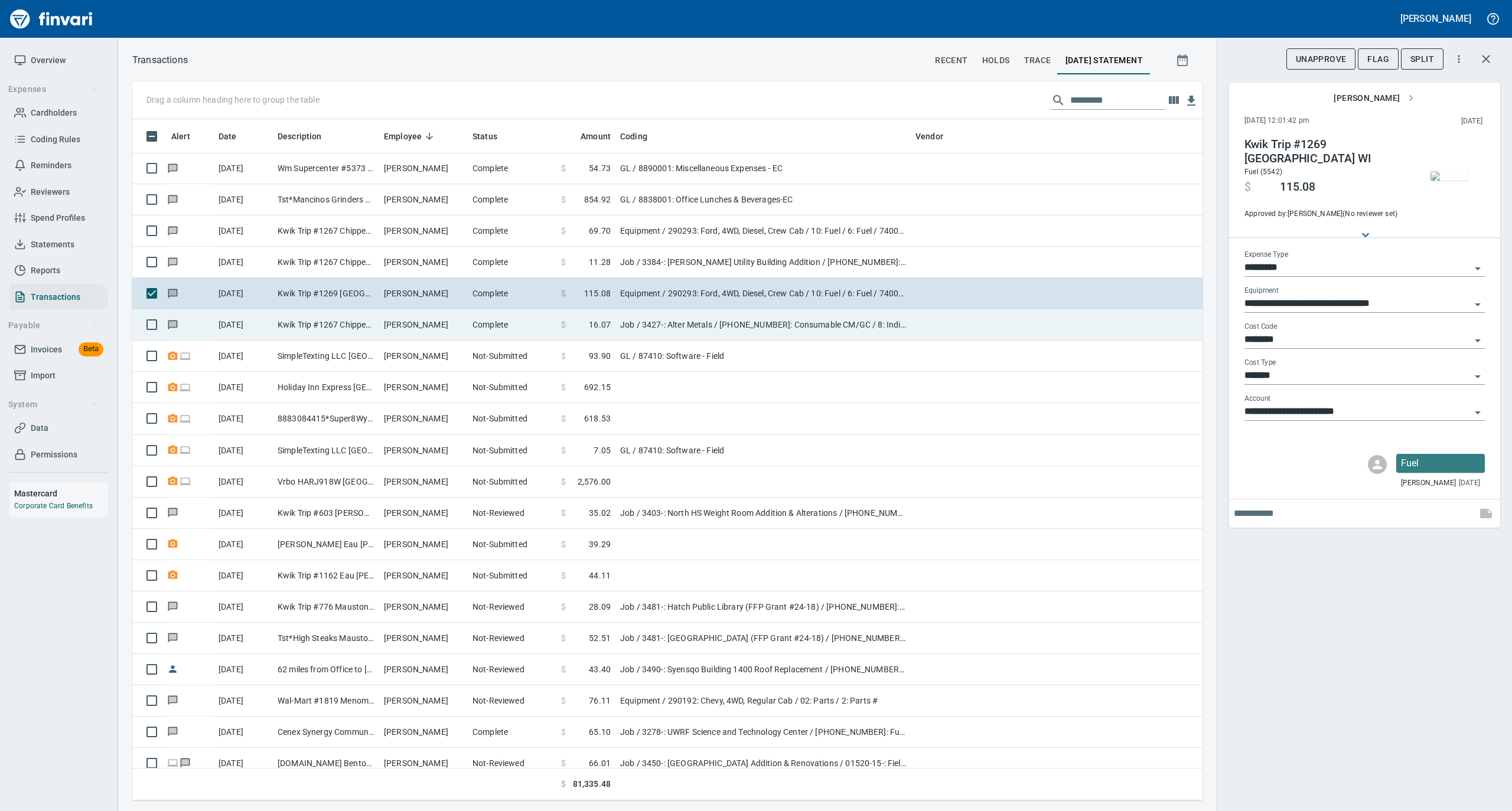
click at [381, 329] on td "Shane Reiter" at bounding box center [423, 324] width 89 height 31
type input "***"
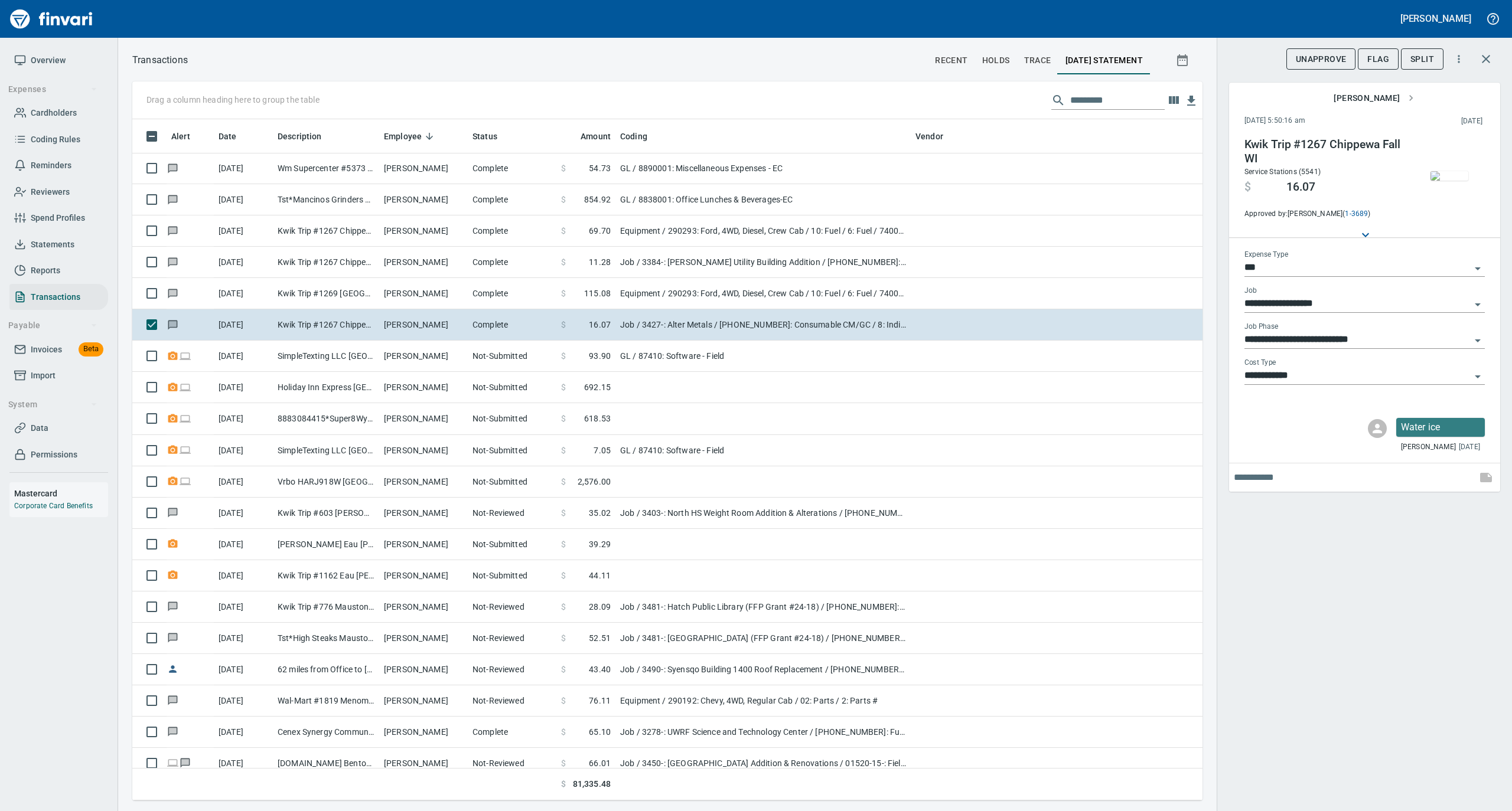
click at [1441, 180] on img "button" at bounding box center [1449, 176] width 38 height 10
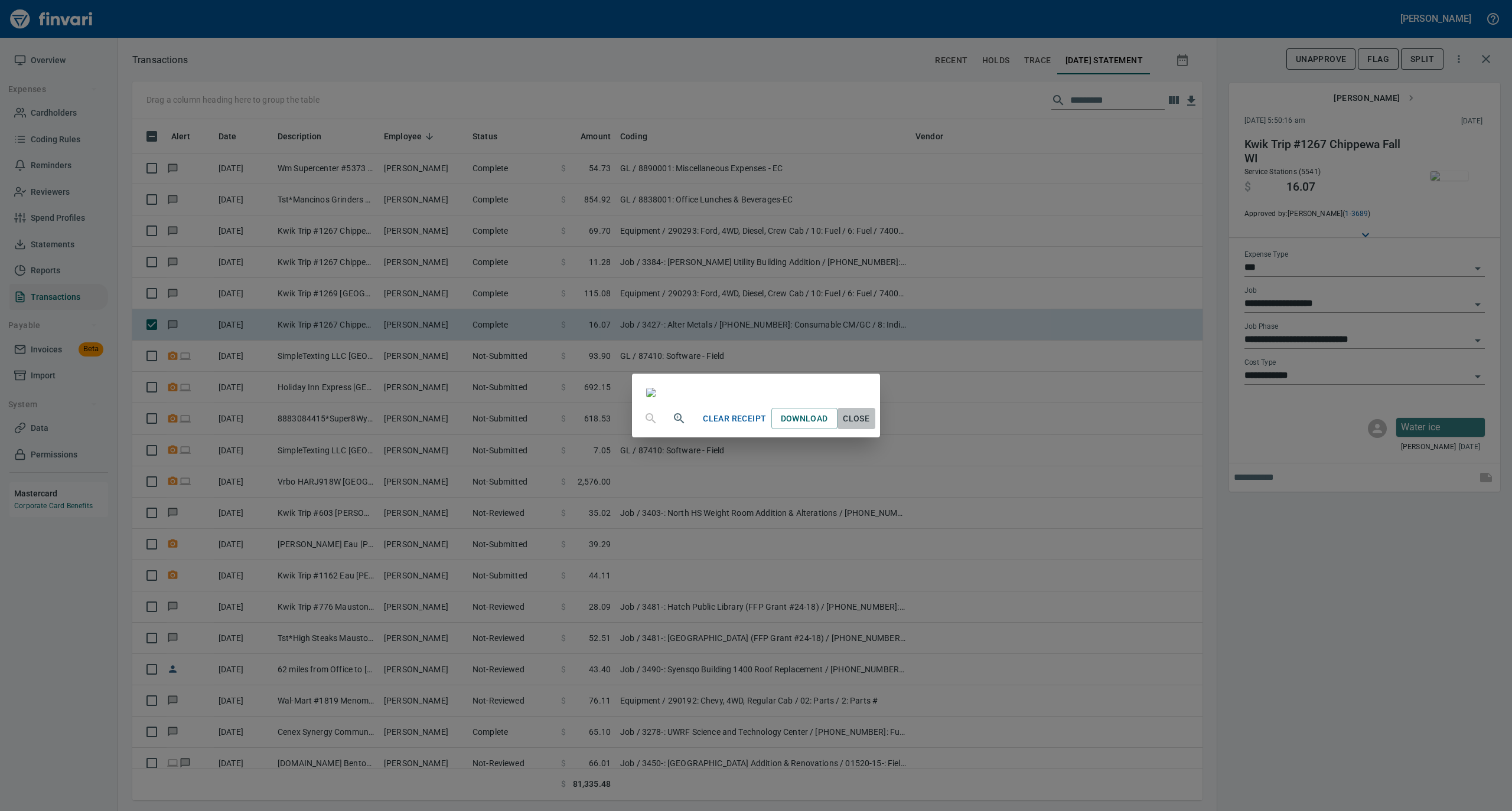
click at [871, 426] on span "Close" at bounding box center [856, 418] width 29 height 14
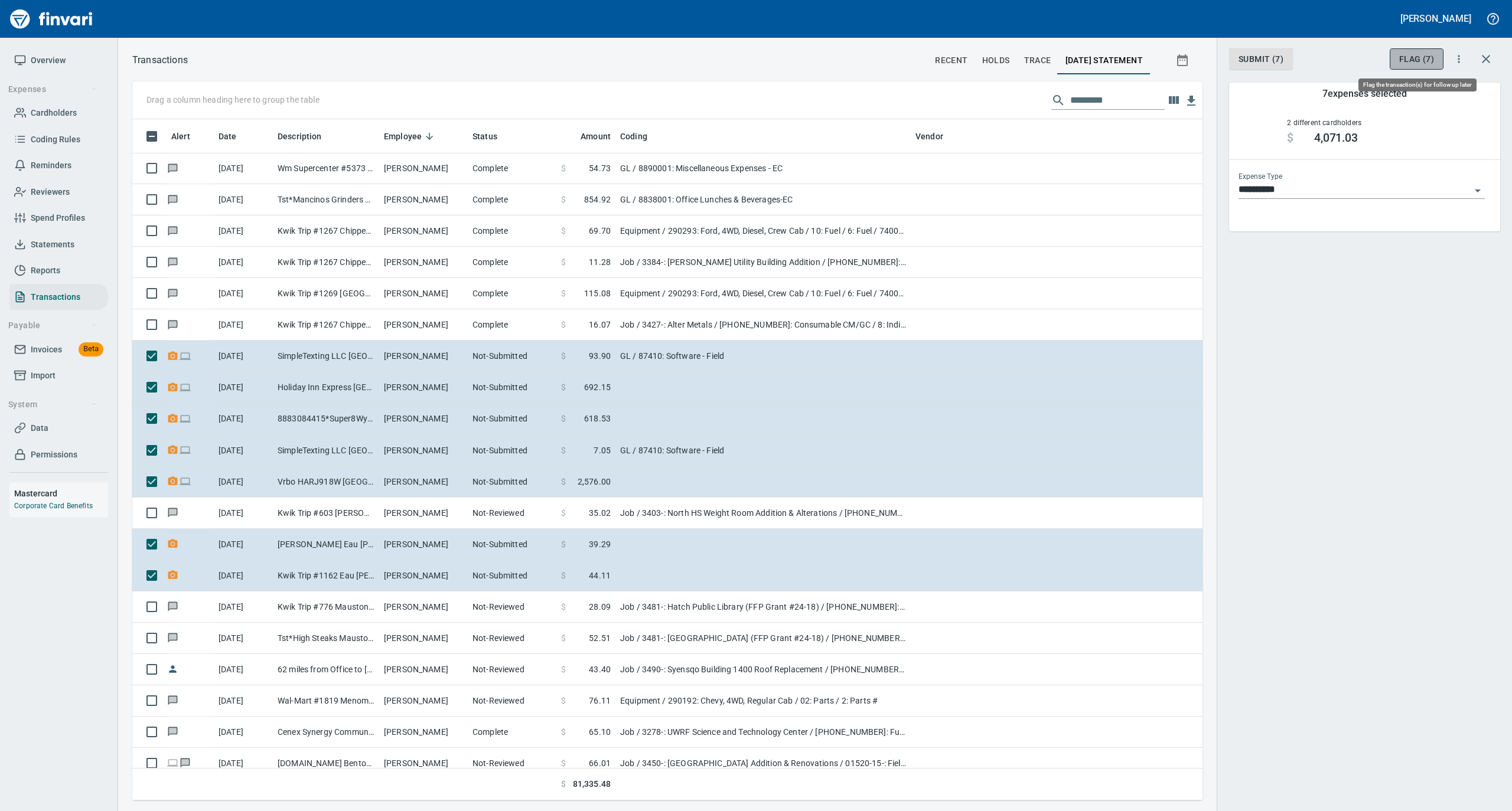
click at [1406, 60] on span "Flag (7)" at bounding box center [1416, 58] width 34 height 14
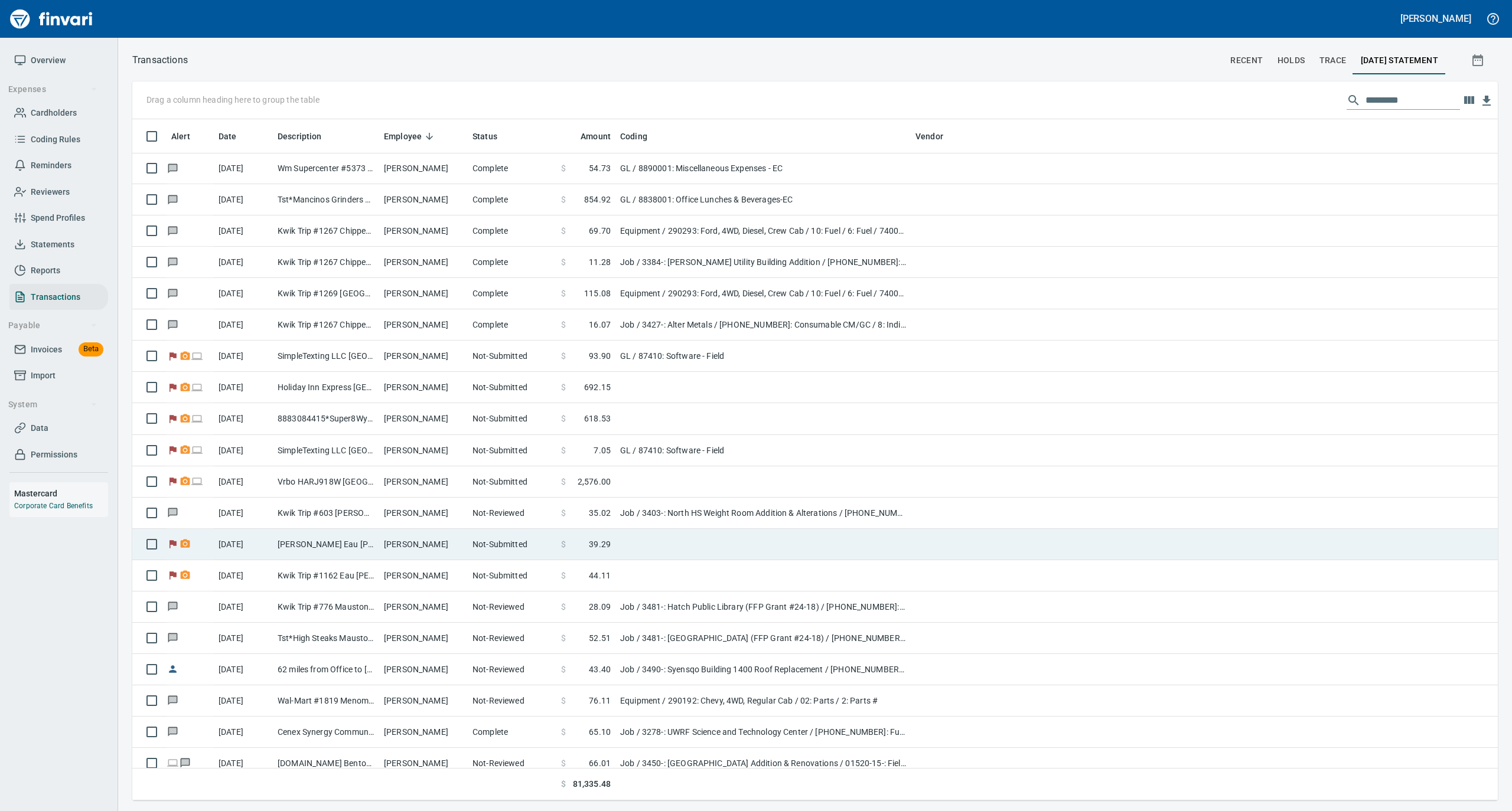
scroll to position [1, 1]
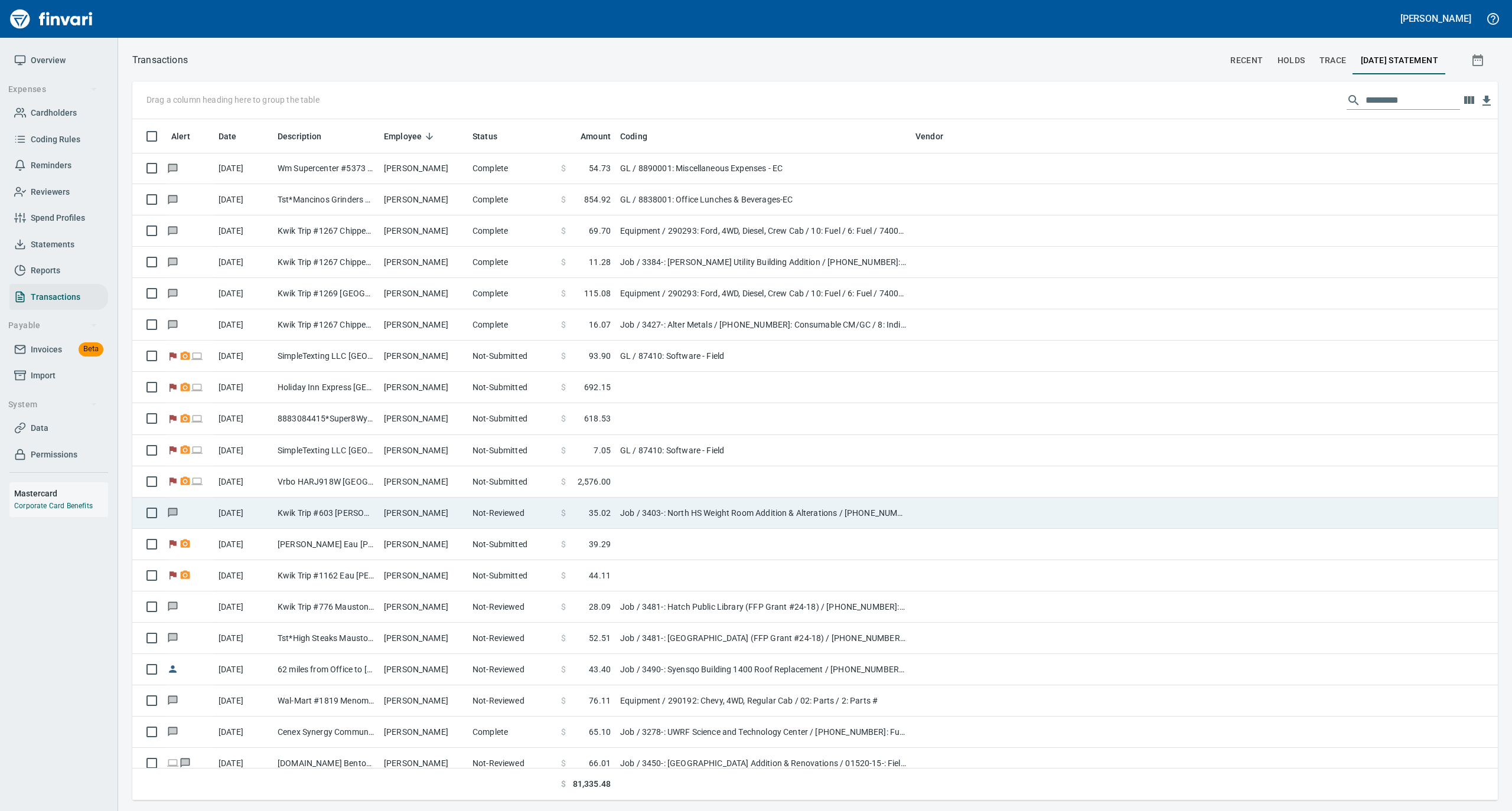
click at [329, 515] on td "Kwik Trip #603 Wilson WI" at bounding box center [326, 512] width 106 height 31
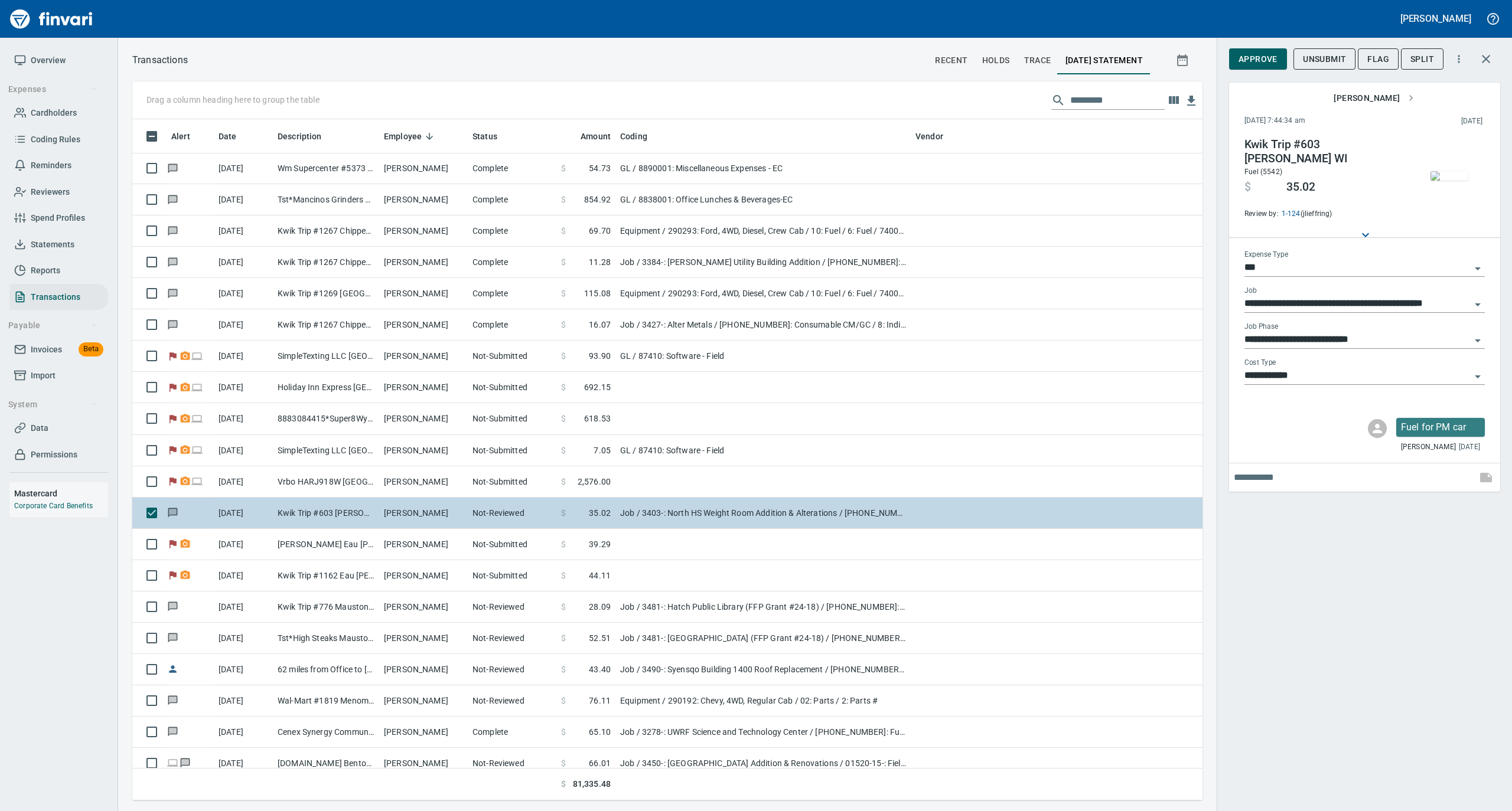
scroll to position [669, 1046]
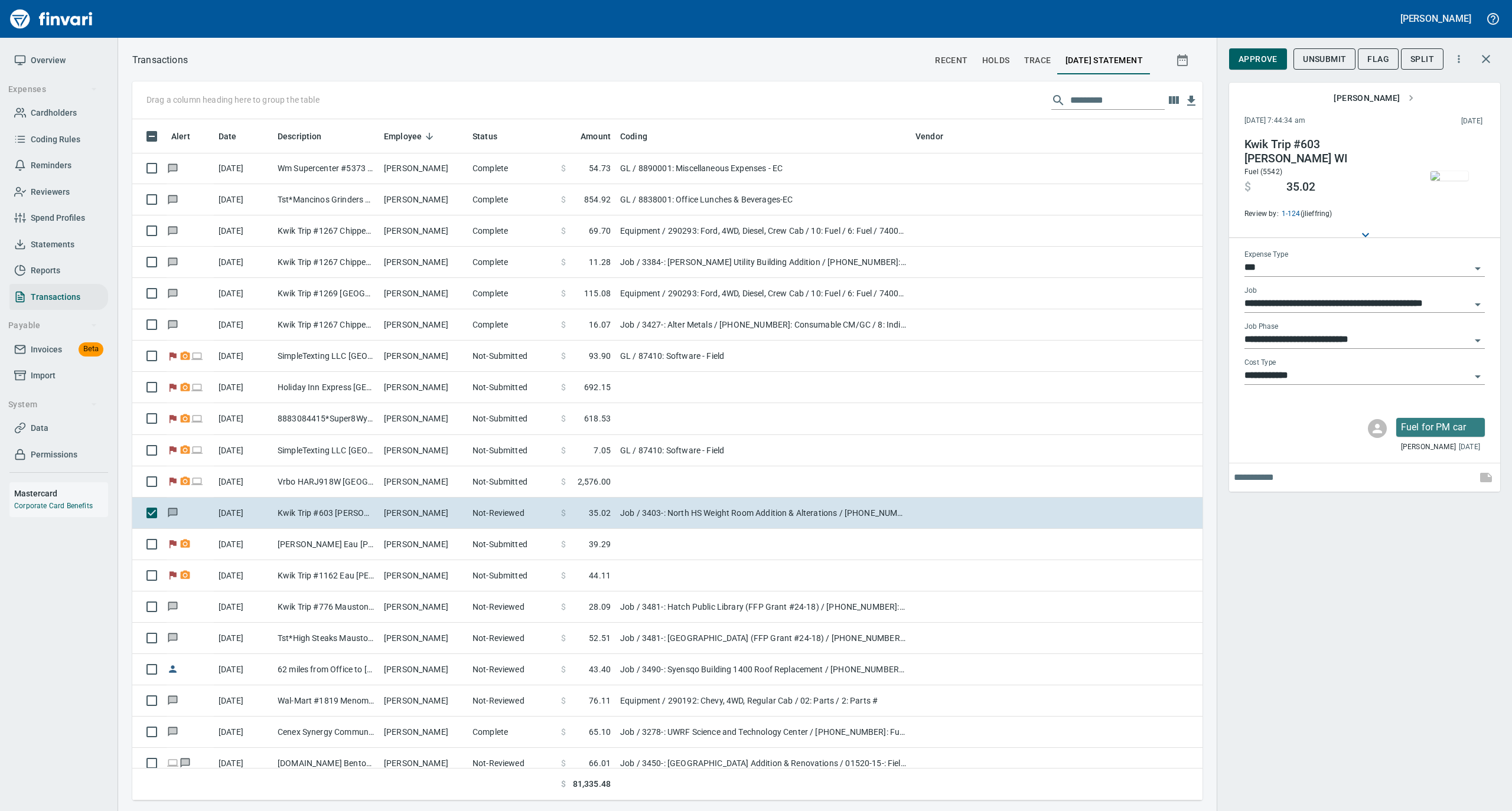
click at [1446, 171] on img "button" at bounding box center [1449, 176] width 38 height 10
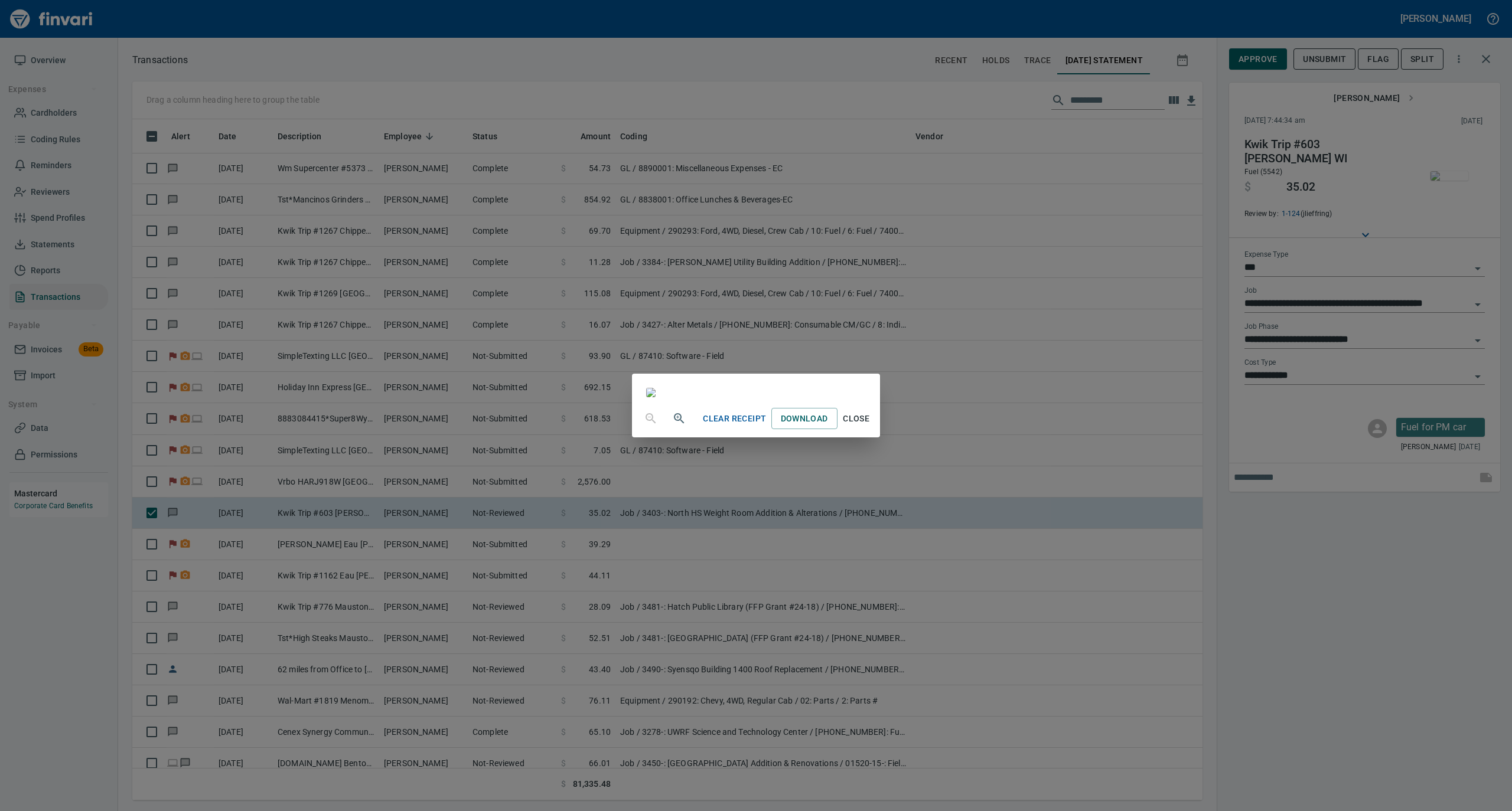
click at [871, 426] on span "Close" at bounding box center [856, 418] width 29 height 14
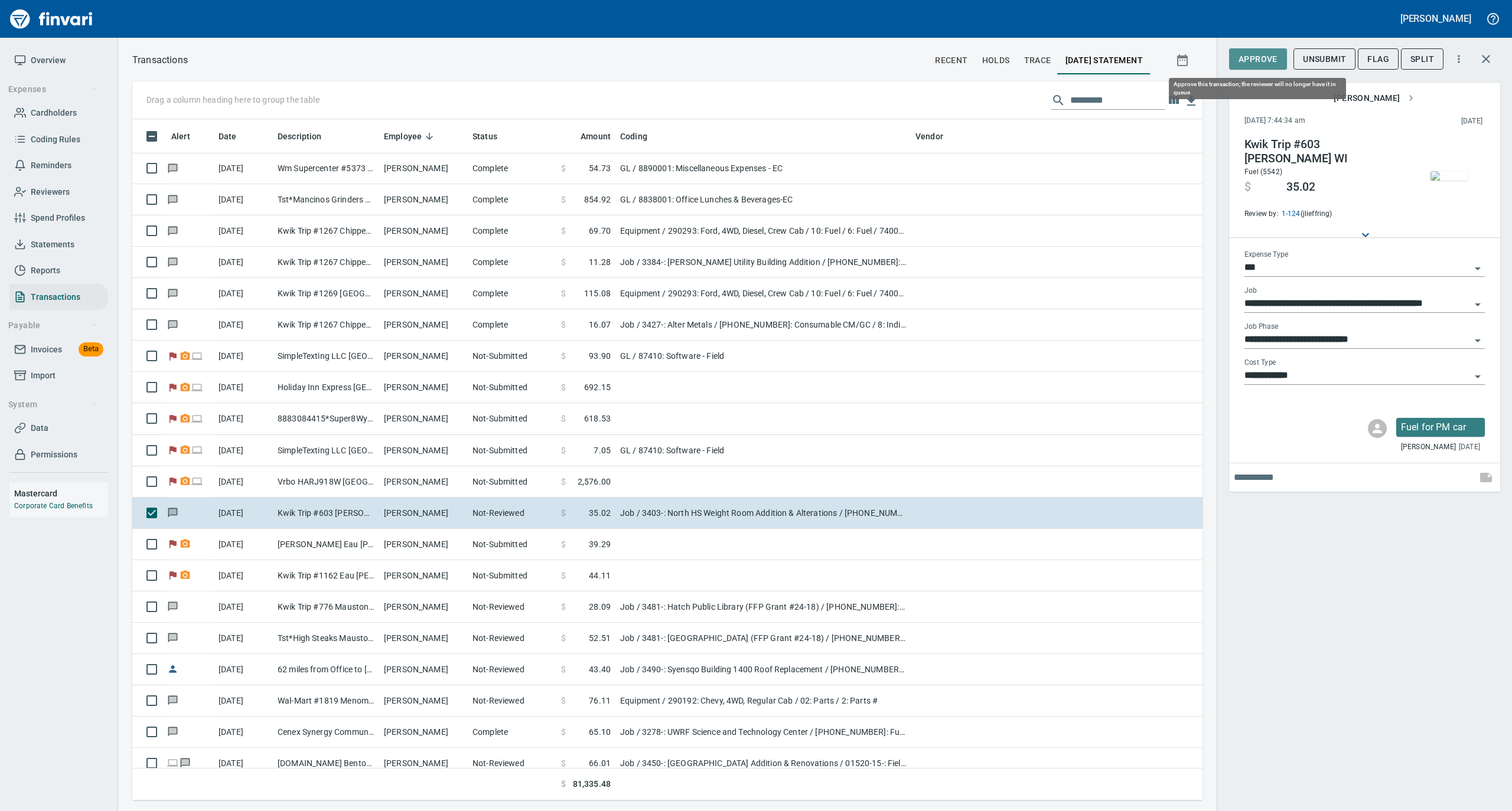
click at [1241, 55] on span "Approve" at bounding box center [1257, 58] width 39 height 14
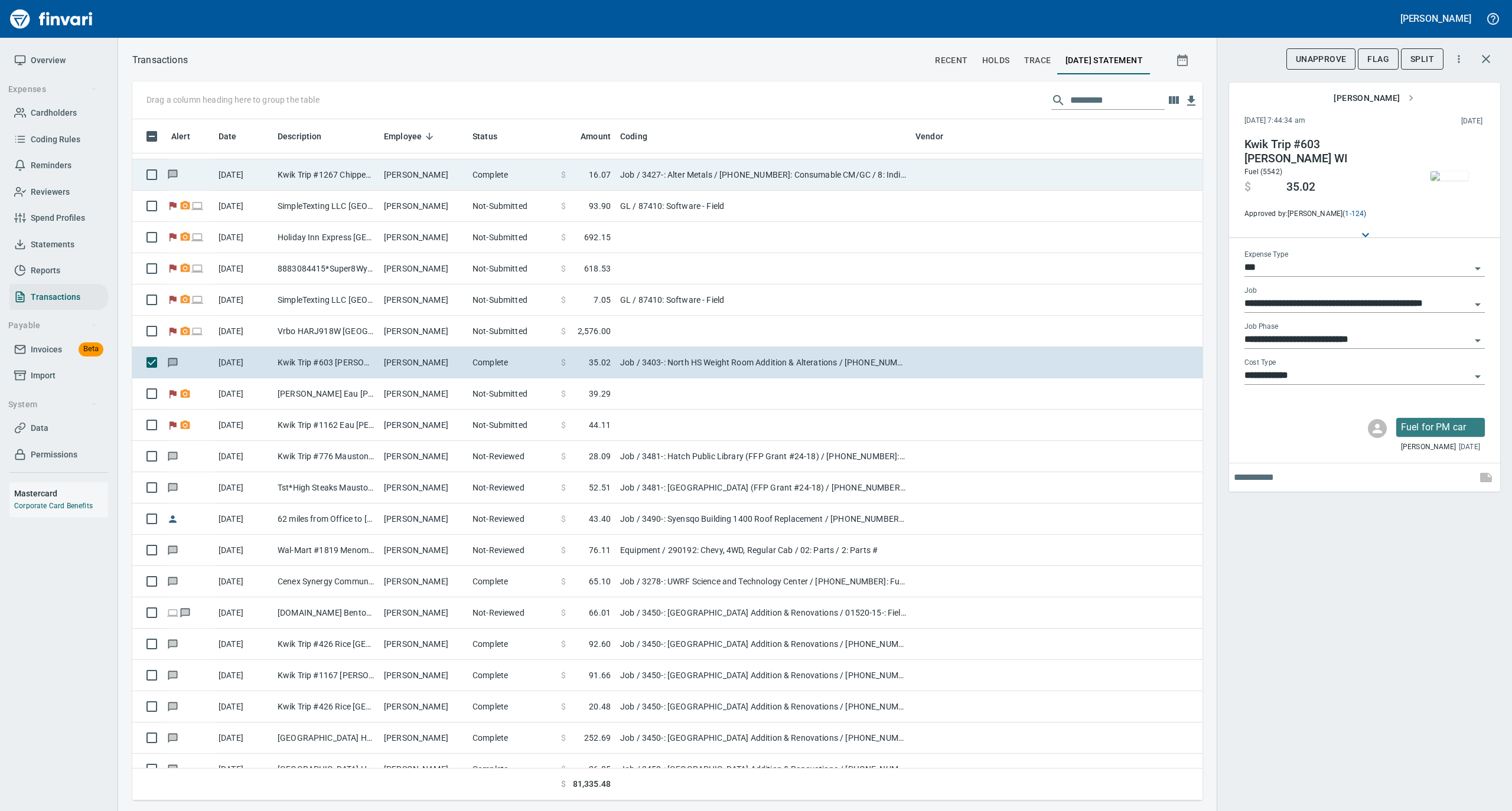
scroll to position [1417, 0]
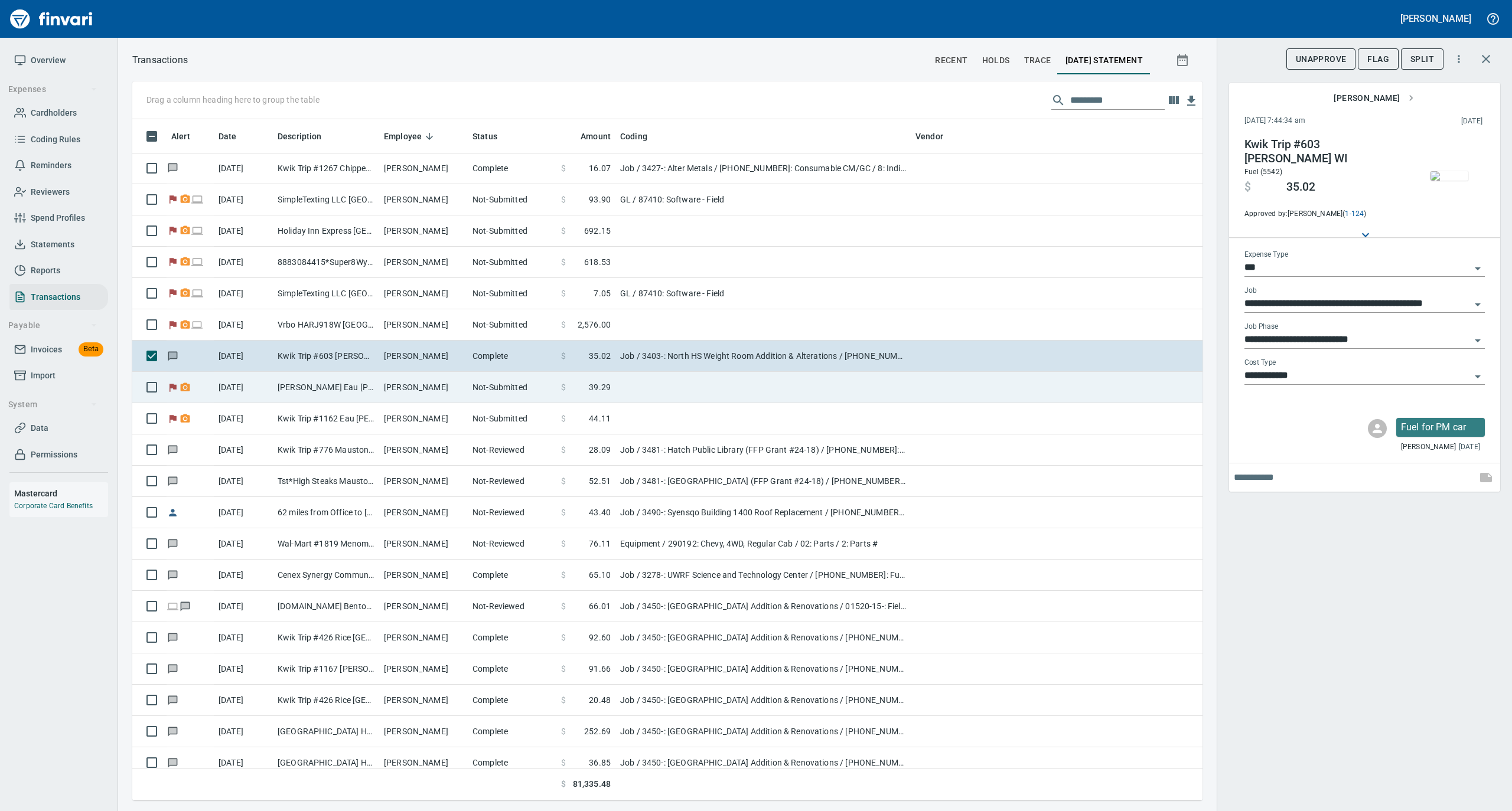
click at [407, 389] on td "Samuel Thompson" at bounding box center [423, 387] width 89 height 31
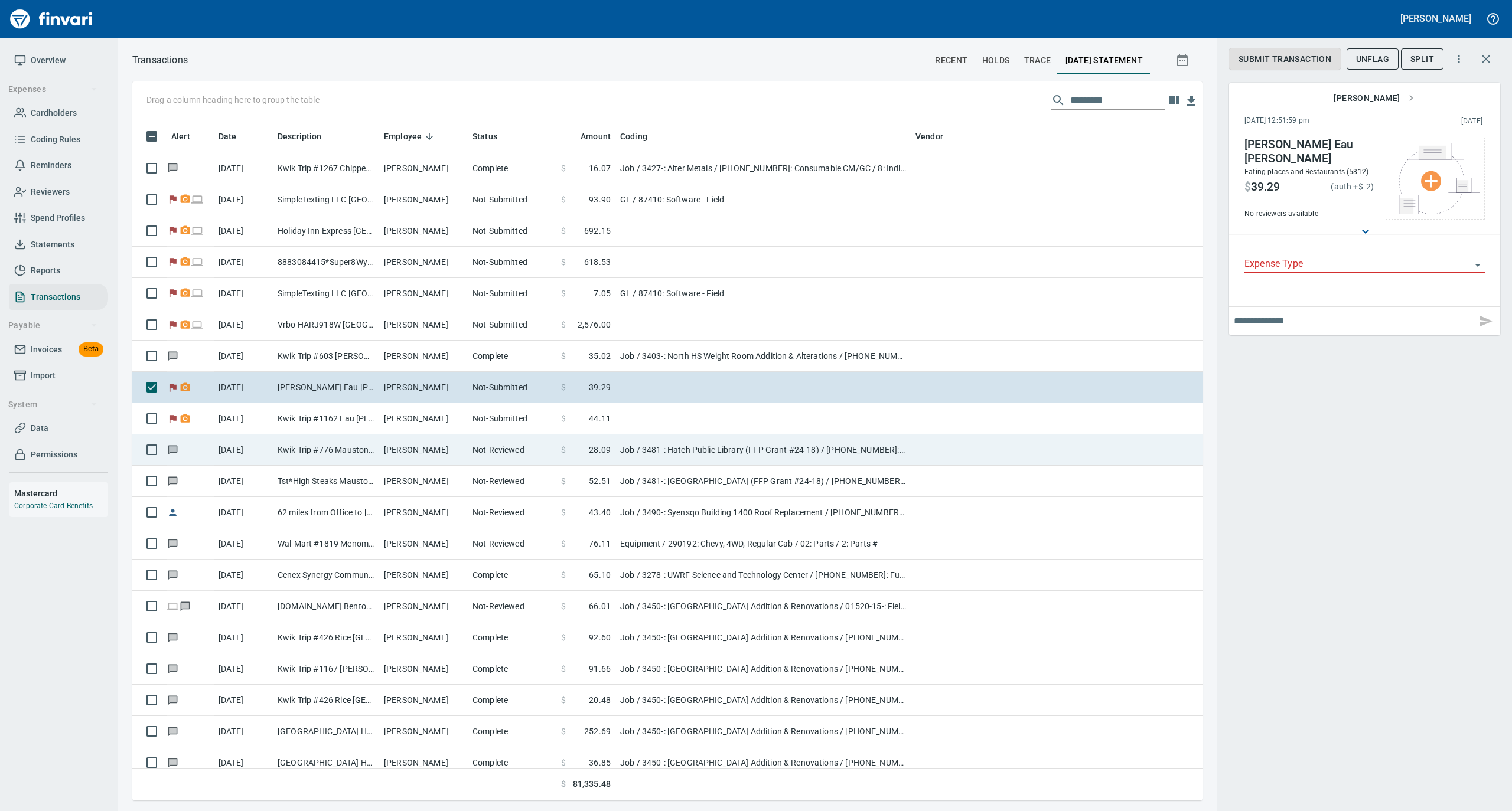
click at [402, 452] on td "Samuel Furtak" at bounding box center [423, 449] width 89 height 31
type input "***"
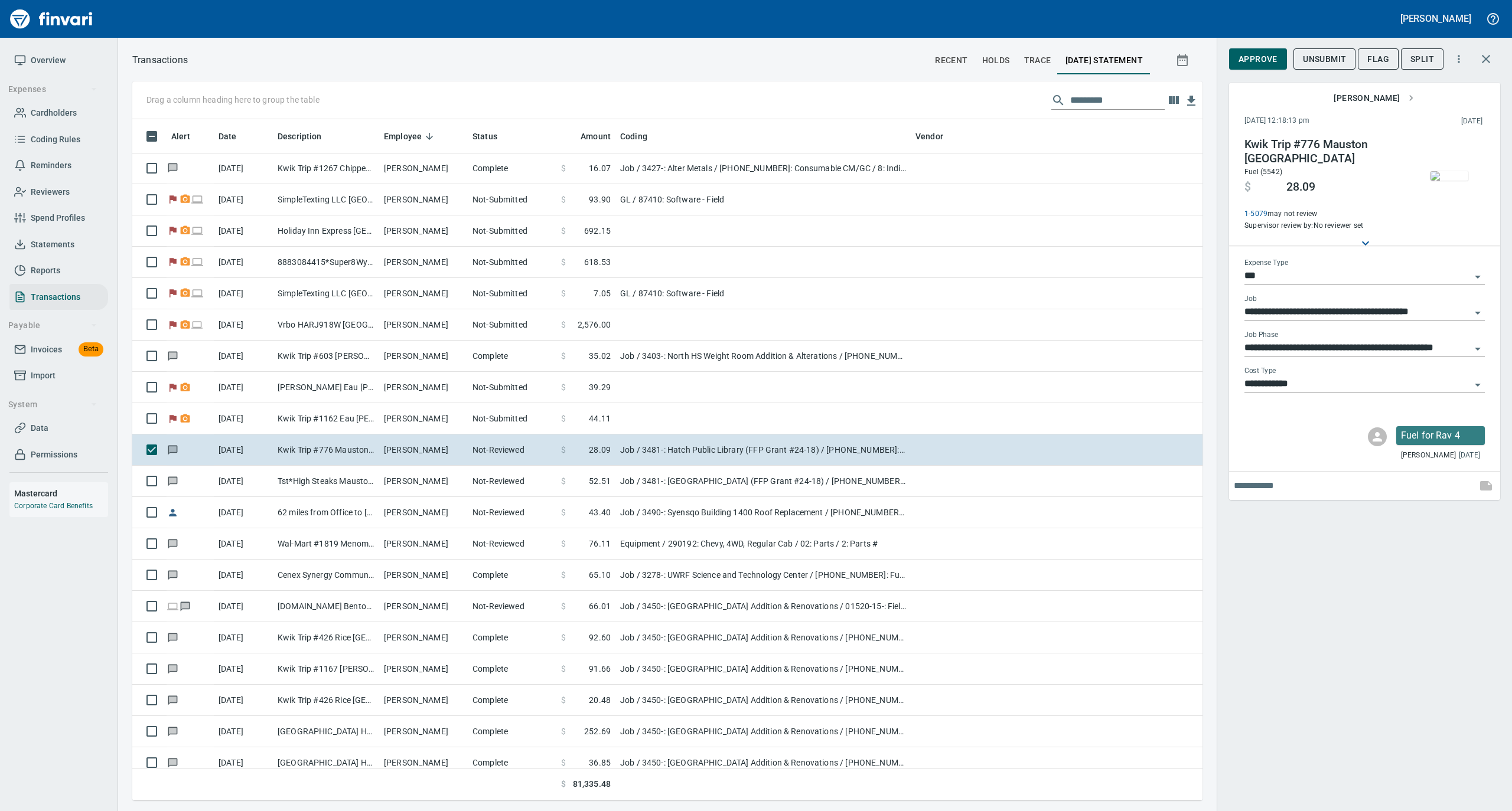
click at [1456, 171] on img "button" at bounding box center [1449, 176] width 38 height 10
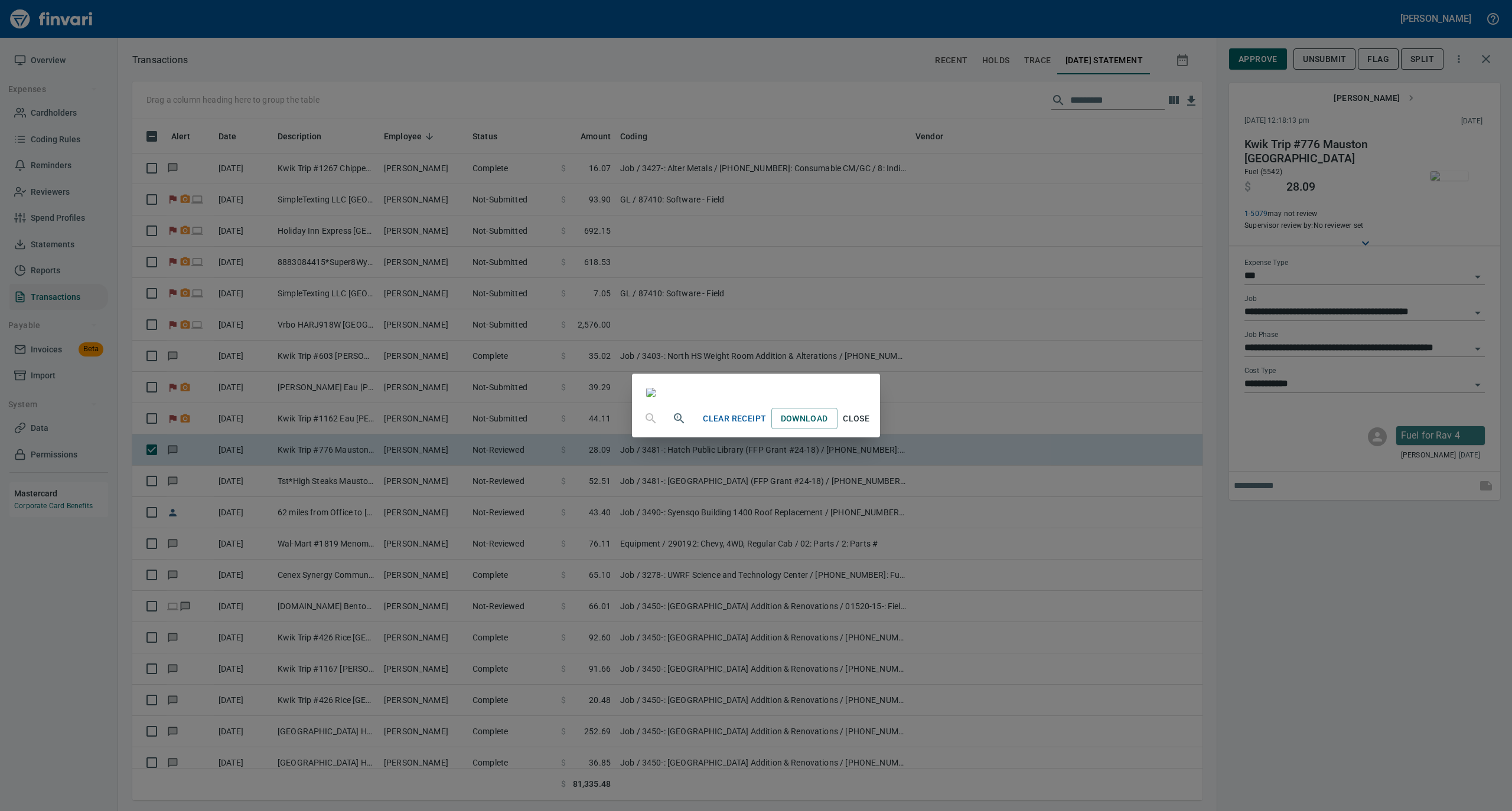
click at [871, 426] on span "Close" at bounding box center [856, 418] width 29 height 14
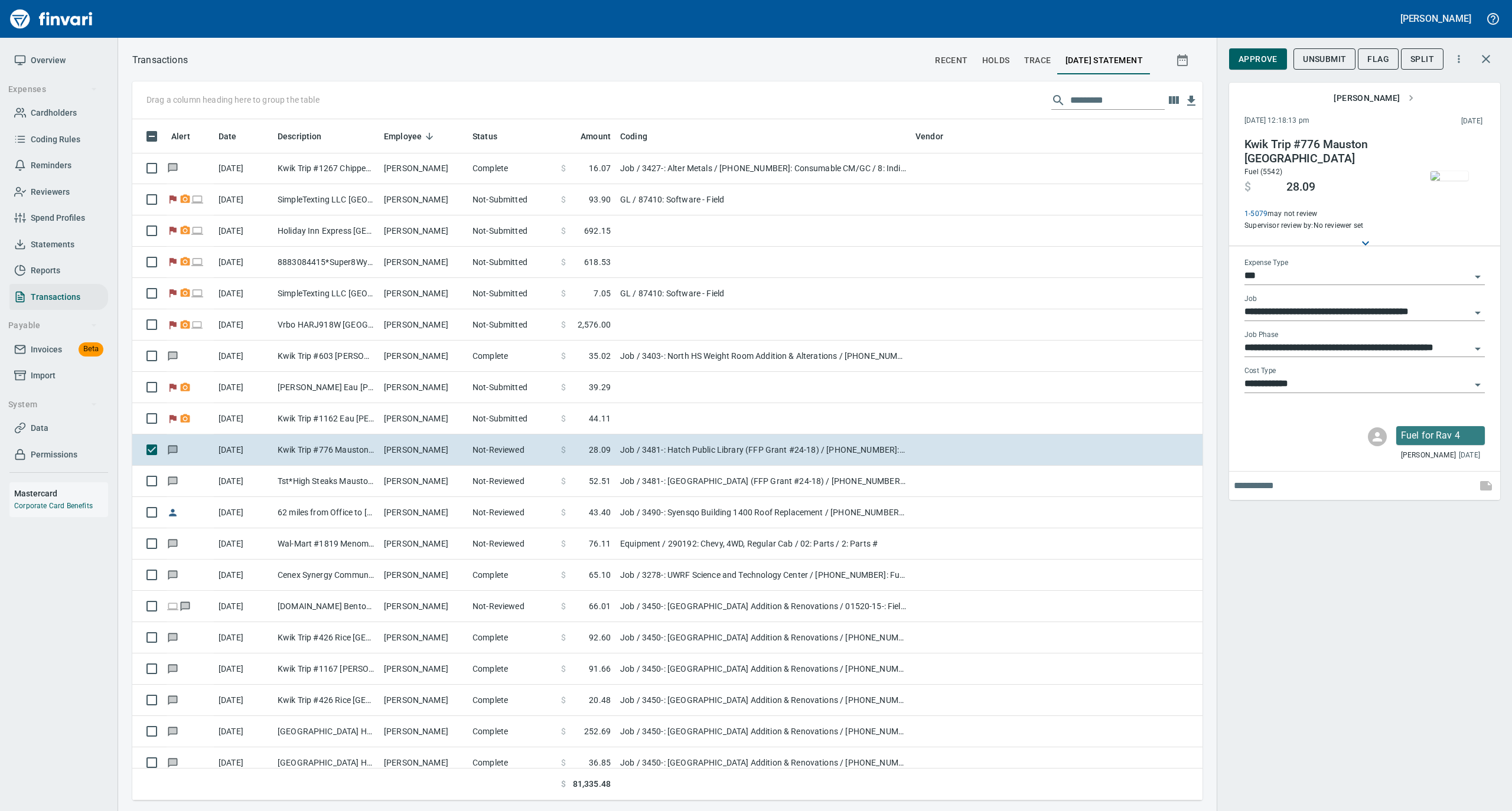
scroll to position [669, 1046]
click at [1267, 61] on span "Approve" at bounding box center [1257, 58] width 39 height 14
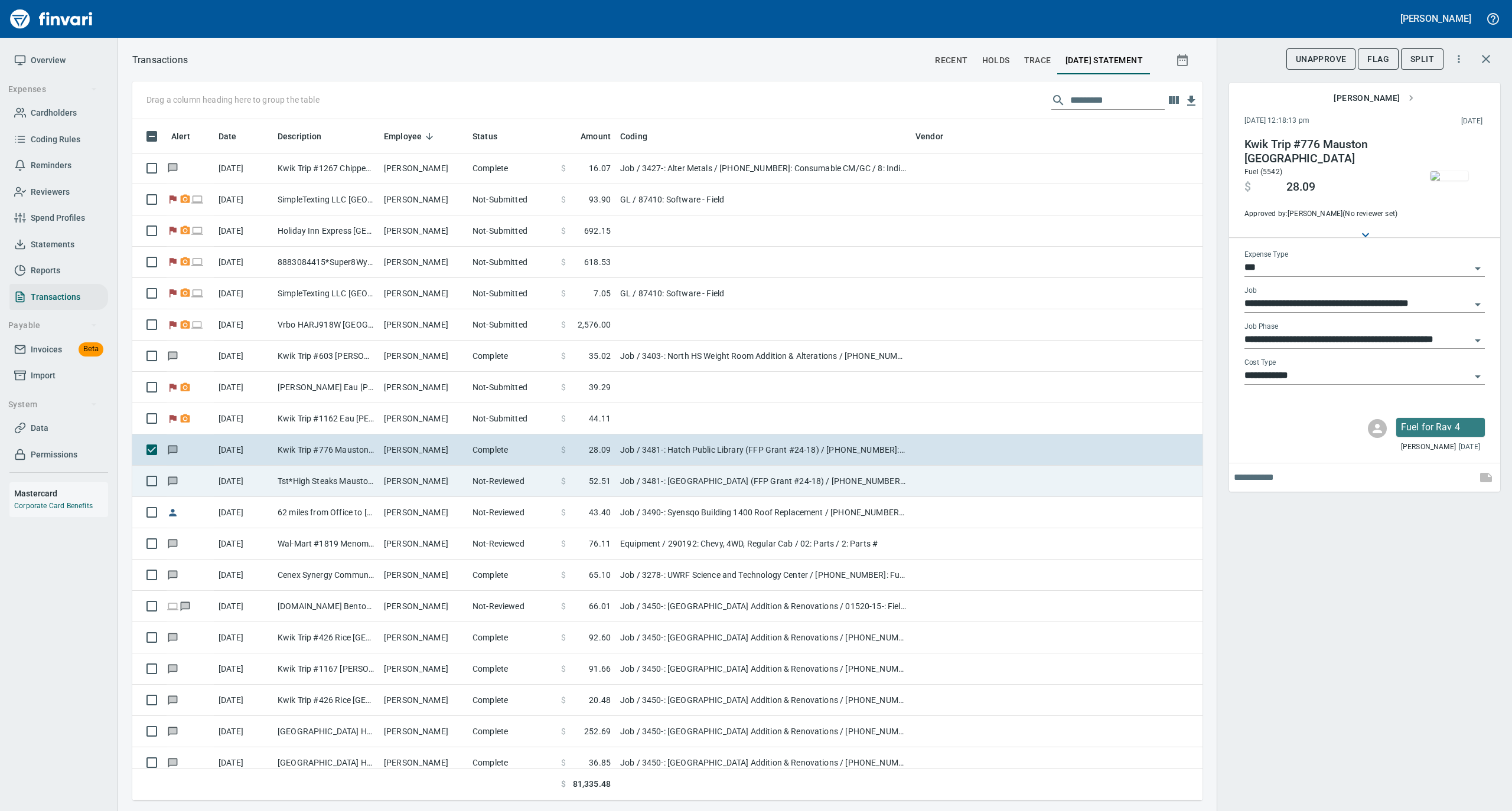
click at [409, 487] on td "Samuel Furtak" at bounding box center [423, 481] width 89 height 31
type input "**********"
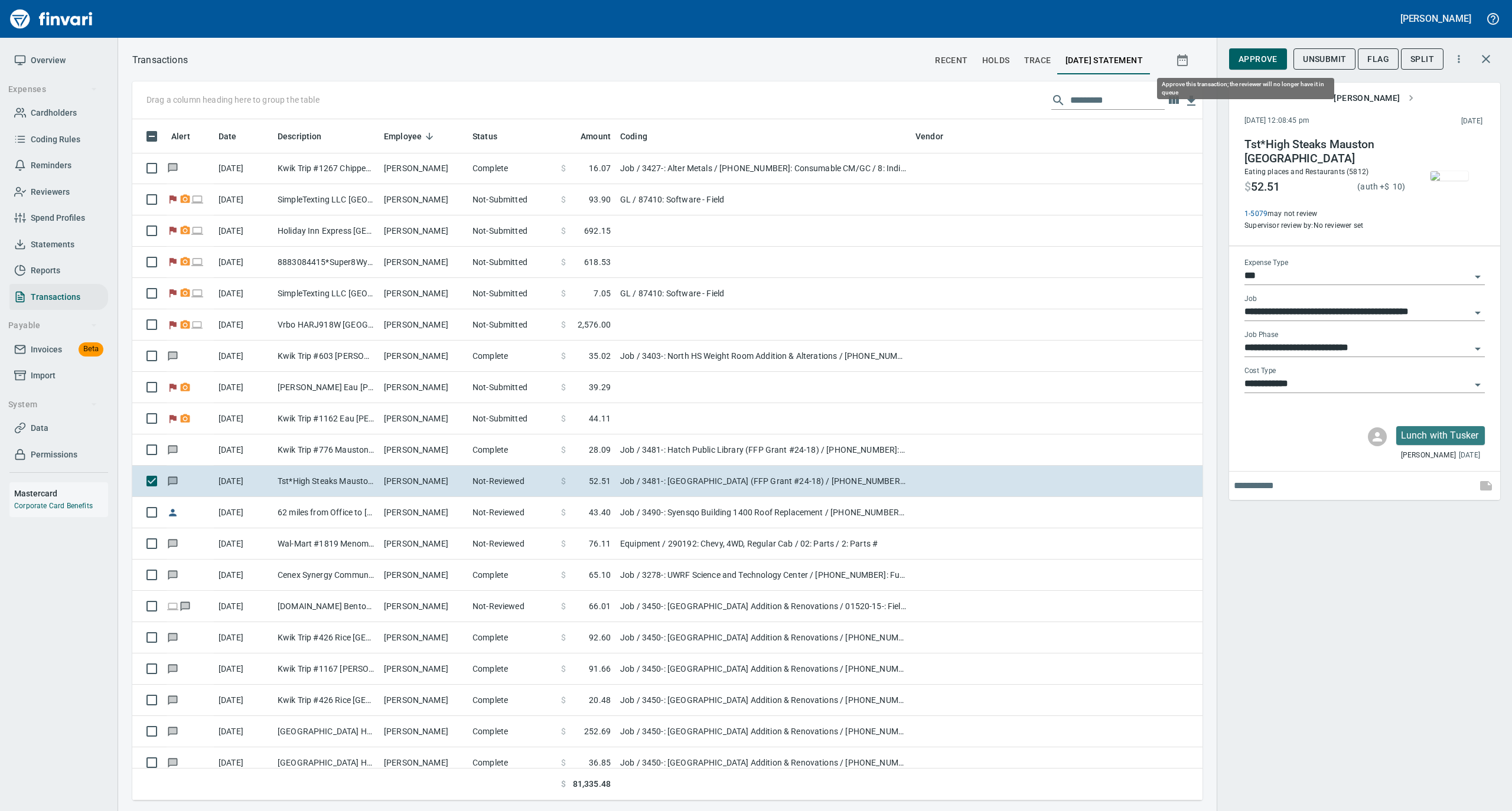
drag, startPoint x: 1259, startPoint y: 57, endPoint x: 1189, endPoint y: 83, distance: 74.7
click at [1259, 57] on span "Approve" at bounding box center [1257, 58] width 39 height 14
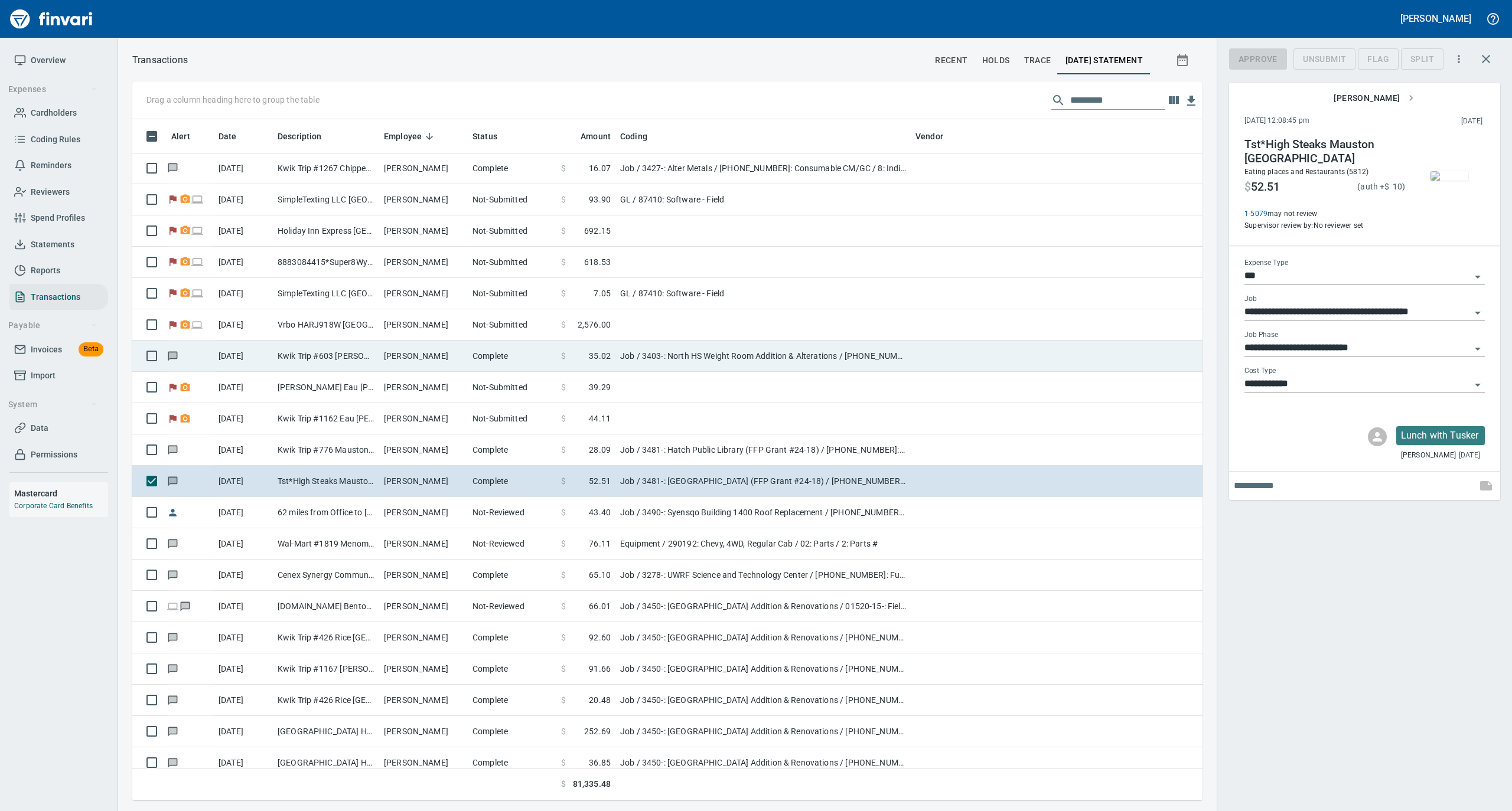
scroll to position [669, 1046]
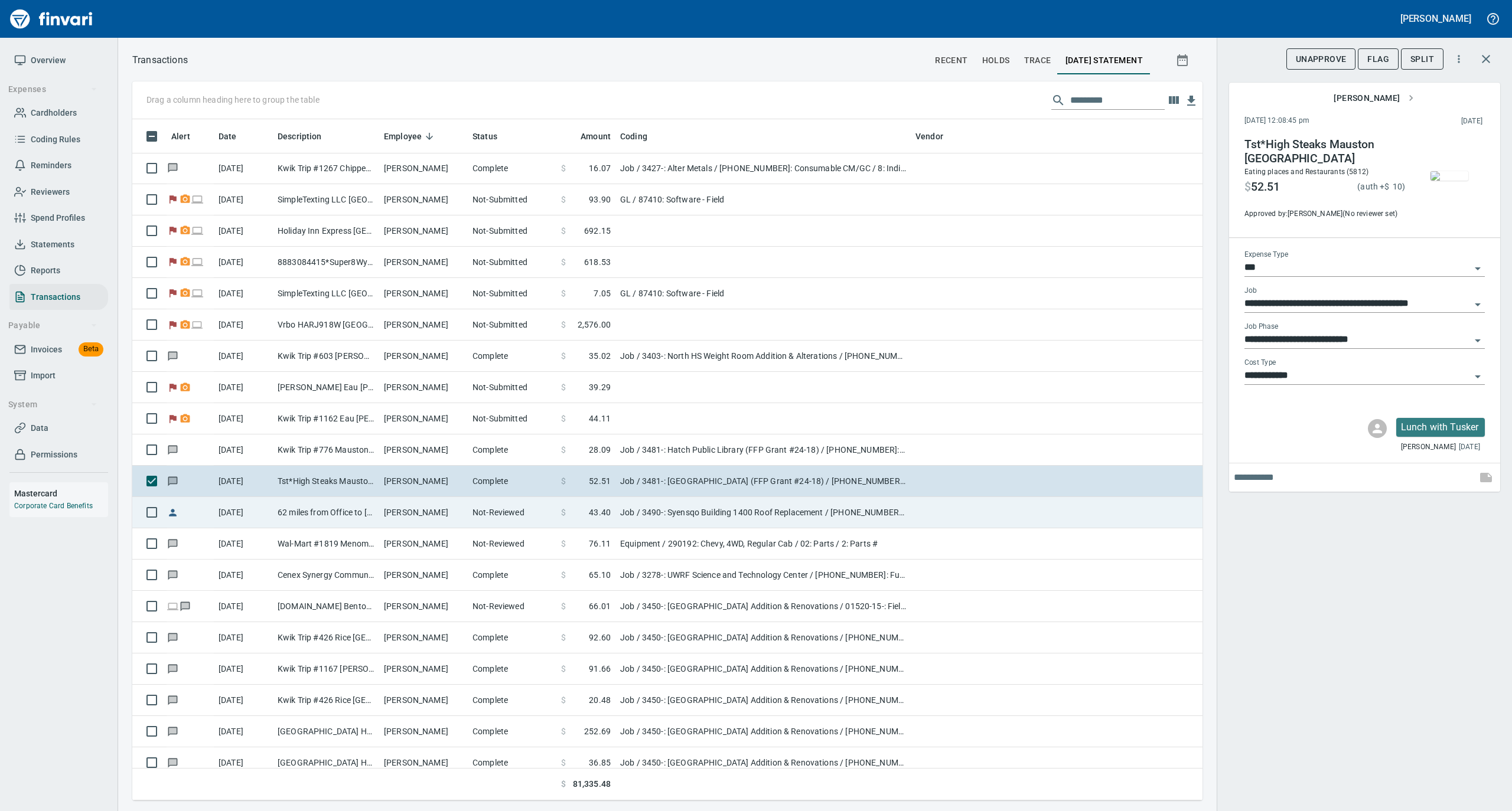
click at [449, 509] on td "Samuel Furtak" at bounding box center [423, 512] width 89 height 31
type input "**********"
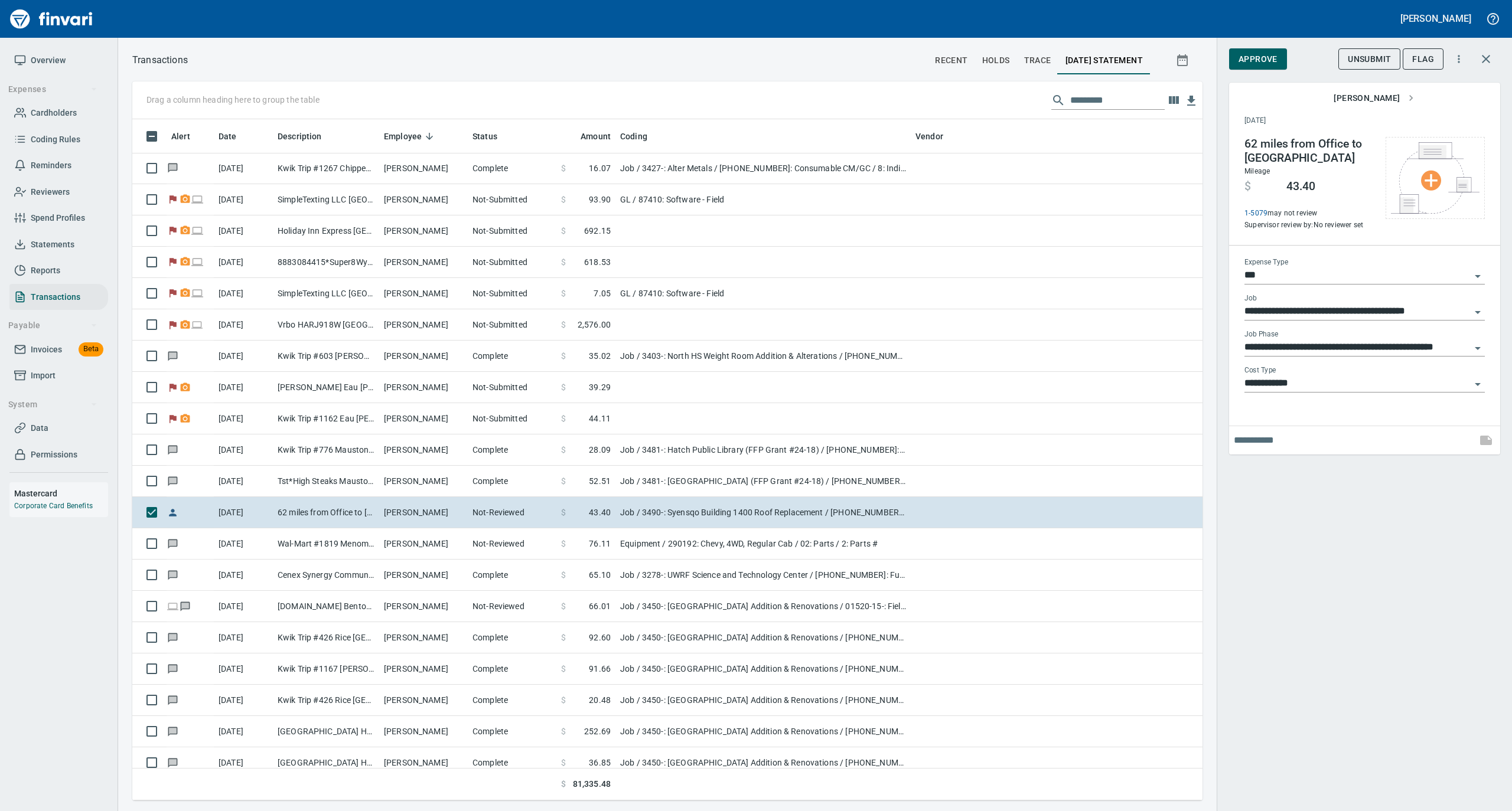
scroll to position [669, 1046]
click at [1254, 59] on span "Approve" at bounding box center [1257, 58] width 39 height 14
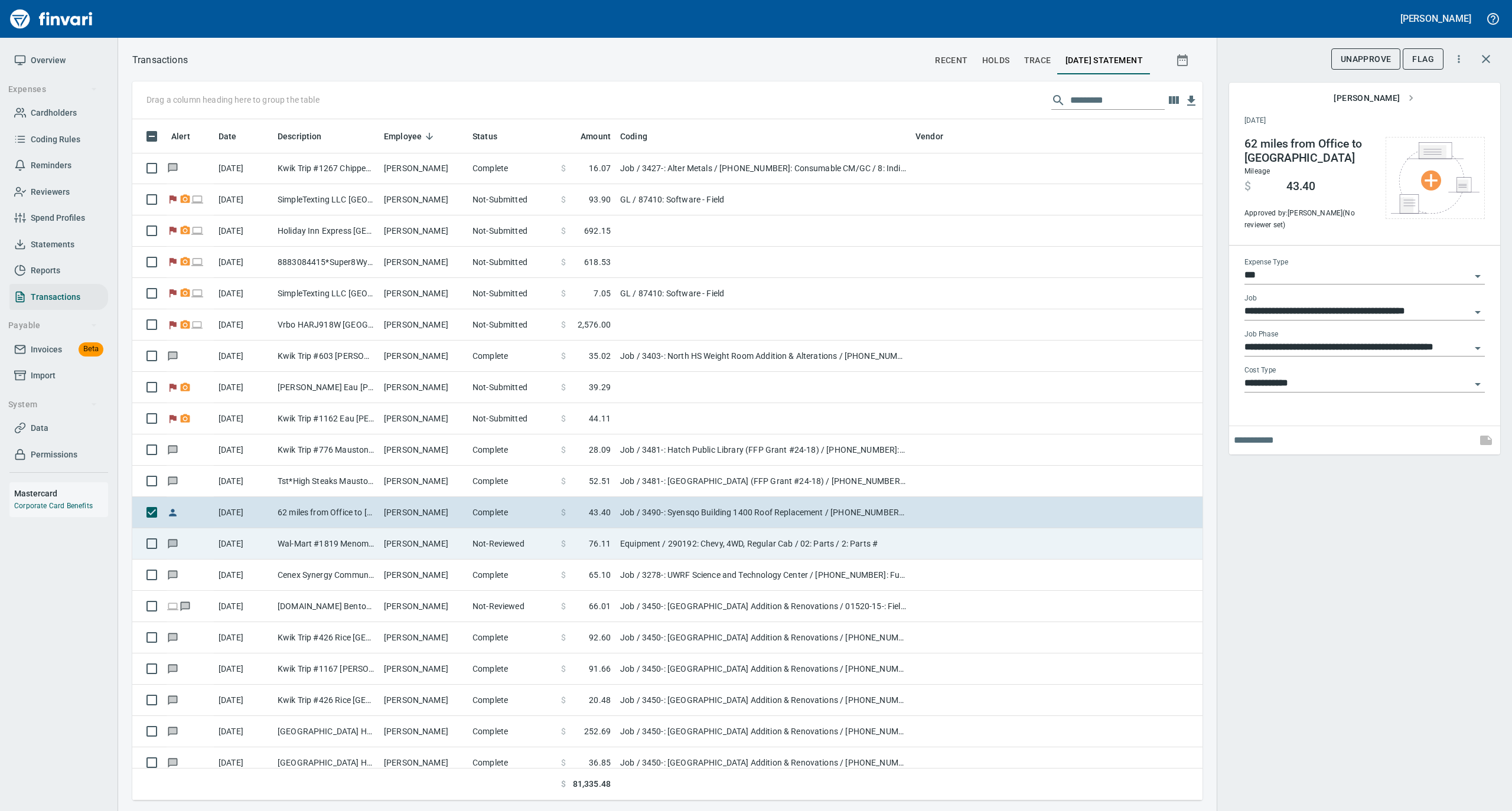
click at [388, 544] on td "Sage Clements" at bounding box center [423, 544] width 89 height 31
type input "*********"
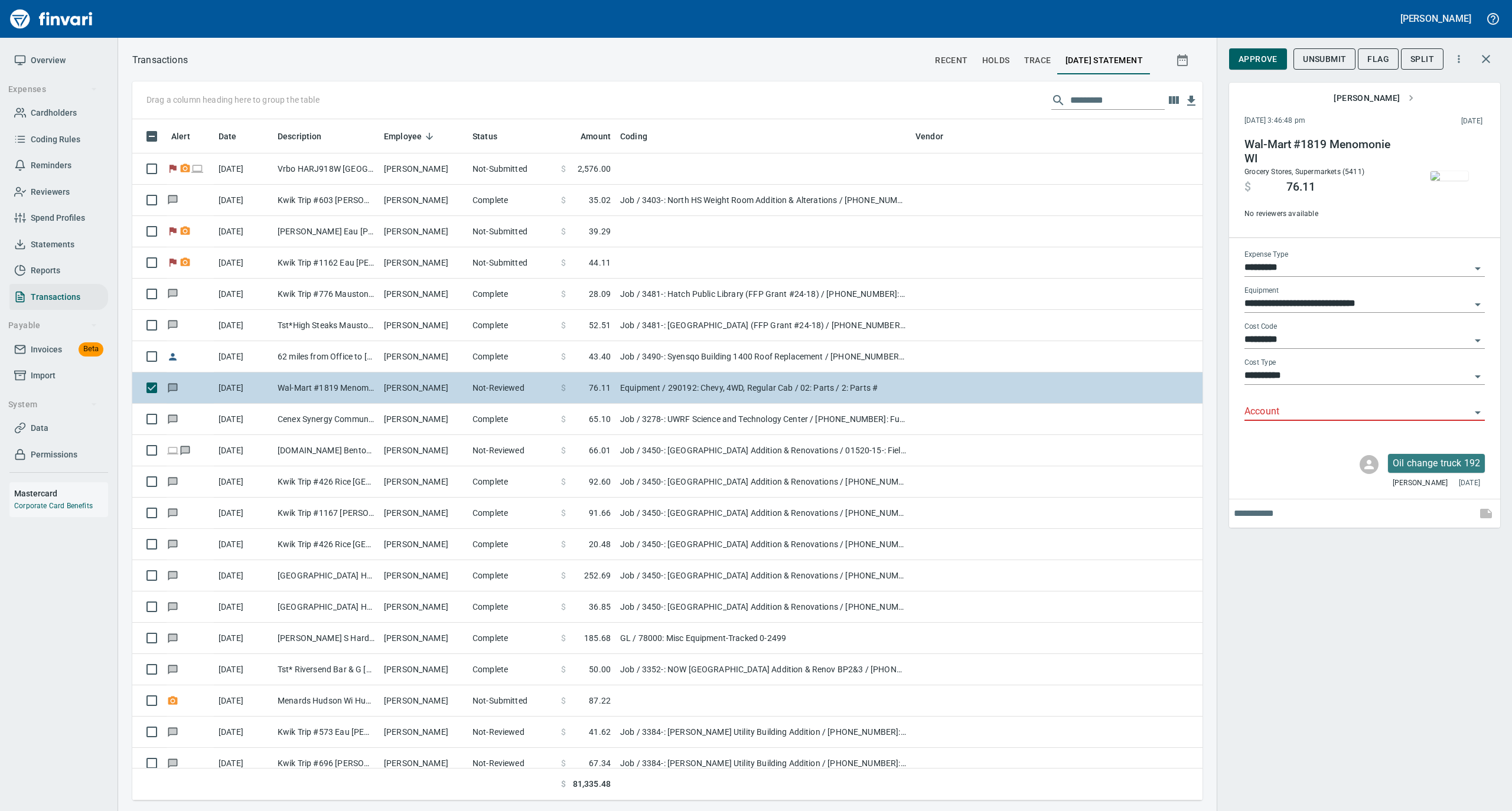
scroll to position [1653, 0]
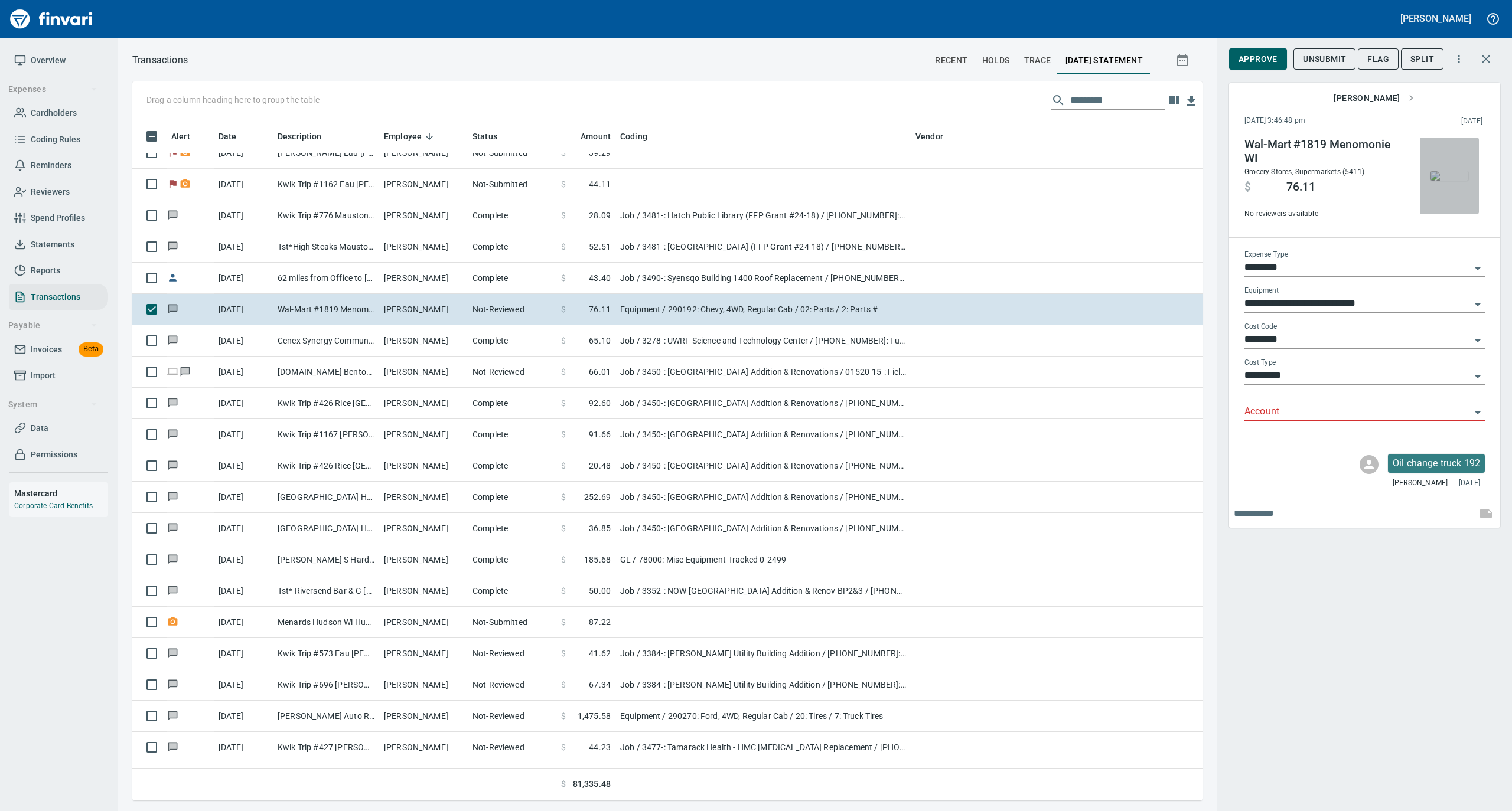
click at [1455, 180] on img "button" at bounding box center [1449, 176] width 38 height 10
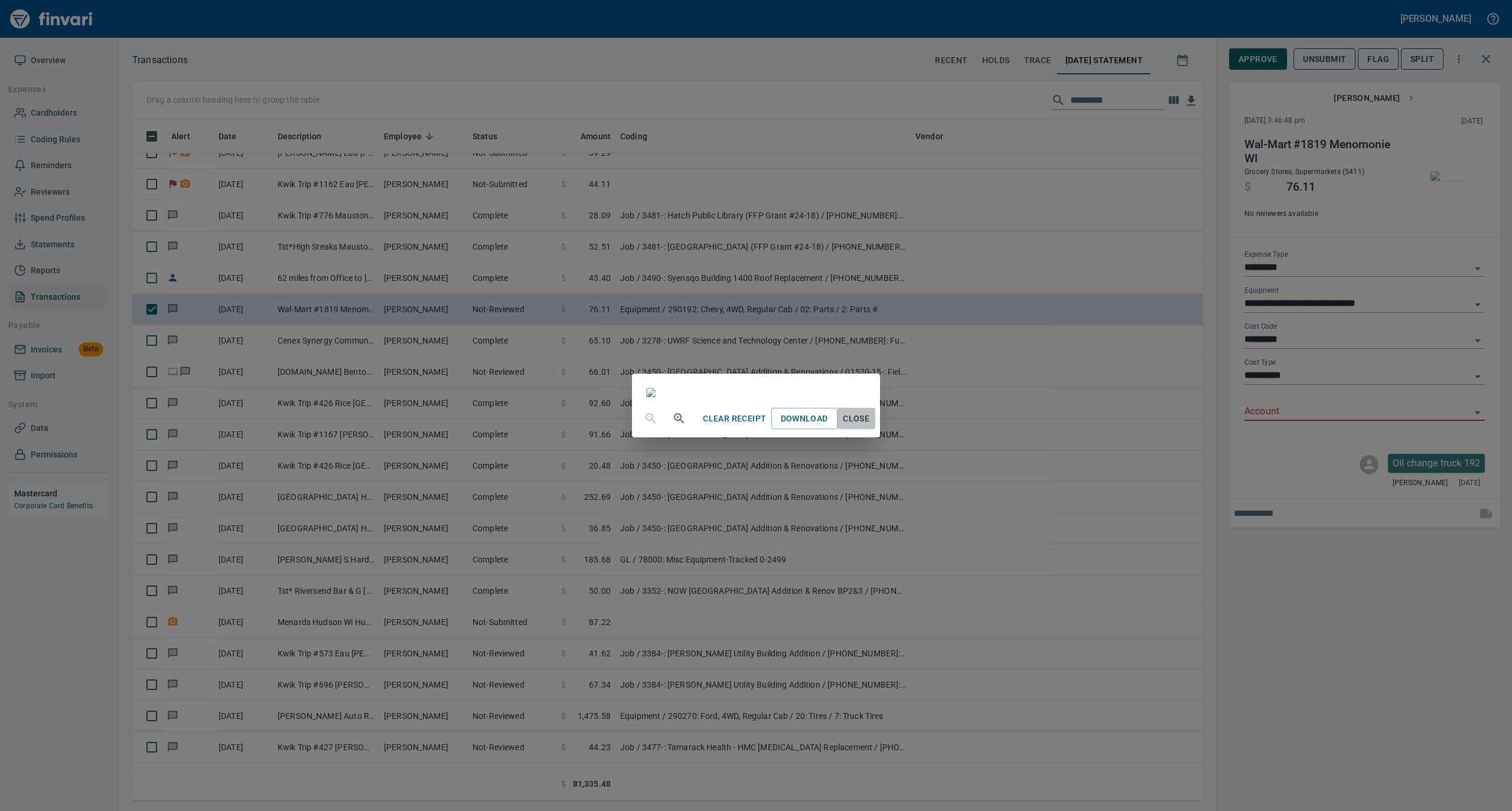
click at [871, 426] on span "Close" at bounding box center [856, 418] width 29 height 14
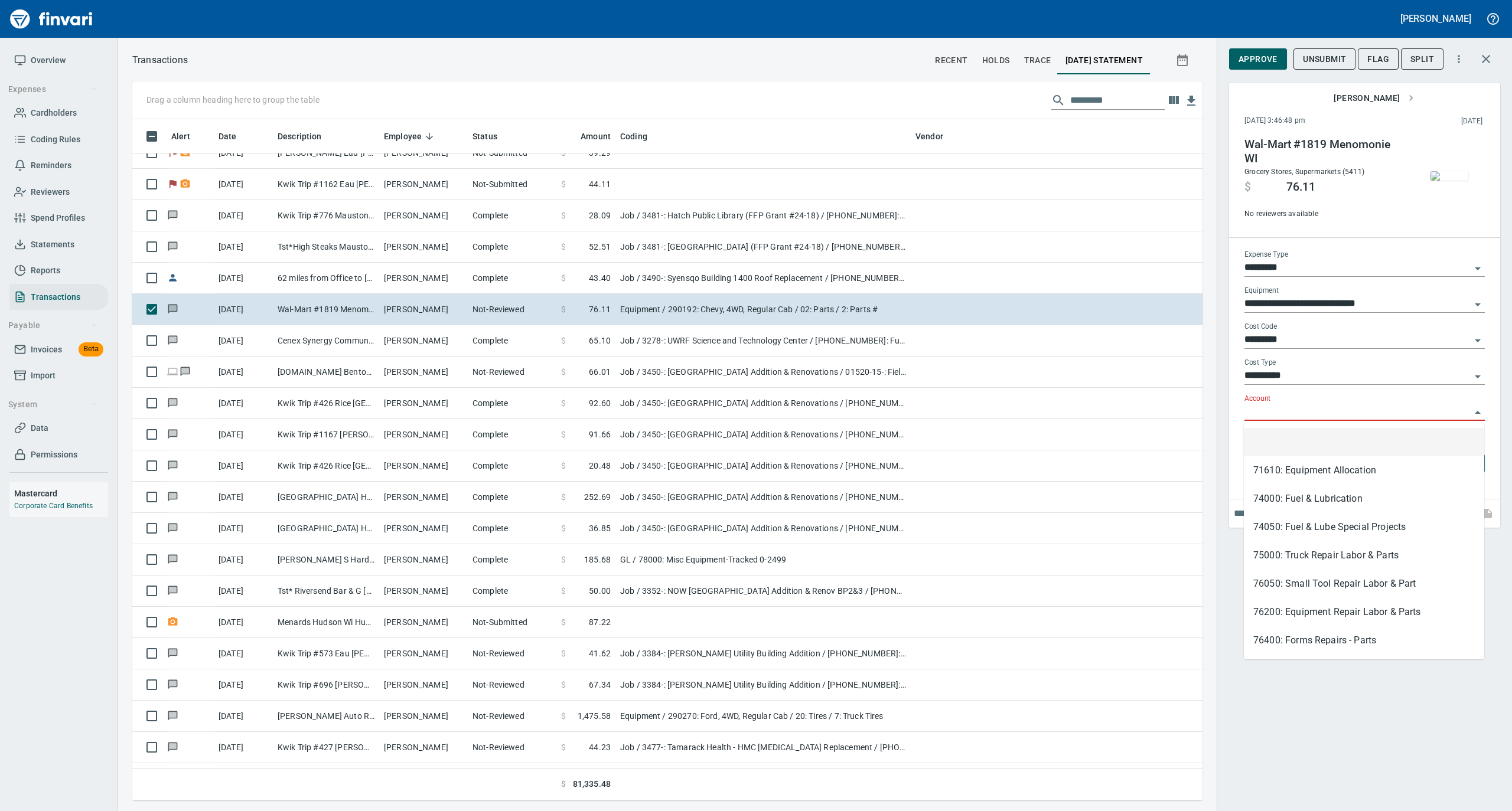
scroll to position [669, 1046]
click at [1291, 409] on input "Account" at bounding box center [1356, 411] width 226 height 16
click at [1280, 492] on li "74000: Fuel & Lubrication" at bounding box center [1364, 499] width 241 height 29
type input "**********"
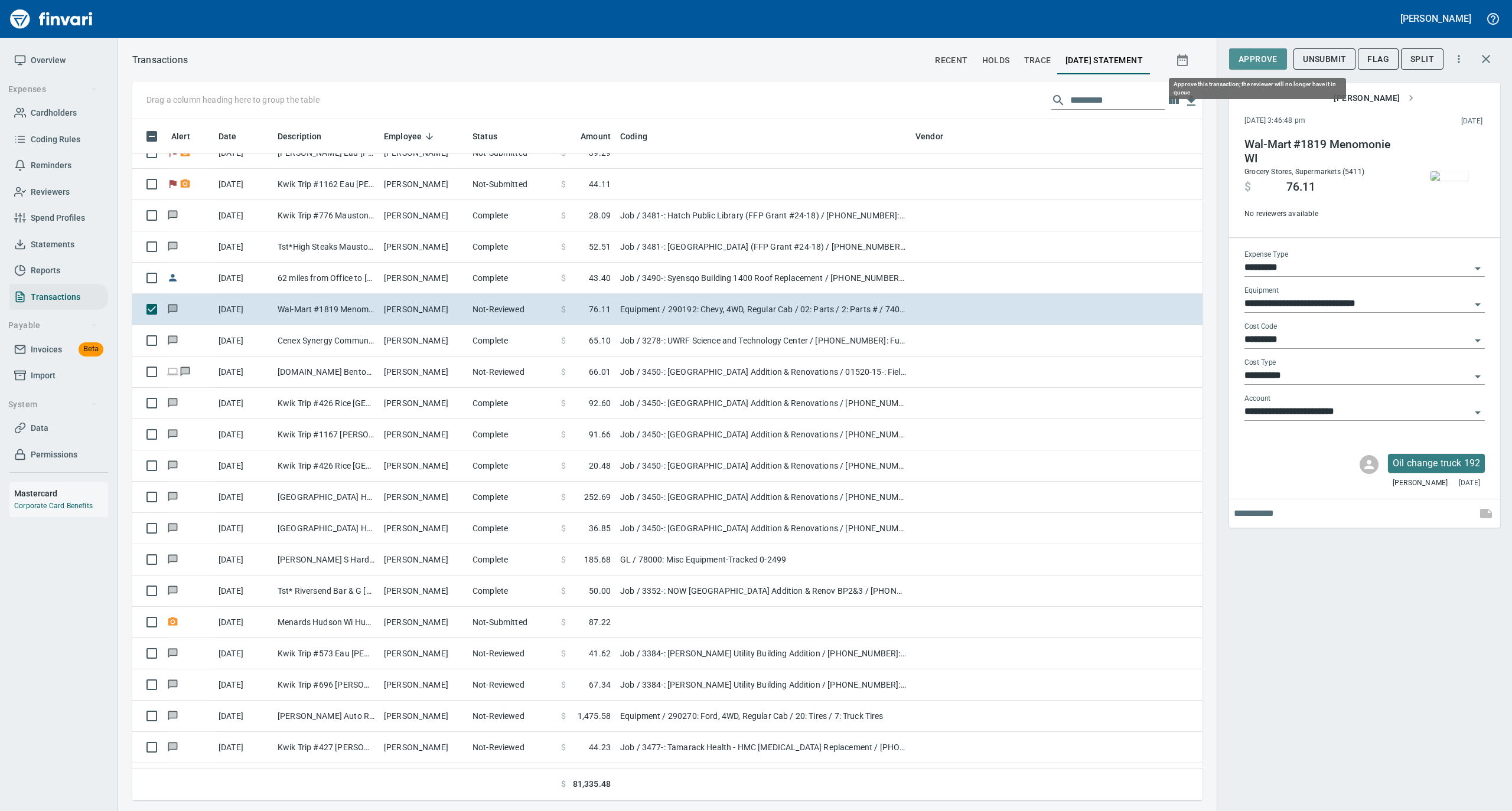
click at [1259, 64] on span "Approve" at bounding box center [1257, 58] width 39 height 14
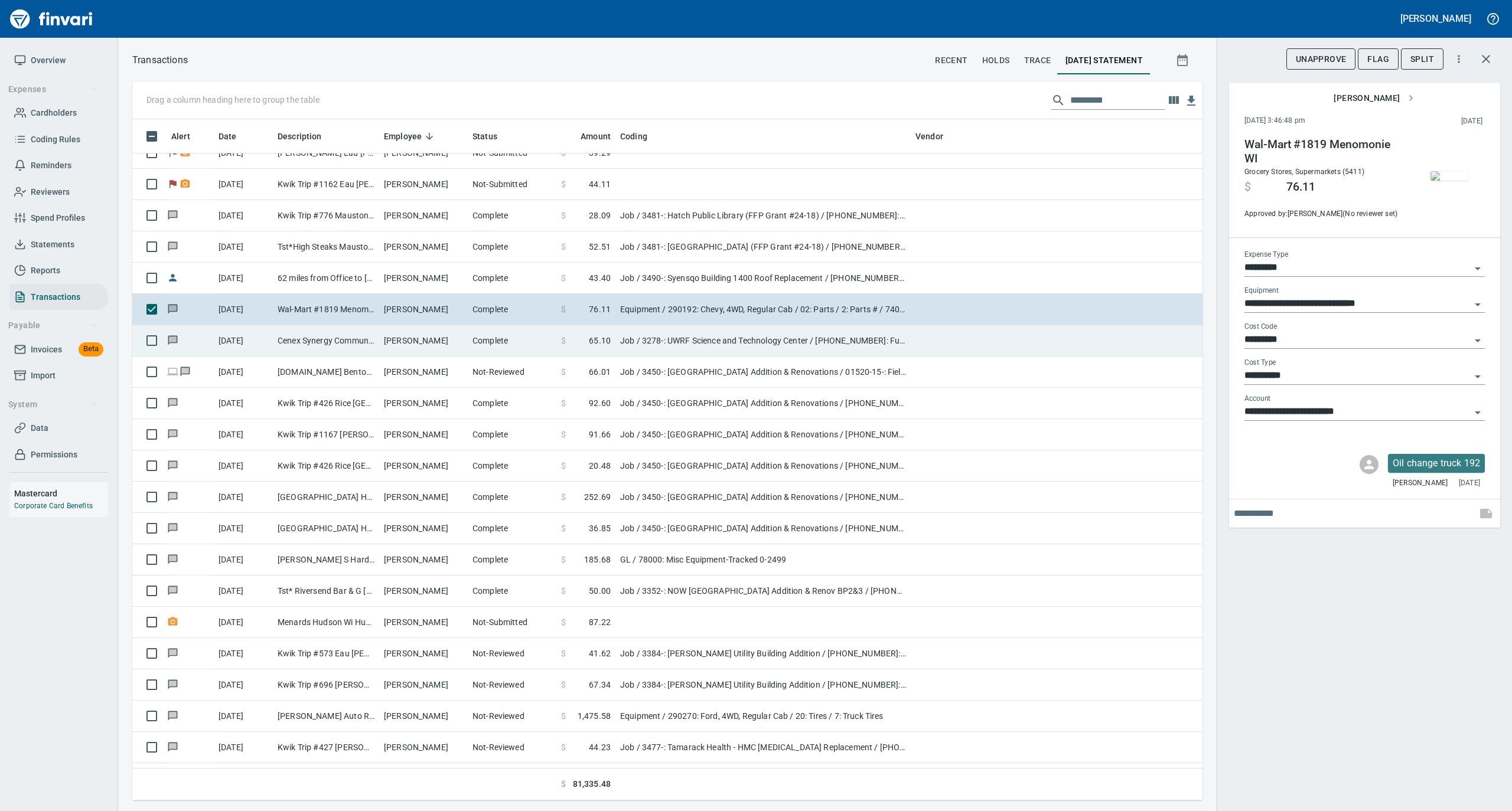
click at [378, 344] on td "Cenex Synergy Communit Colfax WI" at bounding box center [326, 341] width 106 height 31
type input "***"
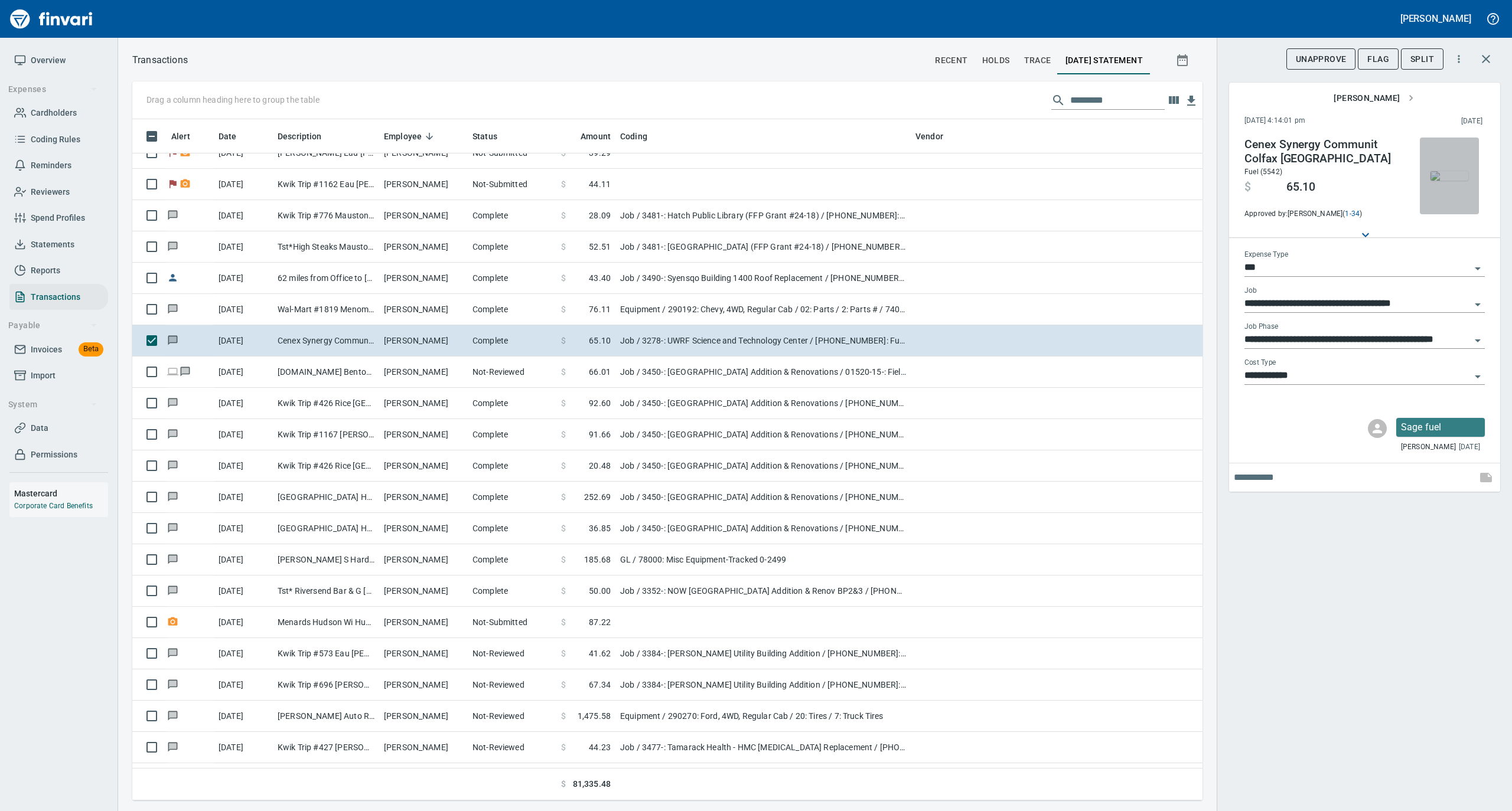
click at [1453, 171] on img "button" at bounding box center [1449, 176] width 38 height 10
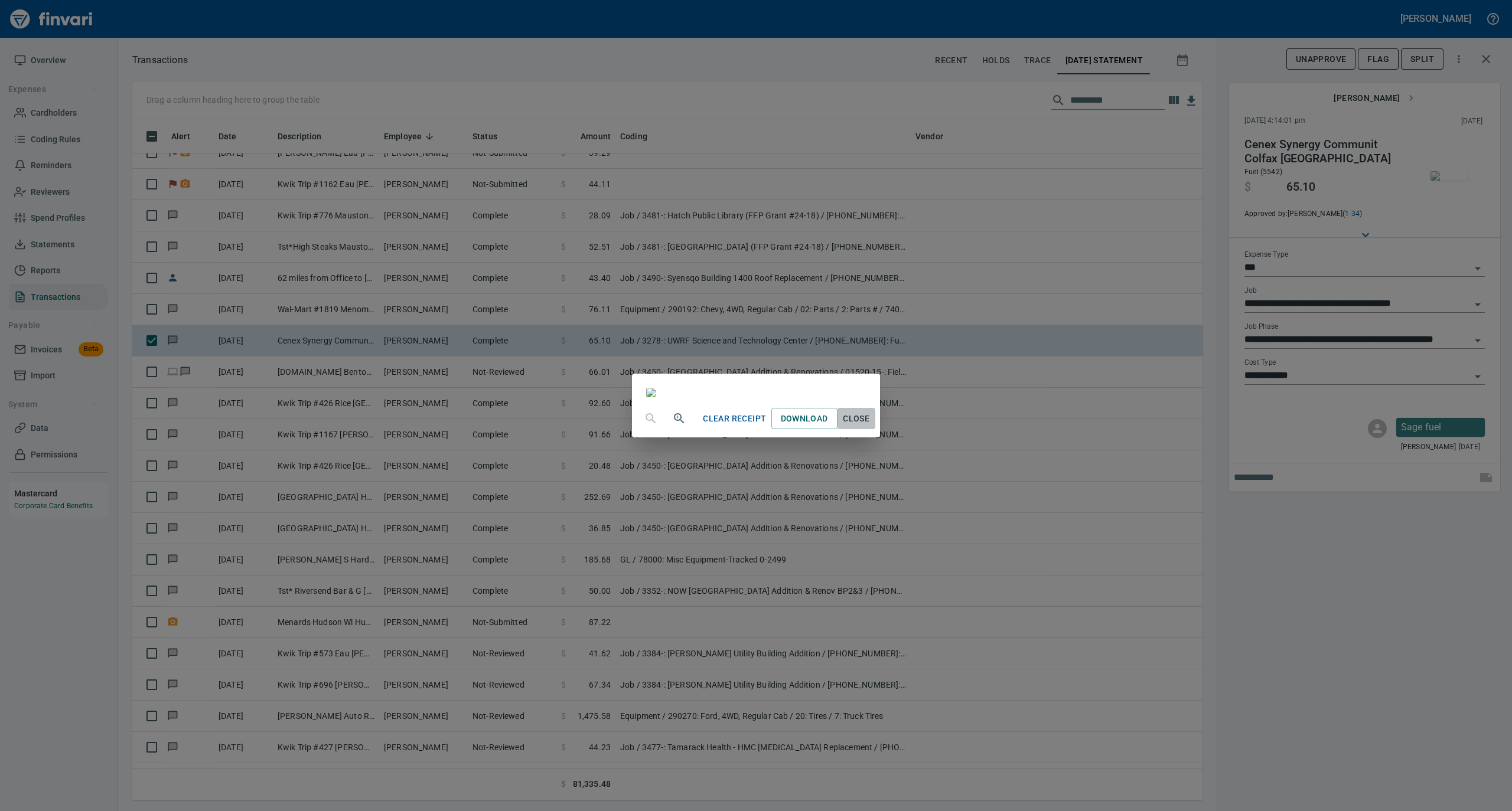
click at [871, 426] on span "Close" at bounding box center [856, 418] width 29 height 14
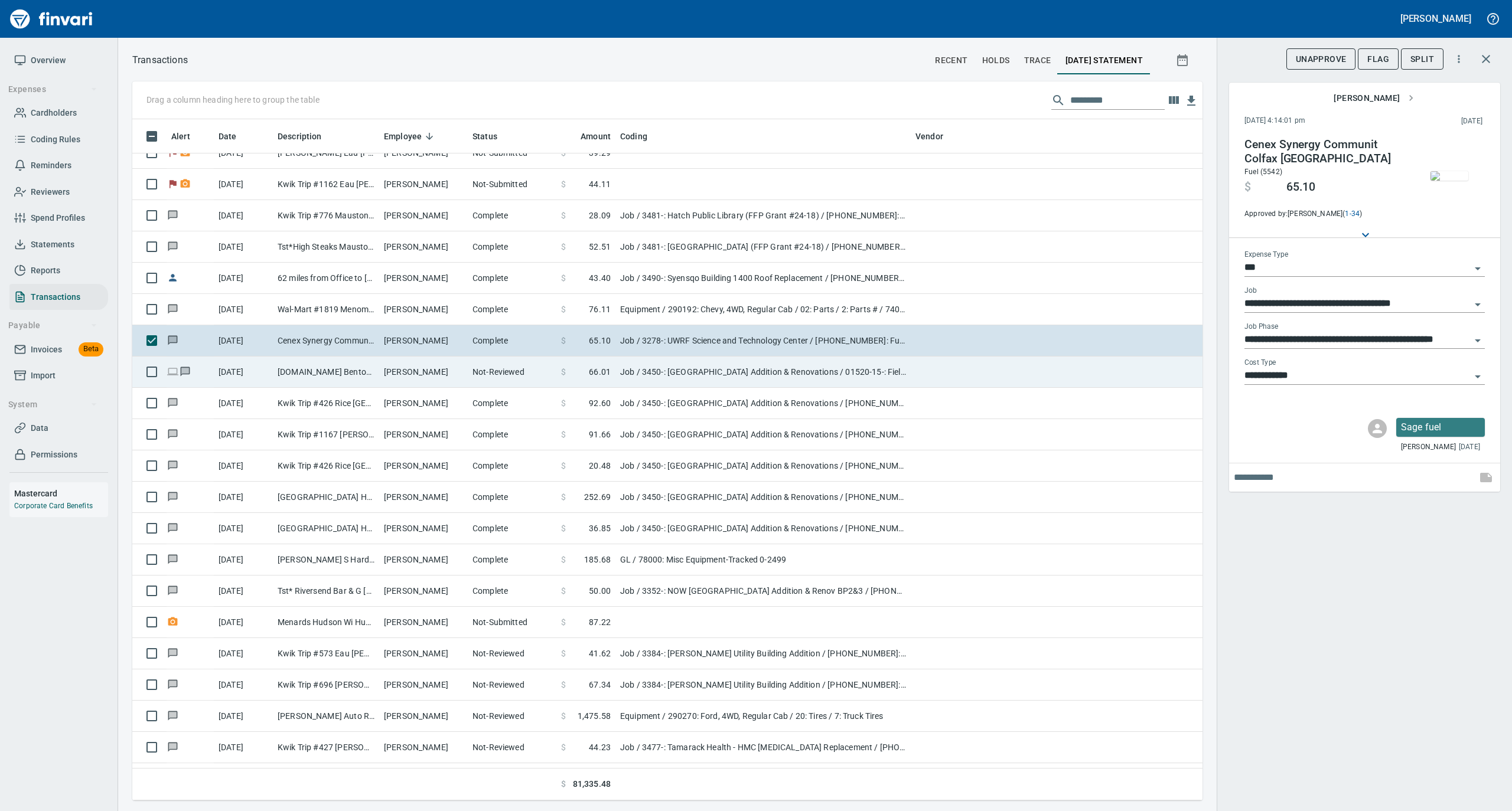
click at [394, 373] on td "Ryan Thurston" at bounding box center [423, 372] width 89 height 31
type input "**********"
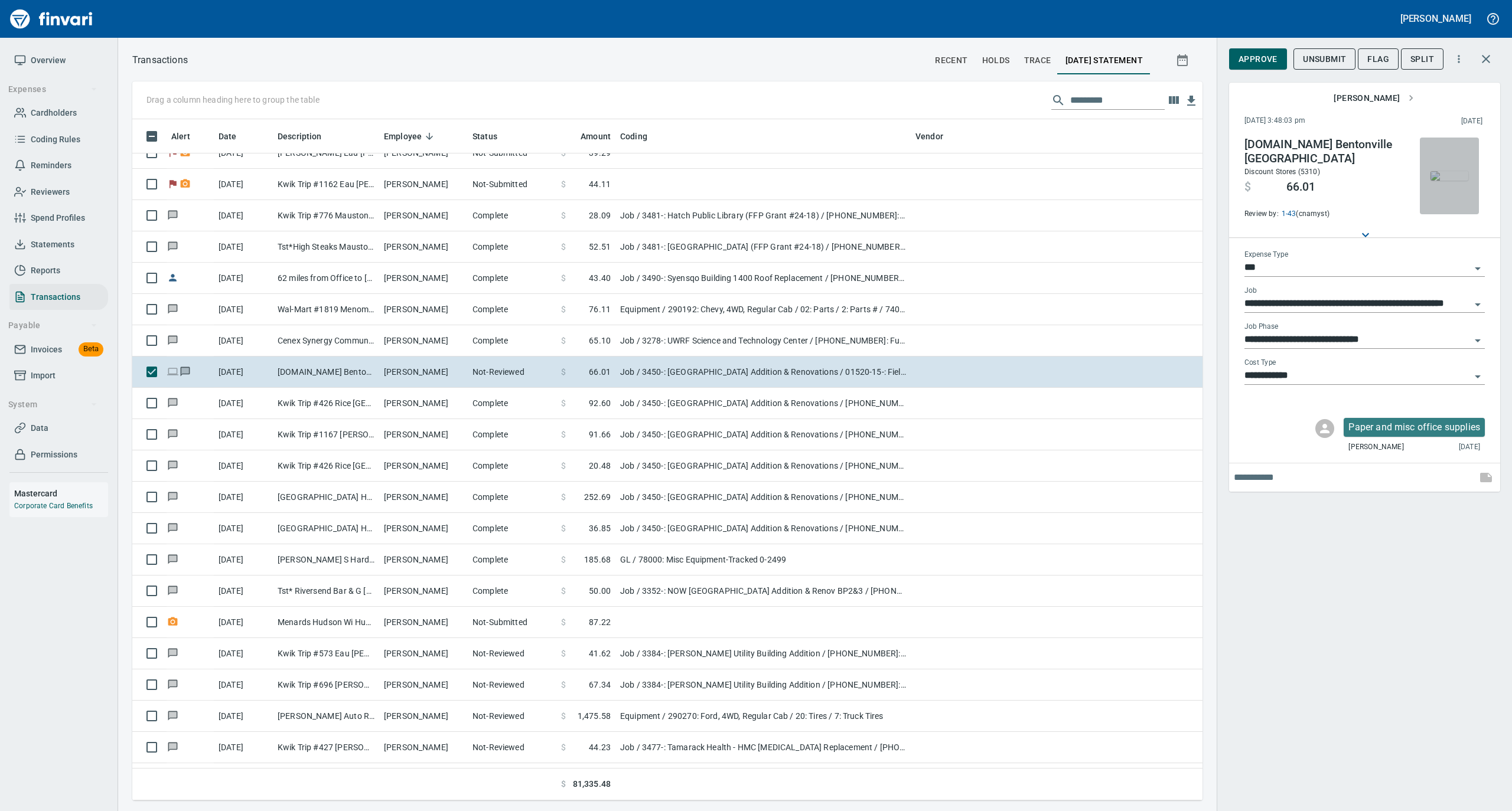
click at [1441, 175] on img "button" at bounding box center [1449, 176] width 38 height 10
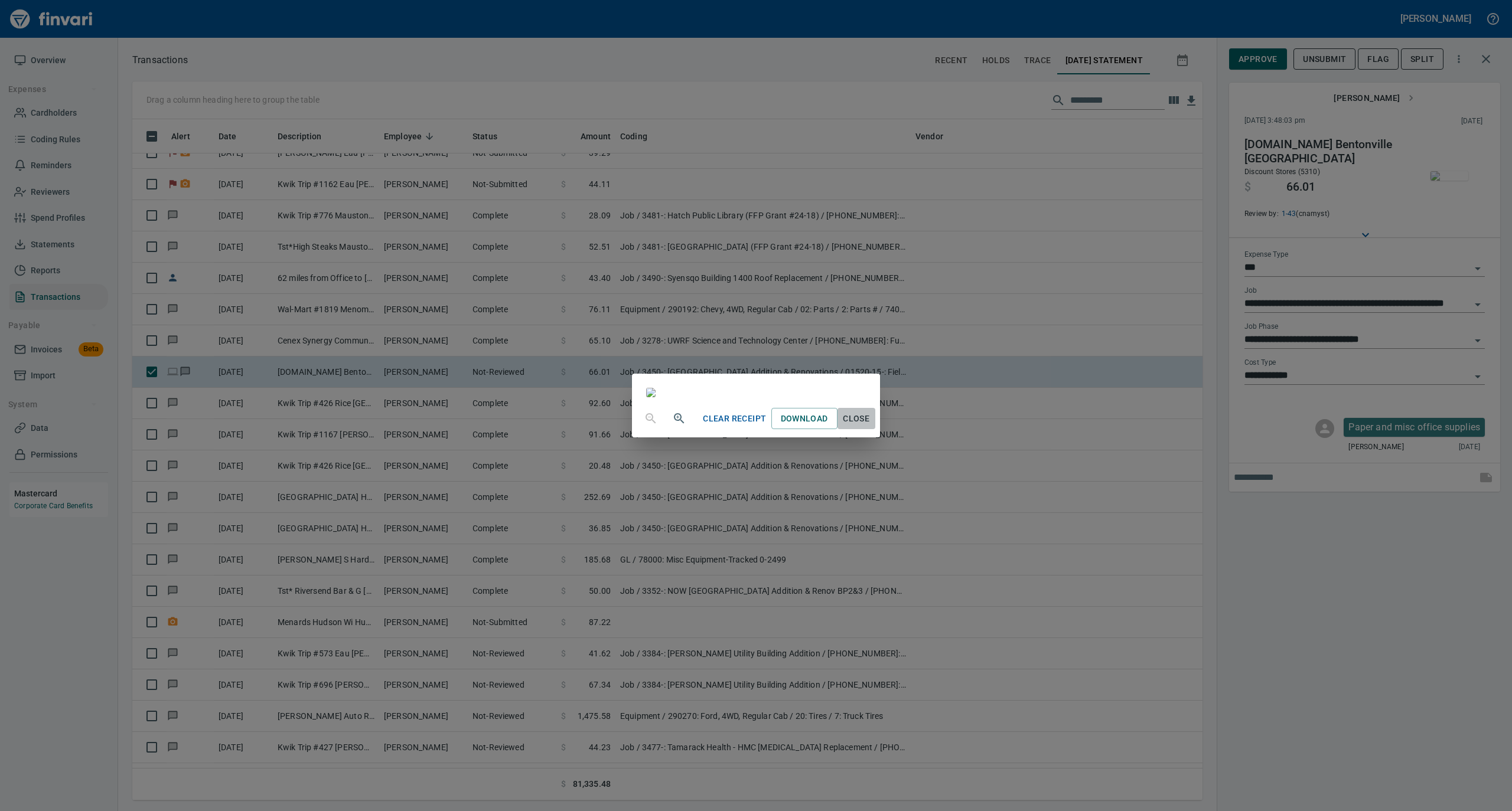
click at [871, 426] on span "Close" at bounding box center [856, 418] width 29 height 14
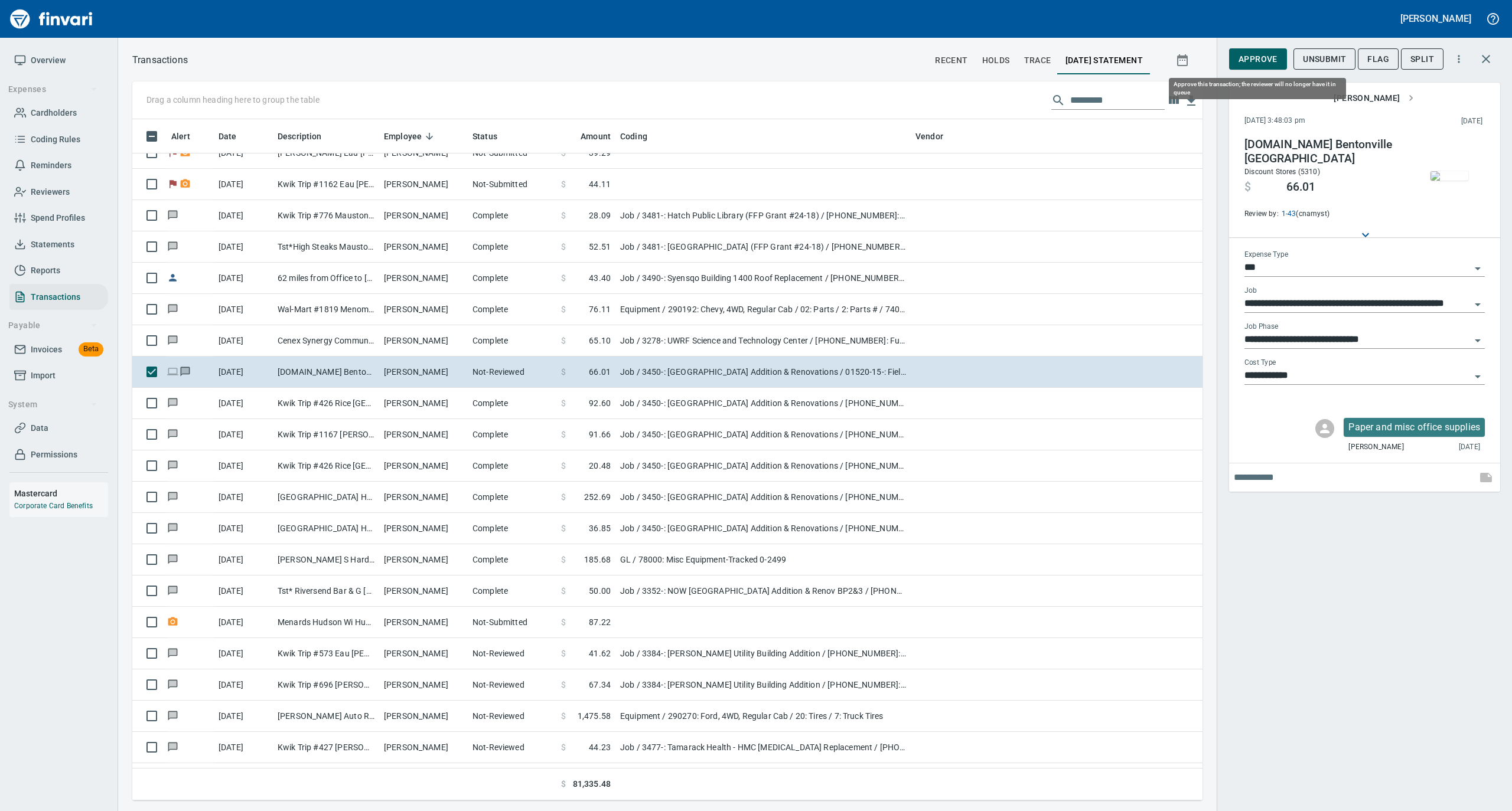
scroll to position [669, 1046]
click at [1260, 56] on span "Approve" at bounding box center [1257, 58] width 39 height 14
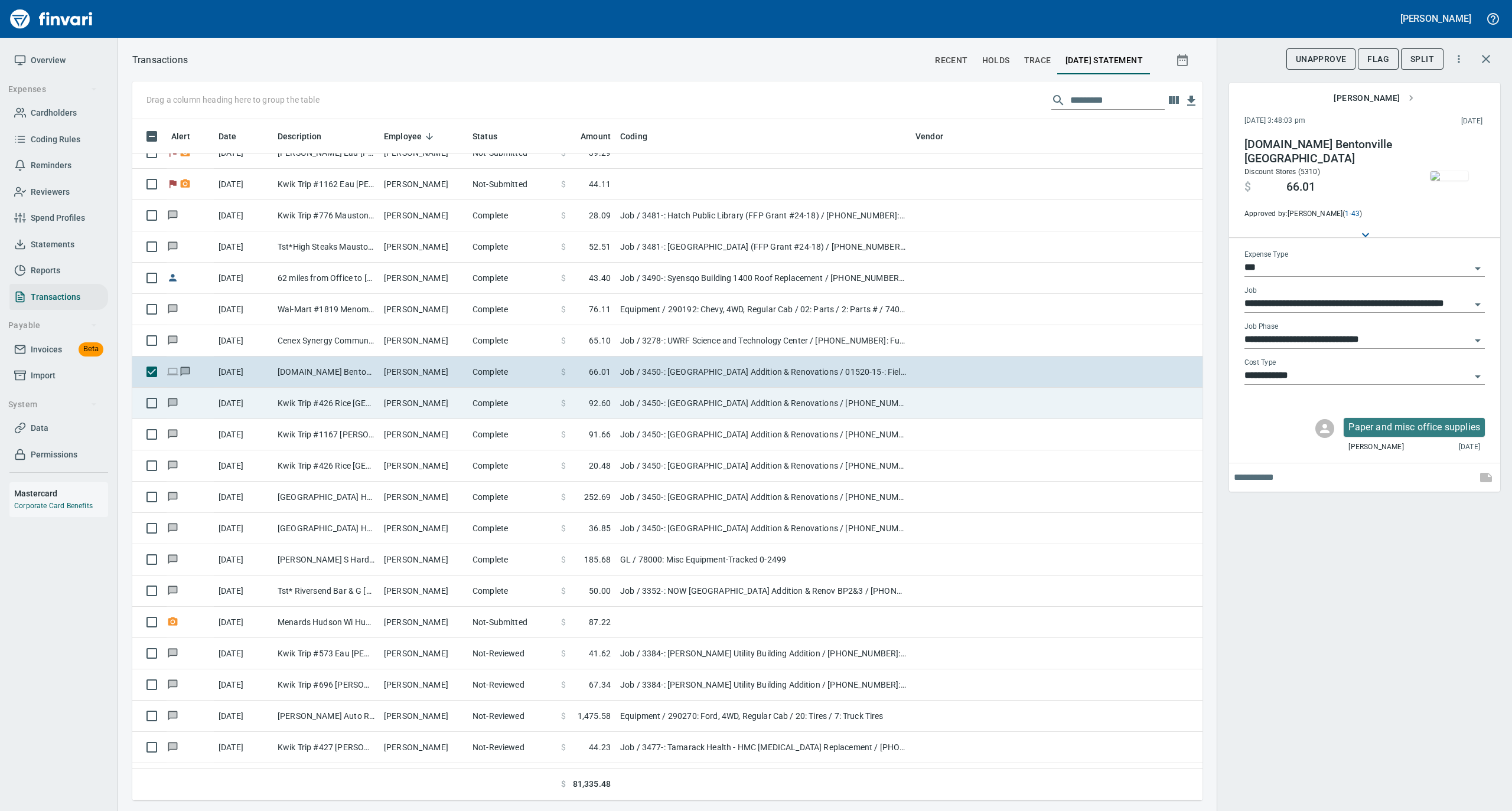
click at [506, 415] on td "Complete" at bounding box center [512, 403] width 89 height 31
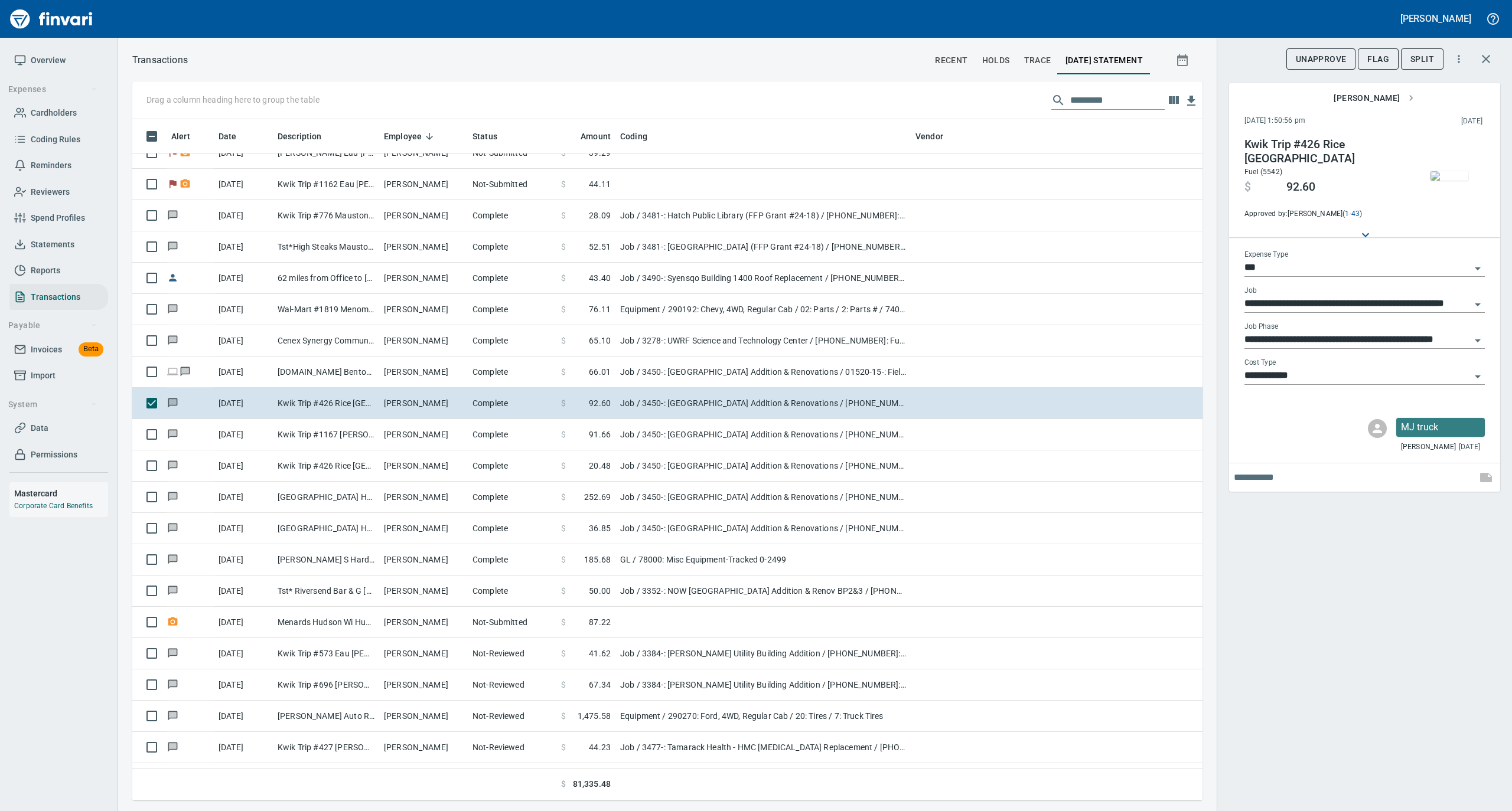
click at [1441, 176] on img "button" at bounding box center [1449, 176] width 38 height 10
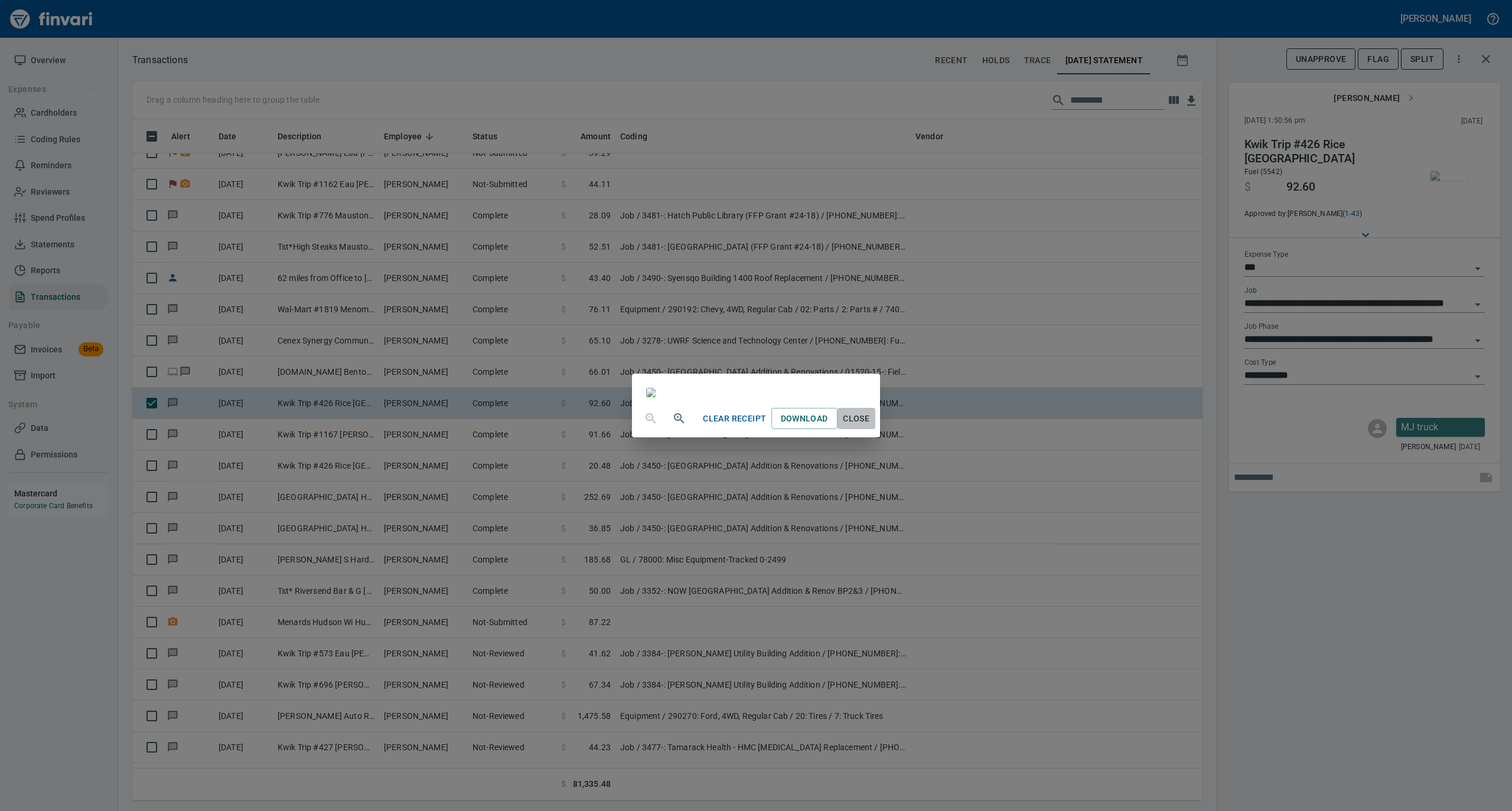
click at [871, 426] on span "Close" at bounding box center [856, 418] width 29 height 14
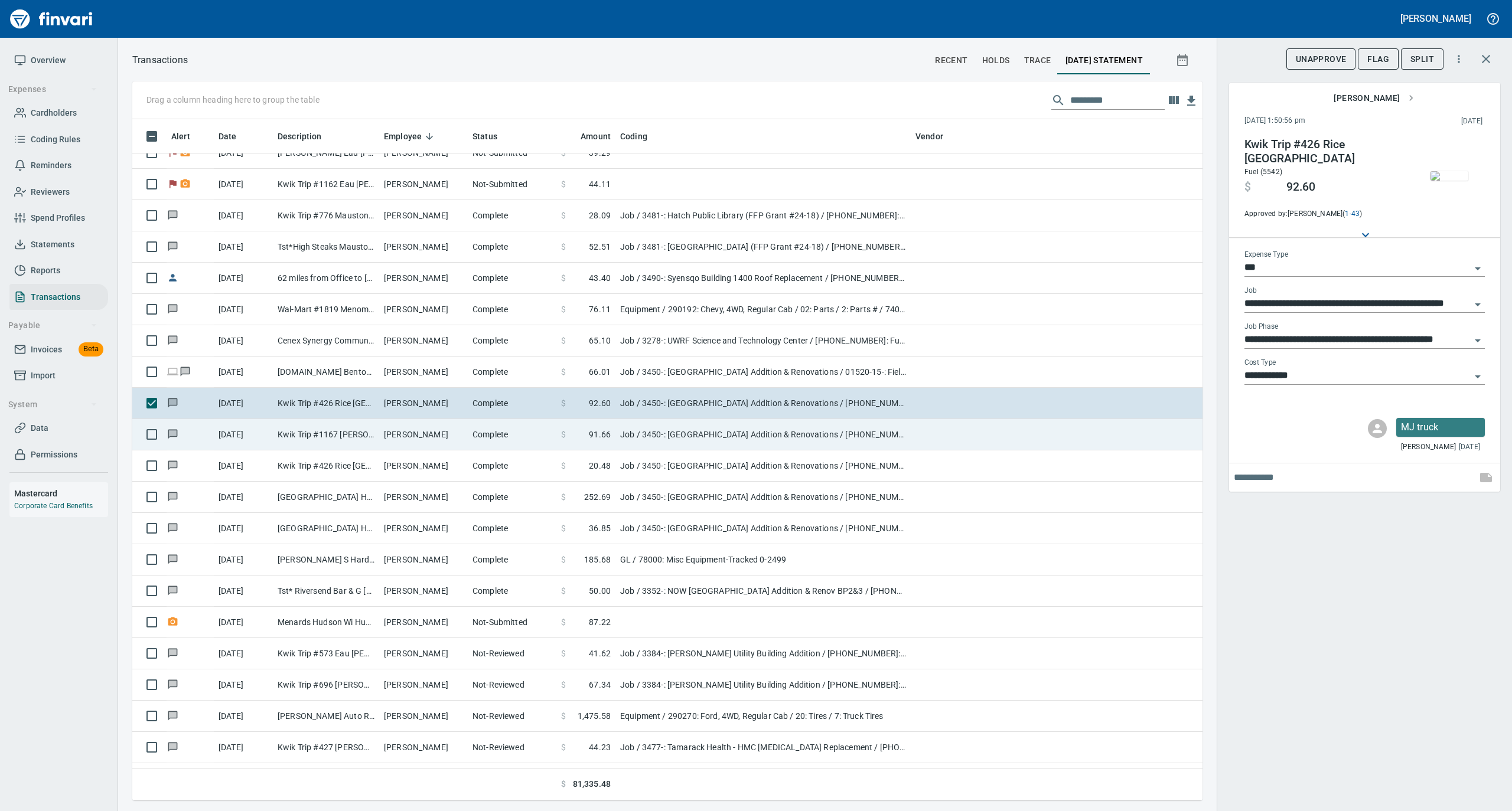
click at [472, 437] on td "Complete" at bounding box center [512, 434] width 89 height 31
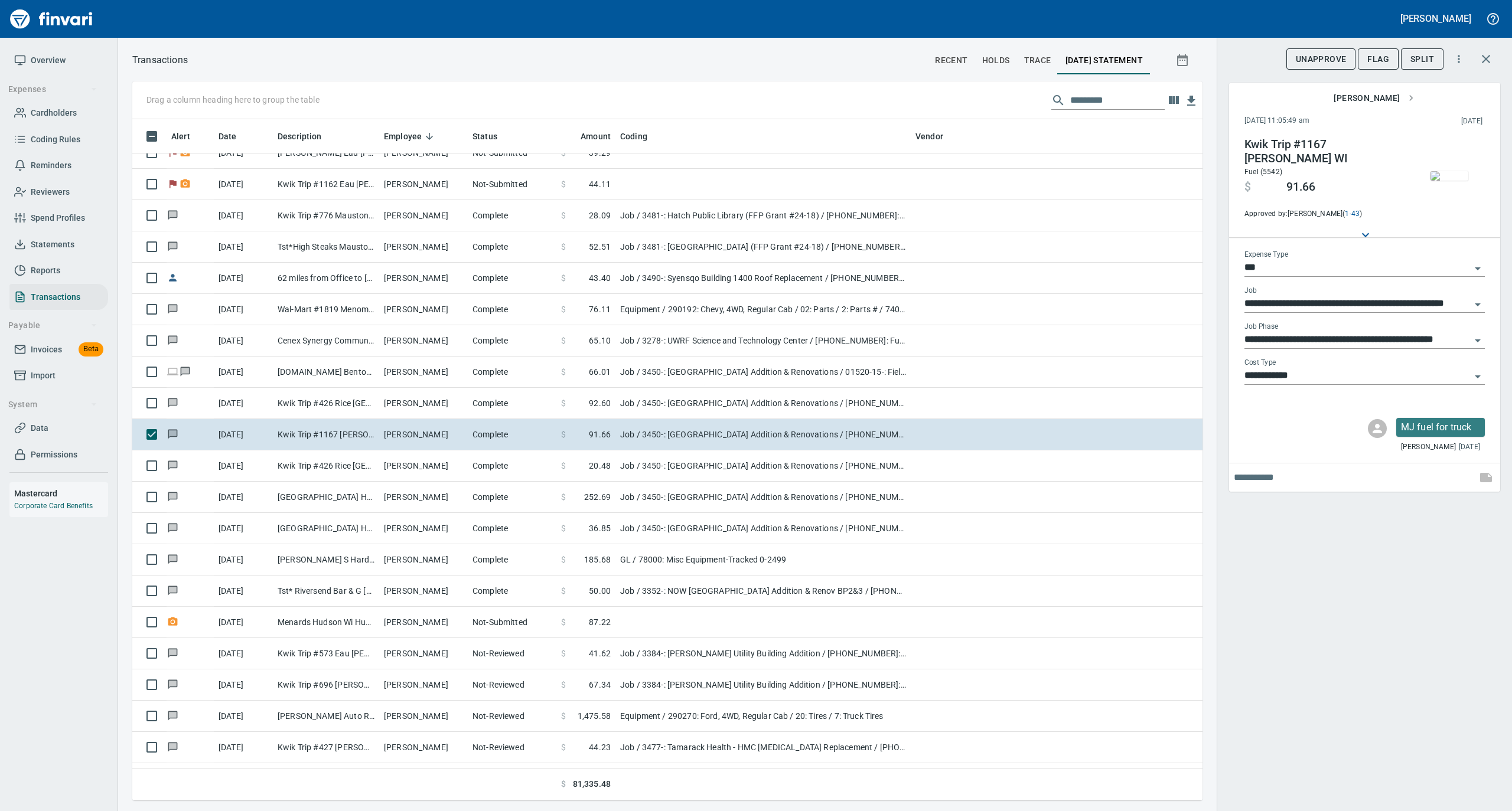
click at [1449, 180] on img "button" at bounding box center [1449, 176] width 38 height 10
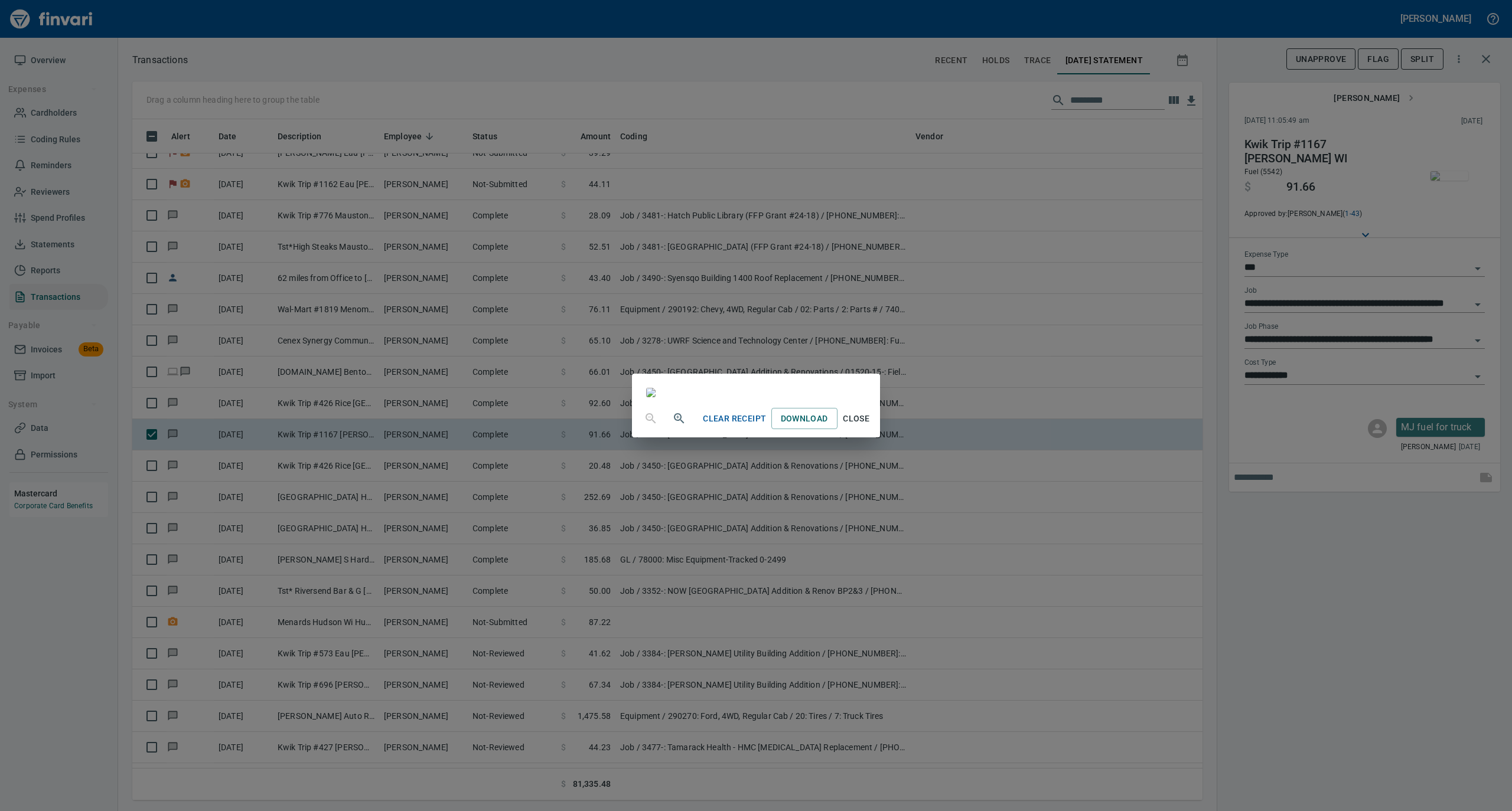
click at [871, 426] on span "Close" at bounding box center [856, 418] width 29 height 14
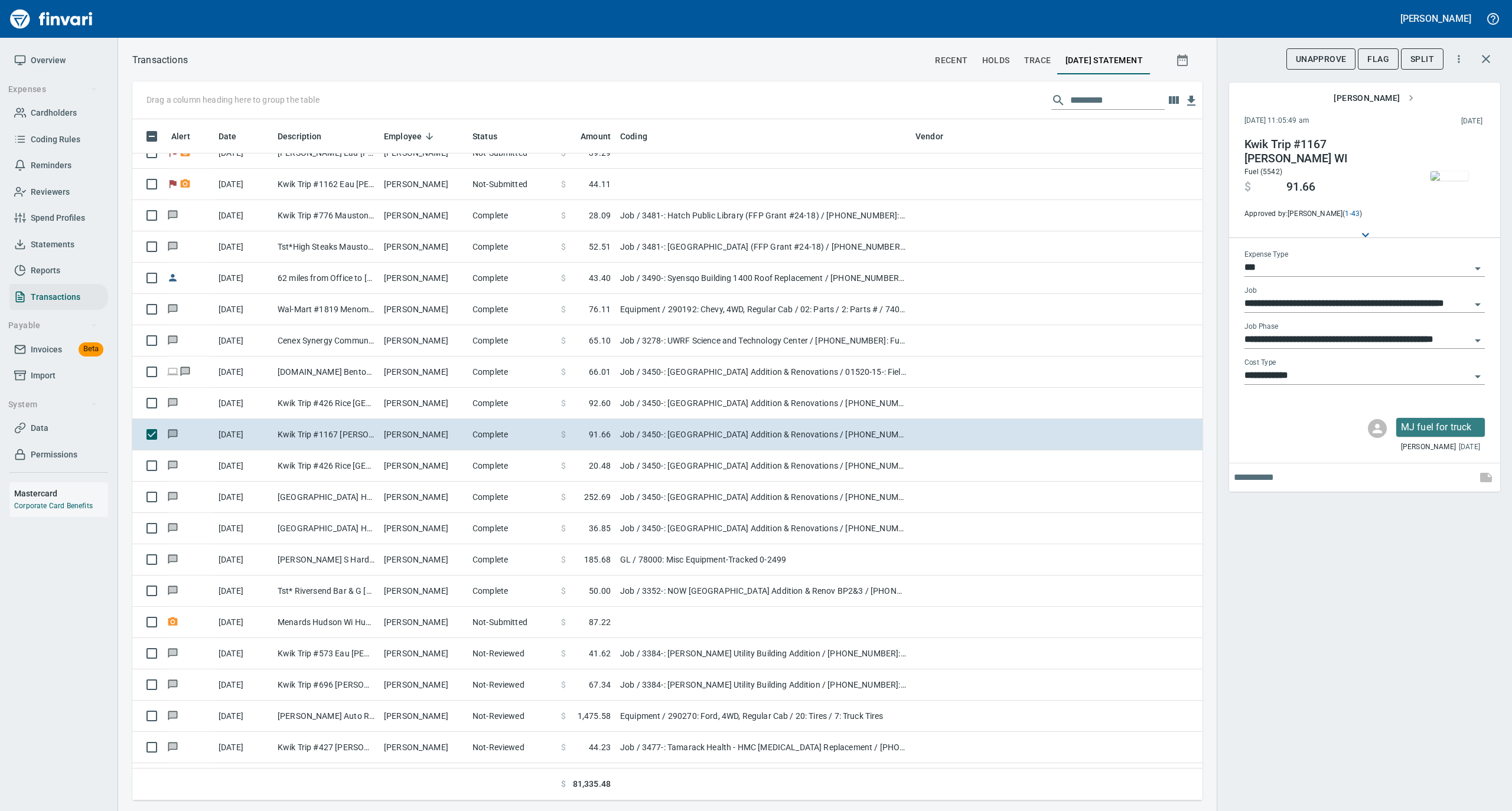
click at [1439, 171] on img "button" at bounding box center [1449, 176] width 38 height 10
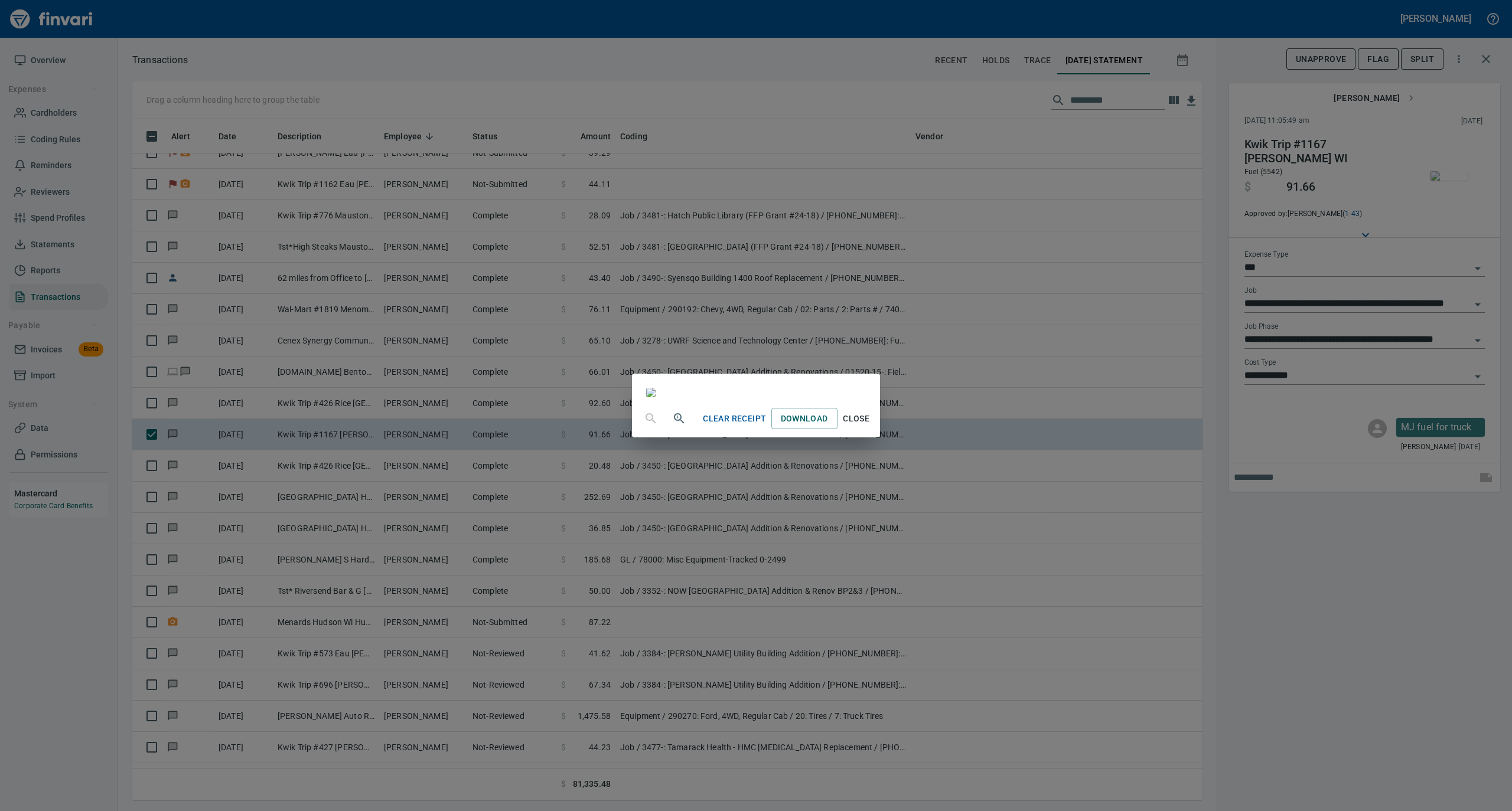
click at [871, 426] on span "Close" at bounding box center [856, 418] width 29 height 14
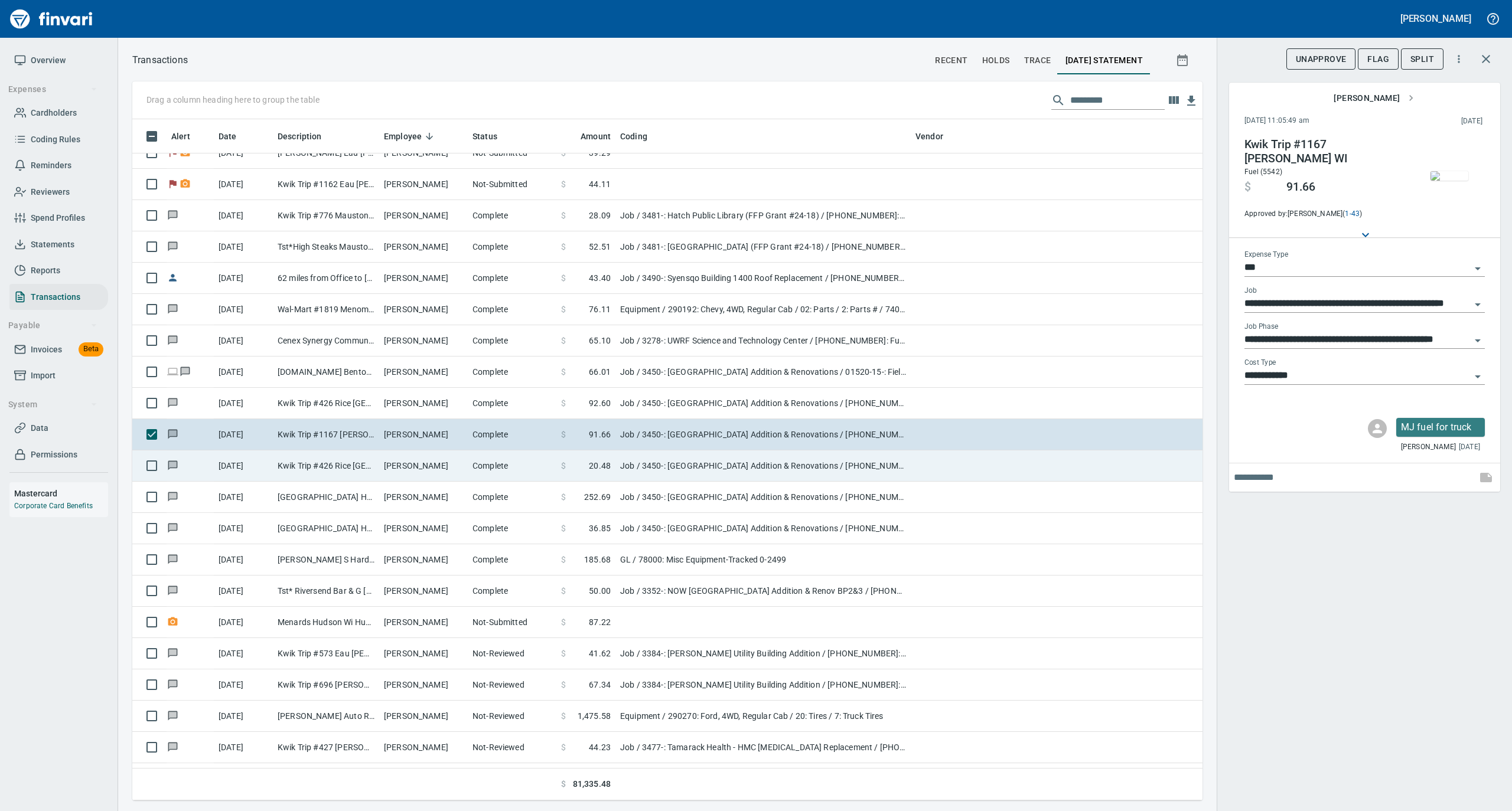
click at [471, 470] on td "Complete" at bounding box center [512, 466] width 89 height 31
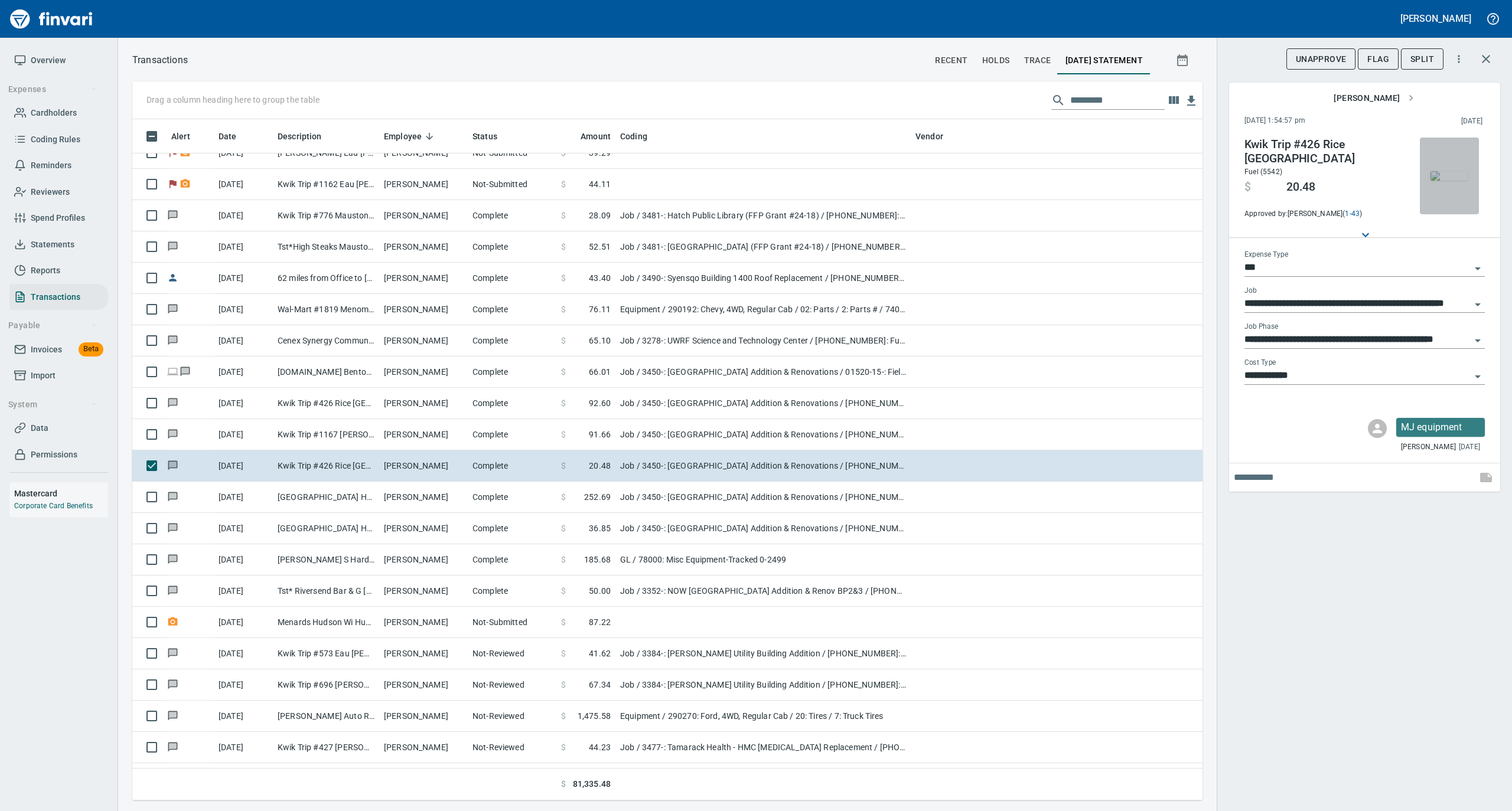
click at [1444, 171] on img "button" at bounding box center [1449, 176] width 38 height 10
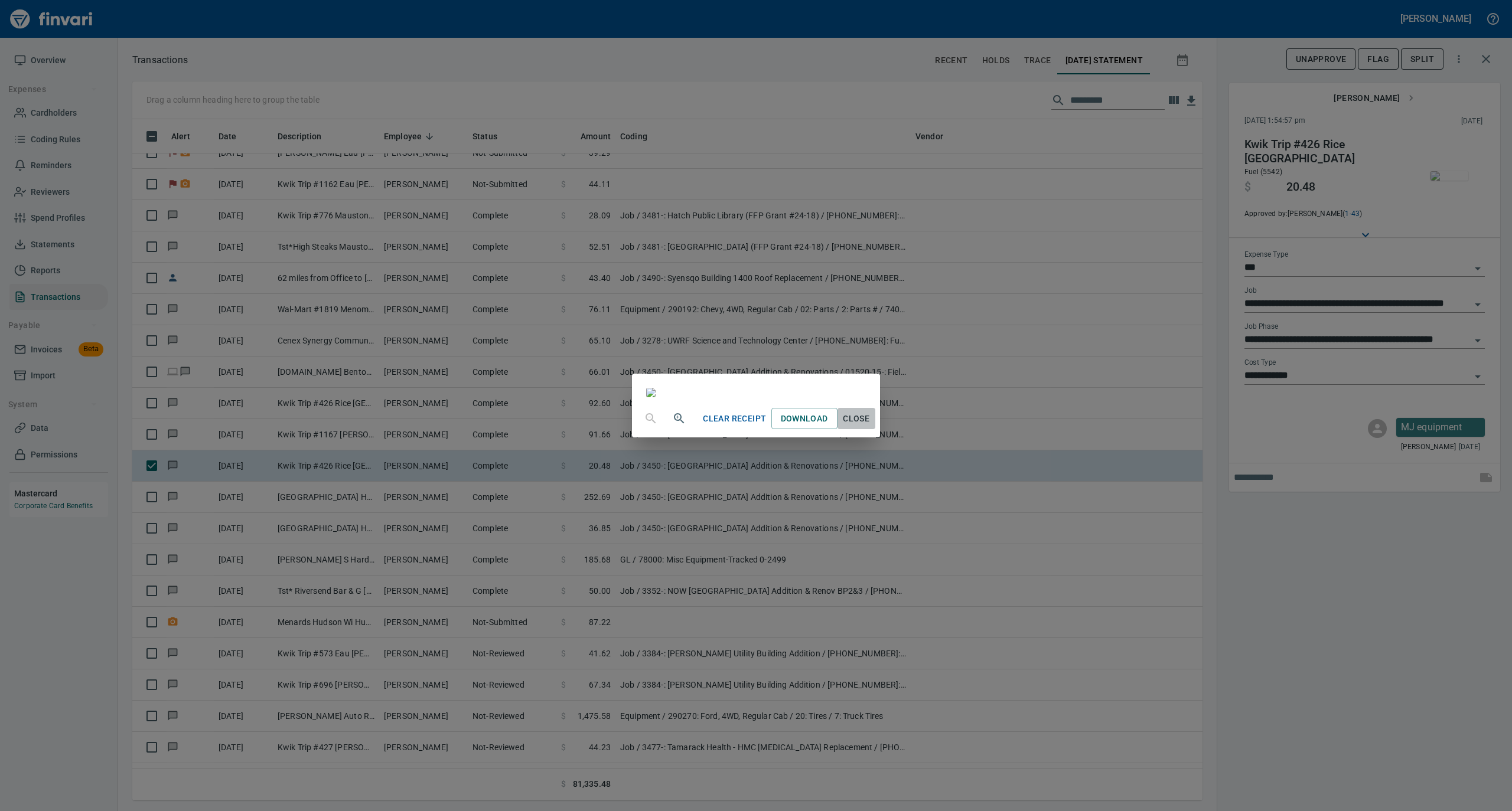
click at [871, 426] on span "Close" at bounding box center [856, 418] width 29 height 14
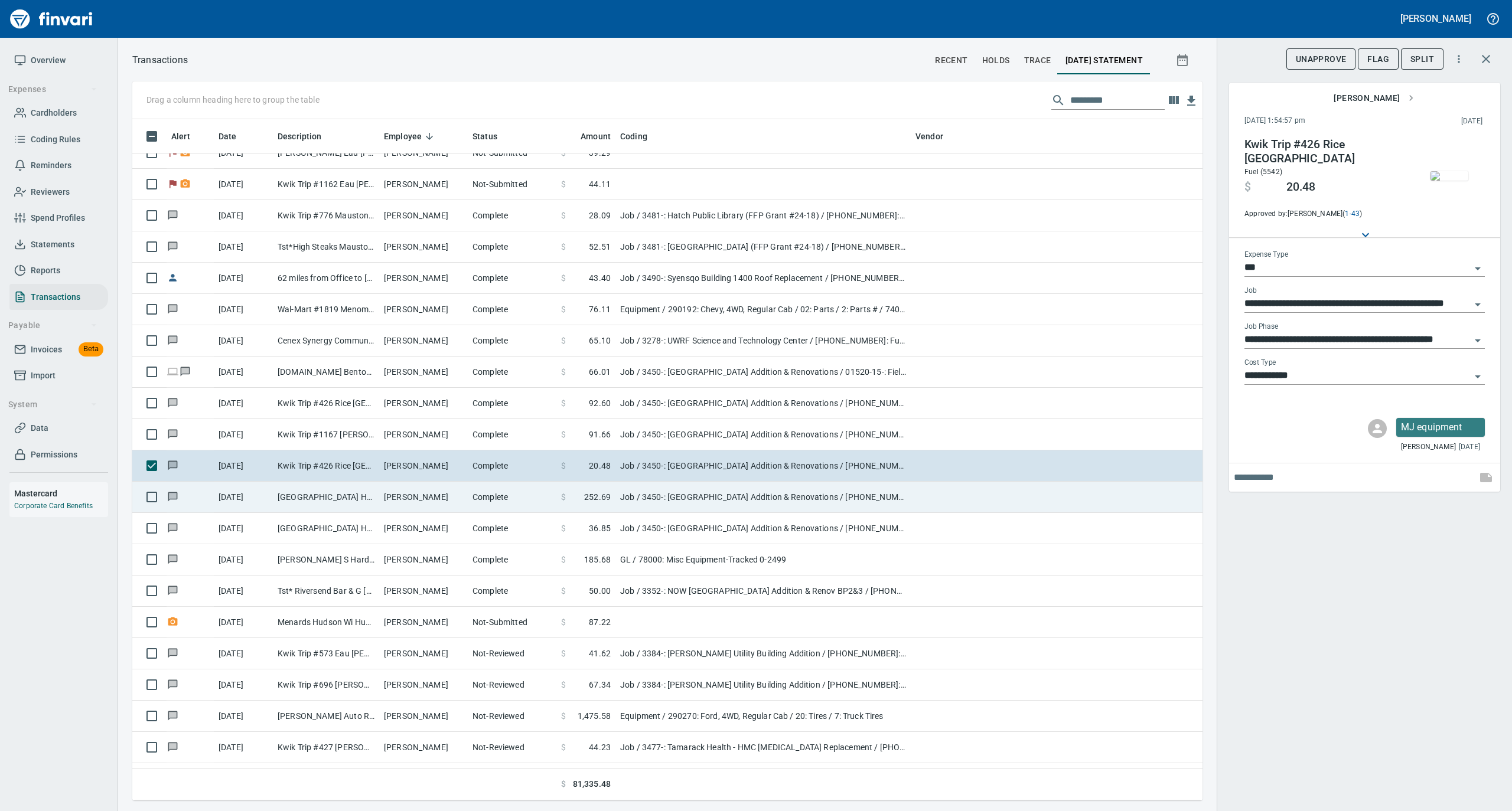
click at [481, 512] on td "Complete" at bounding box center [512, 497] width 89 height 31
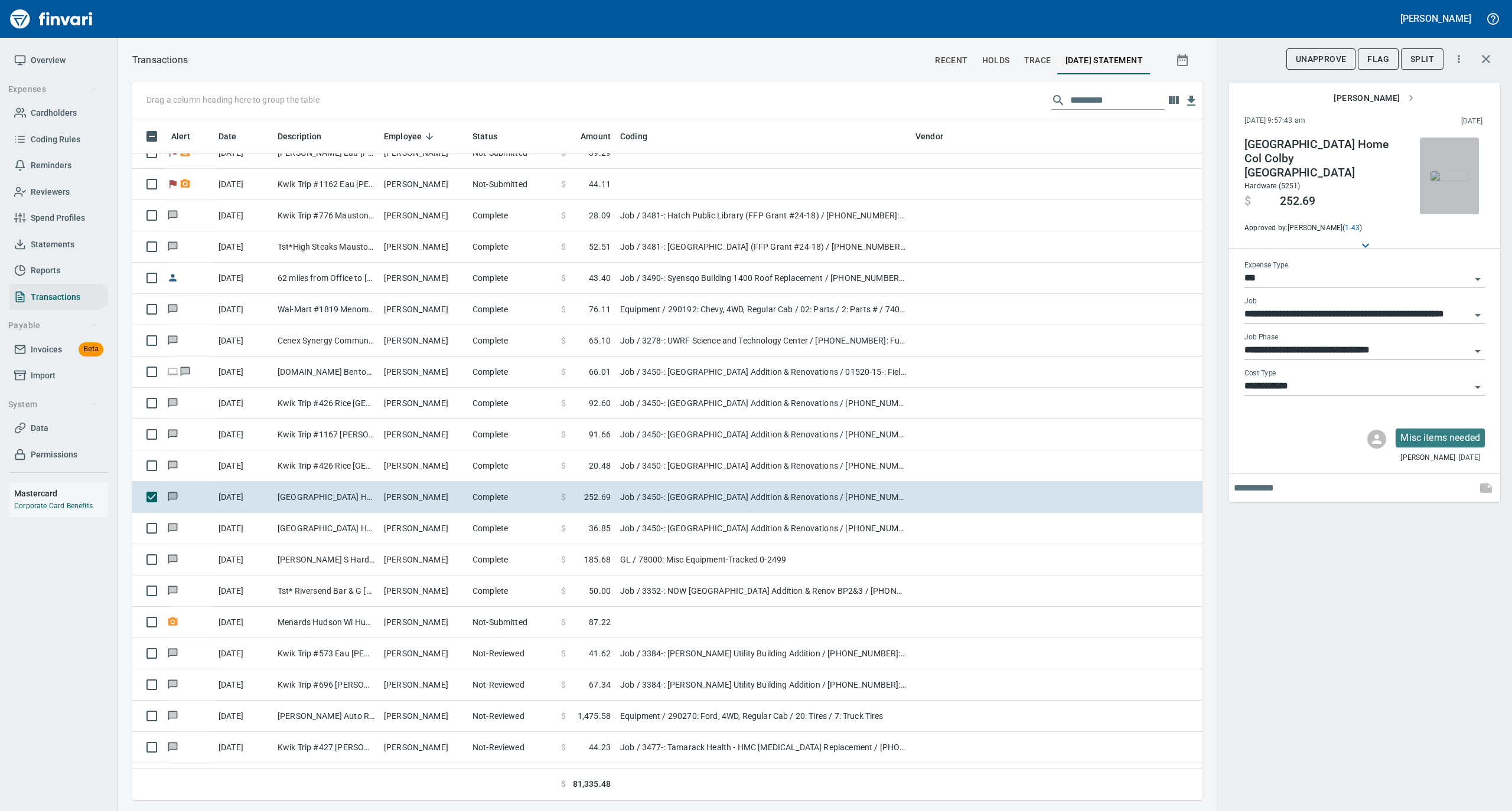
click at [1458, 178] on img "button" at bounding box center [1449, 176] width 38 height 10
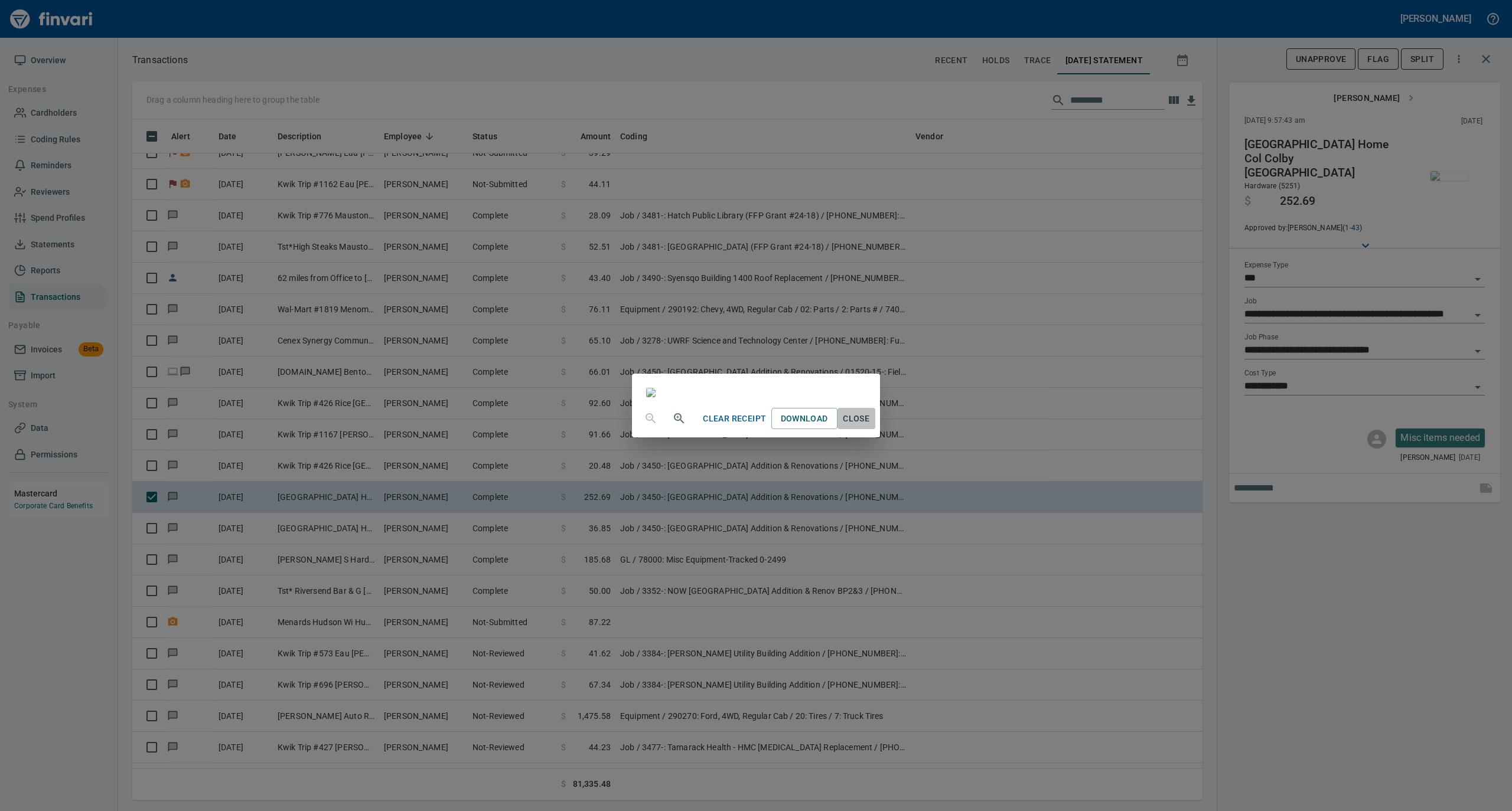
click at [871, 426] on span "Close" at bounding box center [856, 418] width 29 height 14
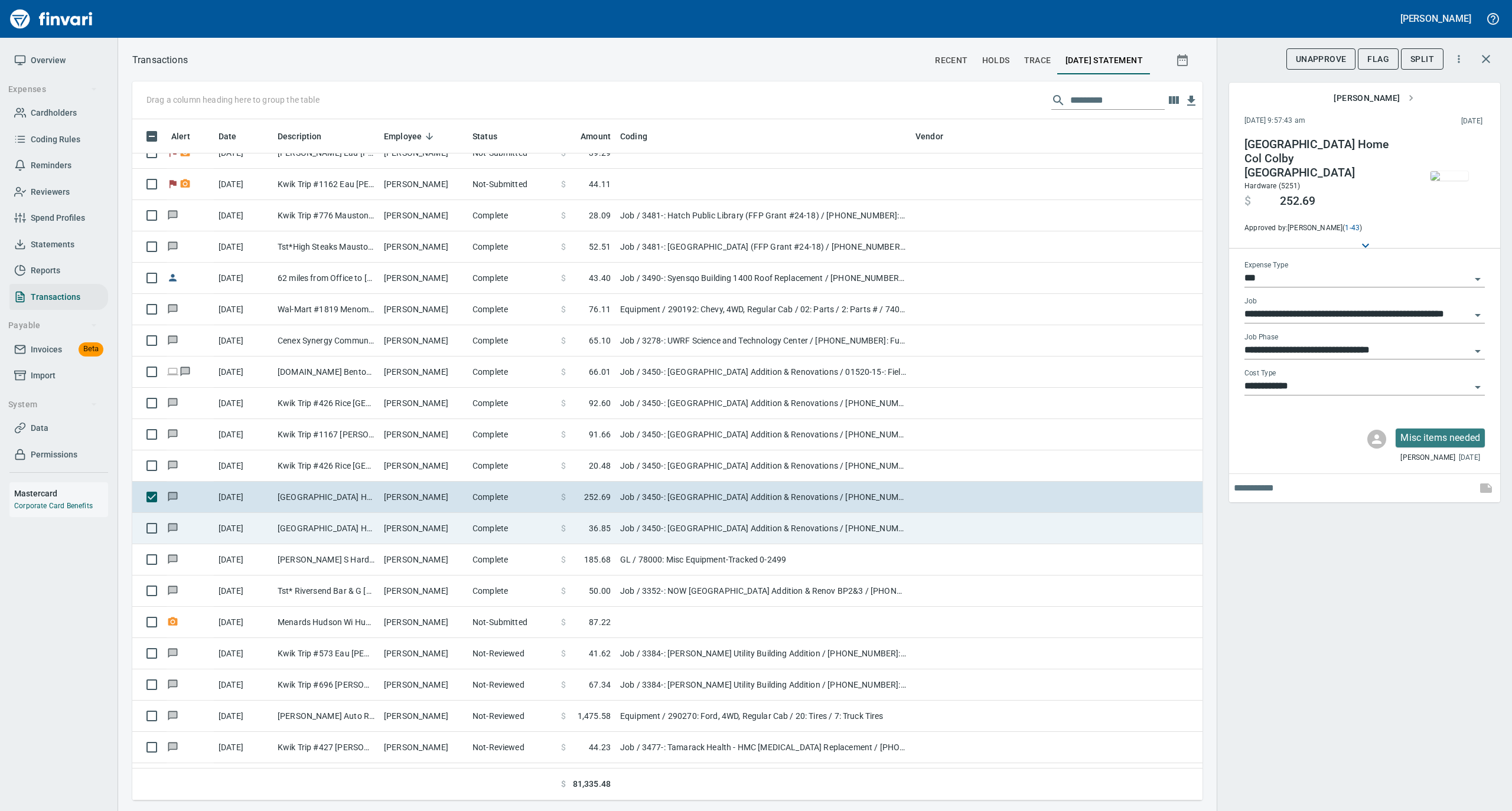
click at [452, 537] on td "Ryan Thurston" at bounding box center [423, 529] width 89 height 31
type input "**********"
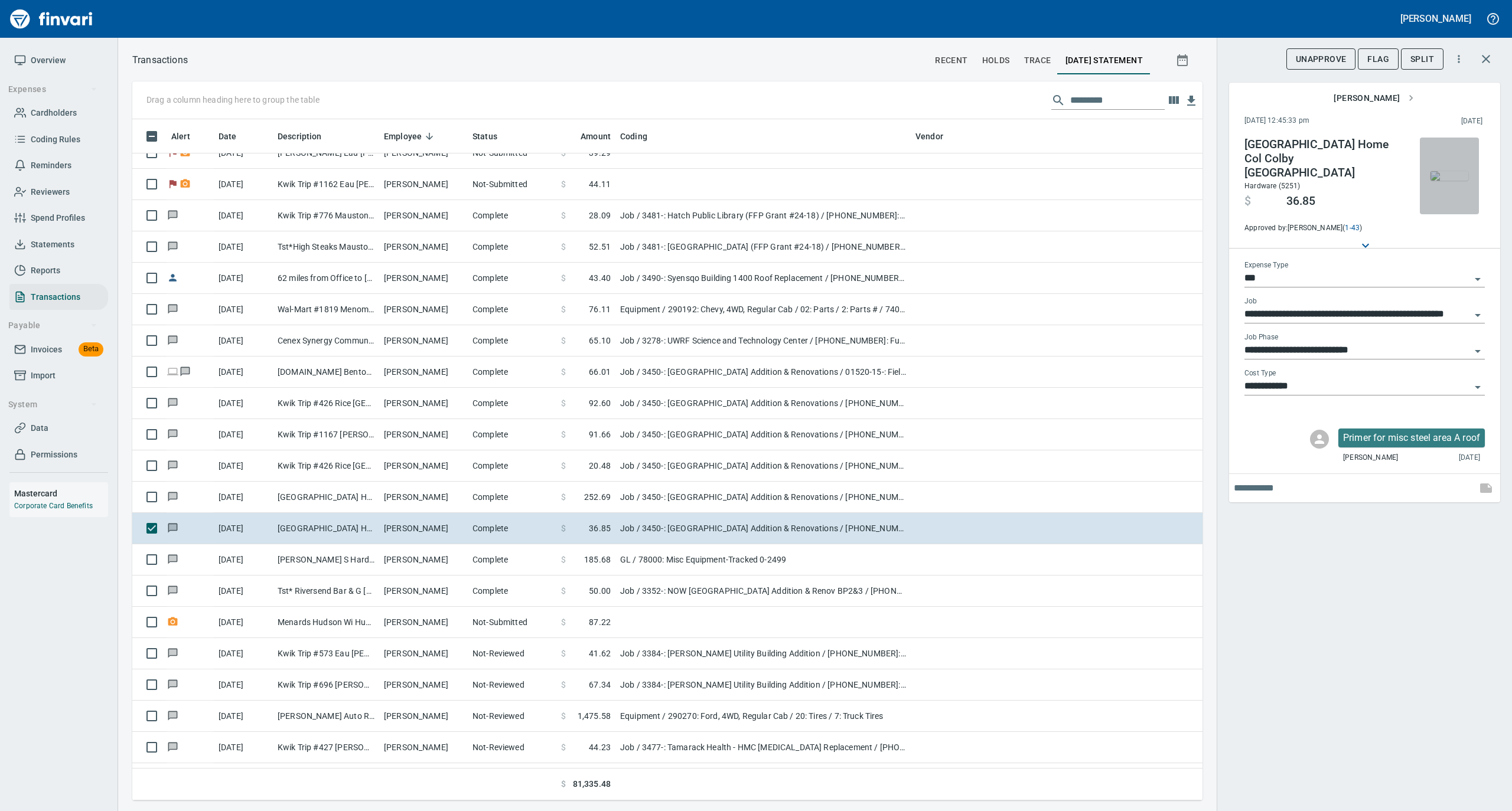
click at [1456, 178] on img "button" at bounding box center [1449, 176] width 38 height 10
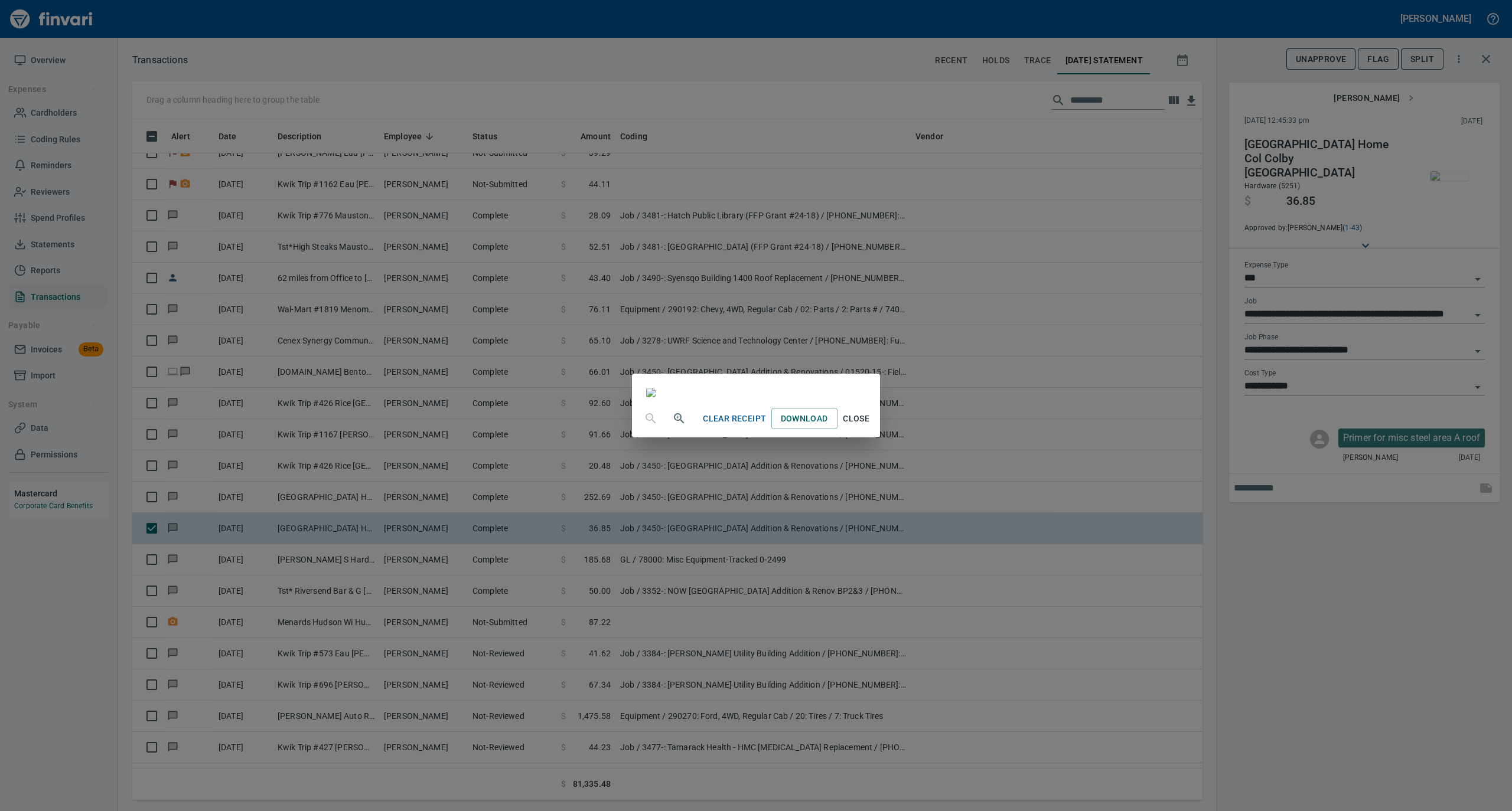
click at [871, 426] on span "Close" at bounding box center [856, 418] width 29 height 14
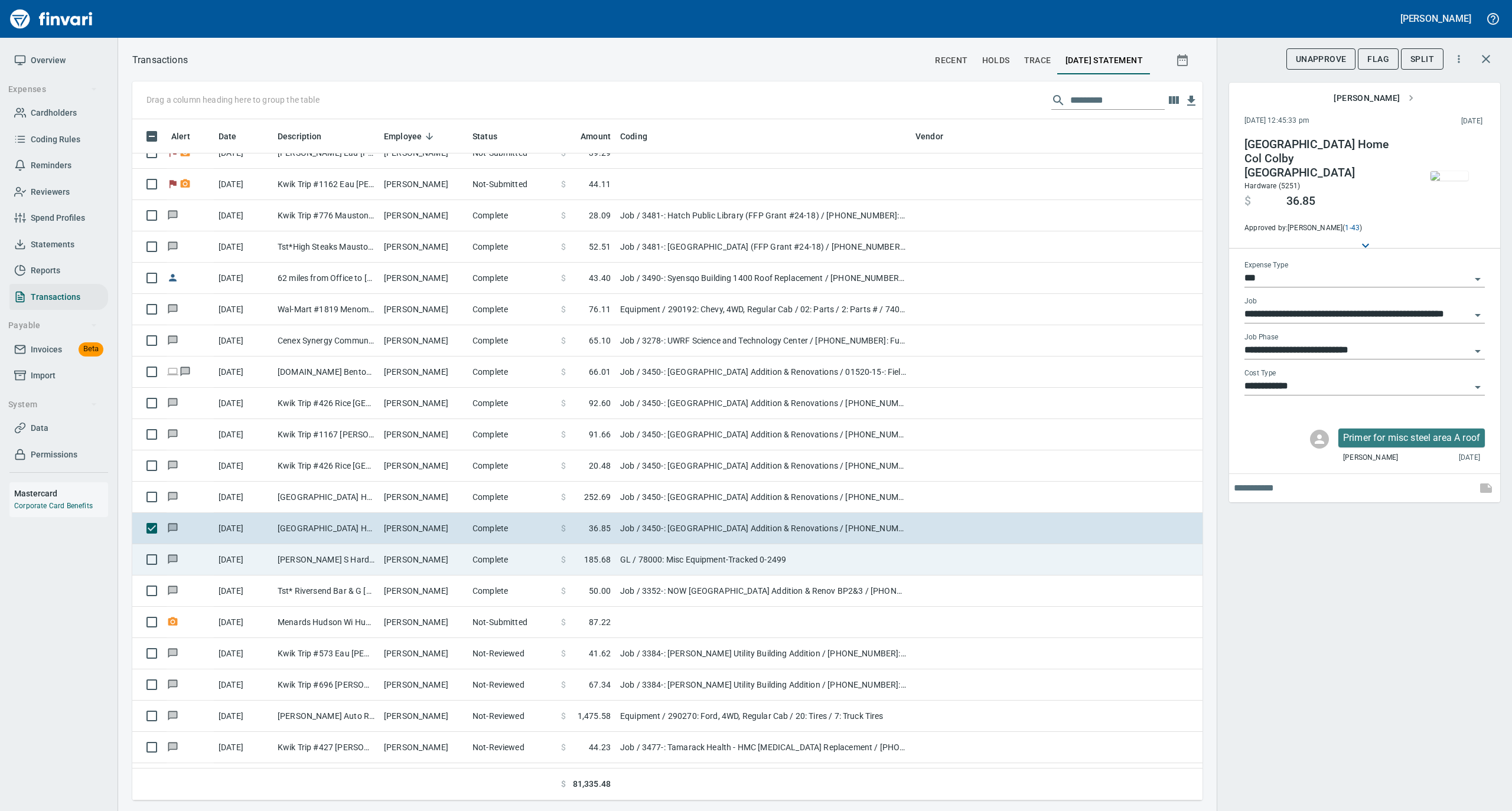
click at [481, 569] on td "Complete" at bounding box center [512, 559] width 89 height 31
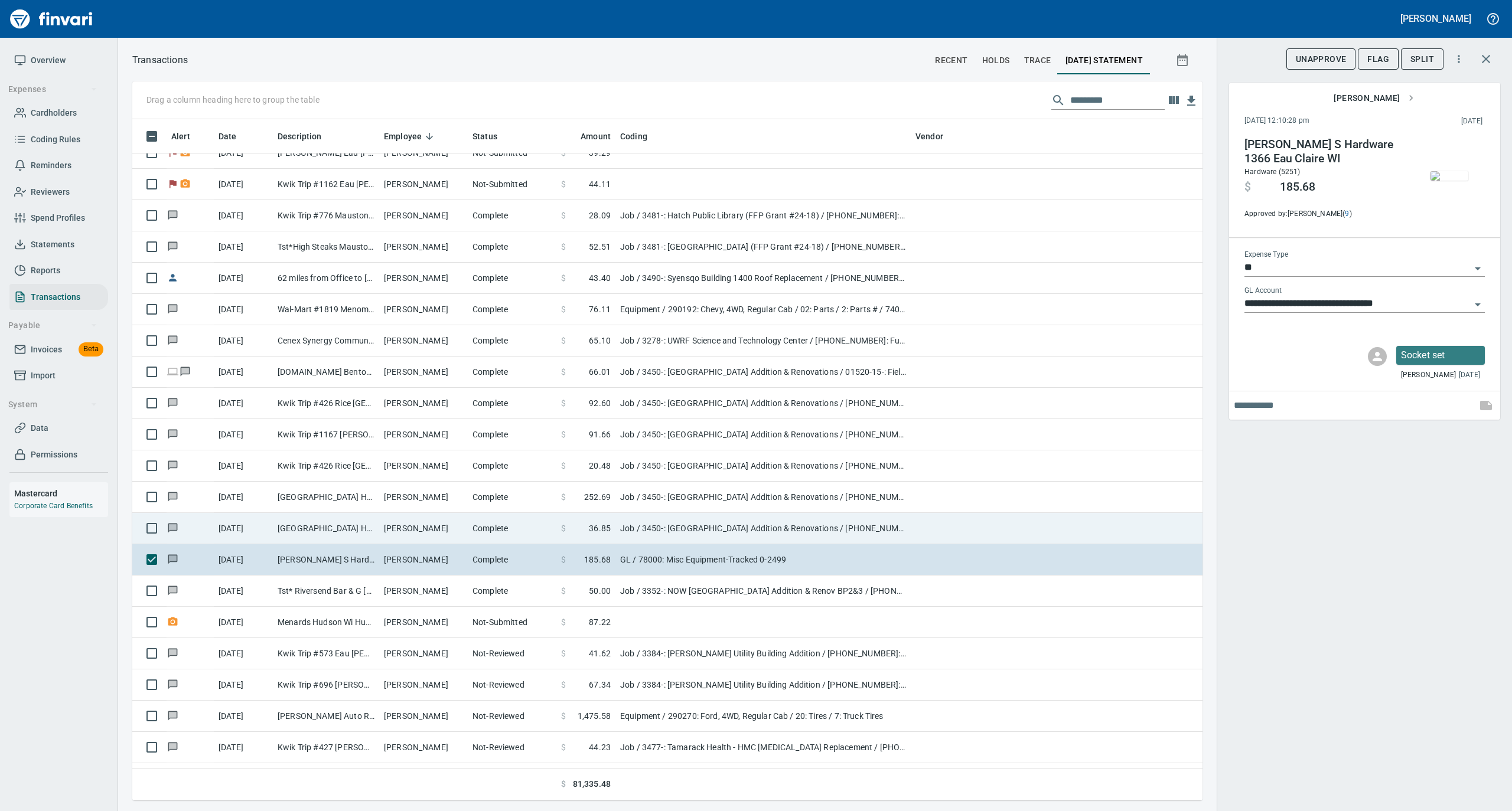
click at [488, 533] on td "Complete" at bounding box center [512, 529] width 89 height 31
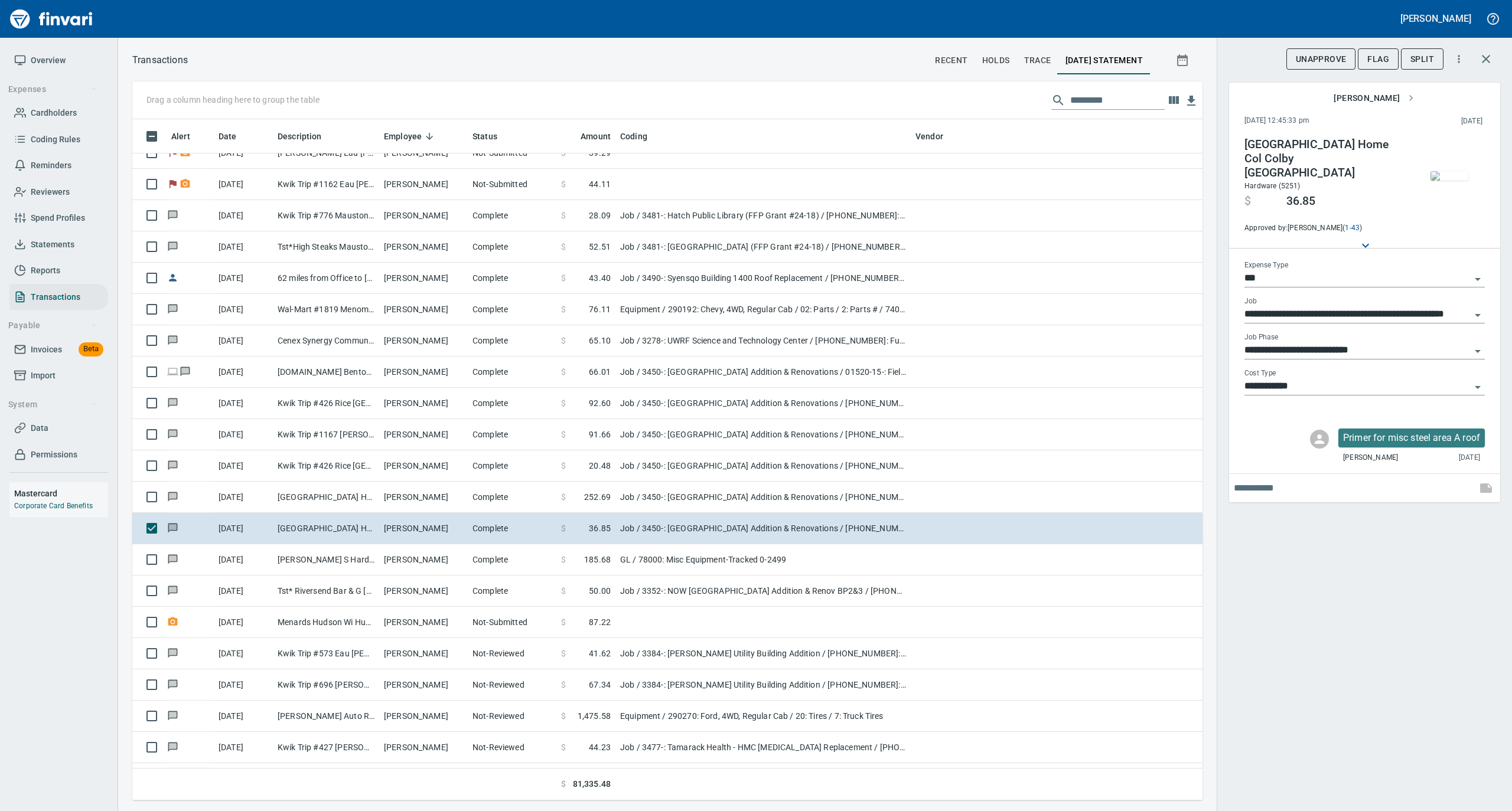
click at [1444, 171] on img "button" at bounding box center [1449, 176] width 38 height 10
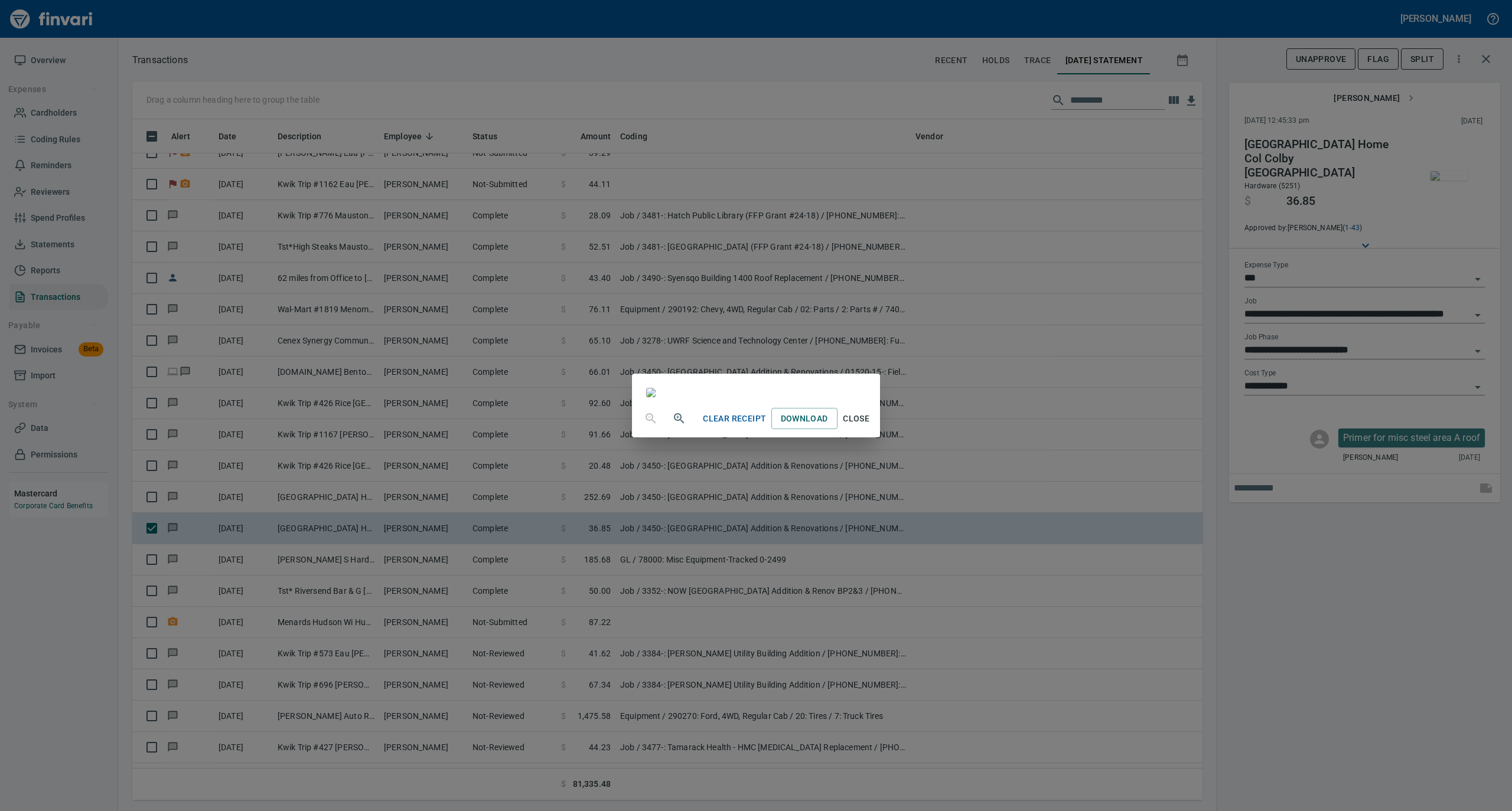
click at [871, 426] on span "Close" at bounding box center [856, 418] width 29 height 14
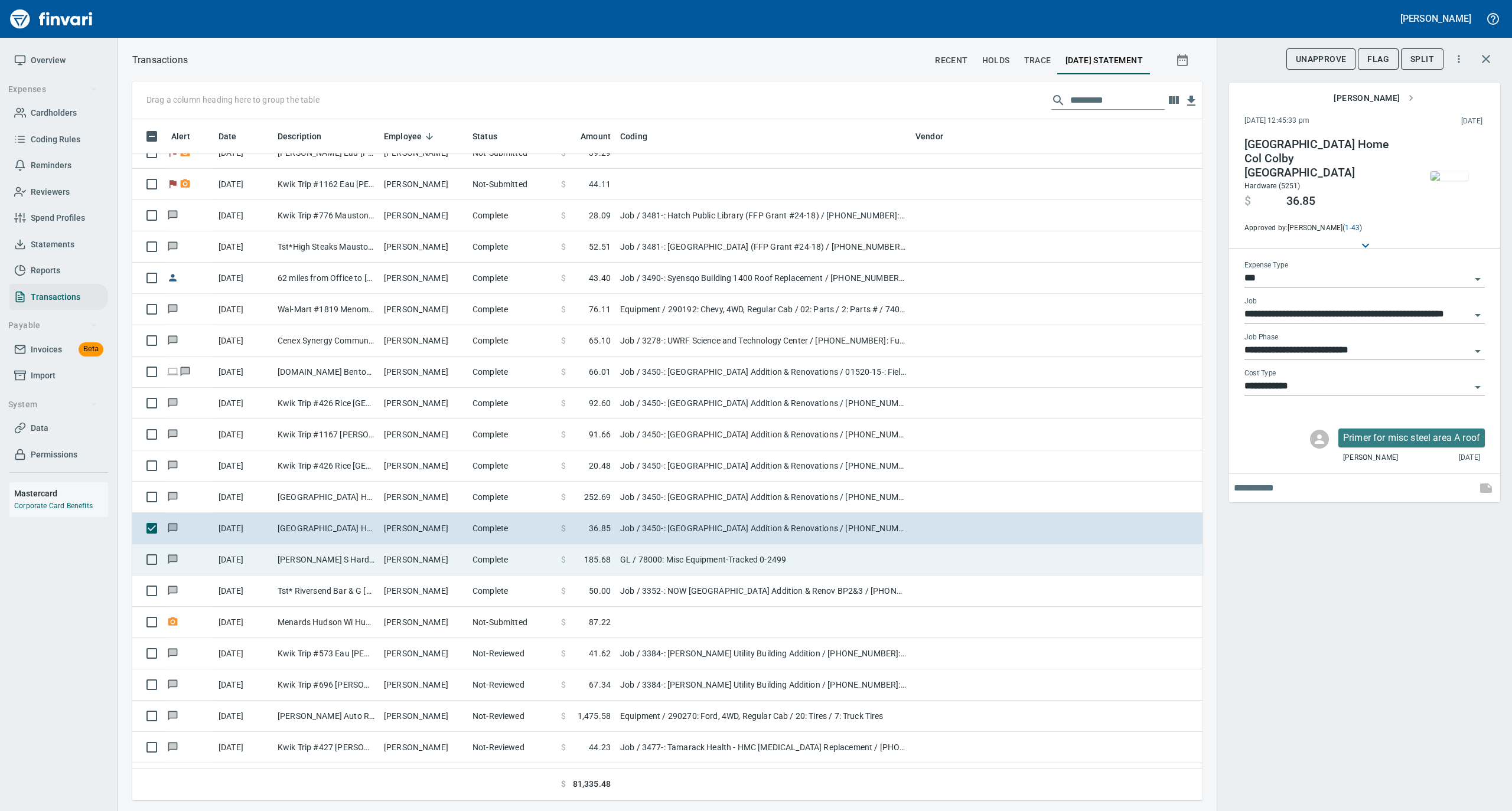
click at [450, 563] on td "Ron Lewallen" at bounding box center [423, 559] width 89 height 31
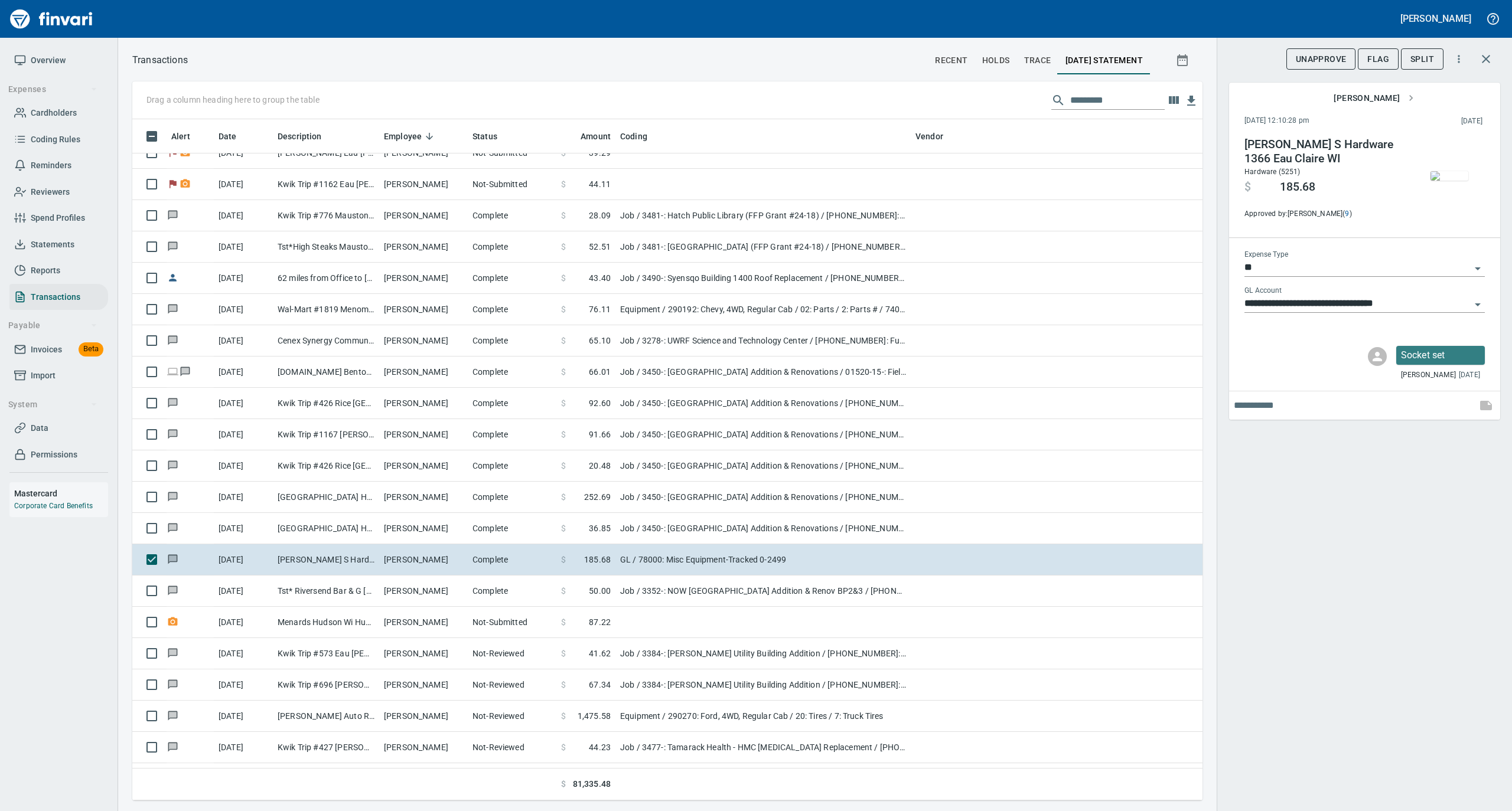
click at [1443, 171] on img "button" at bounding box center [1449, 176] width 38 height 10
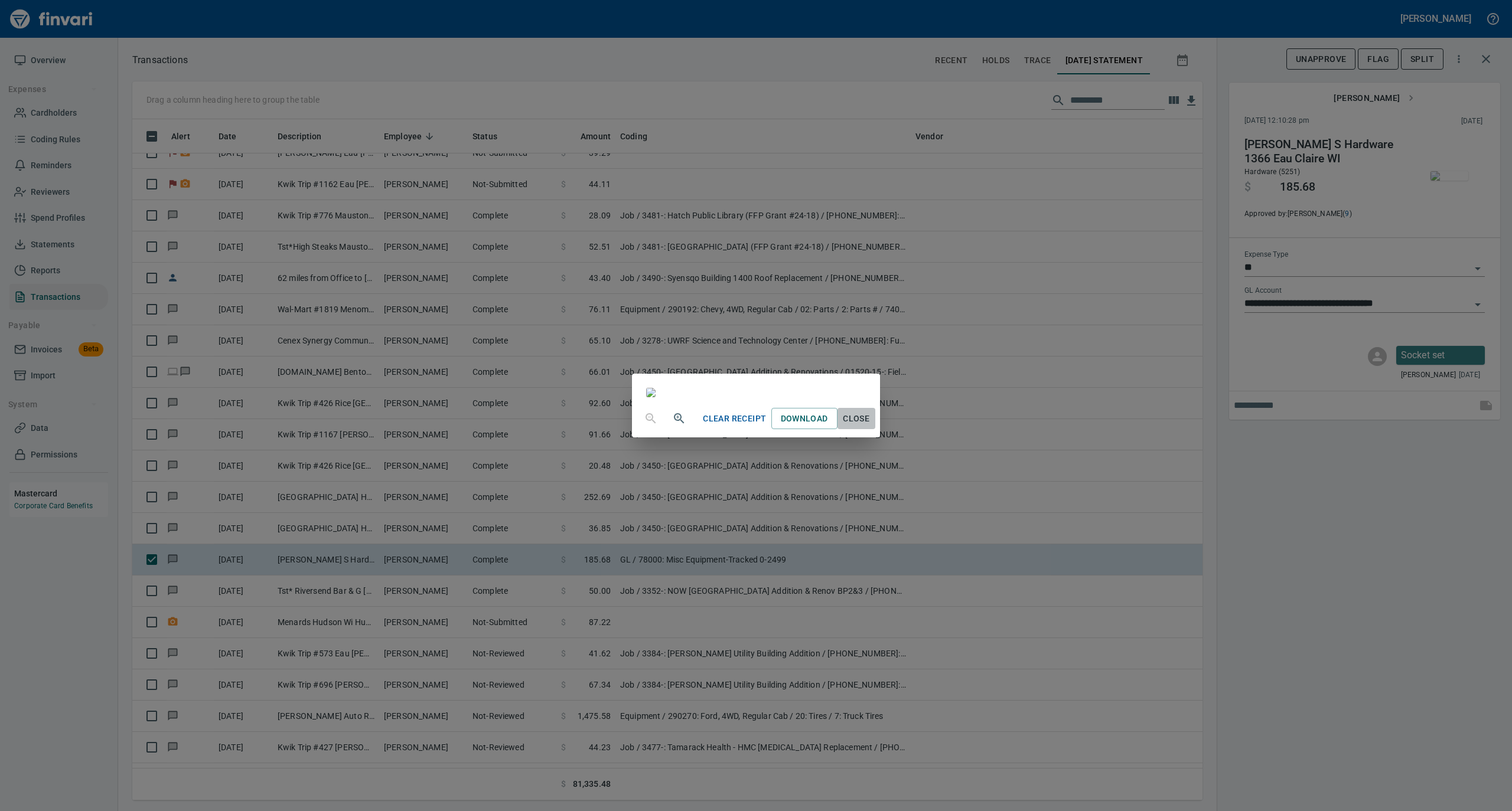
click at [871, 426] on span "Close" at bounding box center [856, 418] width 29 height 14
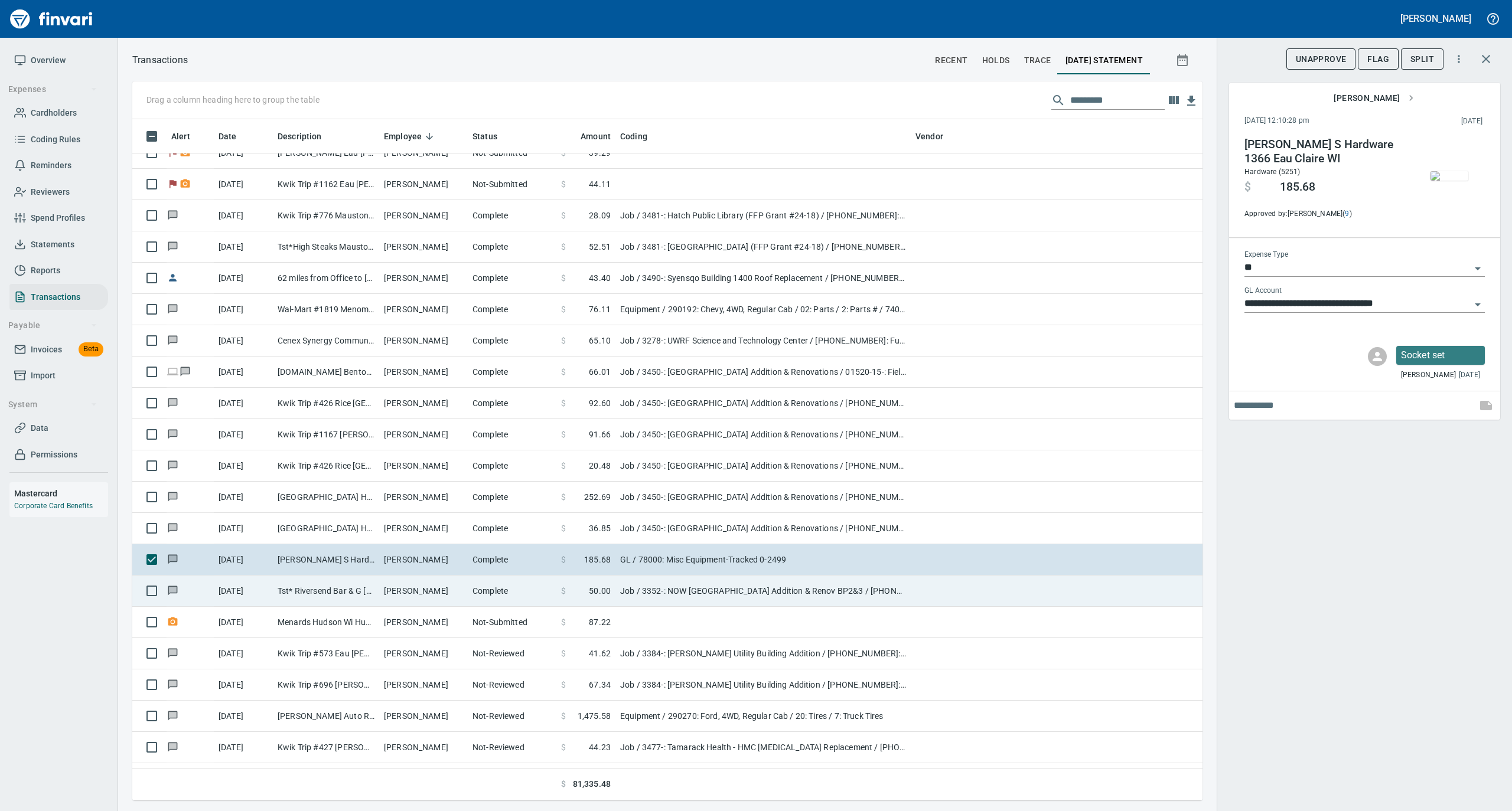
click at [498, 603] on td "Complete" at bounding box center [512, 591] width 89 height 31
type input "***"
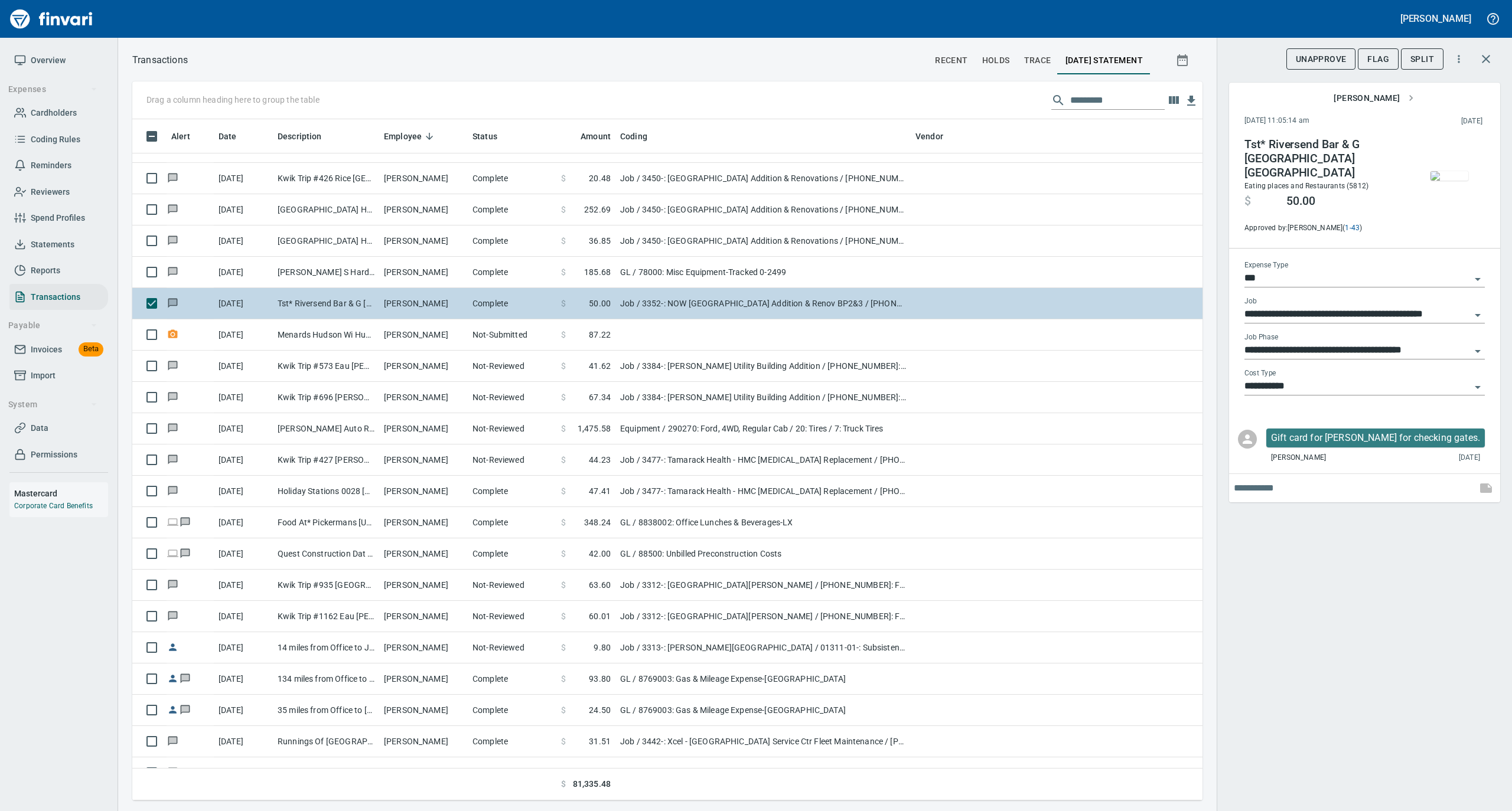
scroll to position [1967, 0]
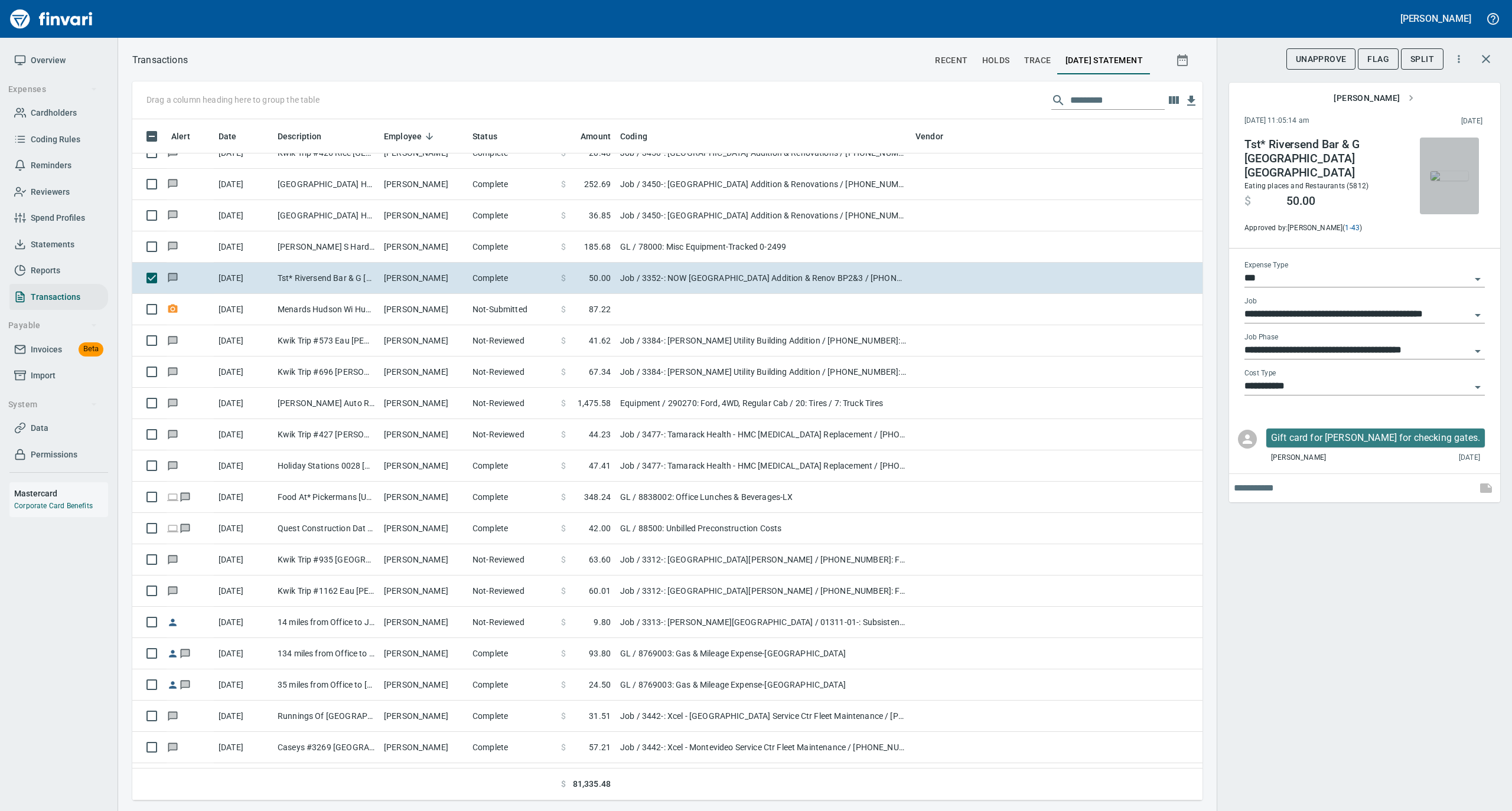
click at [1448, 171] on img "button" at bounding box center [1449, 176] width 38 height 10
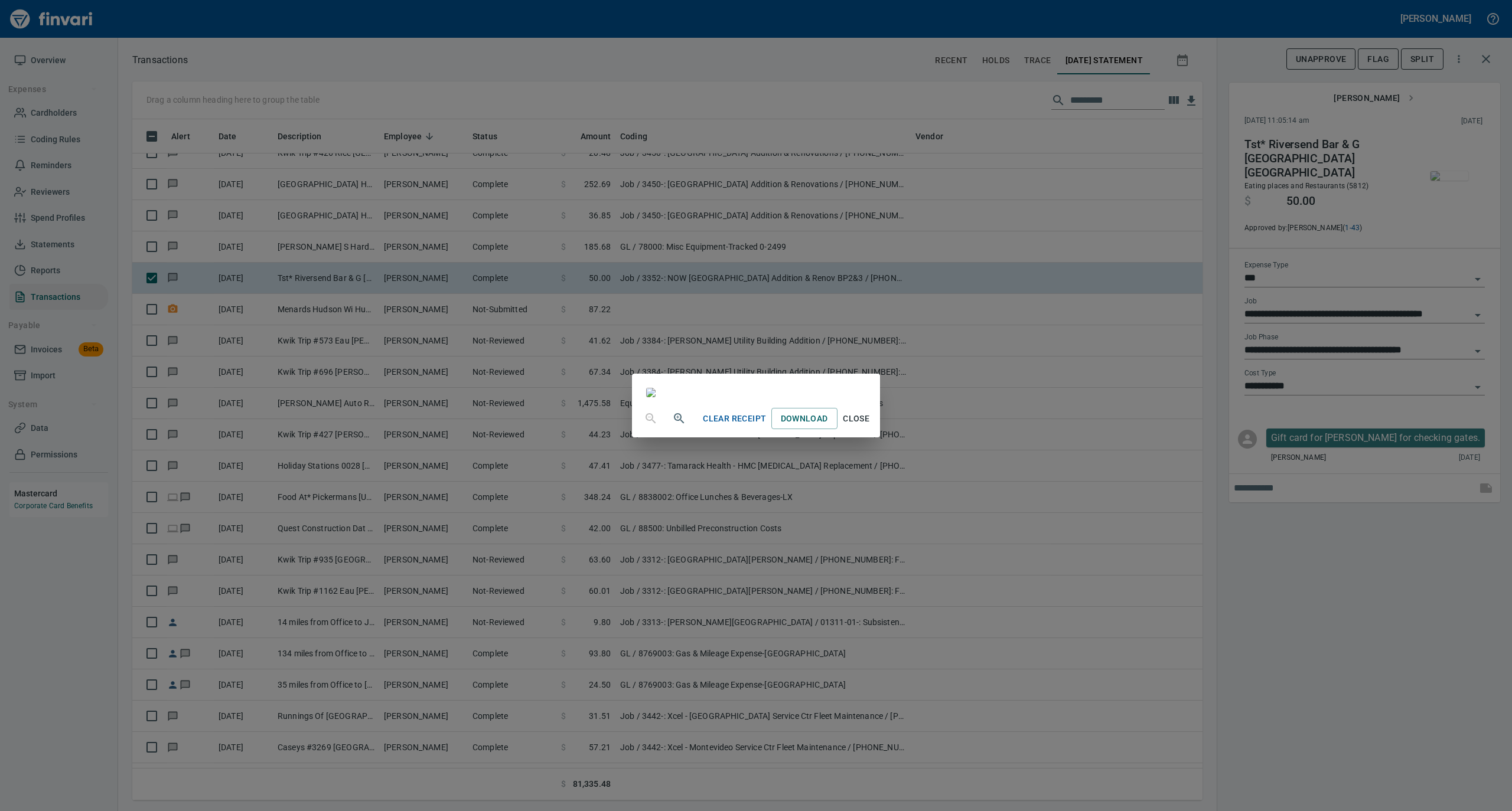
click at [871, 426] on span "Close" at bounding box center [856, 418] width 29 height 14
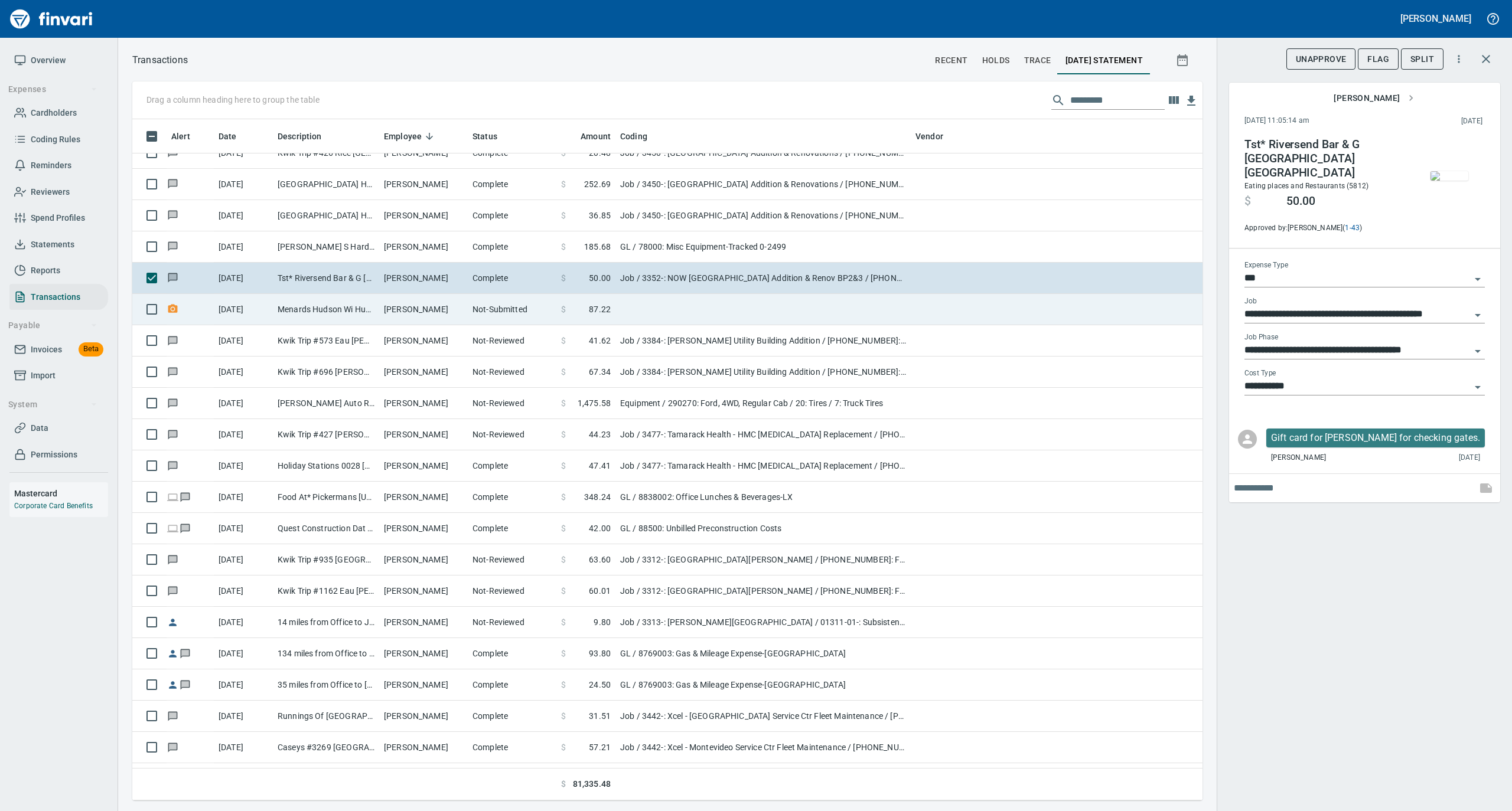
click at [418, 315] on td "Robert Ahlers" at bounding box center [423, 309] width 89 height 31
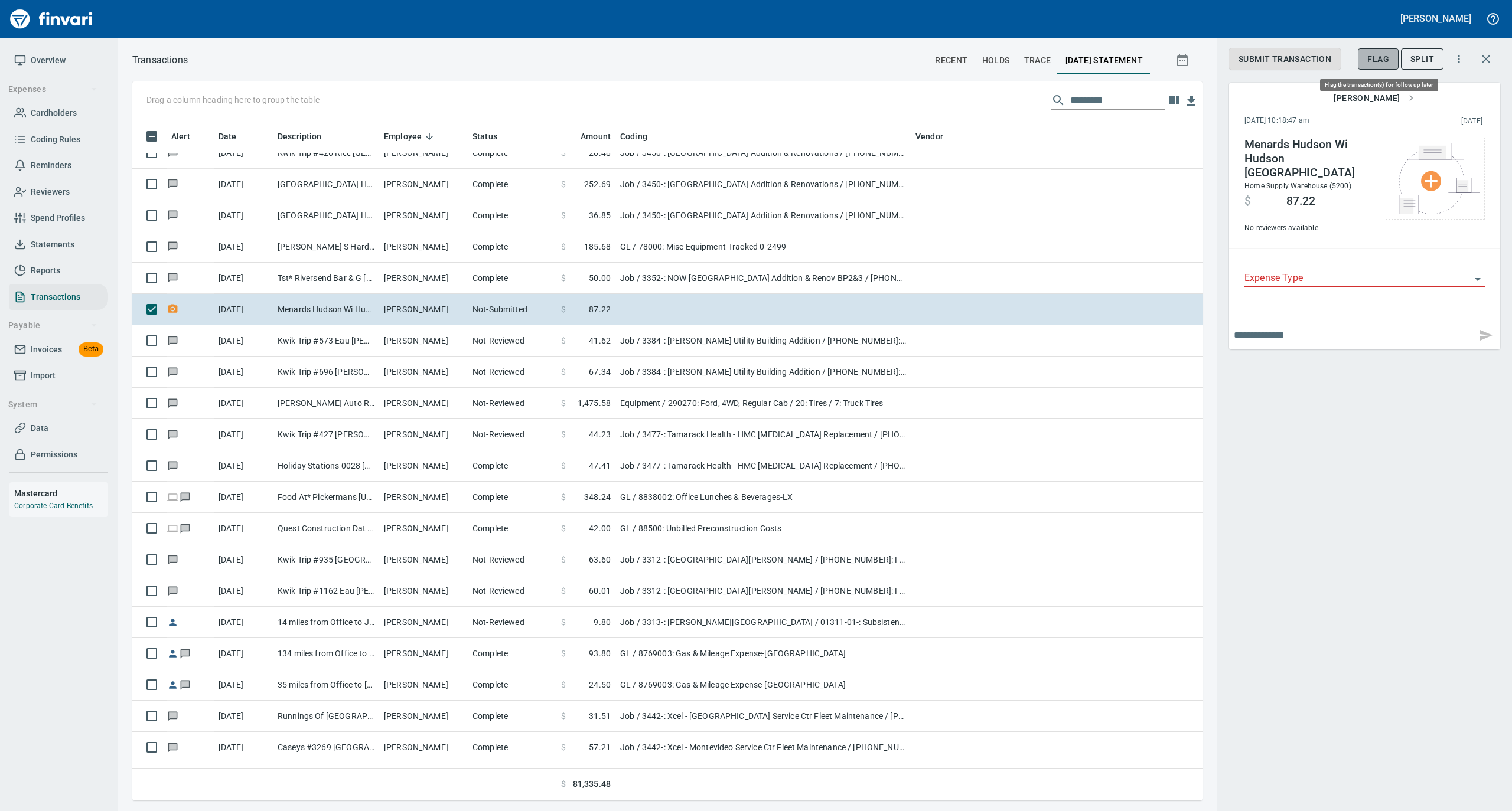
click at [1369, 62] on span "Flag" at bounding box center [1377, 58] width 22 height 14
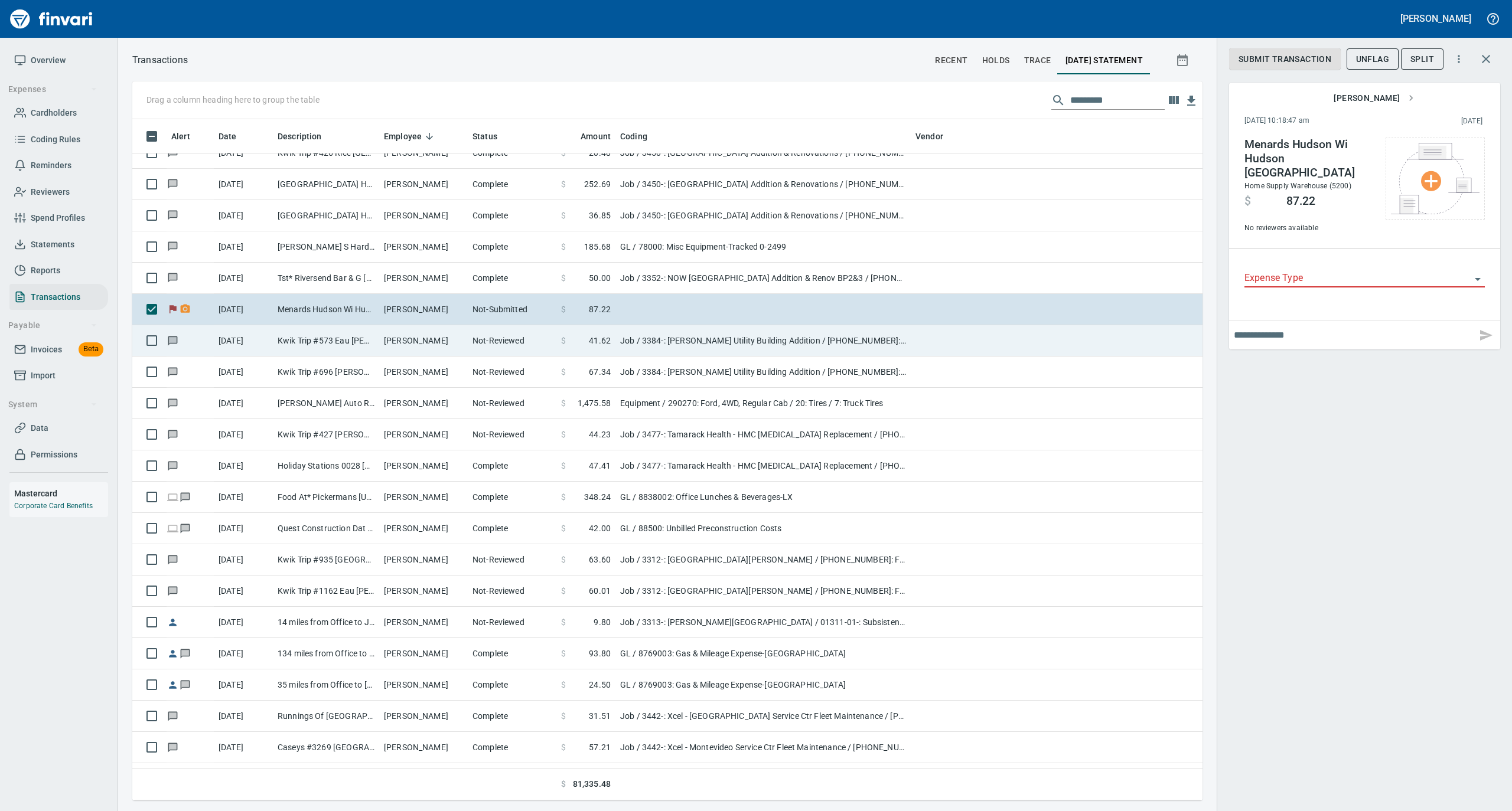
click at [390, 347] on td "Robert Ahlers" at bounding box center [423, 341] width 89 height 31
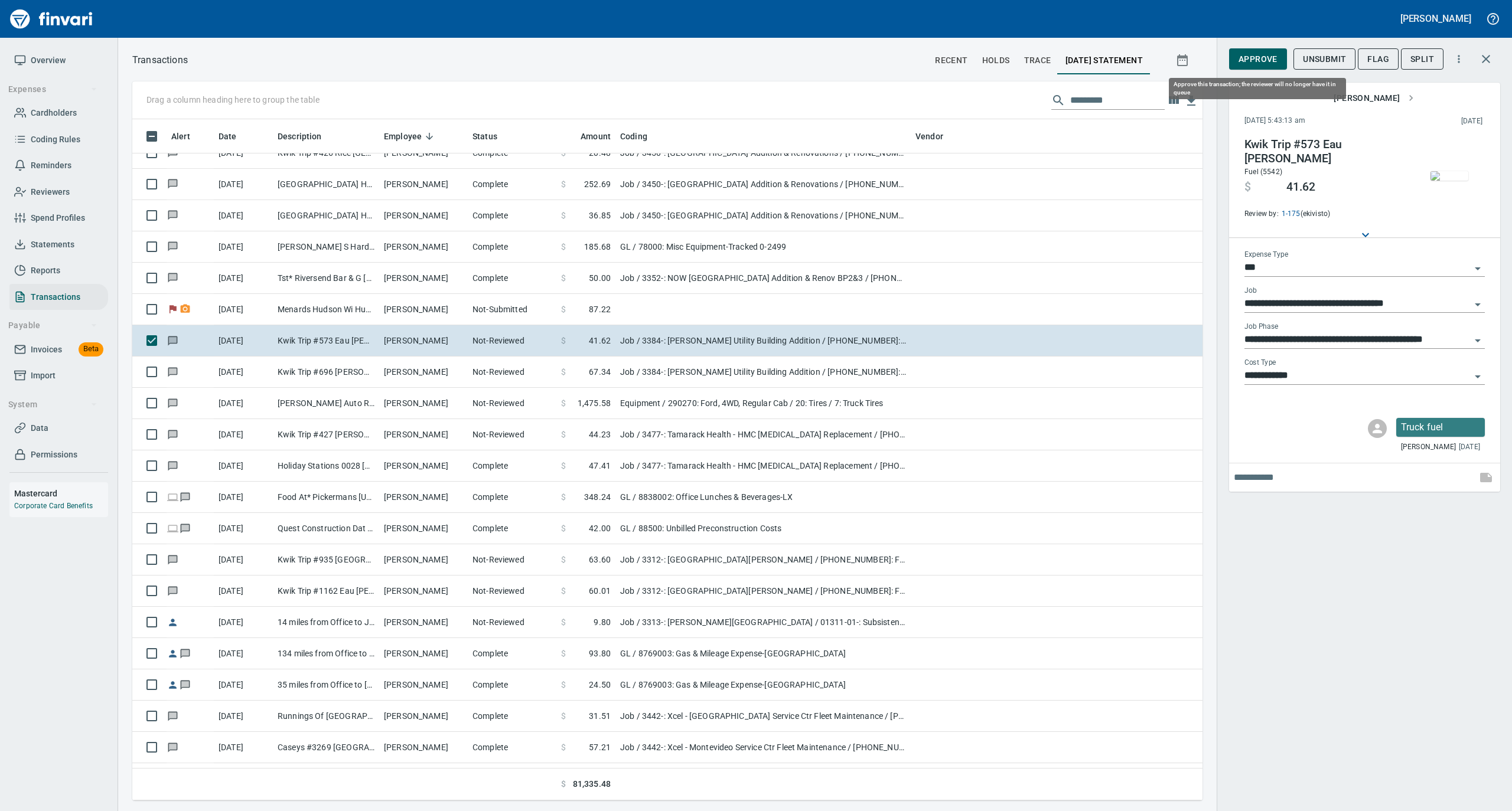
click at [1238, 62] on span "Approve" at bounding box center [1257, 58] width 39 height 14
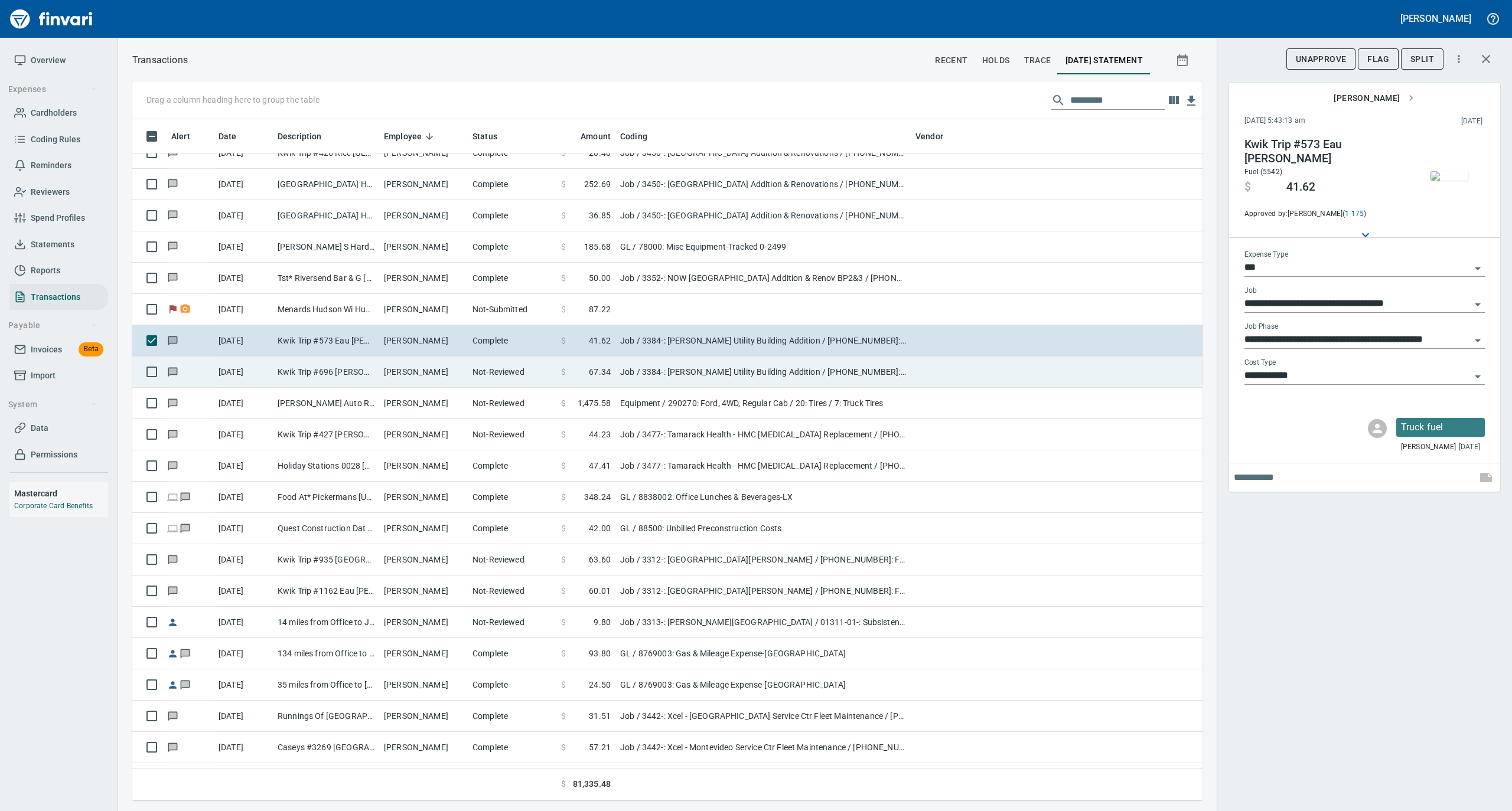
click at [472, 380] on td "Not-Reviewed" at bounding box center [512, 372] width 89 height 31
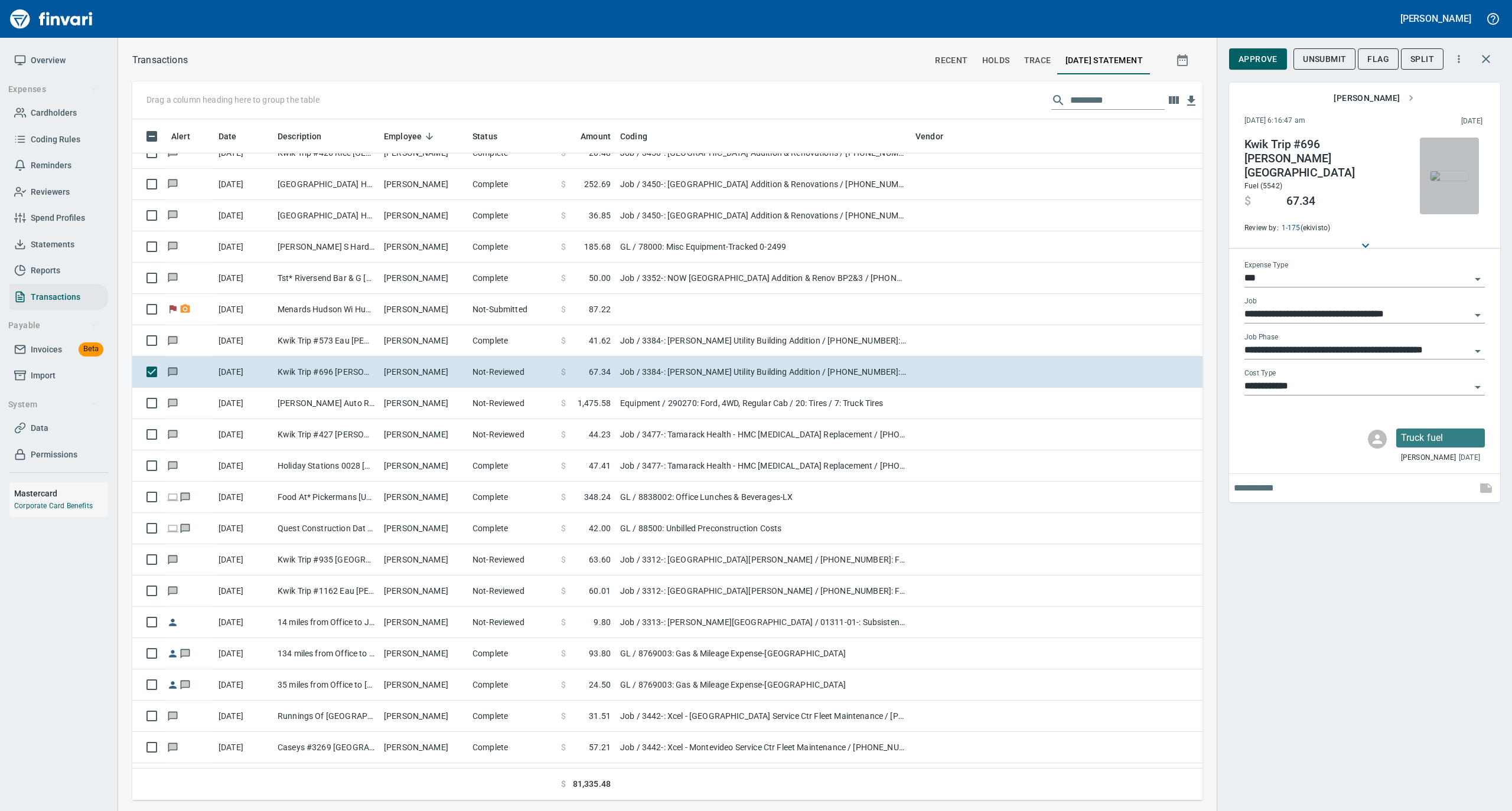
click at [1456, 171] on img "button" at bounding box center [1449, 176] width 38 height 10
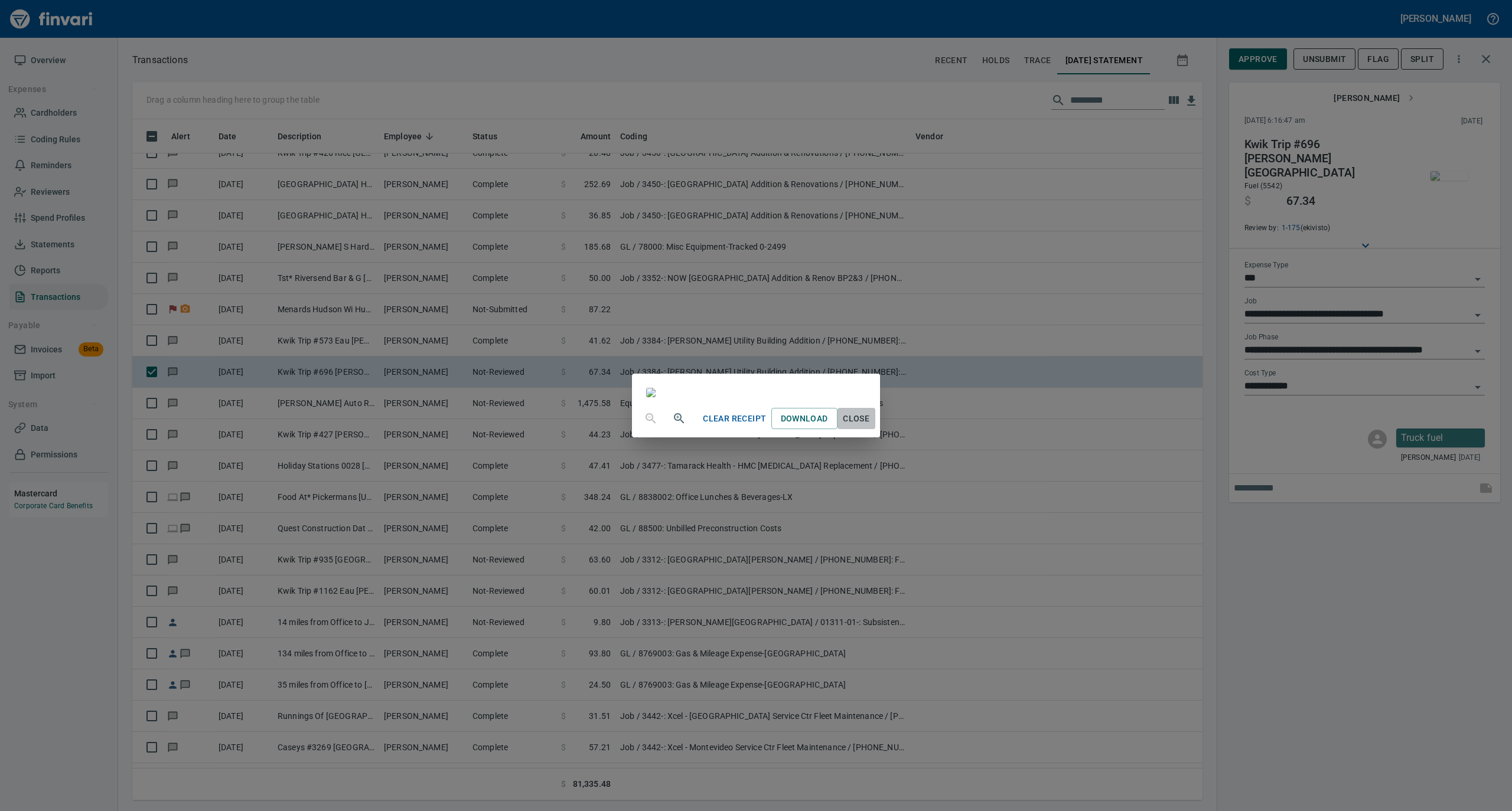
click at [871, 426] on span "Close" at bounding box center [856, 418] width 29 height 14
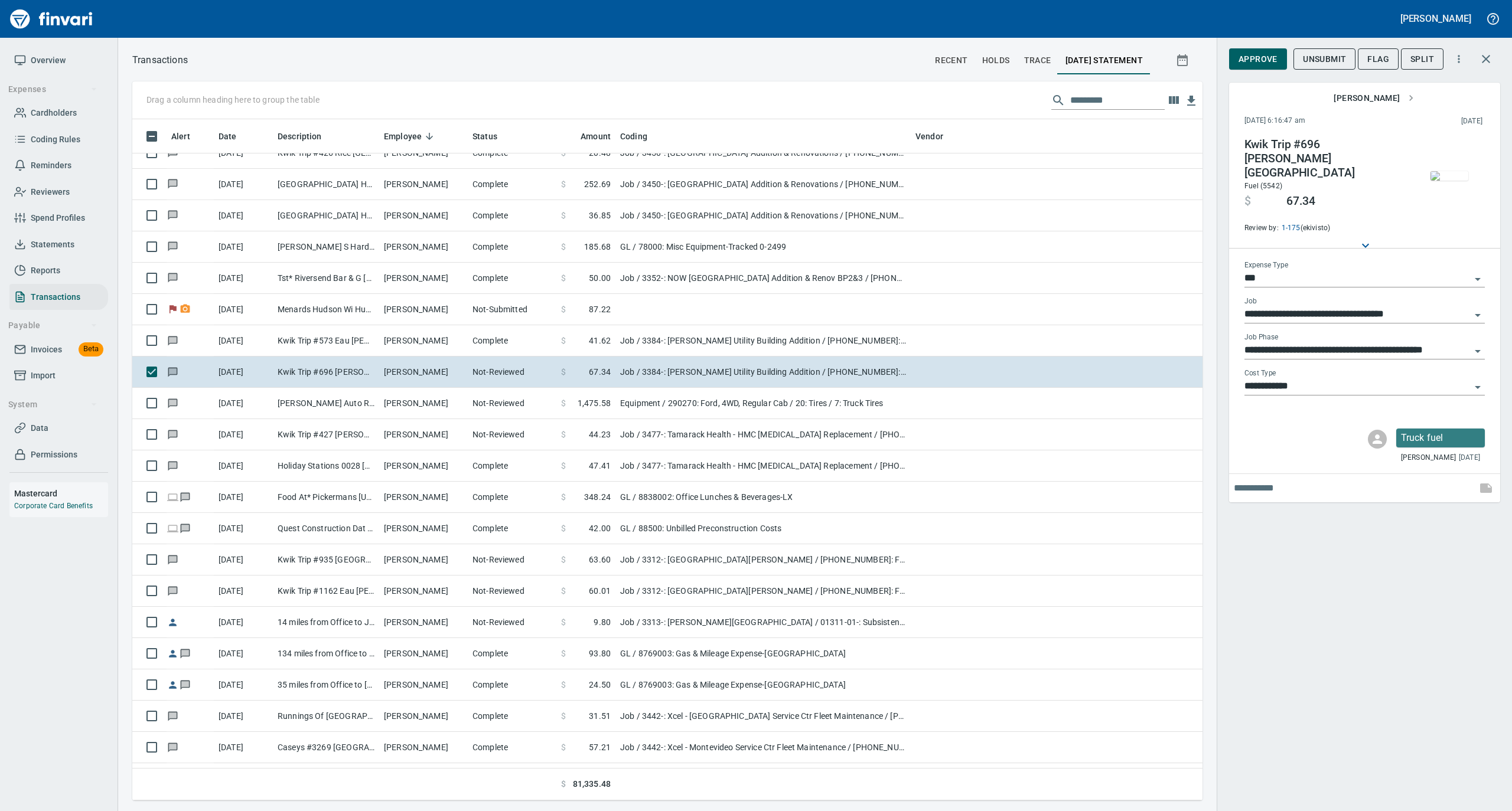
scroll to position [669, 1046]
click at [1247, 58] on span "Approve" at bounding box center [1257, 58] width 39 height 14
click at [1440, 176] on img "button" at bounding box center [1449, 176] width 38 height 10
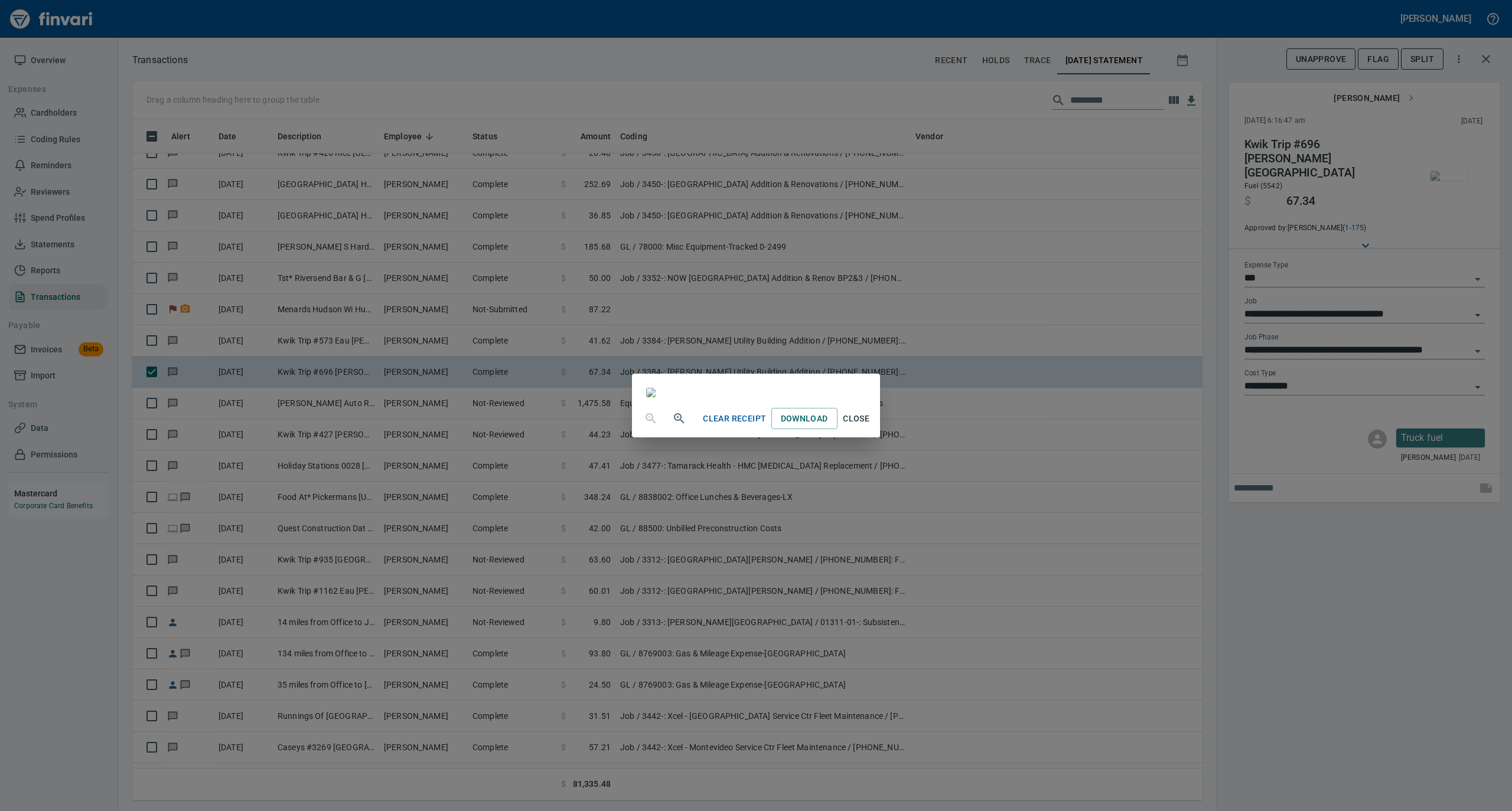
click at [871, 426] on span "Close" at bounding box center [856, 418] width 29 height 14
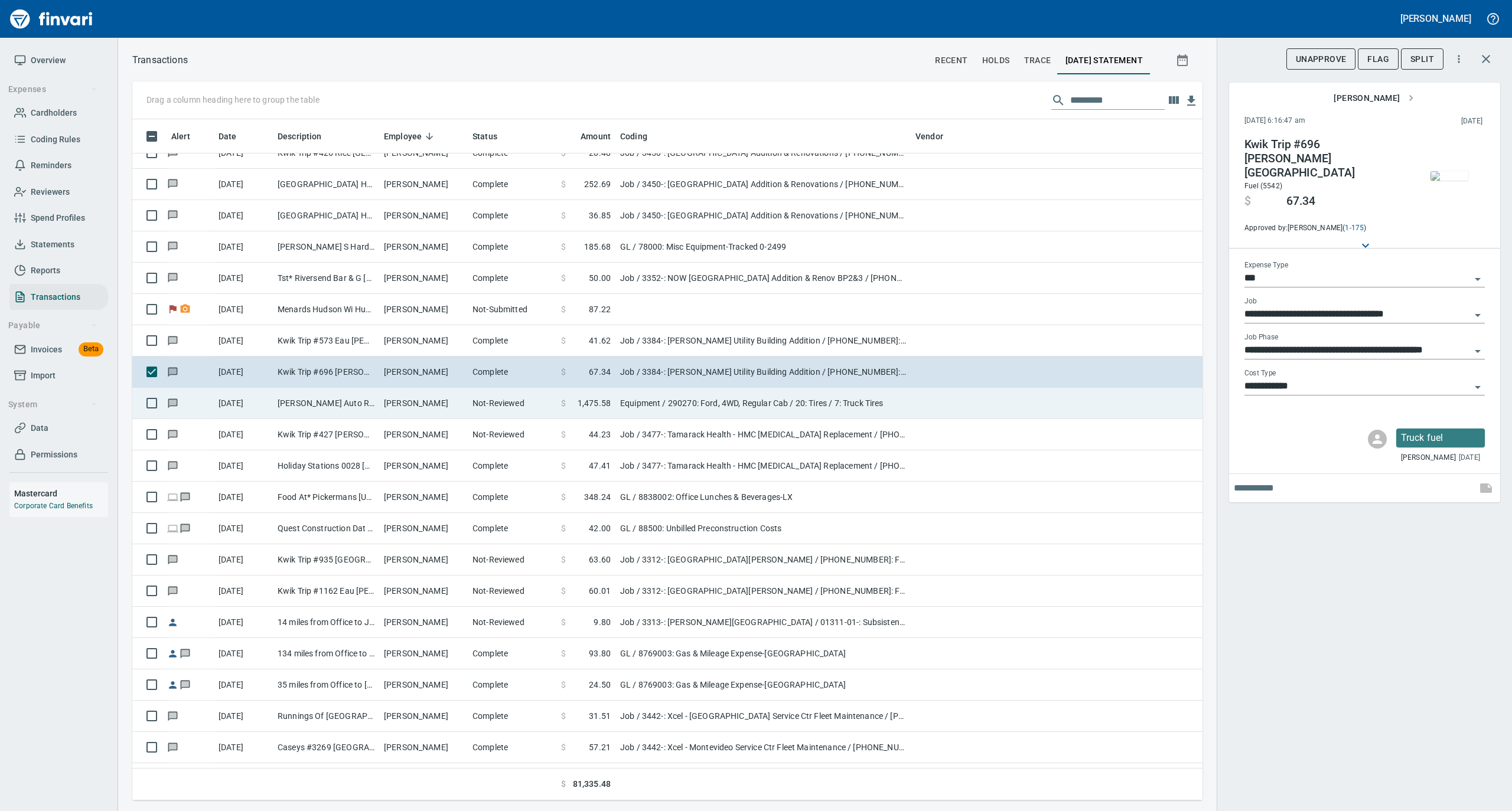
click at [539, 406] on td "Not-Reviewed" at bounding box center [512, 403] width 89 height 31
type input "*********"
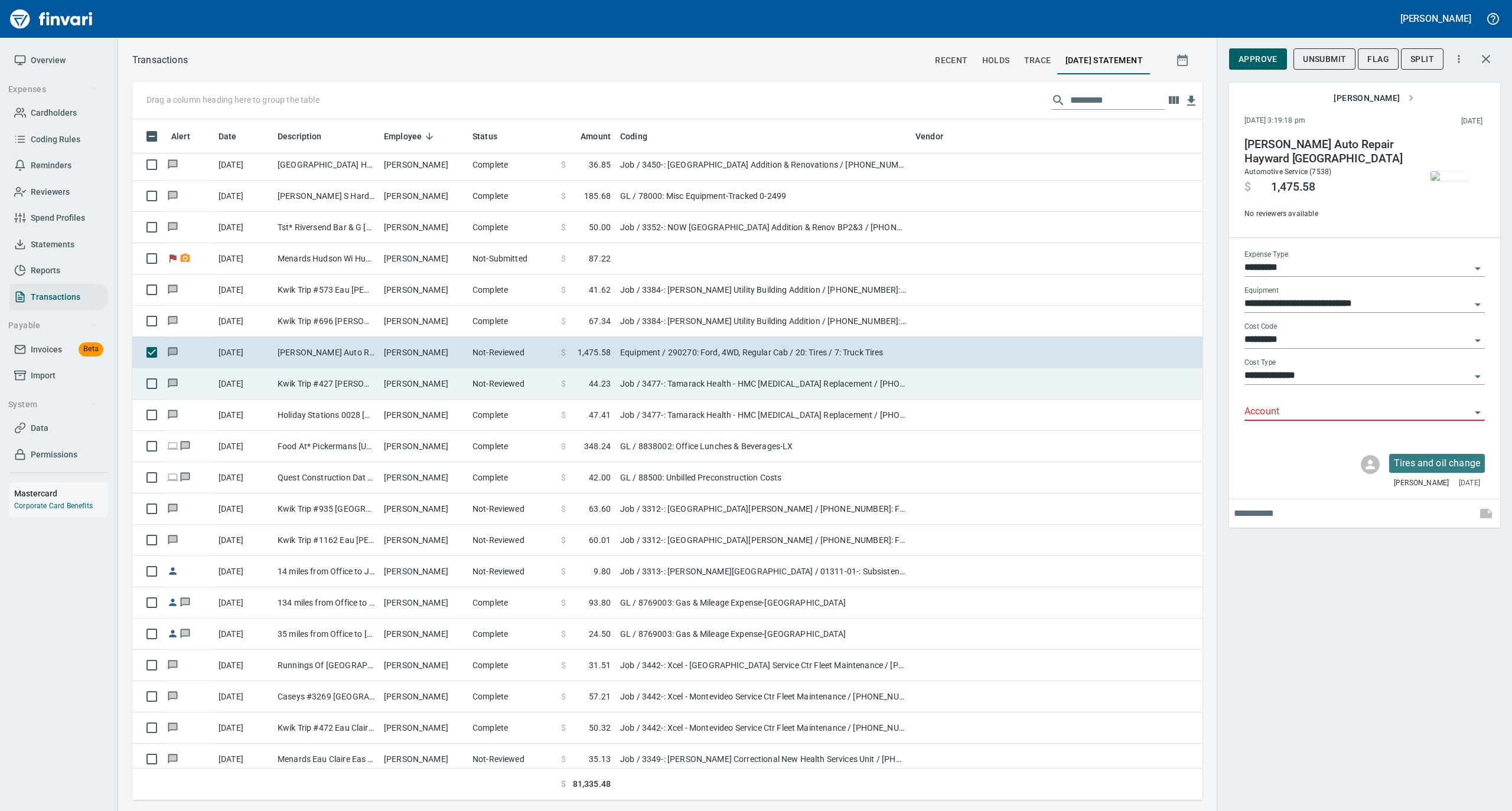
scroll to position [2046, 0]
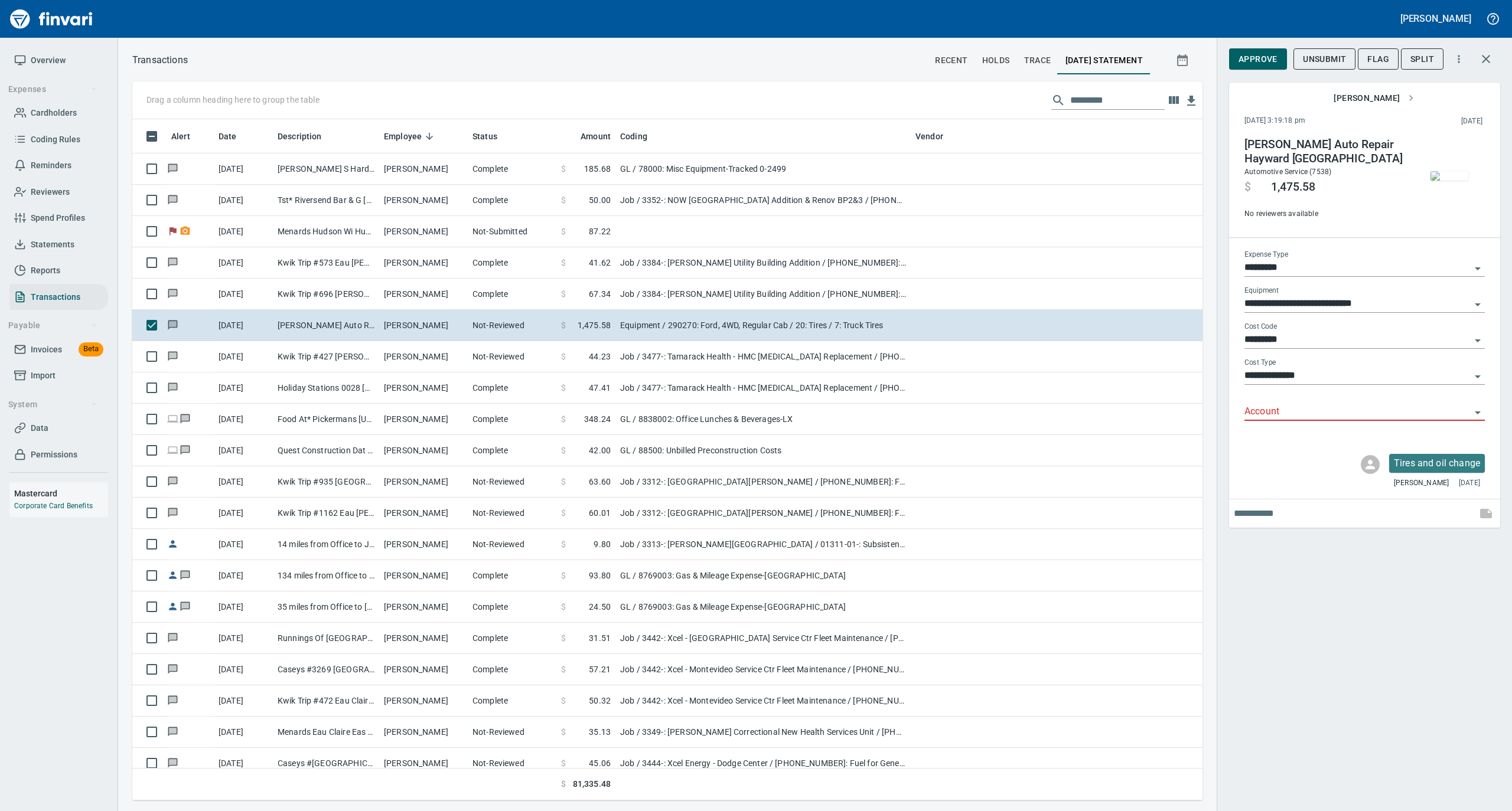
click at [1454, 180] on img "button" at bounding box center [1449, 176] width 38 height 10
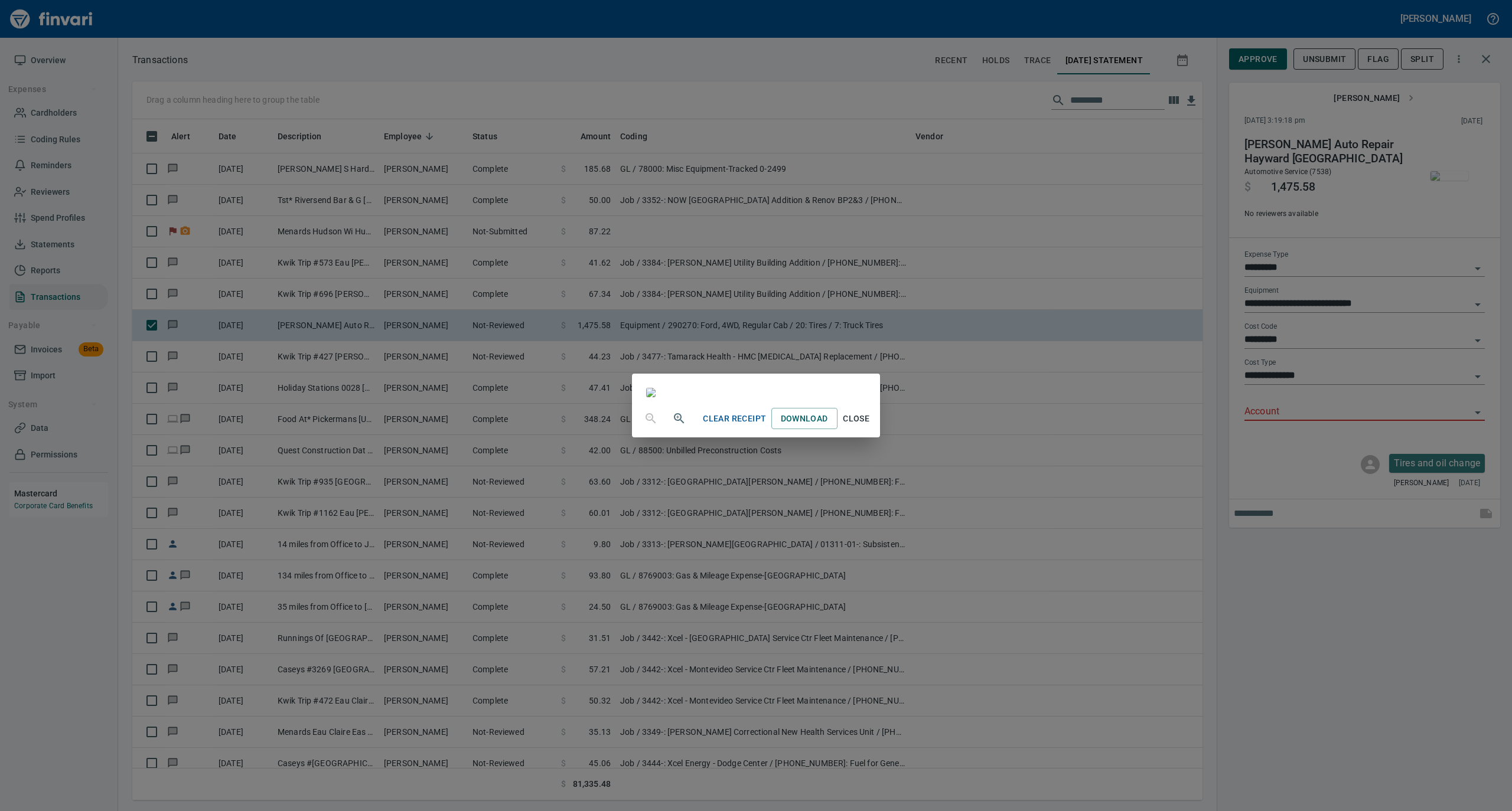
click at [871, 426] on span "Close" at bounding box center [856, 418] width 29 height 14
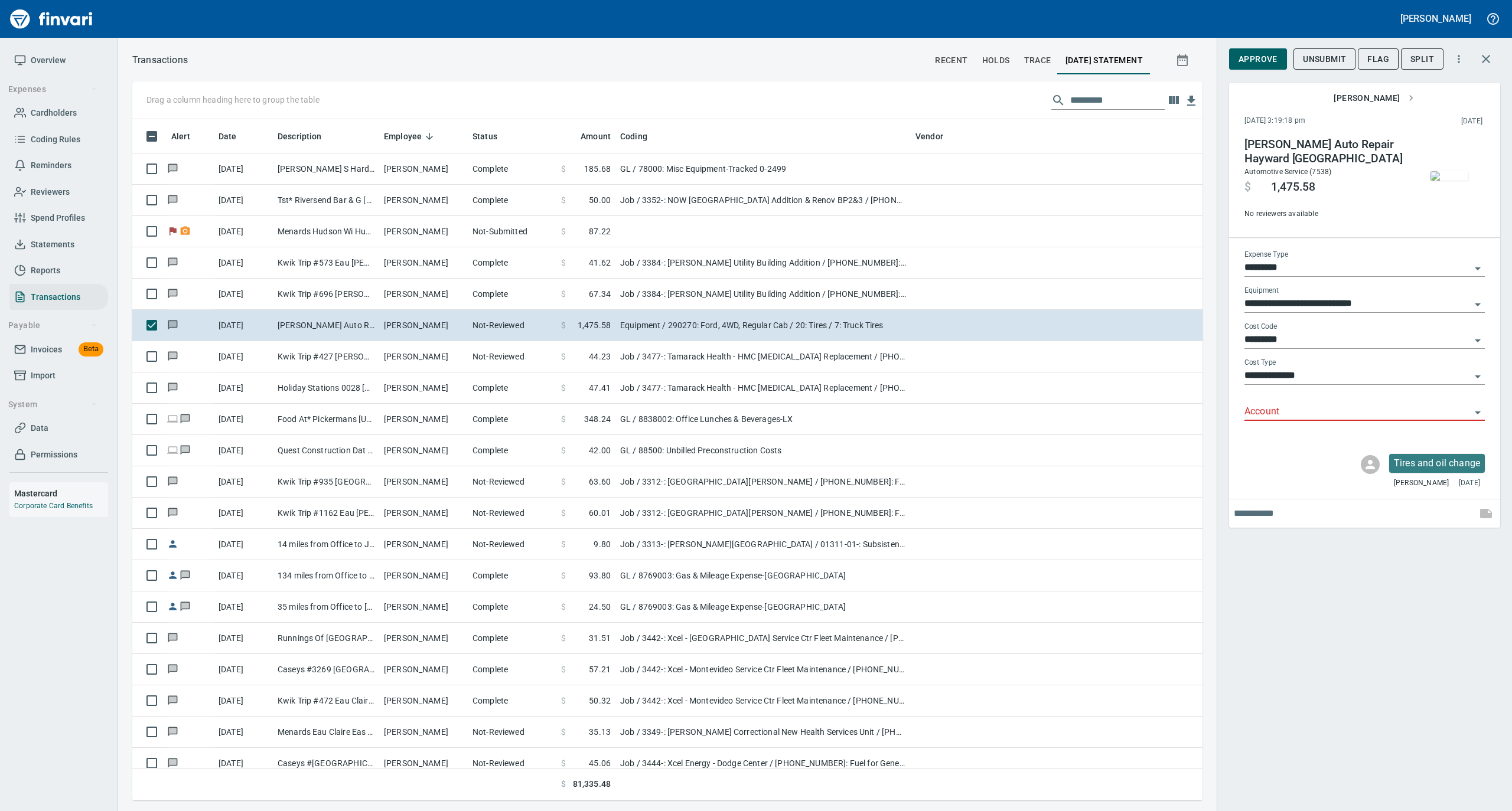
click at [1456, 180] on img "button" at bounding box center [1449, 176] width 38 height 10
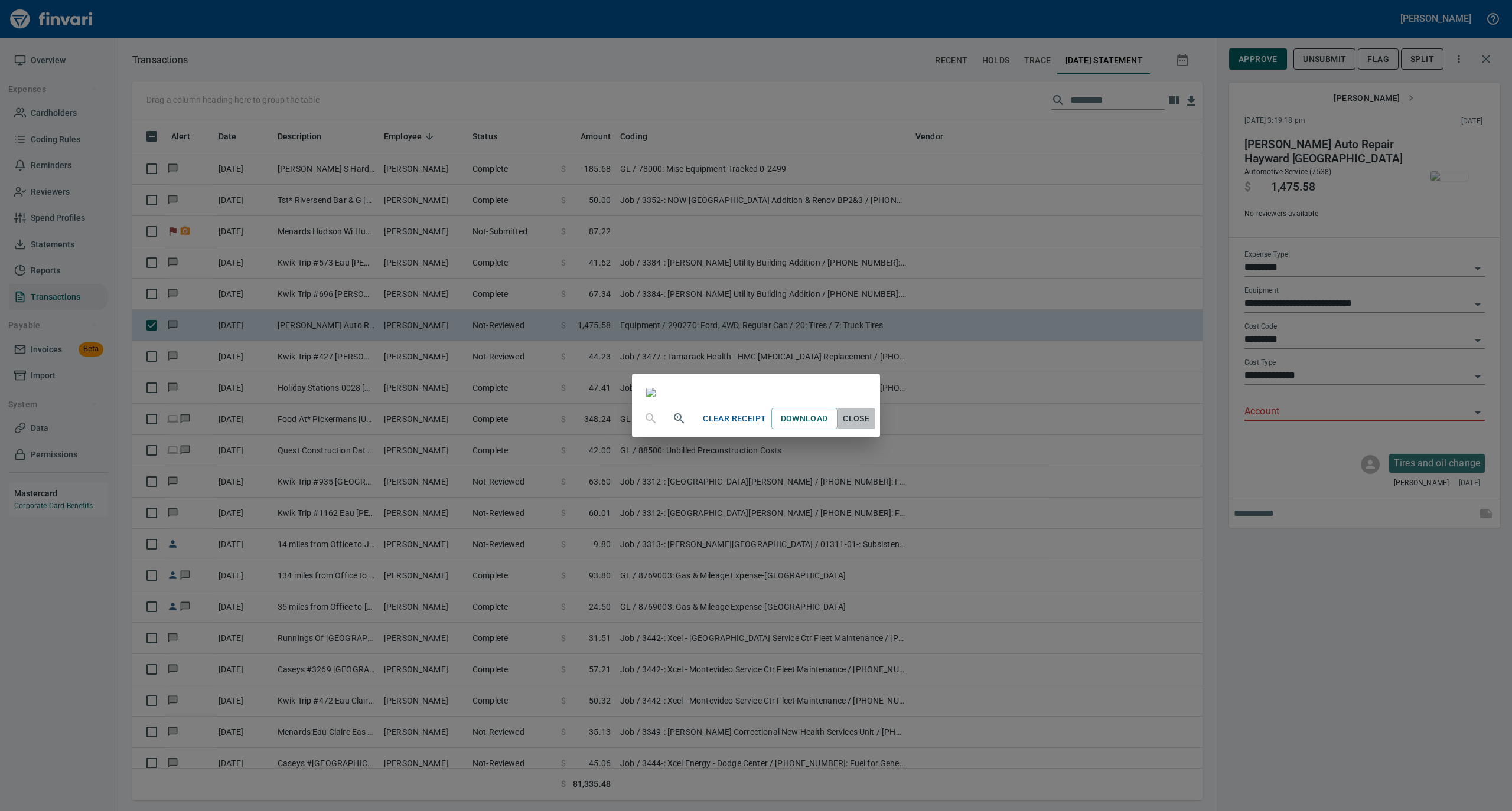
click at [871, 426] on span "Close" at bounding box center [856, 418] width 29 height 14
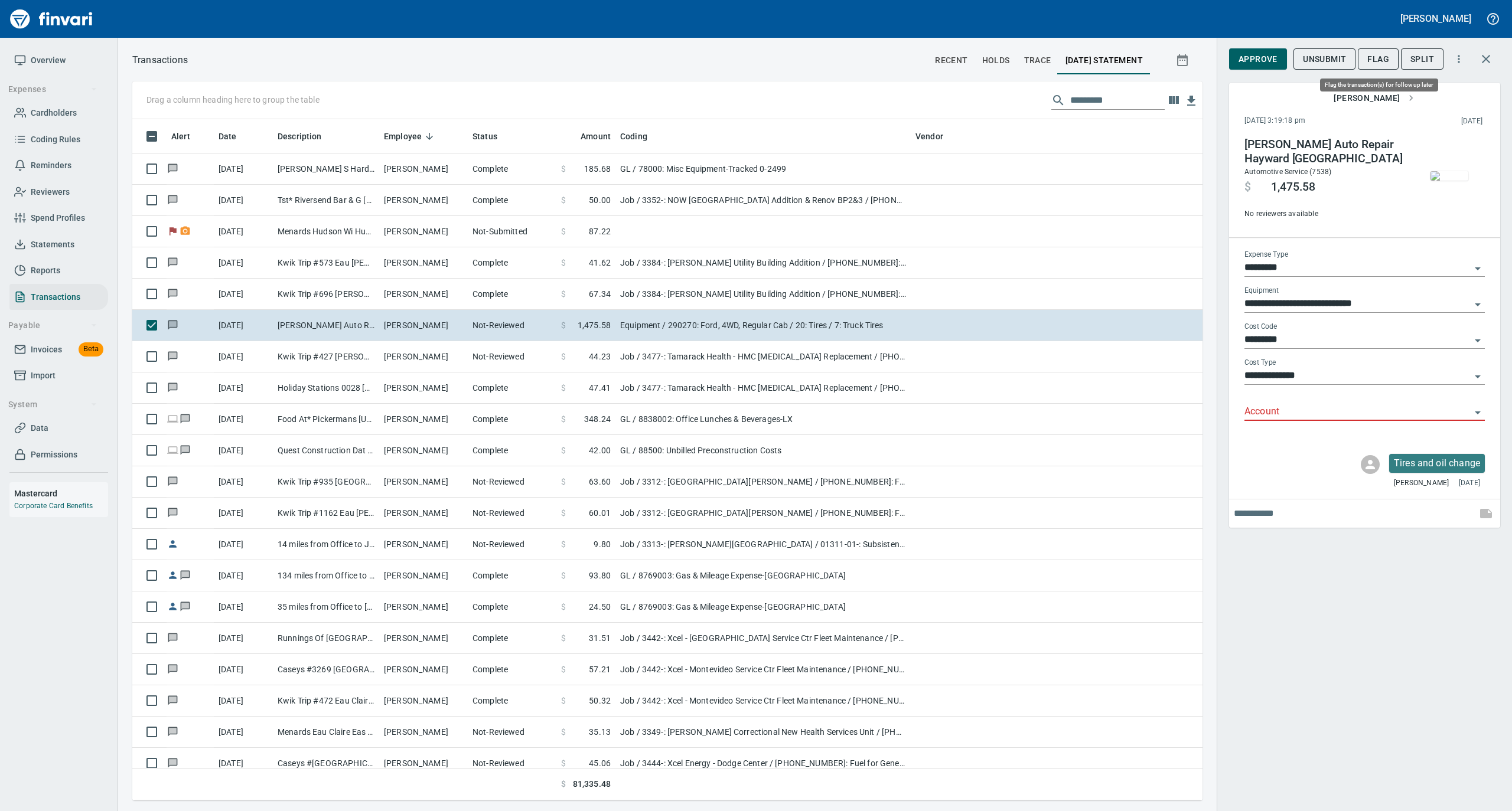
scroll to position [669, 1046]
click at [1418, 59] on span "Split" at bounding box center [1421, 58] width 24 height 14
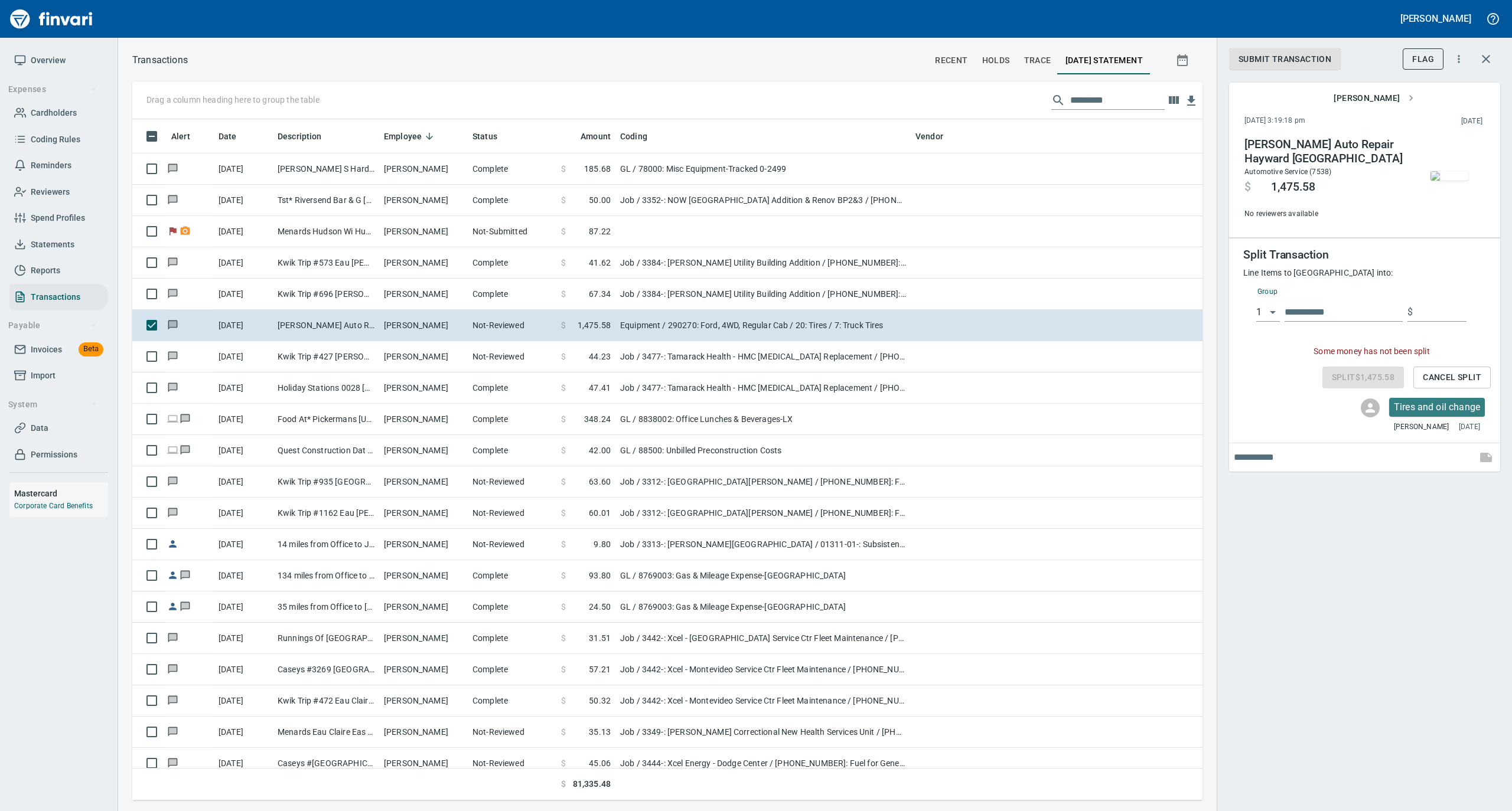
click at [1328, 310] on input "text" at bounding box center [1343, 312] width 118 height 19
type input "*****"
click at [1456, 171] on img "button" at bounding box center [1449, 176] width 38 height 10
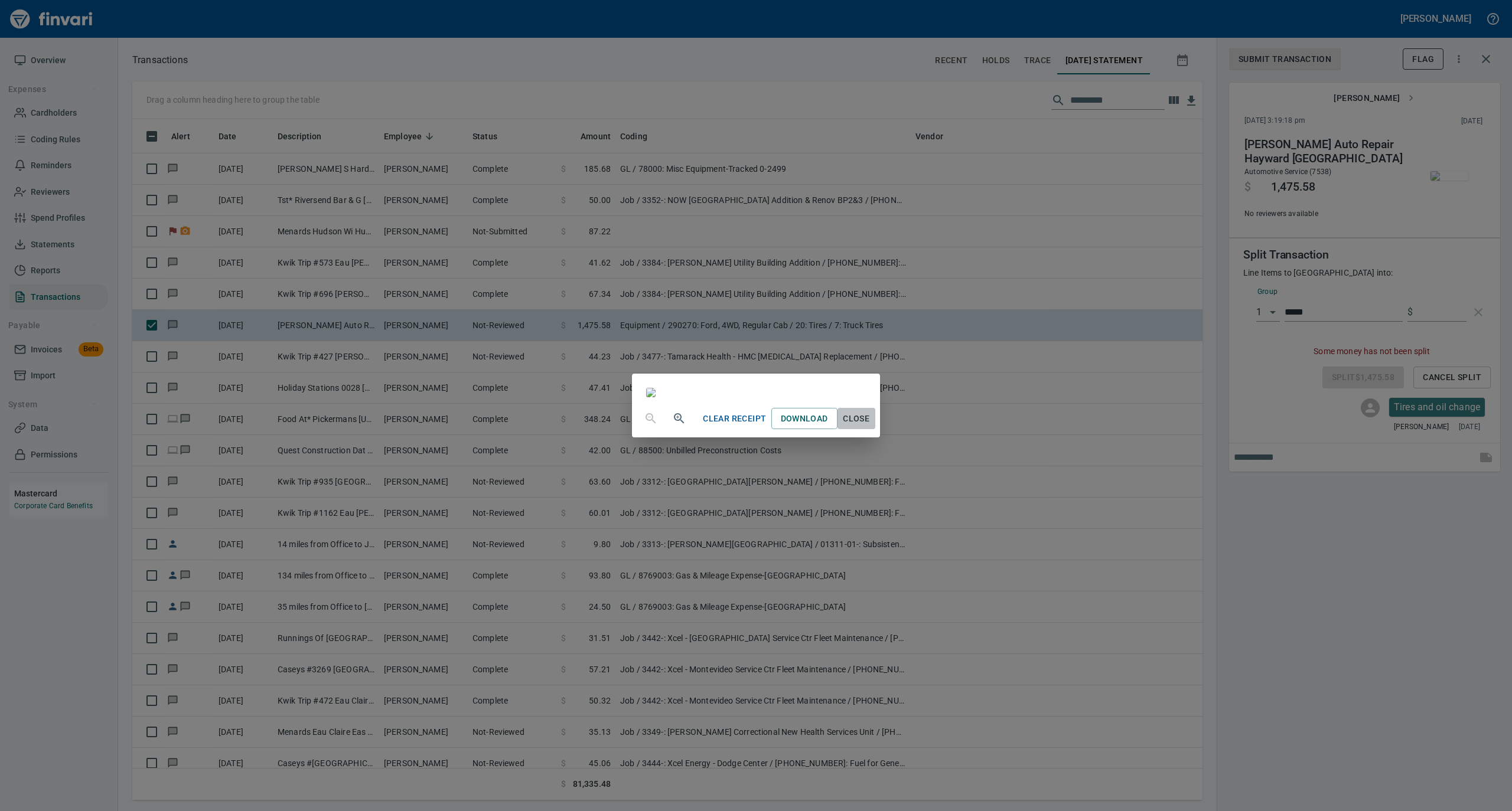
click at [871, 426] on span "Close" at bounding box center [856, 418] width 29 height 14
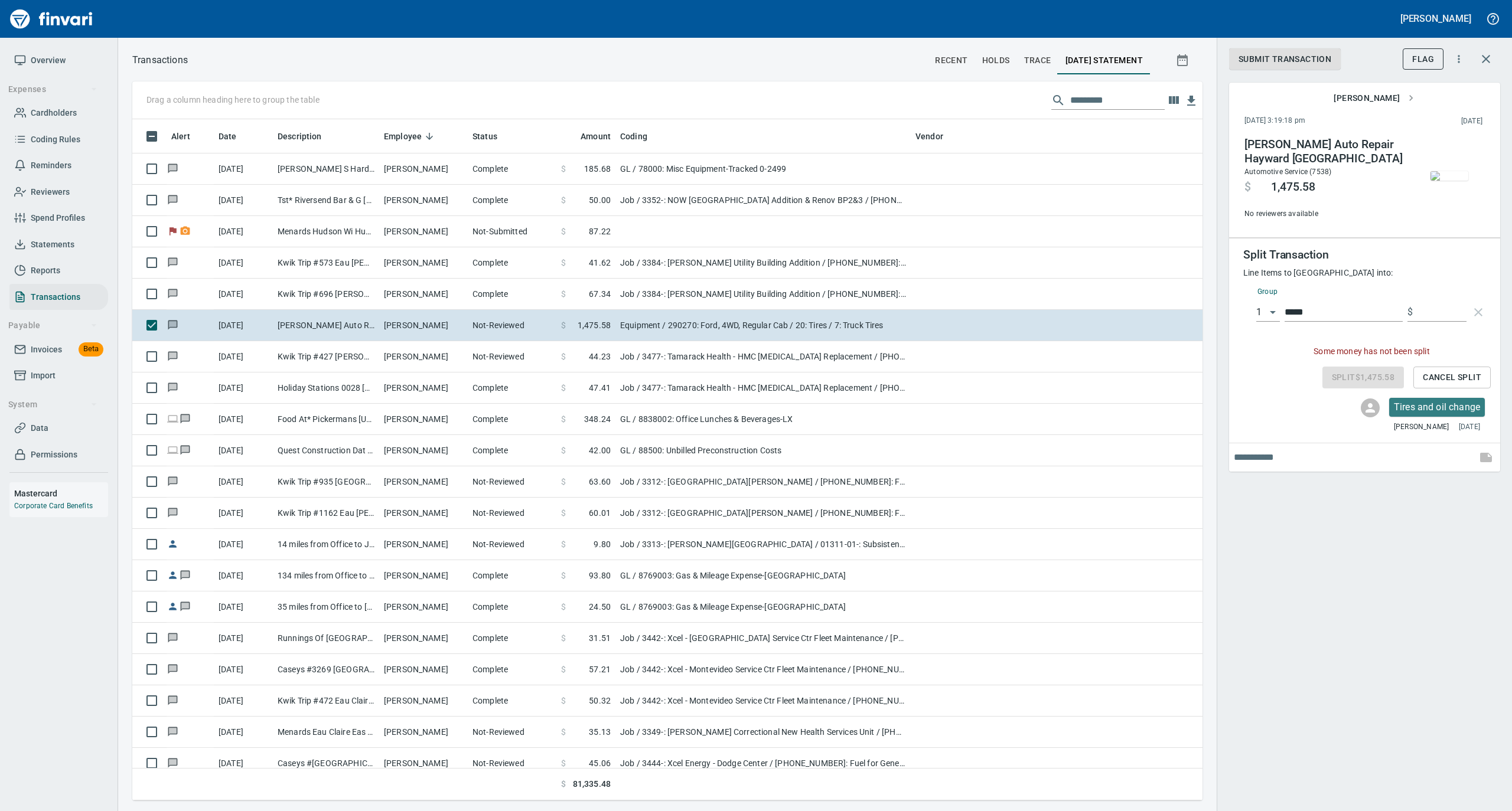
click at [1449, 171] on img "button" at bounding box center [1449, 176] width 38 height 10
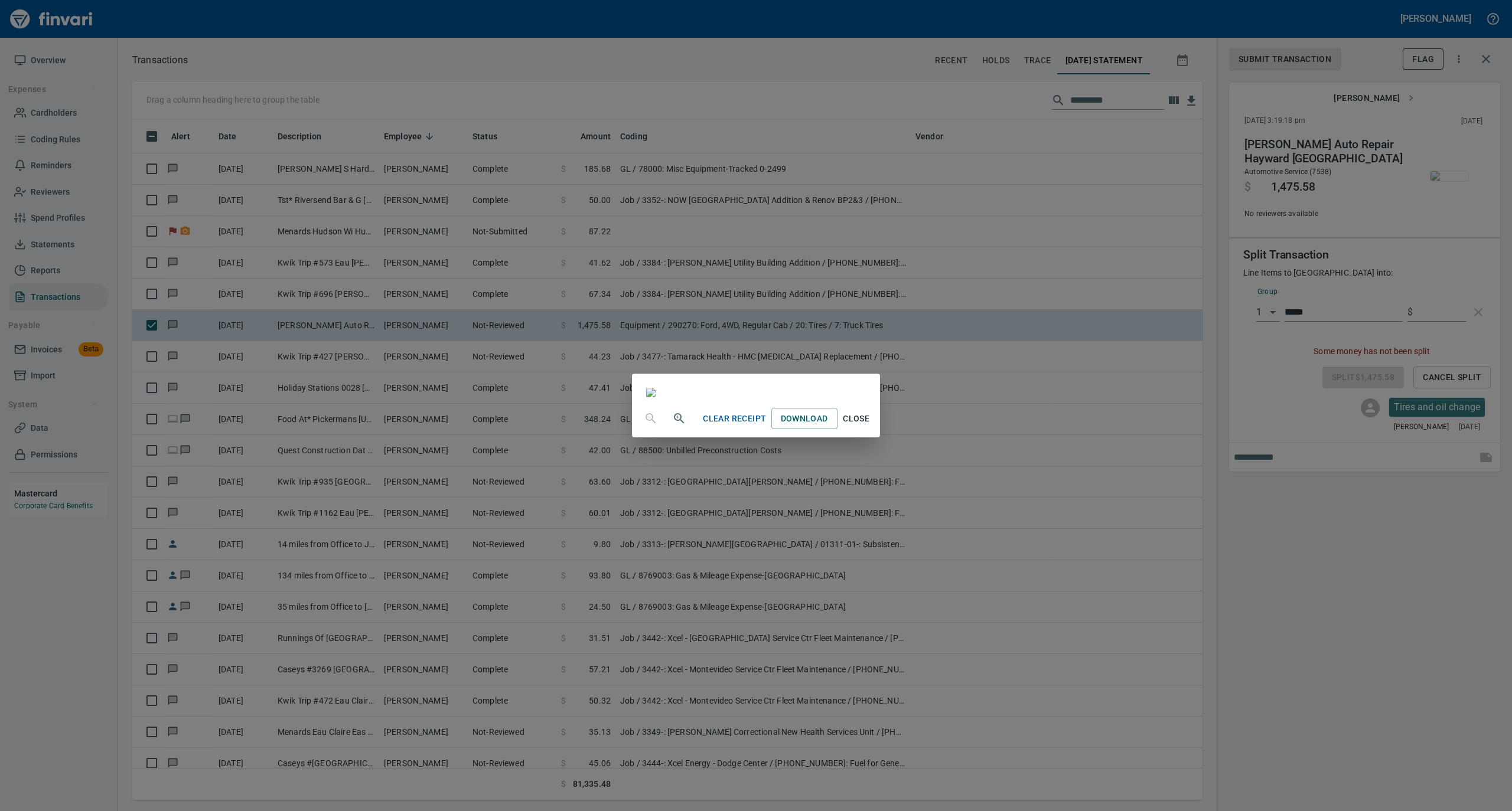
click at [1415, 308] on div "Clear Receipt Download Close" at bounding box center [756, 406] width 1512 height 811
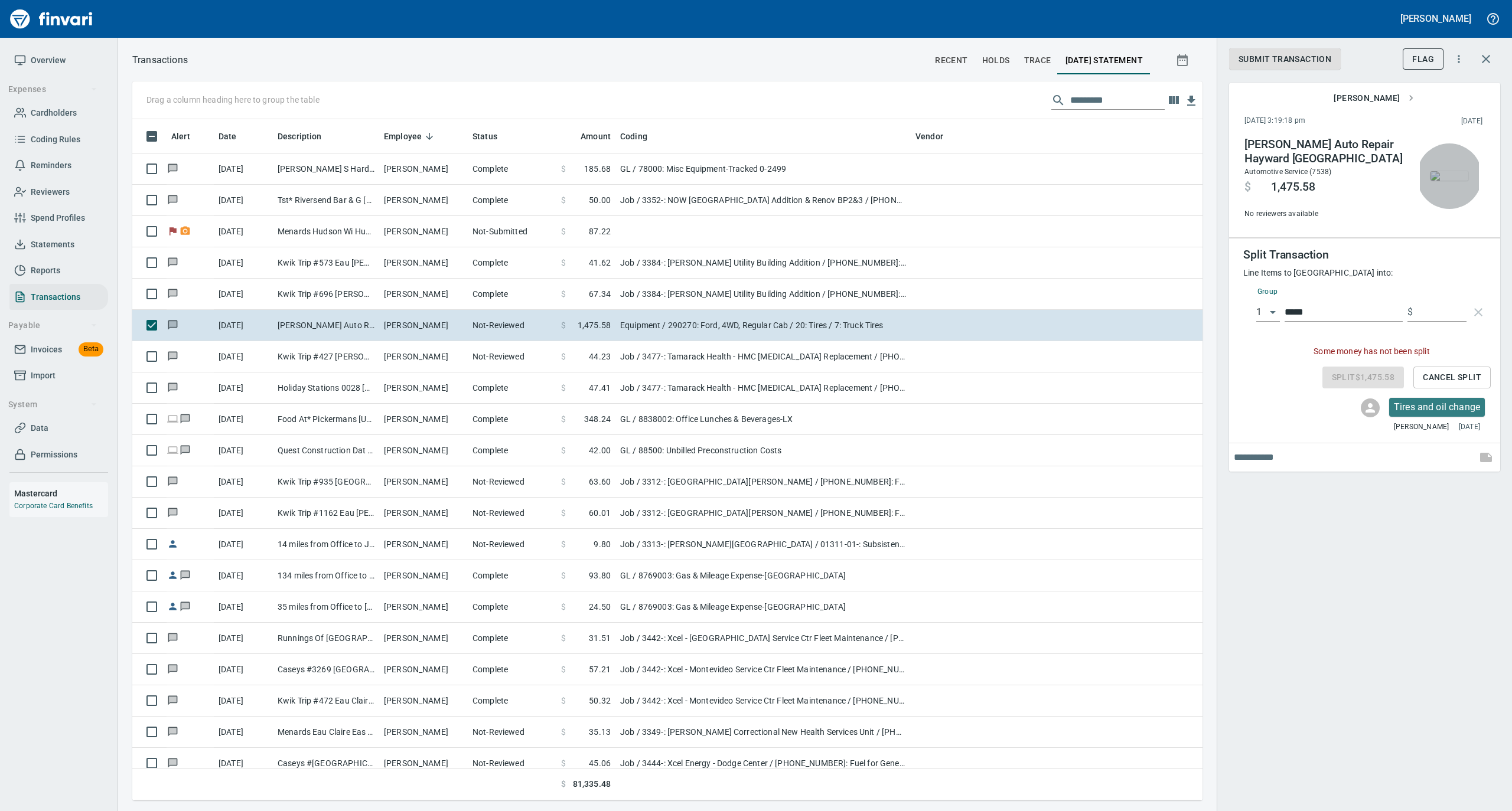
click at [1425, 314] on input "text" at bounding box center [1441, 312] width 49 height 19
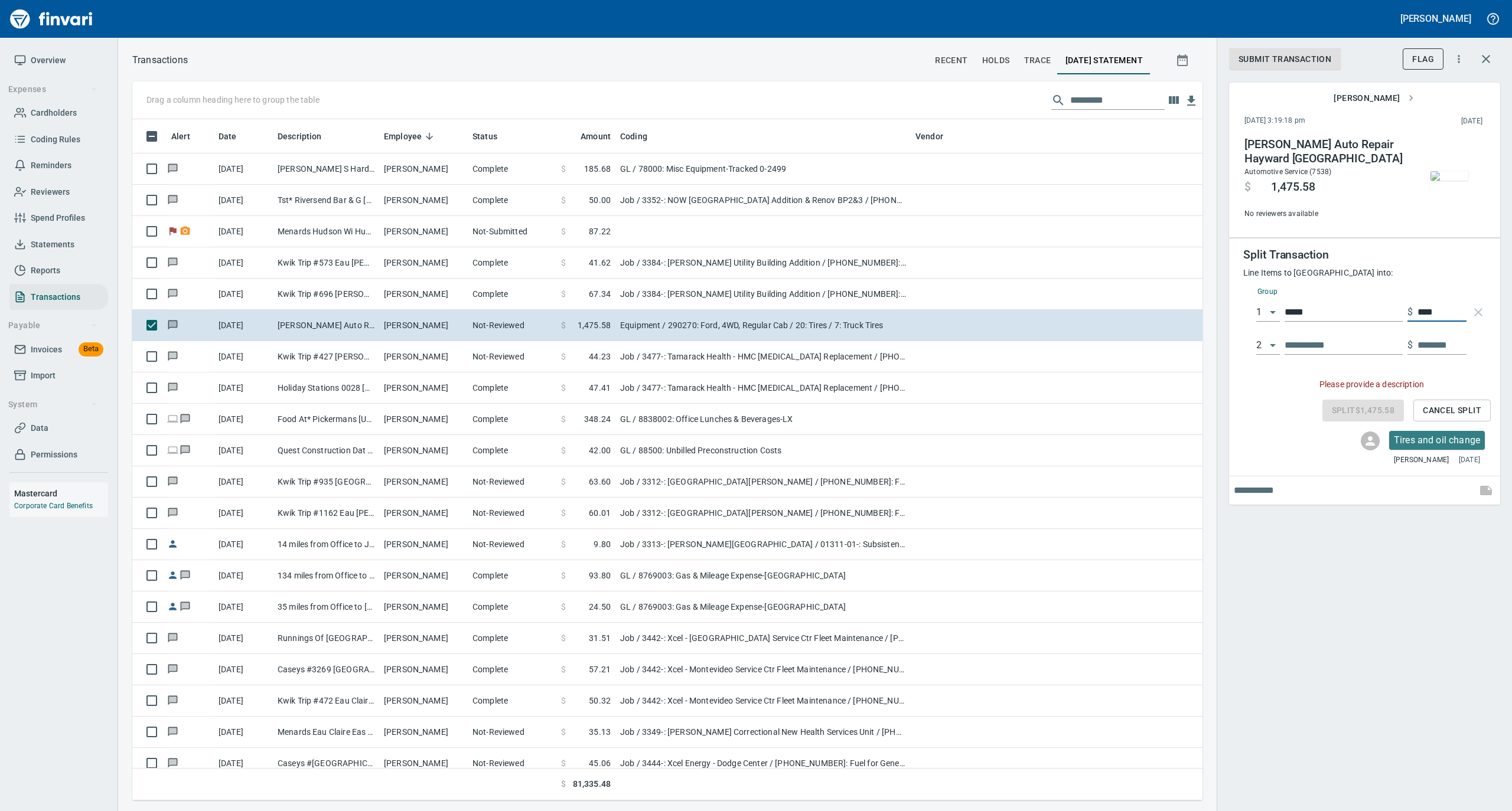
click at [1303, 344] on input "text" at bounding box center [1343, 345] width 118 height 19
drag, startPoint x: 1440, startPoint y: 308, endPoint x: 1406, endPoint y: 312, distance: 34.2
click at [1407, 312] on div "$ *****" at bounding box center [1437, 312] width 59 height 19
click at [1326, 343] on input "text" at bounding box center [1343, 345] width 118 height 19
click at [1440, 171] on img "button" at bounding box center [1449, 176] width 38 height 10
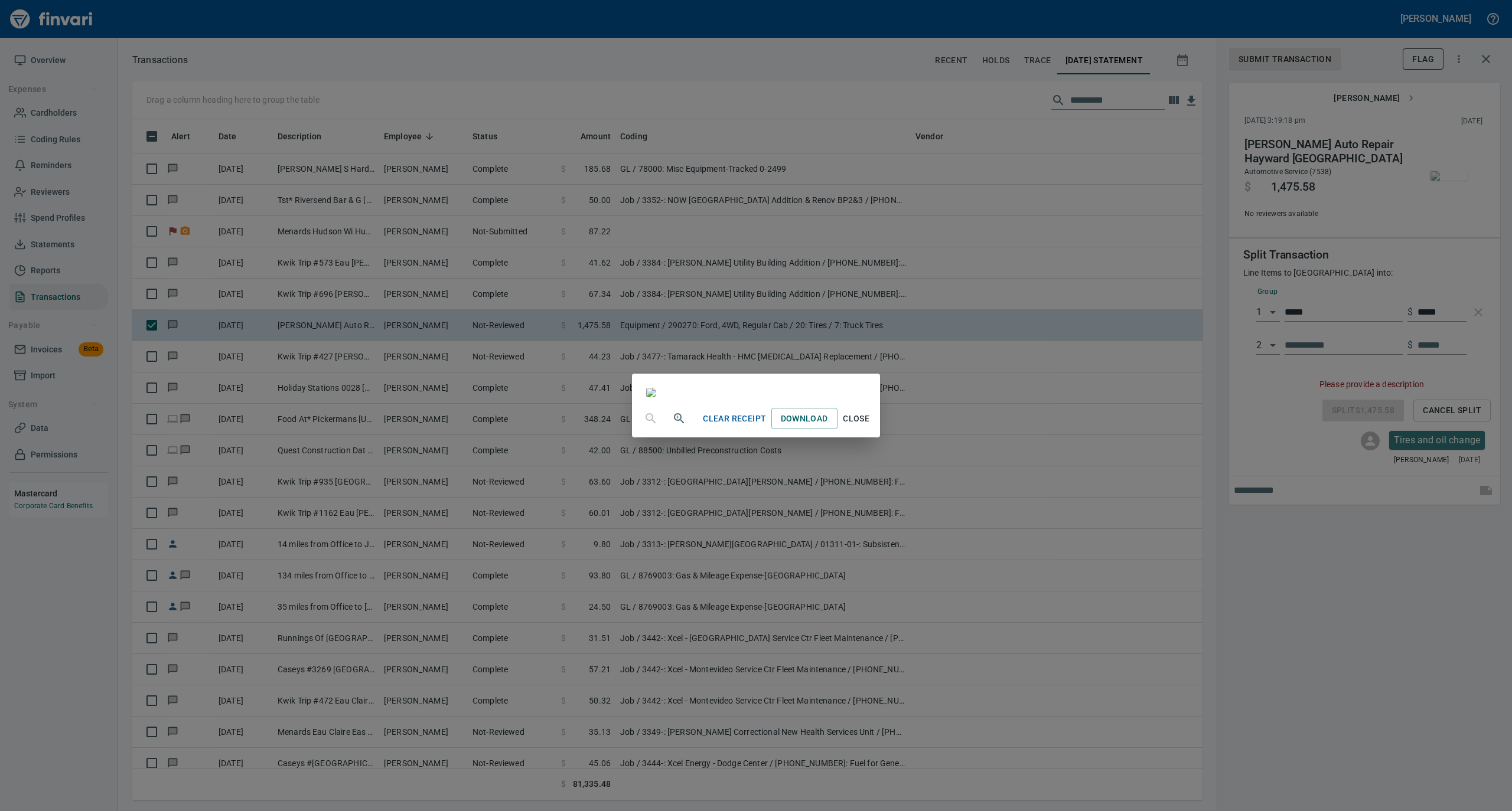
click at [1445, 315] on div "Clear Receipt Download Close" at bounding box center [756, 406] width 1512 height 811
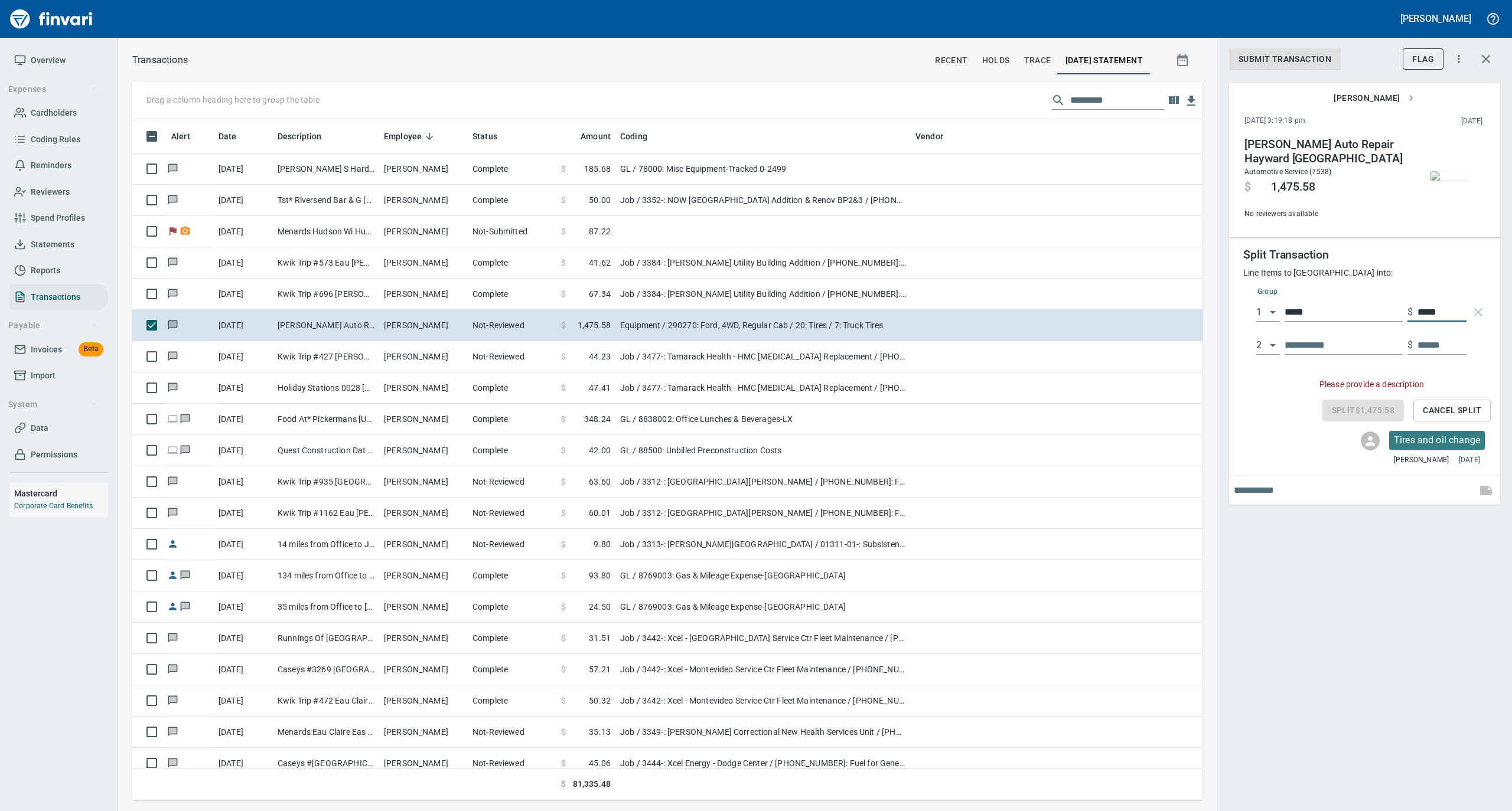
drag, startPoint x: 1441, startPoint y: 312, endPoint x: 1416, endPoint y: 314, distance: 25.1
click at [1416, 314] on div "$ *****" at bounding box center [1437, 312] width 59 height 19
click at [1329, 343] on input "text" at bounding box center [1343, 345] width 118 height 19
type input "********"
click at [1365, 350] on input "**********" at bounding box center [1343, 345] width 118 height 19
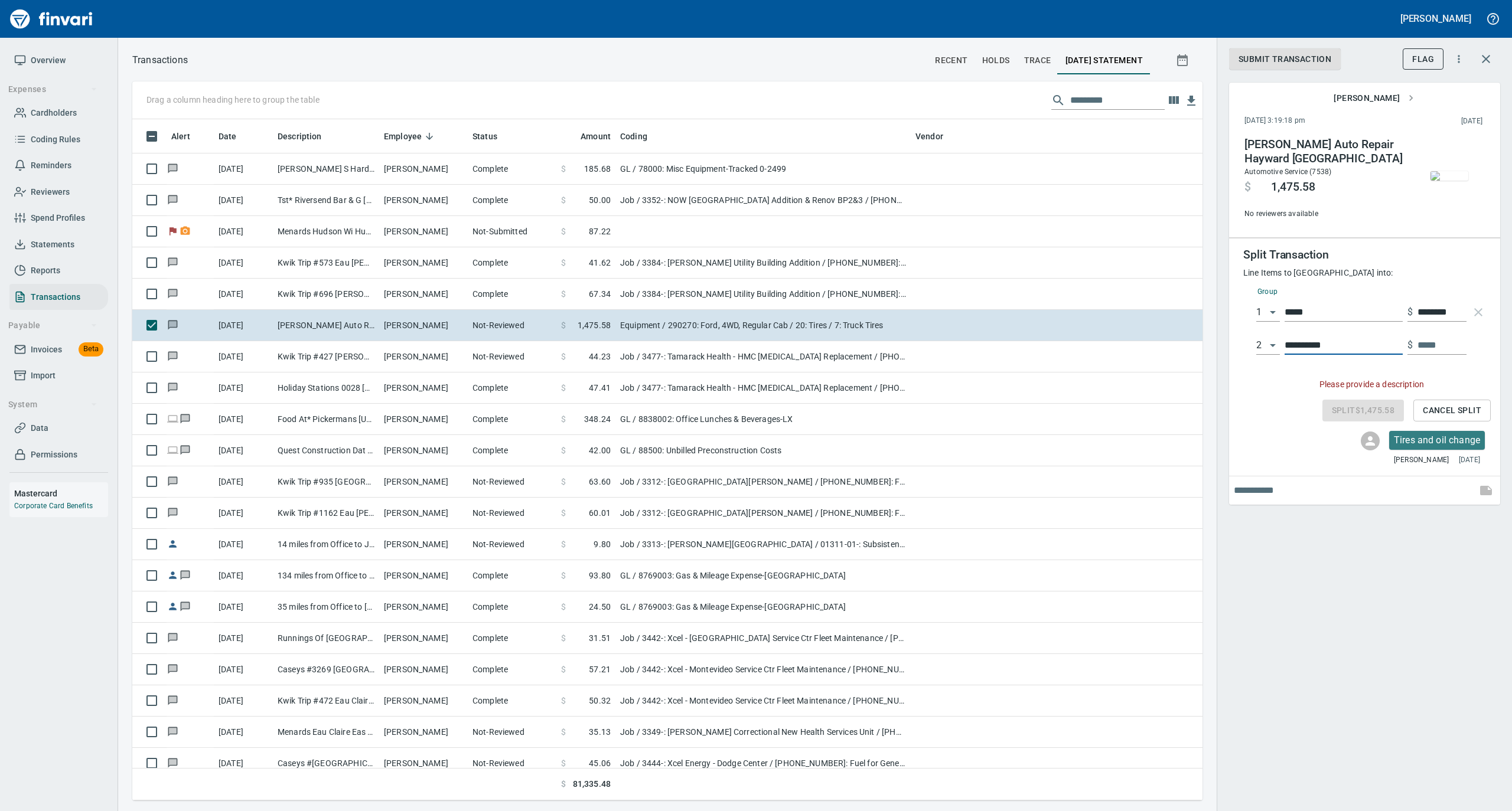
type input "**********"
click at [1443, 347] on input "text" at bounding box center [1441, 345] width 49 height 19
type input "*****"
click at [1350, 400] on span "Split $1,475.58" at bounding box center [1363, 398] width 63 height 14
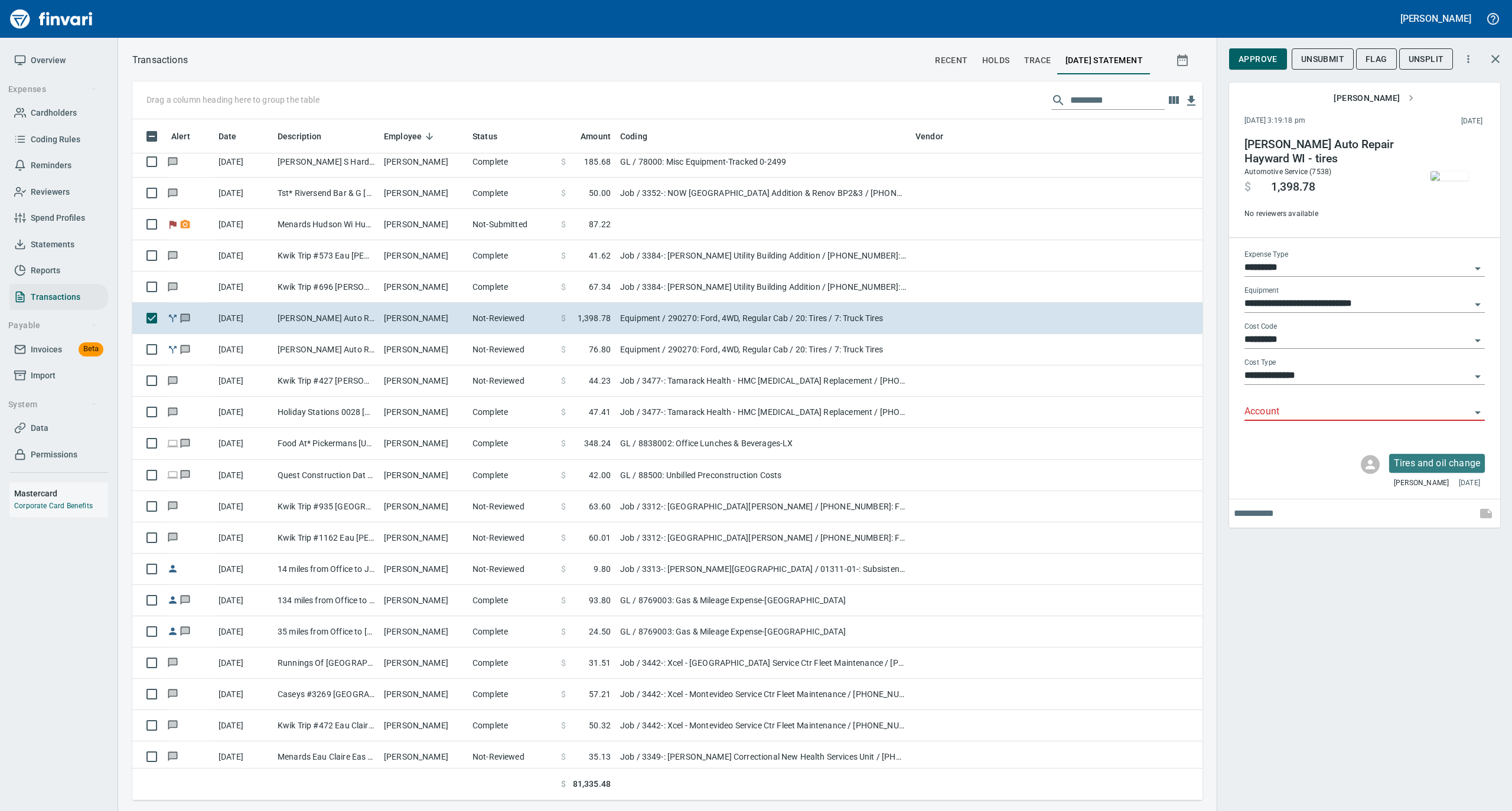
click at [1278, 406] on input "Account" at bounding box center [1356, 411] width 226 height 16
click at [1270, 445] on li "75000: Truck Repair Labor & Parts" at bounding box center [1364, 442] width 241 height 29
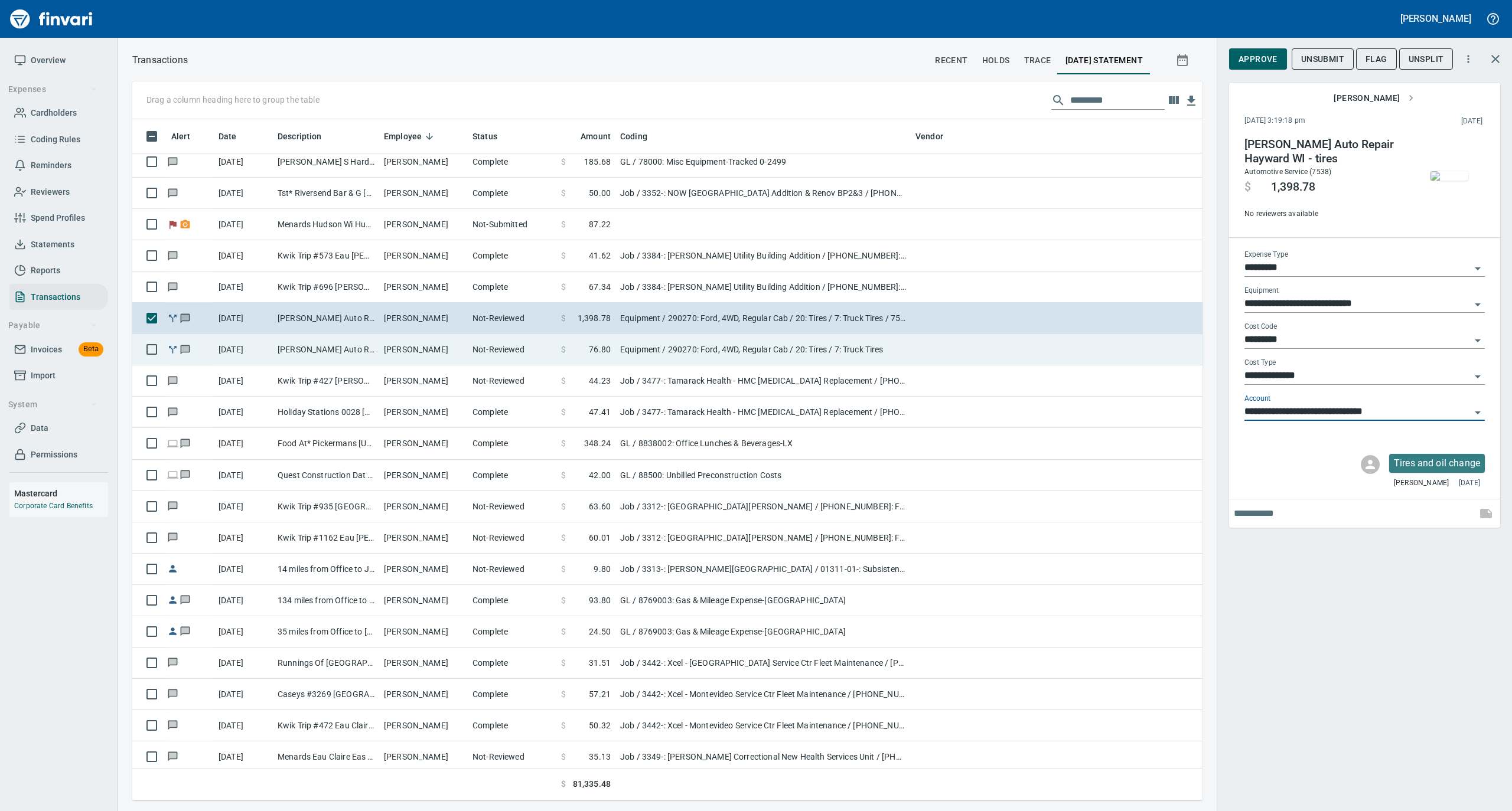
type input "**********"
click at [496, 354] on td "Not-Reviewed" at bounding box center [512, 349] width 89 height 31
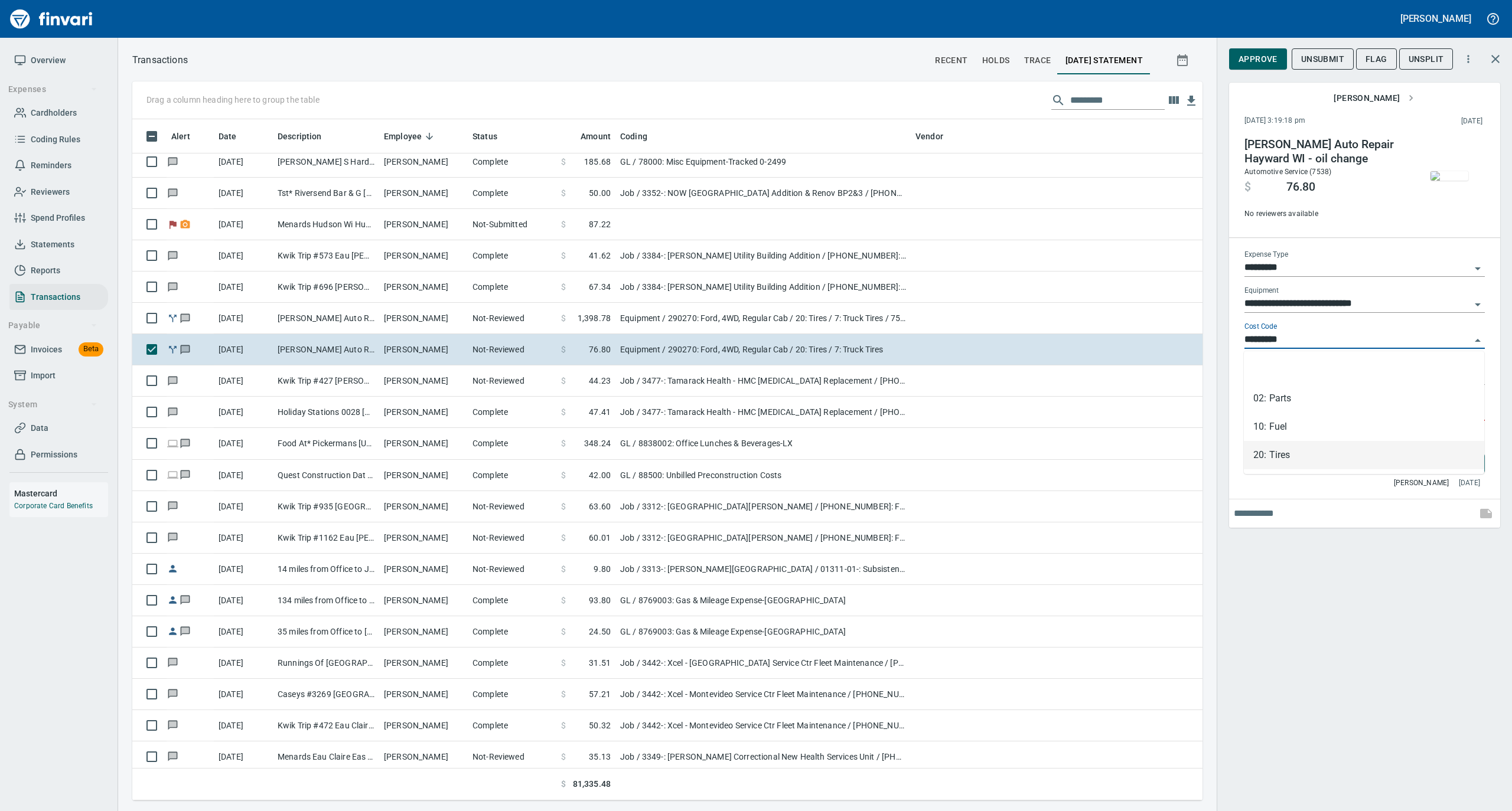
click at [1273, 335] on input "*********" at bounding box center [1356, 340] width 226 height 16
click at [1276, 393] on li "02: Parts" at bounding box center [1364, 399] width 241 height 29
type input "*********"
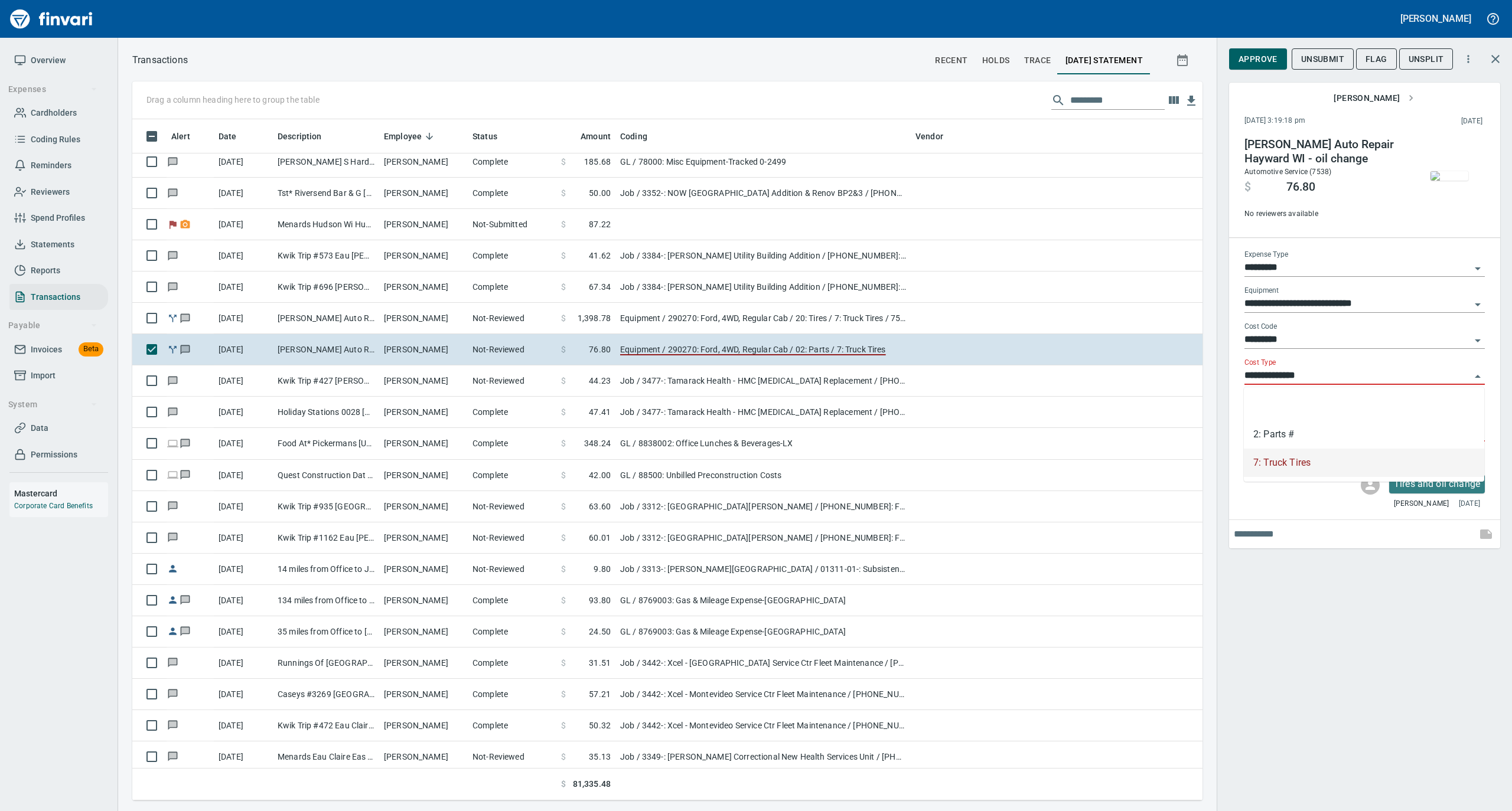
click at [1276, 374] on input "**********" at bounding box center [1356, 375] width 226 height 16
click at [1279, 426] on li "2: Parts #" at bounding box center [1364, 434] width 241 height 29
type input "**********"
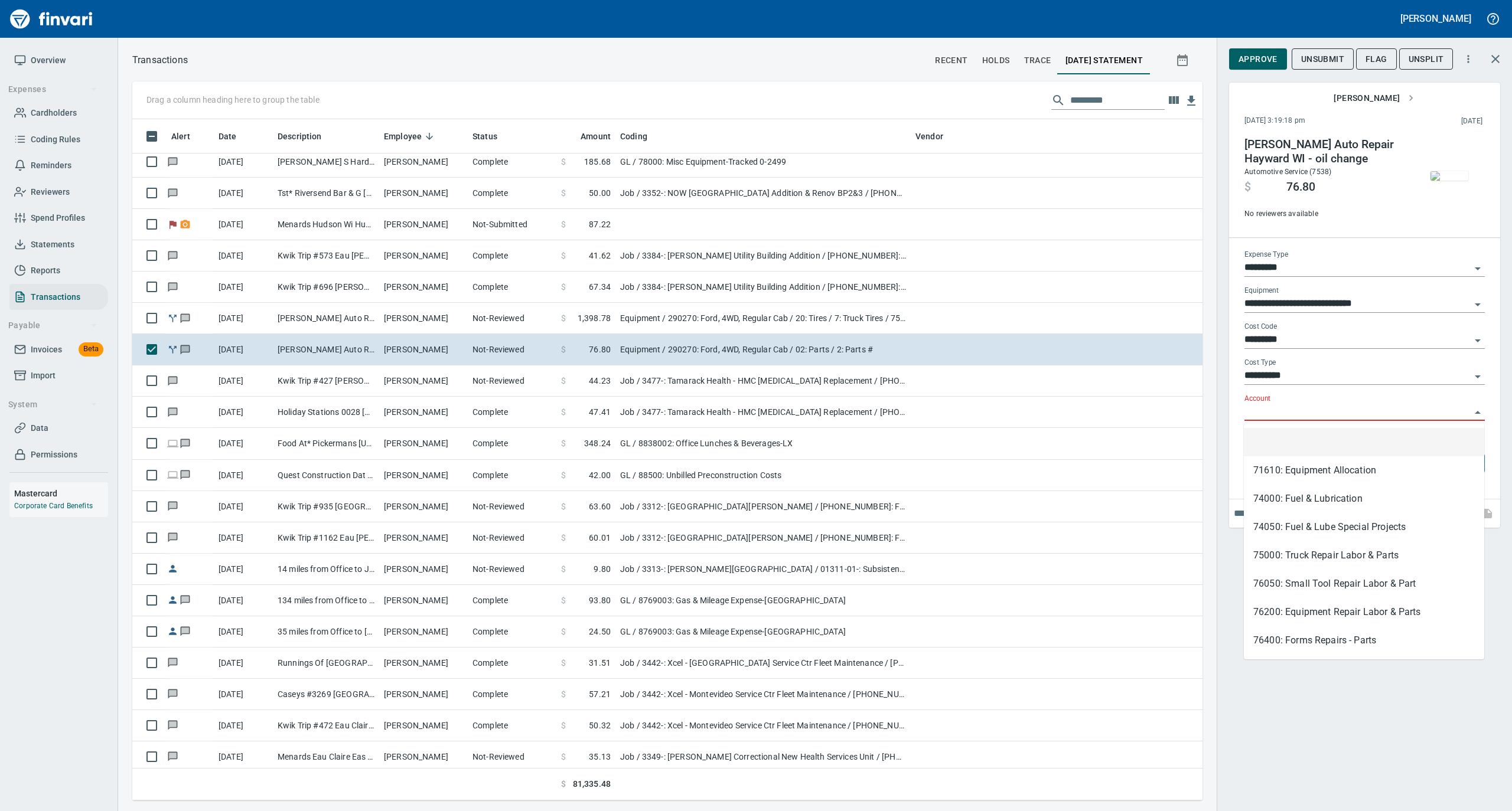
click at [1273, 417] on input "Account" at bounding box center [1356, 411] width 226 height 16
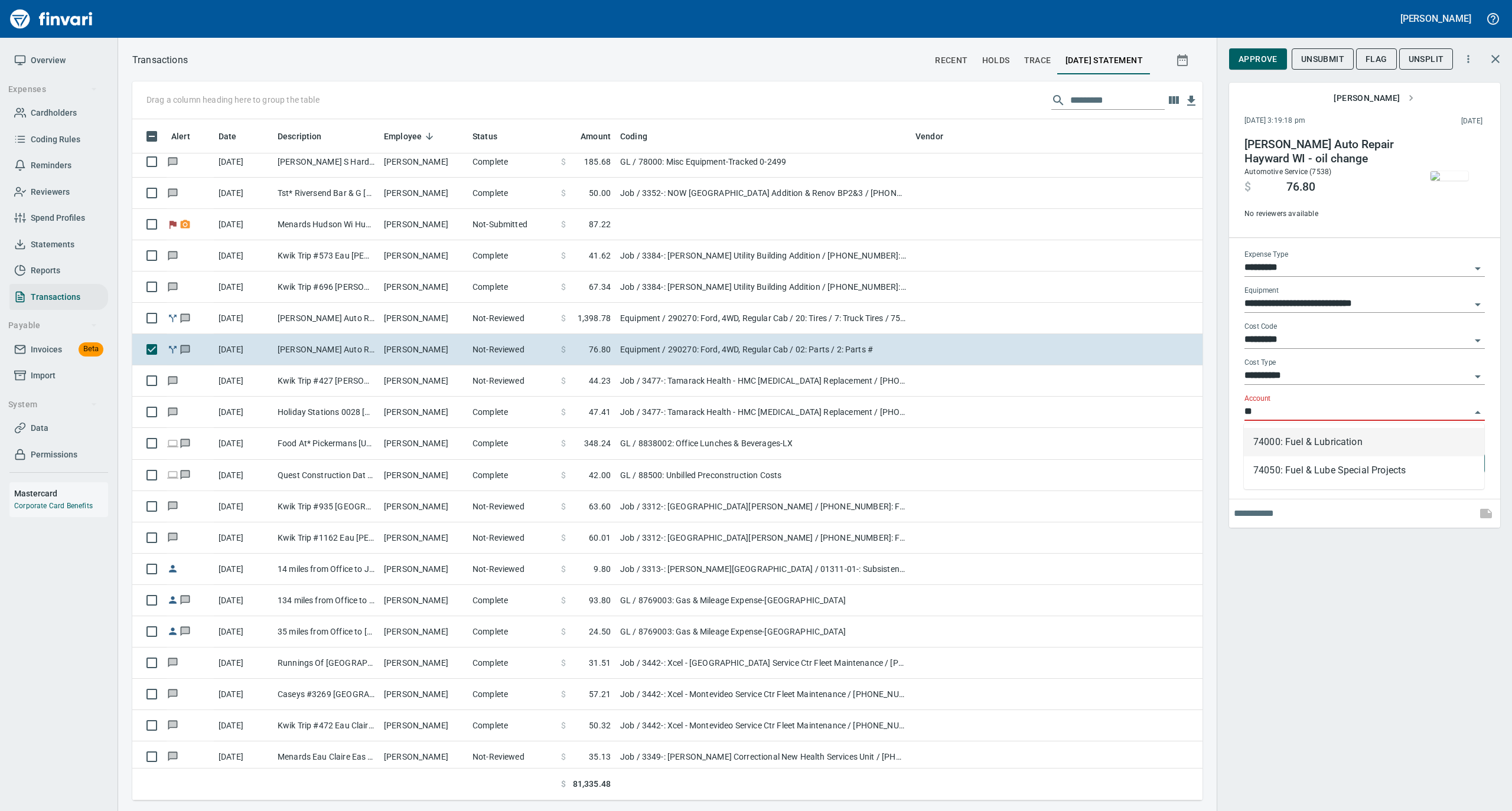
click at [1258, 438] on li "74000: Fuel & Lubrication" at bounding box center [1364, 442] width 241 height 29
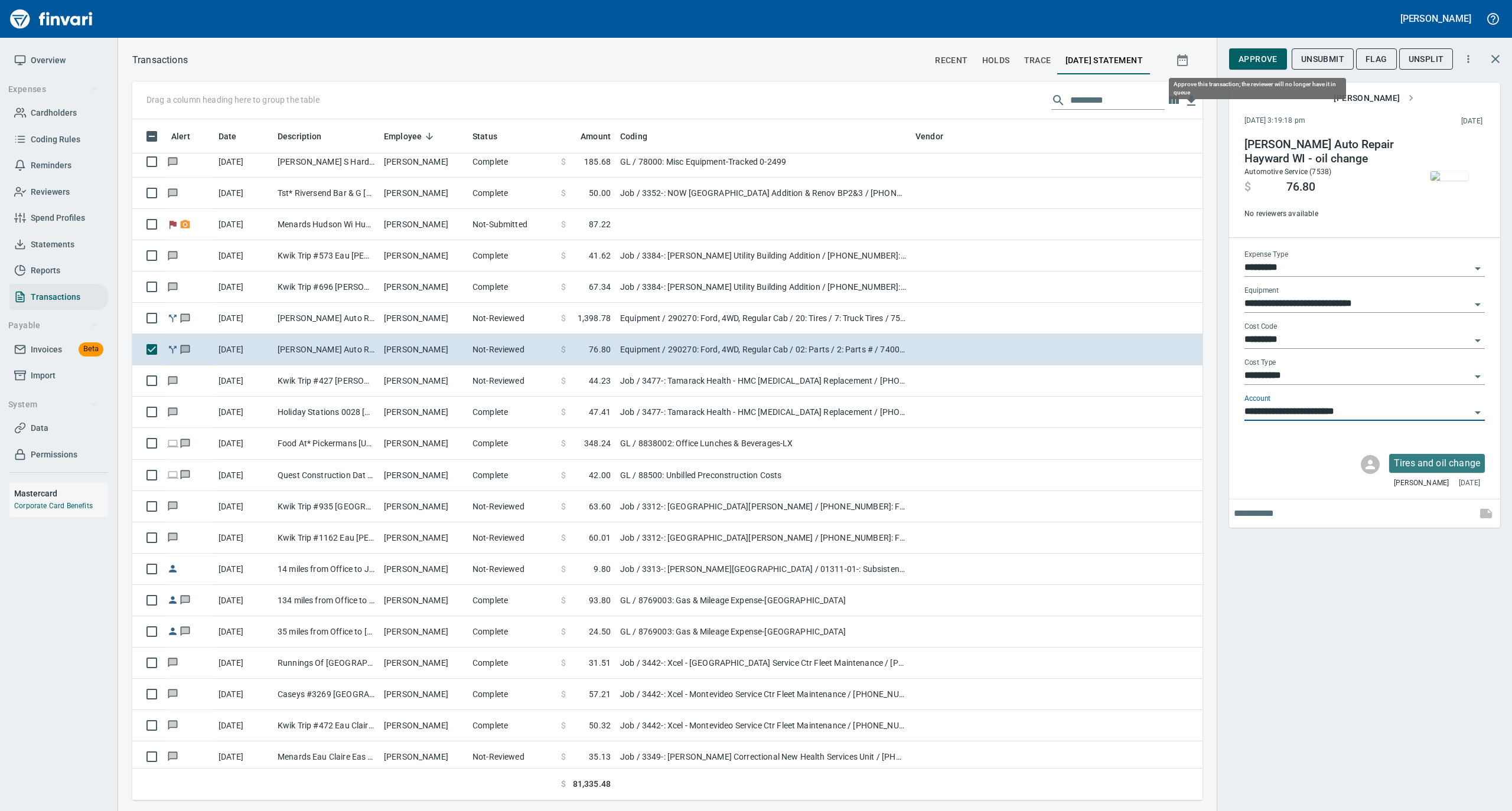
type input "**********"
click at [1243, 58] on span "Approve" at bounding box center [1257, 58] width 39 height 14
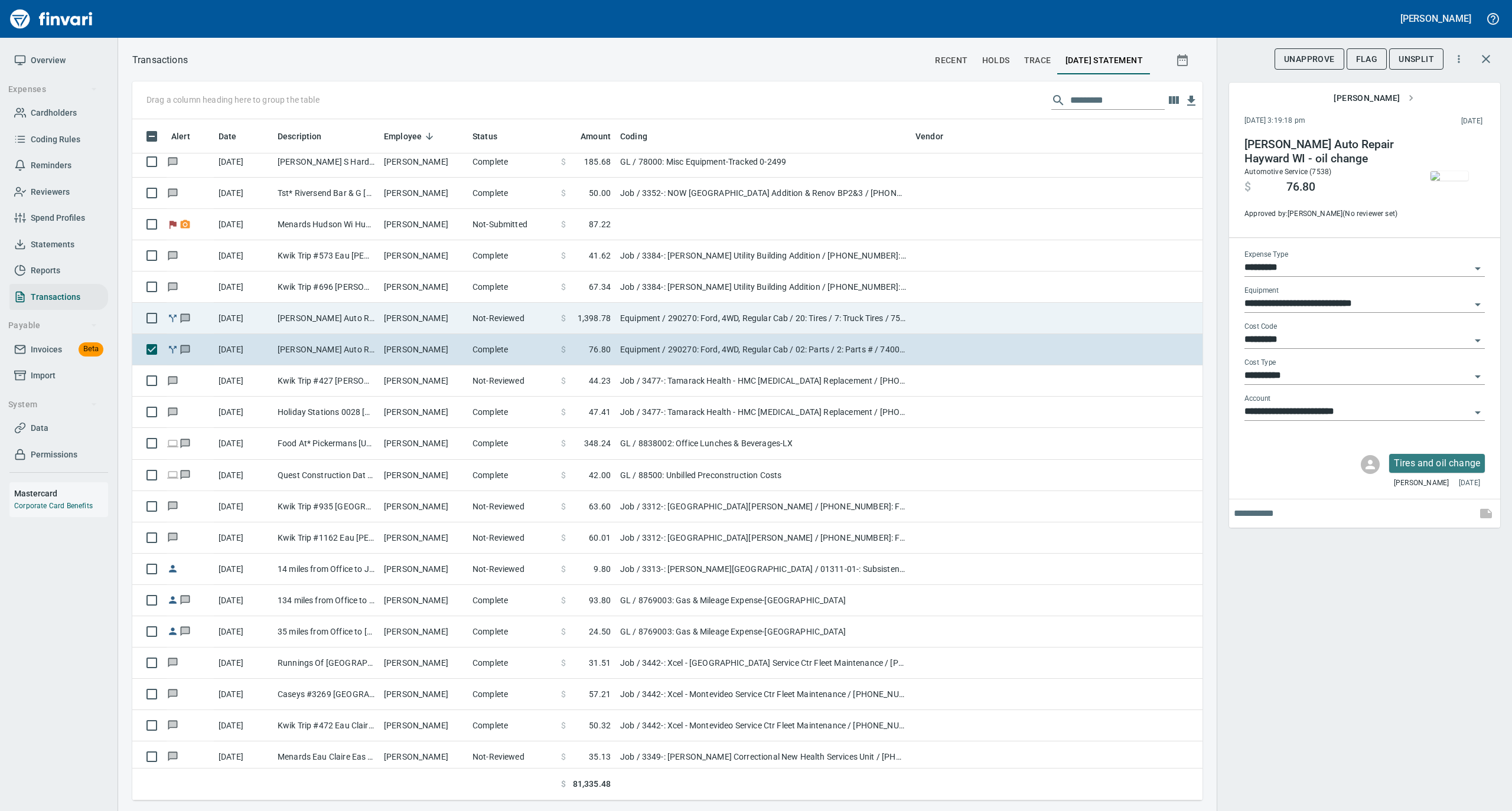
click at [494, 322] on td "Not-Reviewed" at bounding box center [512, 318] width 89 height 31
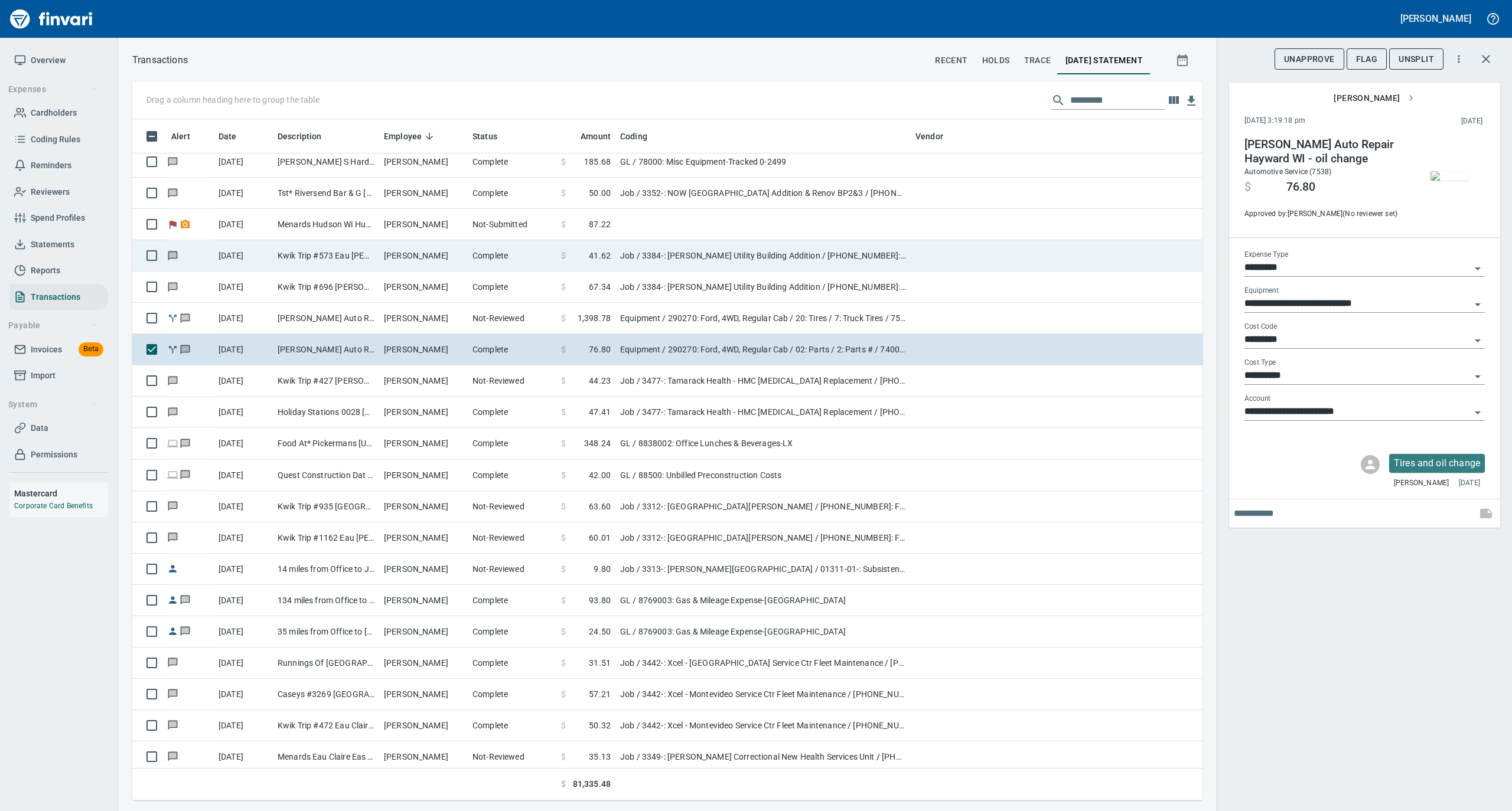
type input "*********"
type input "**********"
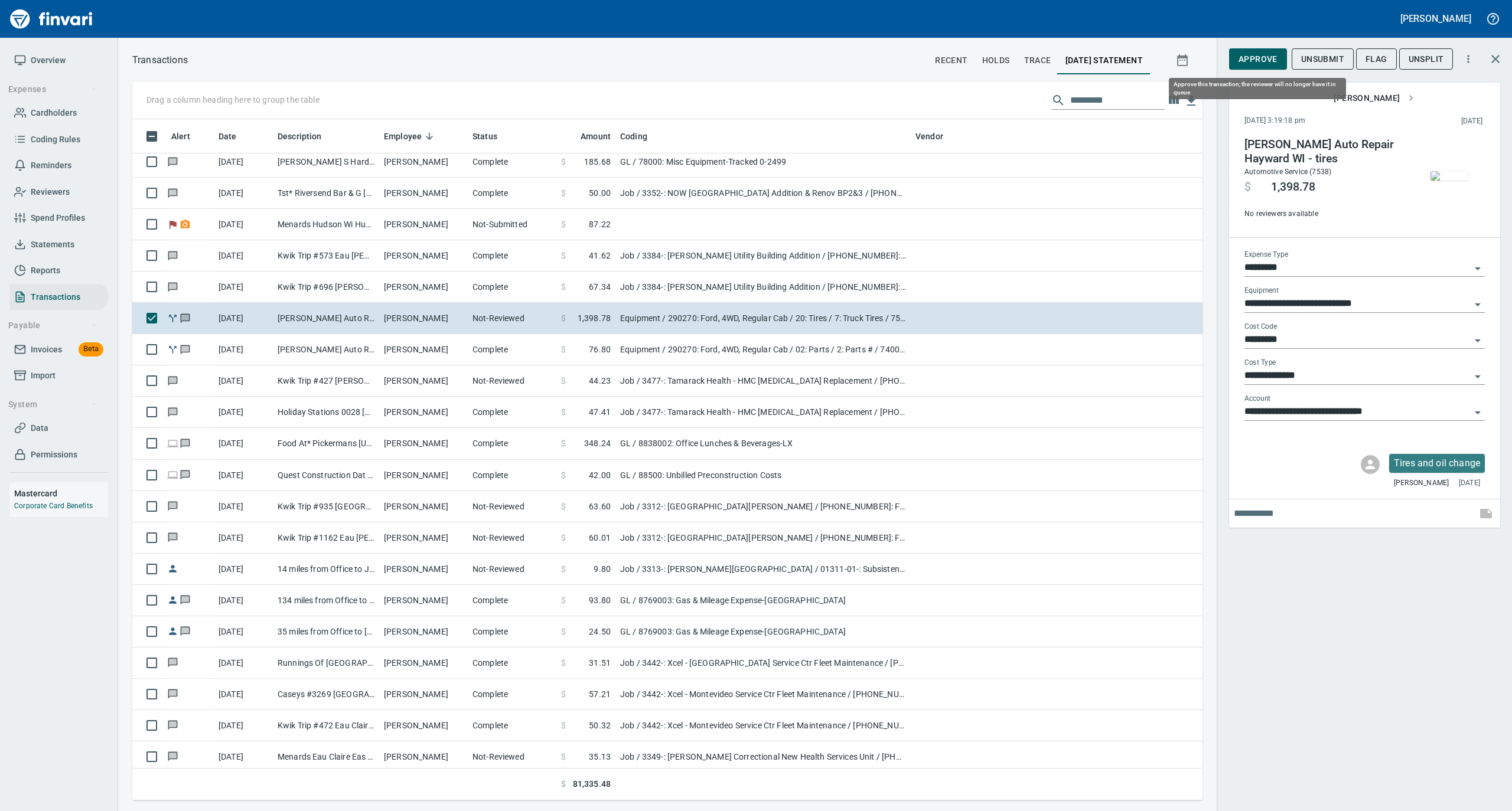
click at [1235, 59] on button "Approve" at bounding box center [1257, 59] width 58 height 22
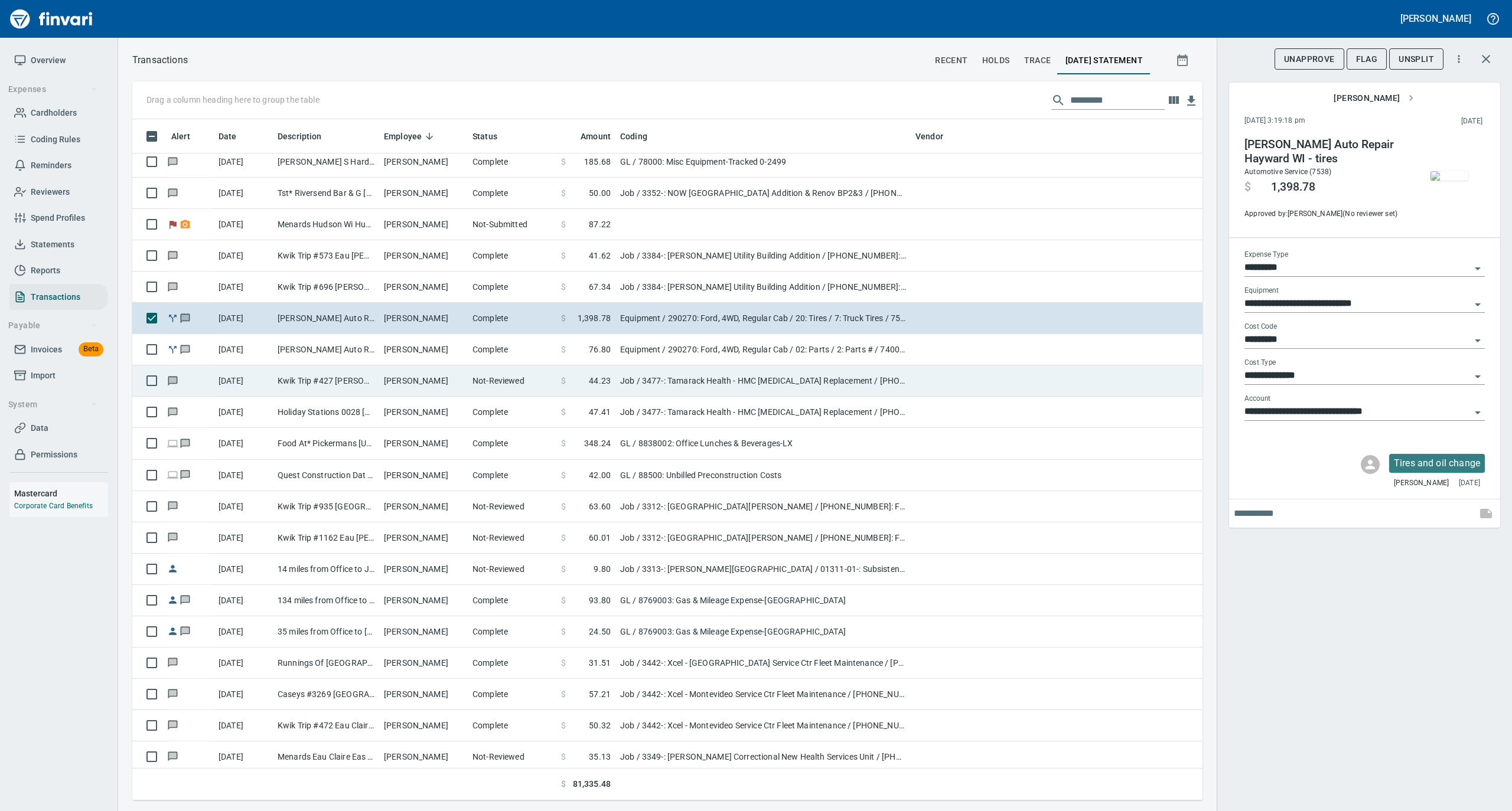
click at [506, 384] on td "Not-Reviewed" at bounding box center [512, 381] width 89 height 31
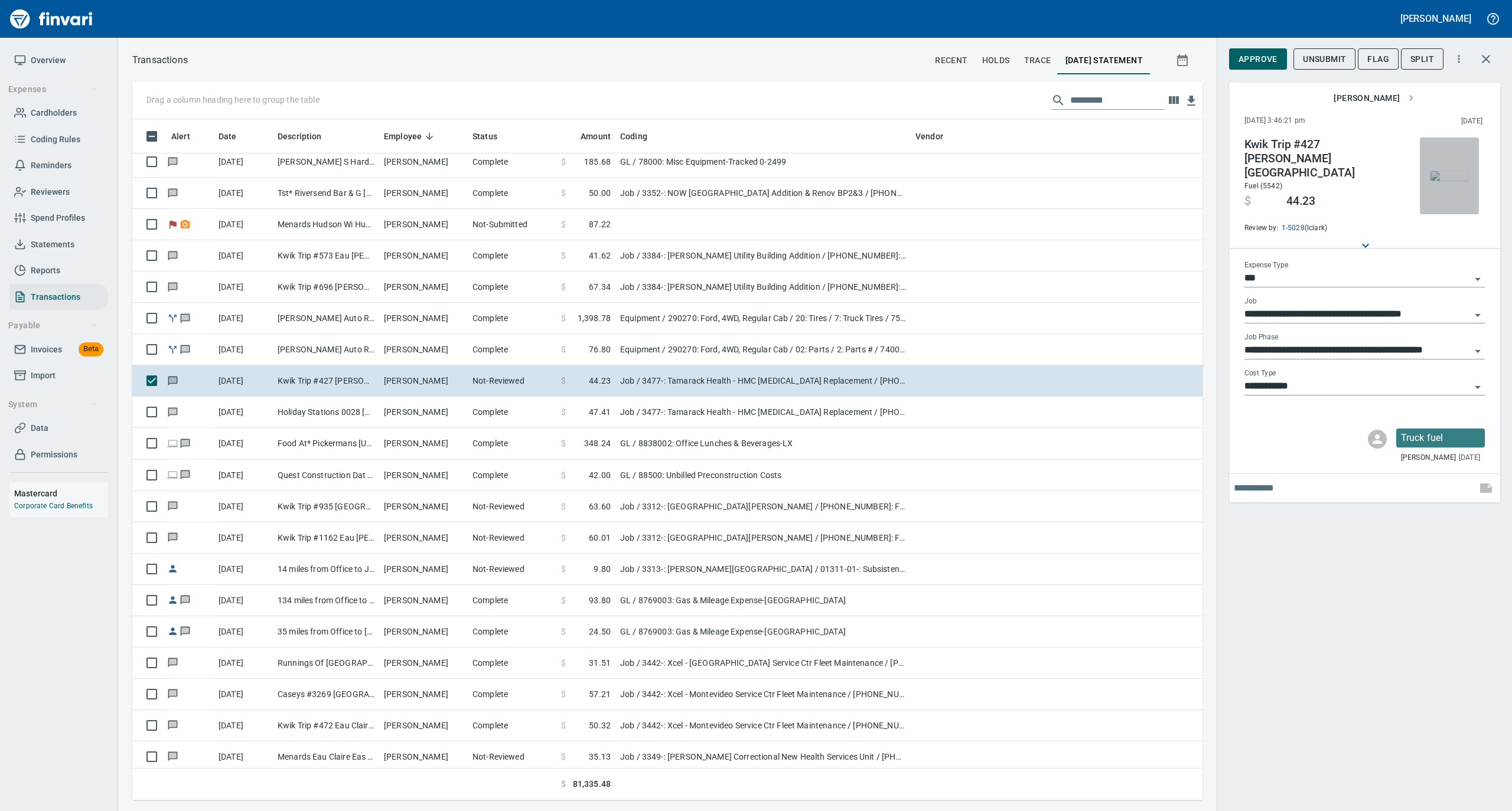
click at [1456, 171] on img "button" at bounding box center [1449, 176] width 38 height 10
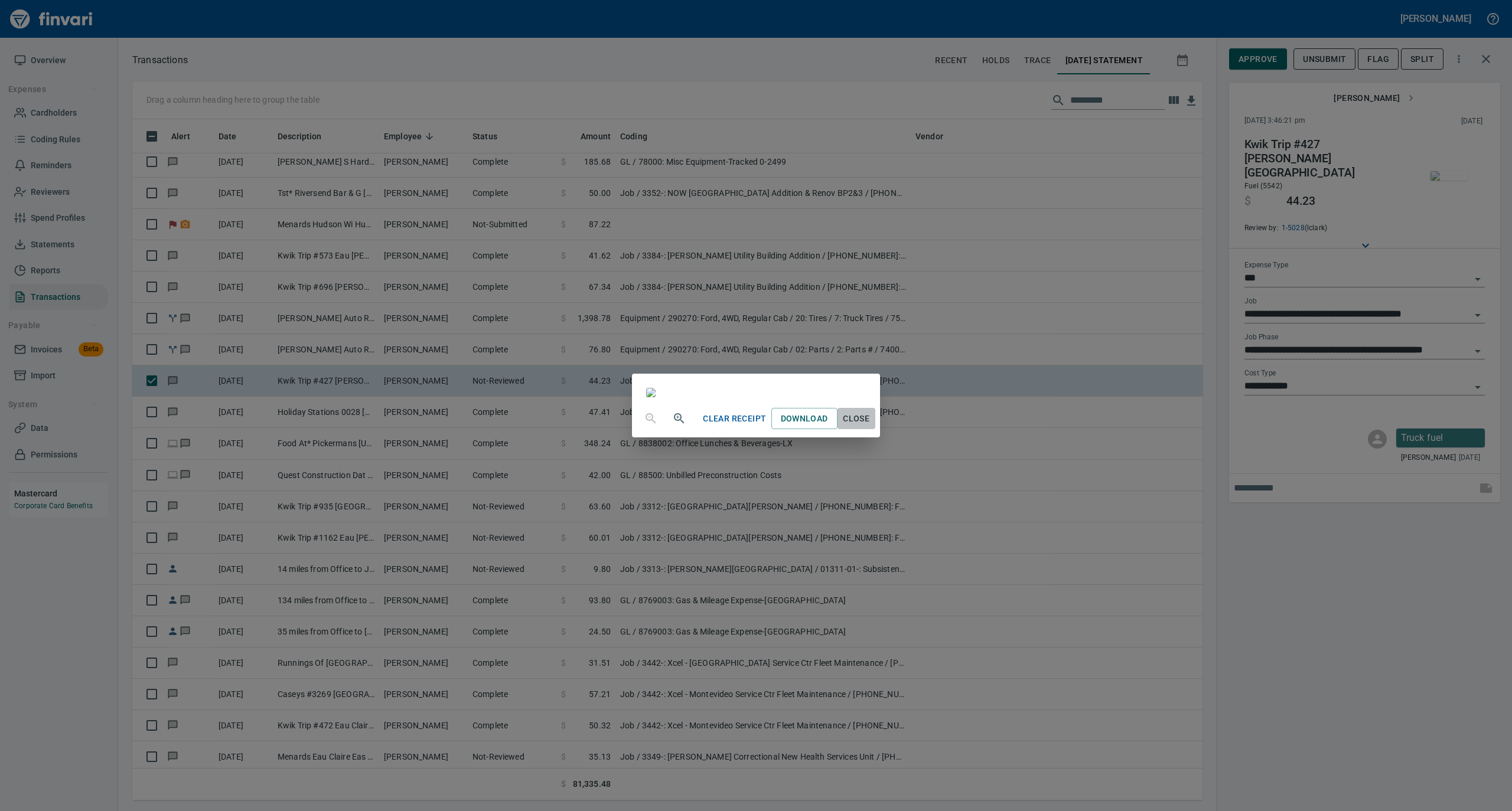
click at [871, 426] on span "Close" at bounding box center [856, 418] width 29 height 14
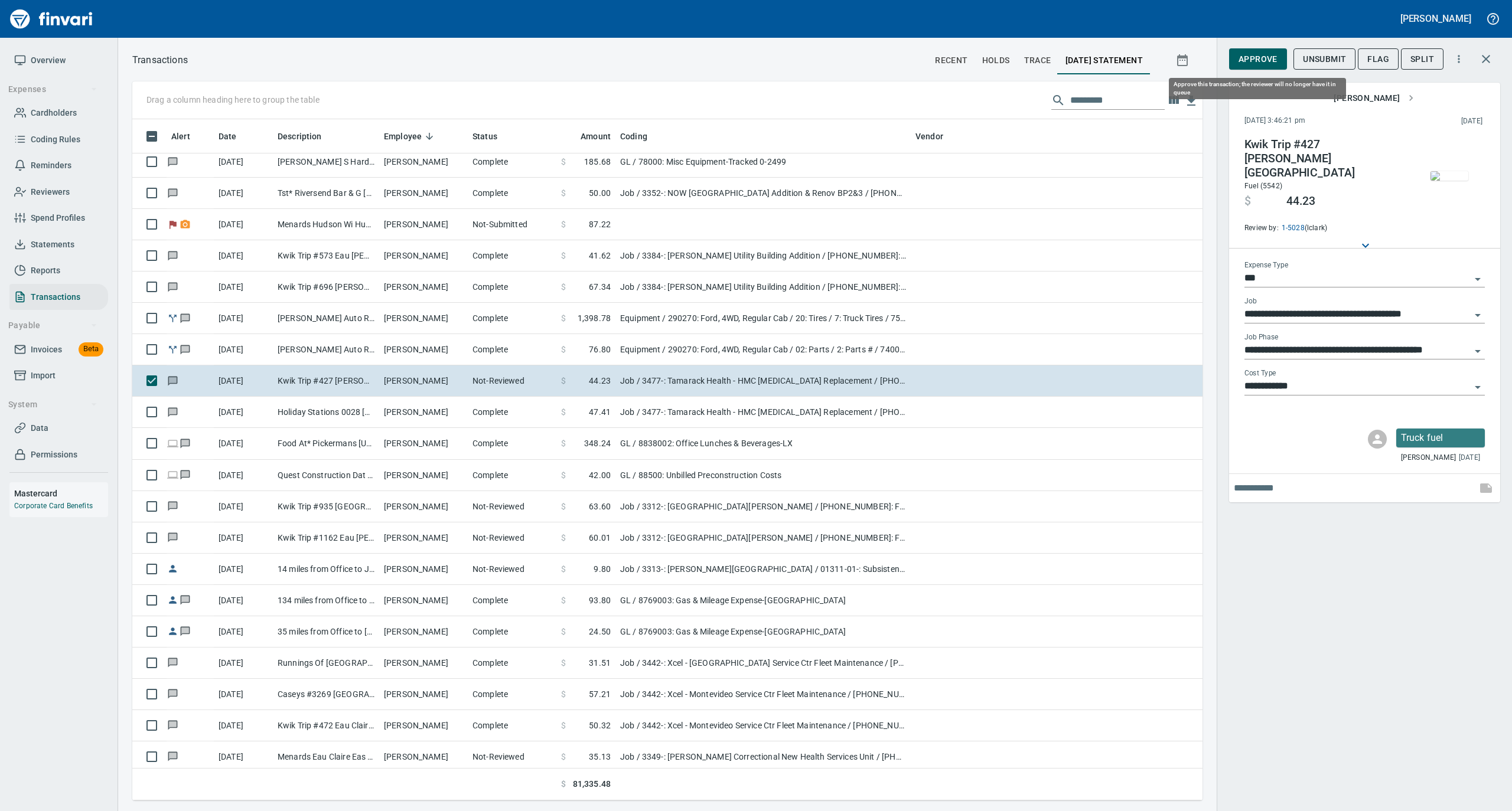
click at [1250, 64] on span "Approve" at bounding box center [1257, 58] width 39 height 14
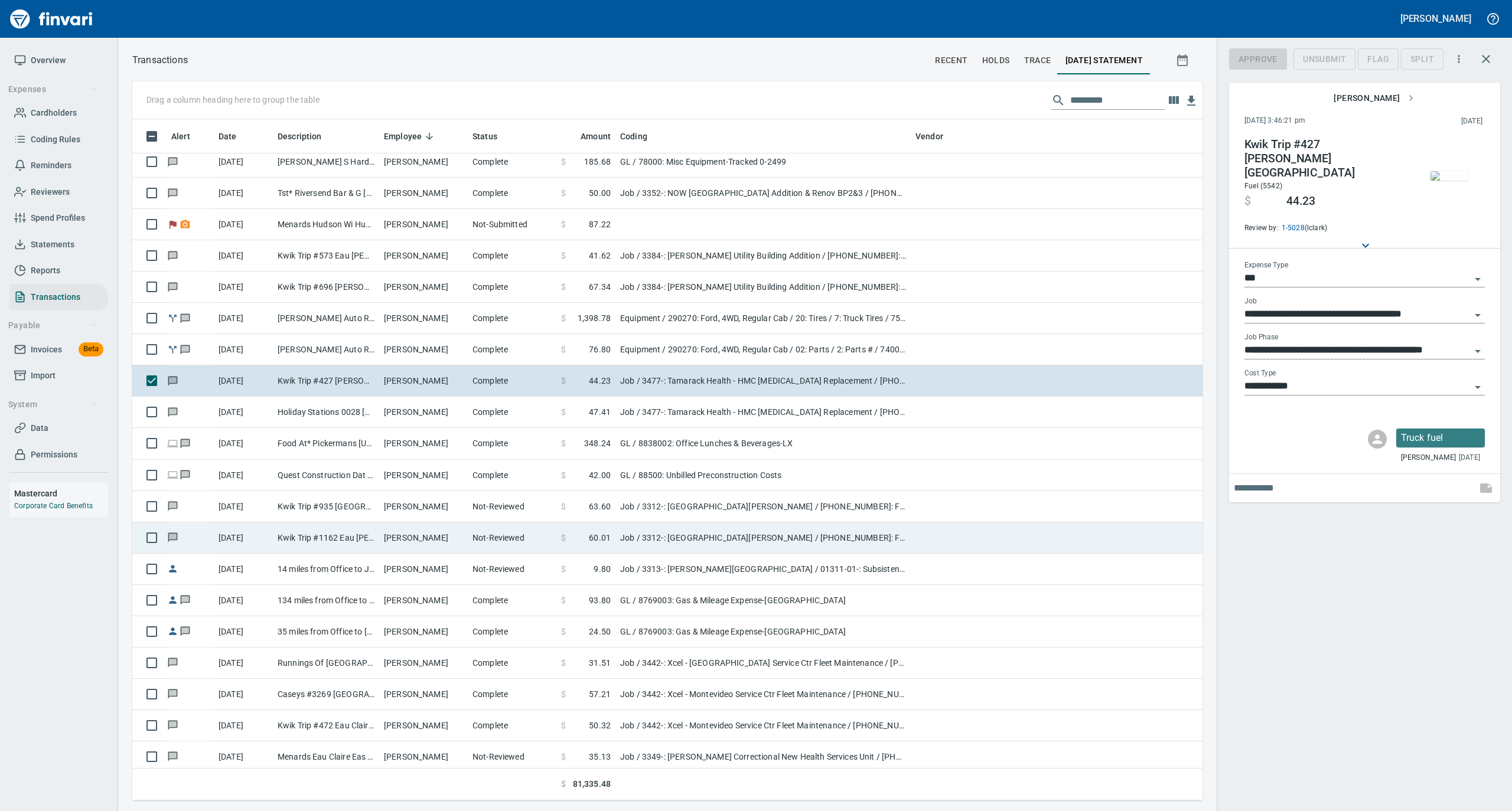
scroll to position [669, 1046]
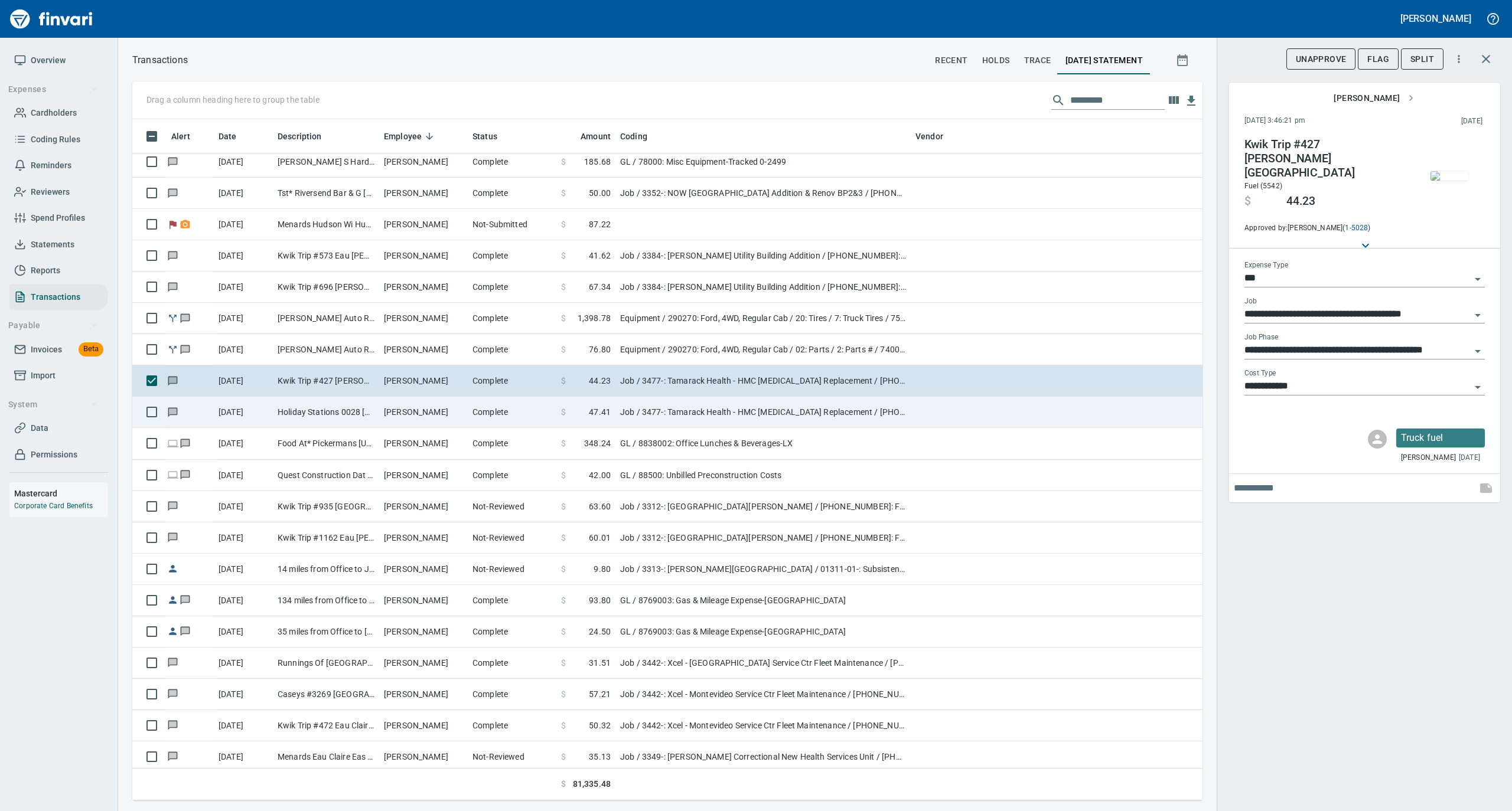
click at [449, 418] on td "Richard Jenkins" at bounding box center [423, 412] width 89 height 31
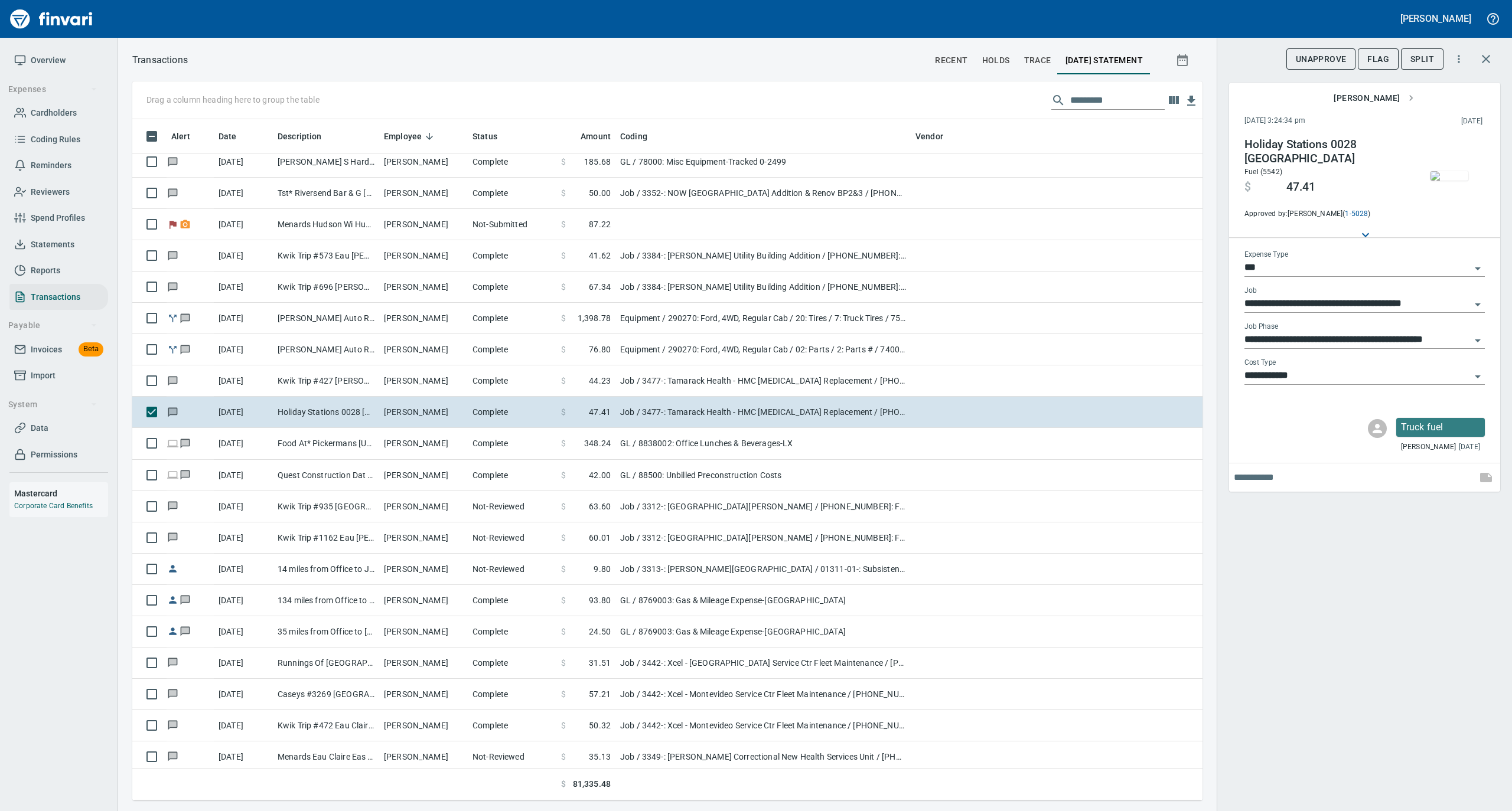
click at [1438, 180] on img "button" at bounding box center [1449, 176] width 38 height 10
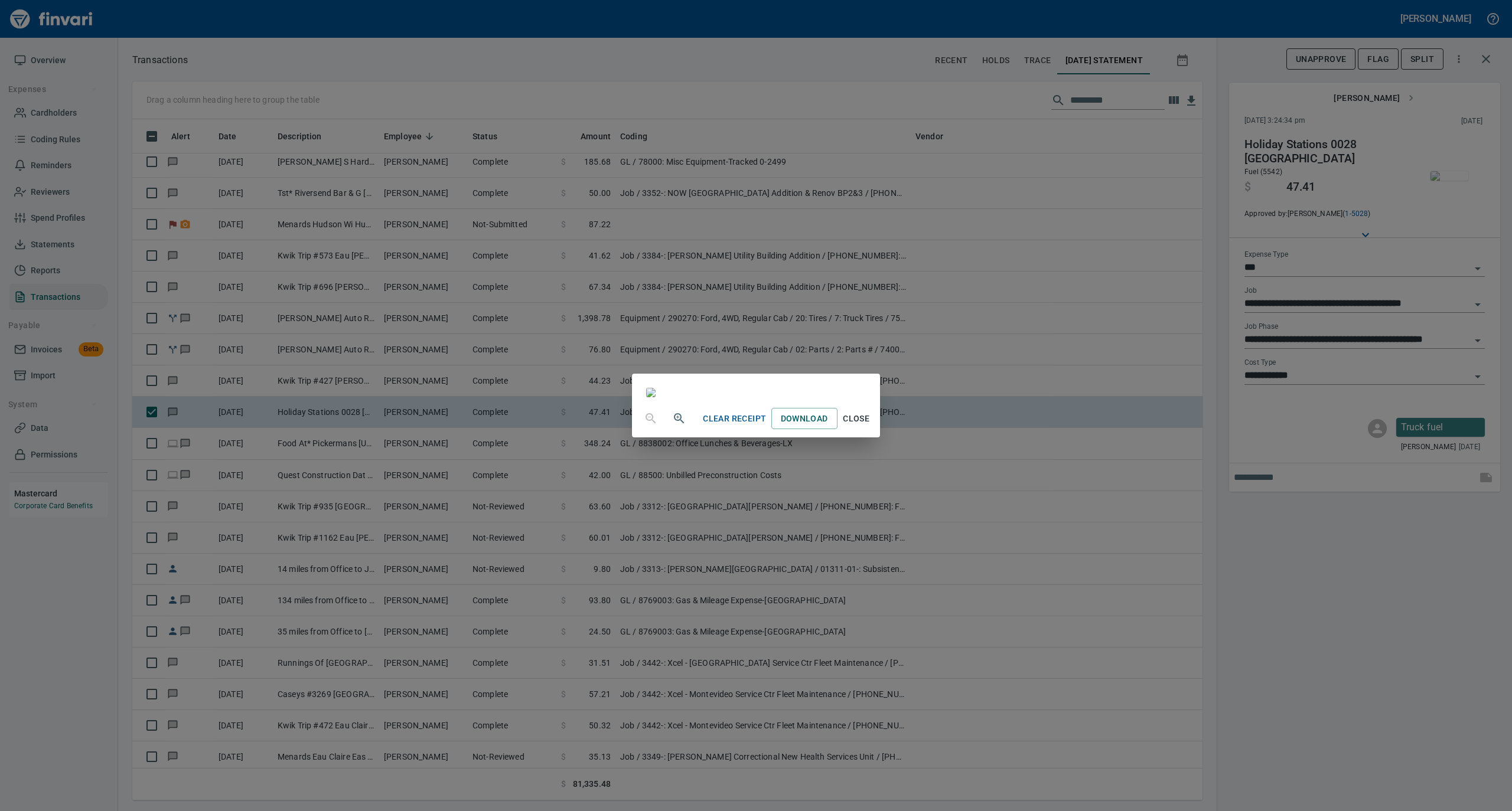
click at [871, 426] on span "Close" at bounding box center [856, 418] width 29 height 14
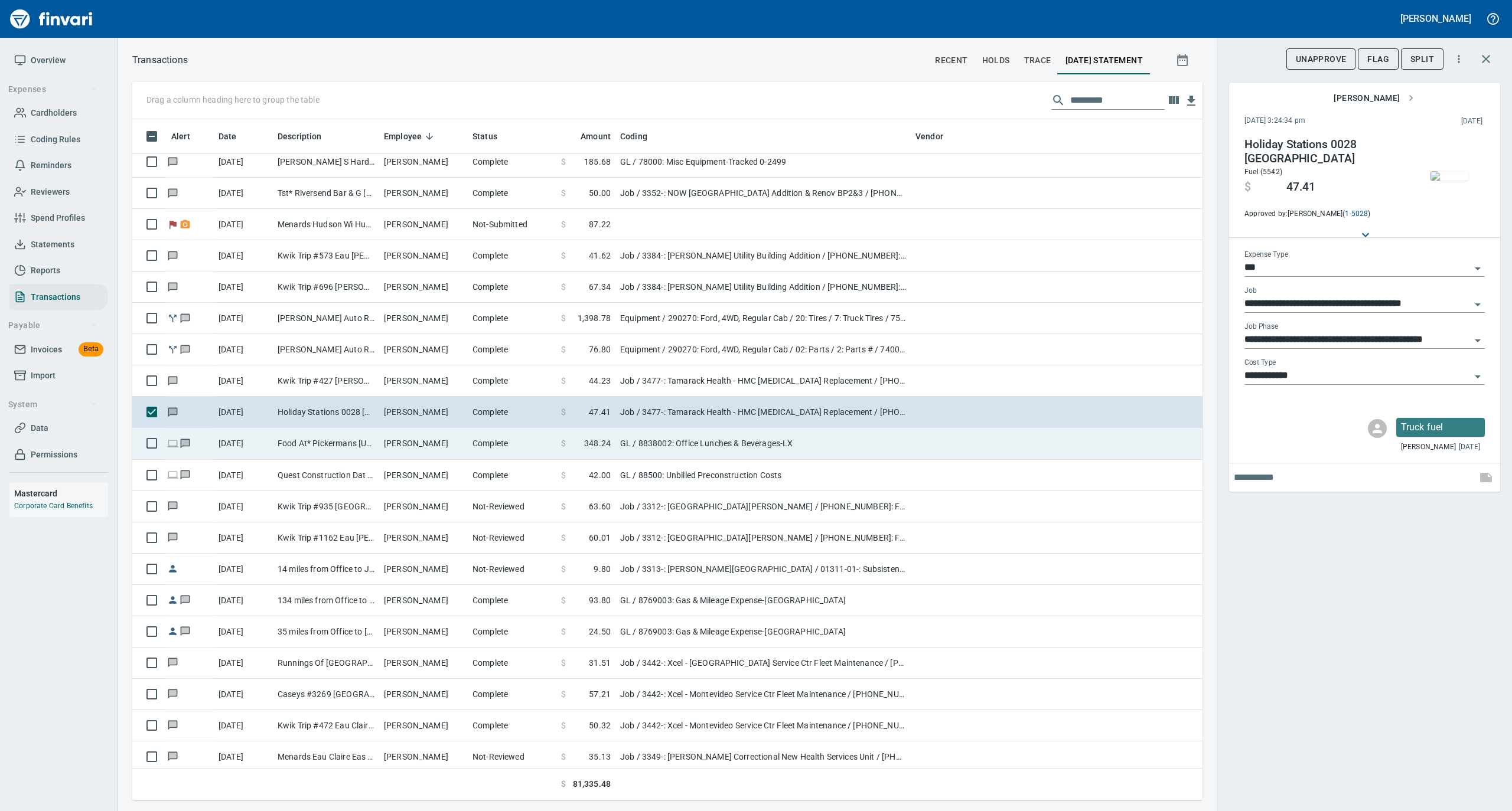
click at [481, 443] on td "Complete" at bounding box center [512, 443] width 89 height 31
type input "**"
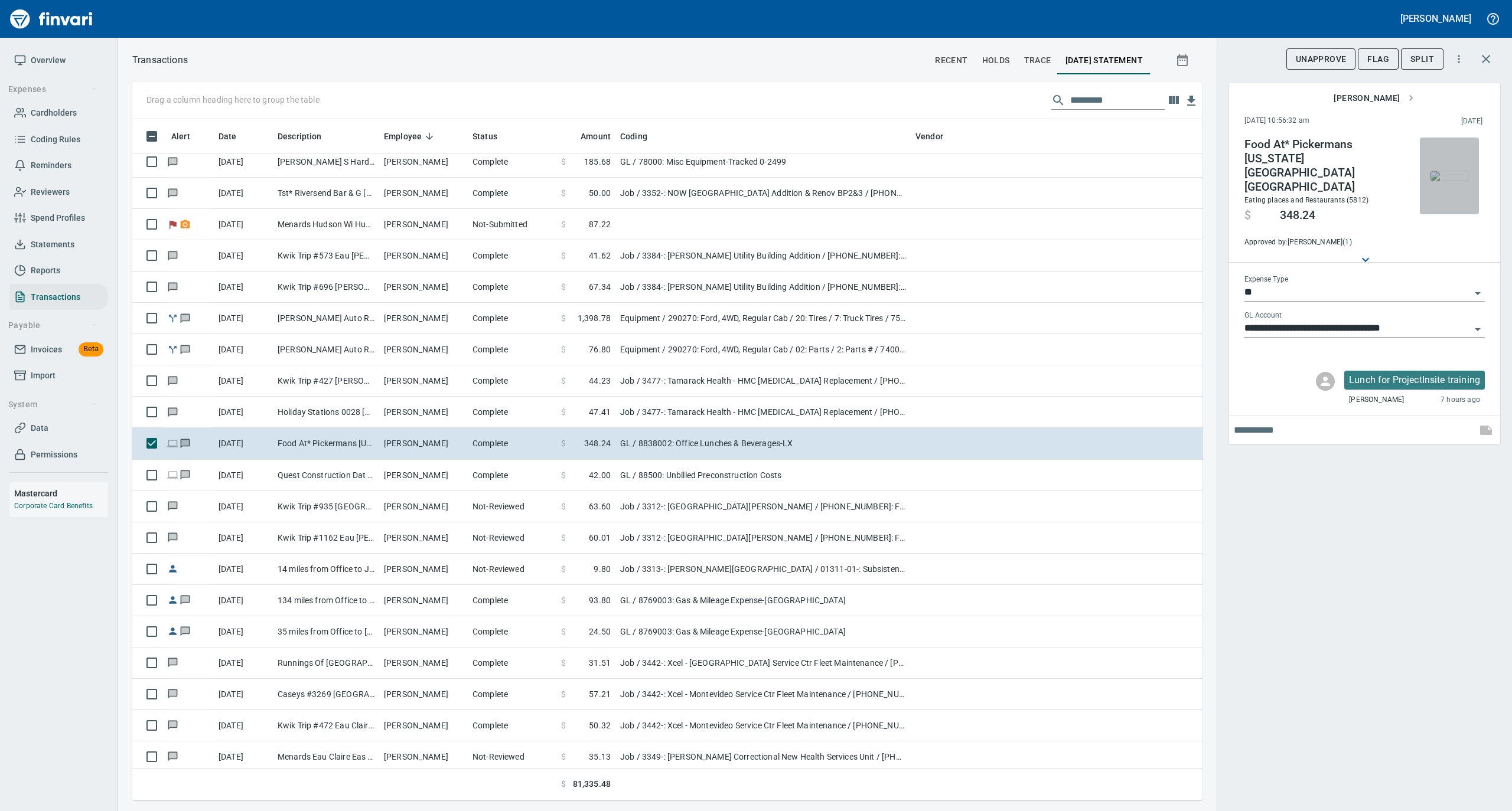
click at [1453, 180] on img "button" at bounding box center [1449, 176] width 38 height 10
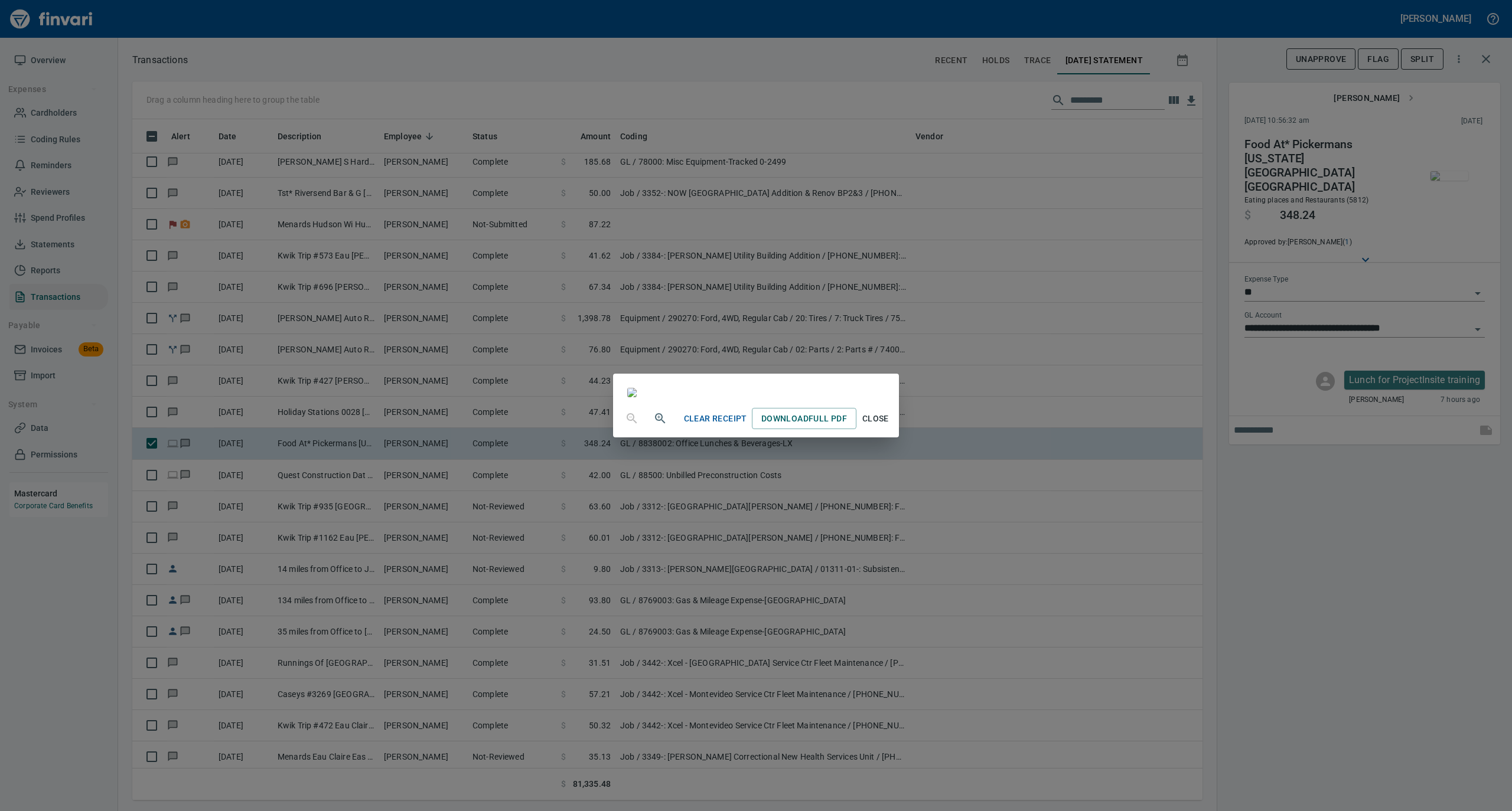
click at [890, 426] on span "Close" at bounding box center [875, 418] width 29 height 14
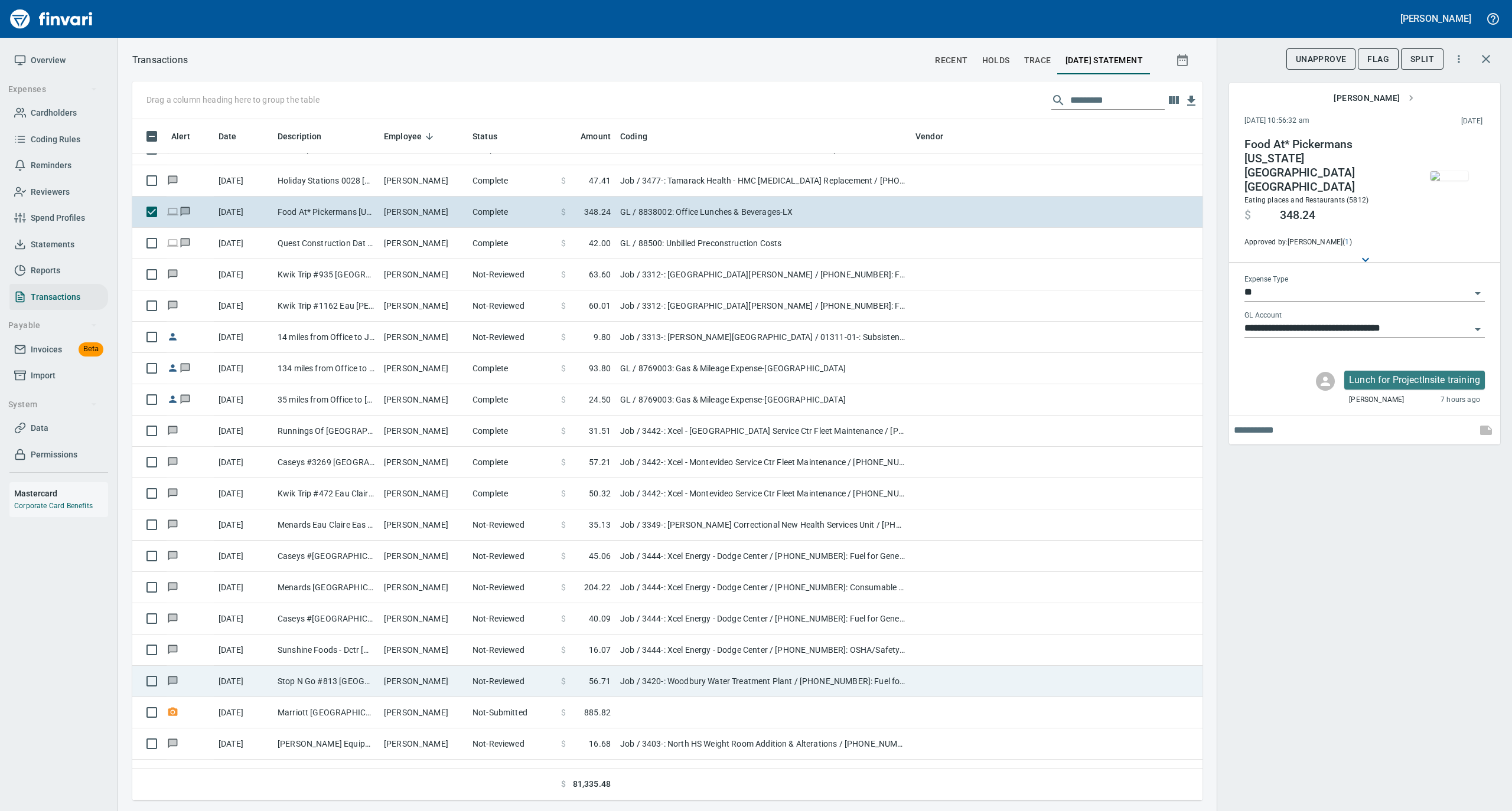
scroll to position [2281, 0]
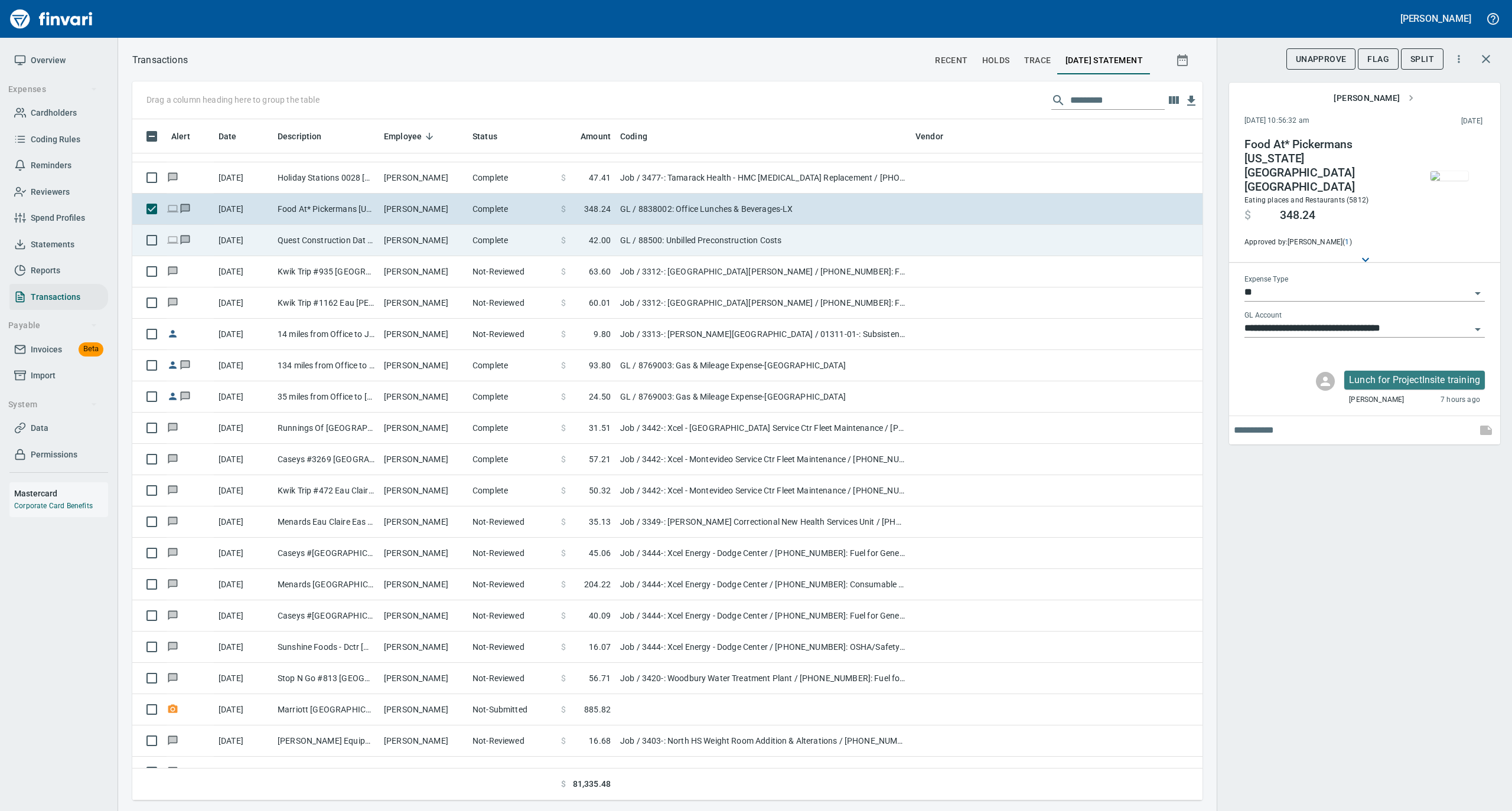
click at [498, 248] on td "Complete" at bounding box center [512, 240] width 89 height 31
type input "**********"
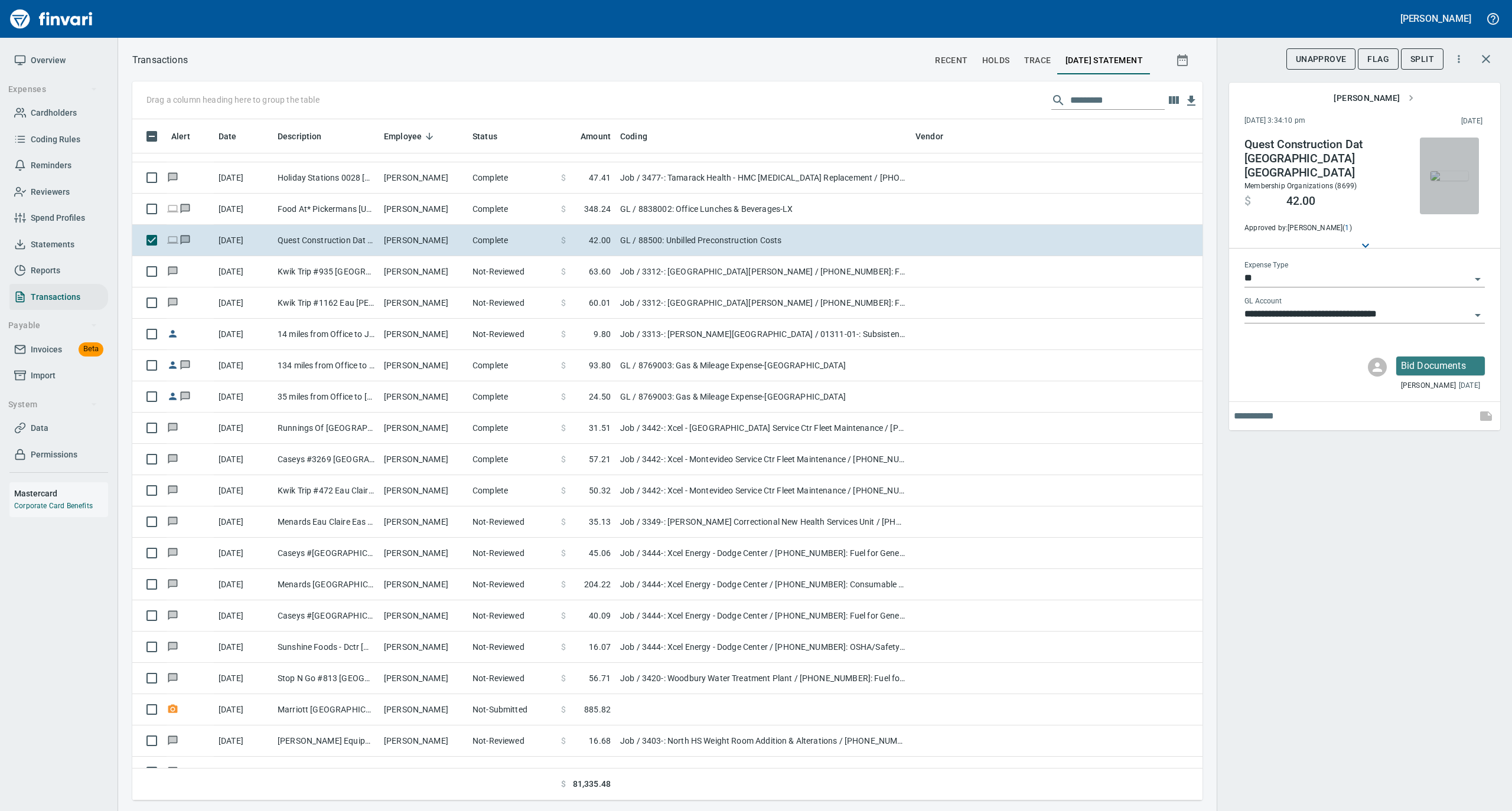
click at [1459, 176] on img "button" at bounding box center [1449, 176] width 38 height 10
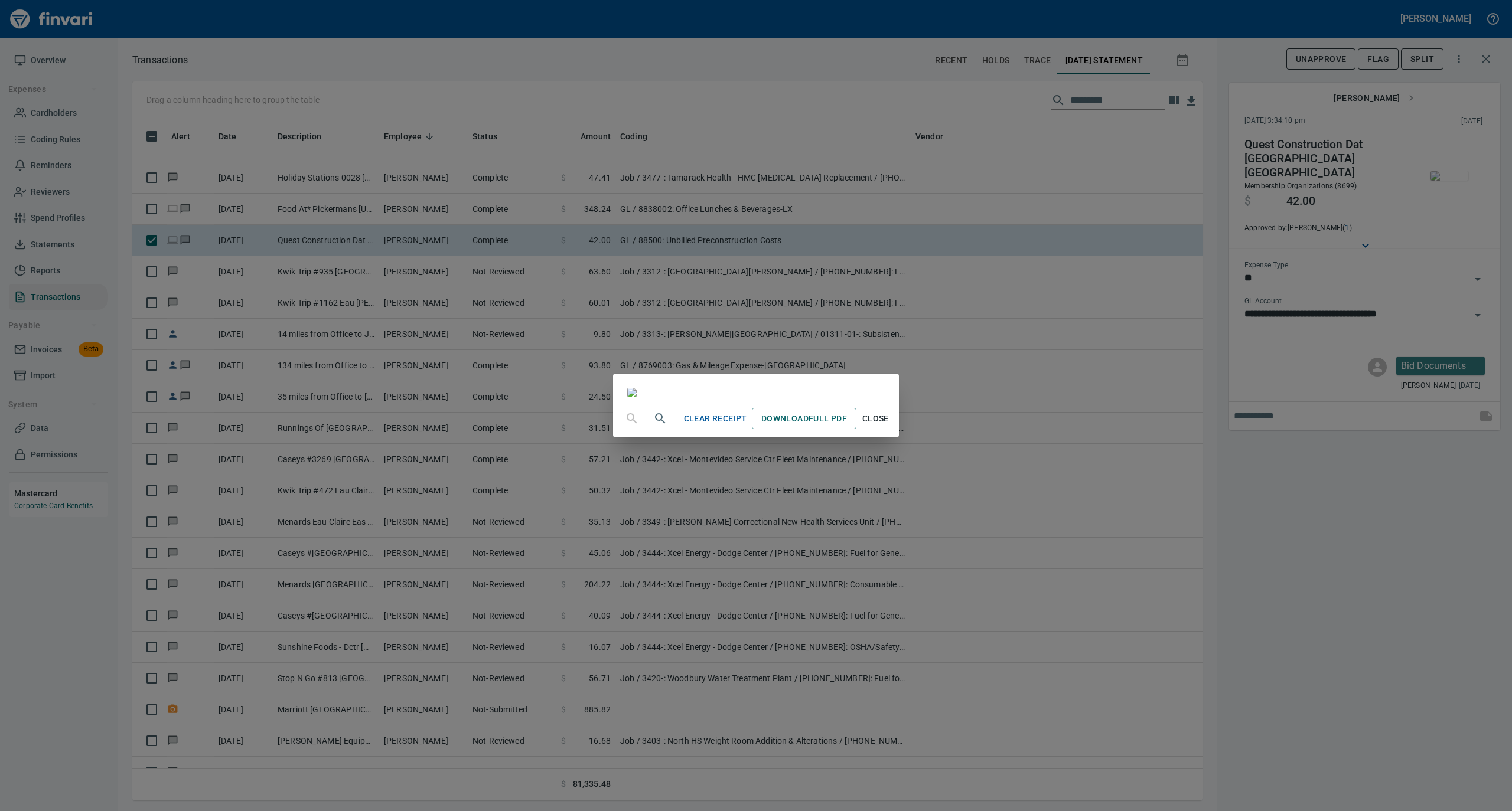
click at [890, 426] on span "Close" at bounding box center [875, 418] width 29 height 14
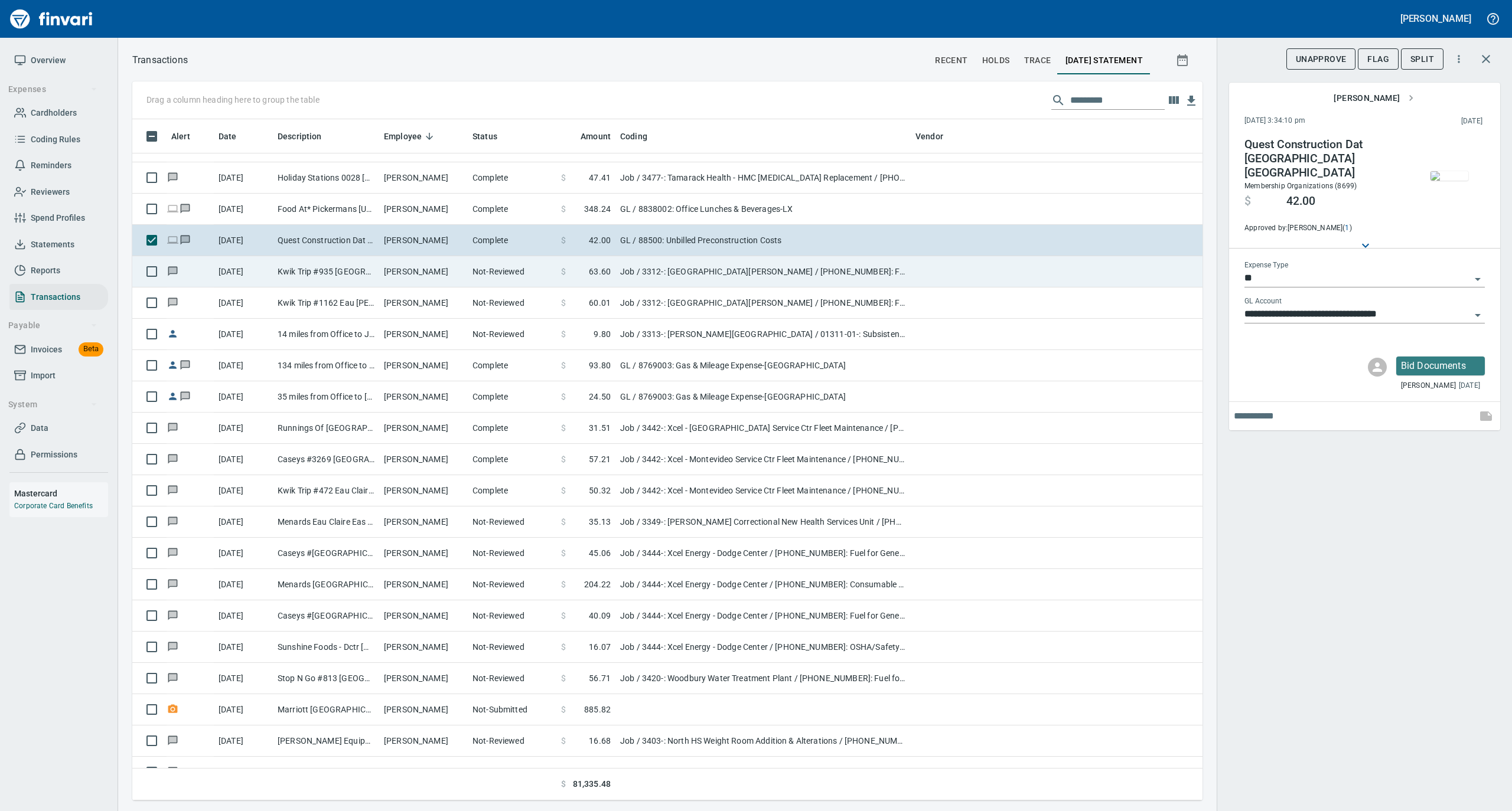
click at [357, 272] on td "Kwik Trip #935 North Hudson WI" at bounding box center [326, 271] width 106 height 31
type input "***"
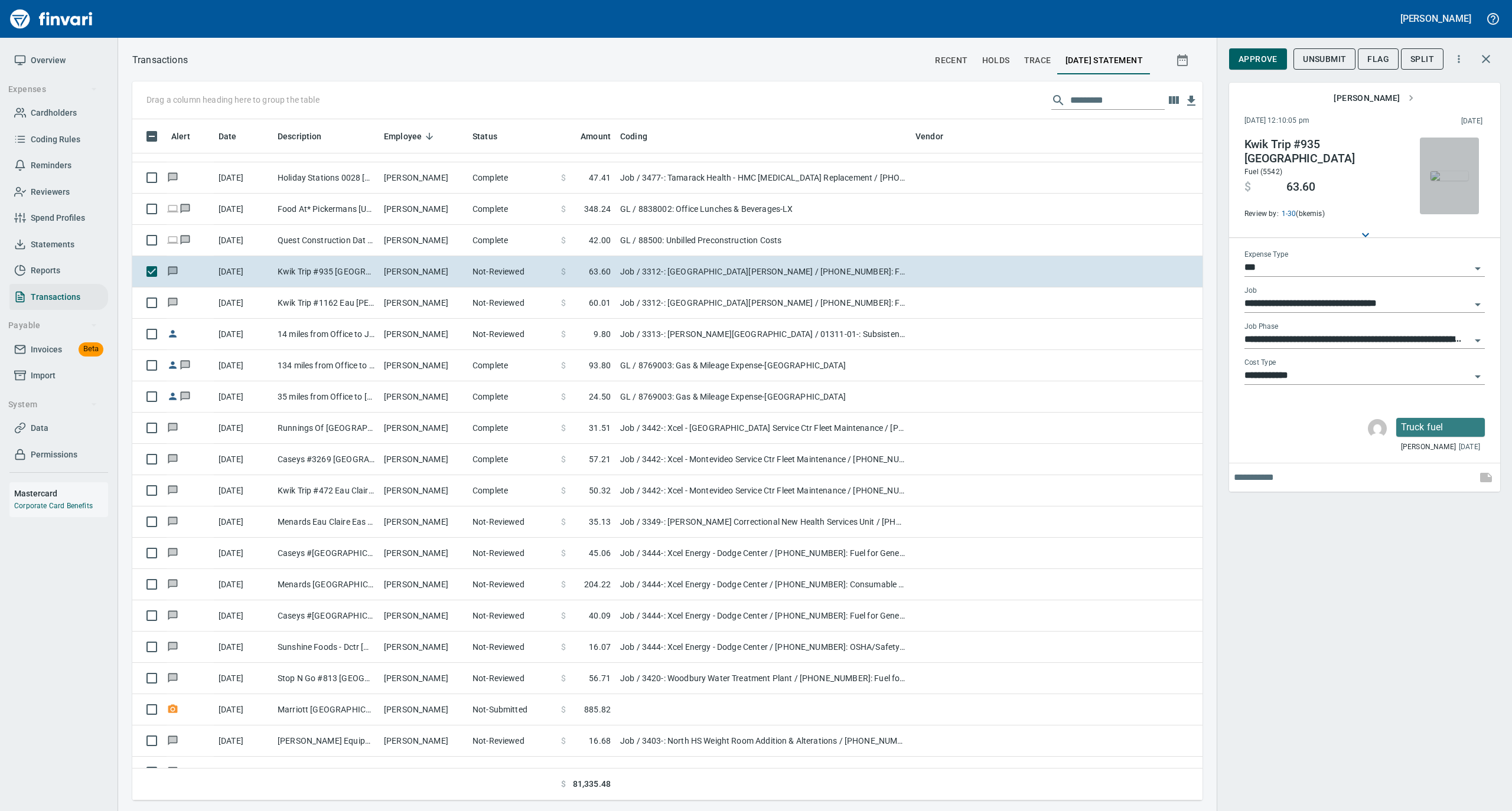
click at [1448, 171] on img "button" at bounding box center [1449, 176] width 38 height 10
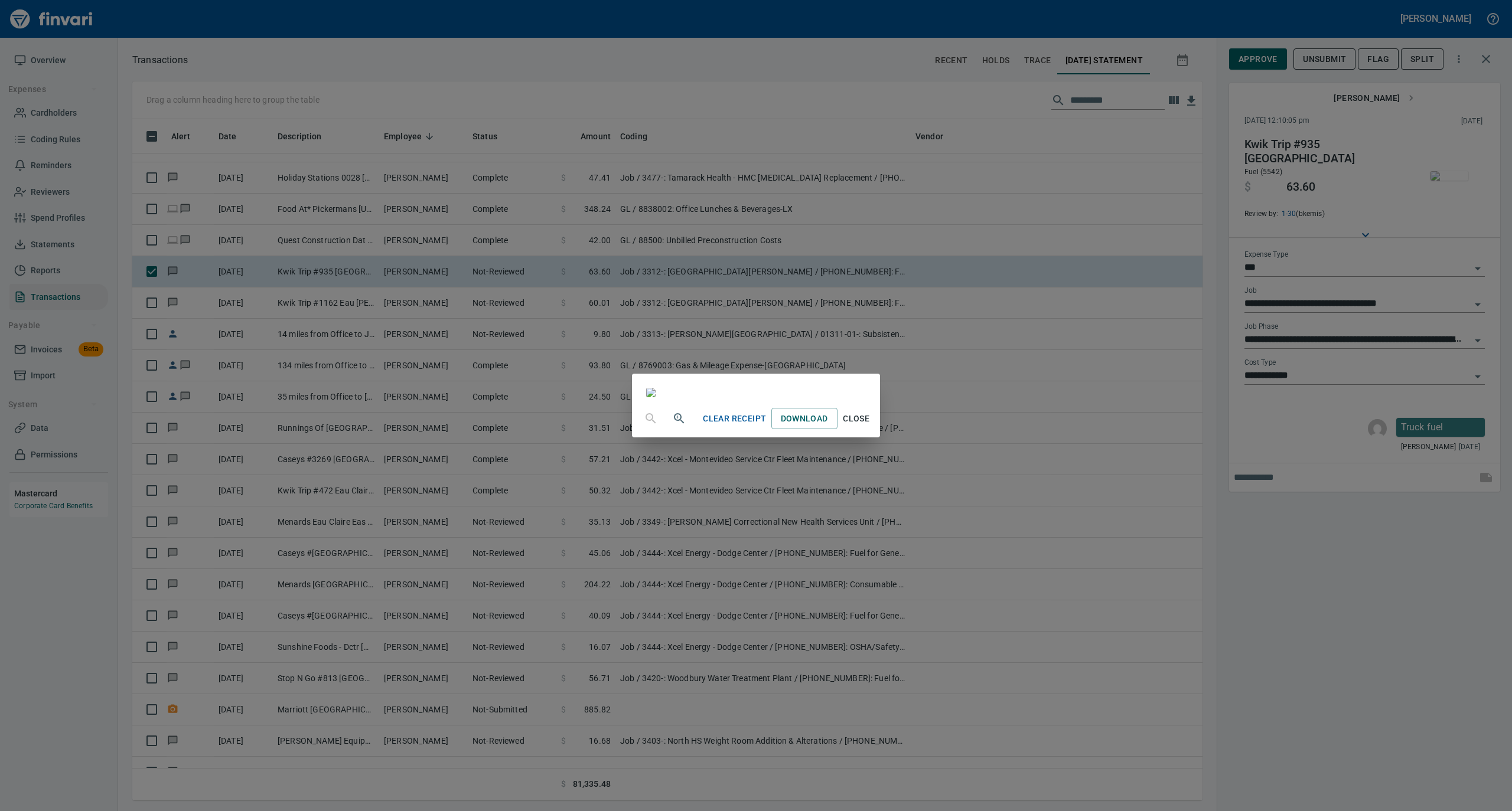
click at [871, 426] on span "Close" at bounding box center [856, 418] width 29 height 14
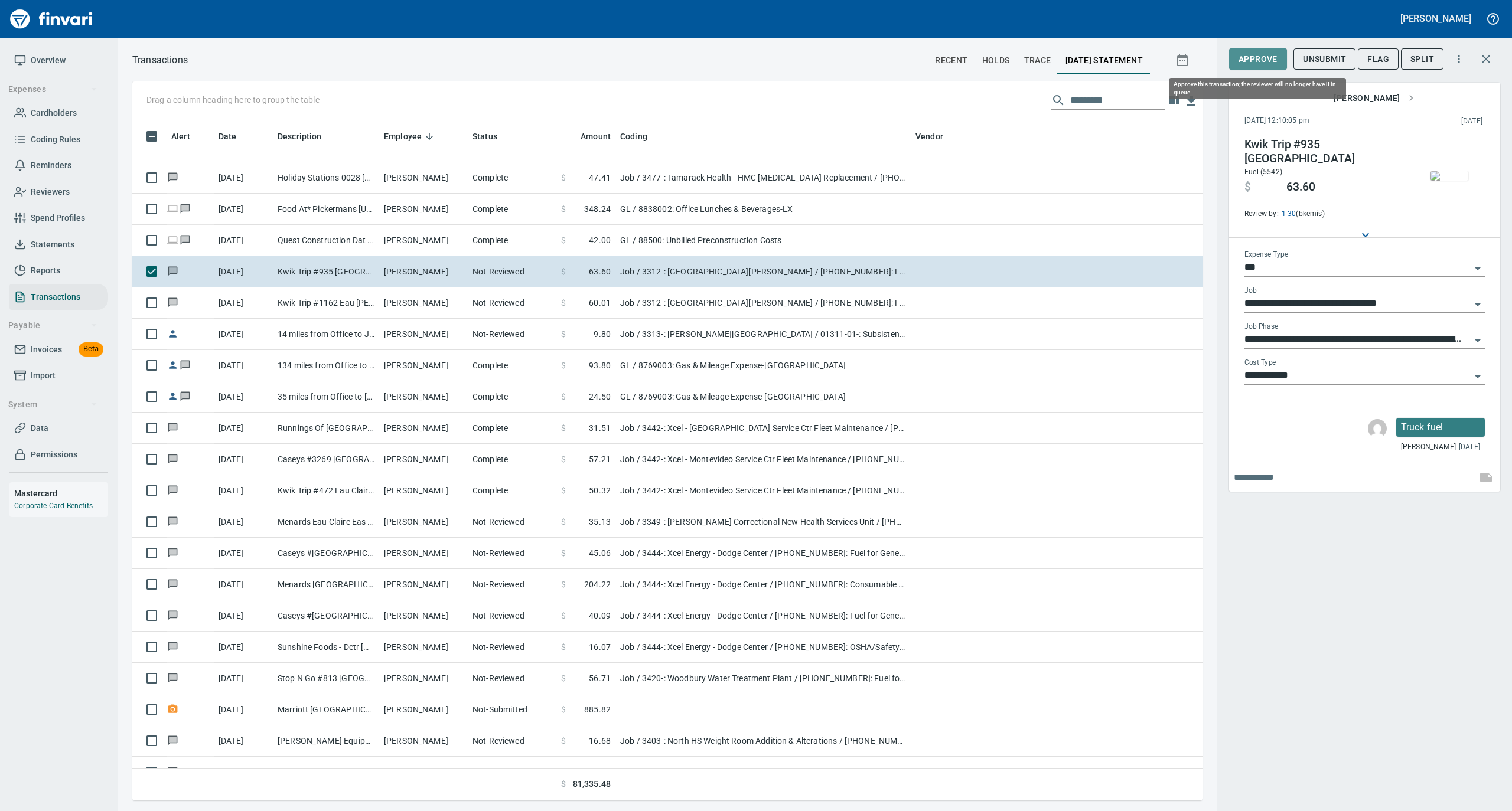
click at [1253, 57] on span "Approve" at bounding box center [1257, 58] width 39 height 14
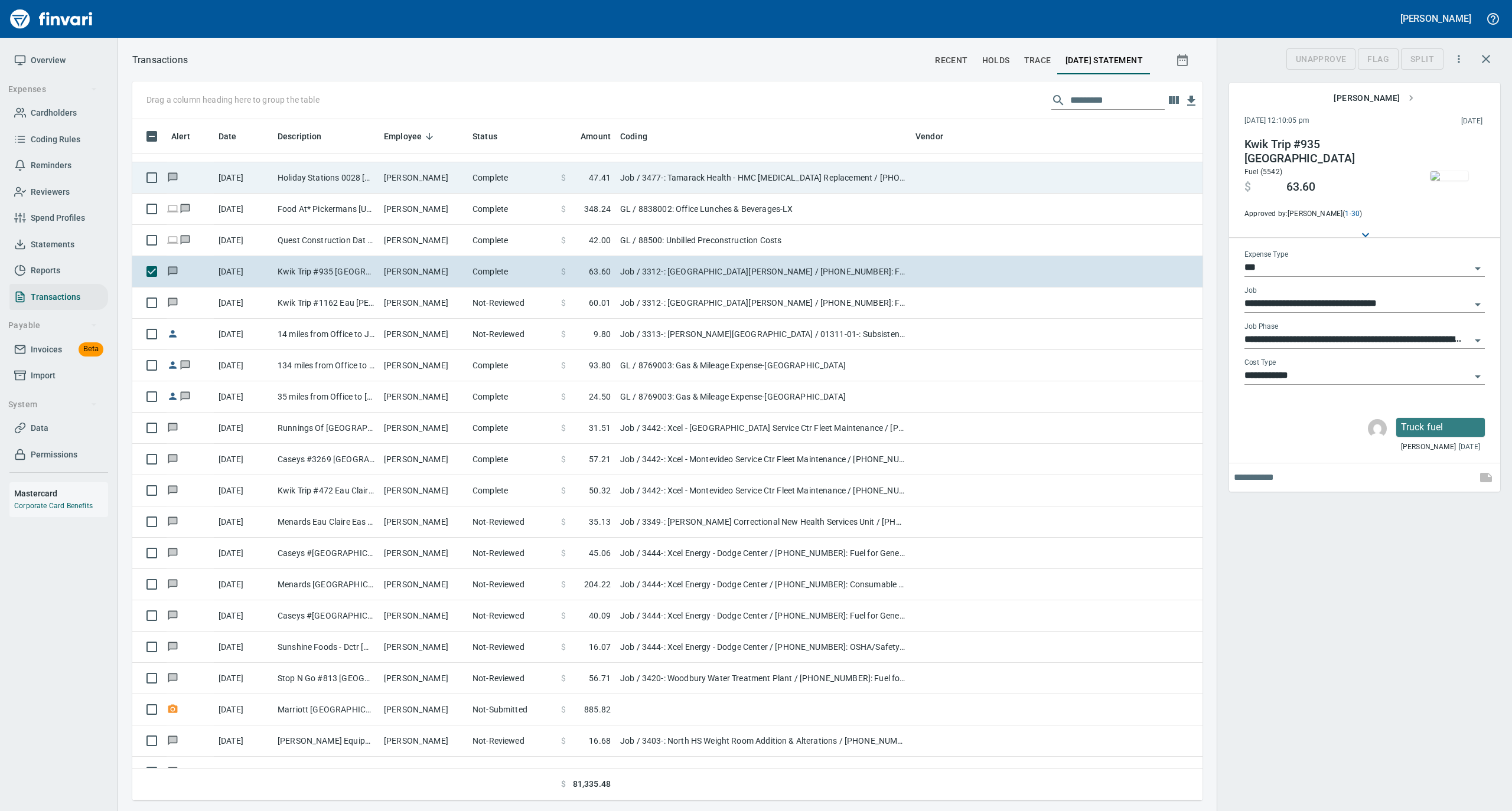
scroll to position [669, 1046]
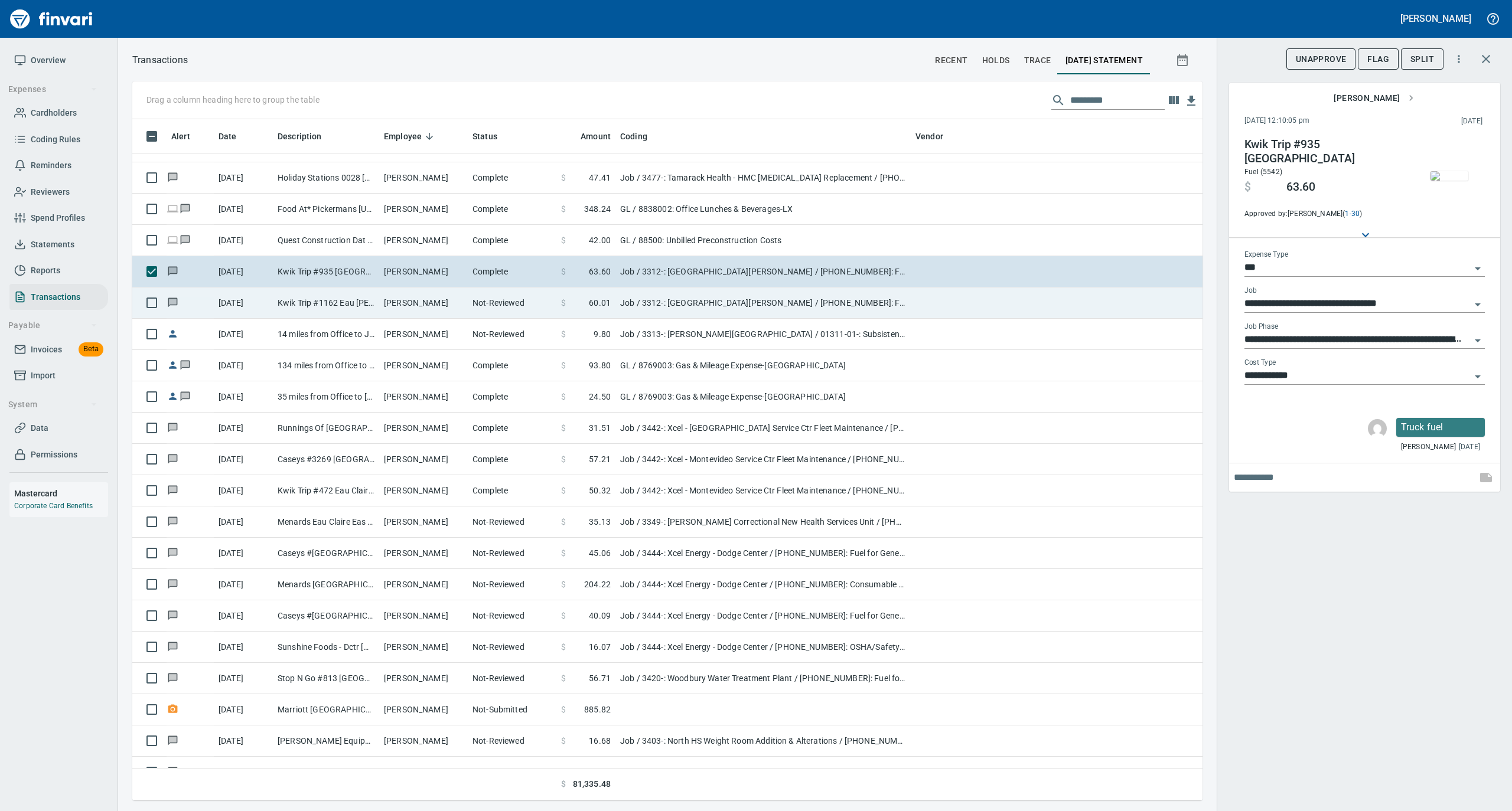
click at [483, 308] on td "Not-Reviewed" at bounding box center [512, 302] width 89 height 31
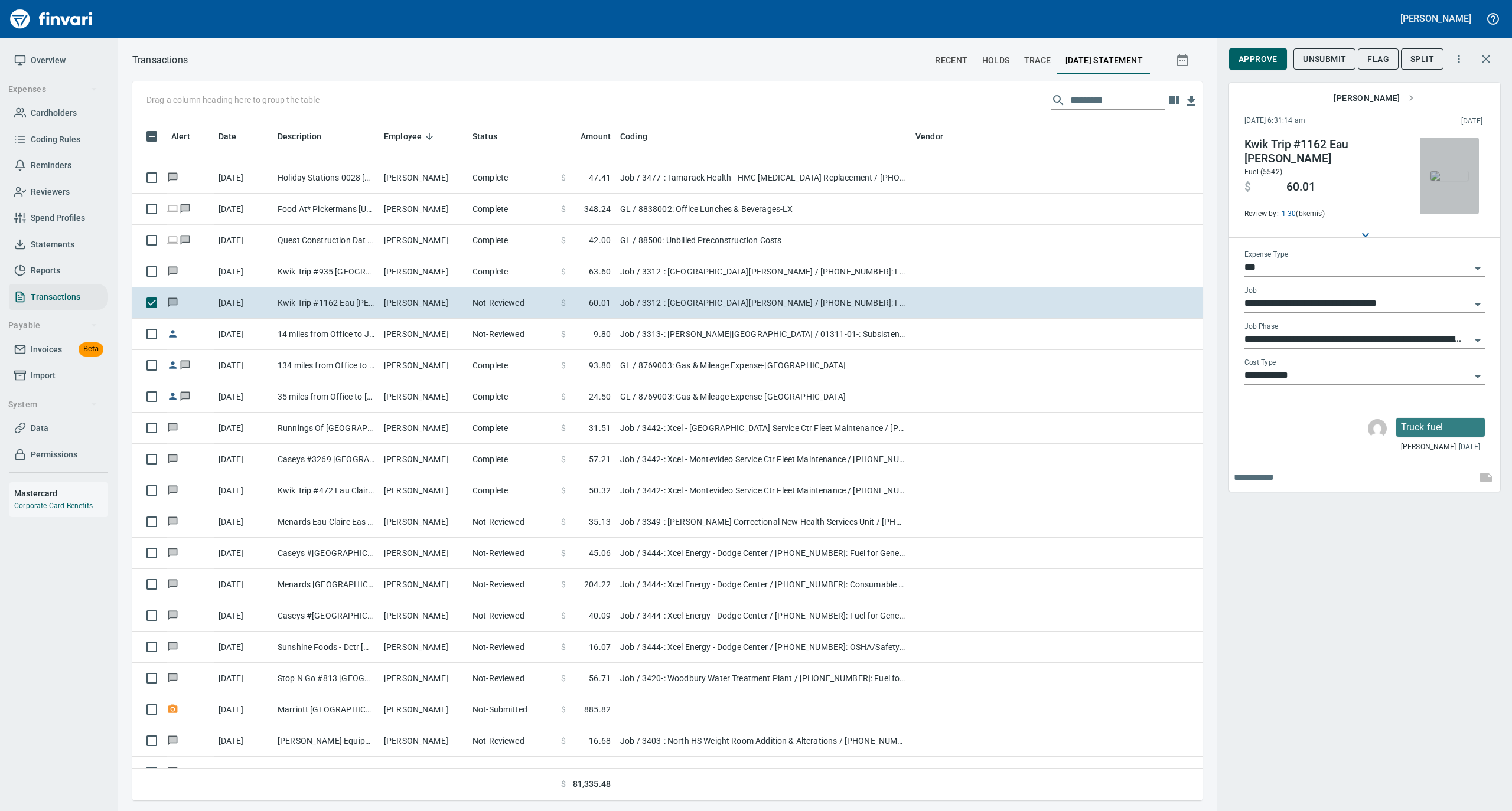
click at [1444, 173] on img "button" at bounding box center [1449, 176] width 38 height 10
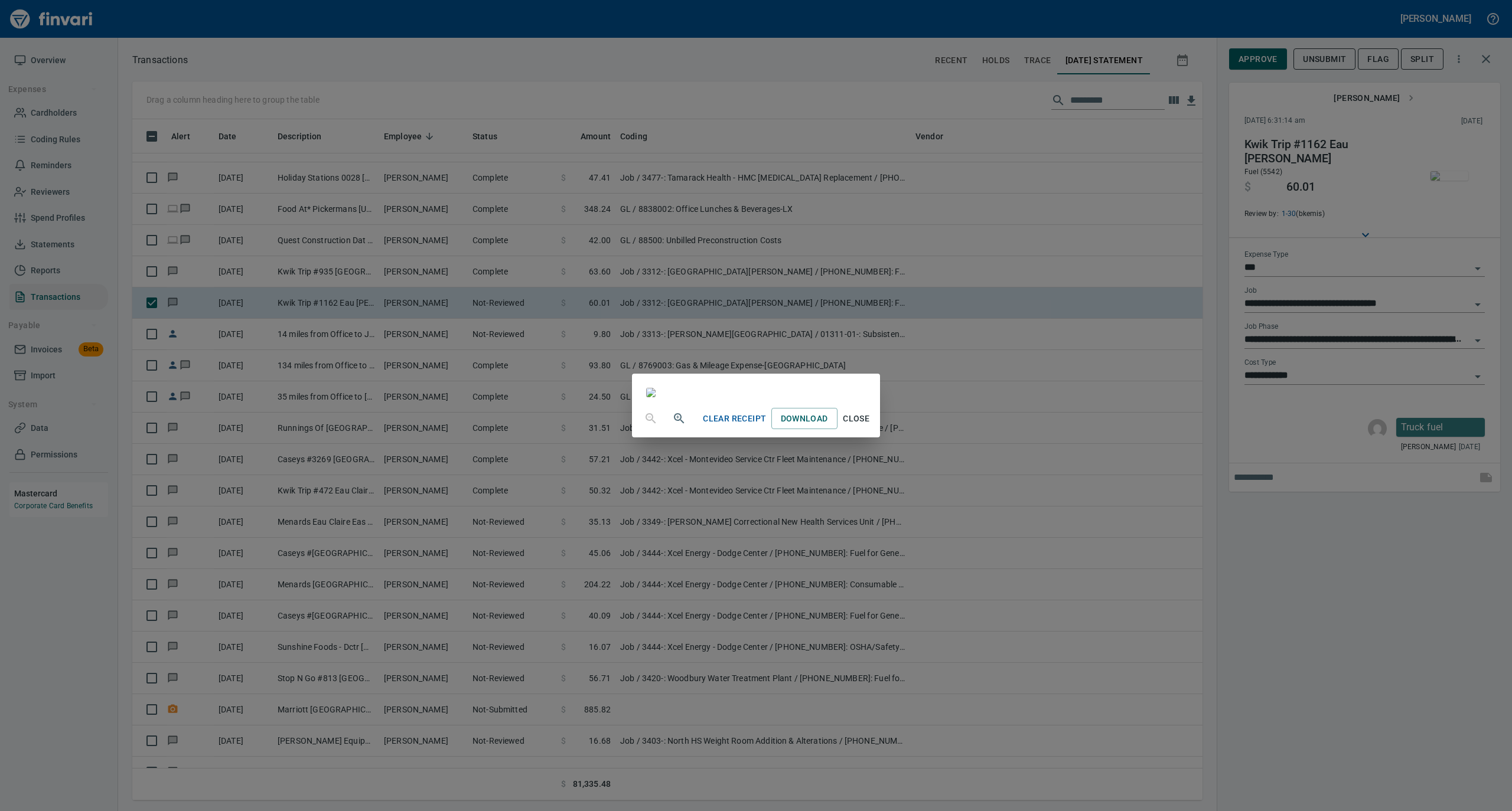
drag, startPoint x: 978, startPoint y: 720, endPoint x: 986, endPoint y: 716, distance: 8.9
click at [871, 426] on span "Close" at bounding box center [856, 418] width 29 height 14
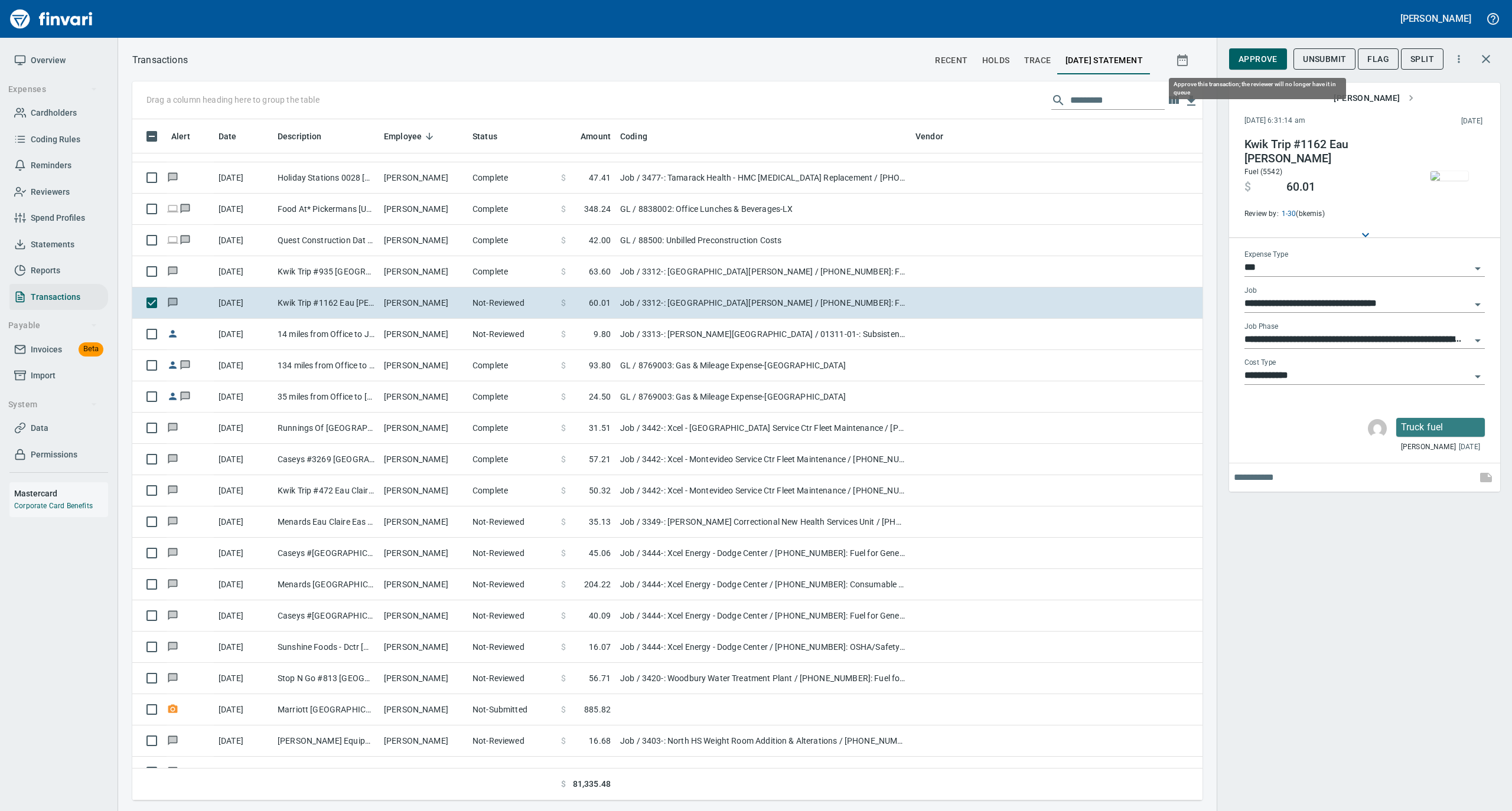
scroll to position [669, 1046]
click at [1261, 57] on span "Approve" at bounding box center [1257, 58] width 39 height 14
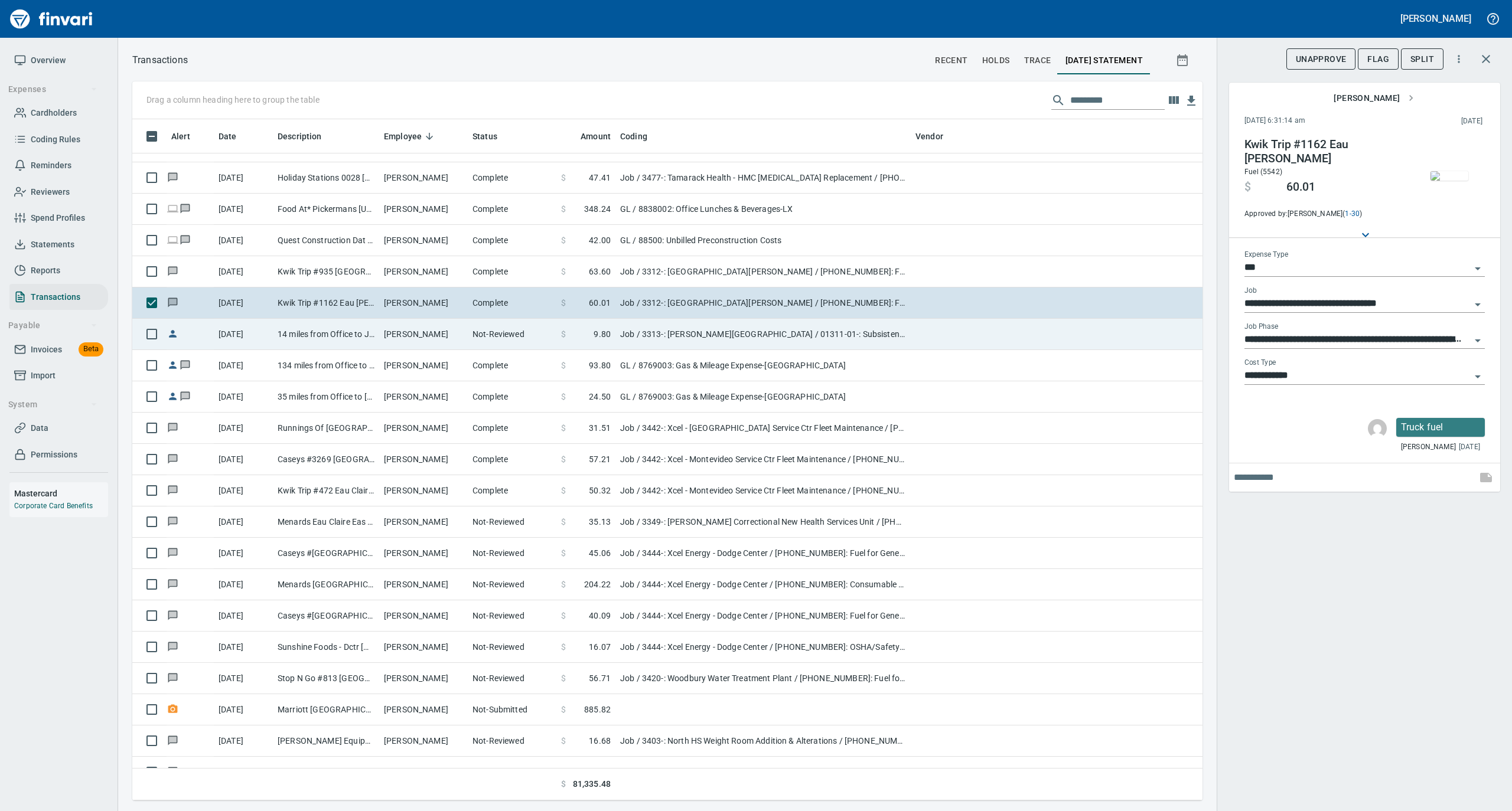
click at [494, 329] on td "Not-Reviewed" at bounding box center [512, 334] width 89 height 31
type input "**********"
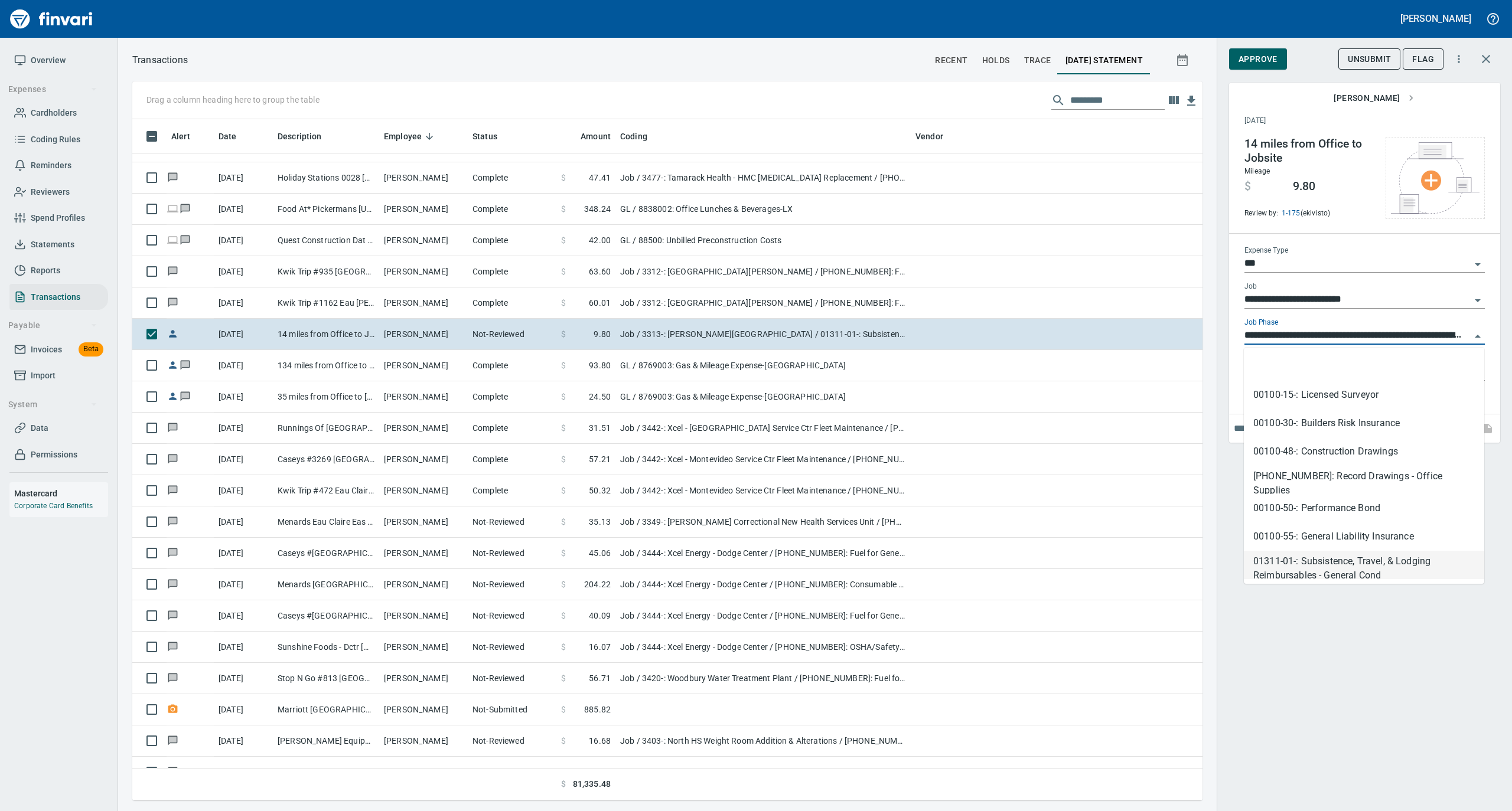
click at [1276, 333] on input "**********" at bounding box center [1356, 335] width 226 height 16
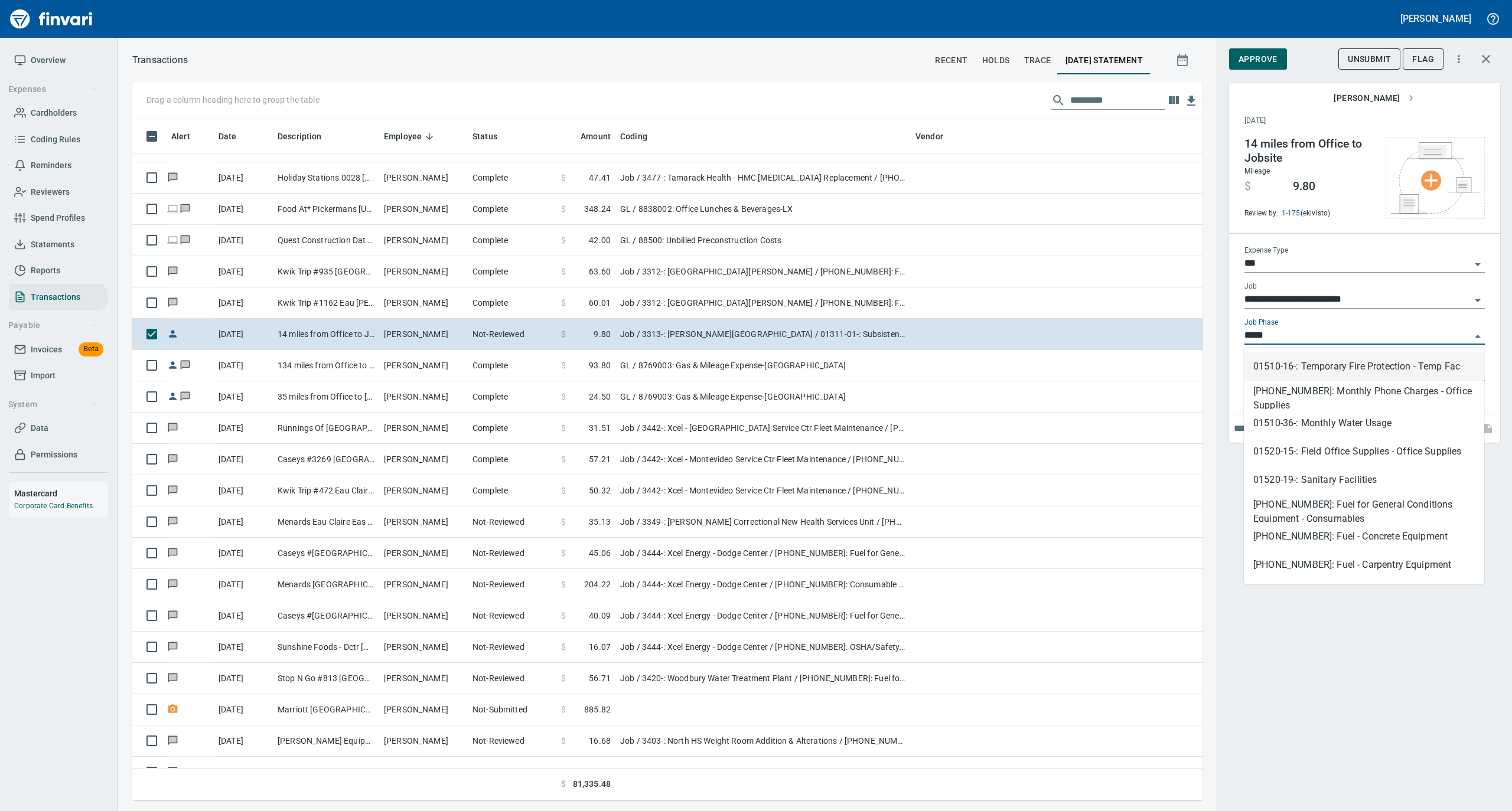
scroll to position [669, 1046]
click at [1309, 359] on li "01540-20-01: Fuel for General Conditions Equipment - Consumables" at bounding box center [1364, 366] width 241 height 29
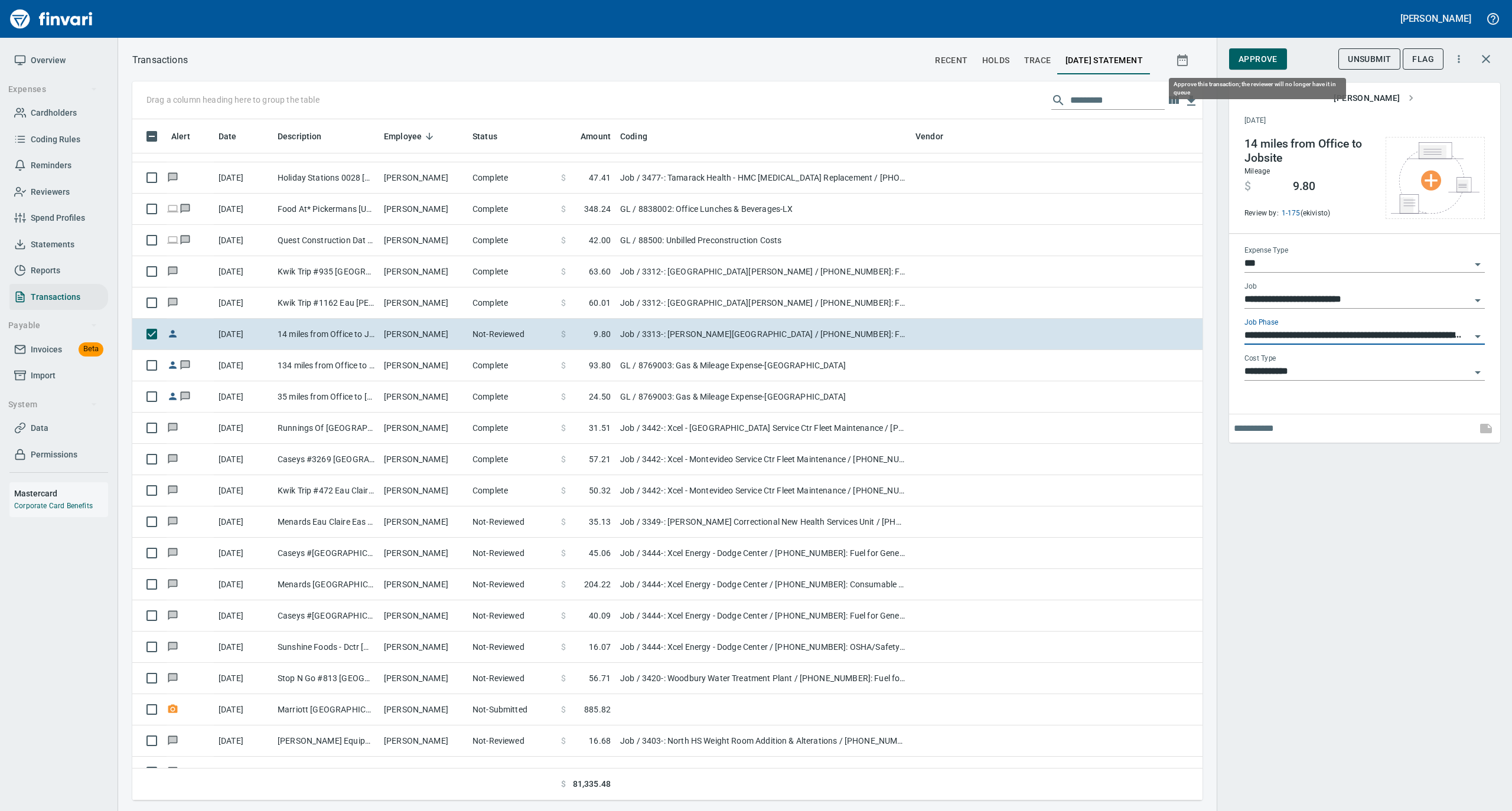
type input "**********"
click at [1259, 59] on span "Approve" at bounding box center [1257, 58] width 39 height 14
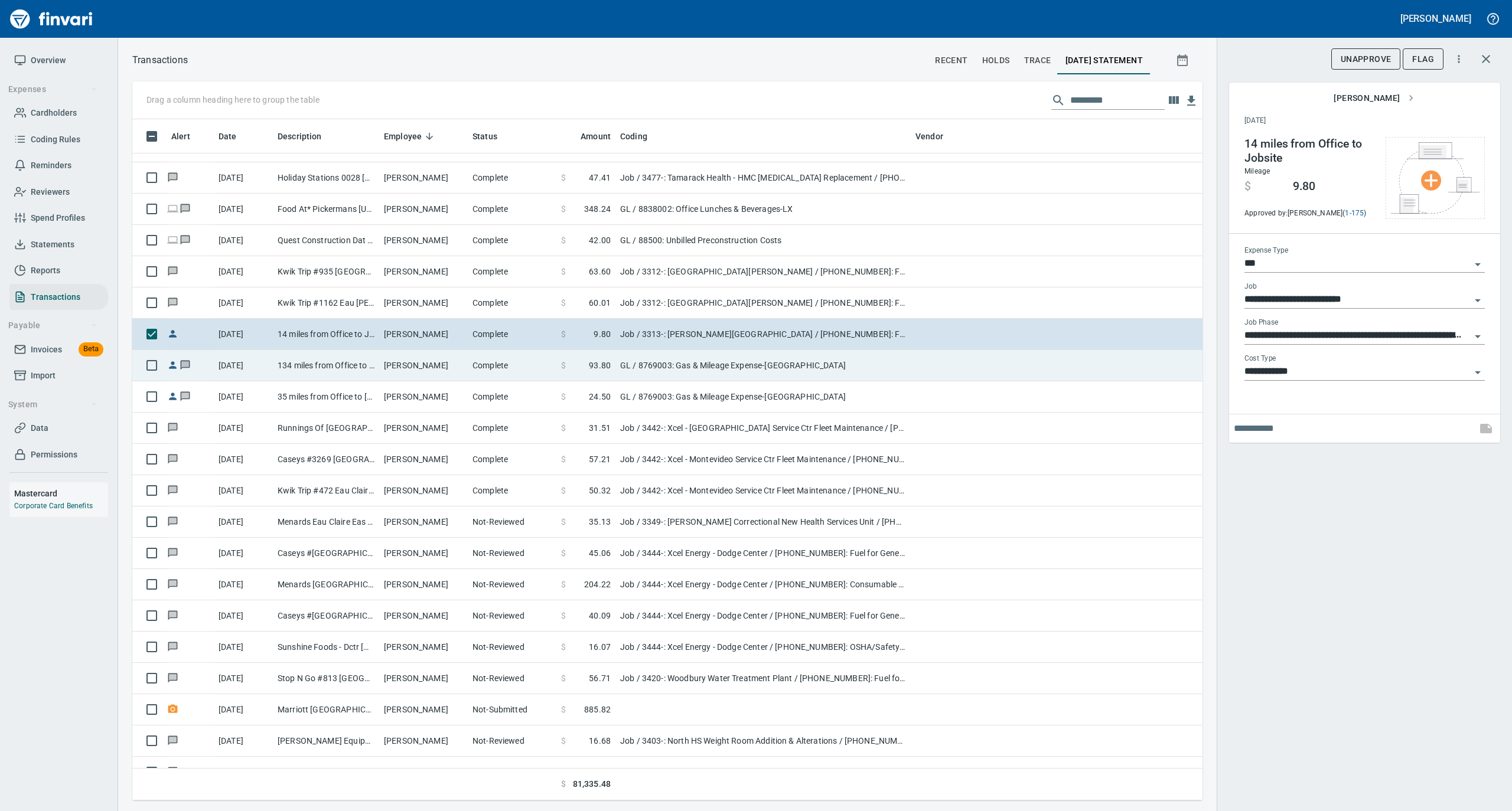
click at [469, 371] on td "Complete" at bounding box center [512, 365] width 89 height 31
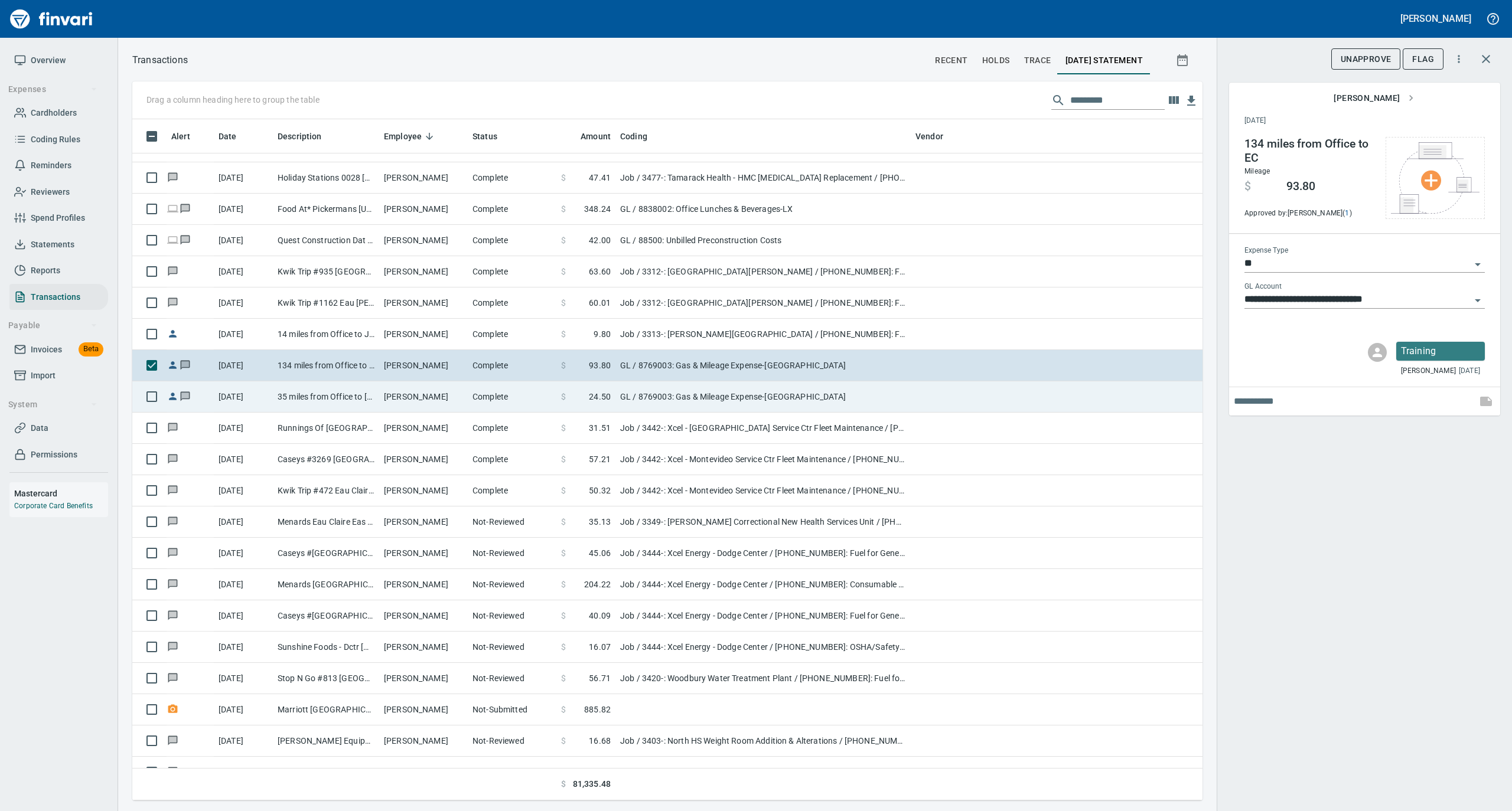
click at [383, 409] on td "Randy LaFaive" at bounding box center [423, 397] width 89 height 31
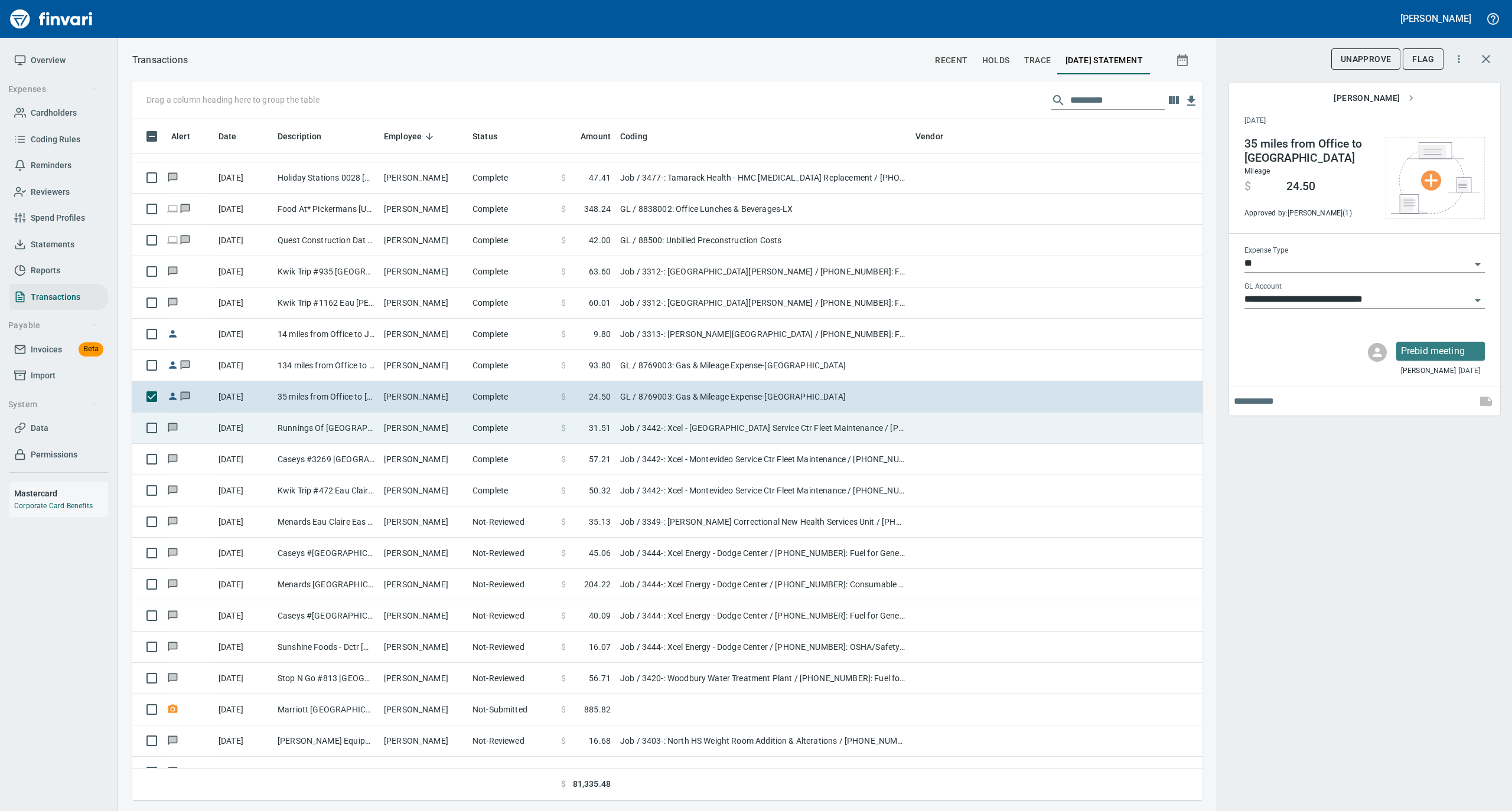
click at [385, 437] on td "Randall Wieland" at bounding box center [423, 427] width 89 height 31
type input "***"
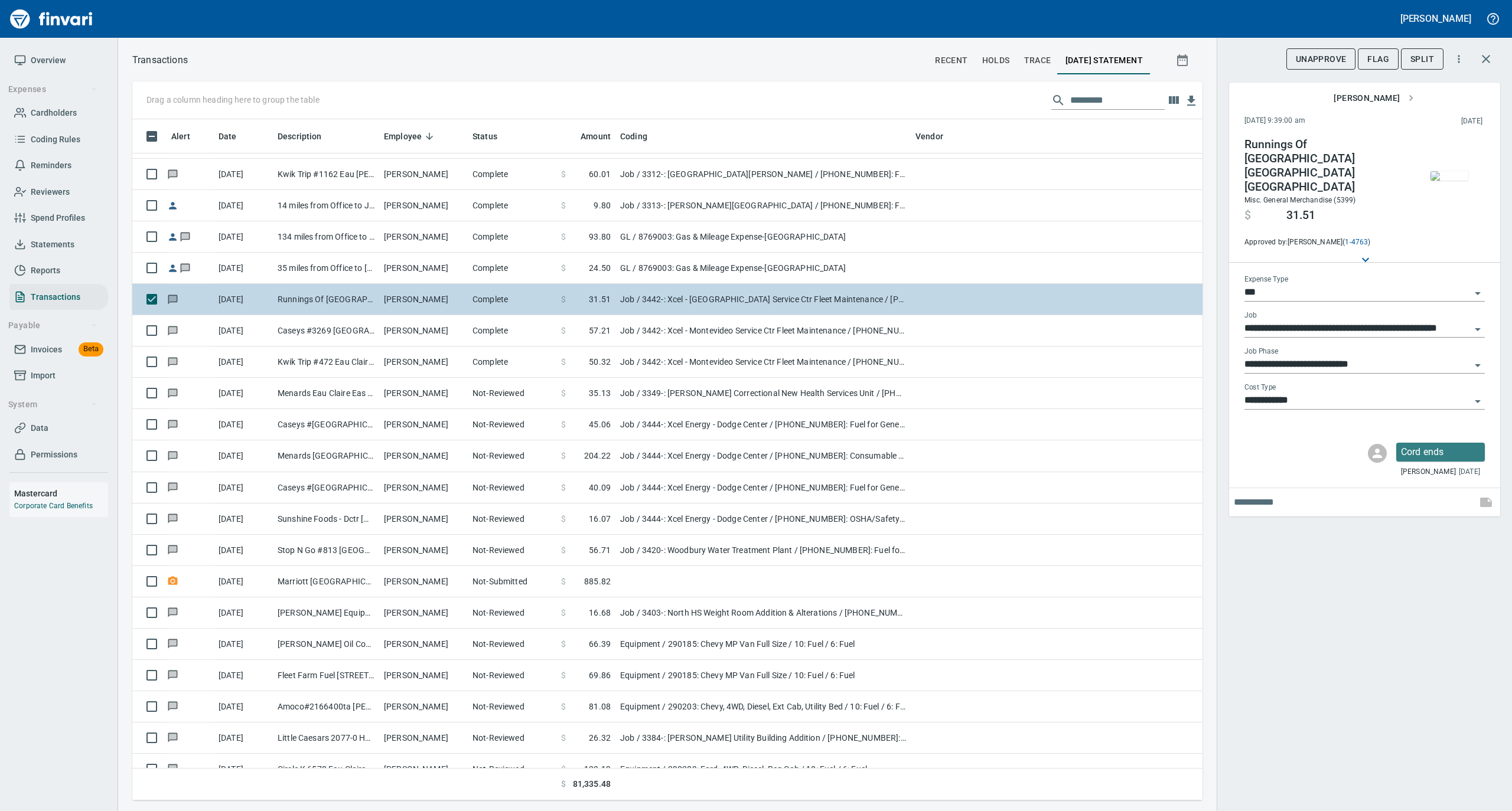
scroll to position [2440, 0]
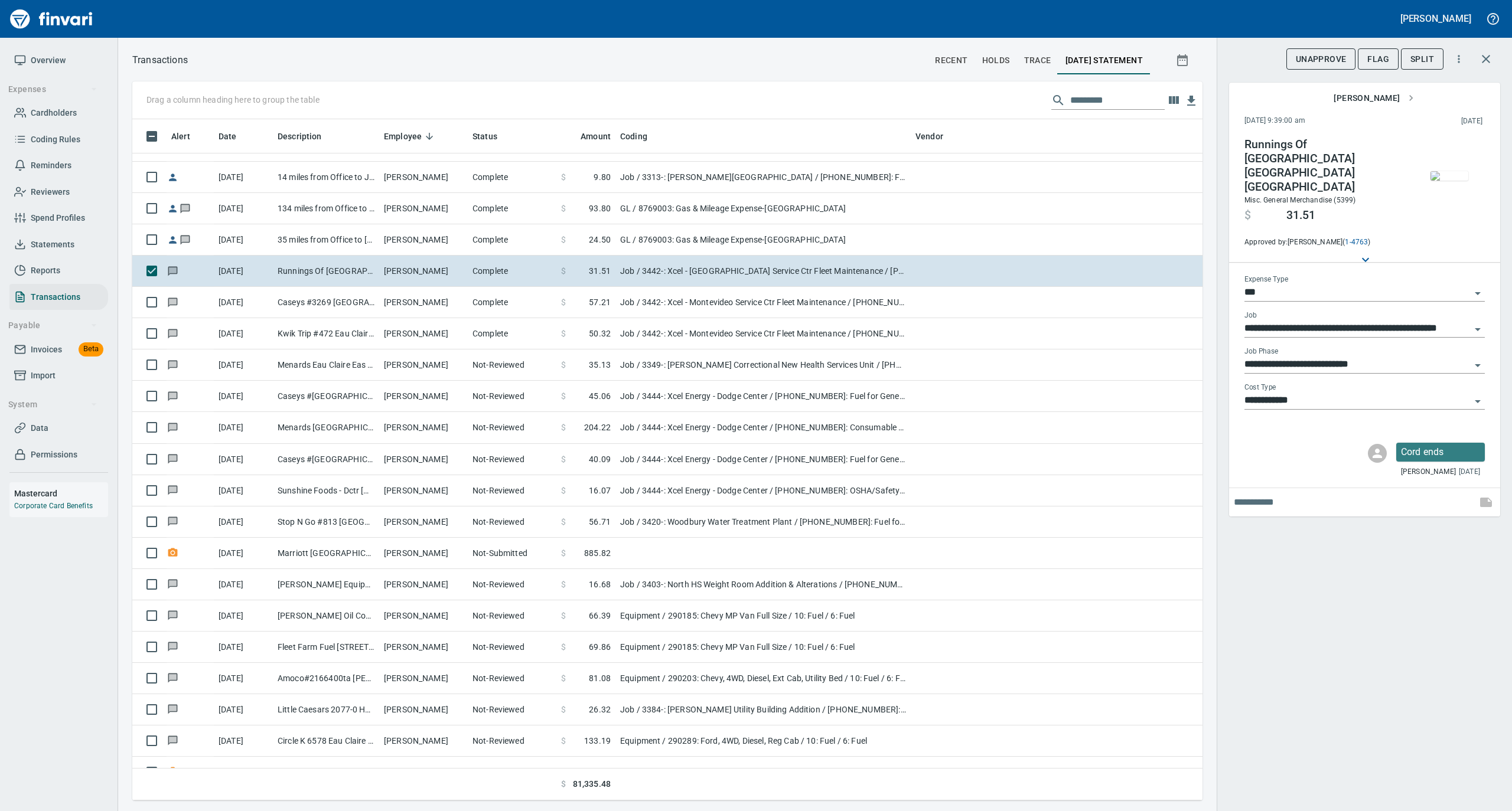
click at [1437, 171] on img "button" at bounding box center [1449, 176] width 38 height 10
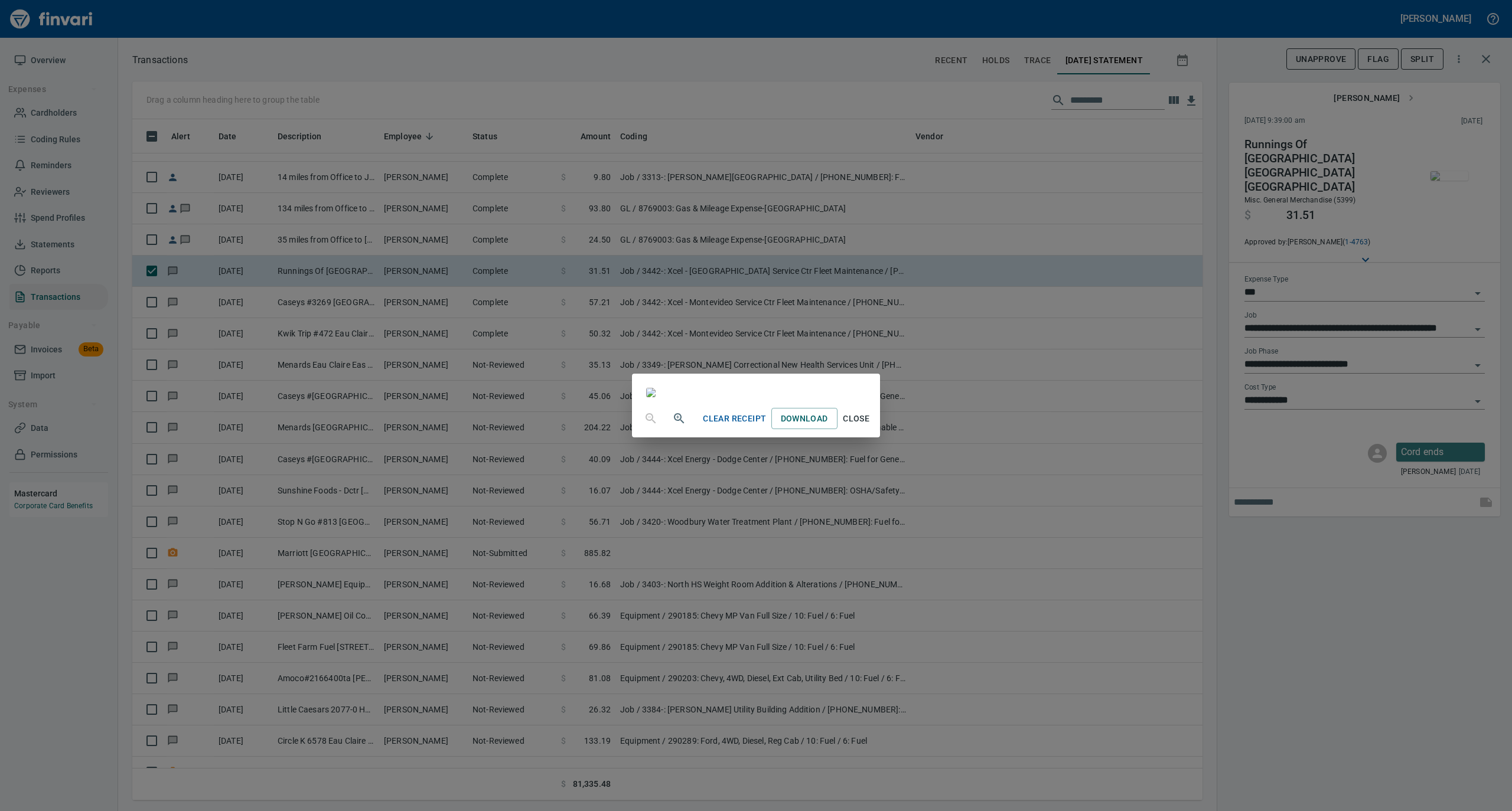
click at [871, 426] on span "Close" at bounding box center [856, 418] width 29 height 14
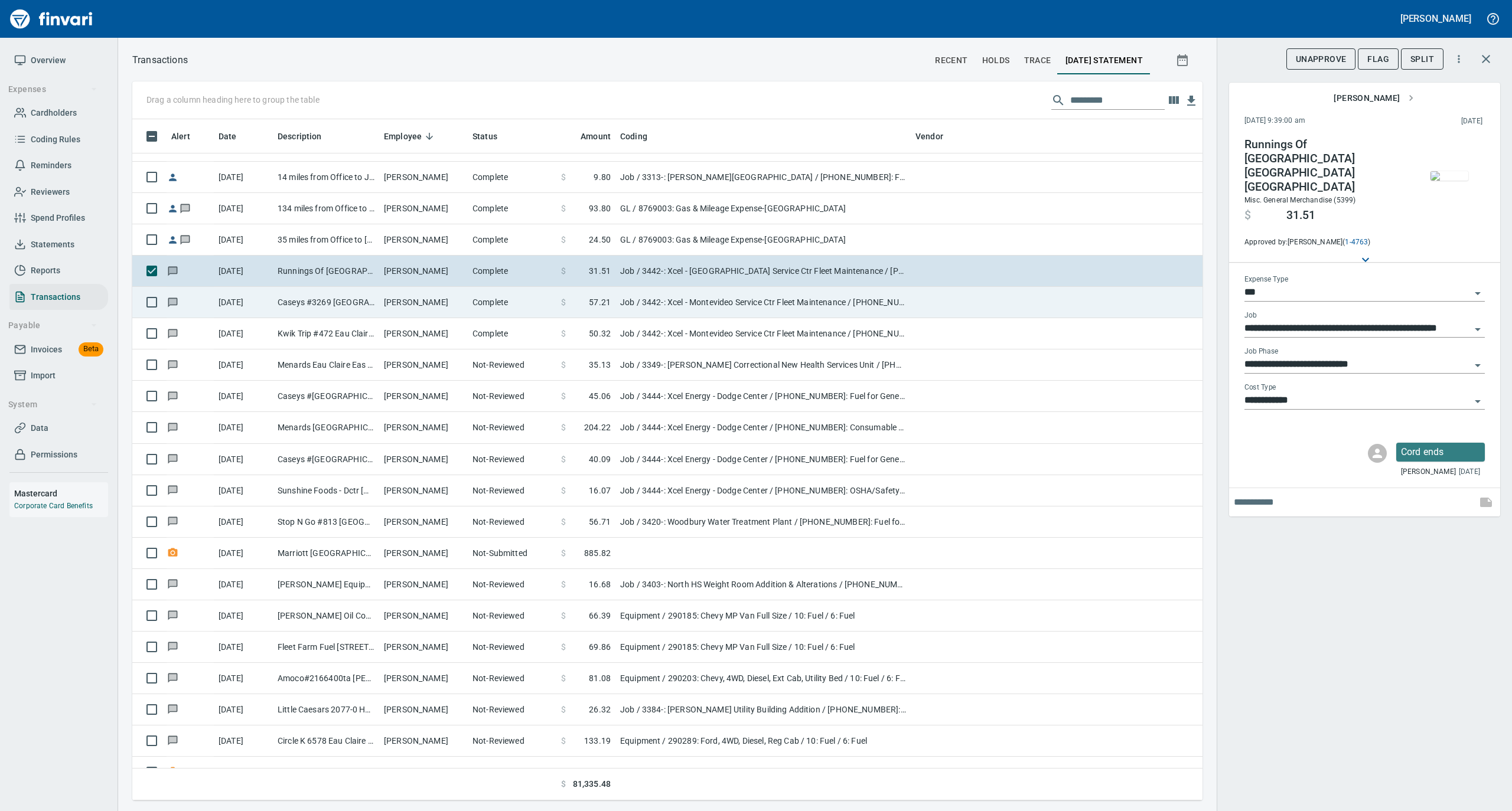
drag, startPoint x: 454, startPoint y: 302, endPoint x: 472, endPoint y: 299, distance: 18.2
click at [454, 302] on td "Randall Wieland" at bounding box center [423, 302] width 89 height 31
type input "**********"
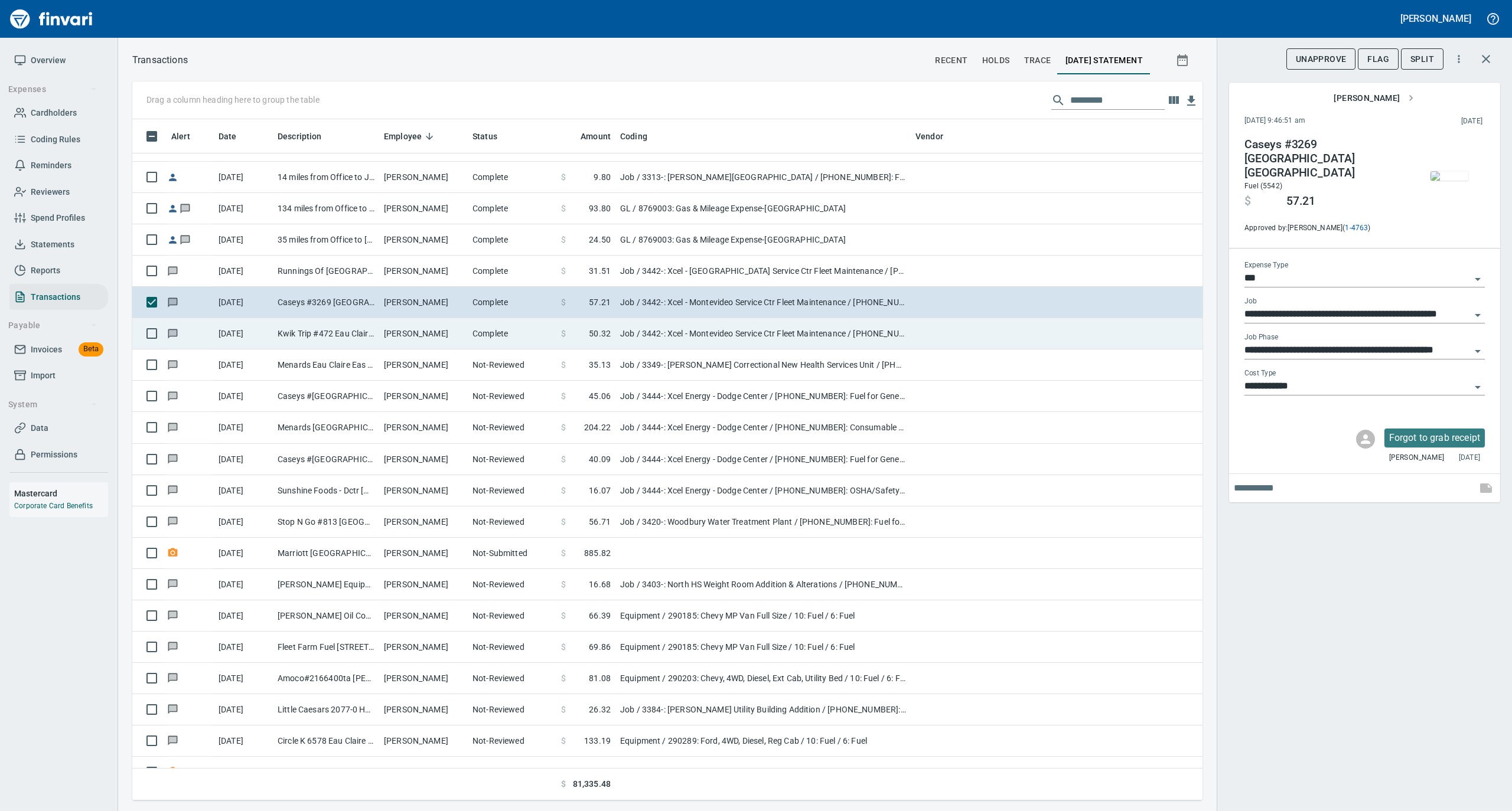
click at [487, 344] on td "Complete" at bounding box center [512, 333] width 89 height 31
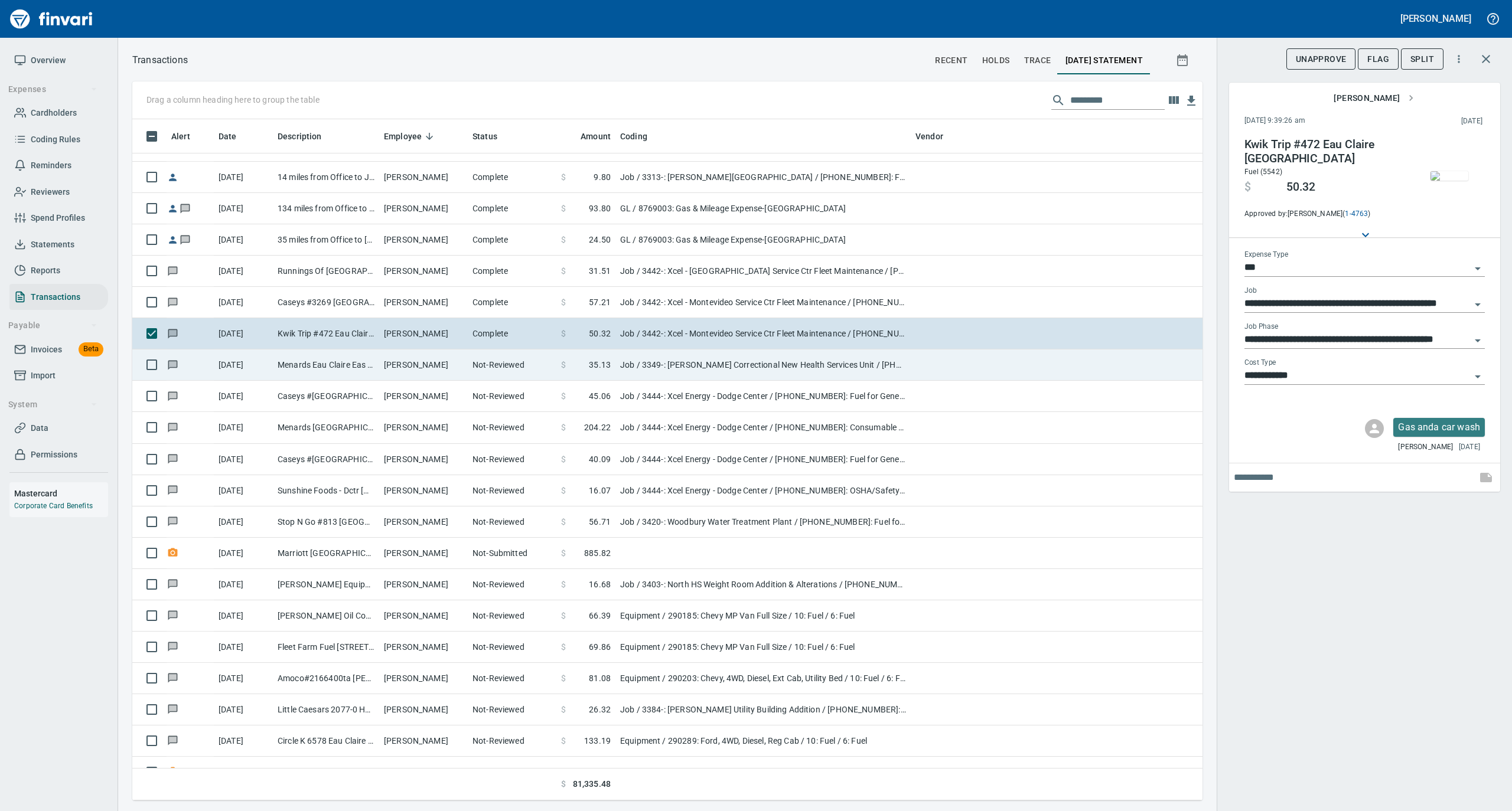
click at [452, 370] on td "Phillip Decker" at bounding box center [423, 364] width 89 height 31
type input "**********"
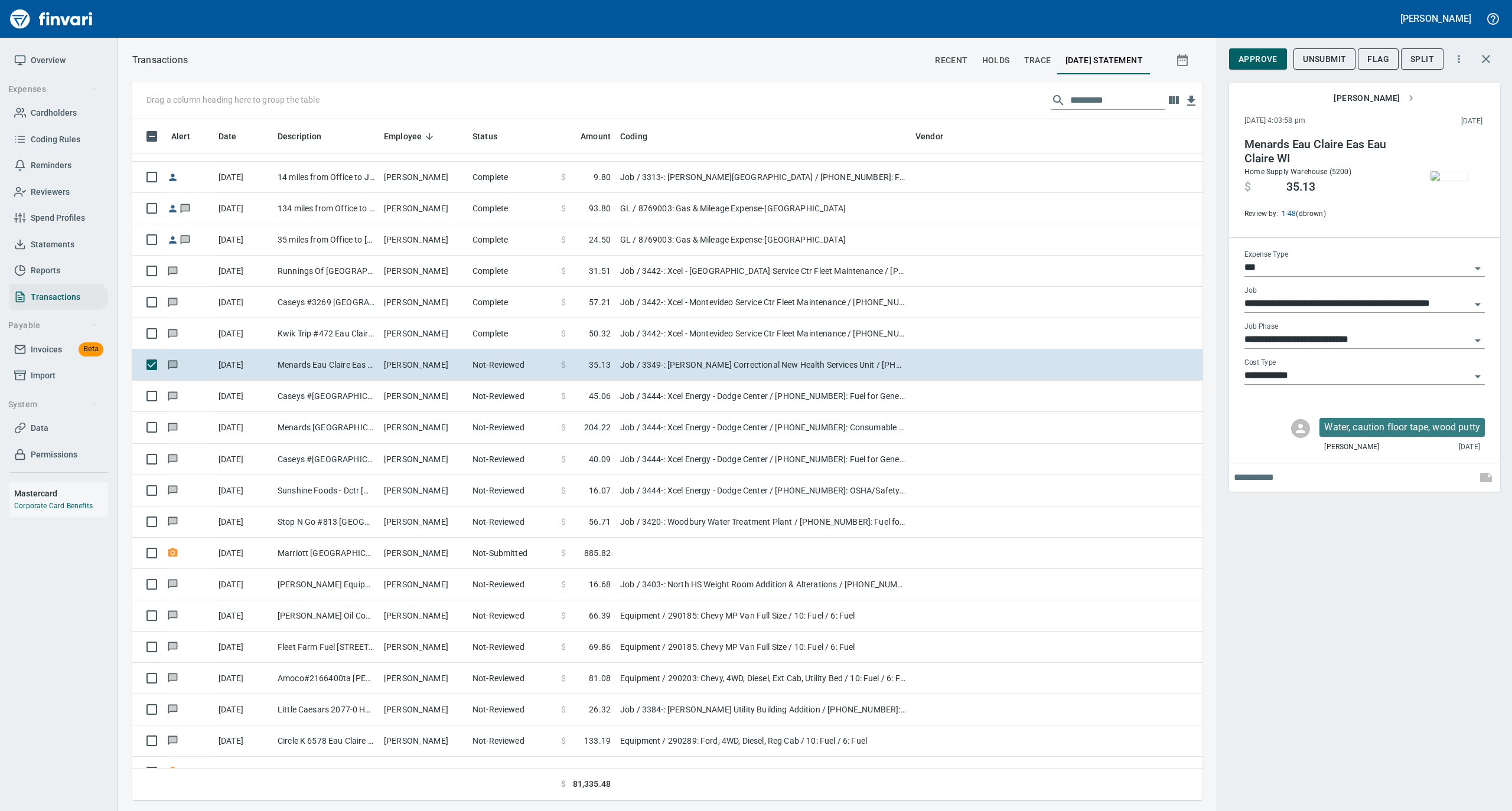
click at [1455, 171] on img "button" at bounding box center [1449, 176] width 38 height 10
click at [1440, 175] on img "button" at bounding box center [1449, 176] width 38 height 10
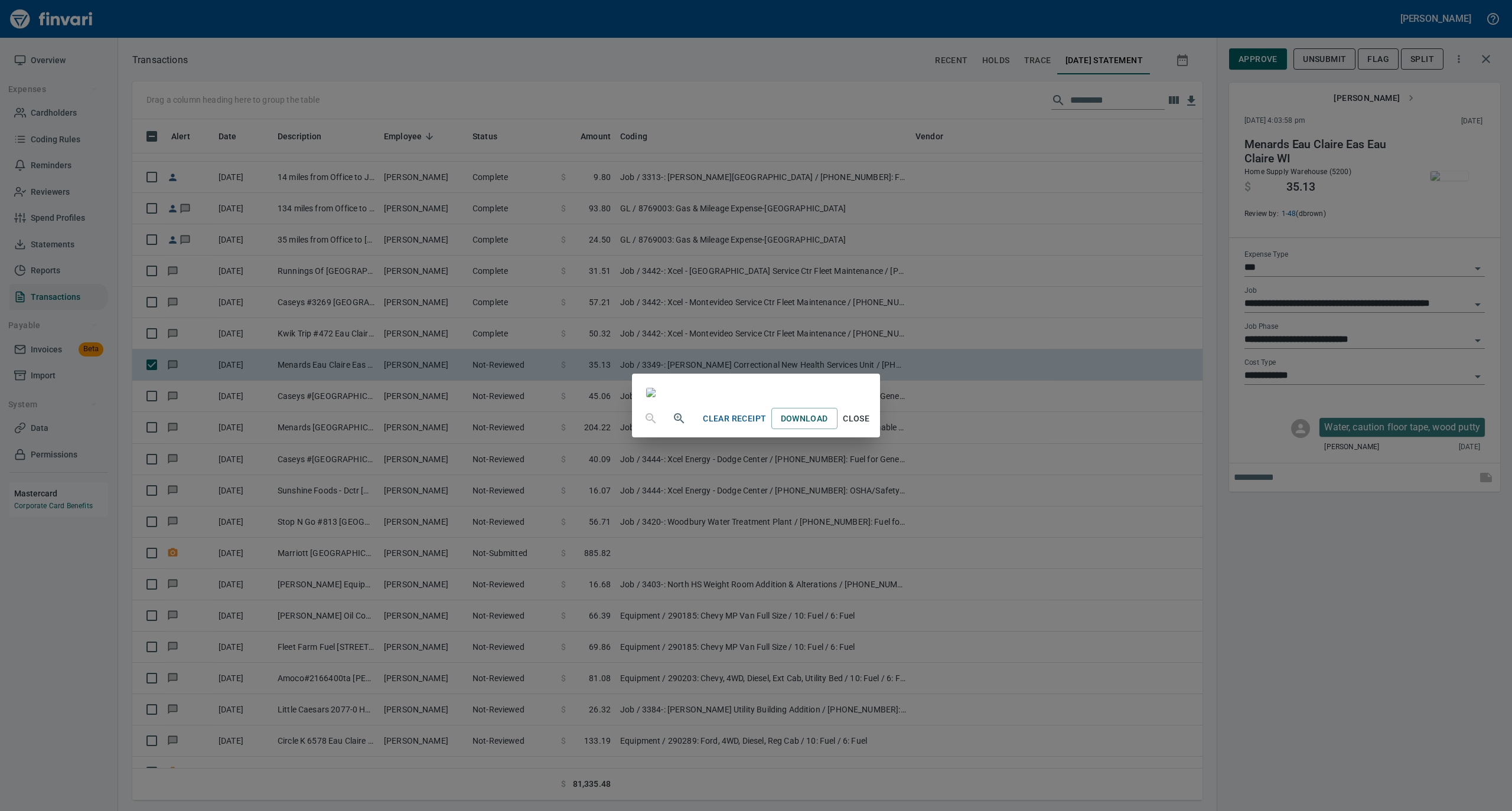
click at [871, 426] on span "Close" at bounding box center [856, 418] width 29 height 14
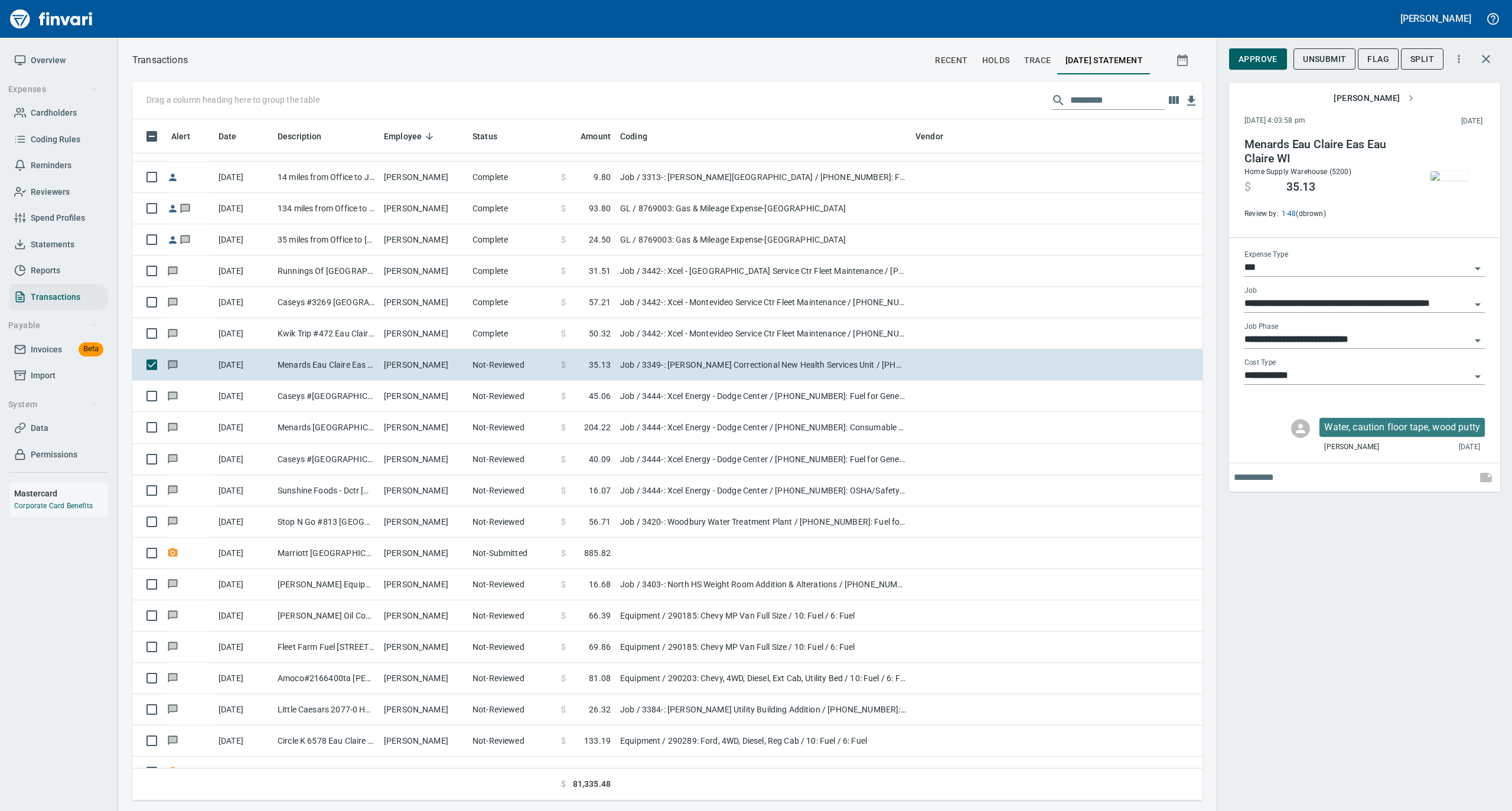
click at [1266, 55] on span "Approve" at bounding box center [1257, 58] width 39 height 14
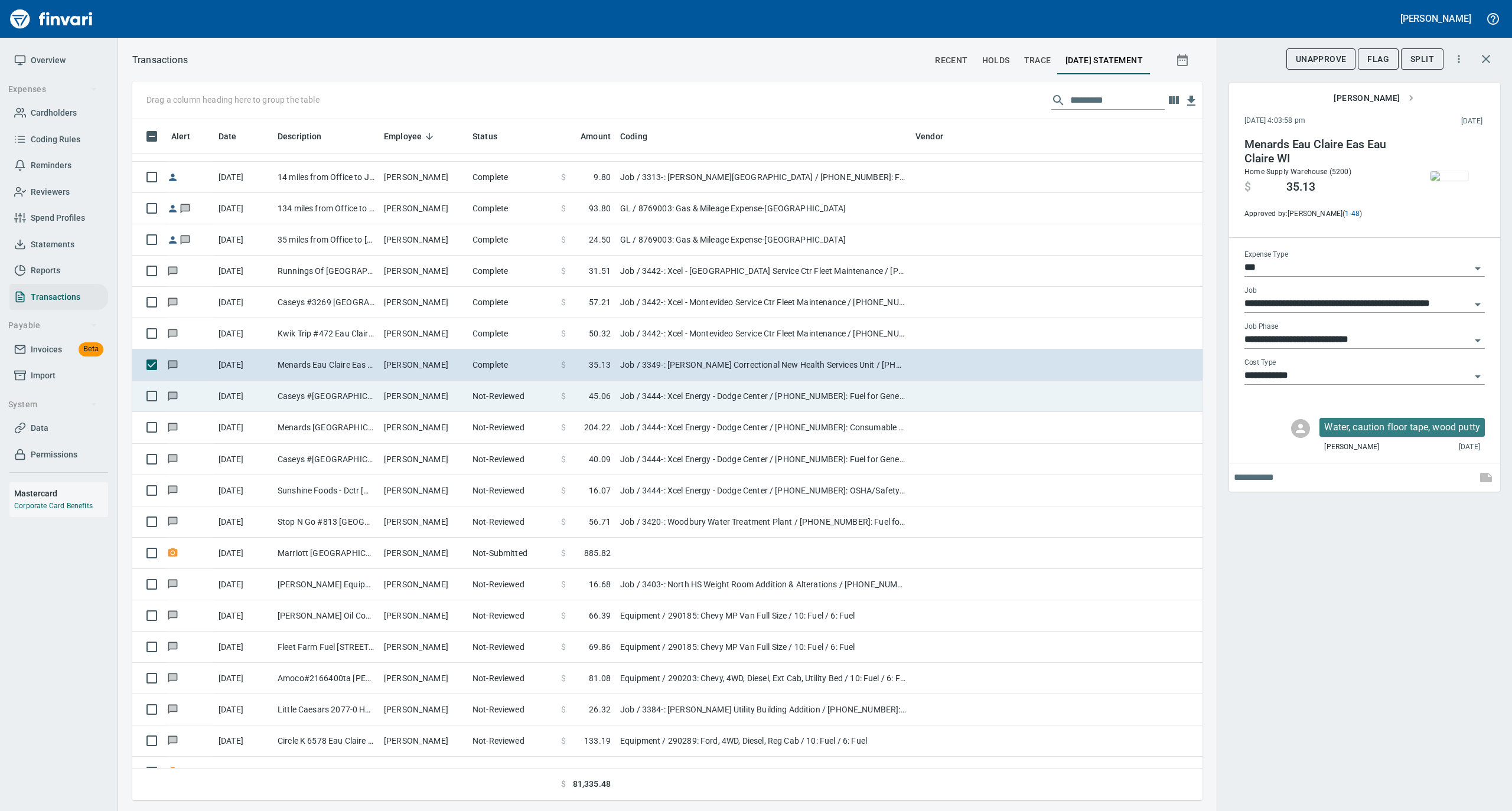
click at [449, 392] on td "Paul Rock" at bounding box center [423, 396] width 89 height 31
type input "**********"
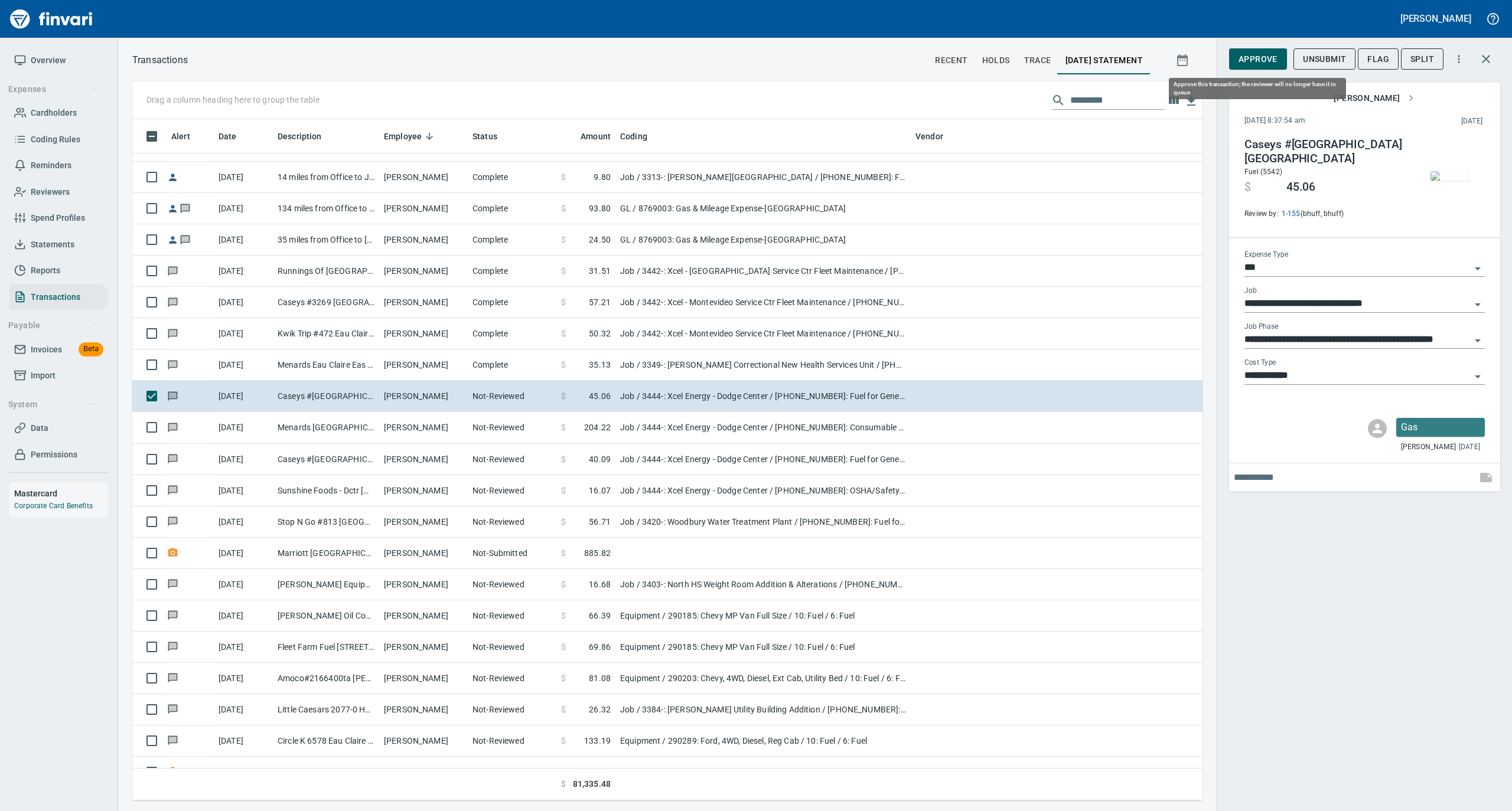
click at [1239, 60] on span "Approve" at bounding box center [1257, 58] width 39 height 14
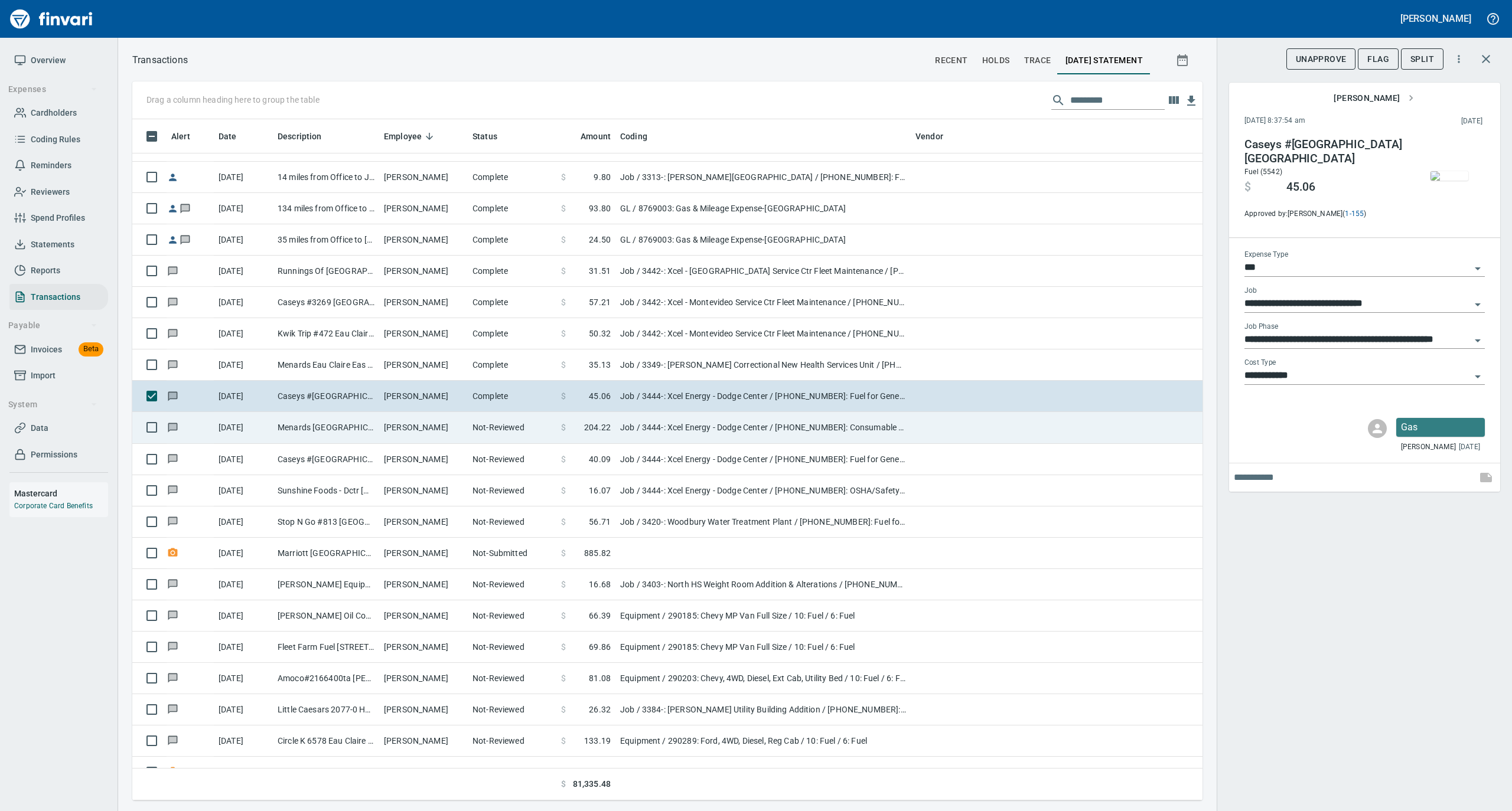
click at [377, 430] on td "Menards Rochester Sout Rochester MN" at bounding box center [326, 427] width 106 height 31
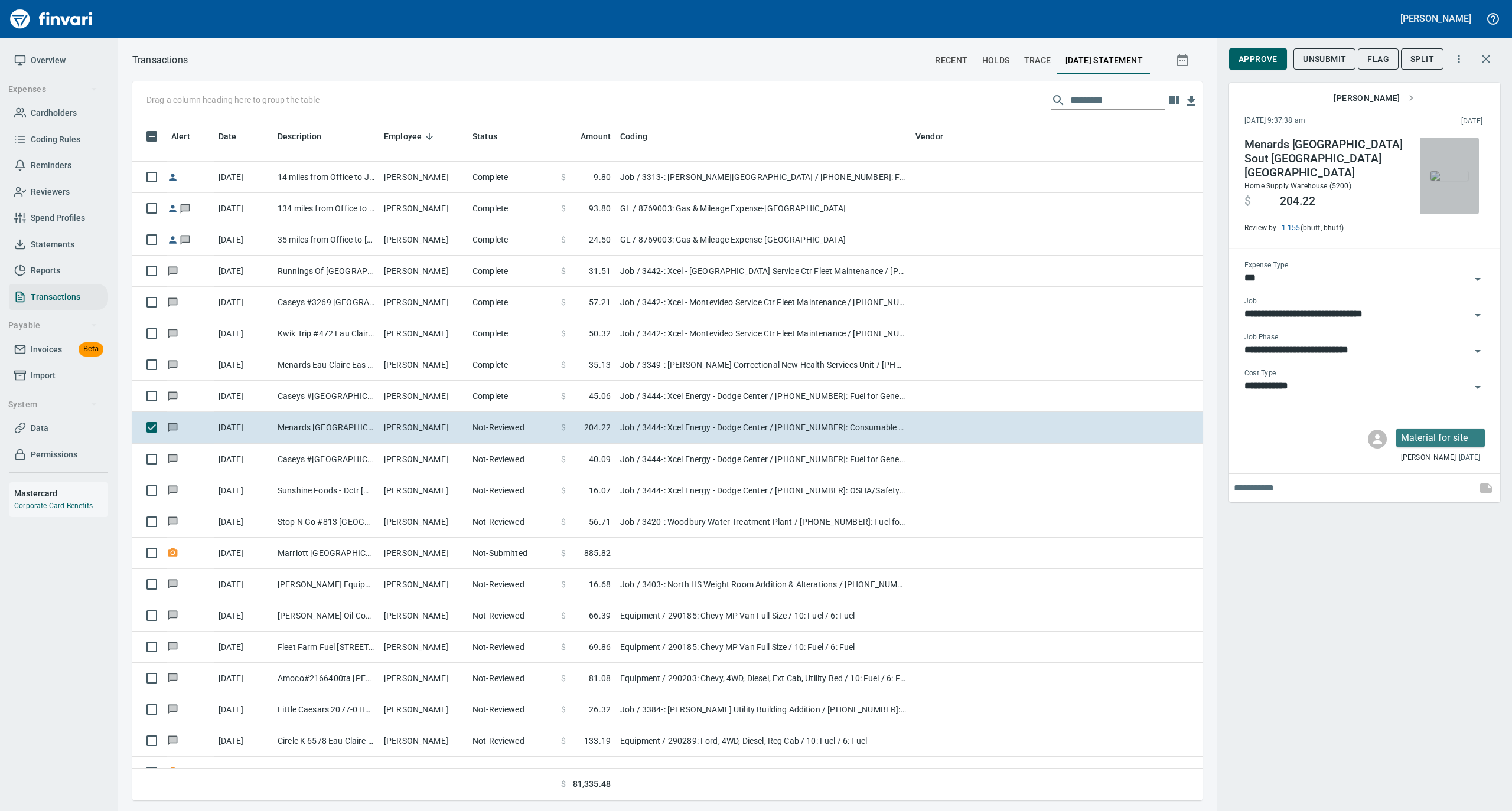
click at [1443, 171] on img "button" at bounding box center [1449, 176] width 38 height 10
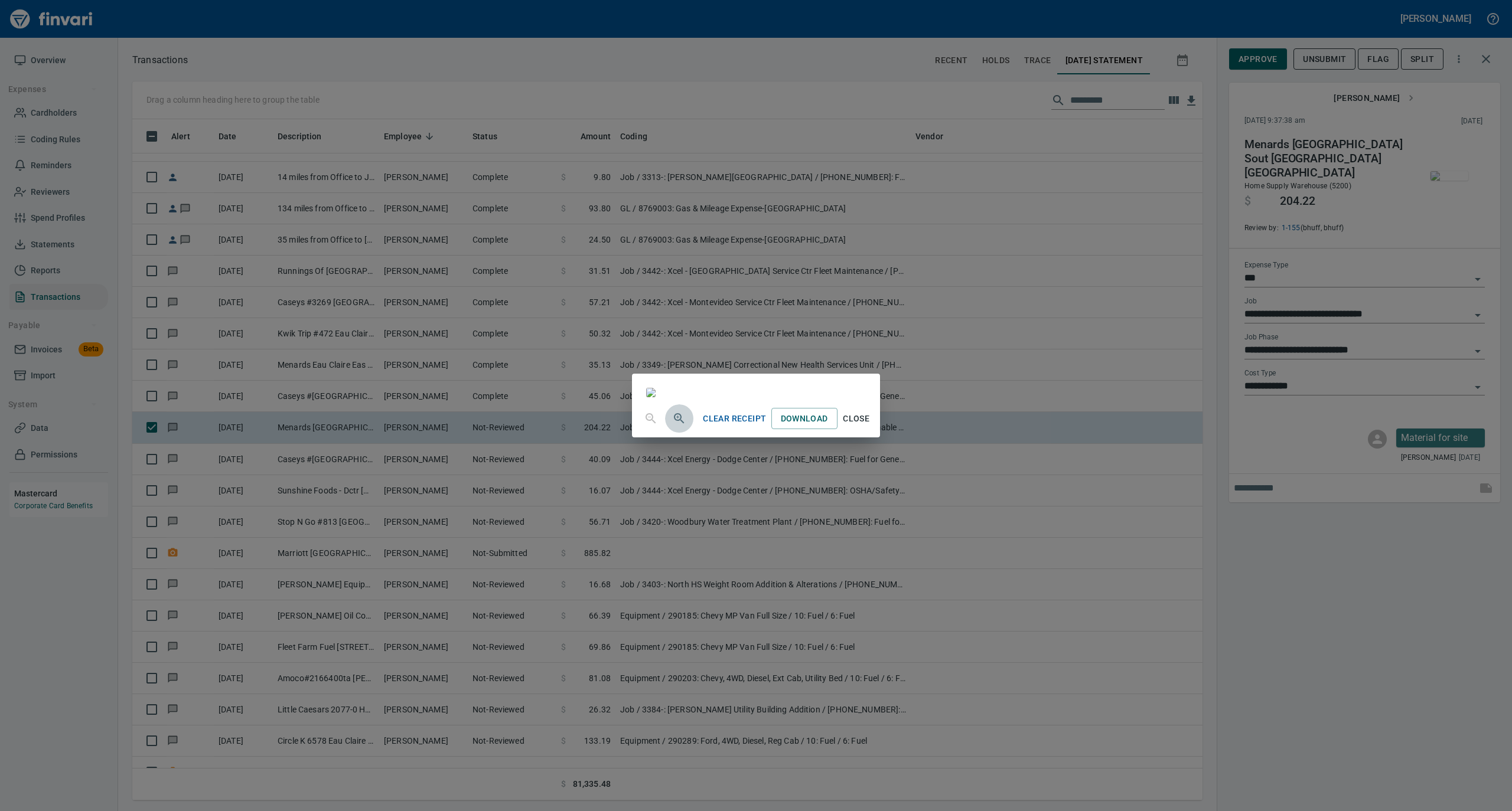
click at [672, 426] on icon "button" at bounding box center [679, 418] width 14 height 14
click at [871, 427] on span "Close" at bounding box center [856, 419] width 29 height 14
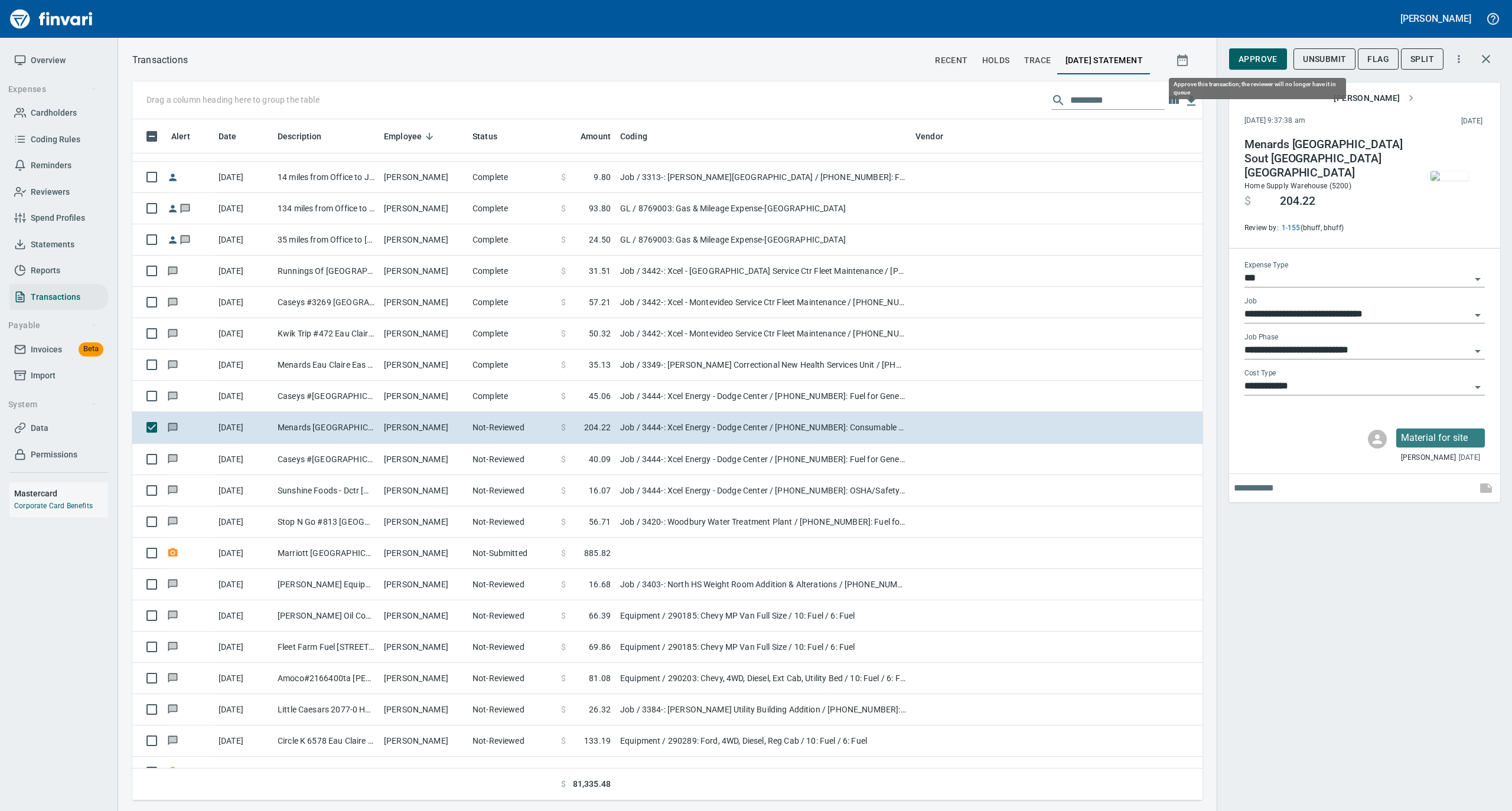
click at [1251, 55] on span "Approve" at bounding box center [1257, 58] width 39 height 14
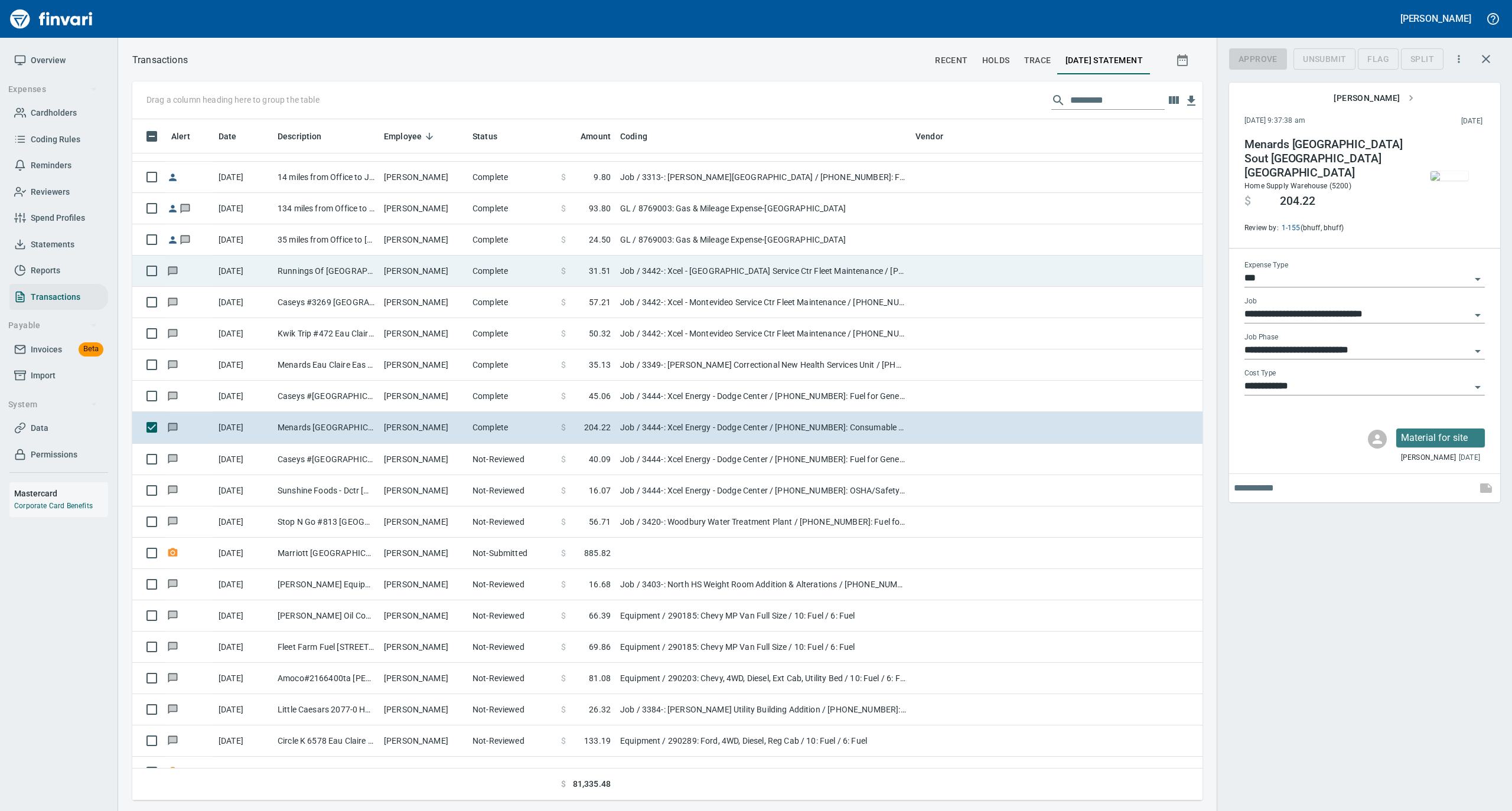
scroll to position [669, 1046]
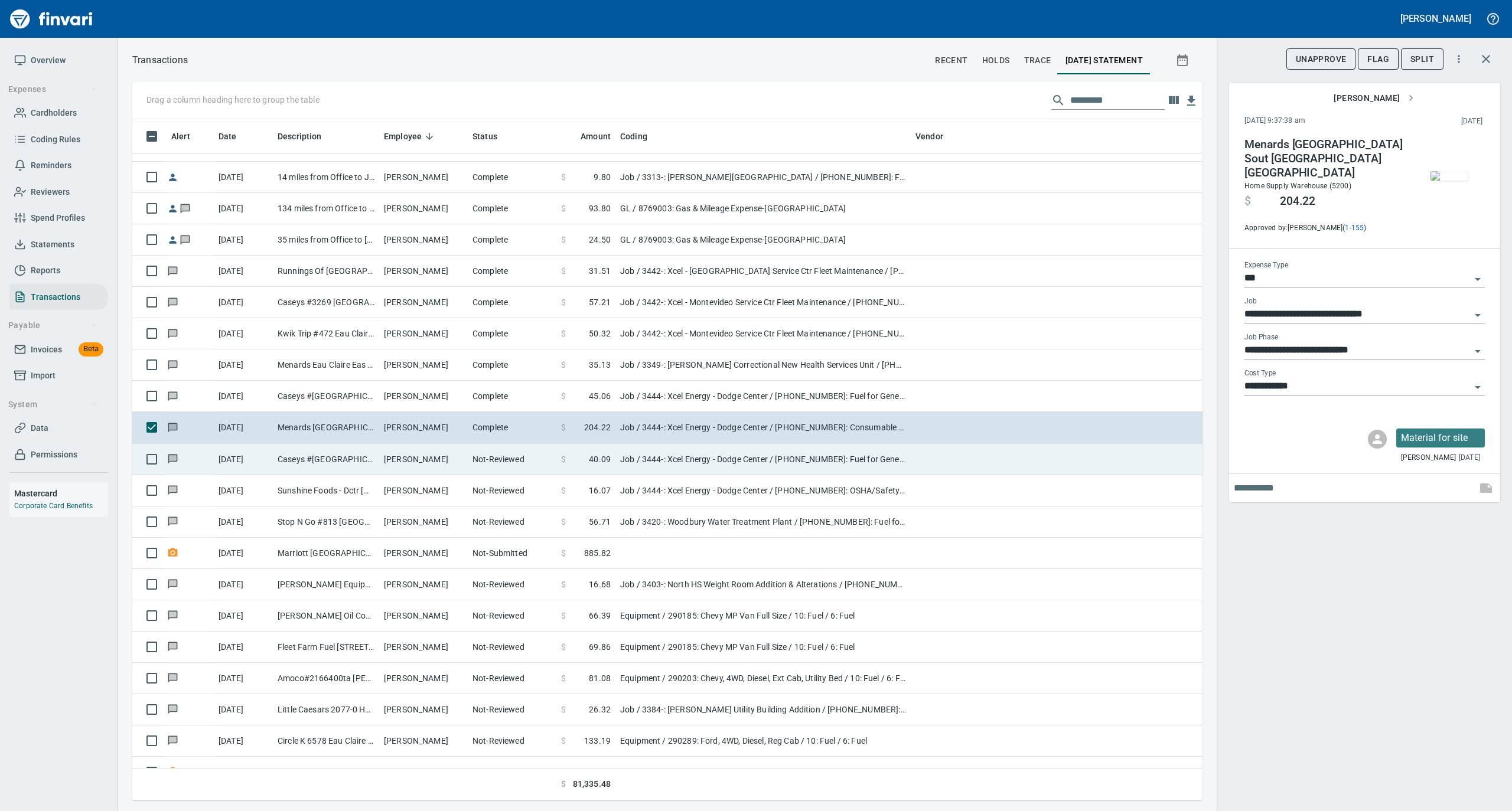
click at [350, 462] on td "Caseys #3311 Dodge Center MN" at bounding box center [326, 459] width 106 height 31
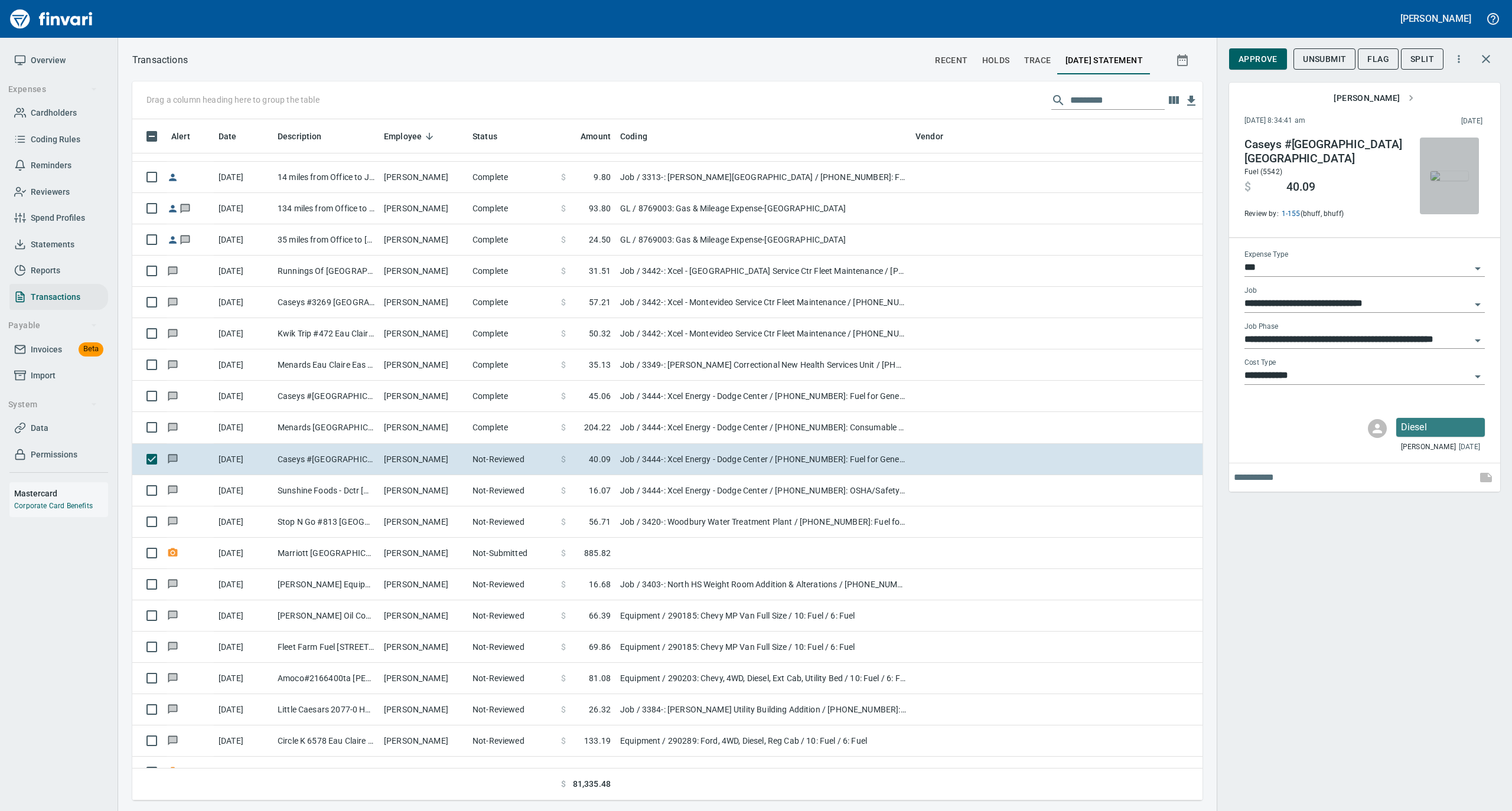
click at [1438, 176] on img "button" at bounding box center [1449, 176] width 38 height 10
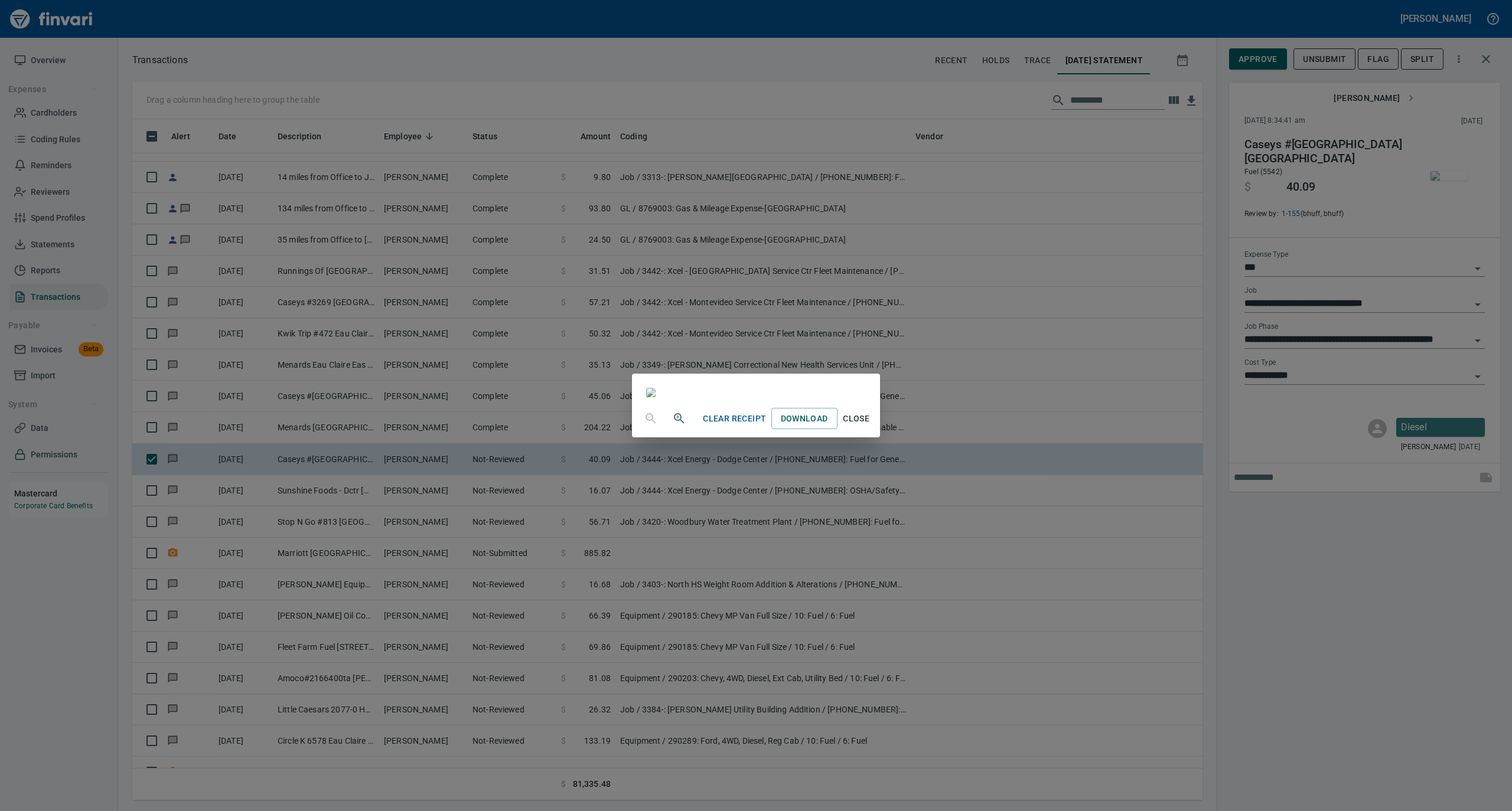
click at [871, 426] on span "Close" at bounding box center [856, 418] width 29 height 14
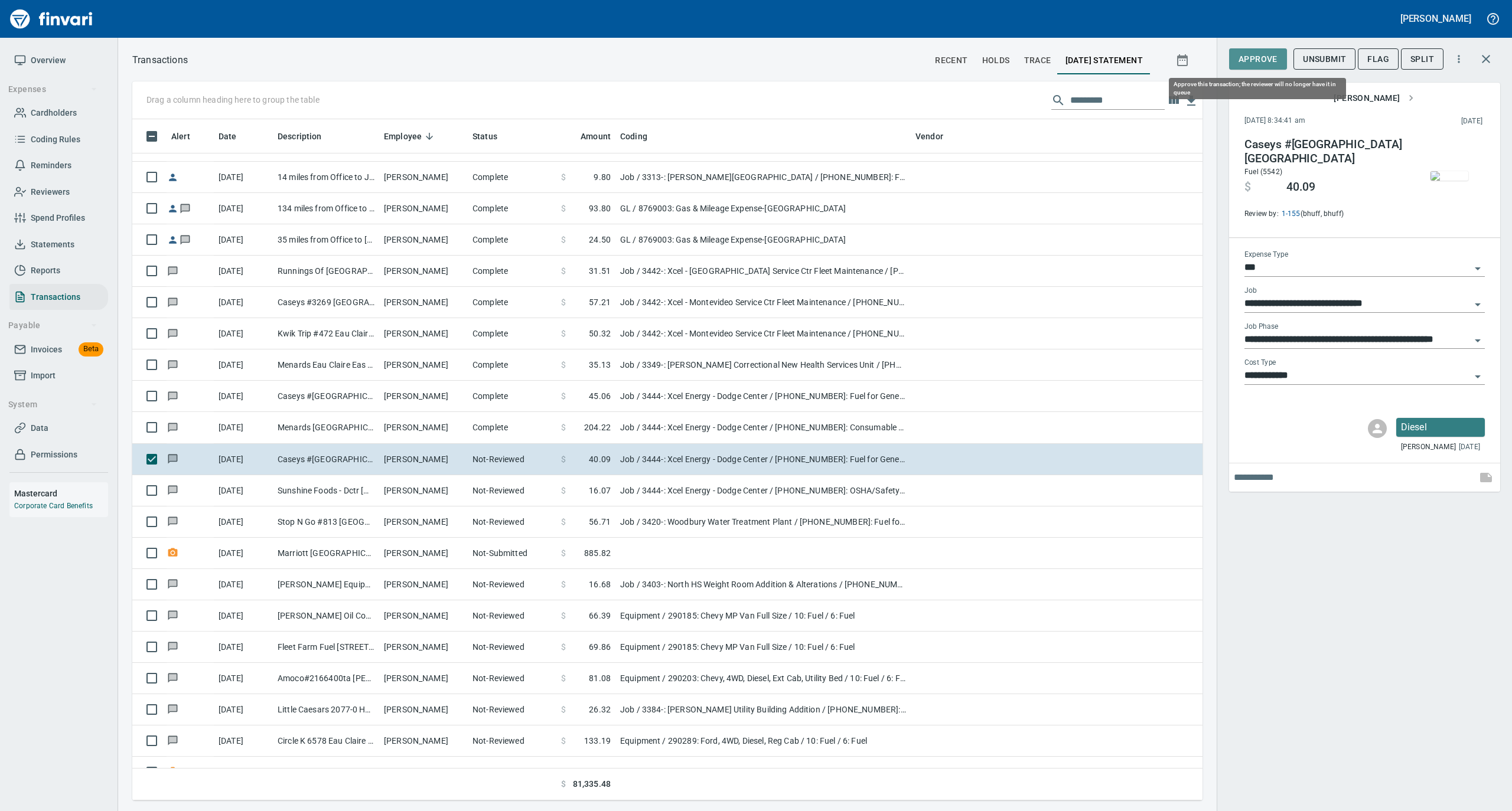
click at [1261, 59] on span "Approve" at bounding box center [1257, 58] width 39 height 14
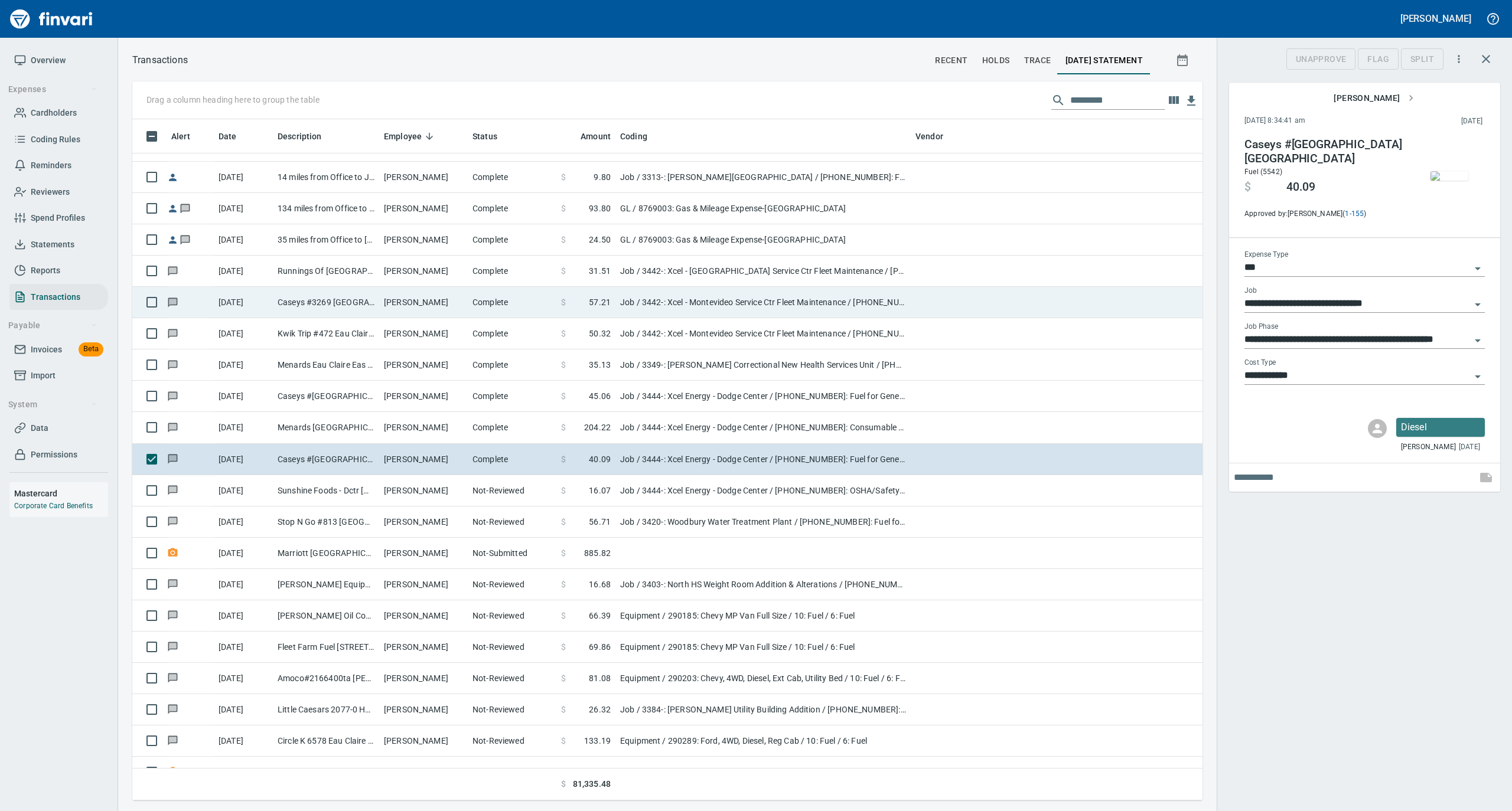
scroll to position [669, 1046]
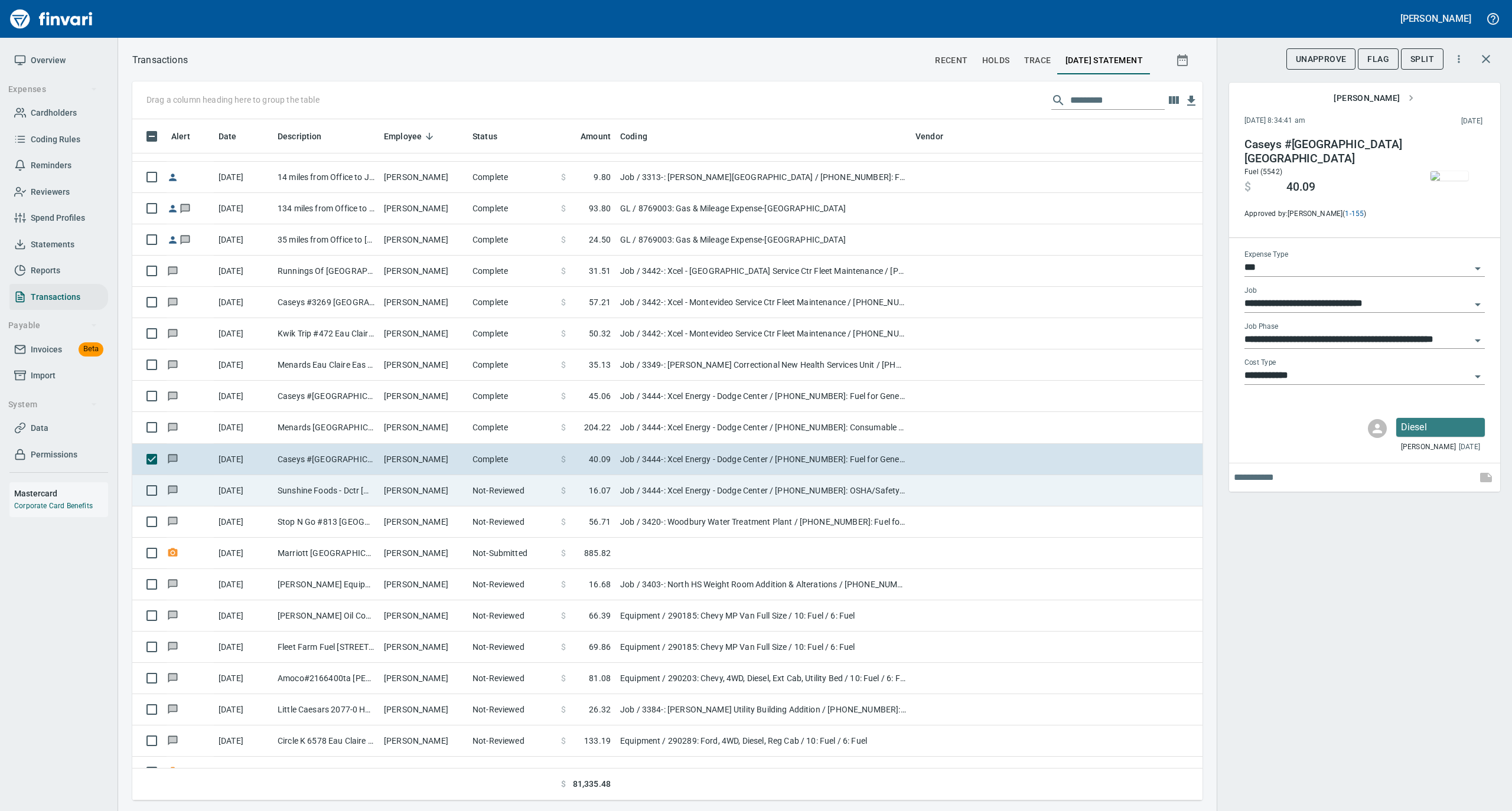
click at [461, 485] on td "Paul Rock" at bounding box center [423, 490] width 89 height 31
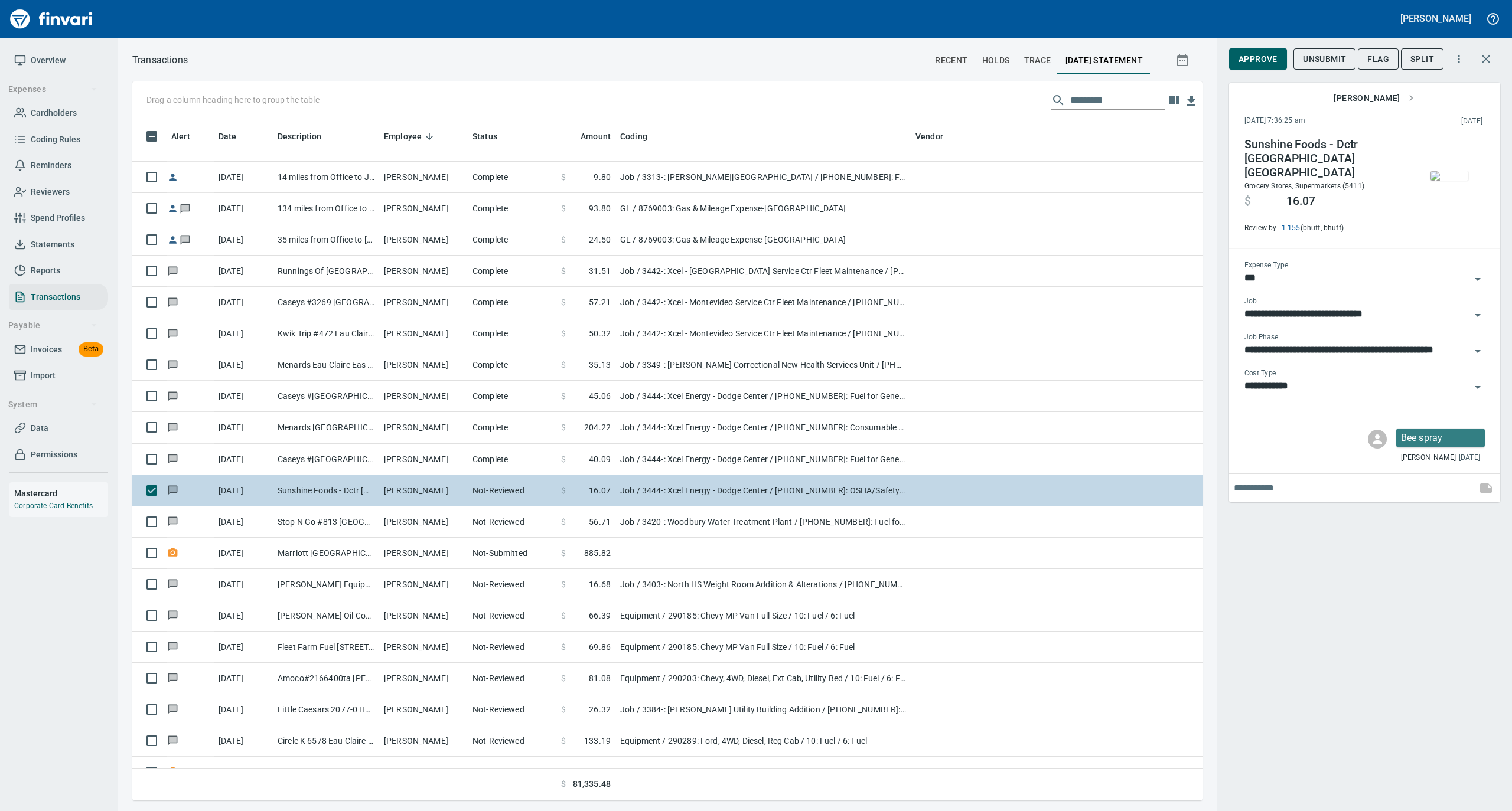
type input "**********"
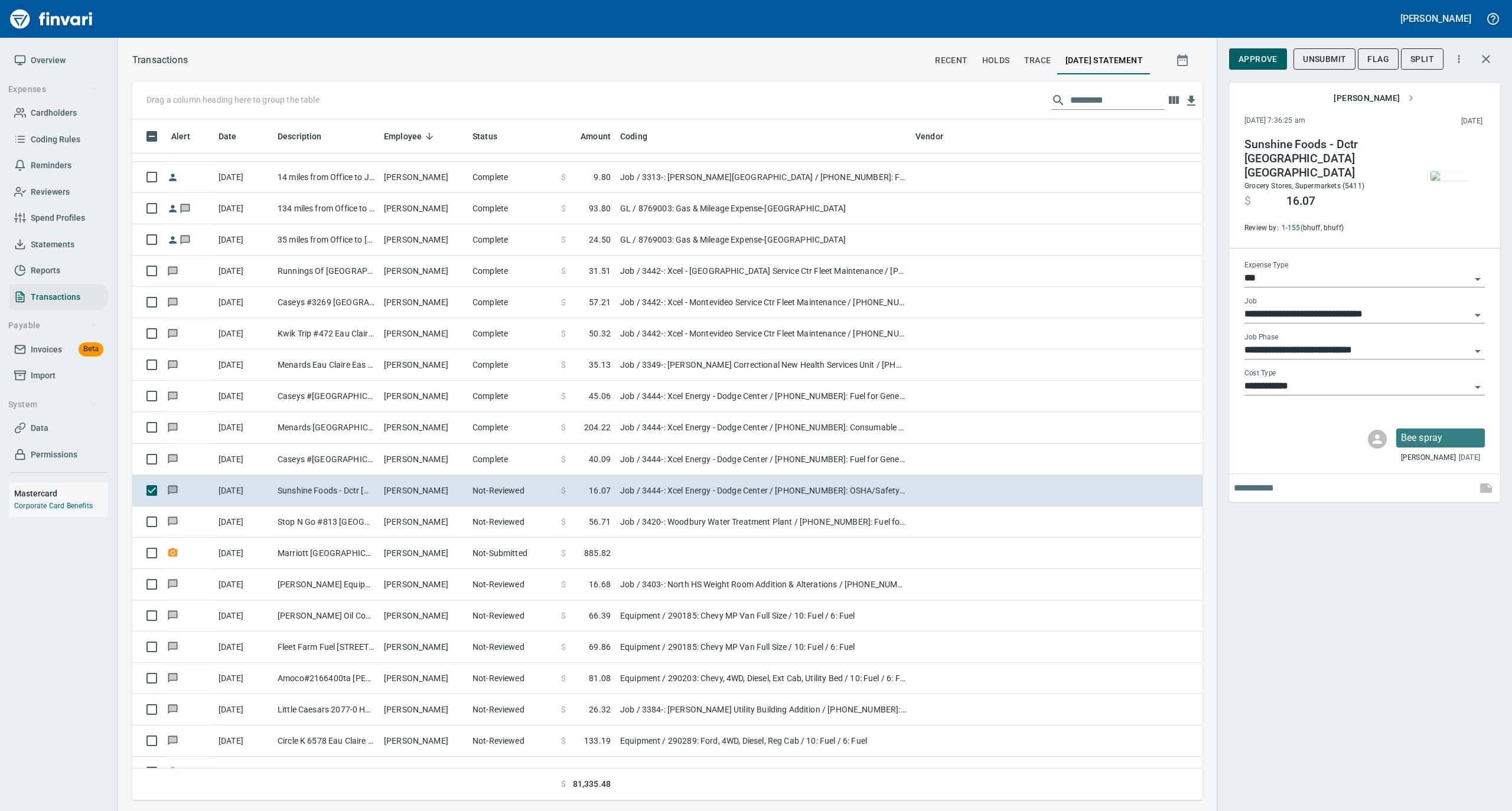
click at [1448, 171] on img "button" at bounding box center [1449, 176] width 38 height 10
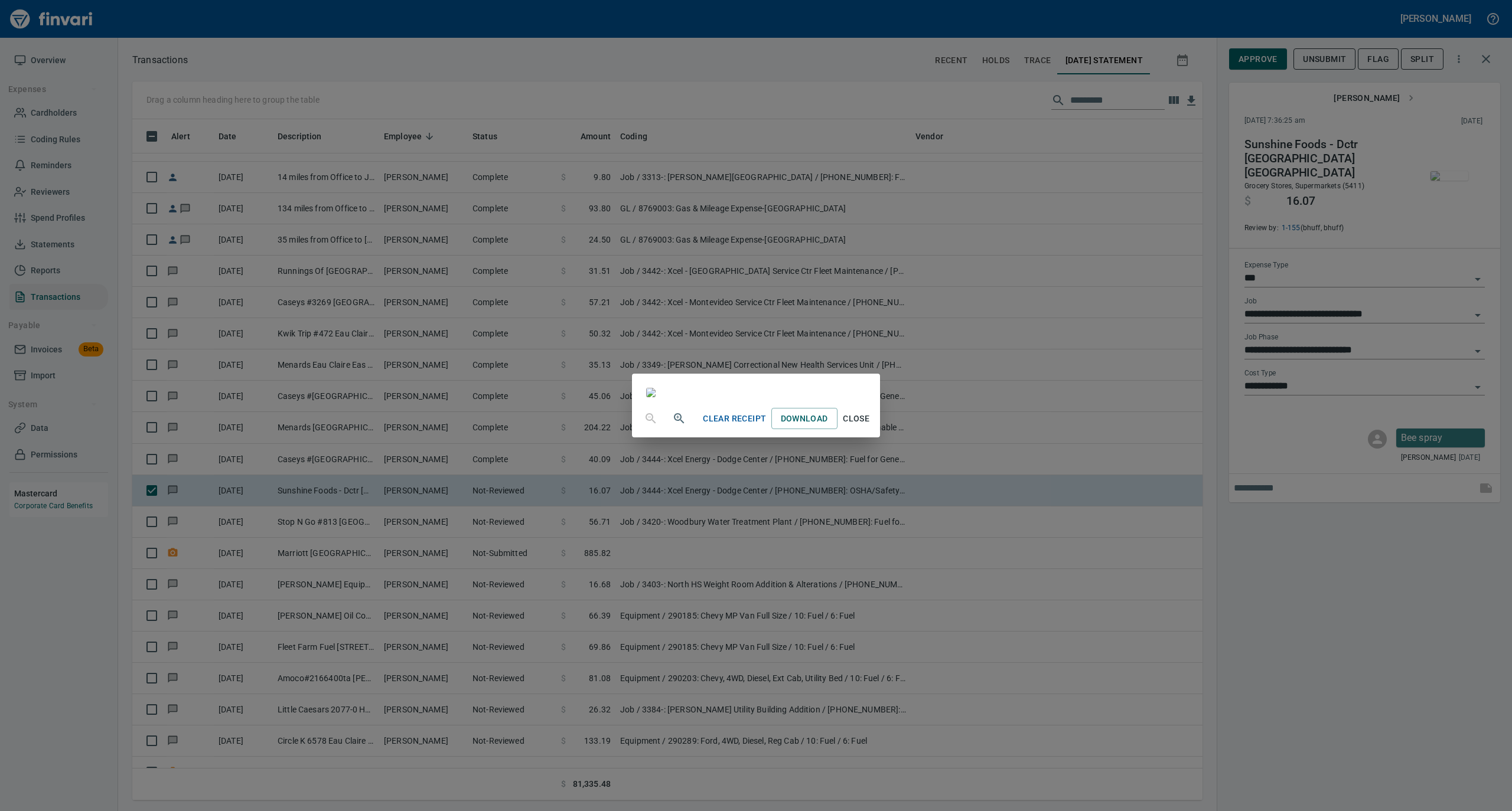
click at [871, 426] on span "Close" at bounding box center [856, 418] width 29 height 14
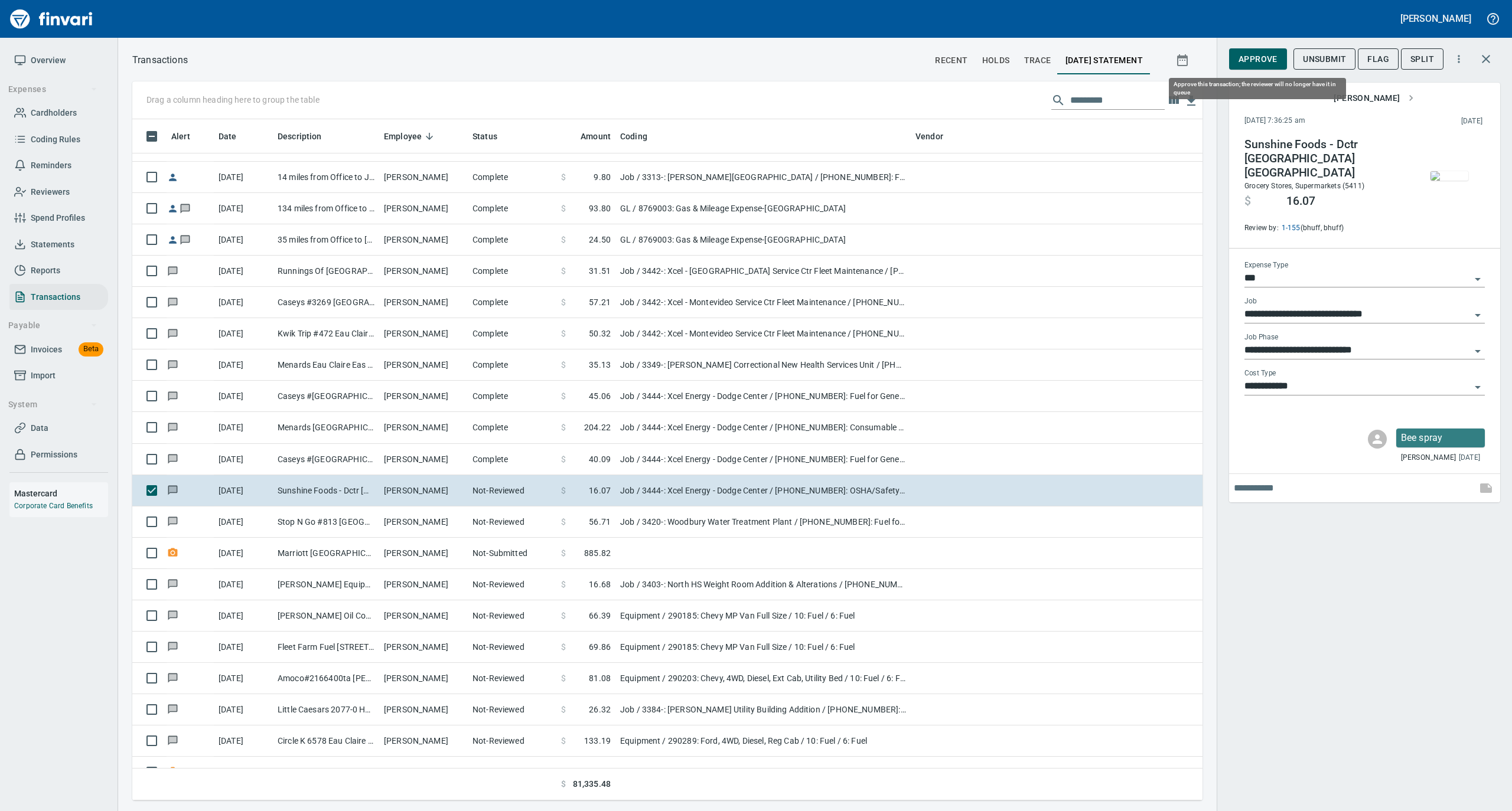
scroll to position [669, 1046]
click at [1265, 54] on span "Approve" at bounding box center [1257, 58] width 39 height 14
click at [1453, 177] on img "button" at bounding box center [1449, 176] width 38 height 10
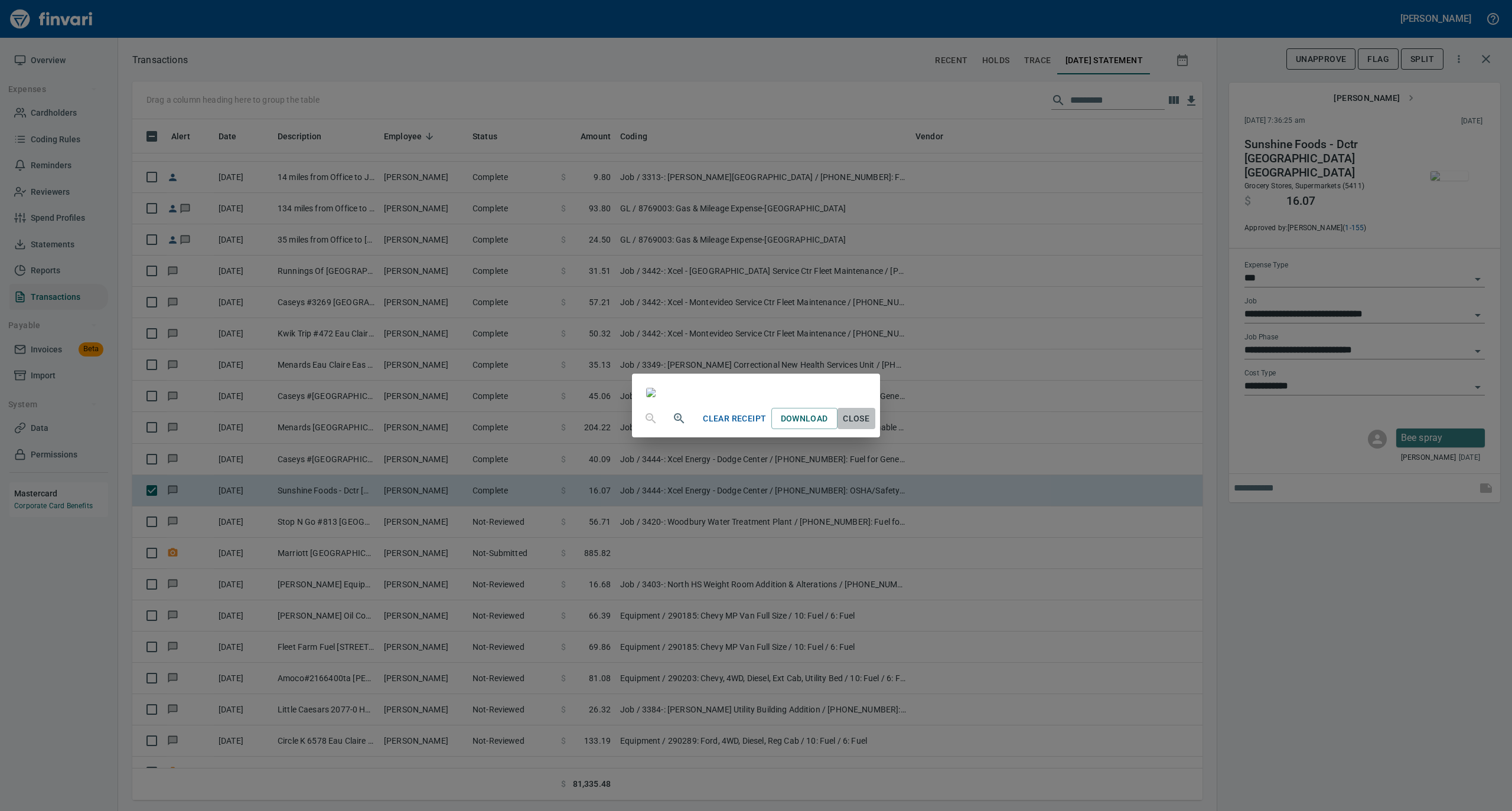
click at [871, 426] on span "Close" at bounding box center [856, 418] width 29 height 14
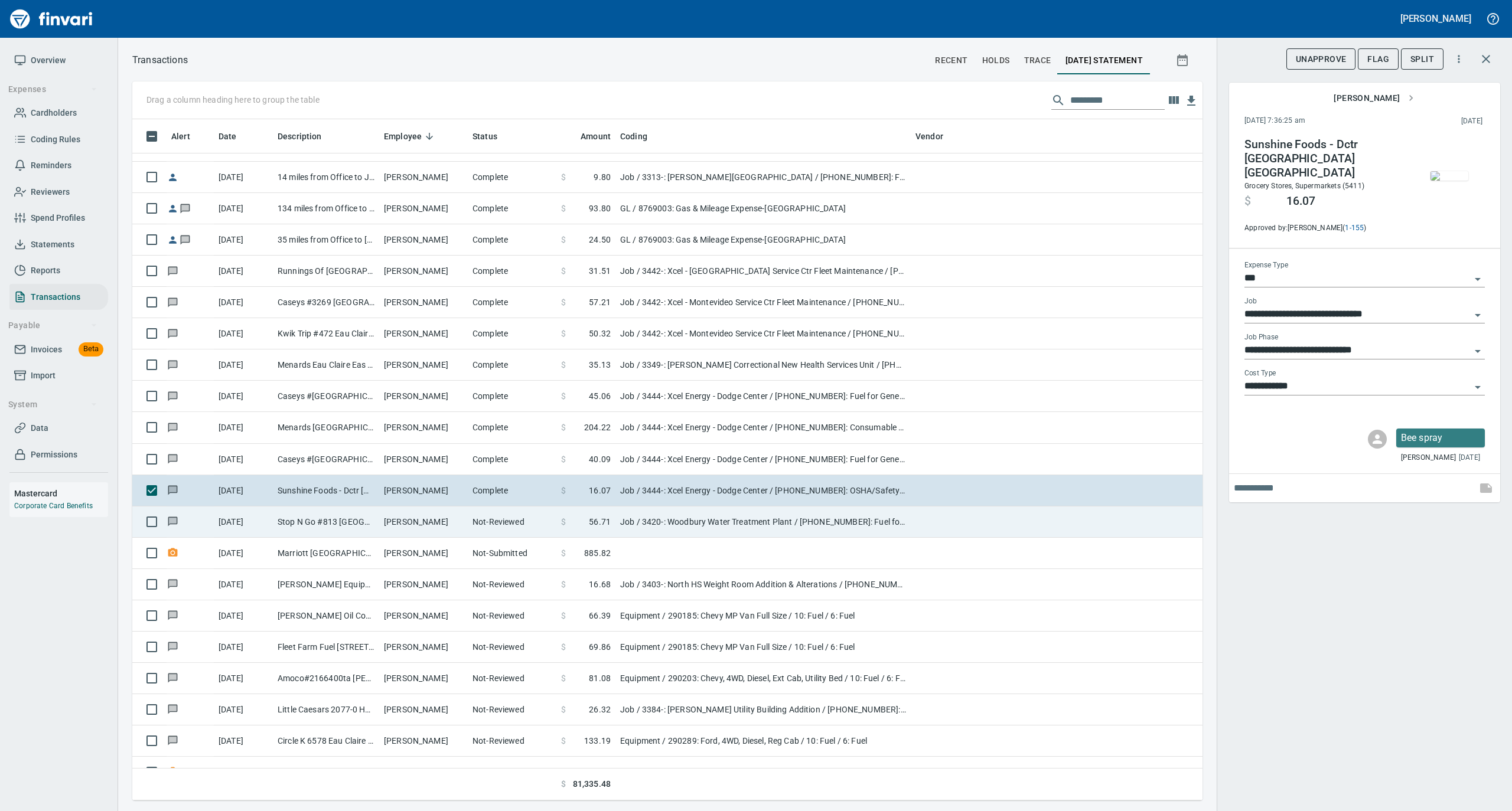
click at [404, 528] on td "Patrick Sullivan" at bounding box center [423, 522] width 89 height 31
type input "**********"
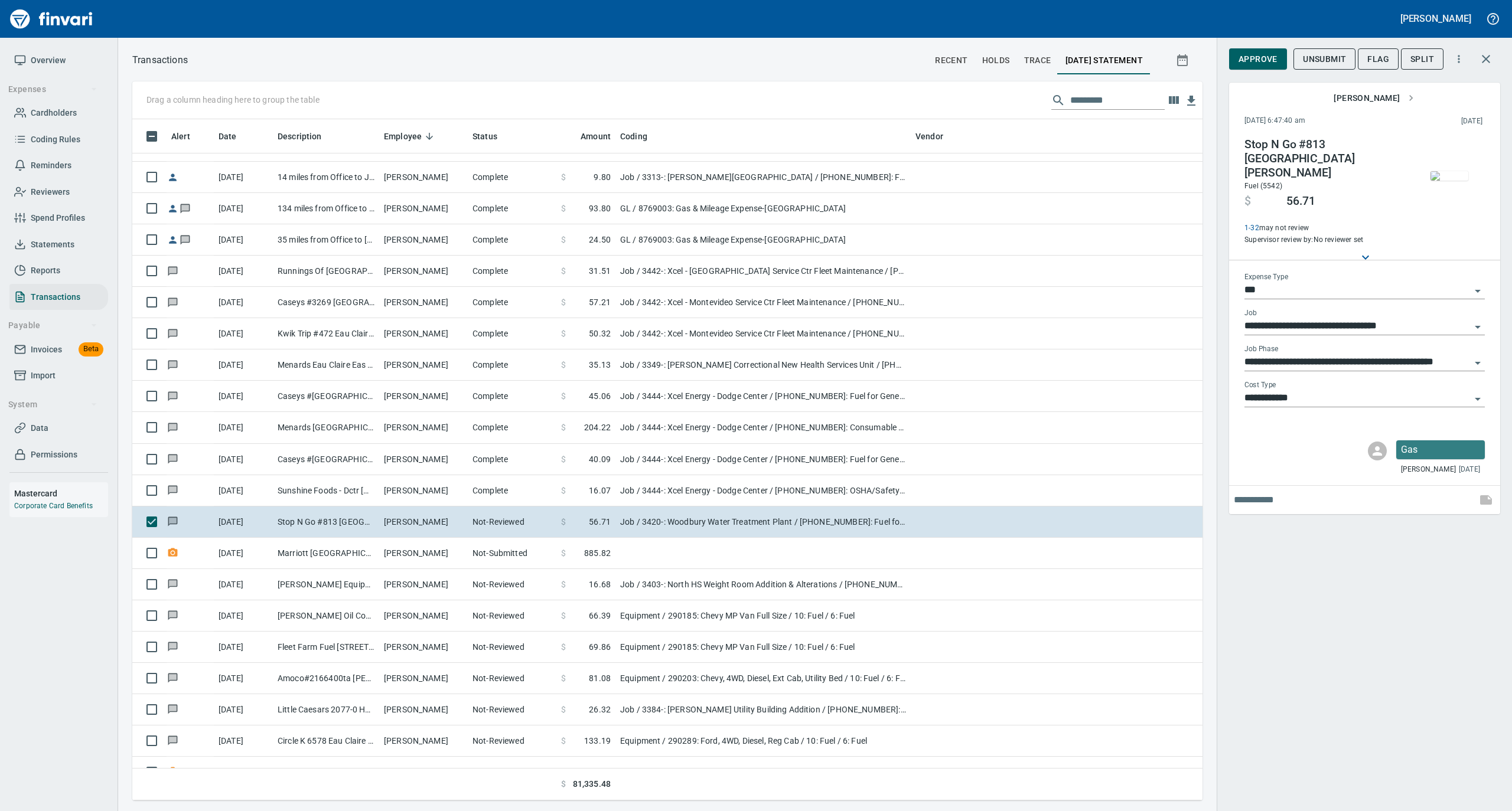
click at [1445, 171] on img "button" at bounding box center [1449, 176] width 38 height 10
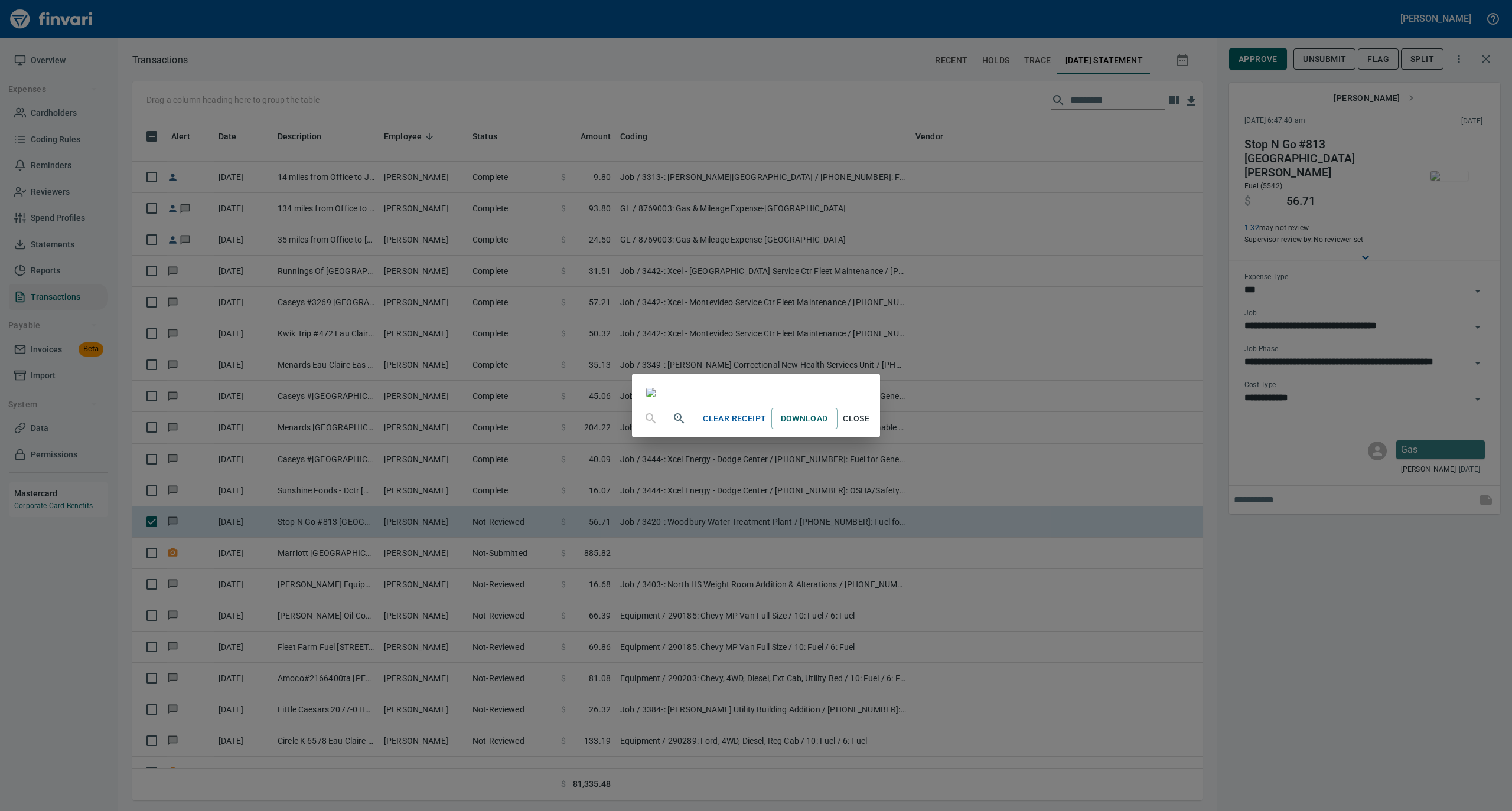
click at [871, 426] on span "Close" at bounding box center [856, 418] width 29 height 14
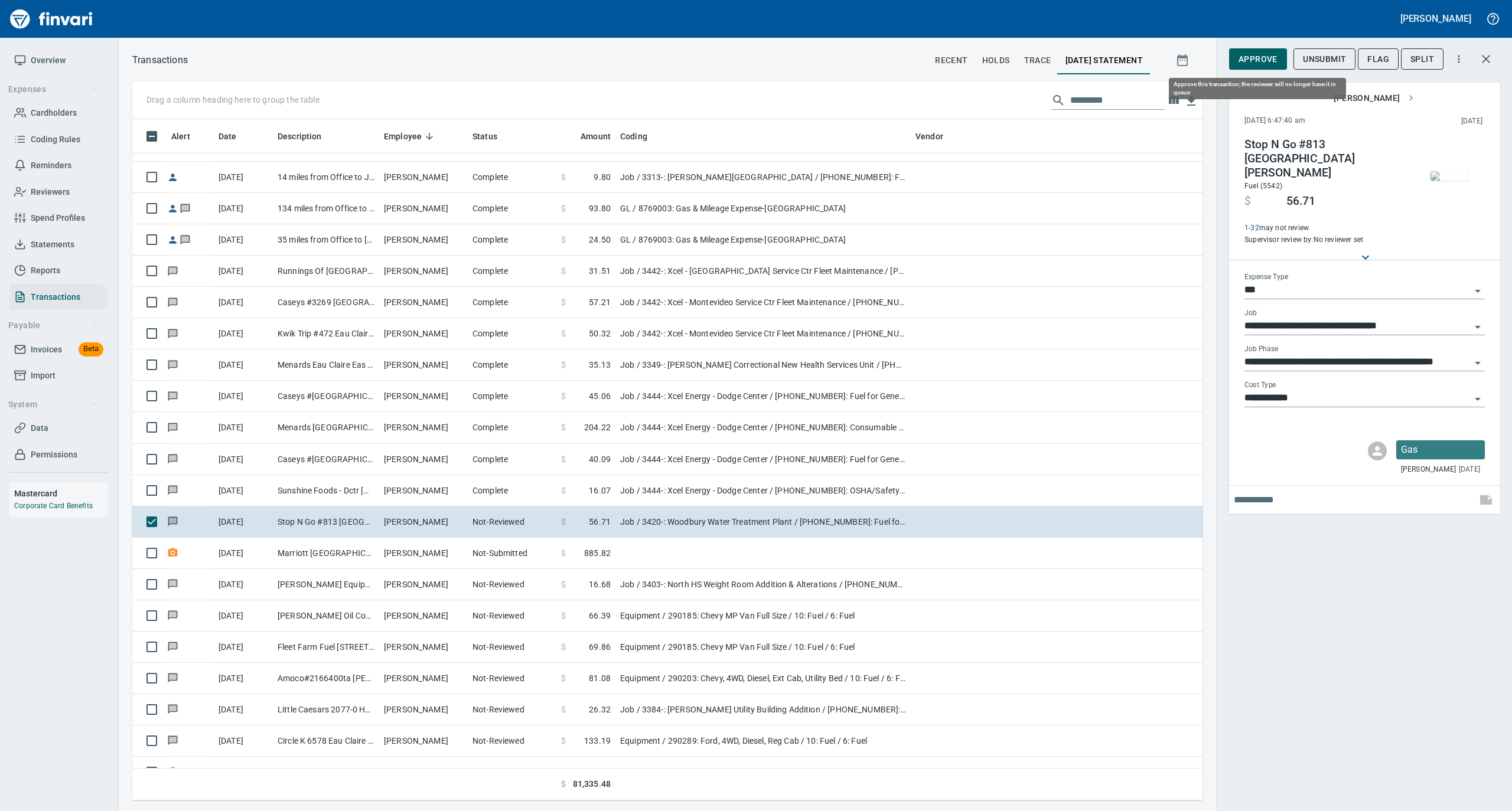
click at [1261, 55] on span "Approve" at bounding box center [1257, 58] width 39 height 14
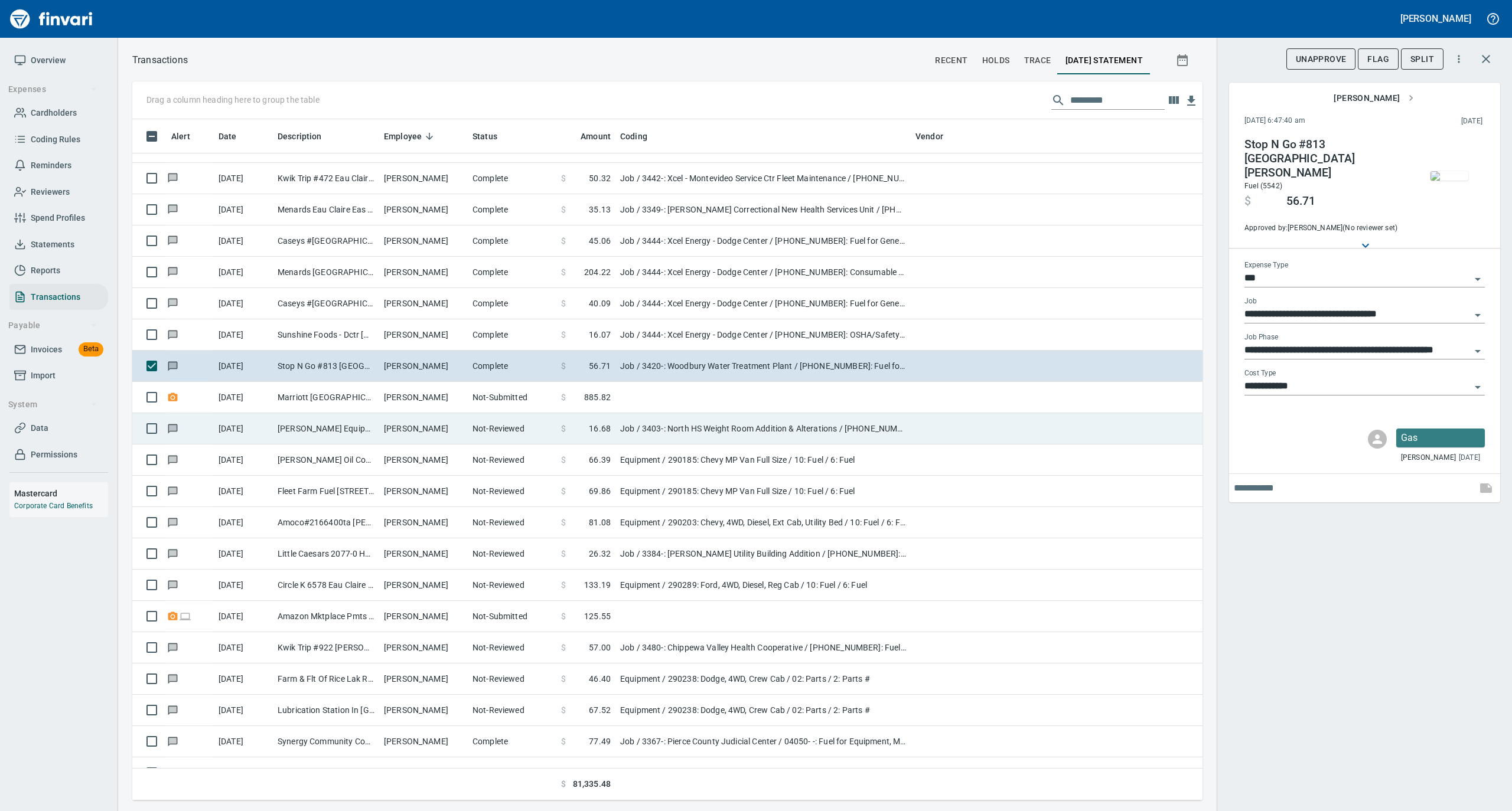
scroll to position [2597, 0]
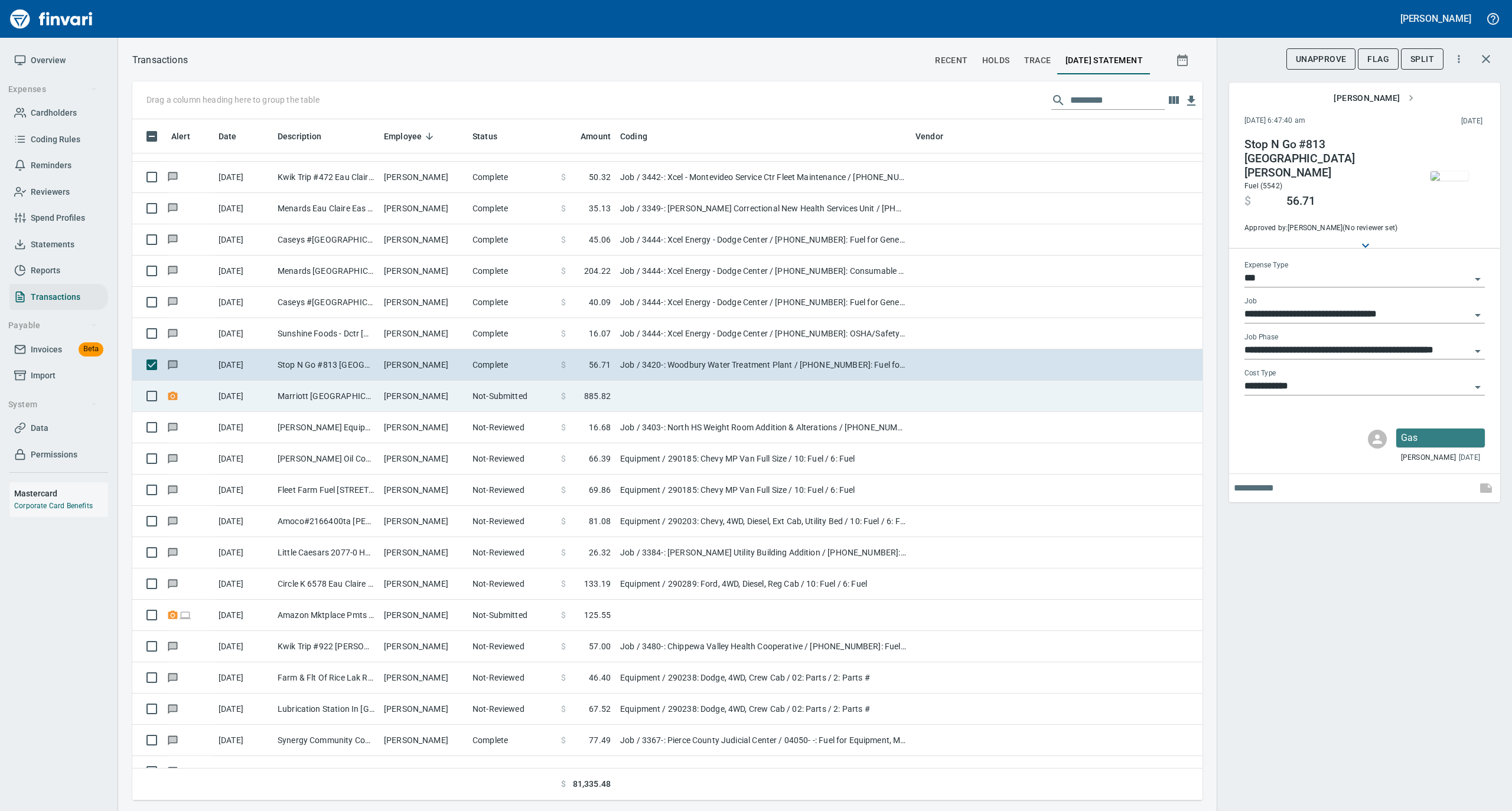
click at [440, 400] on td "Patrick Sullivan" at bounding box center [423, 396] width 89 height 31
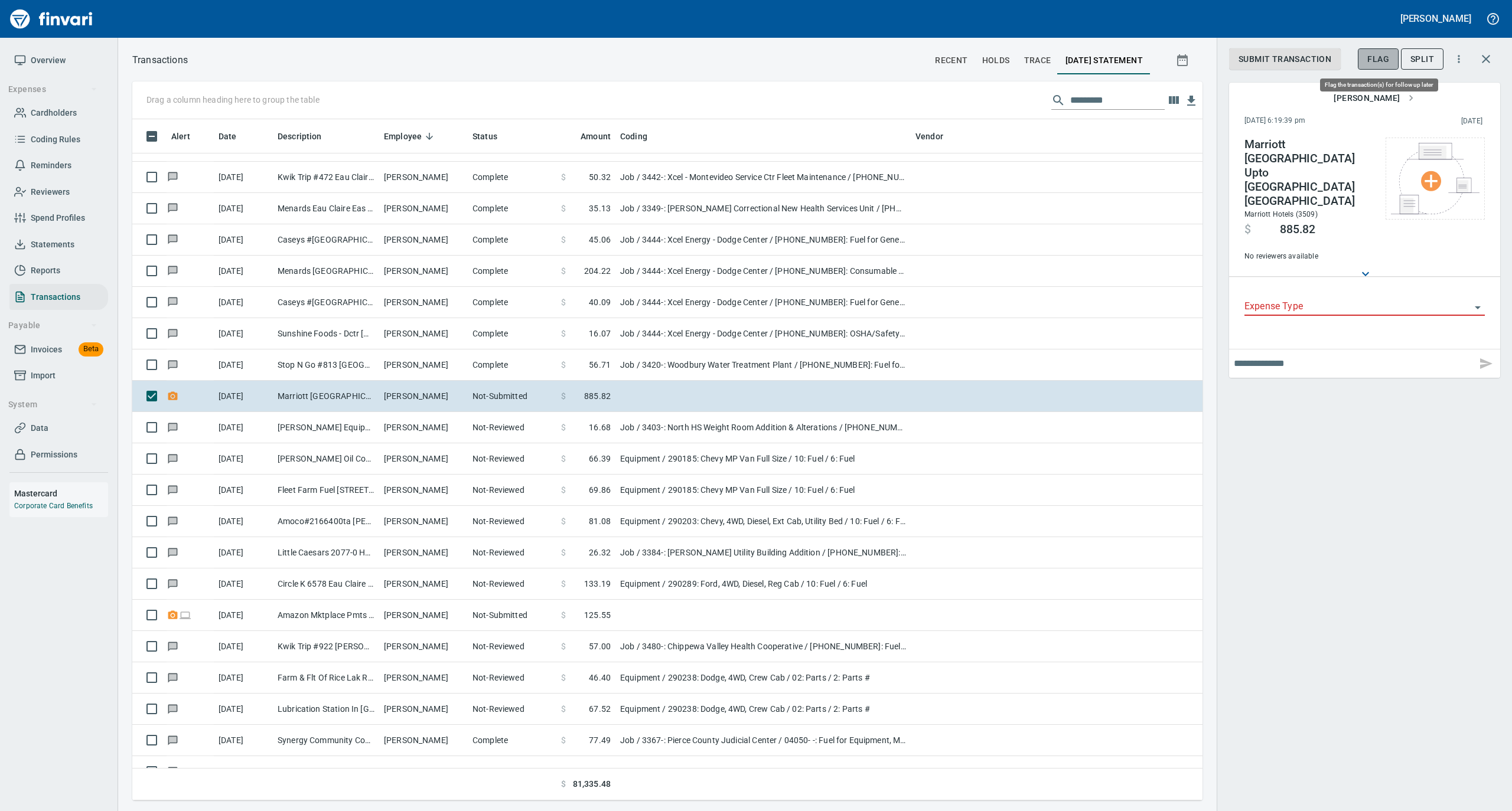
click at [1376, 53] on span "Flag" at bounding box center [1377, 58] width 22 height 14
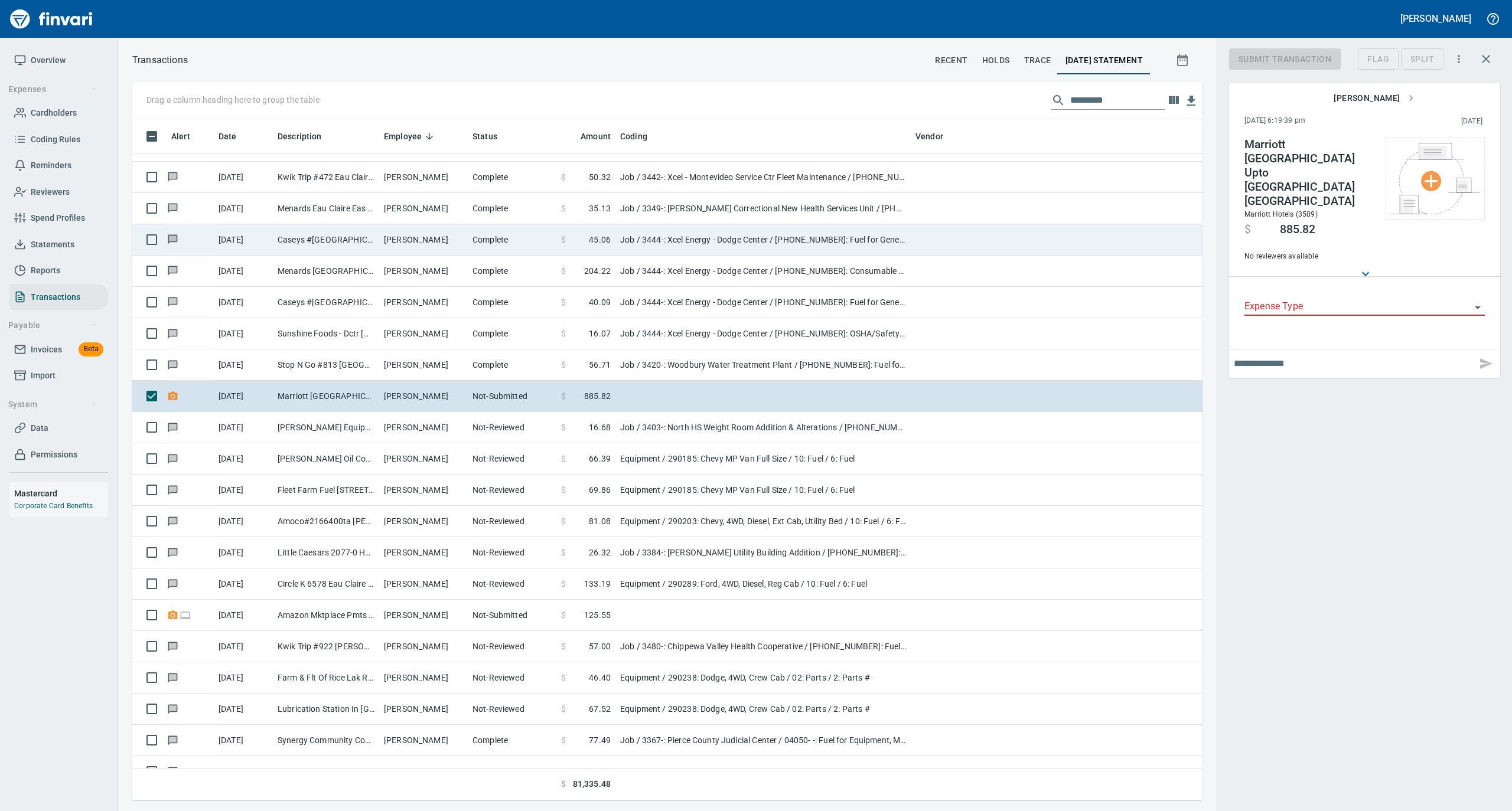
scroll to position [669, 1046]
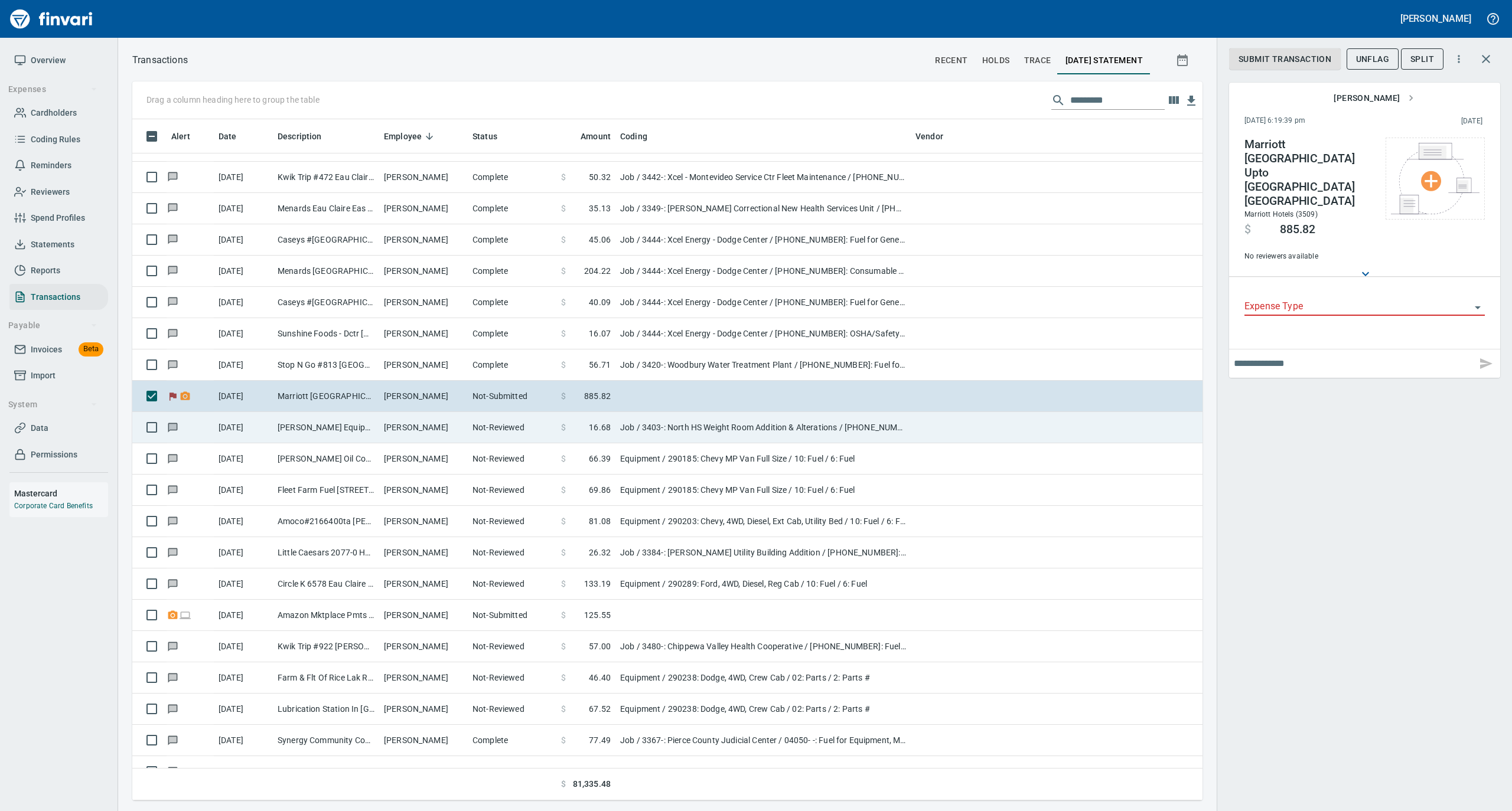
click at [450, 435] on td "Patrick Moschkau" at bounding box center [423, 427] width 89 height 31
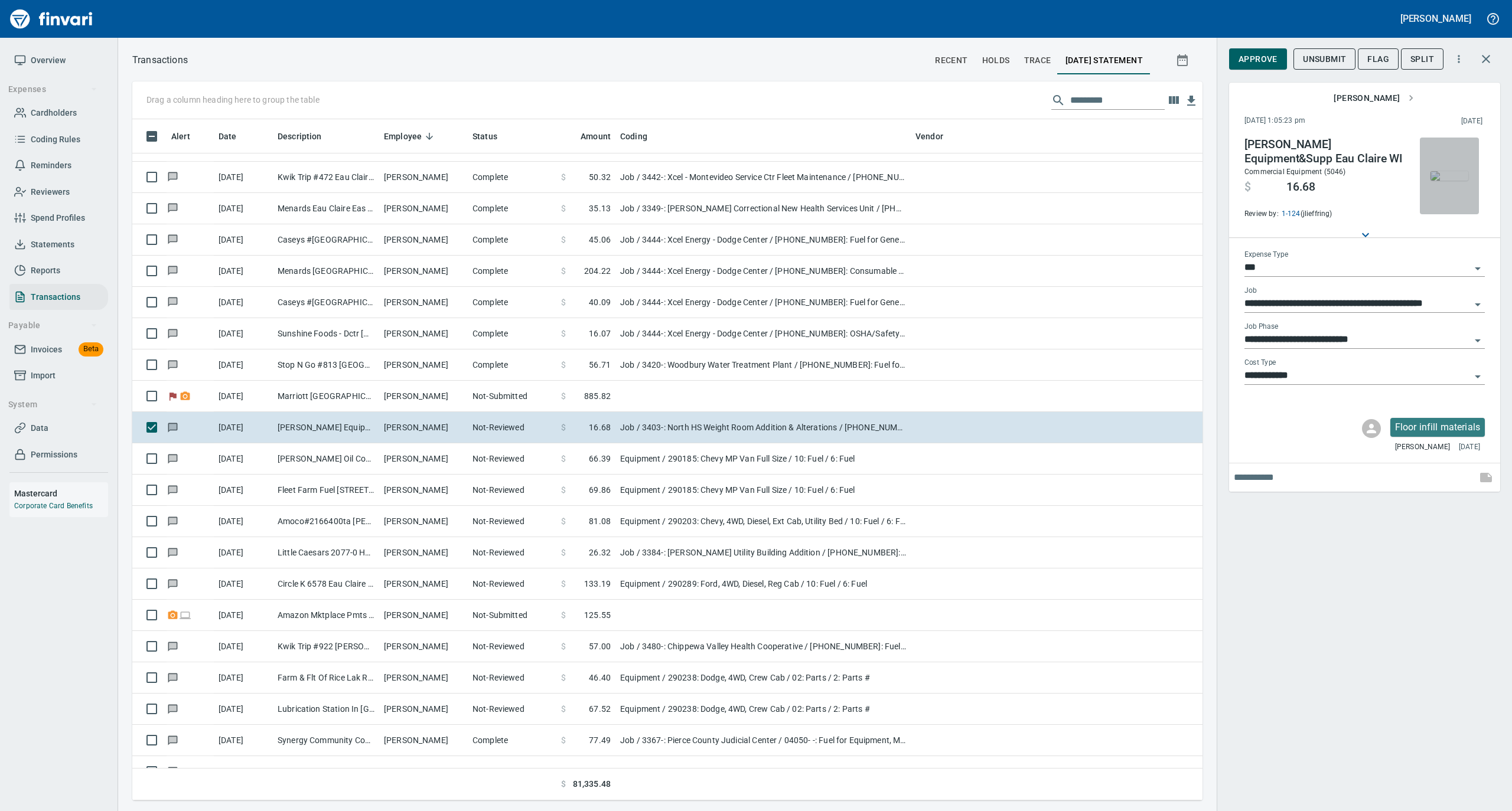
click at [1443, 171] on img "button" at bounding box center [1449, 176] width 38 height 10
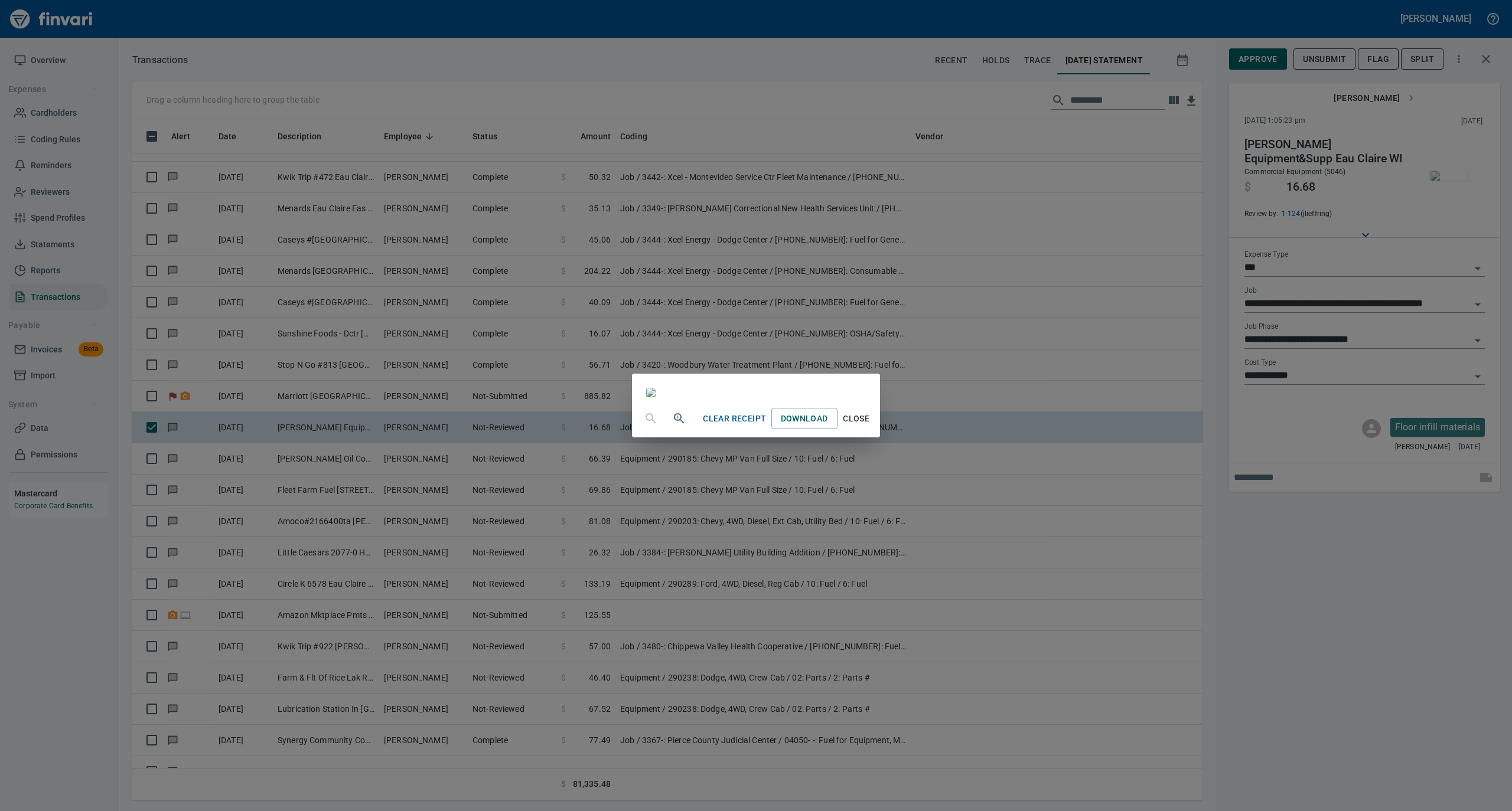
click at [871, 426] on span "Close" at bounding box center [856, 418] width 29 height 14
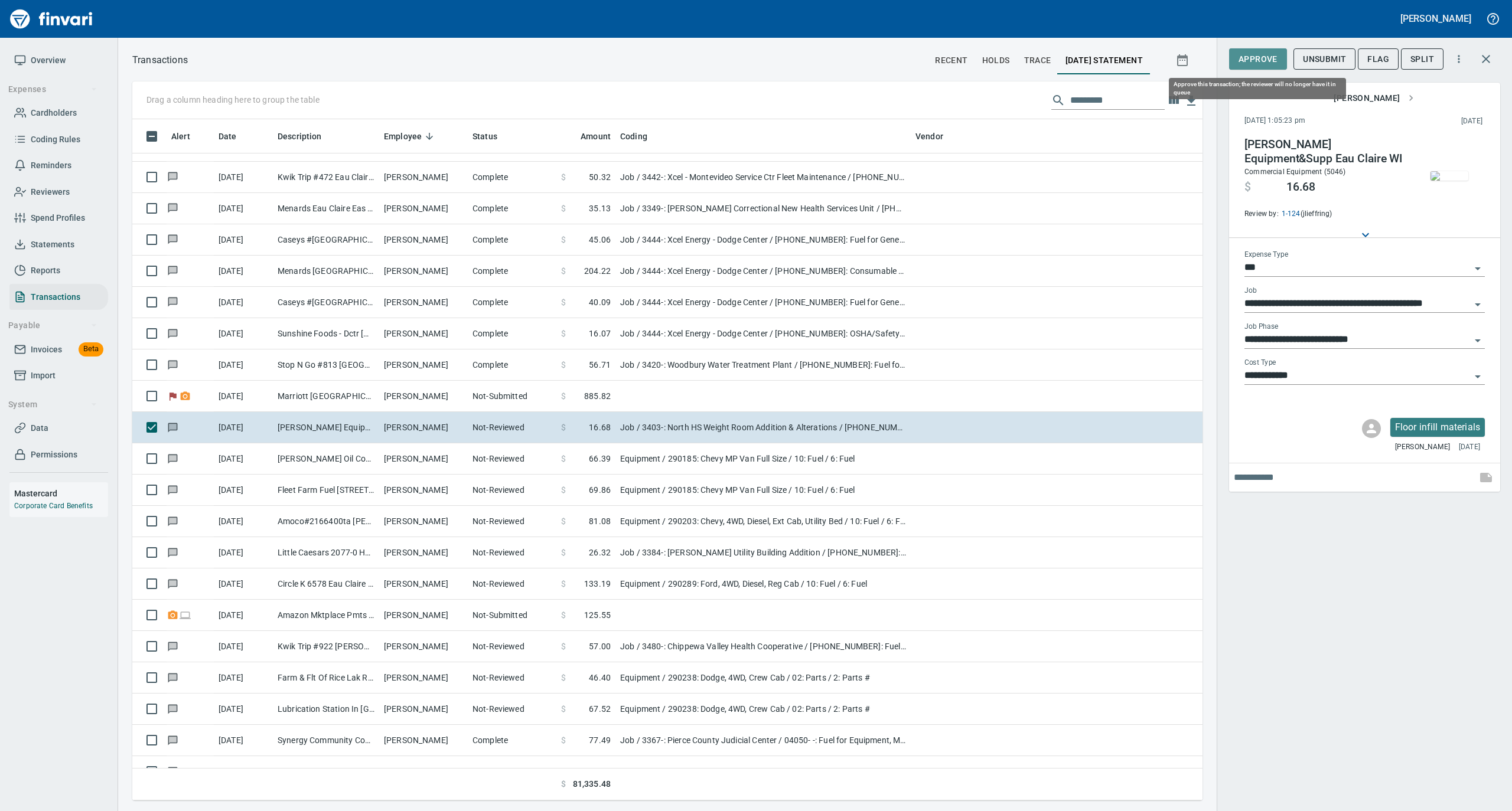
click at [1255, 58] on span "Approve" at bounding box center [1257, 58] width 39 height 14
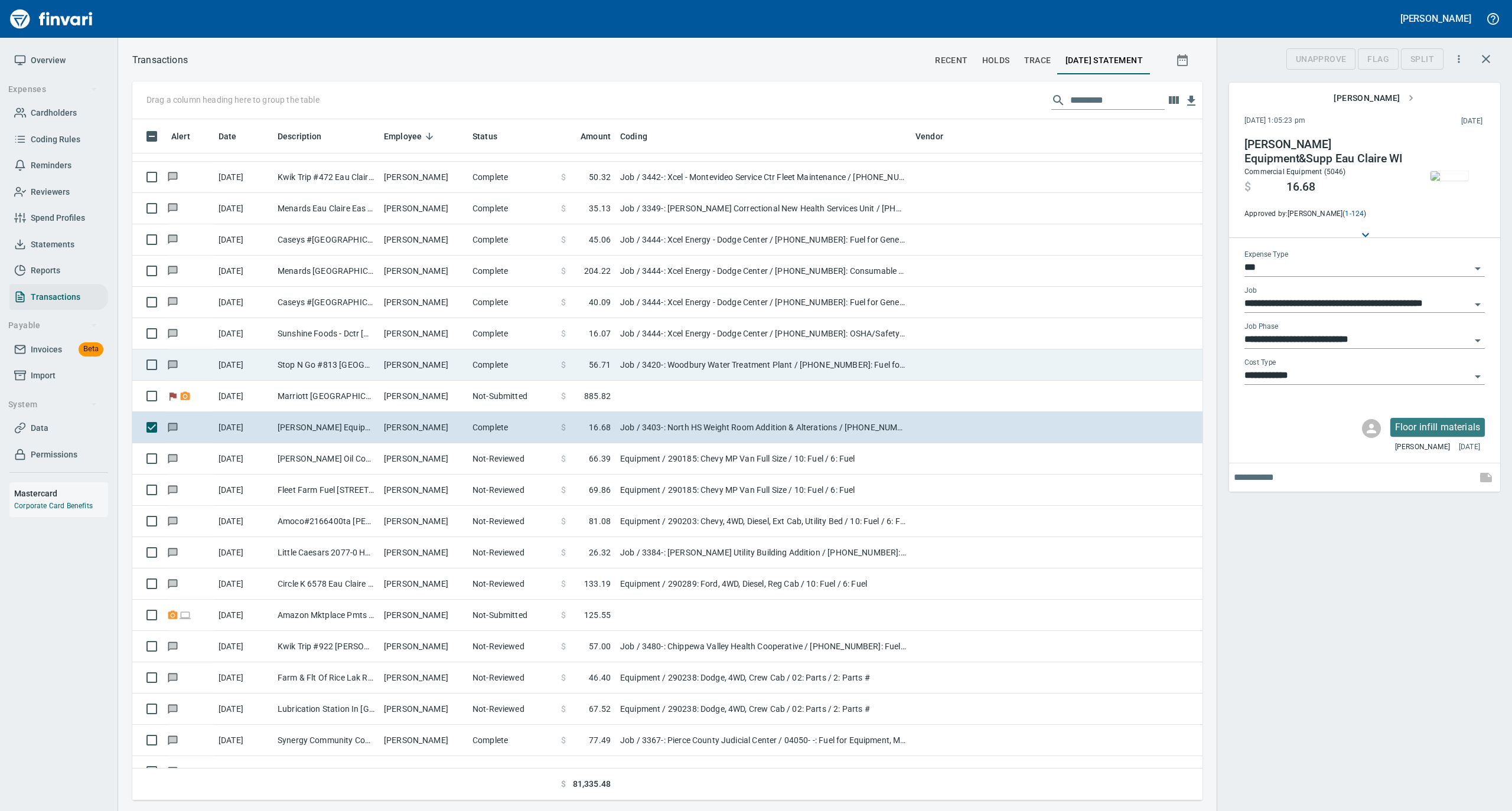
scroll to position [669, 1046]
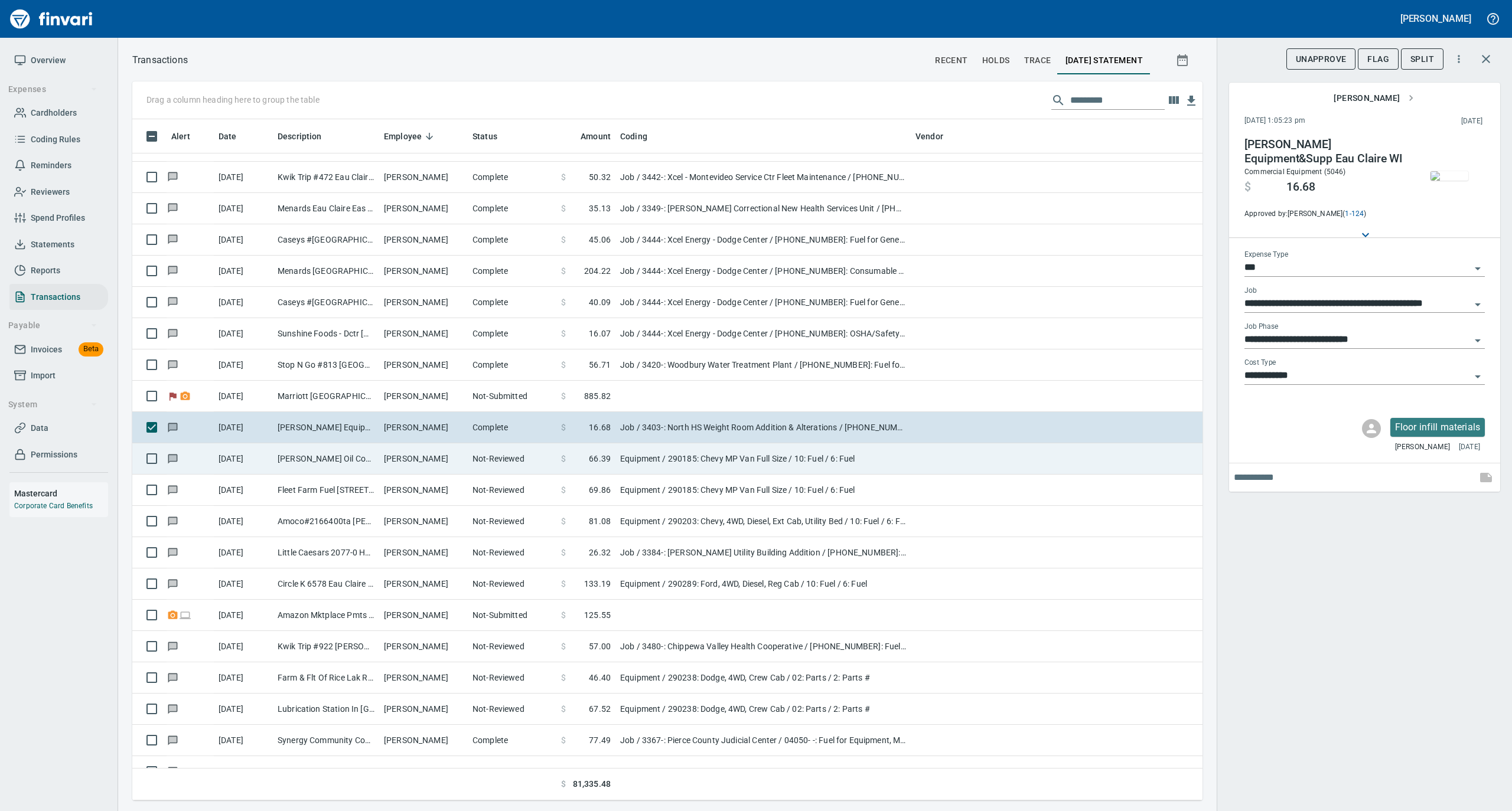
click at [360, 456] on td "Thaler Oil Company Inc Eleva WI" at bounding box center [326, 459] width 106 height 31
type input "*********"
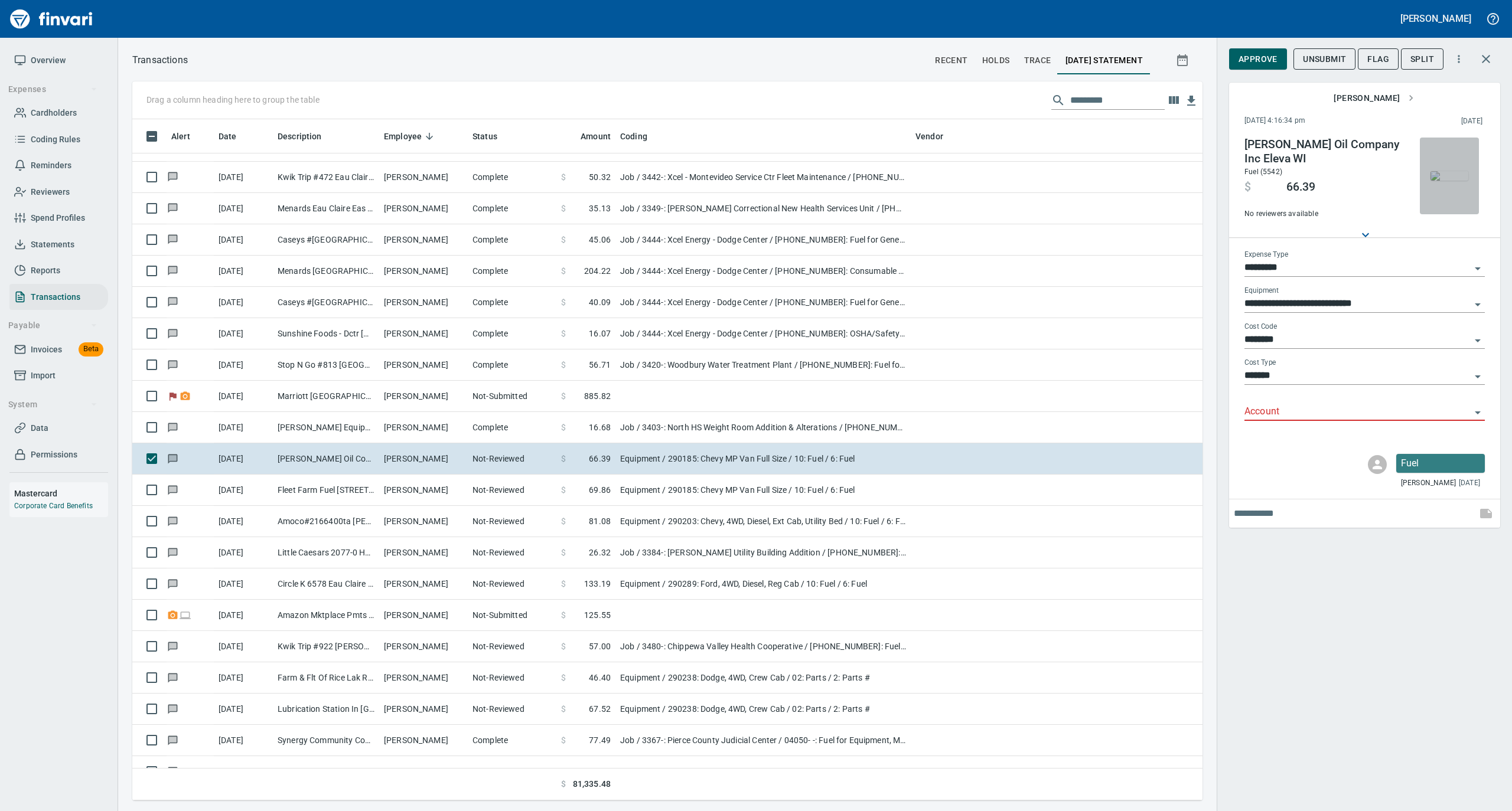
click at [1446, 171] on img "button" at bounding box center [1449, 176] width 38 height 10
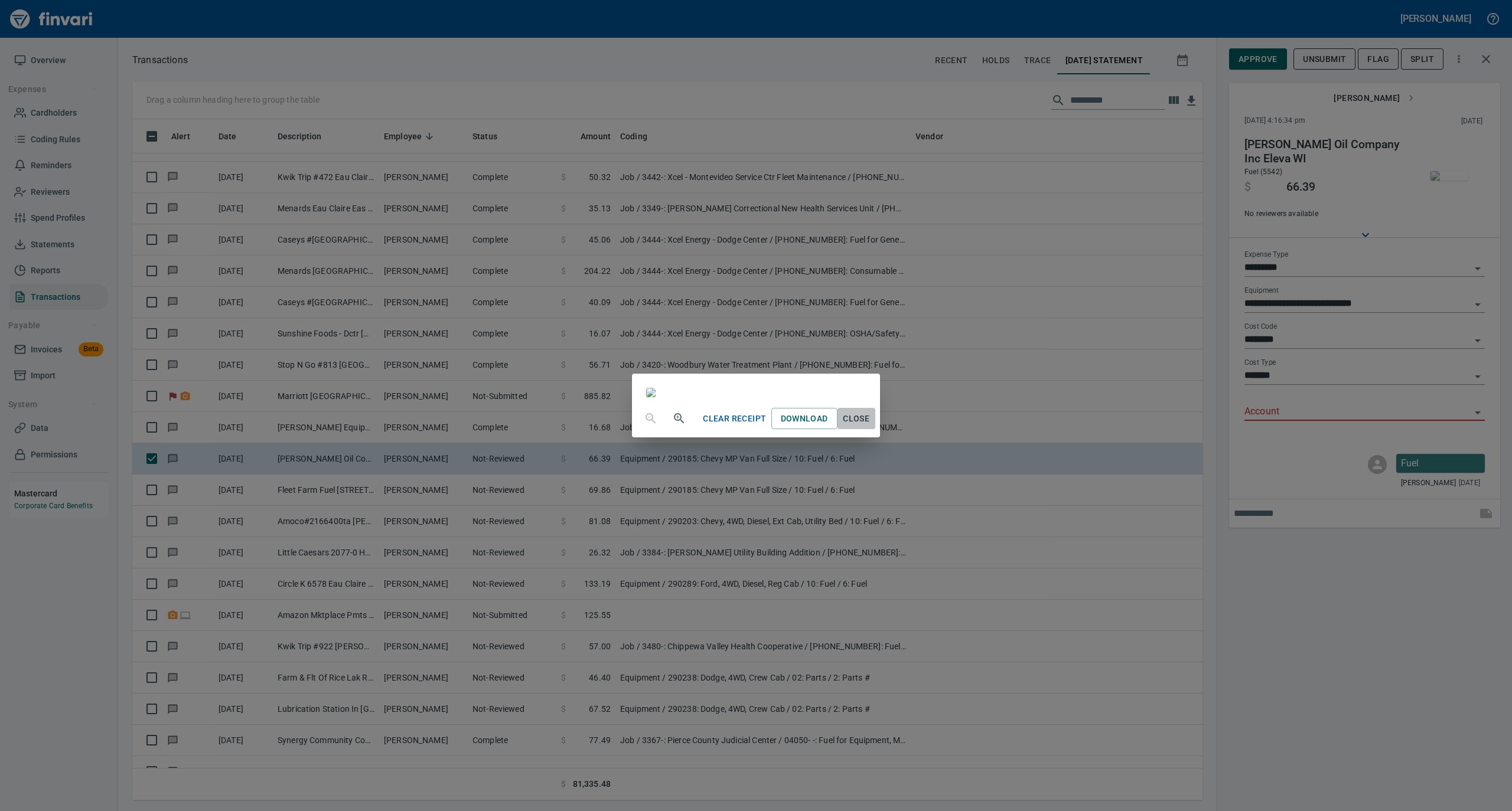
click at [871, 426] on span "Close" at bounding box center [856, 418] width 29 height 14
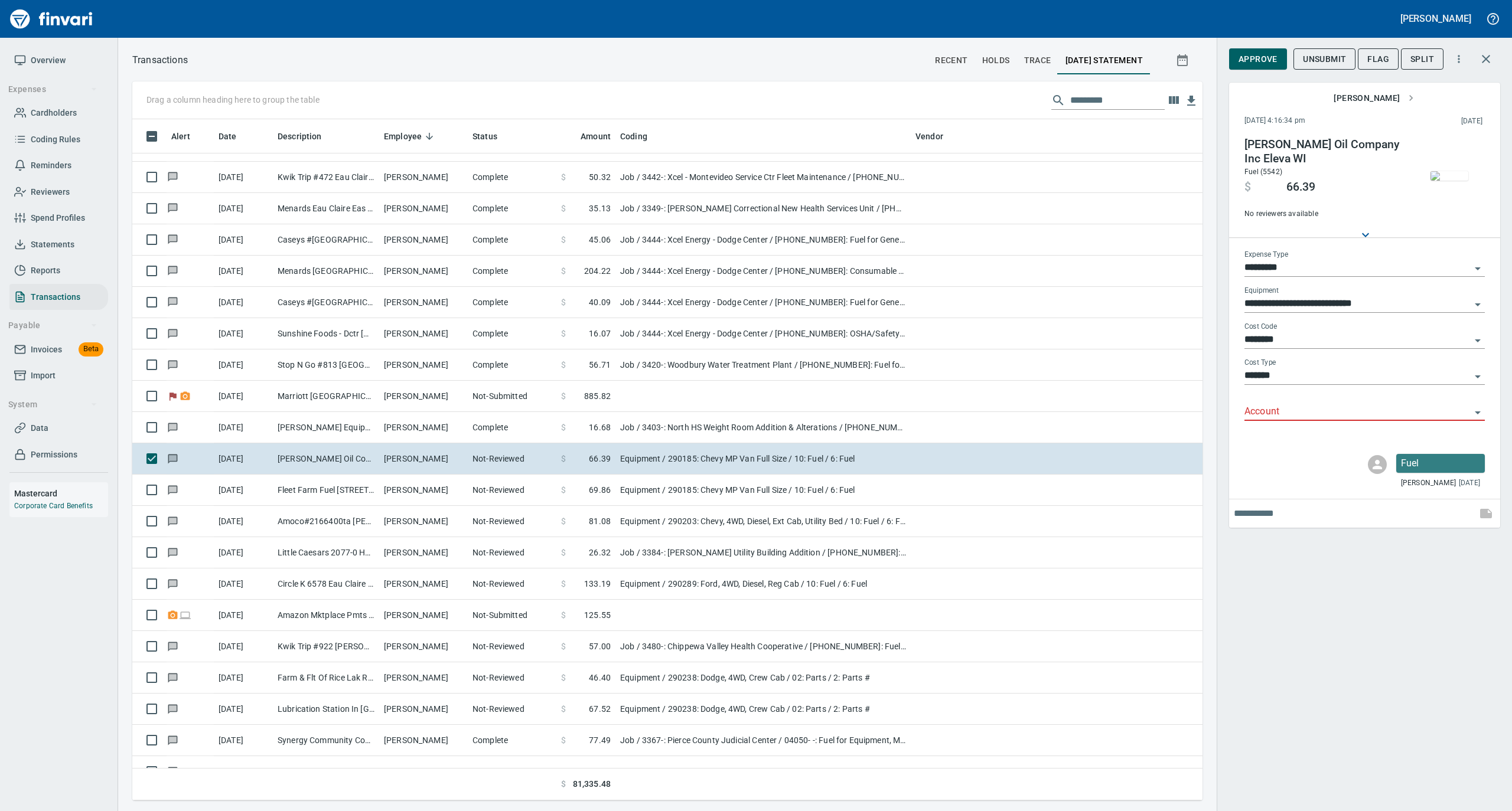
scroll to position [669, 1046]
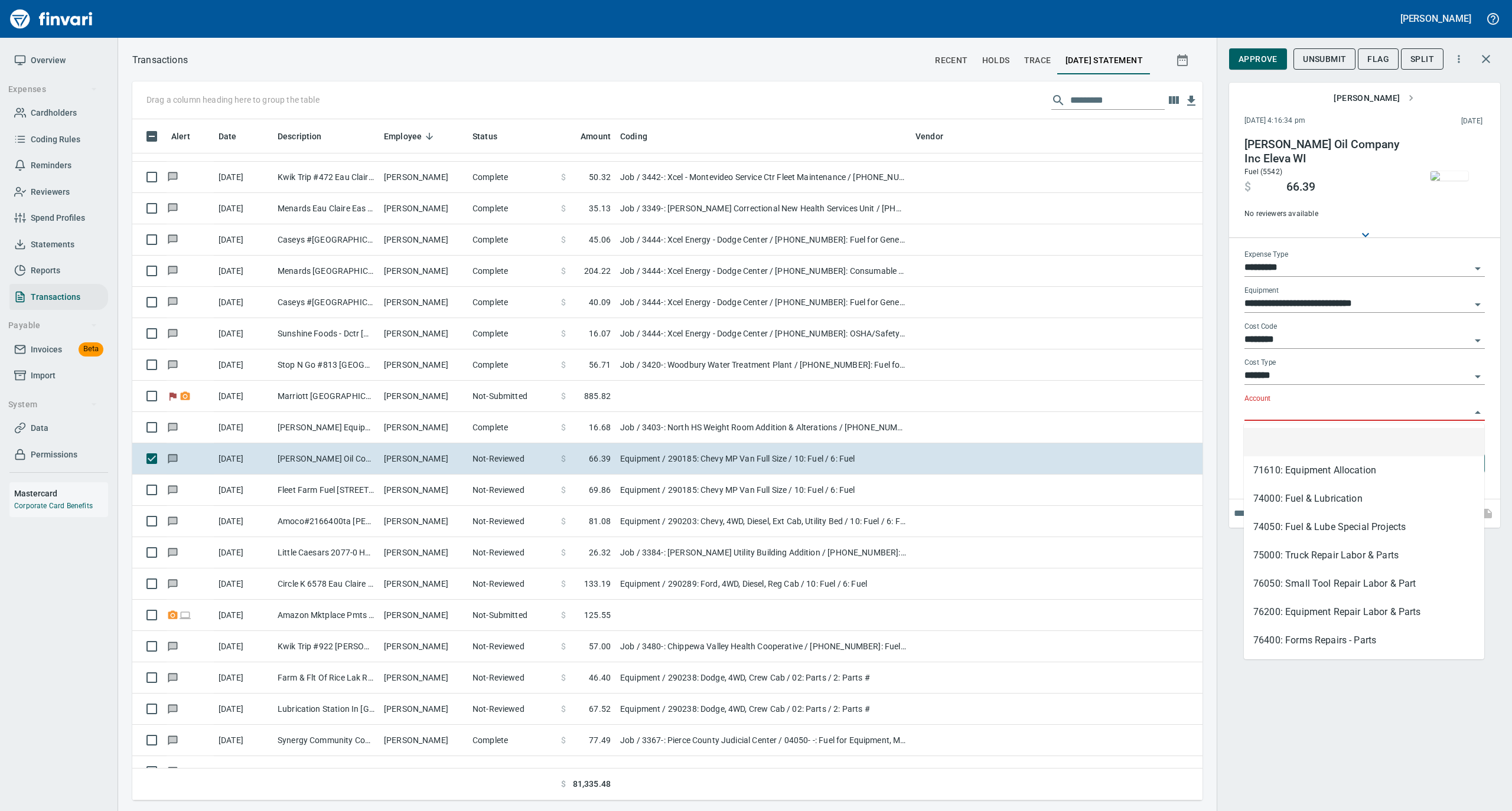
click at [1262, 407] on input "Account" at bounding box center [1356, 411] width 226 height 16
click at [1273, 523] on li "74050: Fuel & Lube Special Projects" at bounding box center [1364, 528] width 241 height 29
type input "**********"
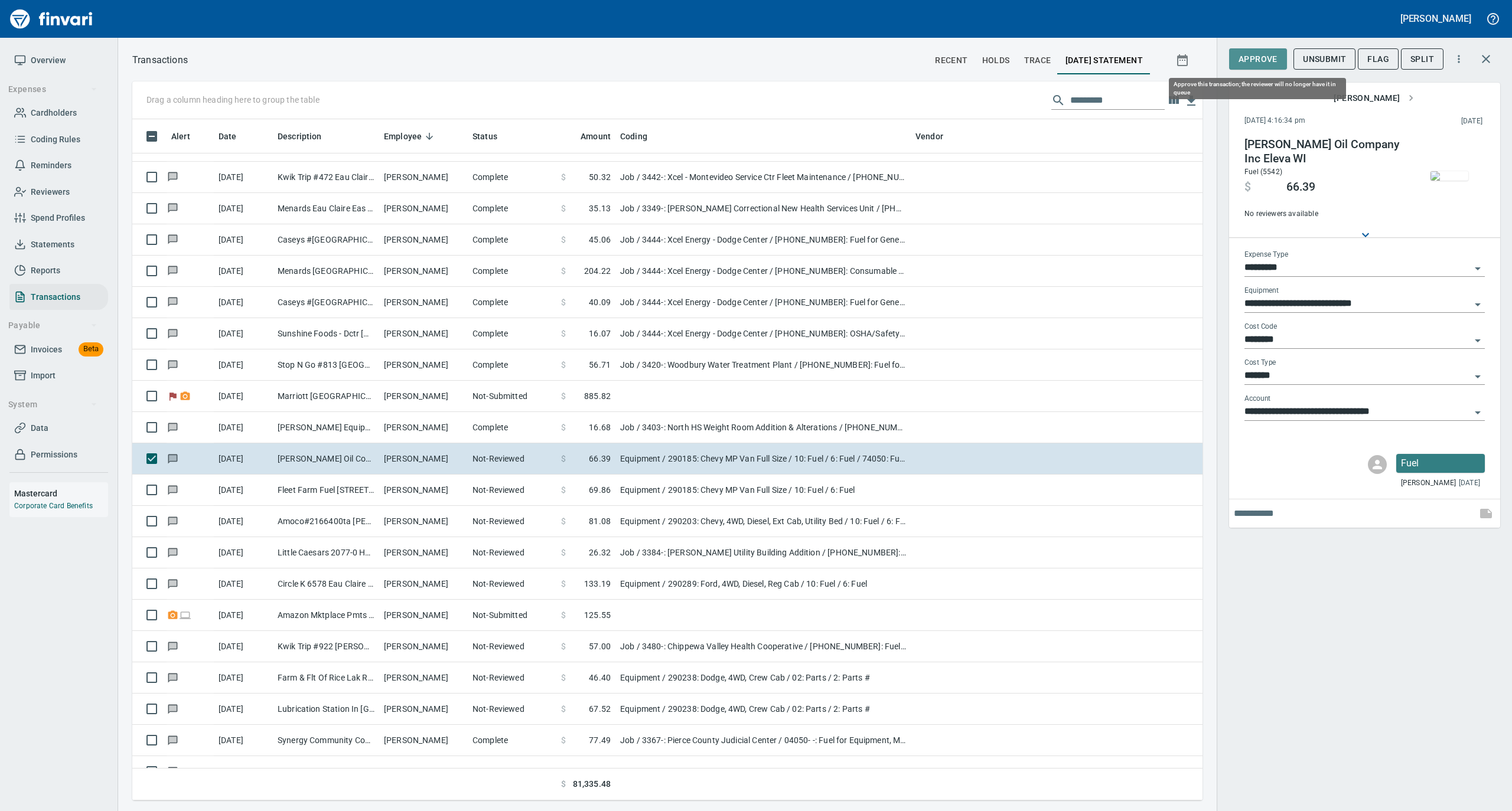
click at [1256, 58] on span "Approve" at bounding box center [1257, 58] width 39 height 14
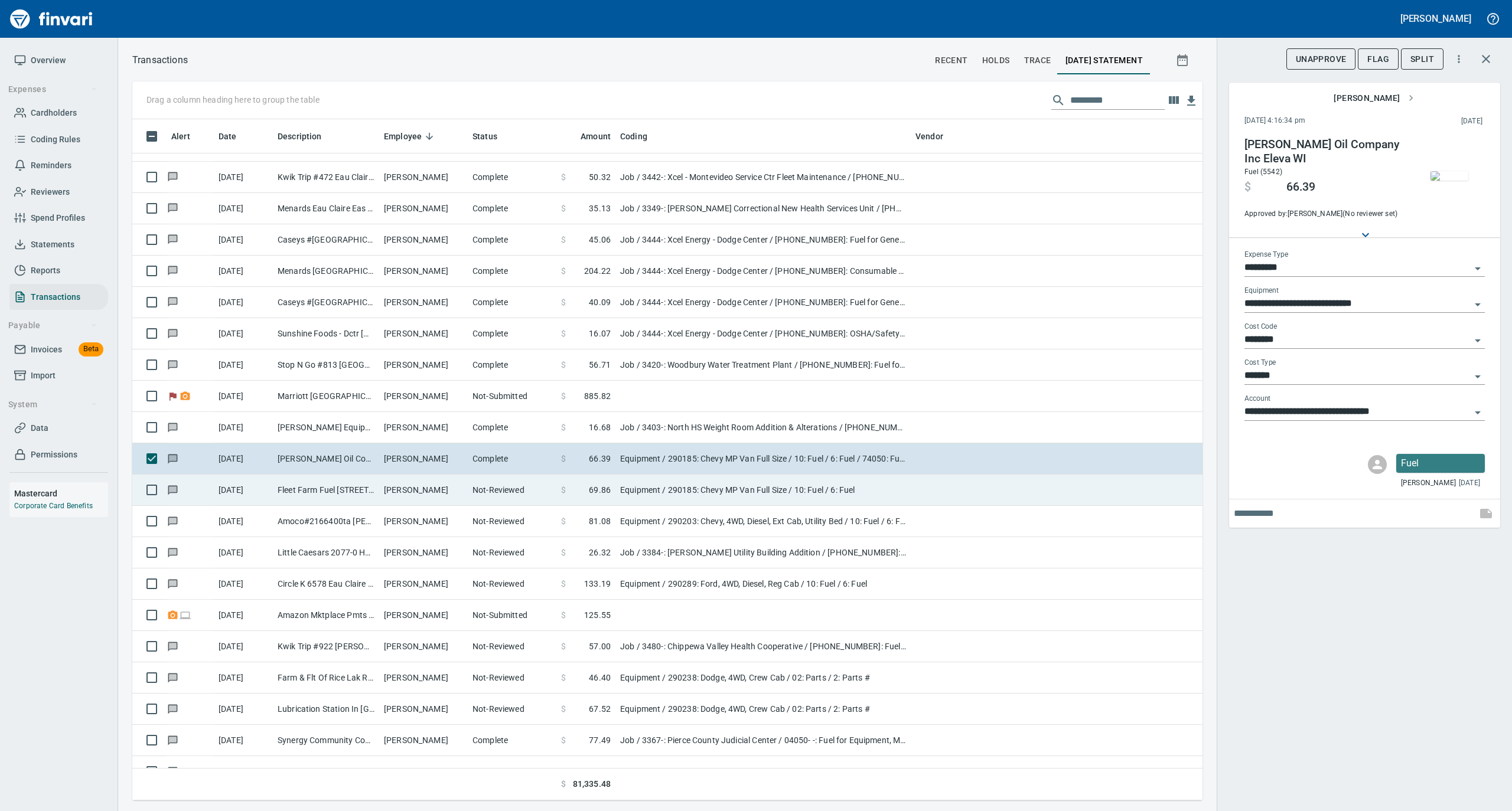
click at [419, 499] on td "Patrick Marsolek" at bounding box center [423, 489] width 89 height 31
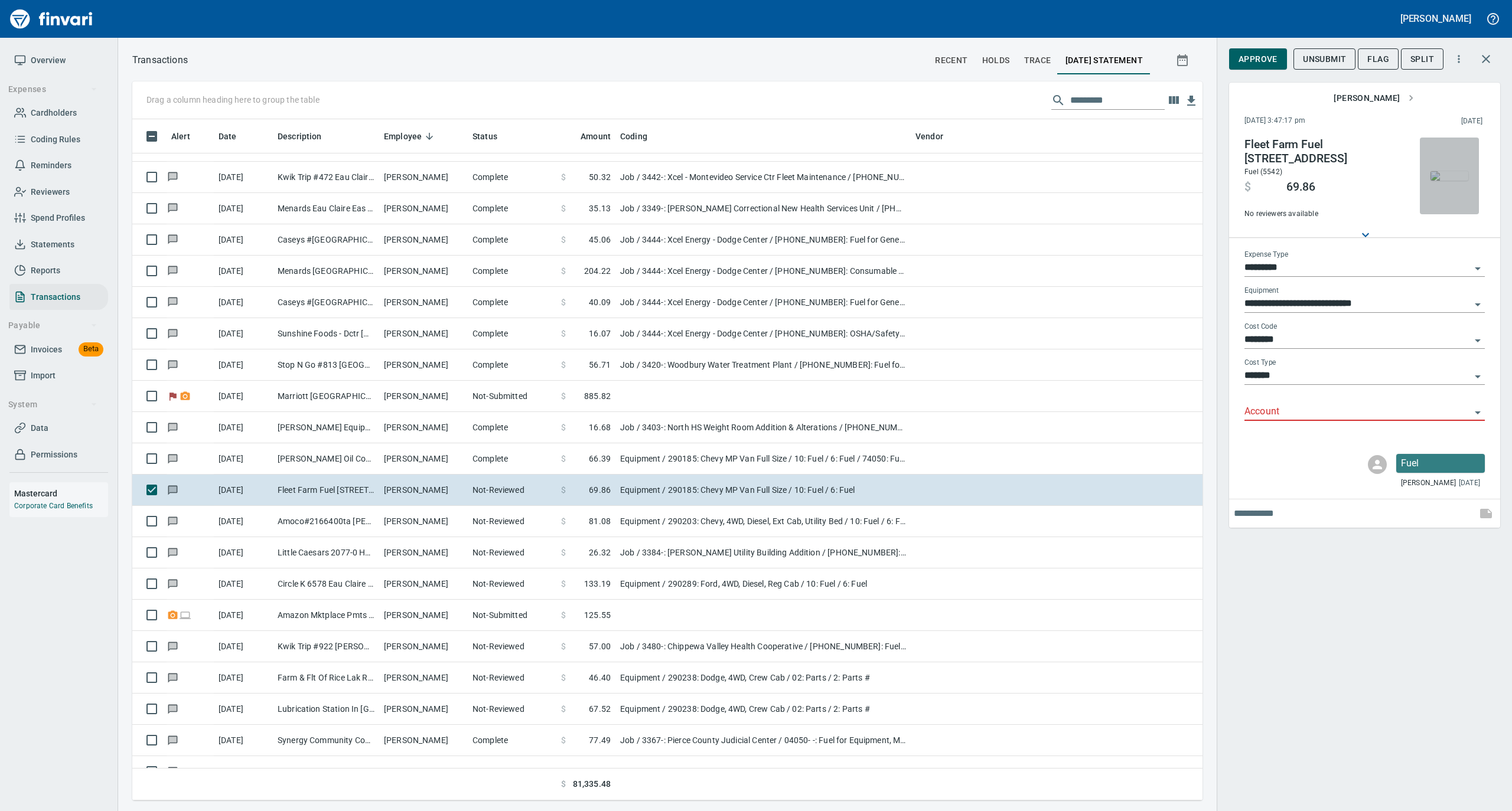
click at [1455, 174] on img "button" at bounding box center [1449, 176] width 38 height 10
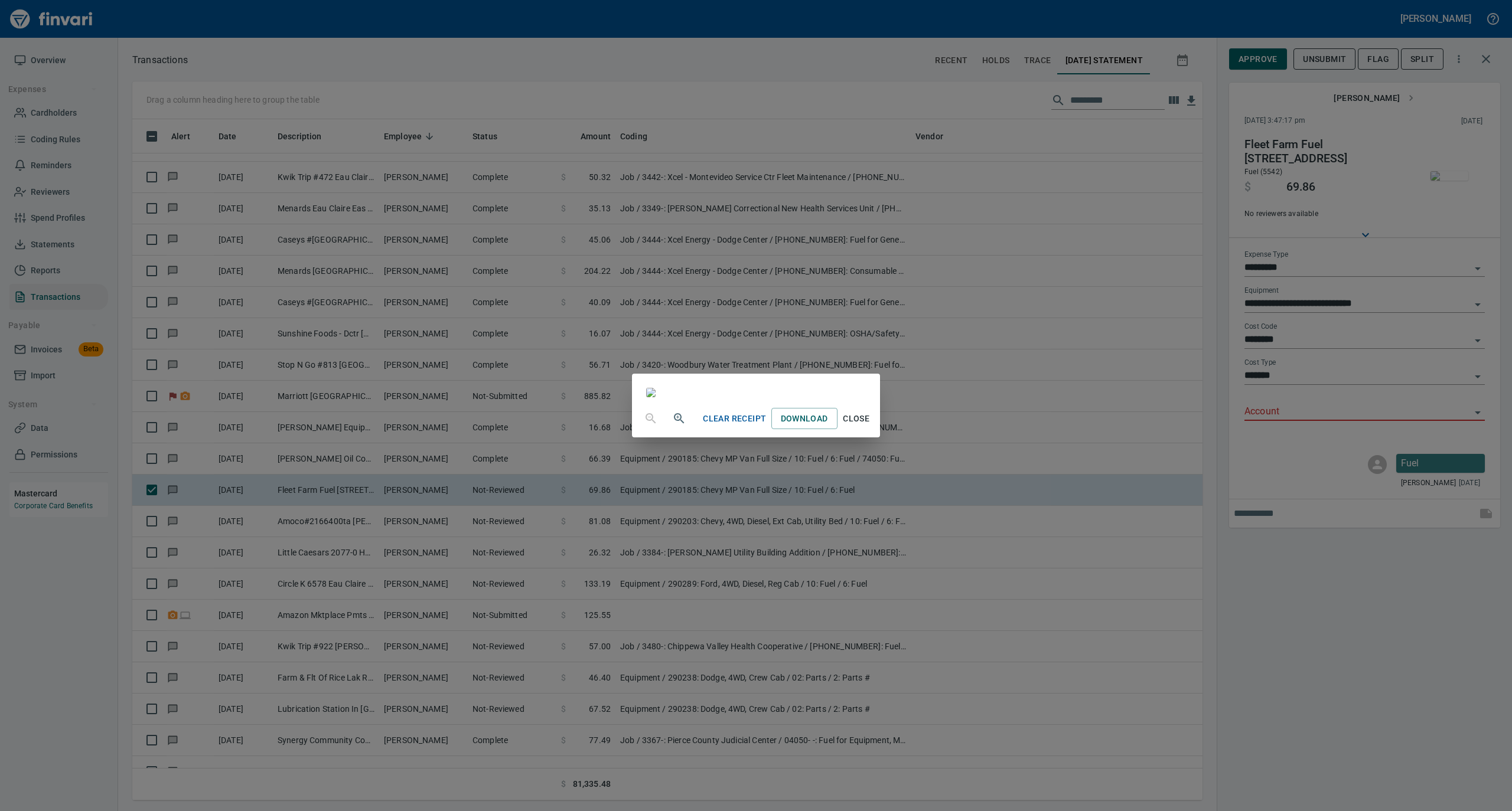
click at [871, 426] on span "Close" at bounding box center [856, 418] width 29 height 14
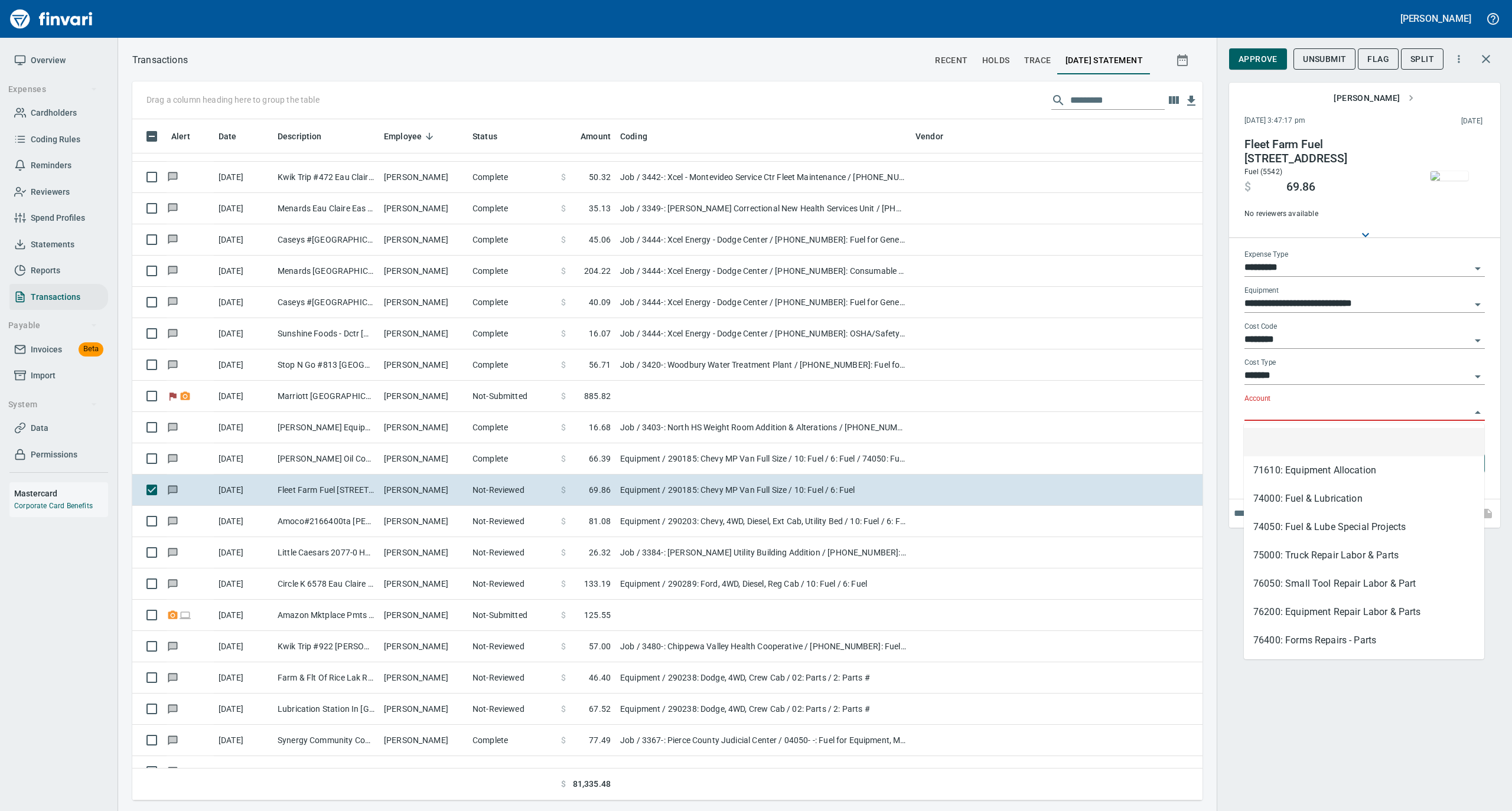
click at [1267, 411] on input "Account" at bounding box center [1356, 411] width 226 height 16
click at [1273, 528] on li "74050: Fuel & Lube Special Projects" at bounding box center [1364, 528] width 241 height 29
type input "**********"
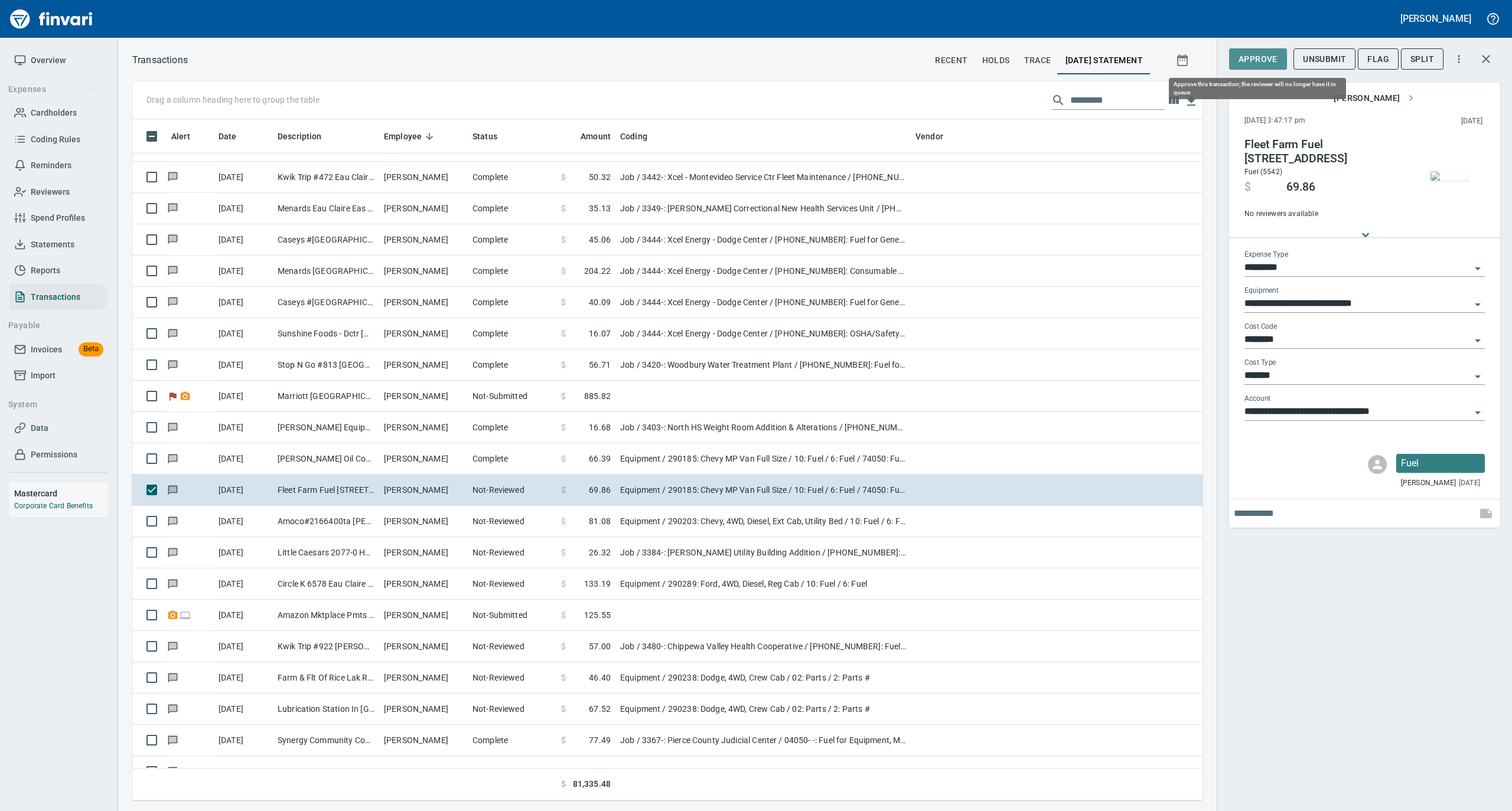
click at [1250, 59] on span "Approve" at bounding box center [1257, 58] width 39 height 14
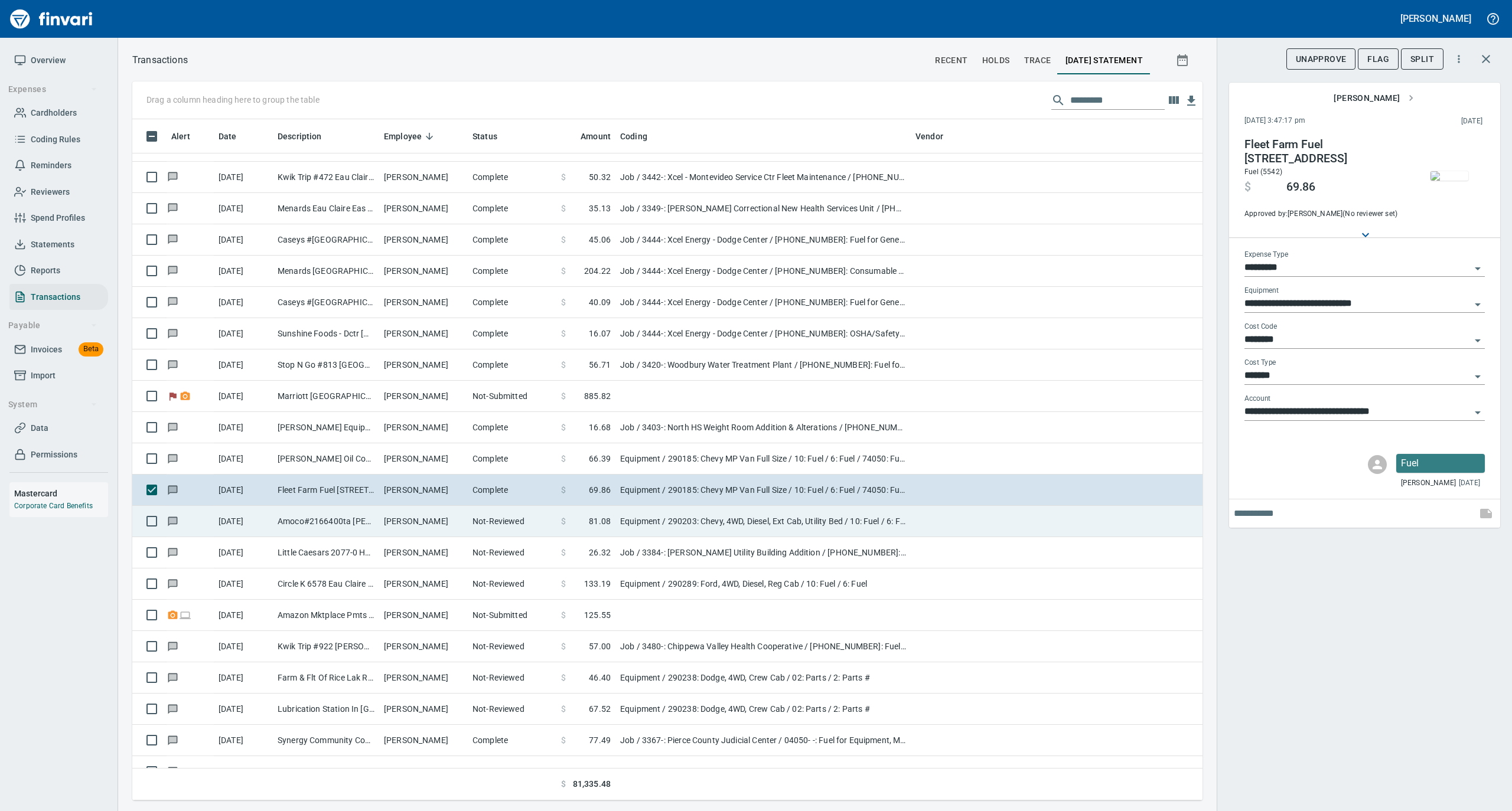
click at [355, 528] on td "Amoco#2166400ta Hudson Hudson WI" at bounding box center [326, 521] width 106 height 31
type input "**********"
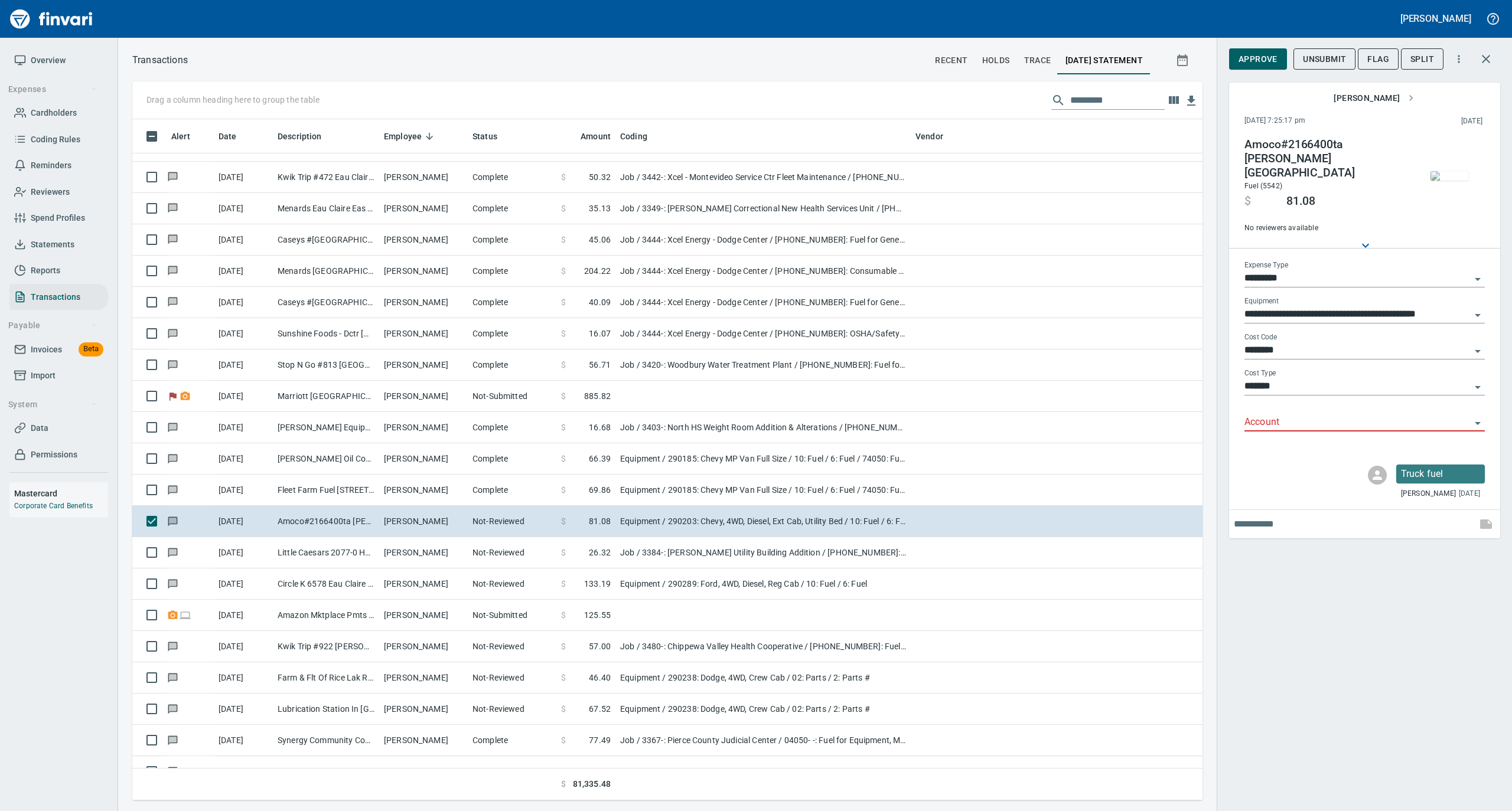
click at [1276, 414] on input "Account" at bounding box center [1356, 422] width 226 height 16
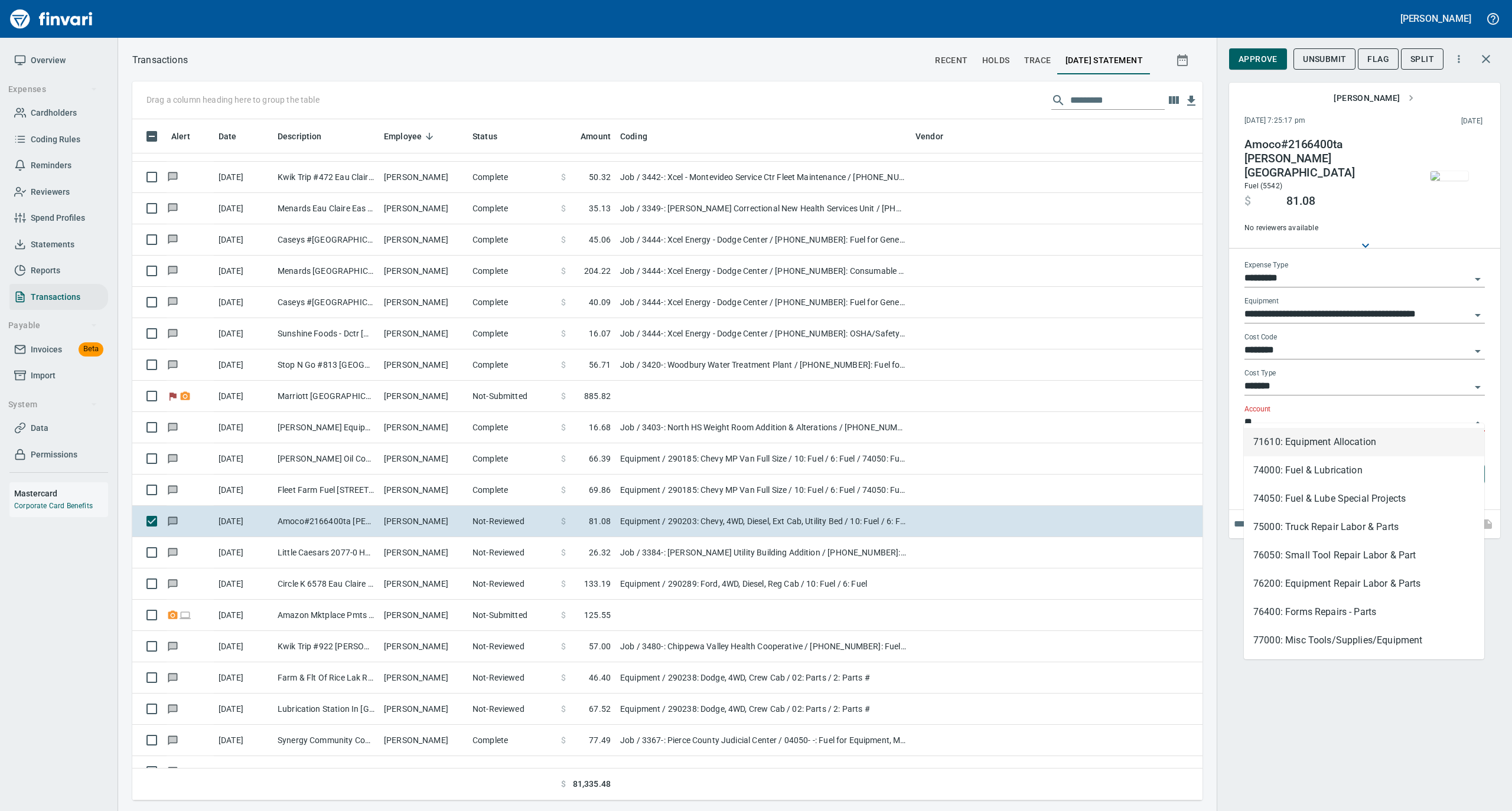
scroll to position [669, 1046]
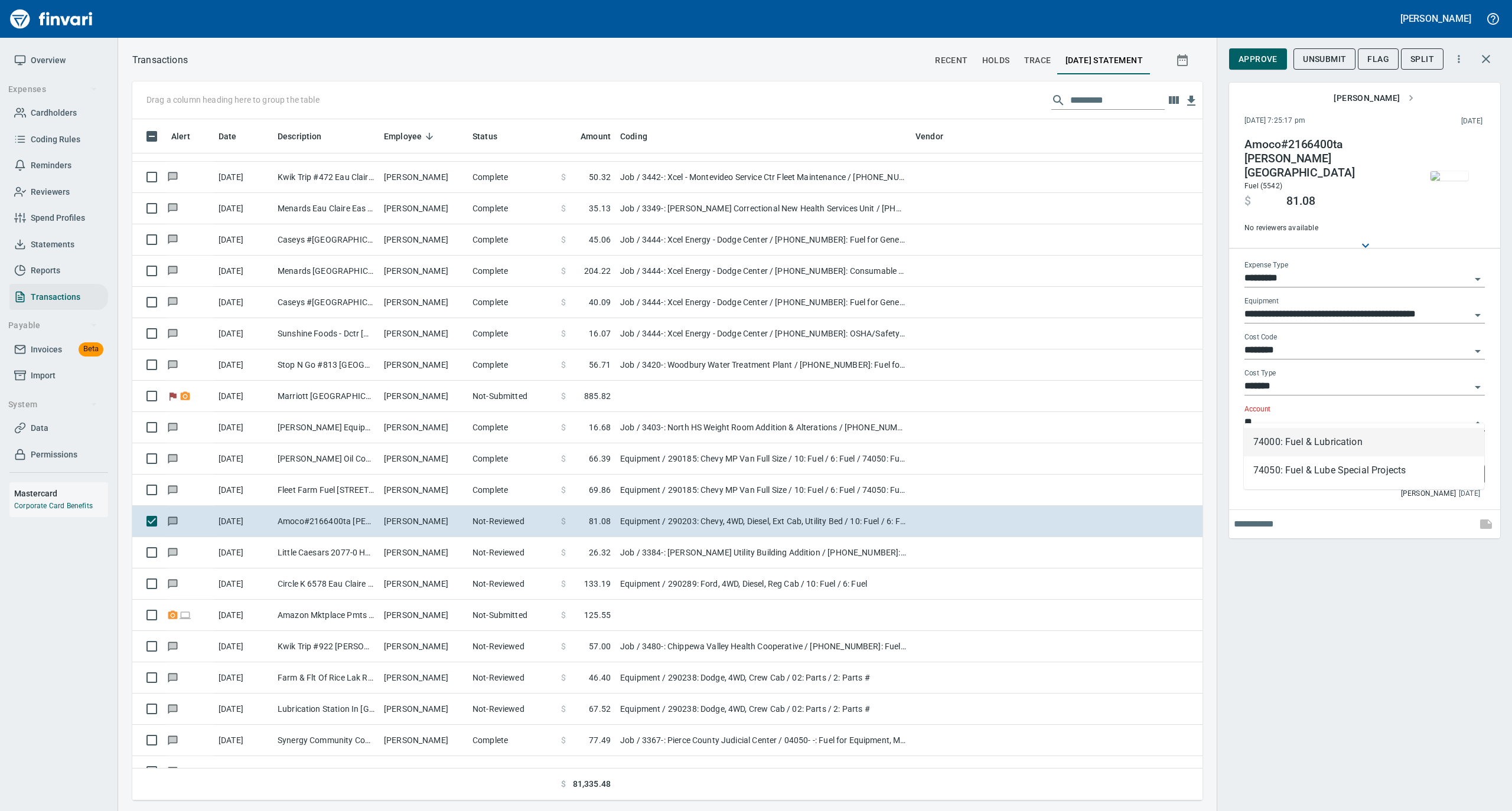
click at [1281, 439] on li "74000: Fuel & Lubrication" at bounding box center [1364, 442] width 241 height 29
type input "**********"
click at [1259, 55] on span "Approve" at bounding box center [1257, 58] width 39 height 14
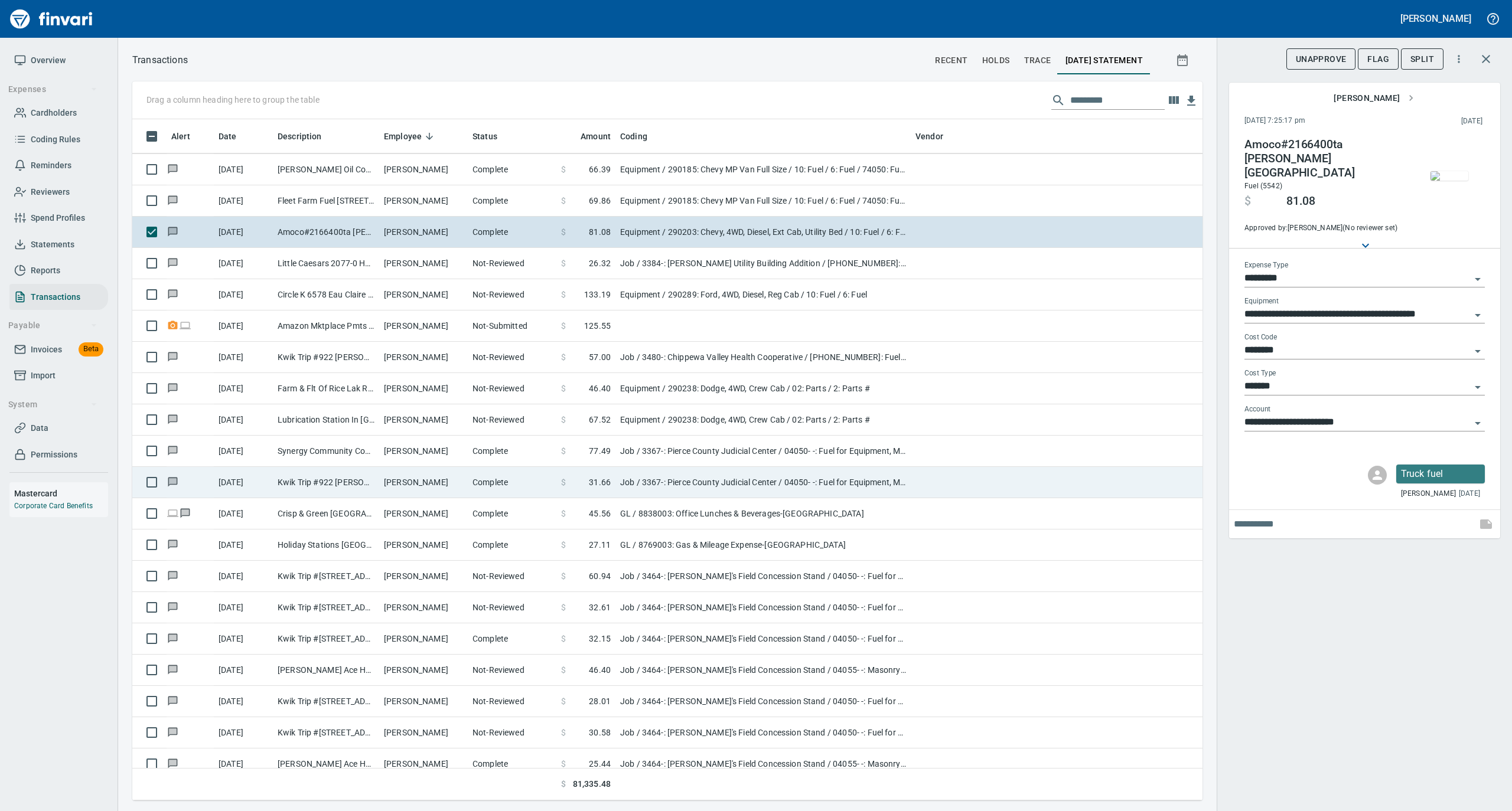
scroll to position [2911, 0]
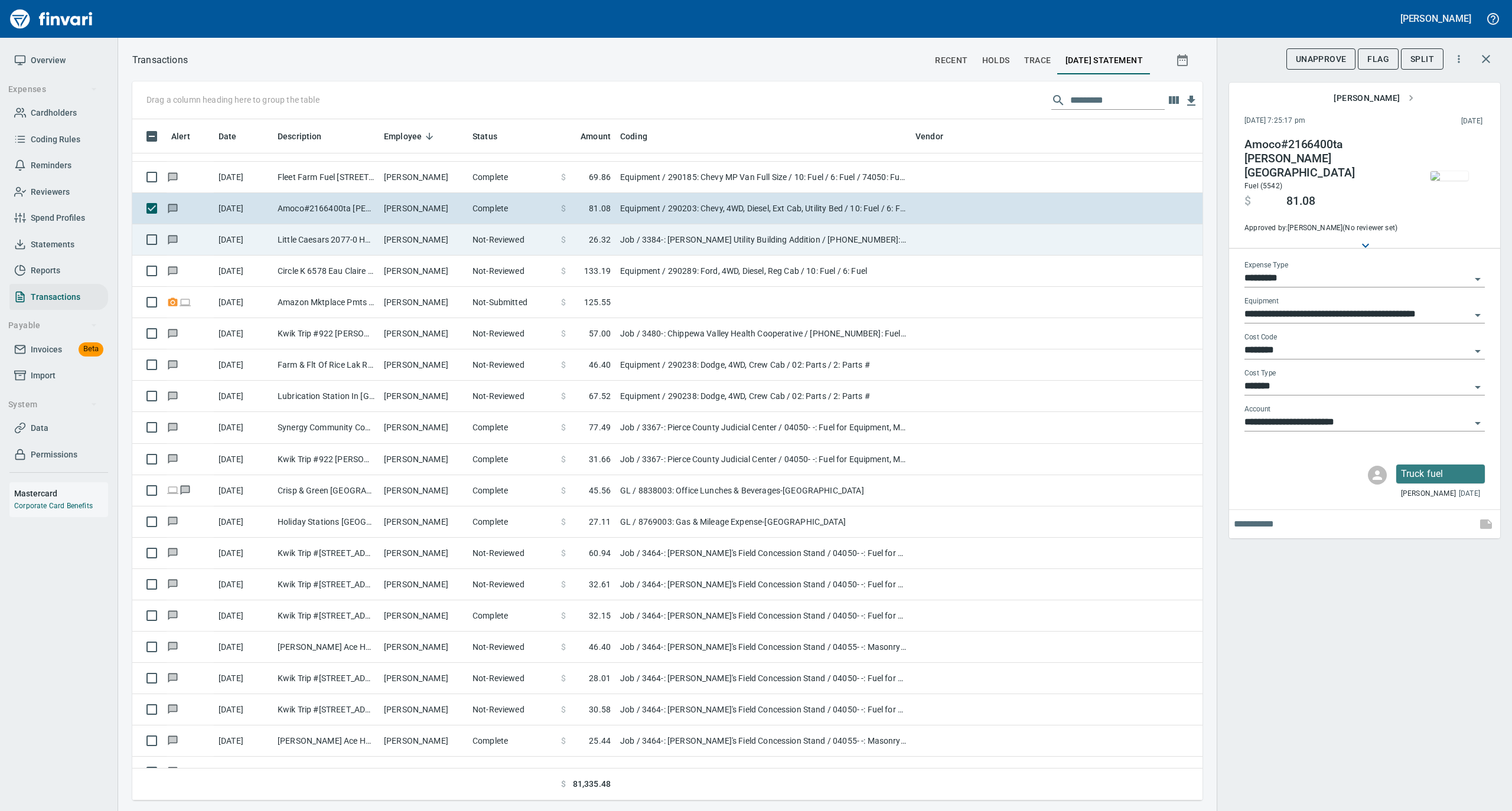
click at [428, 245] on td "Parker Readinger" at bounding box center [423, 239] width 89 height 31
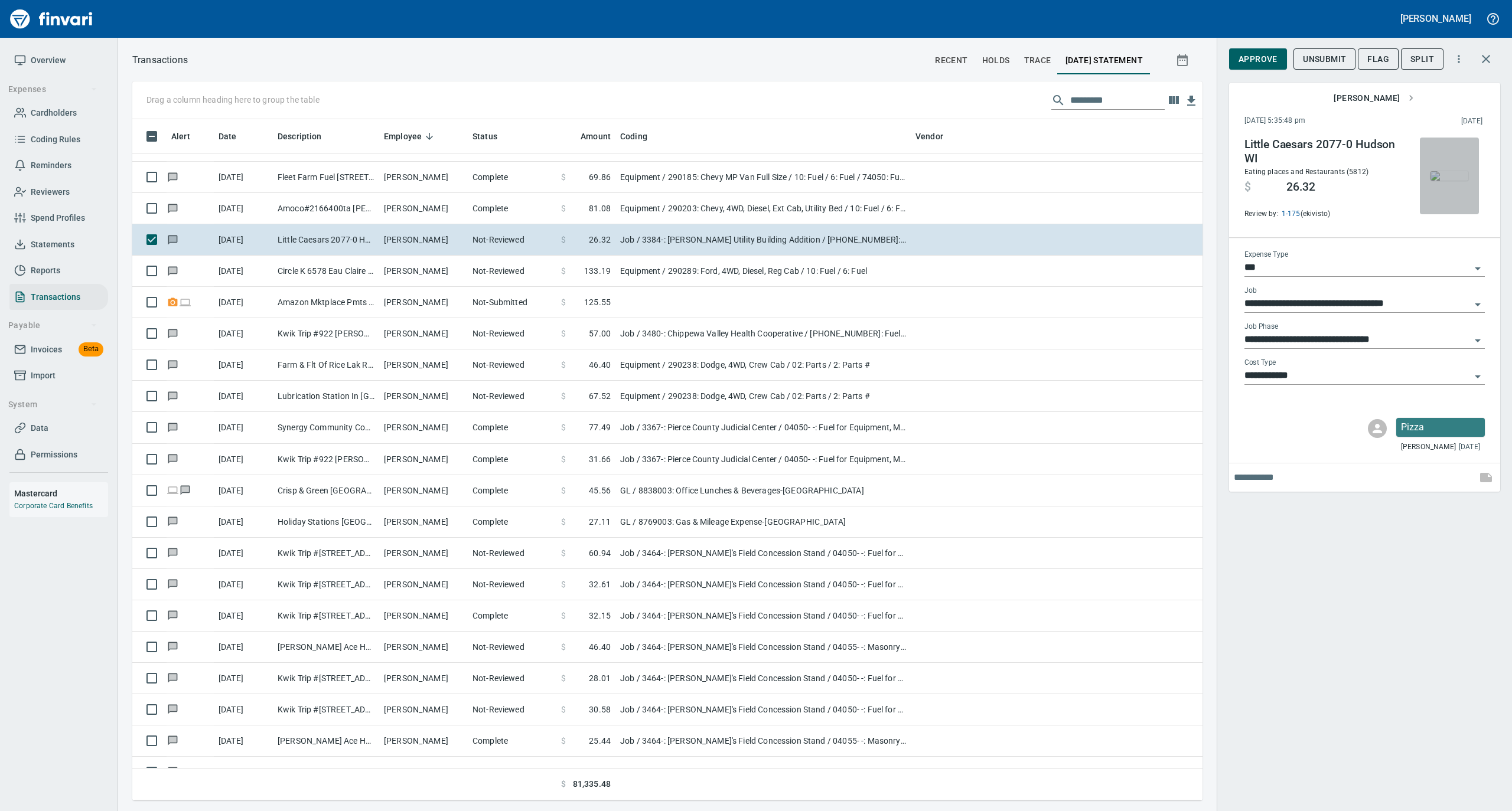
click at [1435, 180] on img "button" at bounding box center [1449, 176] width 38 height 10
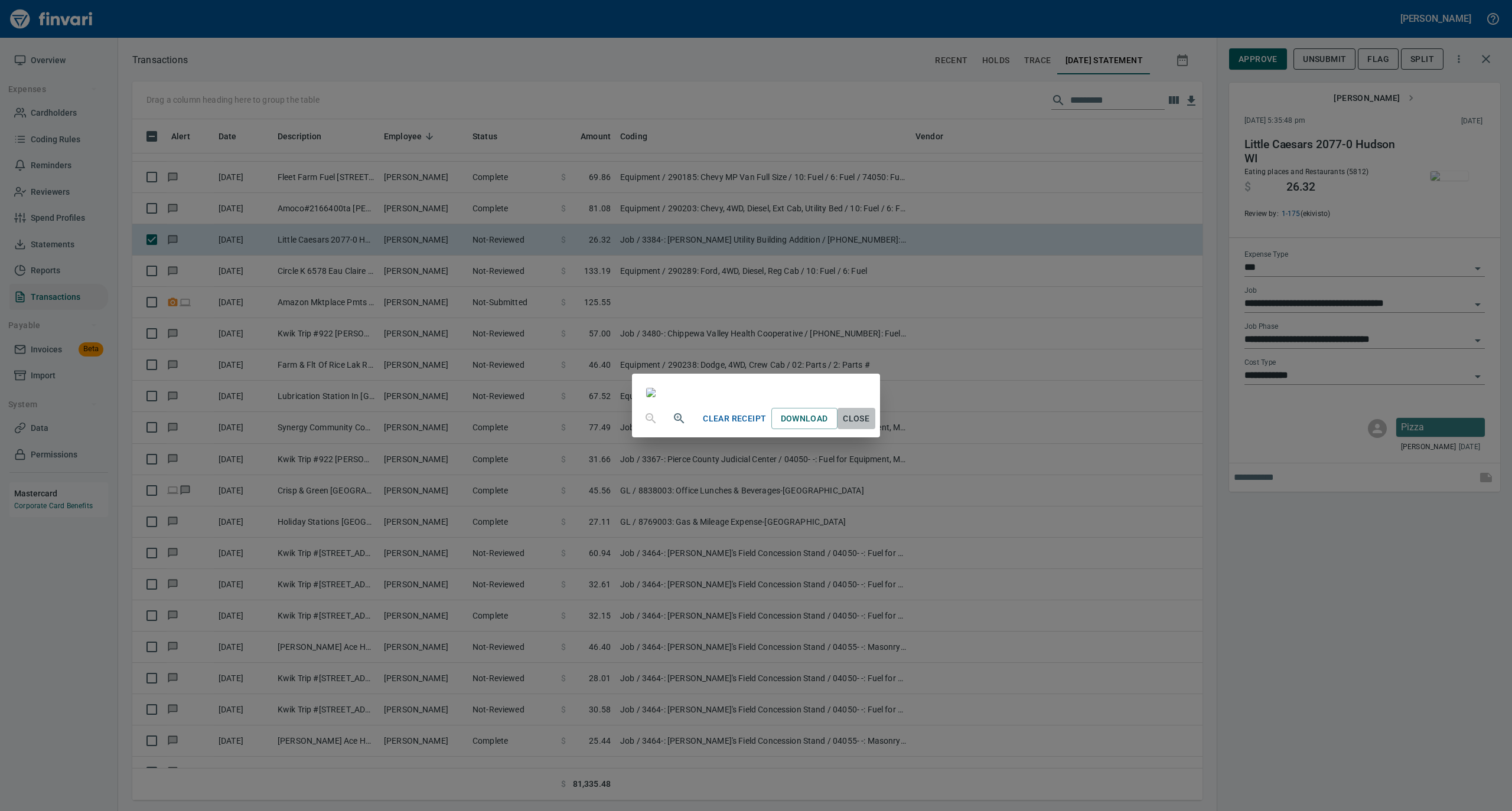
click at [871, 426] on span "Close" at bounding box center [856, 418] width 29 height 14
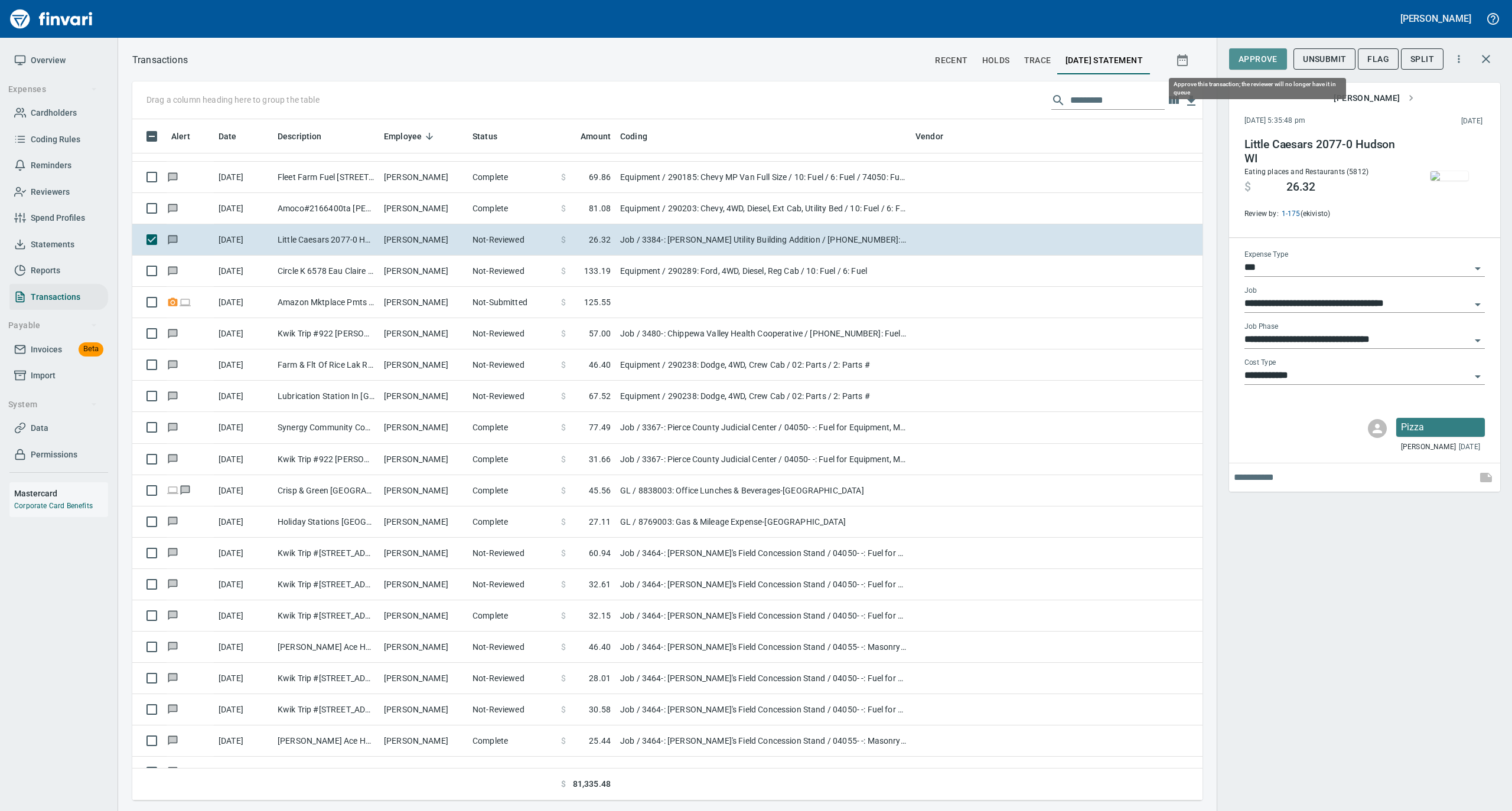
click at [1243, 62] on span "Approve" at bounding box center [1257, 58] width 39 height 14
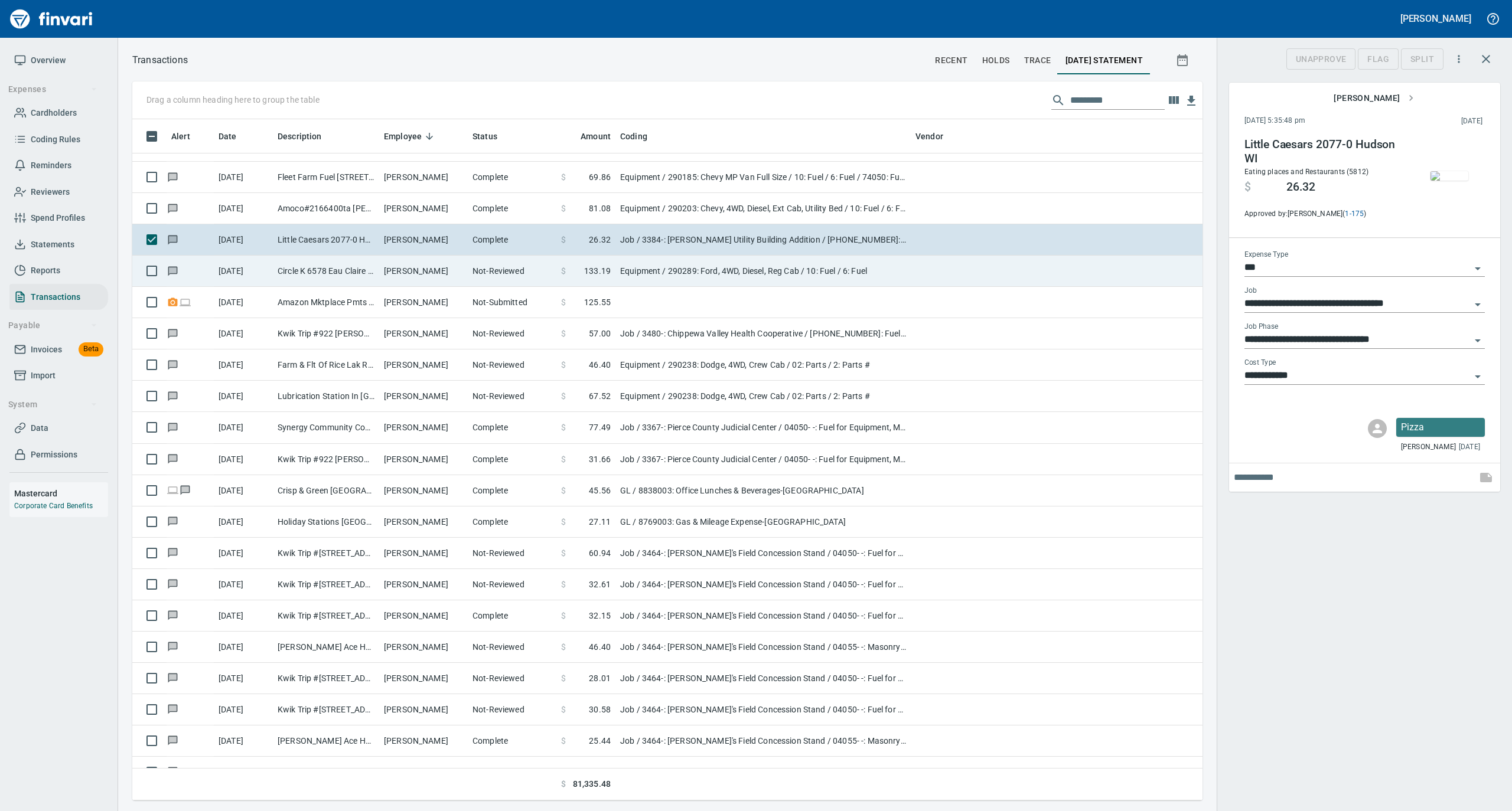
scroll to position [669, 1046]
click at [440, 265] on td "Parker Readinger" at bounding box center [423, 271] width 89 height 31
type input "*********"
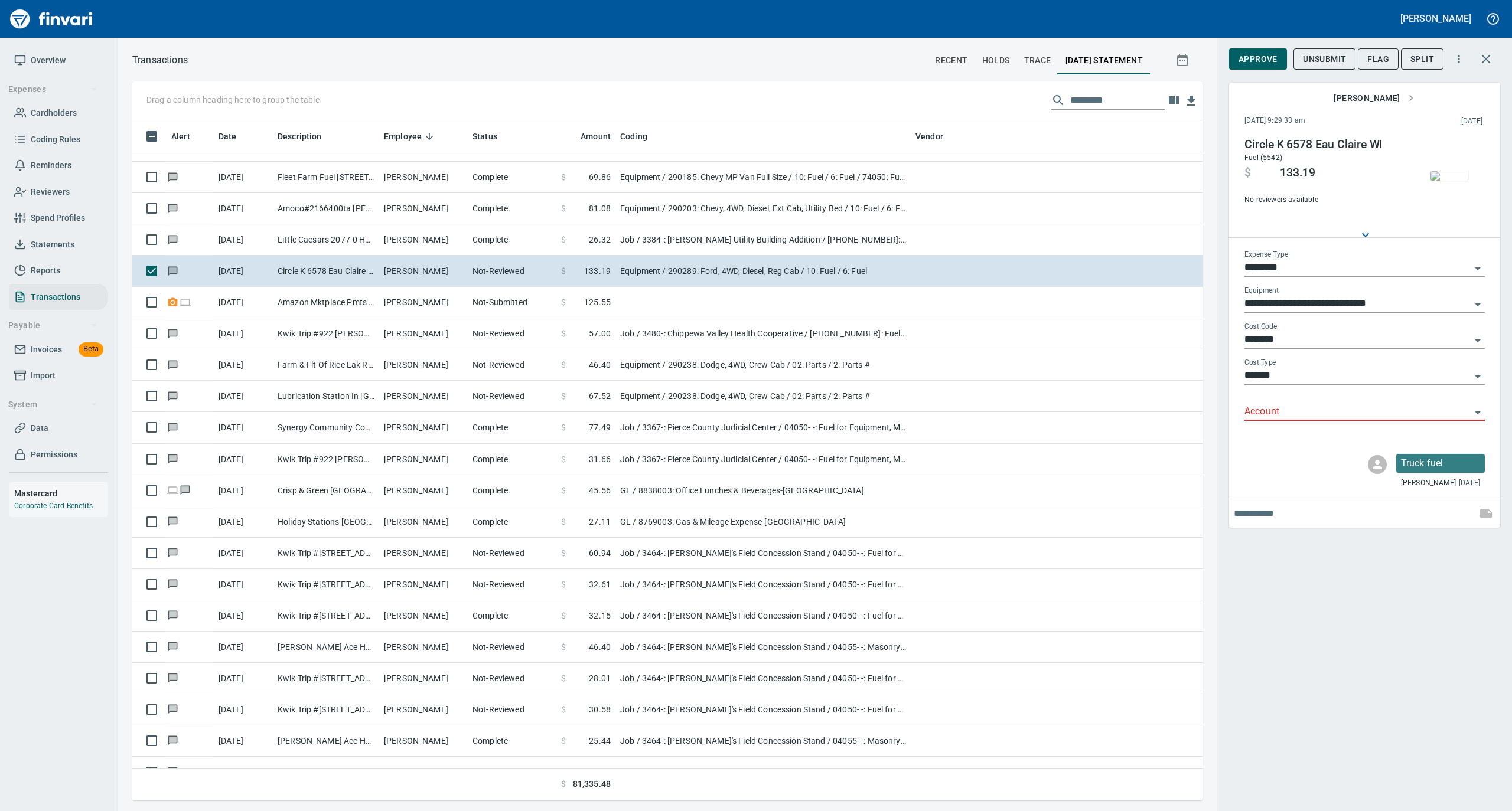
click at [1278, 406] on input "Account" at bounding box center [1356, 411] width 226 height 16
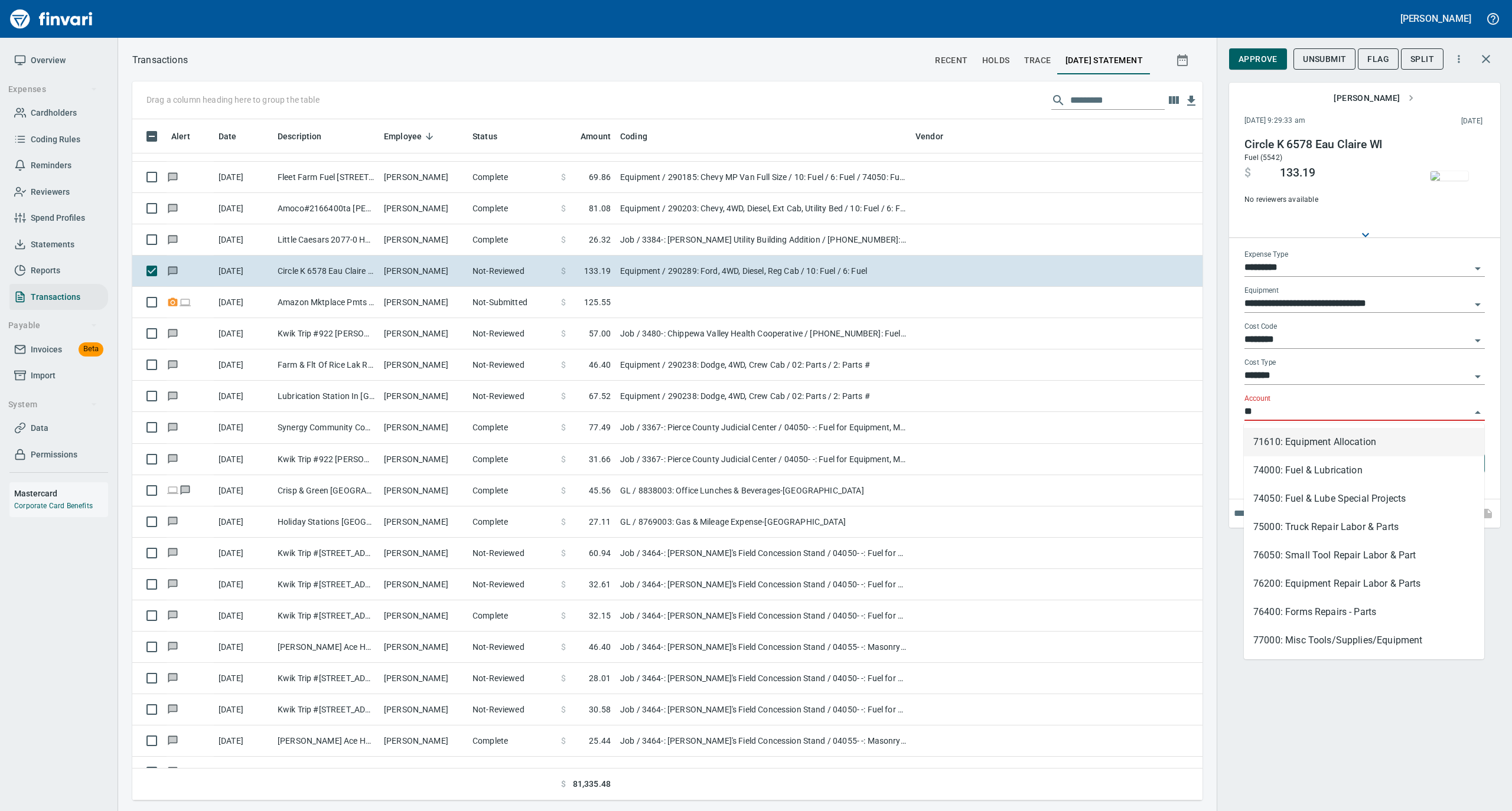
scroll to position [669, 1046]
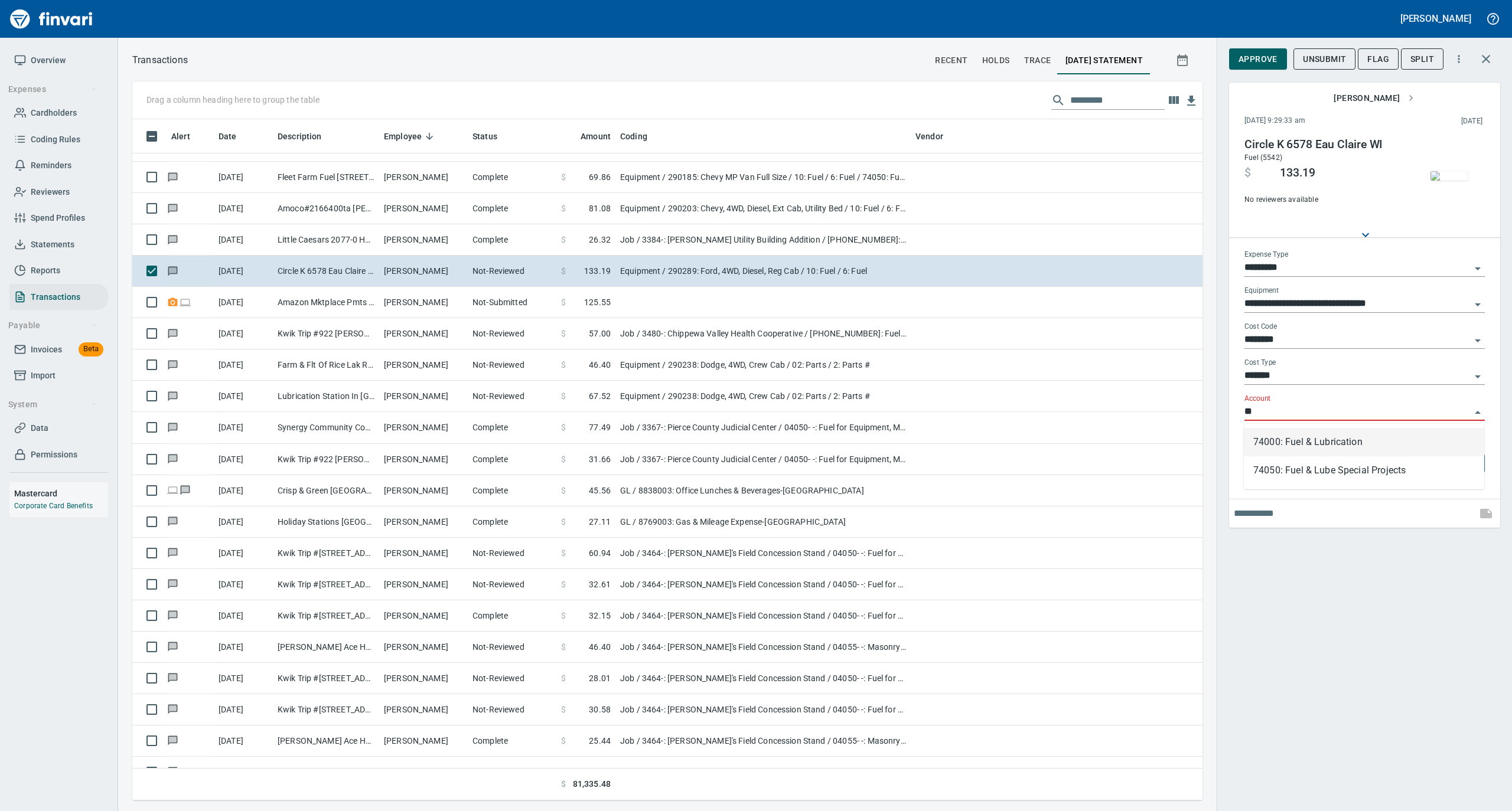
click at [1270, 447] on li "74000: Fuel & Lubrication" at bounding box center [1364, 442] width 241 height 29
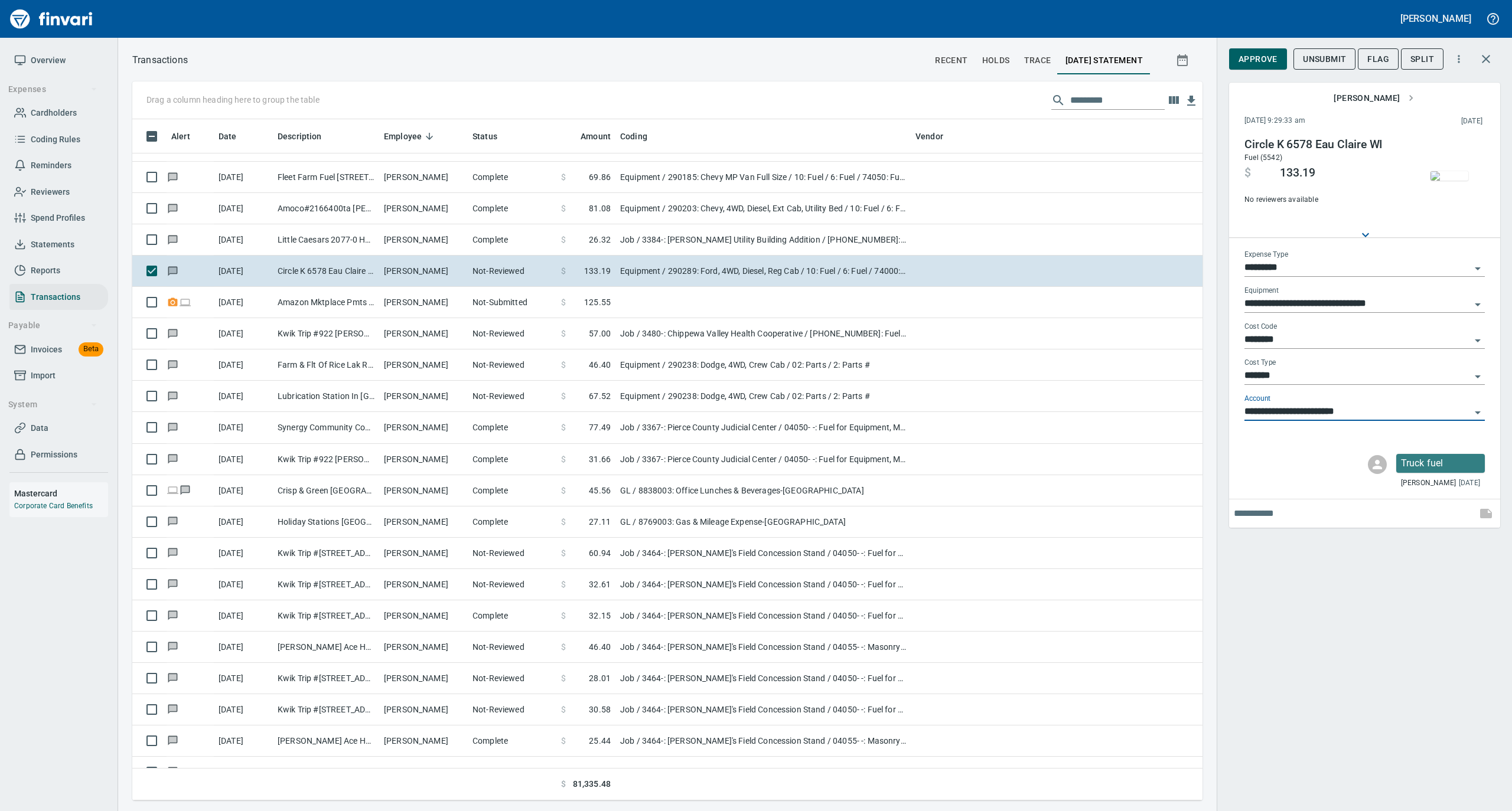
type input "**********"
click at [1249, 64] on span "Approve" at bounding box center [1257, 58] width 39 height 14
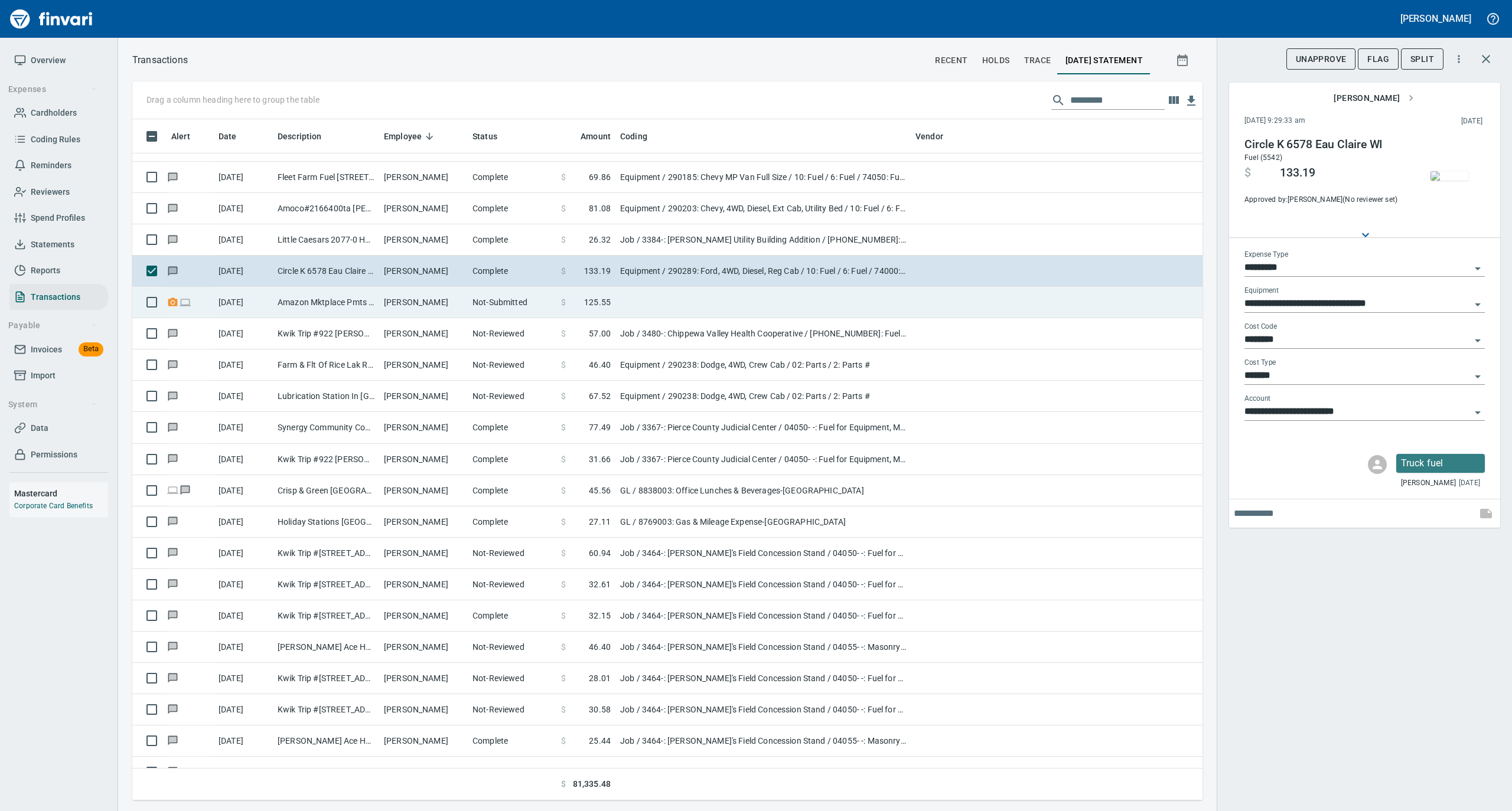
click at [452, 300] on td "Nicholas Gifford" at bounding box center [423, 302] width 89 height 31
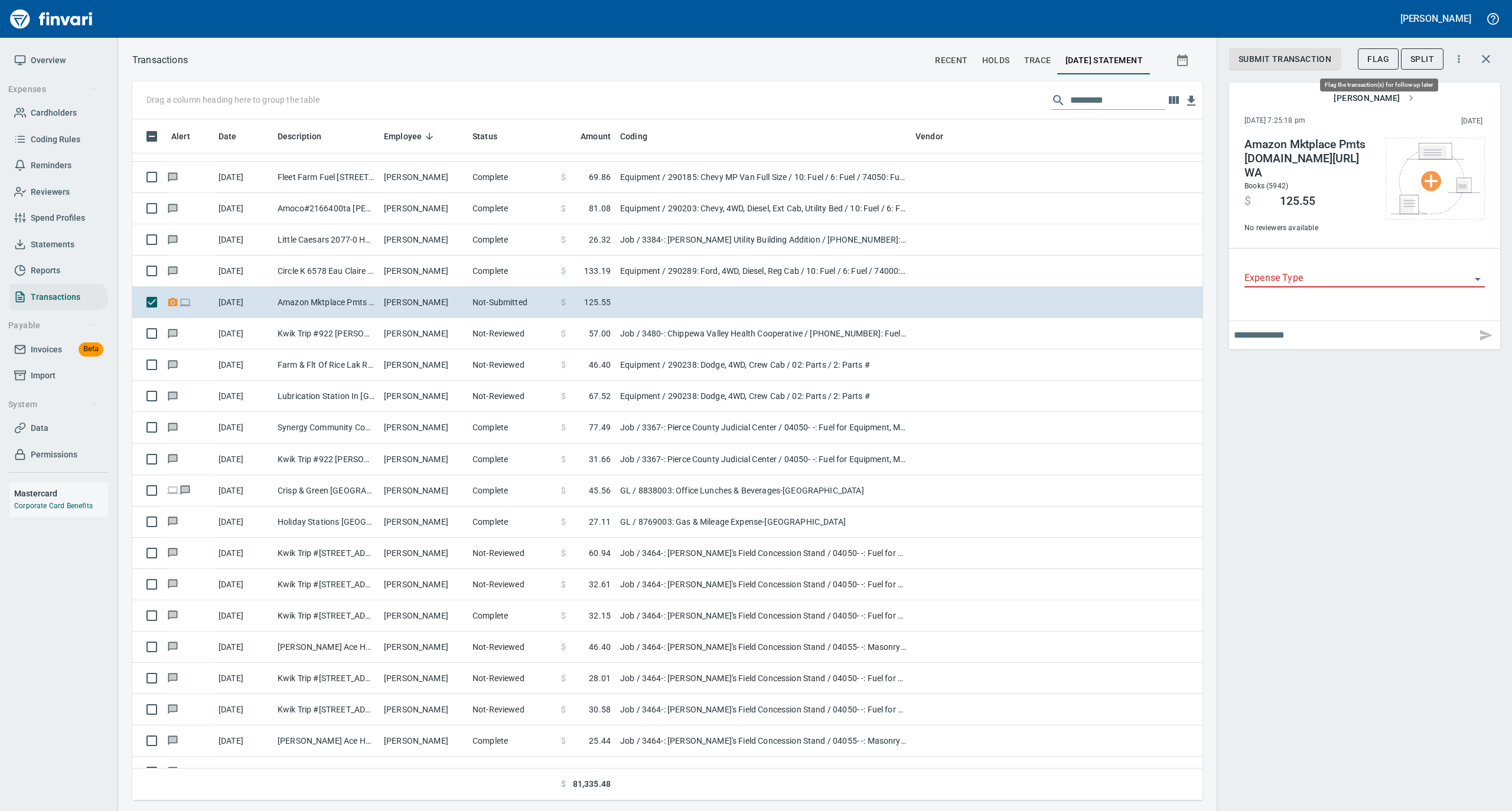
click at [1370, 58] on span "Flag" at bounding box center [1377, 58] width 22 height 14
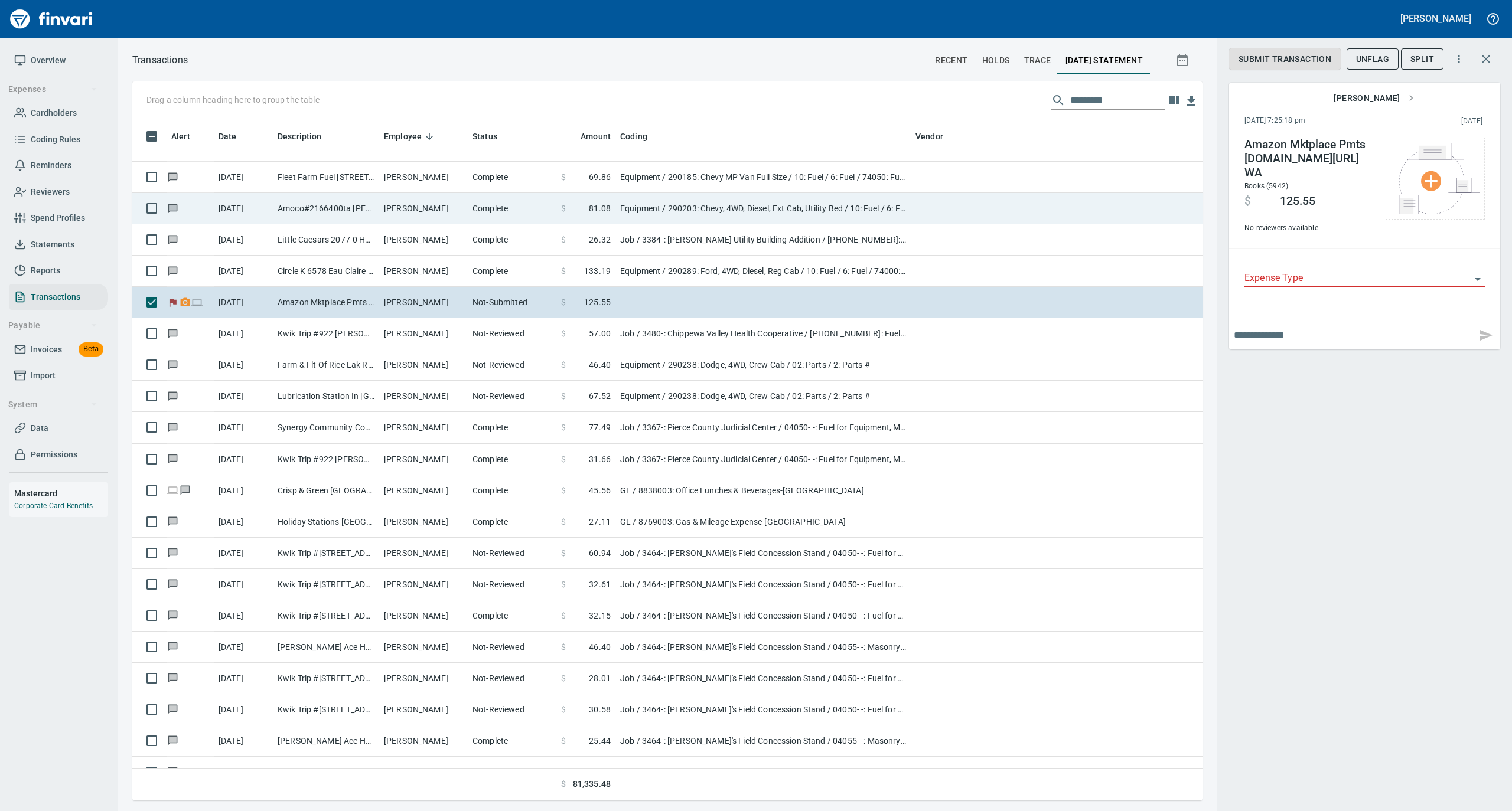
scroll to position [669, 1046]
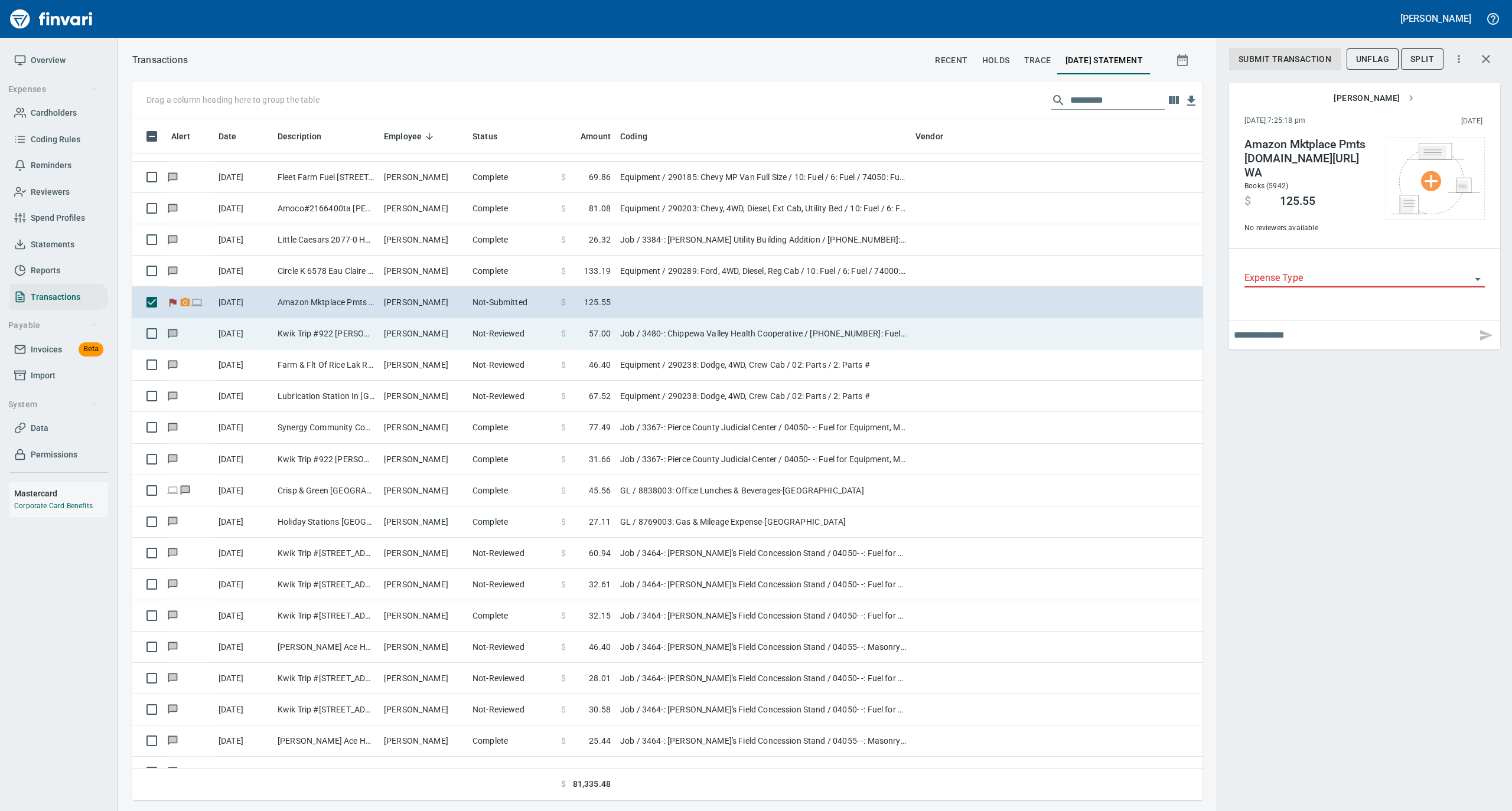
click at [440, 343] on td "Nicholas Gifford" at bounding box center [423, 333] width 89 height 31
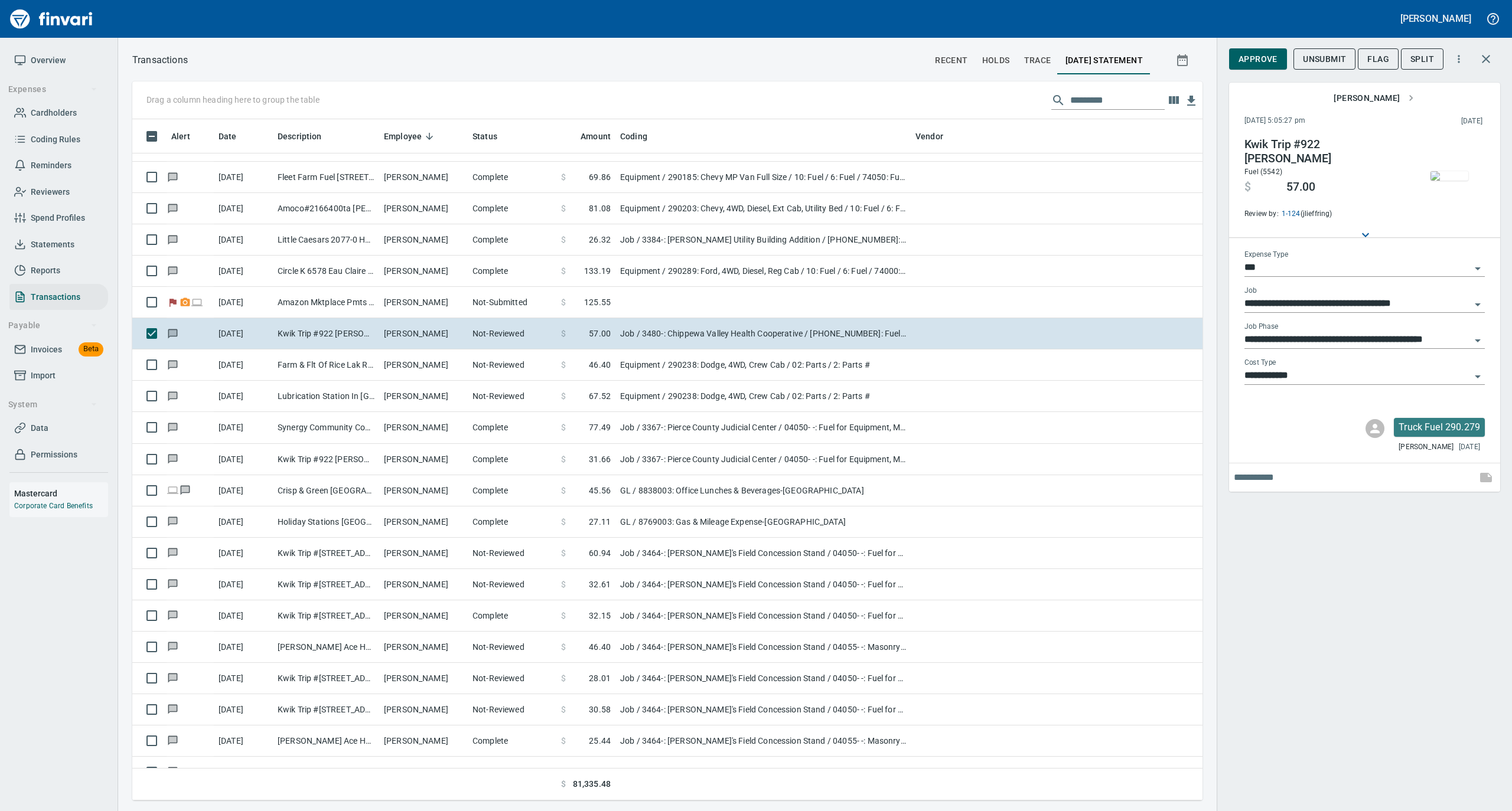
click at [1443, 171] on img "button" at bounding box center [1449, 176] width 38 height 10
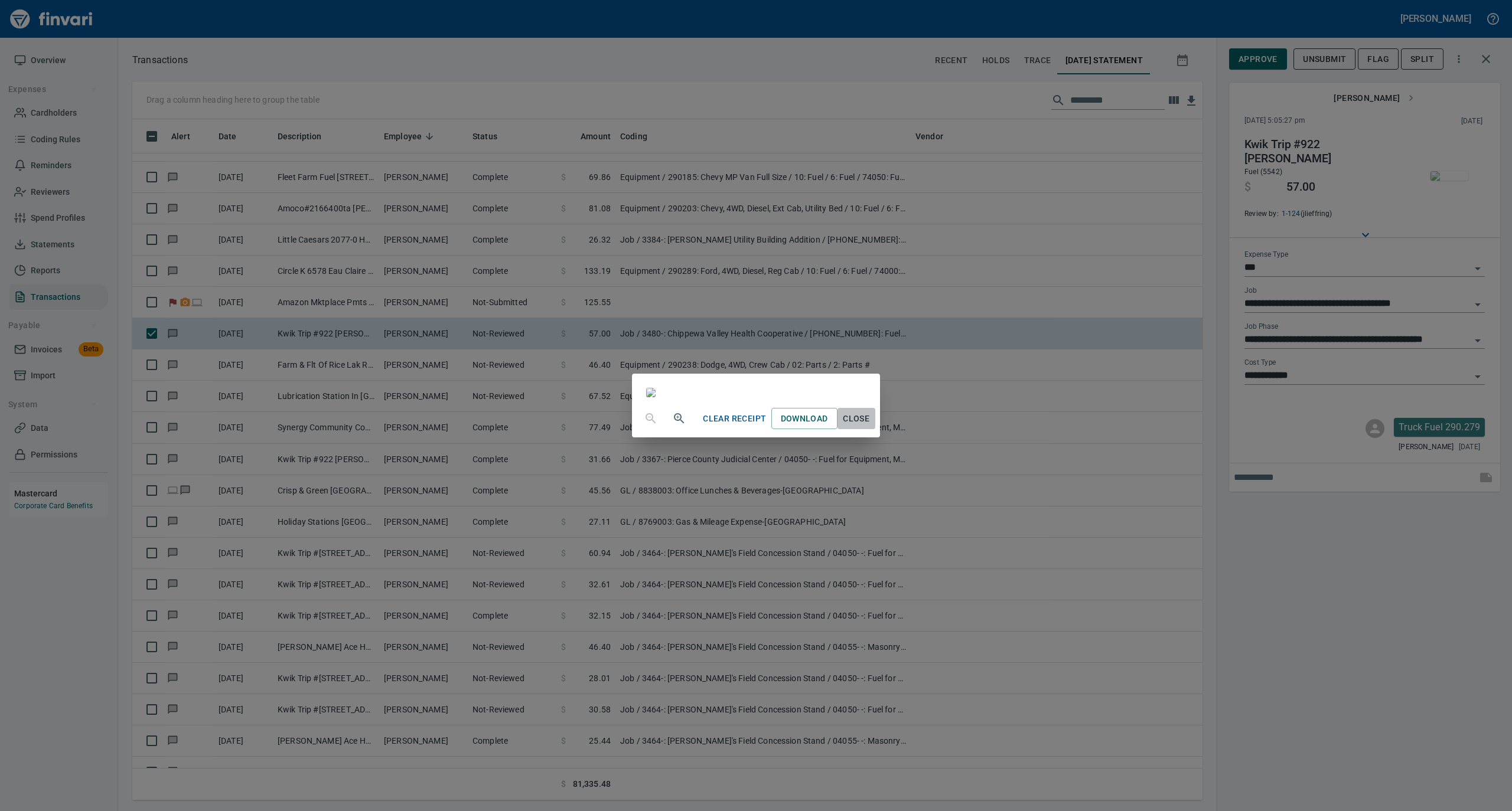
click at [871, 426] on span "Close" at bounding box center [856, 418] width 29 height 14
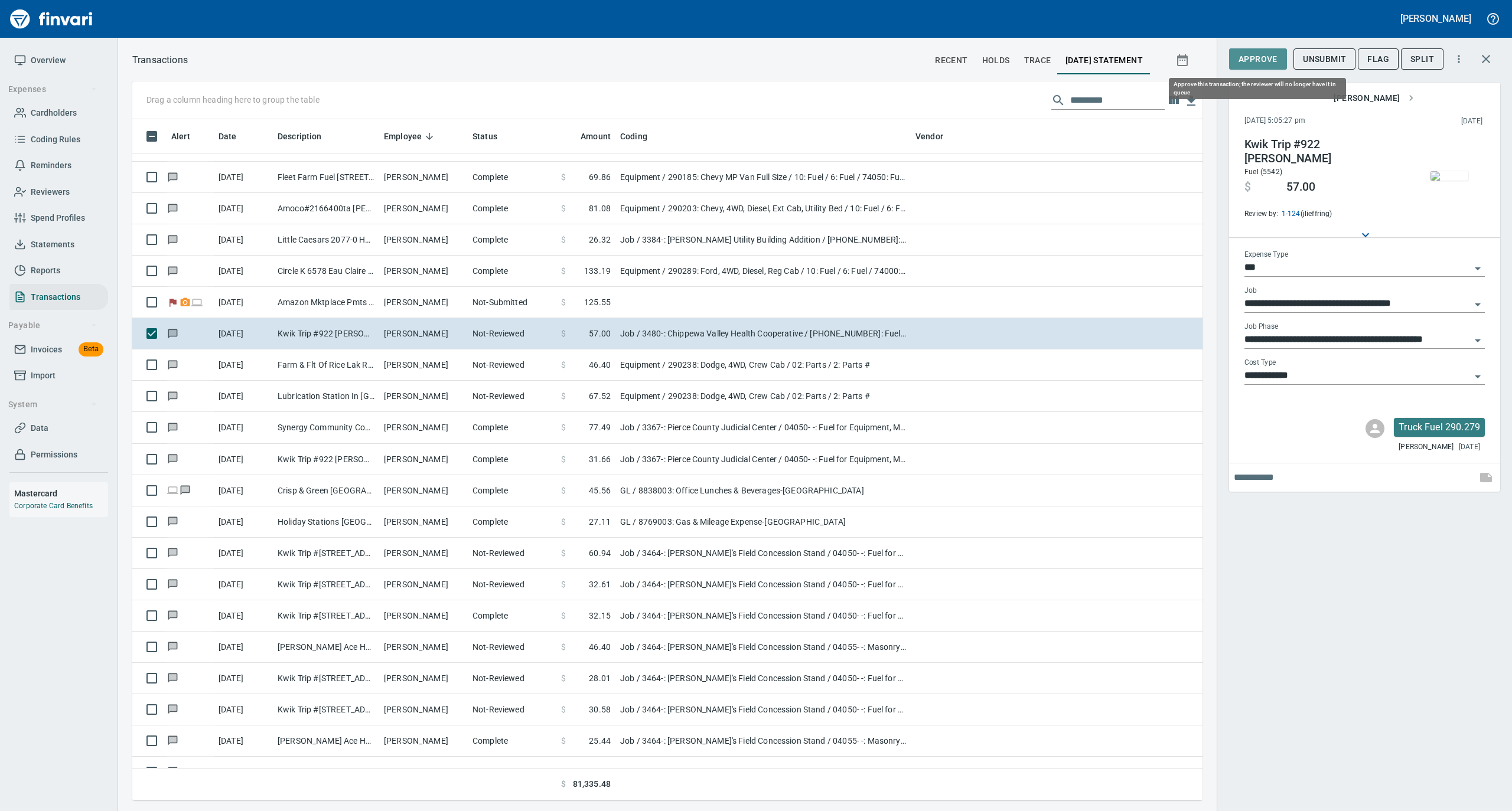
click at [1246, 59] on span "Approve" at bounding box center [1257, 58] width 39 height 14
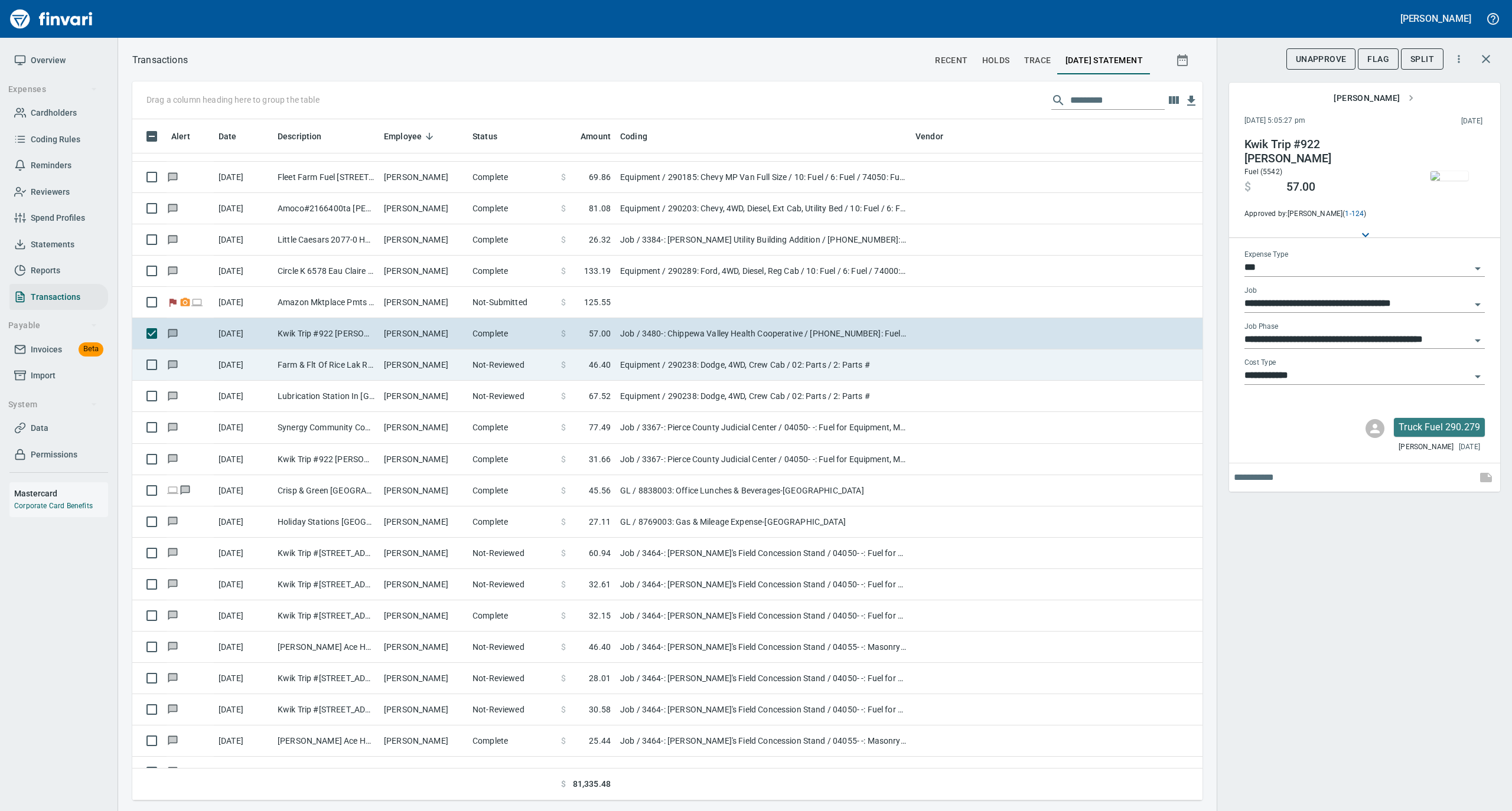
click at [475, 368] on td "Not-Reviewed" at bounding box center [512, 364] width 89 height 31
type input "*********"
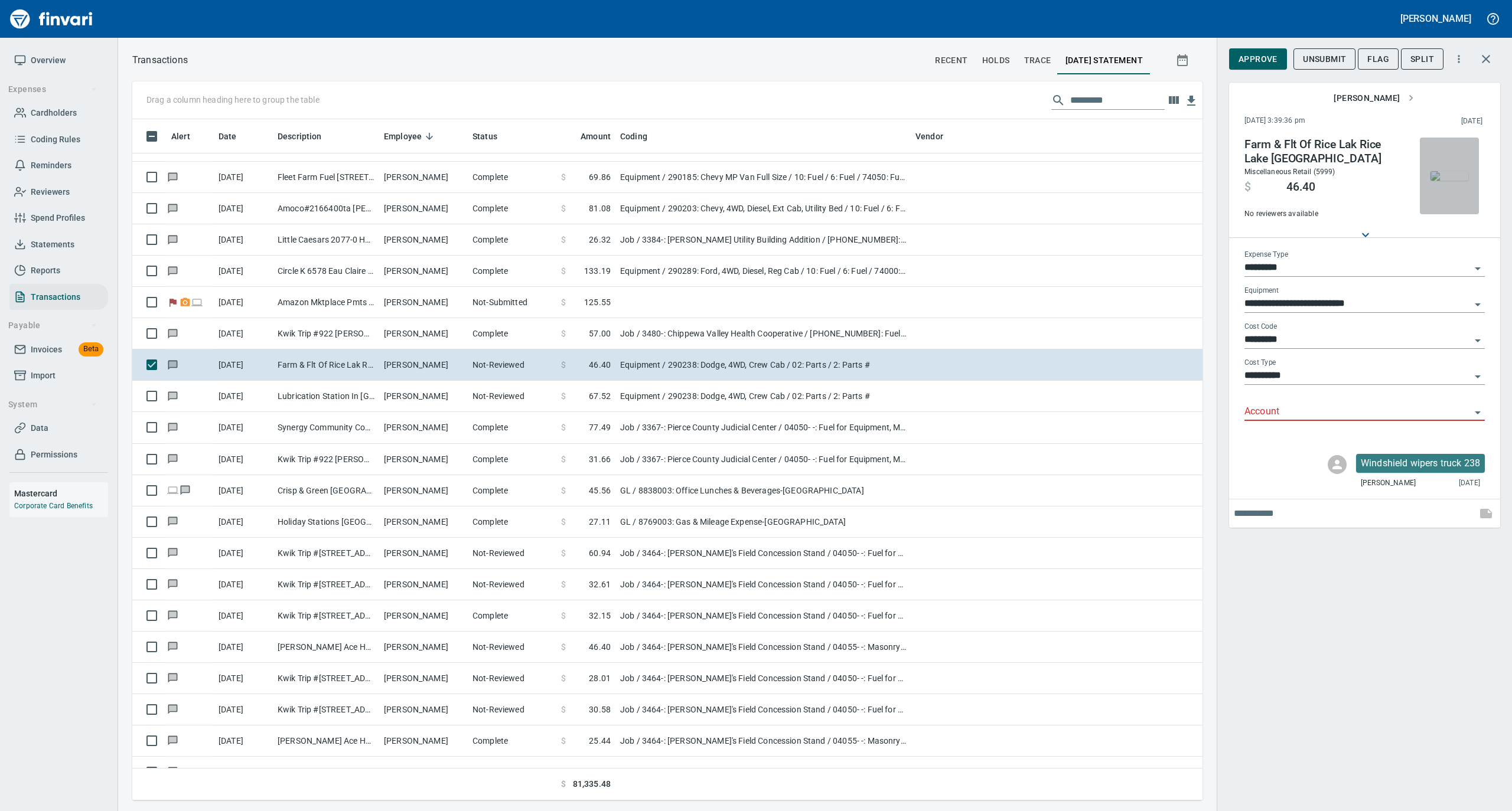
click at [1450, 177] on img "button" at bounding box center [1449, 176] width 38 height 10
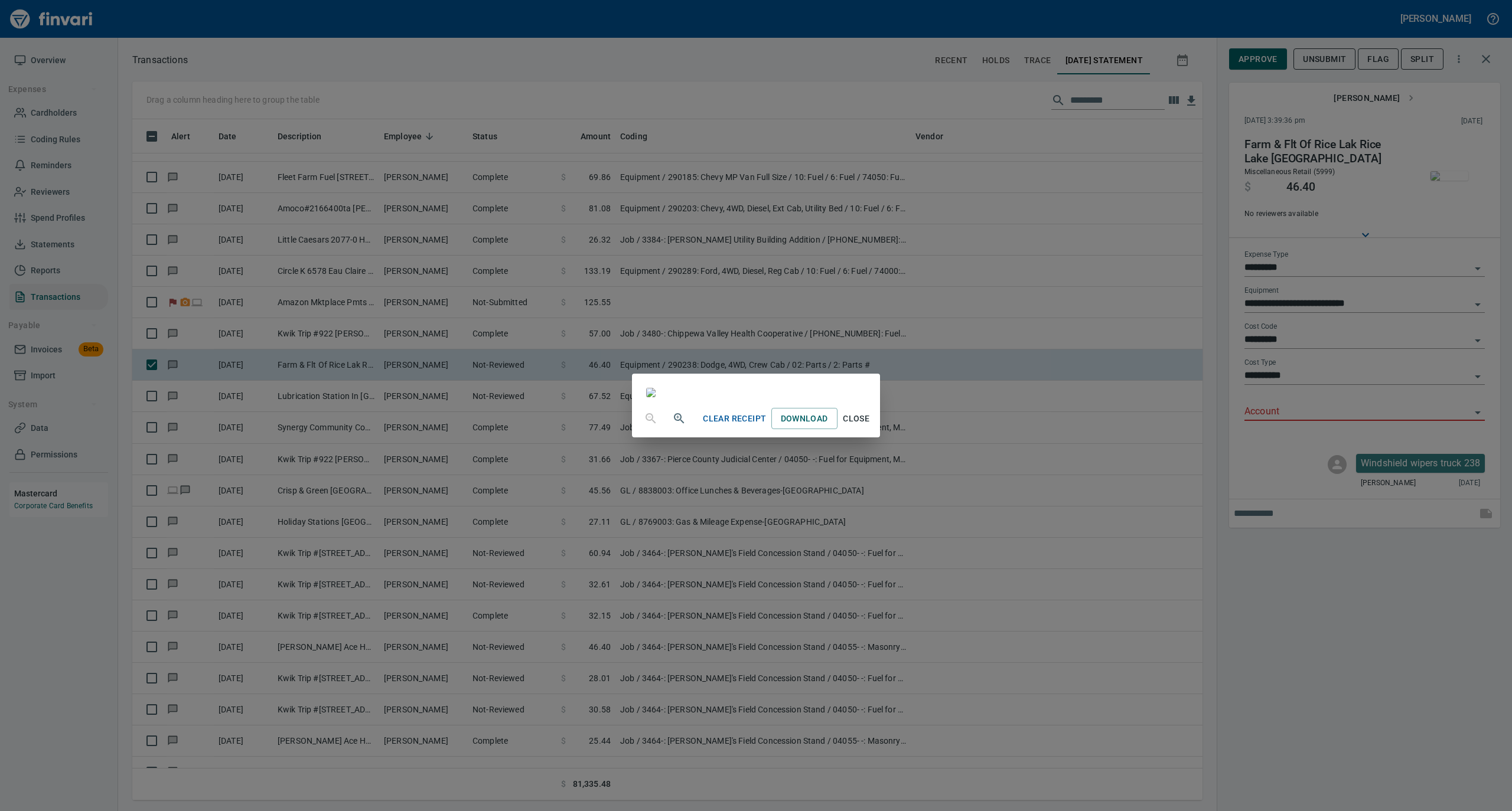
click at [871, 426] on span "Close" at bounding box center [856, 418] width 29 height 14
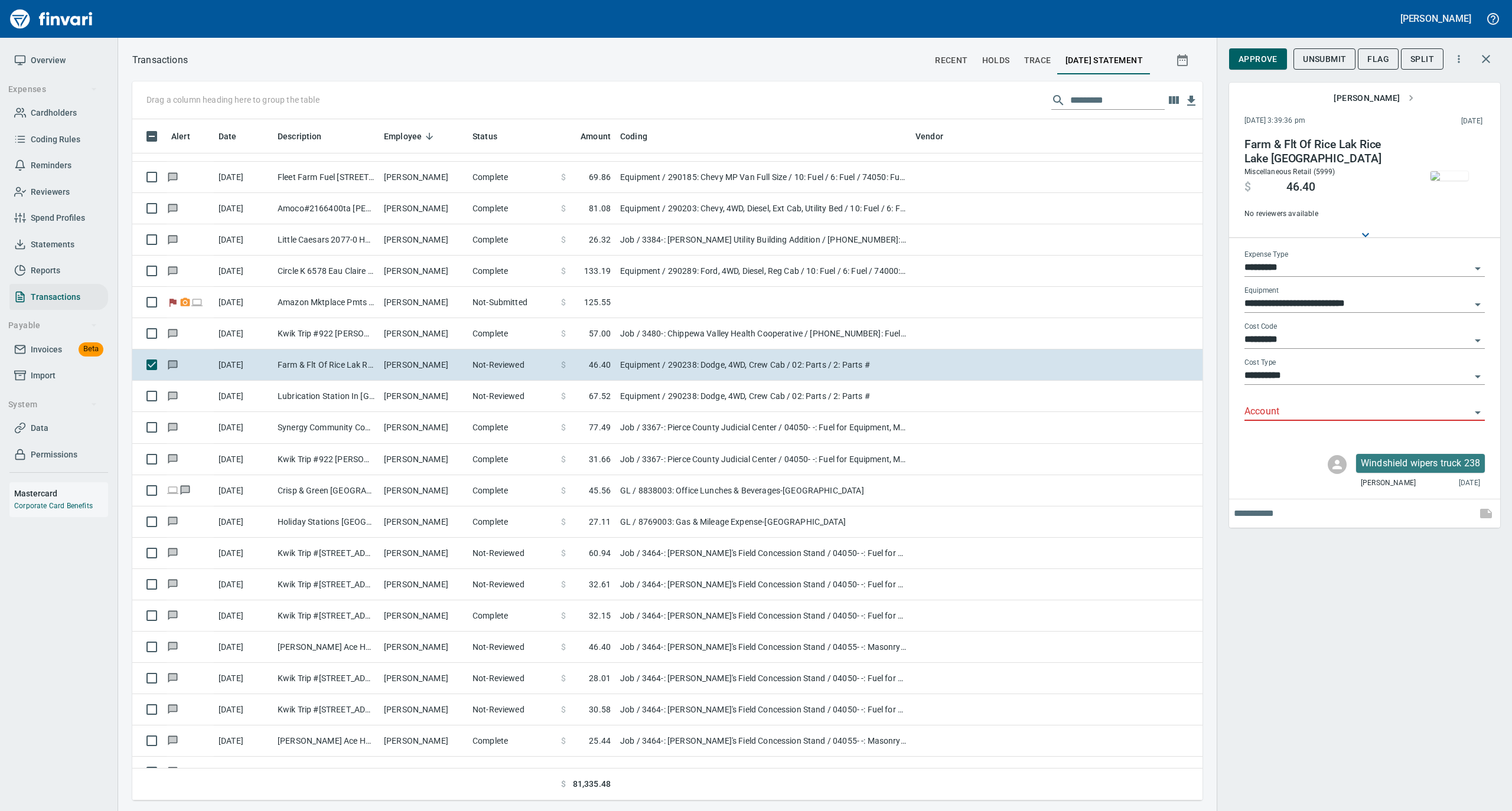
click at [1281, 402] on div "Account" at bounding box center [1364, 407] width 241 height 27
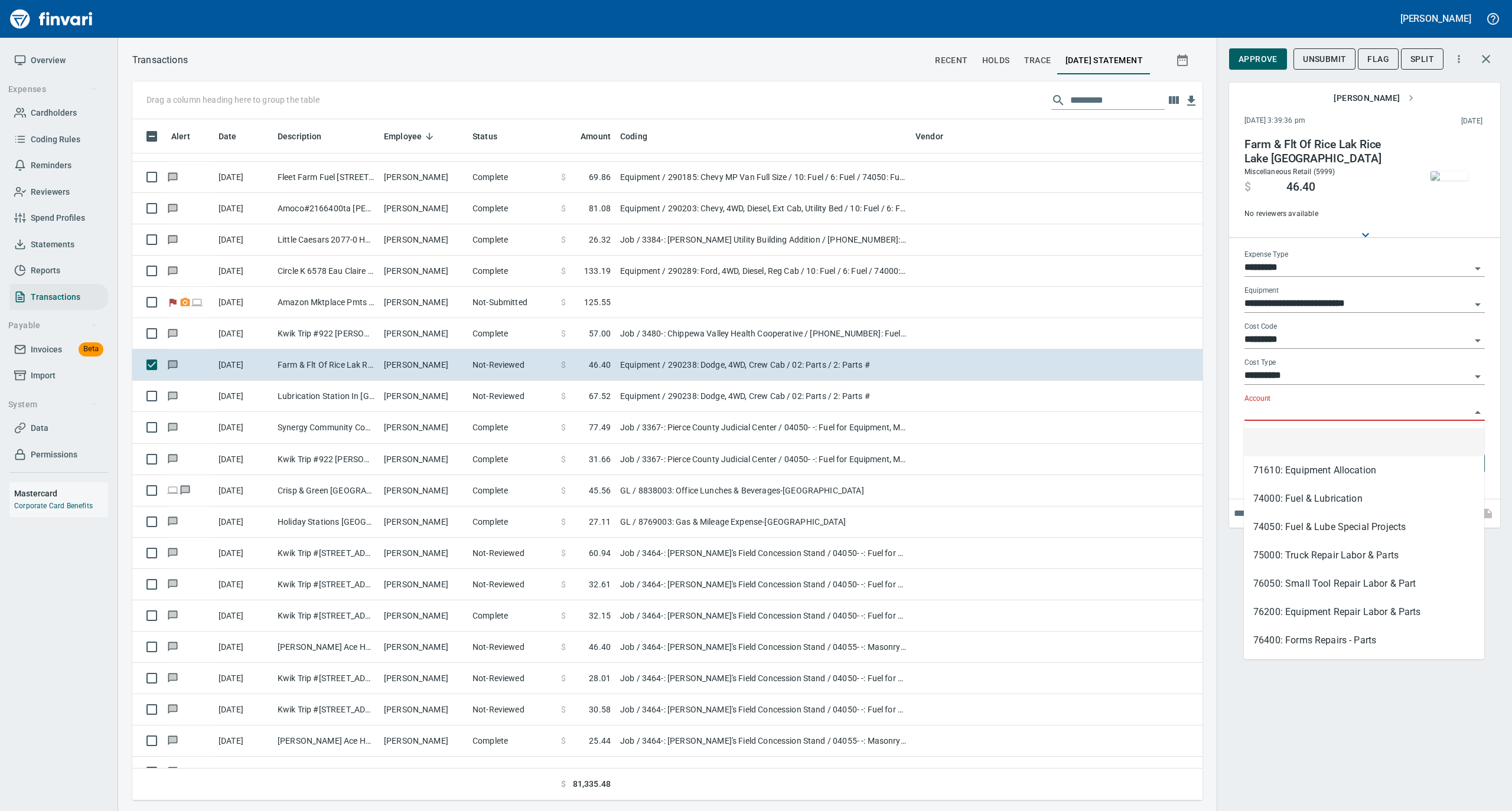
click at [1276, 409] on input "Account" at bounding box center [1356, 411] width 226 height 16
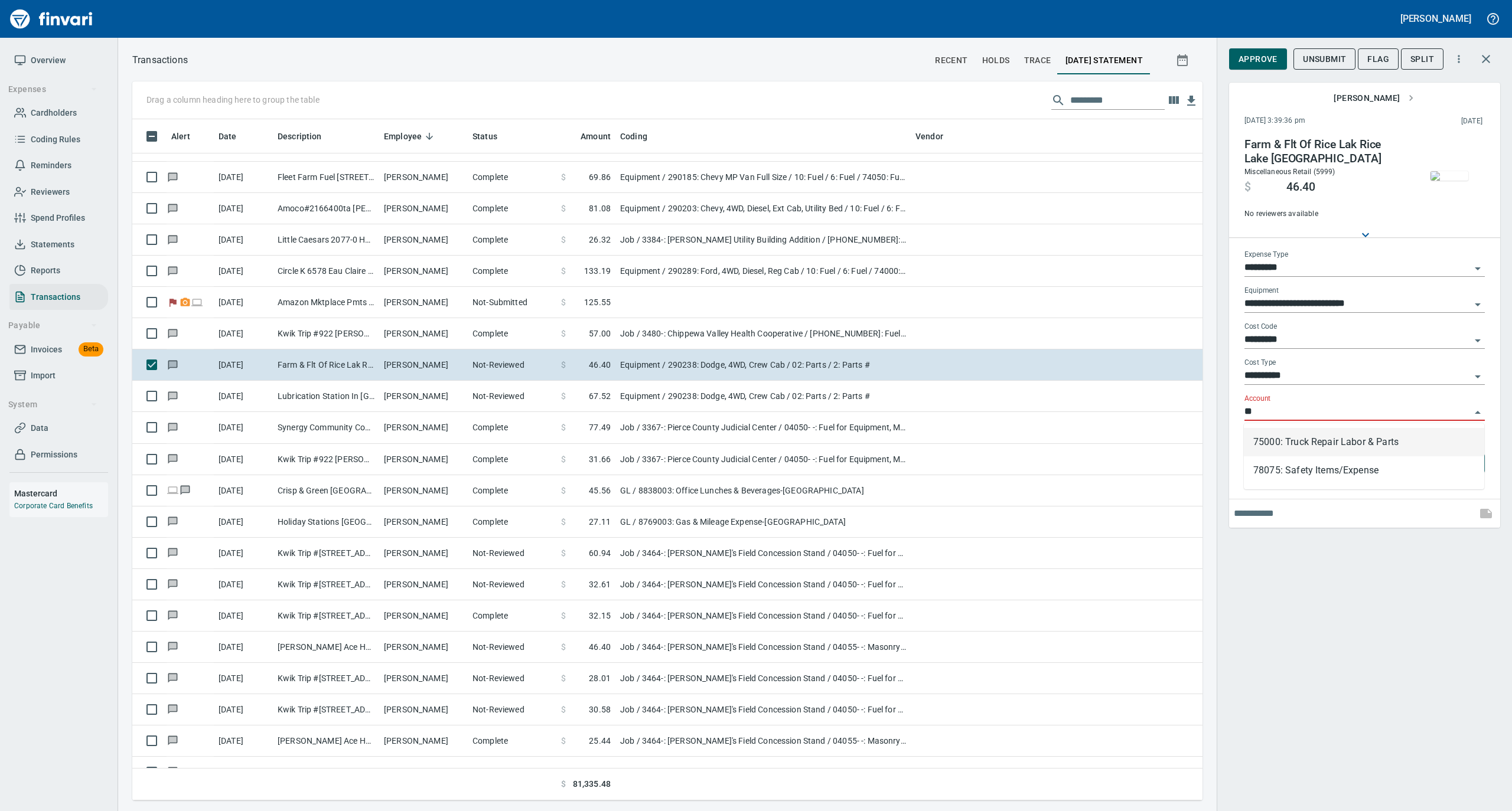
scroll to position [669, 1046]
click at [1269, 440] on li "75000: Truck Repair Labor & Parts" at bounding box center [1364, 442] width 241 height 29
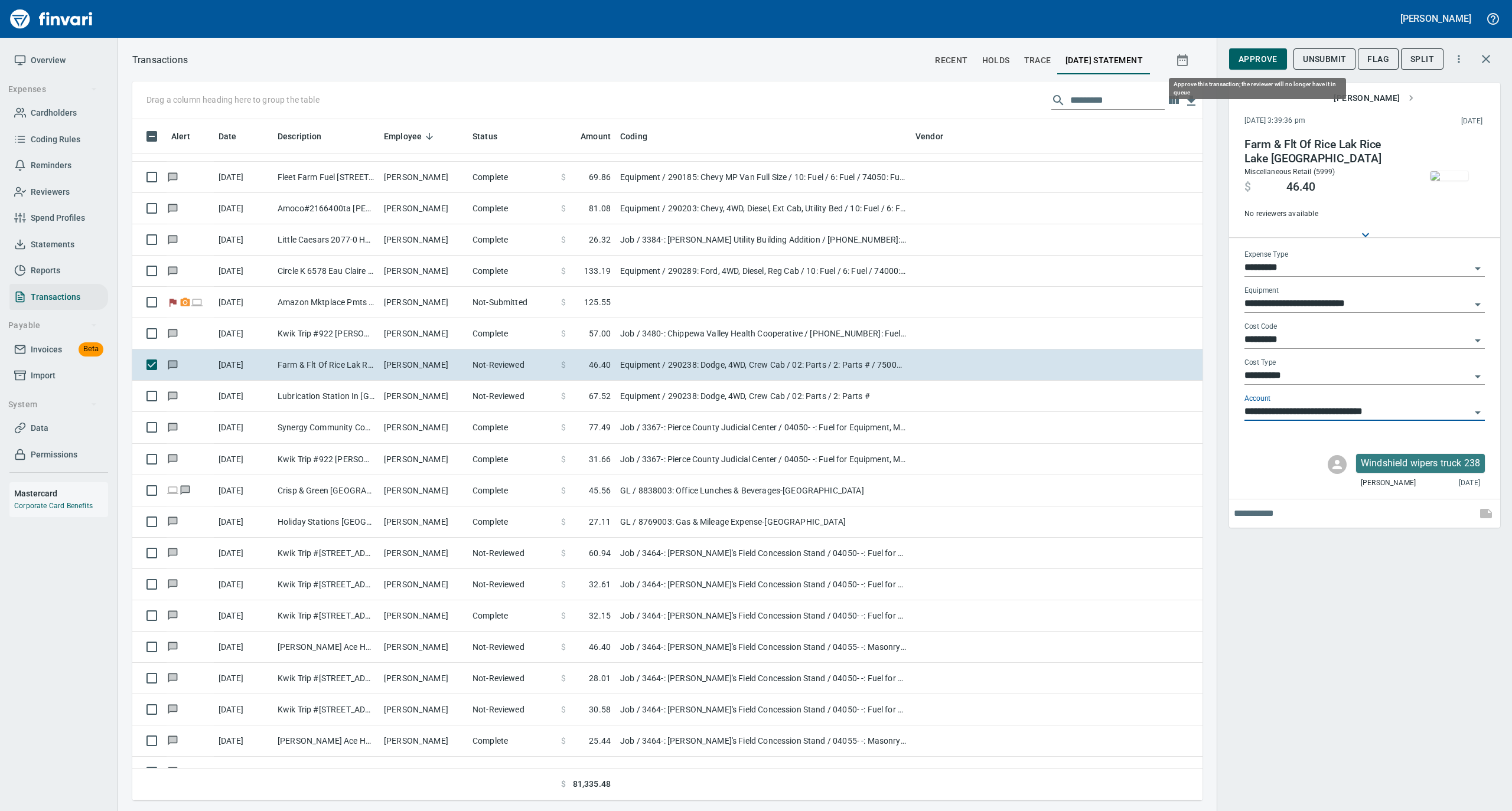
type input "**********"
click at [1256, 57] on span "Approve" at bounding box center [1257, 58] width 39 height 14
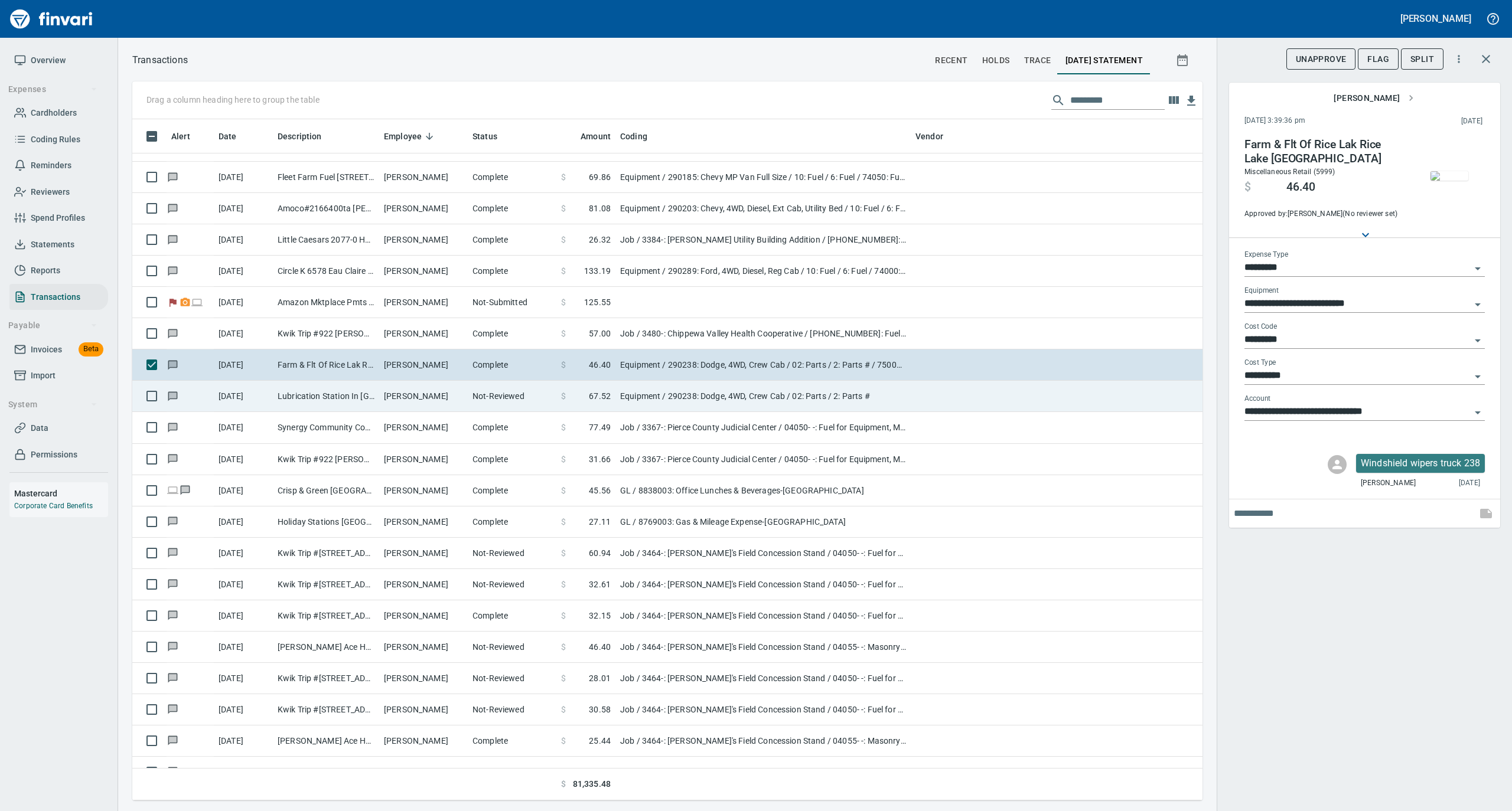
click at [421, 407] on td "Nicholas Fowler" at bounding box center [423, 396] width 89 height 31
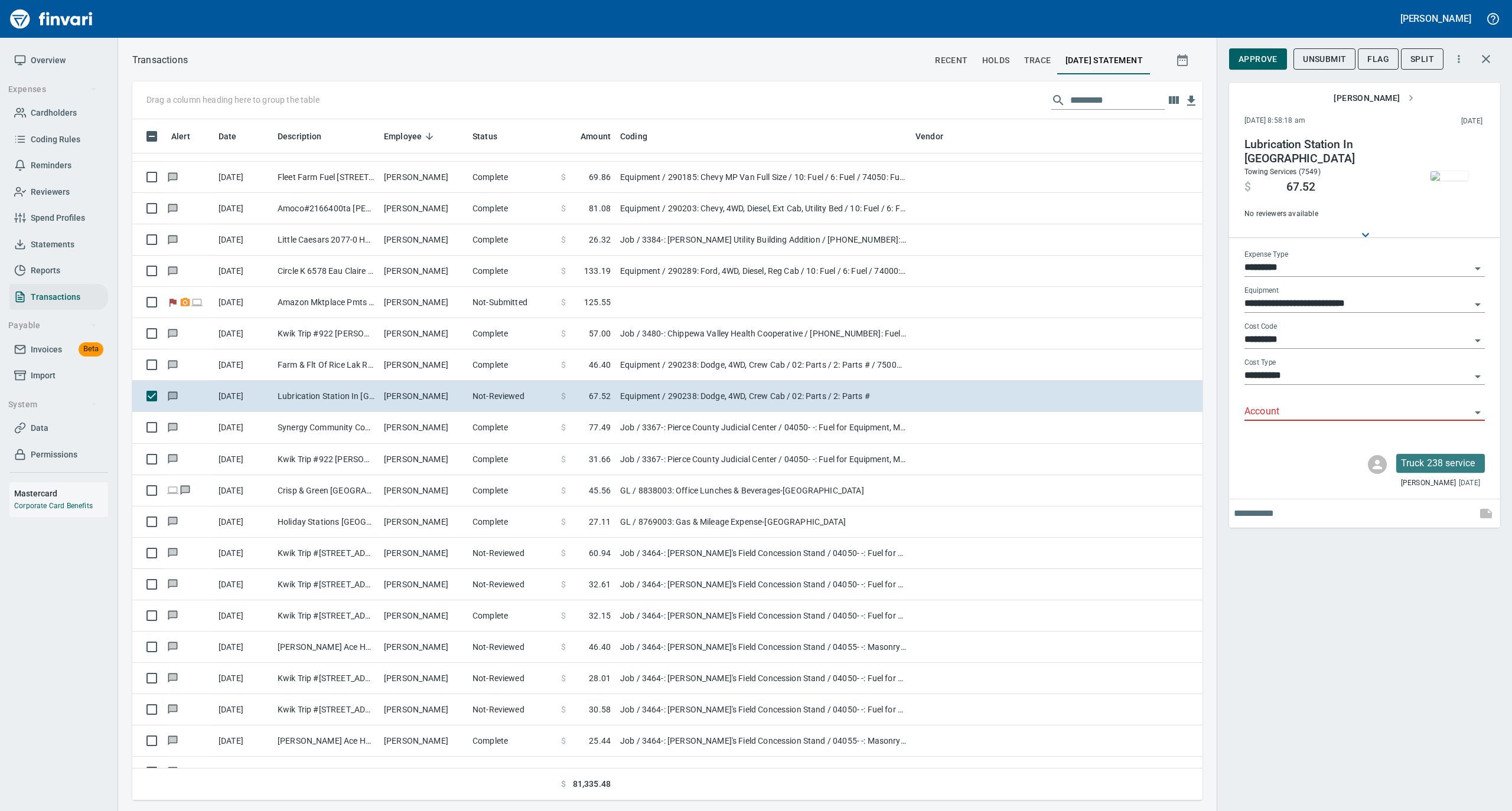
click at [1450, 177] on img "button" at bounding box center [1449, 176] width 38 height 10
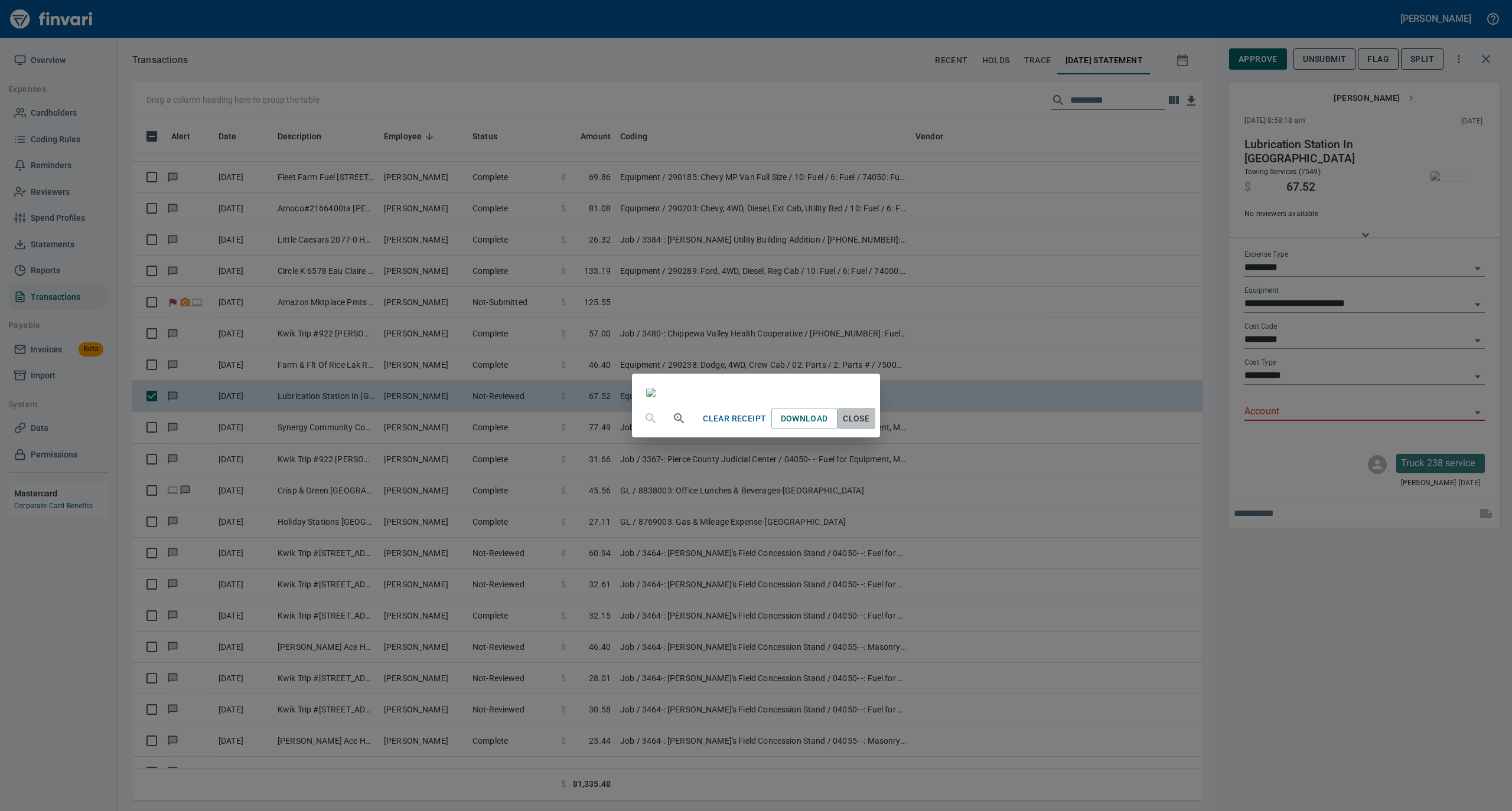
click at [871, 426] on span "Close" at bounding box center [856, 418] width 29 height 14
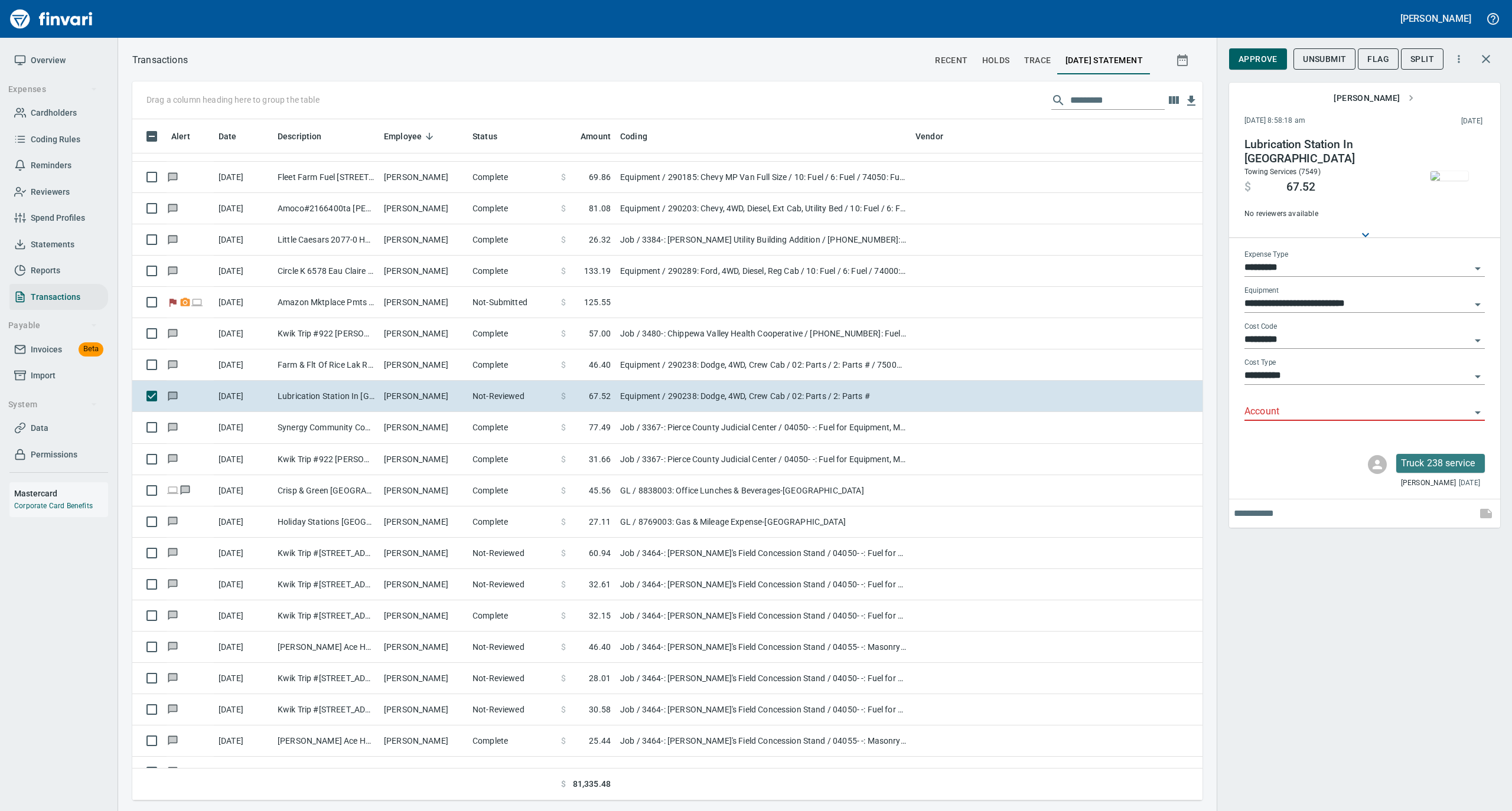
click at [1307, 414] on input "Account" at bounding box center [1356, 411] width 226 height 16
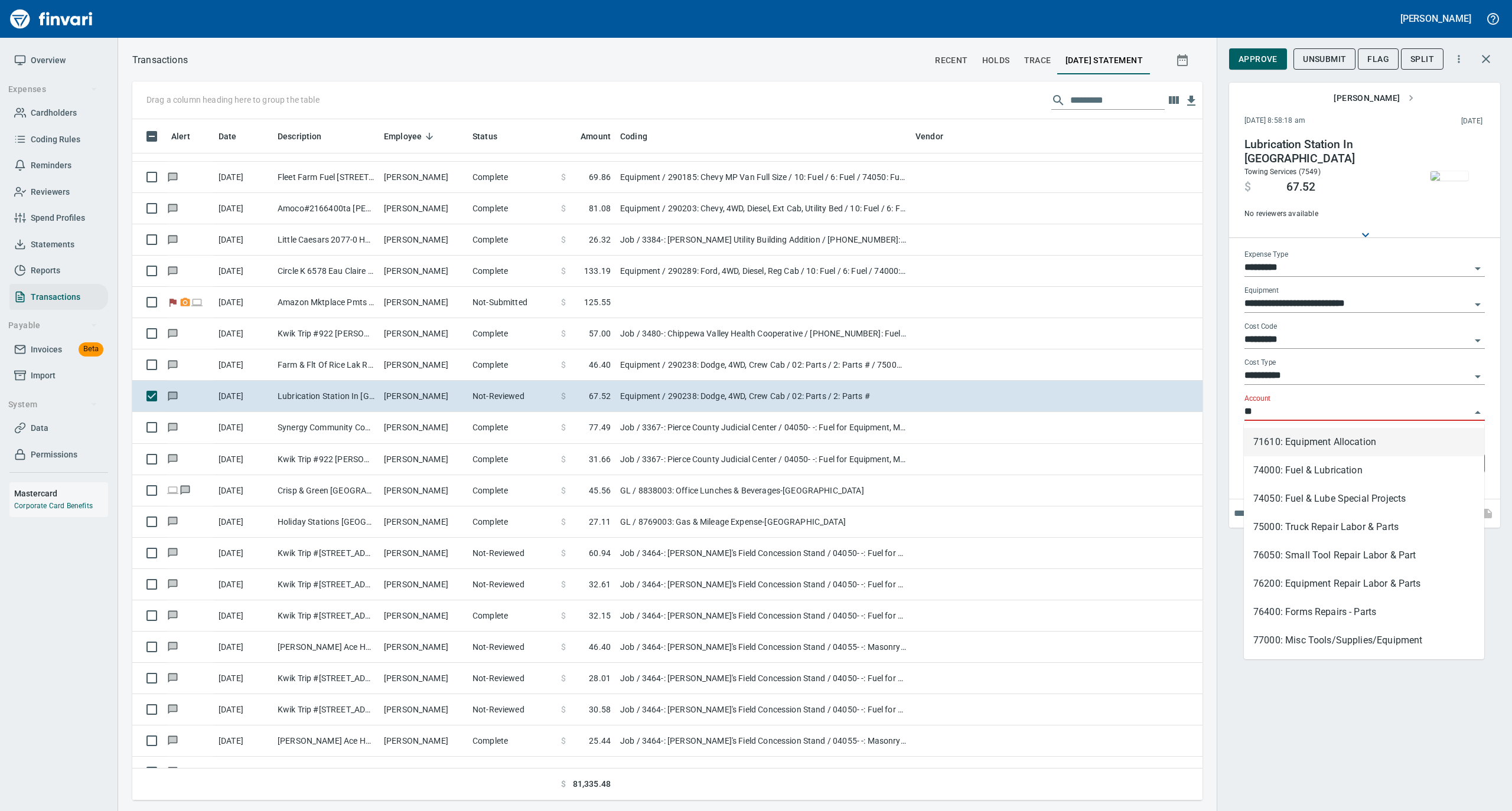
scroll to position [669, 1046]
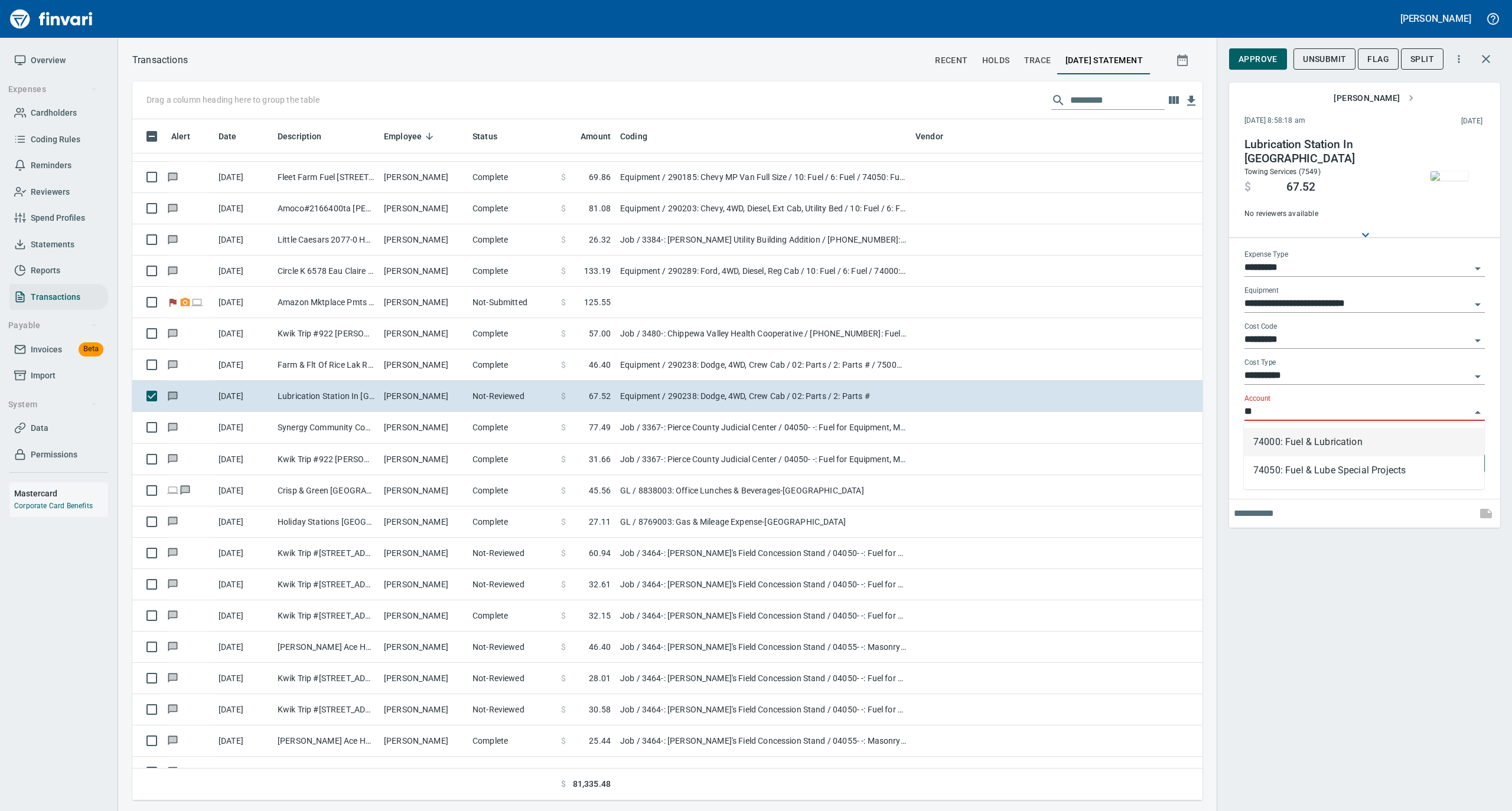
click at [1292, 437] on li "74000: Fuel & Lubrication" at bounding box center [1364, 442] width 241 height 29
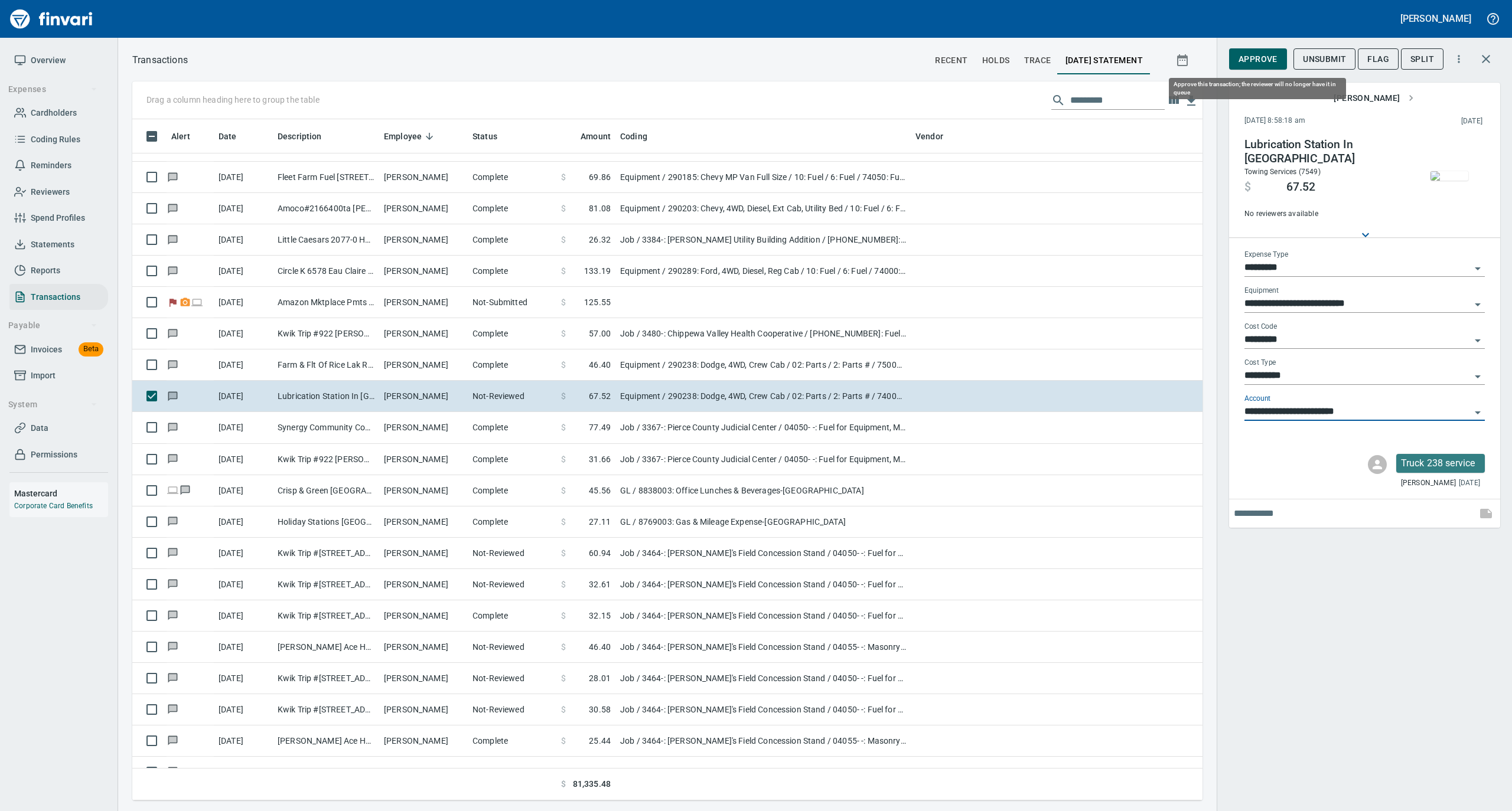
type input "**********"
click at [1265, 52] on span "Approve" at bounding box center [1257, 58] width 39 height 14
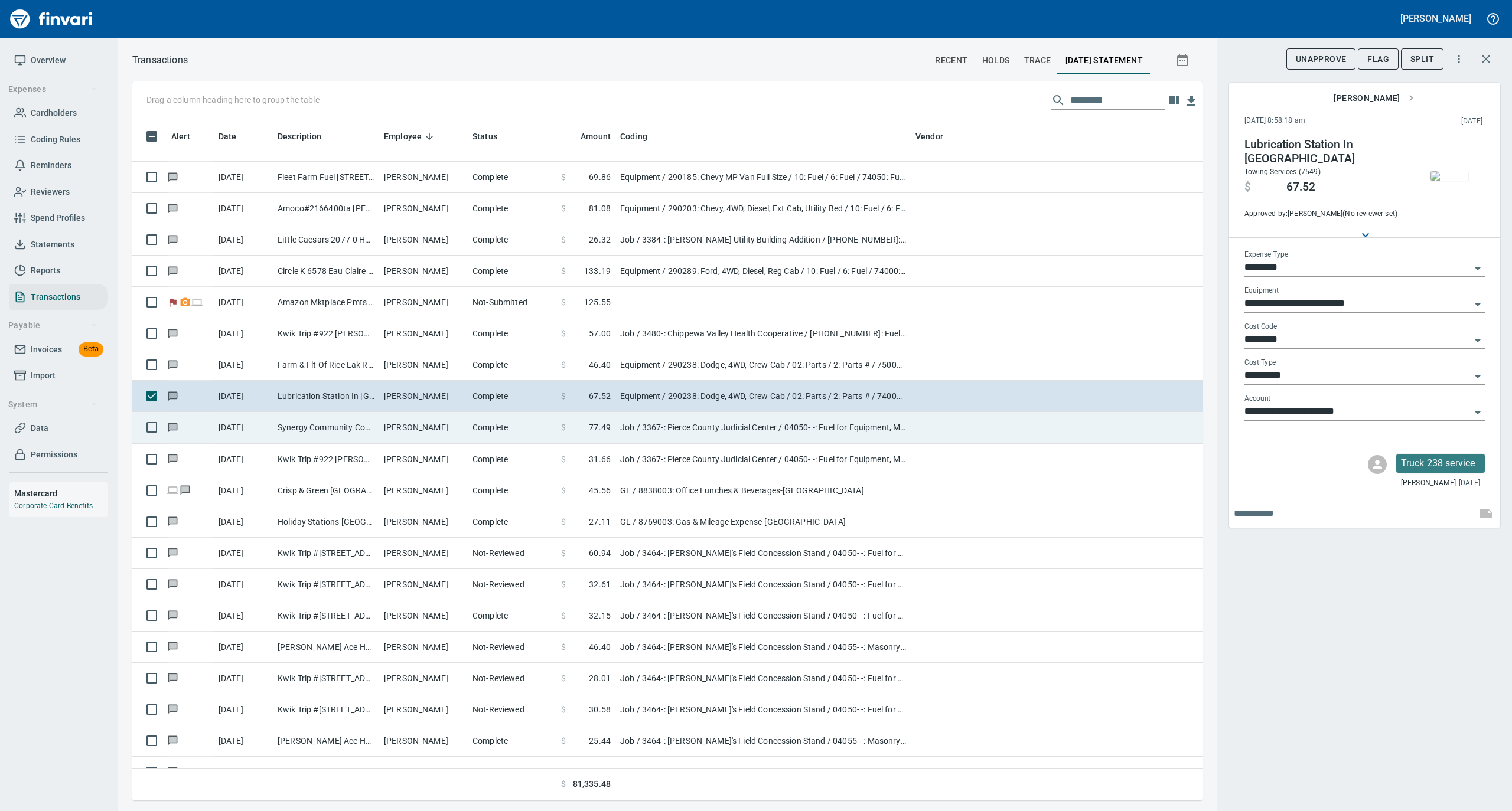
click at [473, 427] on td "Complete" at bounding box center [512, 427] width 89 height 31
type input "***"
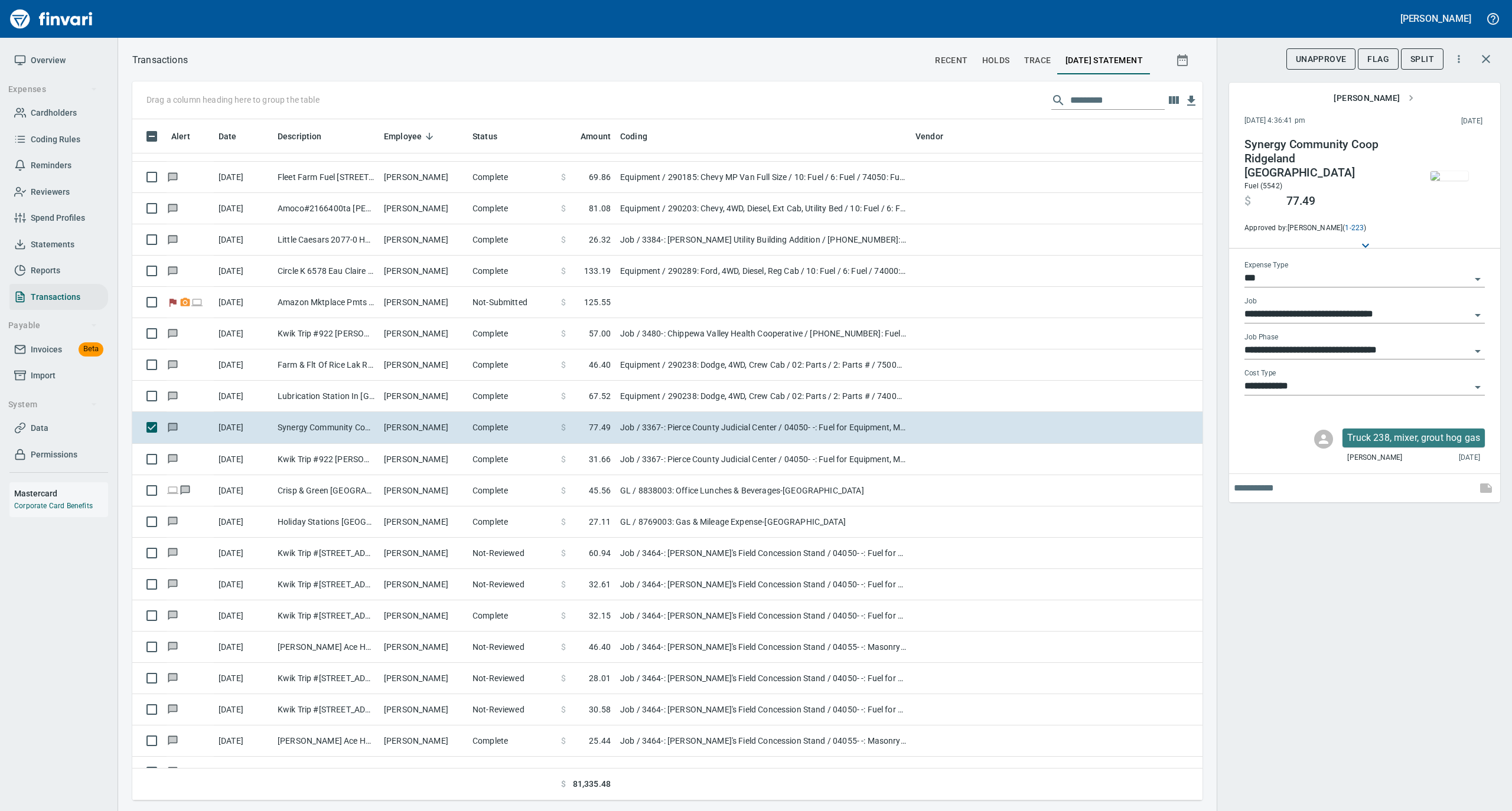
click at [1454, 175] on img "button" at bounding box center [1449, 176] width 38 height 10
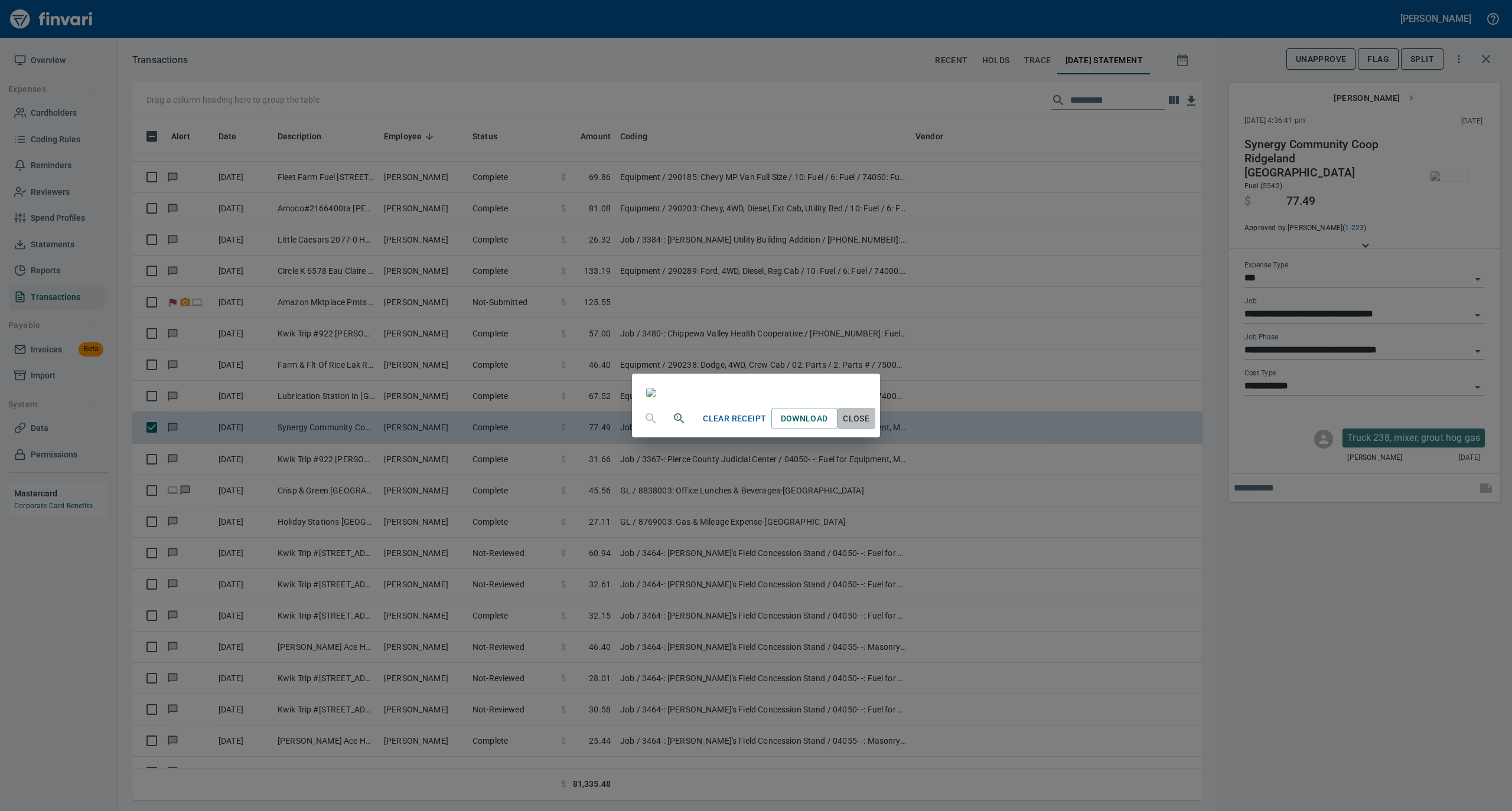
click at [871, 426] on span "Close" at bounding box center [856, 418] width 29 height 14
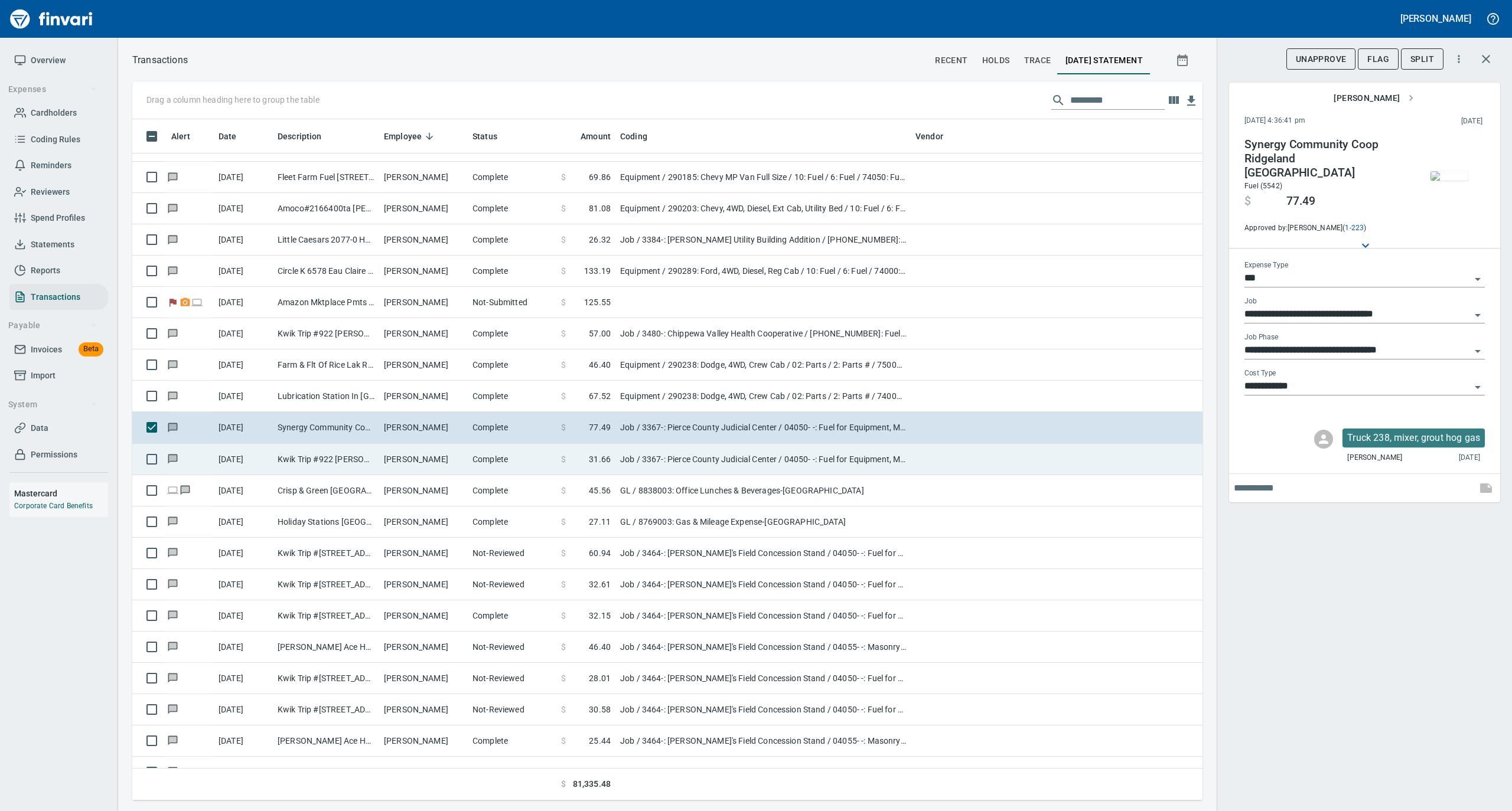
click at [496, 465] on td "Complete" at bounding box center [512, 459] width 89 height 31
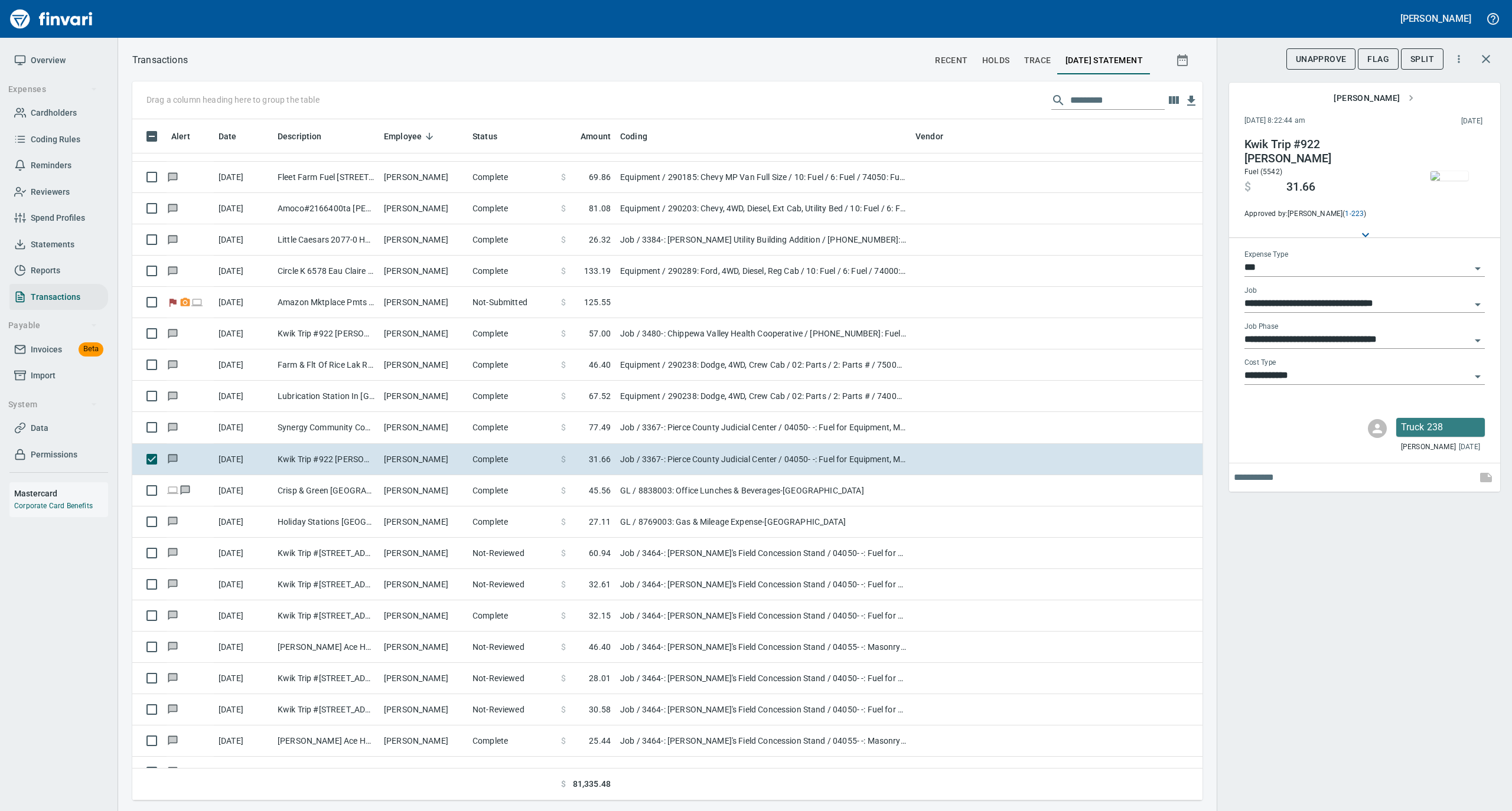
click at [1438, 179] on img "button" at bounding box center [1449, 176] width 38 height 10
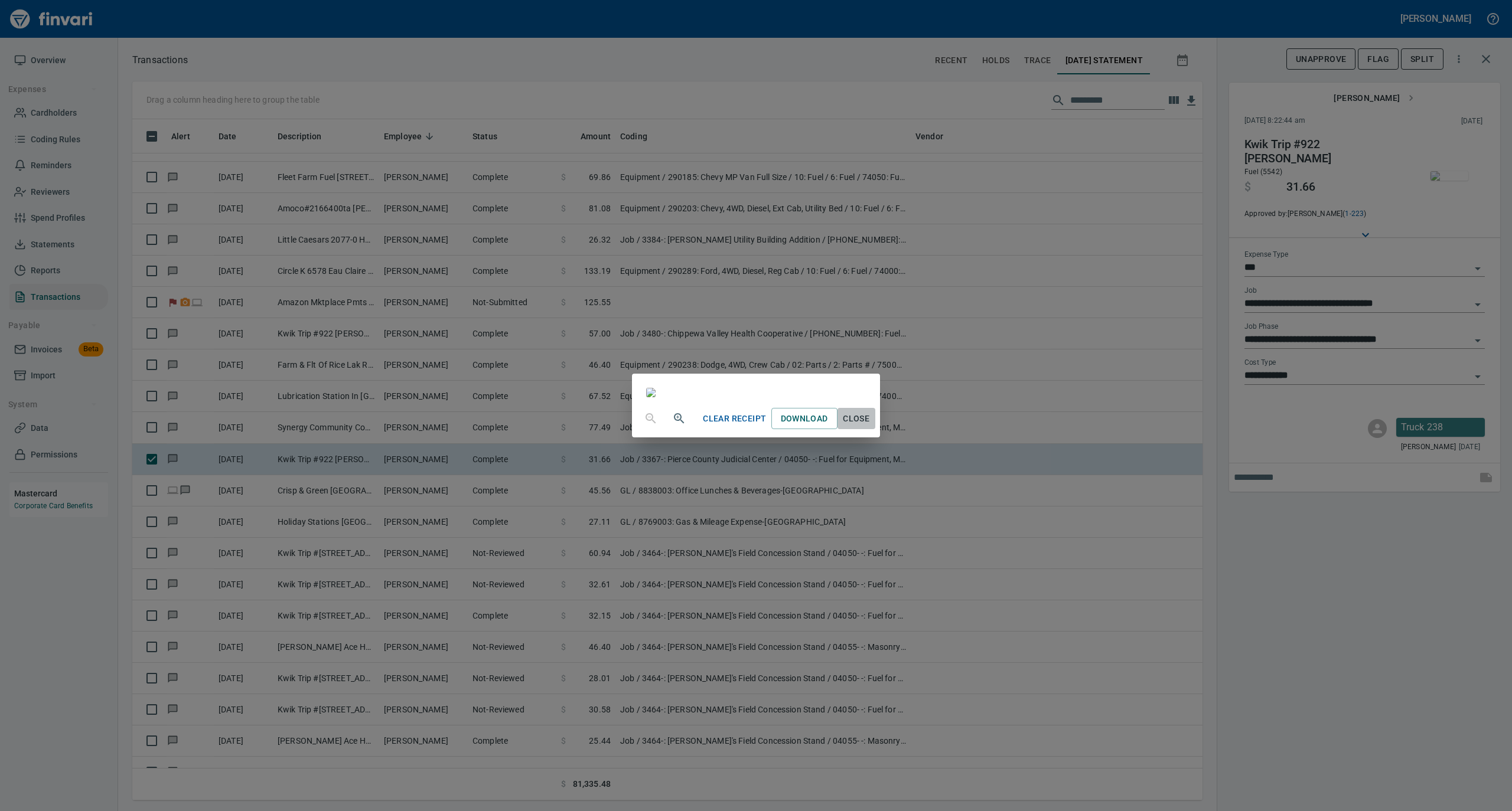
click at [871, 426] on span "Close" at bounding box center [856, 418] width 29 height 14
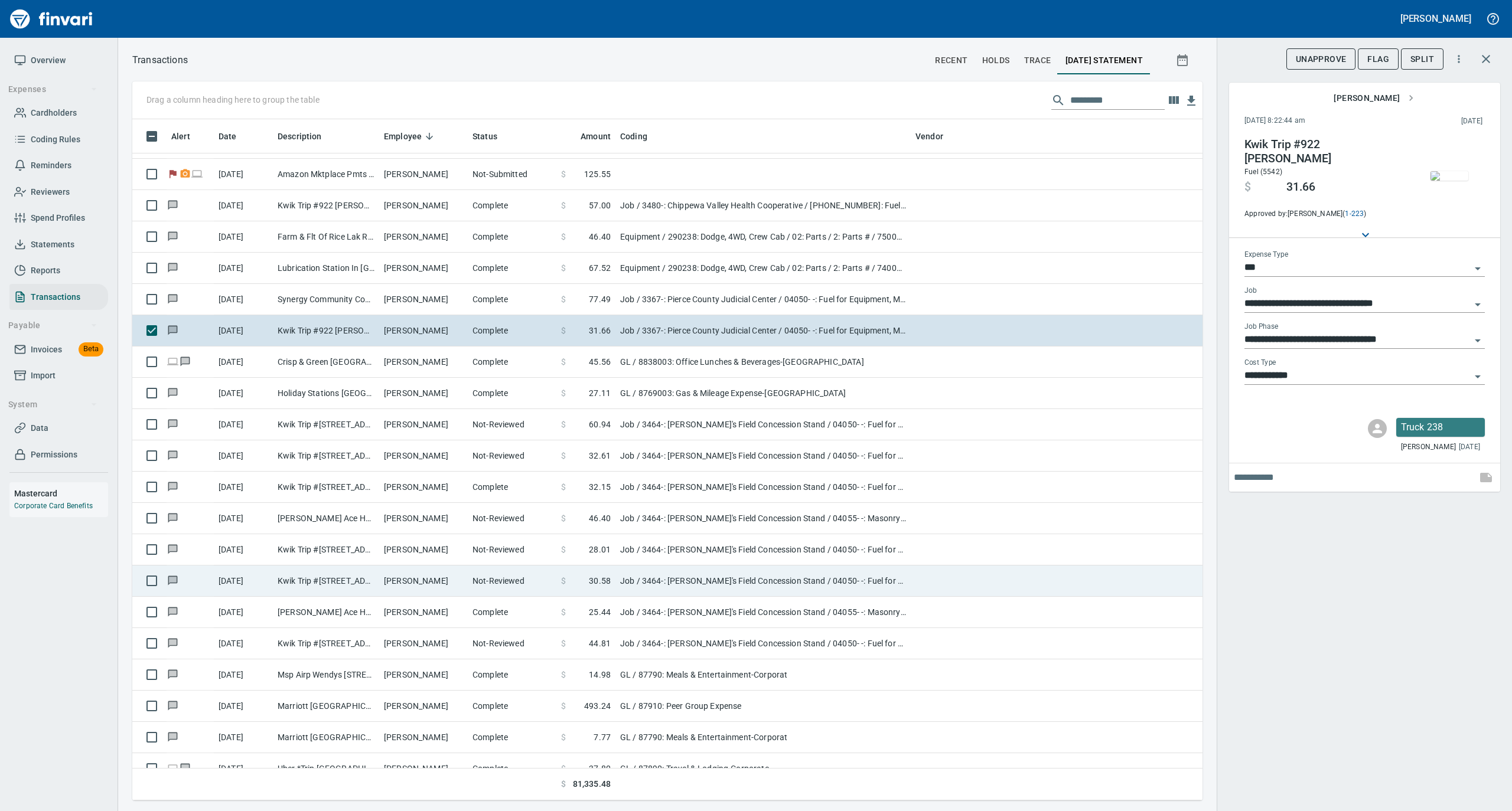
scroll to position [3069, 0]
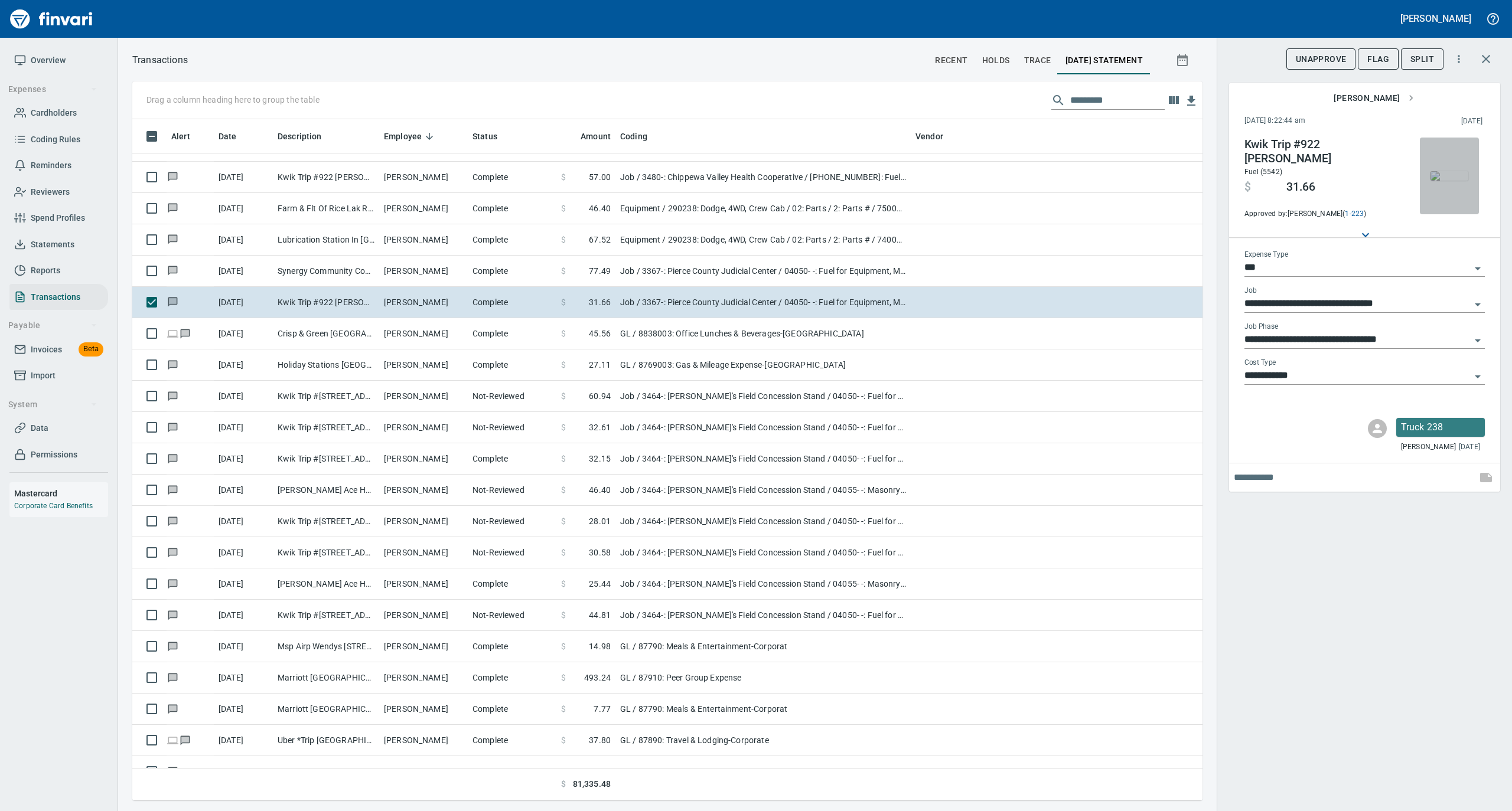
click at [1446, 173] on img "button" at bounding box center [1449, 176] width 38 height 10
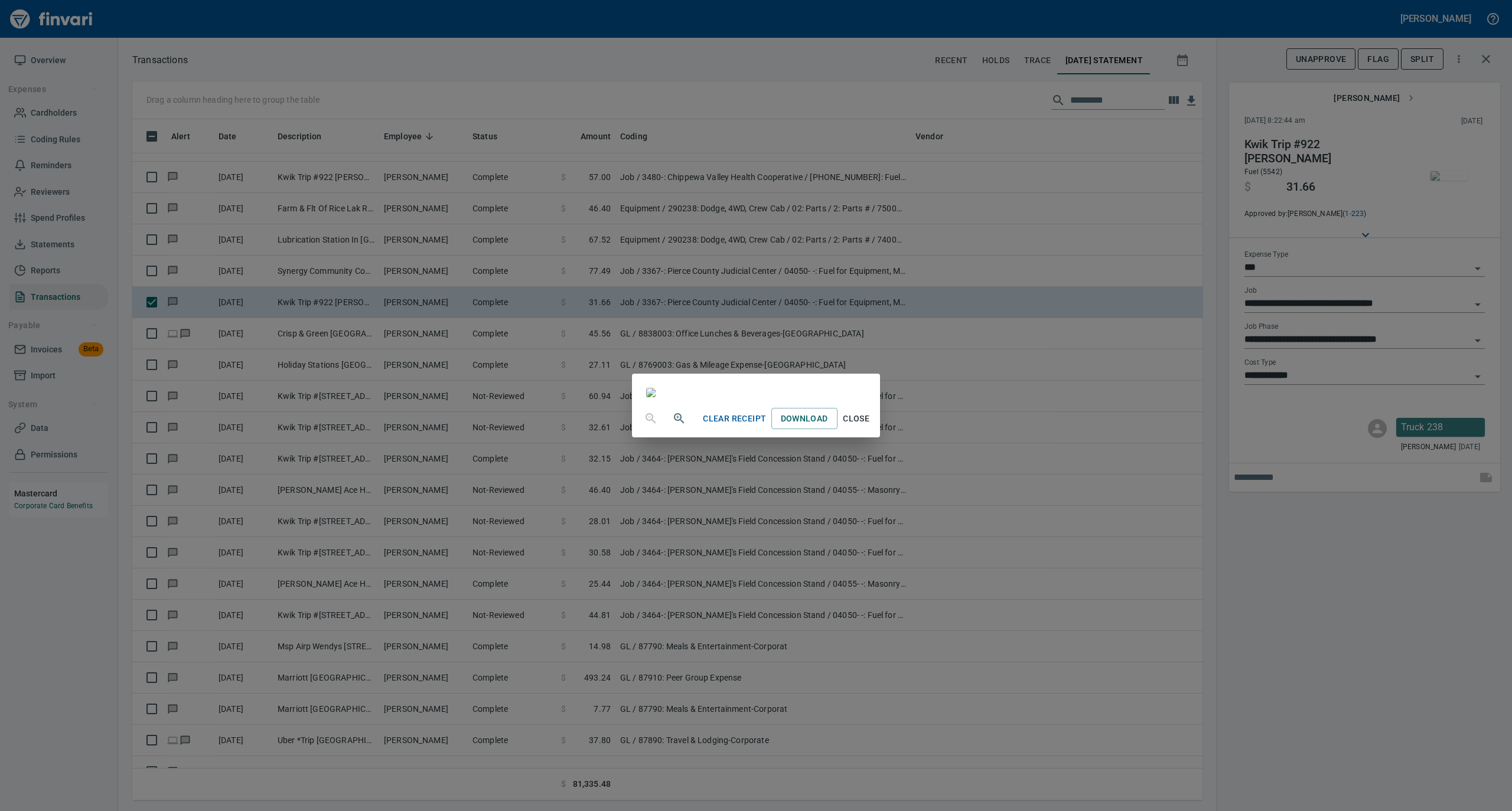
click at [871, 426] on span "Close" at bounding box center [856, 418] width 29 height 14
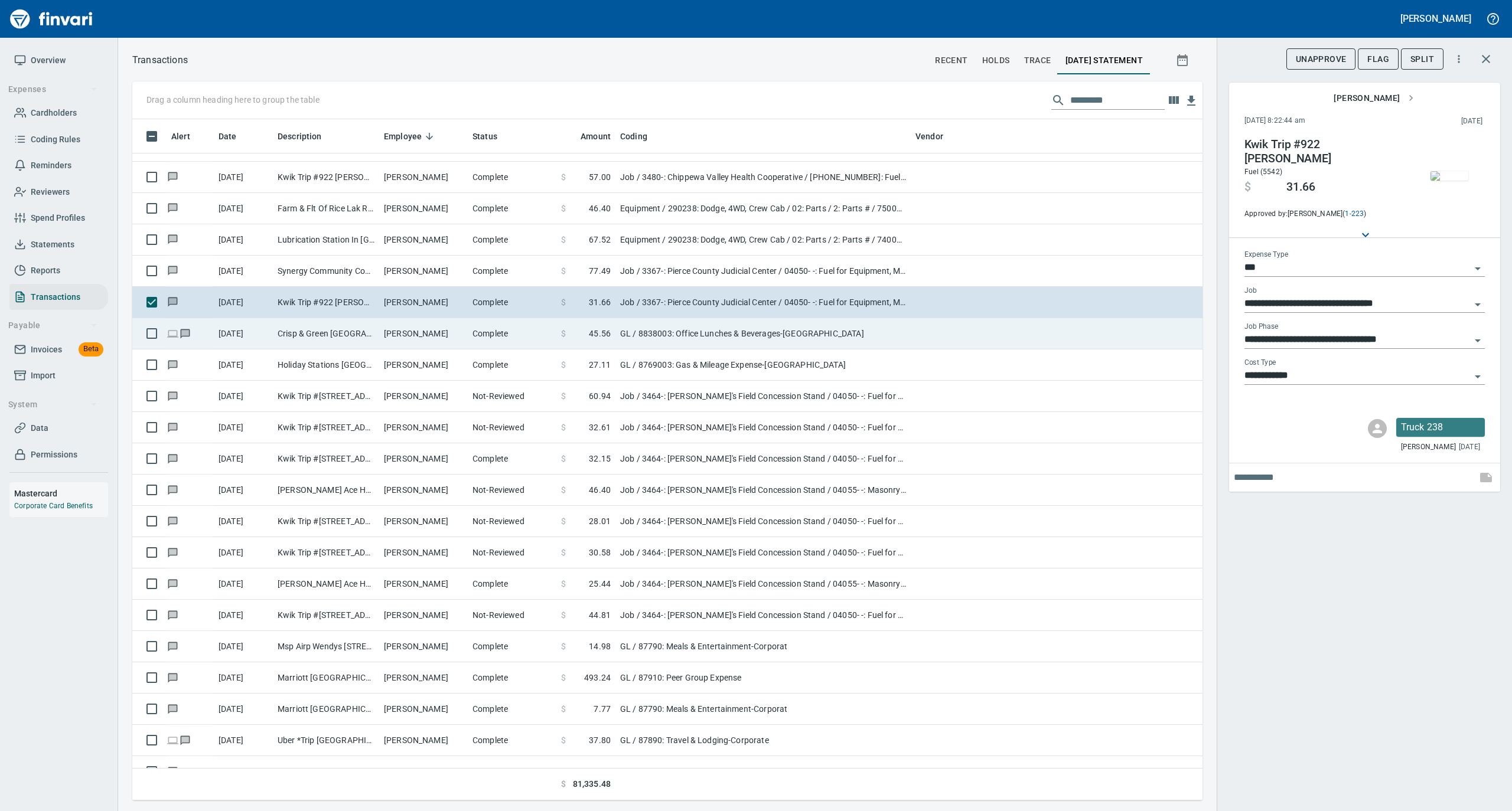
click at [424, 334] on td "Natalie Hetchler" at bounding box center [423, 333] width 89 height 31
type input "**"
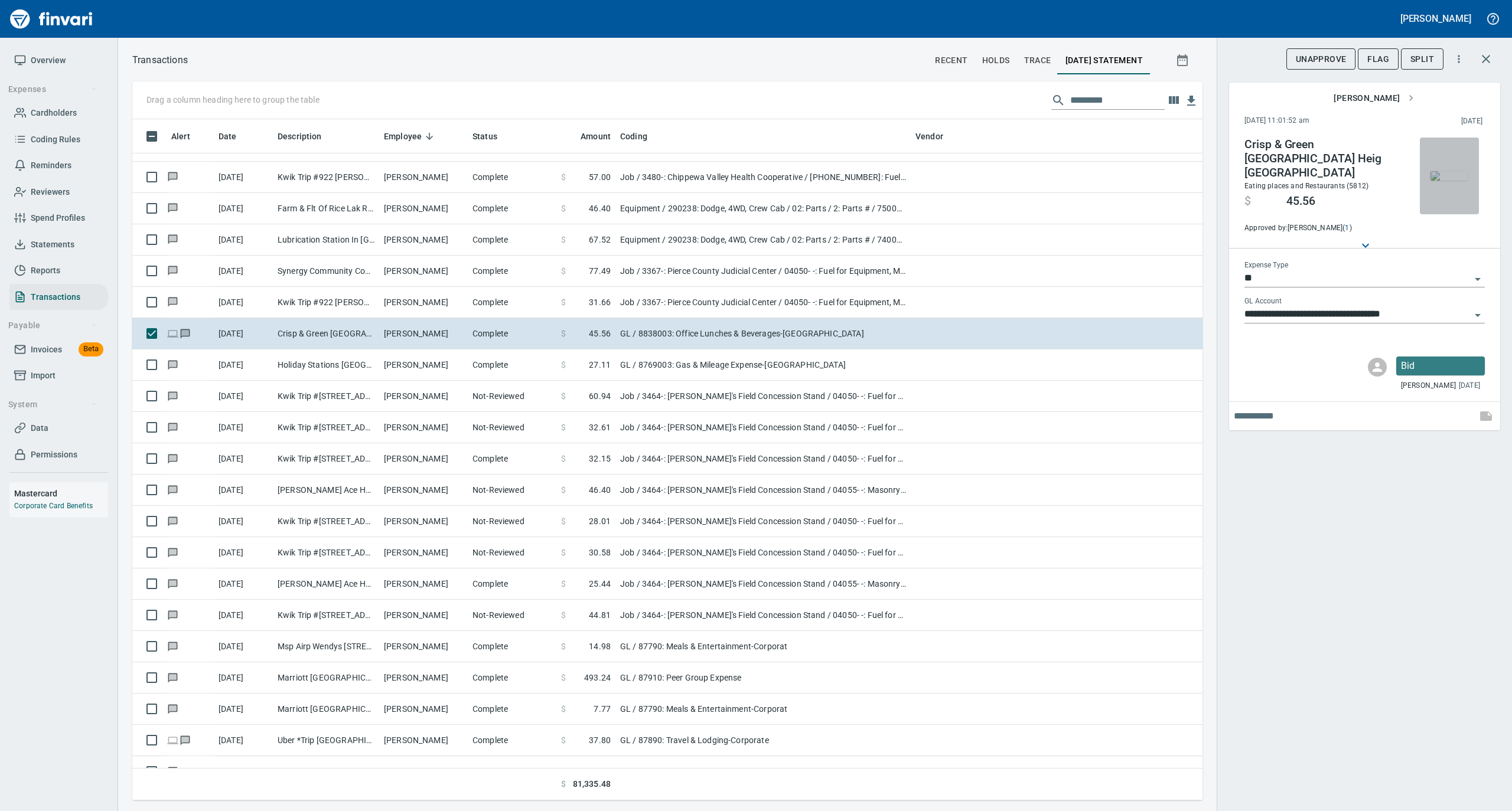
click at [1454, 180] on img "button" at bounding box center [1449, 176] width 38 height 10
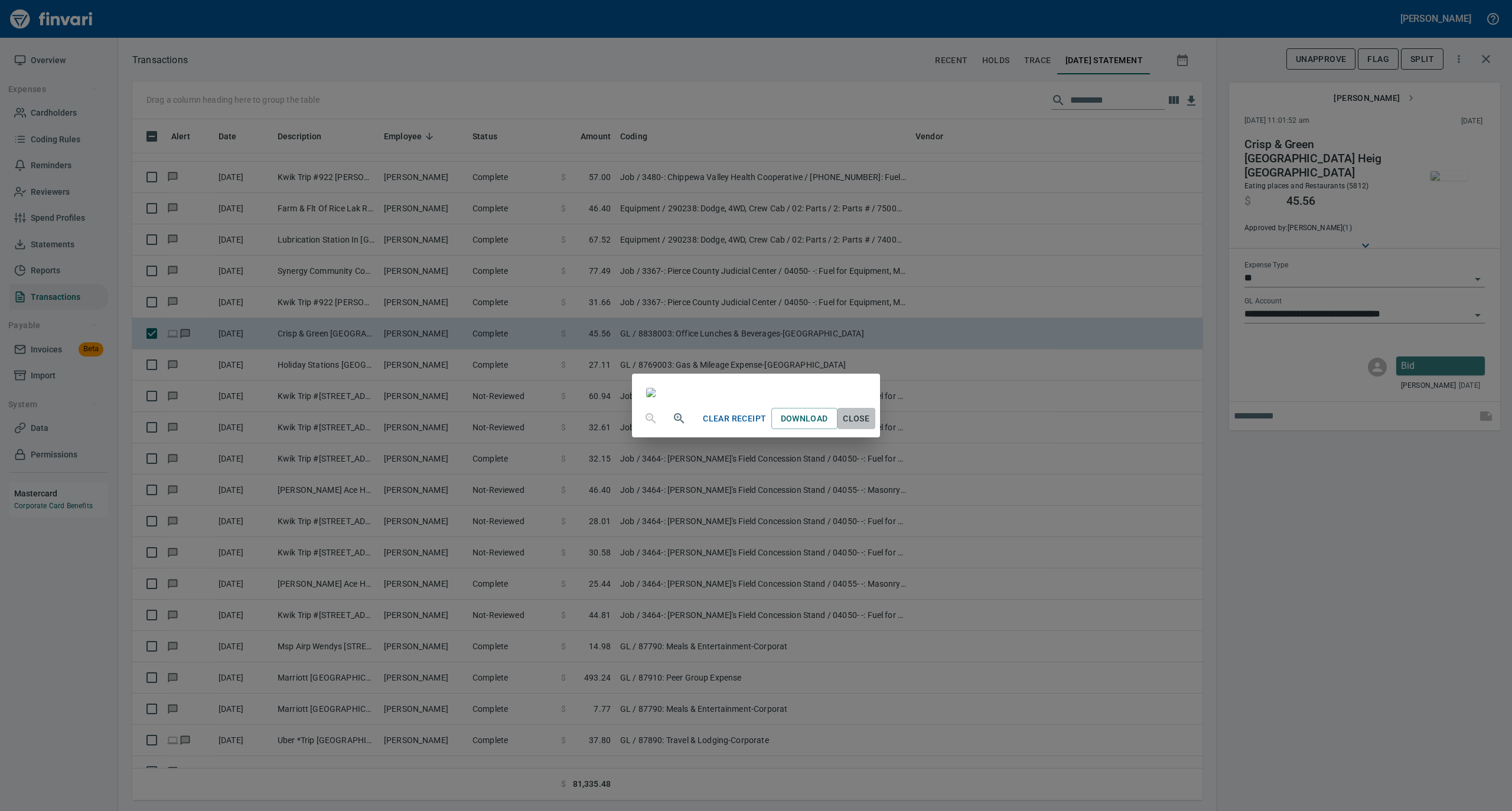
click at [871, 426] on span "Close" at bounding box center [856, 418] width 29 height 14
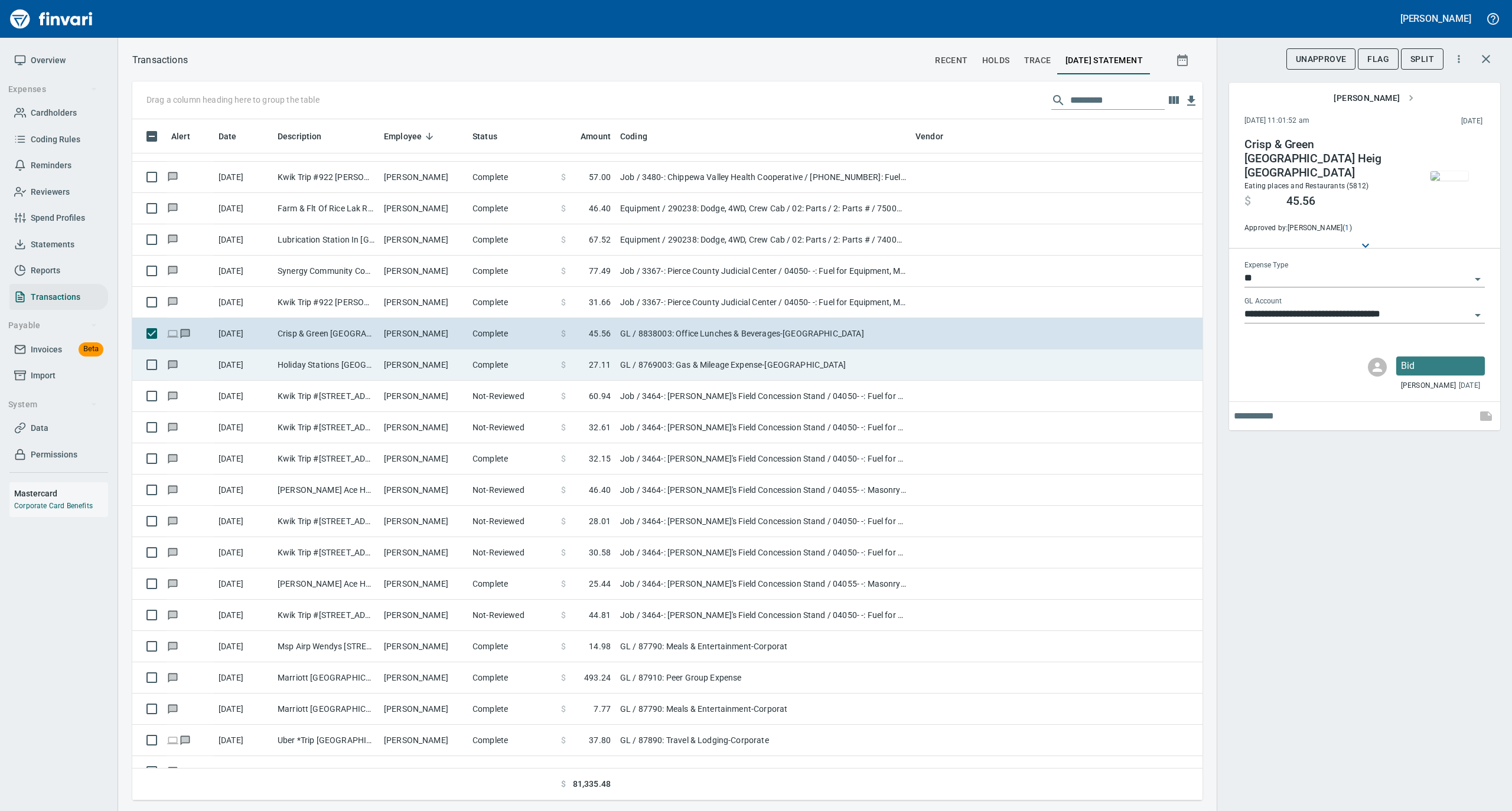
click at [453, 357] on td "Natalie Hetchler" at bounding box center [423, 364] width 89 height 31
type input "**********"
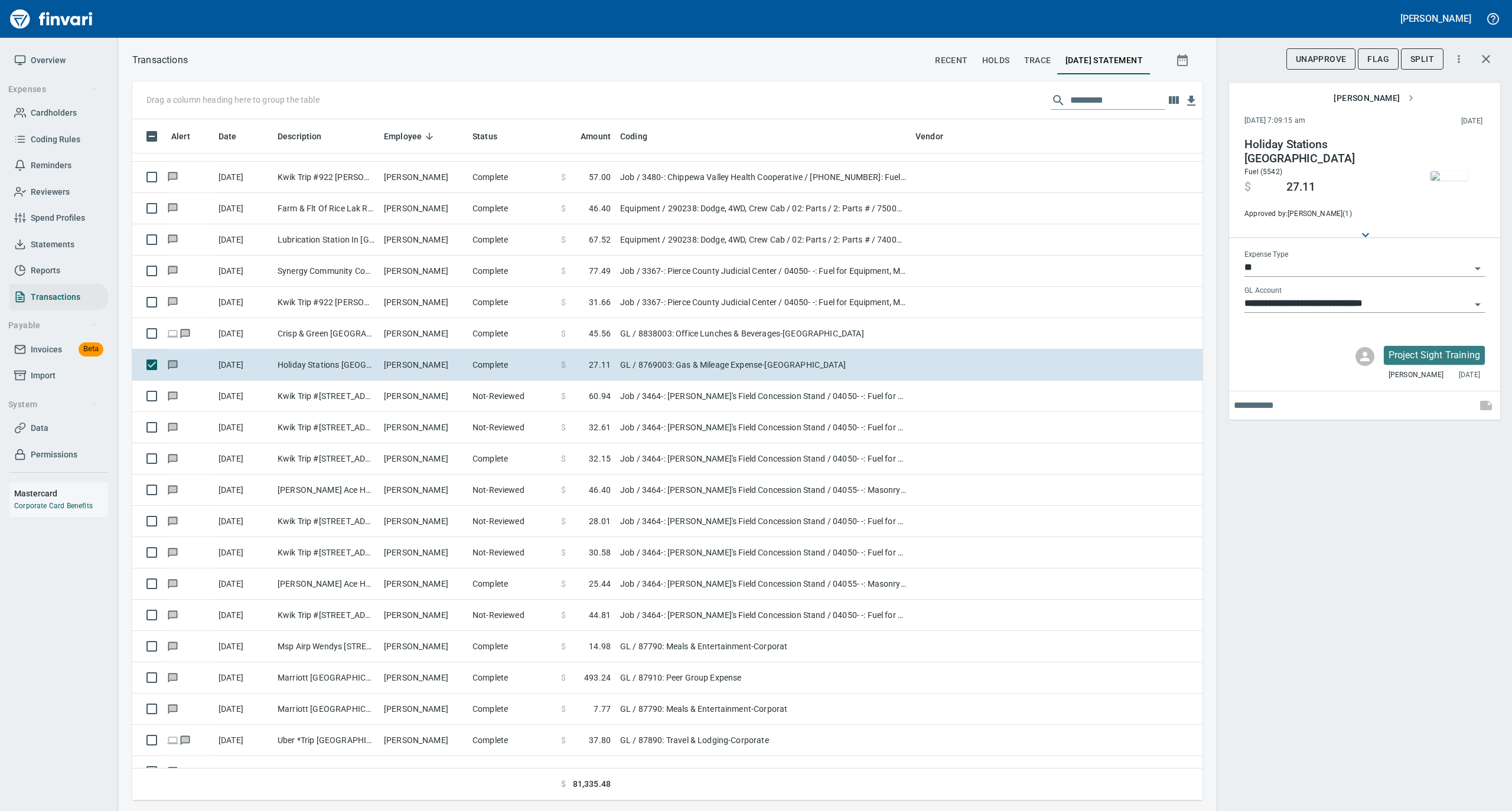
click at [1448, 180] on img "button" at bounding box center [1449, 176] width 38 height 10
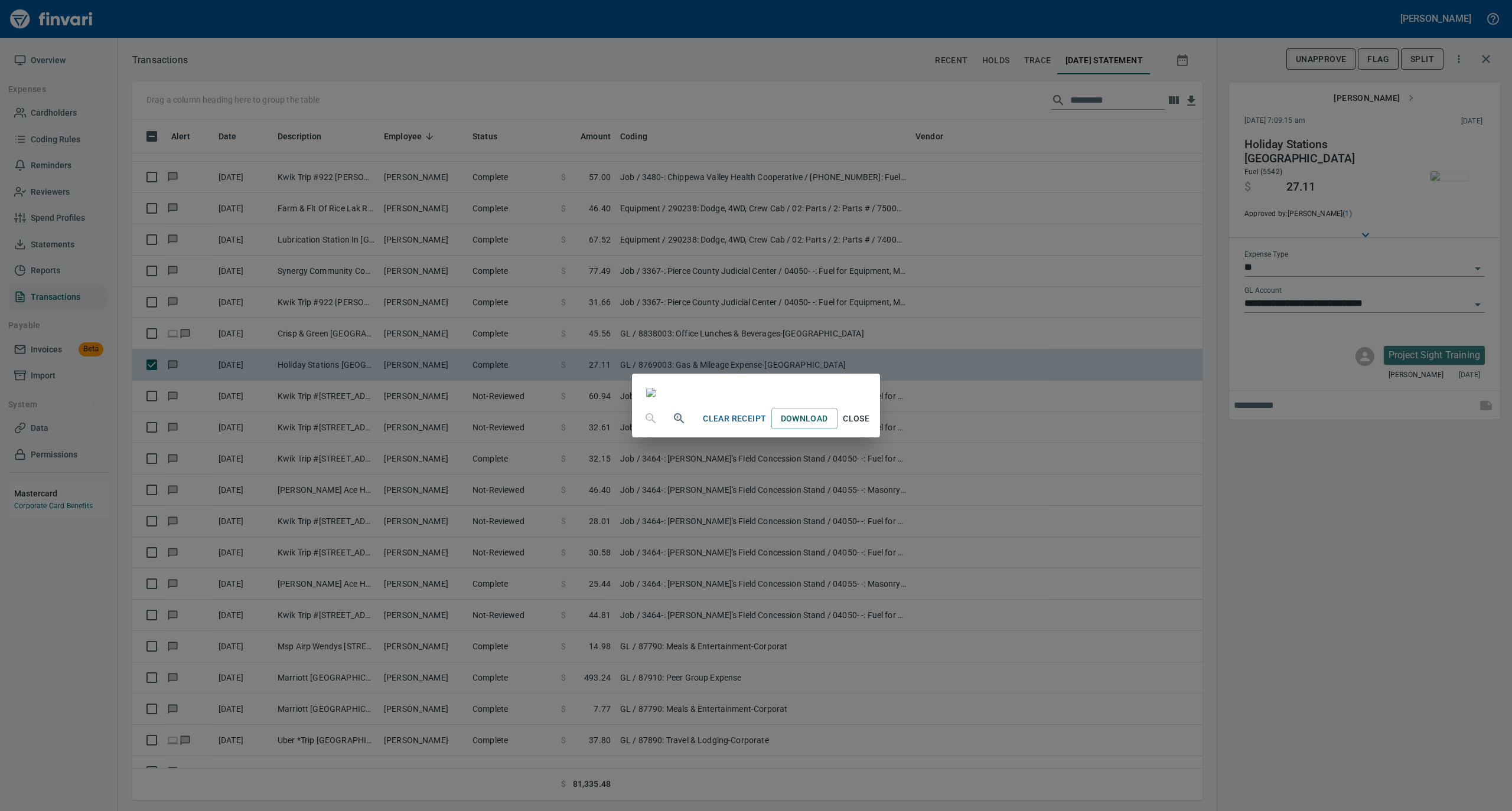
click at [871, 426] on span "Close" at bounding box center [856, 418] width 29 height 14
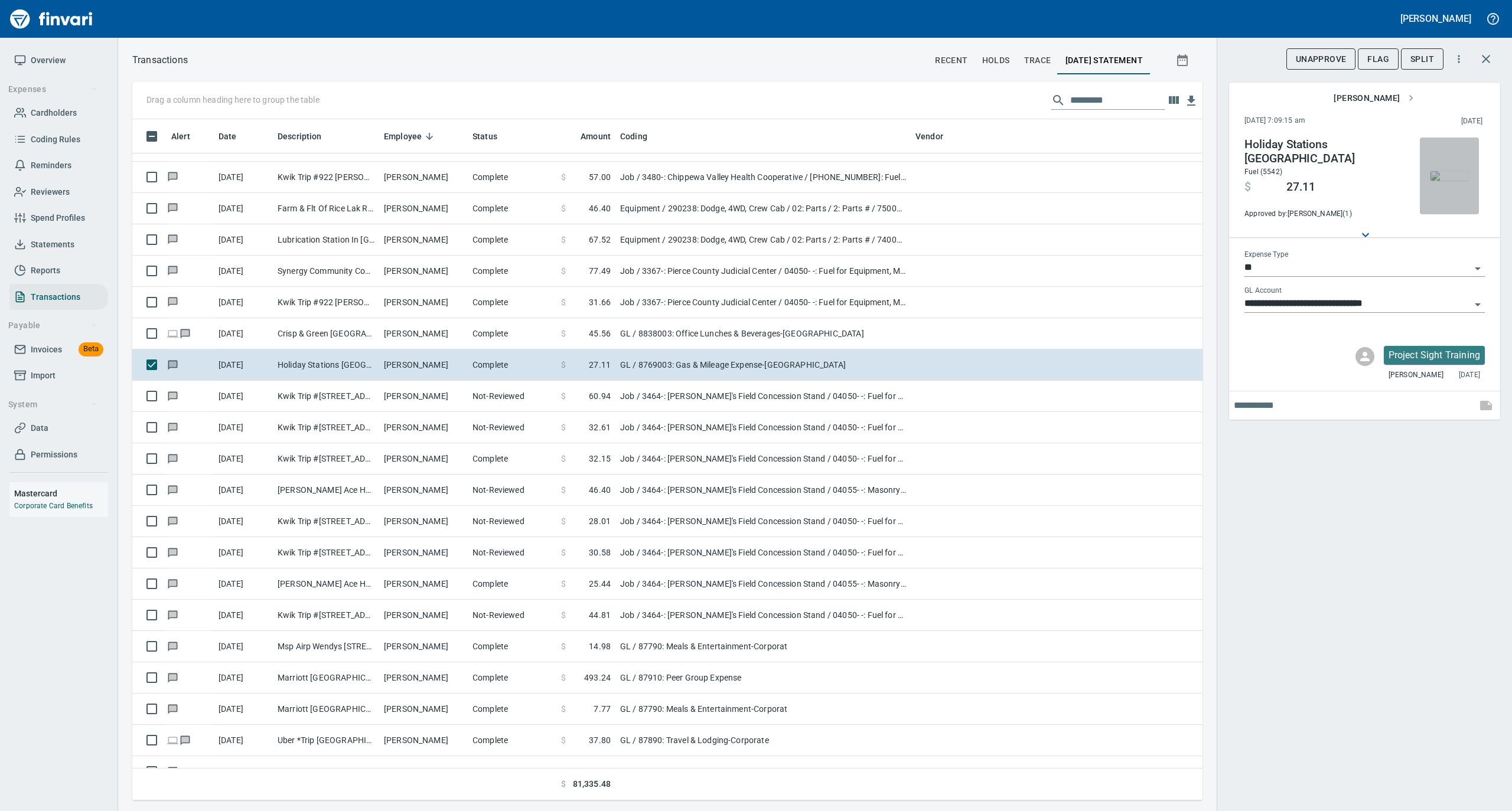
click at [1449, 171] on img "button" at bounding box center [1449, 176] width 38 height 10
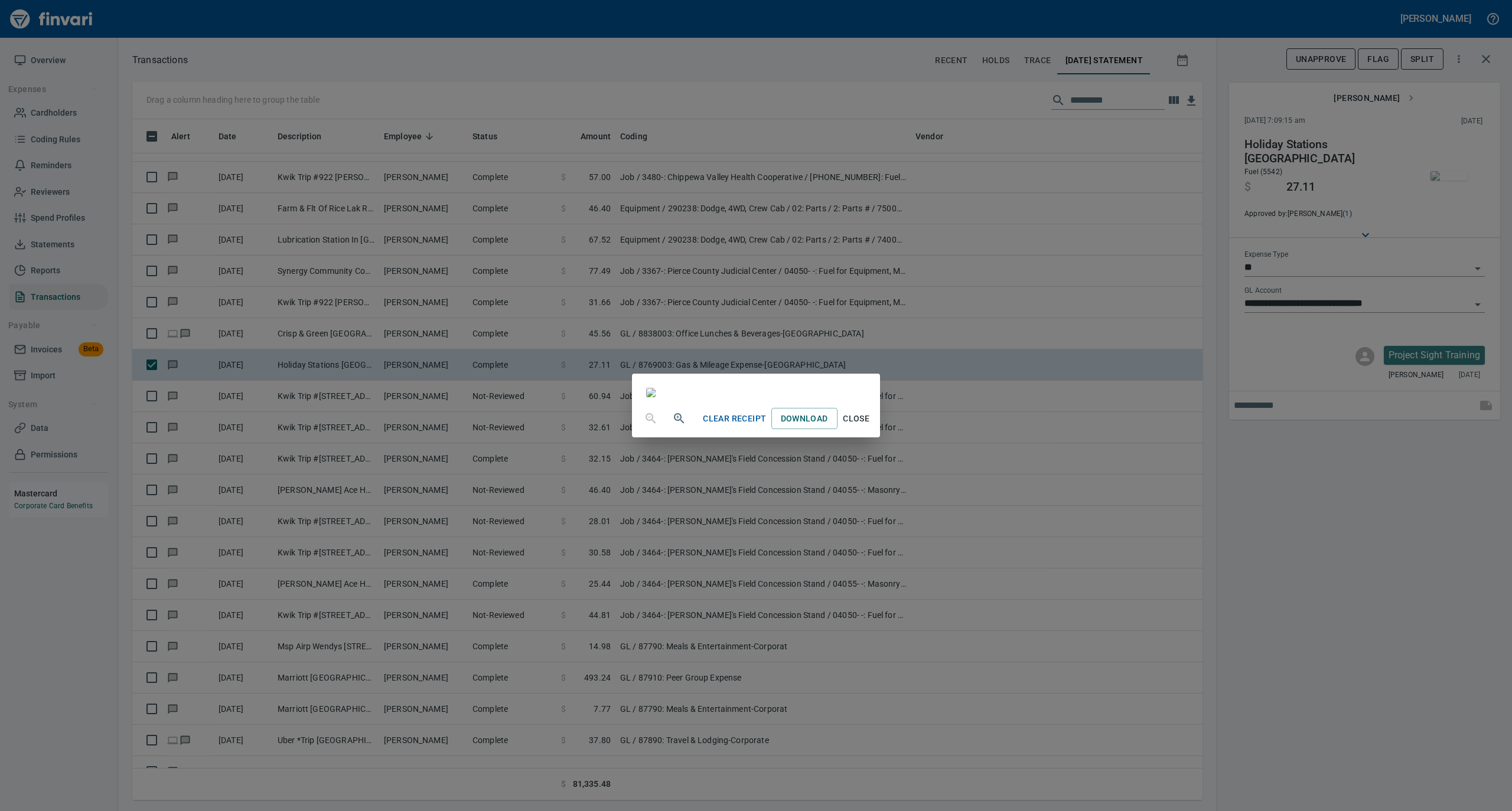
click at [871, 426] on span "Close" at bounding box center [856, 418] width 29 height 14
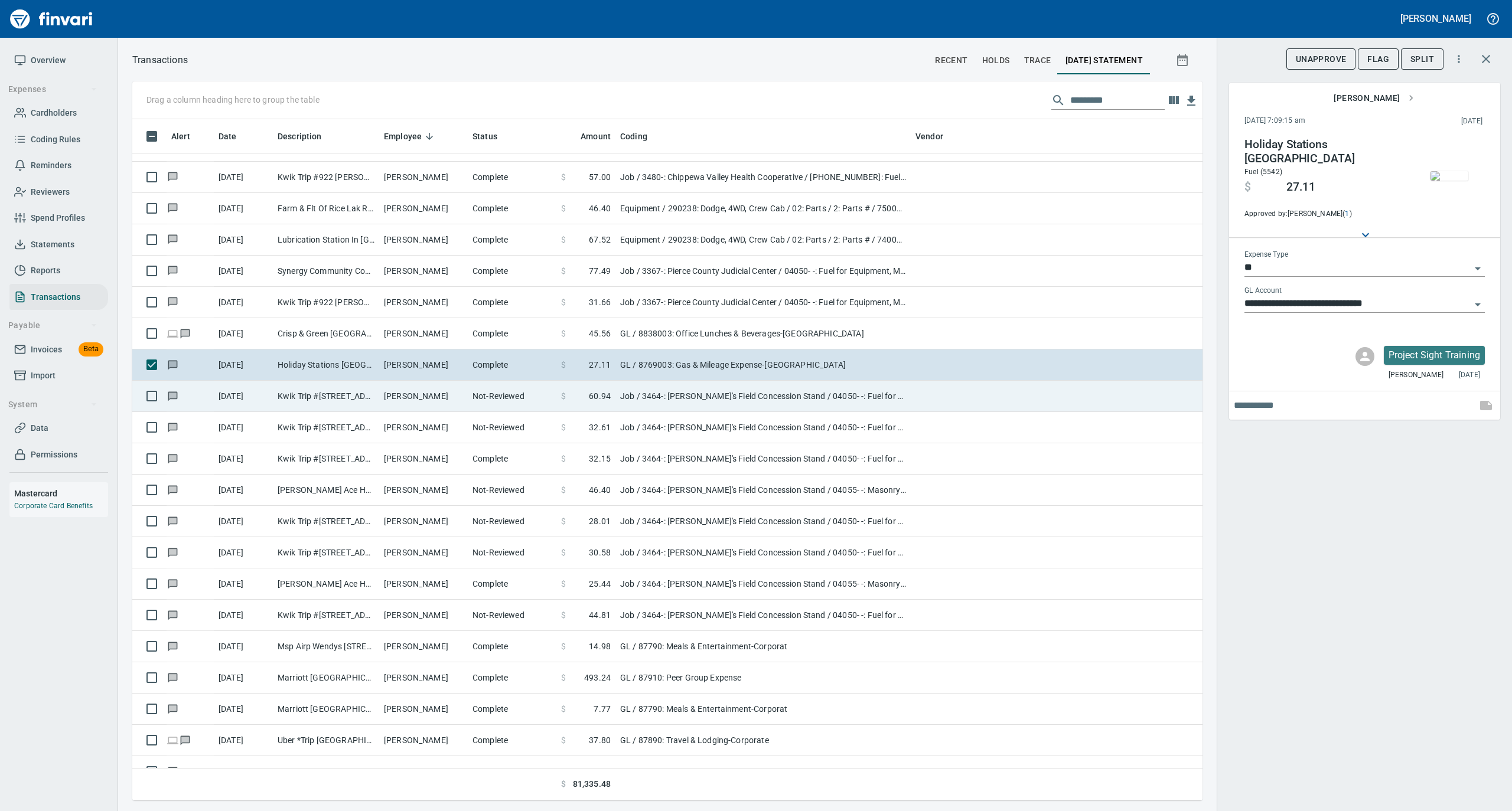
click at [428, 407] on td "Michael Smith" at bounding box center [423, 396] width 89 height 31
type input "***"
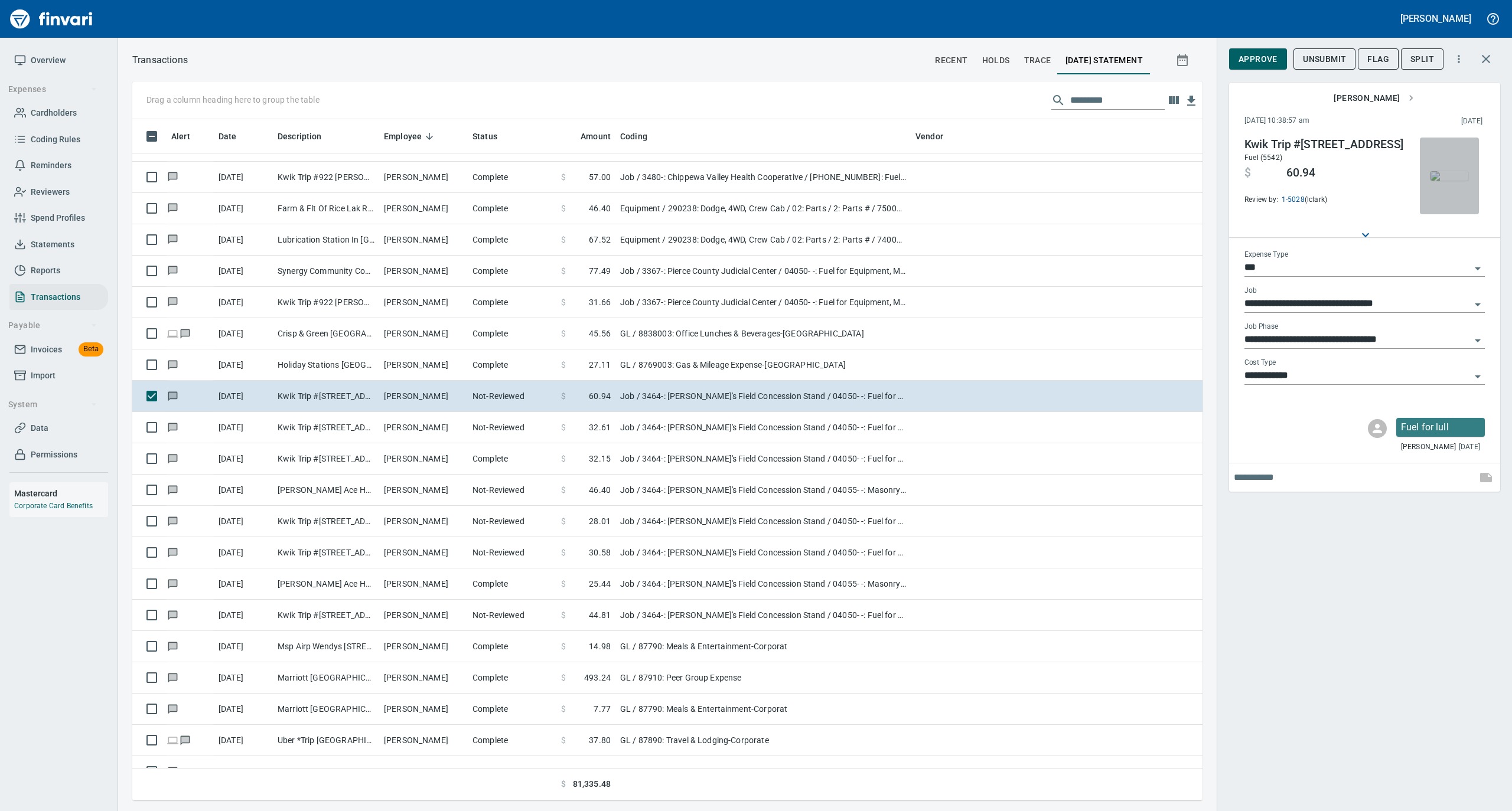
click at [1443, 177] on img "button" at bounding box center [1449, 176] width 38 height 10
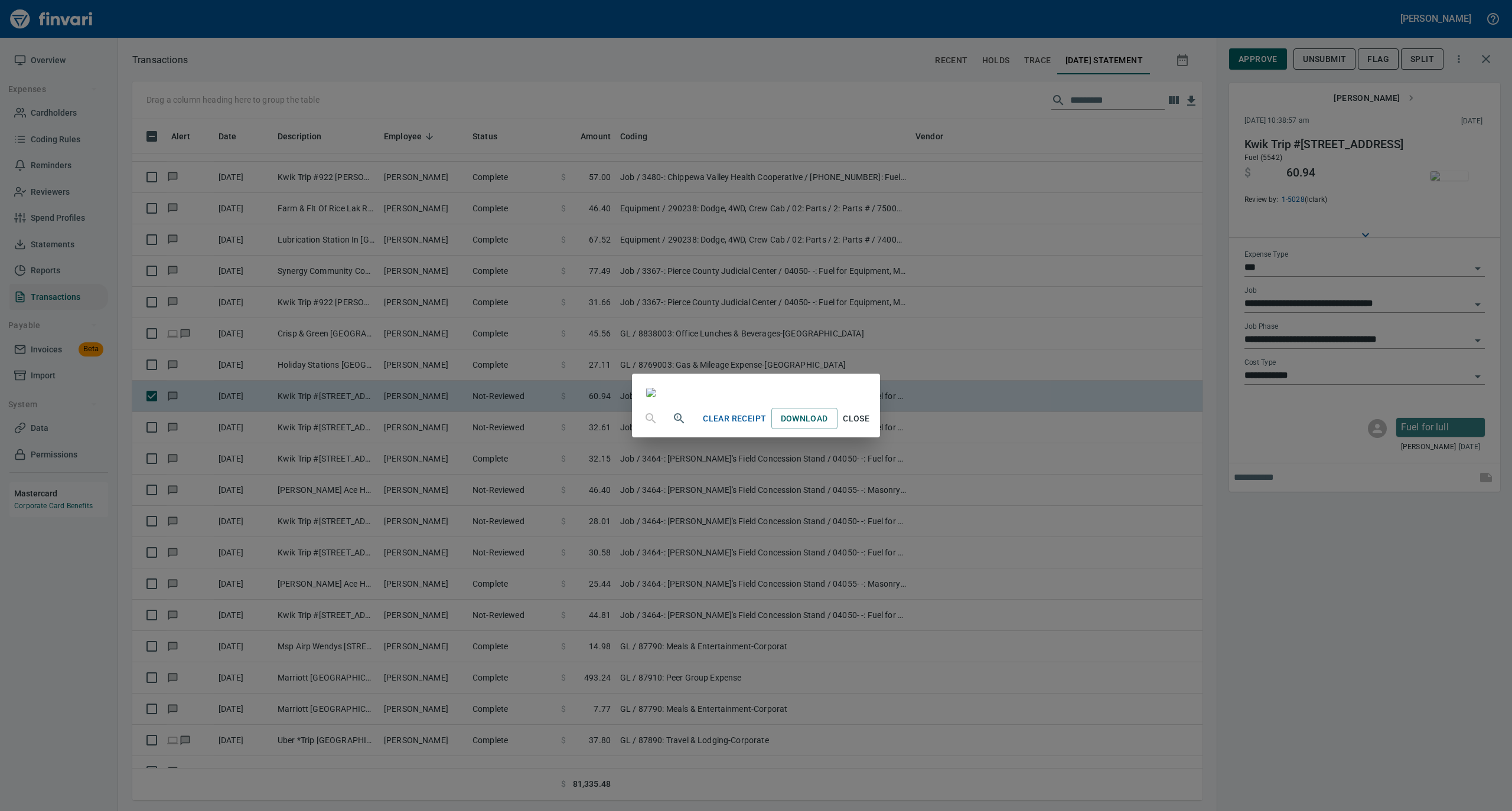
click at [871, 426] on span "Close" at bounding box center [856, 418] width 29 height 14
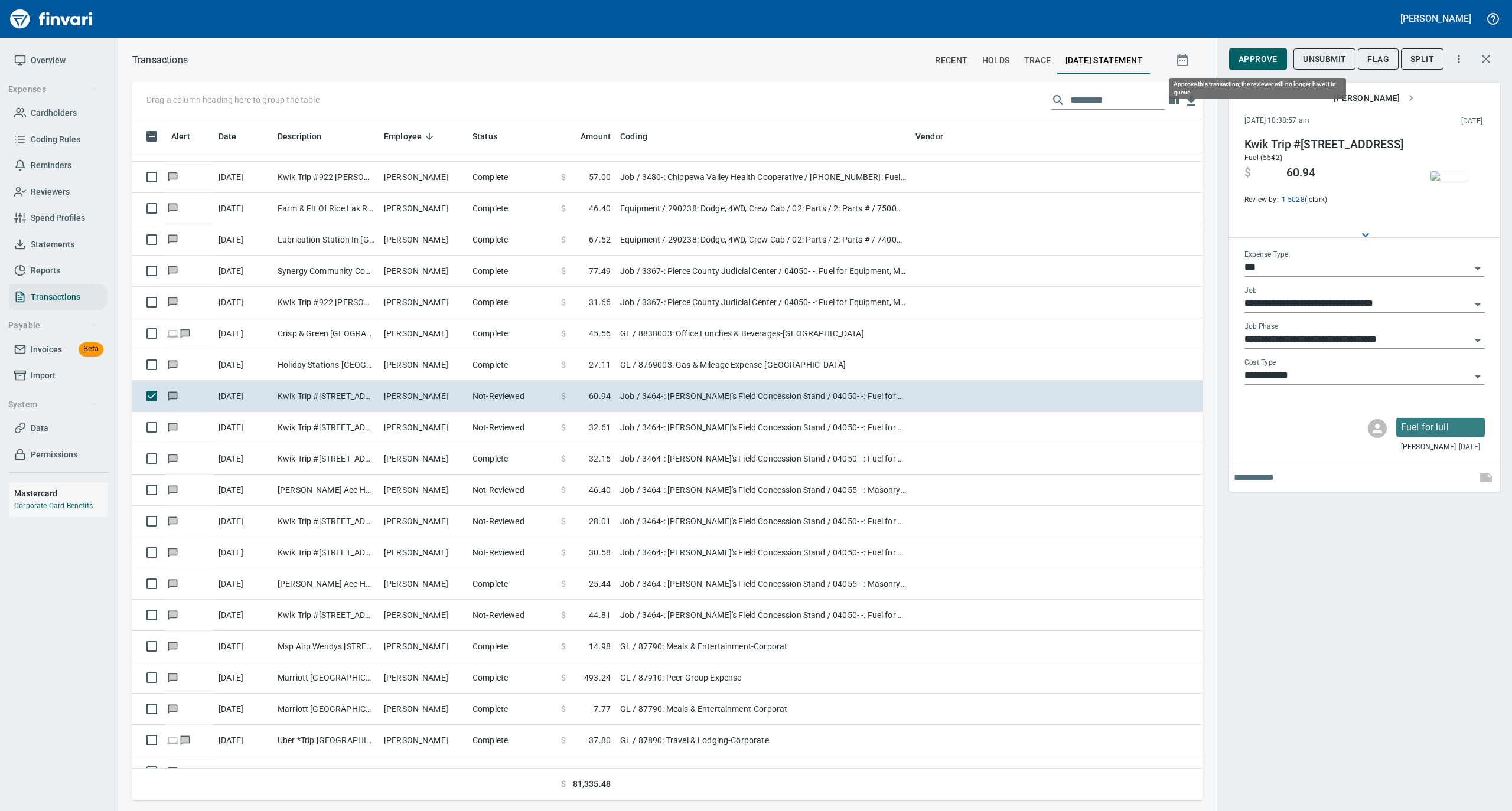
click at [1258, 60] on span "Approve" at bounding box center [1257, 58] width 39 height 14
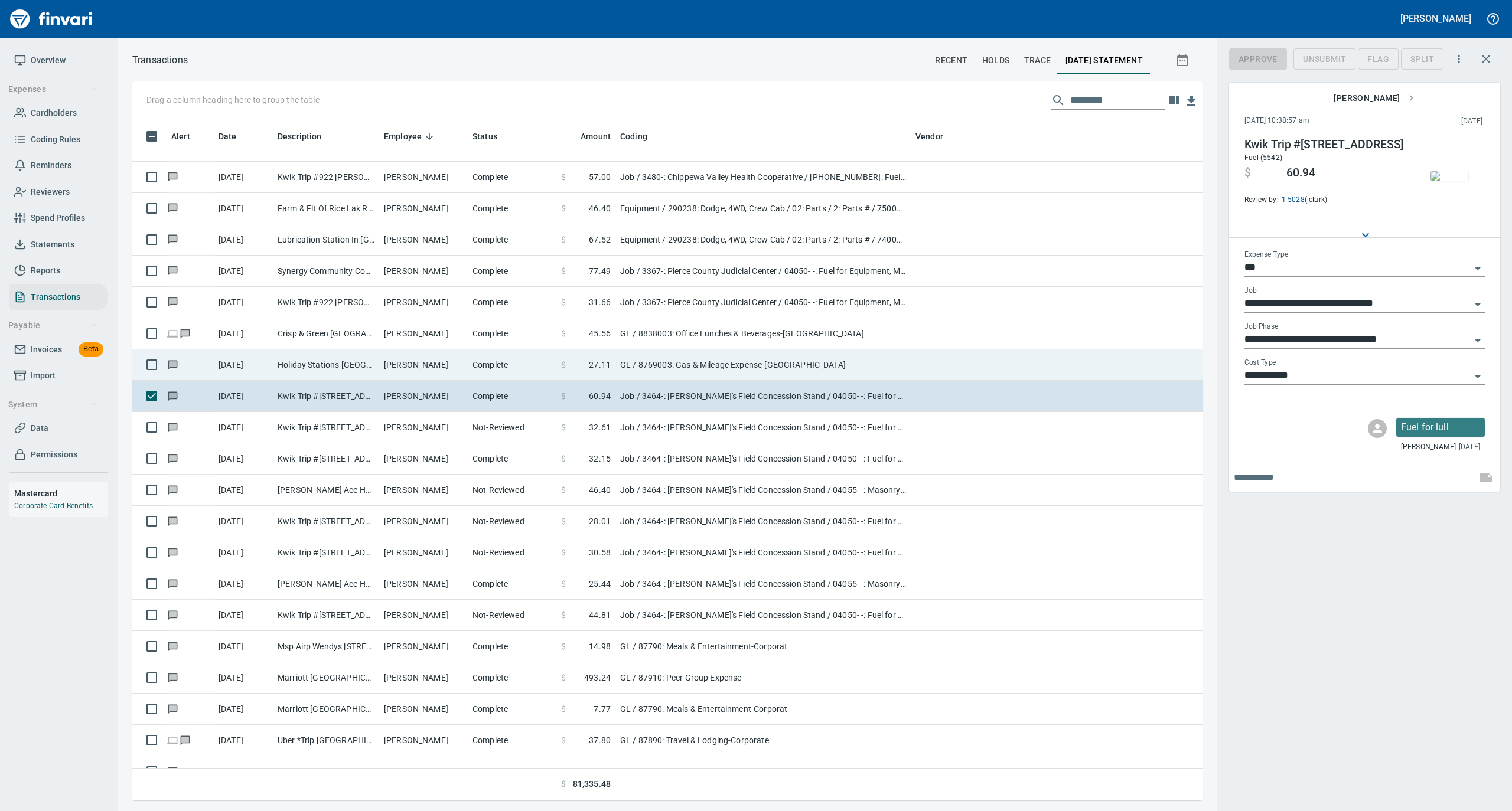
scroll to position [669, 1046]
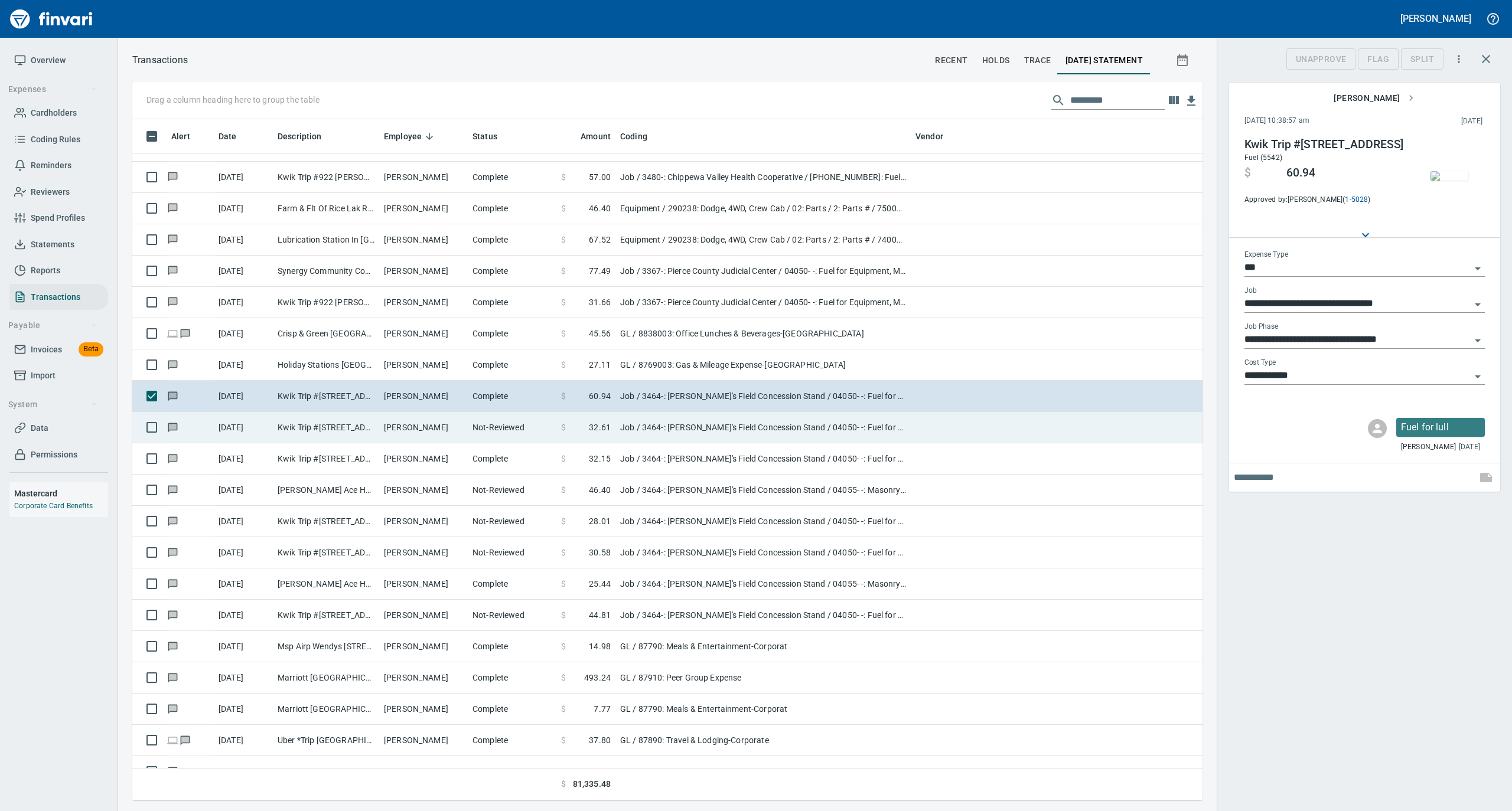
click at [457, 426] on td "Michael Smith" at bounding box center [423, 427] width 89 height 31
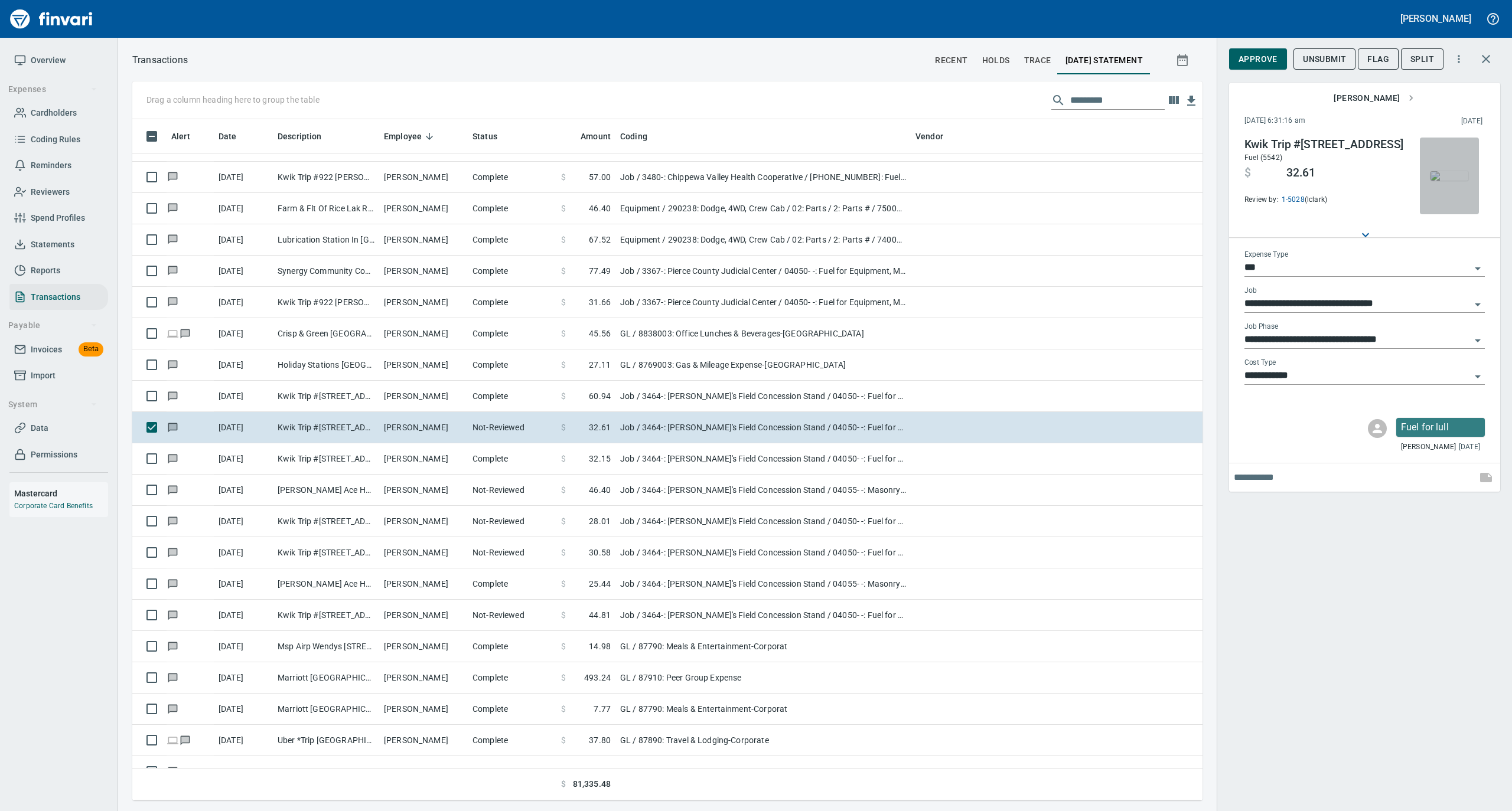
click at [1454, 180] on img "button" at bounding box center [1449, 176] width 38 height 10
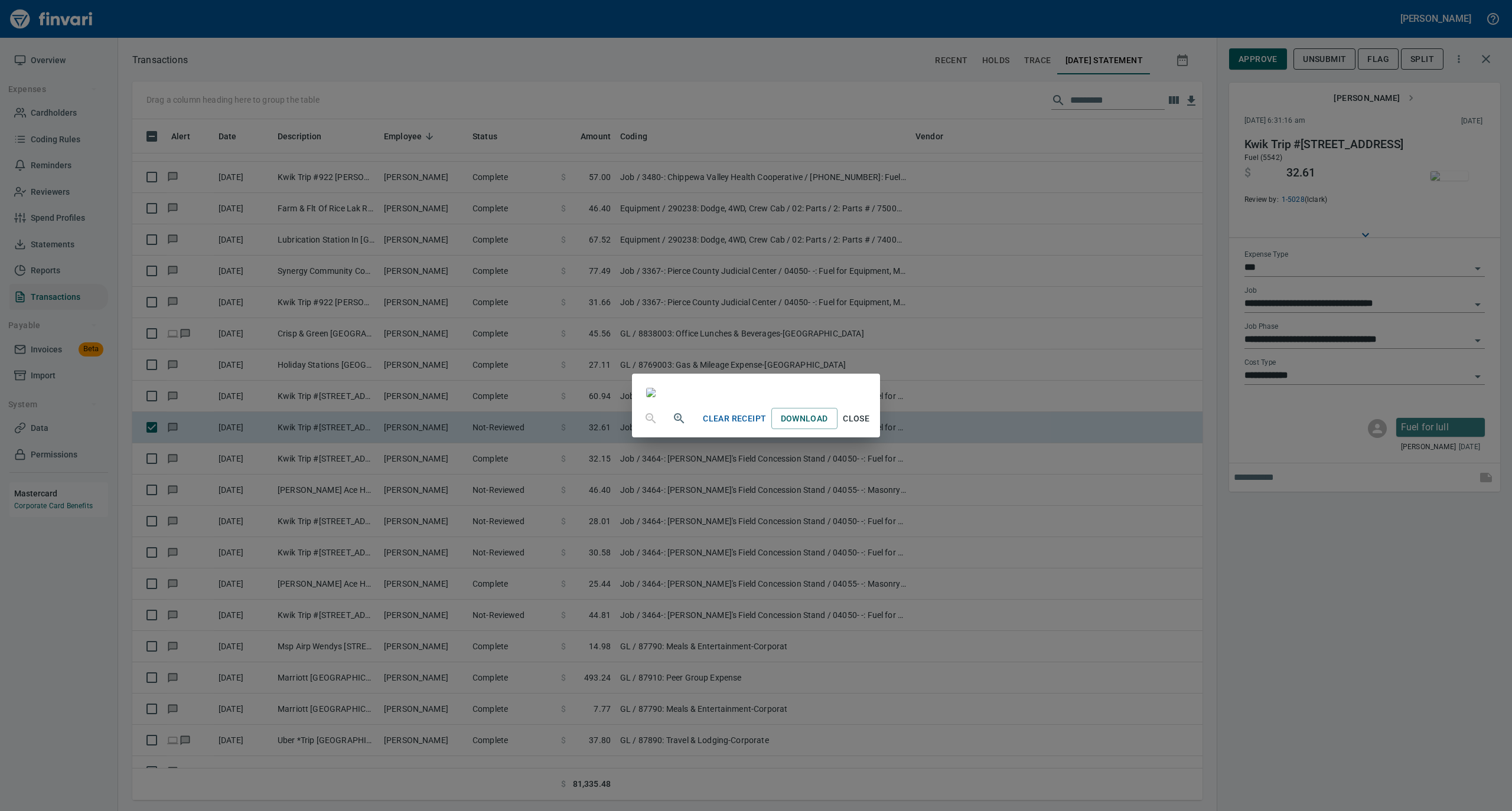
drag, startPoint x: 983, startPoint y: 720, endPoint x: 995, endPoint y: 721, distance: 12.0
click at [871, 426] on span "Close" at bounding box center [856, 418] width 29 height 14
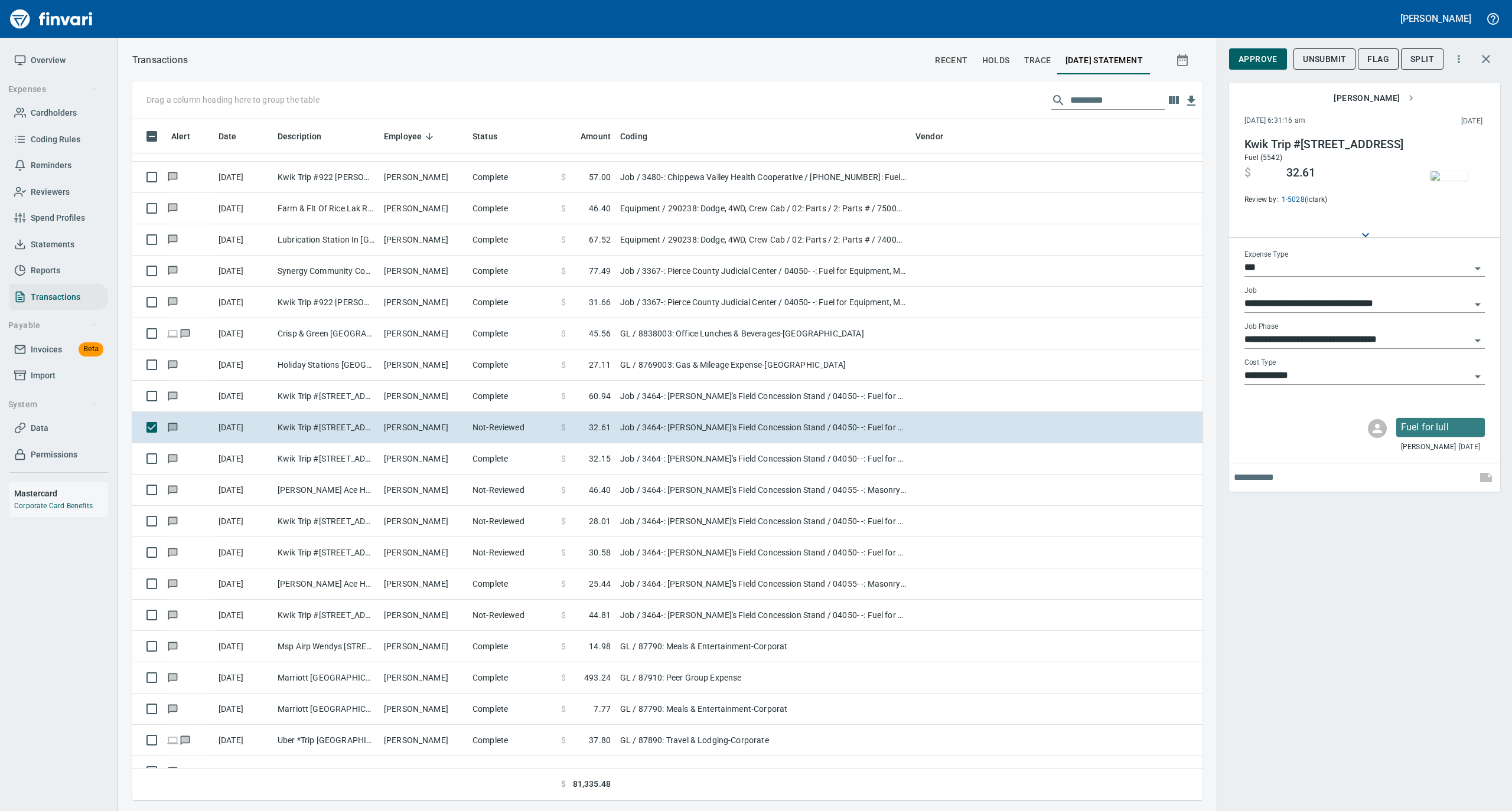
click at [1249, 57] on span "Approve" at bounding box center [1257, 58] width 39 height 14
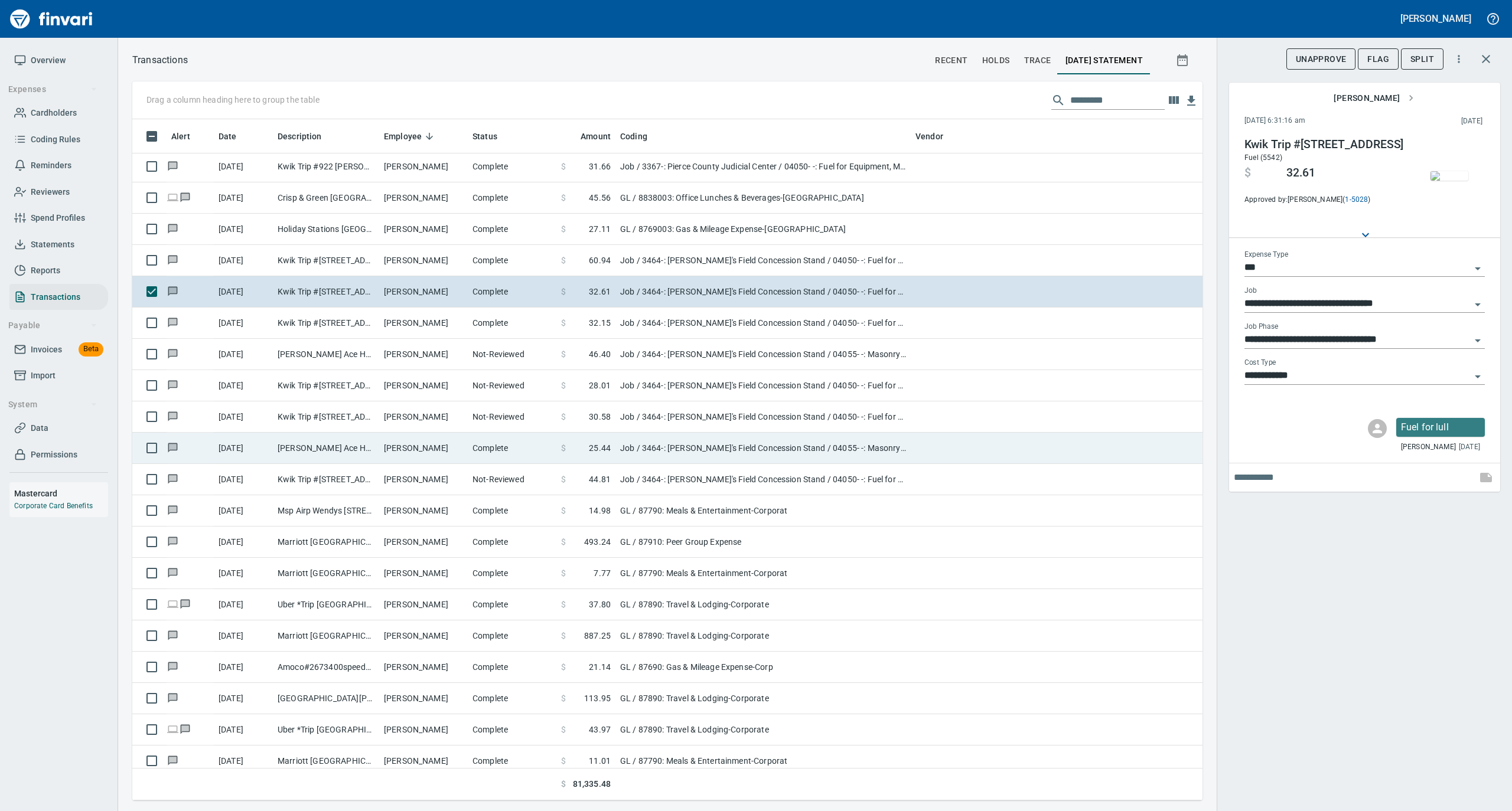
scroll to position [3226, 0]
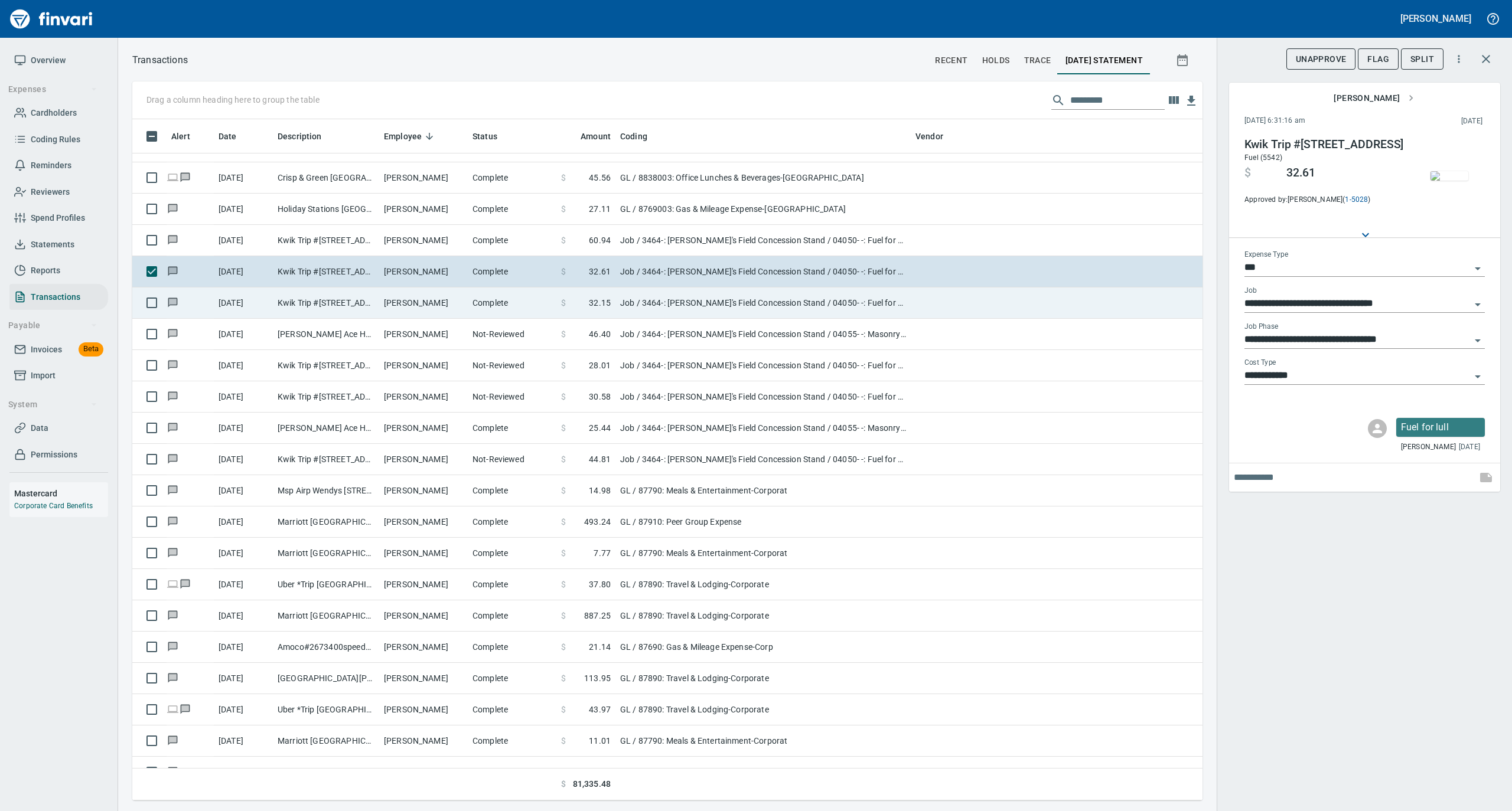
click at [492, 302] on td "Complete" at bounding box center [512, 302] width 89 height 31
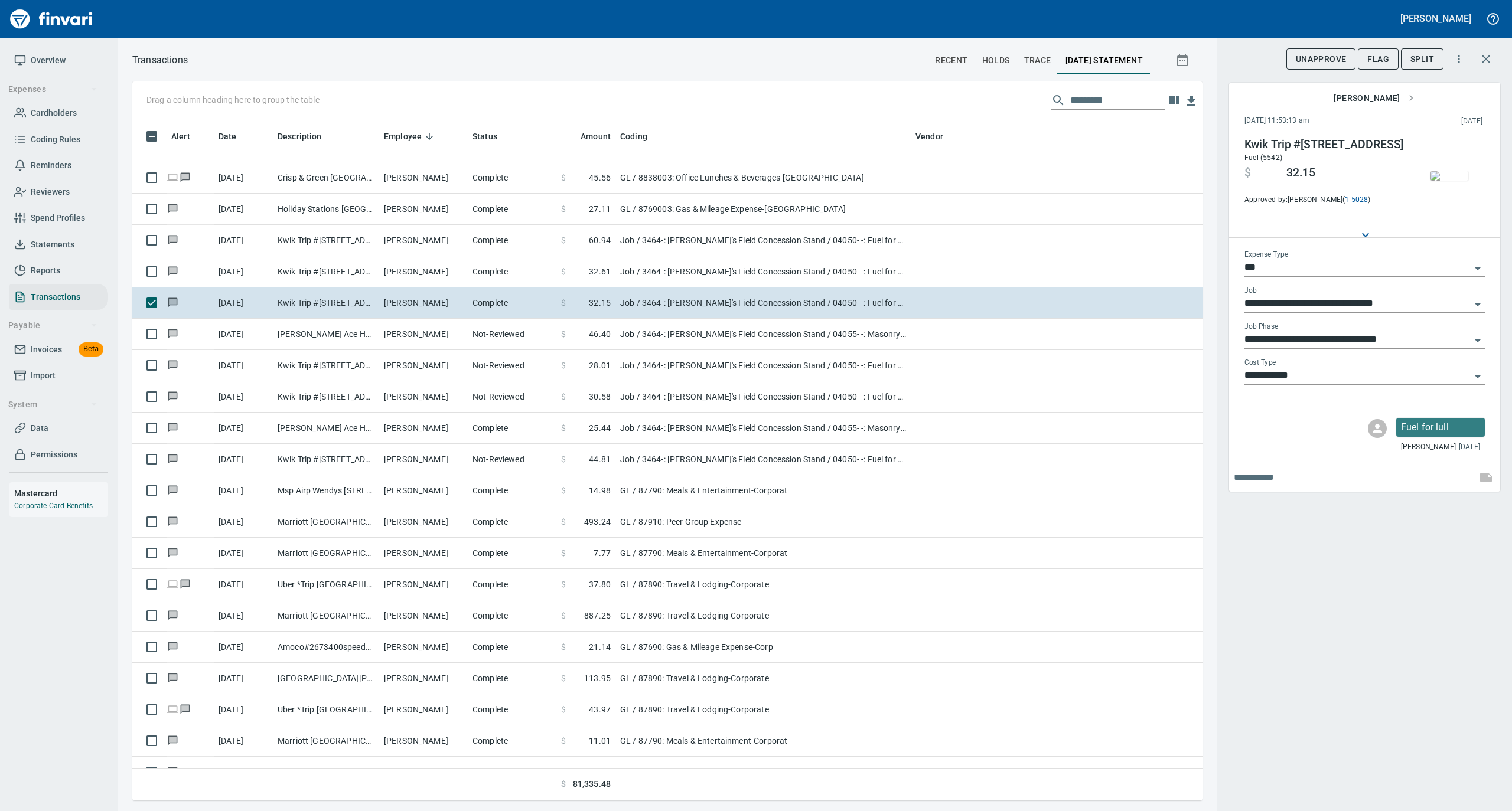
click at [1446, 174] on img "button" at bounding box center [1449, 176] width 38 height 10
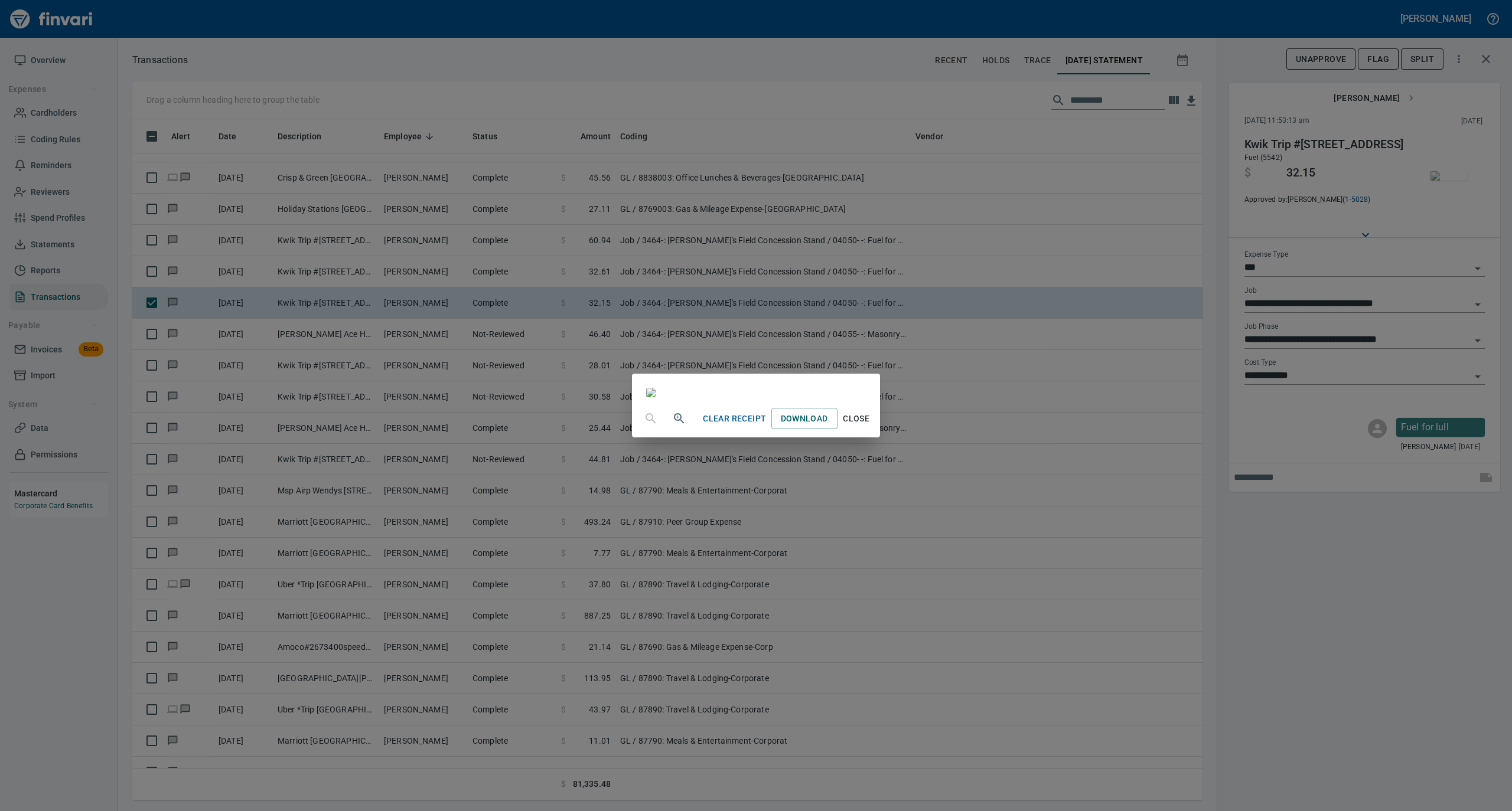
click at [871, 426] on span "Close" at bounding box center [856, 418] width 29 height 14
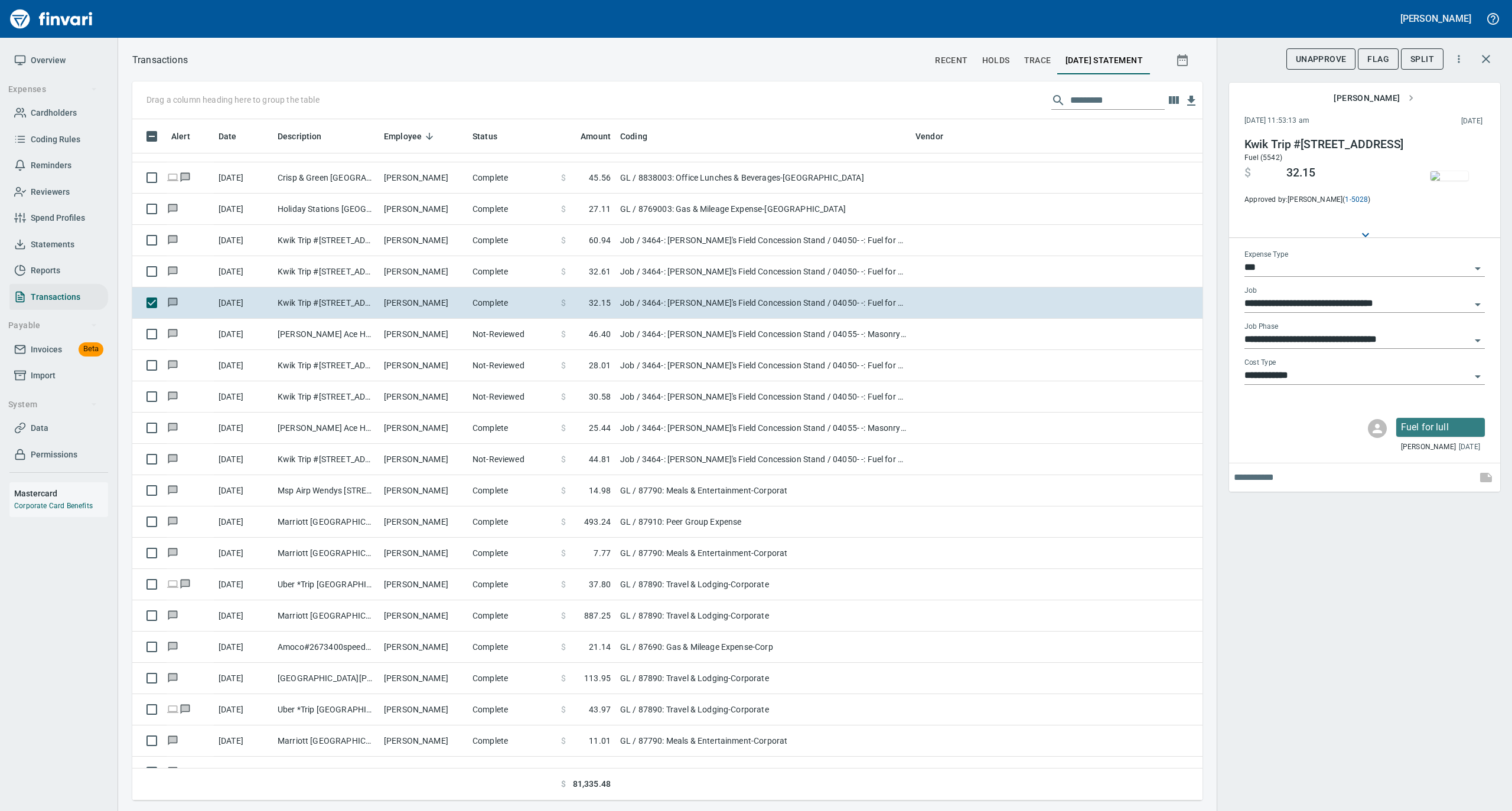
click at [1443, 173] on img "button" at bounding box center [1449, 176] width 38 height 10
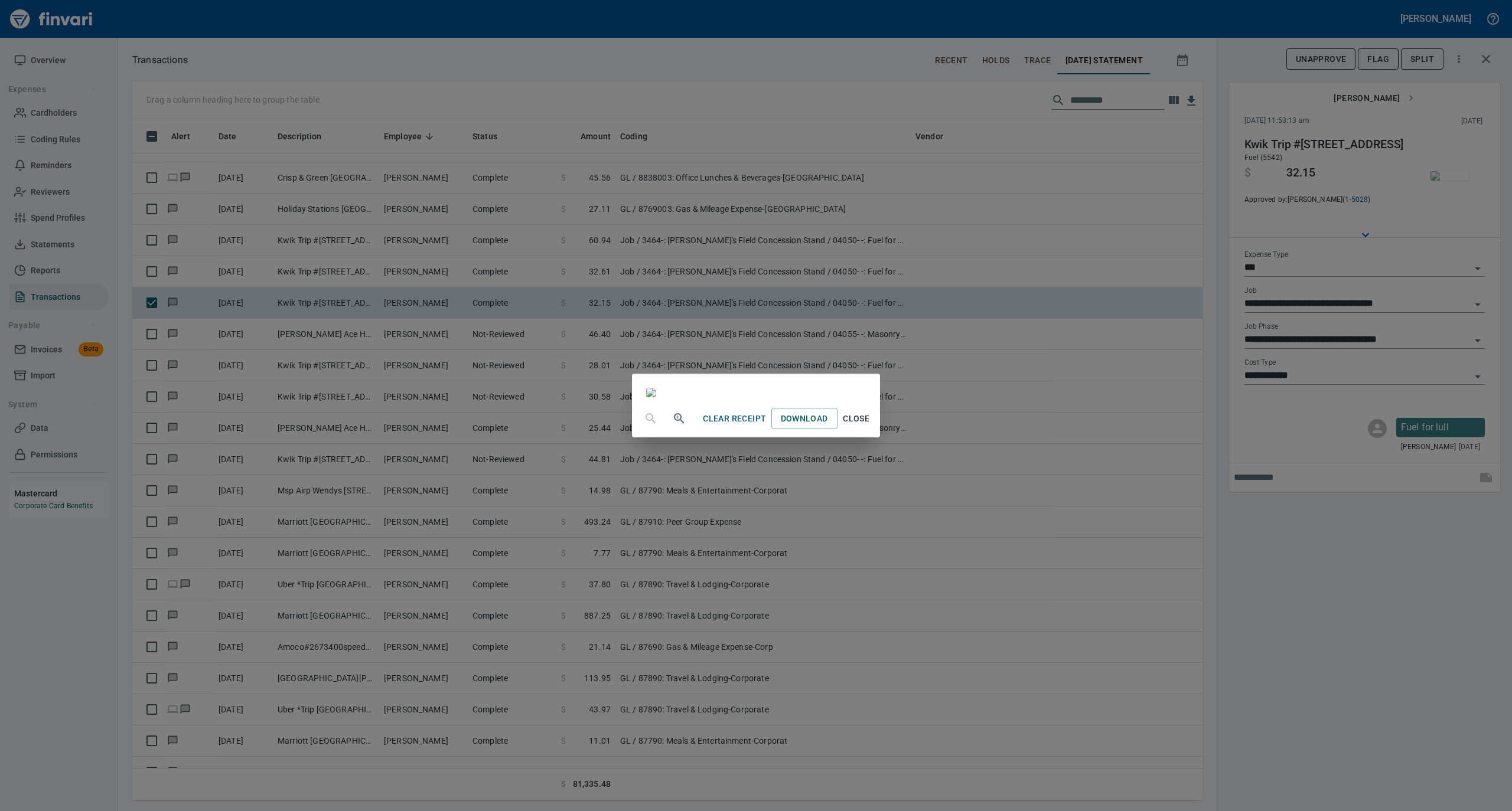
click at [871, 426] on span "Close" at bounding box center [856, 418] width 29 height 14
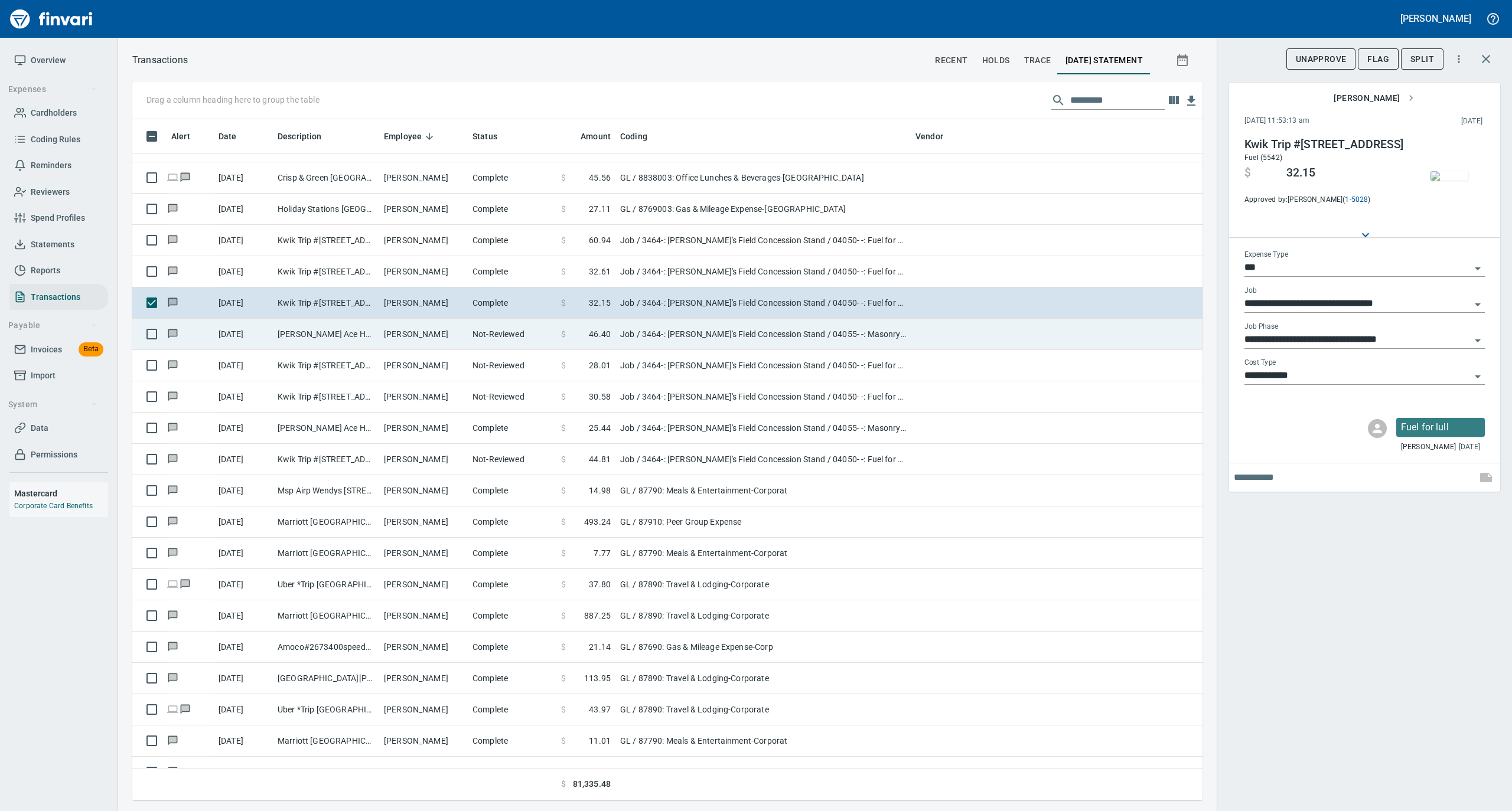
click at [534, 335] on td "Not-Reviewed" at bounding box center [512, 334] width 89 height 31
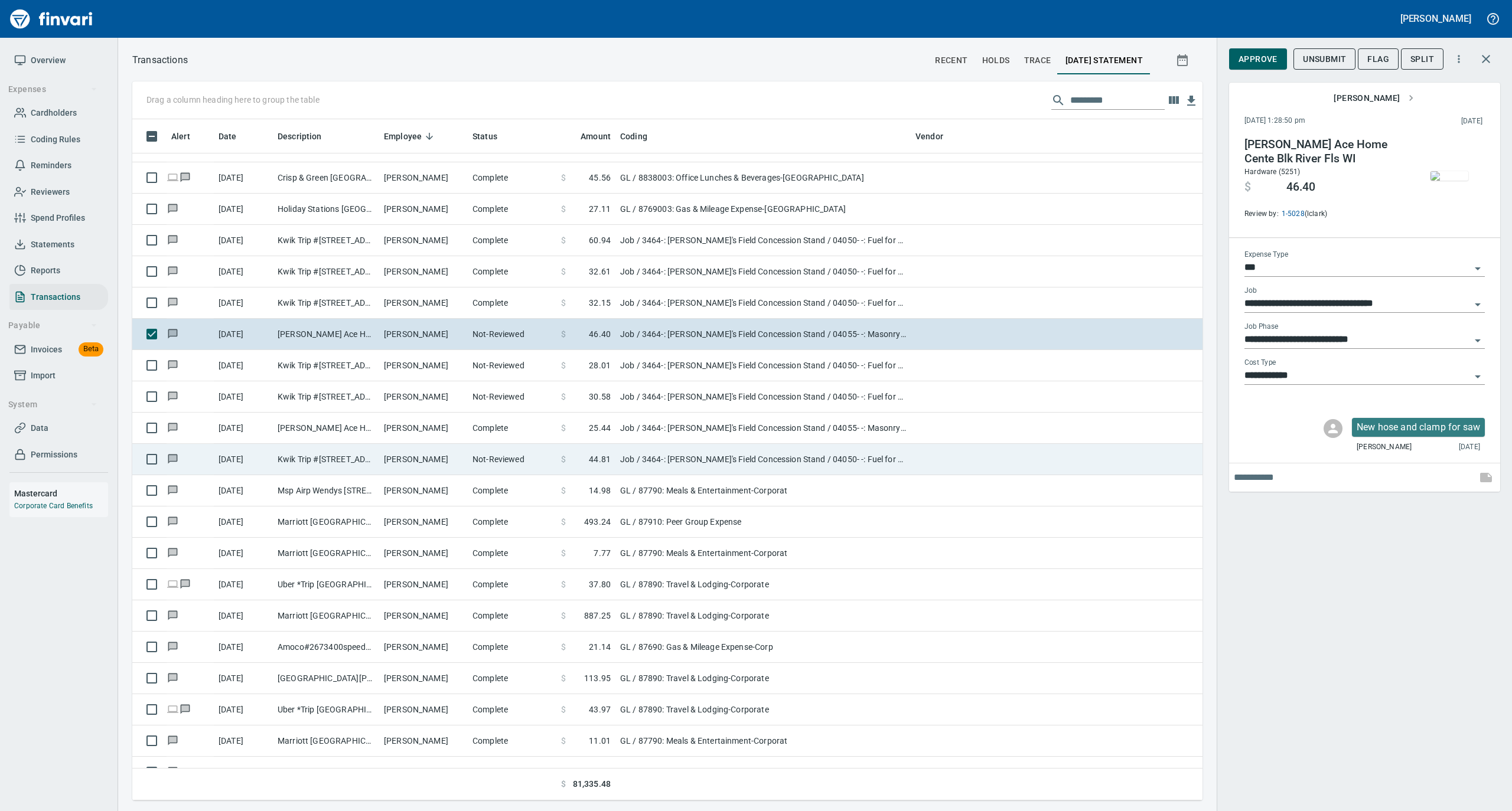
scroll to position [3305, 0]
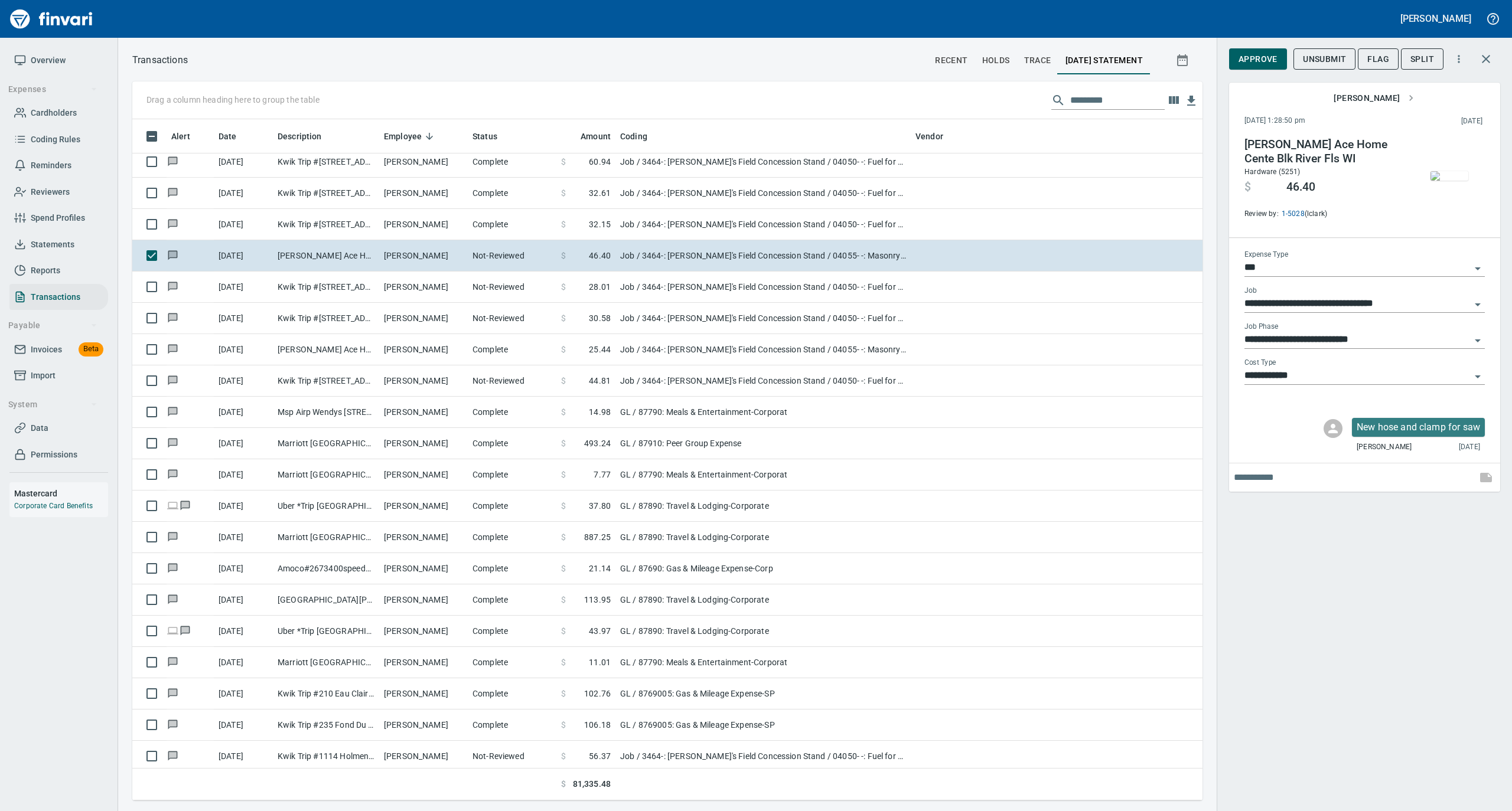
click at [1453, 176] on img "button" at bounding box center [1449, 176] width 38 height 10
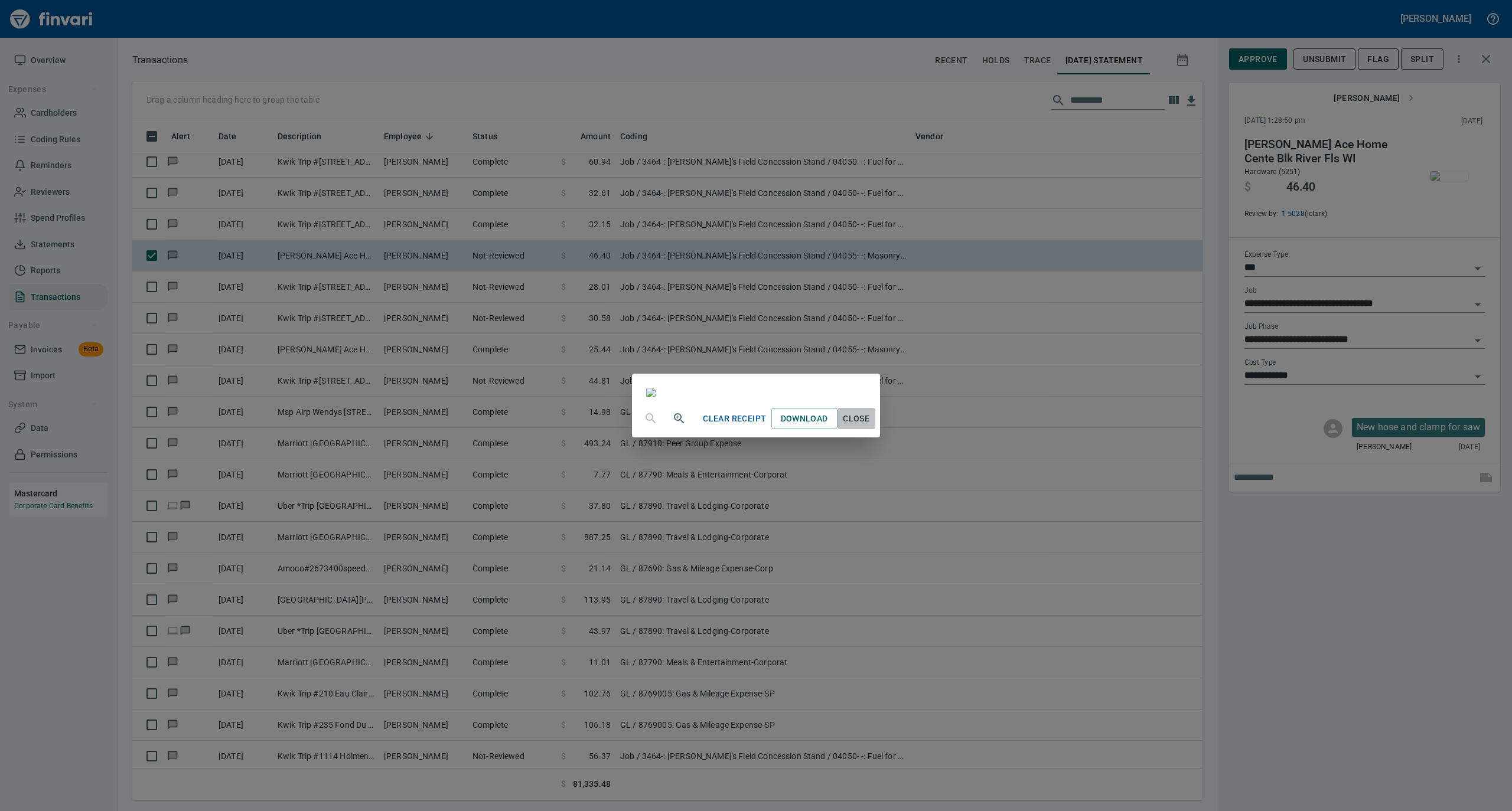
click at [871, 426] on span "Close" at bounding box center [856, 418] width 29 height 14
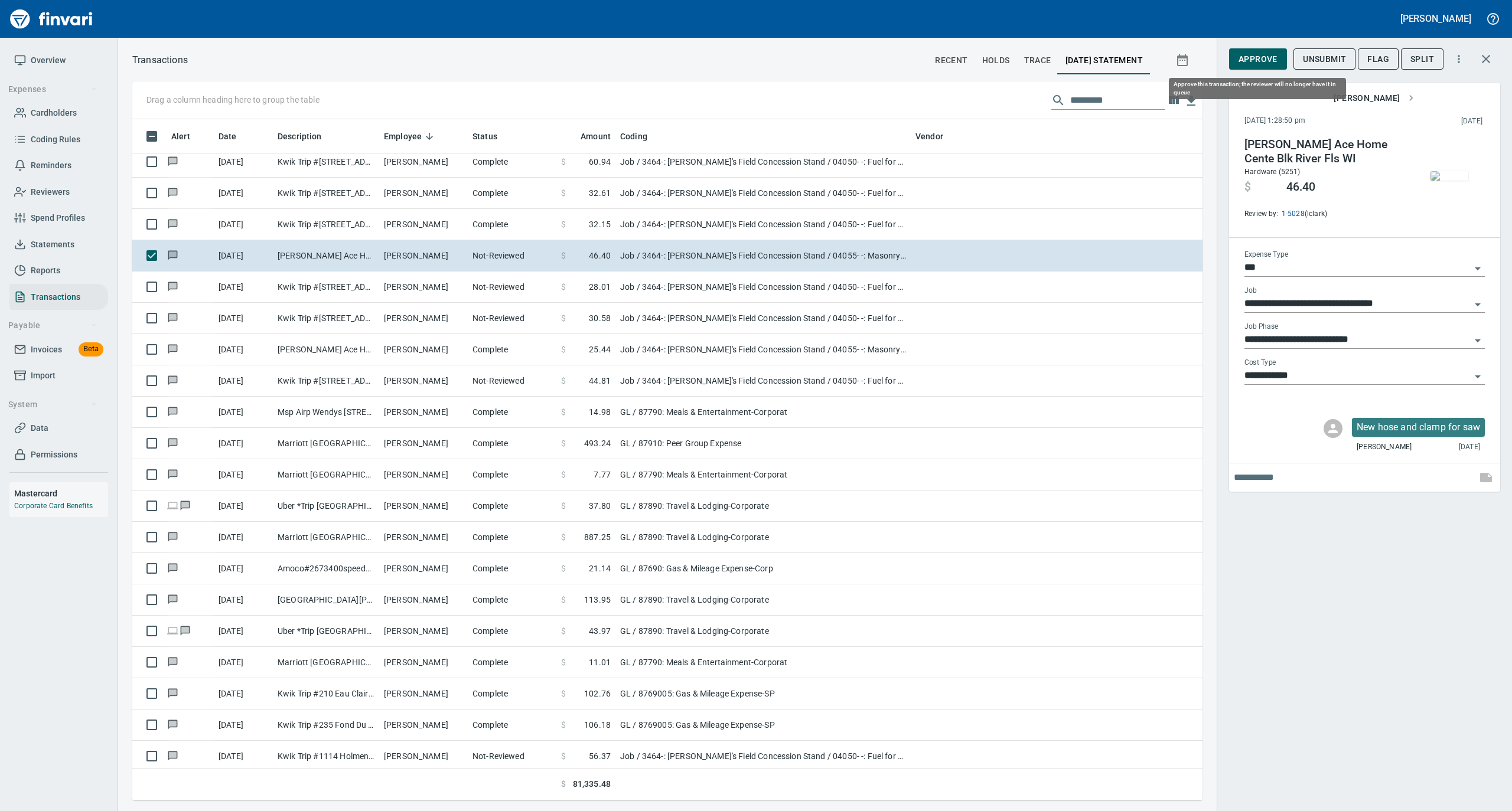
click at [1262, 62] on span "Approve" at bounding box center [1257, 58] width 39 height 14
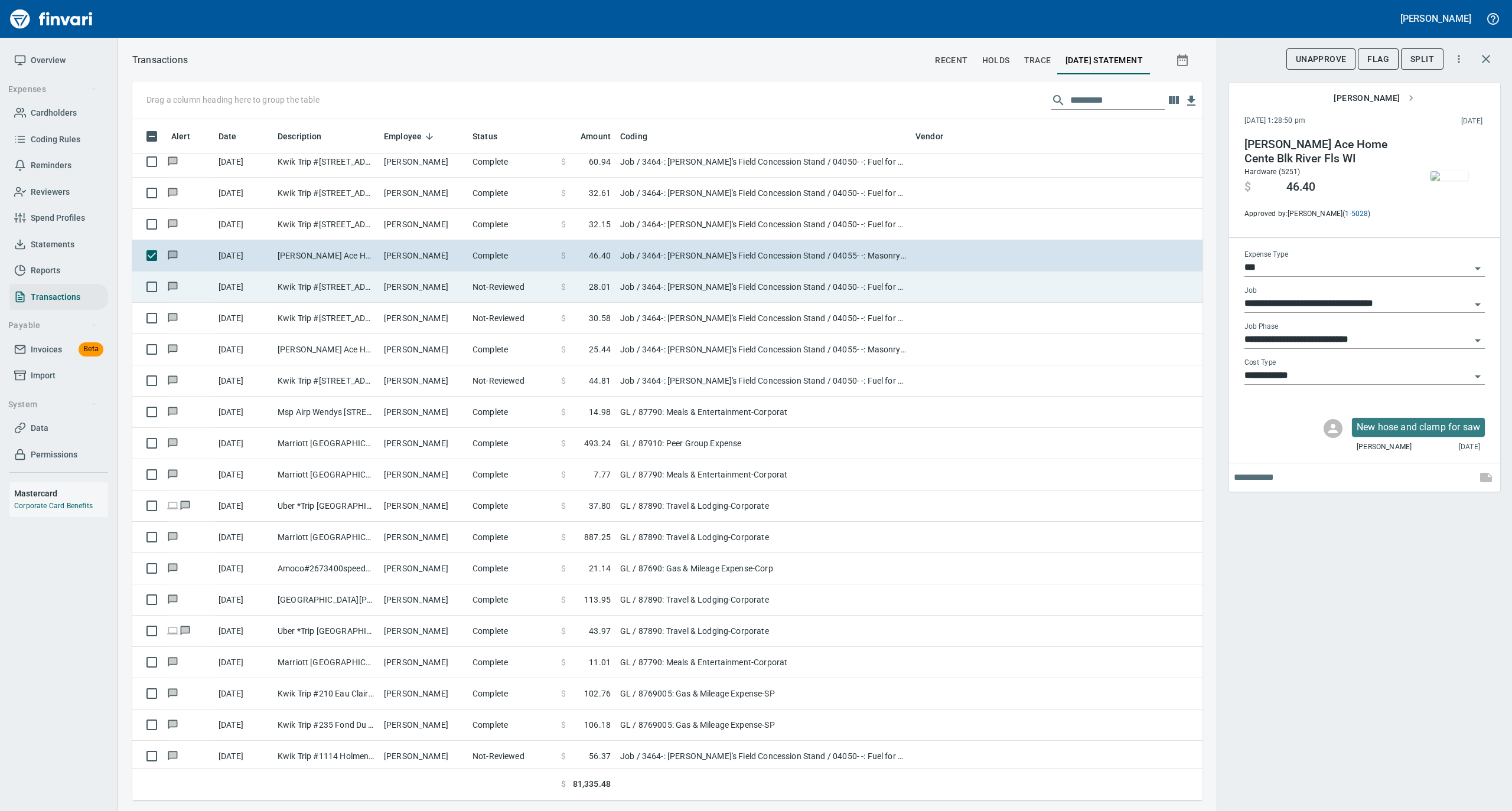
click at [428, 292] on td "Michael Smith" at bounding box center [423, 287] width 89 height 31
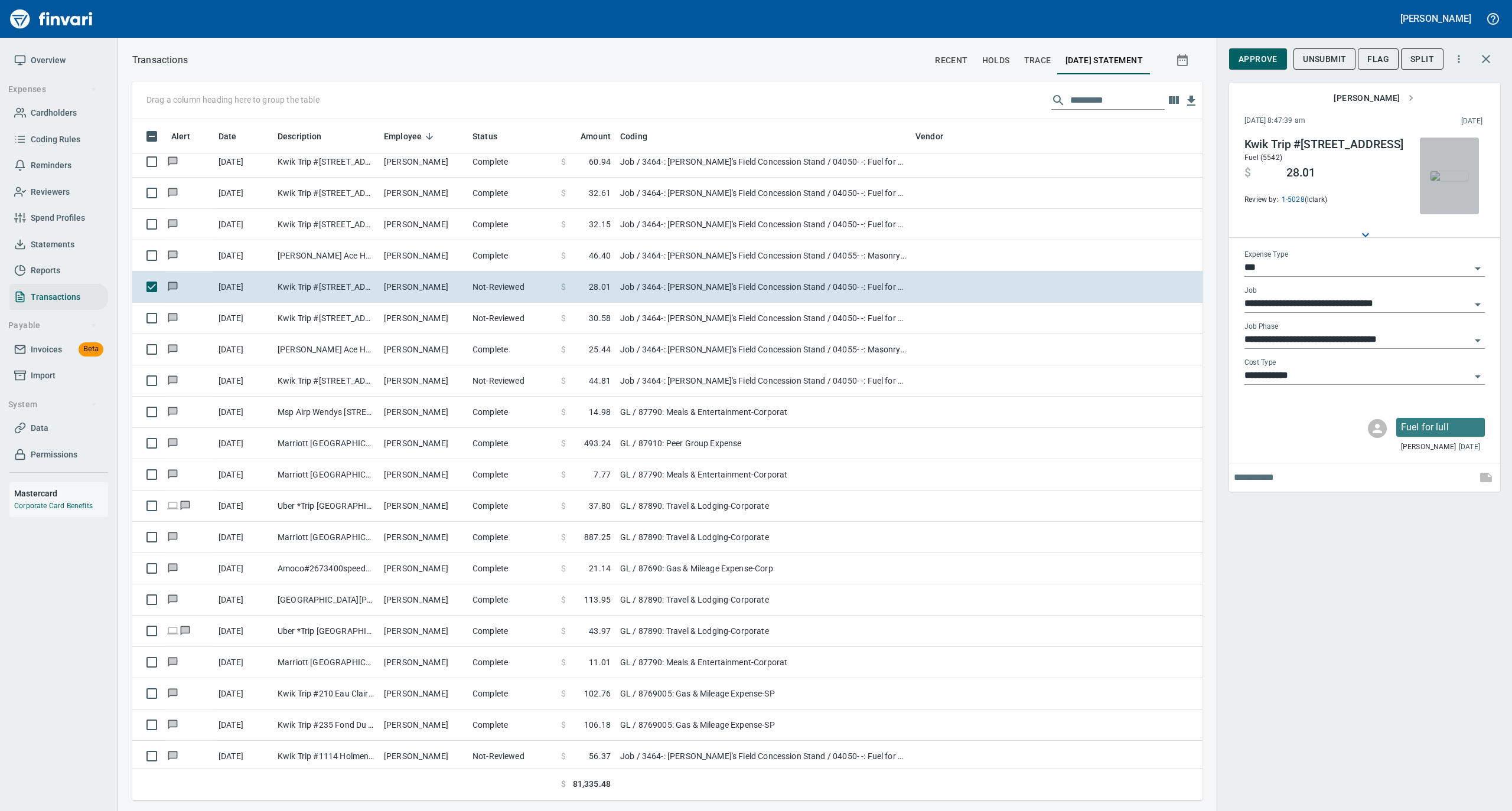
click at [1454, 176] on img "button" at bounding box center [1449, 176] width 38 height 10
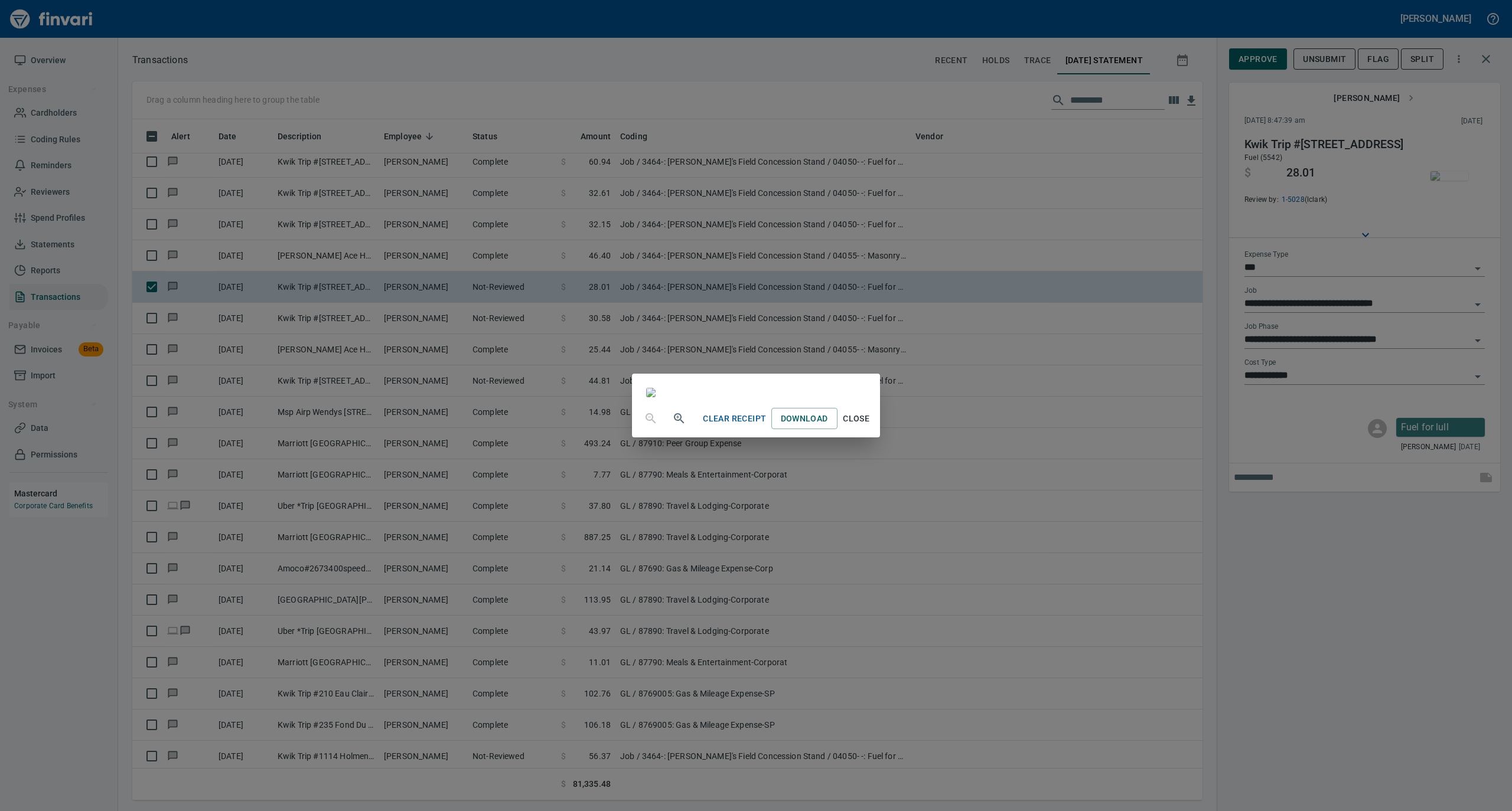
click at [871, 426] on span "Close" at bounding box center [856, 418] width 29 height 14
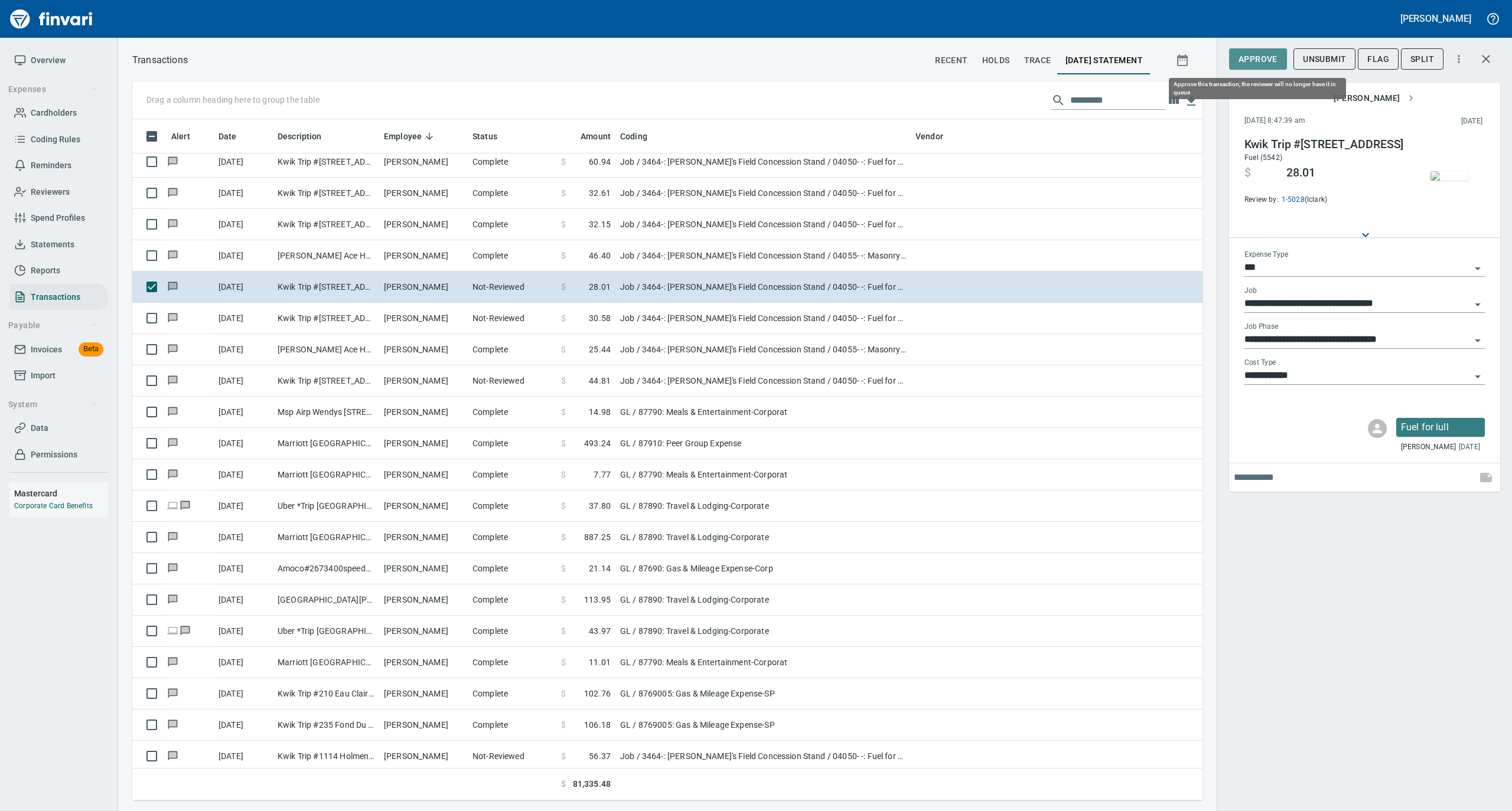
click at [1264, 56] on span "Approve" at bounding box center [1257, 58] width 39 height 14
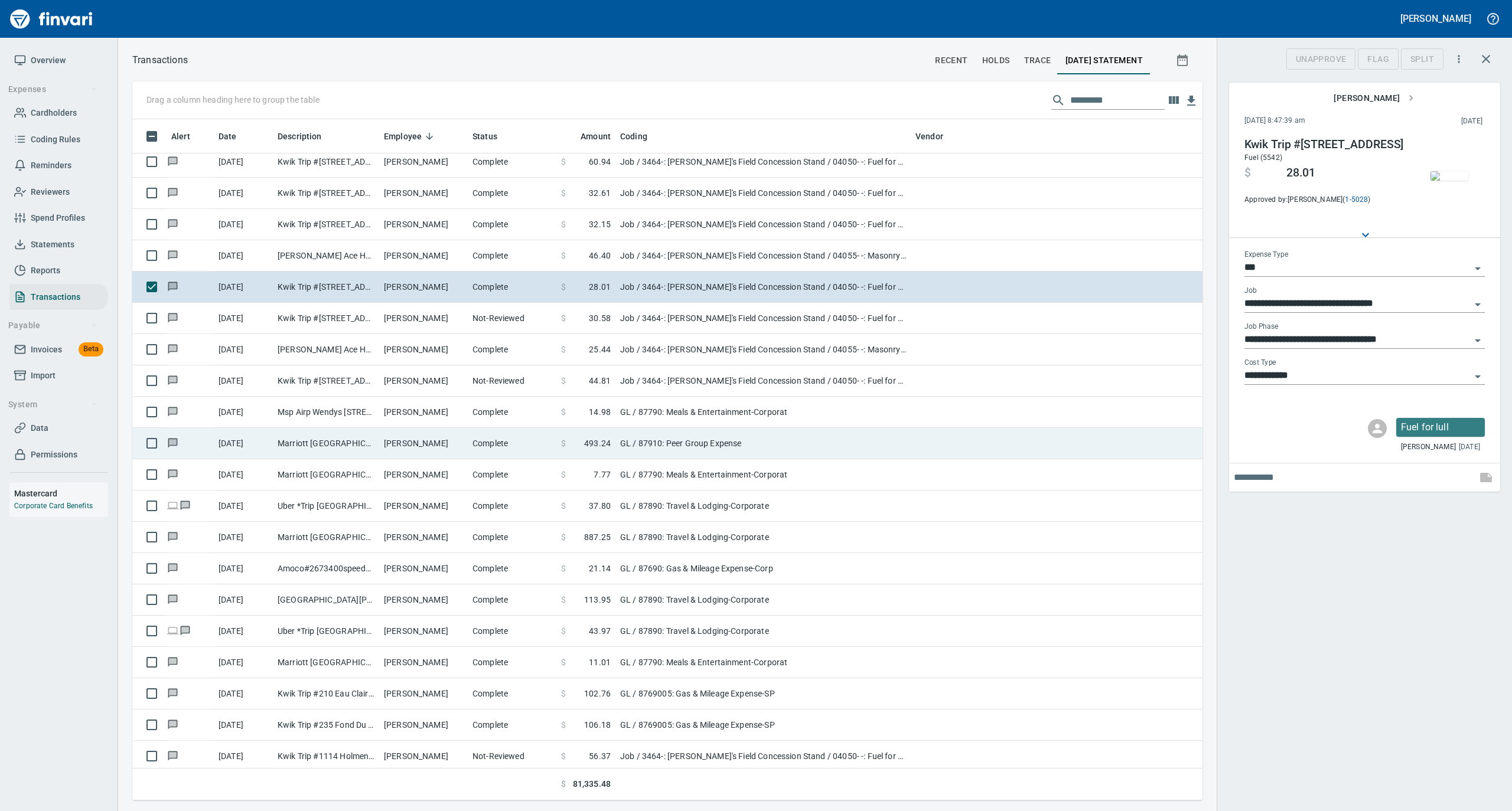
scroll to position [669, 1046]
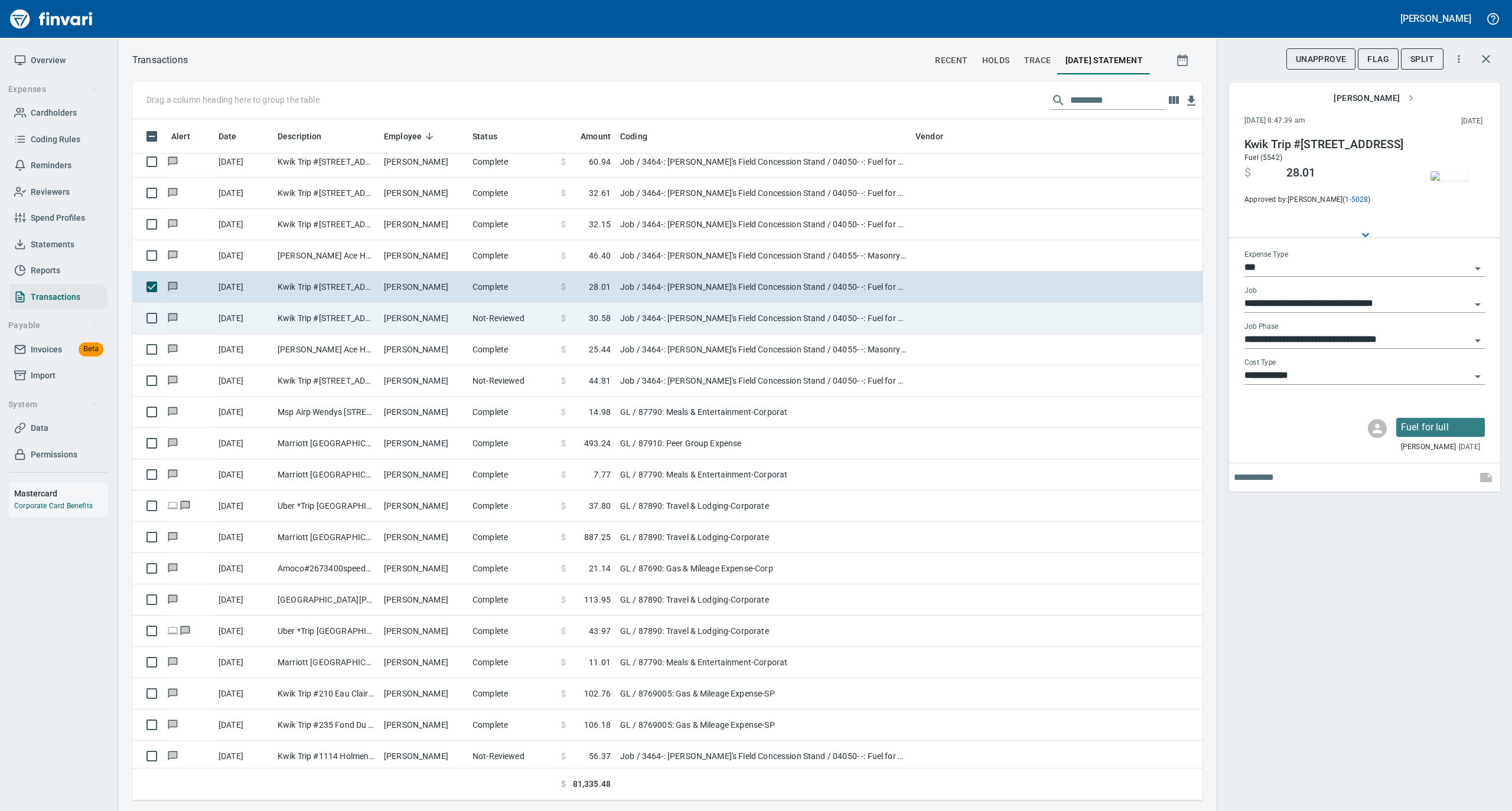
click at [461, 315] on td "Michael Smith" at bounding box center [423, 318] width 89 height 31
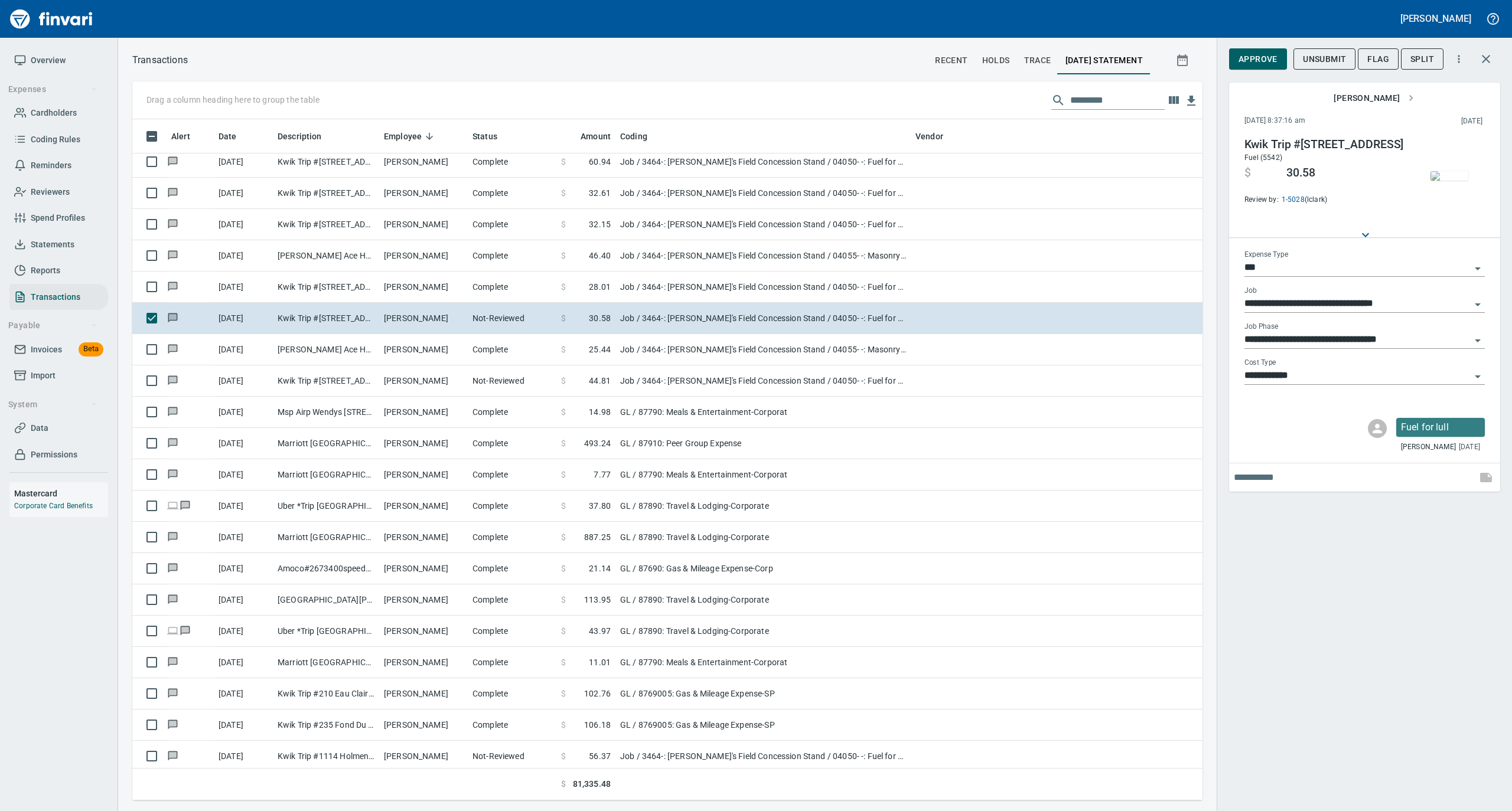
scroll to position [669, 1046]
click at [1443, 174] on img "button" at bounding box center [1449, 176] width 38 height 10
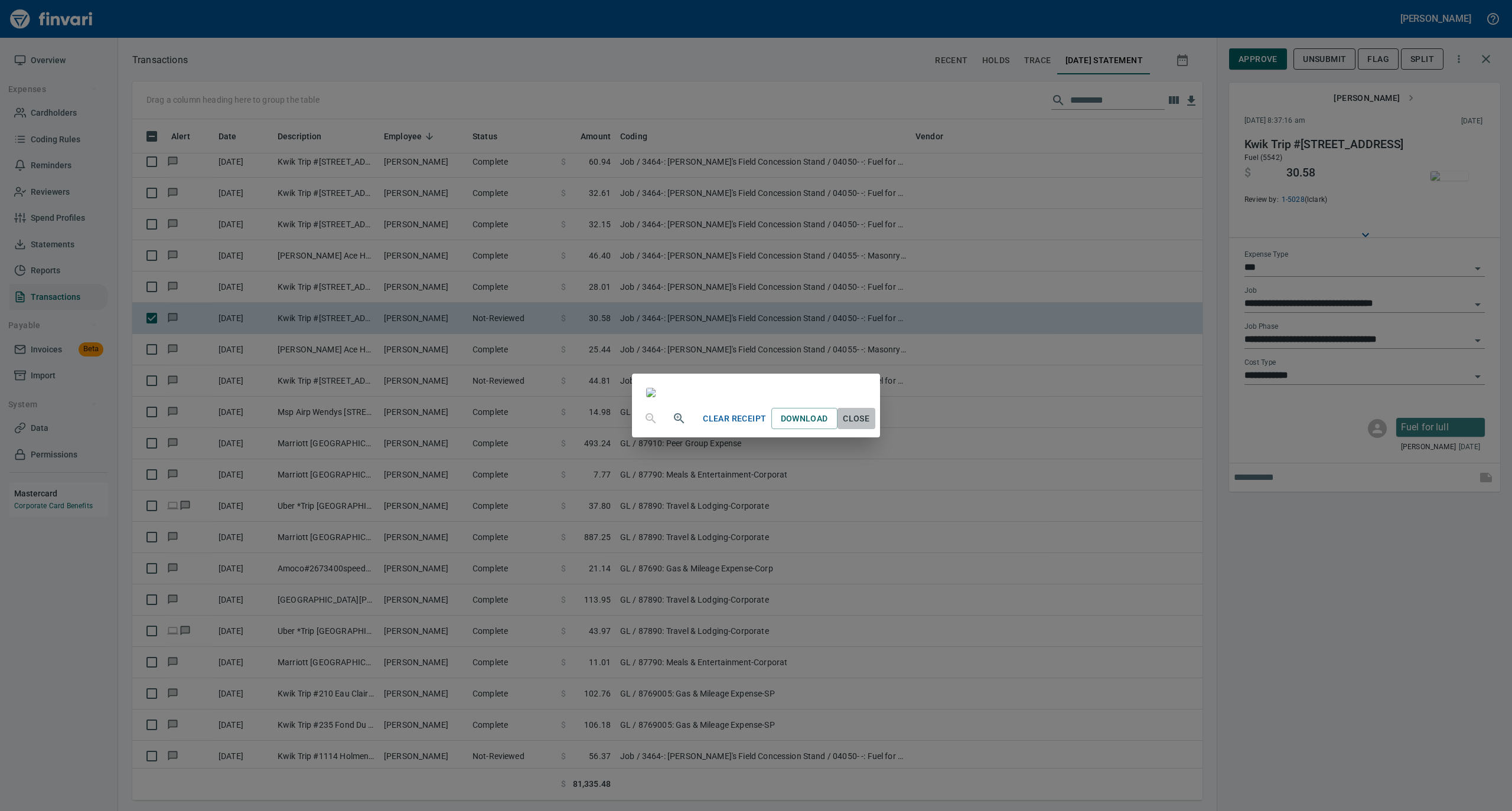
click at [871, 426] on span "Close" at bounding box center [856, 418] width 29 height 14
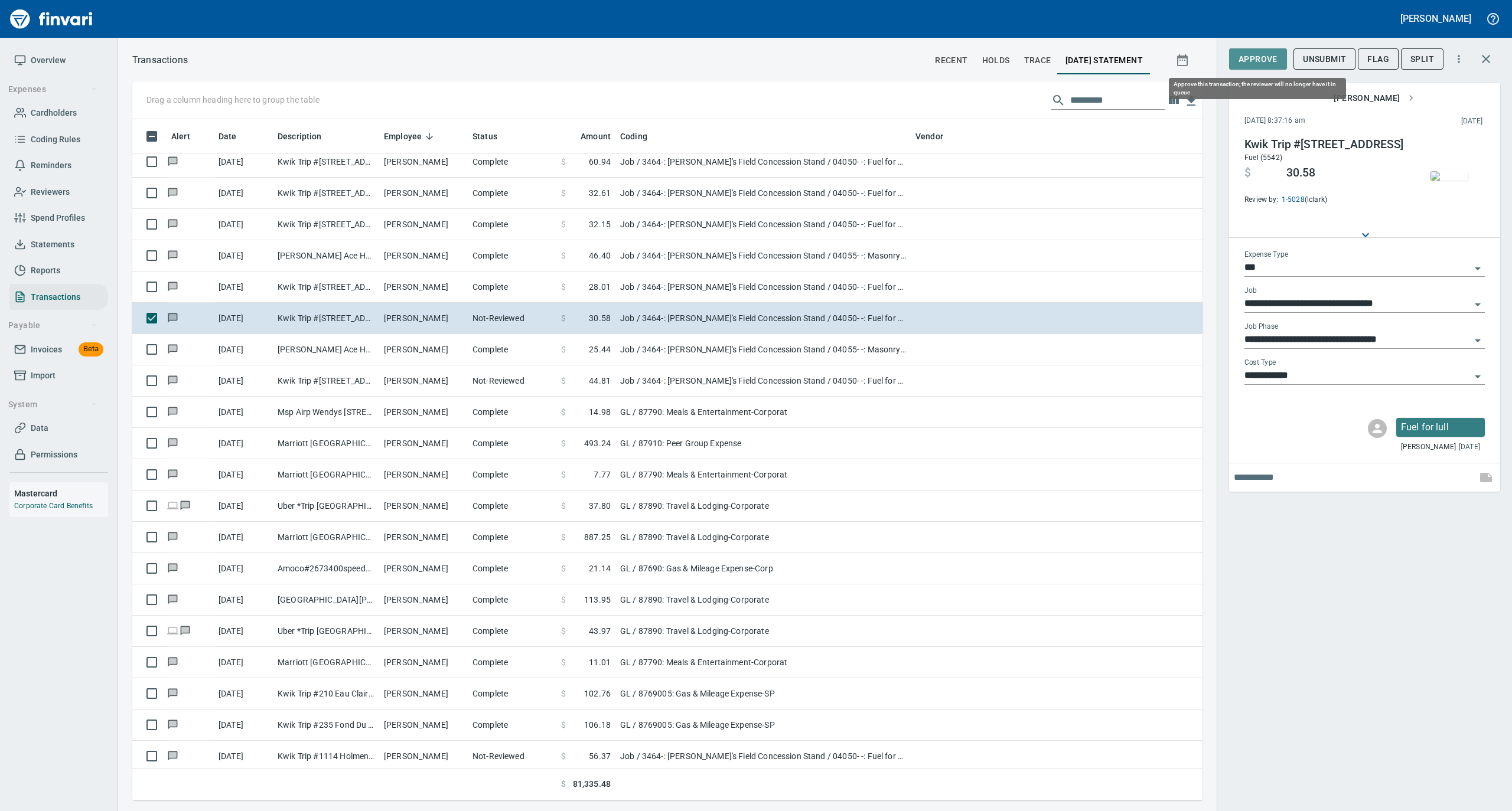
click at [1266, 64] on span "Approve" at bounding box center [1257, 58] width 39 height 14
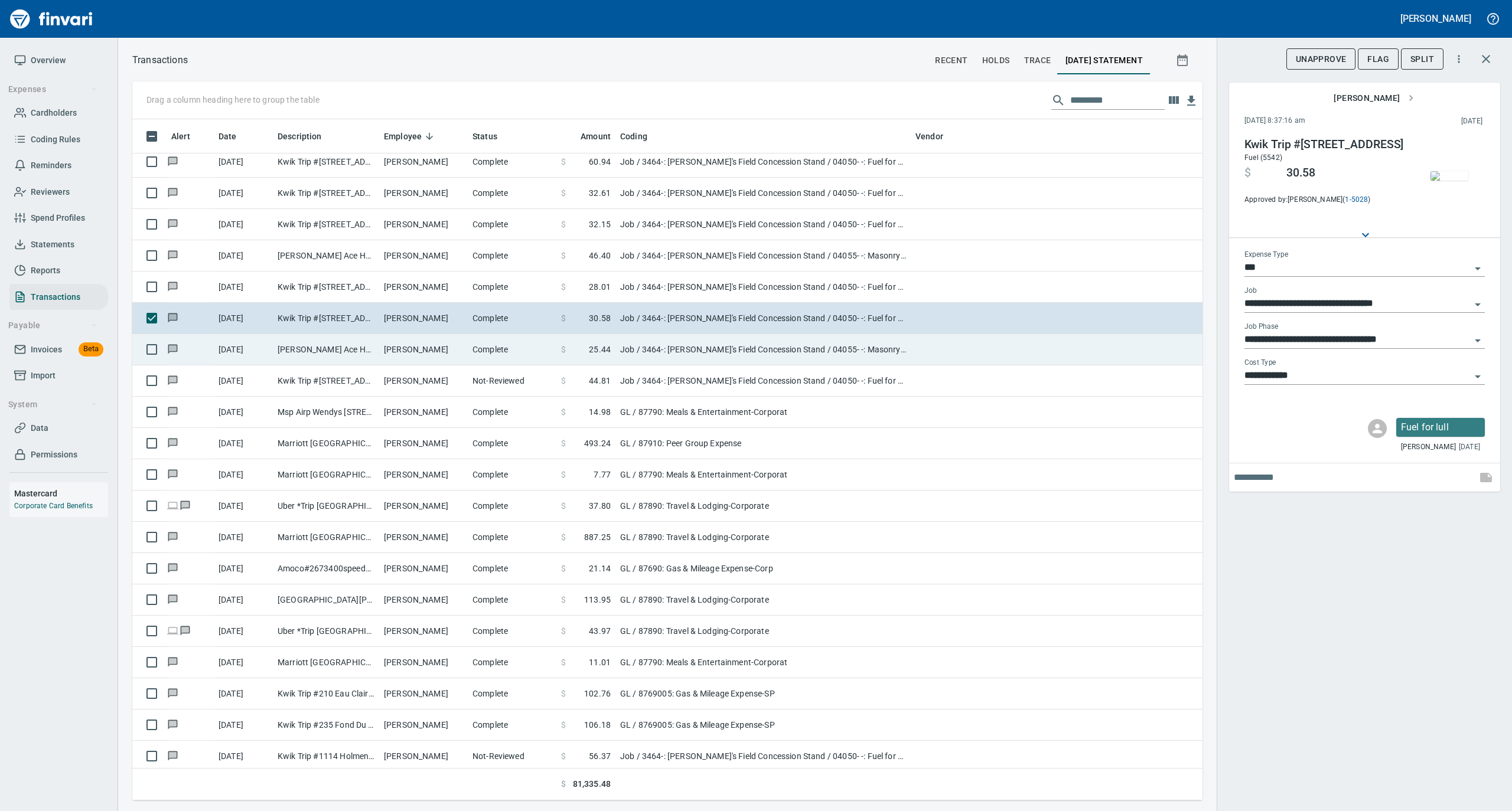
click at [469, 350] on td "Complete" at bounding box center [512, 349] width 89 height 31
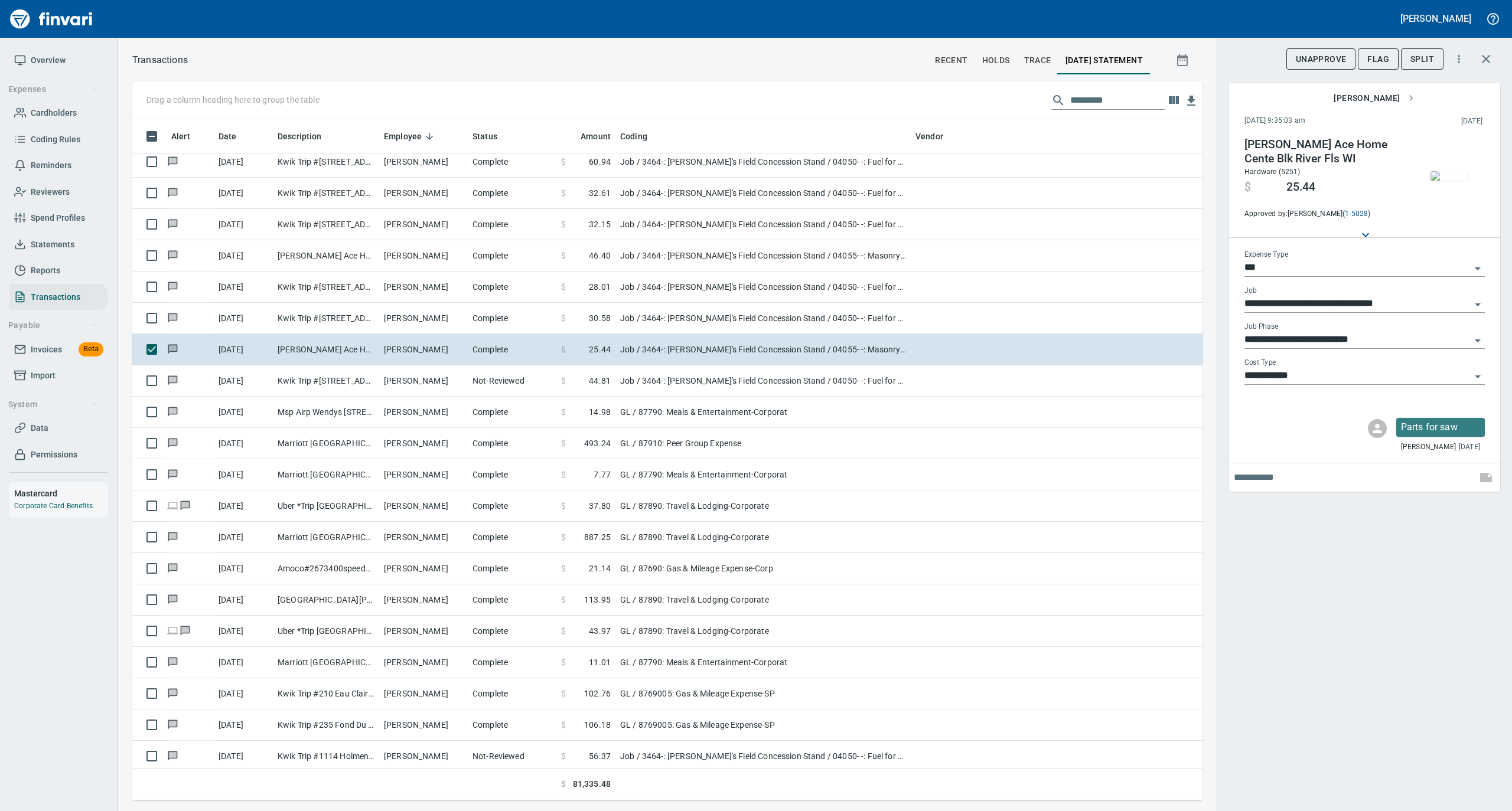
click at [1450, 177] on img "button" at bounding box center [1449, 176] width 38 height 10
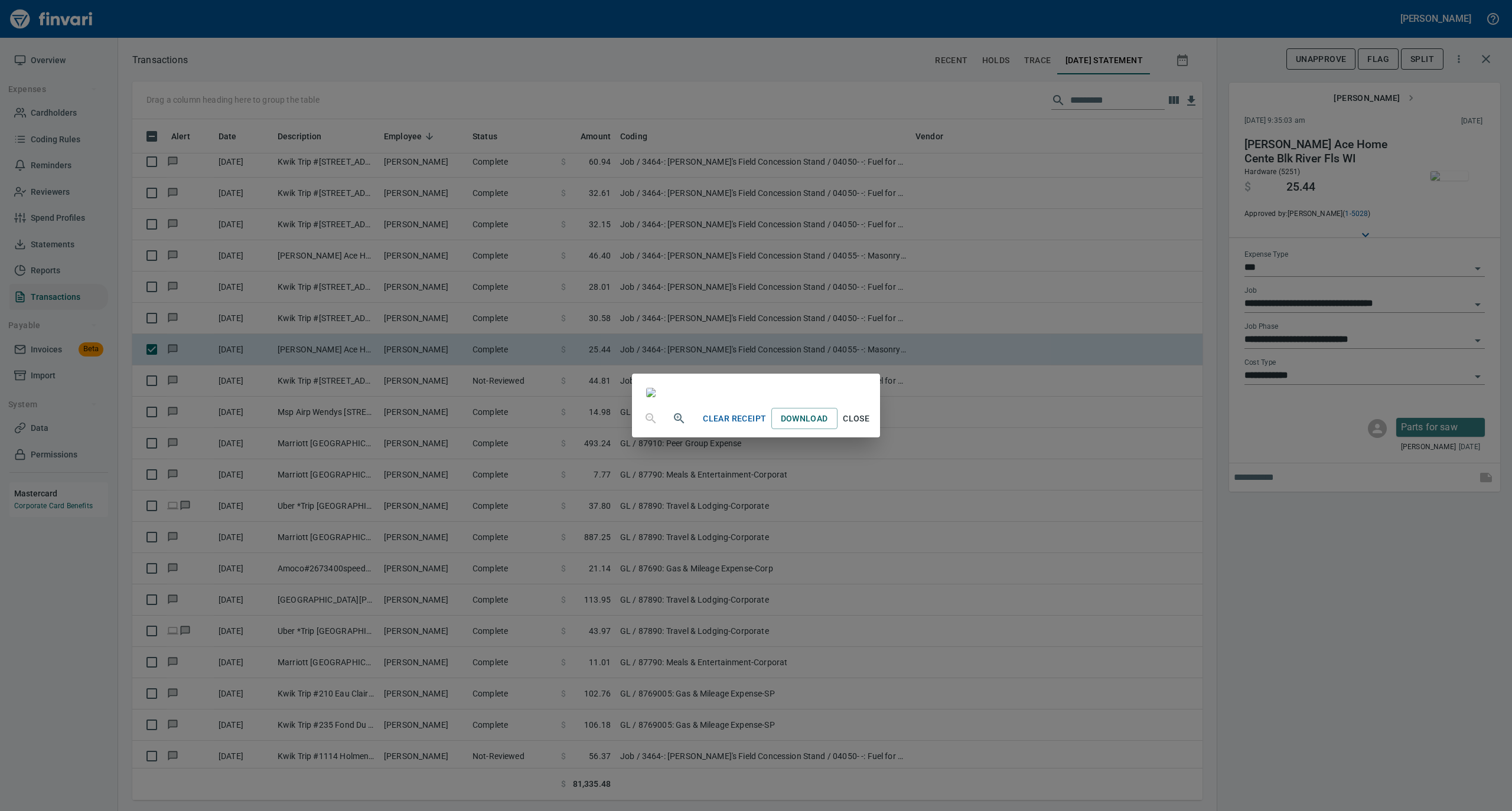
click at [871, 426] on span "Close" at bounding box center [856, 418] width 29 height 14
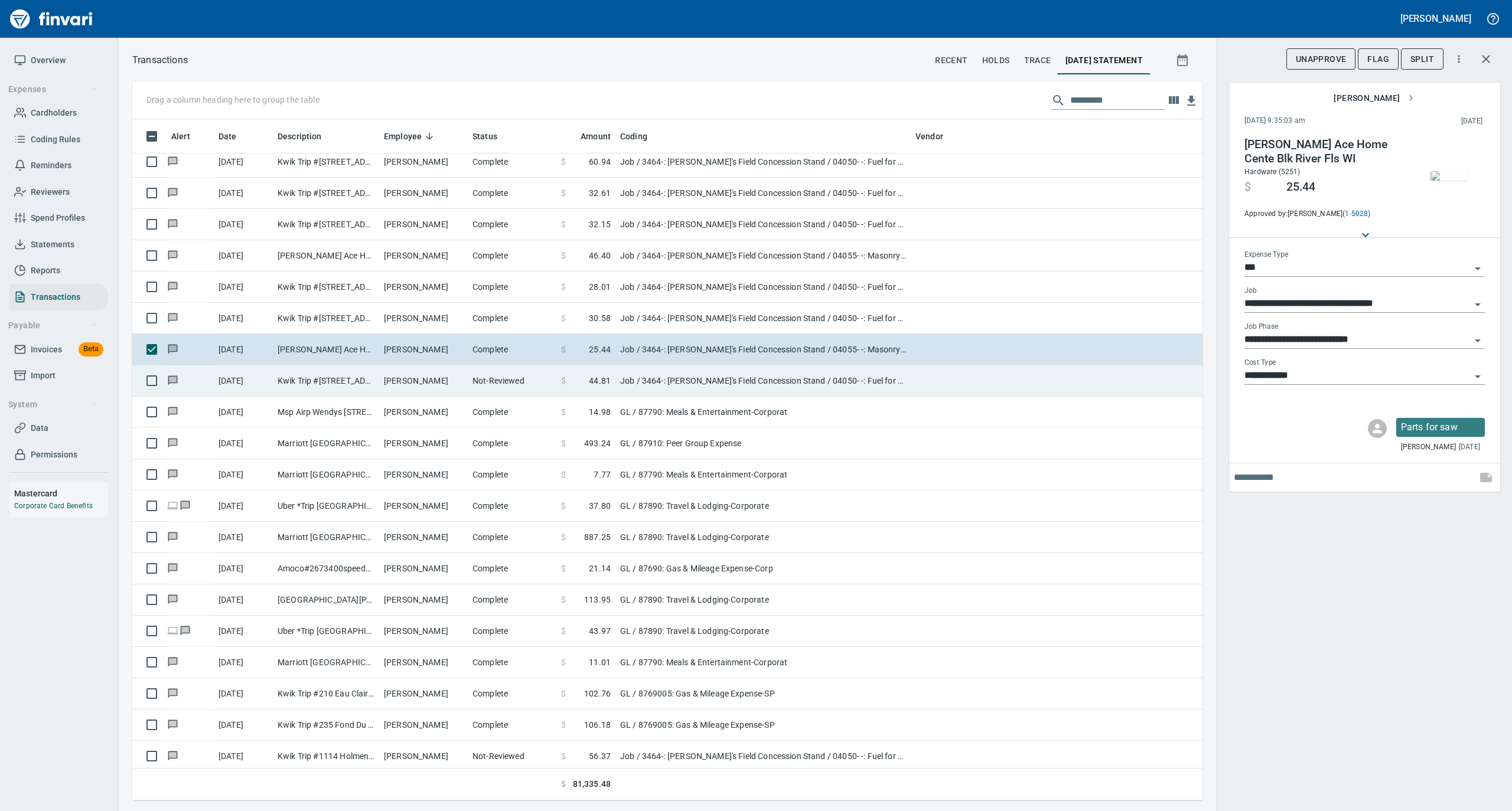
click at [359, 387] on td "Kwik Trip #240 Balck River F WI" at bounding box center [326, 381] width 106 height 31
type input "**********"
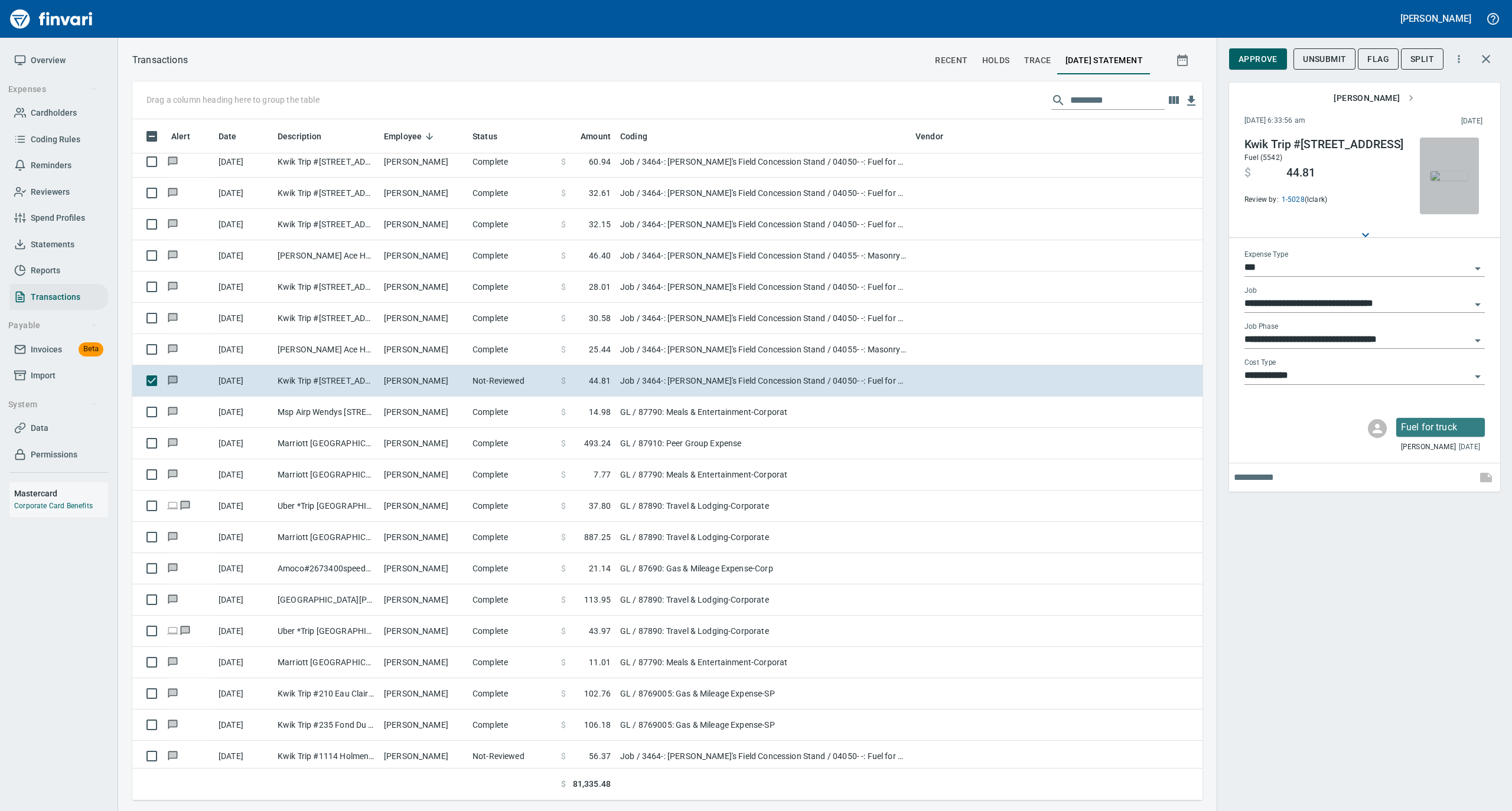
click at [1435, 171] on img "button" at bounding box center [1449, 176] width 38 height 10
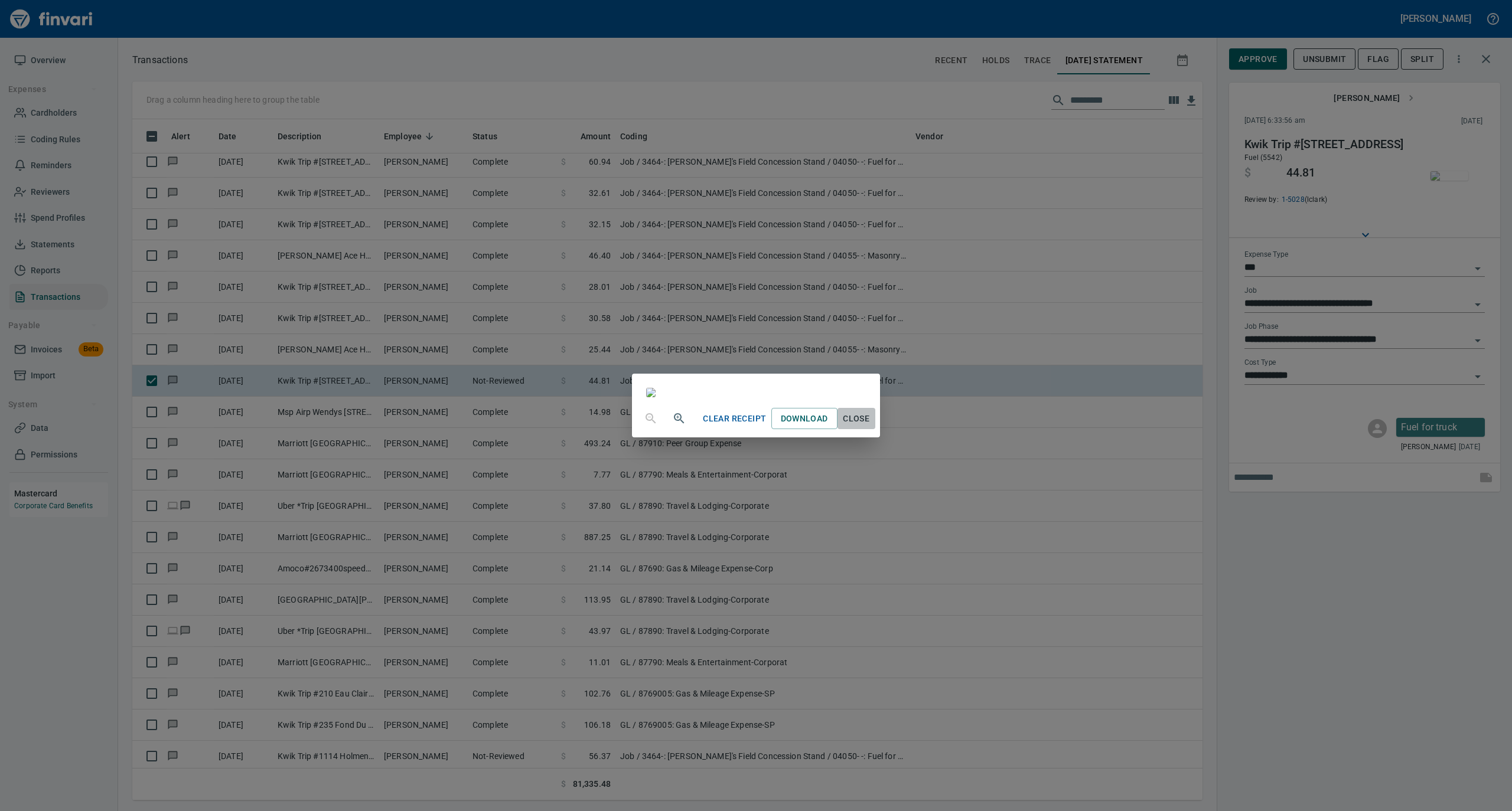
click at [871, 426] on span "Close" at bounding box center [856, 418] width 29 height 14
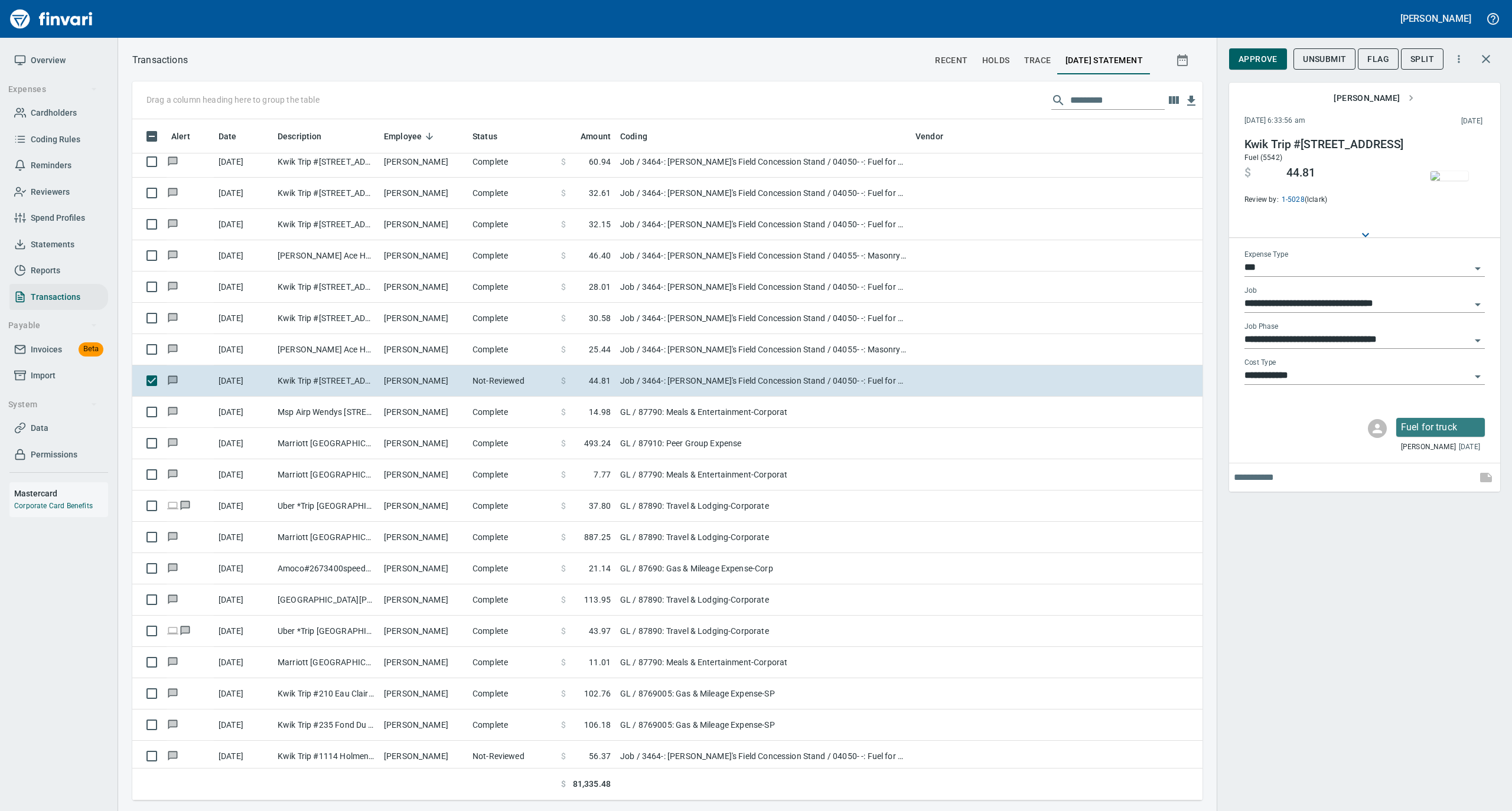
click at [1259, 62] on span "Approve" at bounding box center [1257, 58] width 39 height 14
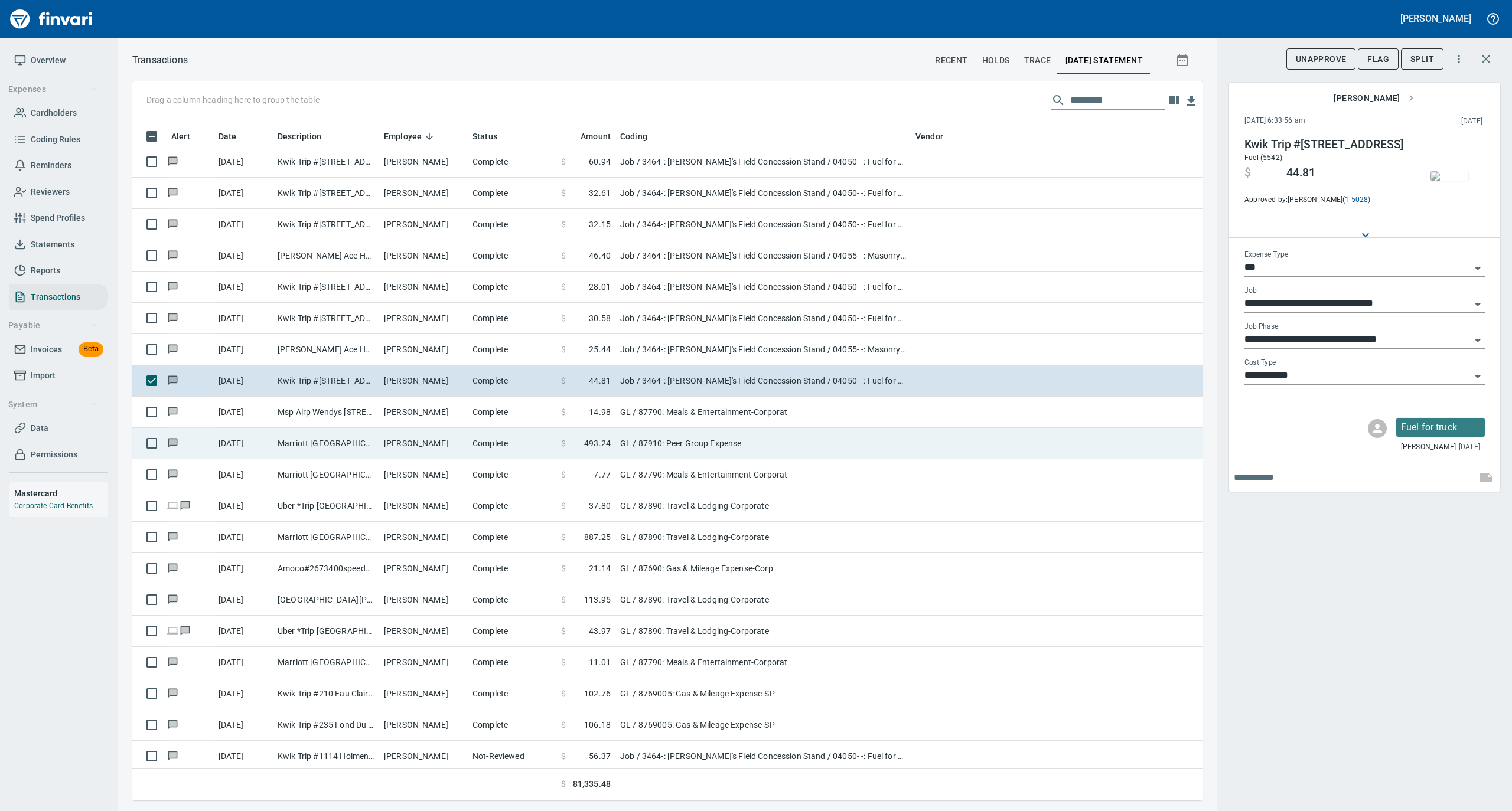
scroll to position [669, 1046]
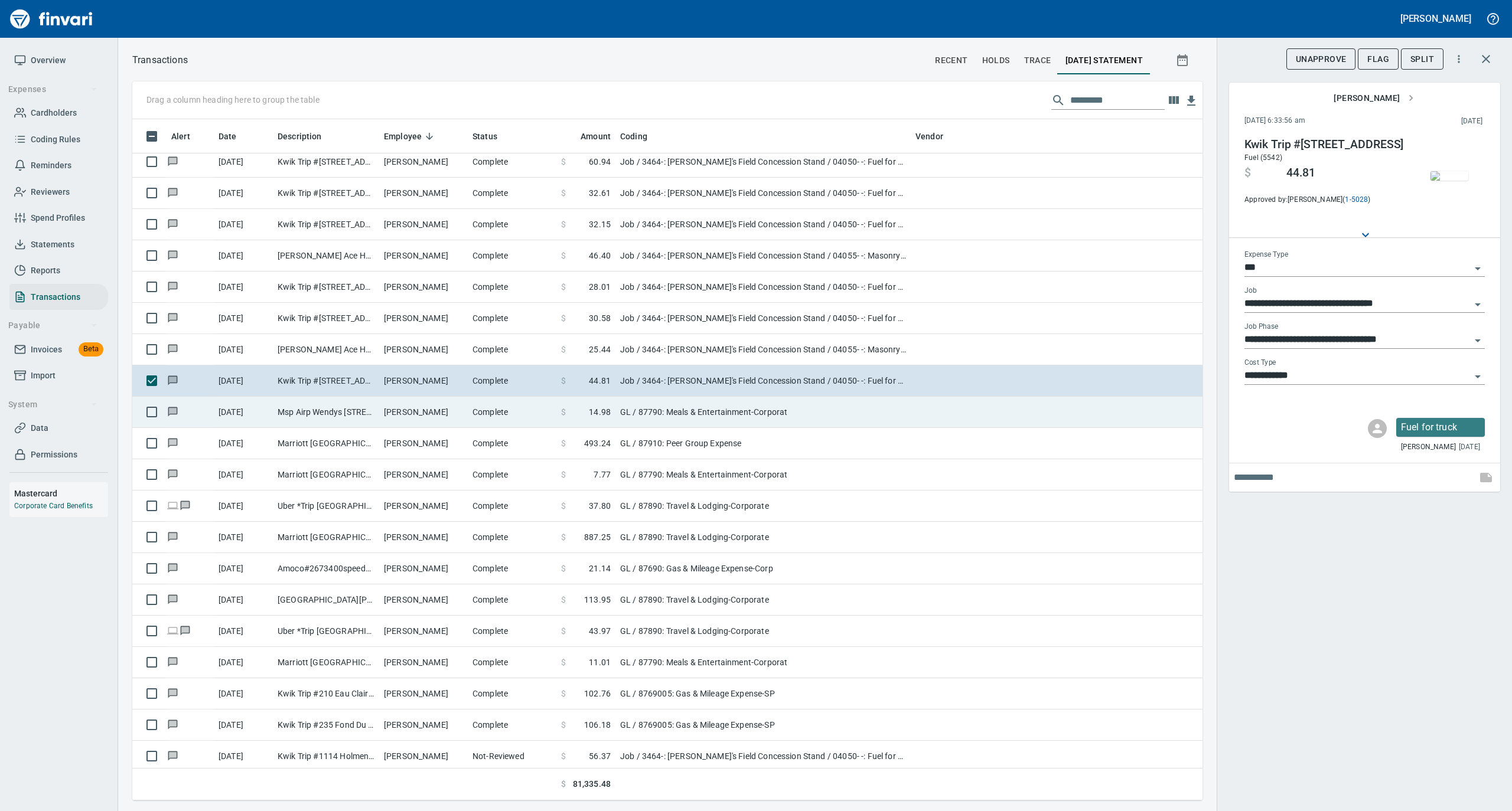
click at [487, 419] on td "Complete" at bounding box center [512, 412] width 89 height 31
type input "**"
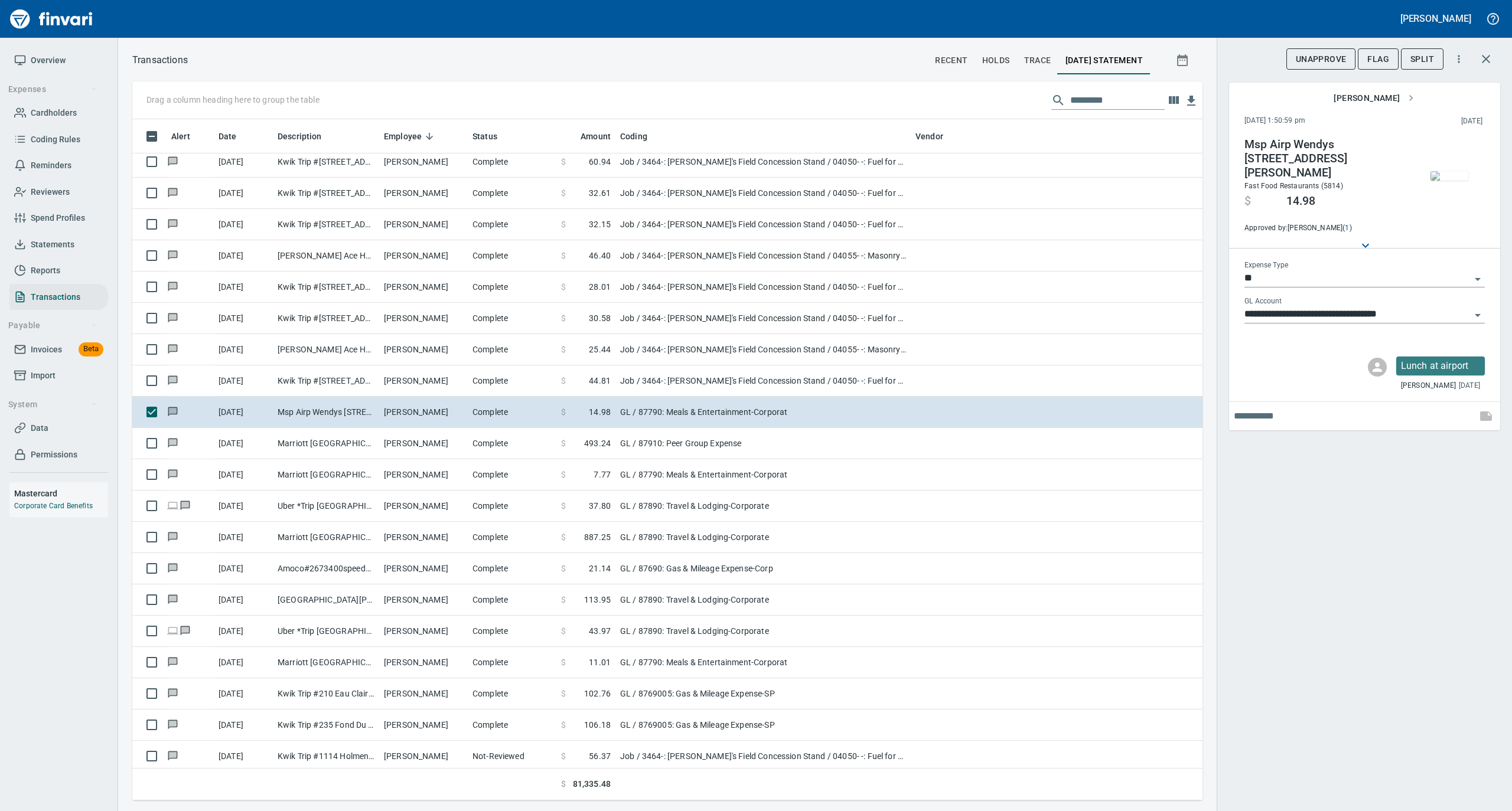
click at [1453, 178] on img "button" at bounding box center [1449, 176] width 38 height 10
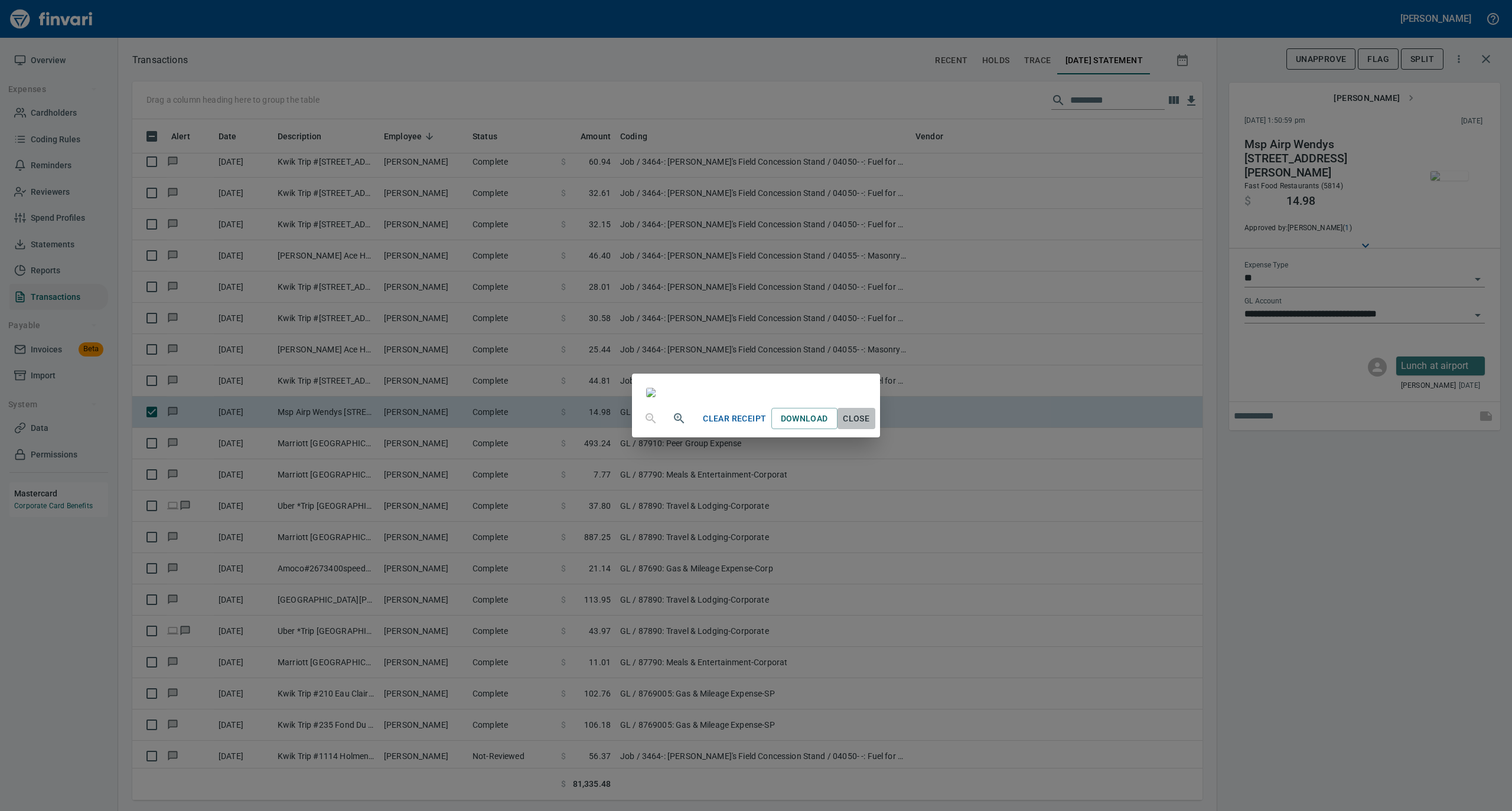
click at [875, 429] on button "Close" at bounding box center [856, 418] width 38 height 22
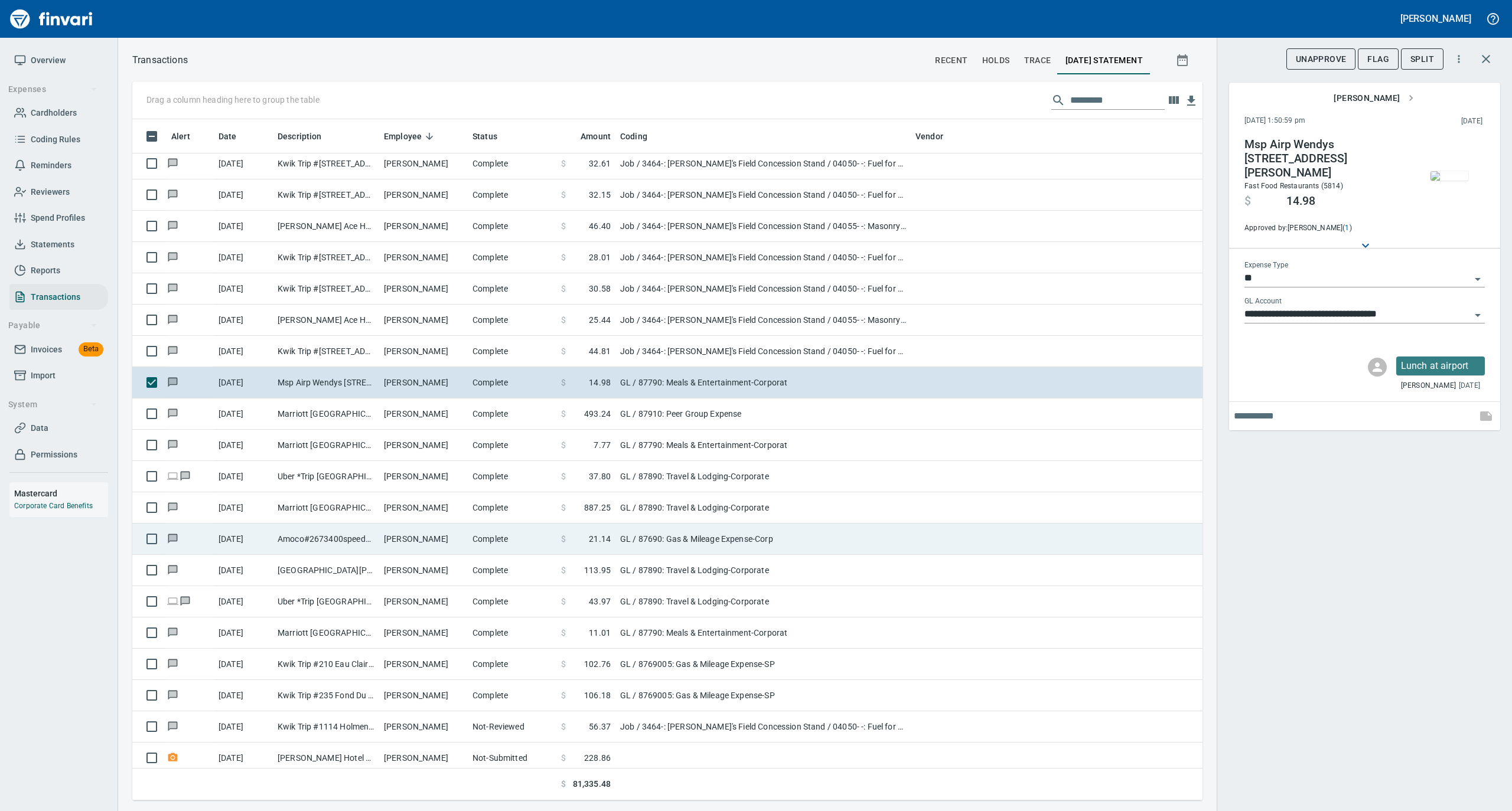
scroll to position [3383, 0]
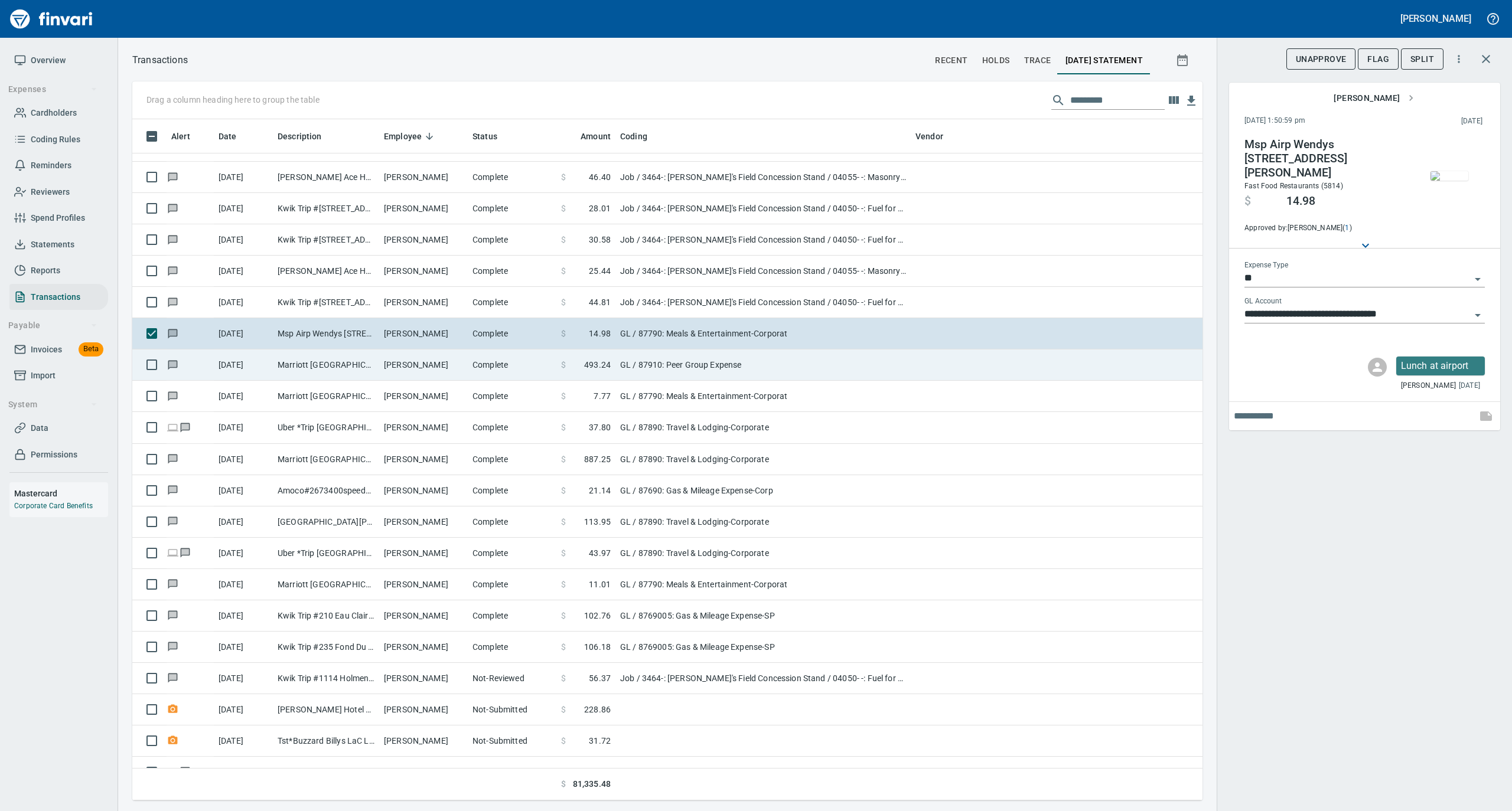
click at [496, 370] on td "Complete" at bounding box center [512, 364] width 89 height 31
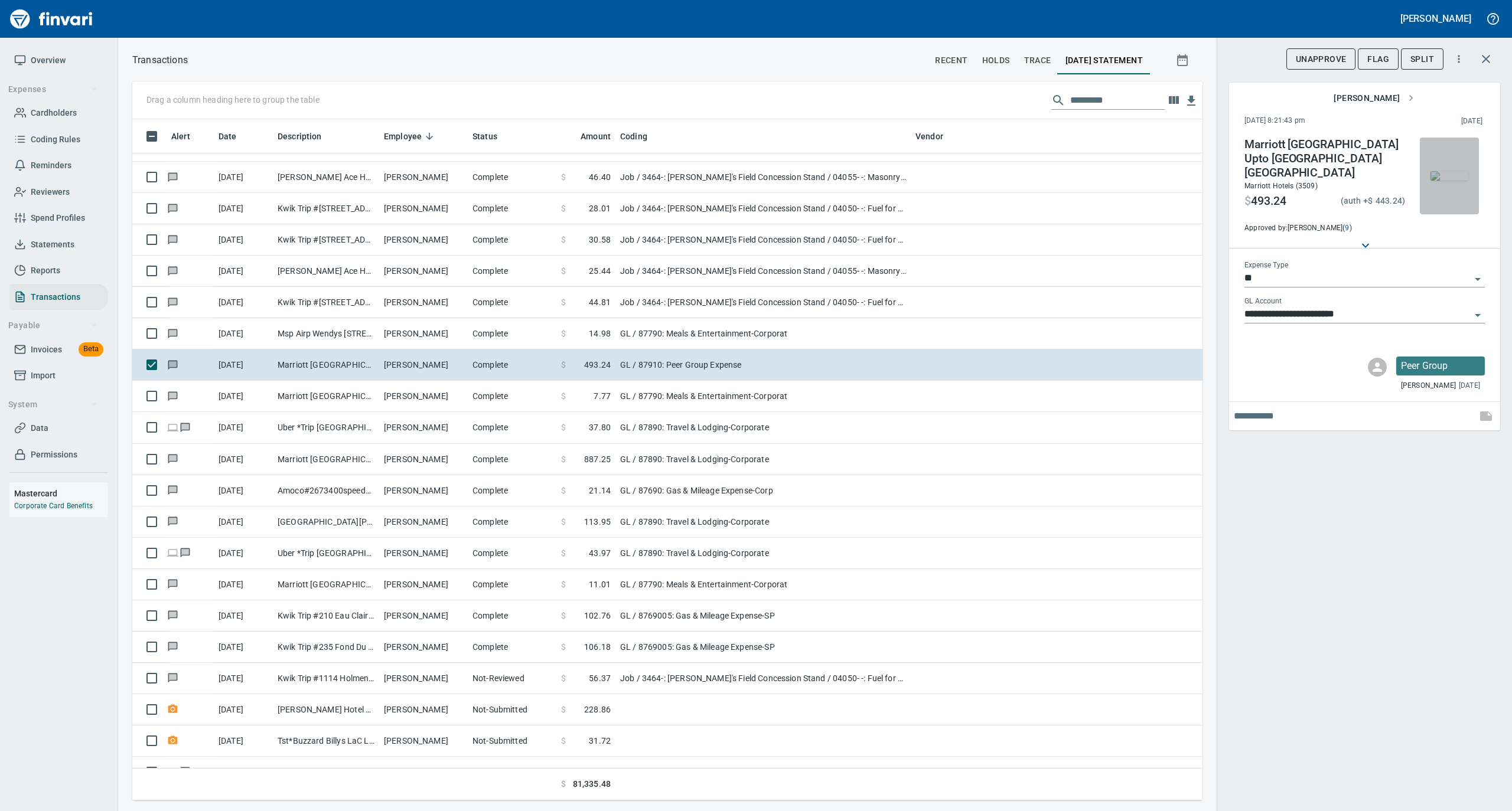
click at [1451, 173] on img "button" at bounding box center [1449, 176] width 38 height 10
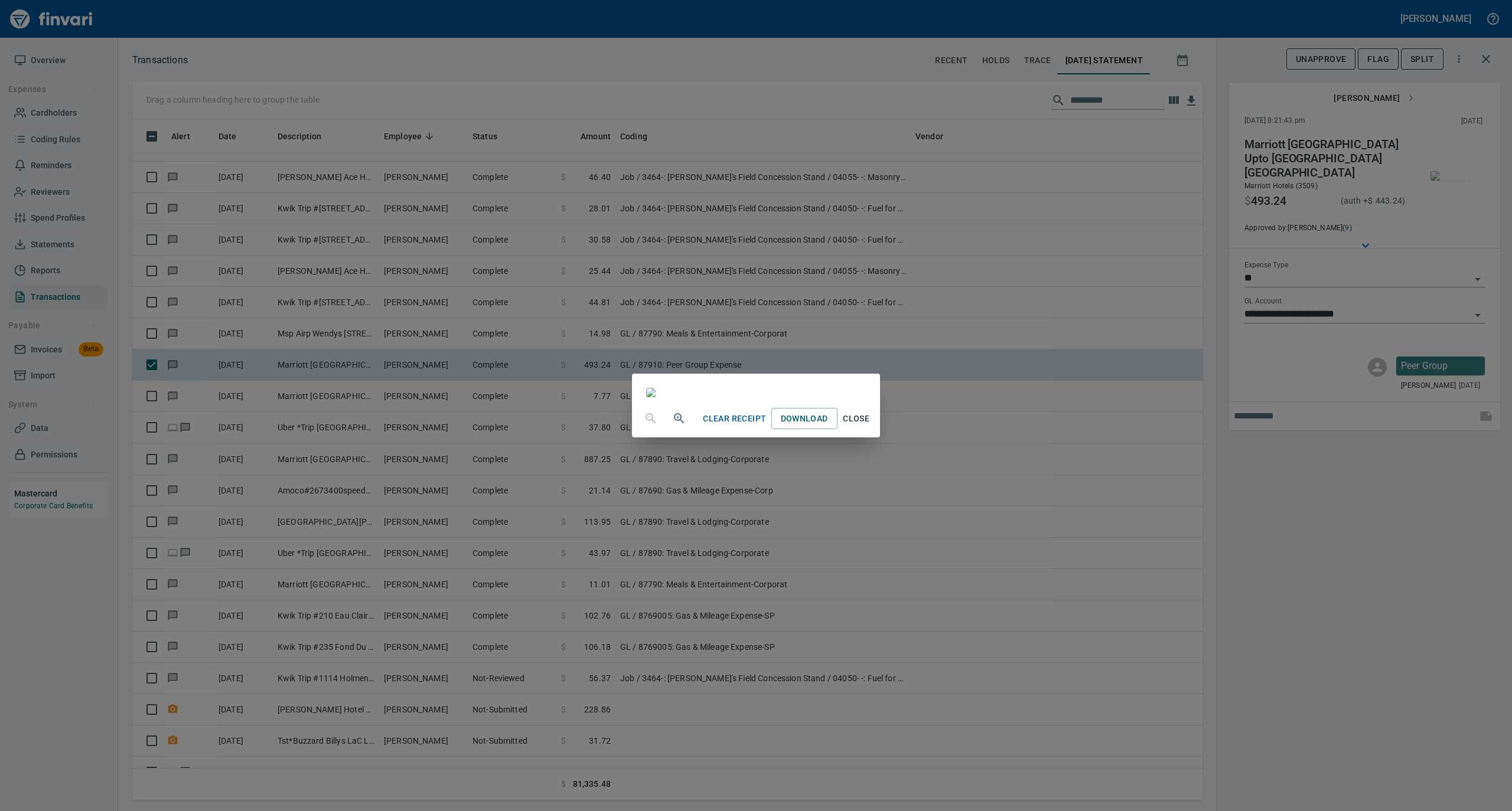
click at [871, 426] on span "Close" at bounding box center [856, 418] width 29 height 14
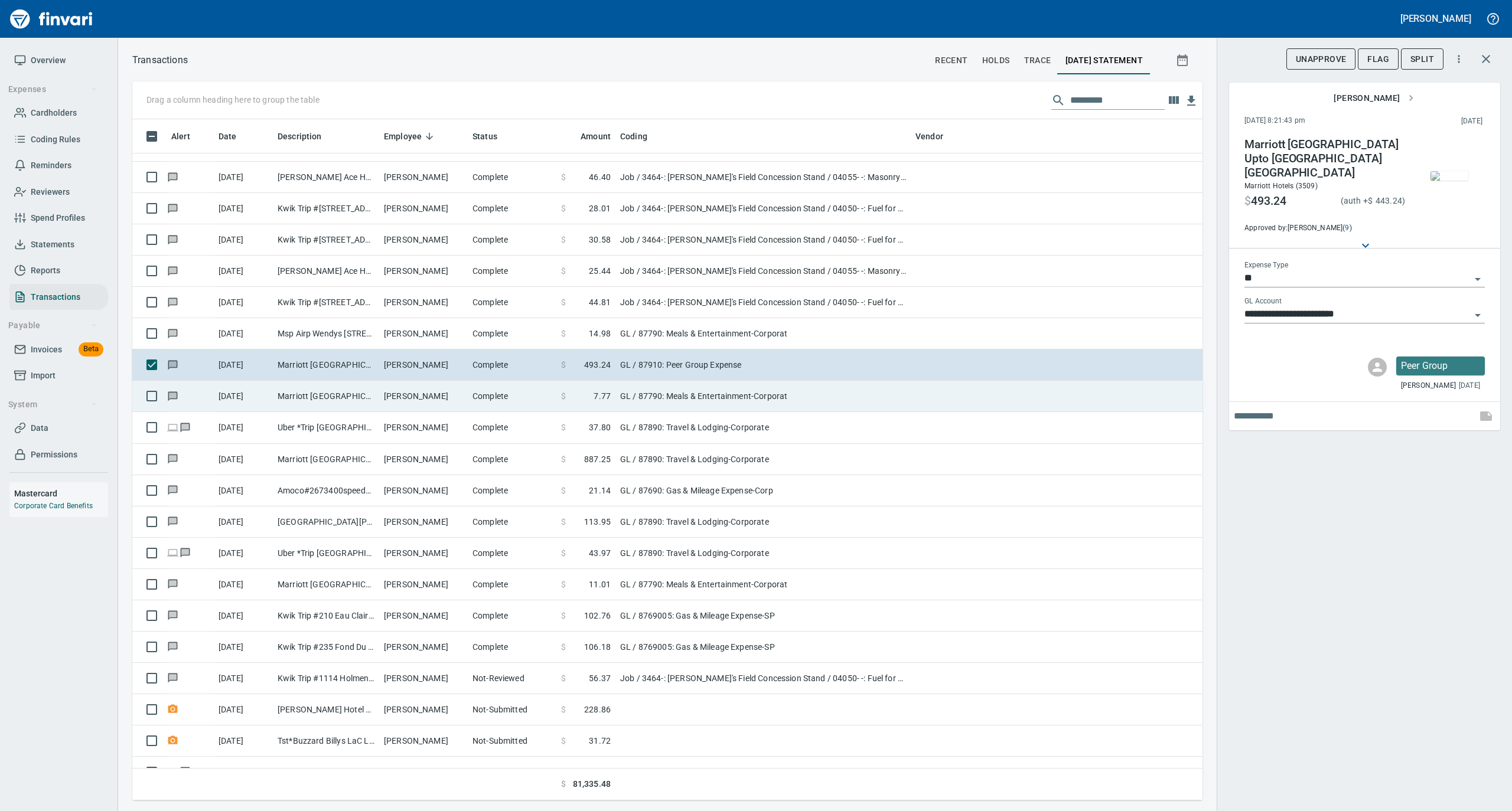
click at [467, 398] on td "Michael Shea" at bounding box center [423, 396] width 89 height 31
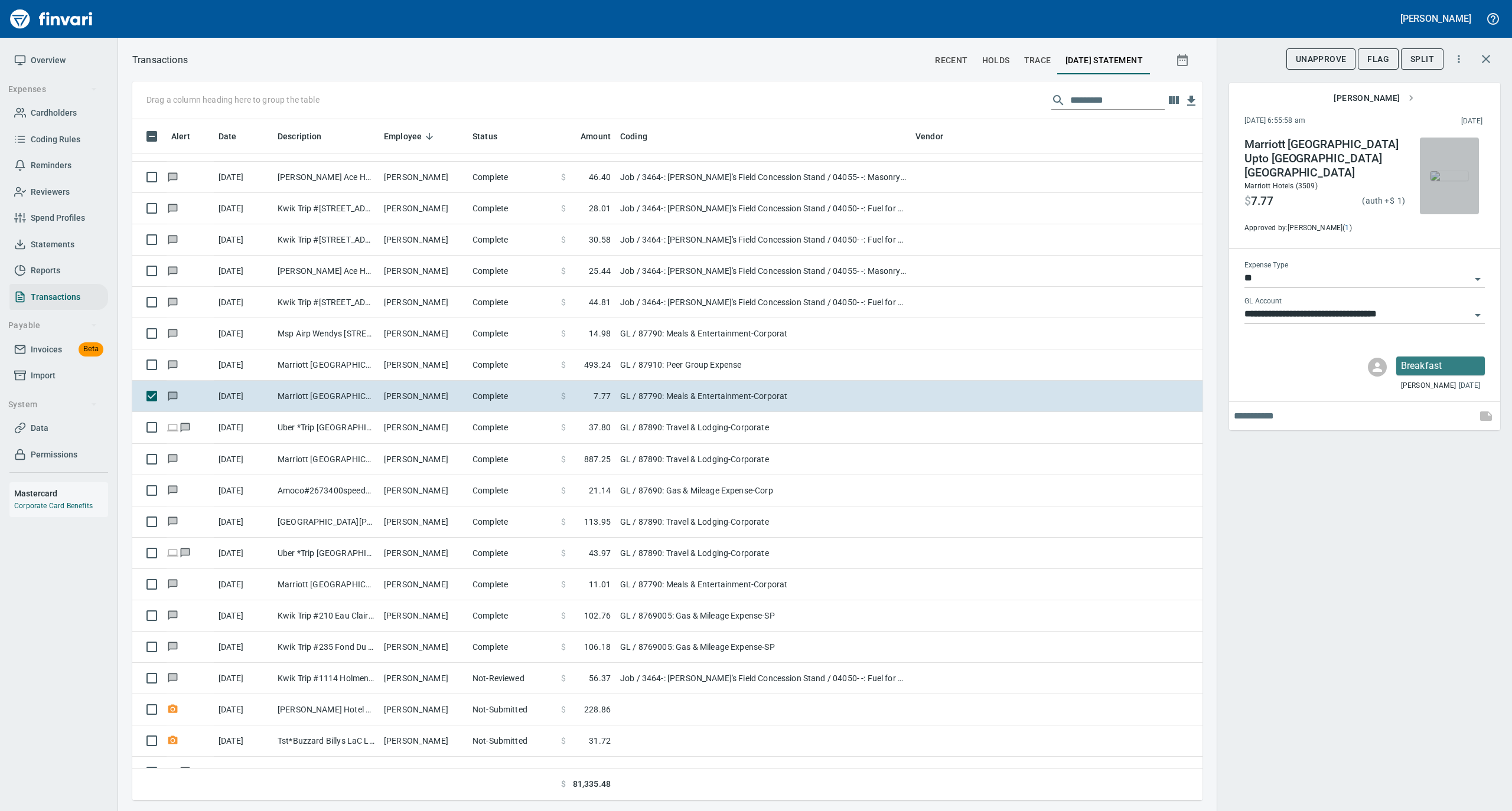
click at [1445, 176] on img "button" at bounding box center [1449, 176] width 38 height 10
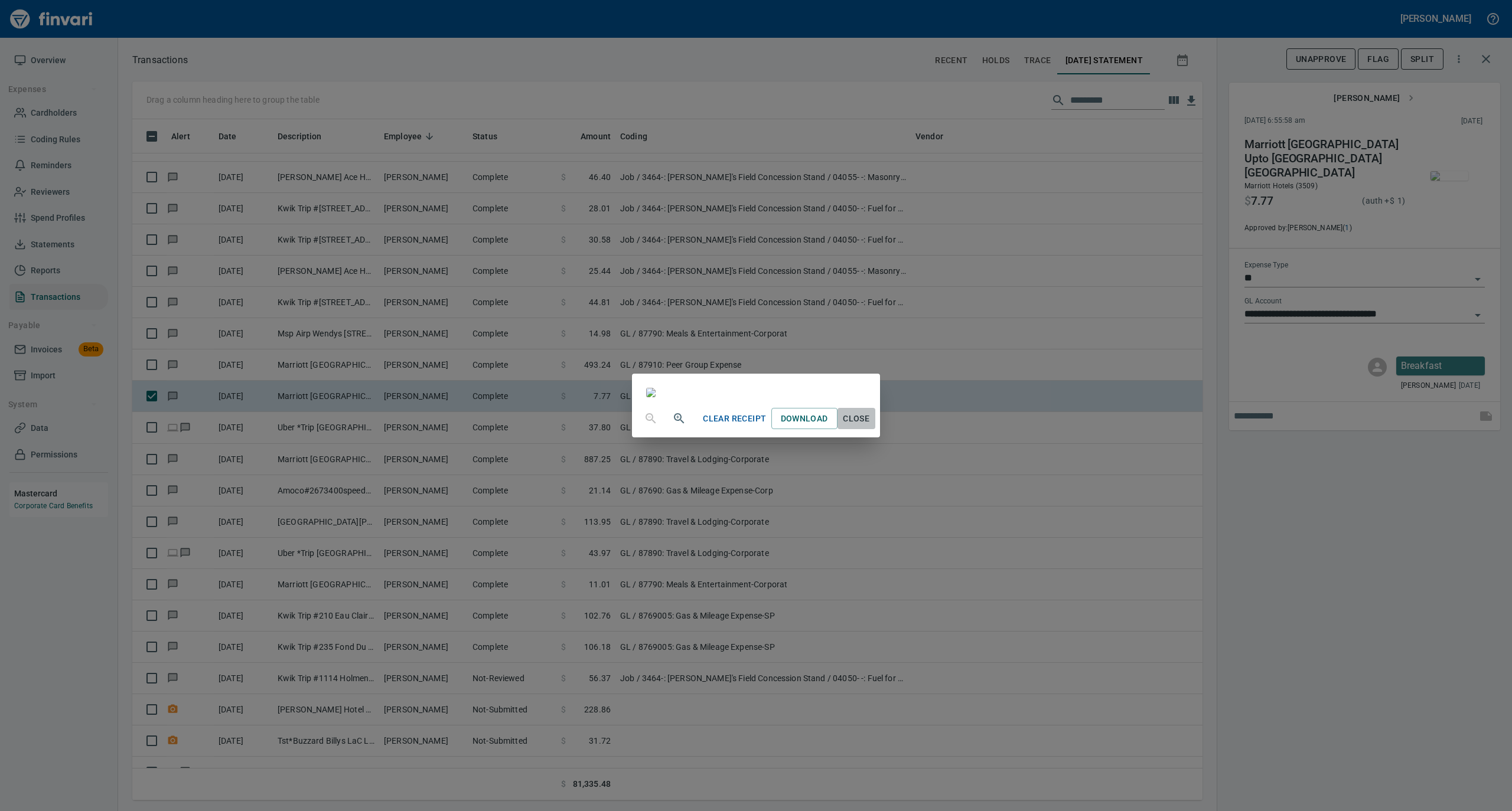
click at [871, 426] on span "Close" at bounding box center [856, 418] width 29 height 14
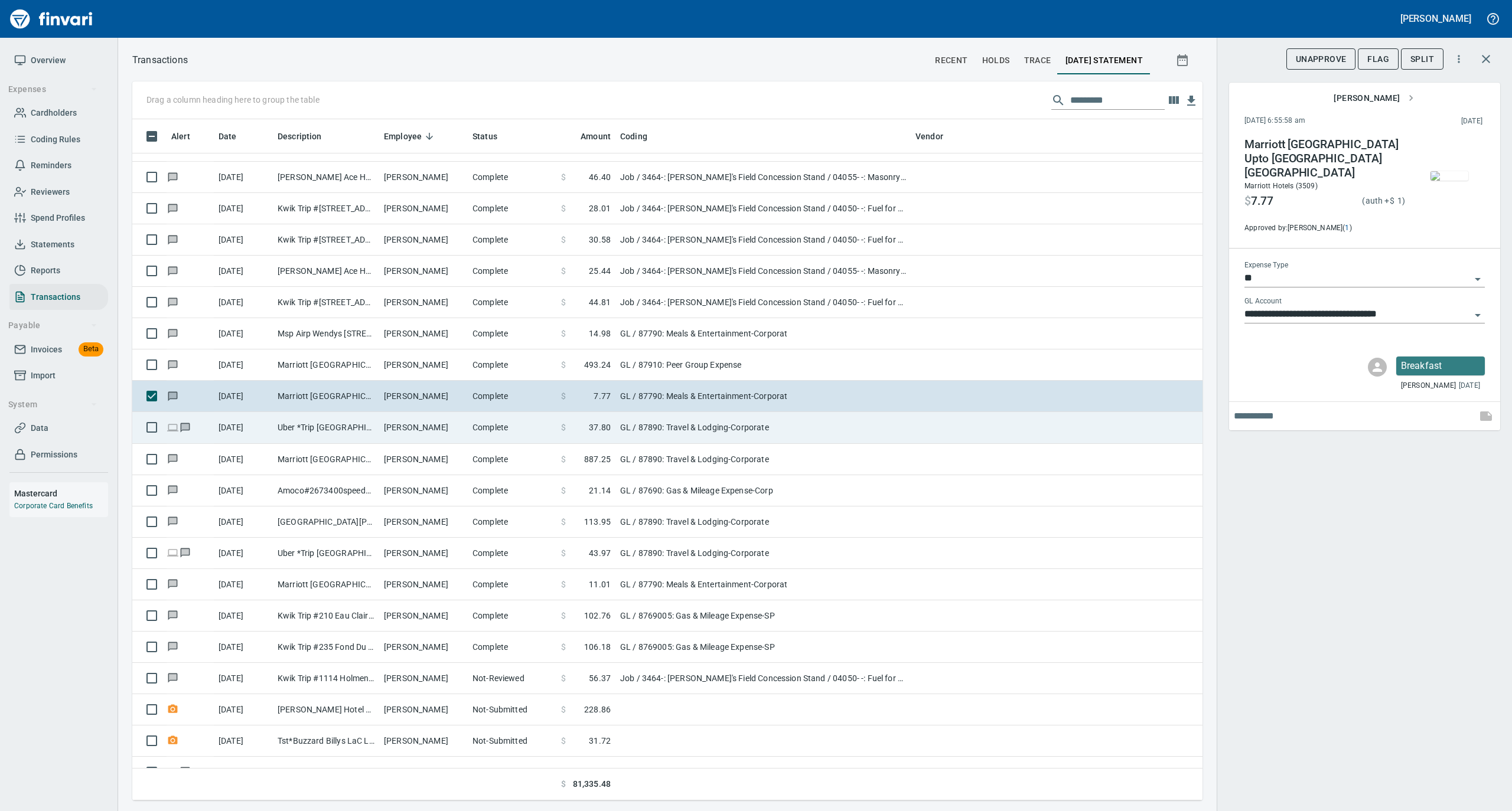
click at [397, 432] on td "Michael Shea" at bounding box center [423, 427] width 89 height 31
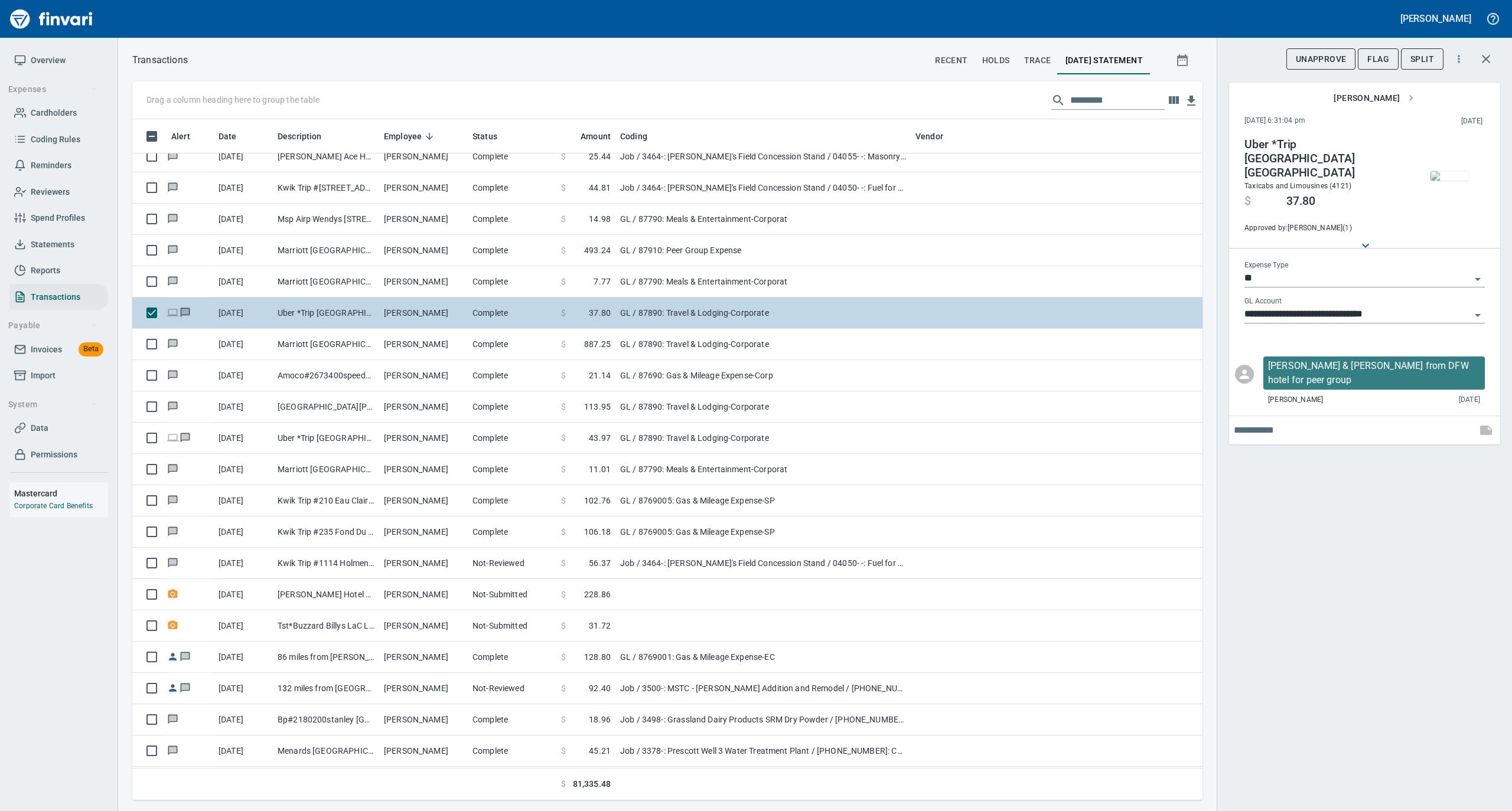
scroll to position [3541, 0]
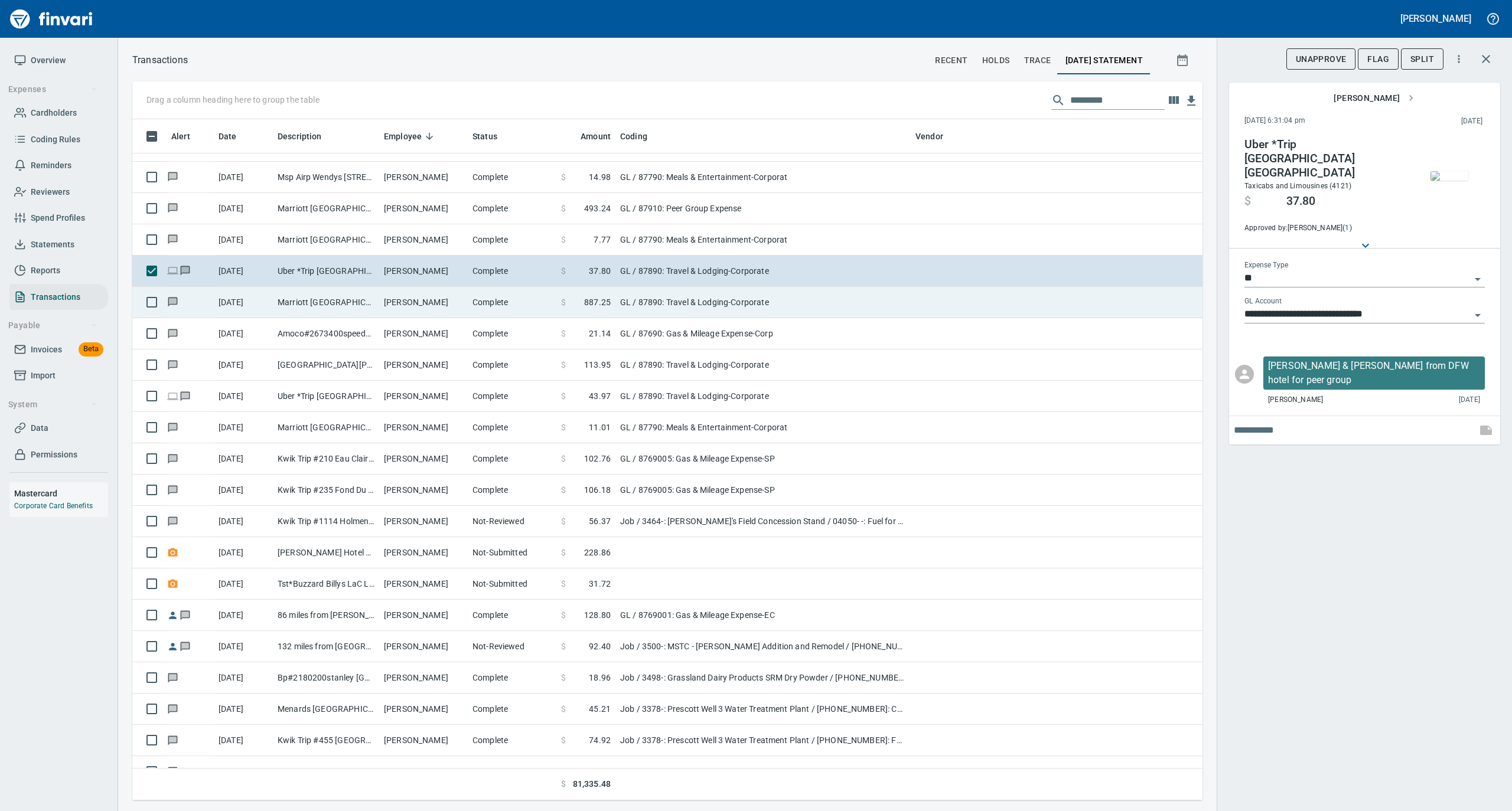
click at [425, 304] on td "Michael Shea" at bounding box center [423, 302] width 89 height 31
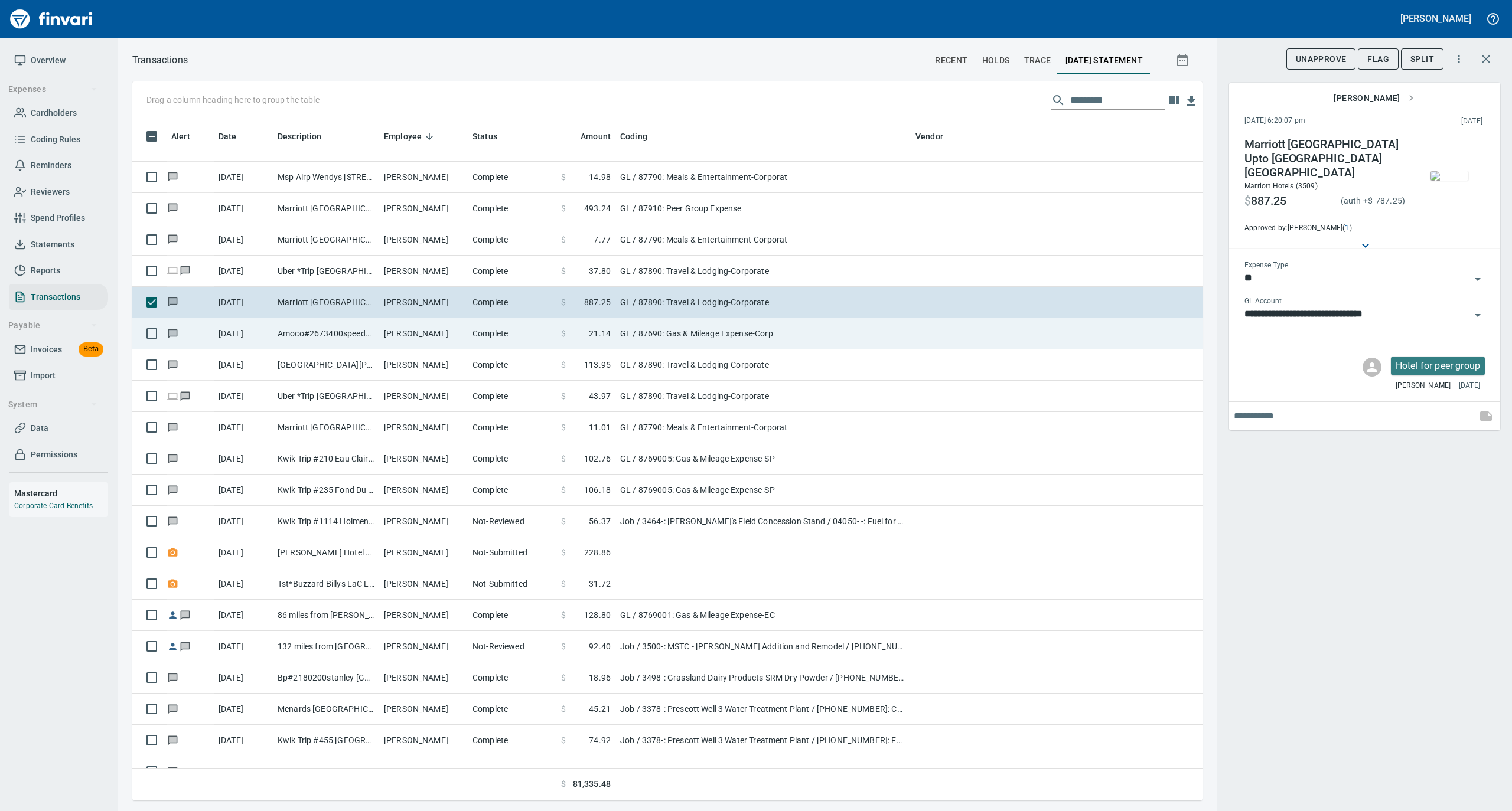
click at [416, 334] on td "Michael Shea" at bounding box center [423, 333] width 89 height 31
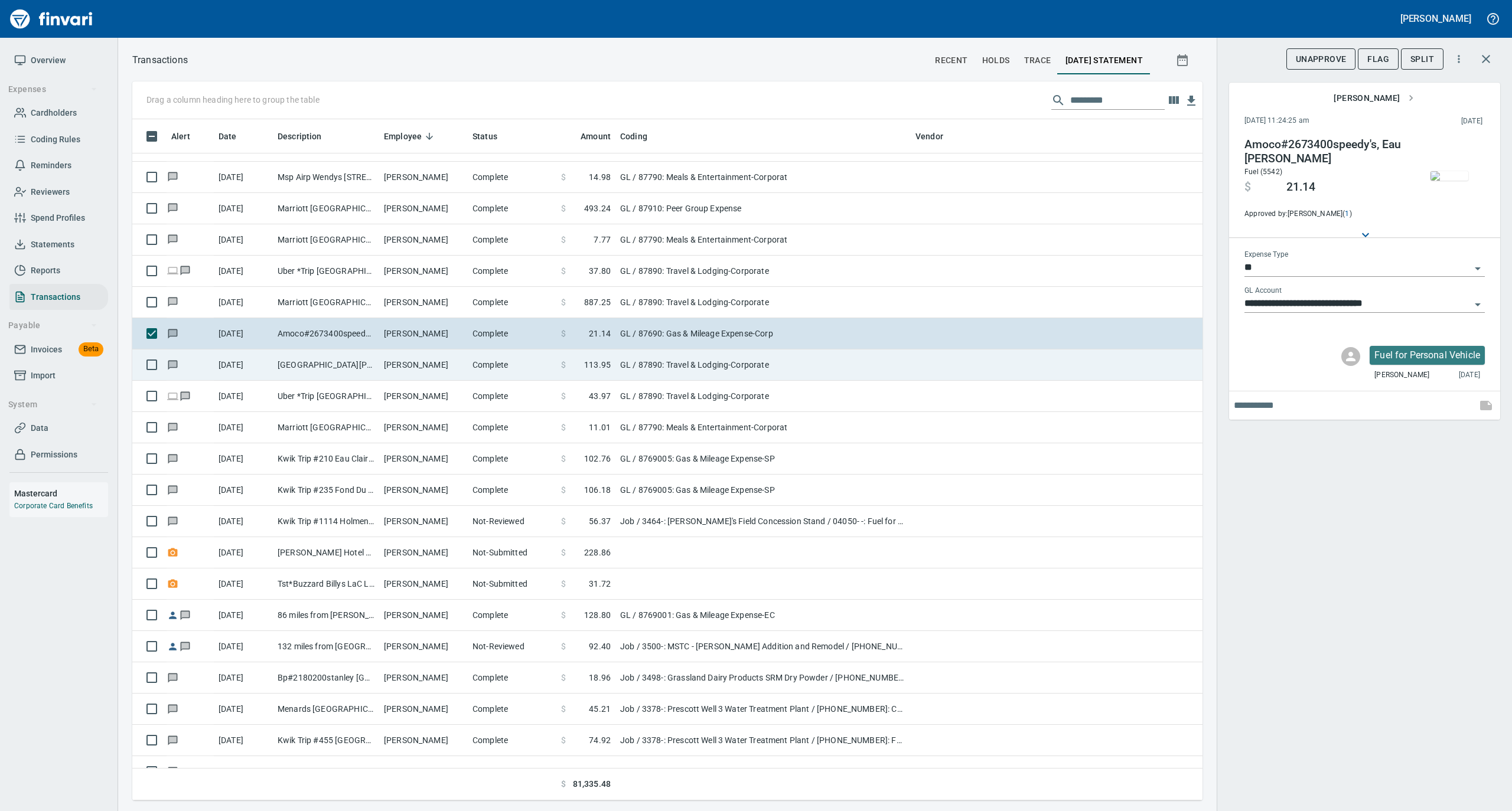
click at [410, 366] on td "Michael Shea" at bounding box center [423, 364] width 89 height 31
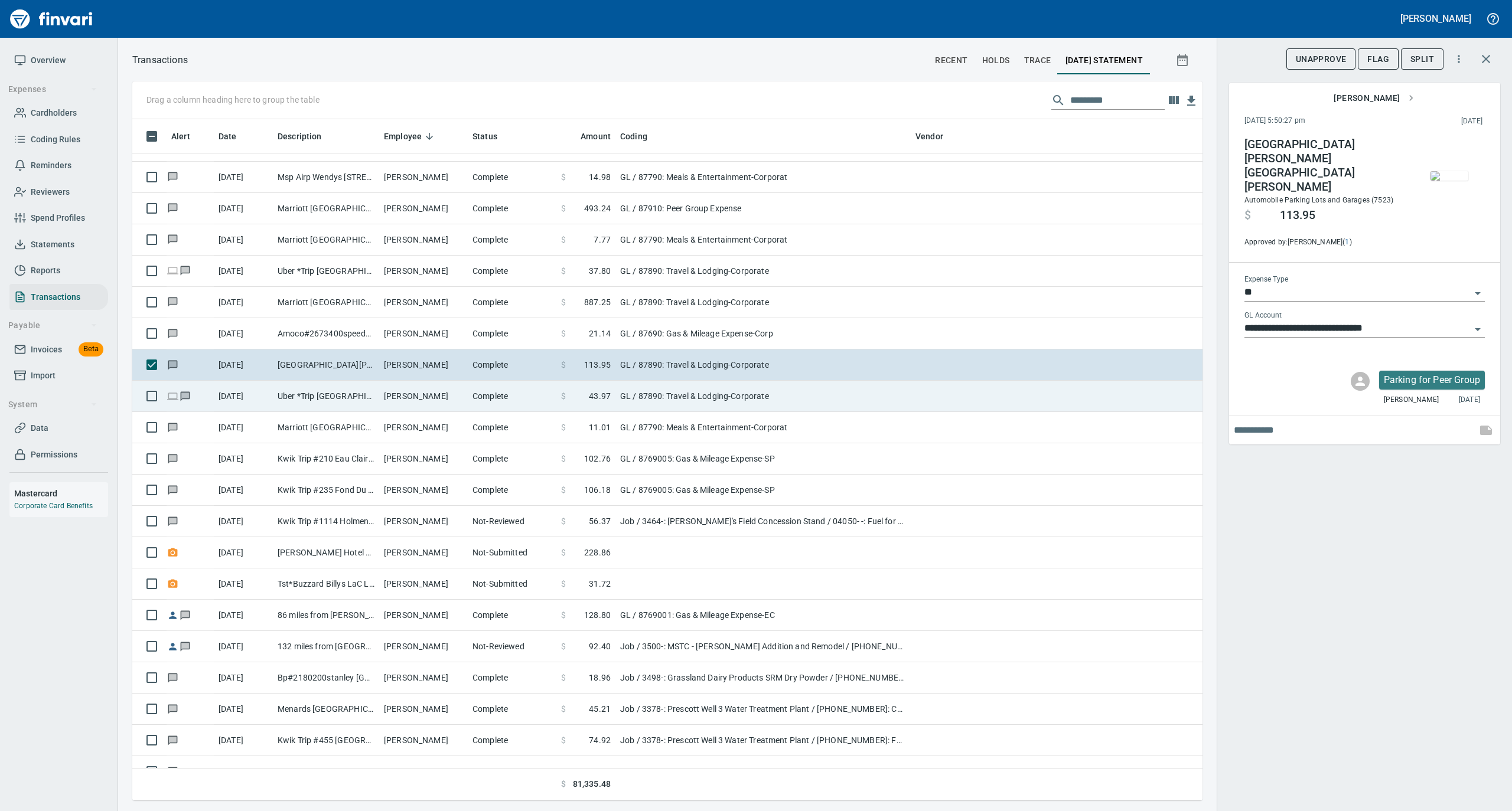
click at [405, 392] on td "Michael Shea" at bounding box center [423, 396] width 89 height 31
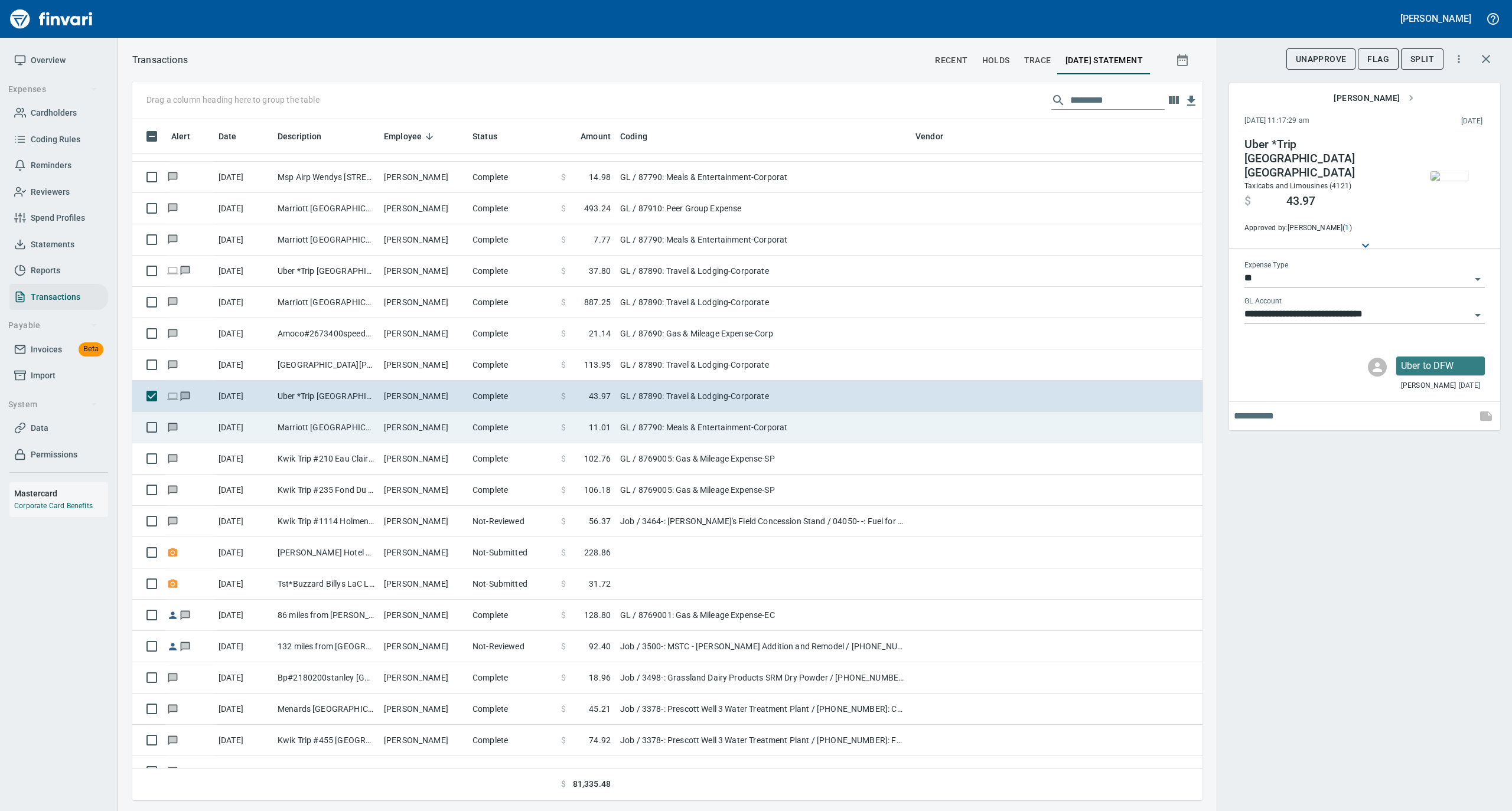
click at [405, 420] on td "Michael Shea" at bounding box center [423, 427] width 89 height 31
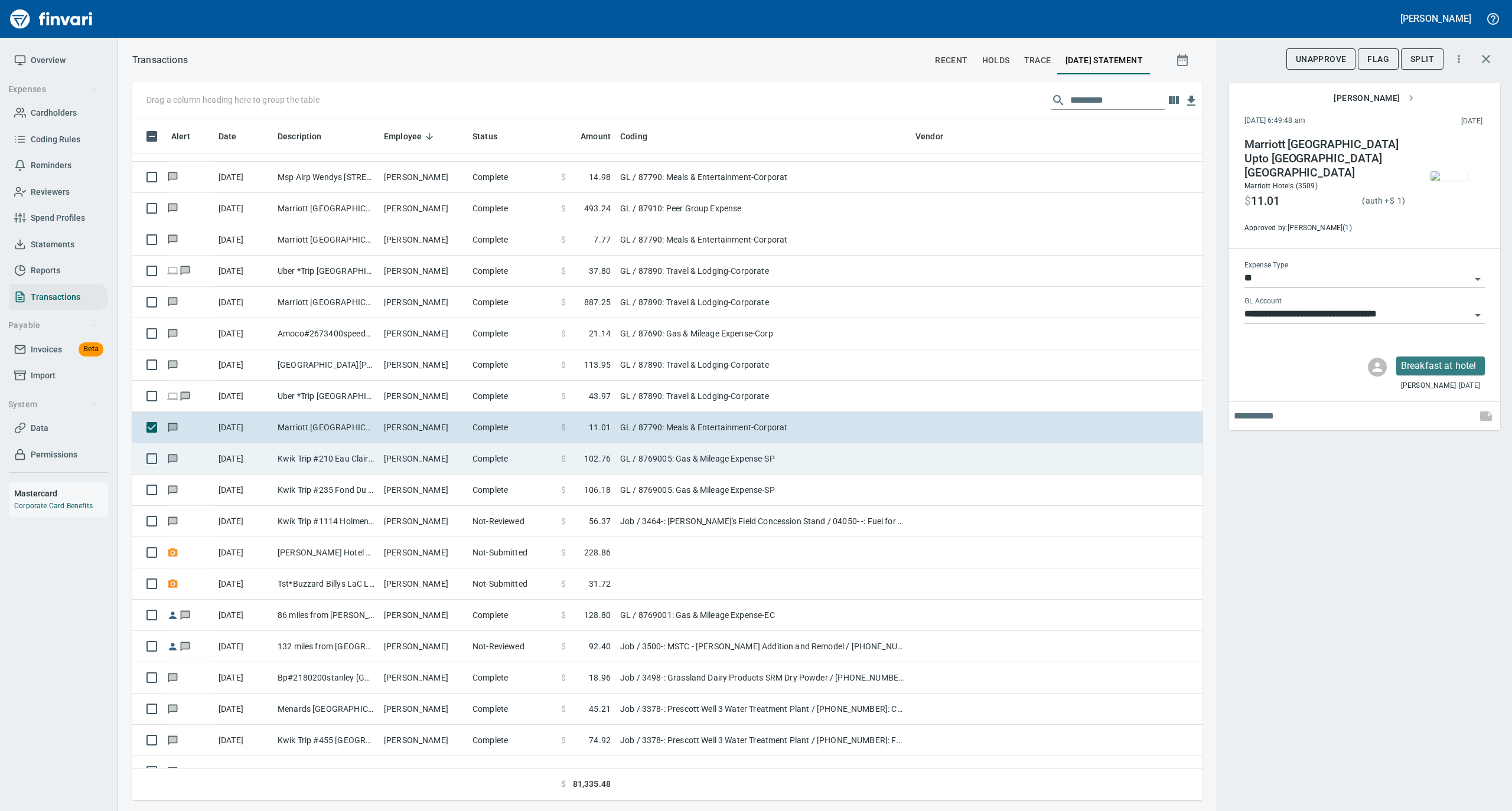
click at [410, 457] on td "Michael Seichter" at bounding box center [423, 459] width 89 height 31
type input "**********"
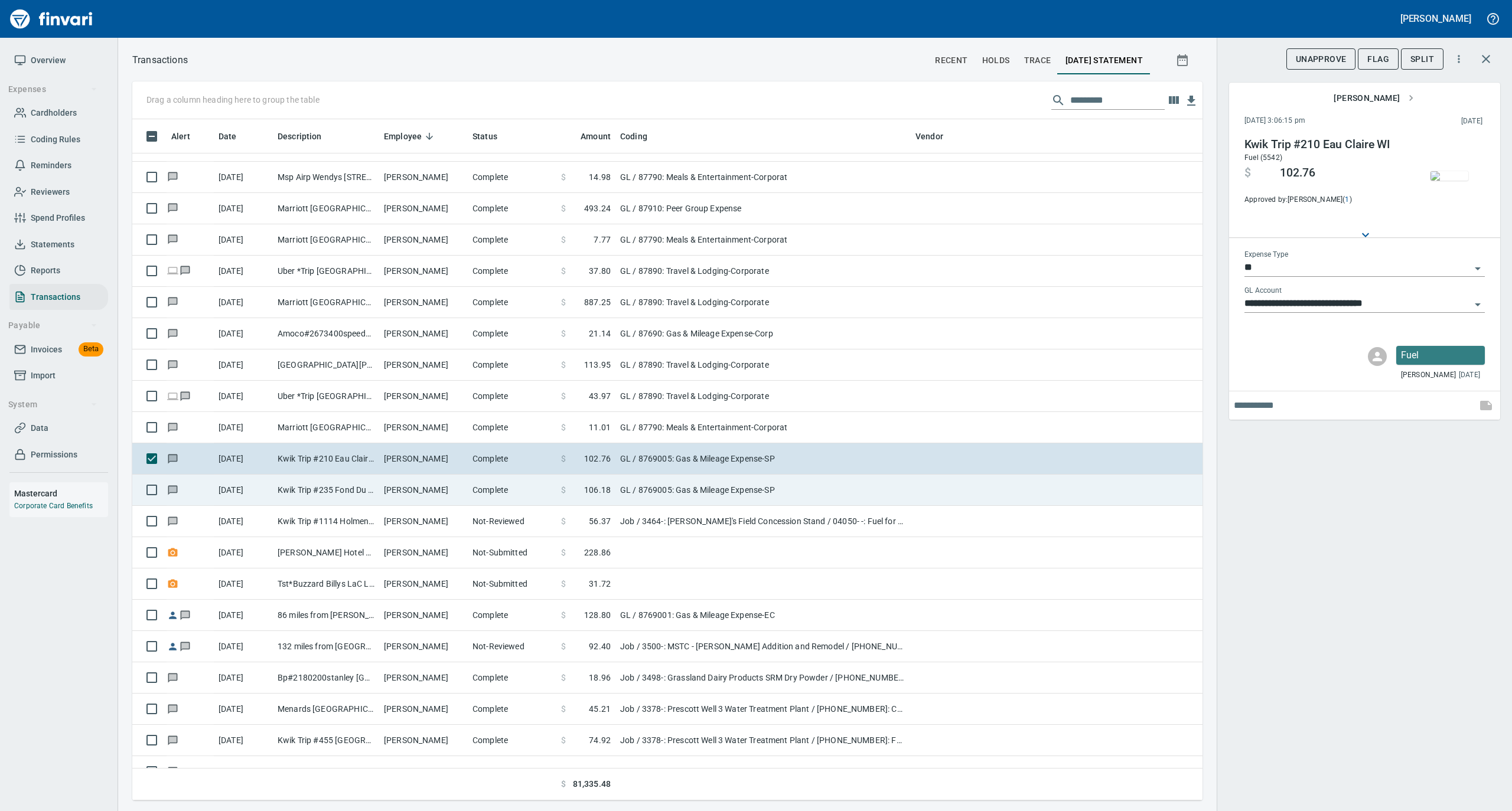
click at [420, 491] on td "Michael Seichter" at bounding box center [423, 489] width 89 height 31
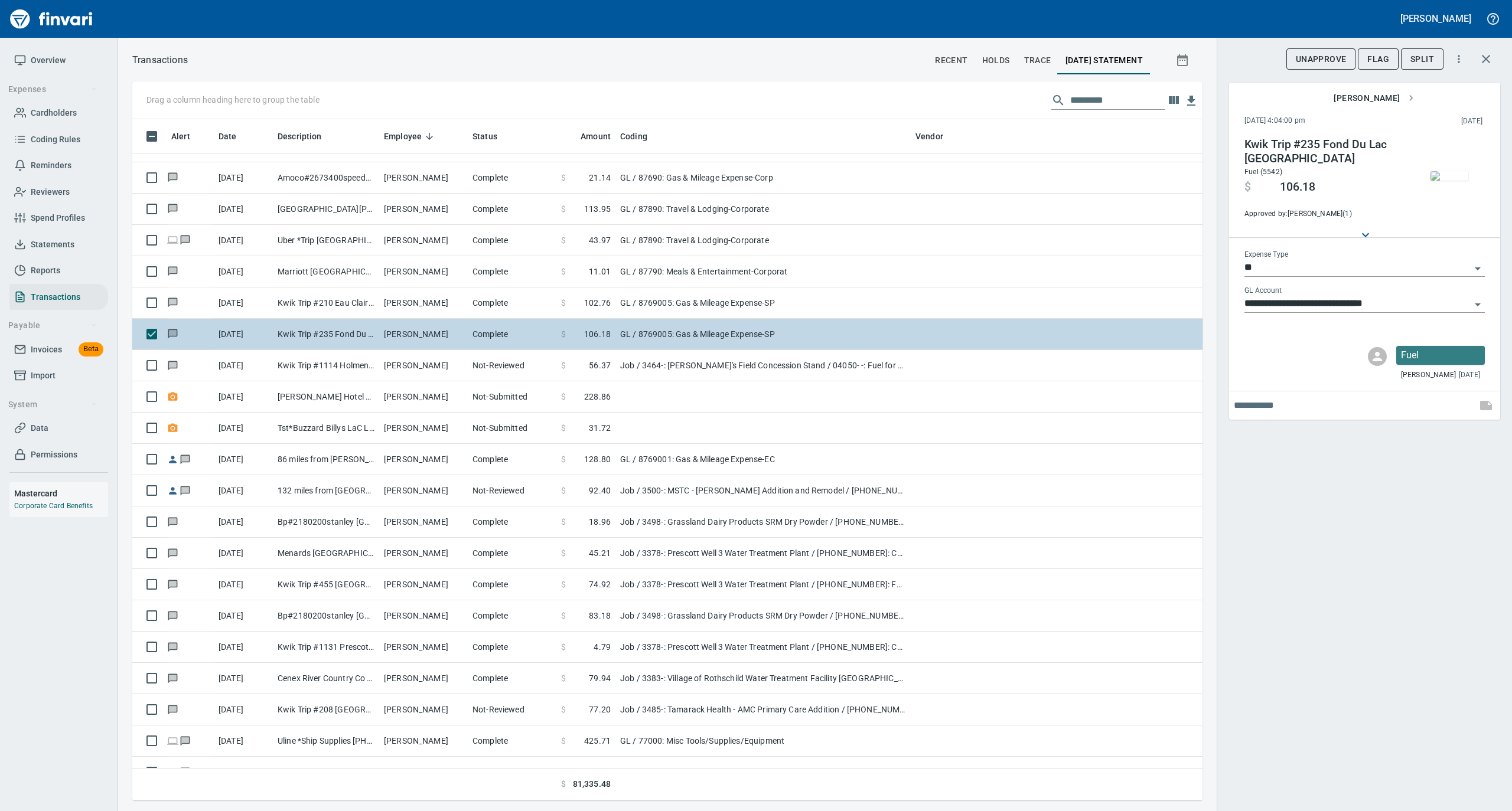
scroll to position [3777, 0]
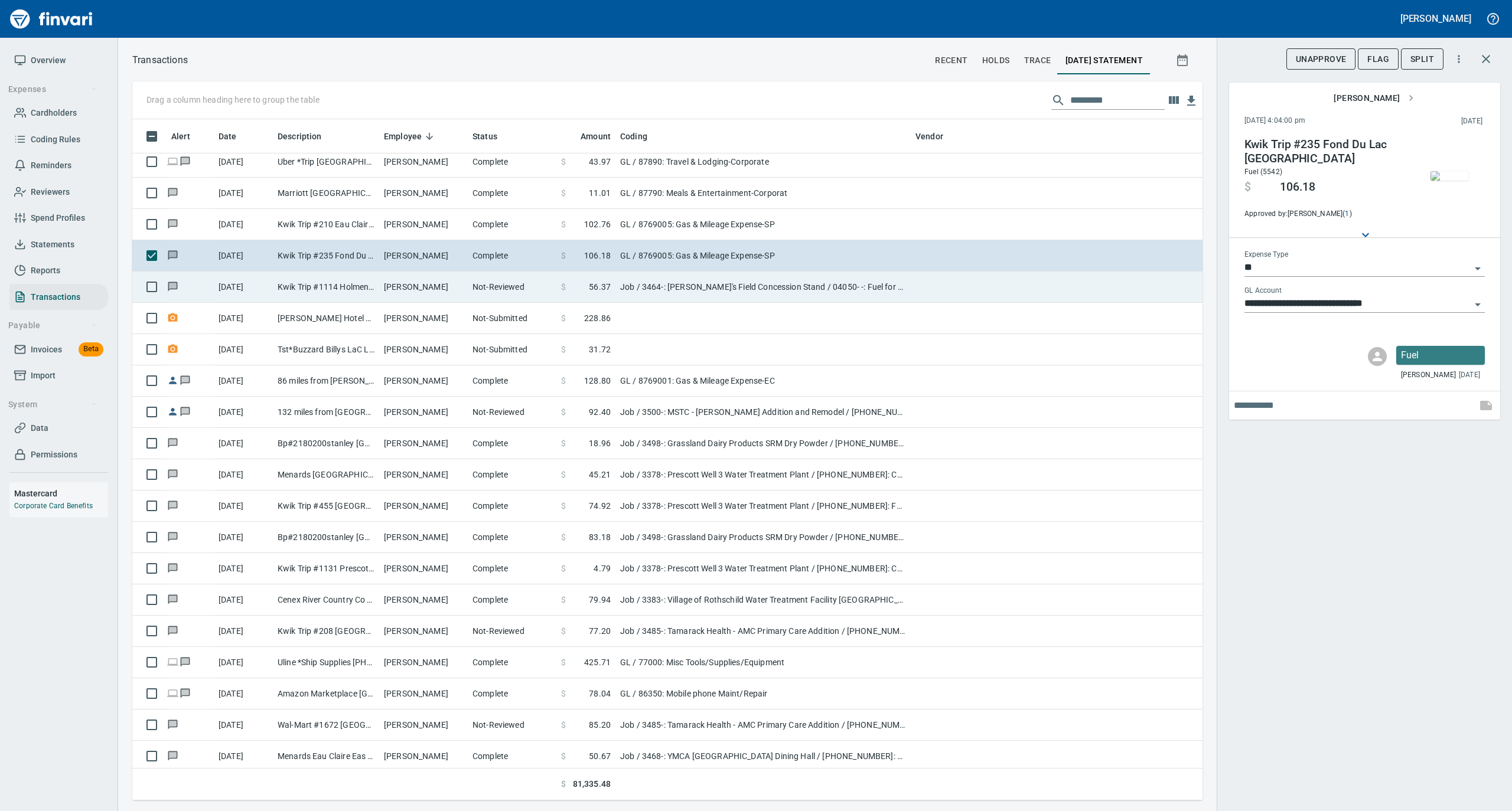
click at [388, 286] on td "Michael Leis" at bounding box center [423, 287] width 89 height 31
type input "***"
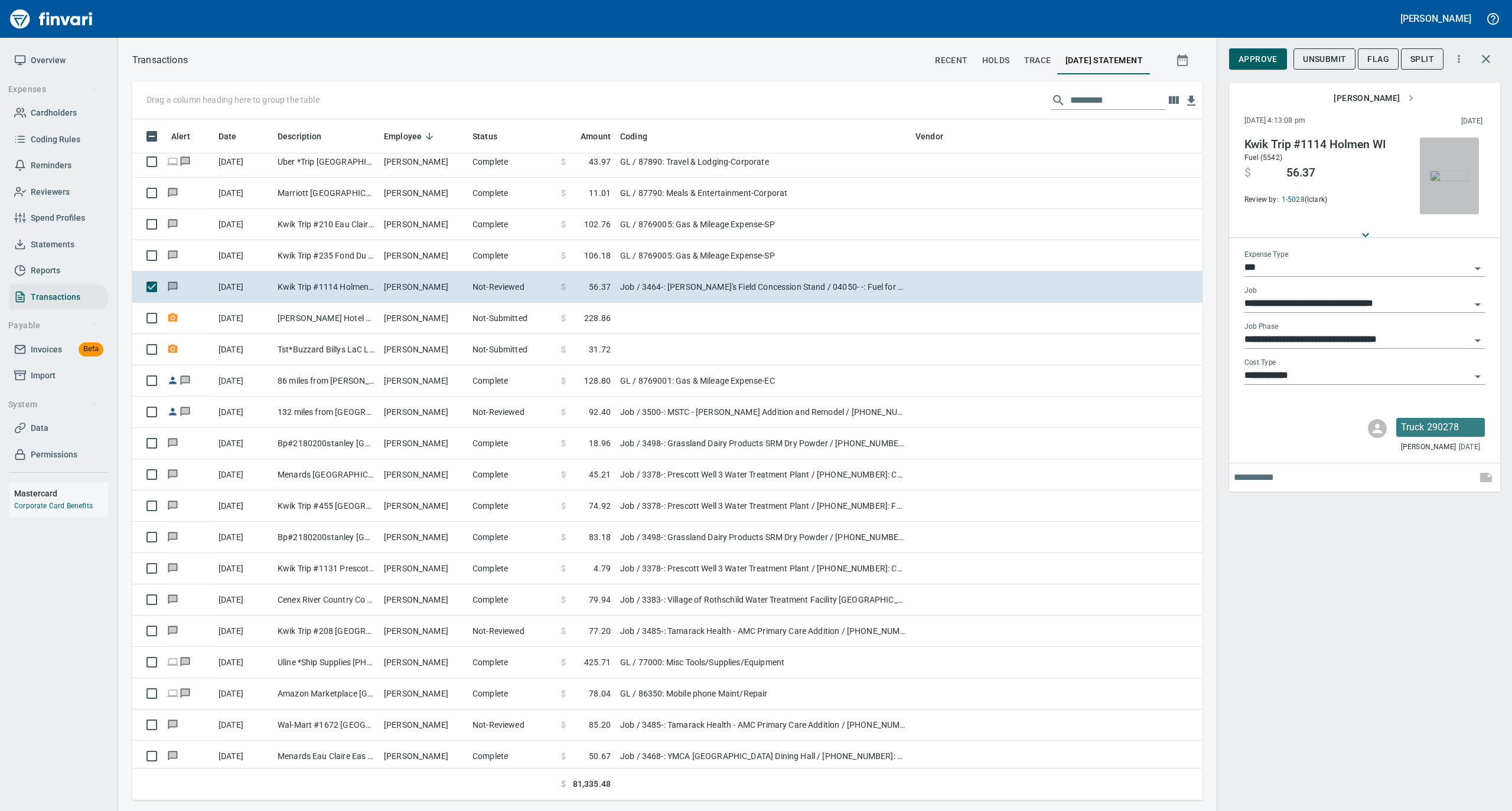
click at [1451, 171] on img "button" at bounding box center [1449, 176] width 38 height 10
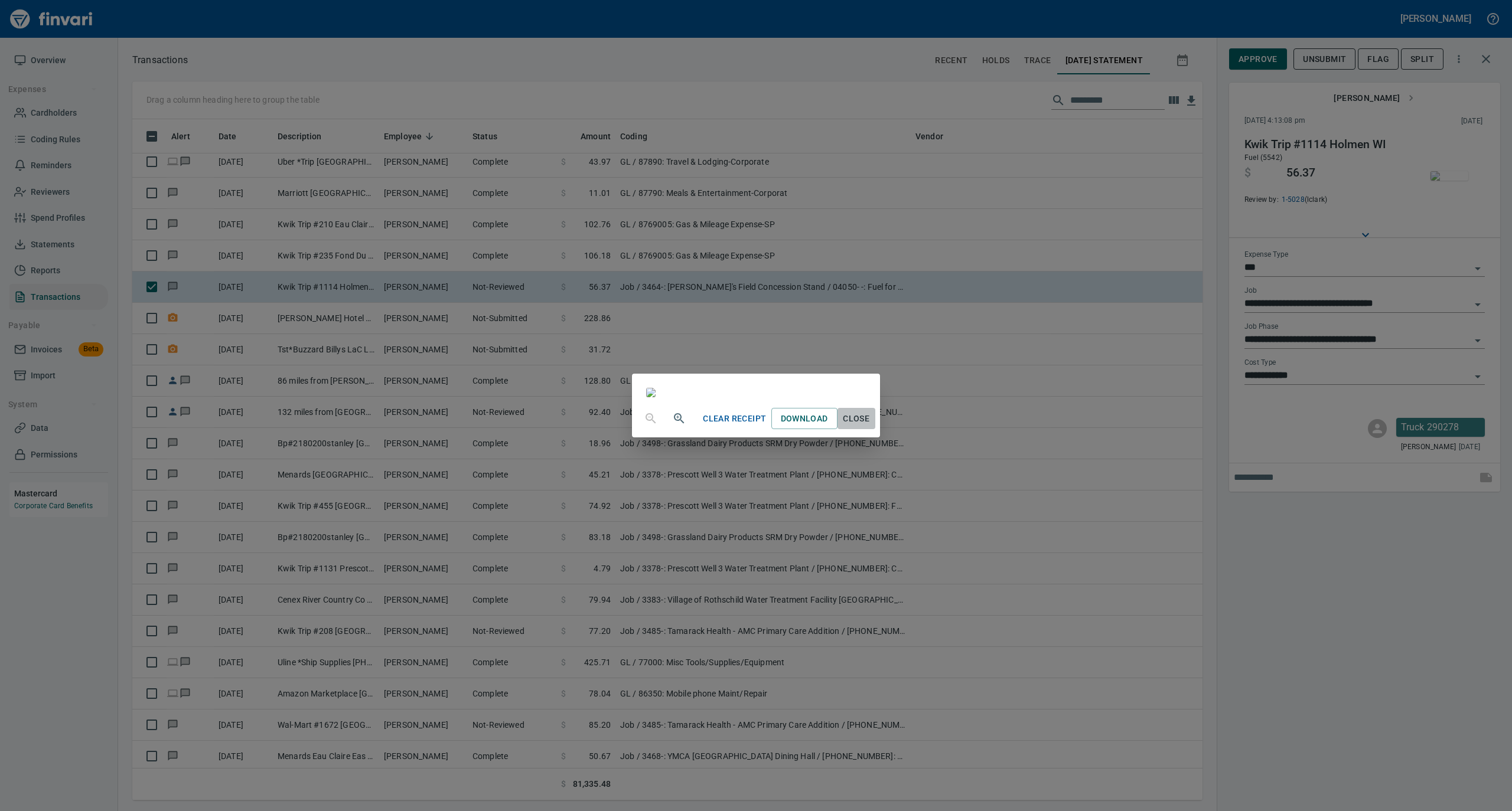
click at [871, 426] on span "Close" at bounding box center [856, 418] width 29 height 14
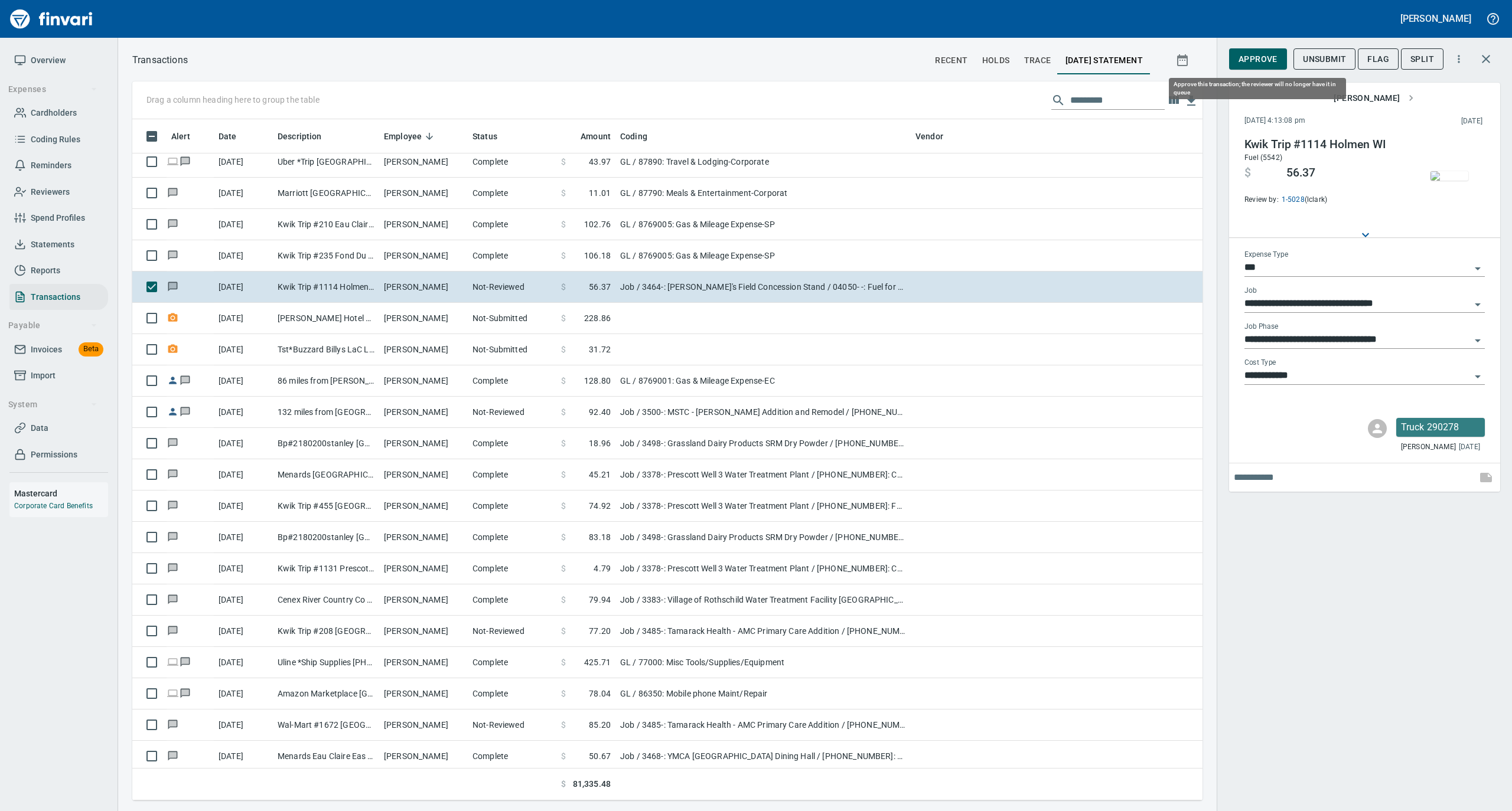
click at [1263, 60] on span "Approve" at bounding box center [1257, 58] width 39 height 14
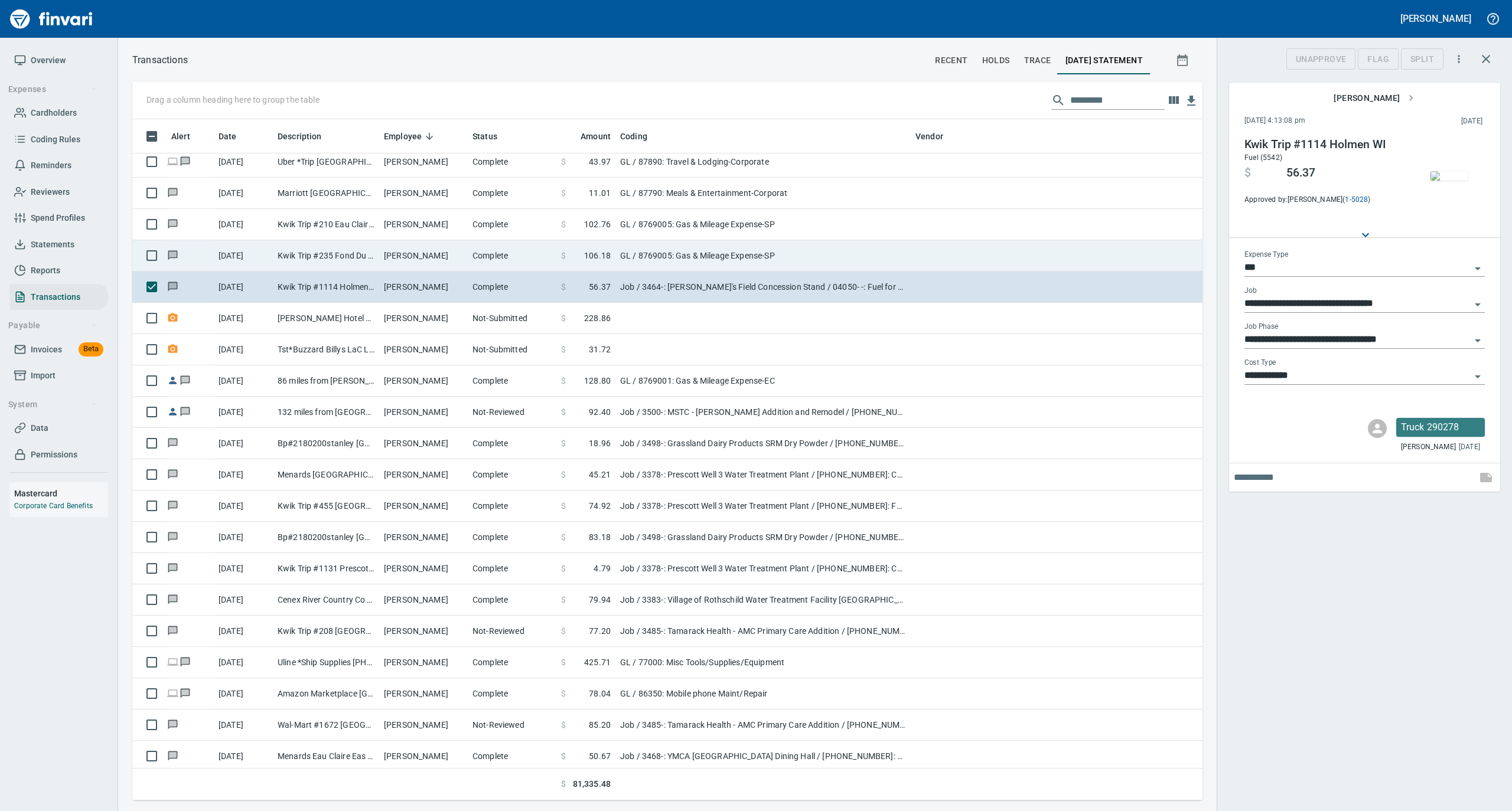
scroll to position [669, 1046]
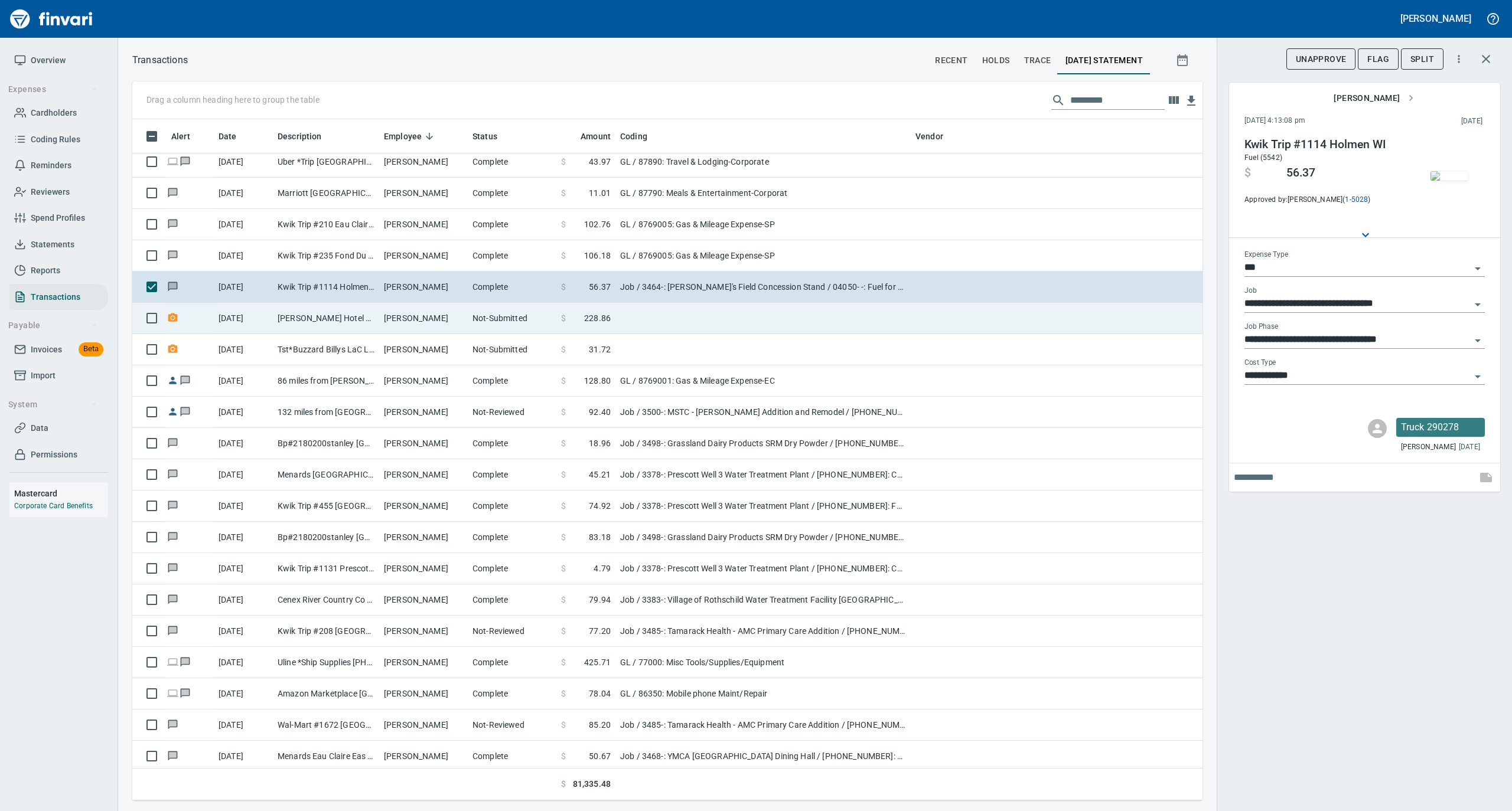
click at [477, 326] on td "Not-Submitted" at bounding box center [512, 318] width 89 height 31
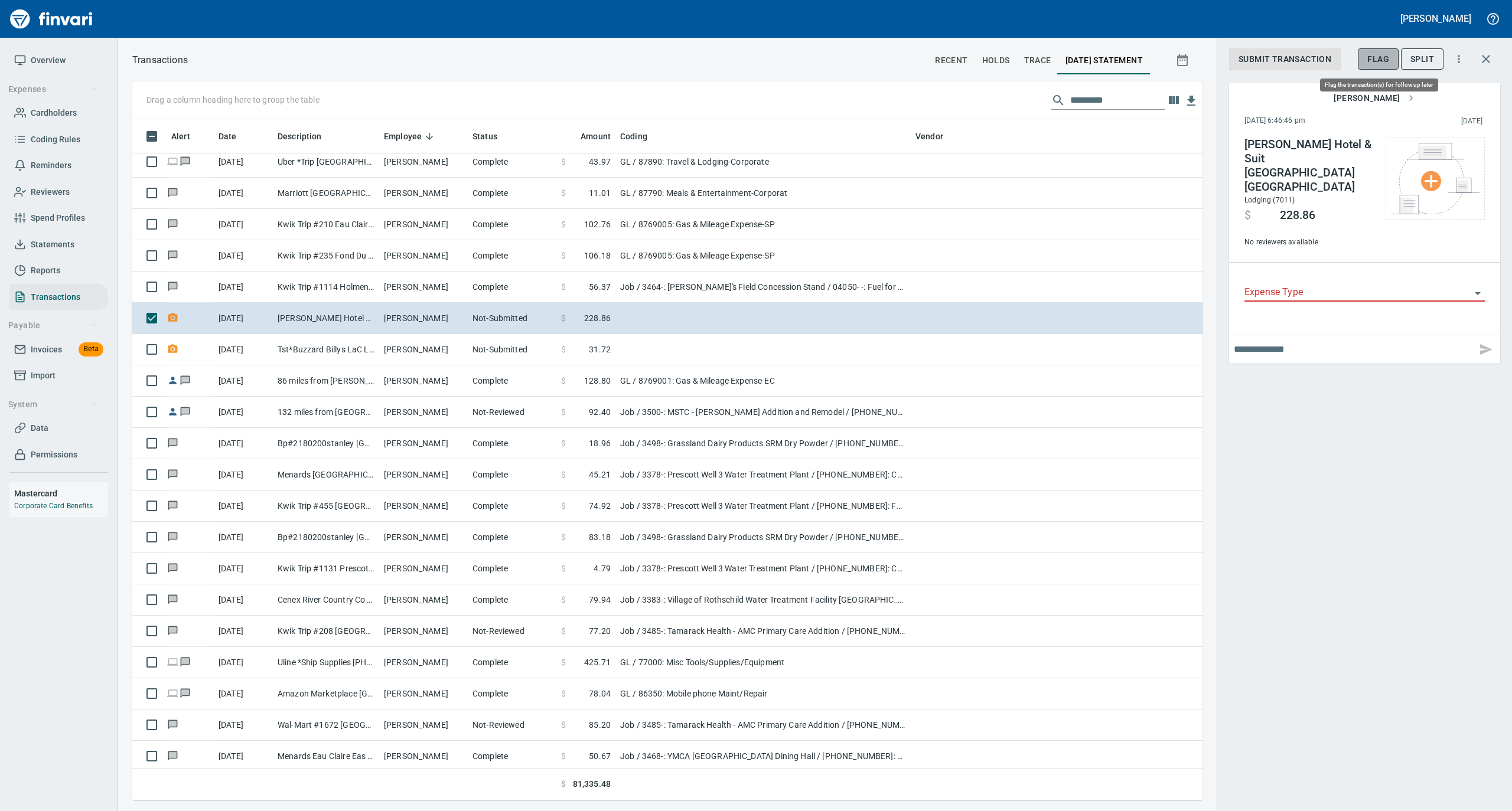
click at [1379, 59] on span "Flag" at bounding box center [1377, 58] width 22 height 14
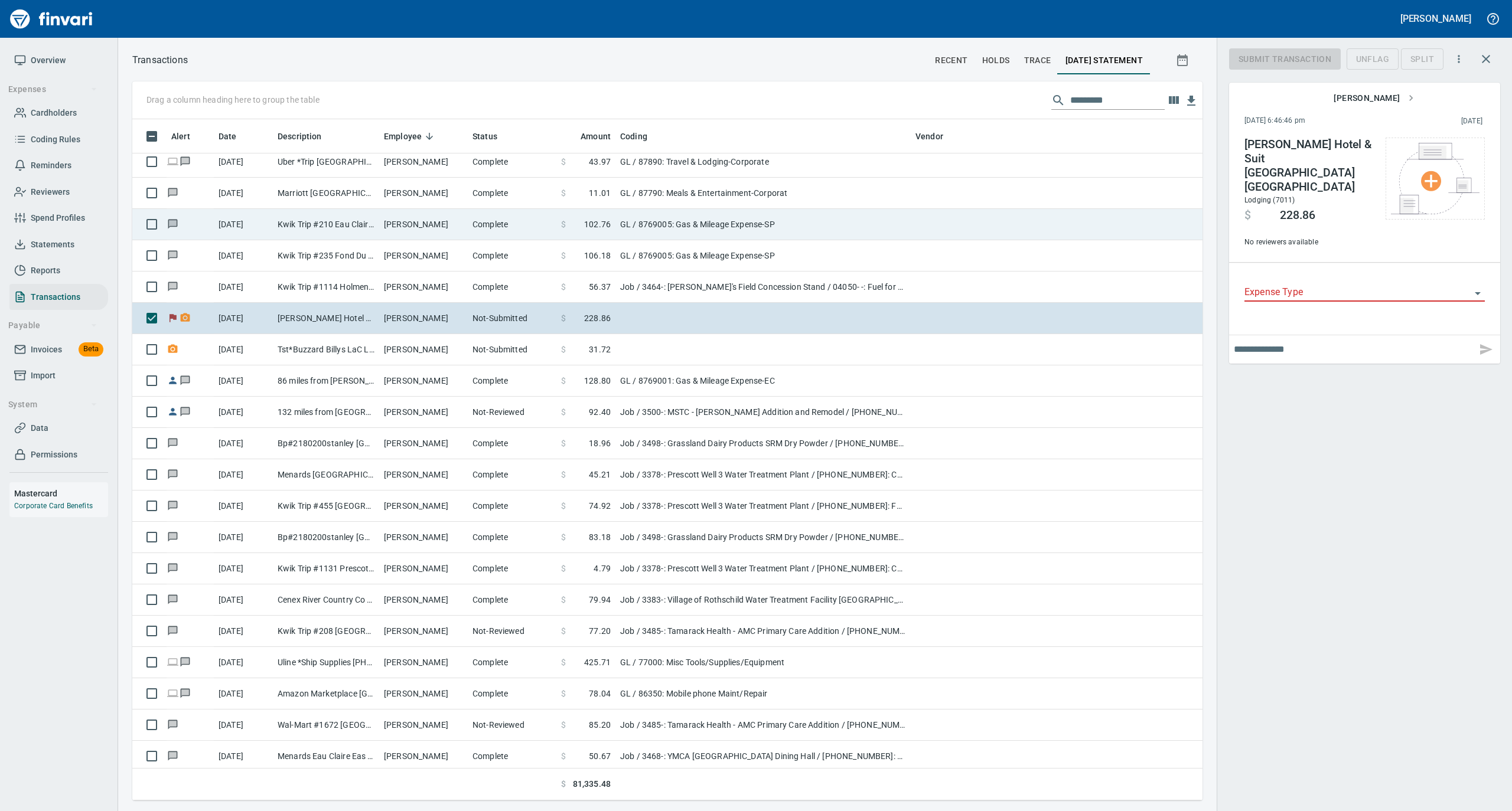
scroll to position [669, 1046]
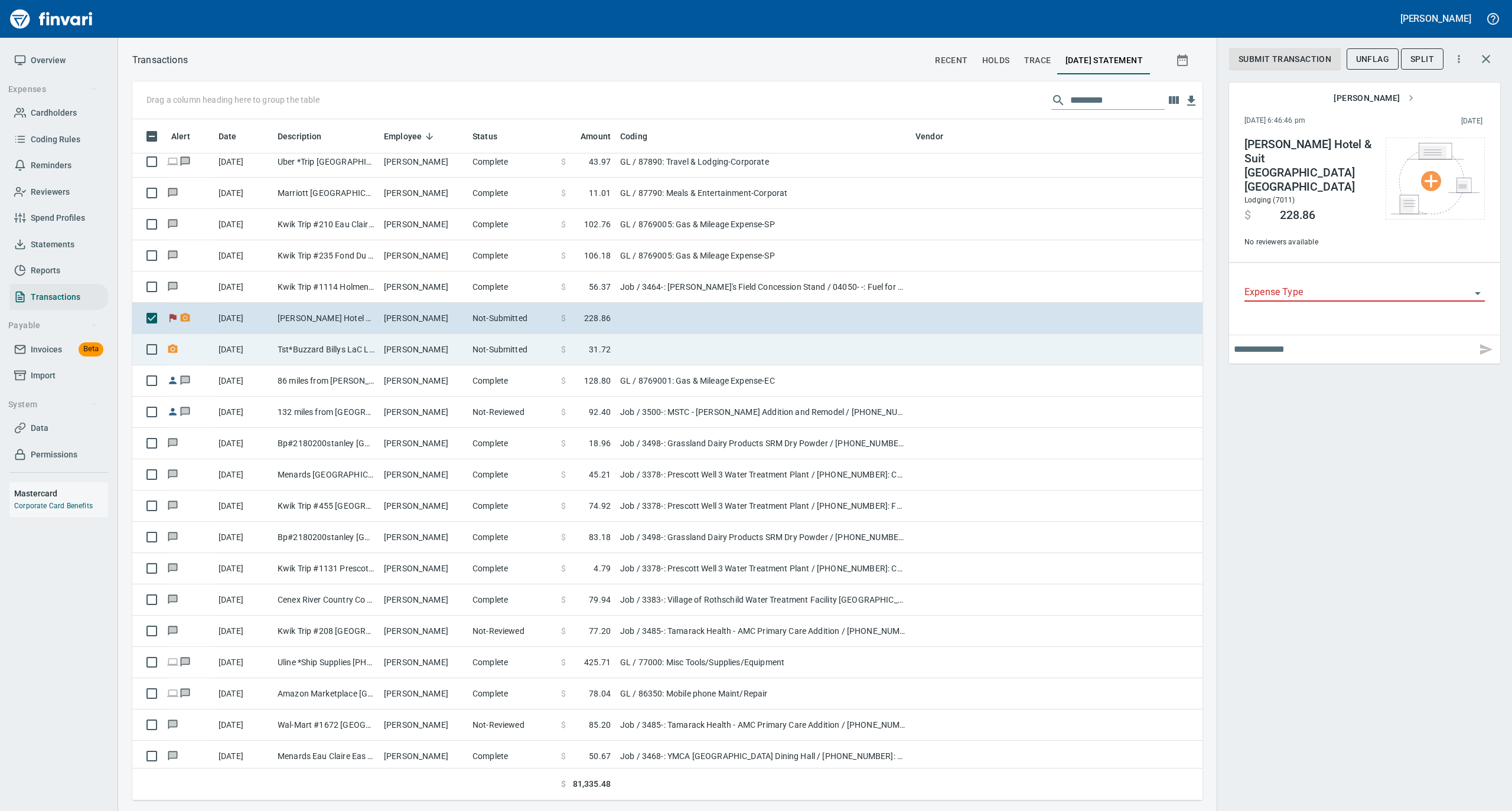
click at [411, 355] on td "Michael Eslinger" at bounding box center [423, 349] width 89 height 31
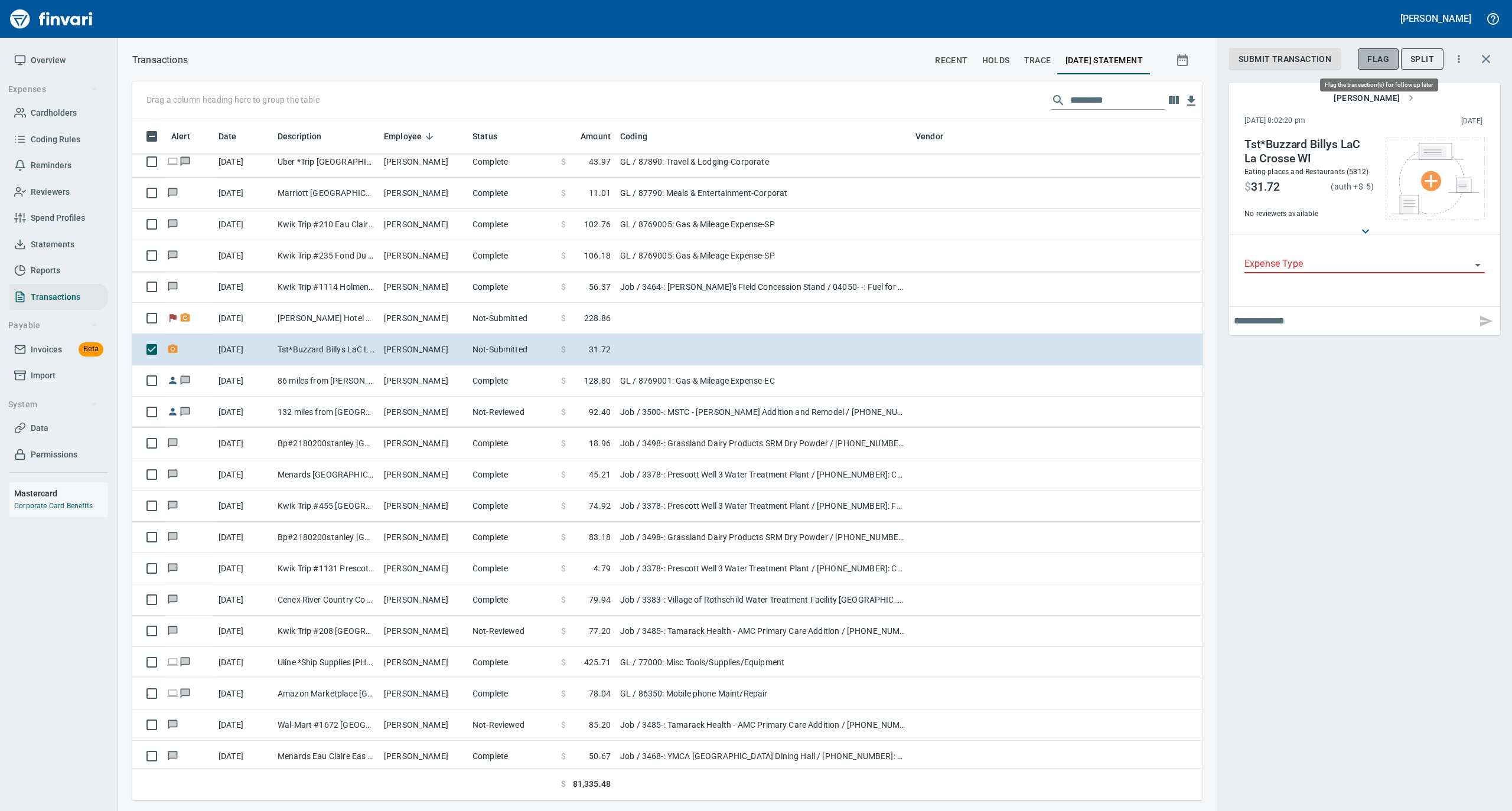
click at [1370, 59] on span "Flag" at bounding box center [1377, 58] width 22 height 14
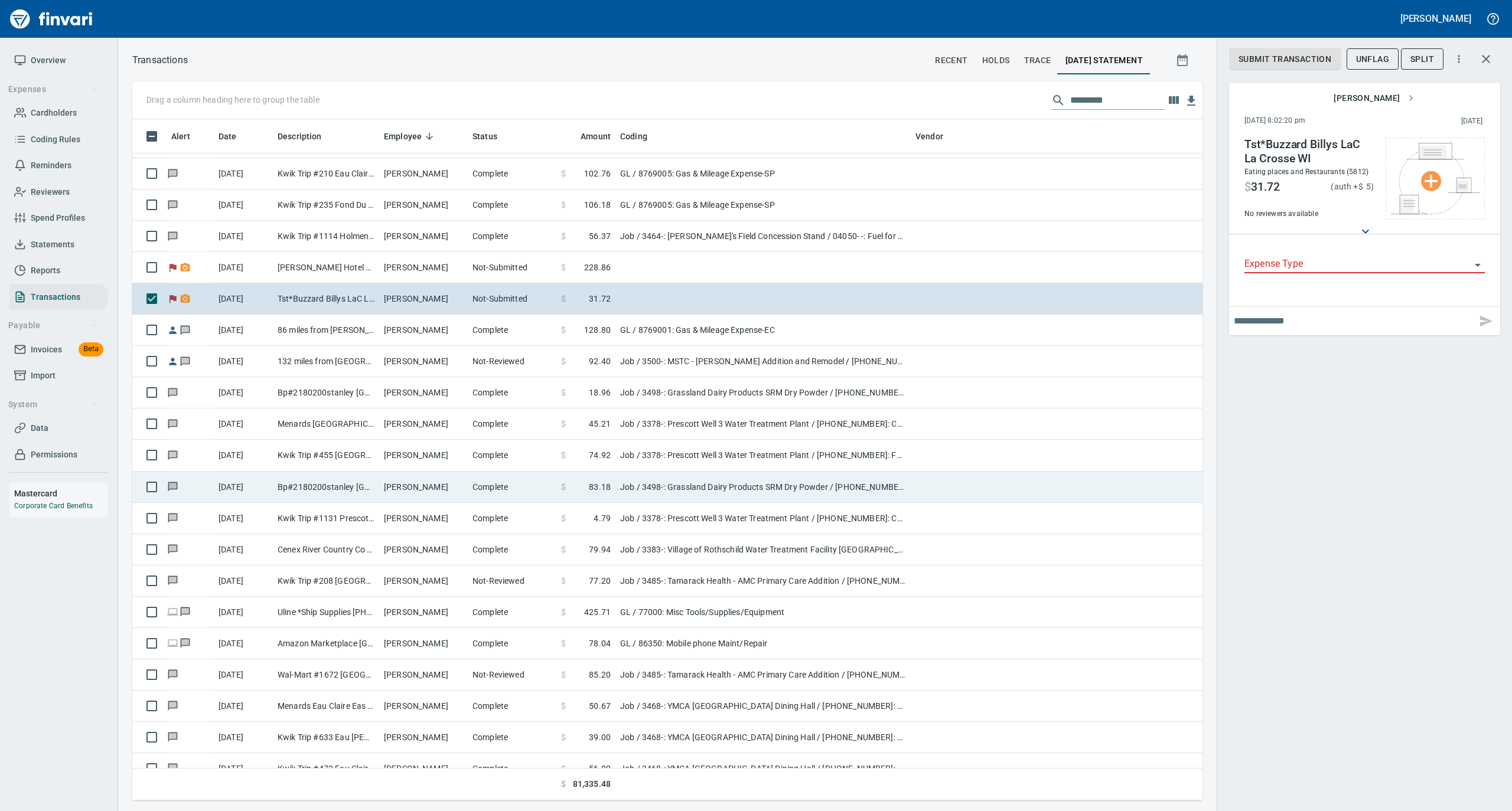
scroll to position [3856, 0]
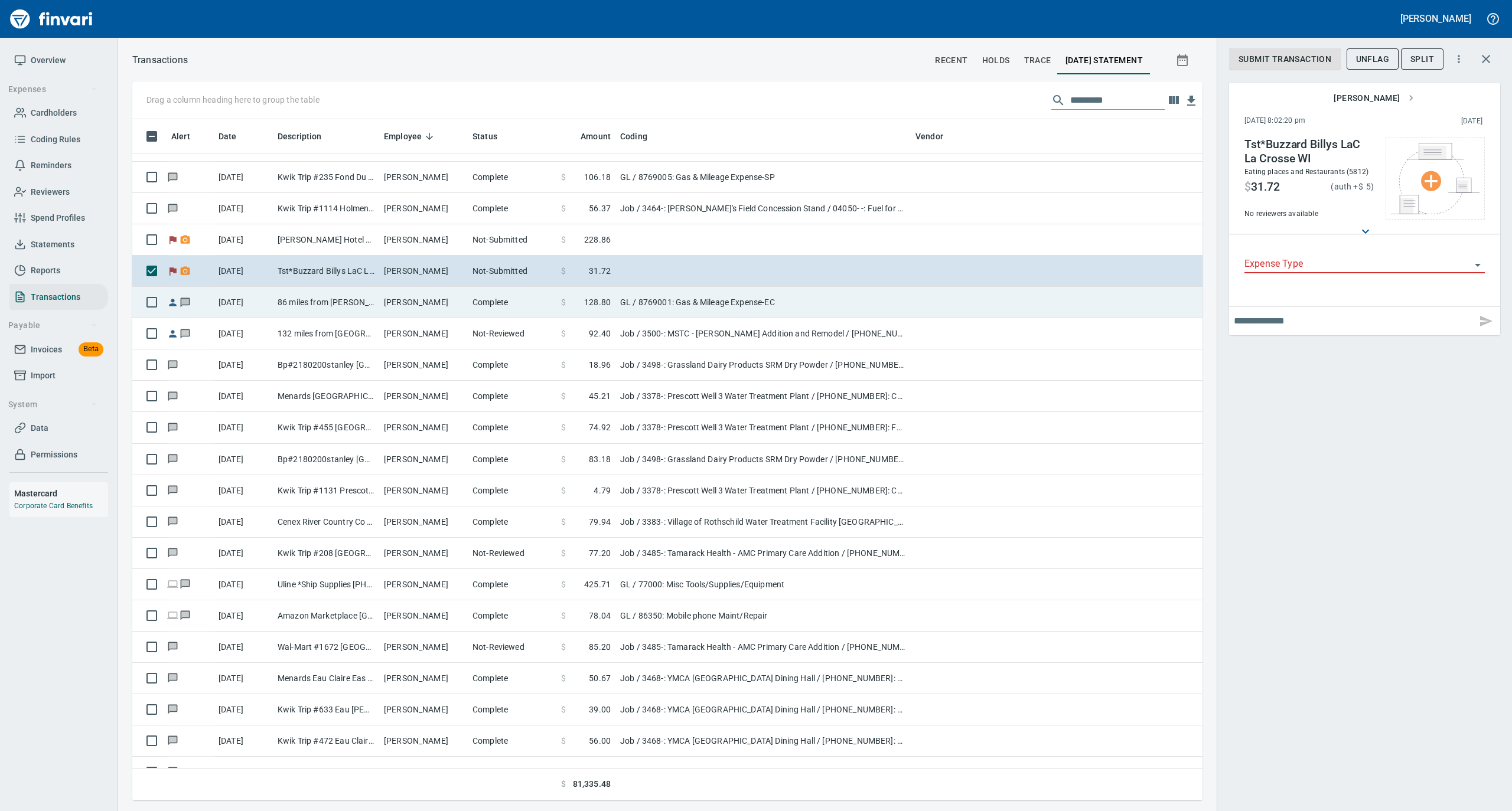
click at [414, 312] on td "Michael Eslinger" at bounding box center [423, 302] width 89 height 31
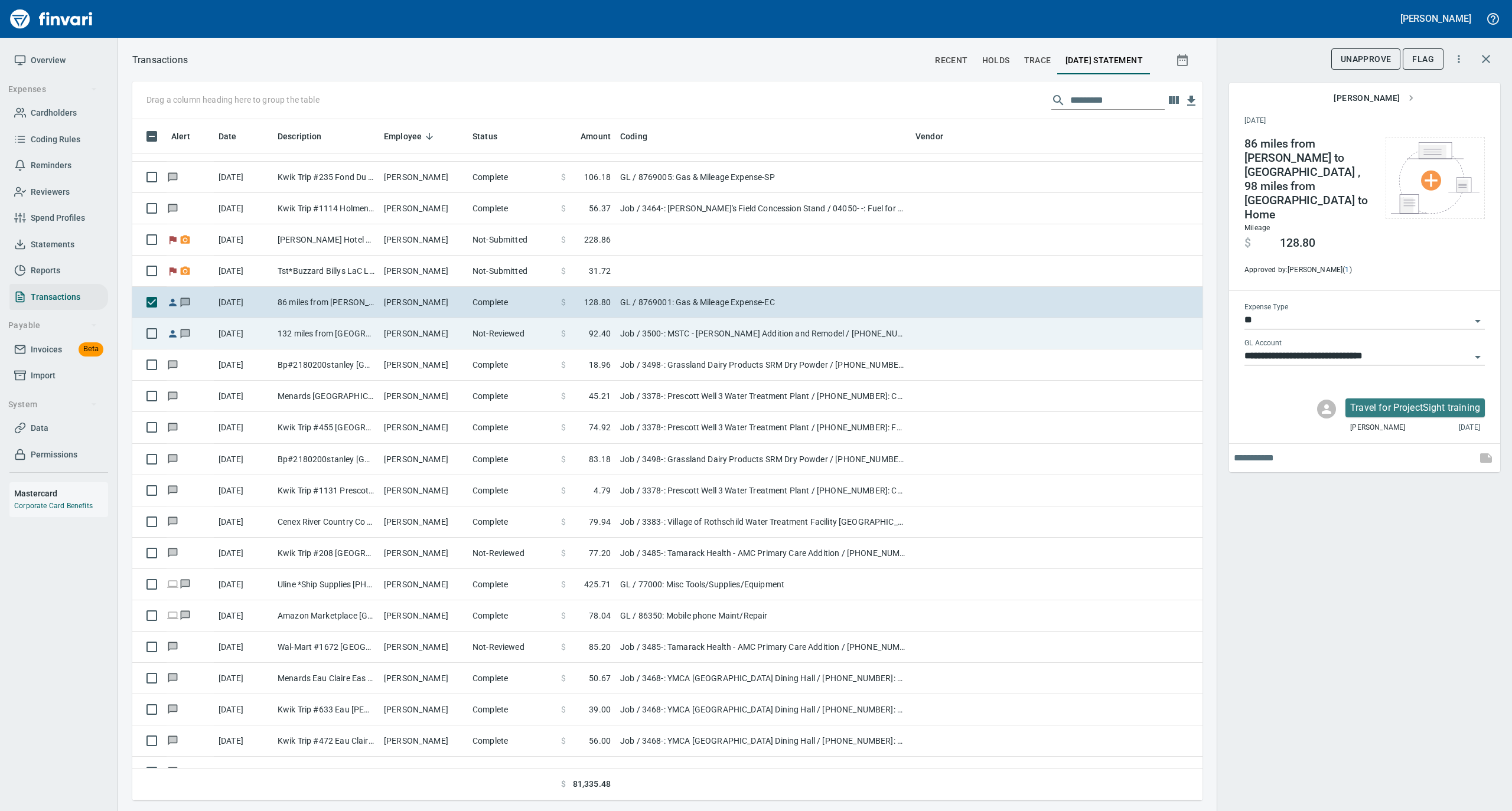
click at [450, 336] on td "Michael Eslinger" at bounding box center [423, 333] width 89 height 31
type input "***"
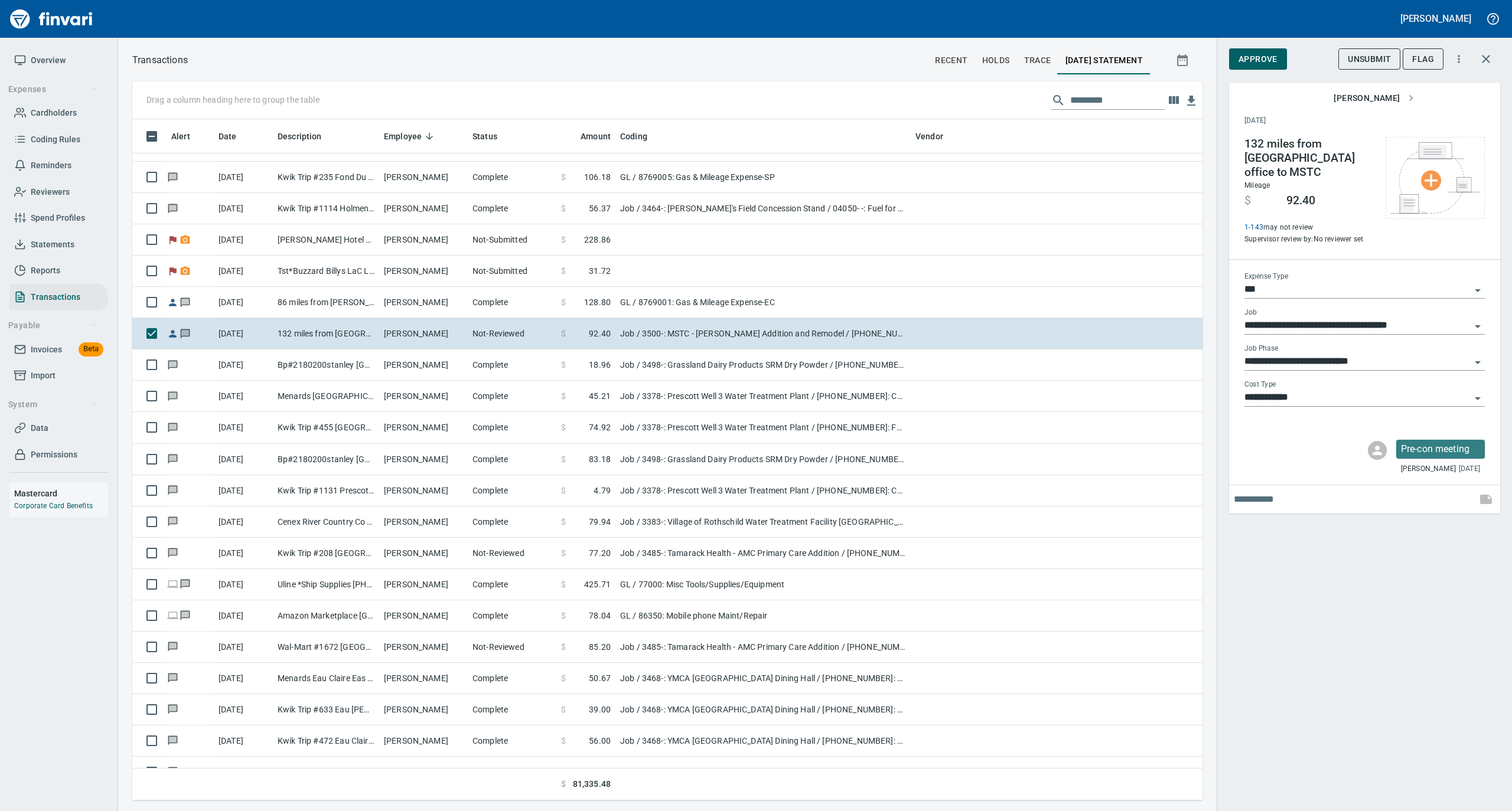
scroll to position [669, 1046]
click at [1263, 61] on span "Approve" at bounding box center [1257, 58] width 39 height 14
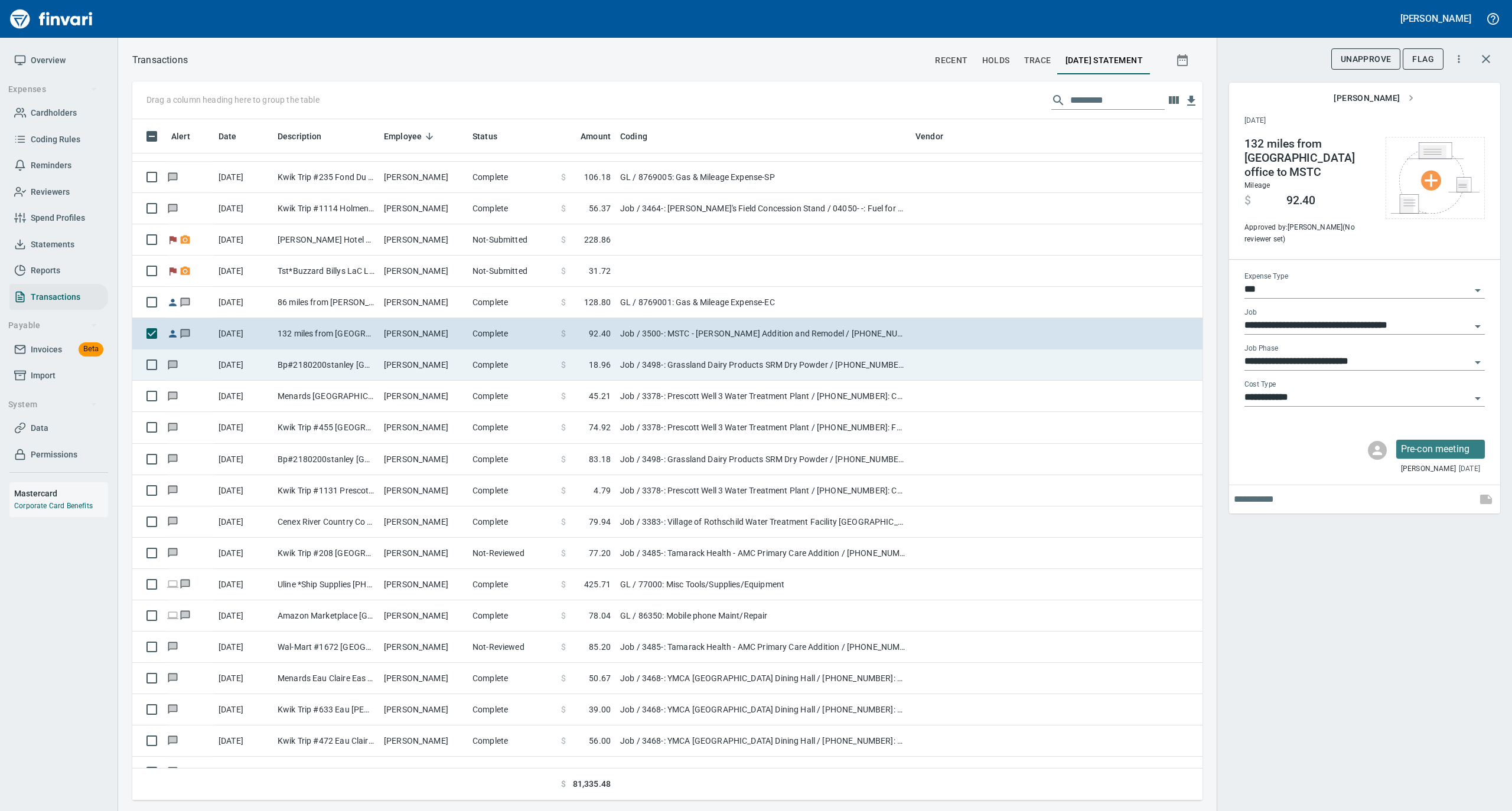
click at [463, 364] on td "Michael Dexter" at bounding box center [423, 364] width 89 height 31
type input "**********"
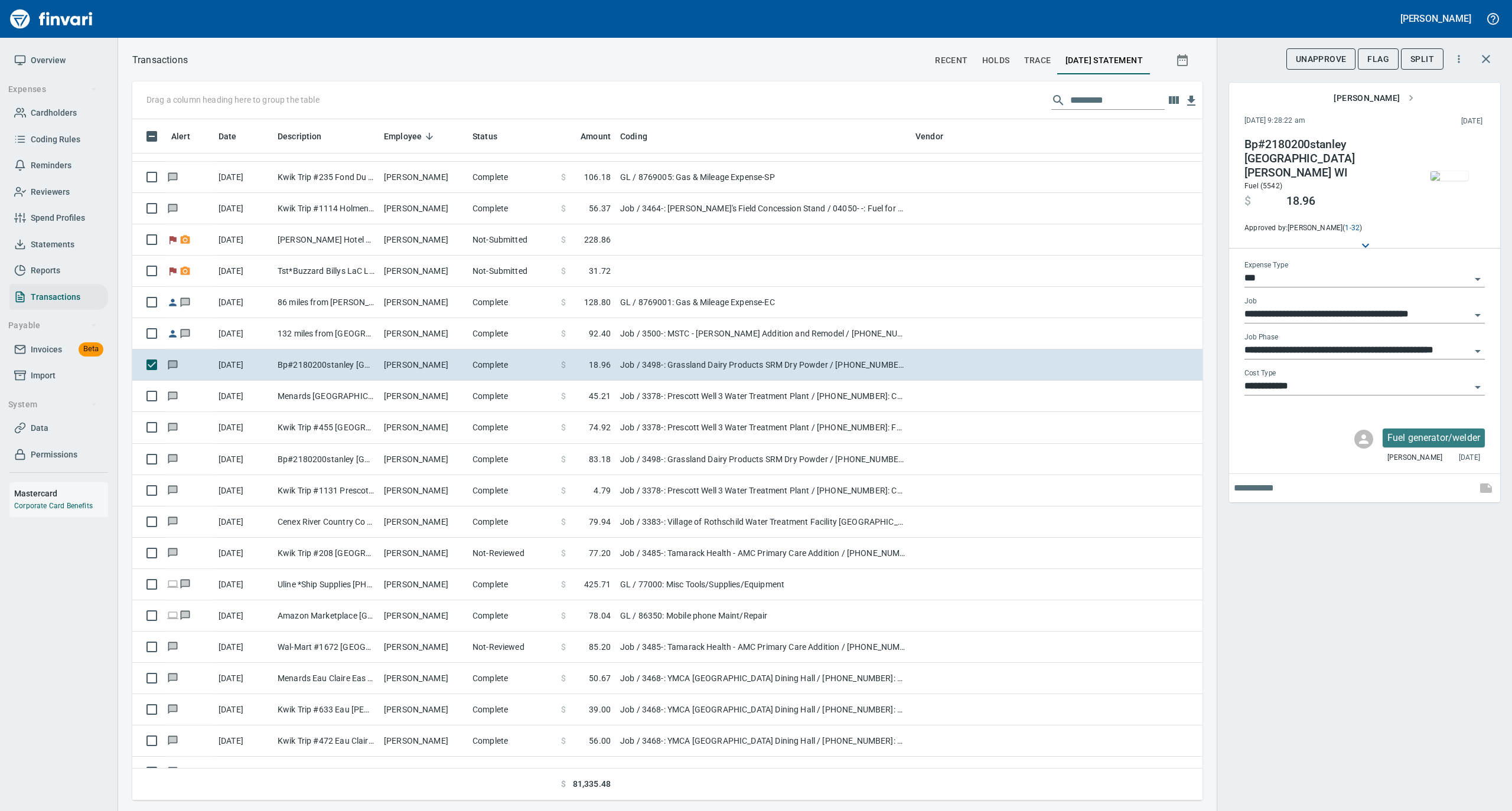
click at [1448, 171] on img "button" at bounding box center [1449, 176] width 38 height 10
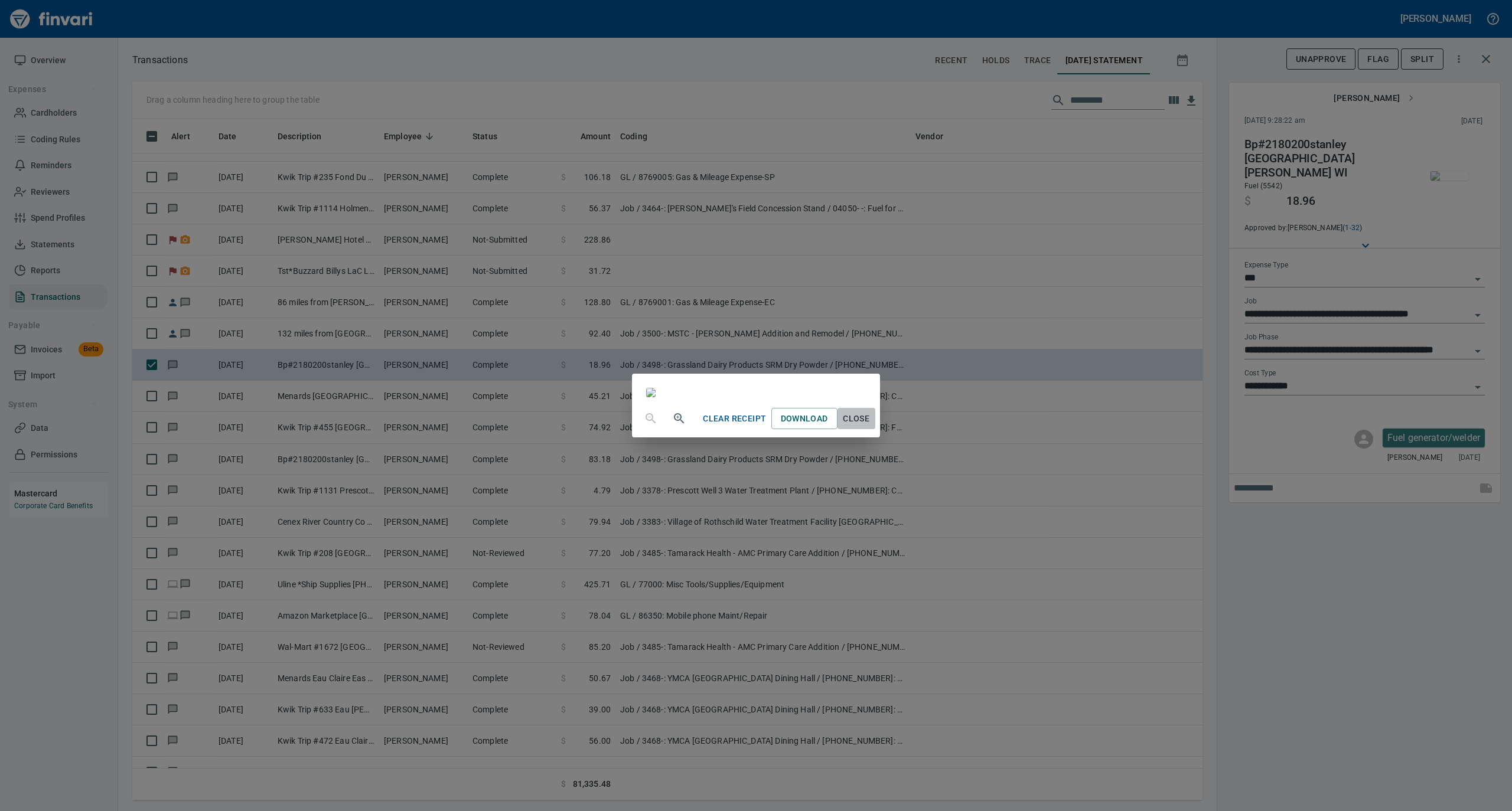
click at [871, 426] on span "Close" at bounding box center [856, 418] width 29 height 14
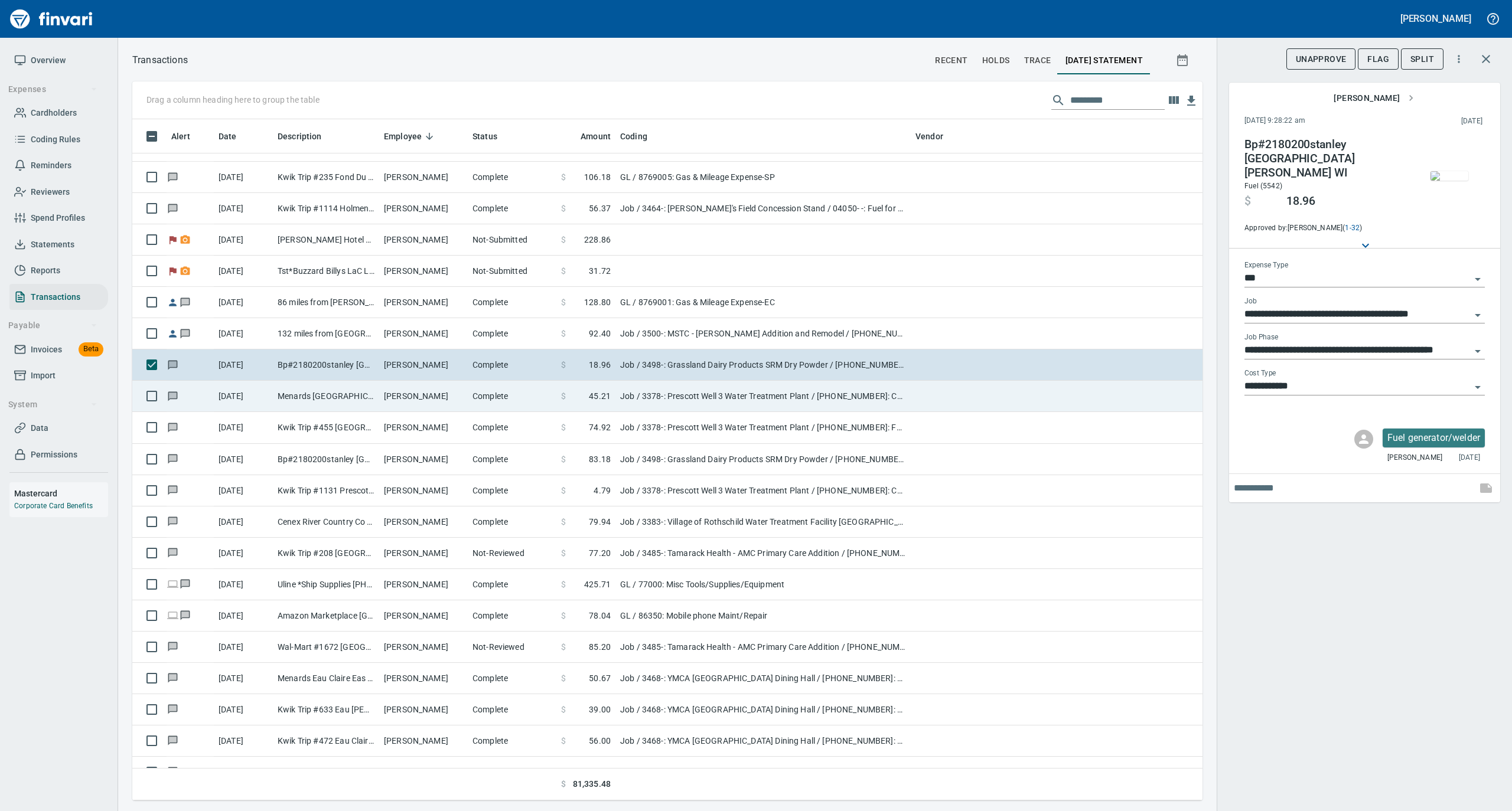
click at [419, 397] on td "Michael Dexter" at bounding box center [423, 396] width 89 height 31
type input "**********"
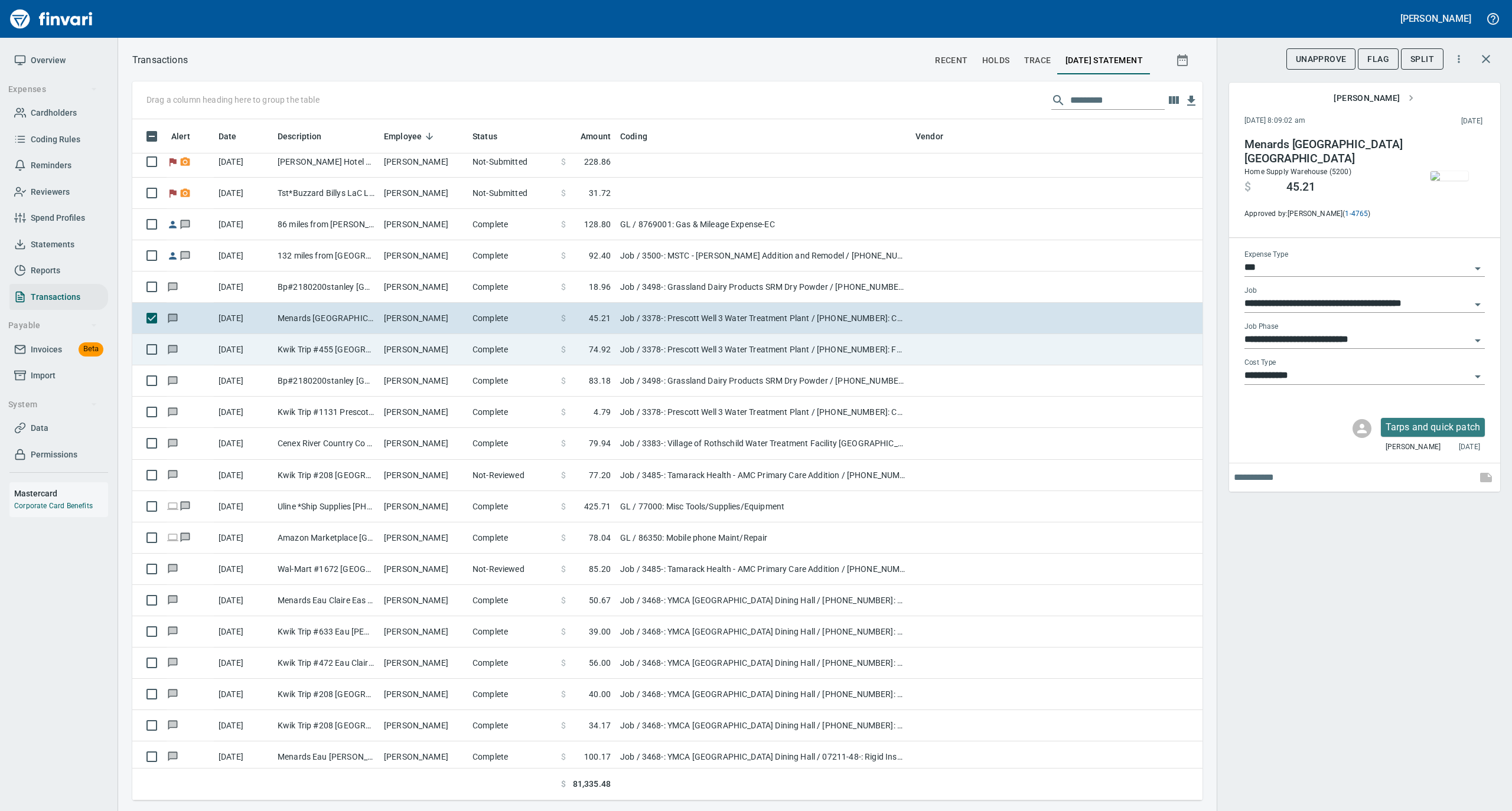
scroll to position [4013, 0]
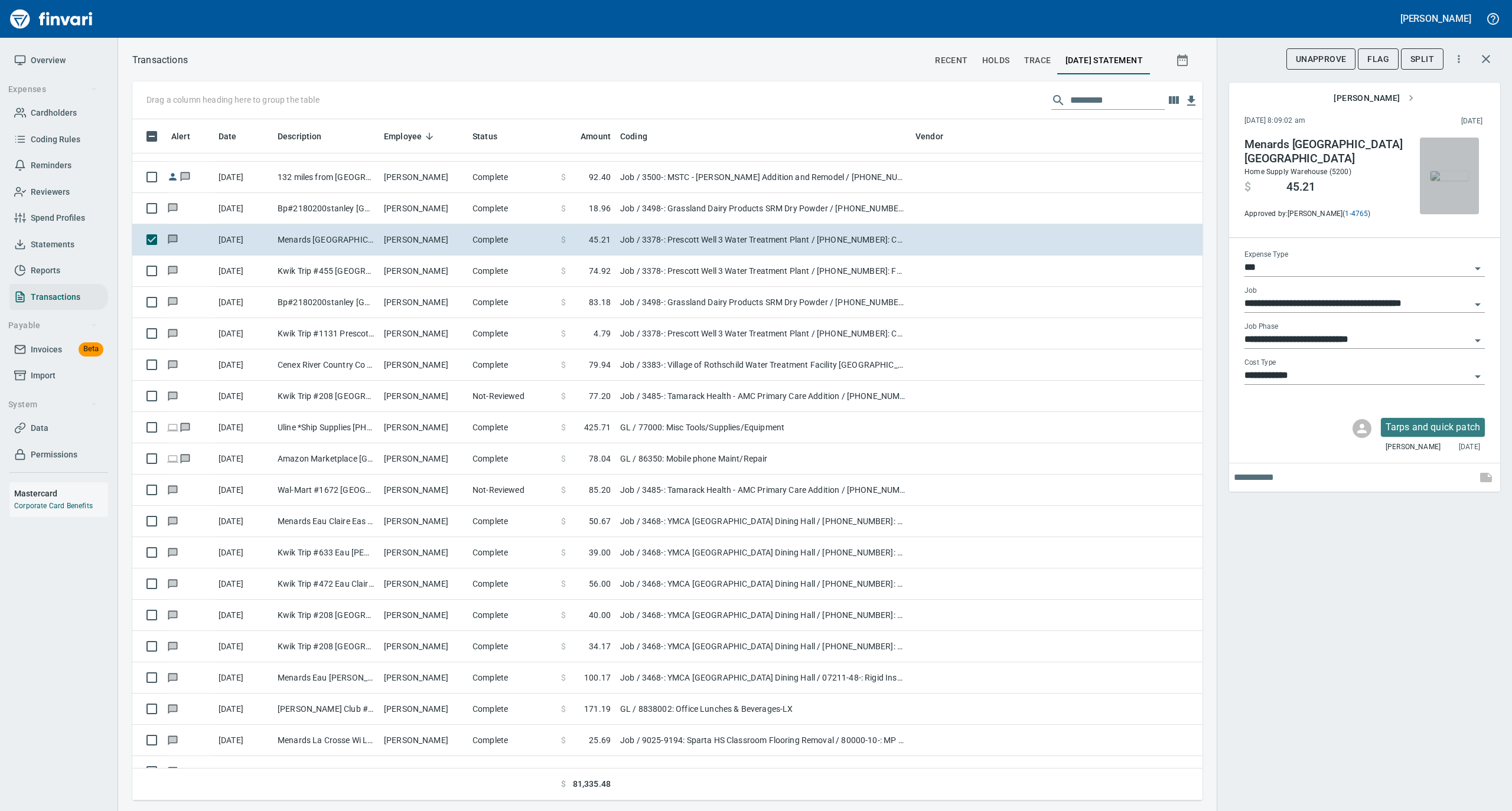
click at [1449, 171] on img "button" at bounding box center [1449, 176] width 38 height 10
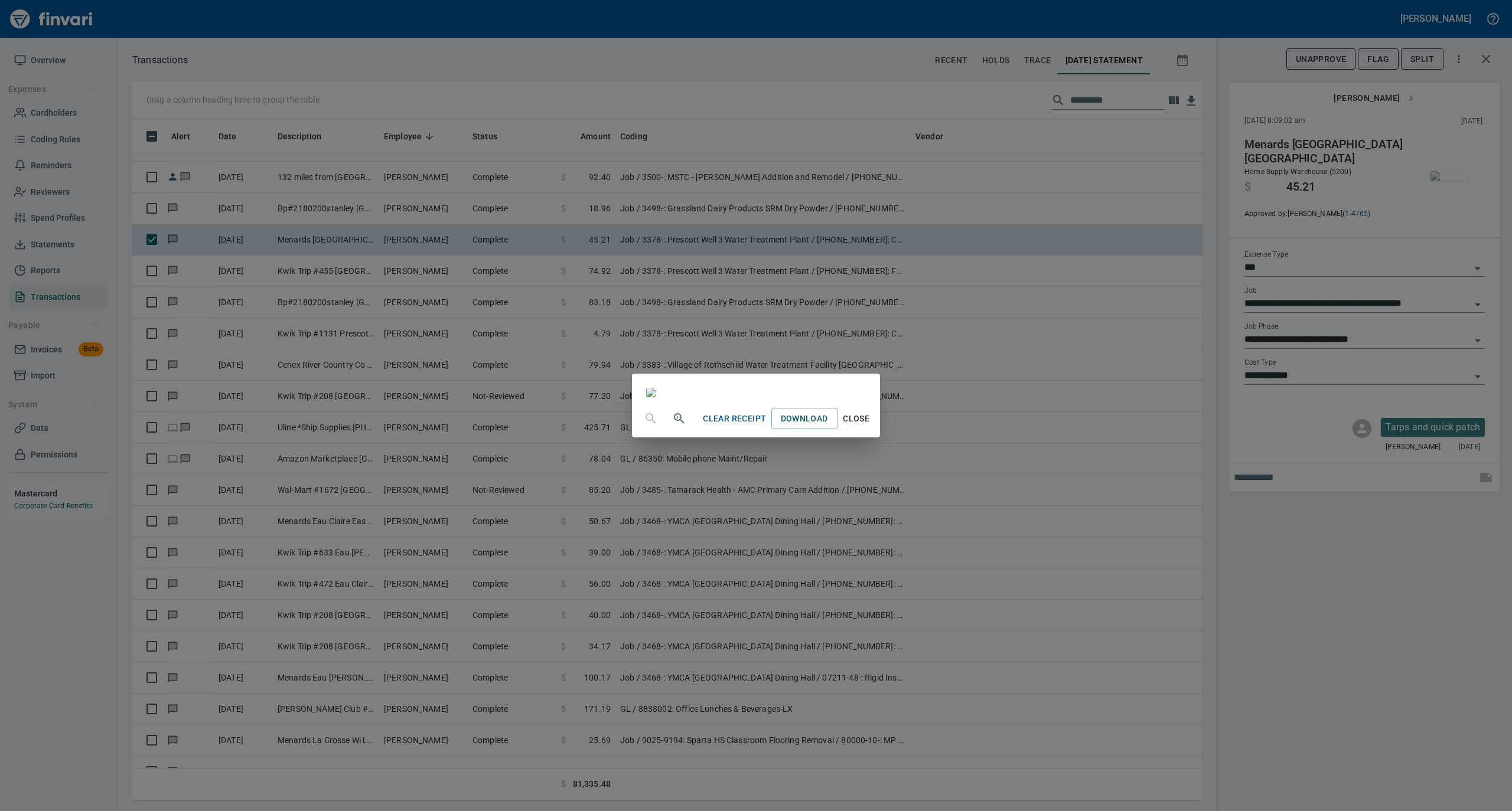
click at [871, 426] on span "Close" at bounding box center [856, 418] width 29 height 14
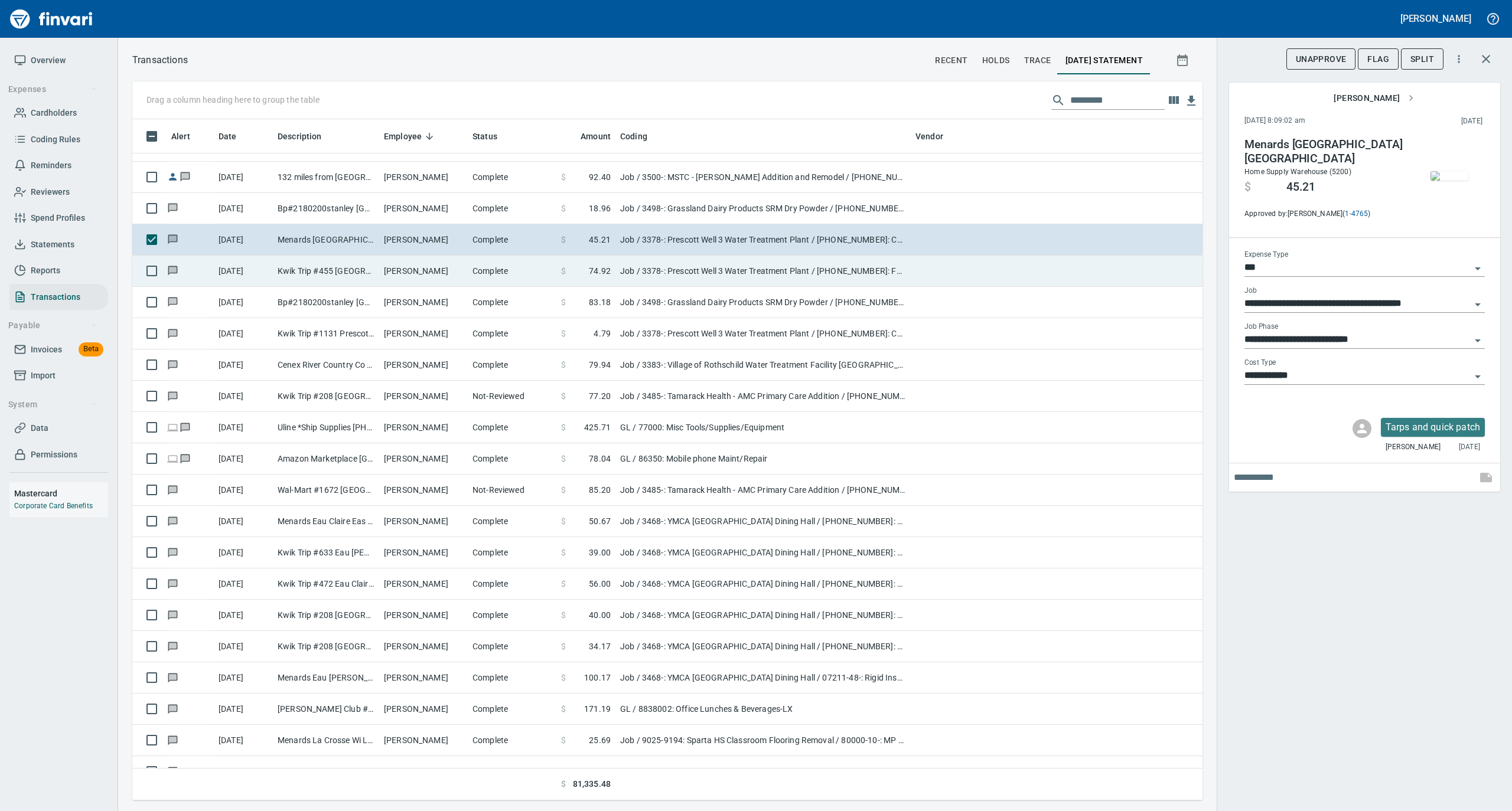
click at [374, 277] on td "Kwik Trip #455 Ladysmith WI" at bounding box center [326, 271] width 106 height 31
type input "**********"
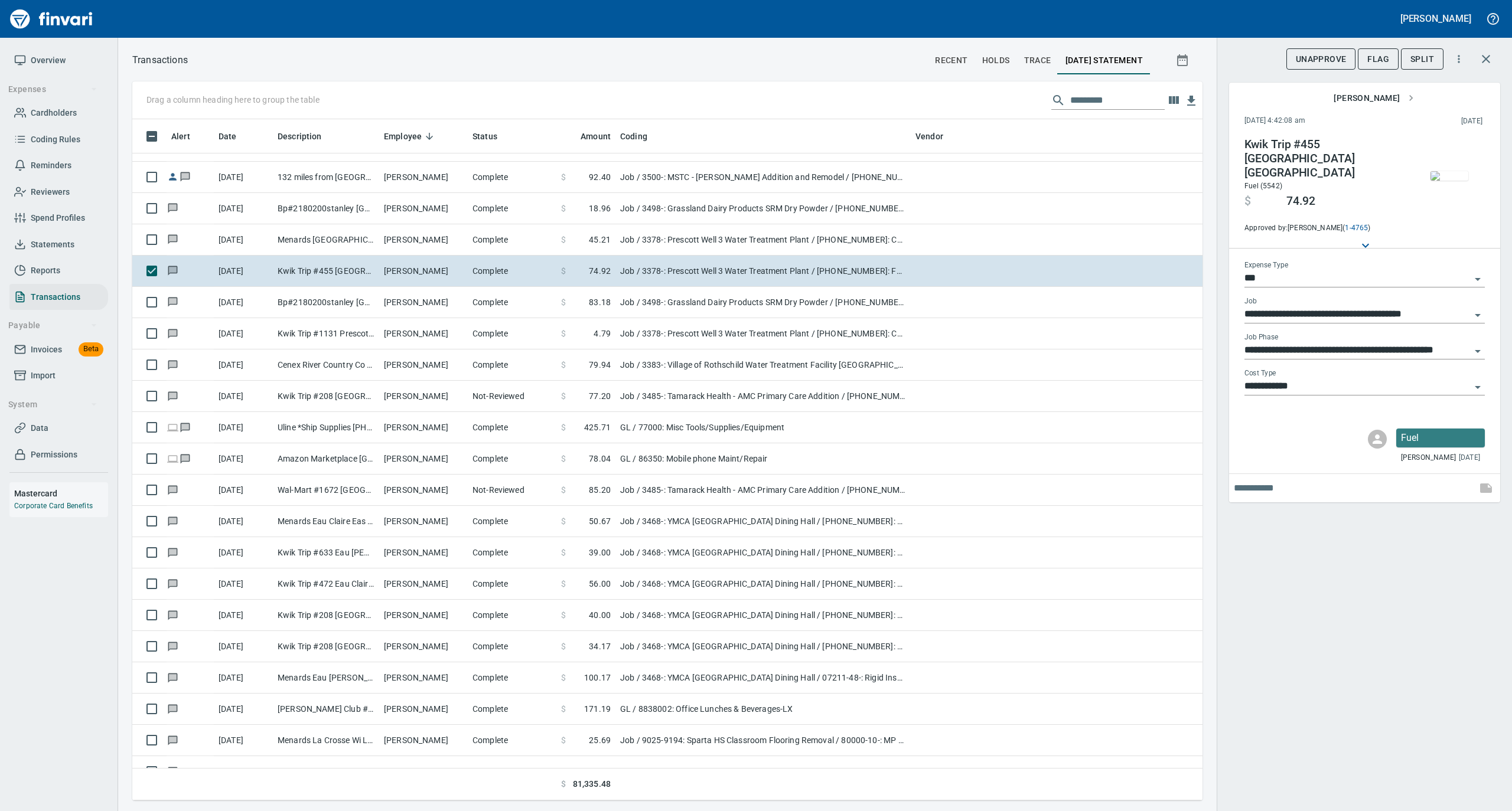
click at [1446, 177] on img "button" at bounding box center [1449, 176] width 38 height 10
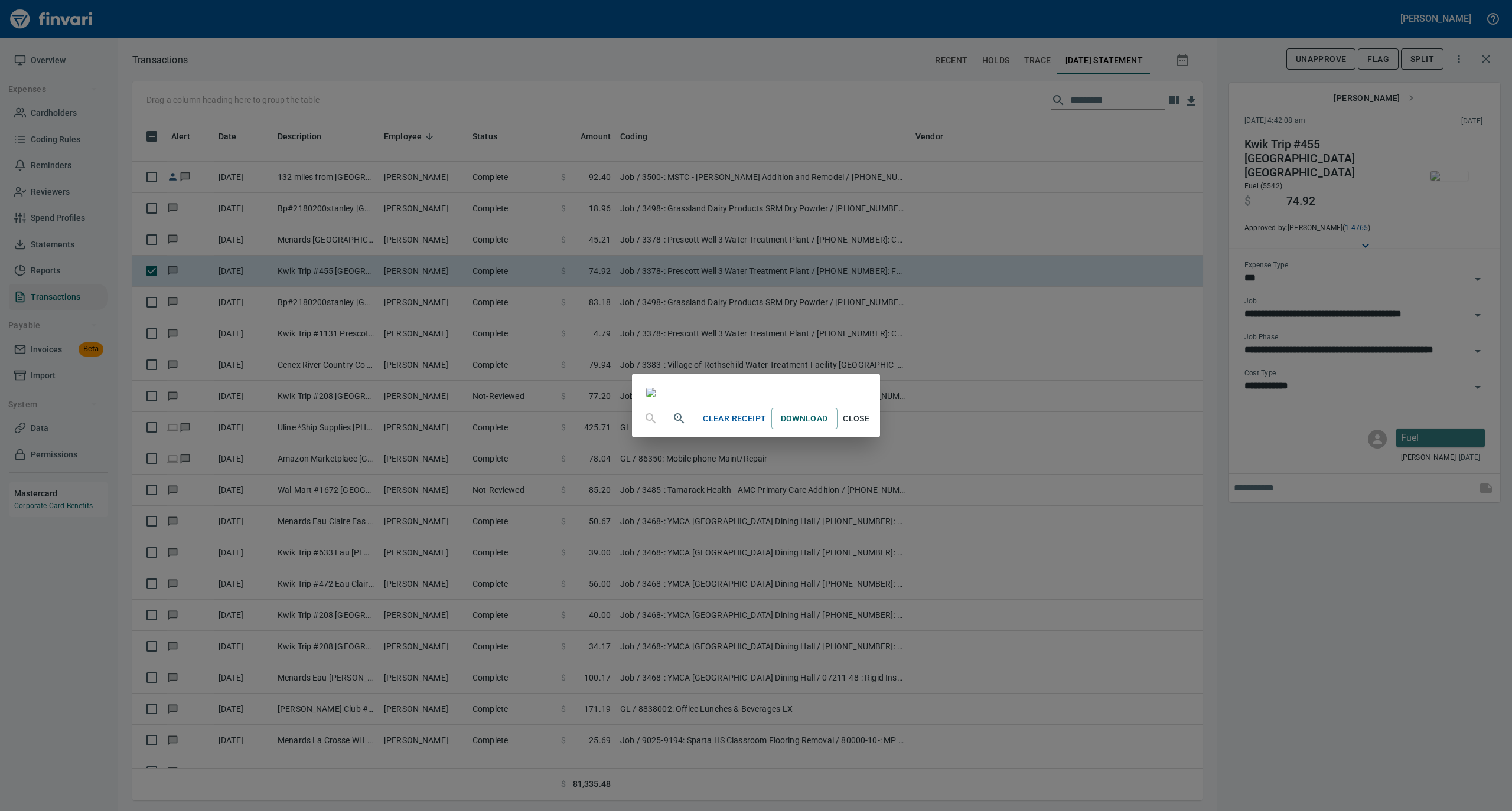
click at [871, 426] on span "Close" at bounding box center [856, 418] width 29 height 14
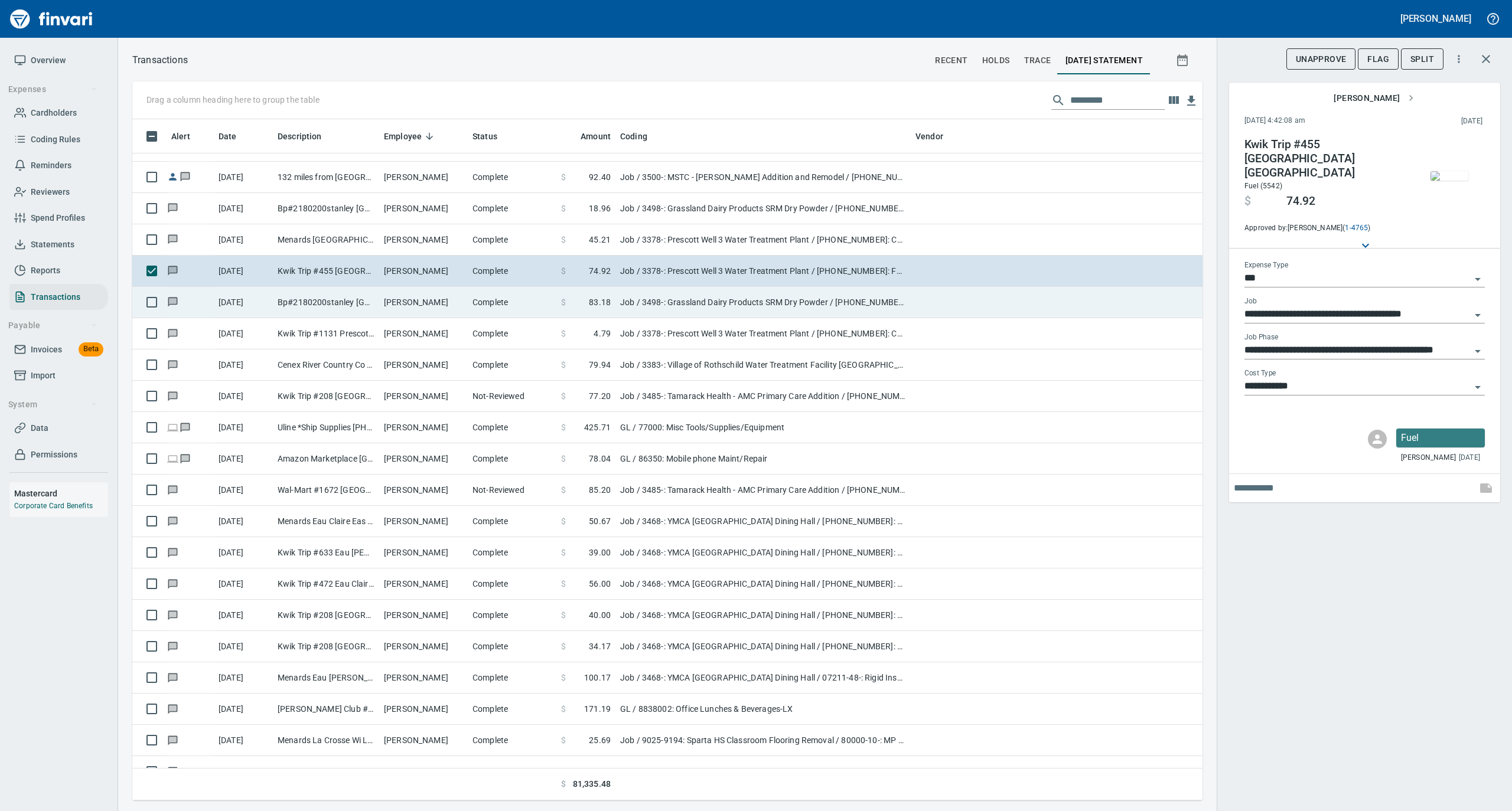
click at [424, 309] on td "Michael Dexter" at bounding box center [423, 302] width 89 height 31
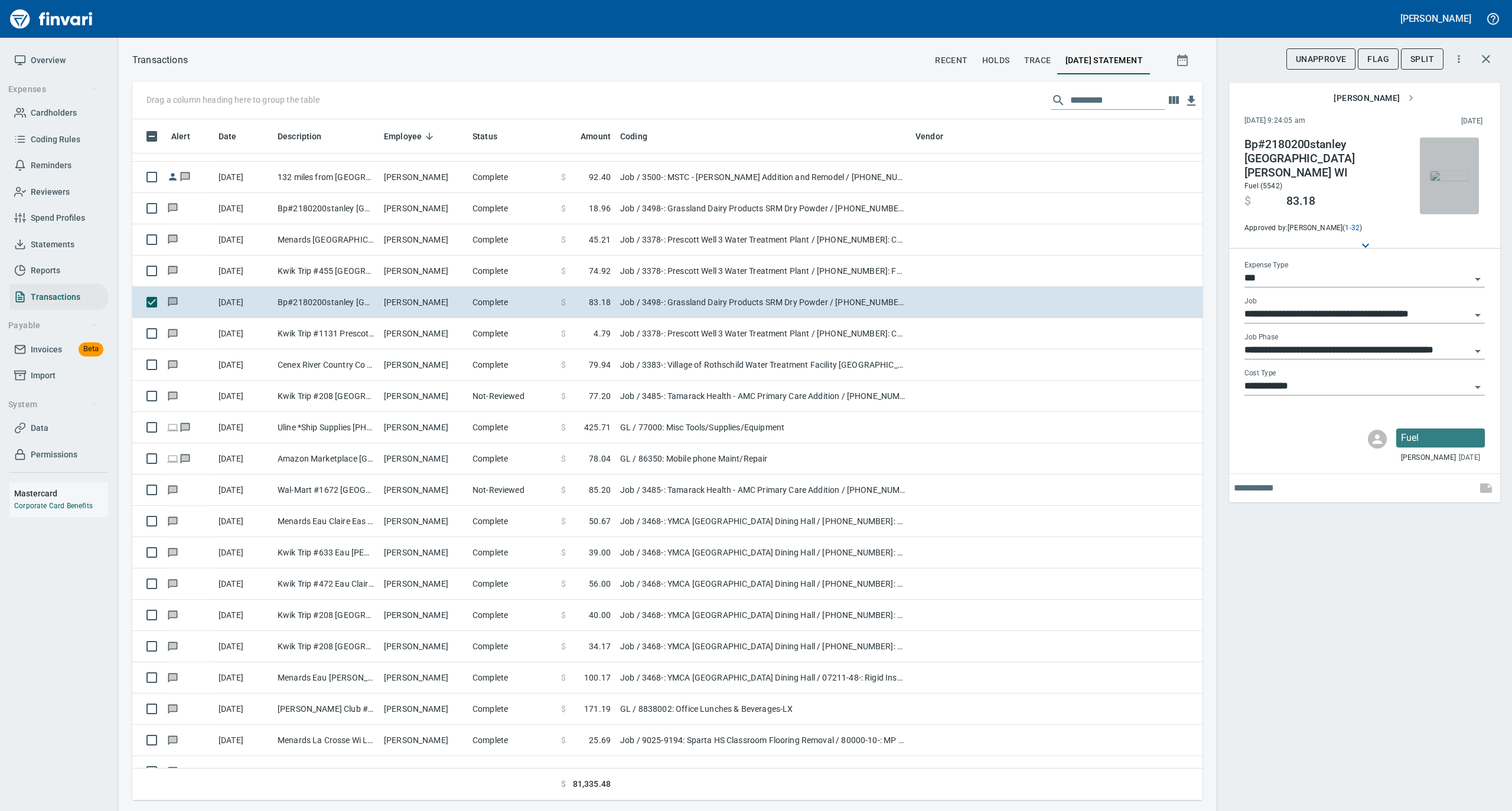
click at [1442, 171] on img "button" at bounding box center [1449, 176] width 38 height 10
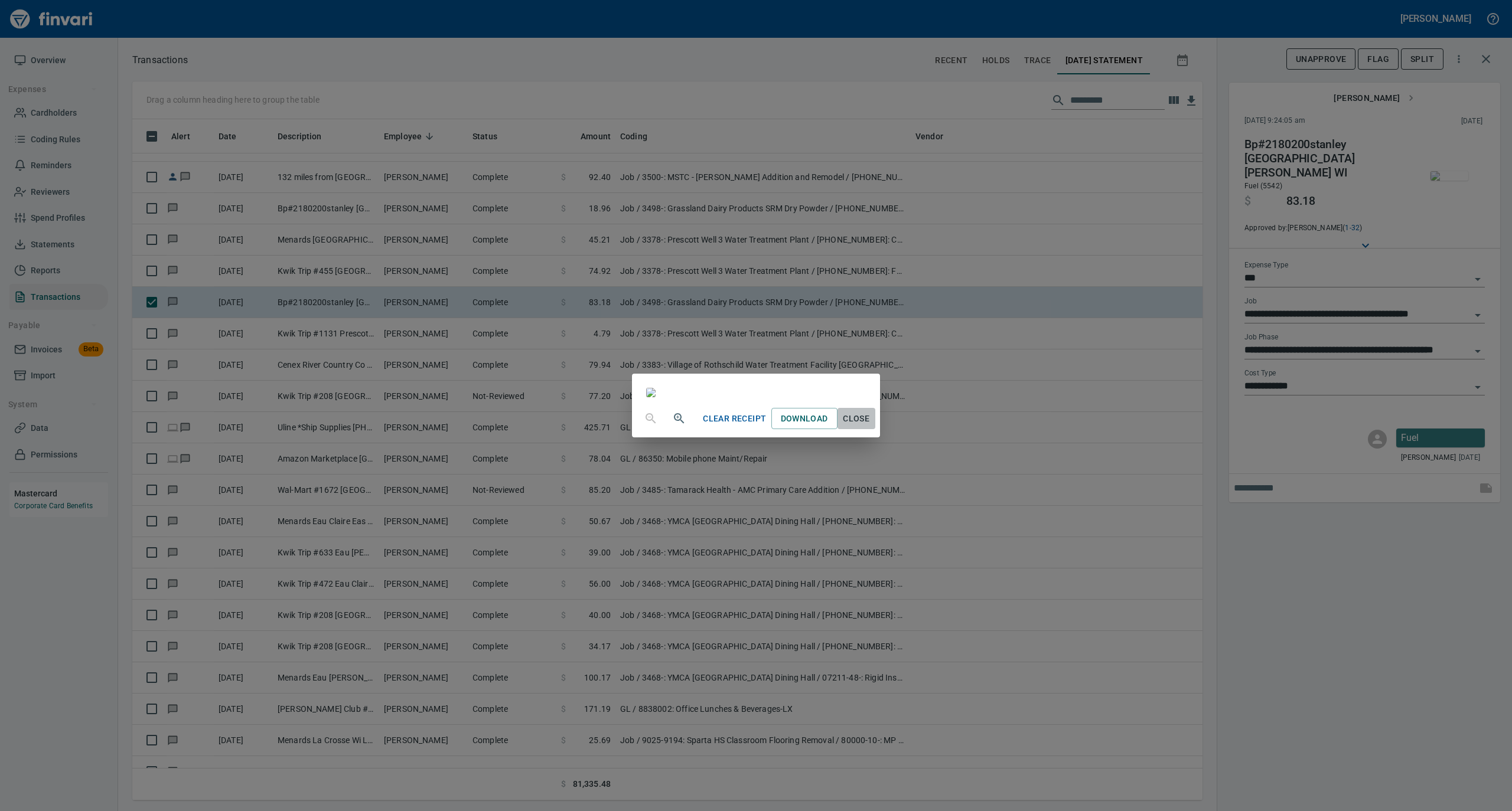
click at [871, 426] on span "Close" at bounding box center [856, 418] width 29 height 14
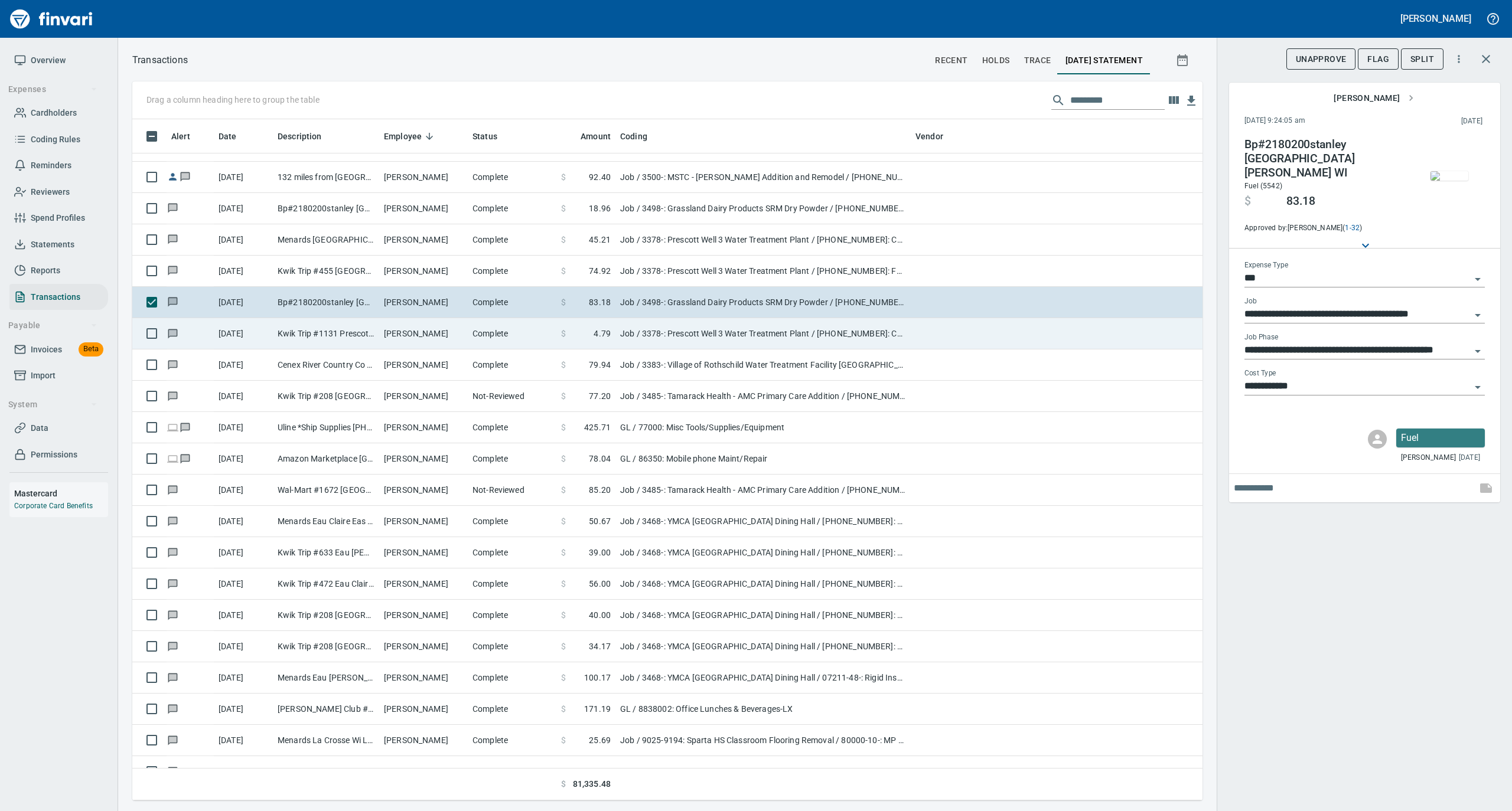
click at [481, 344] on td "Complete" at bounding box center [512, 333] width 89 height 31
type input "**********"
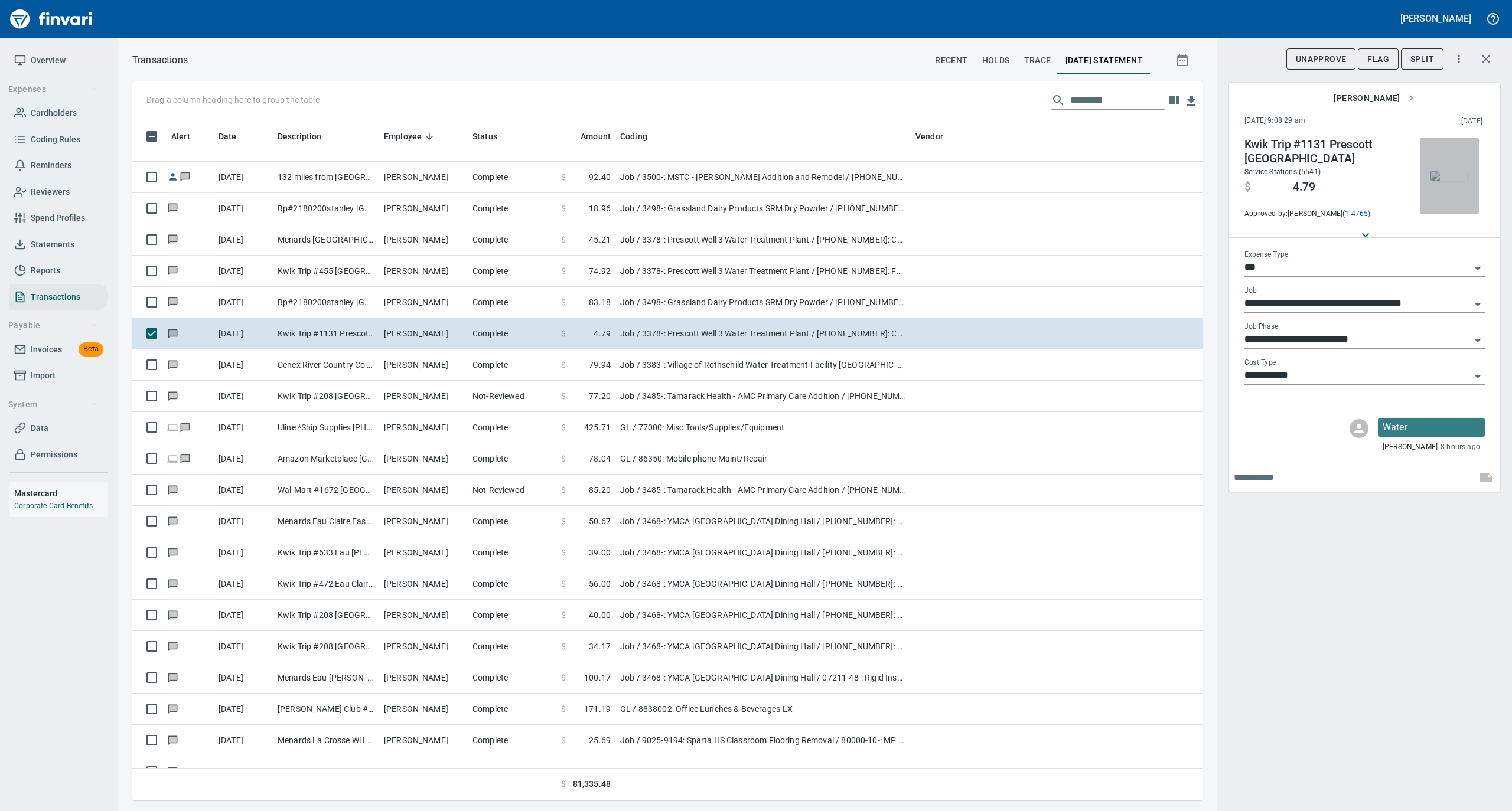
click at [1438, 178] on img "button" at bounding box center [1449, 176] width 38 height 10
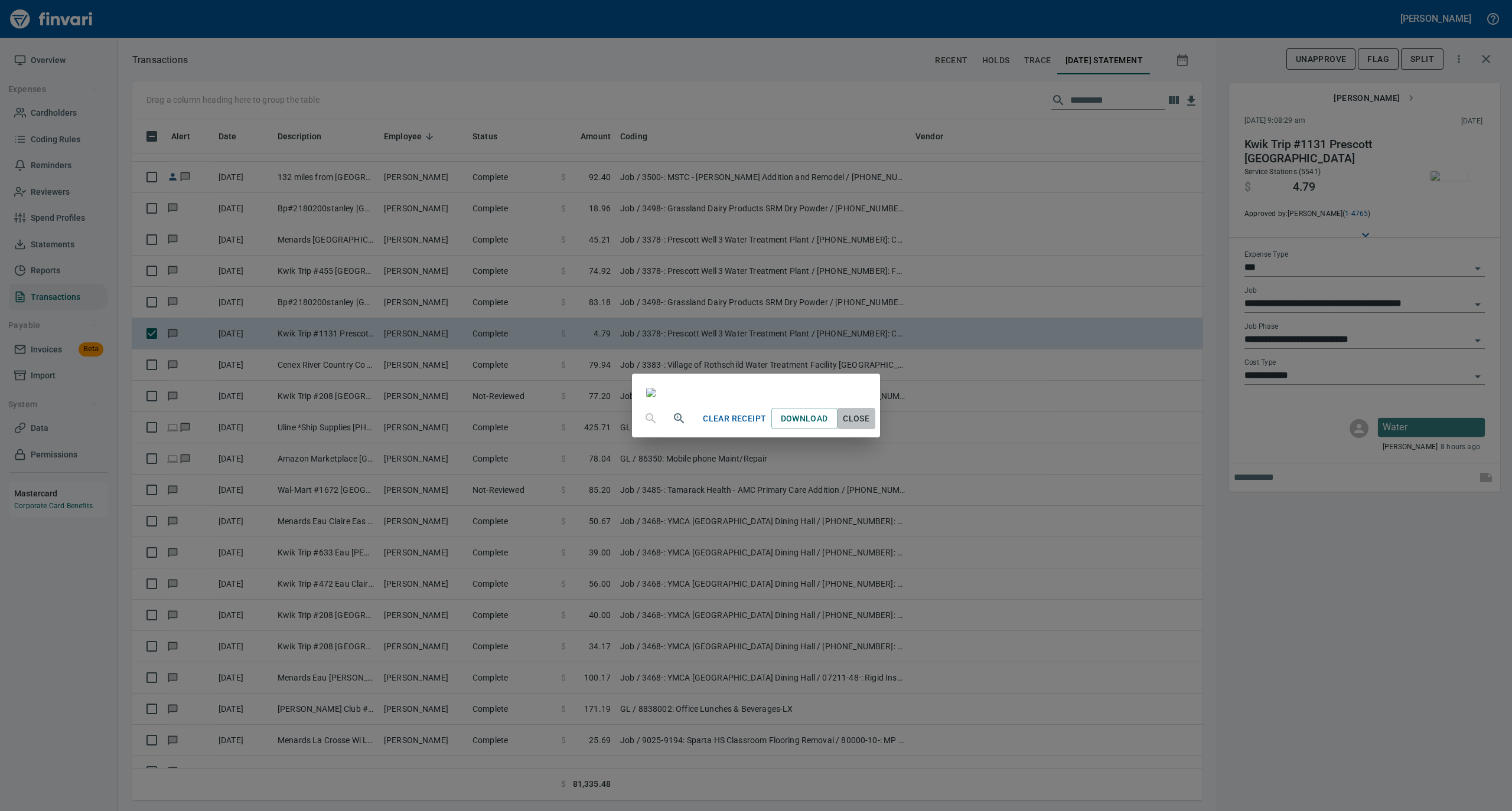
click at [871, 426] on span "Close" at bounding box center [856, 418] width 29 height 14
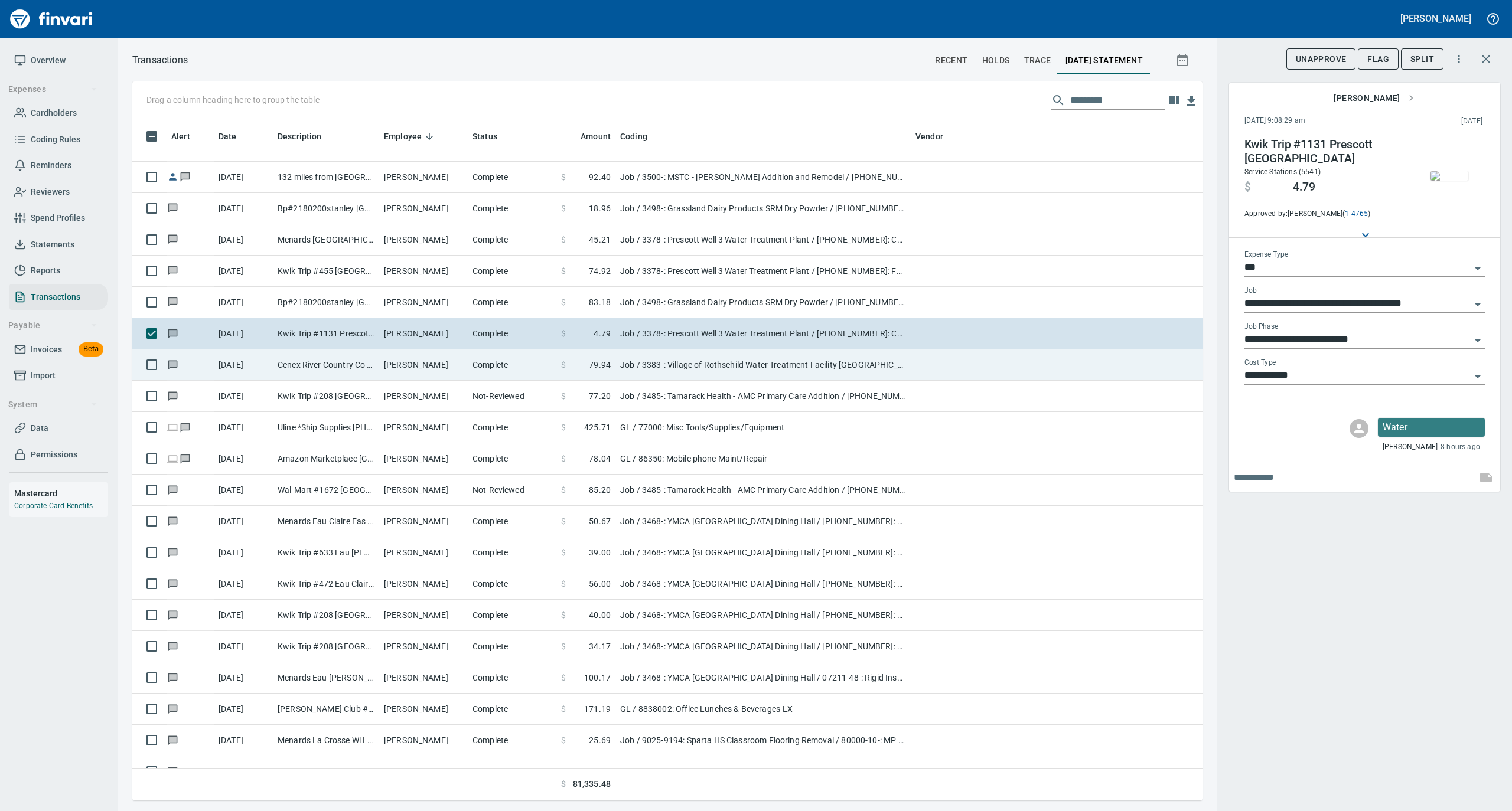
click at [374, 371] on td "Cenex River Country Co Holcombe WI" at bounding box center [326, 364] width 106 height 31
type input "**********"
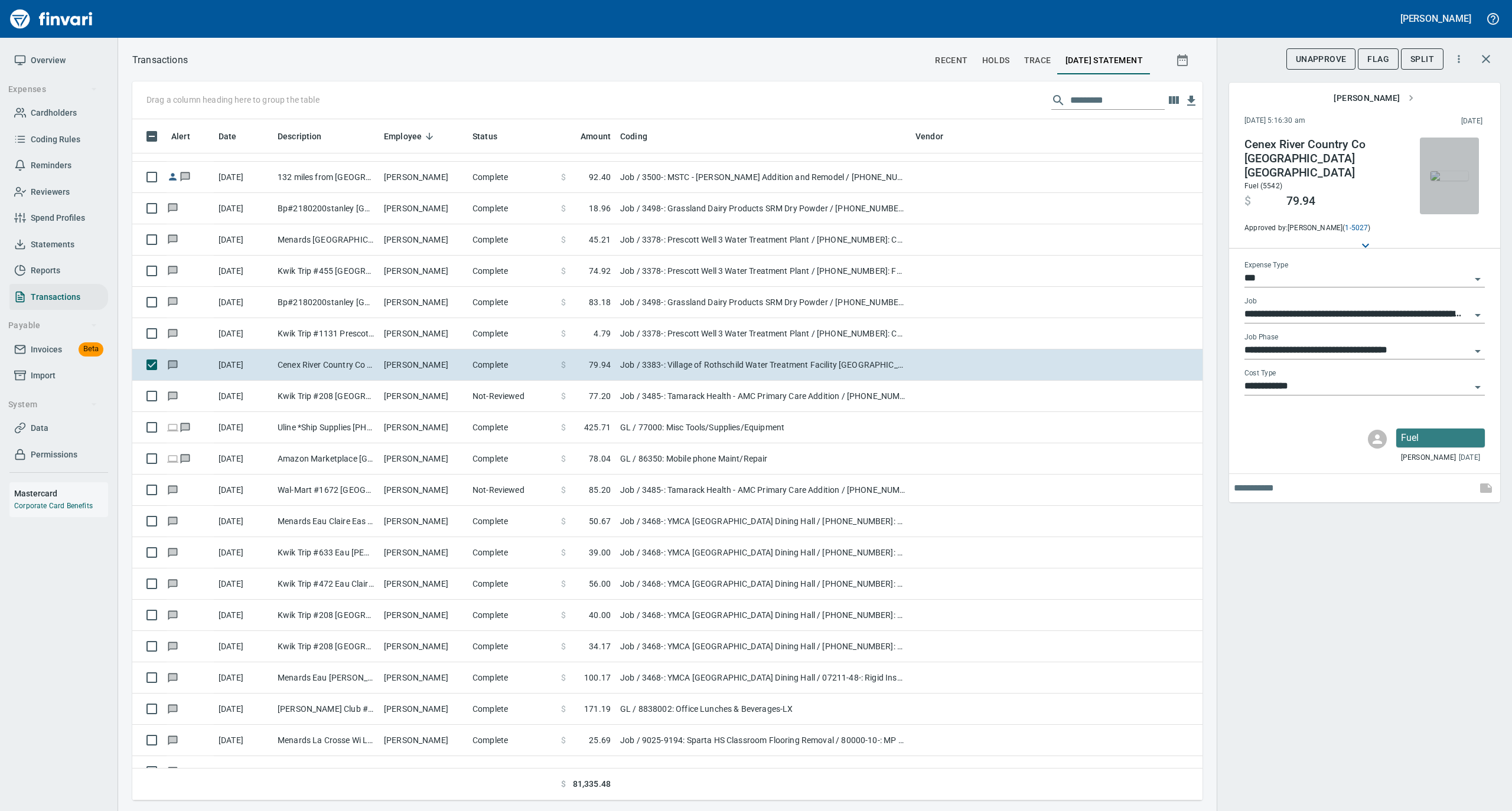
click at [1440, 177] on img "button" at bounding box center [1449, 176] width 38 height 10
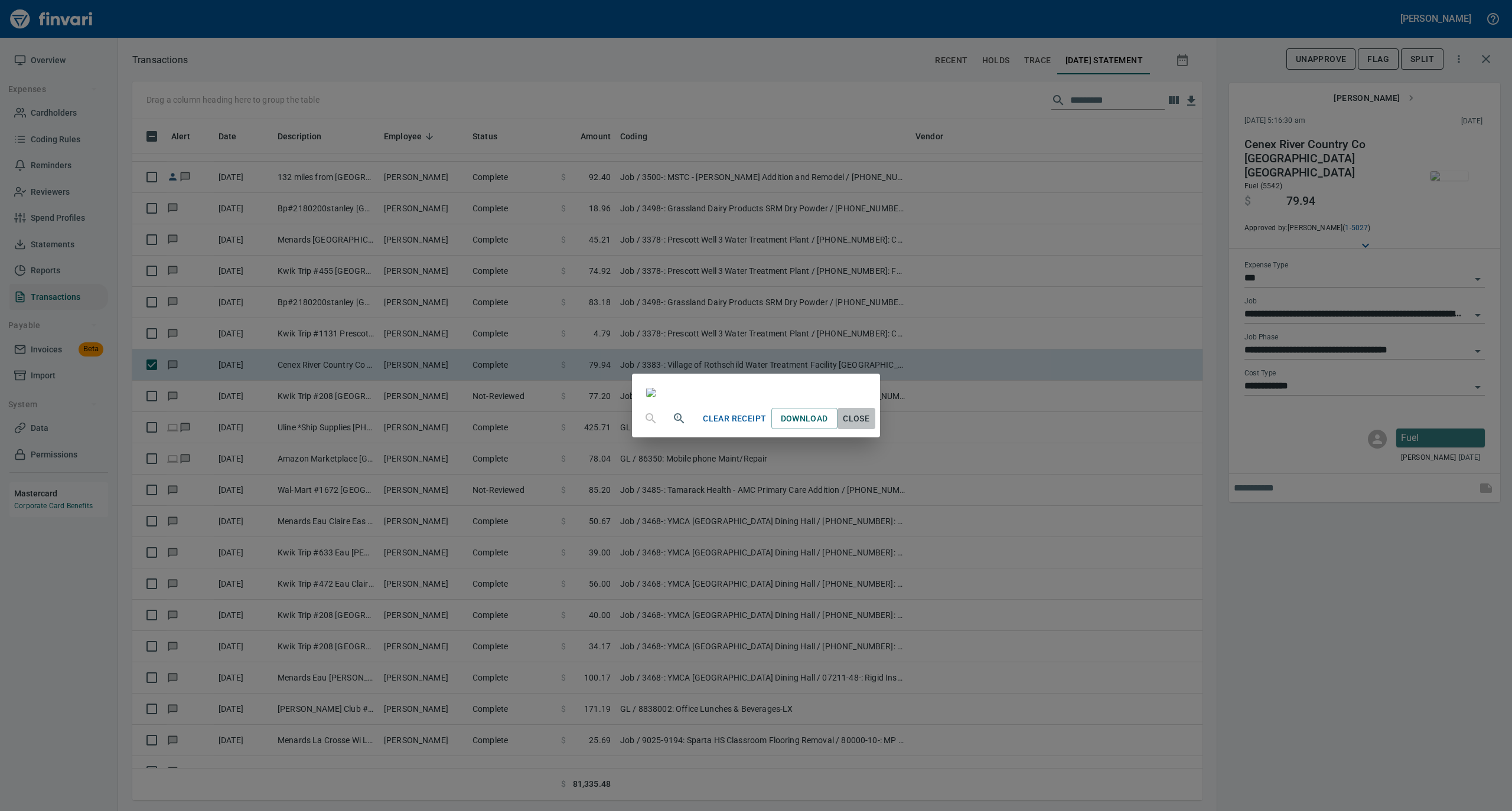
click at [871, 426] on span "Close" at bounding box center [856, 418] width 29 height 14
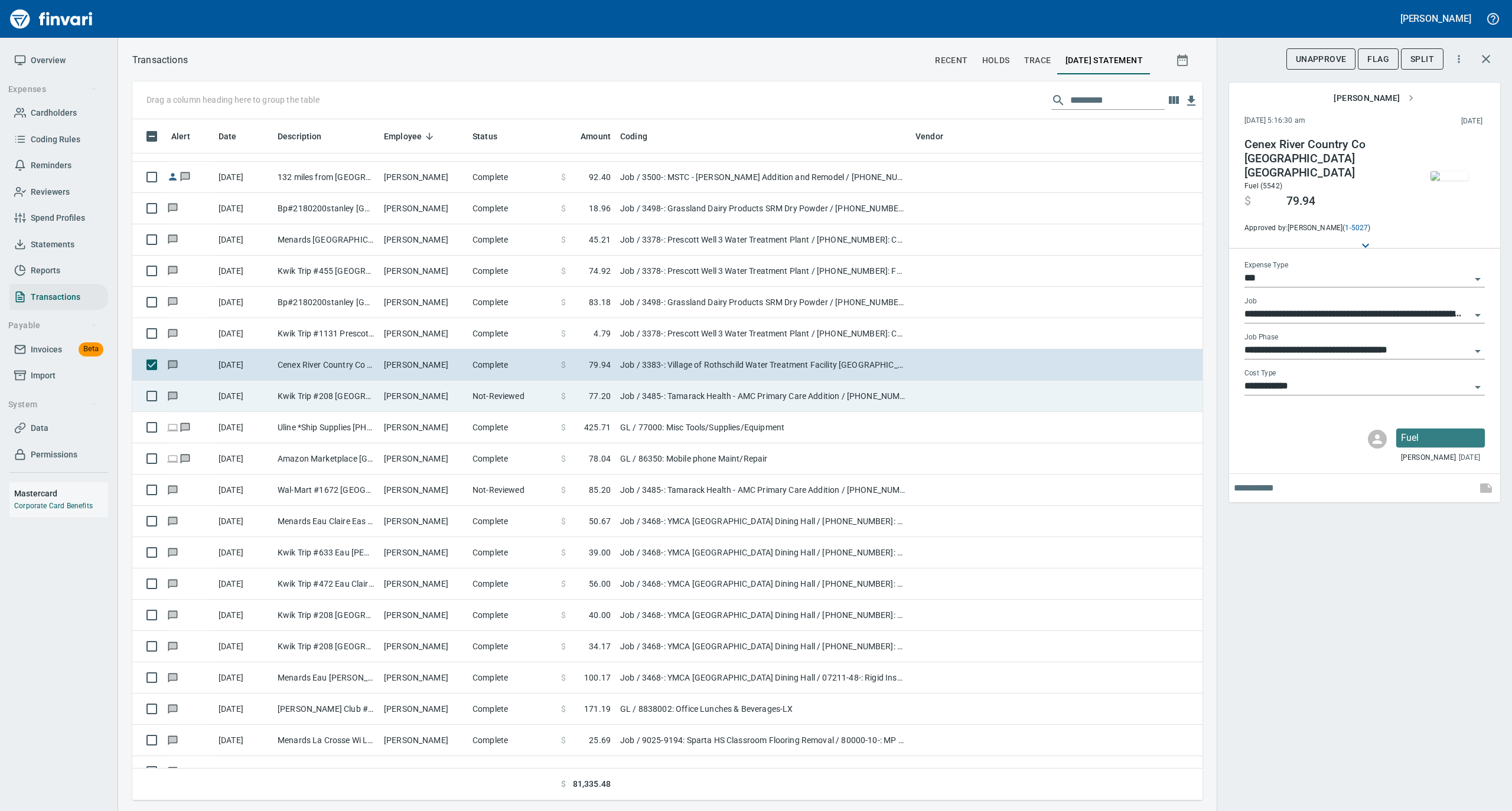
click at [426, 392] on td "Michael Bullard" at bounding box center [423, 396] width 89 height 31
type input "**********"
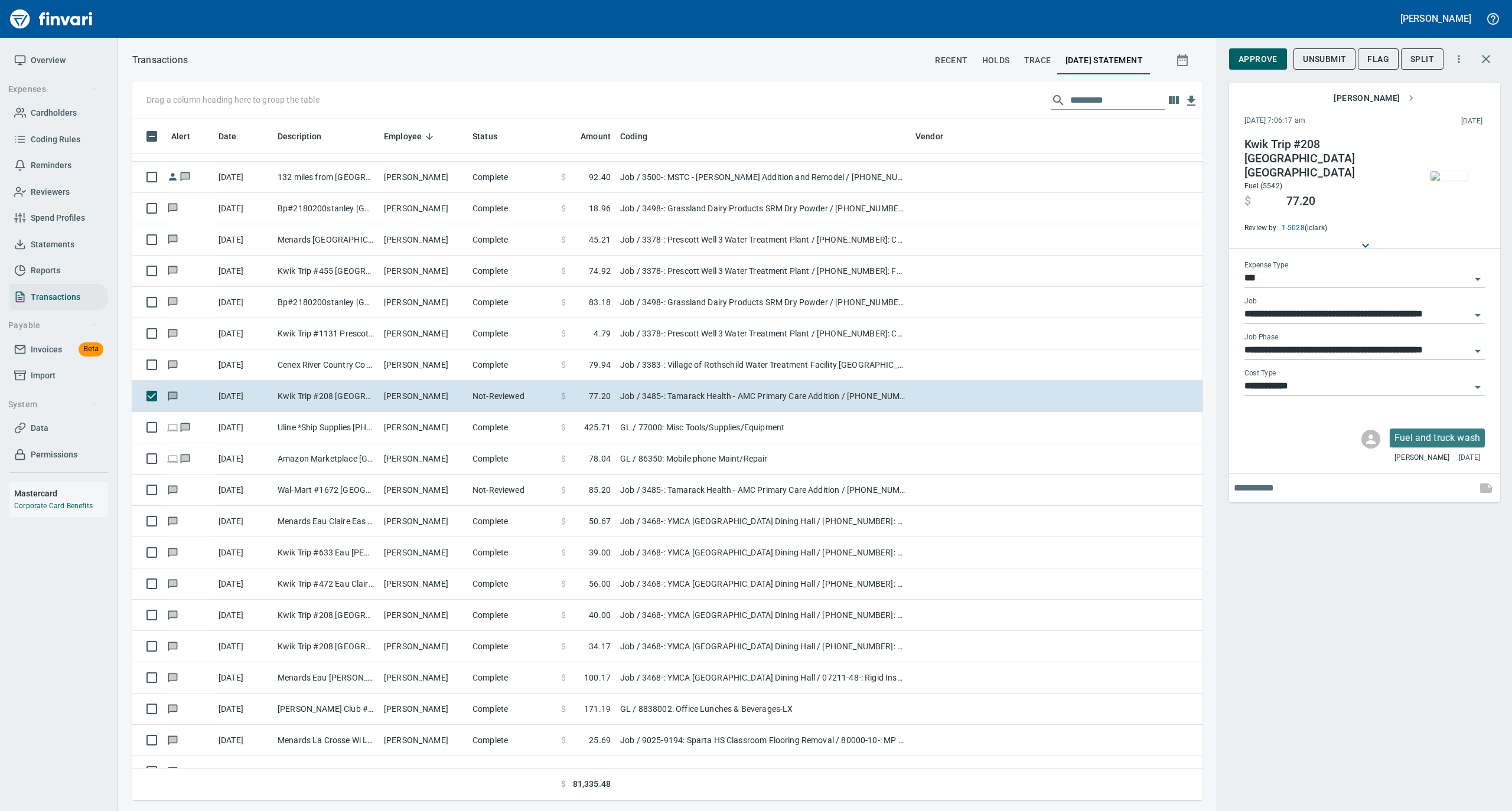
click at [1449, 177] on img "button" at bounding box center [1449, 176] width 38 height 10
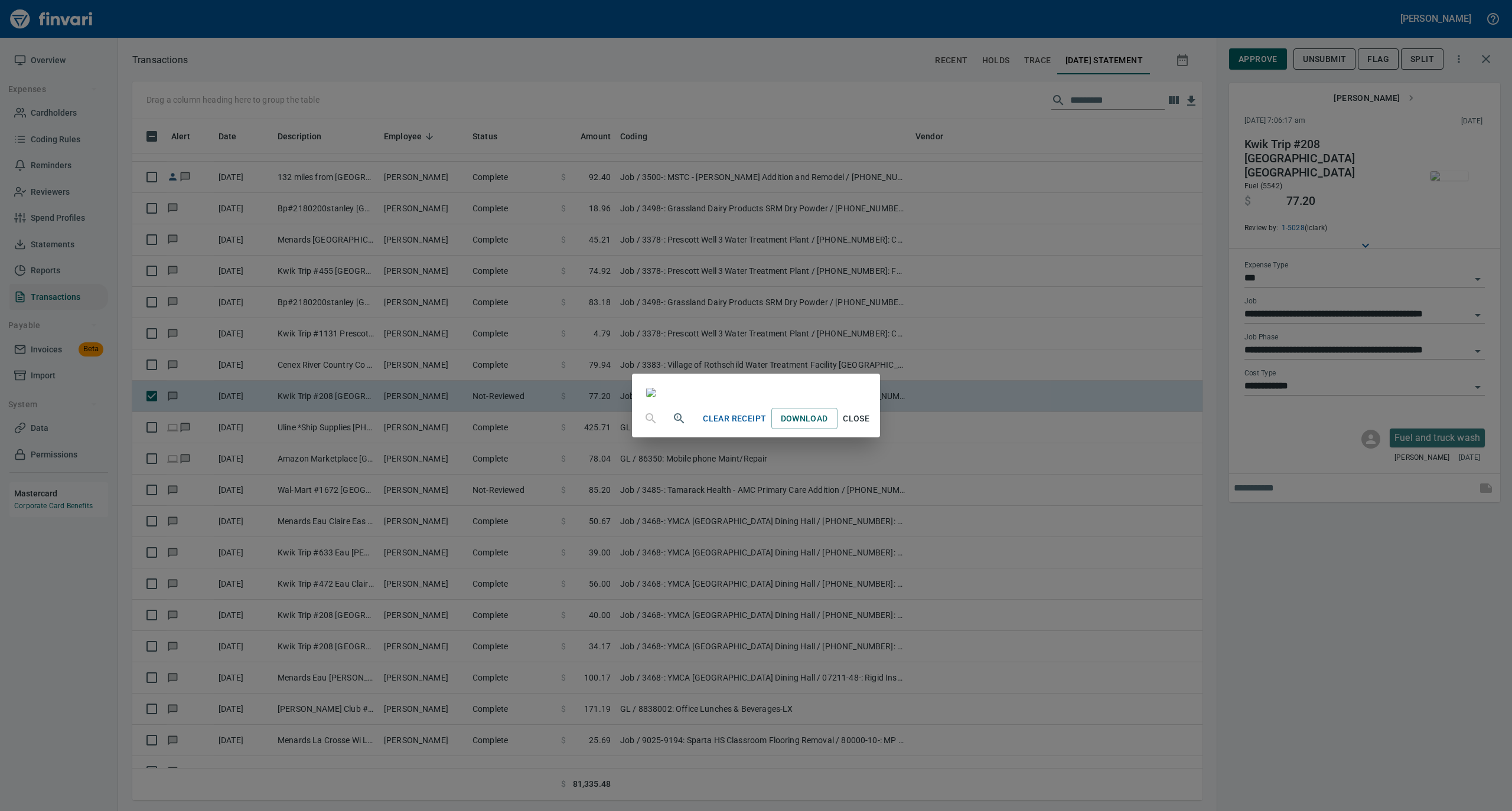
click at [871, 426] on span "Close" at bounding box center [856, 418] width 29 height 14
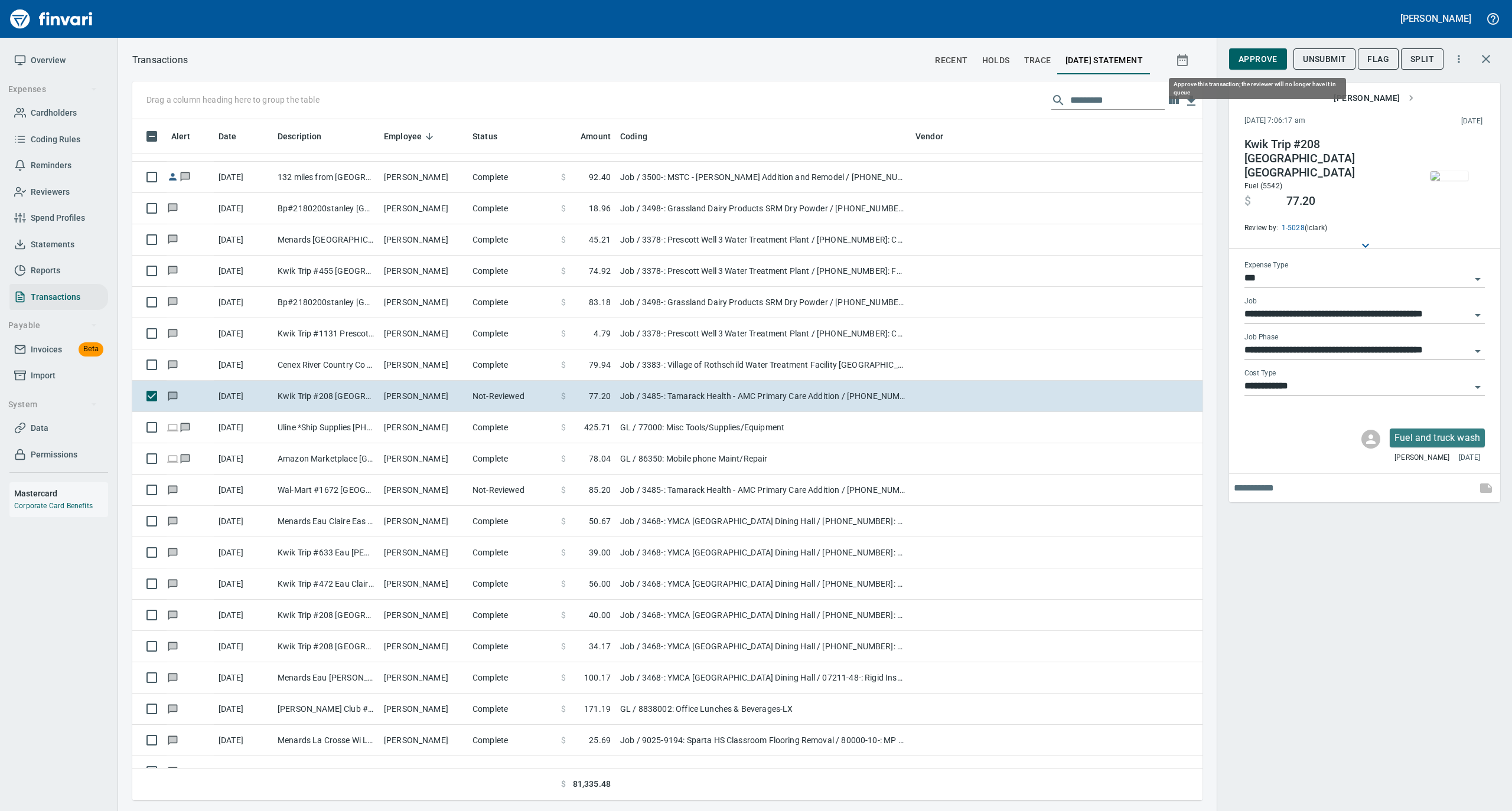
click at [1256, 55] on span "Approve" at bounding box center [1257, 58] width 39 height 14
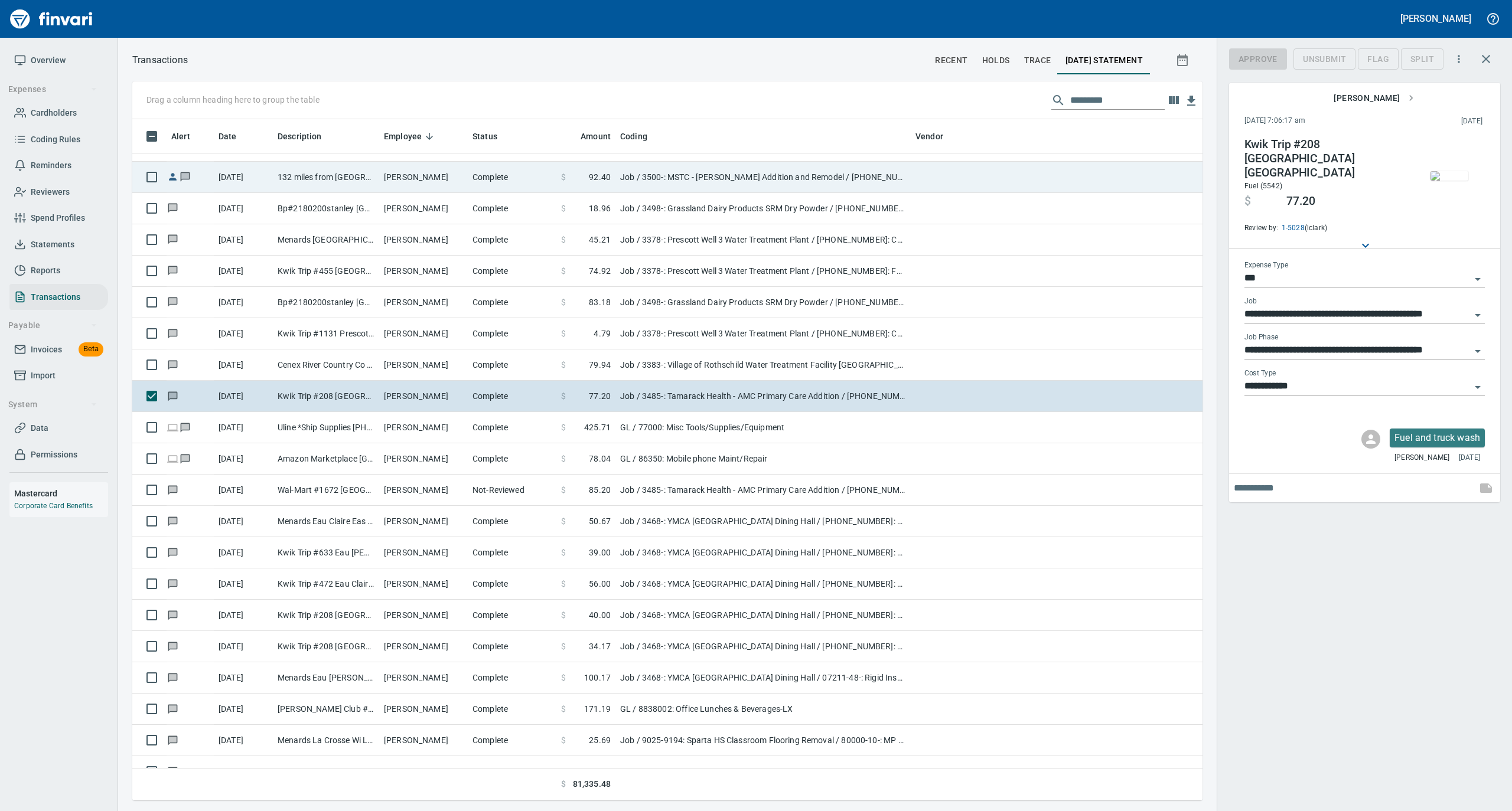
scroll to position [669, 1046]
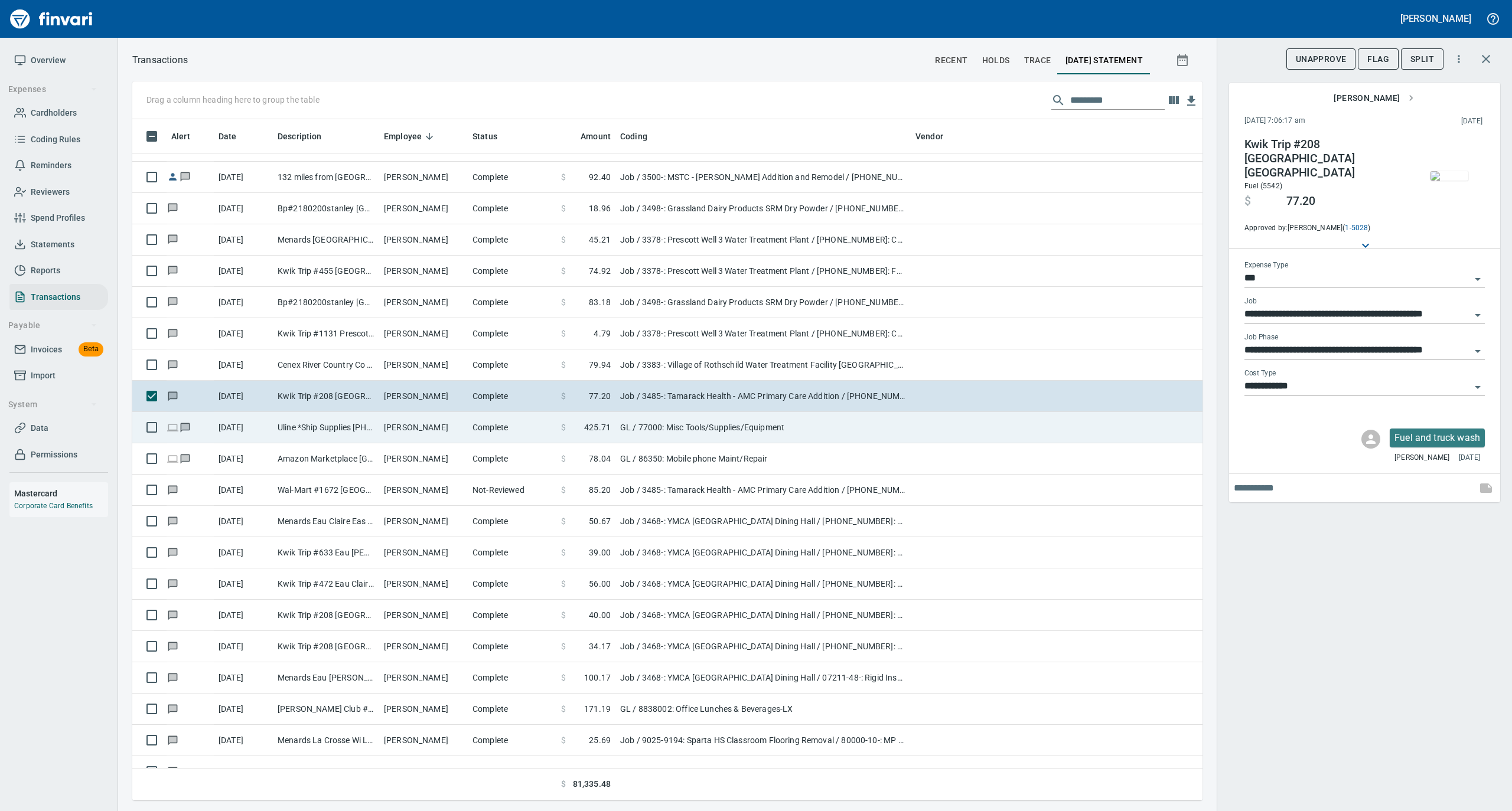
click at [430, 421] on td "Michael Bullard" at bounding box center [423, 427] width 89 height 31
type input "**"
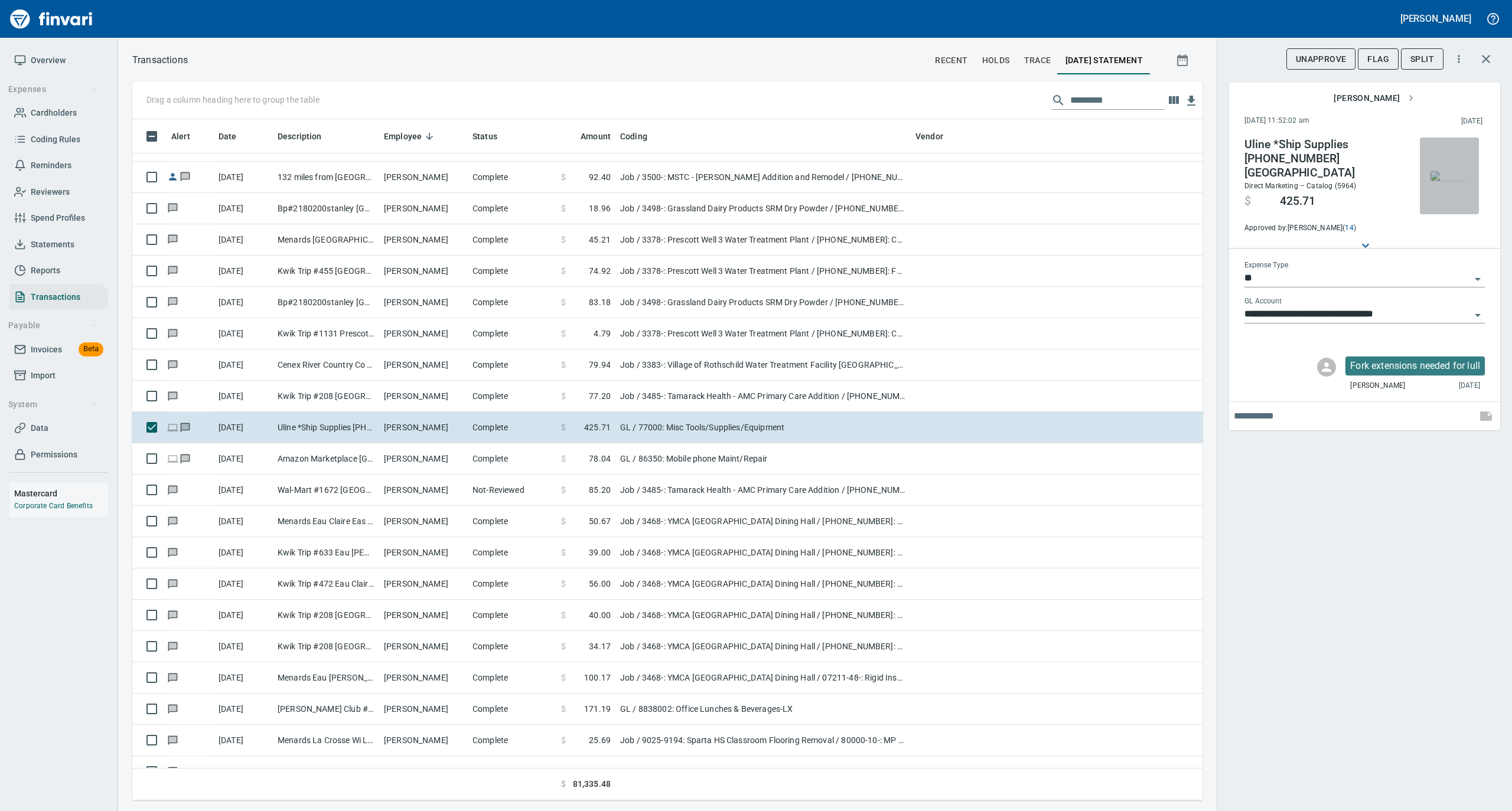
click at [1454, 179] on img "button" at bounding box center [1449, 176] width 38 height 10
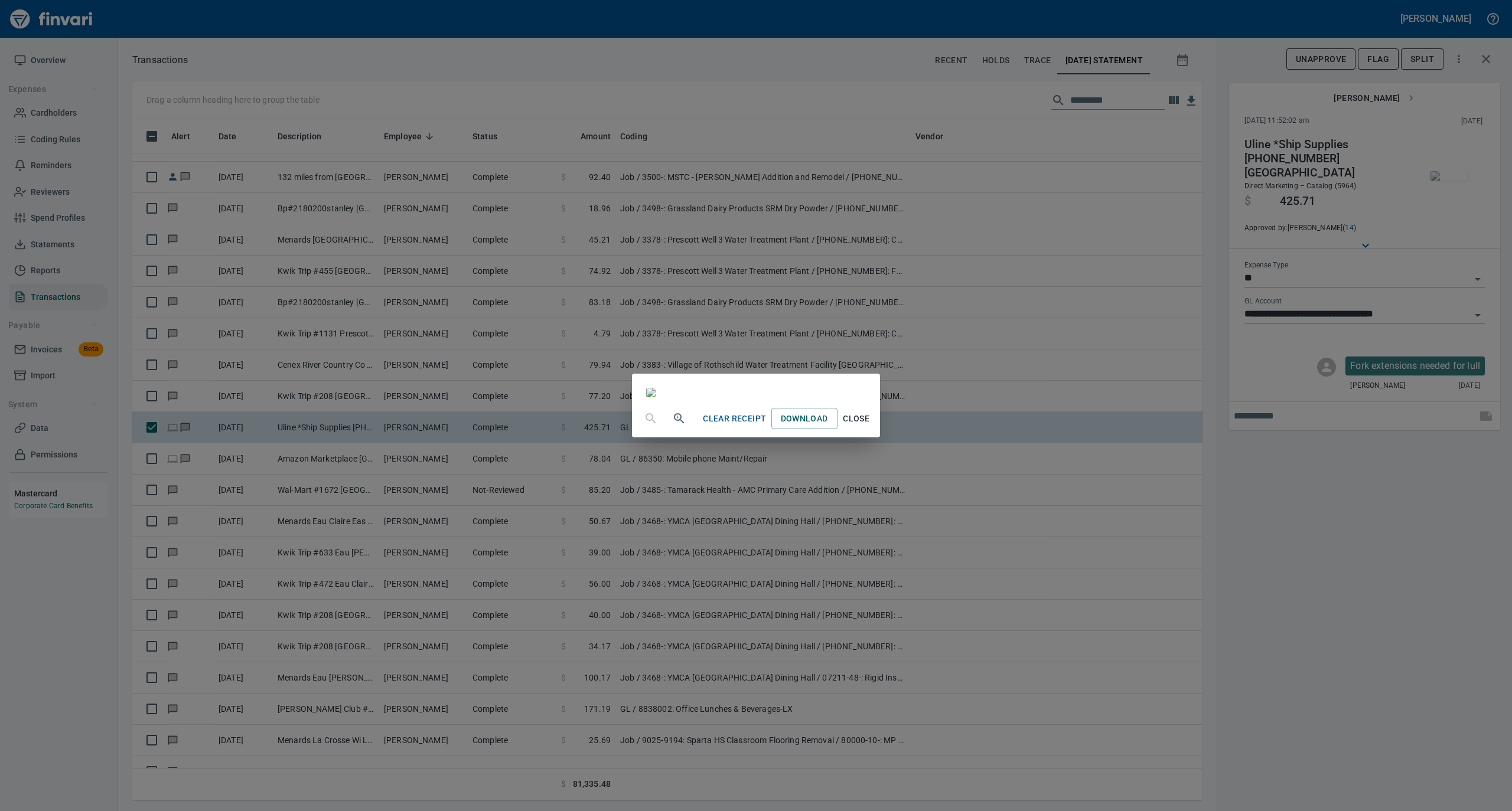
click at [871, 426] on span "Close" at bounding box center [856, 418] width 29 height 14
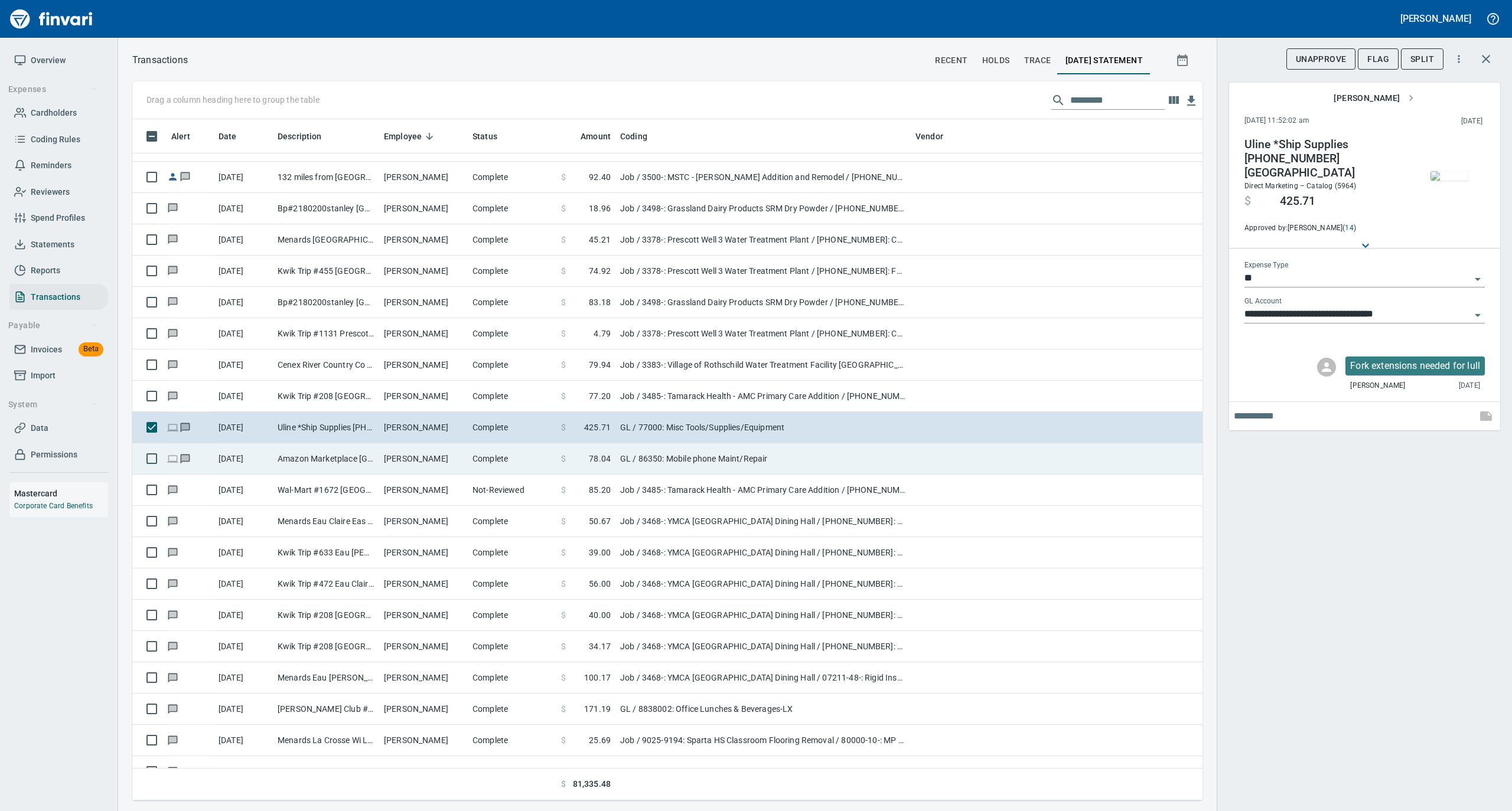
click at [420, 462] on td "Michael Bullard" at bounding box center [423, 459] width 89 height 31
type input "**********"
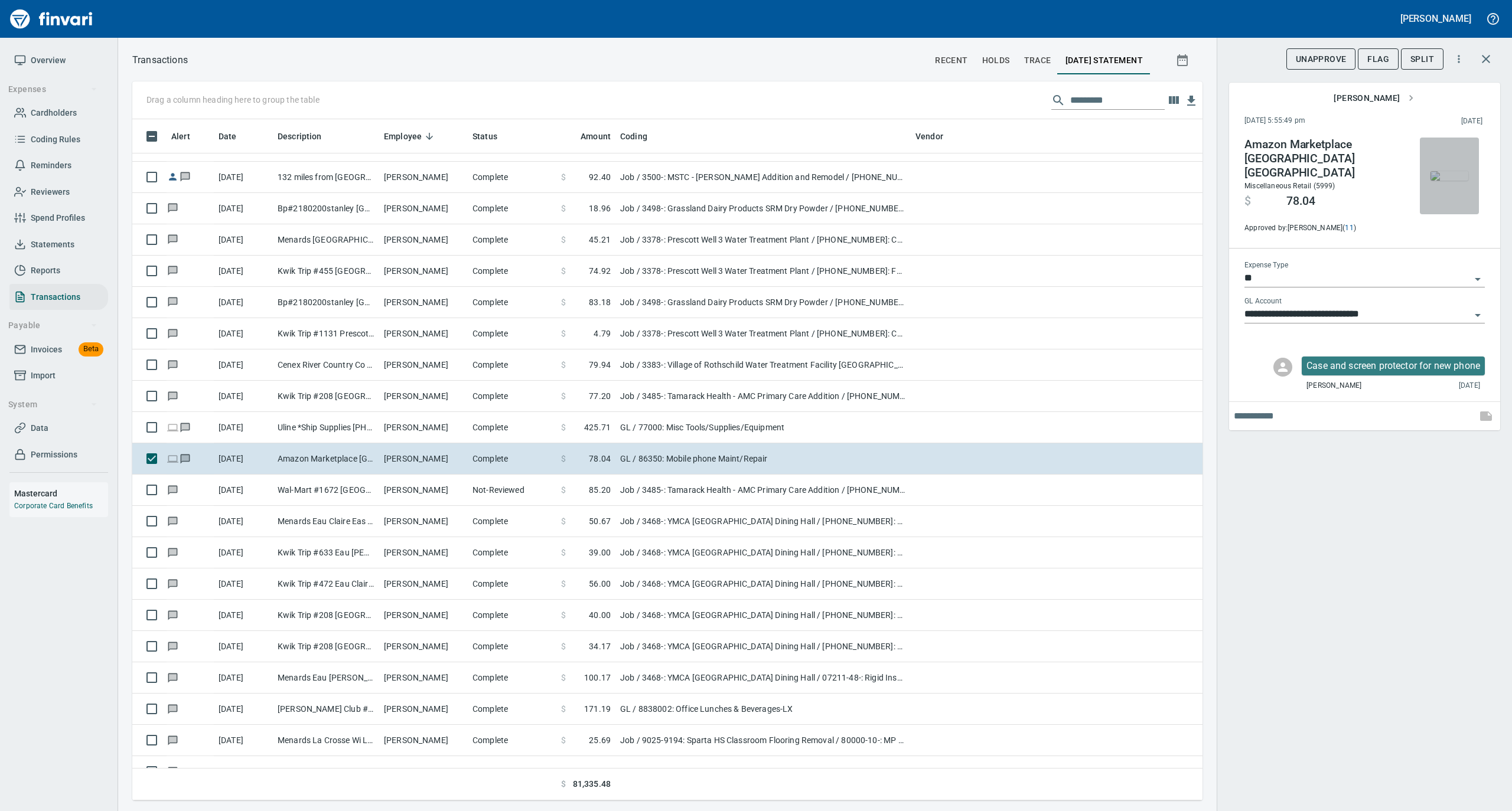
click at [1441, 176] on img "button" at bounding box center [1449, 176] width 38 height 10
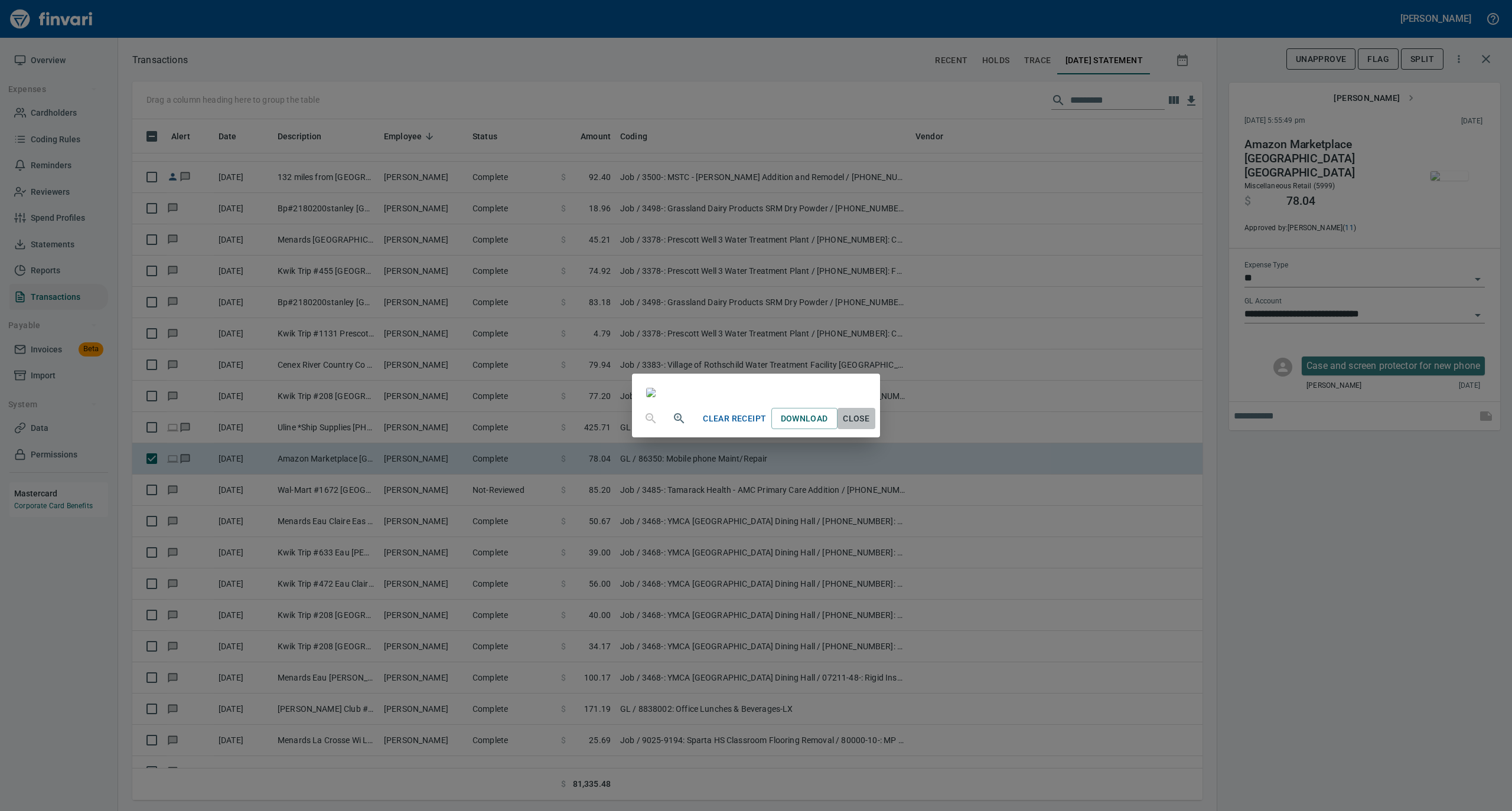
click at [871, 426] on span "Close" at bounding box center [856, 418] width 29 height 14
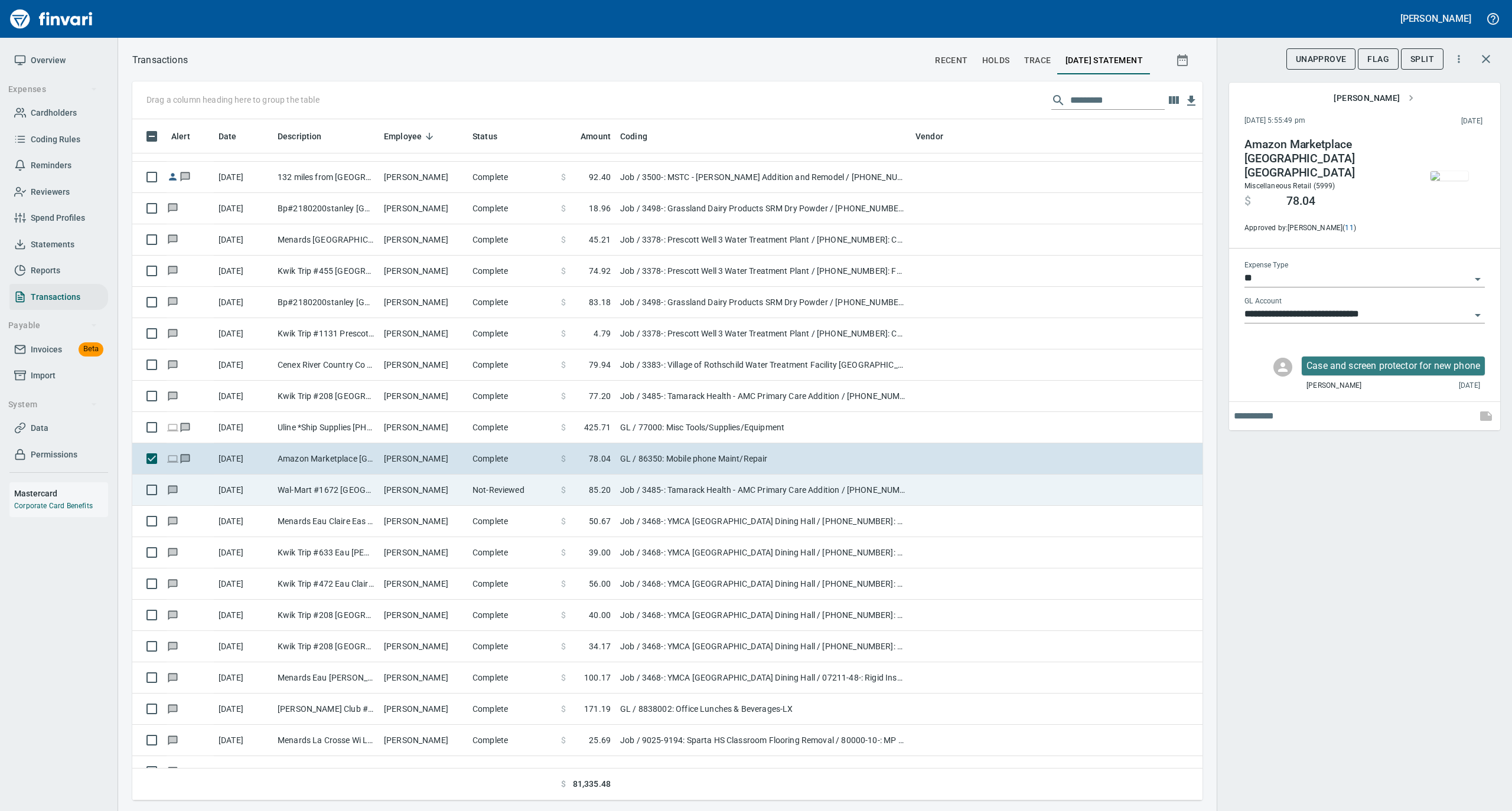
click at [388, 496] on td "Michael Bullard" at bounding box center [423, 489] width 89 height 31
type input "***"
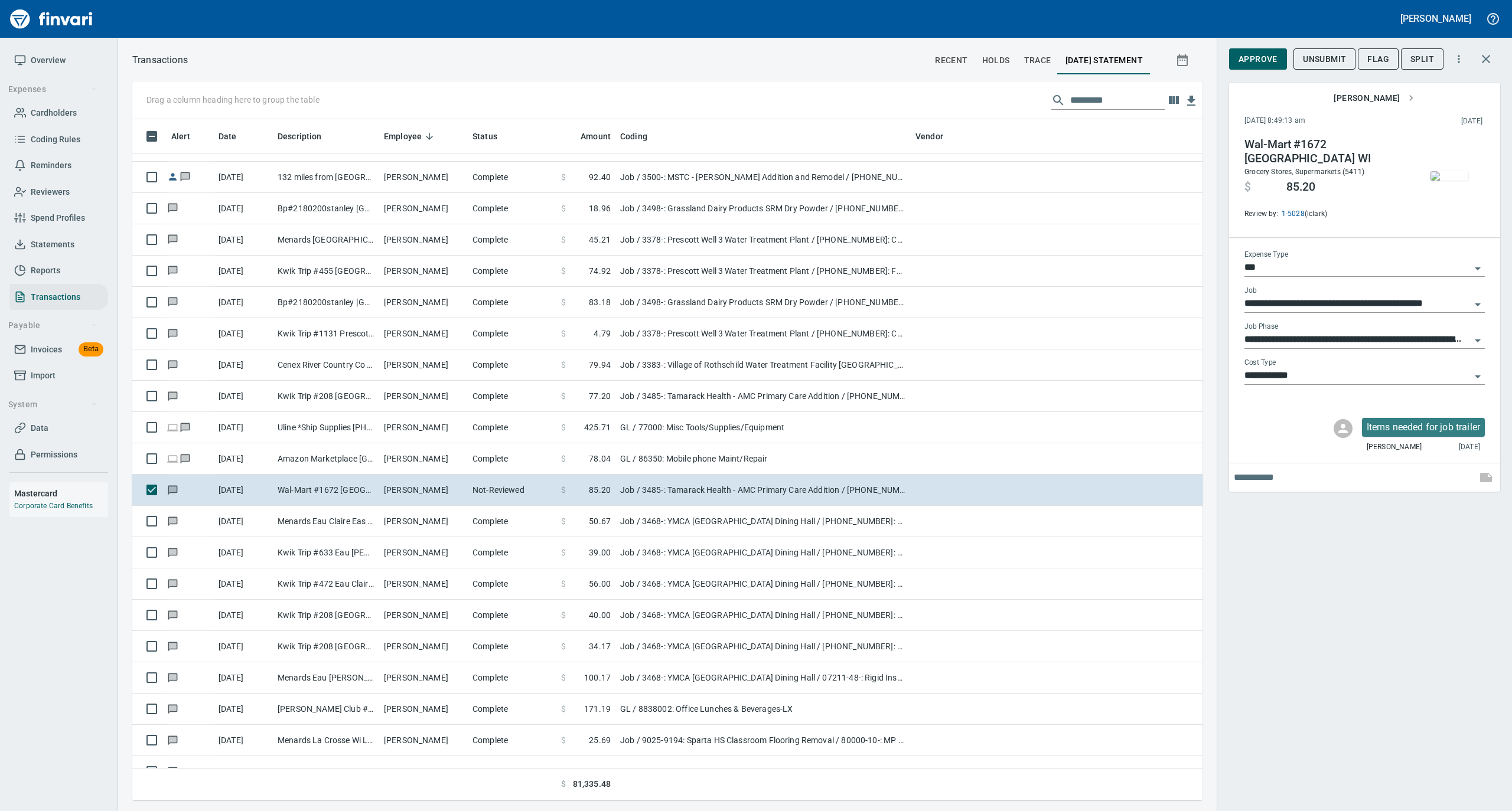
click at [1456, 176] on img "button" at bounding box center [1449, 176] width 38 height 10
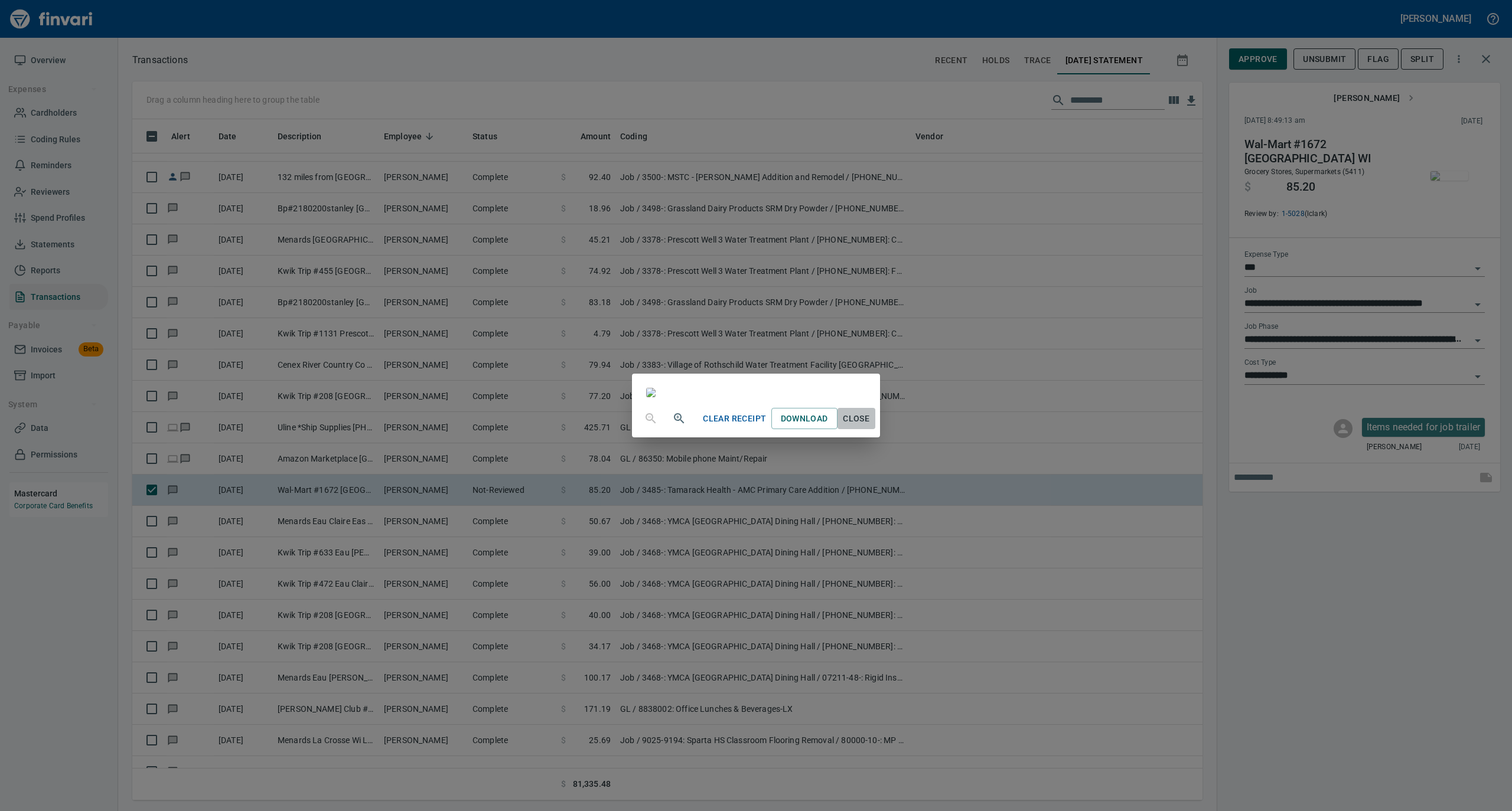
click at [871, 426] on span "Close" at bounding box center [856, 418] width 29 height 14
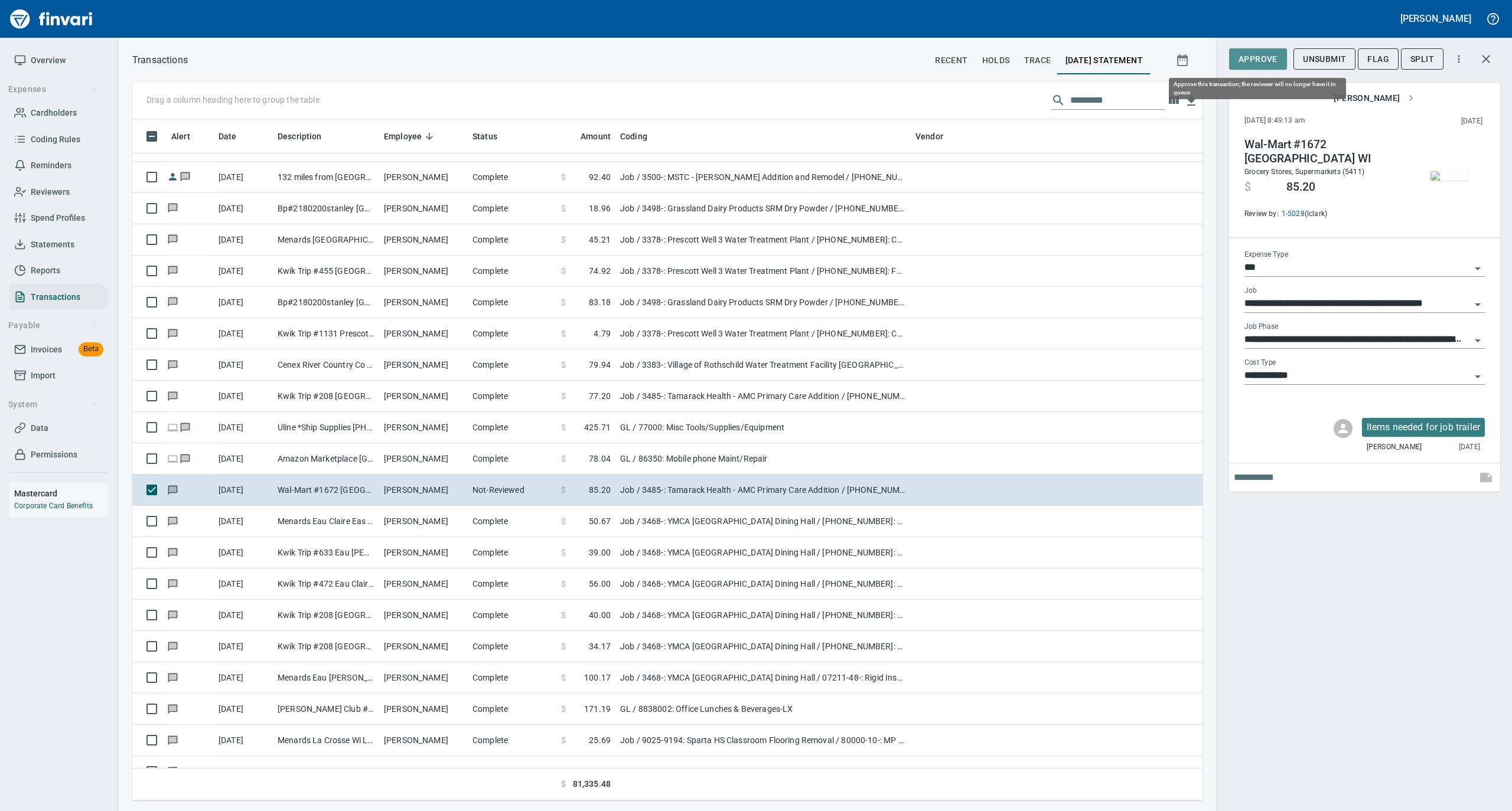
click at [1260, 56] on span "Approve" at bounding box center [1257, 58] width 39 height 14
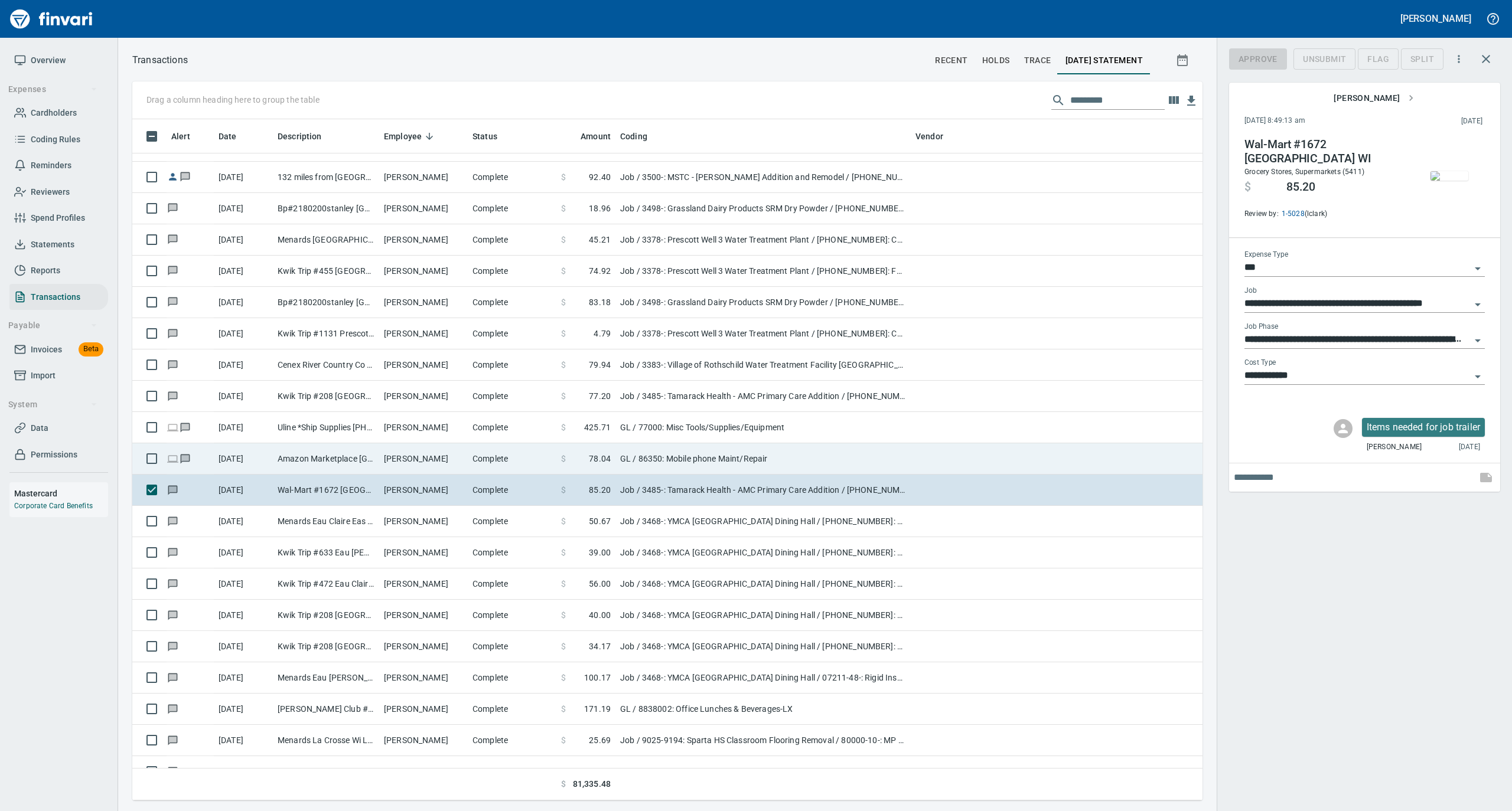
scroll to position [669, 1046]
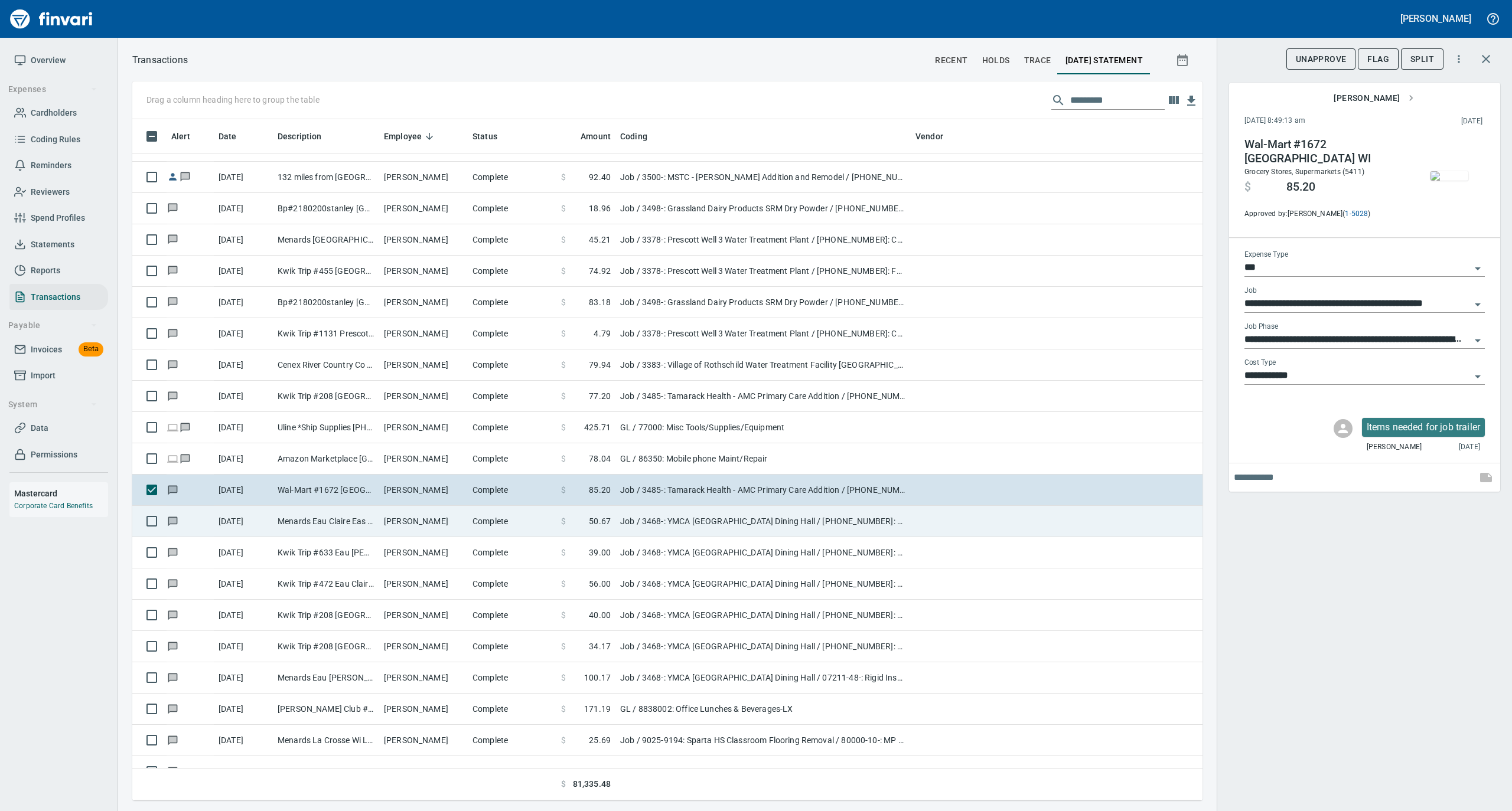
click at [461, 526] on td "Michael Brantner" at bounding box center [423, 521] width 89 height 31
type input "**********"
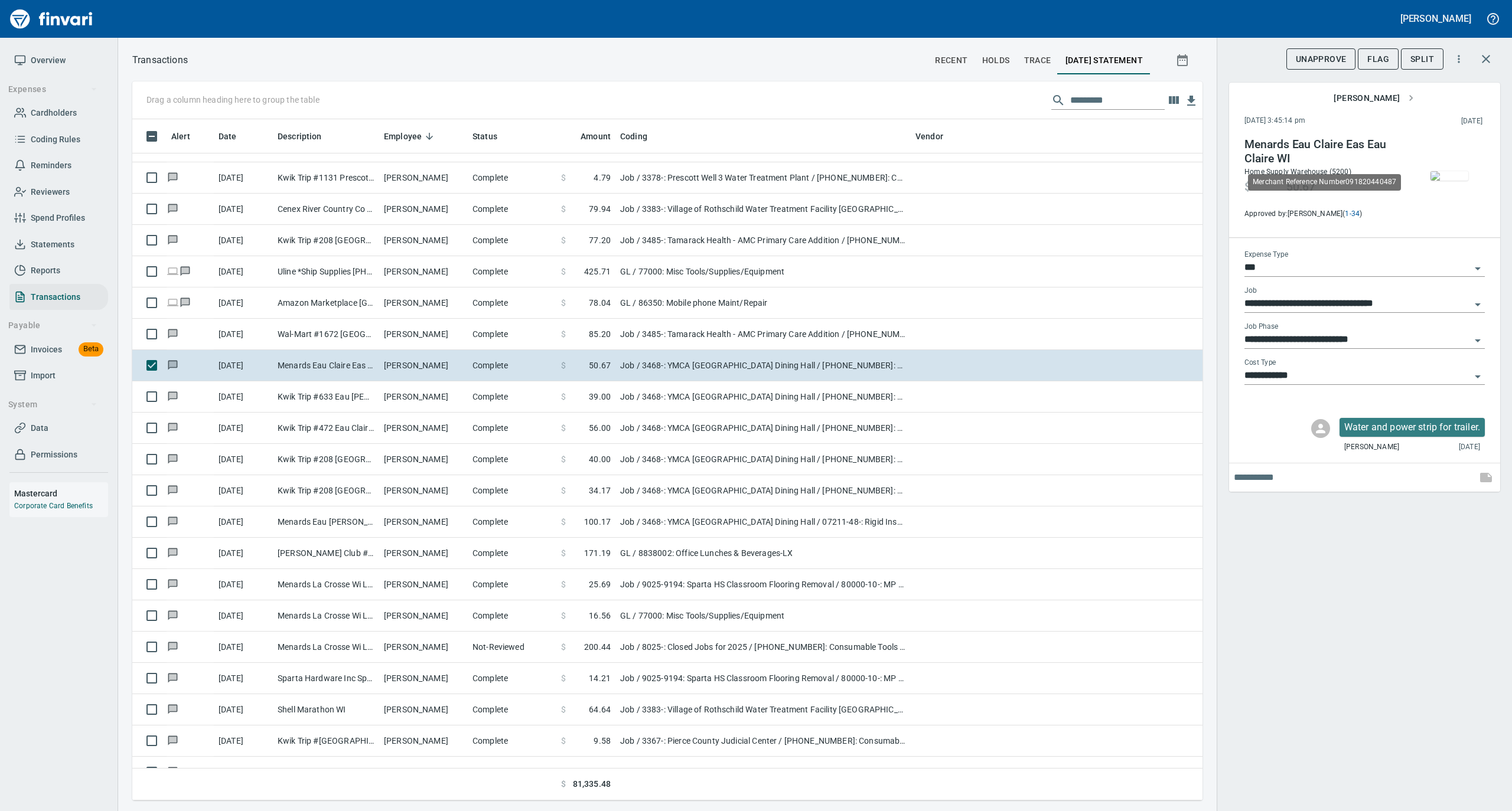
scroll to position [669, 1046]
click at [1446, 171] on img "button" at bounding box center [1449, 176] width 38 height 10
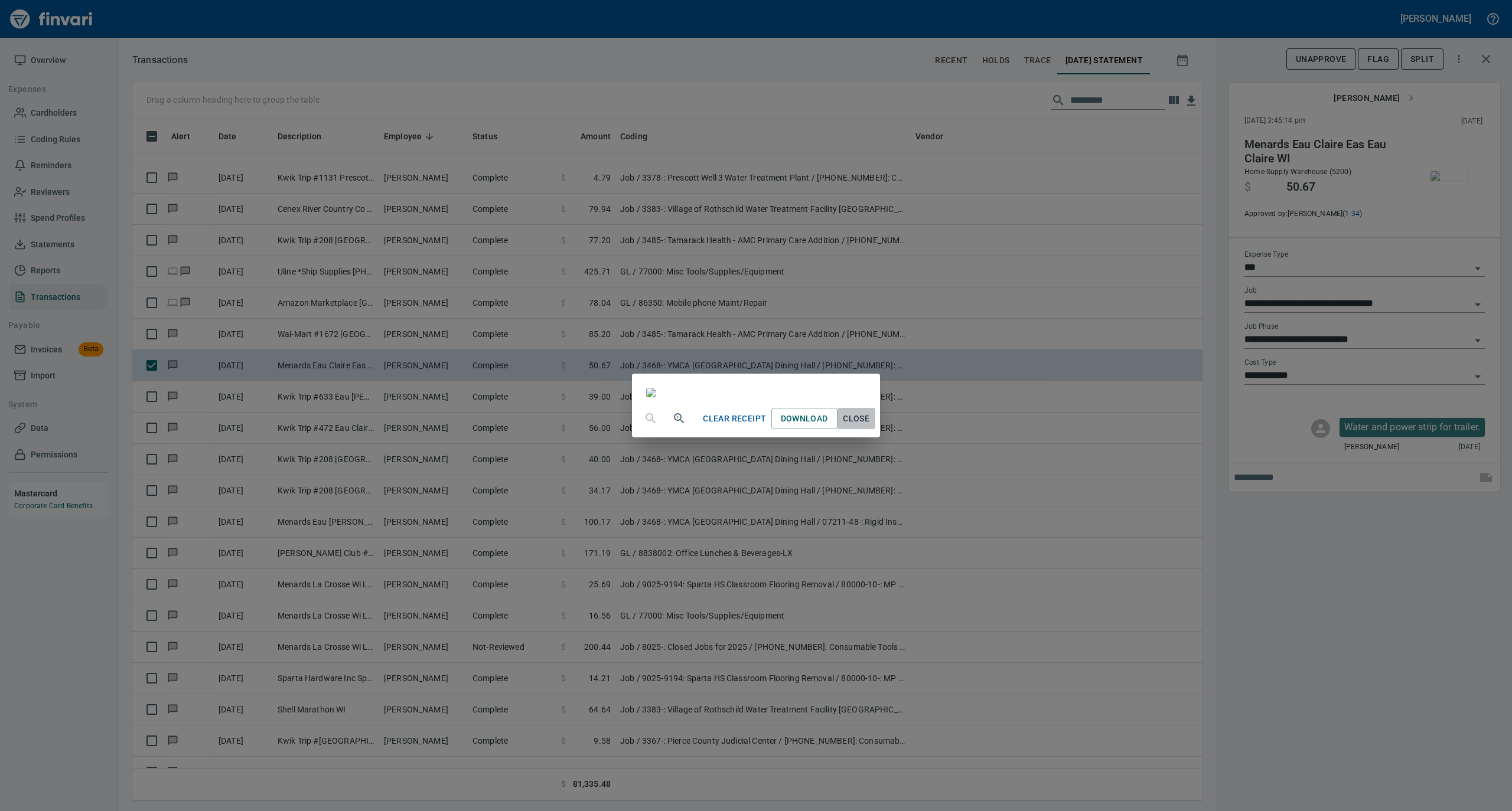
click at [871, 426] on span "Close" at bounding box center [856, 418] width 29 height 14
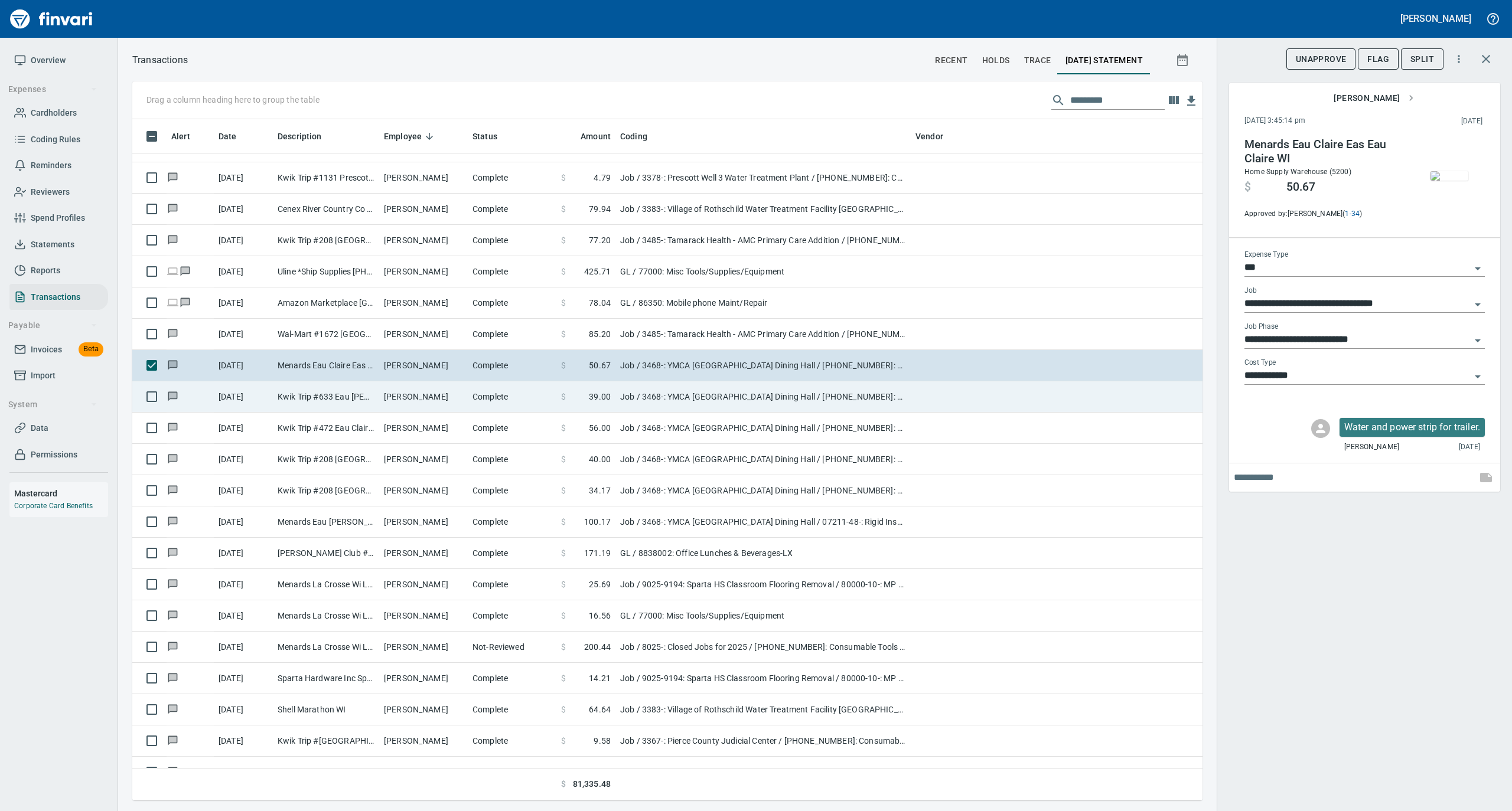
click at [539, 407] on td "Complete" at bounding box center [512, 397] width 89 height 31
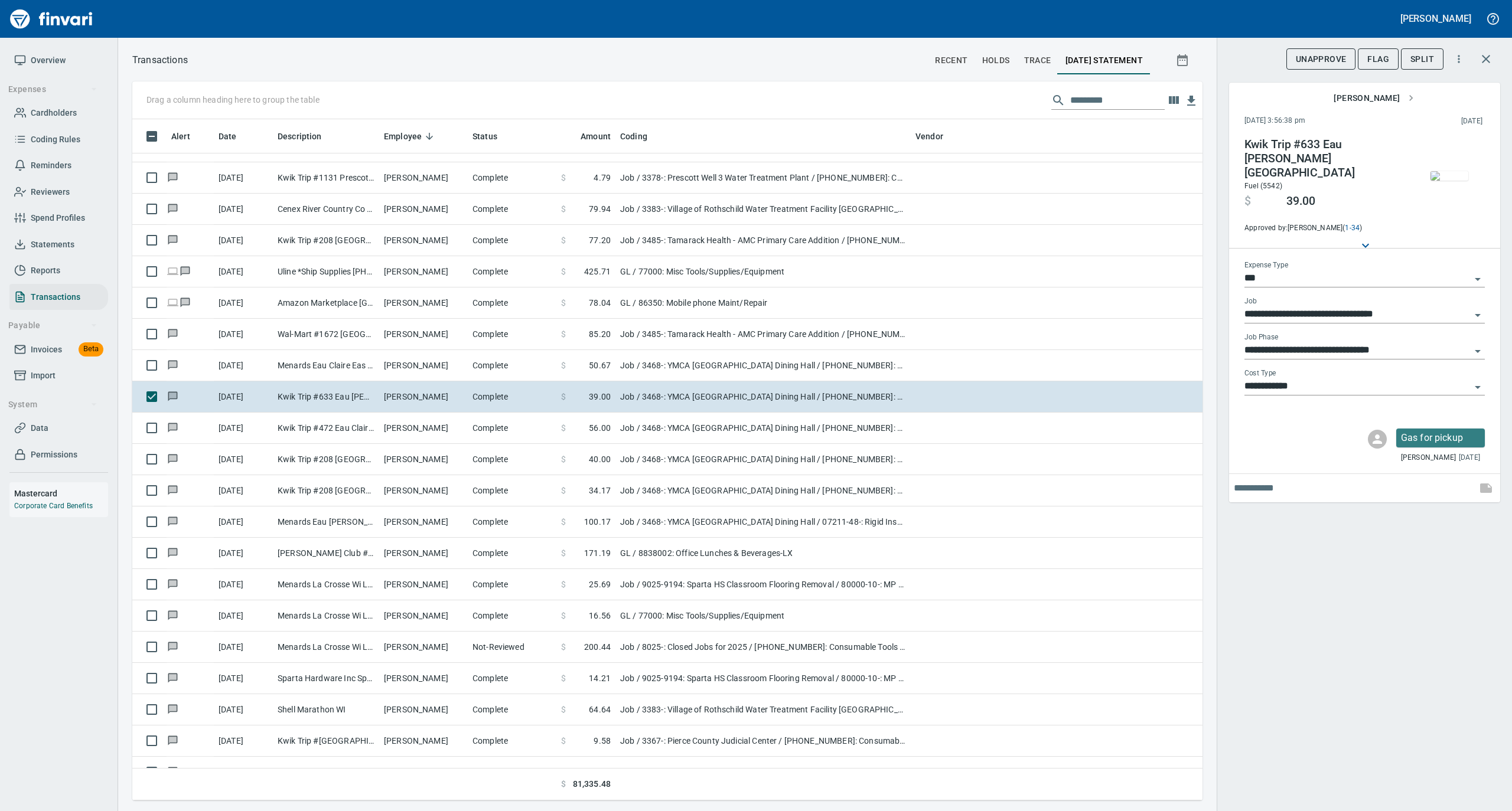
click at [1442, 171] on img "button" at bounding box center [1449, 176] width 38 height 10
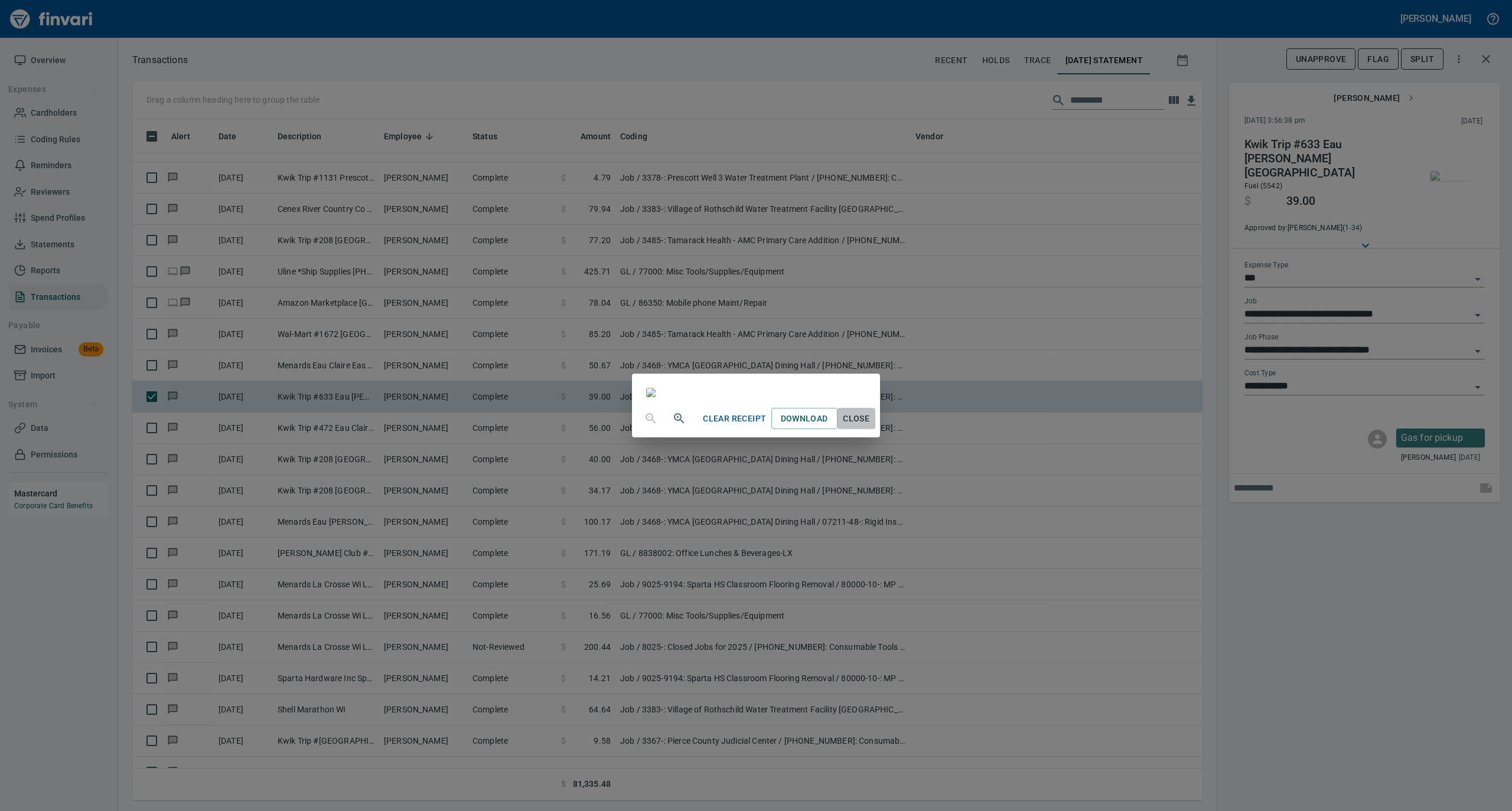
click at [871, 426] on span "Close" at bounding box center [856, 418] width 29 height 14
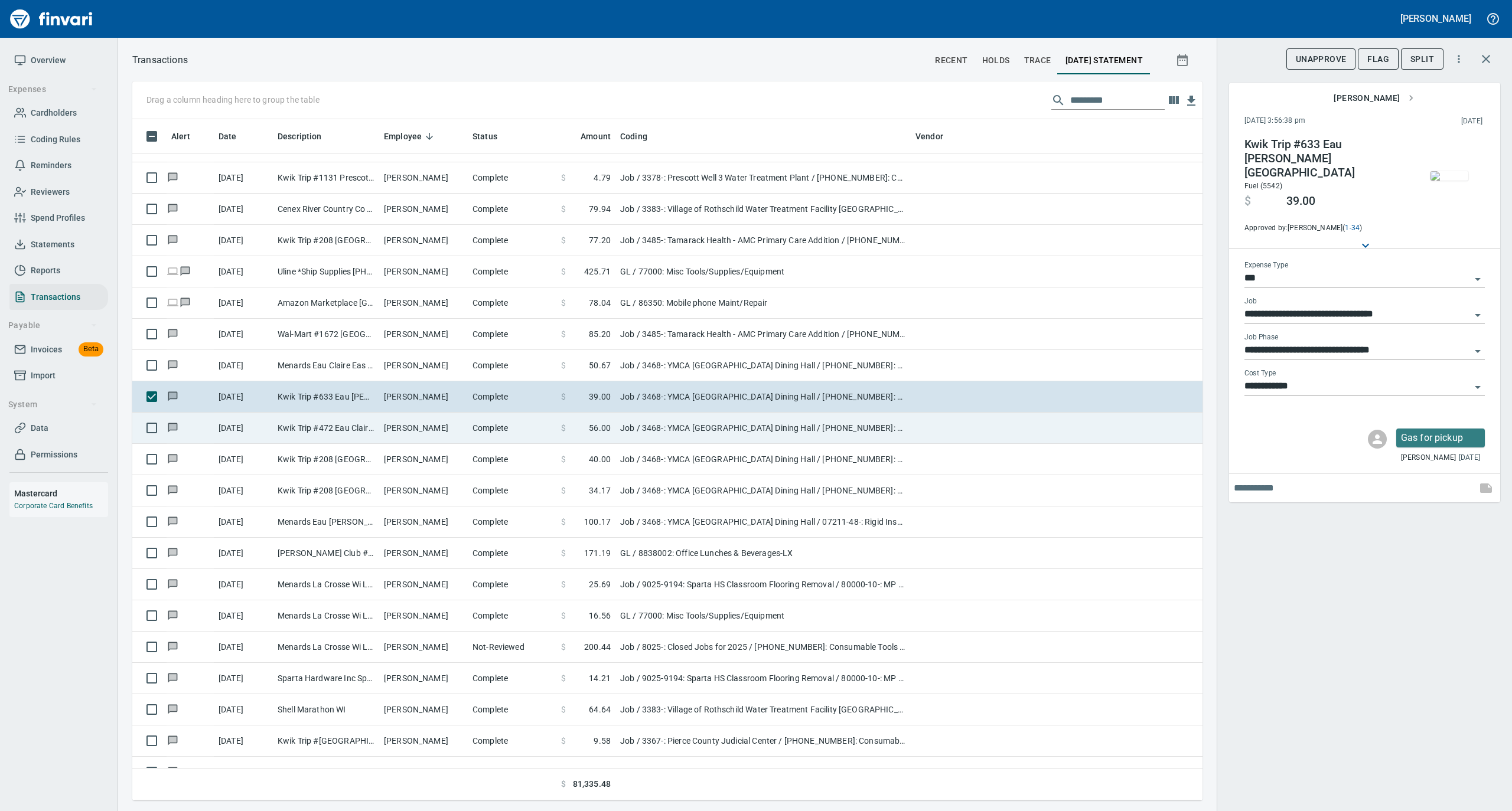
click at [485, 437] on td "Complete" at bounding box center [512, 427] width 89 height 31
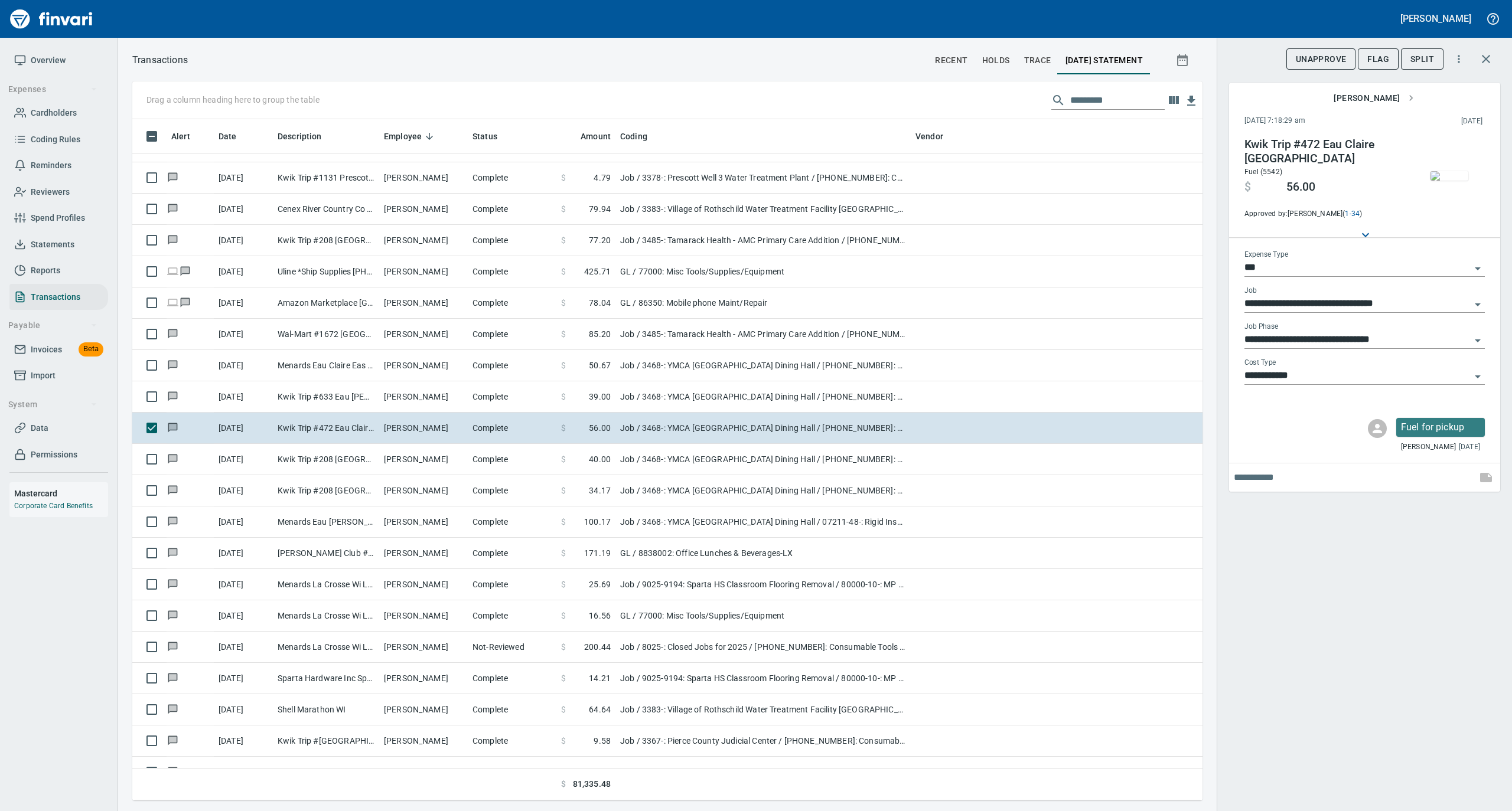
click at [1451, 171] on img "button" at bounding box center [1449, 176] width 38 height 10
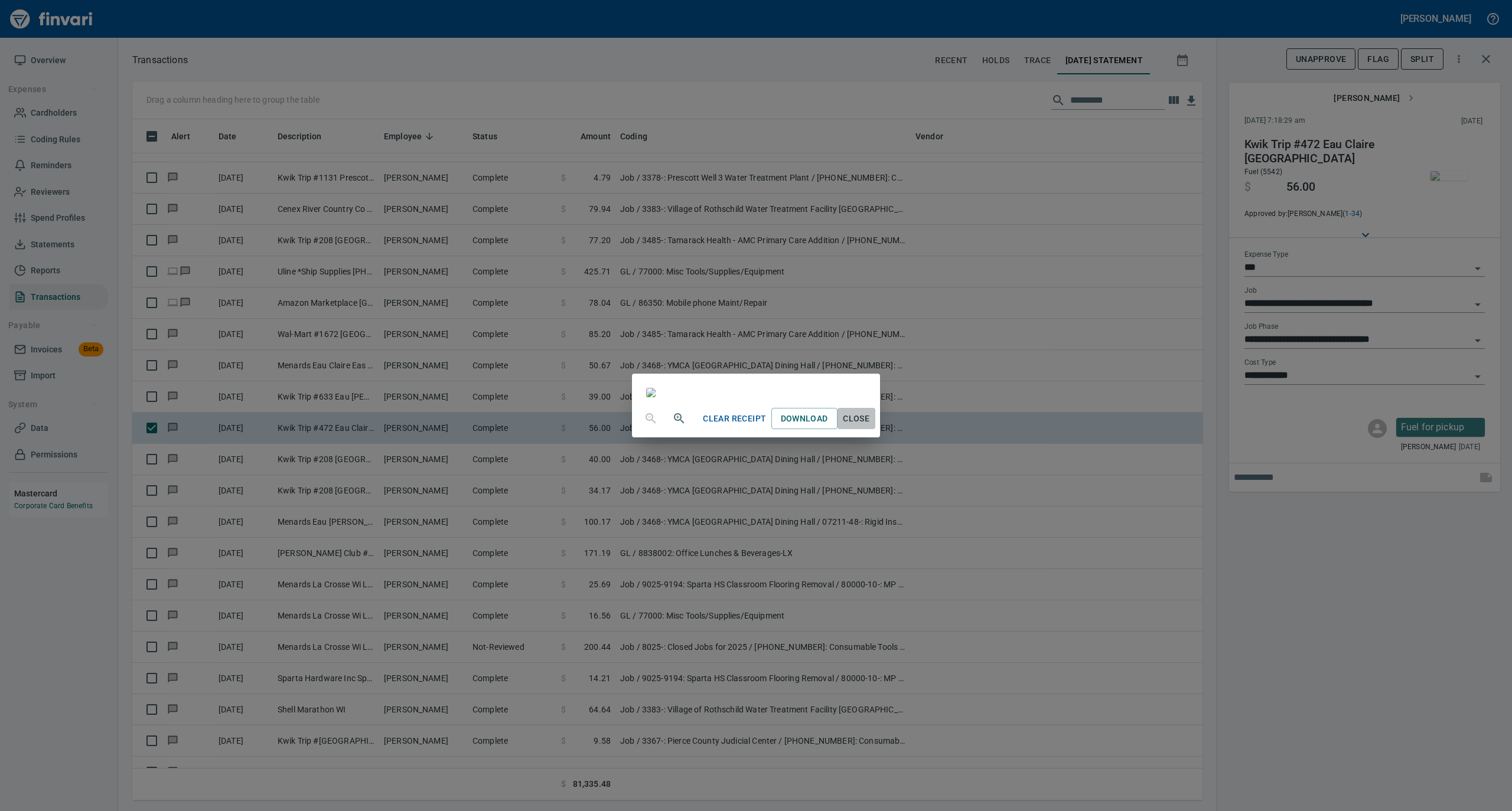
click at [871, 426] on span "Close" at bounding box center [856, 418] width 29 height 14
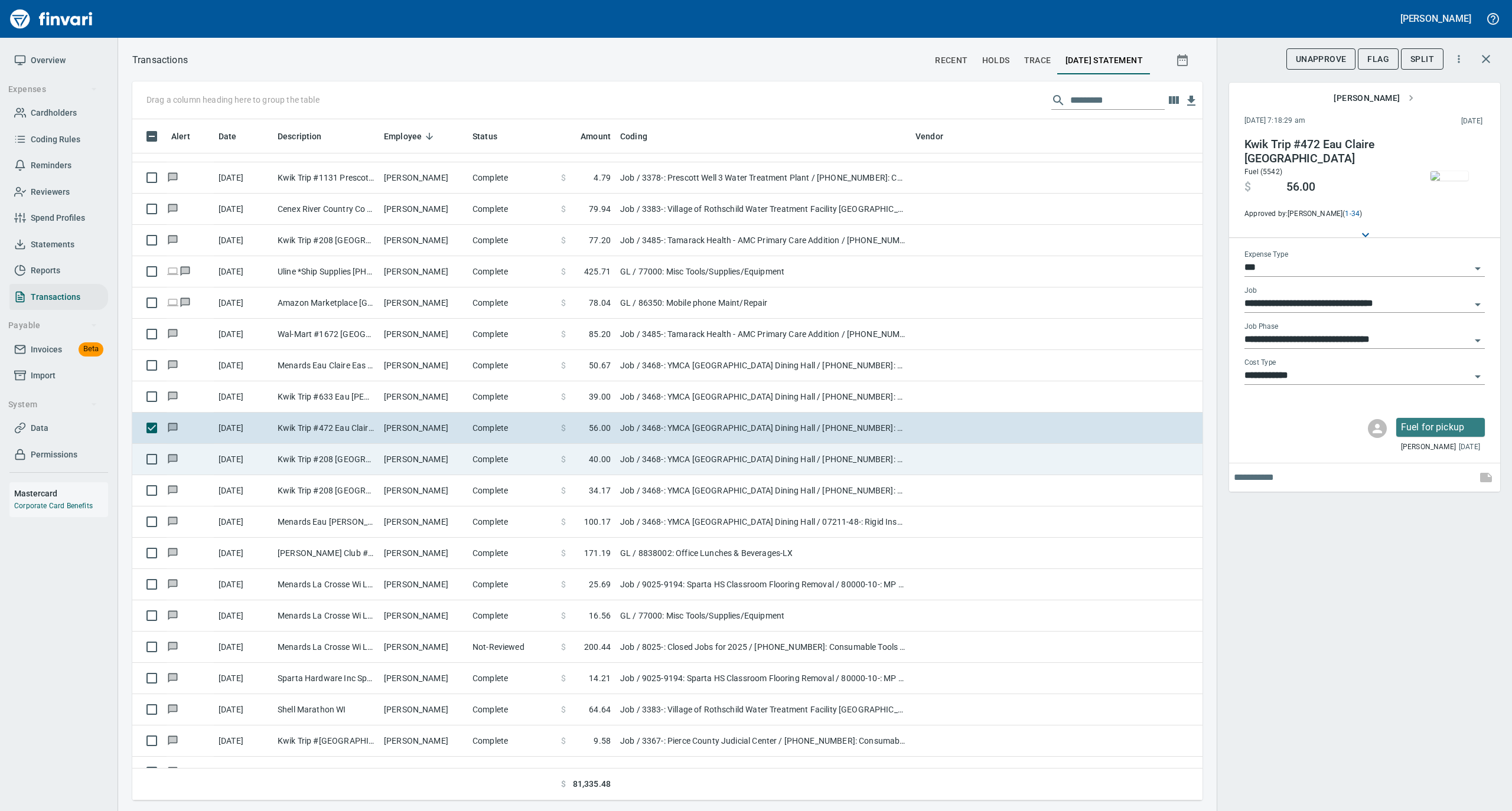
click at [426, 468] on td "Michael Brantner" at bounding box center [423, 459] width 89 height 31
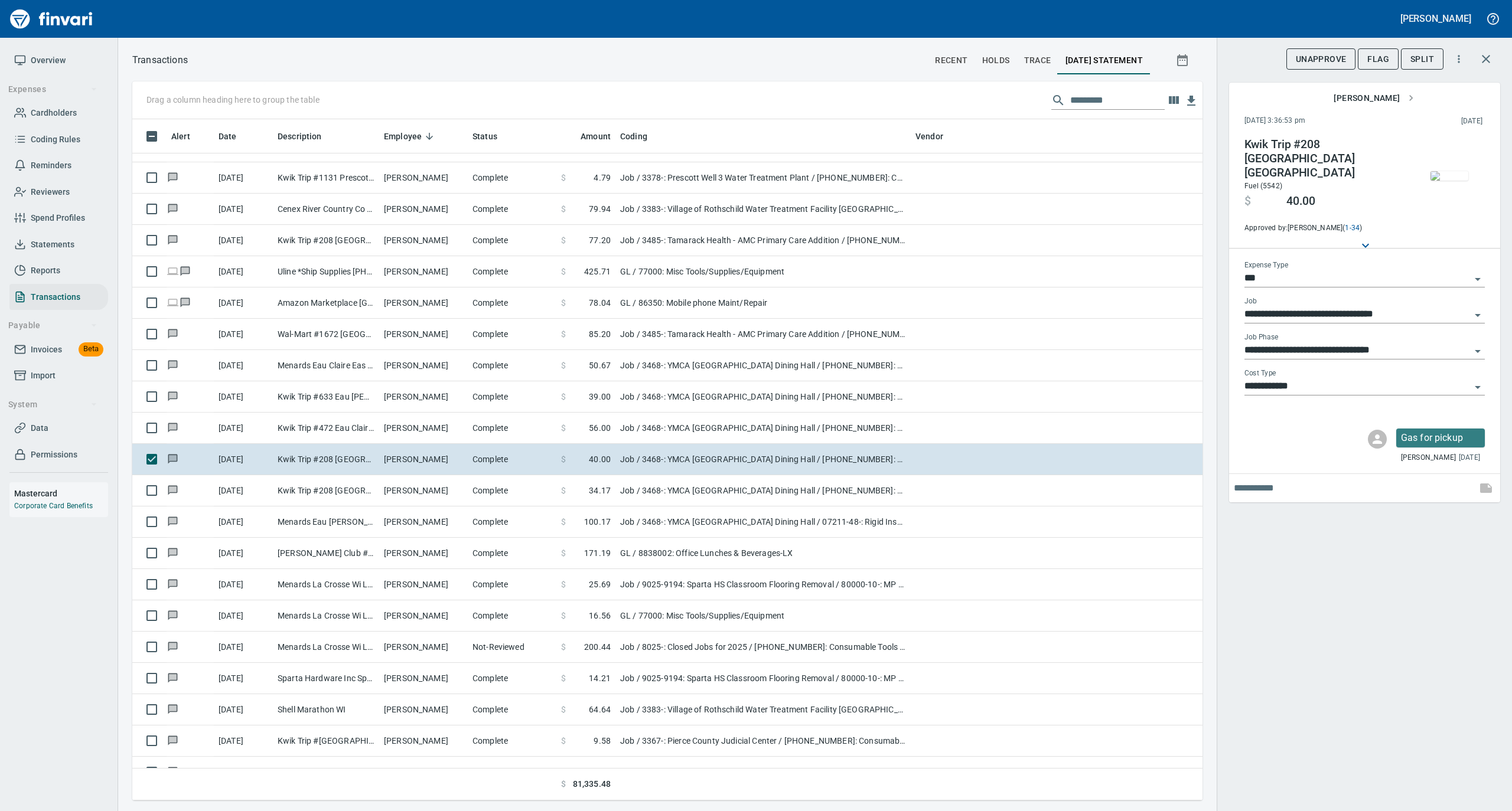
click at [1455, 171] on img "button" at bounding box center [1449, 176] width 38 height 10
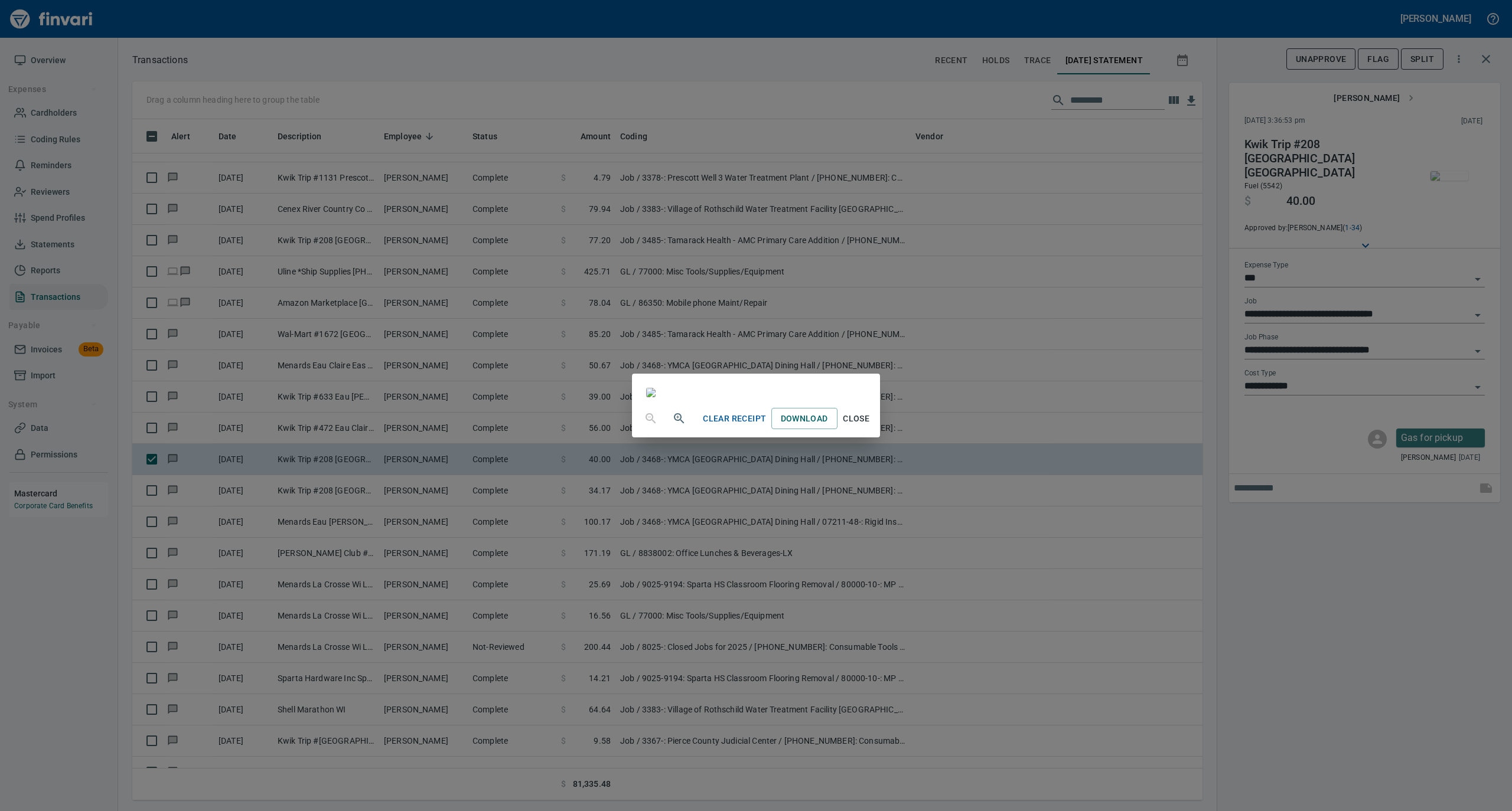
click at [871, 426] on span "Close" at bounding box center [856, 418] width 29 height 14
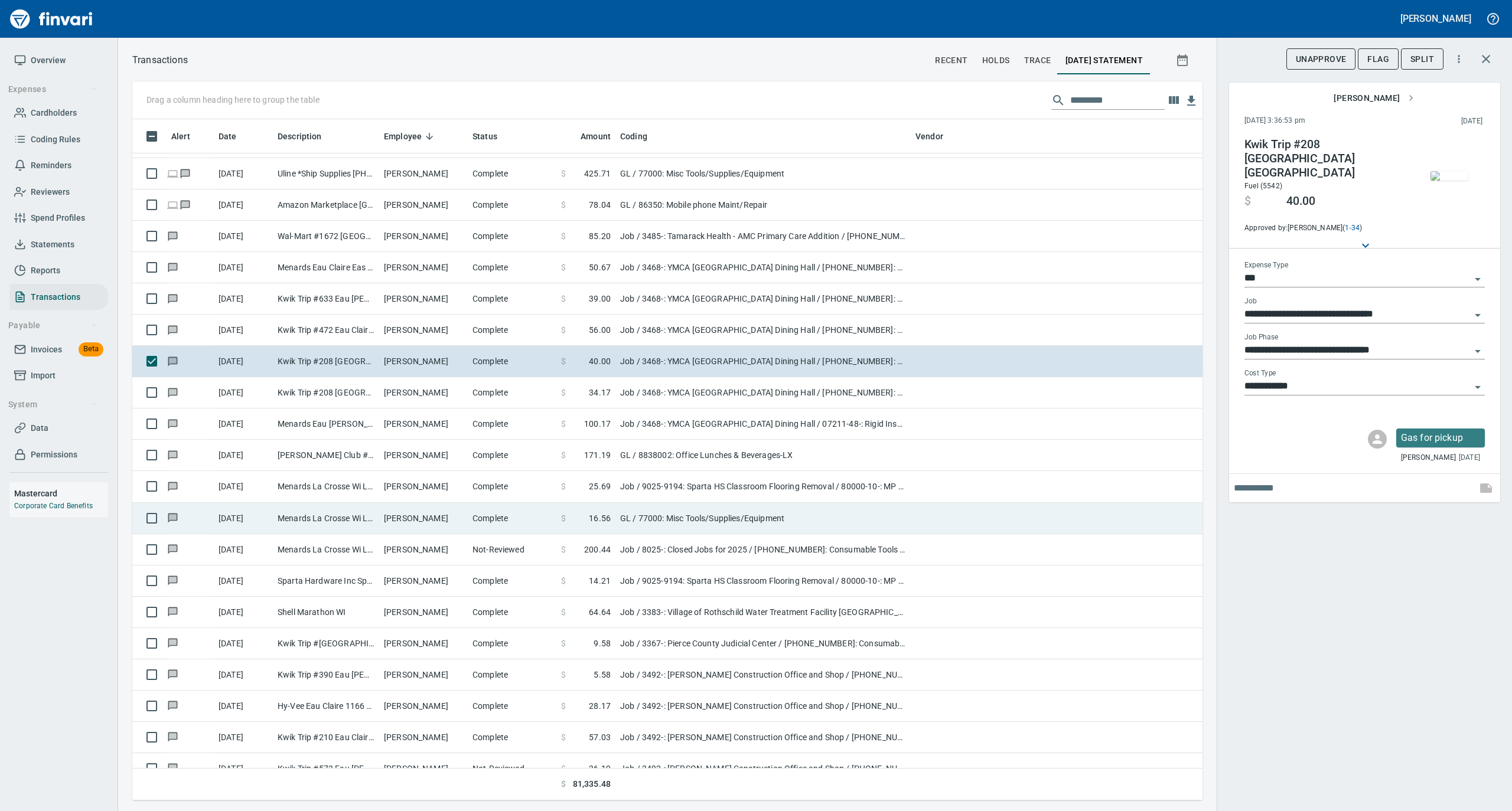
scroll to position [4328, 0]
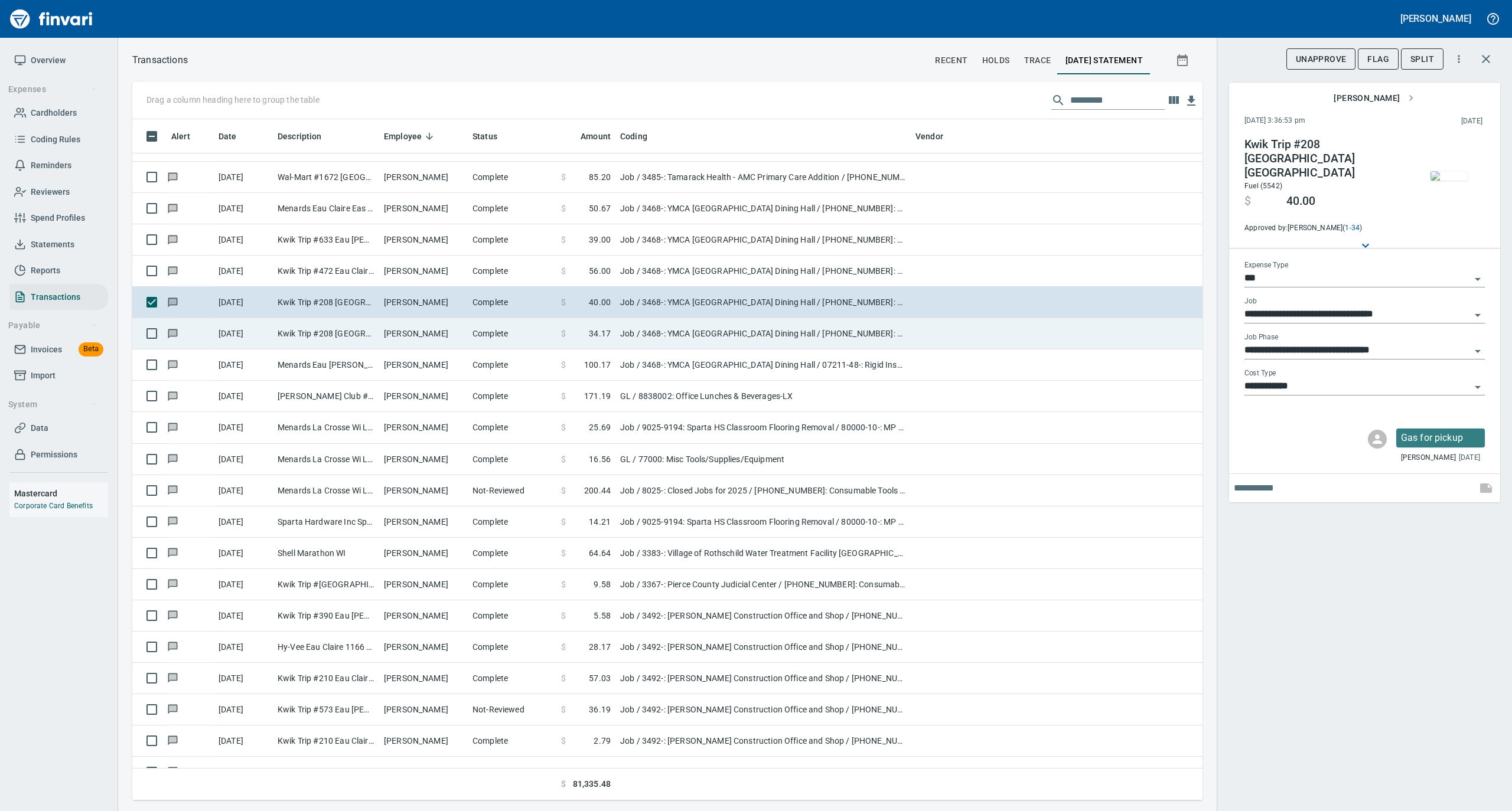
click at [430, 338] on td "Michael Brantner" at bounding box center [423, 333] width 89 height 31
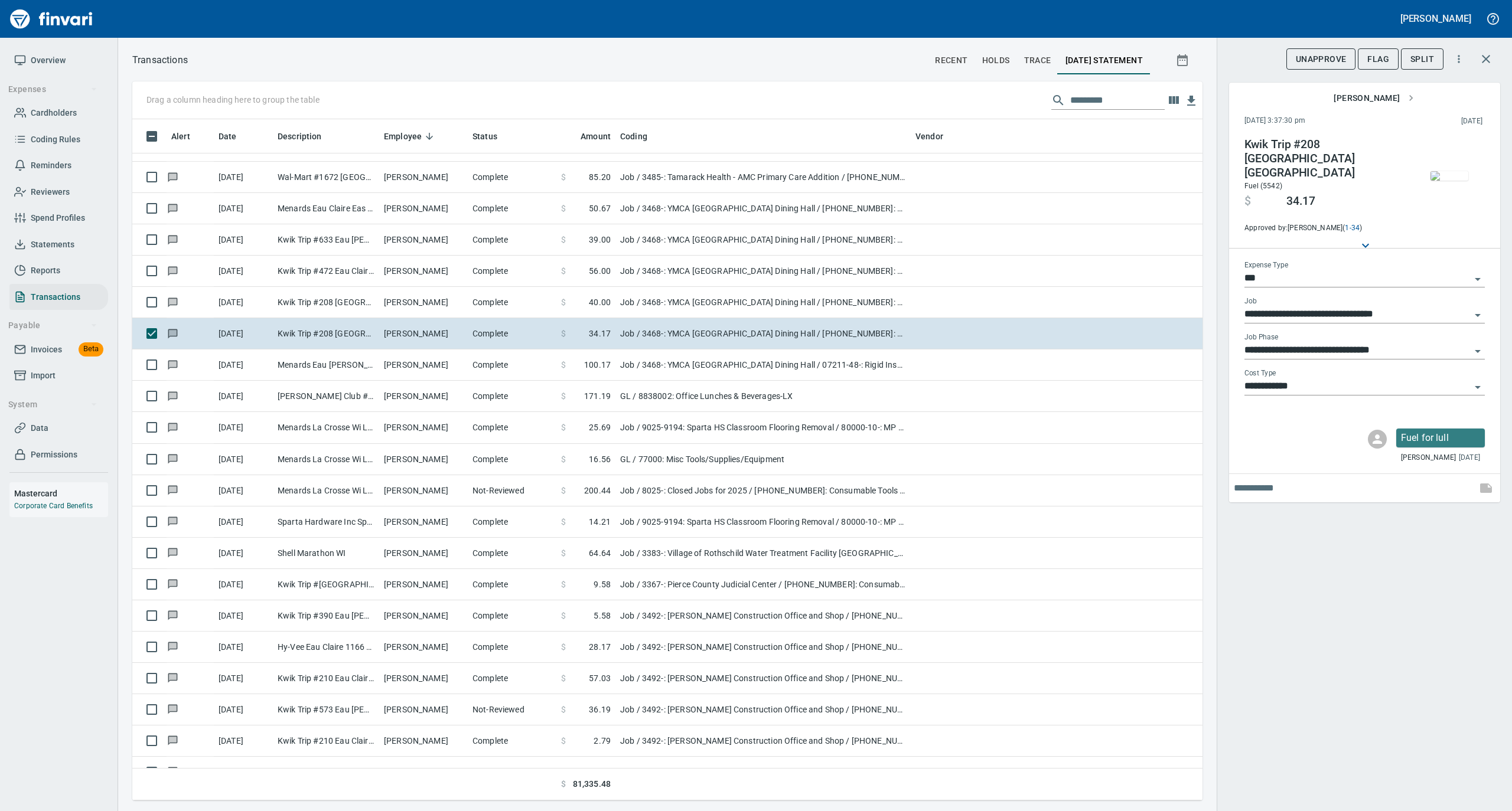
click at [1450, 171] on img "button" at bounding box center [1449, 176] width 38 height 10
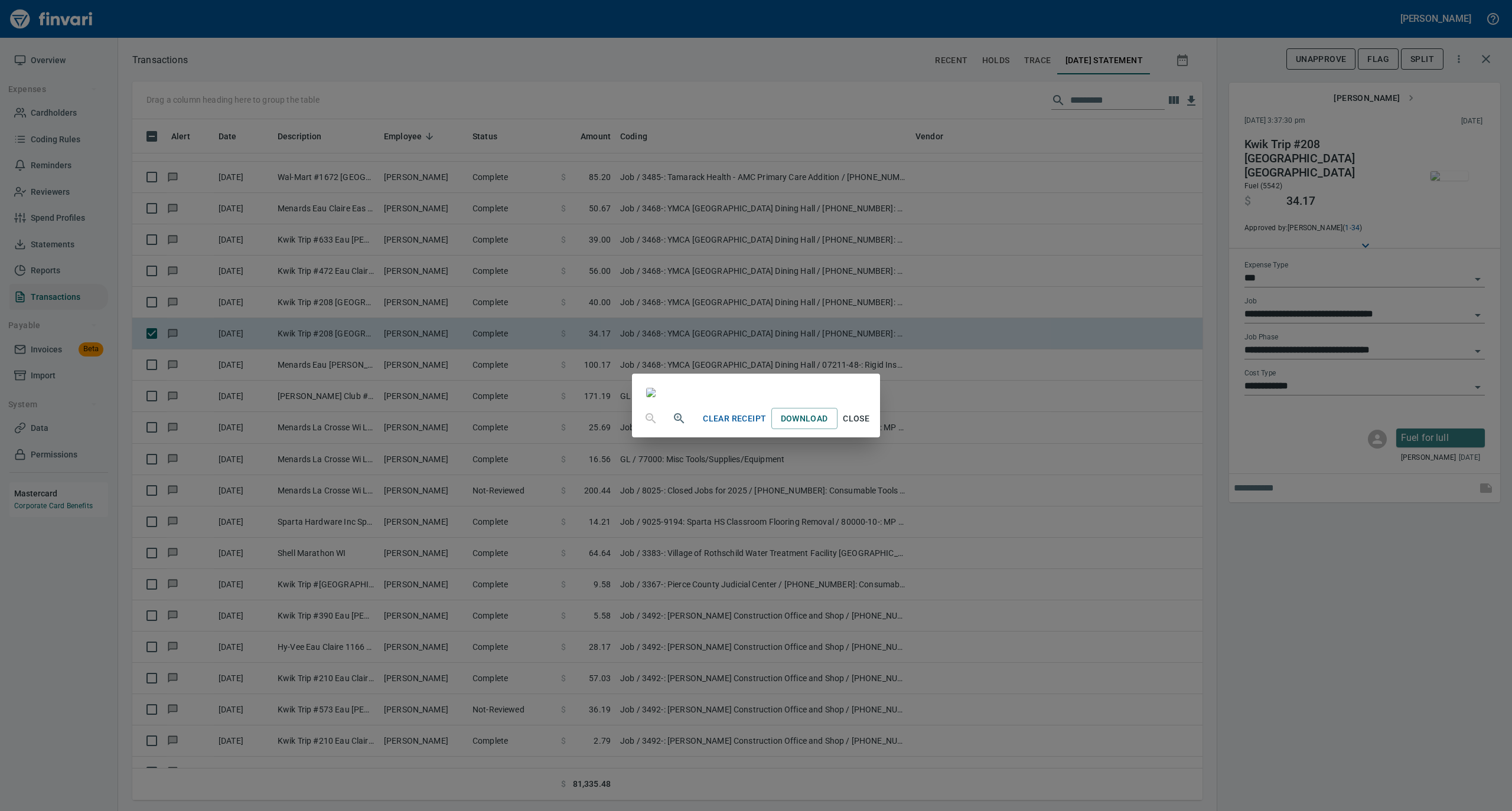
click at [871, 426] on span "Close" at bounding box center [856, 418] width 29 height 14
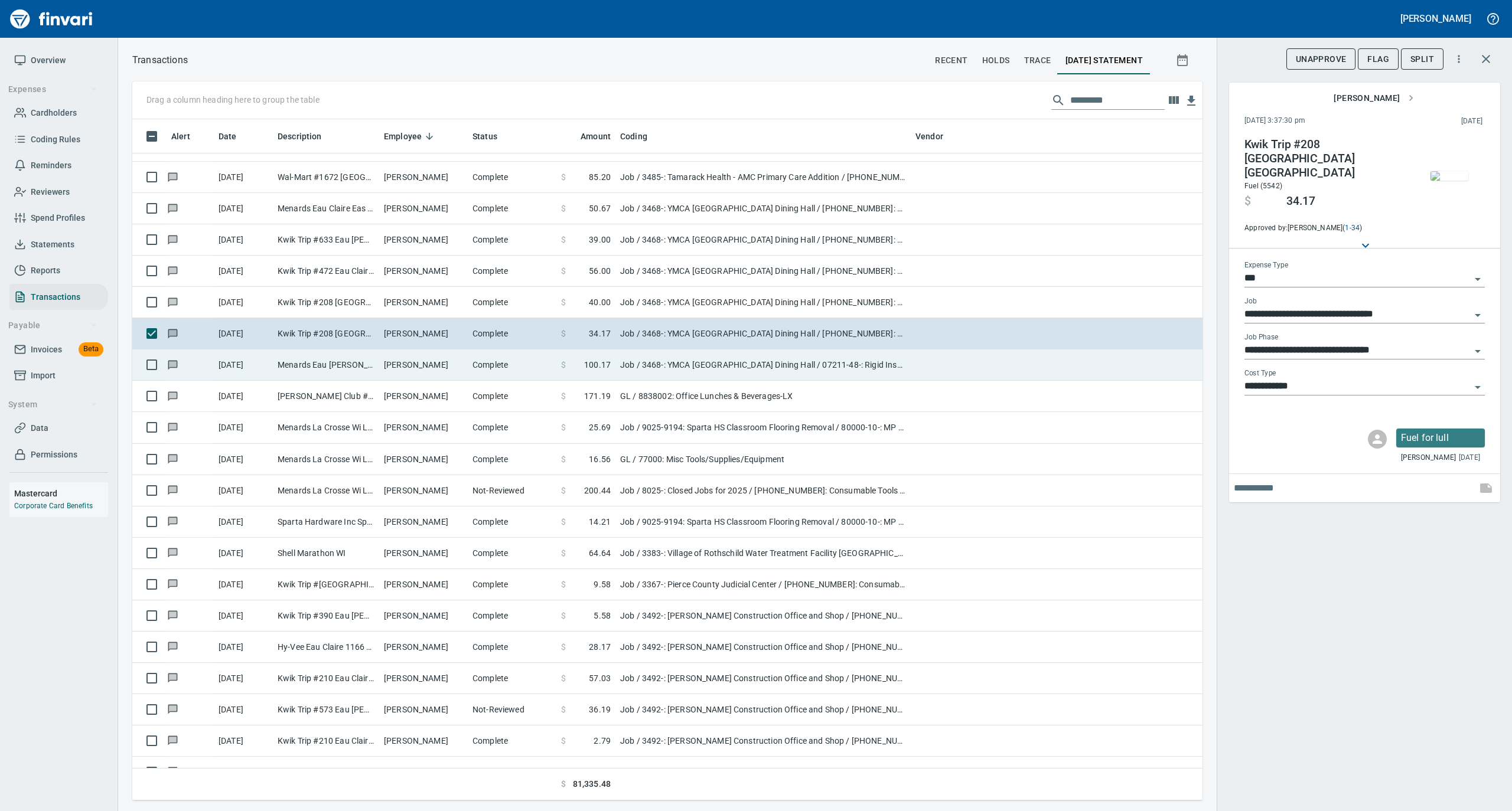
click at [496, 358] on td "Complete" at bounding box center [512, 364] width 89 height 31
type input "**********"
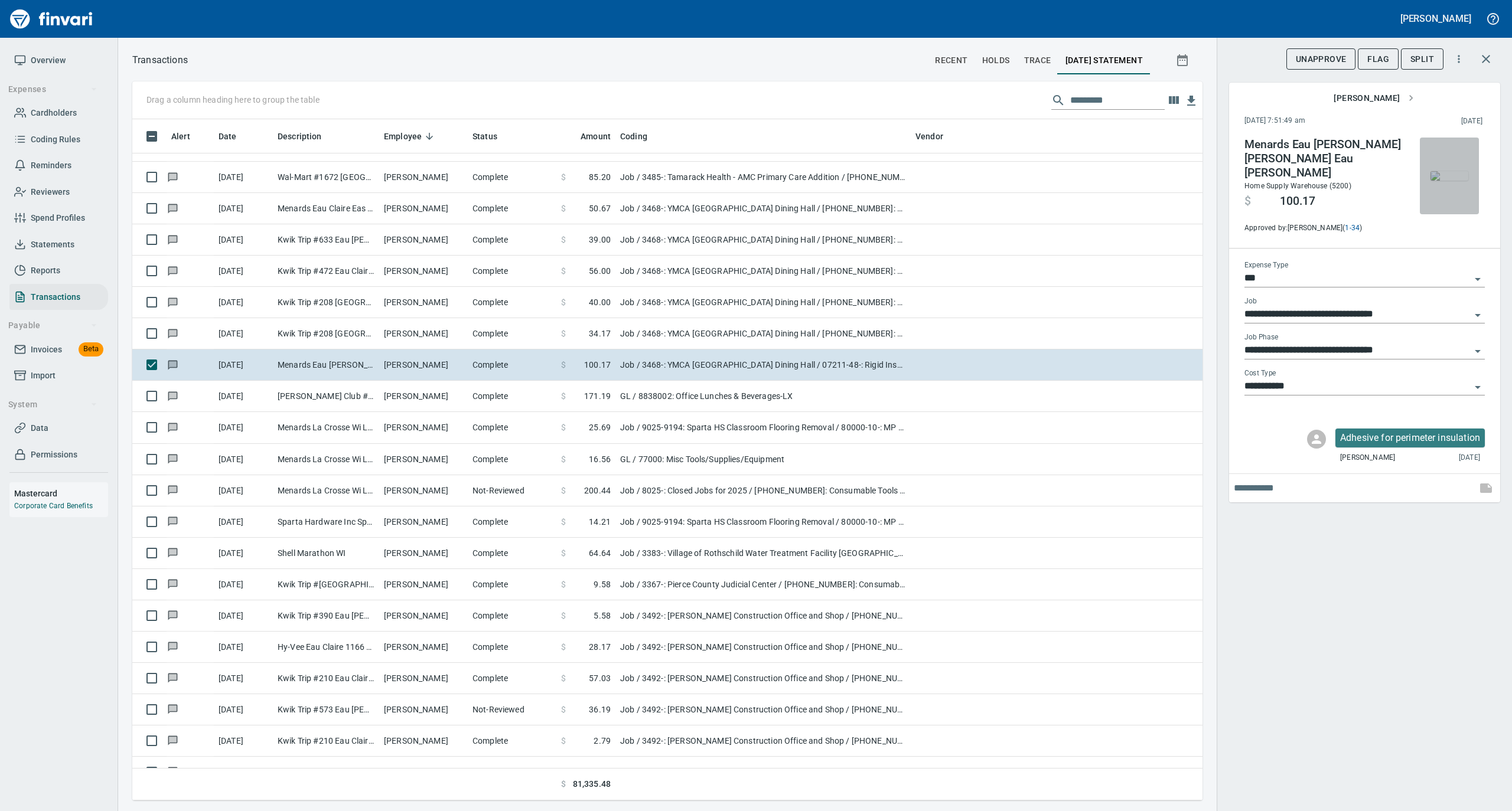
click at [1444, 171] on img "button" at bounding box center [1449, 176] width 38 height 10
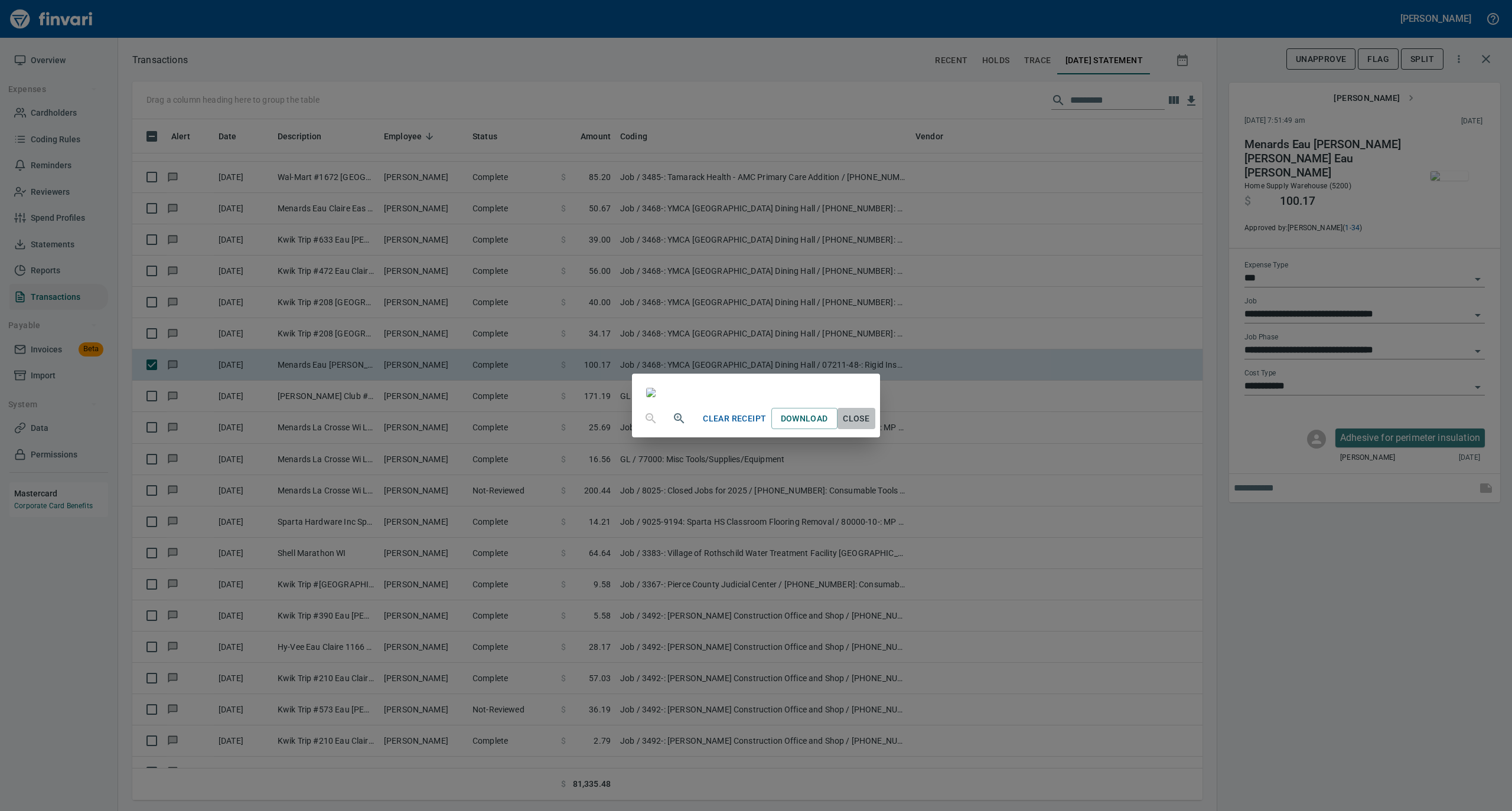
click at [875, 429] on button "Close" at bounding box center [856, 418] width 38 height 22
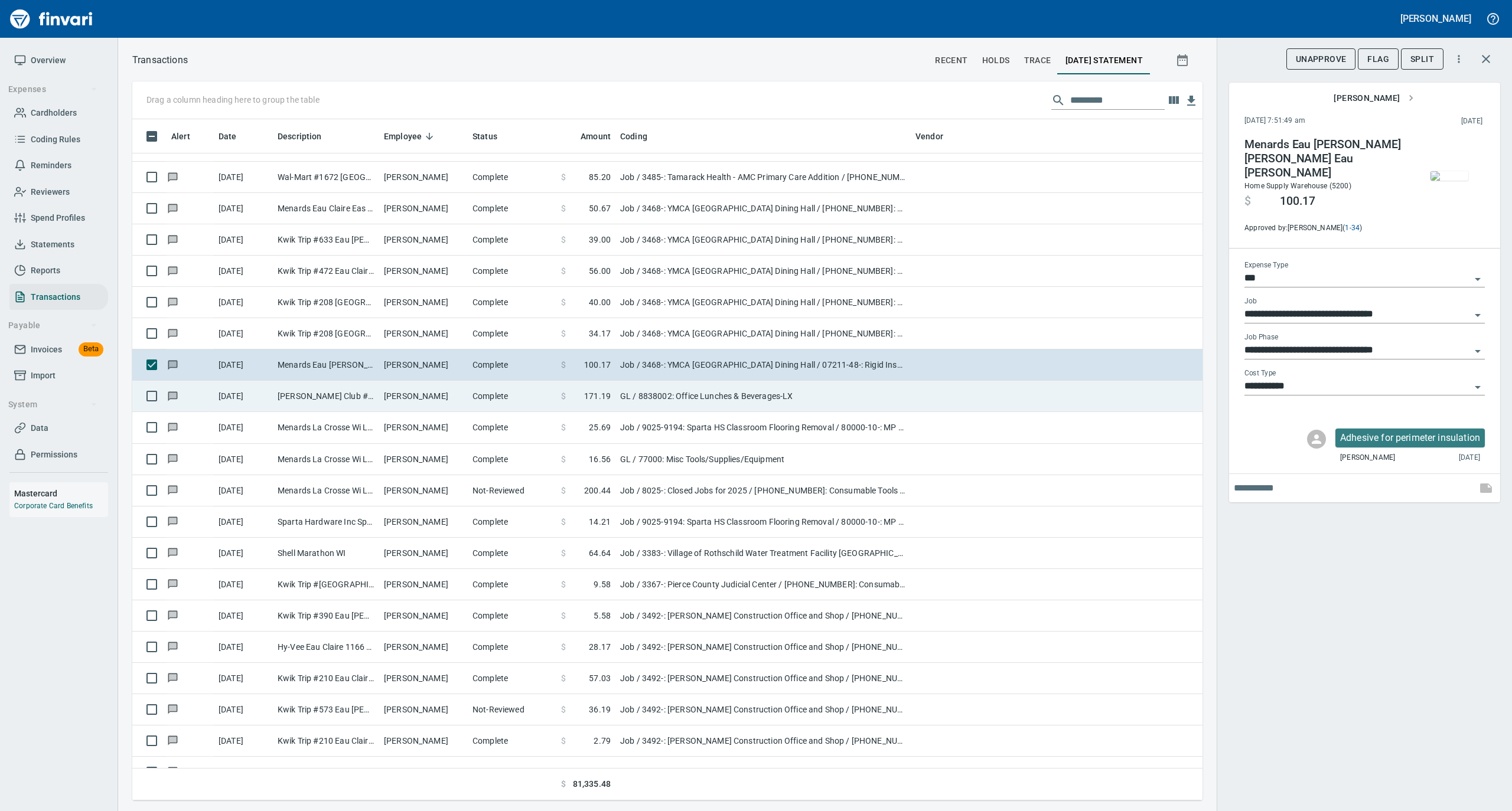
click at [476, 405] on td "Complete" at bounding box center [512, 396] width 89 height 31
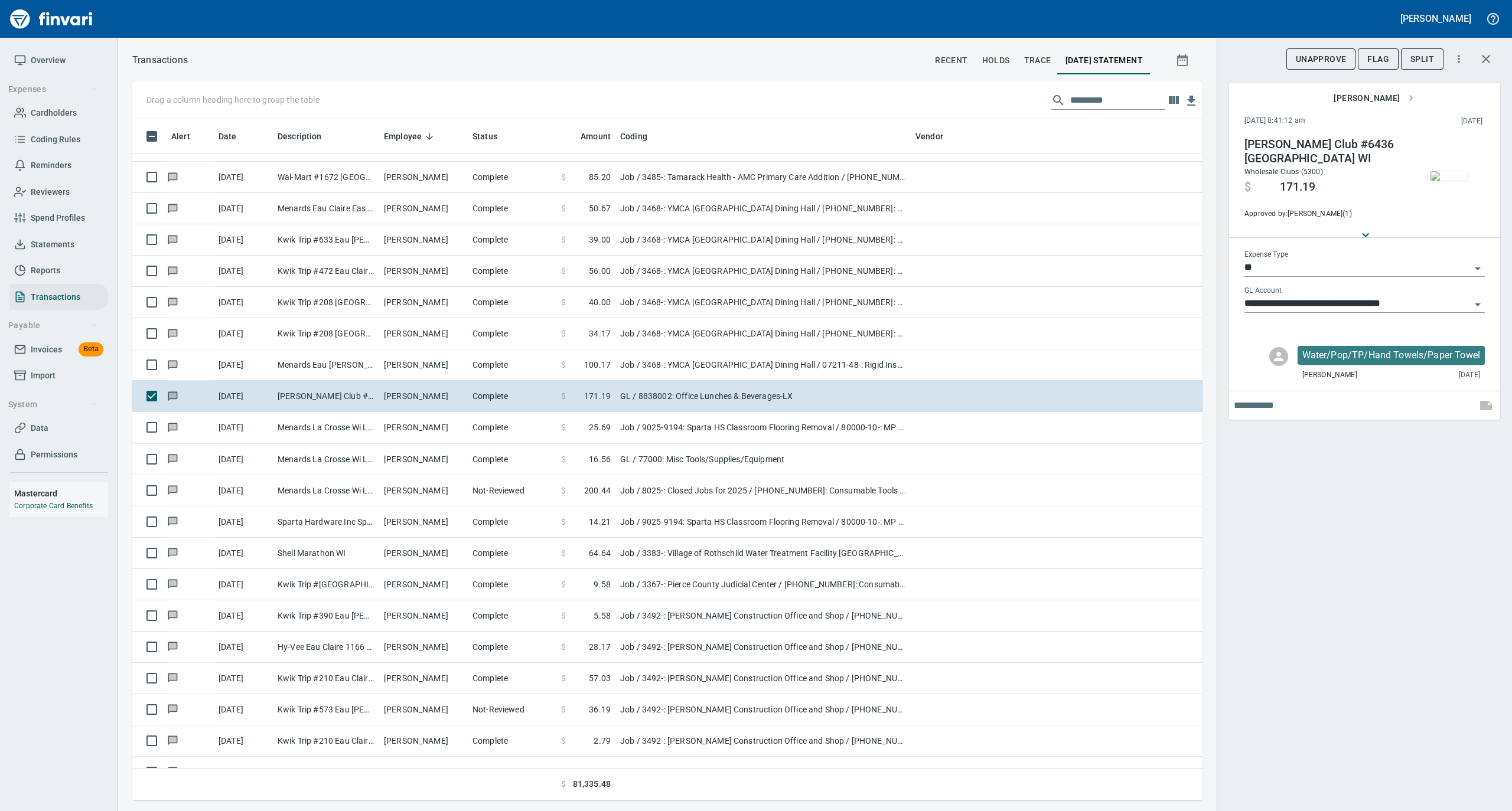
click at [1451, 177] on img "button" at bounding box center [1449, 176] width 38 height 10
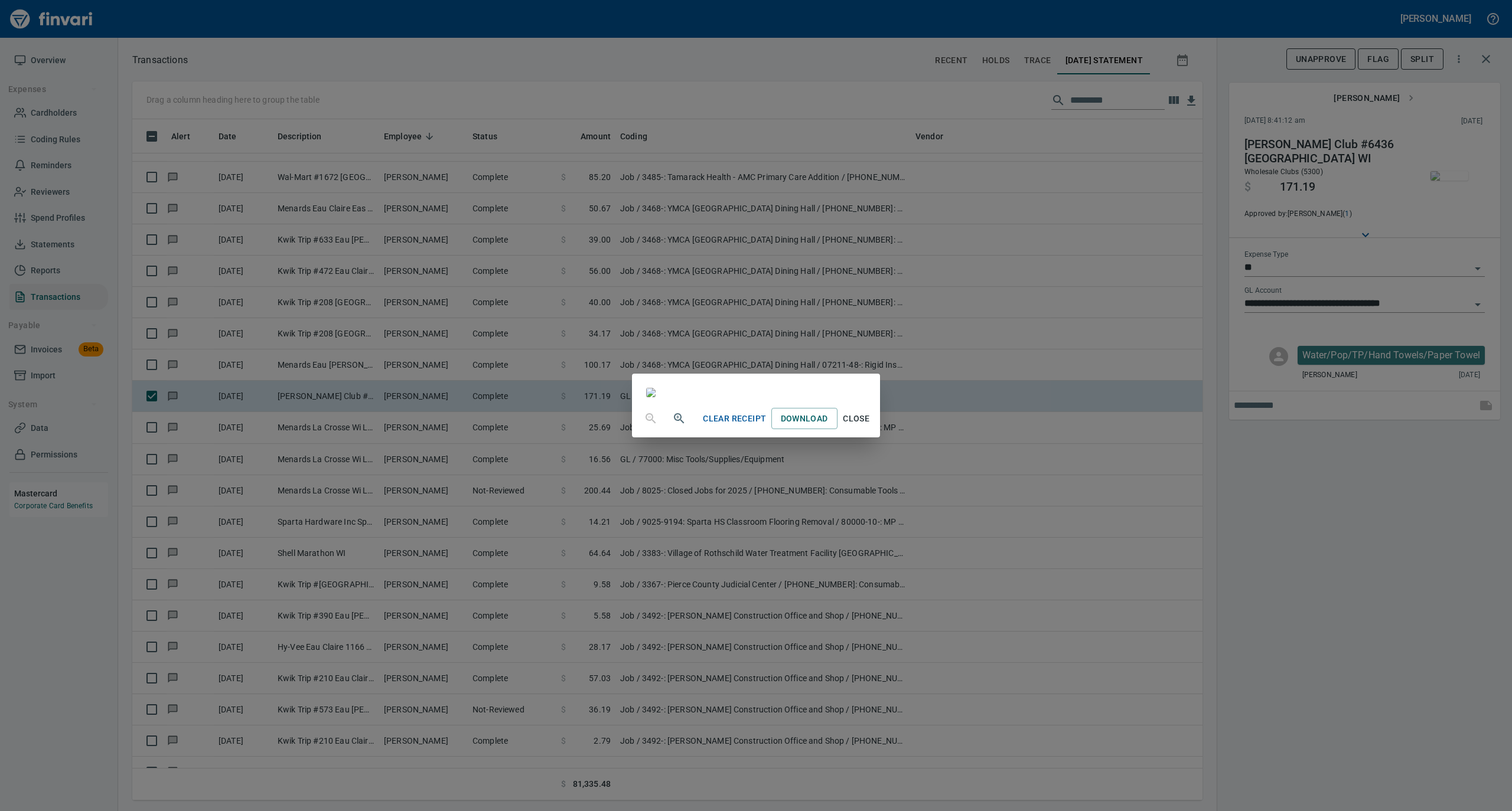
click at [871, 426] on span "Close" at bounding box center [856, 418] width 29 height 14
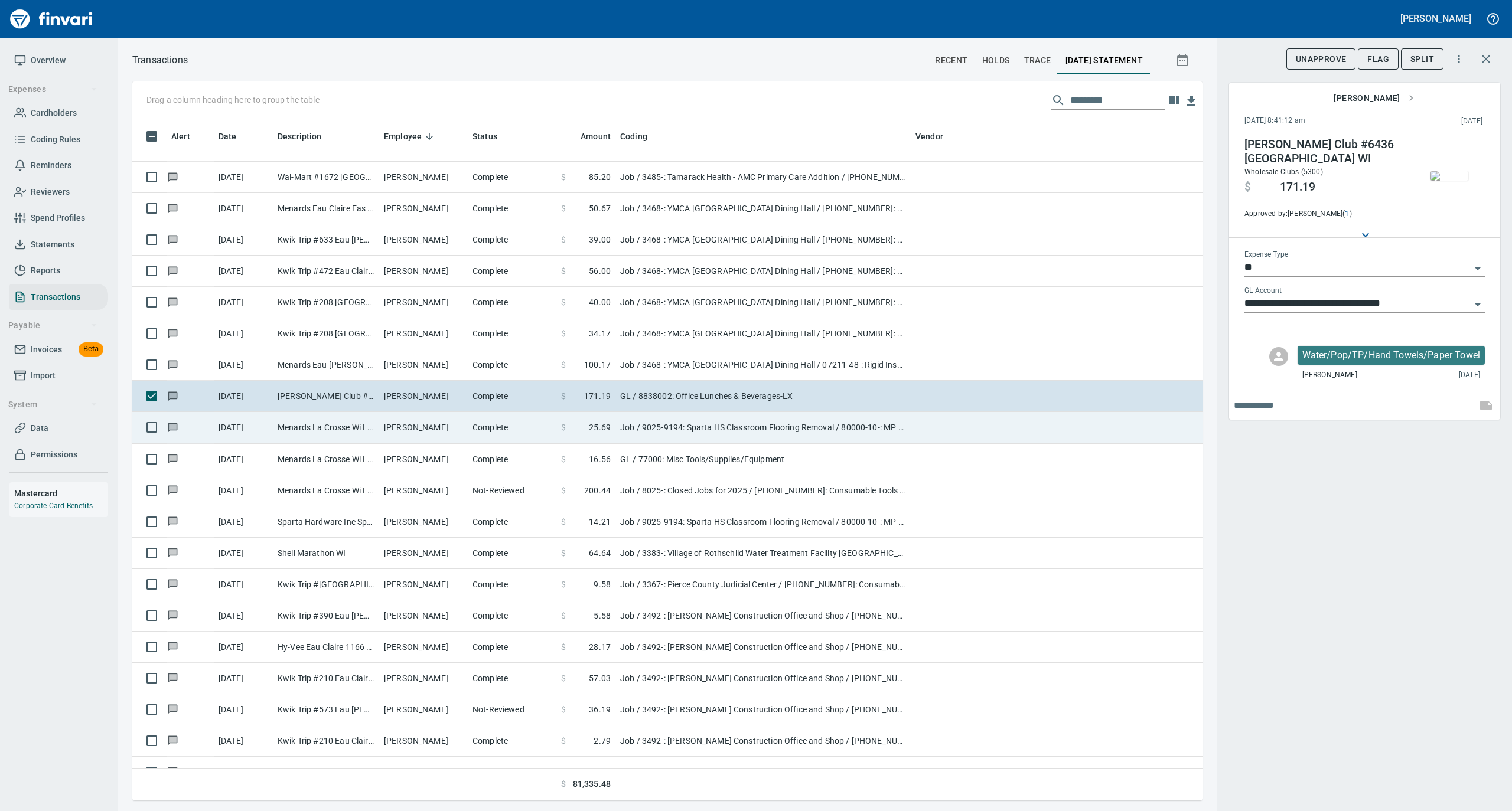
click at [482, 431] on td "Complete" at bounding box center [512, 427] width 89 height 31
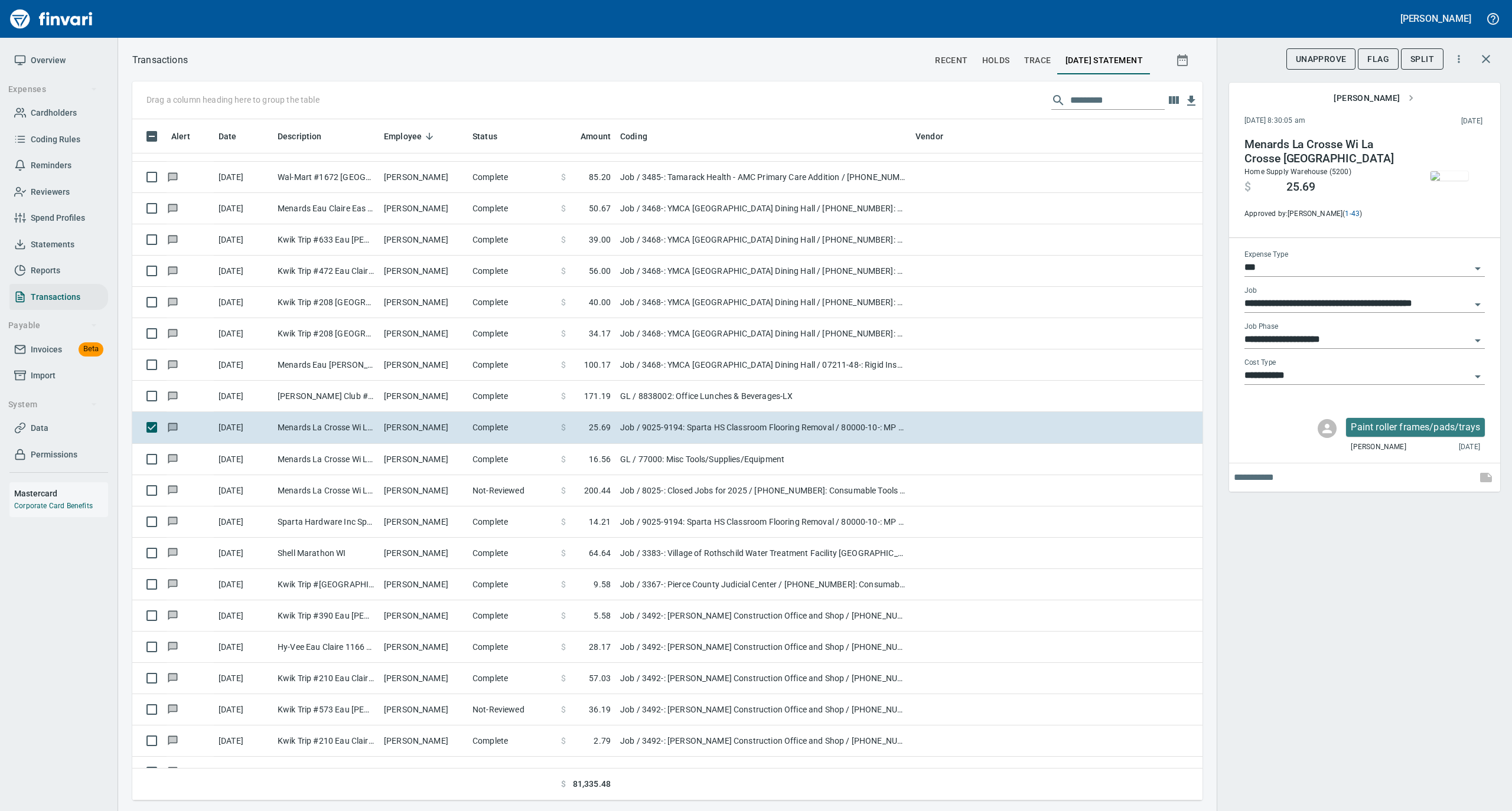
click at [1460, 171] on img "button" at bounding box center [1449, 176] width 38 height 10
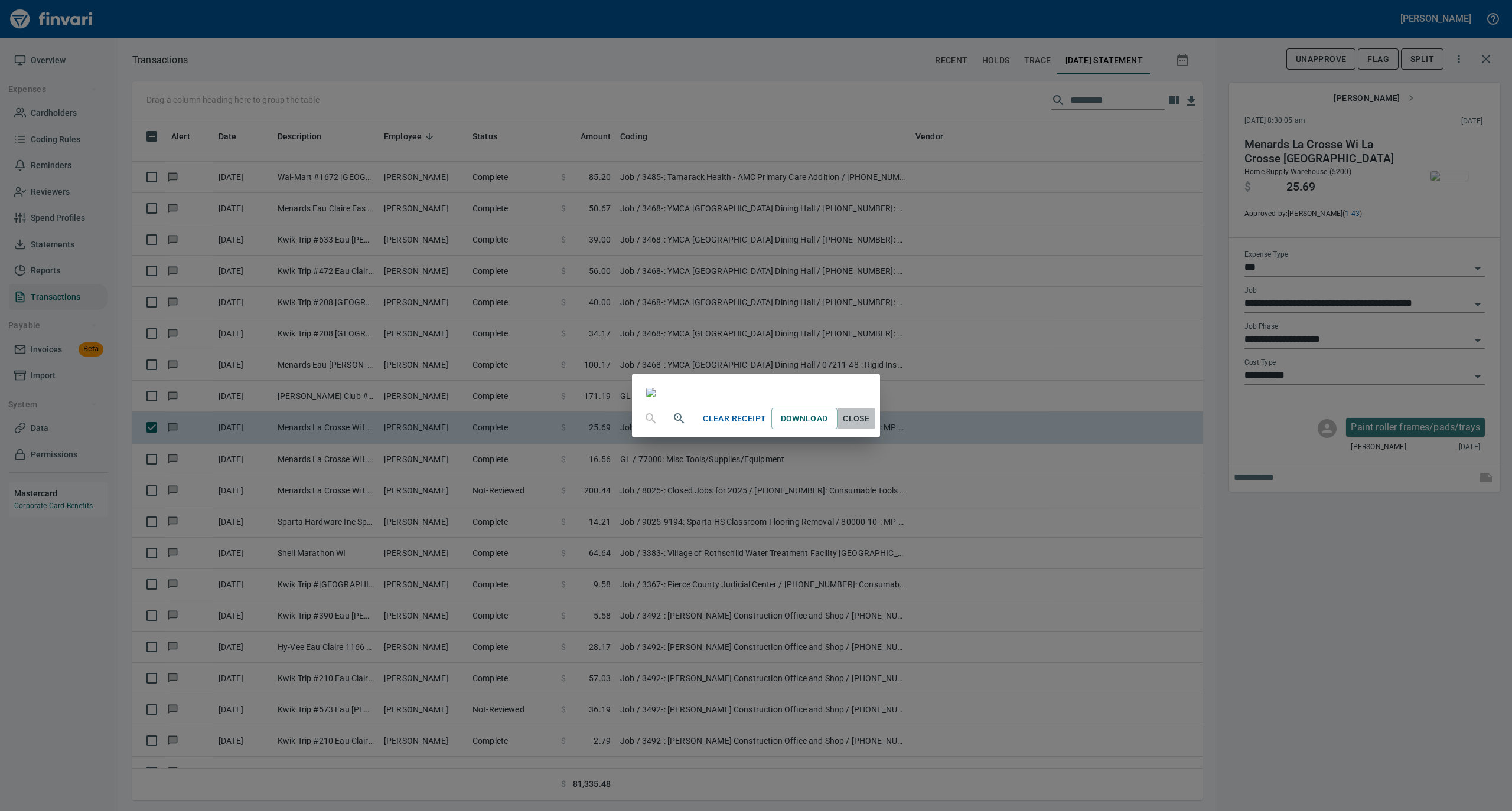
click at [871, 426] on span "Close" at bounding box center [856, 418] width 29 height 14
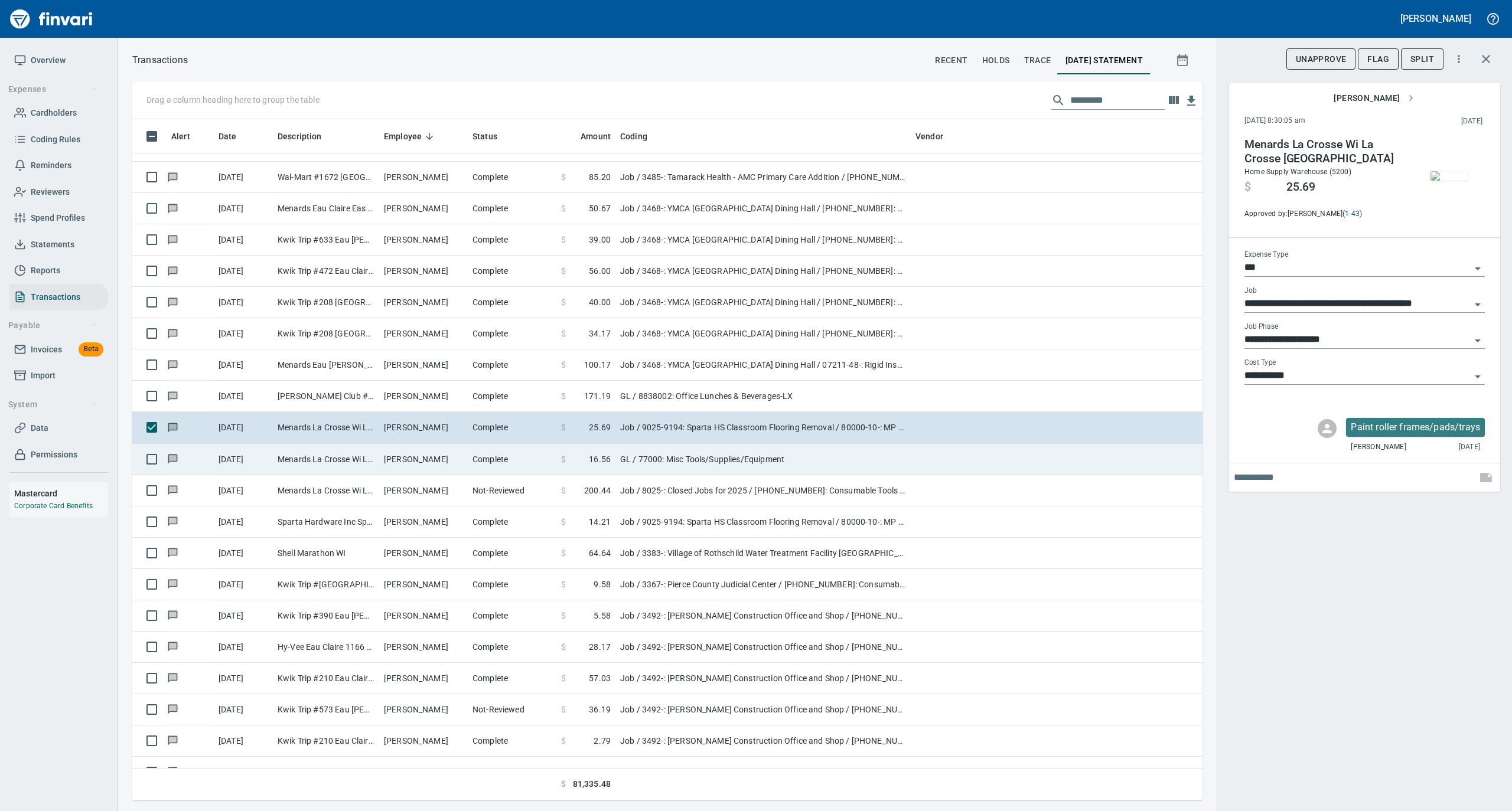
click at [496, 457] on td "Complete" at bounding box center [512, 459] width 89 height 31
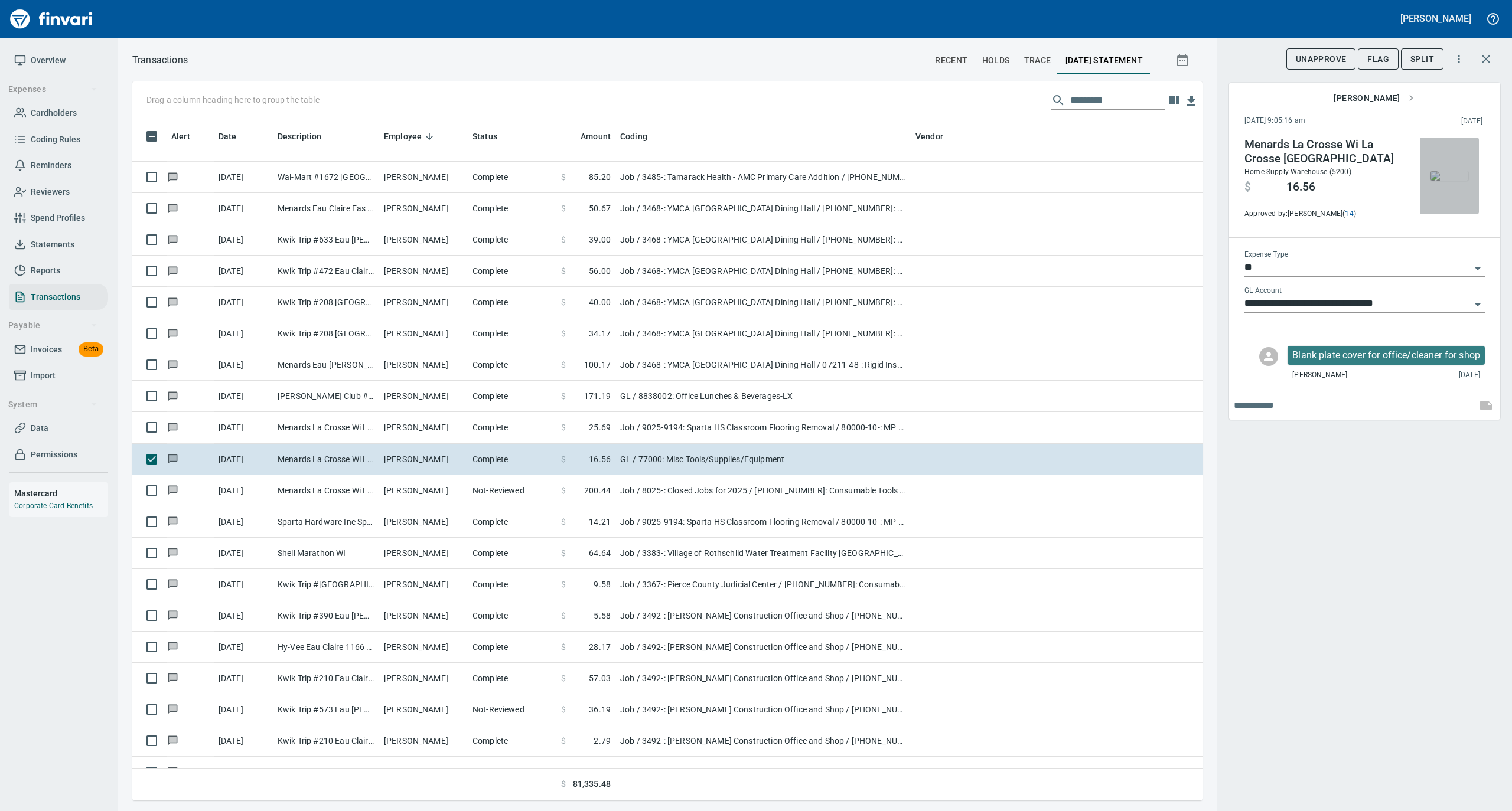
click at [1462, 180] on img "button" at bounding box center [1449, 176] width 38 height 10
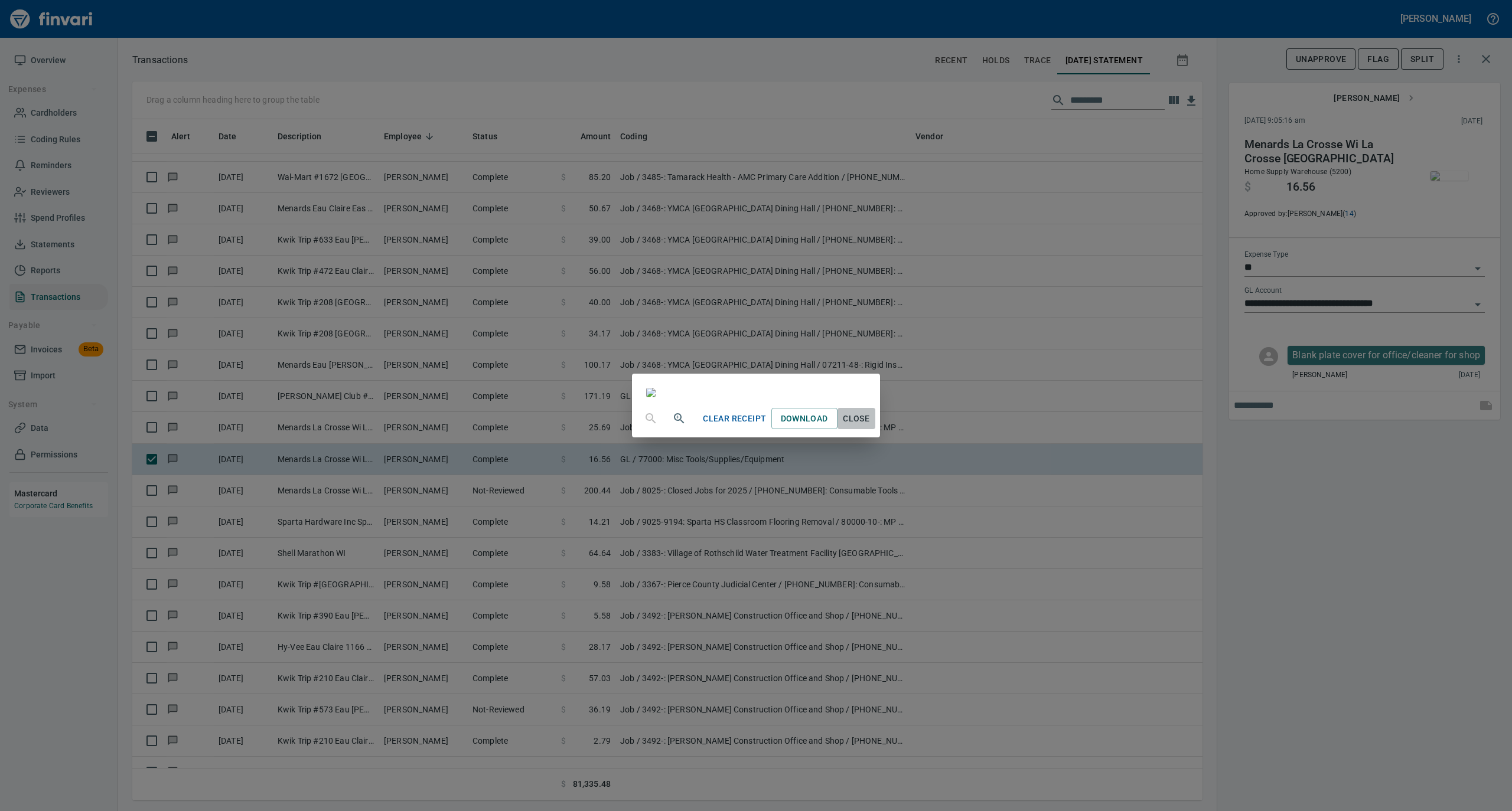
click at [871, 426] on span "Close" at bounding box center [856, 418] width 29 height 14
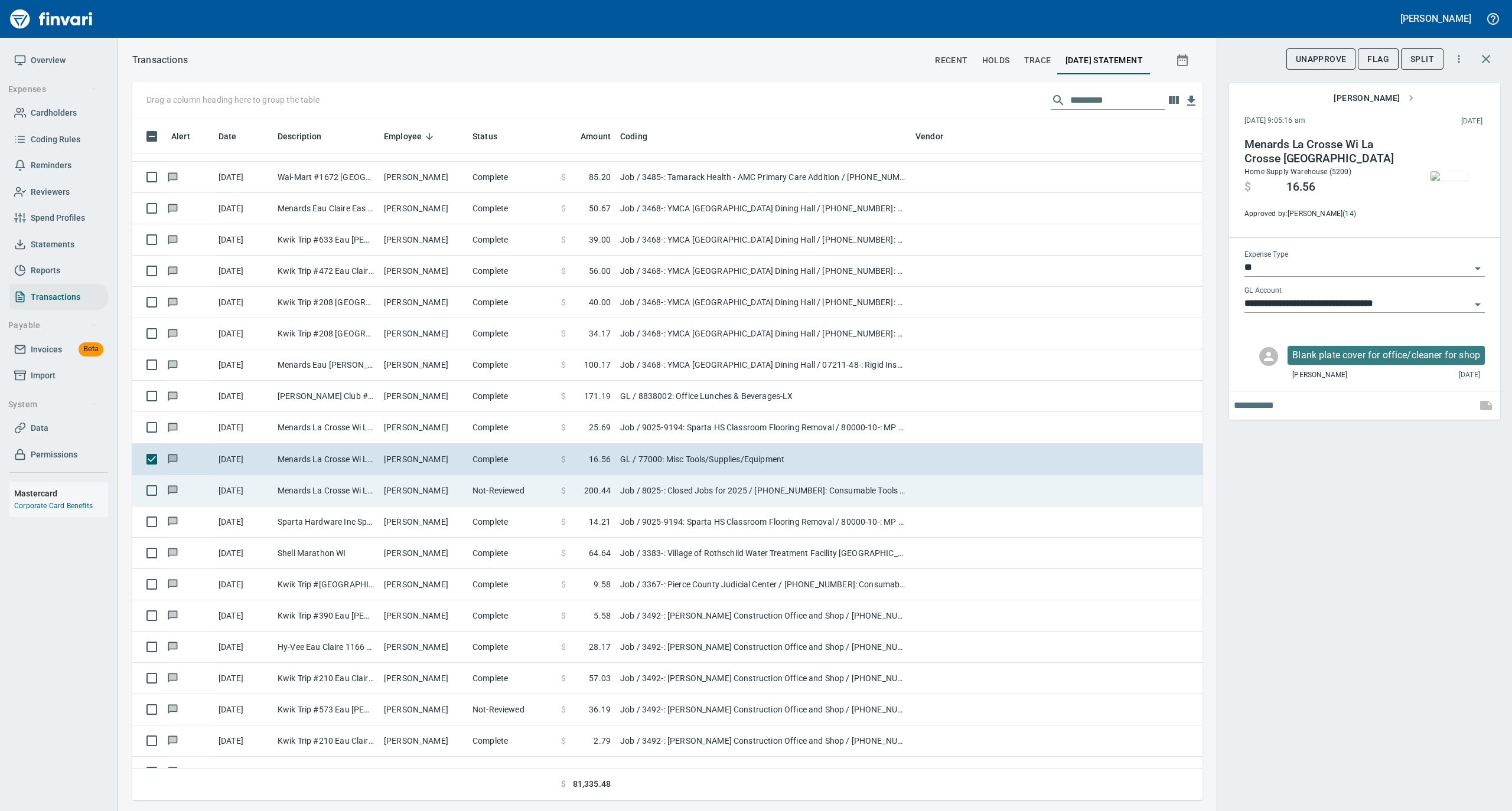
click at [537, 487] on td "Not-Reviewed" at bounding box center [512, 490] width 89 height 31
type input "***"
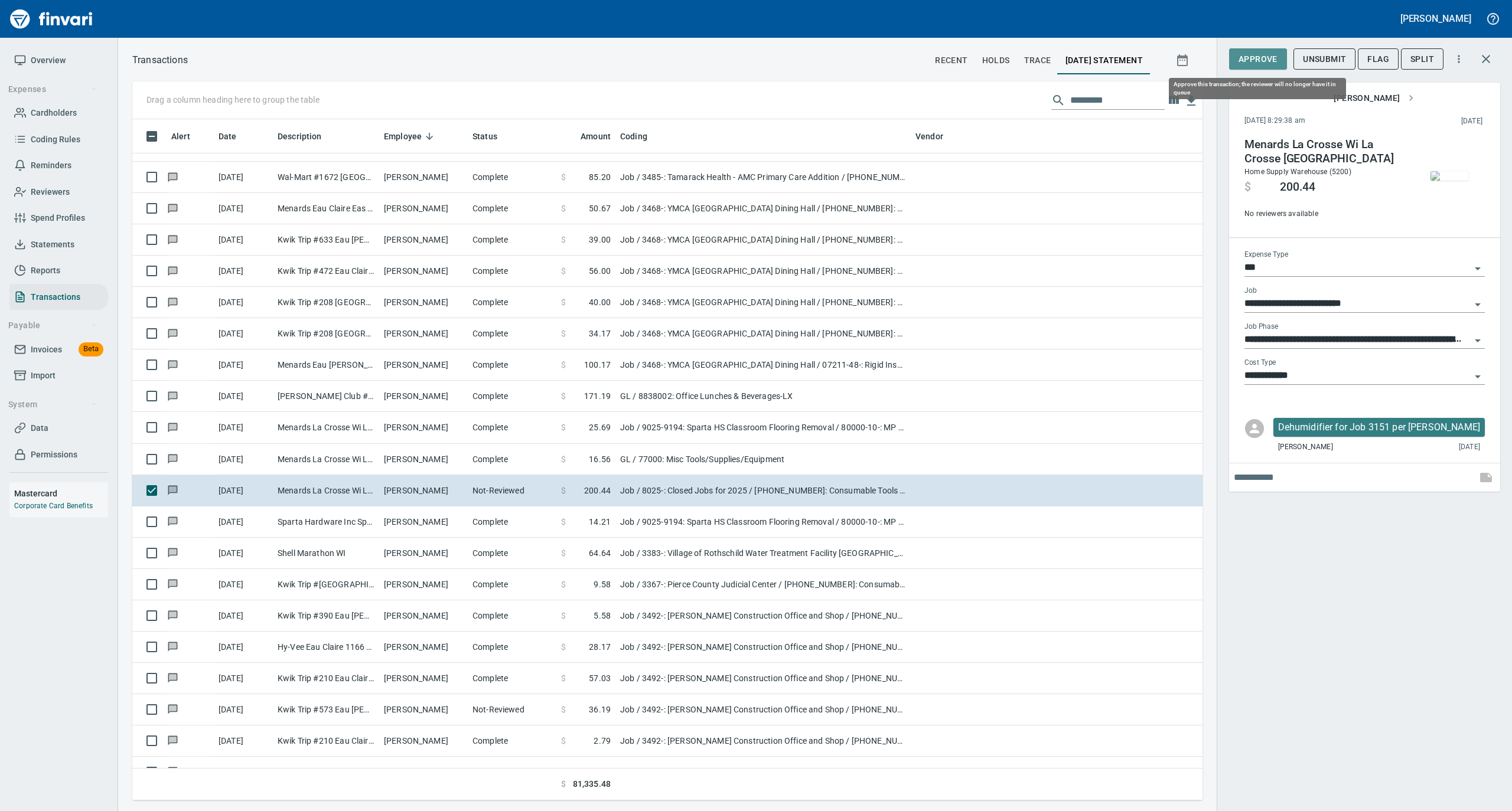
click at [1269, 55] on span "Approve" at bounding box center [1257, 58] width 39 height 14
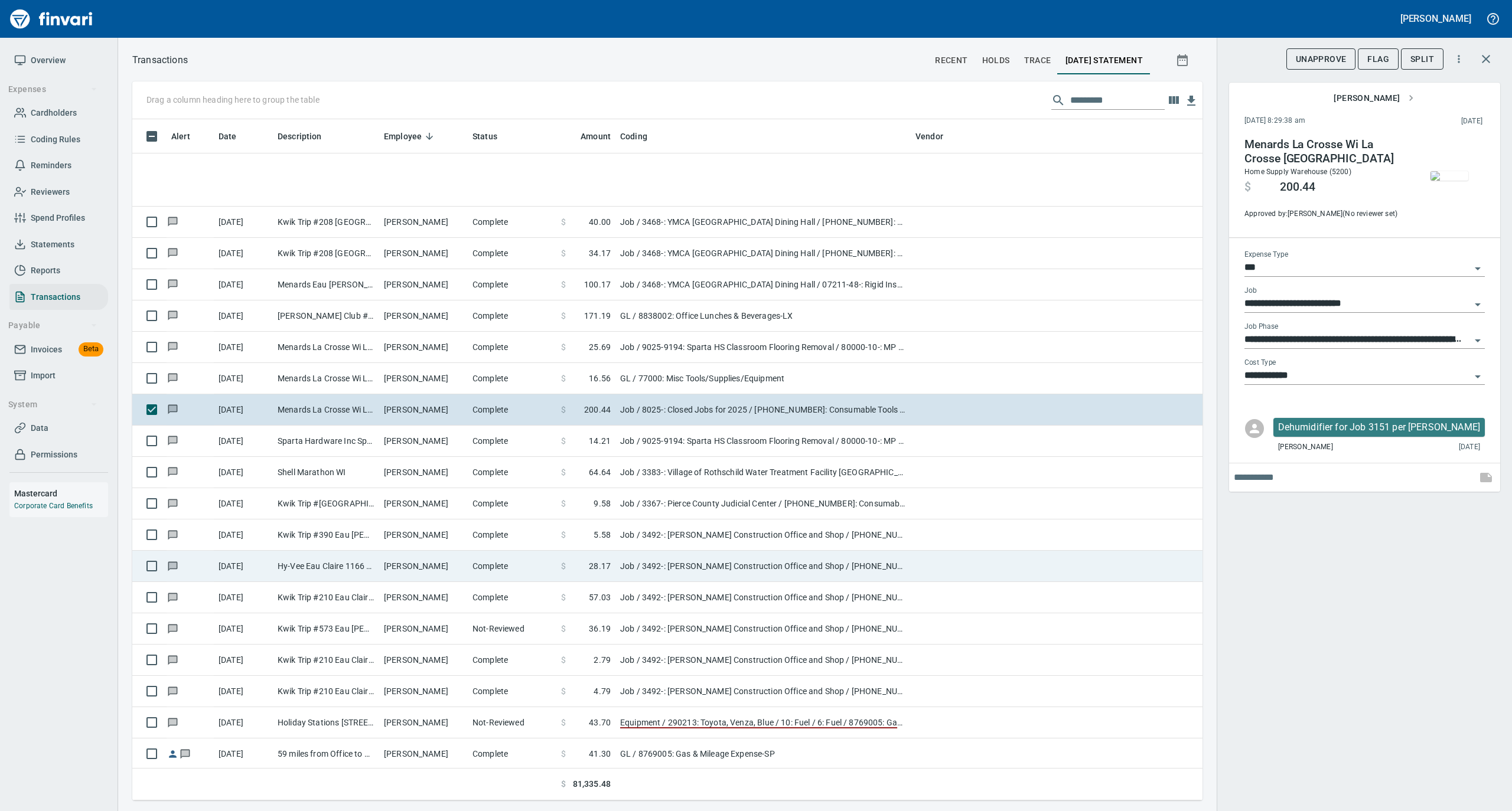
scroll to position [4564, 0]
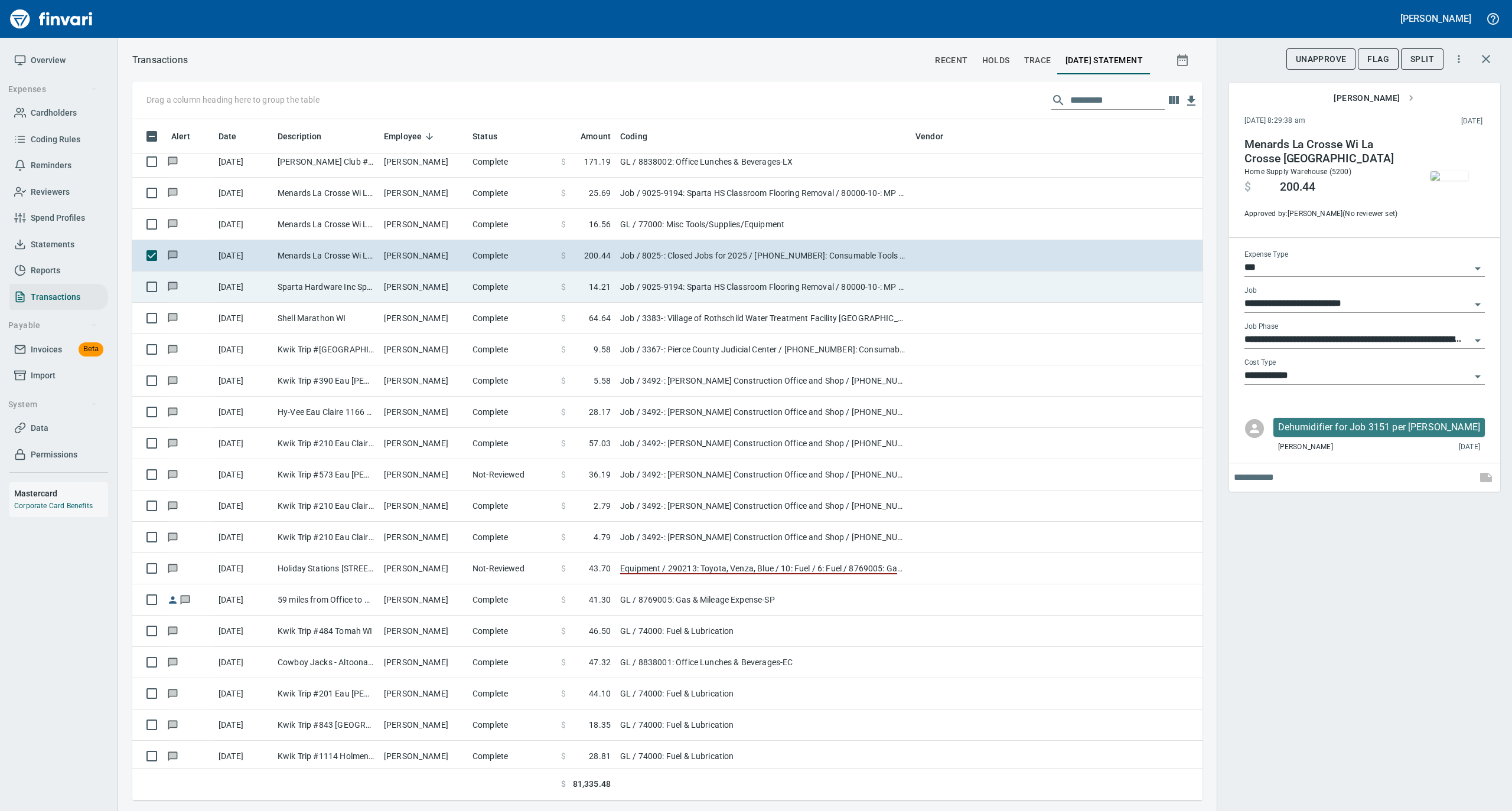
click at [478, 281] on td "Complete" at bounding box center [512, 287] width 89 height 31
type input "**********"
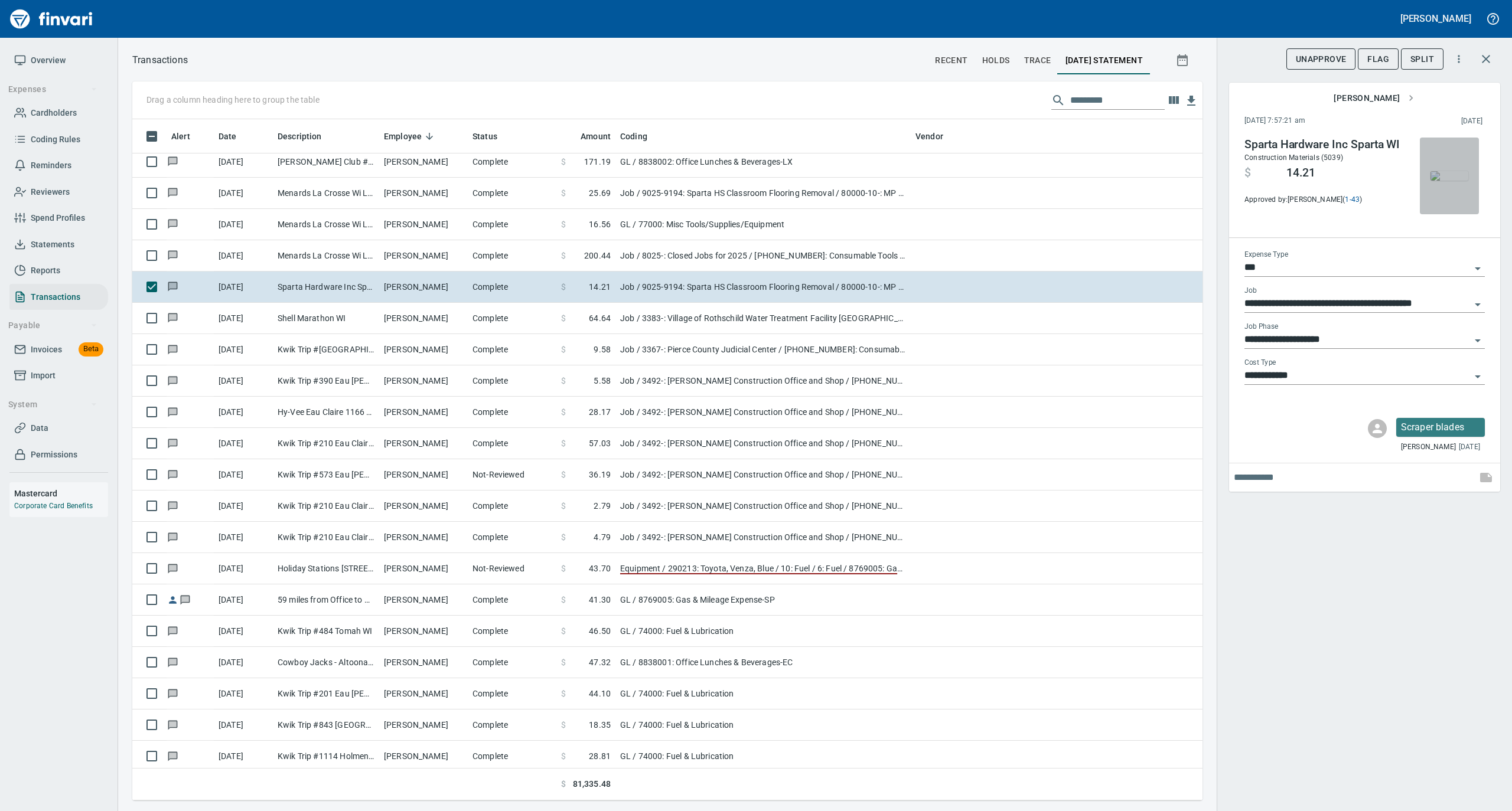
click at [1451, 171] on img "button" at bounding box center [1449, 176] width 38 height 10
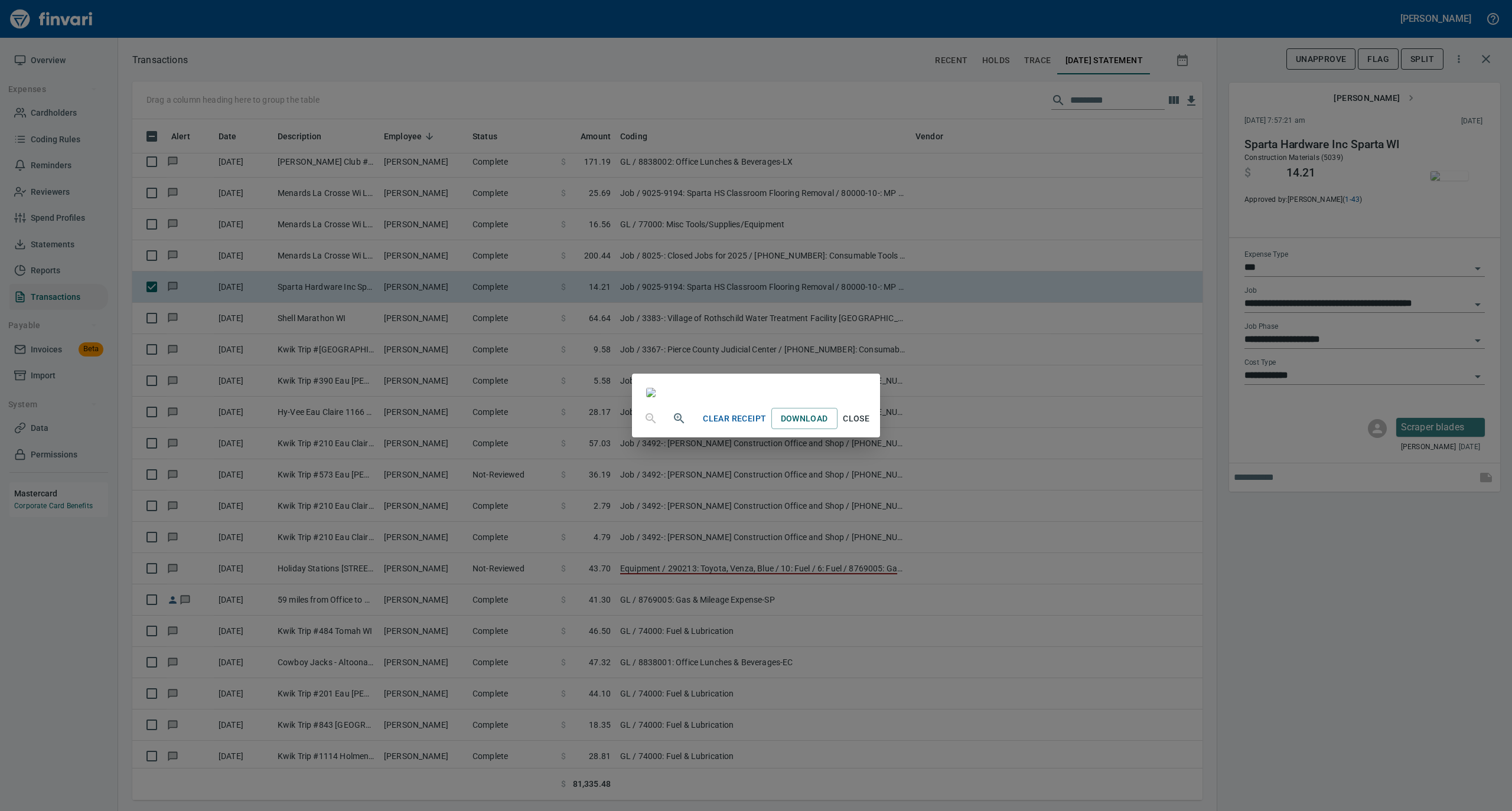
click at [871, 426] on span "Close" at bounding box center [856, 418] width 29 height 14
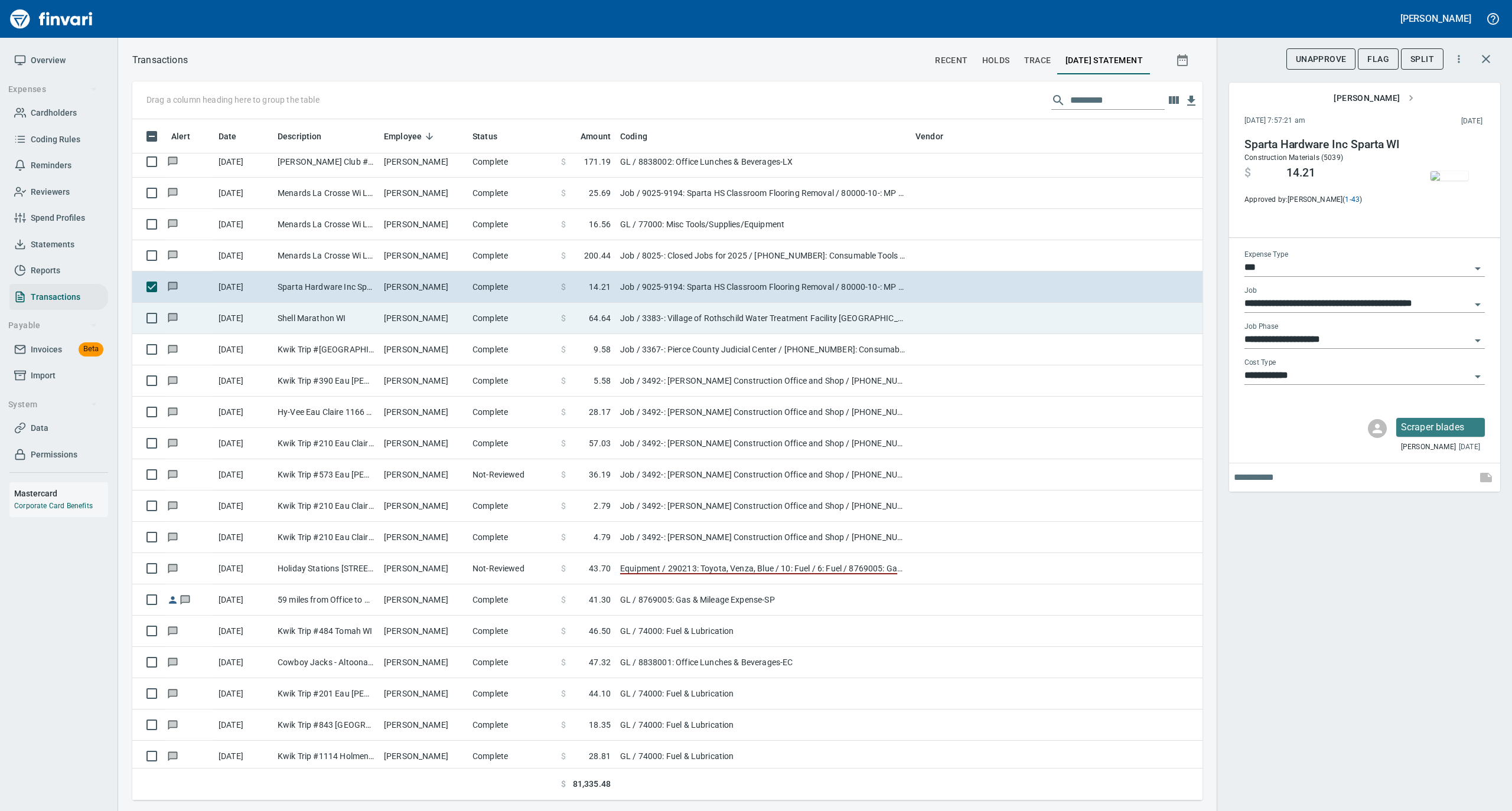
click at [367, 319] on td "Shell Marathon WI" at bounding box center [326, 318] width 106 height 31
type input "**********"
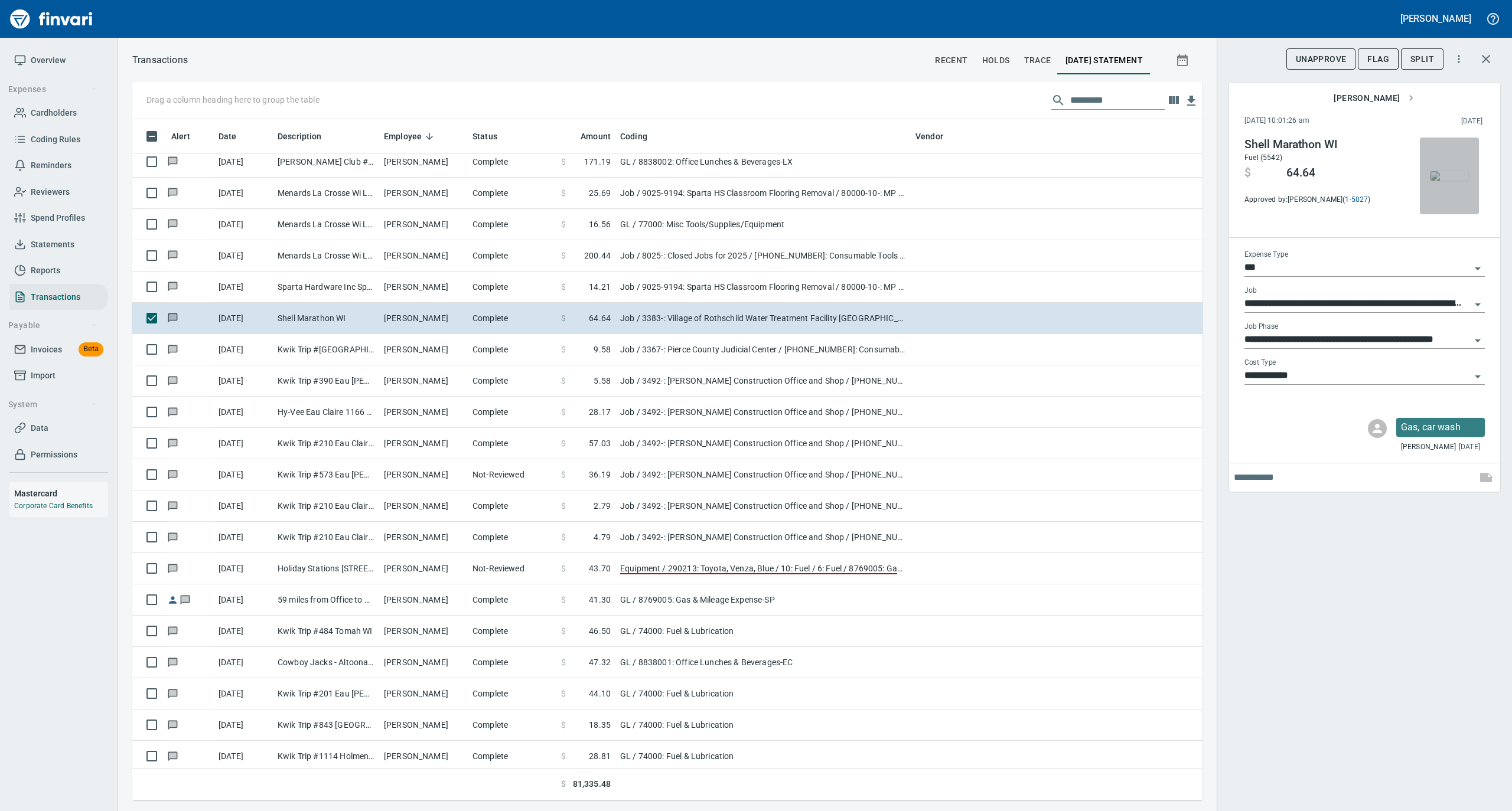
click at [1460, 178] on img "button" at bounding box center [1449, 176] width 38 height 10
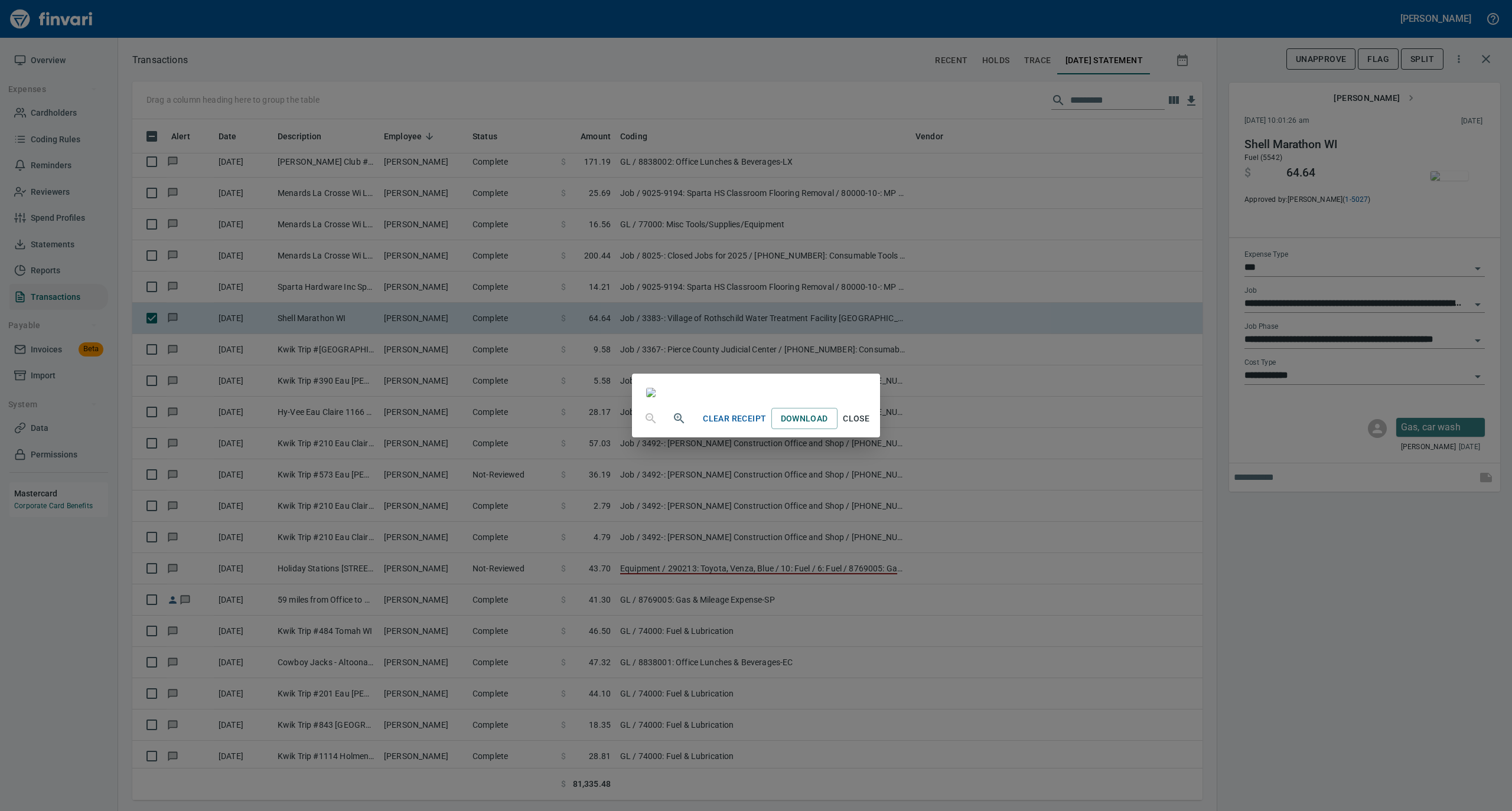
click at [871, 426] on span "Close" at bounding box center [856, 418] width 29 height 14
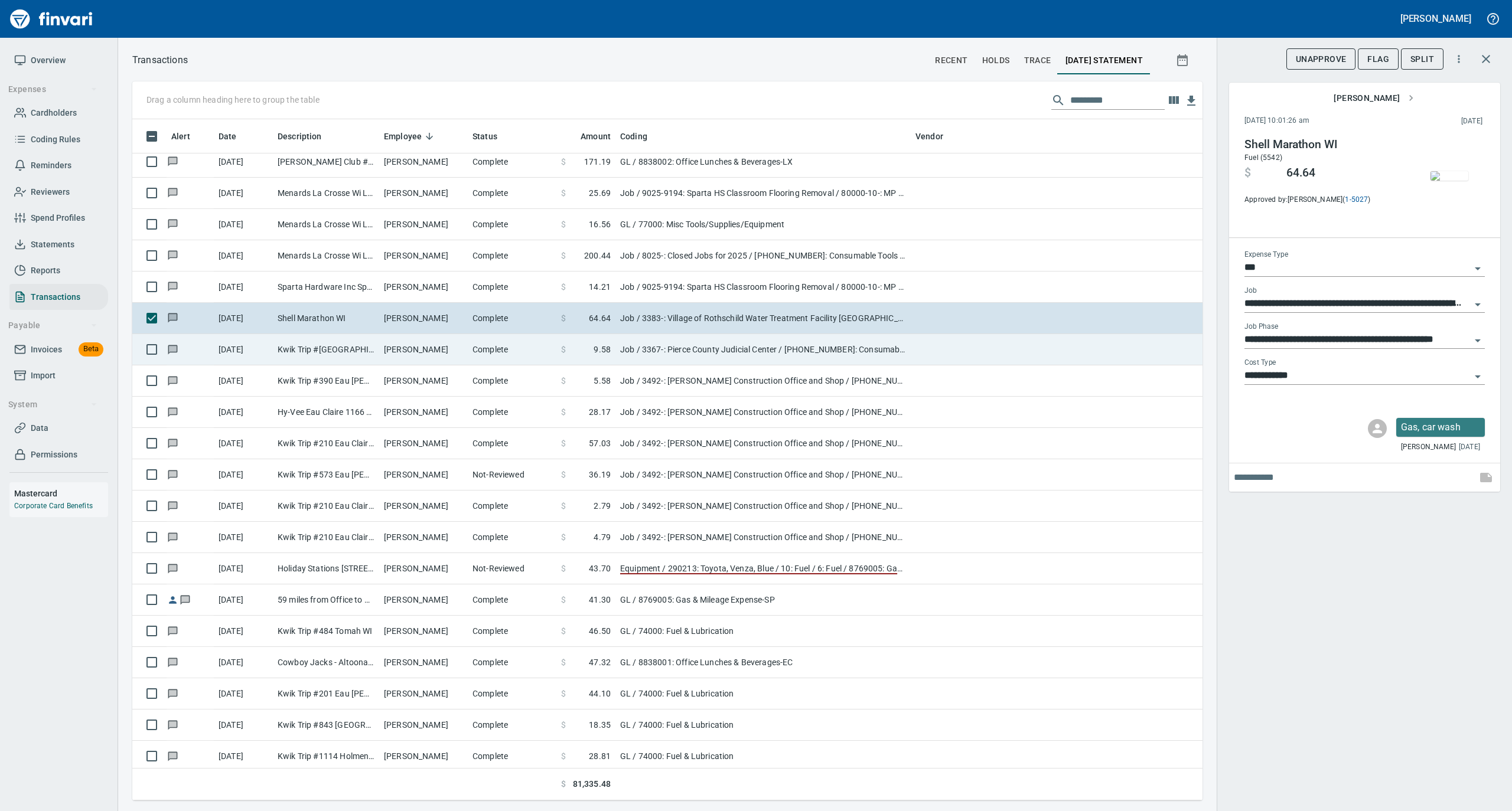
click at [494, 359] on td "Complete" at bounding box center [512, 349] width 89 height 31
type input "**********"
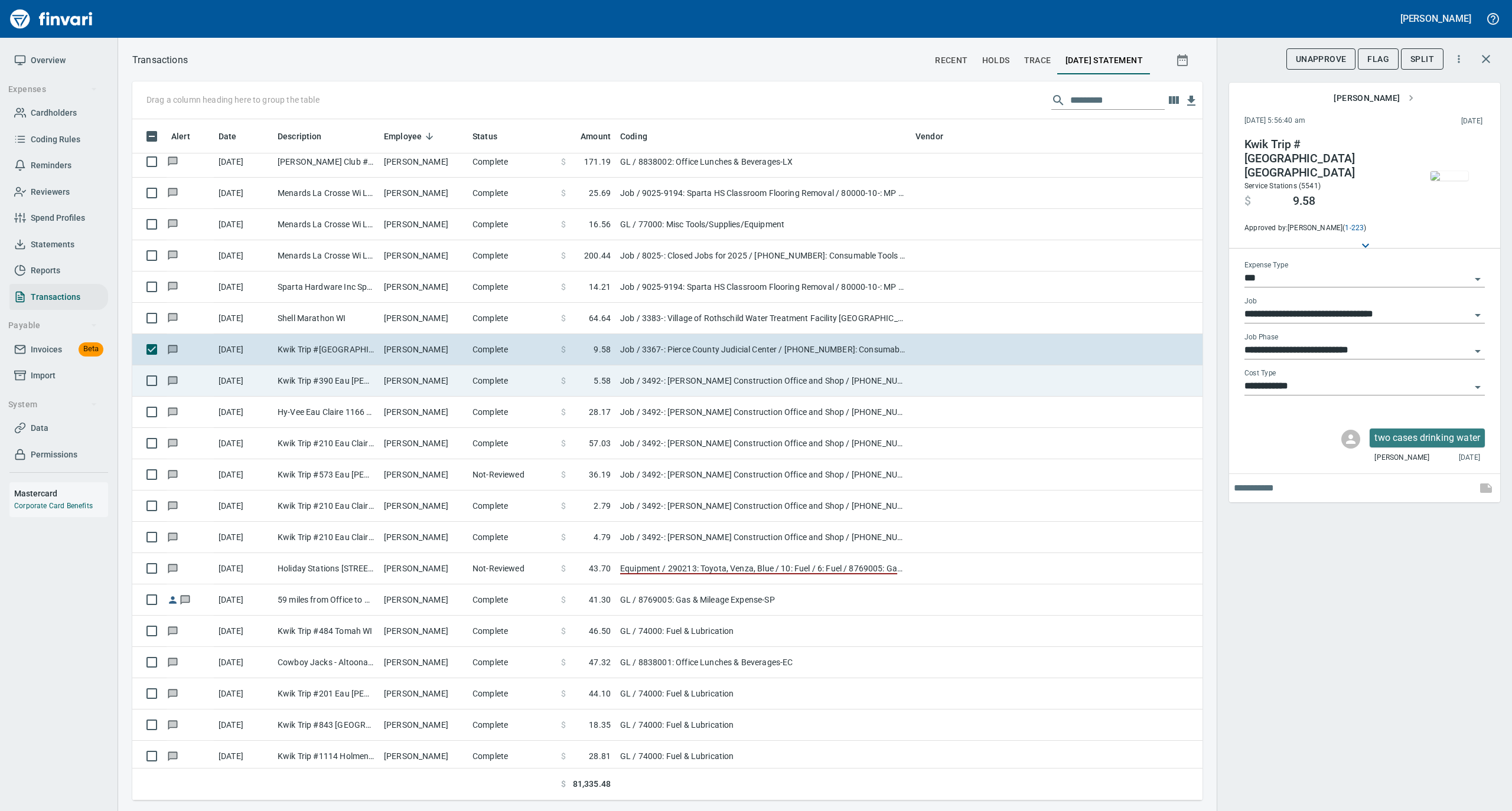
click at [434, 384] on td "Mark Verdegan" at bounding box center [423, 381] width 89 height 31
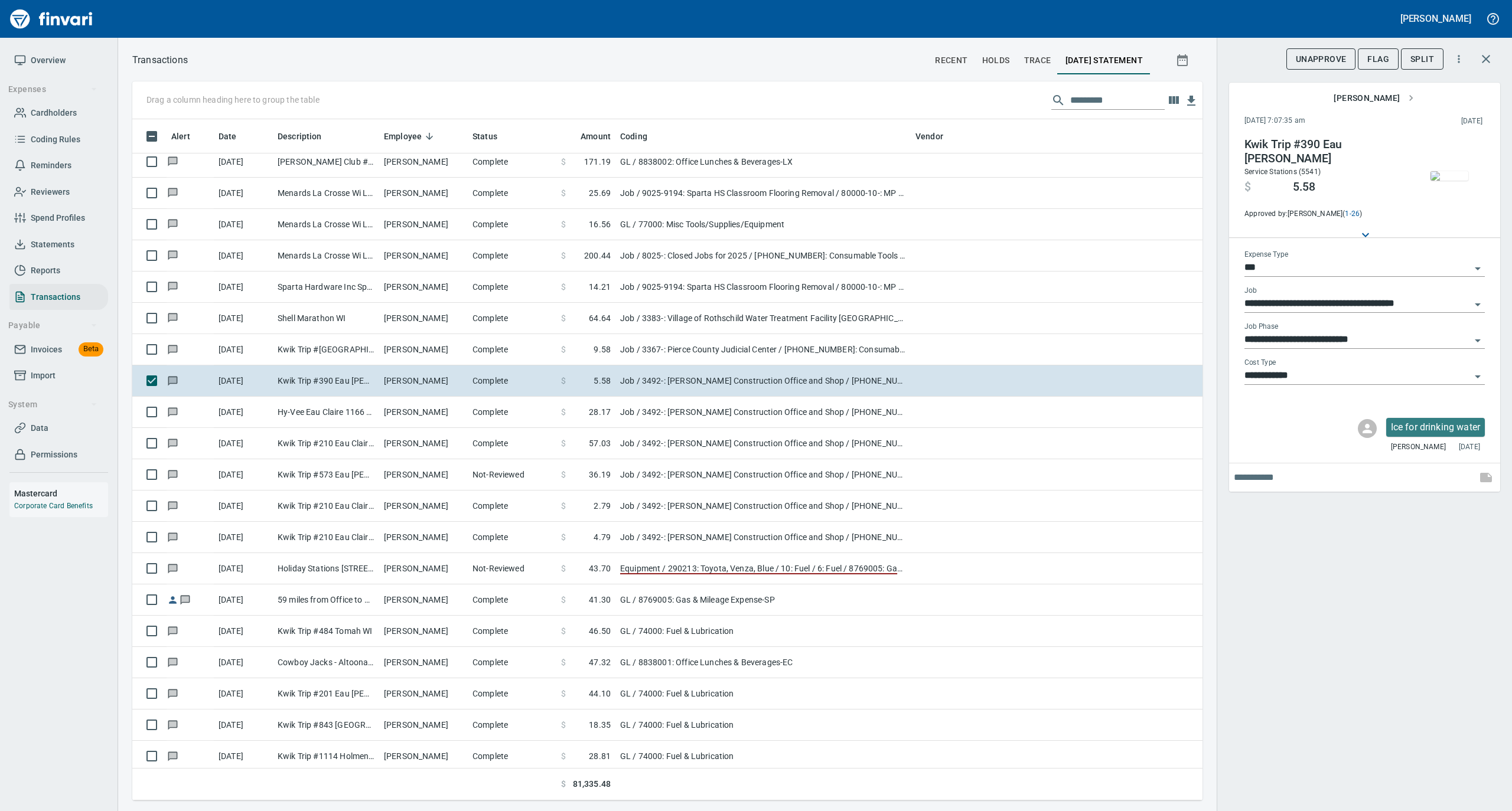
click at [1467, 177] on img "button" at bounding box center [1449, 176] width 38 height 10
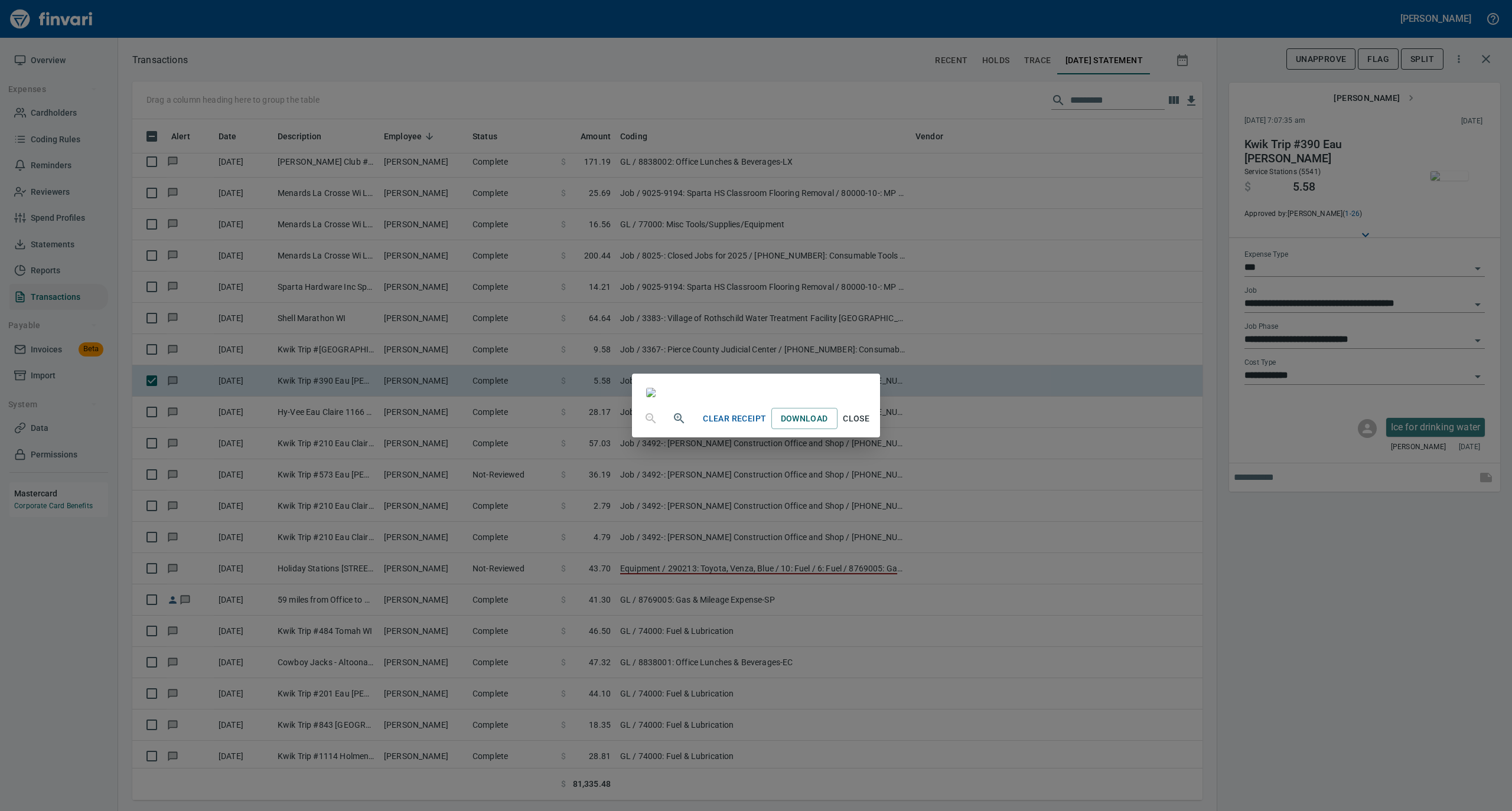
click at [871, 426] on span "Close" at bounding box center [856, 418] width 29 height 14
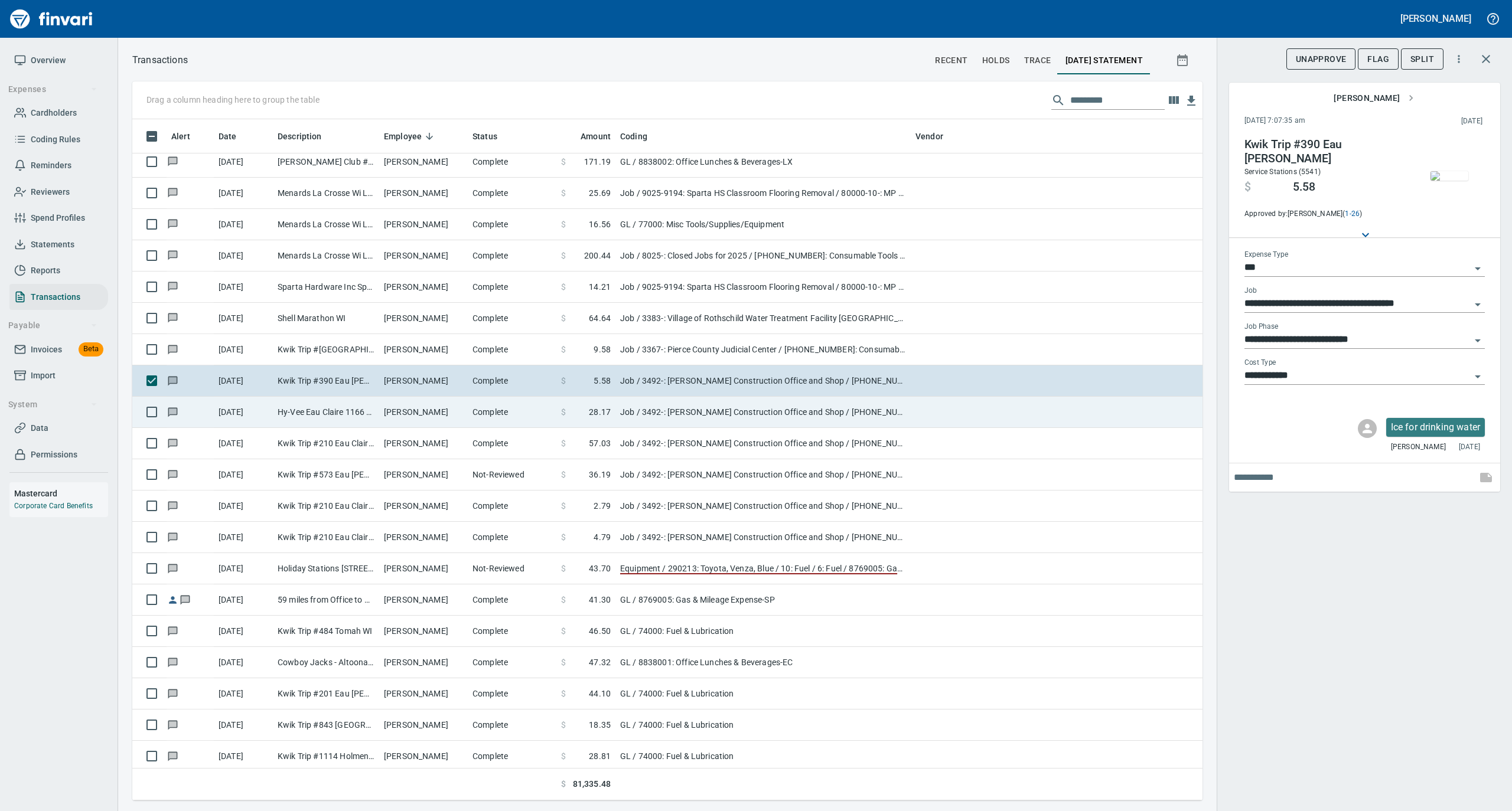
click at [450, 420] on td "Mark Verdegan" at bounding box center [423, 412] width 89 height 31
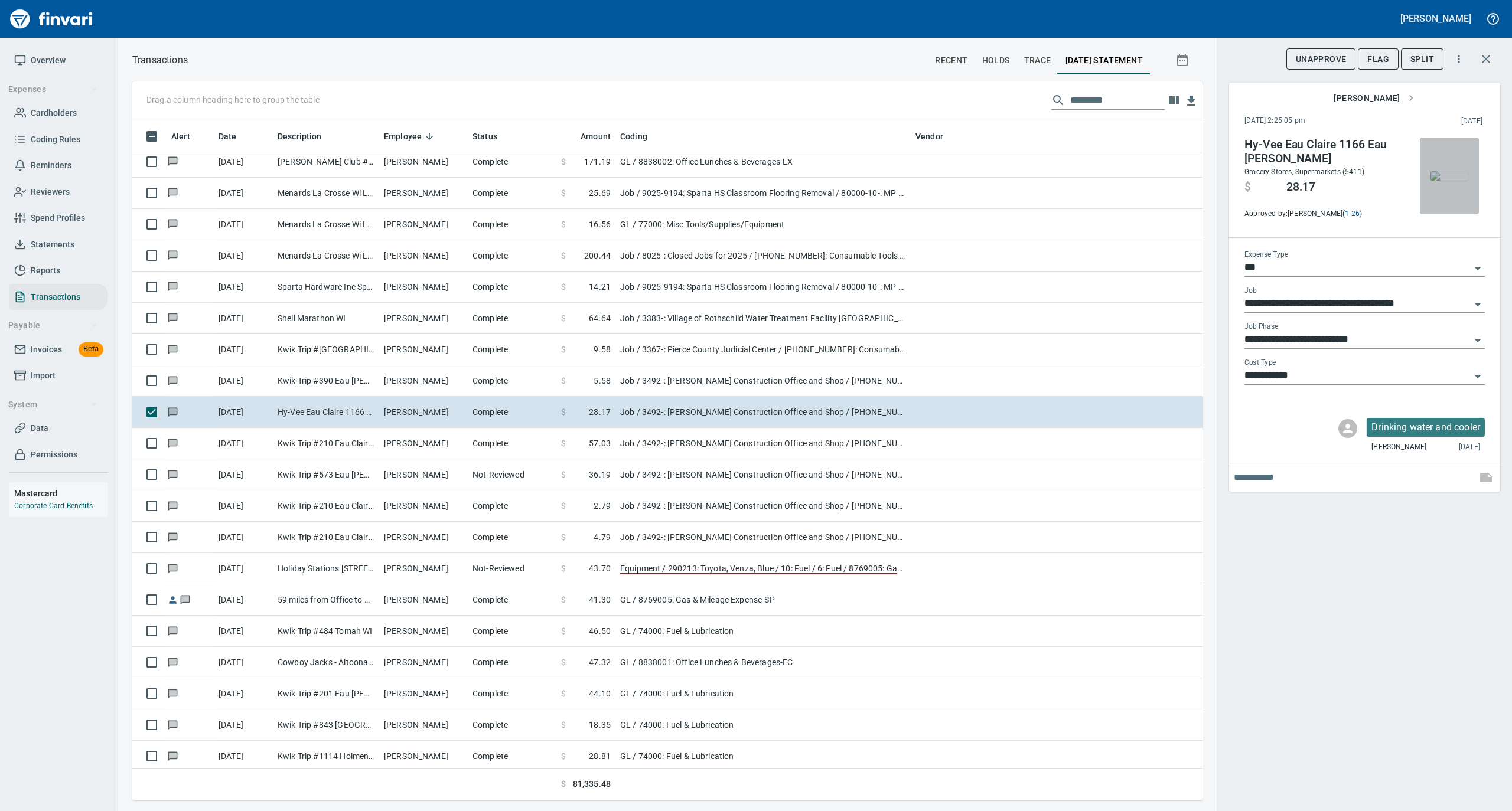
click at [1440, 179] on img "button" at bounding box center [1449, 176] width 38 height 10
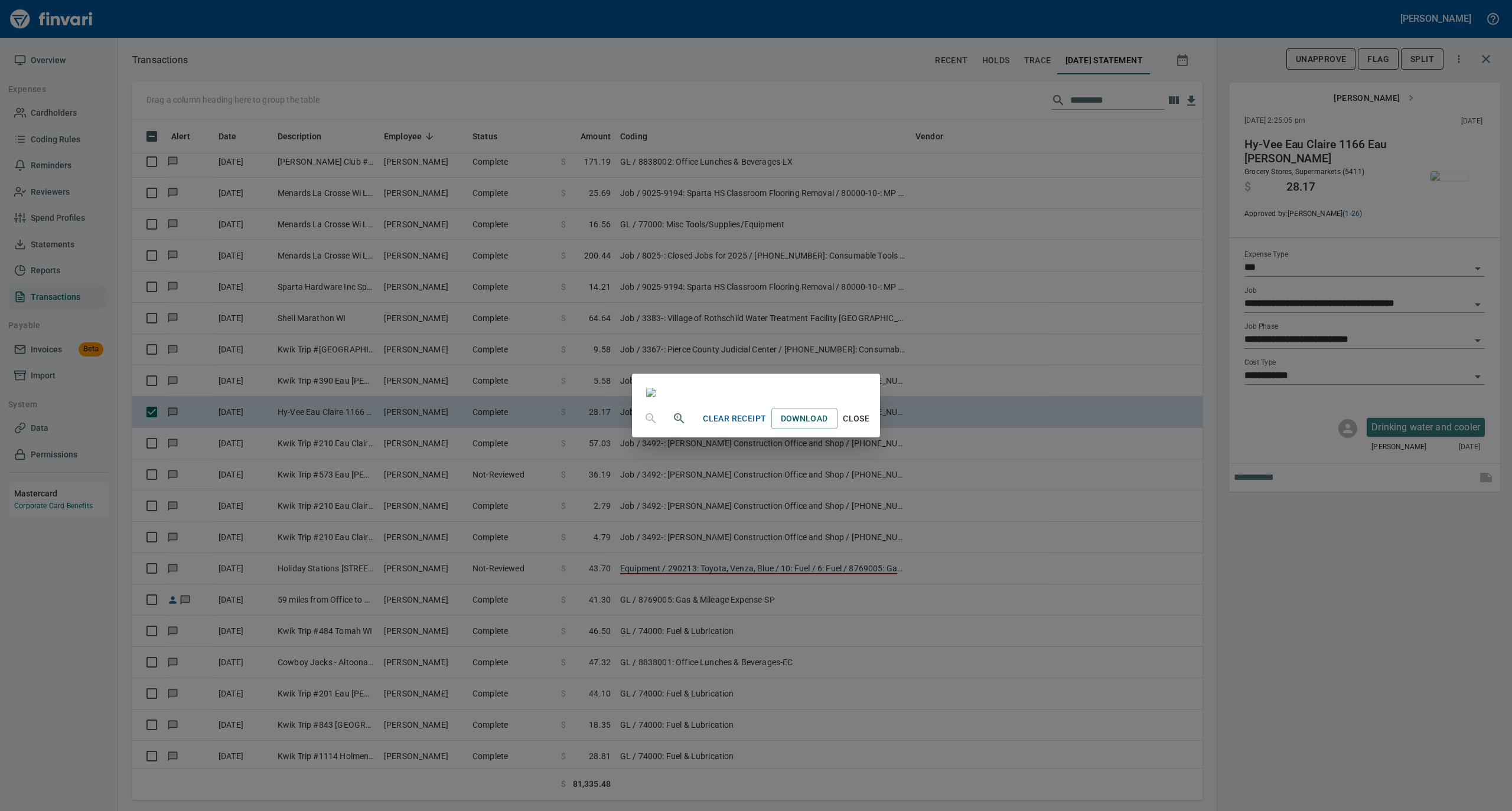
click at [871, 426] on span "Close" at bounding box center [856, 418] width 29 height 14
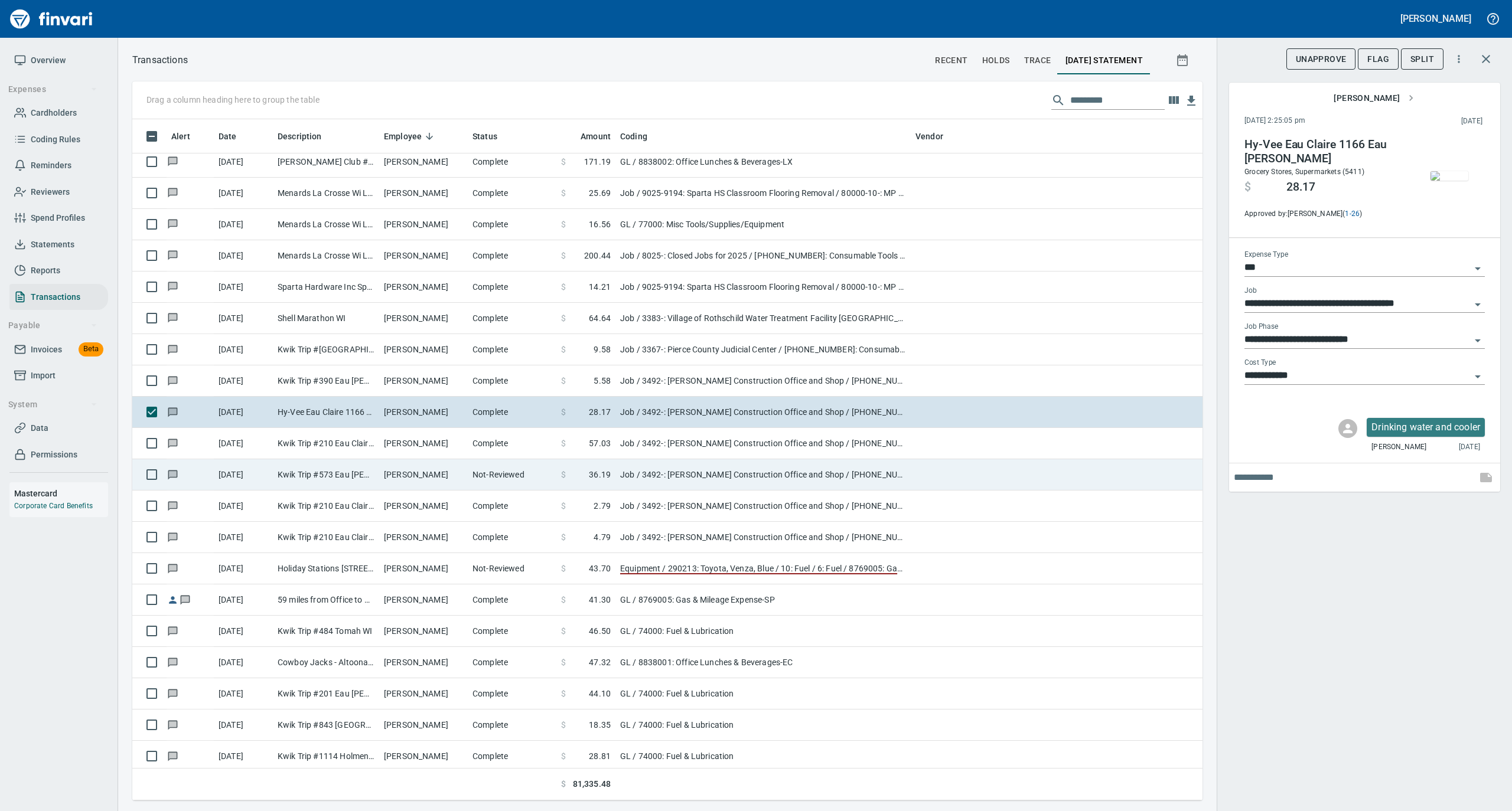
click at [429, 462] on td "Mark Verdegan" at bounding box center [423, 474] width 89 height 31
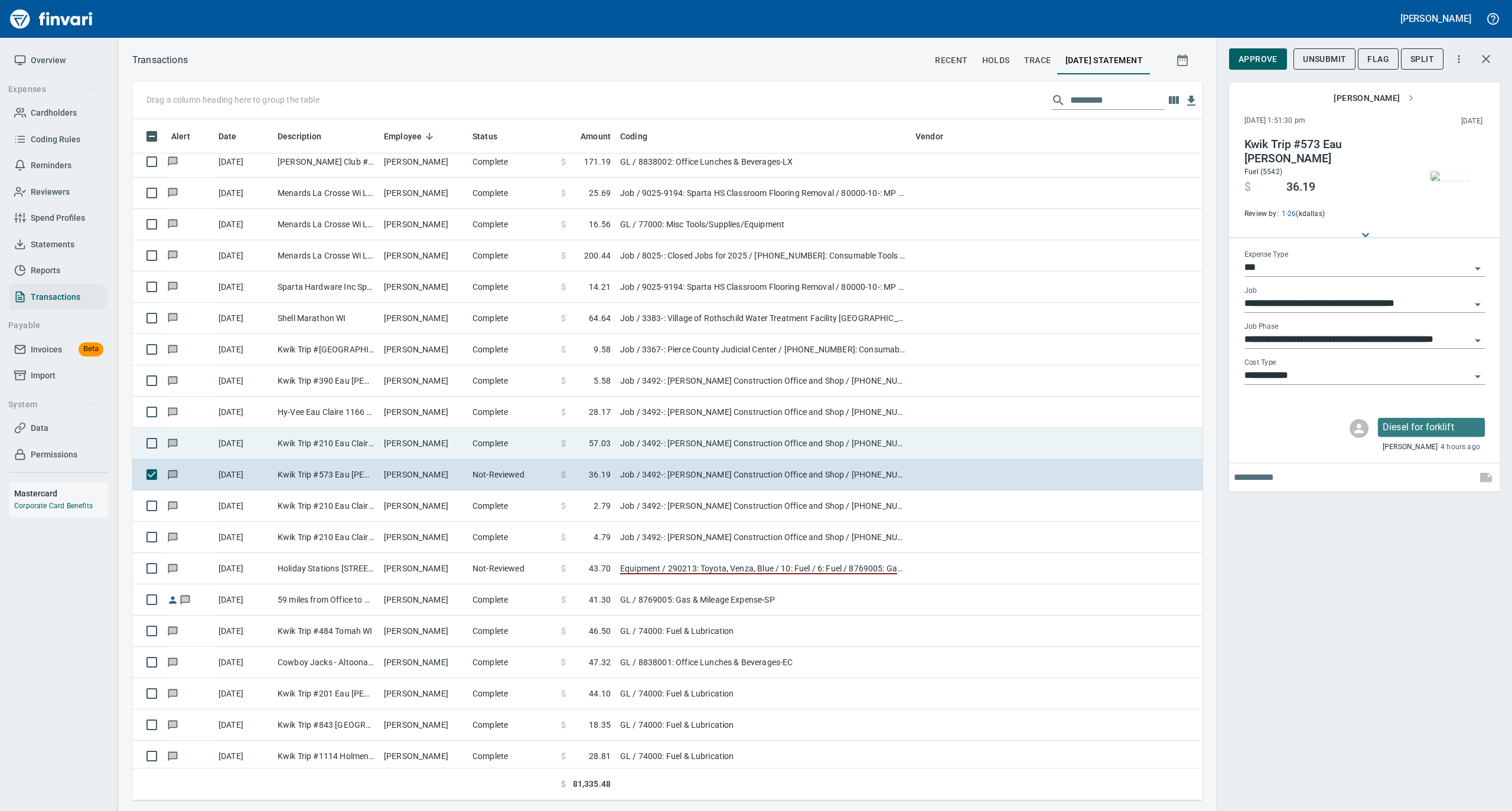
click at [429, 449] on td "Mark Verdegan" at bounding box center [423, 443] width 89 height 31
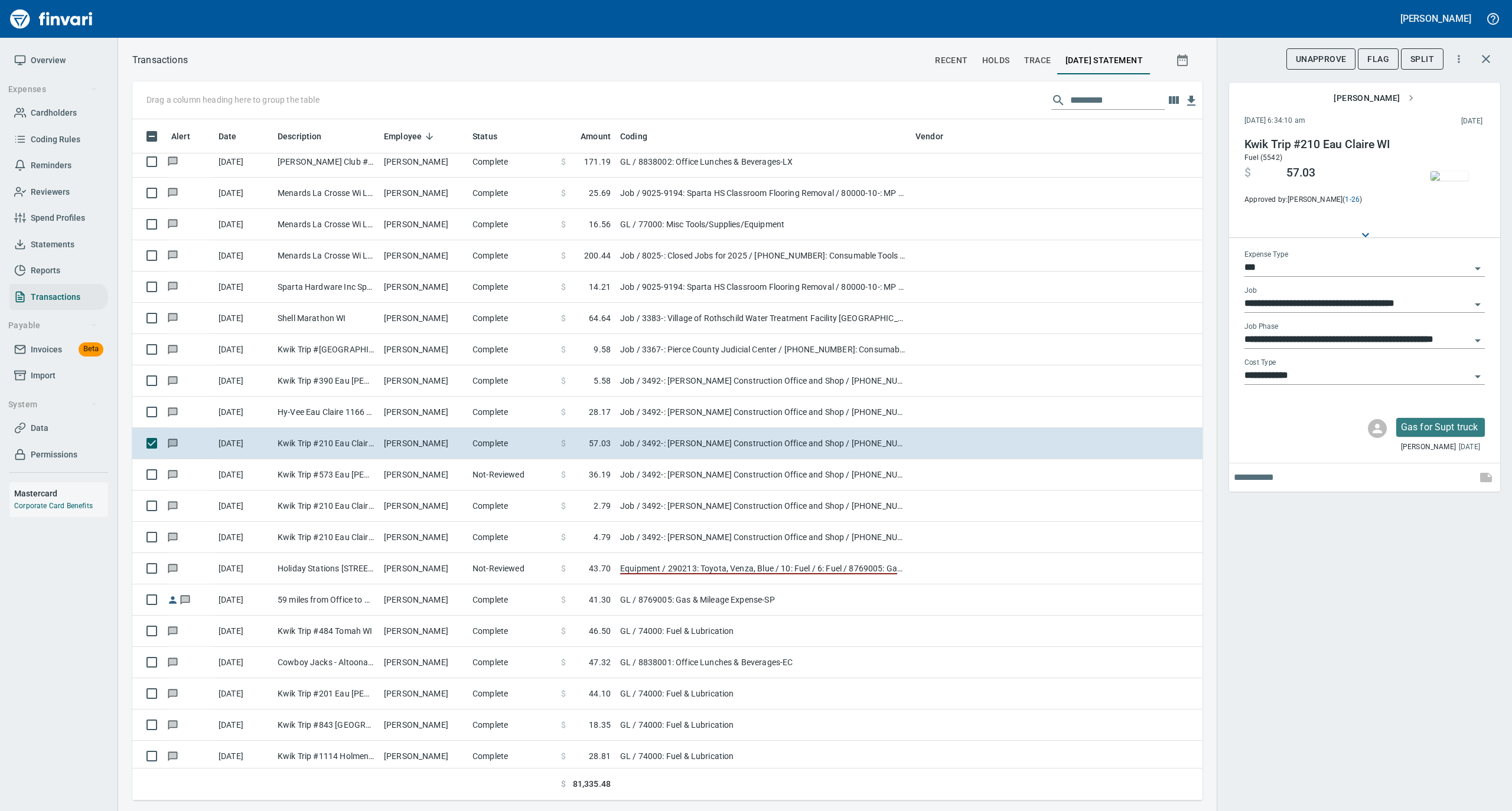
click at [1455, 171] on img "button" at bounding box center [1449, 176] width 38 height 10
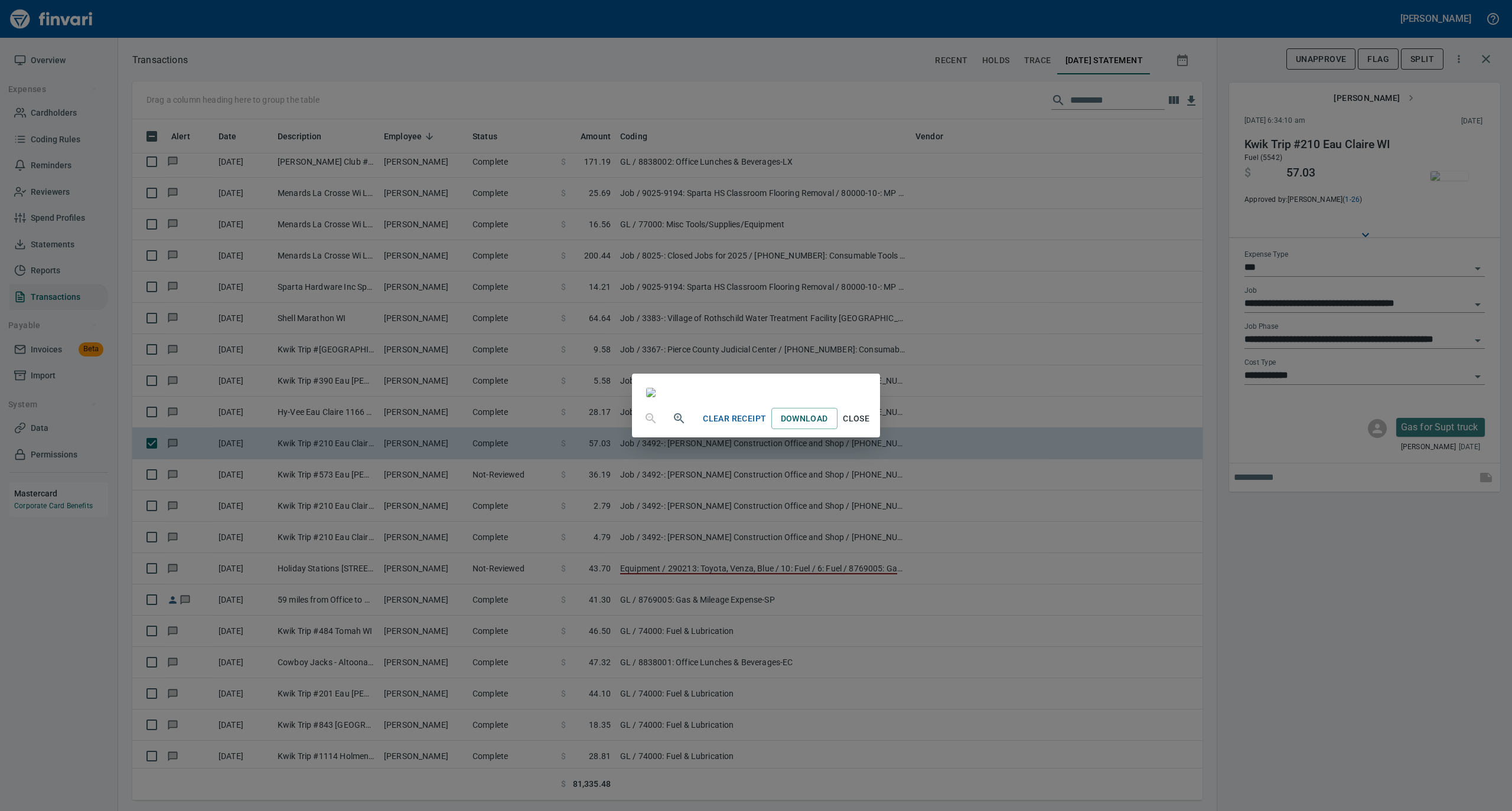
click at [871, 426] on span "Close" at bounding box center [856, 418] width 29 height 14
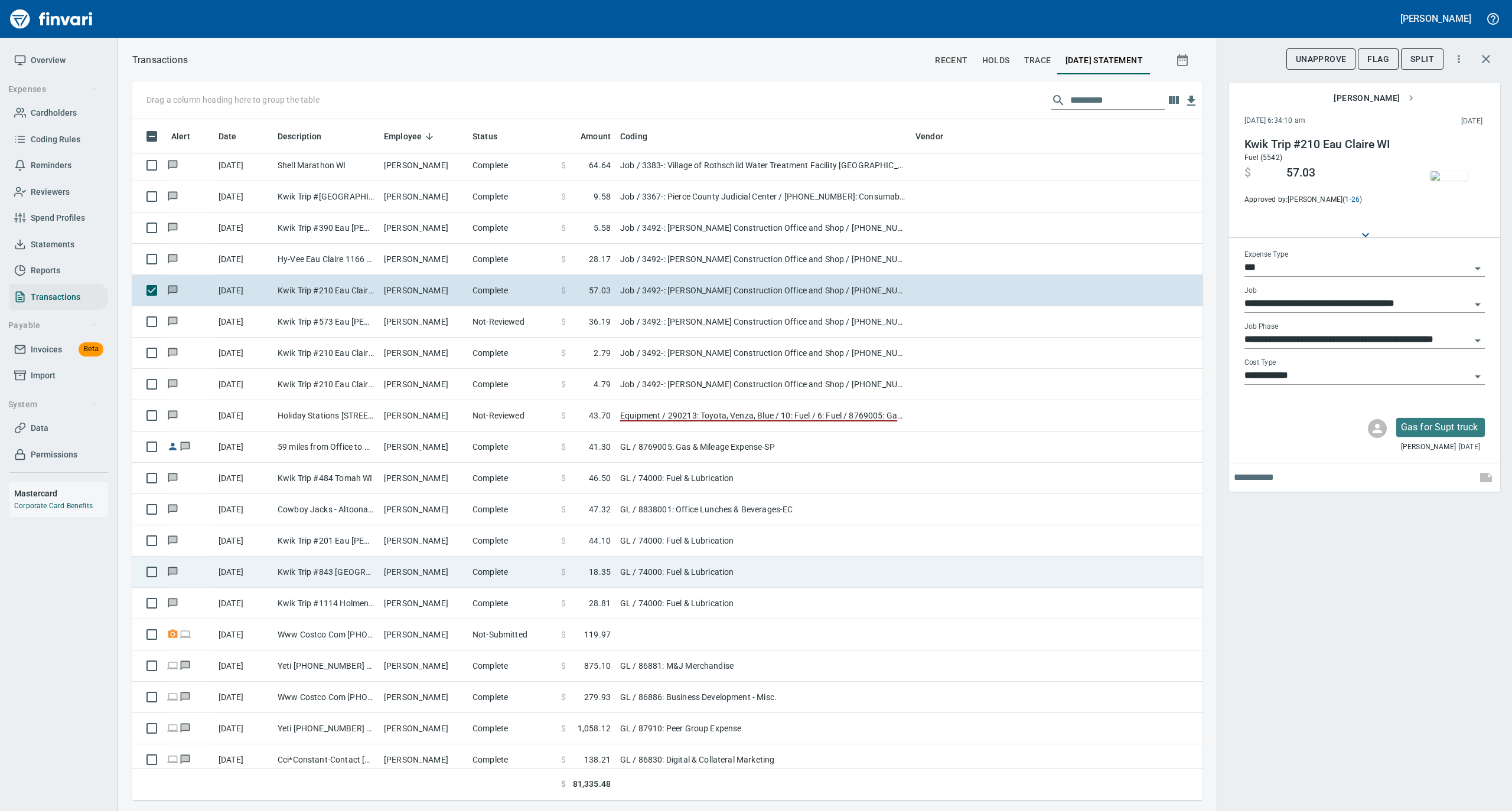
scroll to position [4722, 0]
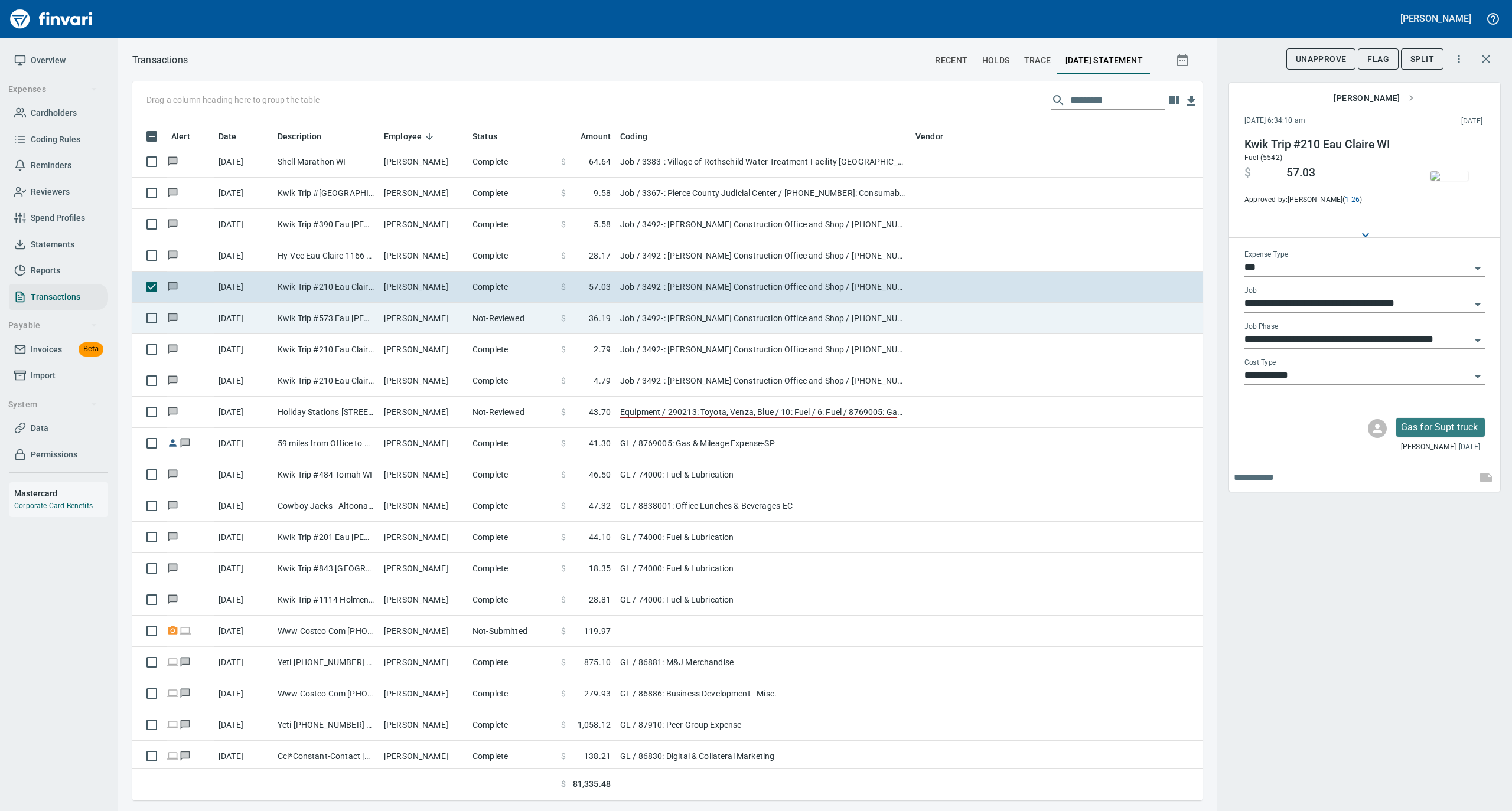
click at [459, 331] on td "Mark Verdegan" at bounding box center [423, 318] width 89 height 31
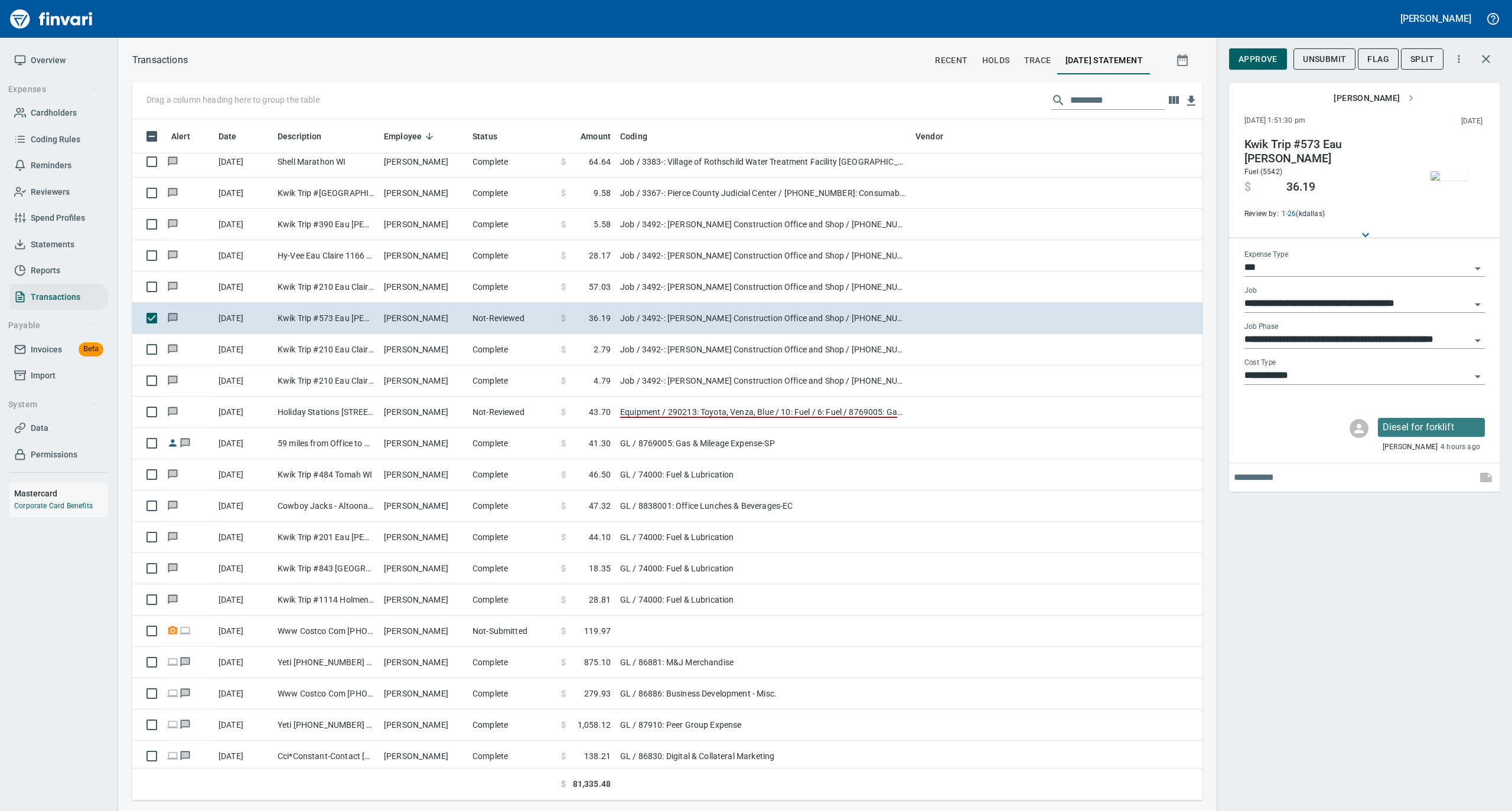
click at [1439, 171] on img "button" at bounding box center [1449, 176] width 38 height 10
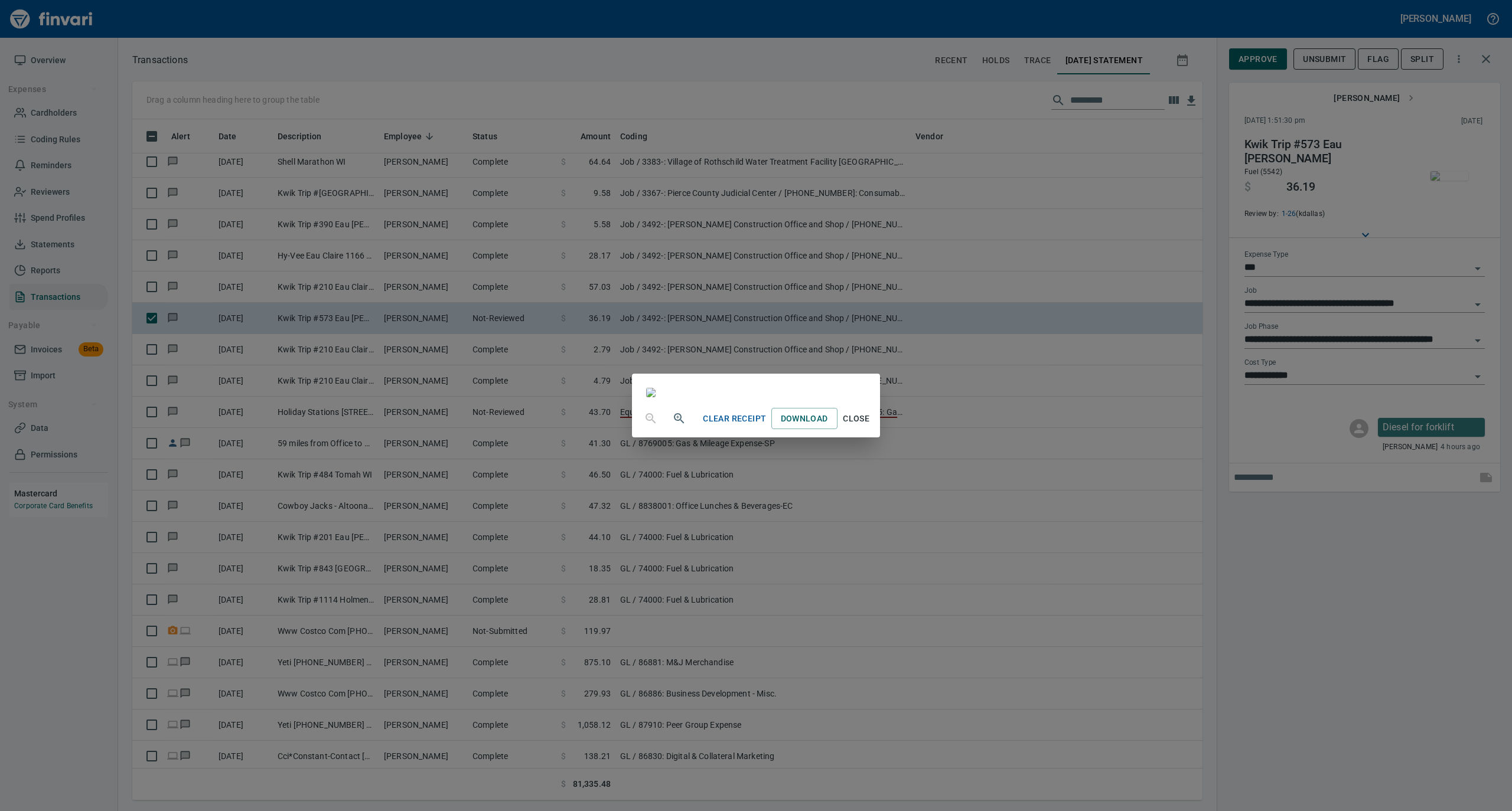
click at [871, 426] on span "Close" at bounding box center [856, 418] width 29 height 14
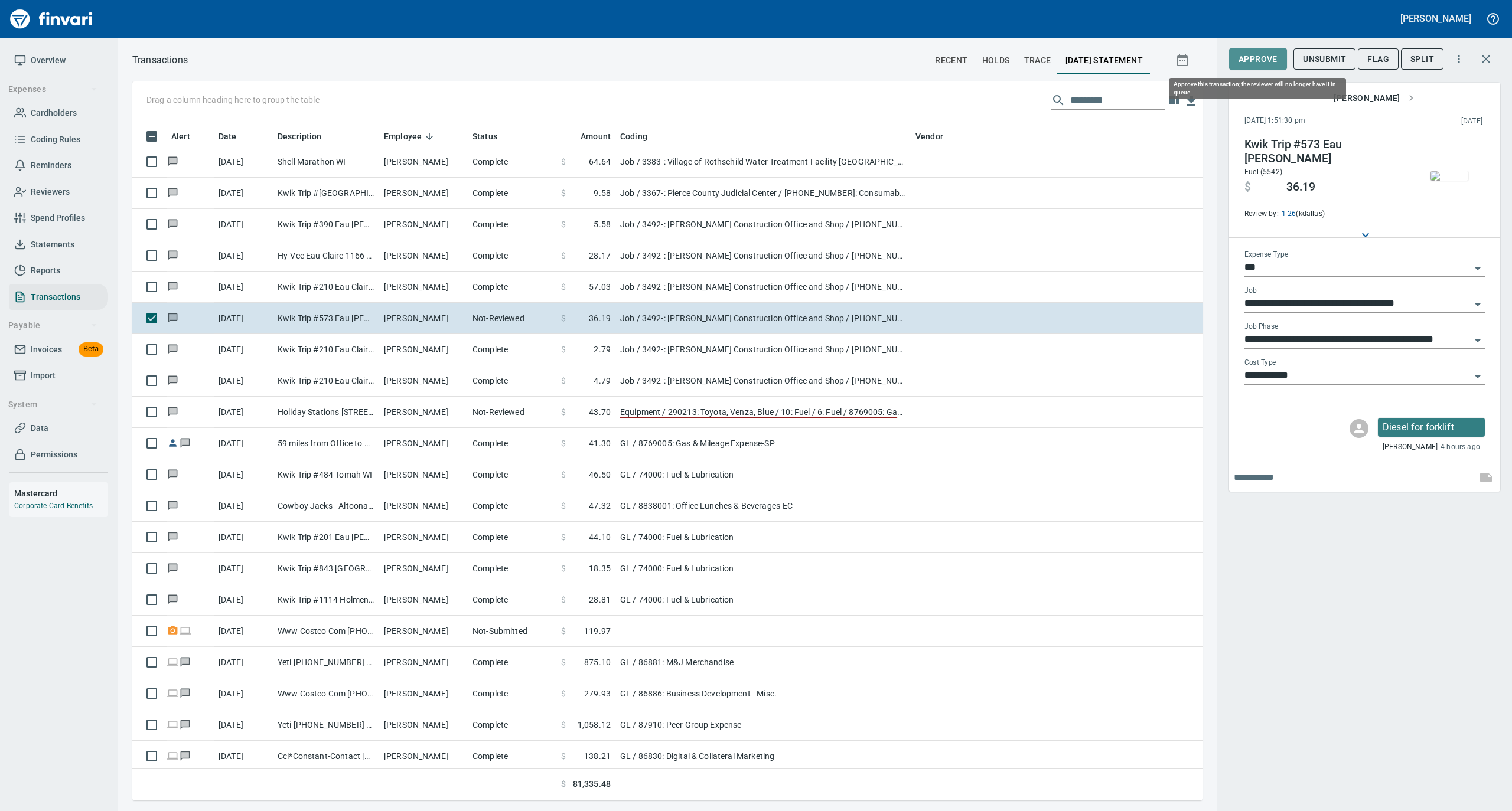
click at [1269, 64] on span "Approve" at bounding box center [1257, 58] width 39 height 14
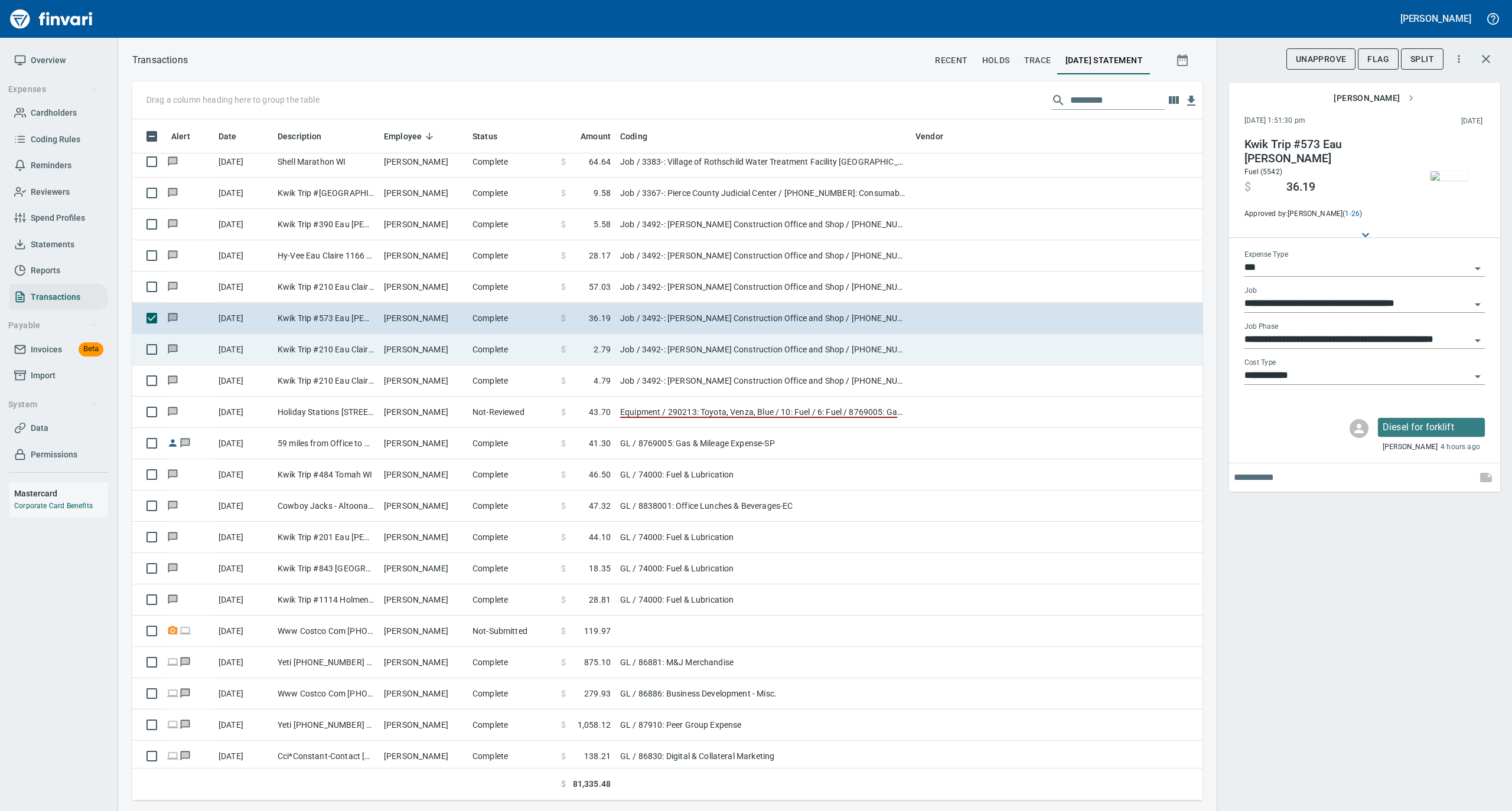
click at [390, 359] on td "Mark Verdegan" at bounding box center [423, 349] width 89 height 31
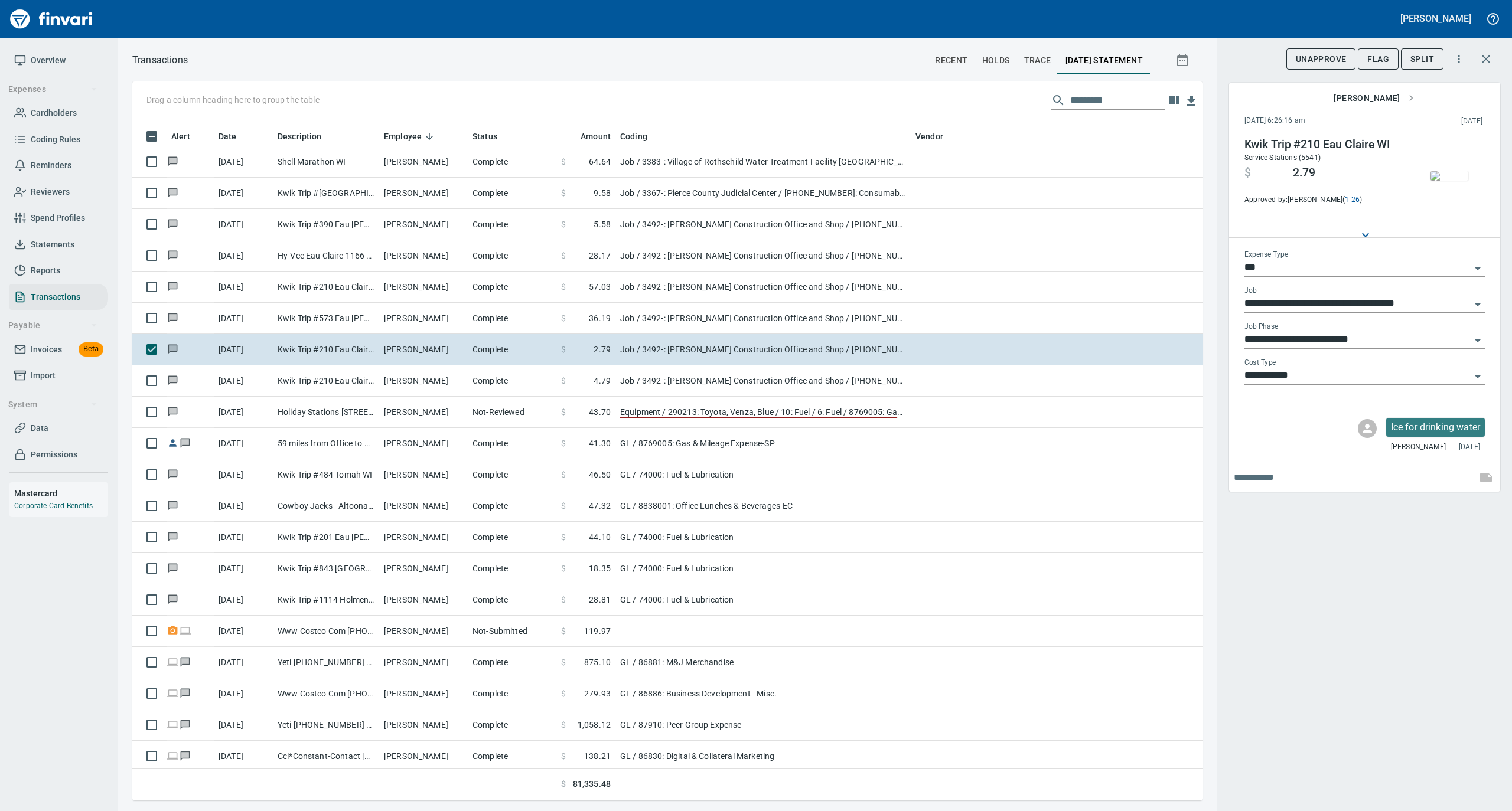
click at [1459, 178] on img "button" at bounding box center [1449, 176] width 38 height 10
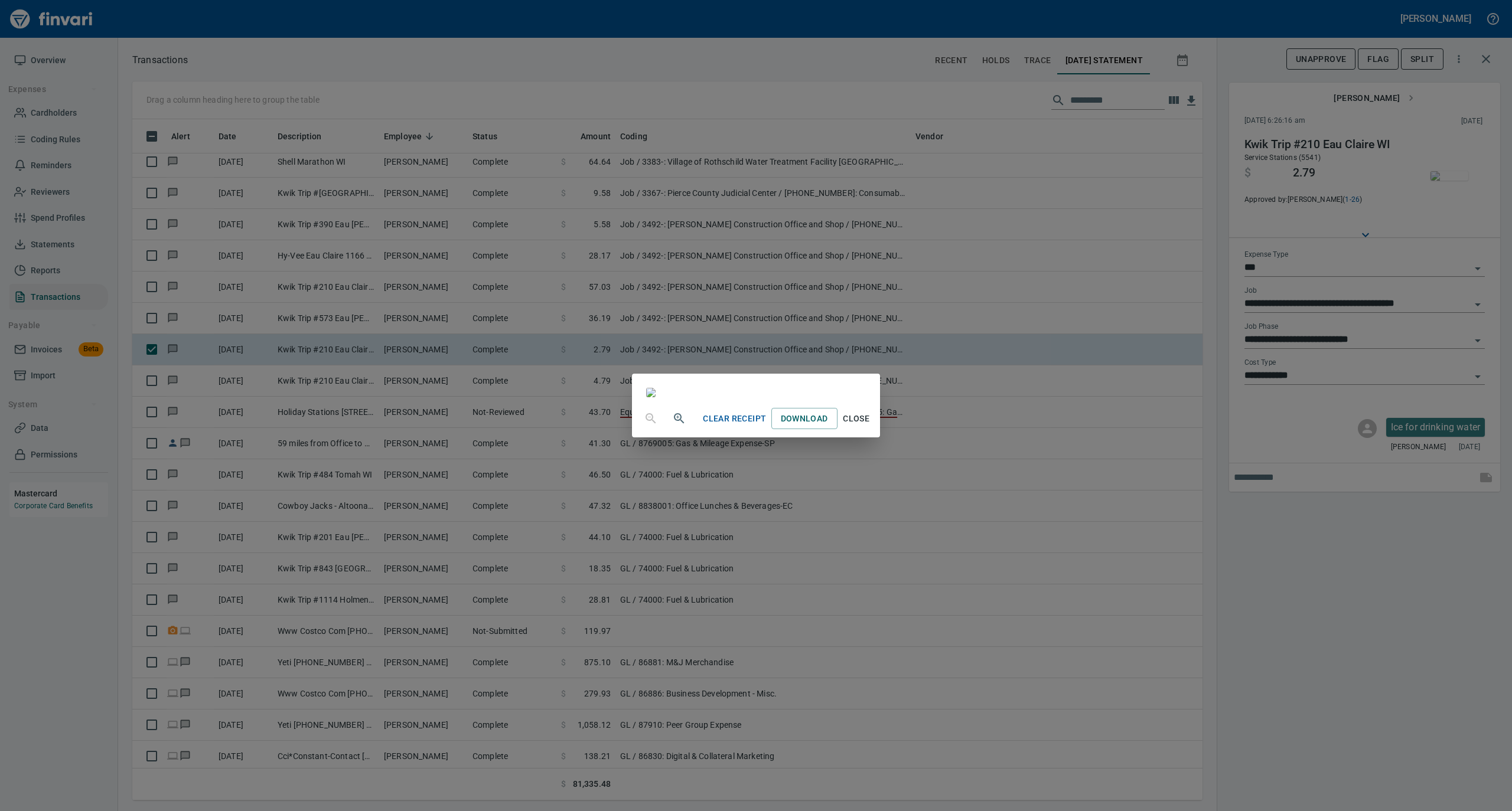
click at [871, 426] on span "Close" at bounding box center [856, 418] width 29 height 14
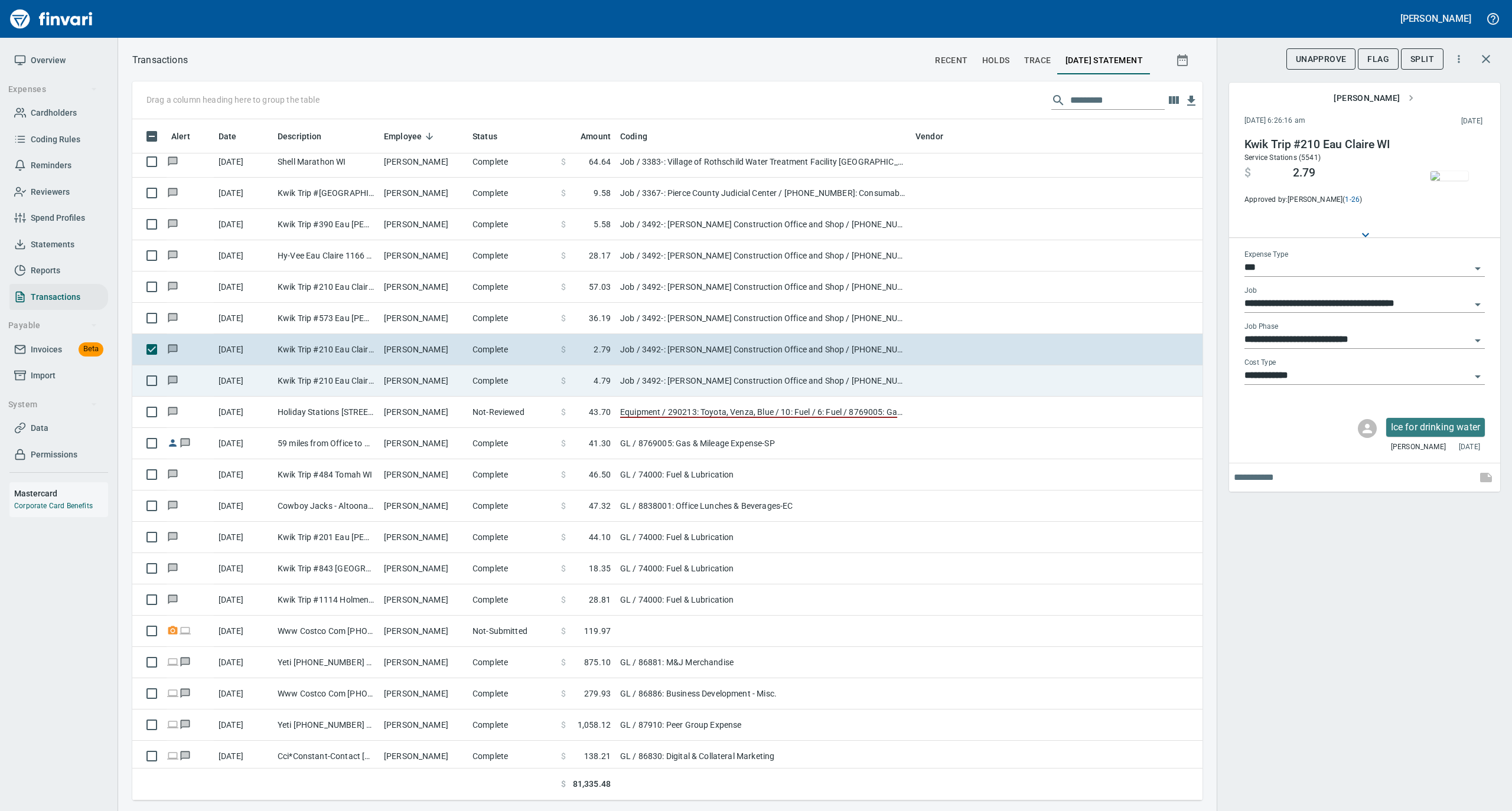
click at [488, 388] on td "Complete" at bounding box center [512, 381] width 89 height 31
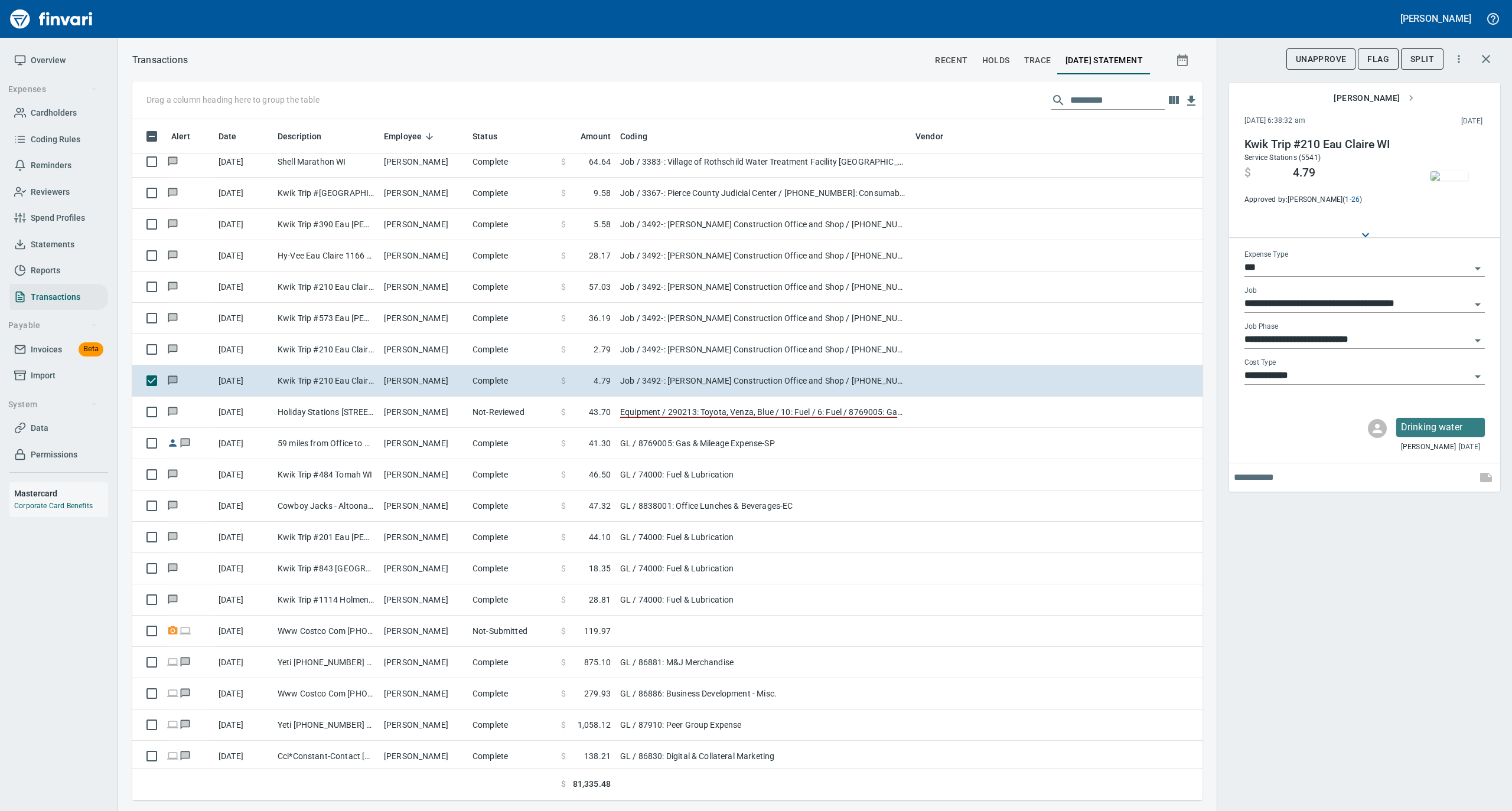
click at [1449, 174] on img "button" at bounding box center [1449, 176] width 38 height 10
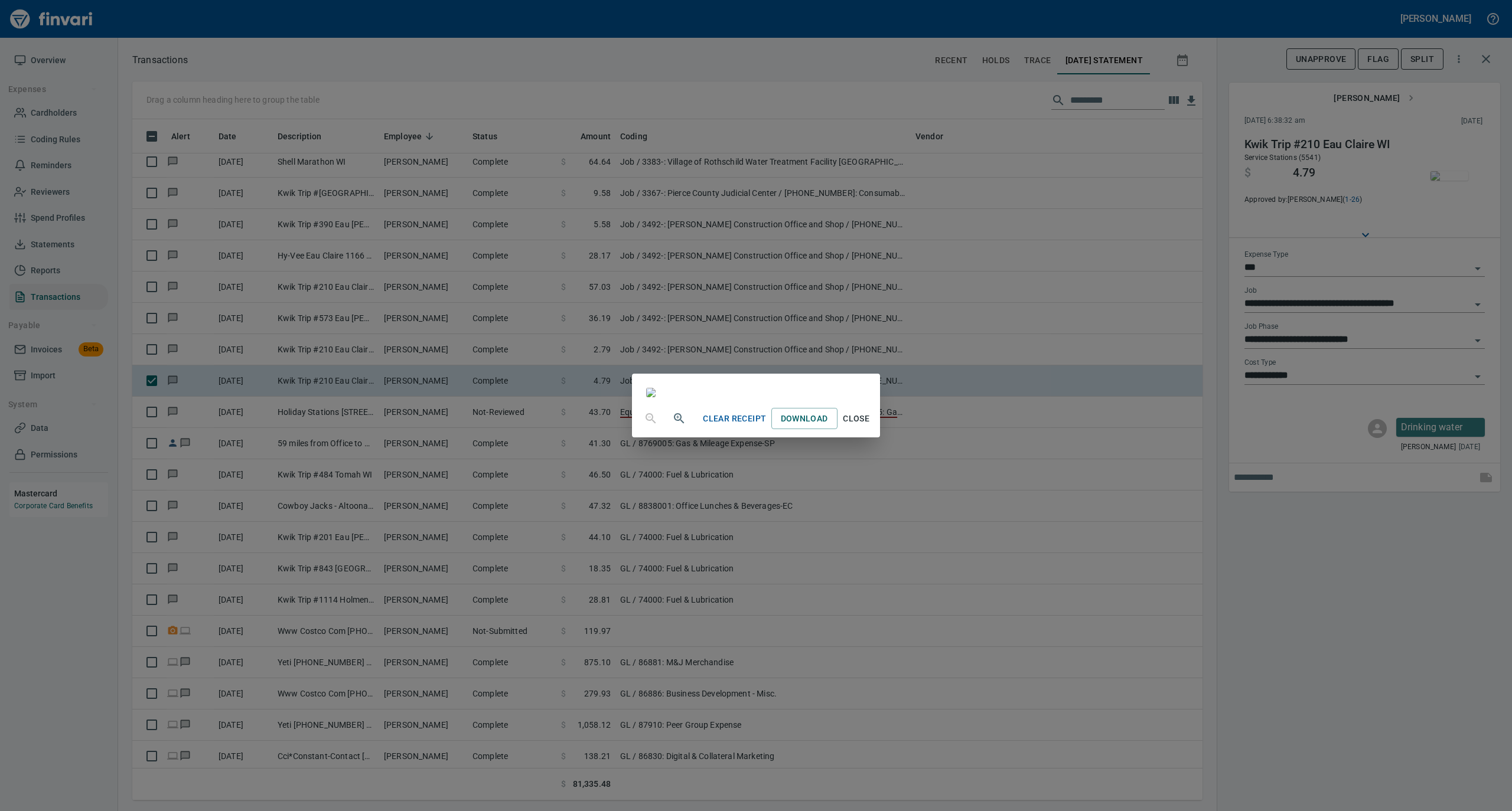
click at [875, 429] on button "Close" at bounding box center [856, 418] width 38 height 22
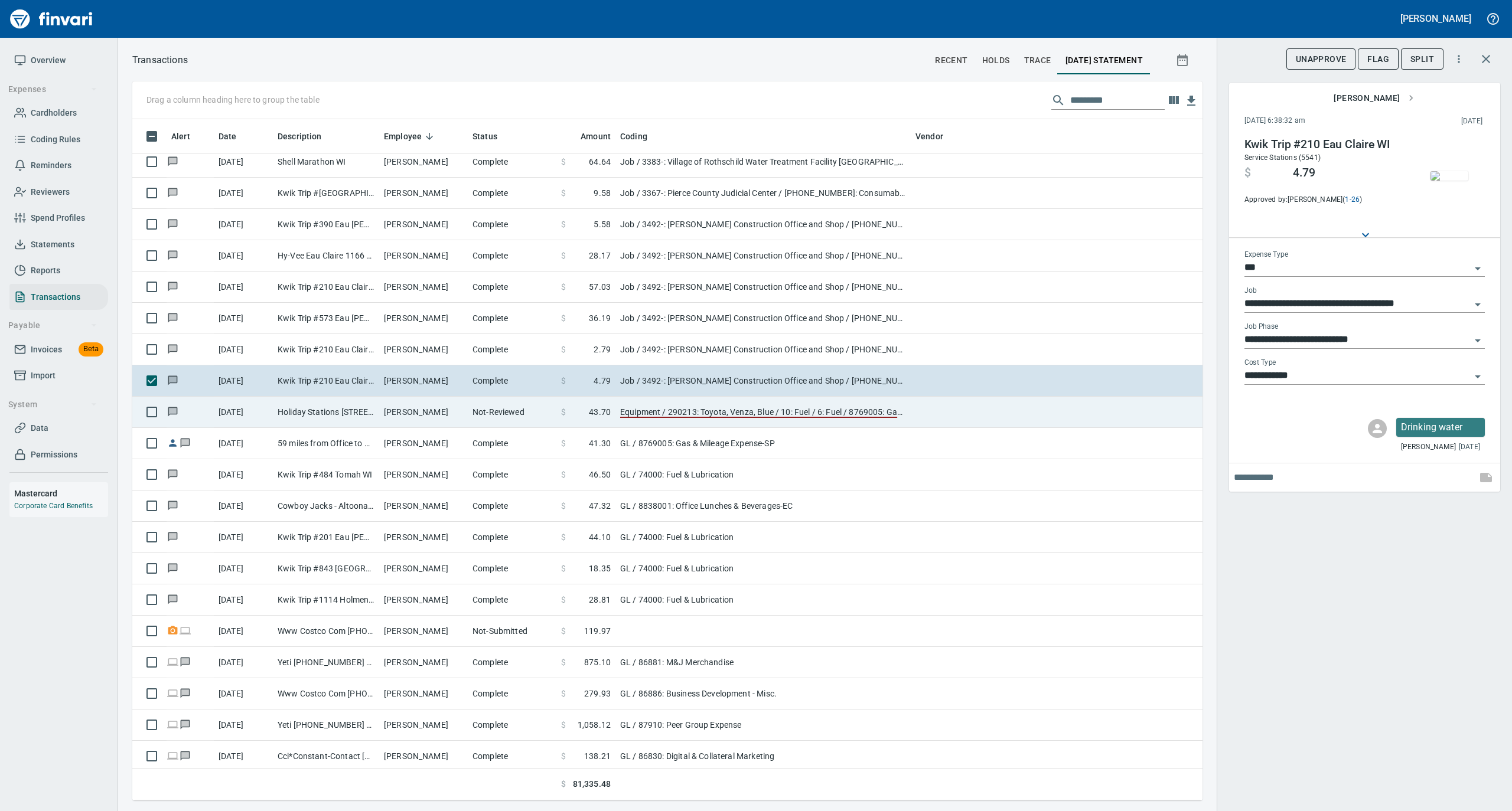
click at [454, 419] on td "Mark Schwartz" at bounding box center [423, 412] width 89 height 31
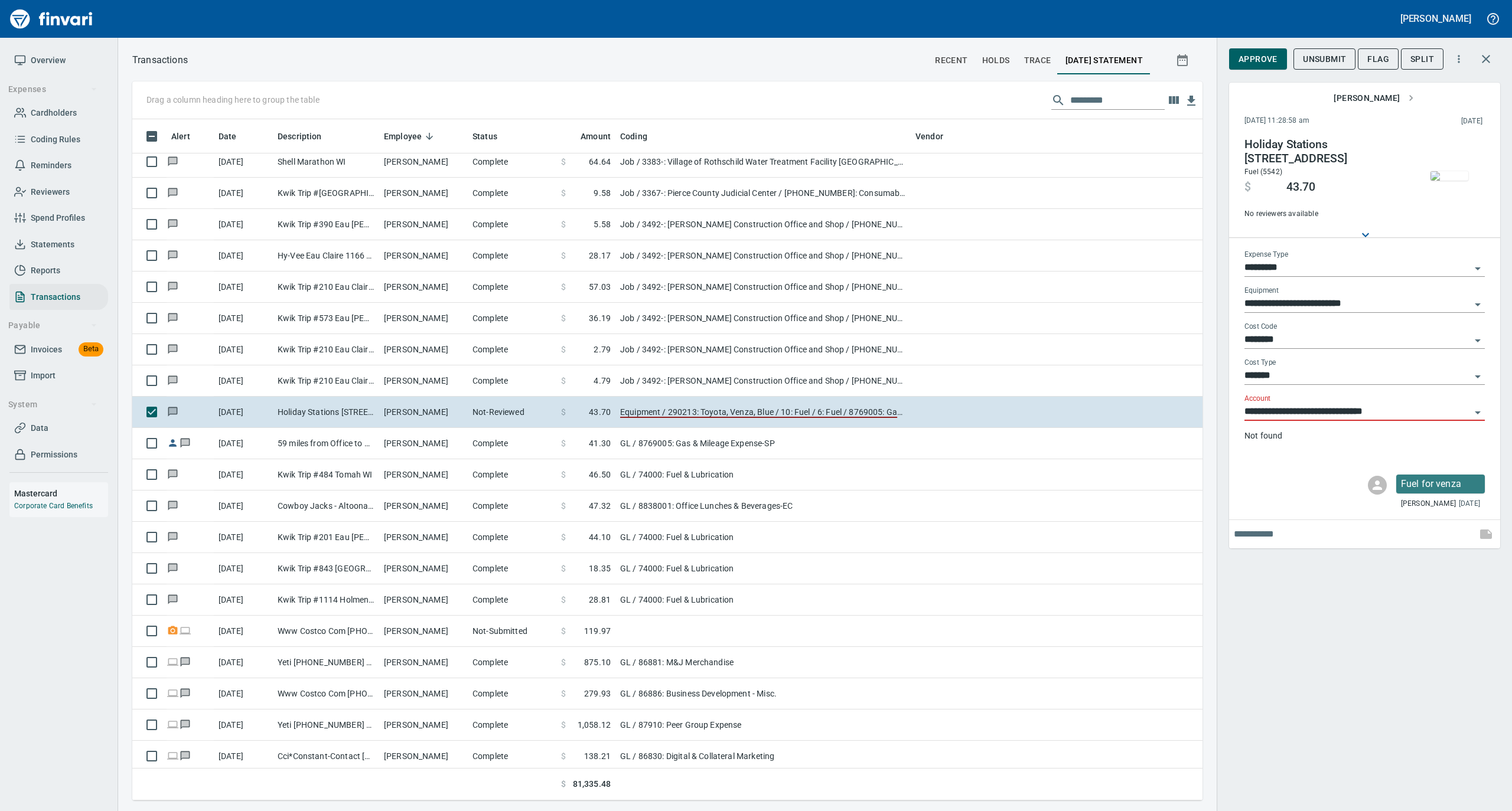
scroll to position [669, 1046]
click at [1295, 265] on input "*********" at bounding box center [1356, 267] width 226 height 16
click at [1286, 352] on li "GL" at bounding box center [1364, 355] width 241 height 29
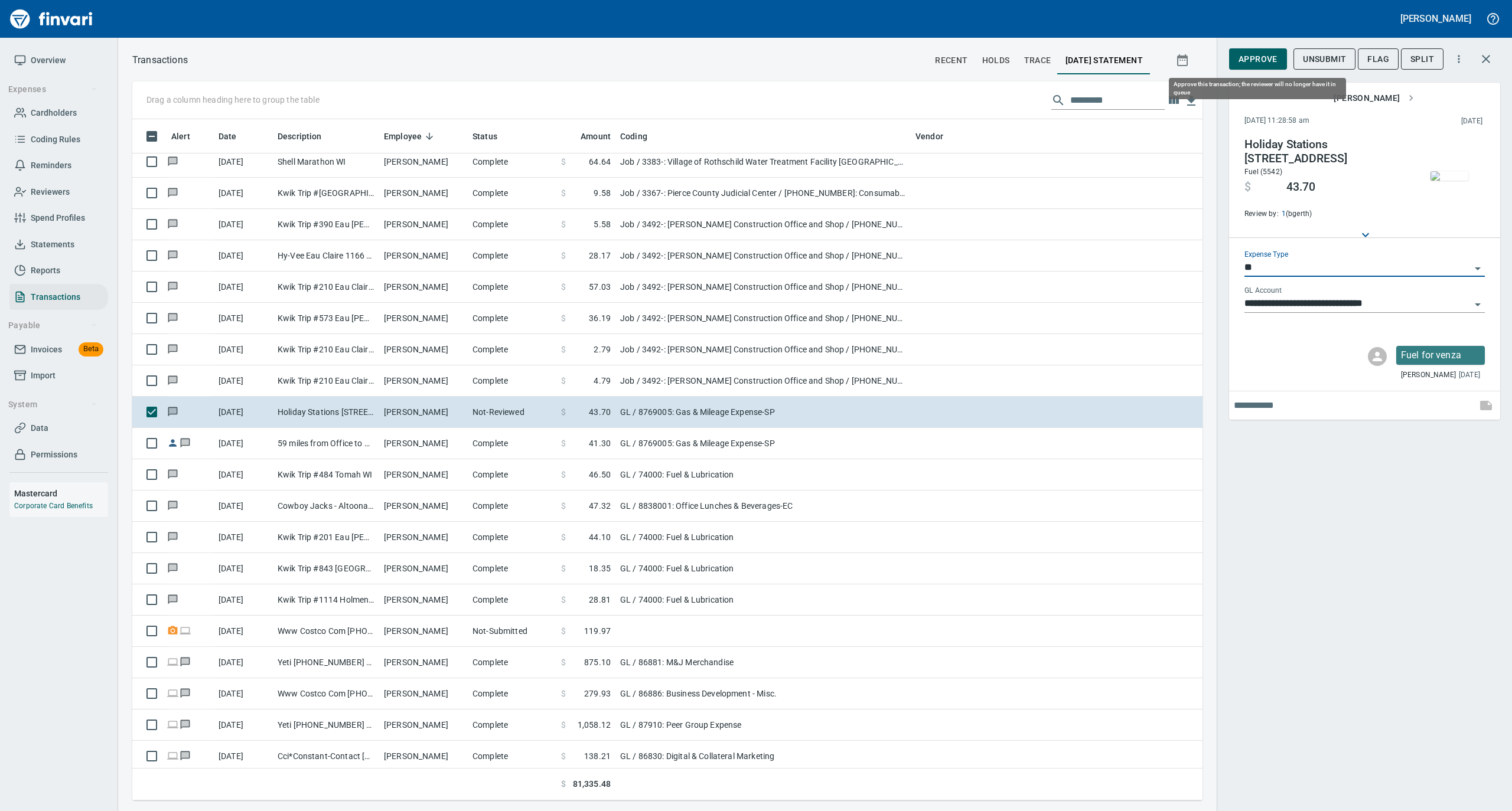
click at [1255, 59] on span "Approve" at bounding box center [1257, 58] width 39 height 14
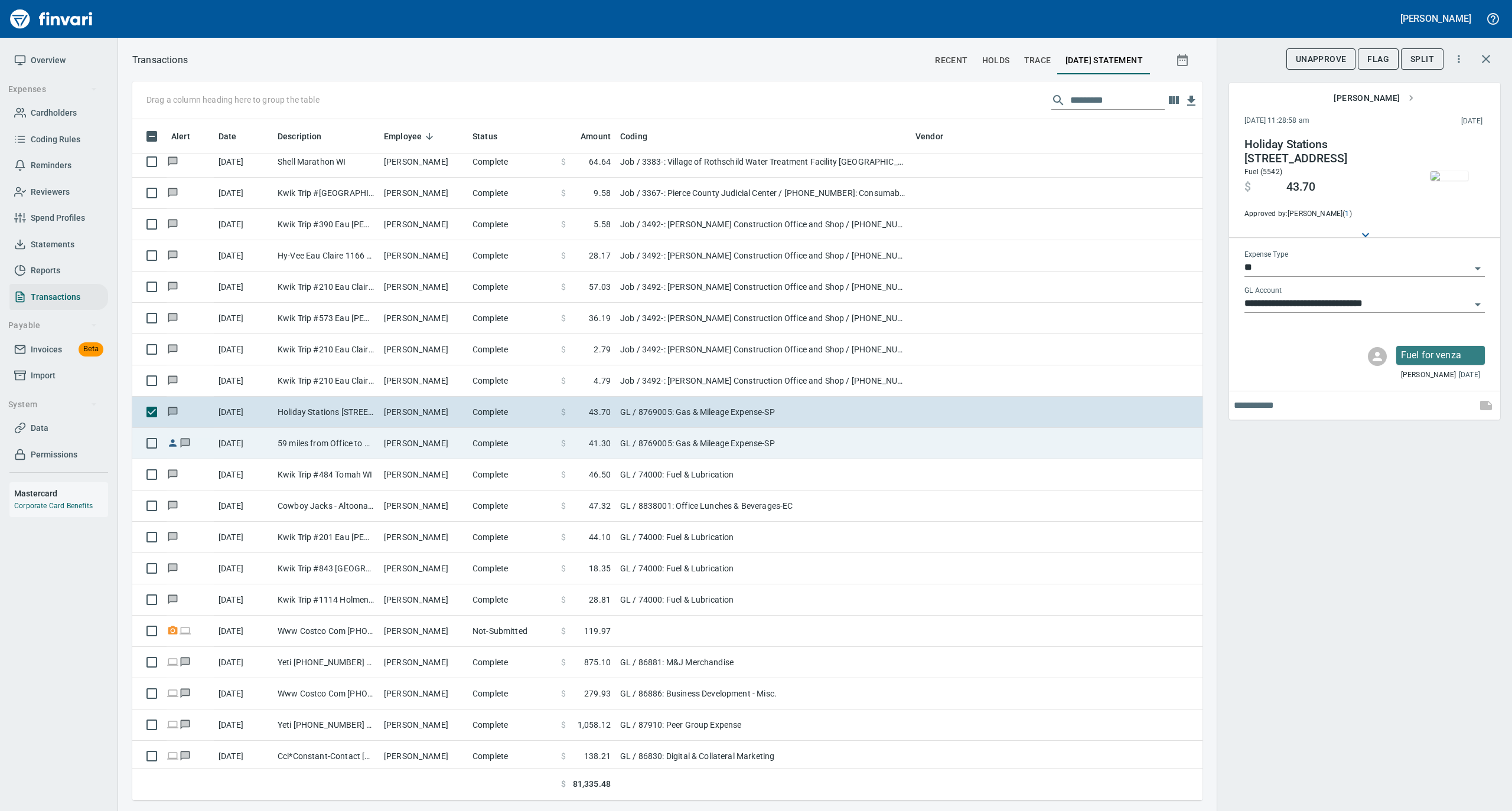
click at [474, 442] on td "Complete" at bounding box center [512, 443] width 89 height 31
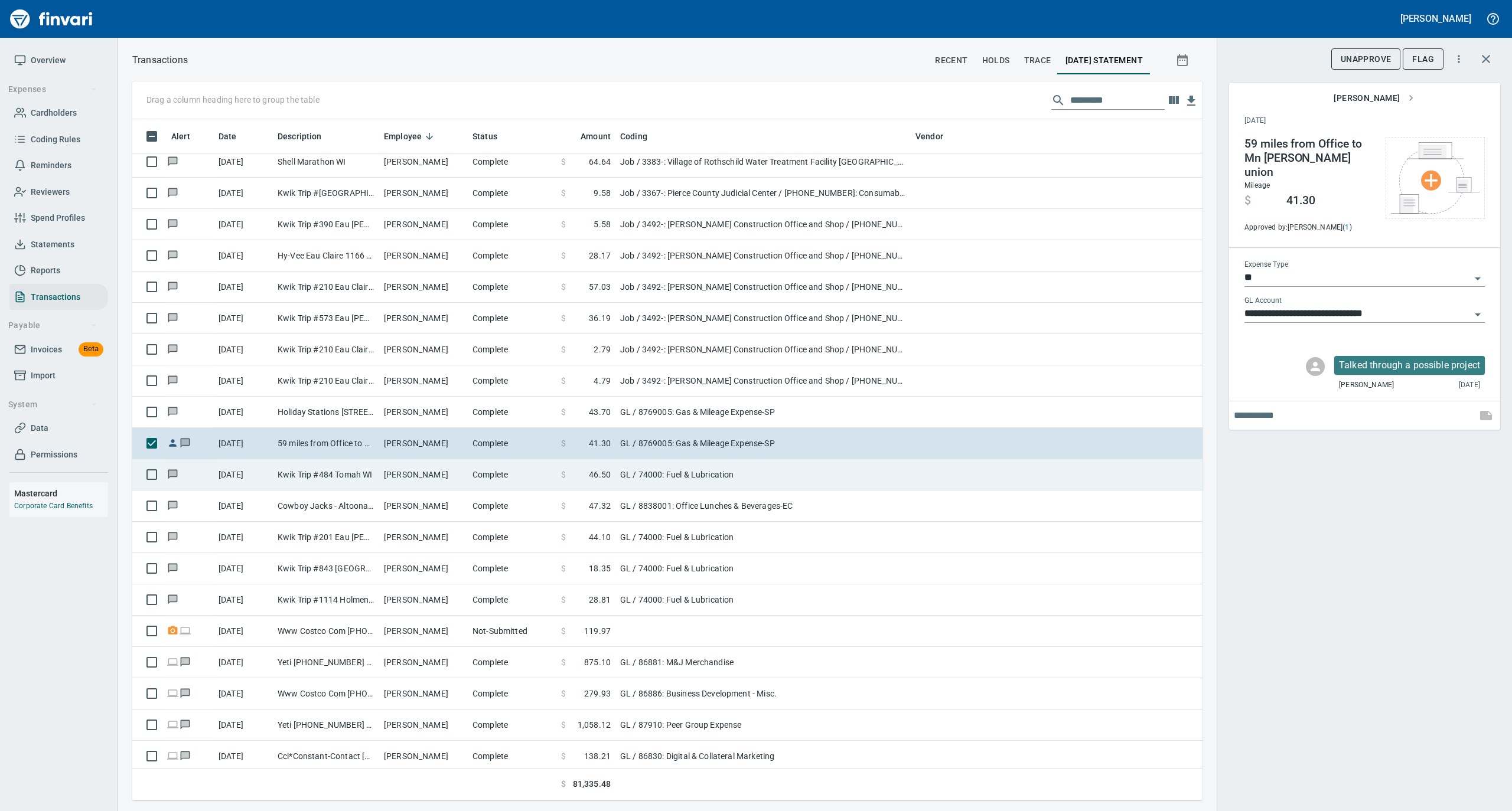
click at [397, 477] on td "Mark Larson" at bounding box center [423, 474] width 89 height 31
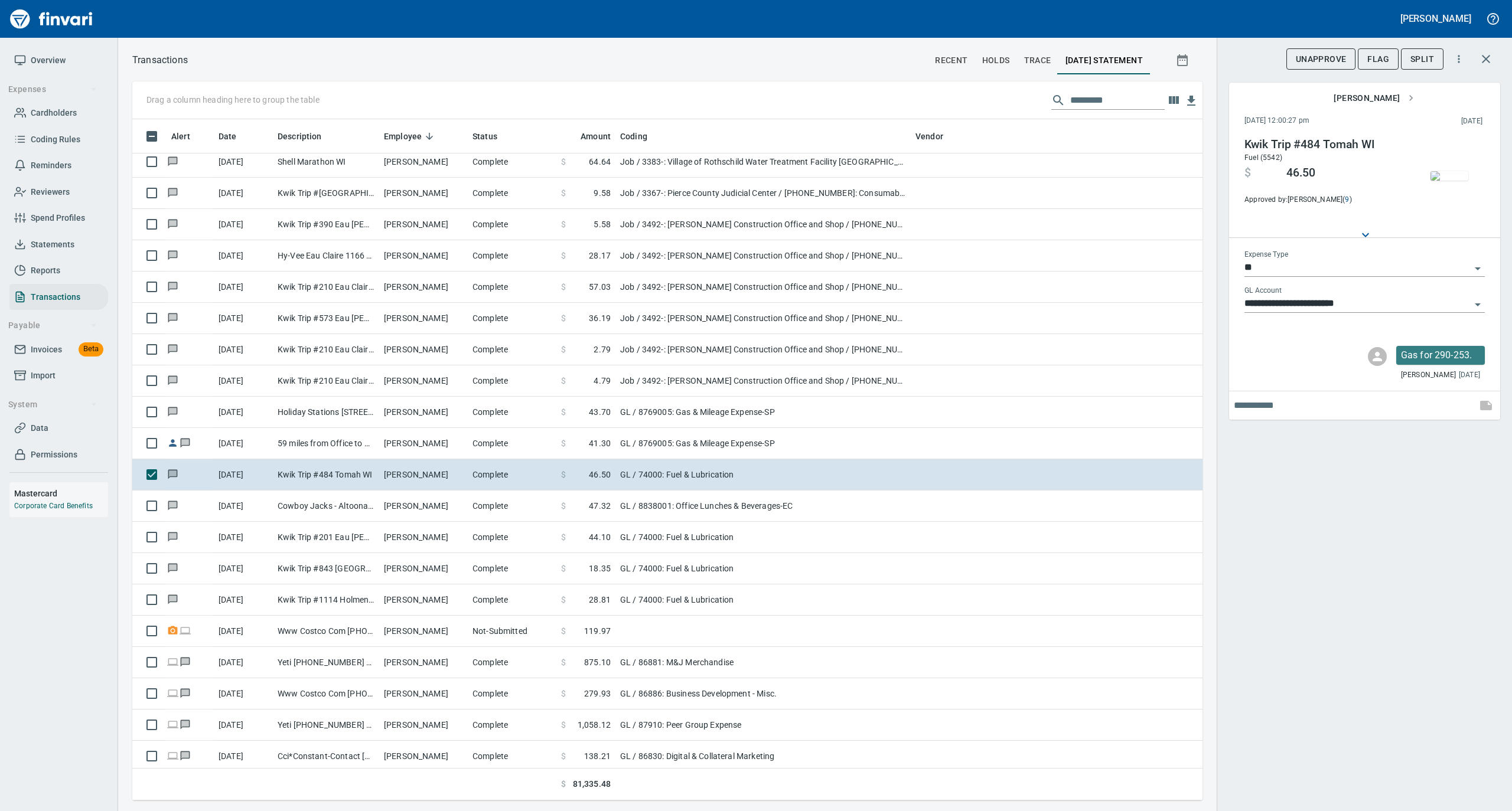
click at [1446, 171] on img "button" at bounding box center [1449, 176] width 38 height 10
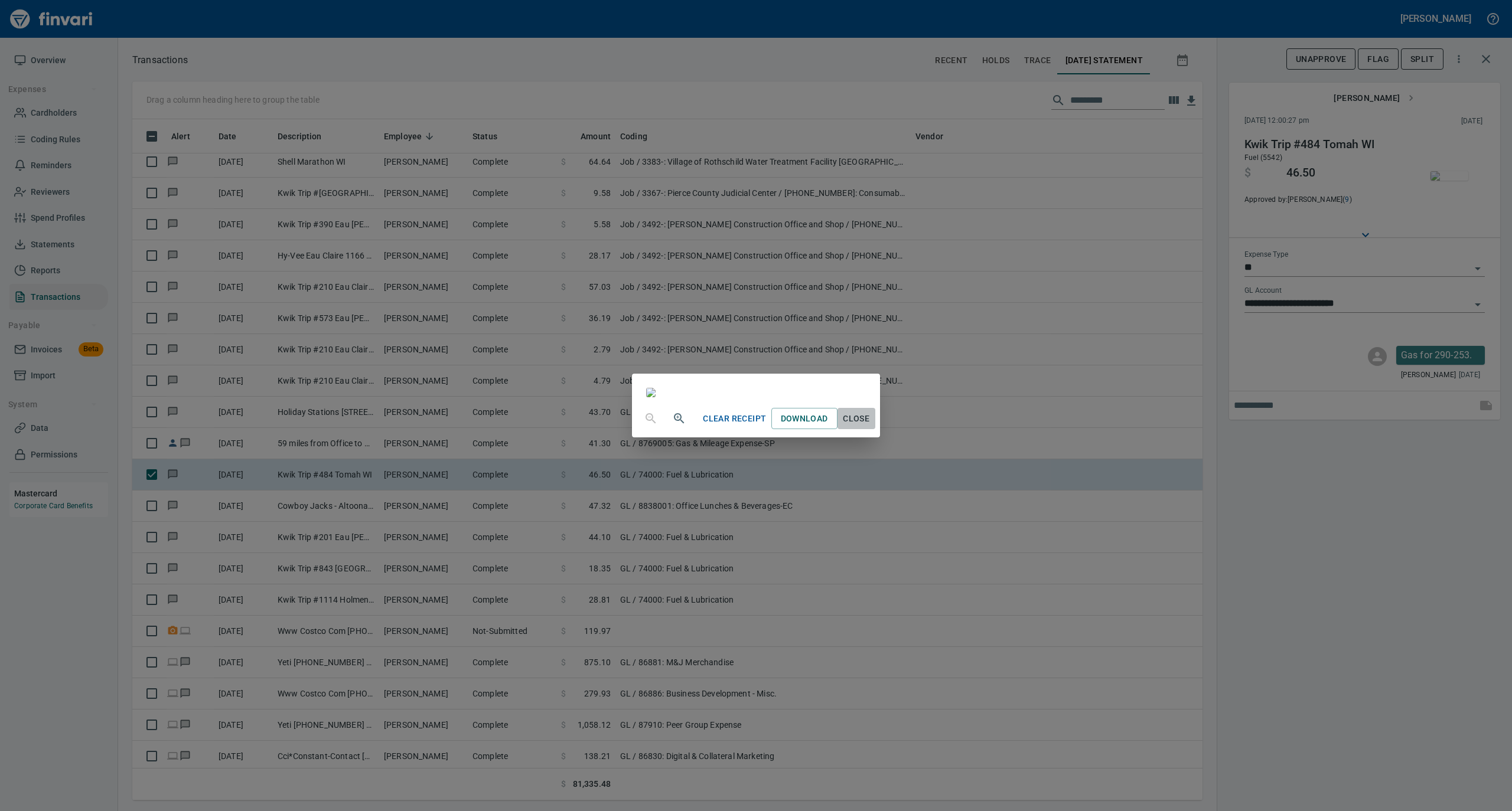
click at [875, 429] on button "Close" at bounding box center [856, 418] width 38 height 22
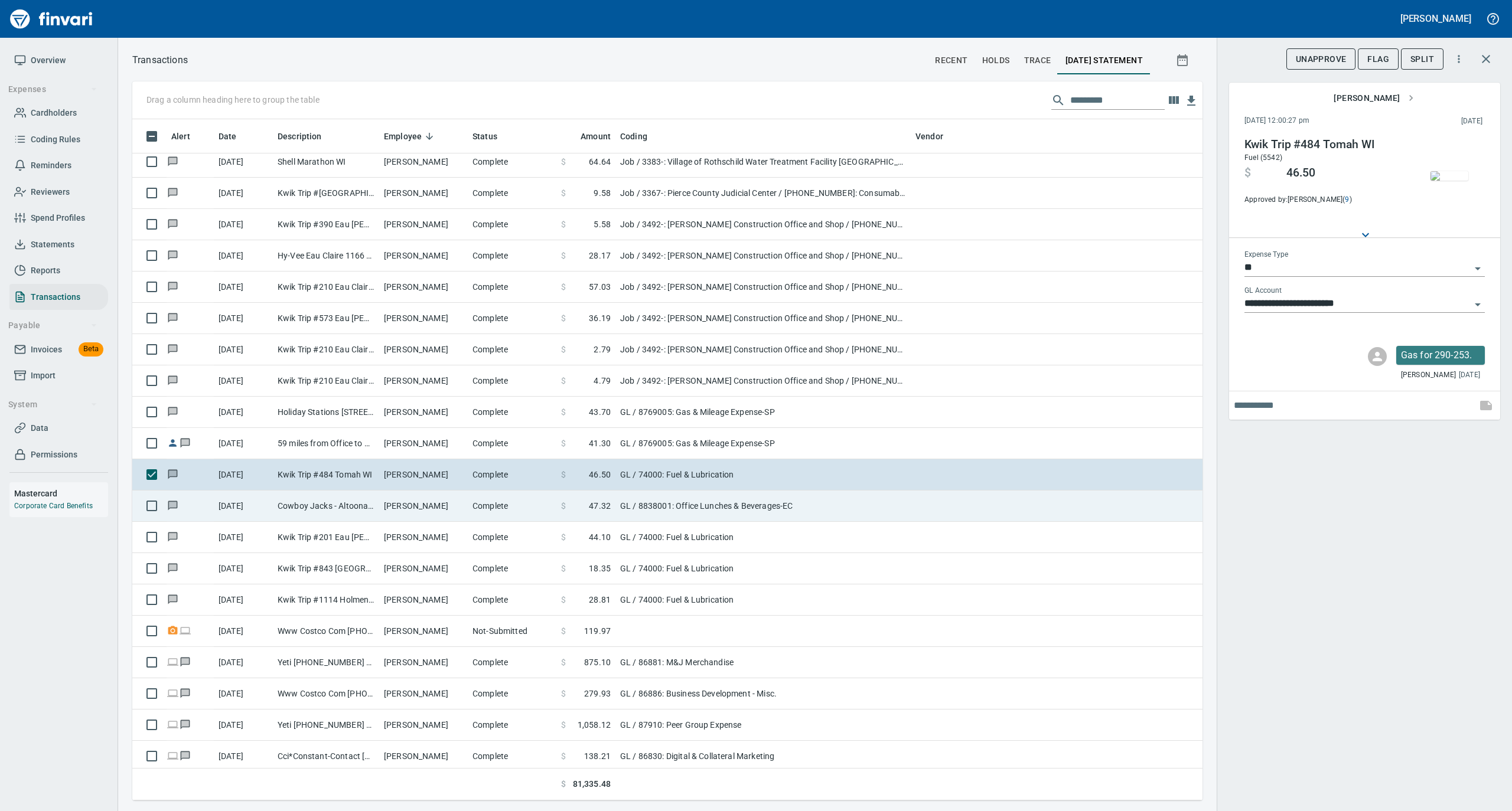
click at [284, 517] on td "Cowboy Jacks - Altoona Altoona WI" at bounding box center [326, 506] width 106 height 31
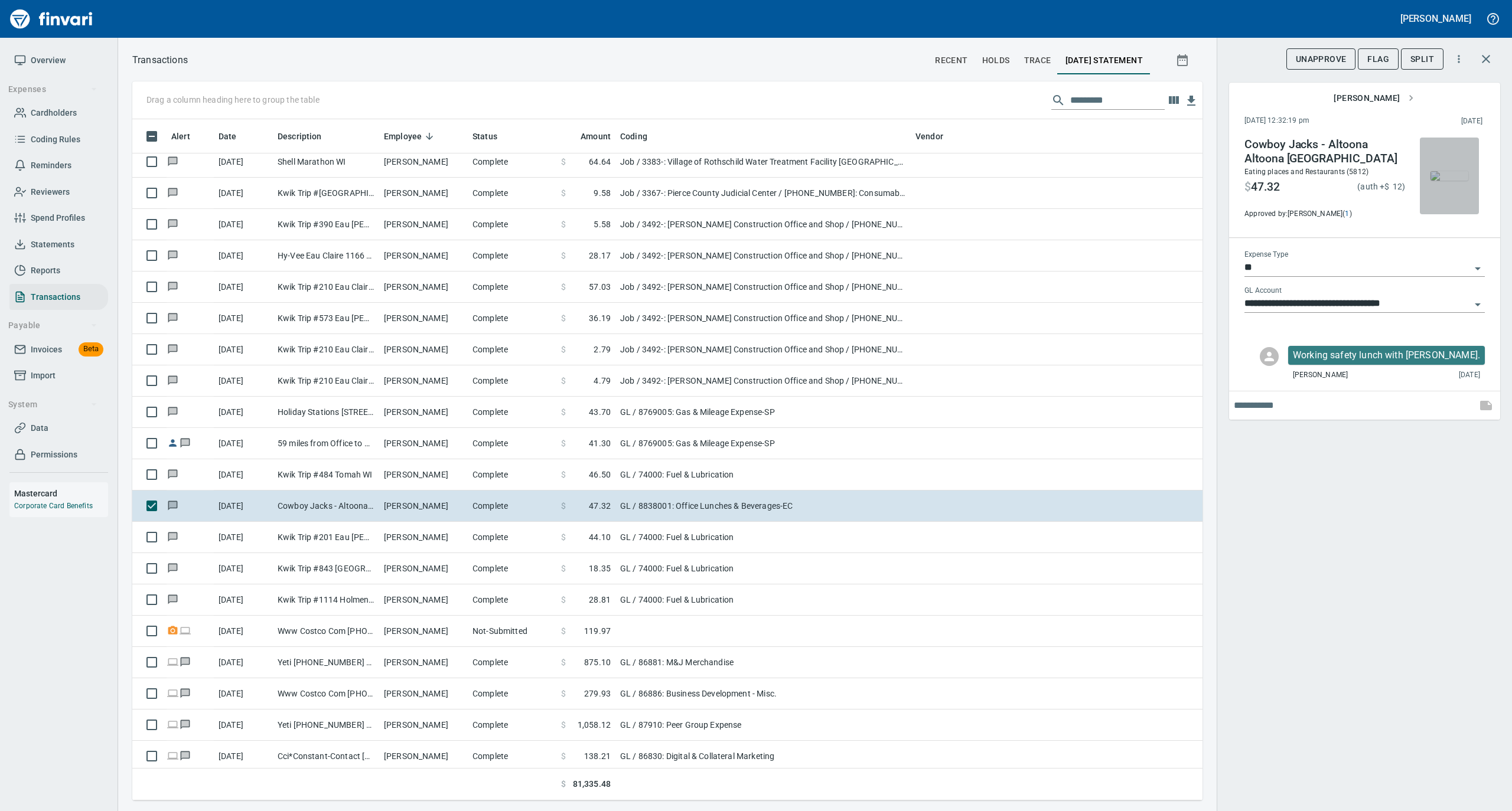
click at [1443, 171] on img "button" at bounding box center [1449, 176] width 38 height 10
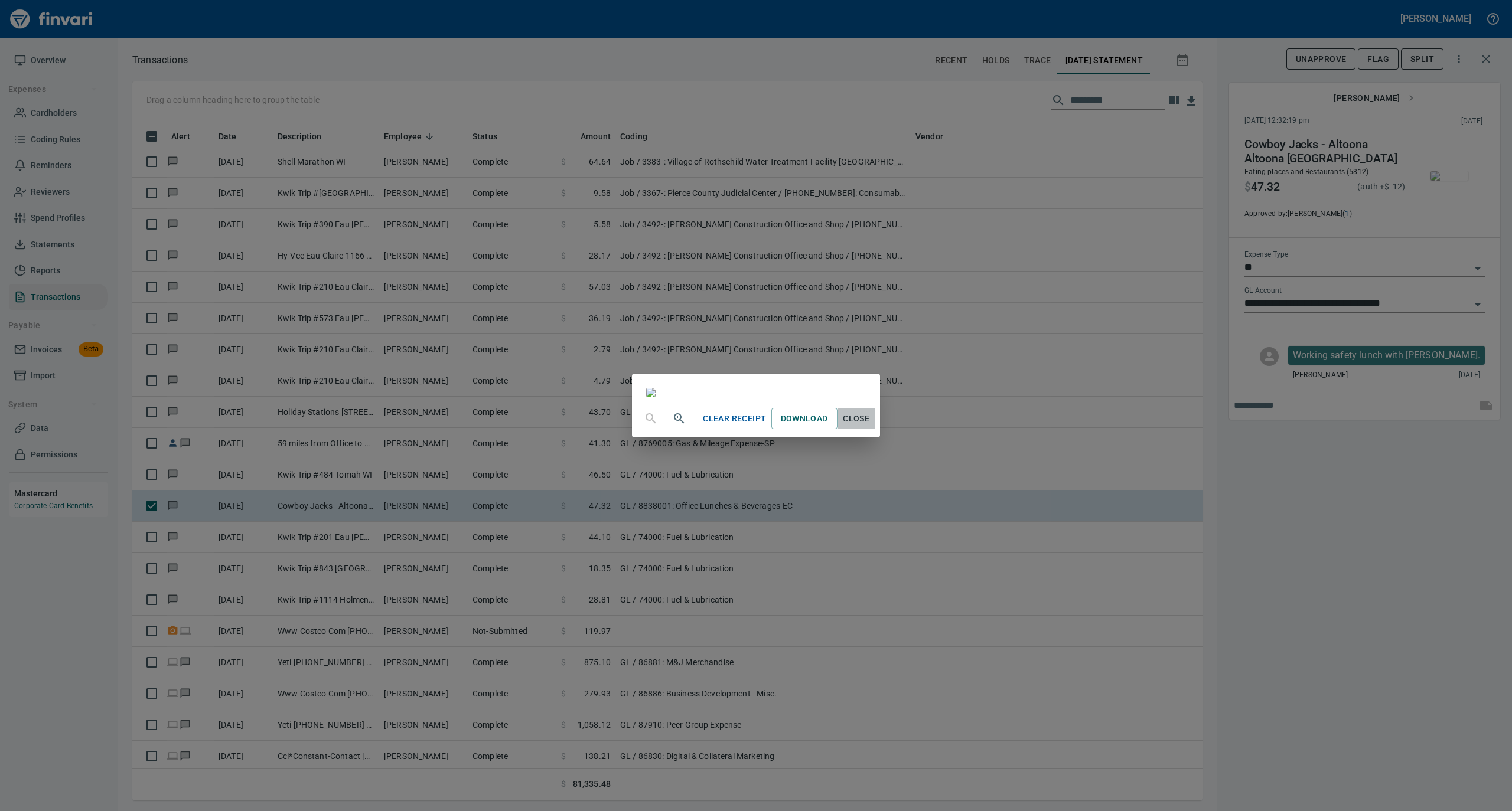
click at [871, 426] on span "Close" at bounding box center [856, 418] width 29 height 14
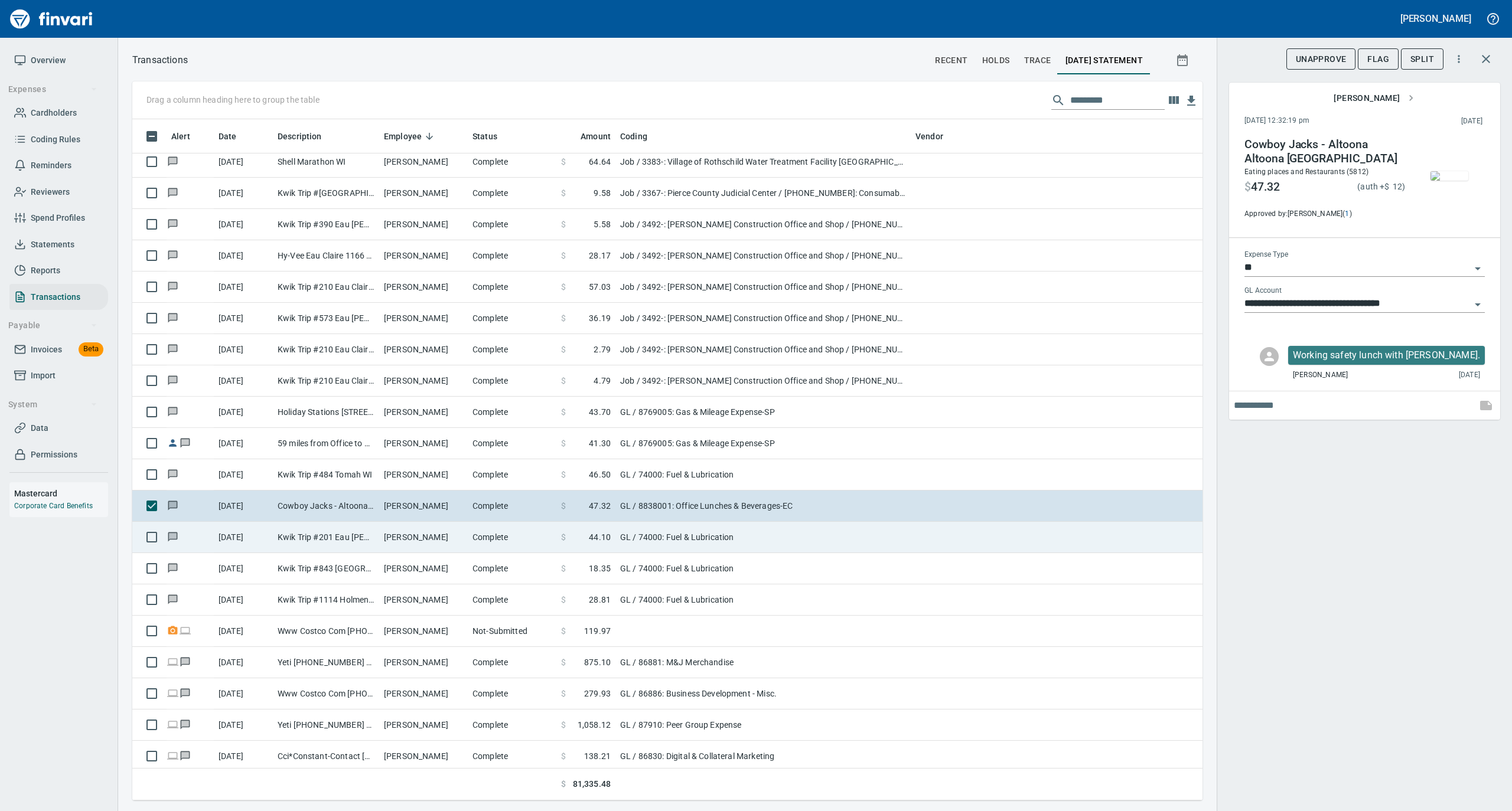
click at [400, 548] on td "Mark Larson" at bounding box center [423, 537] width 89 height 31
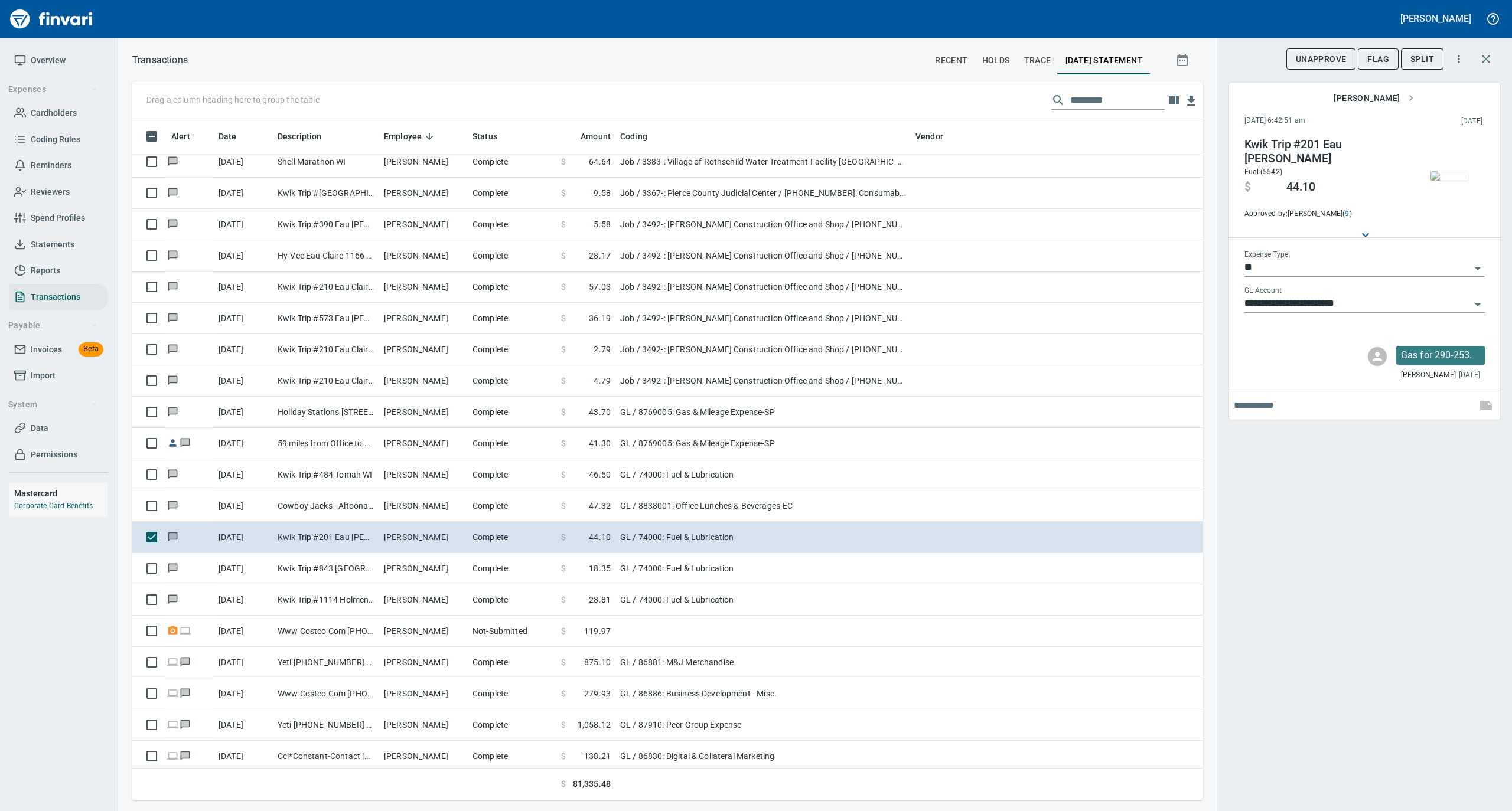
click at [1464, 171] on img "button" at bounding box center [1449, 176] width 38 height 10
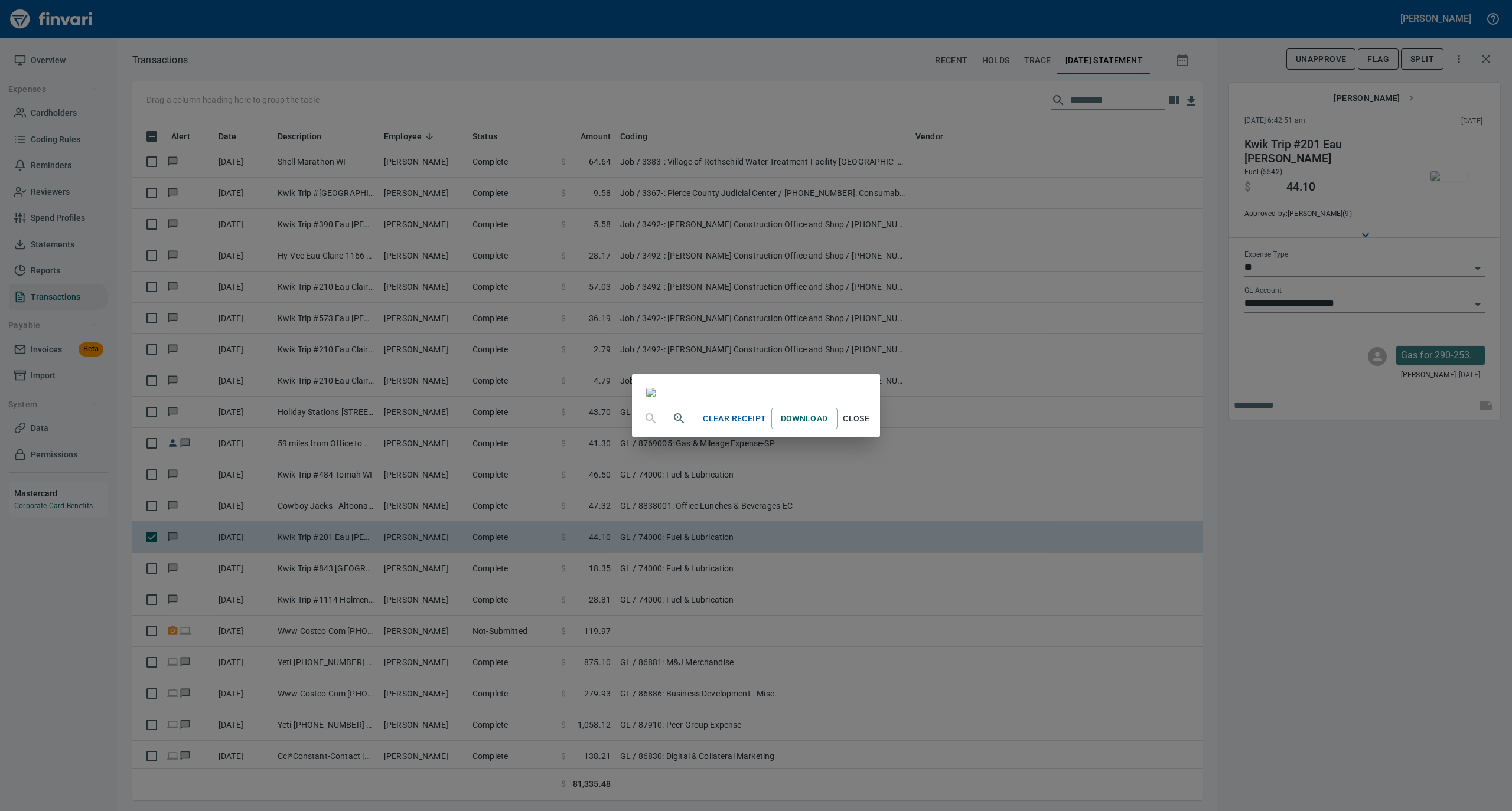
click at [871, 426] on span "Close" at bounding box center [856, 418] width 29 height 14
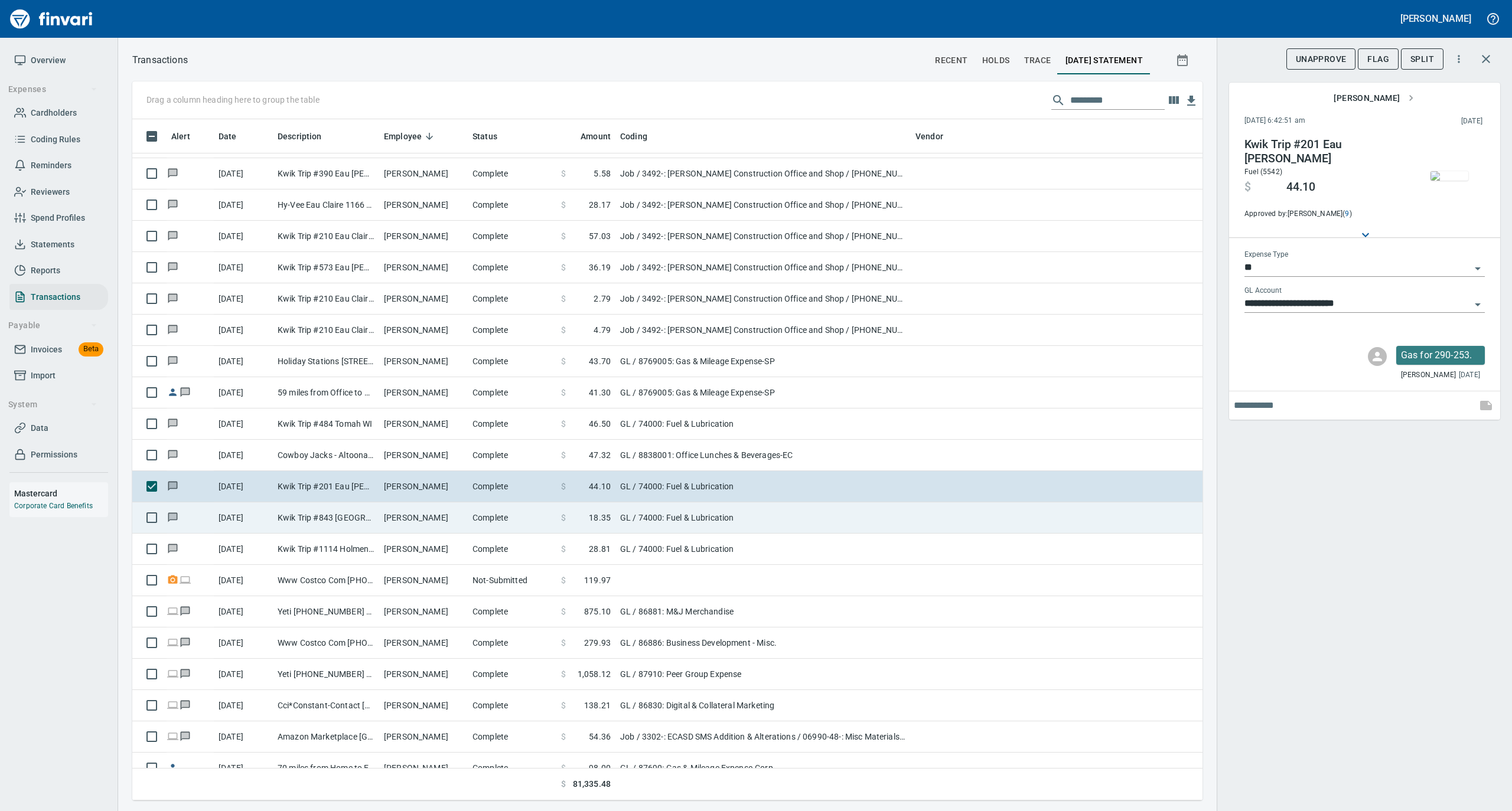
scroll to position [4800, 0]
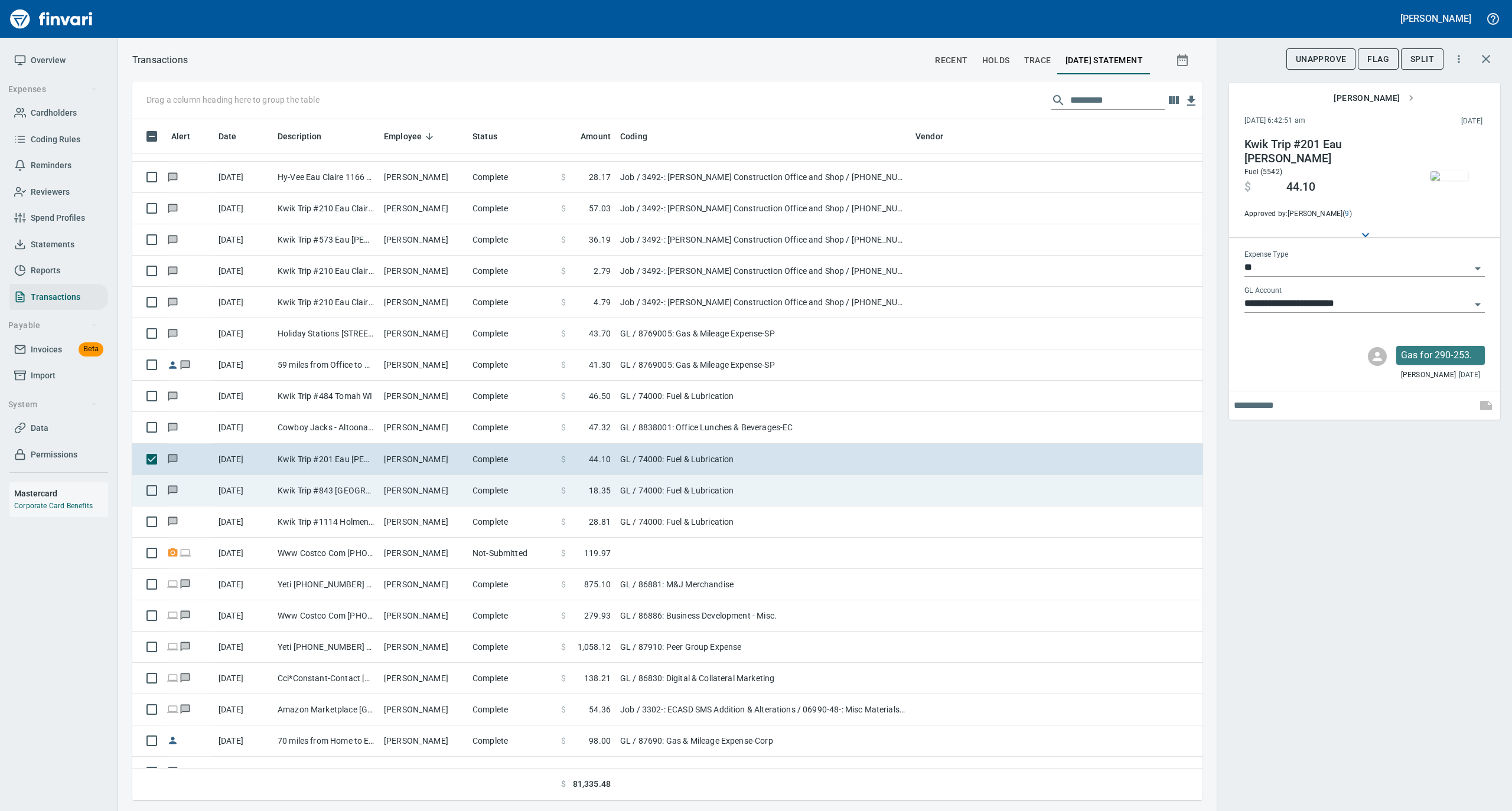
click at [470, 496] on td "Complete" at bounding box center [512, 490] width 89 height 31
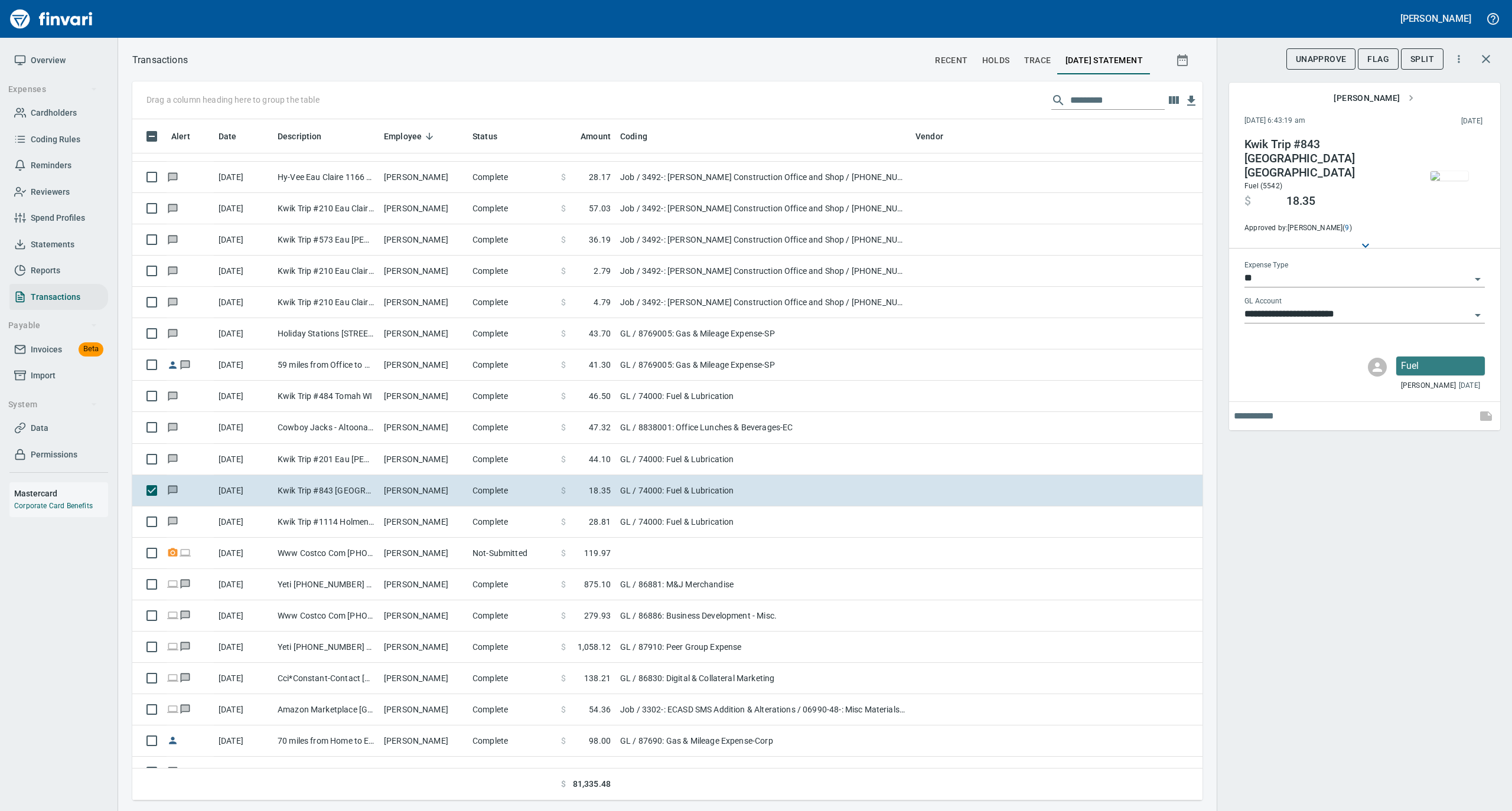
click at [1439, 174] on img "button" at bounding box center [1449, 176] width 38 height 10
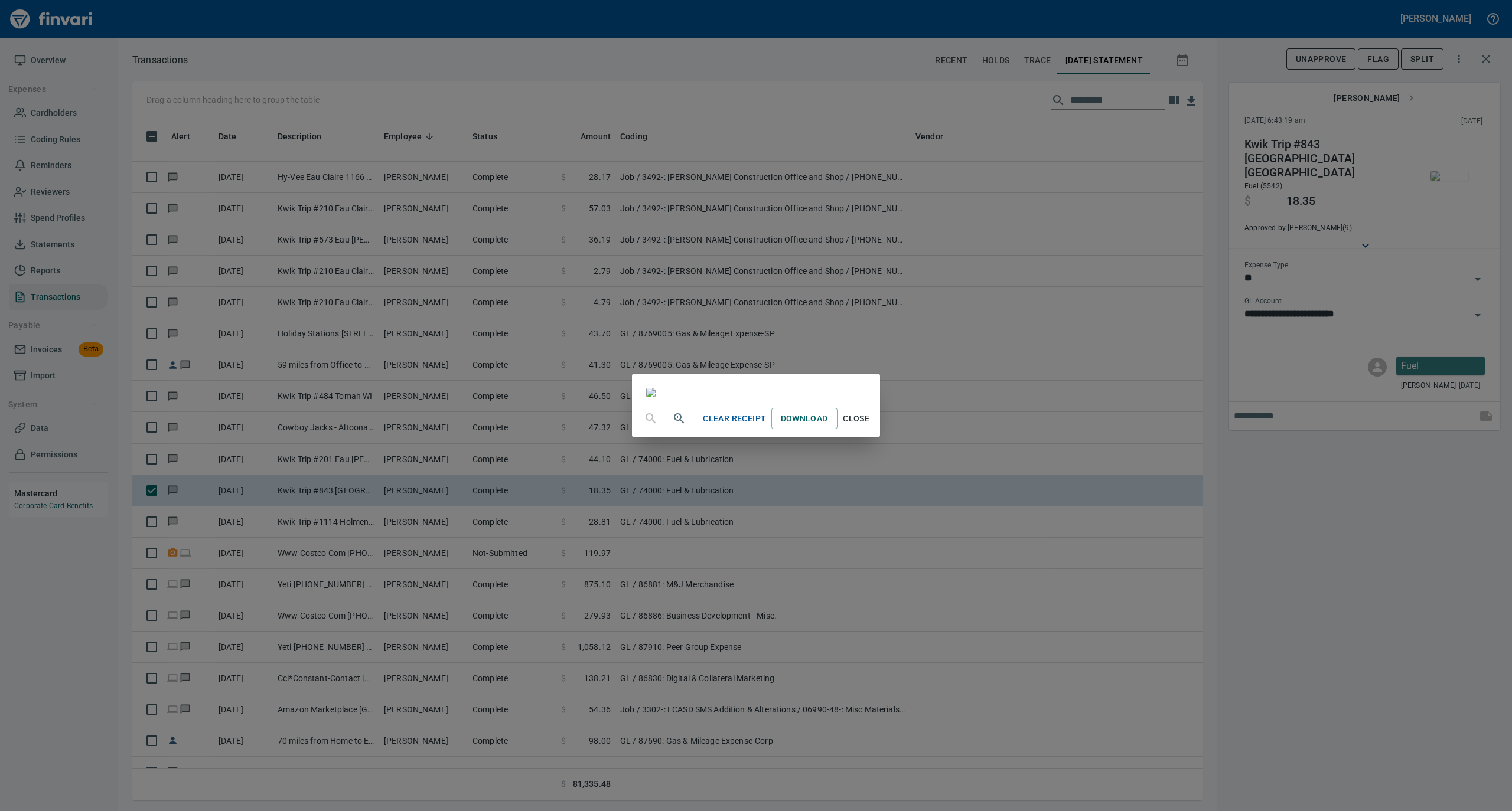
click at [871, 426] on span "Close" at bounding box center [856, 418] width 29 height 14
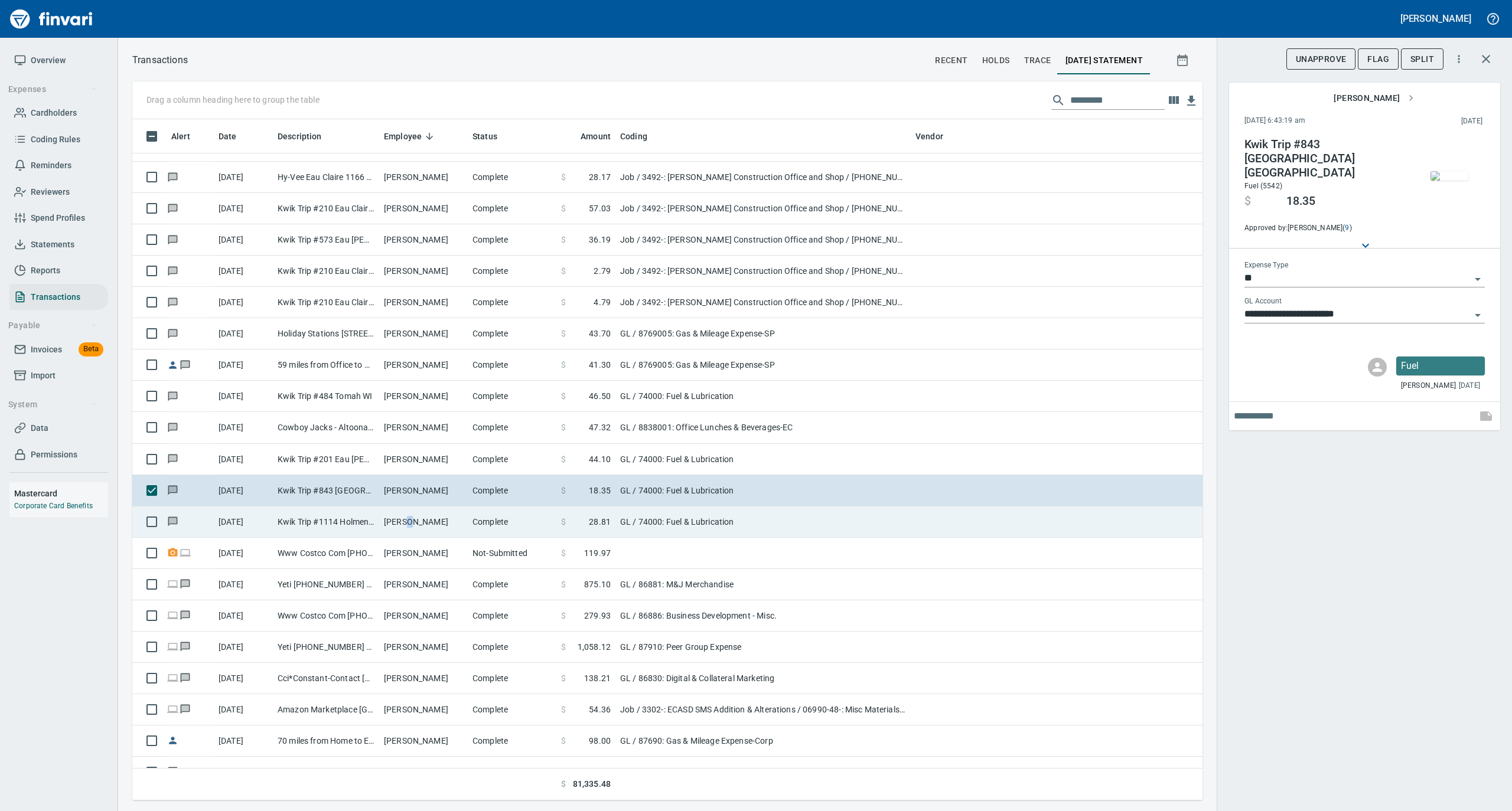
click at [408, 527] on td "Mark Hintz" at bounding box center [423, 522] width 89 height 31
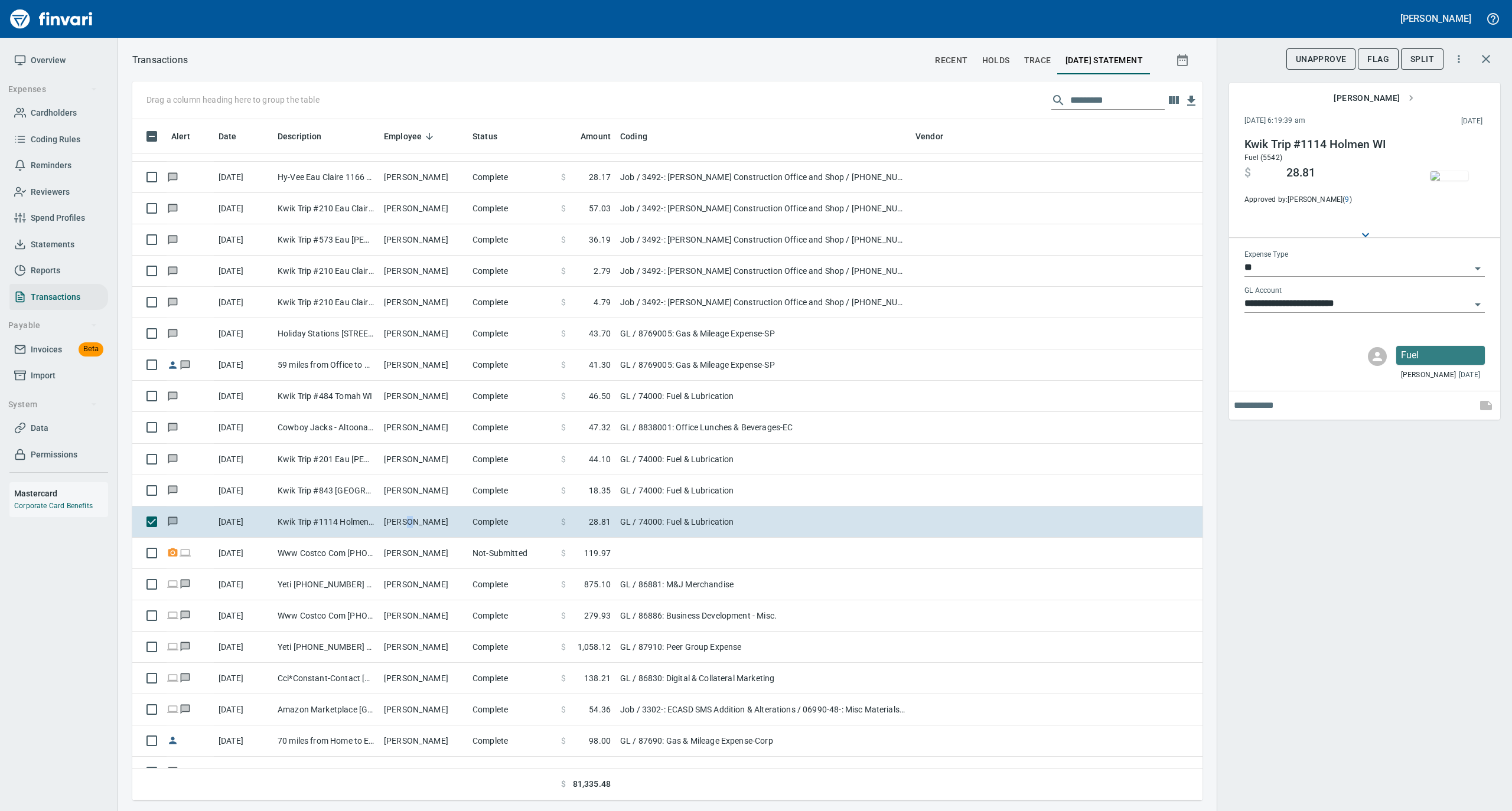
click at [1456, 171] on img "button" at bounding box center [1449, 176] width 38 height 10
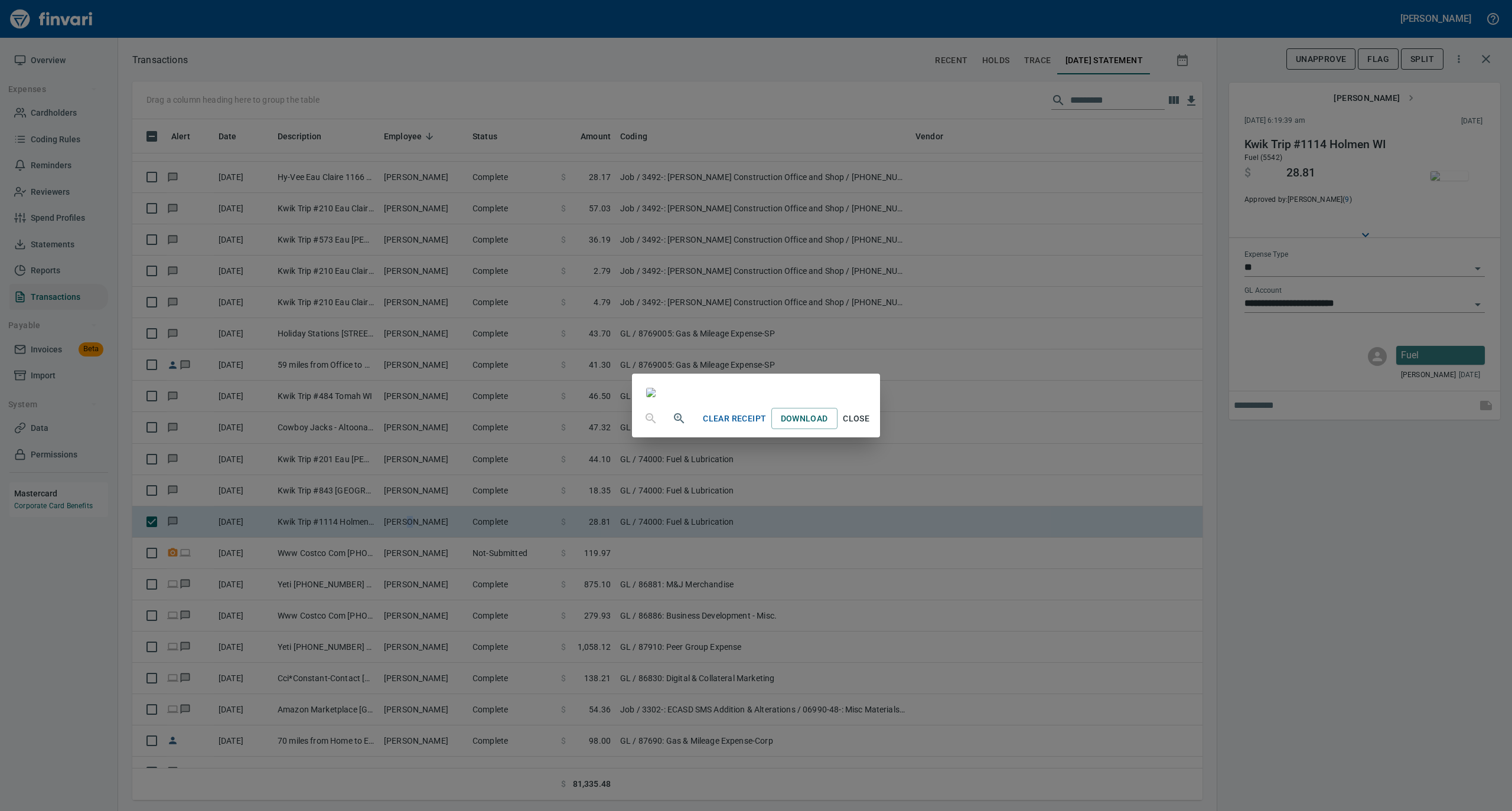
click at [871, 426] on span "Close" at bounding box center [856, 418] width 29 height 14
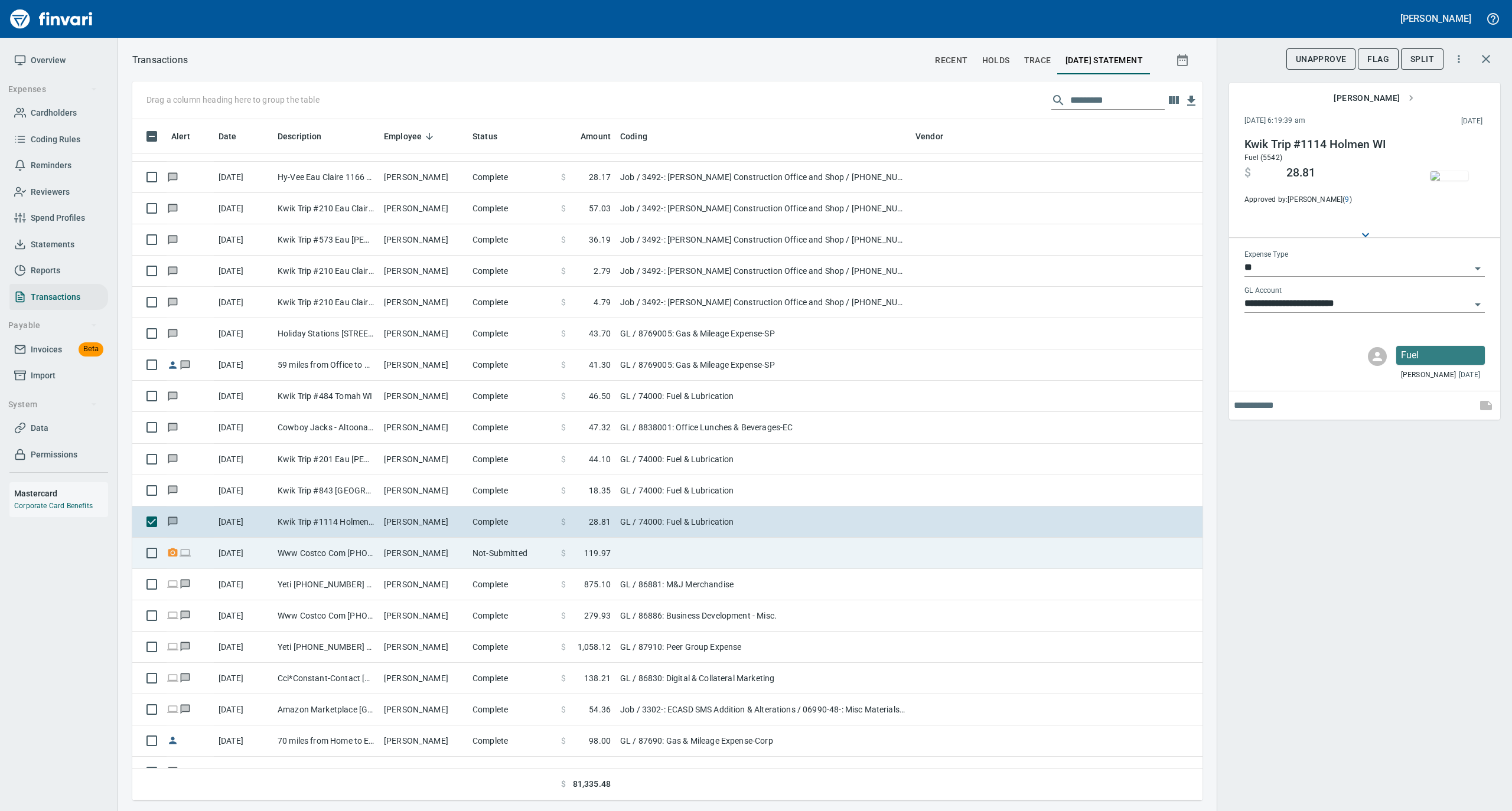
click at [459, 551] on td "Lori DeMotts" at bounding box center [423, 553] width 89 height 31
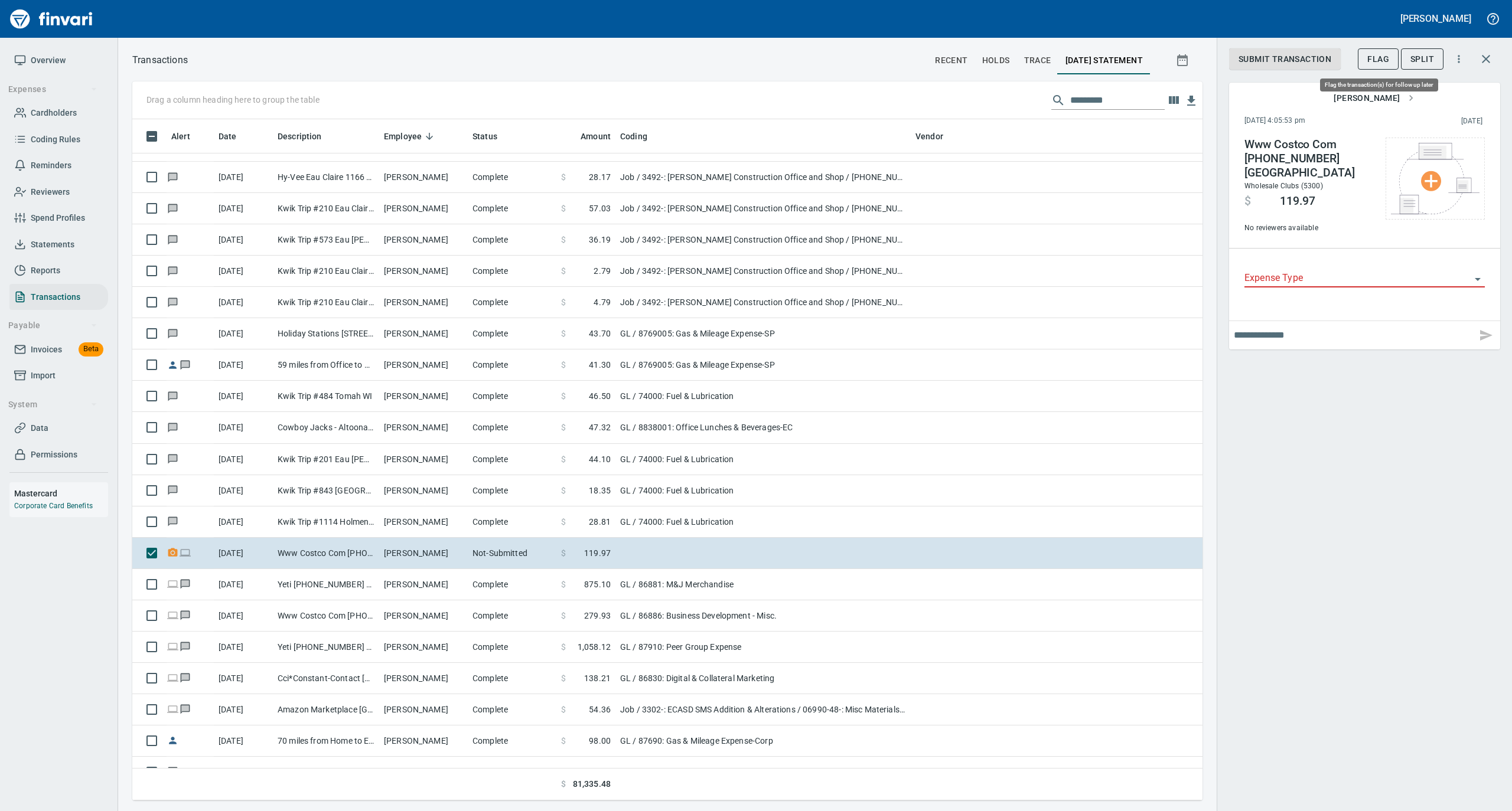
click at [1384, 53] on span "Flag" at bounding box center [1377, 58] width 22 height 14
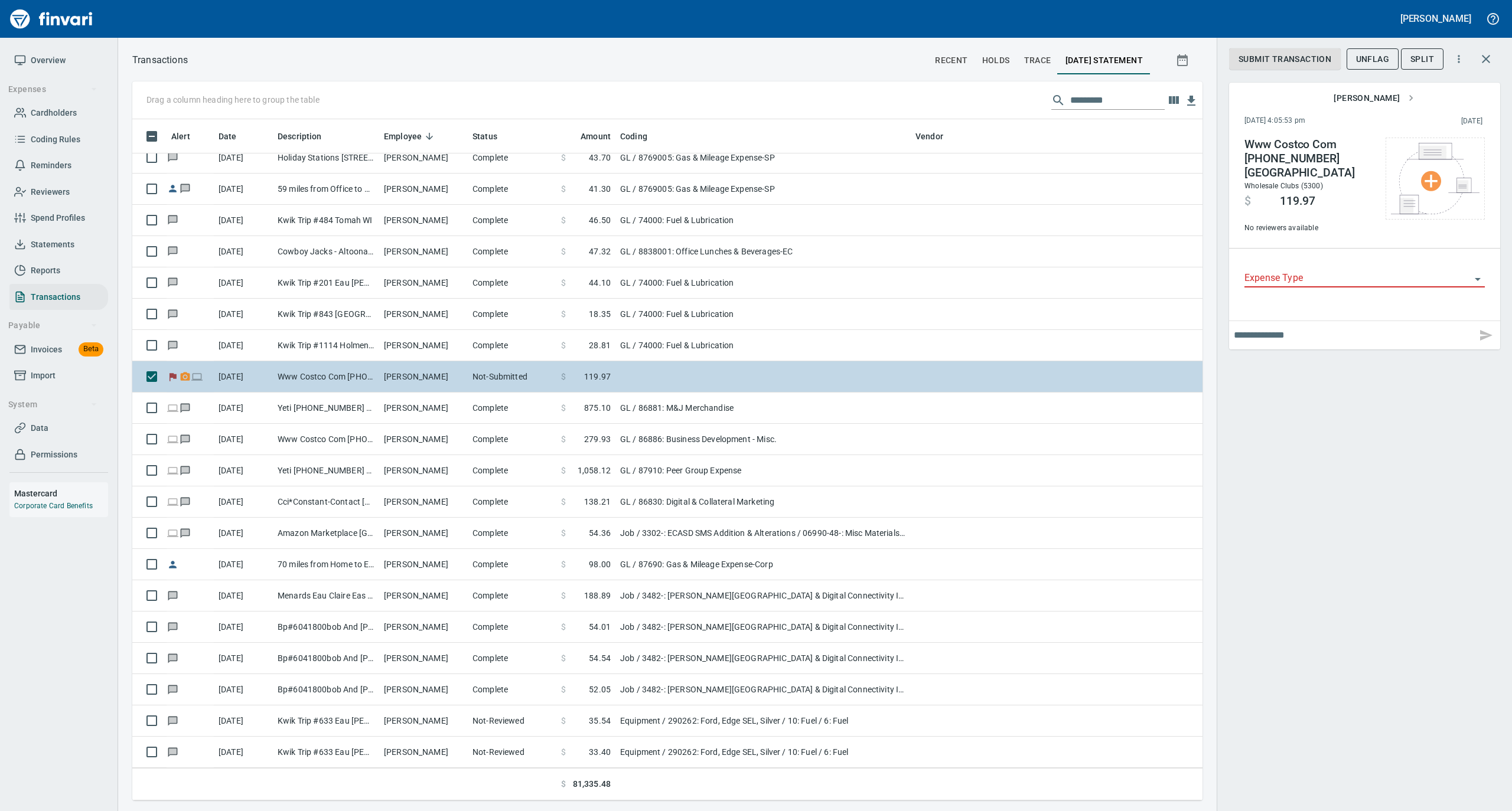
scroll to position [5036, 0]
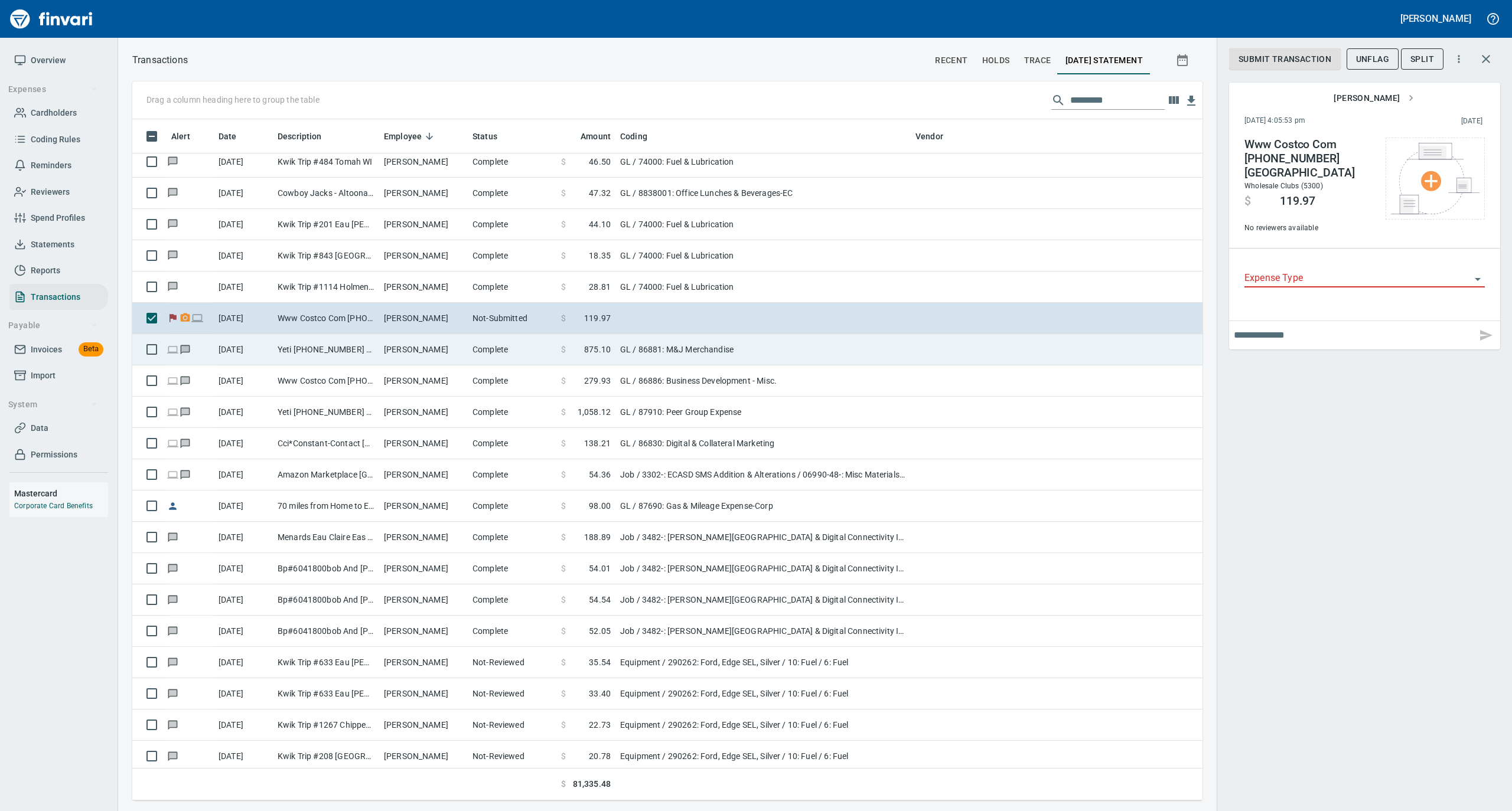
click at [511, 354] on td "Complete" at bounding box center [512, 349] width 89 height 31
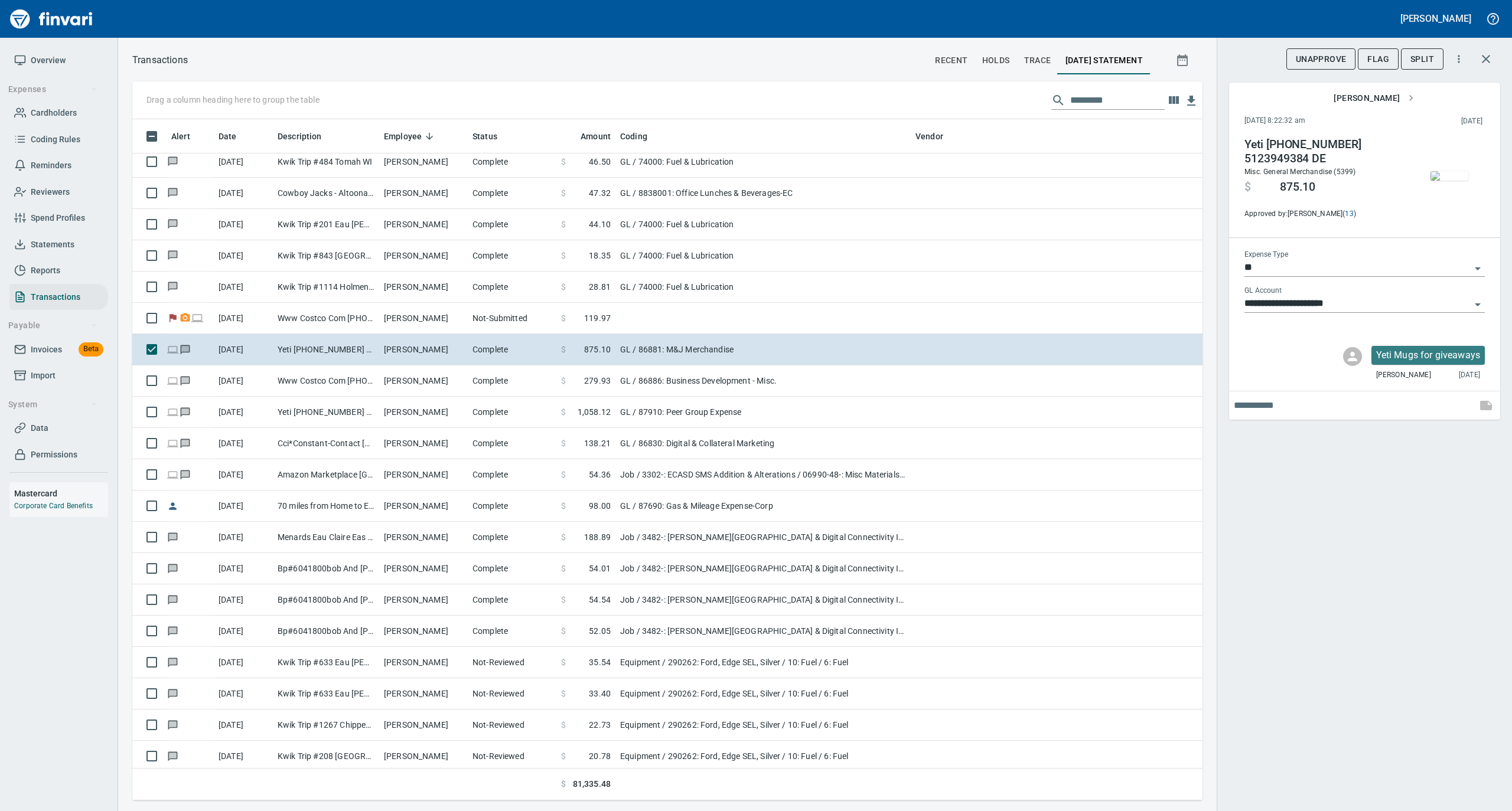
click at [1437, 175] on img "button" at bounding box center [1449, 176] width 38 height 10
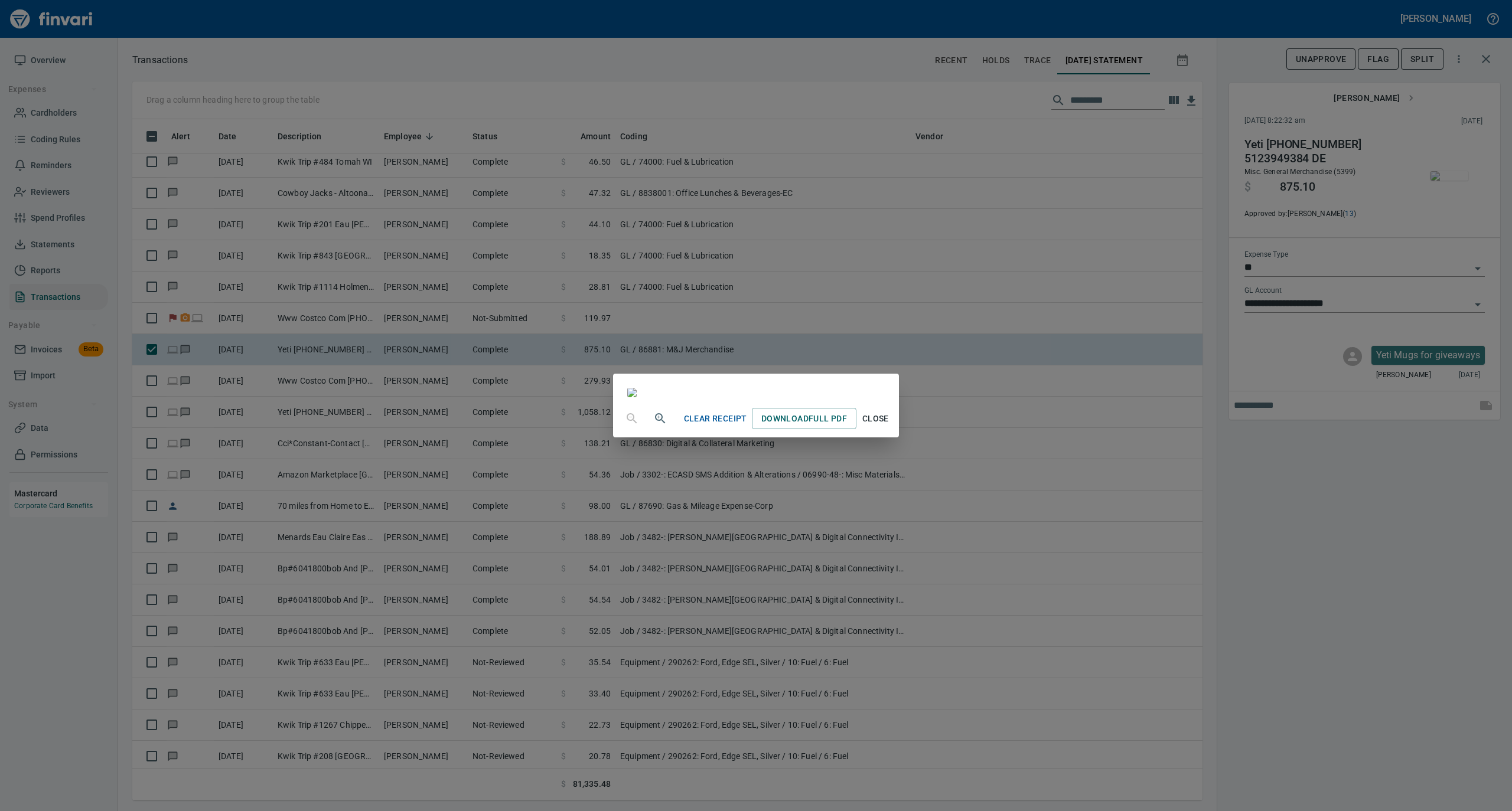
click at [890, 426] on span "Close" at bounding box center [875, 418] width 29 height 14
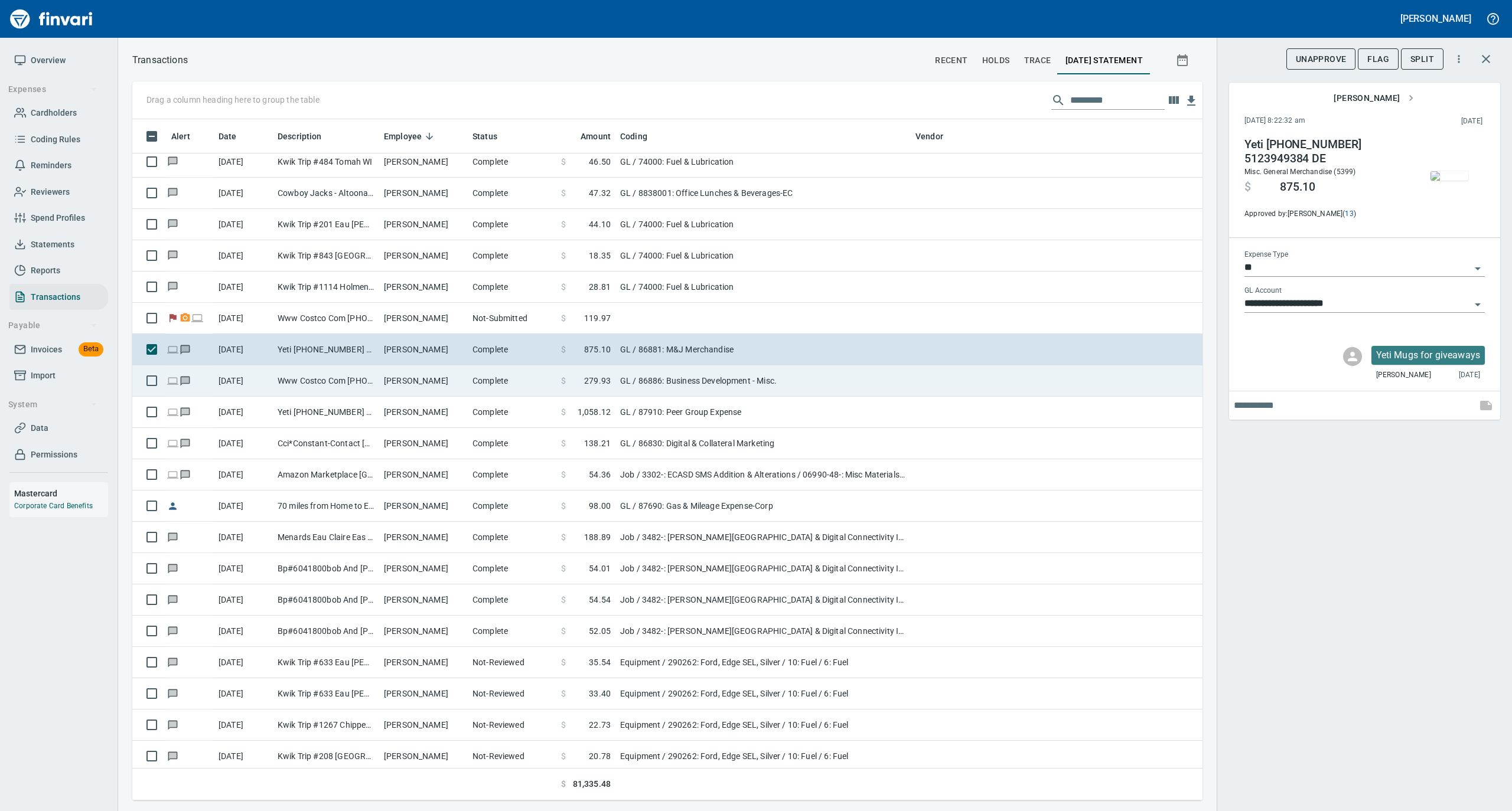
click at [464, 385] on td "Lori DeMotts" at bounding box center [423, 381] width 89 height 31
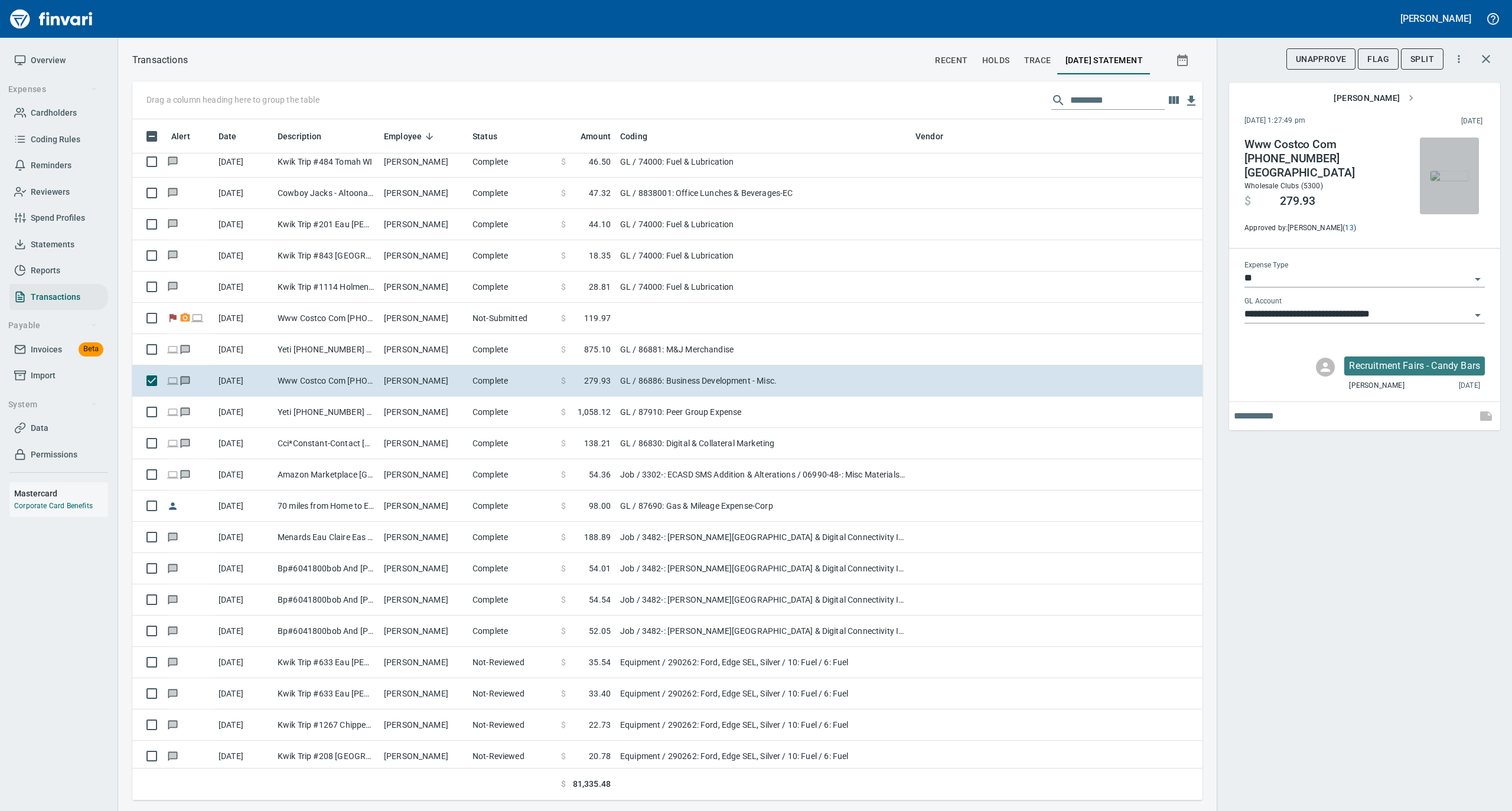
click at [1446, 180] on img "button" at bounding box center [1449, 176] width 38 height 10
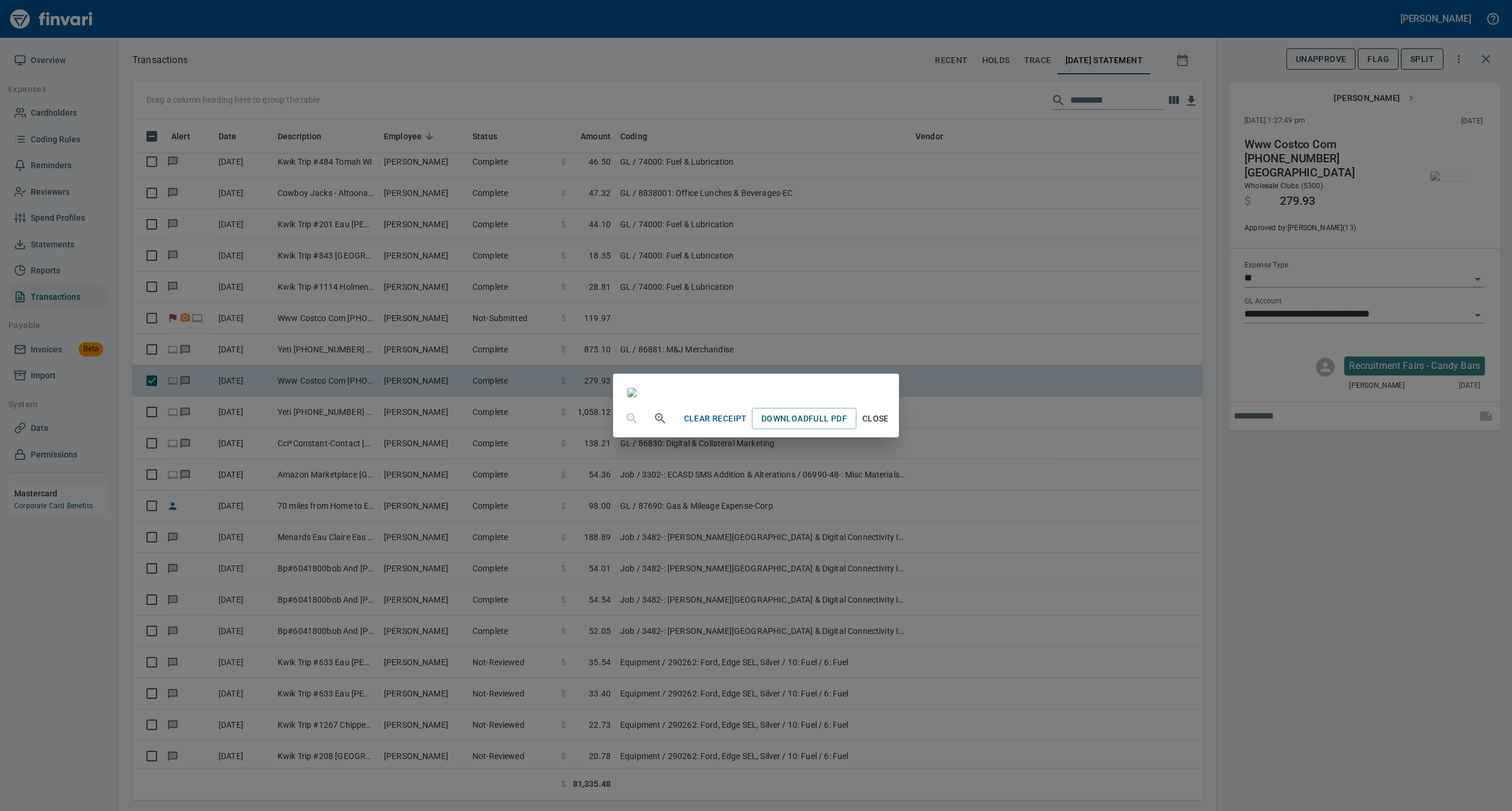
click at [890, 426] on span "Close" at bounding box center [875, 418] width 29 height 14
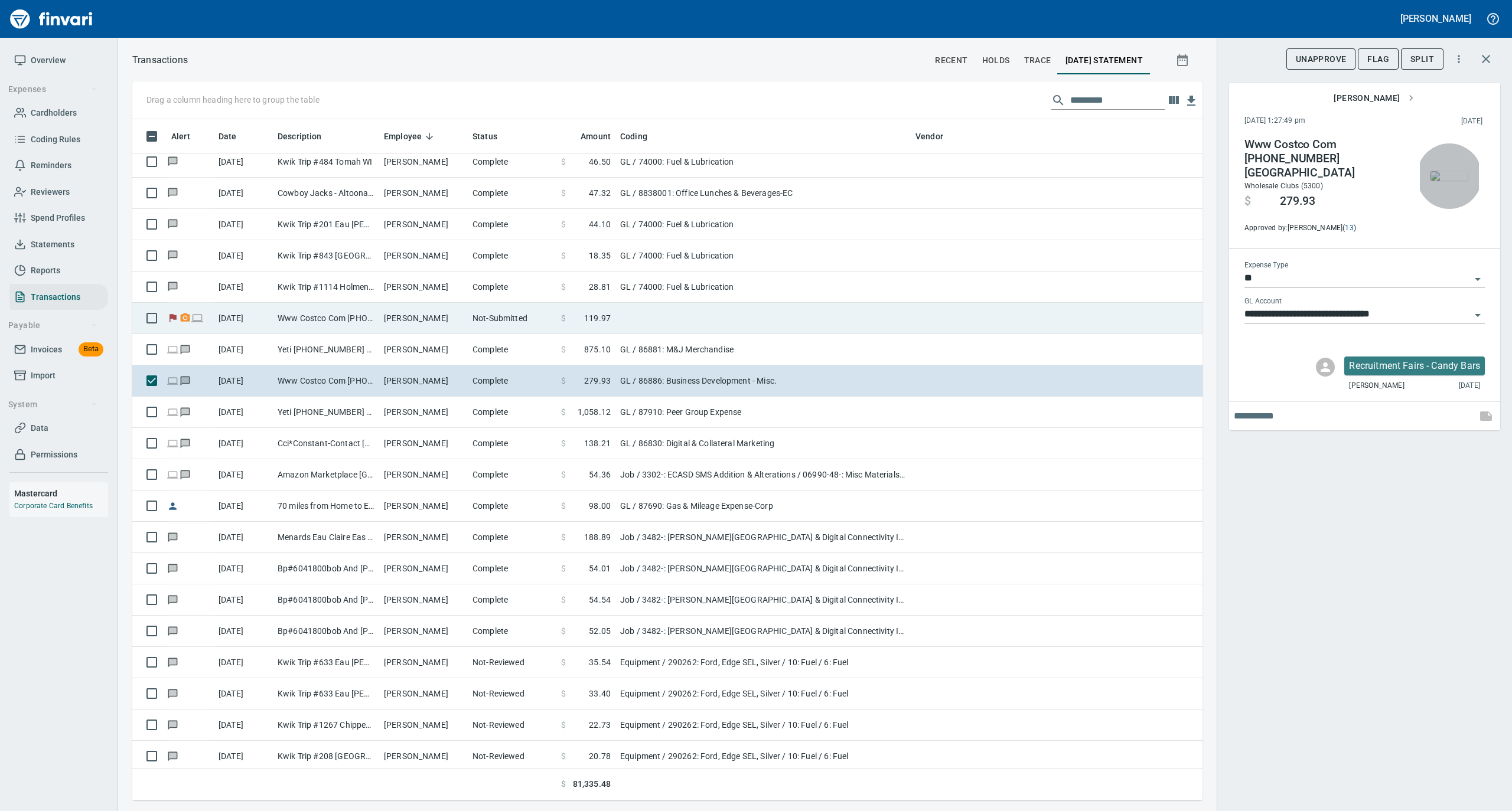
click at [541, 324] on td "Not-Submitted" at bounding box center [512, 318] width 89 height 31
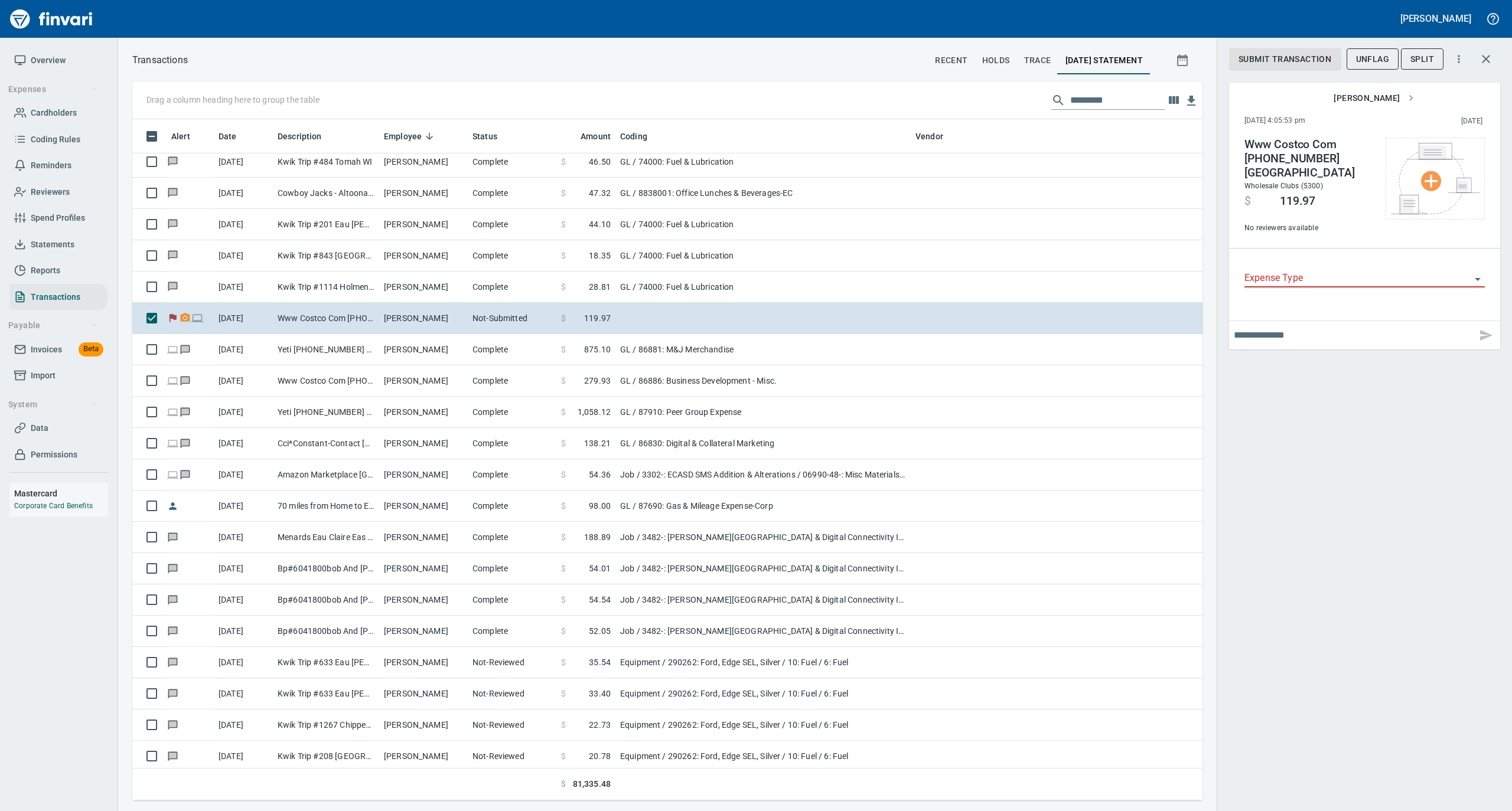
scroll to position [669, 1046]
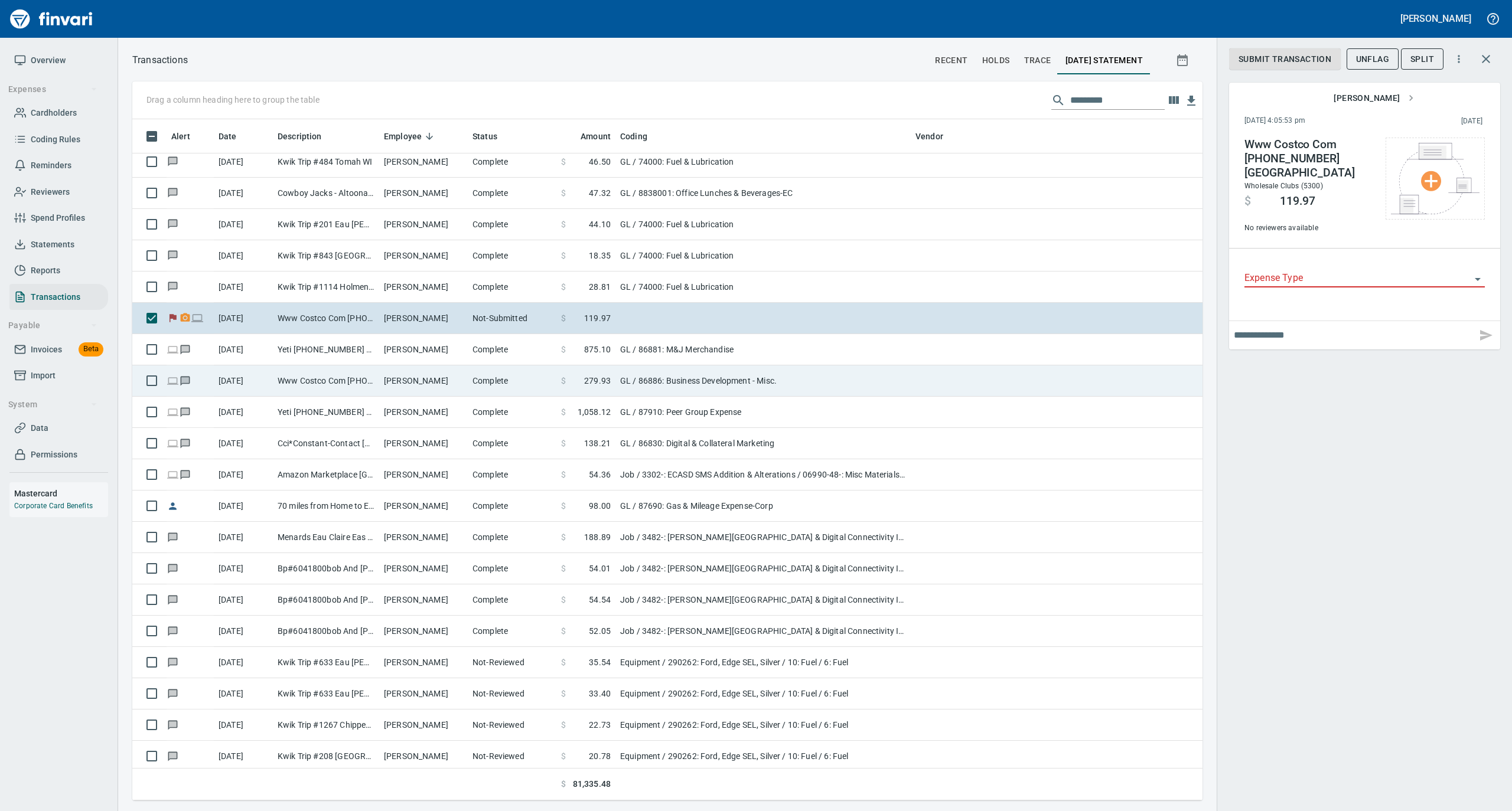
click at [481, 386] on td "Complete" at bounding box center [512, 381] width 89 height 31
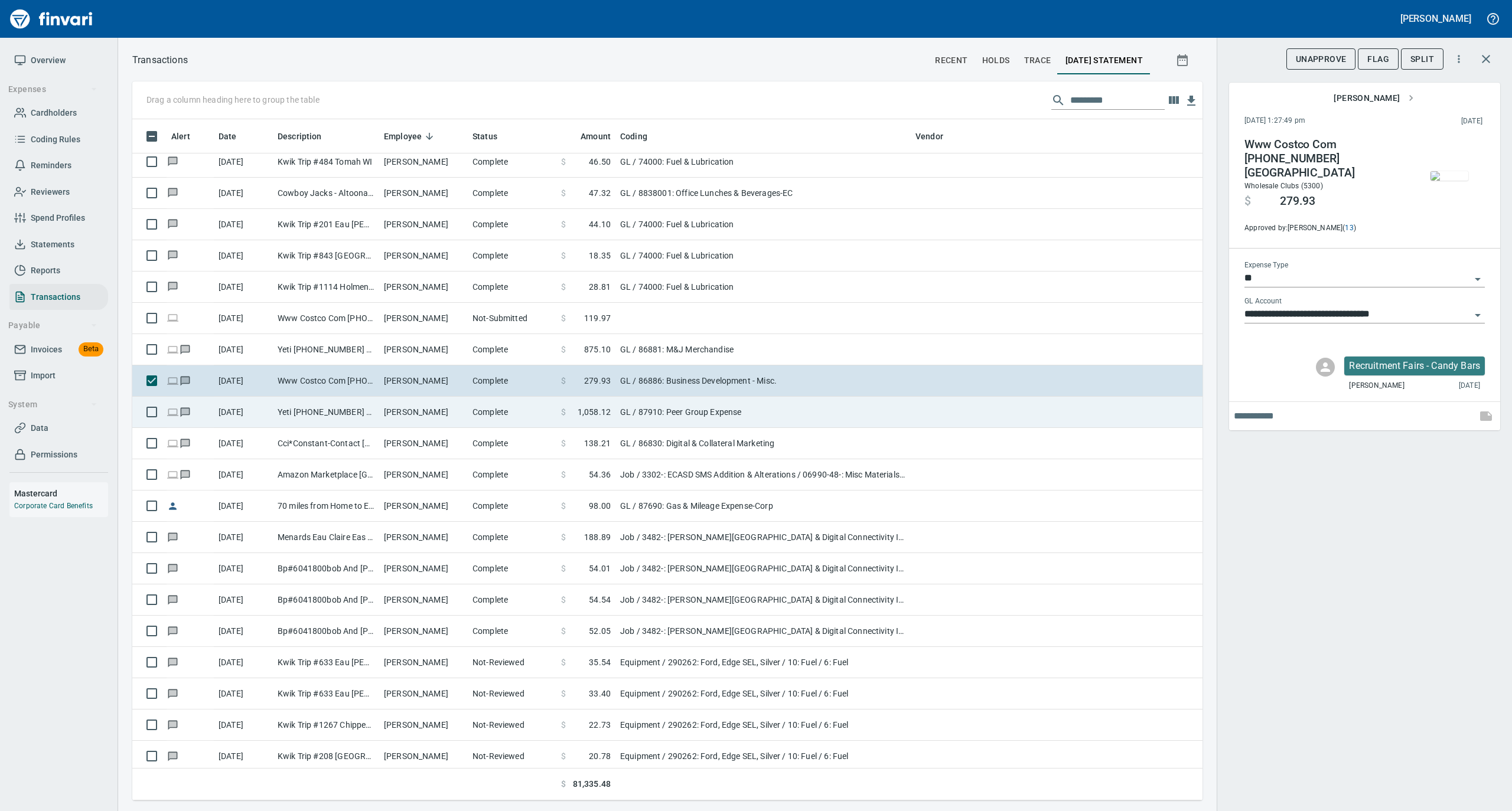
click at [463, 416] on td "Lori DeMotts" at bounding box center [423, 412] width 89 height 31
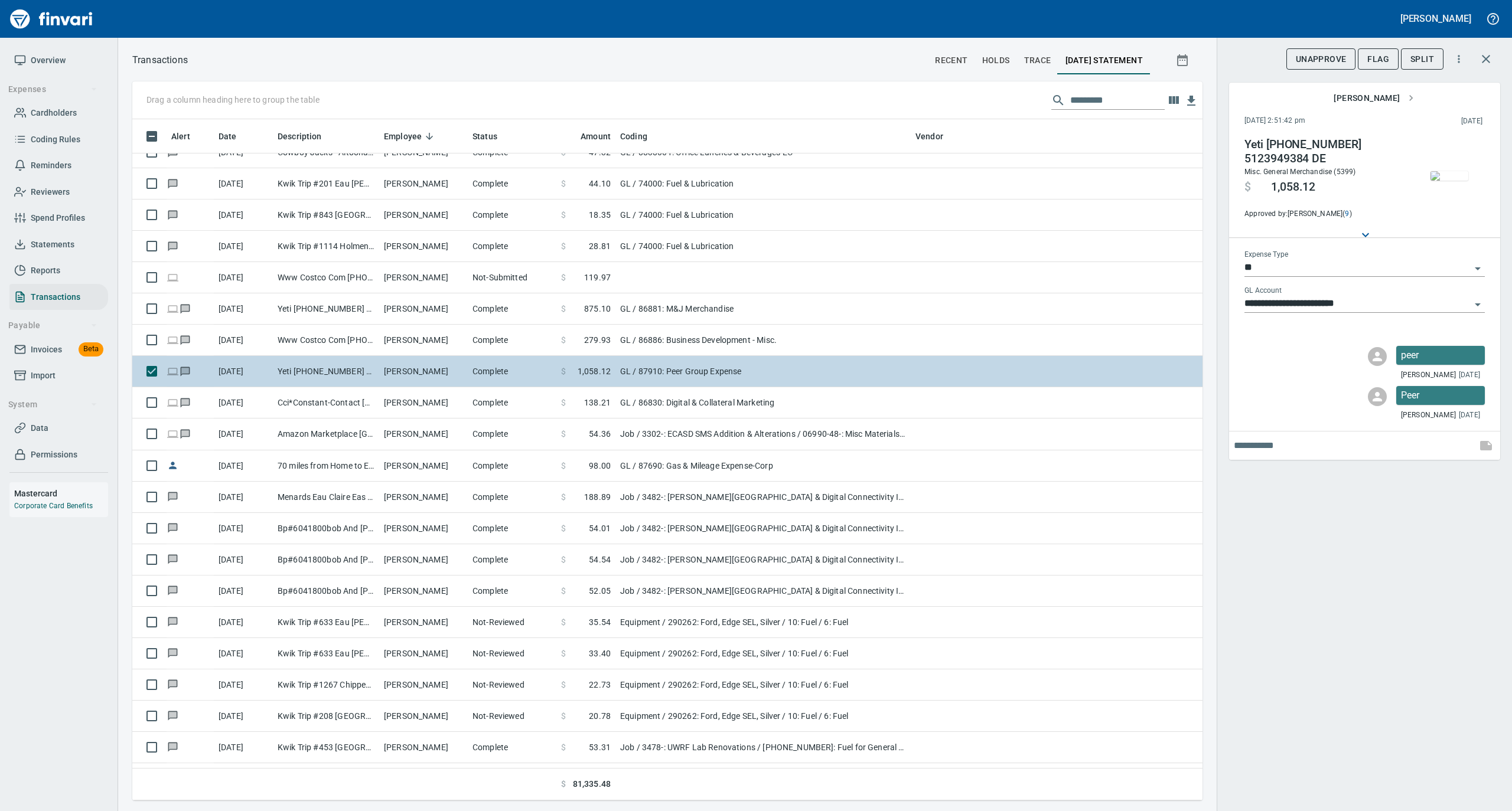
scroll to position [5115, 0]
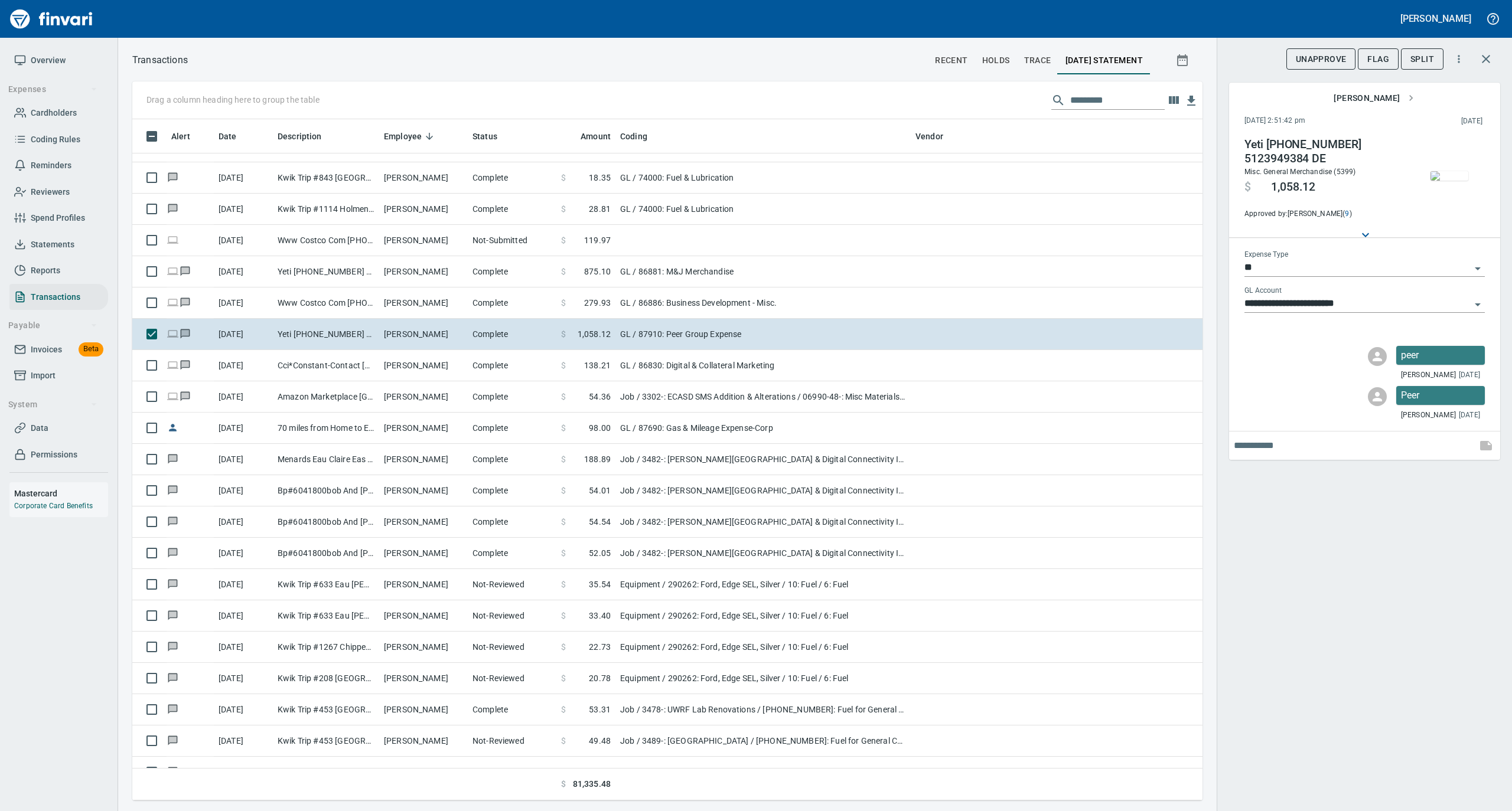
click at [1456, 173] on img "button" at bounding box center [1449, 176] width 38 height 10
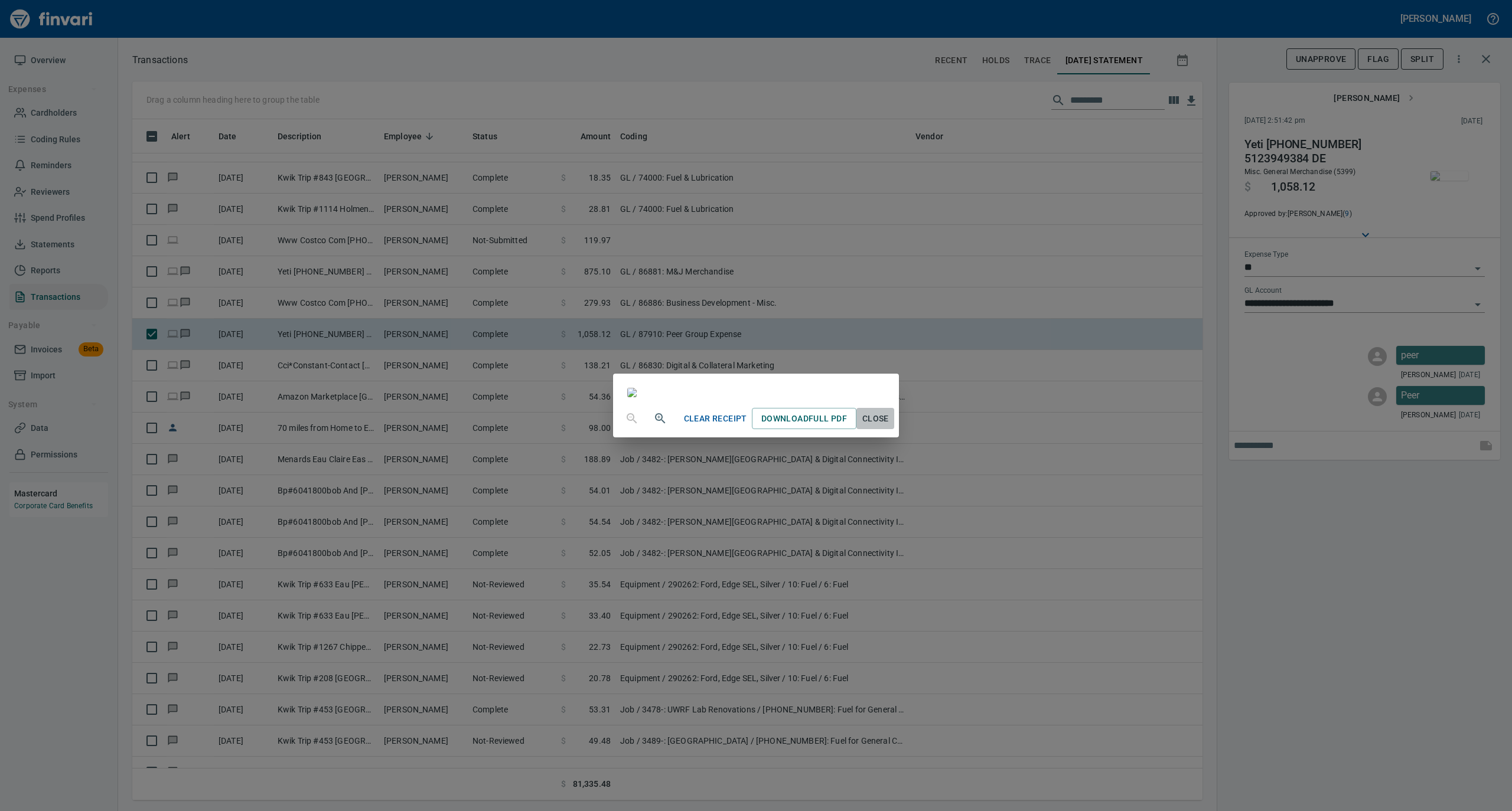
click at [890, 426] on span "Close" at bounding box center [875, 418] width 29 height 14
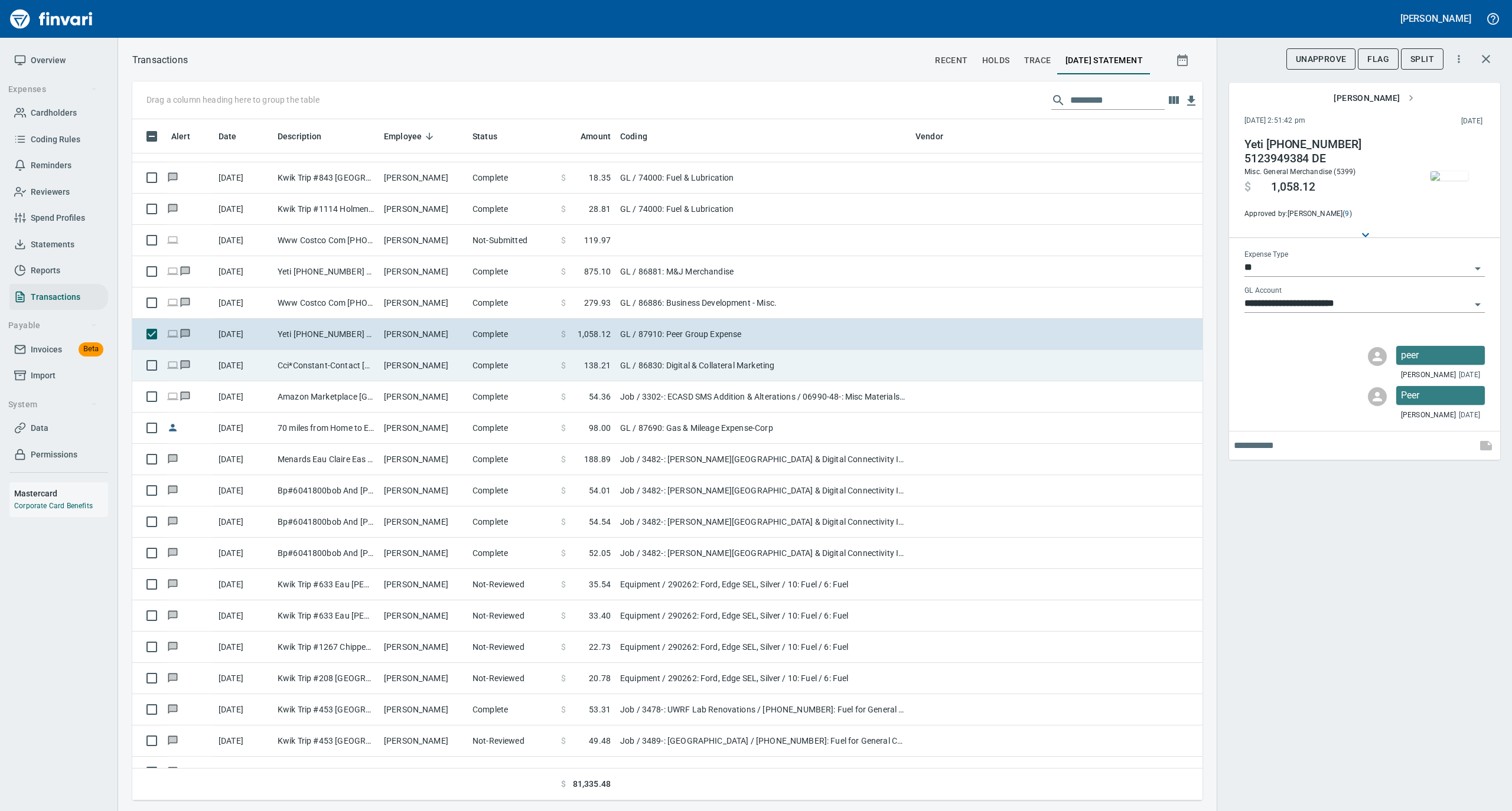
click at [469, 379] on td "Complete" at bounding box center [512, 365] width 89 height 31
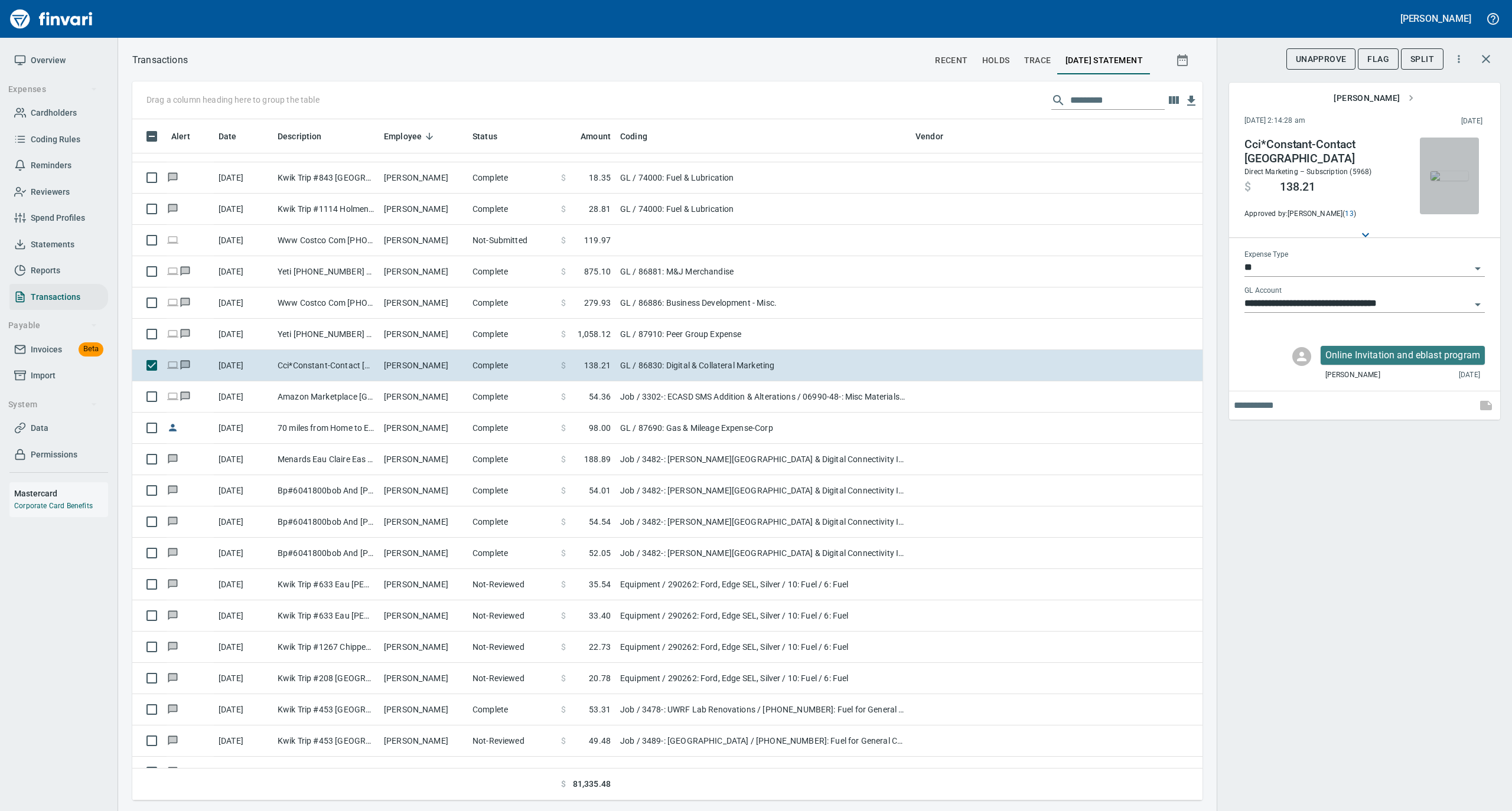
click at [1444, 175] on img "button" at bounding box center [1449, 176] width 38 height 10
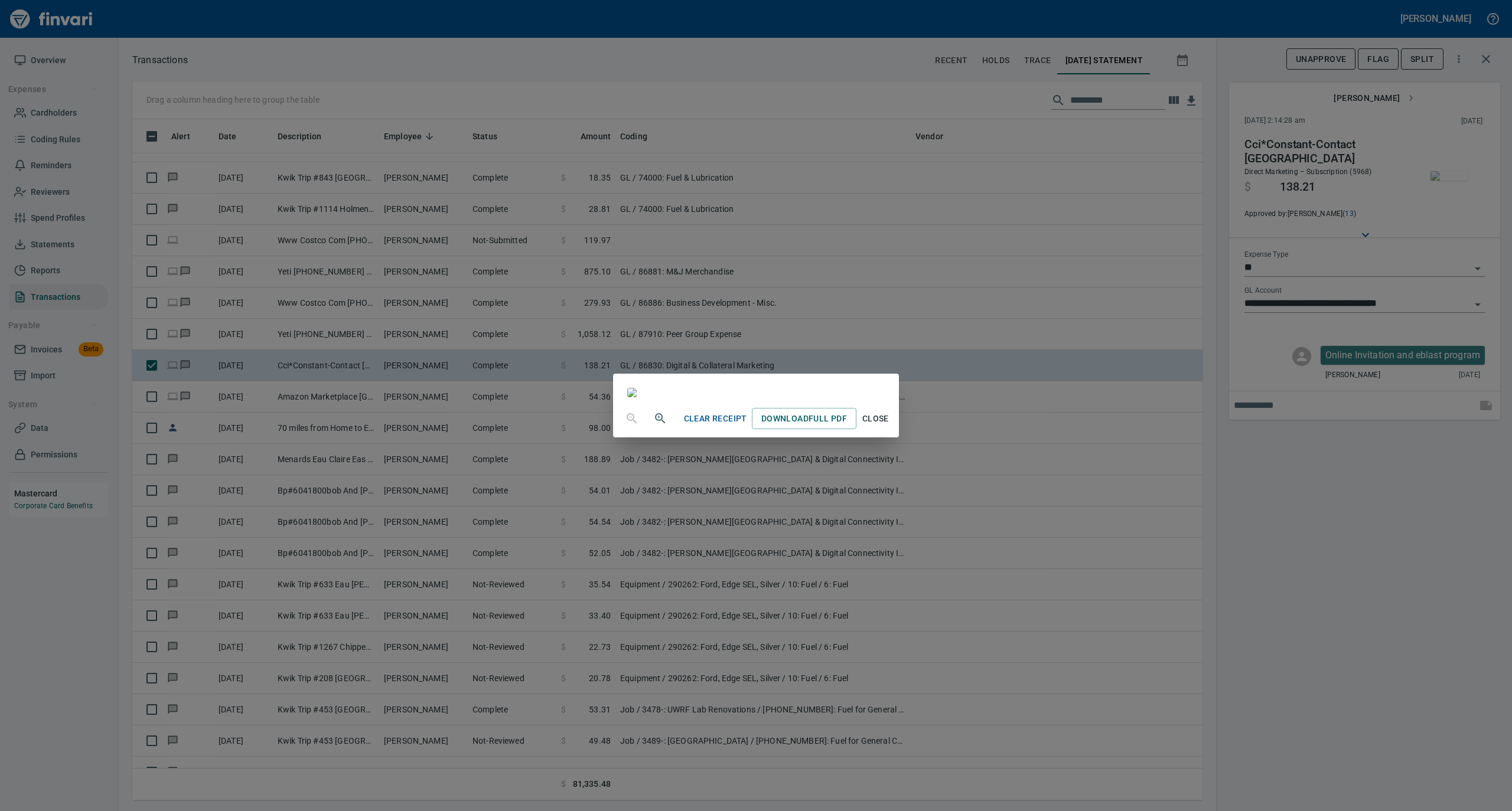
click at [890, 426] on span "Close" at bounding box center [875, 418] width 29 height 14
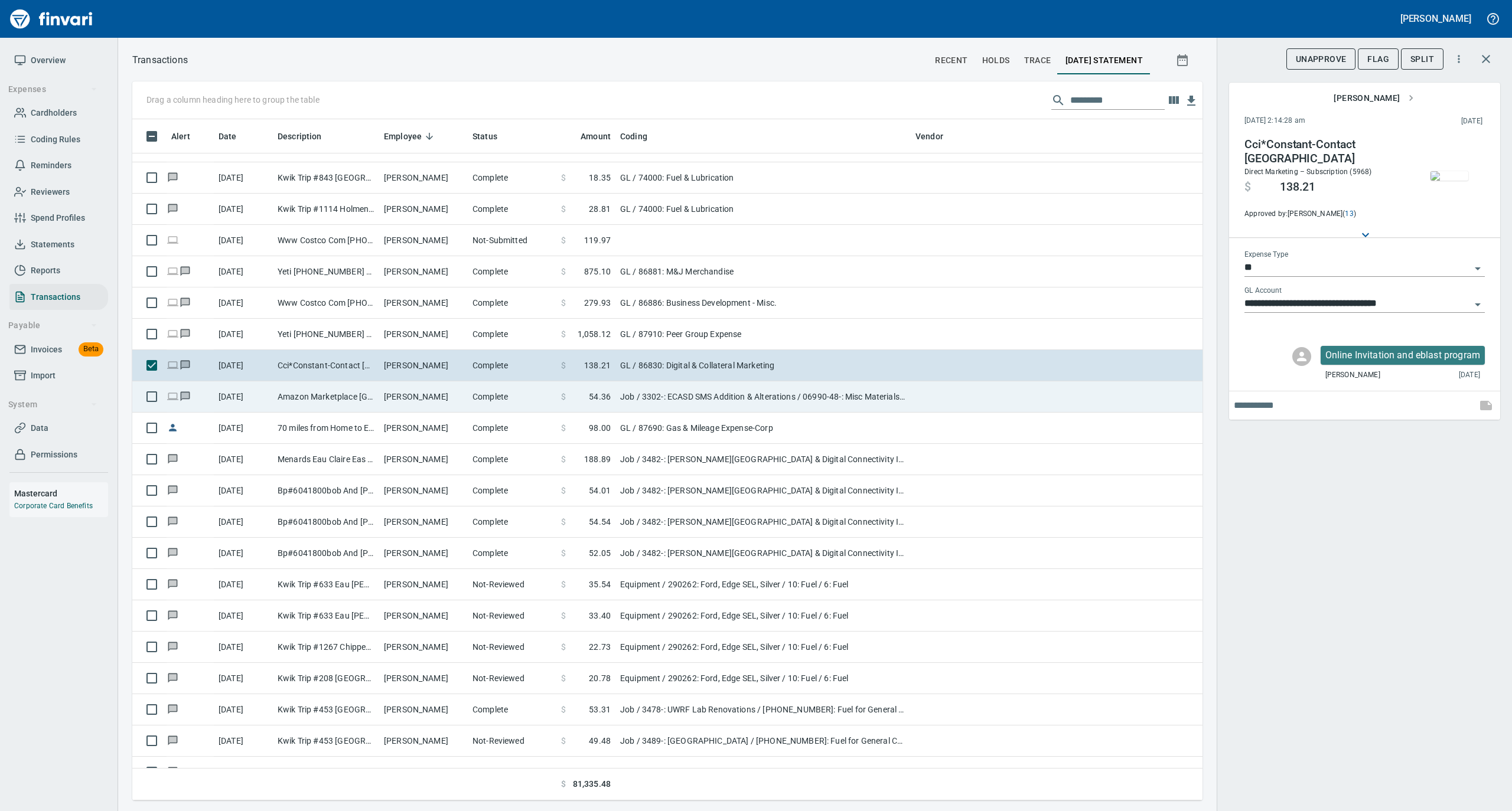
click at [358, 400] on td "Amazon Marketplace Seattle WA" at bounding box center [326, 397] width 106 height 31
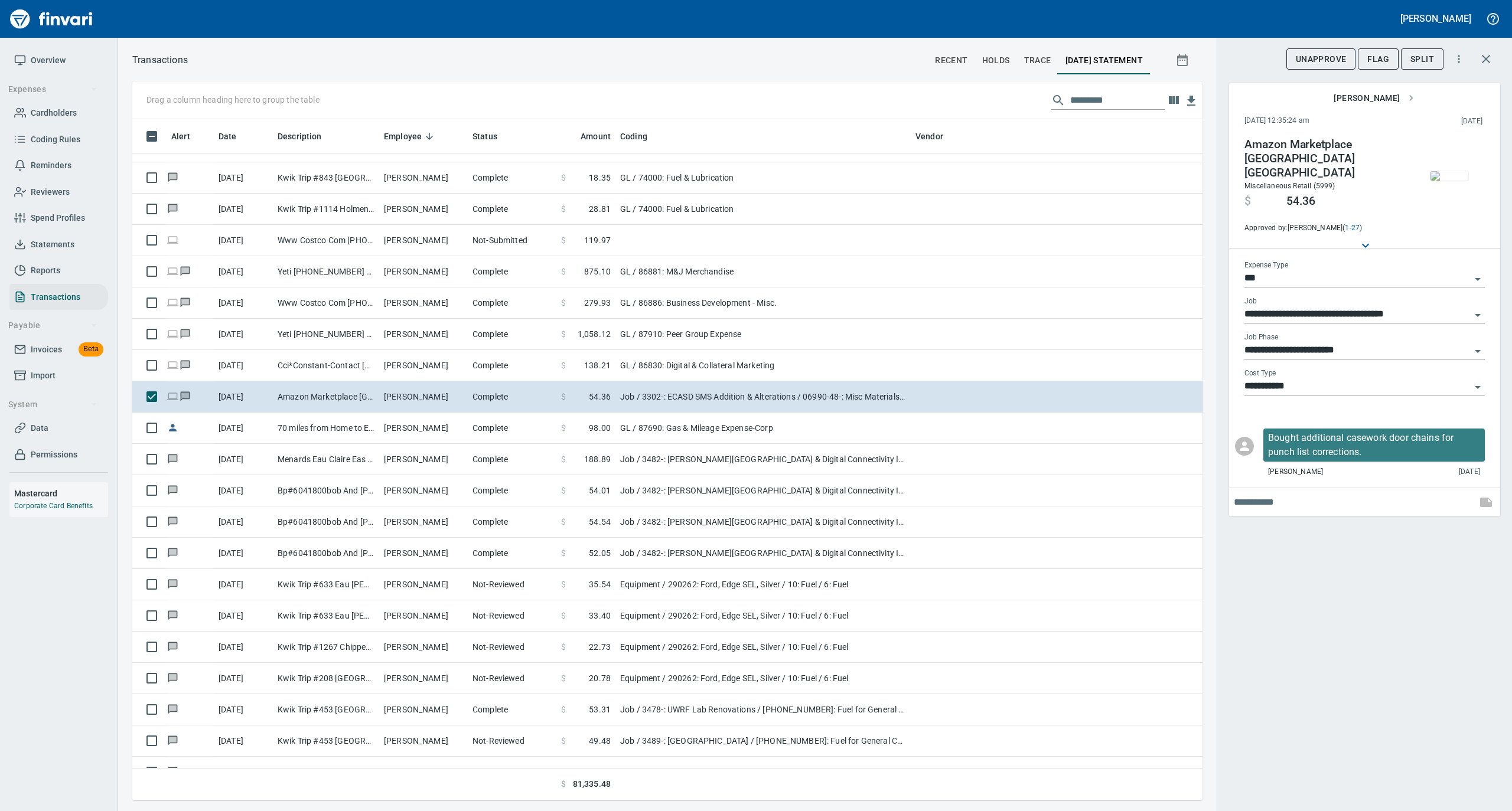
click at [1448, 173] on img "button" at bounding box center [1449, 176] width 38 height 10
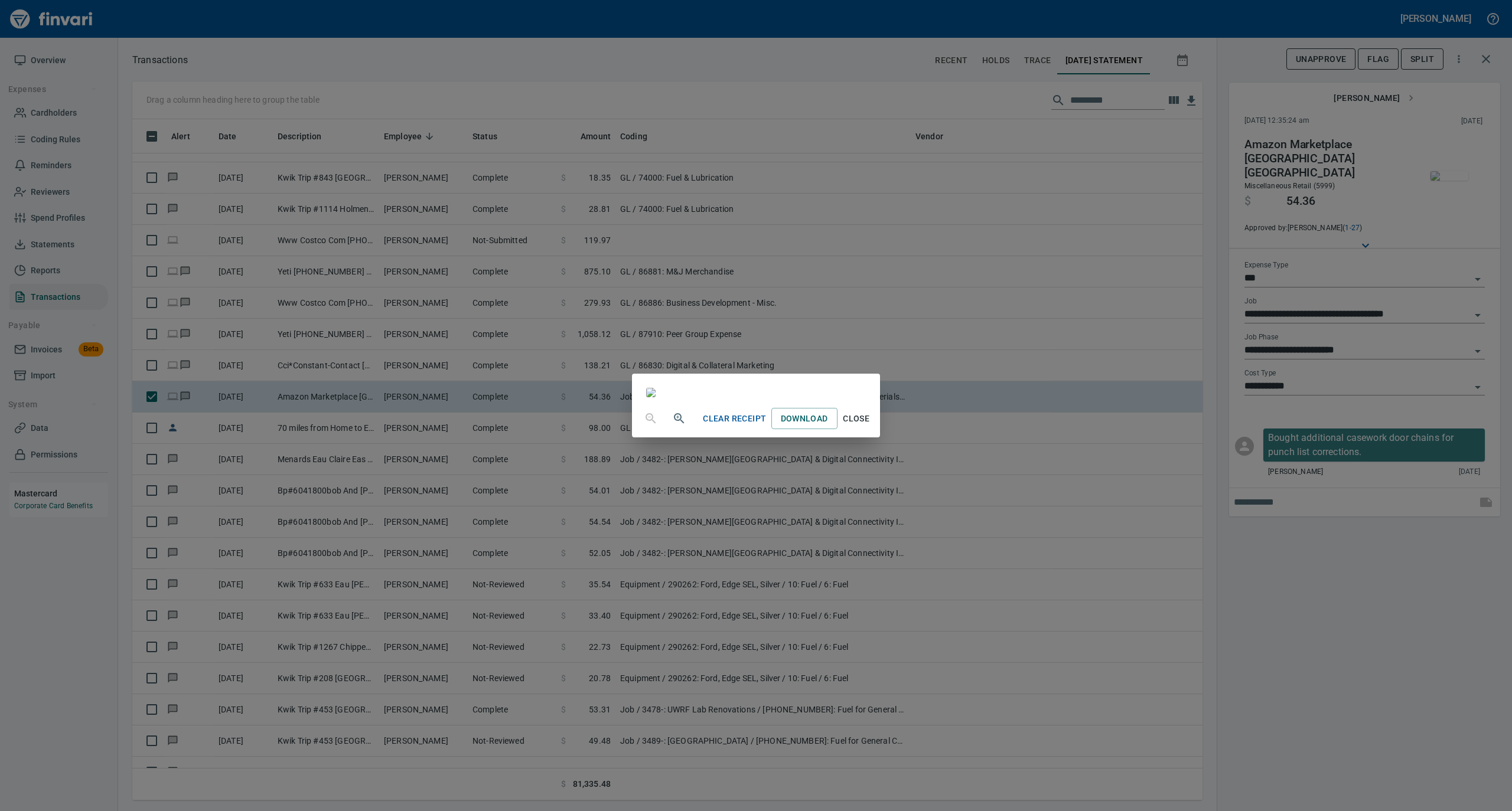
click at [871, 426] on span "Close" at bounding box center [856, 418] width 29 height 14
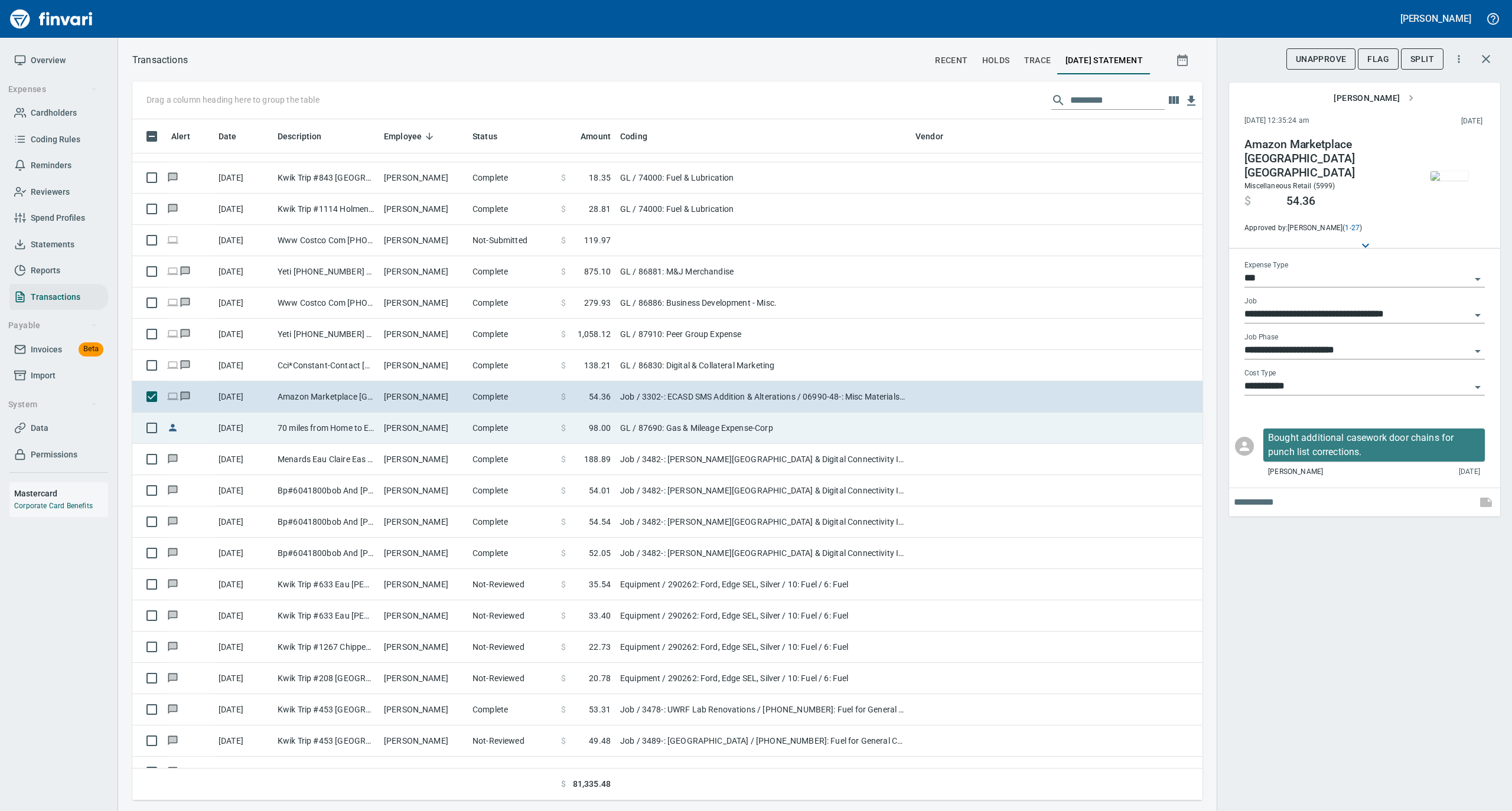
click at [487, 433] on td "Complete" at bounding box center [512, 427] width 89 height 31
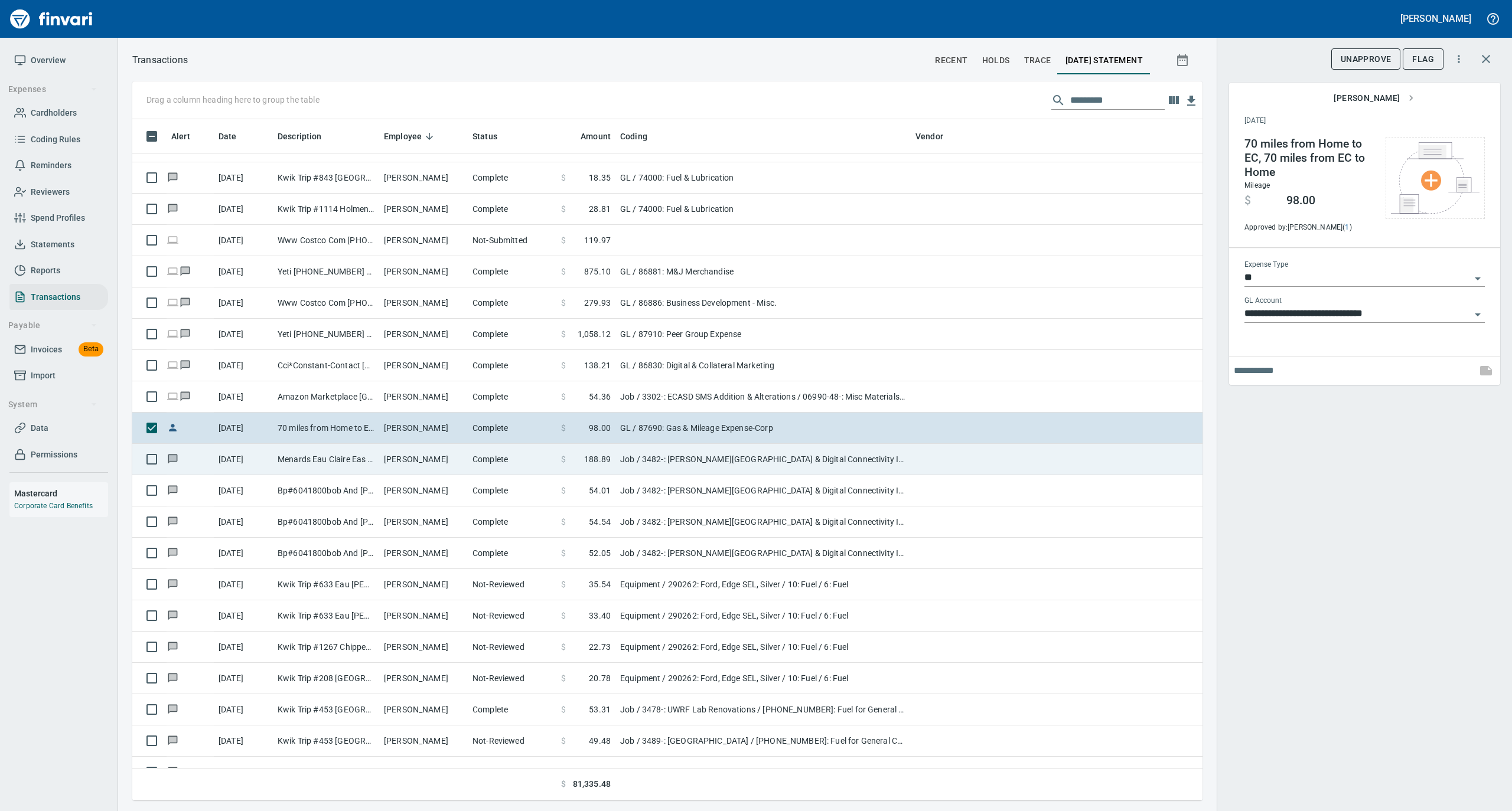
click at [452, 464] on td "Lee Schlais" at bounding box center [423, 459] width 89 height 31
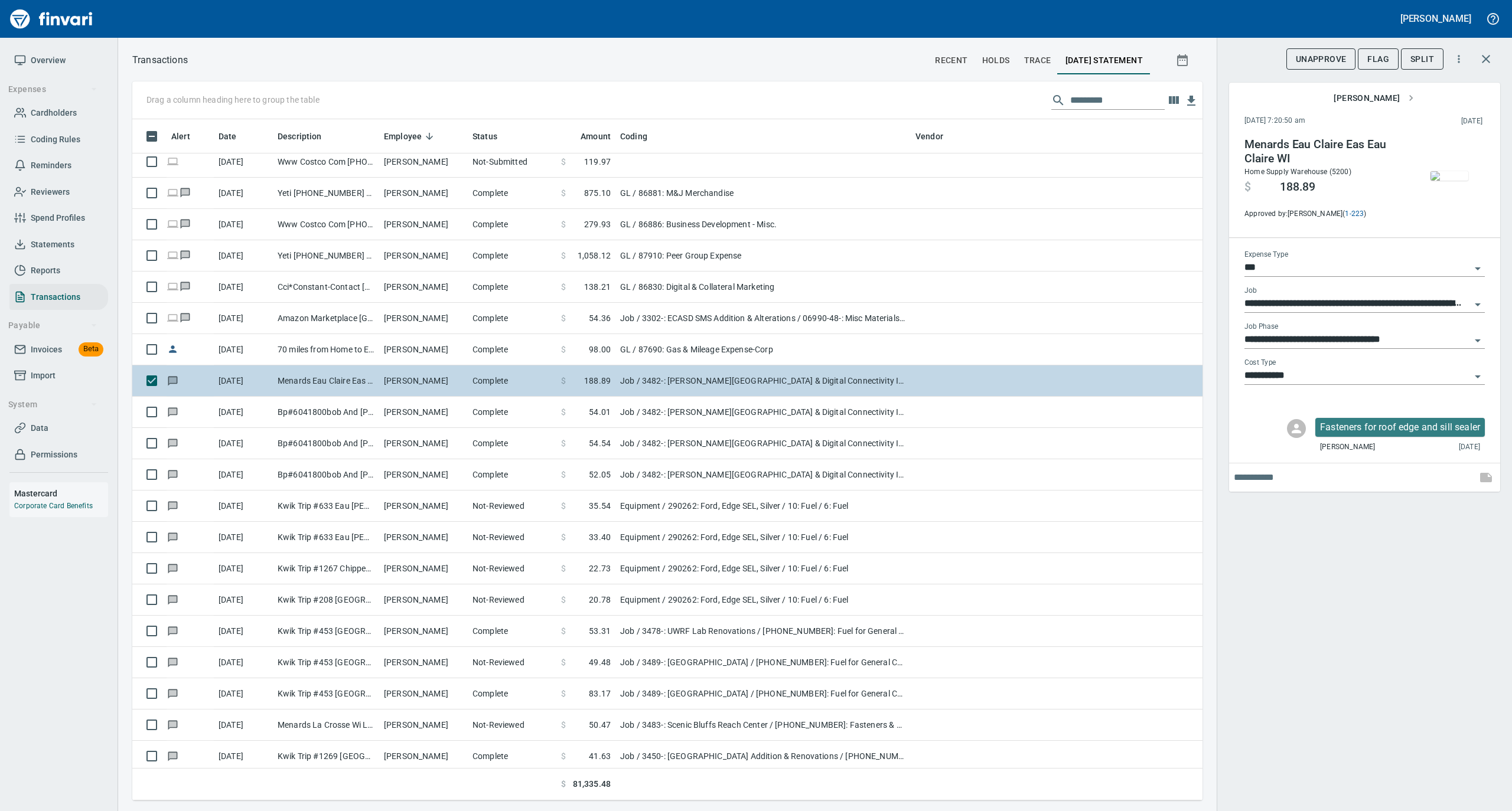
scroll to position [5272, 0]
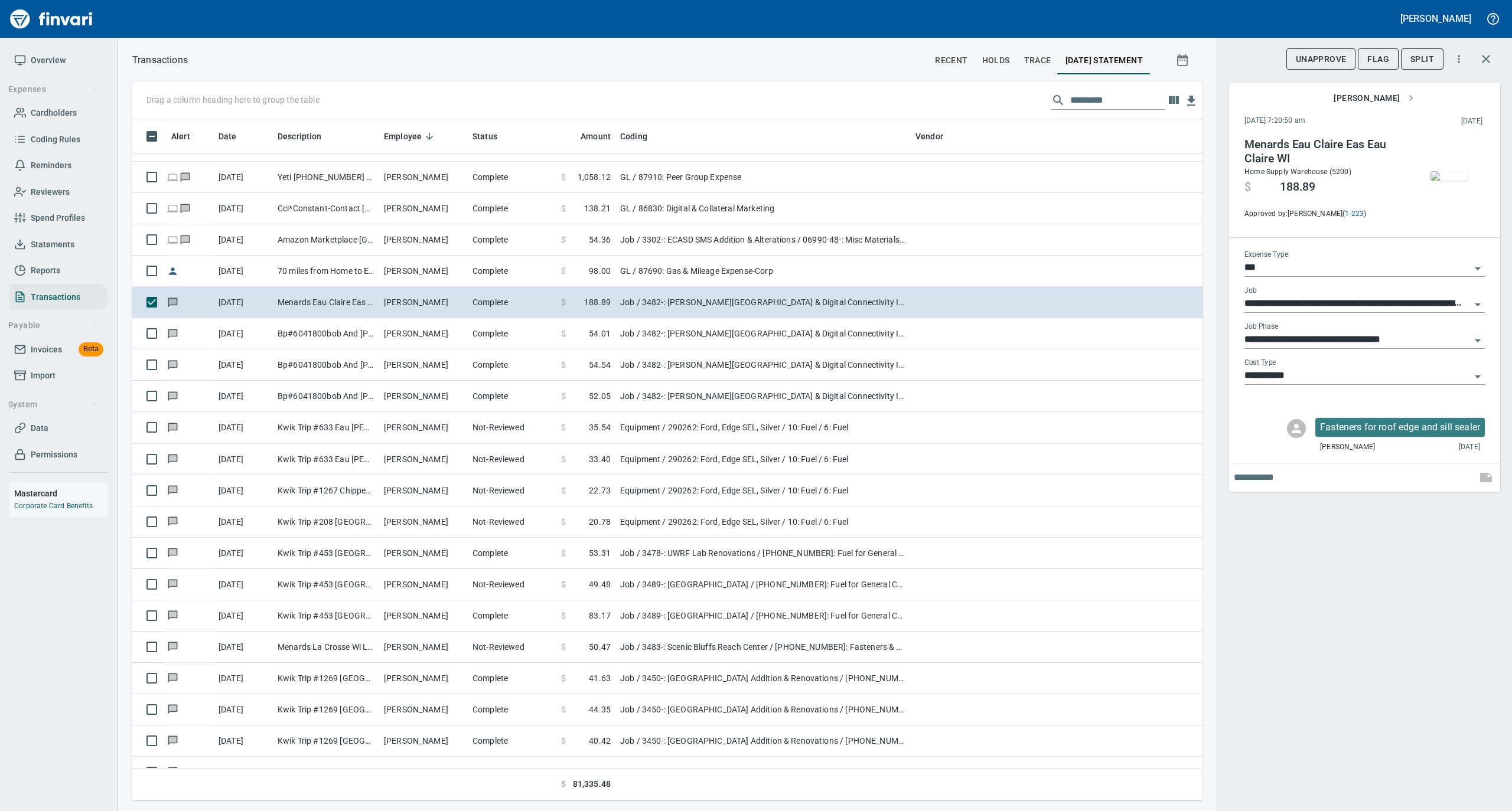
click at [1450, 180] on img "button" at bounding box center [1449, 176] width 38 height 10
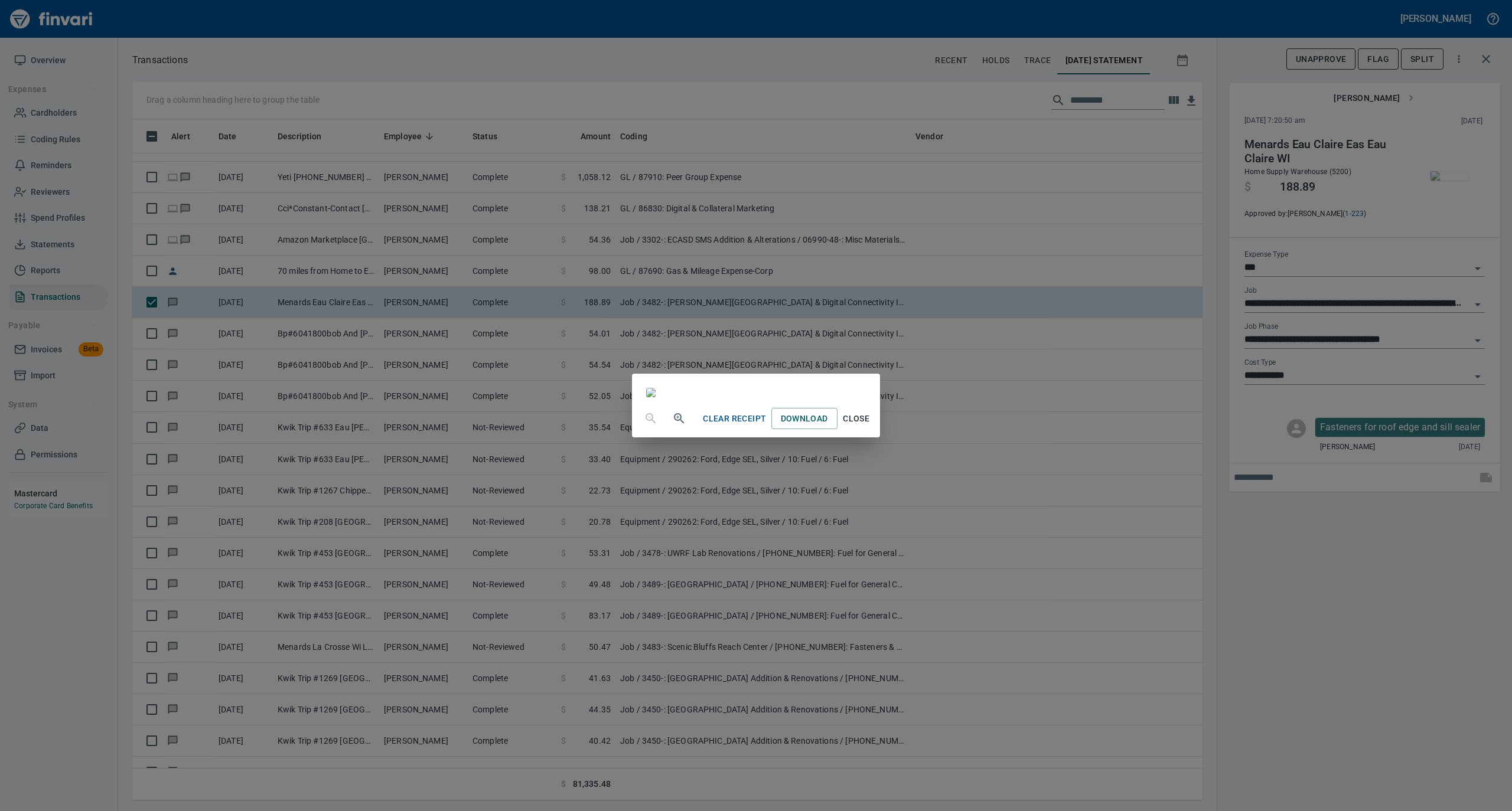
click at [871, 426] on span "Close" at bounding box center [856, 418] width 29 height 14
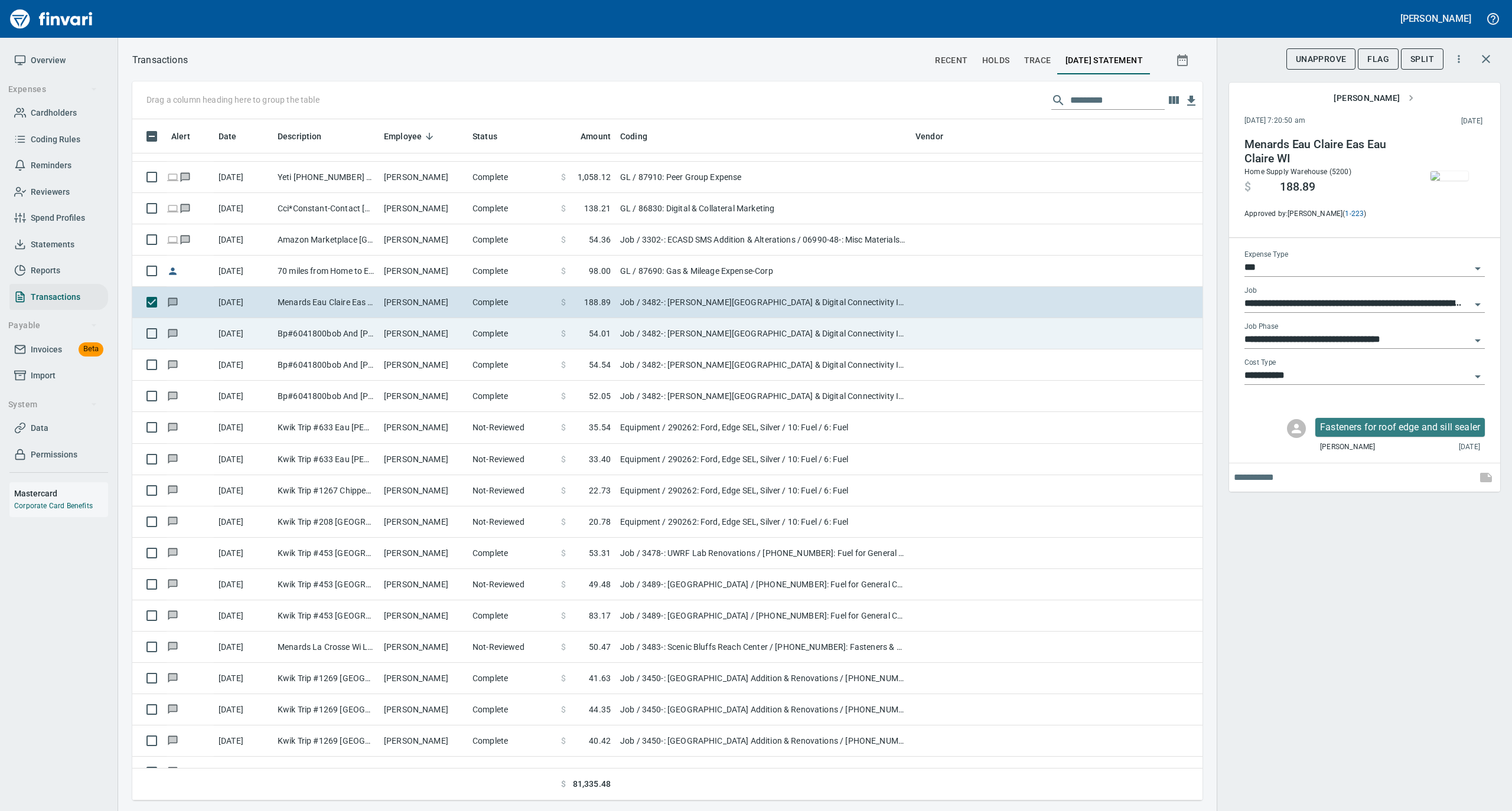
click at [434, 343] on td "Lee Schlais" at bounding box center [423, 333] width 89 height 31
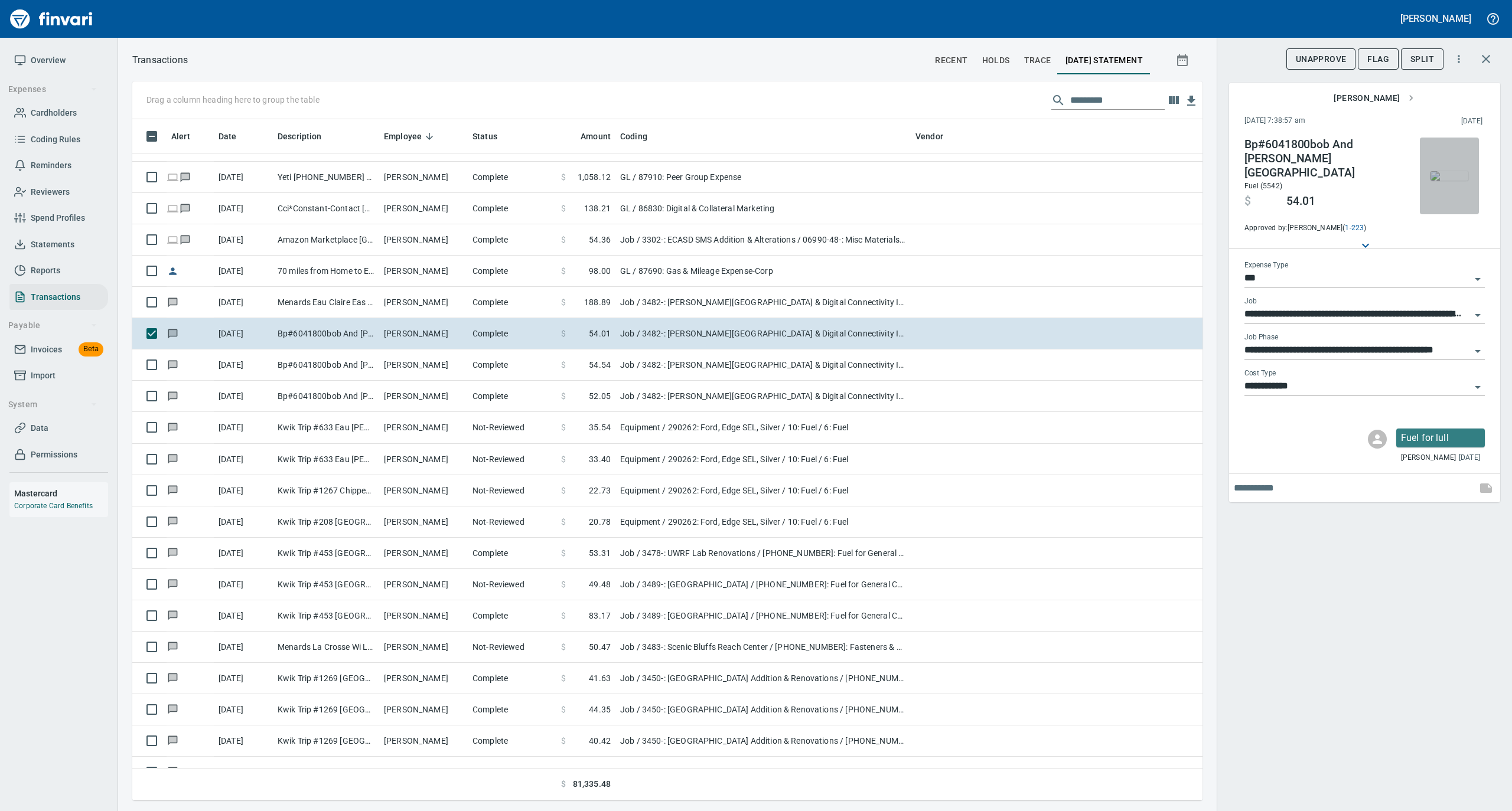
click at [1449, 171] on img "button" at bounding box center [1449, 176] width 38 height 10
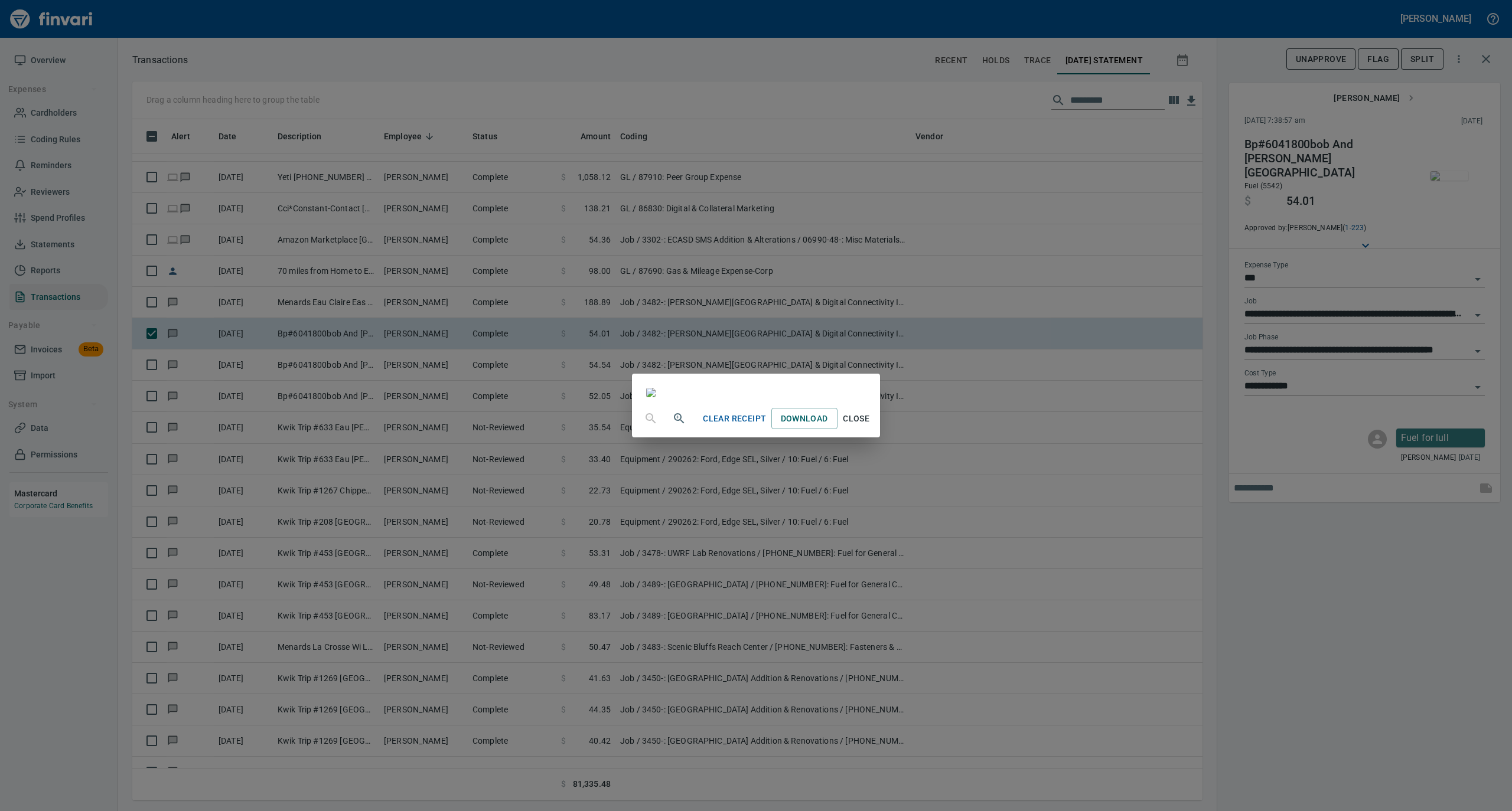
drag, startPoint x: 971, startPoint y: 714, endPoint x: 1052, endPoint y: 667, distance: 93.6
click at [871, 426] on span "Close" at bounding box center [856, 418] width 29 height 14
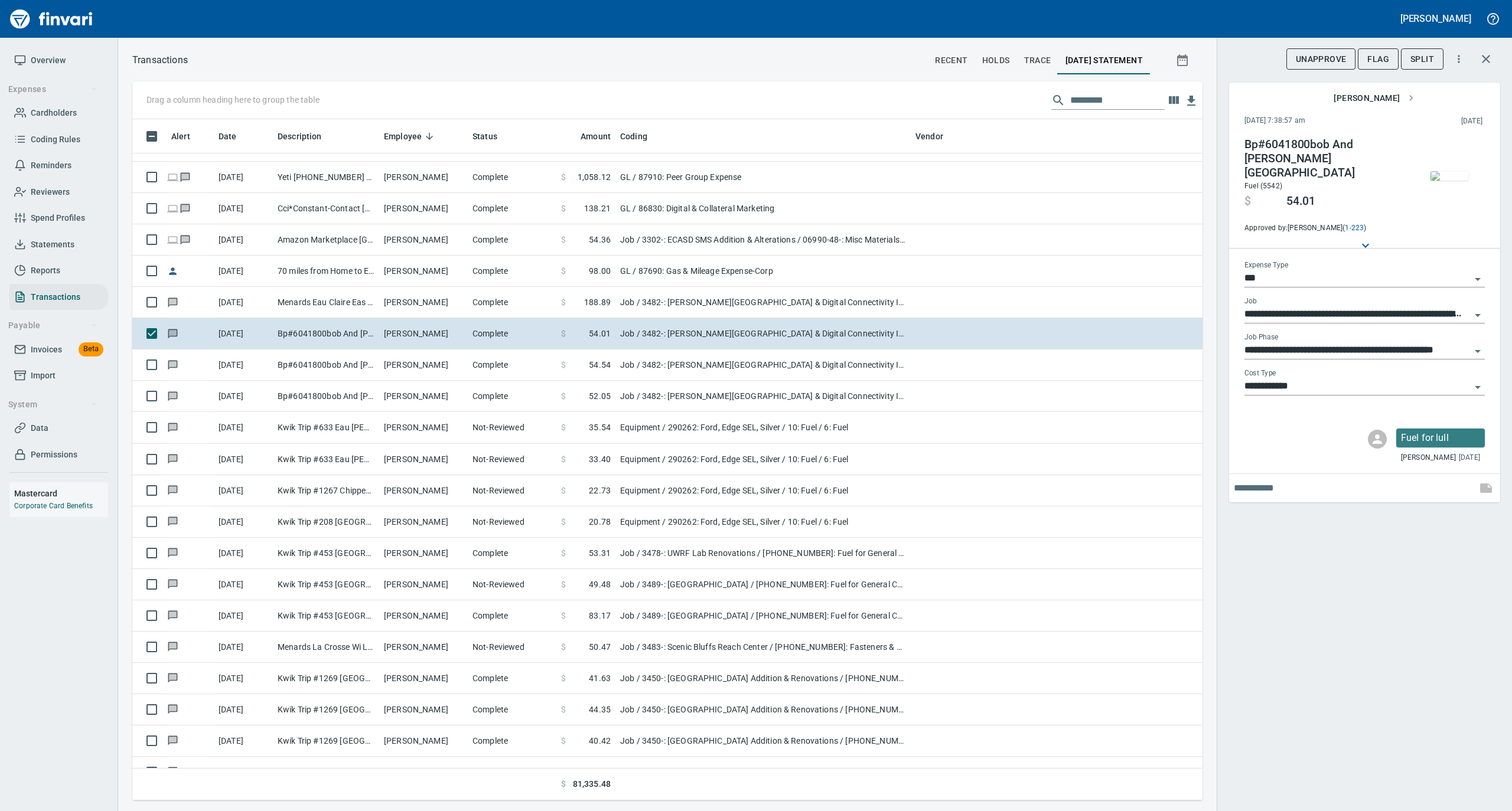
click at [1450, 177] on img "button" at bounding box center [1449, 176] width 38 height 10
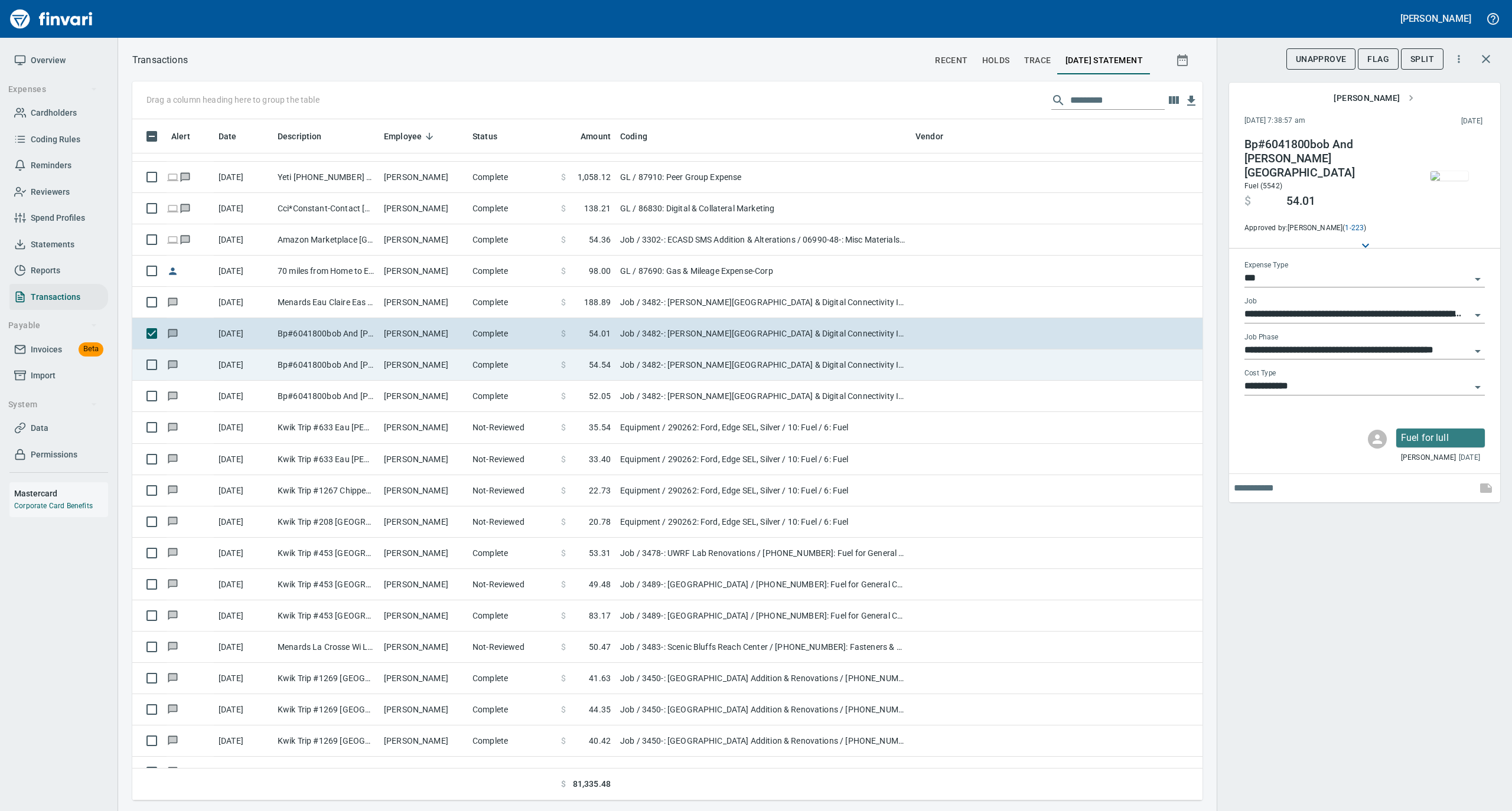
click at [397, 370] on td "Lee Schlais" at bounding box center [423, 364] width 89 height 31
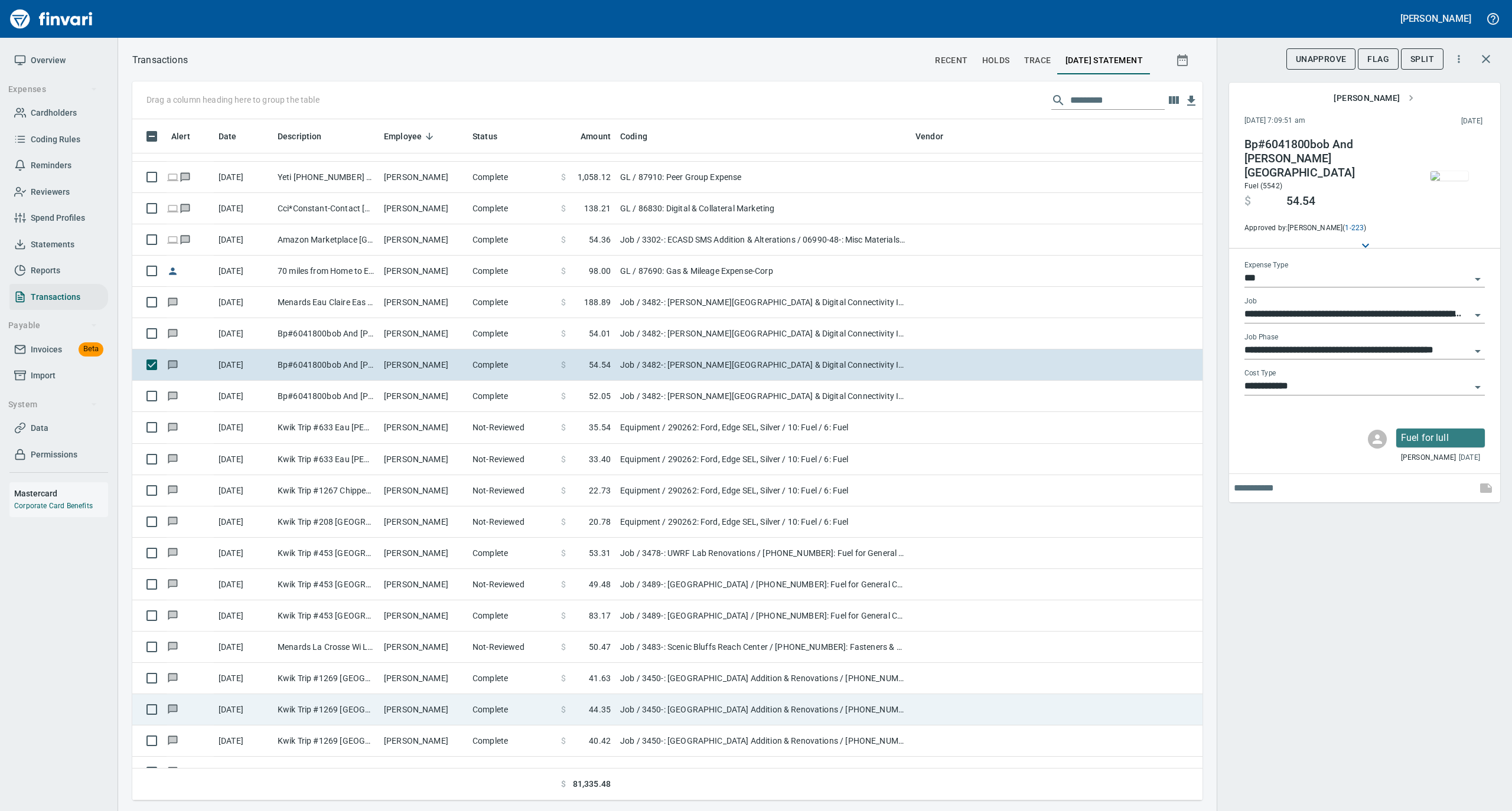
click at [962, 713] on td at bounding box center [970, 709] width 118 height 31
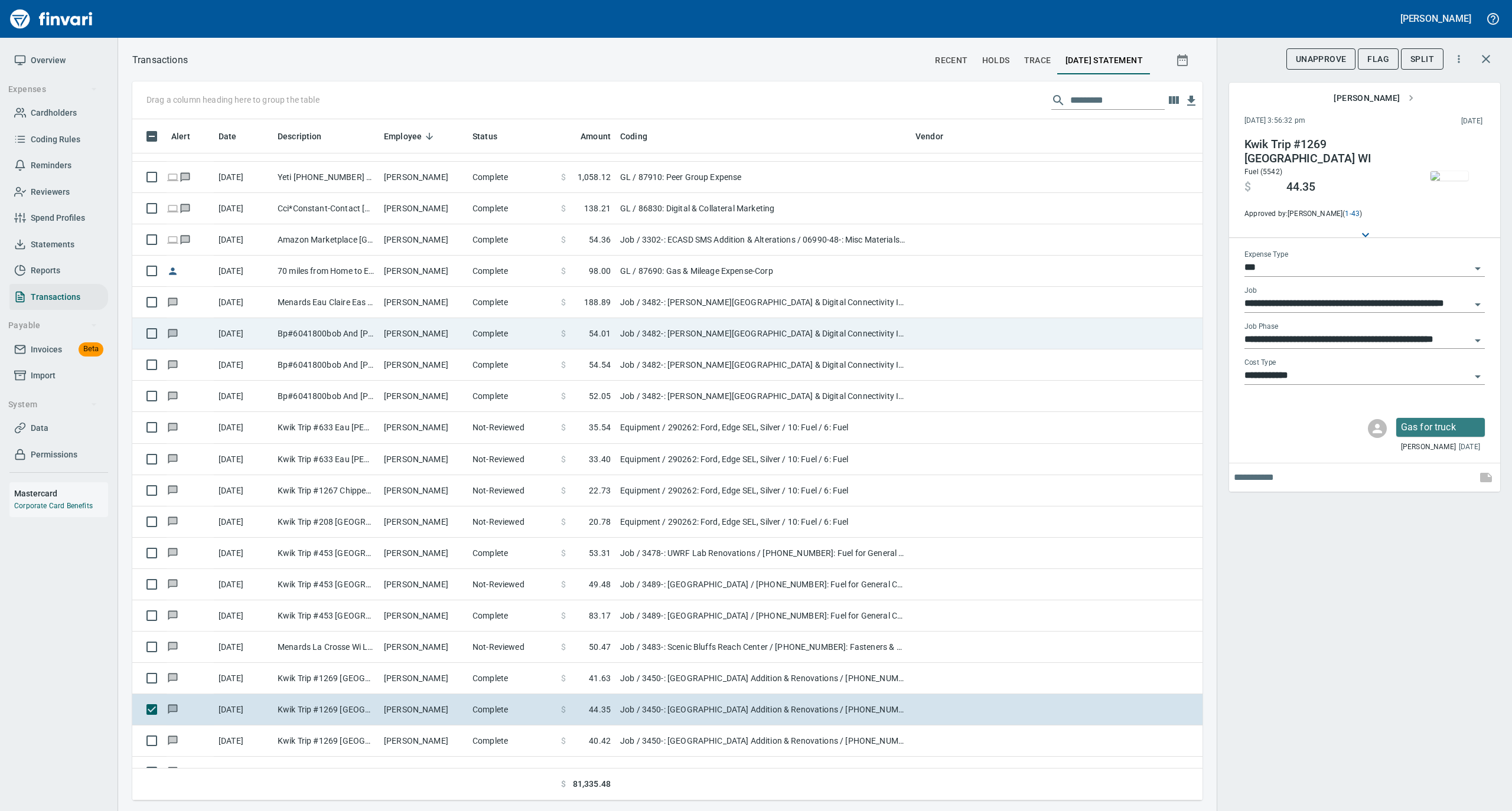
click at [433, 333] on td "Lee Schlais" at bounding box center [423, 333] width 89 height 31
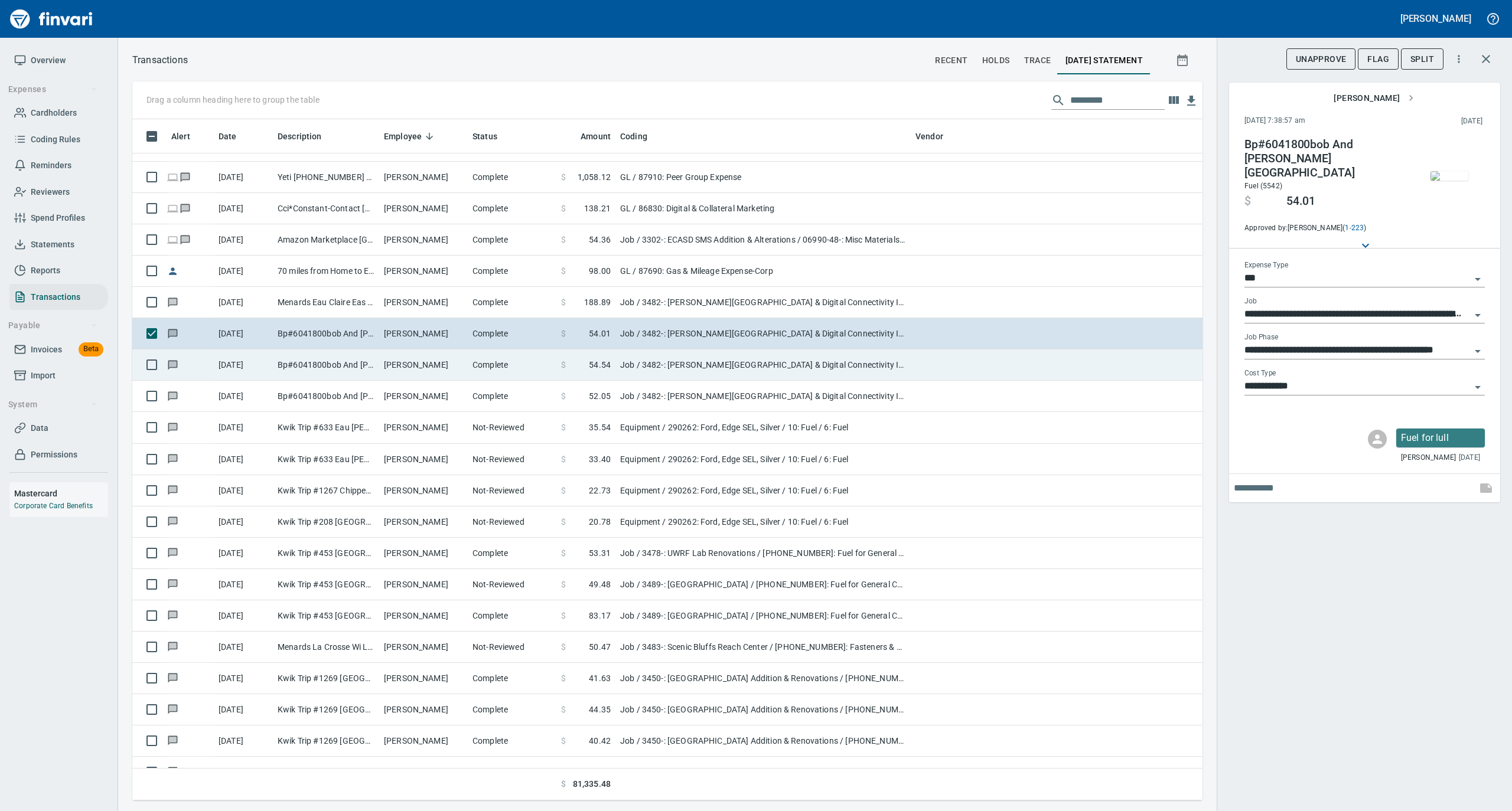
click at [433, 363] on td "Lee Schlais" at bounding box center [423, 364] width 89 height 31
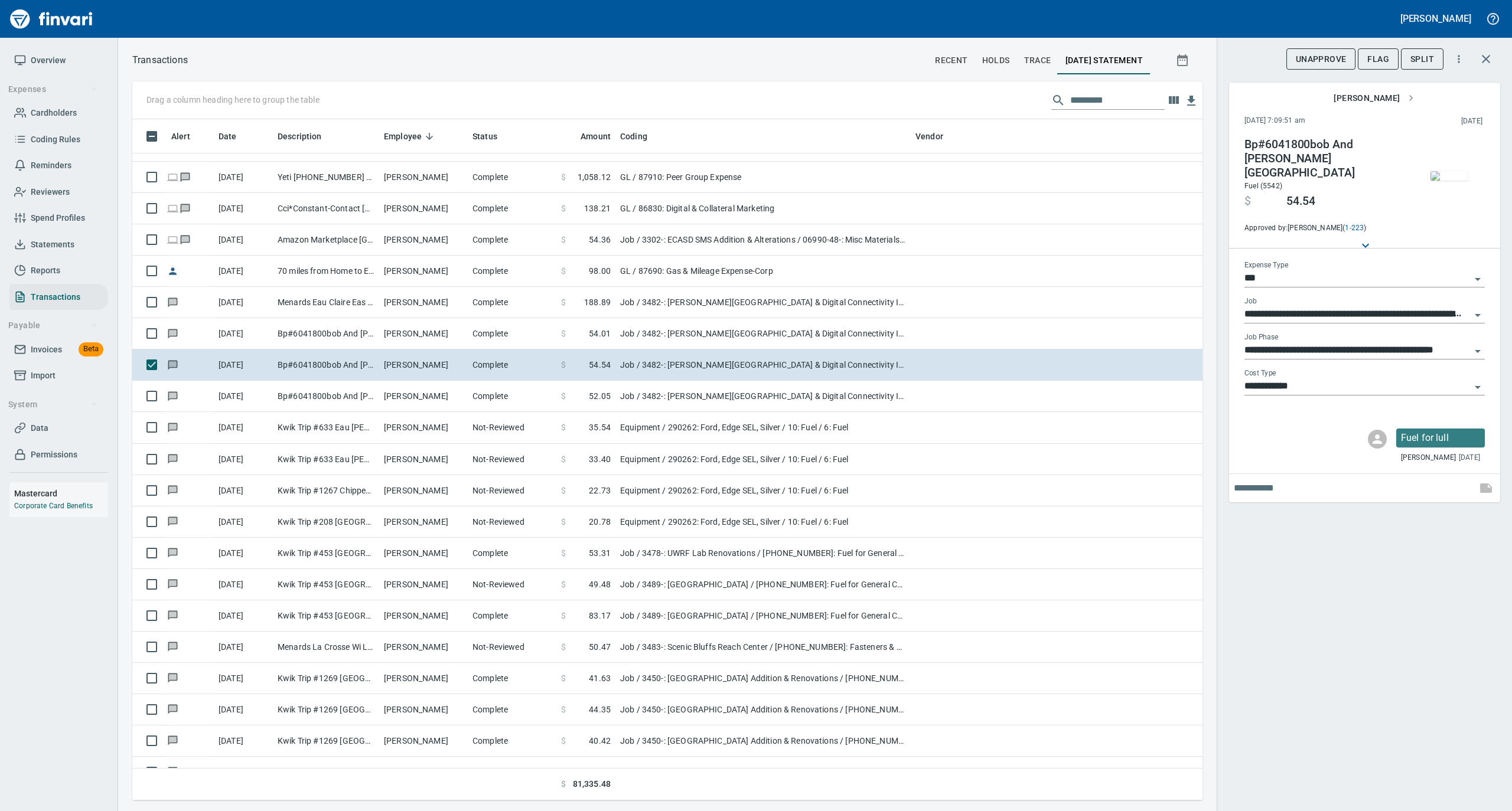
click at [1453, 173] on img "button" at bounding box center [1449, 176] width 38 height 10
click at [1446, 178] on img "button" at bounding box center [1449, 176] width 38 height 10
click at [1266, 553] on div "**********" at bounding box center [1363, 406] width 295 height 811
click at [1437, 171] on img "button" at bounding box center [1449, 176] width 38 height 10
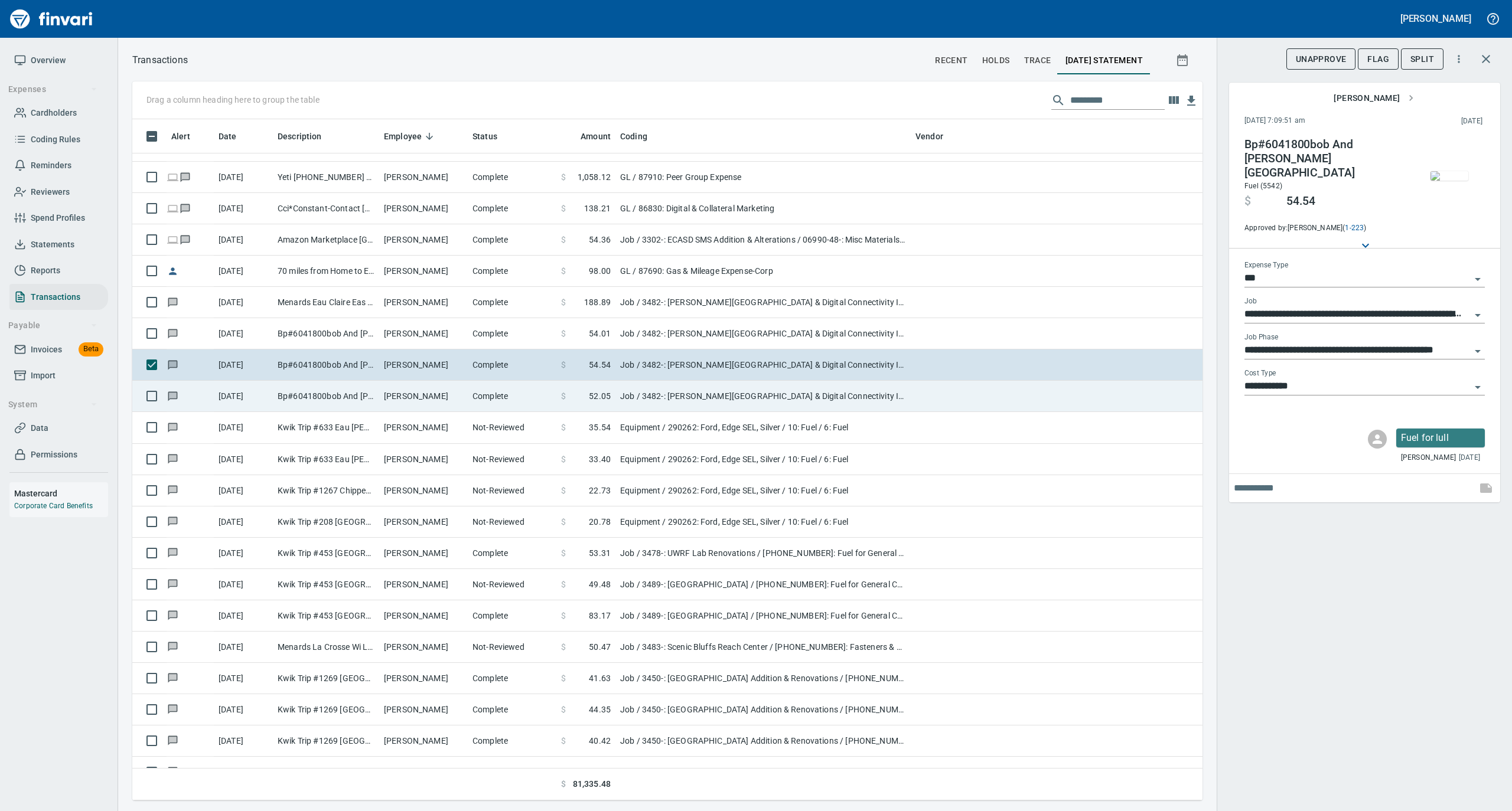
click at [420, 400] on td "Lee Schlais" at bounding box center [423, 396] width 89 height 31
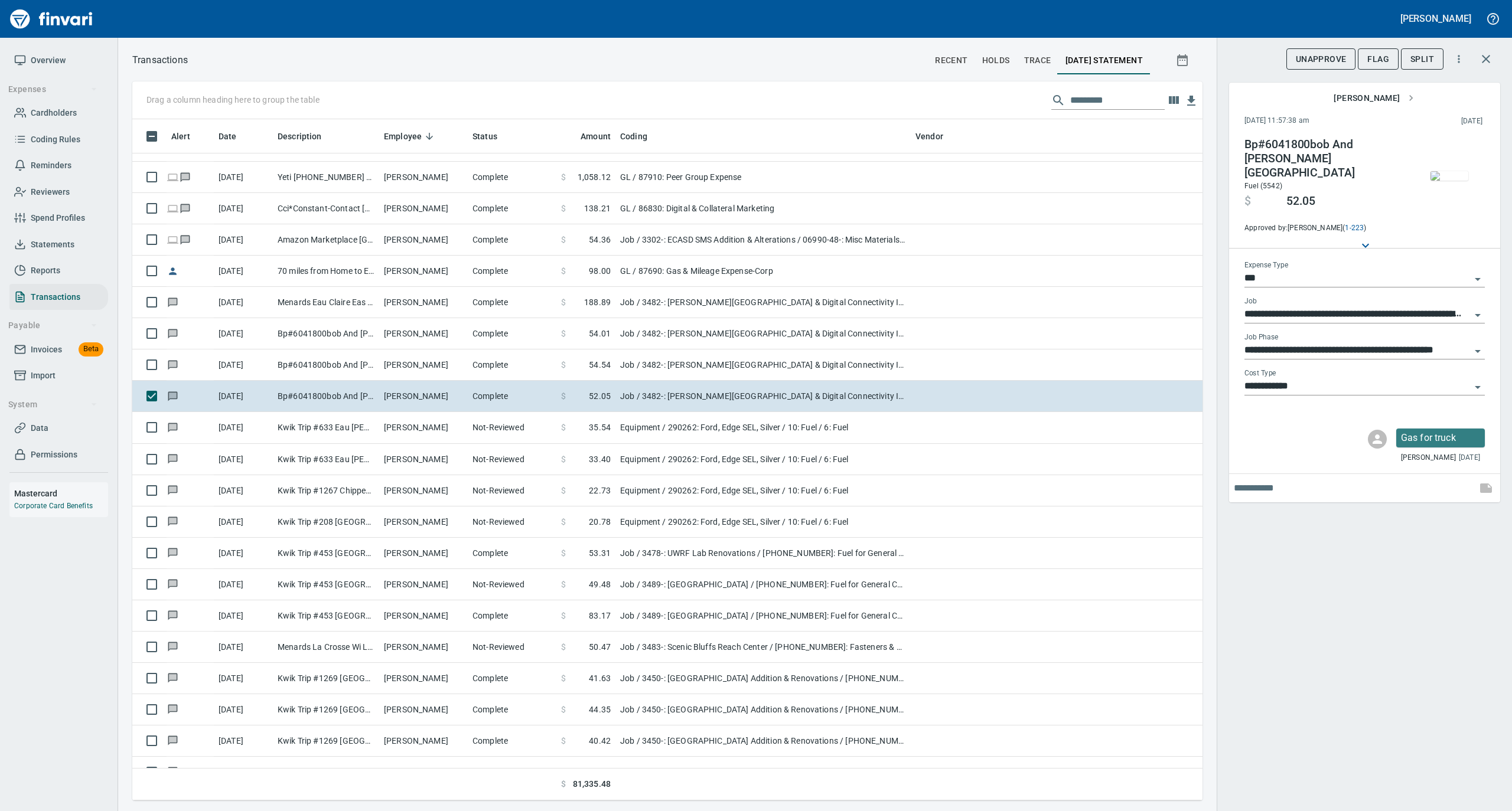
click at [1436, 178] on img "button" at bounding box center [1449, 176] width 38 height 10
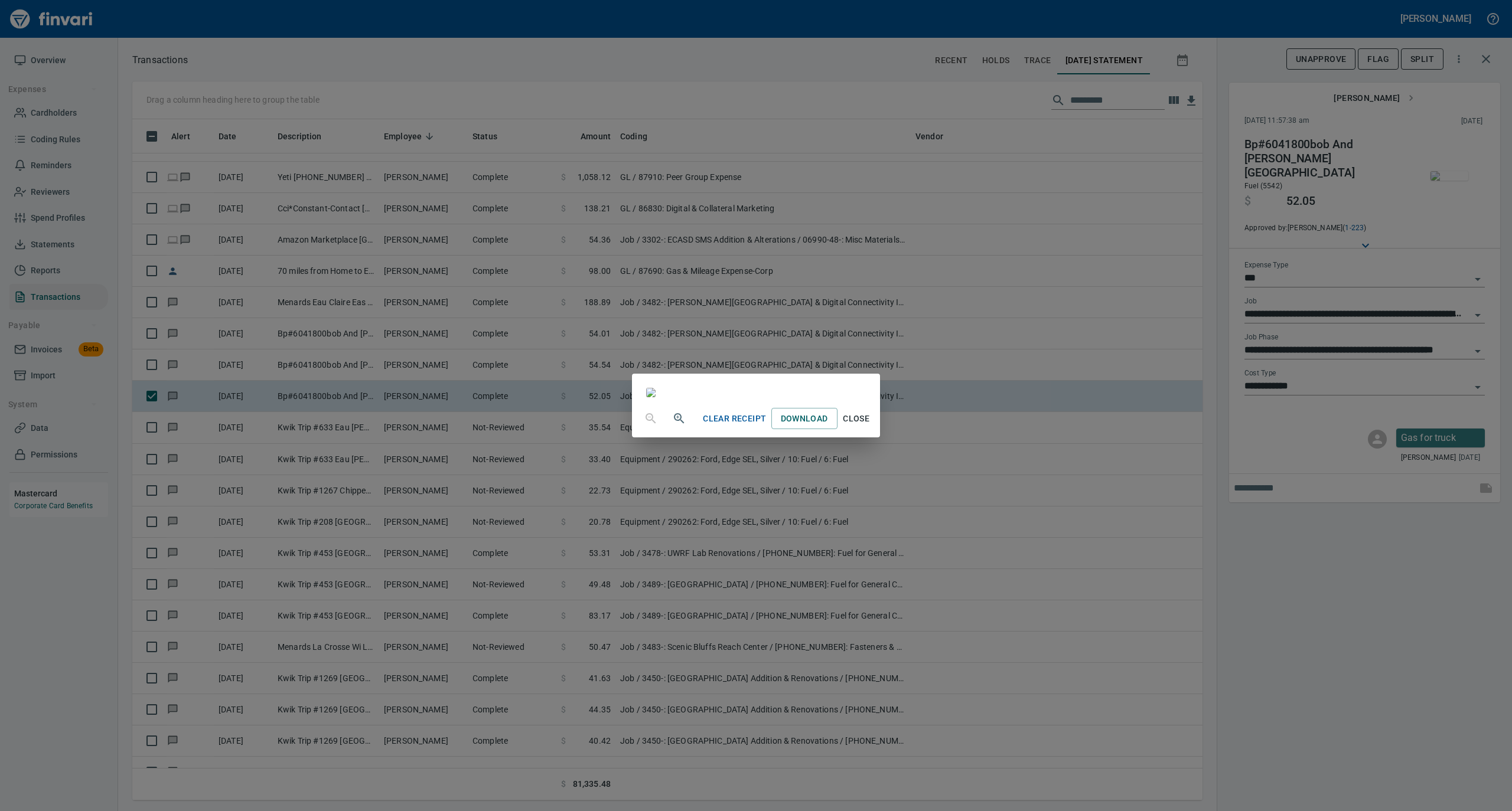
click at [871, 426] on span "Close" at bounding box center [856, 418] width 29 height 14
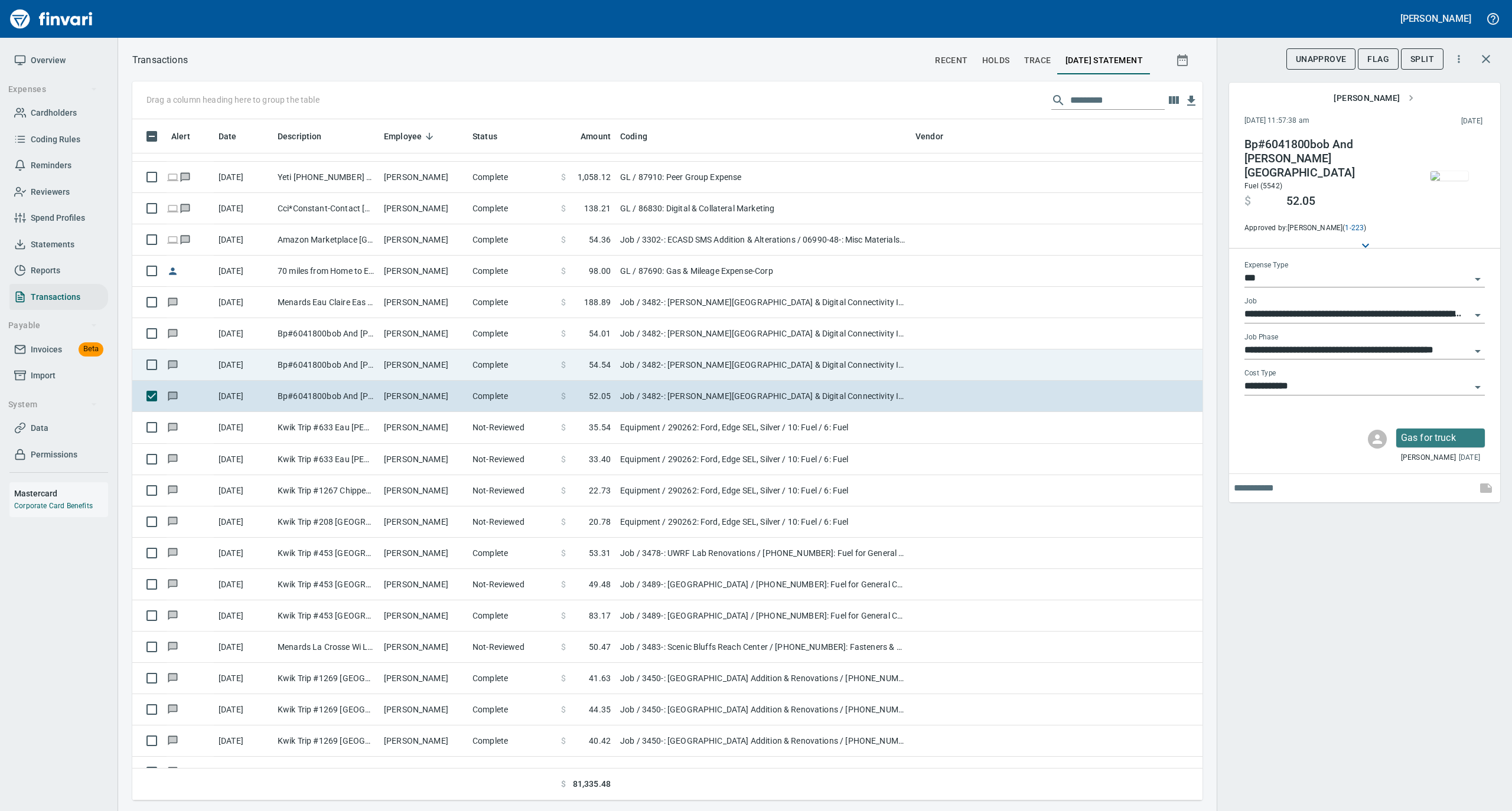
click at [538, 374] on td "Complete" at bounding box center [512, 364] width 89 height 31
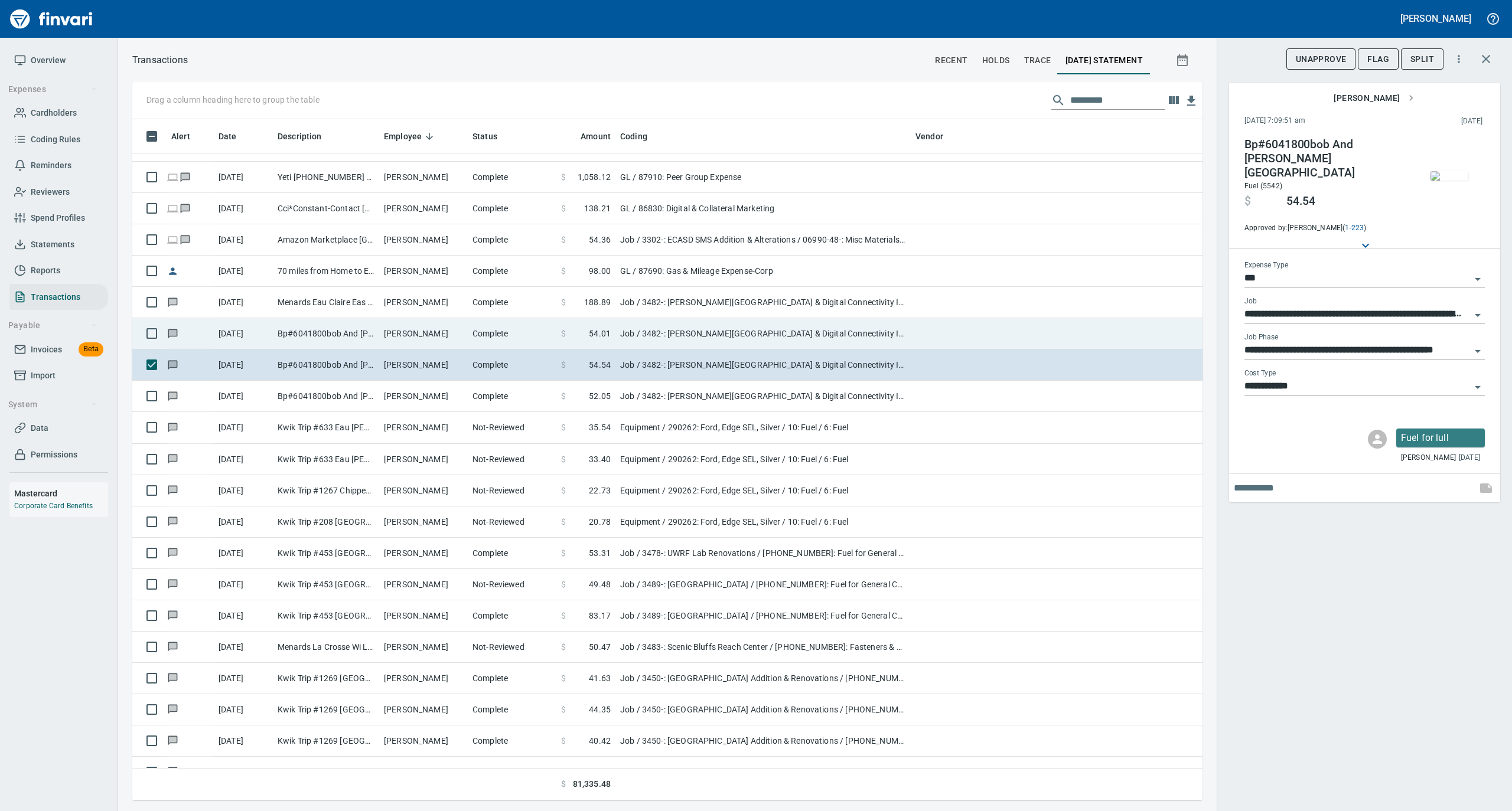
click at [527, 335] on td "Complete" at bounding box center [512, 333] width 89 height 31
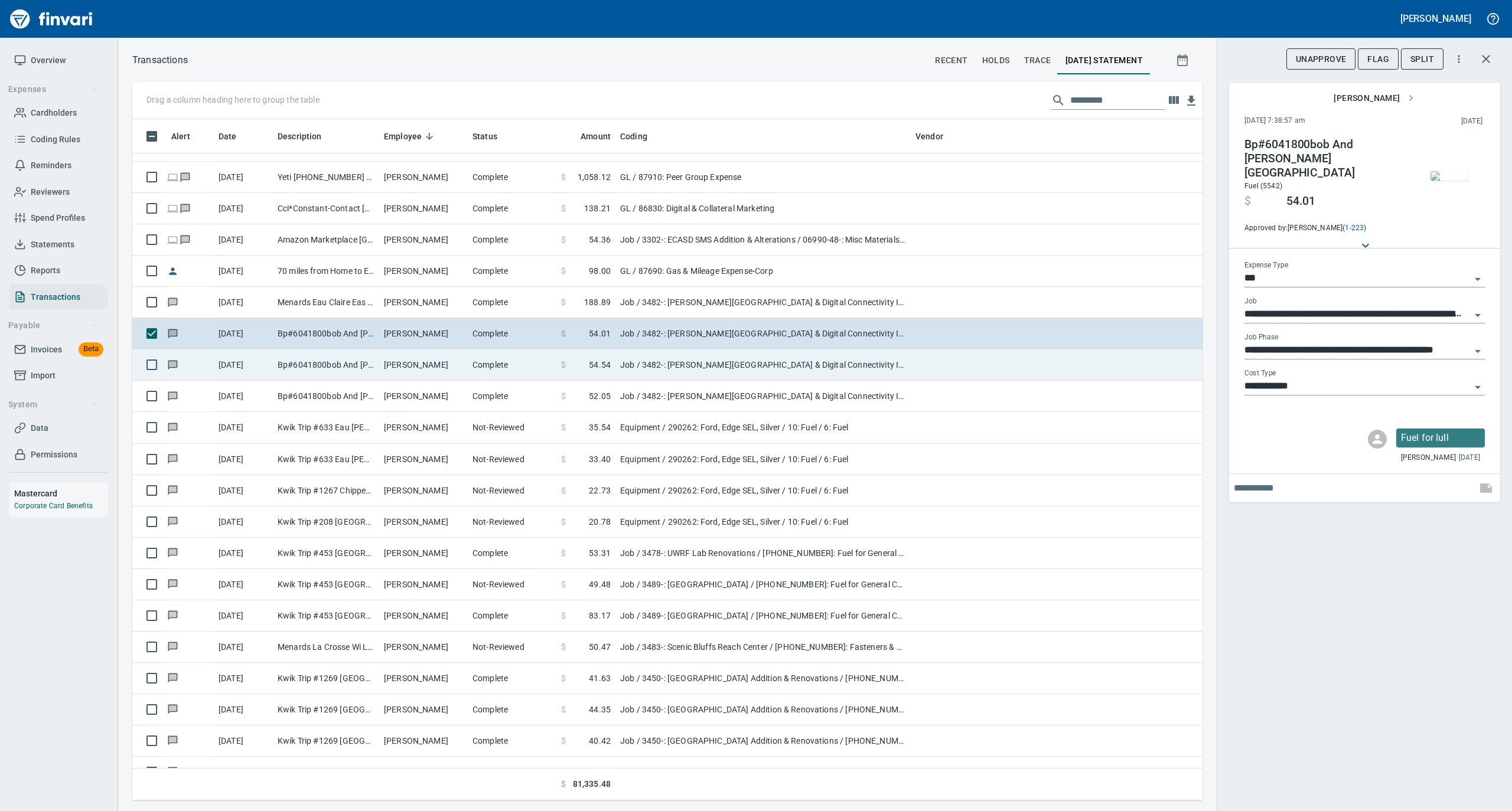
click at [424, 366] on td "Lee Schlais" at bounding box center [423, 364] width 89 height 31
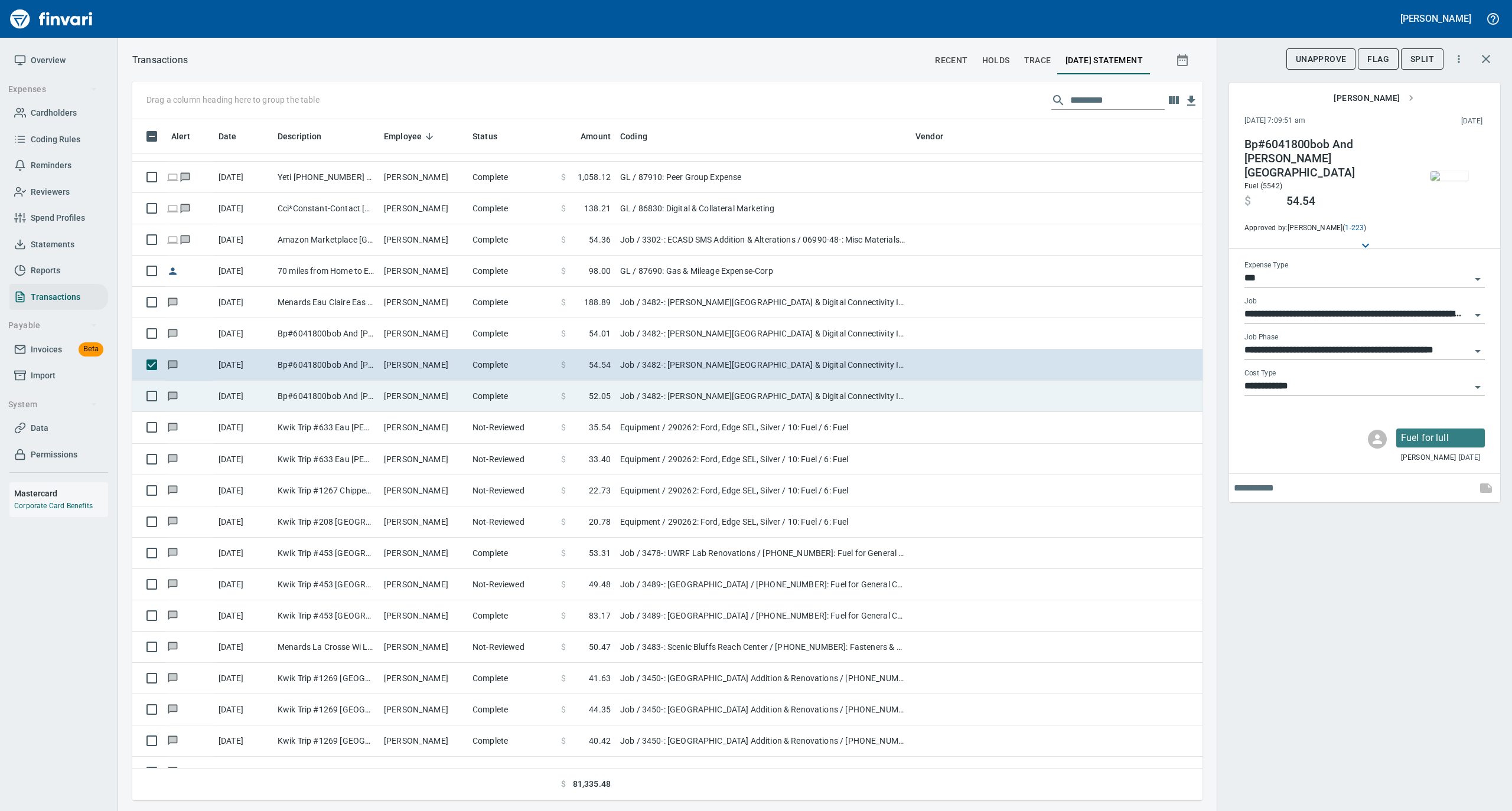
click at [413, 395] on td "Lee Schlais" at bounding box center [423, 396] width 89 height 31
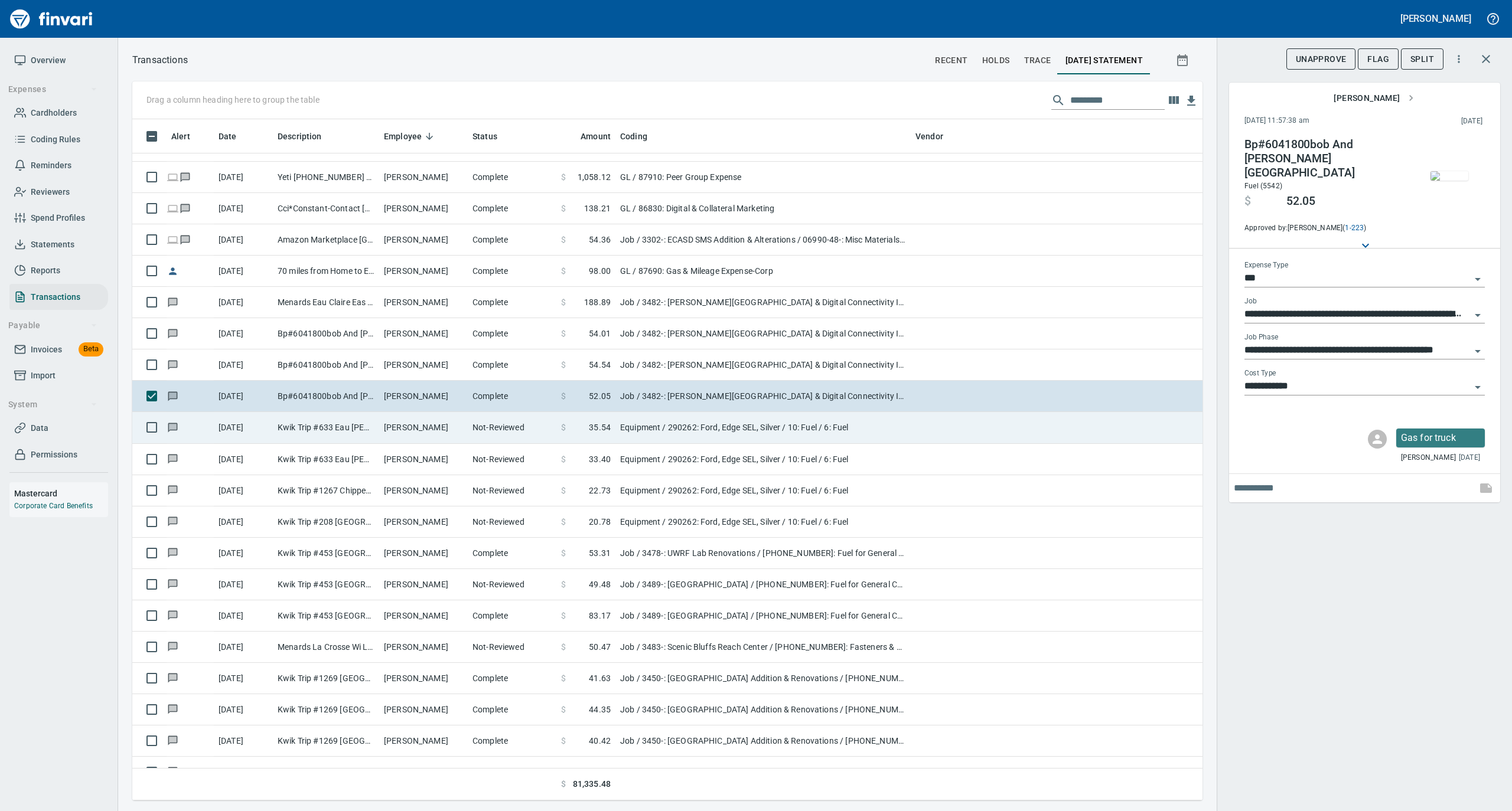
click at [411, 426] on td "Kyle Gruber" at bounding box center [423, 427] width 89 height 31
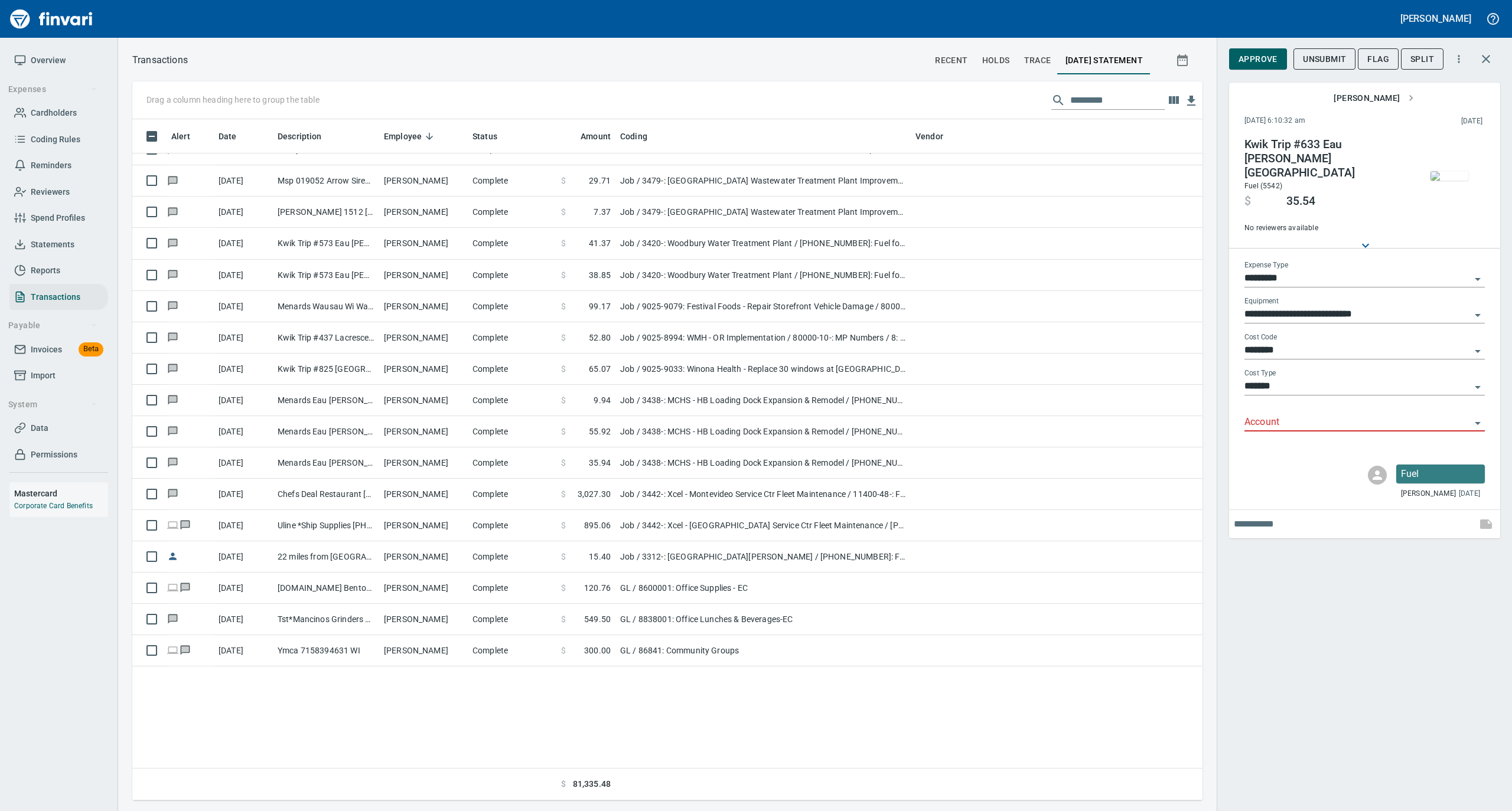
scroll to position [472, 0]
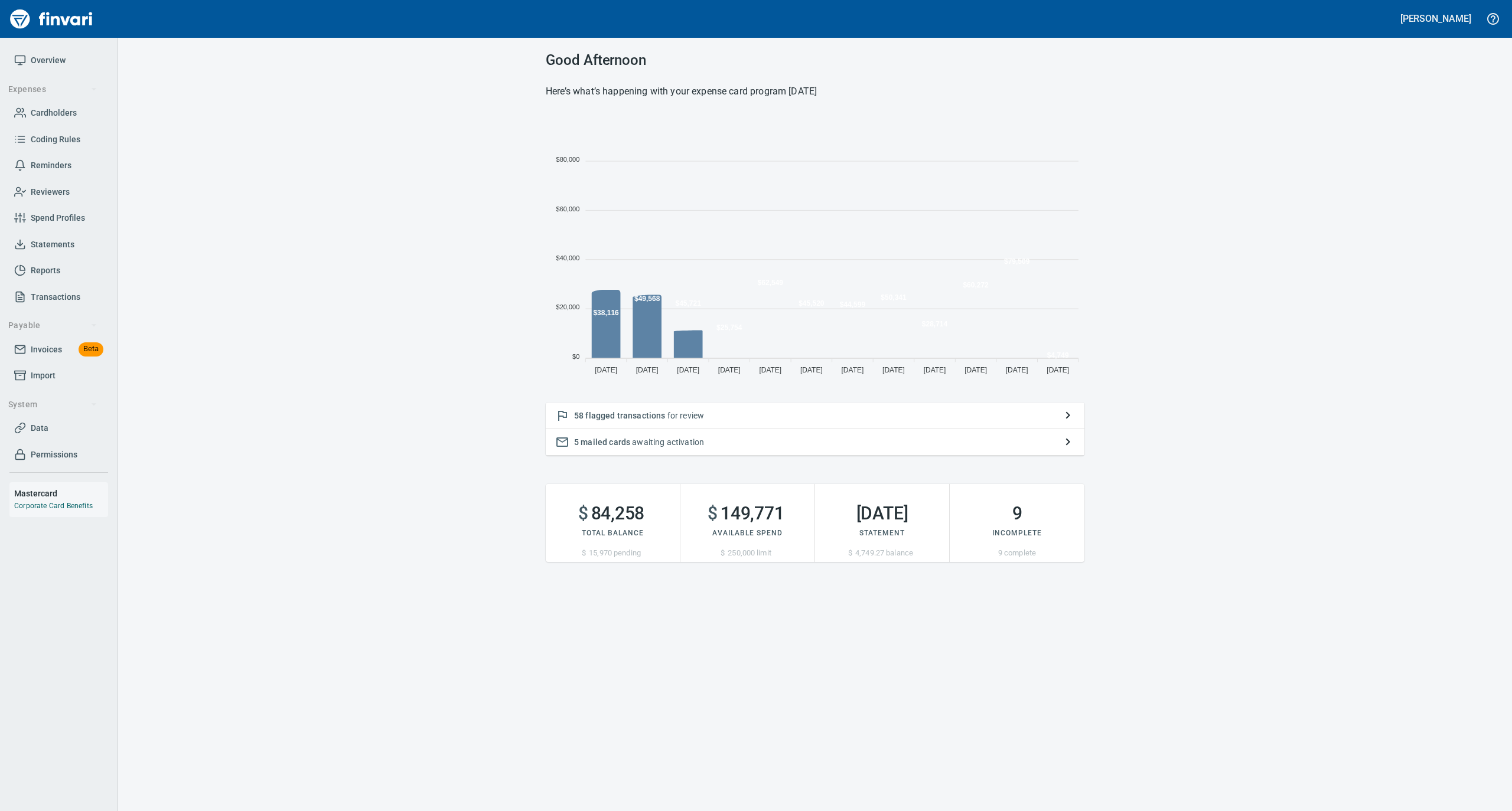
scroll to position [262, 527]
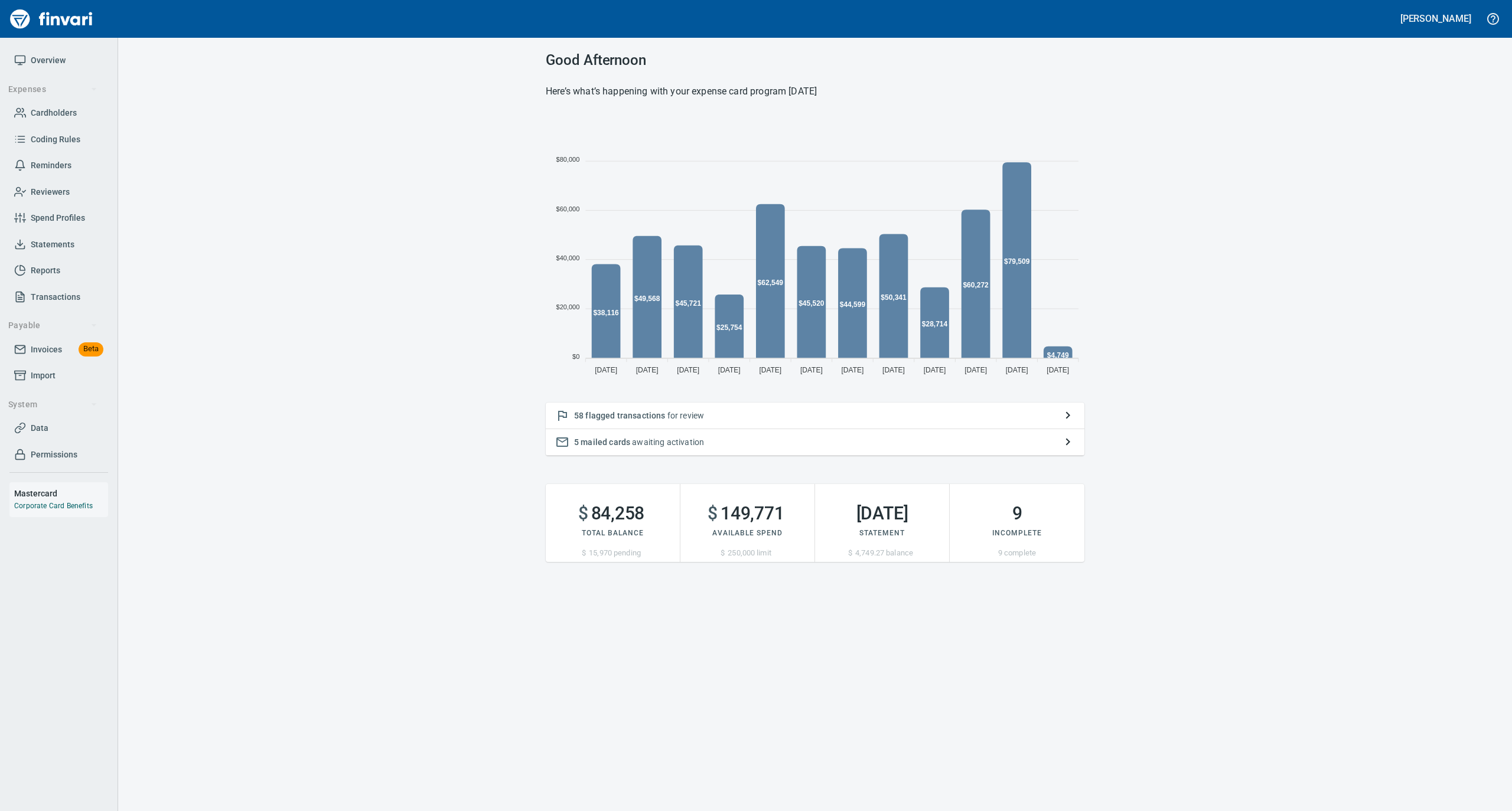
click at [51, 102] on link "Cardholders" at bounding box center [58, 114] width 98 height 27
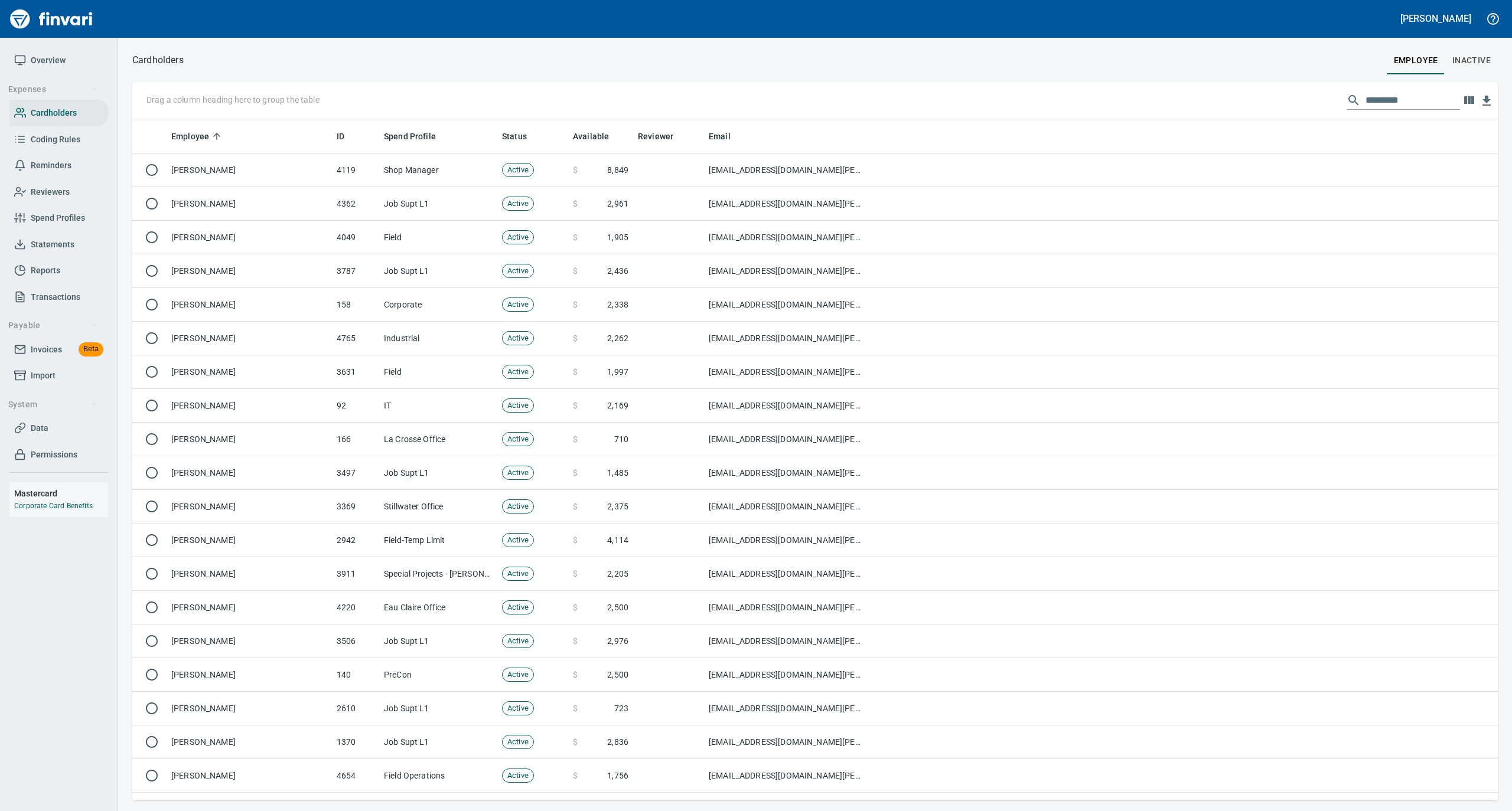
scroll to position [669, 1341]
click at [1384, 100] on input "text" at bounding box center [1412, 100] width 94 height 19
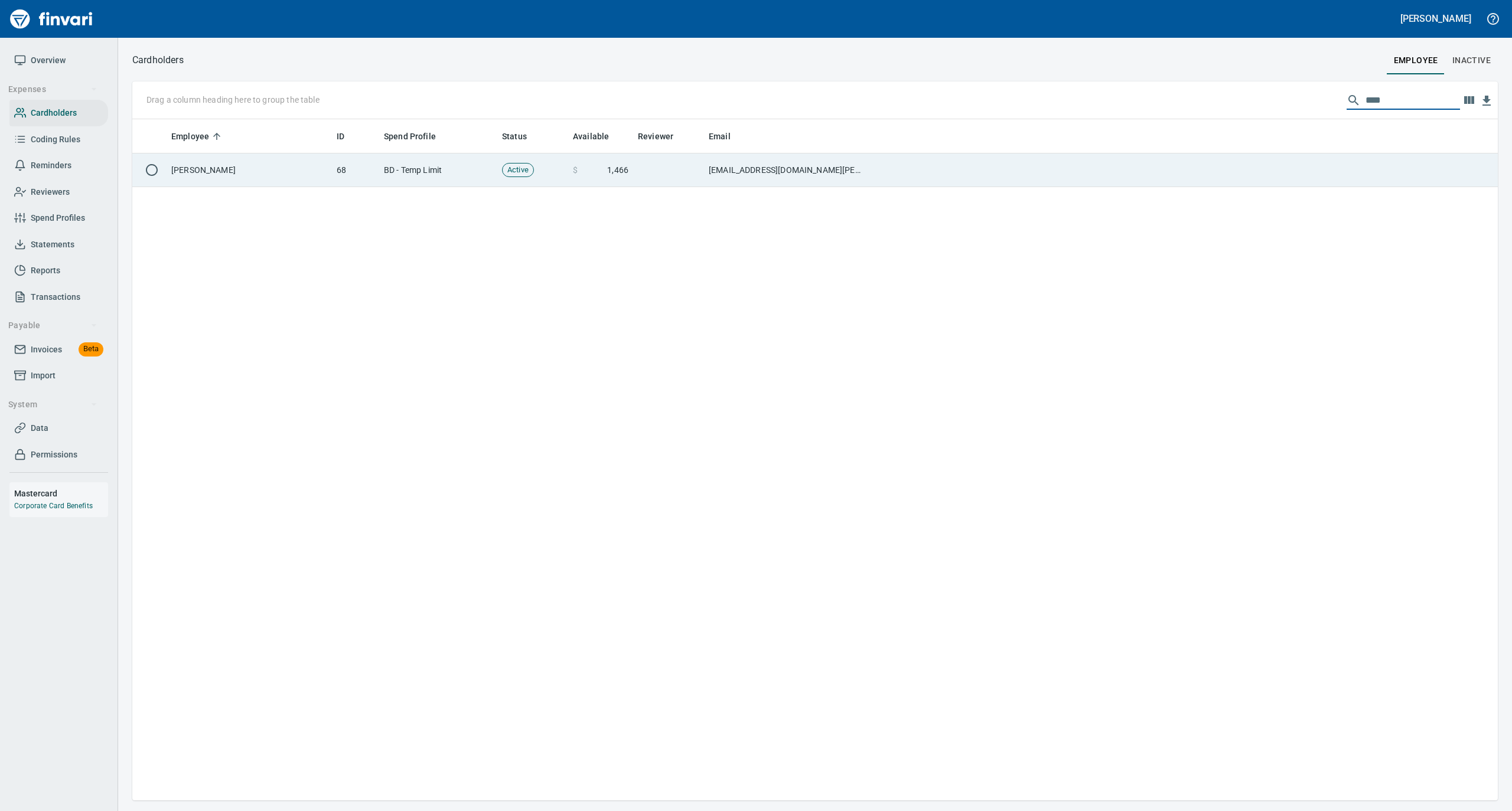
type input "****"
click at [267, 168] on td "[PERSON_NAME]" at bounding box center [248, 170] width 165 height 33
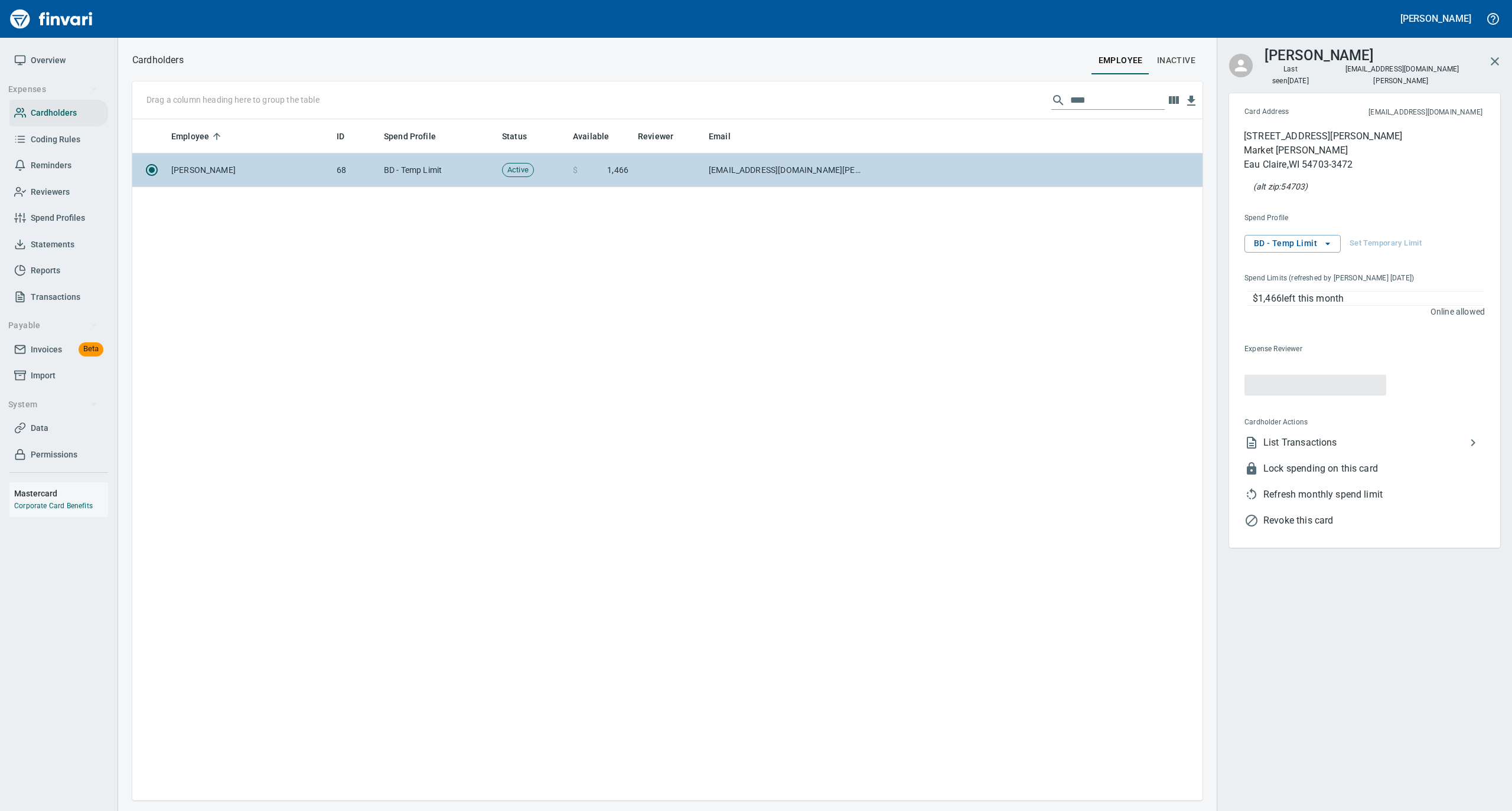
scroll to position [669, 1058]
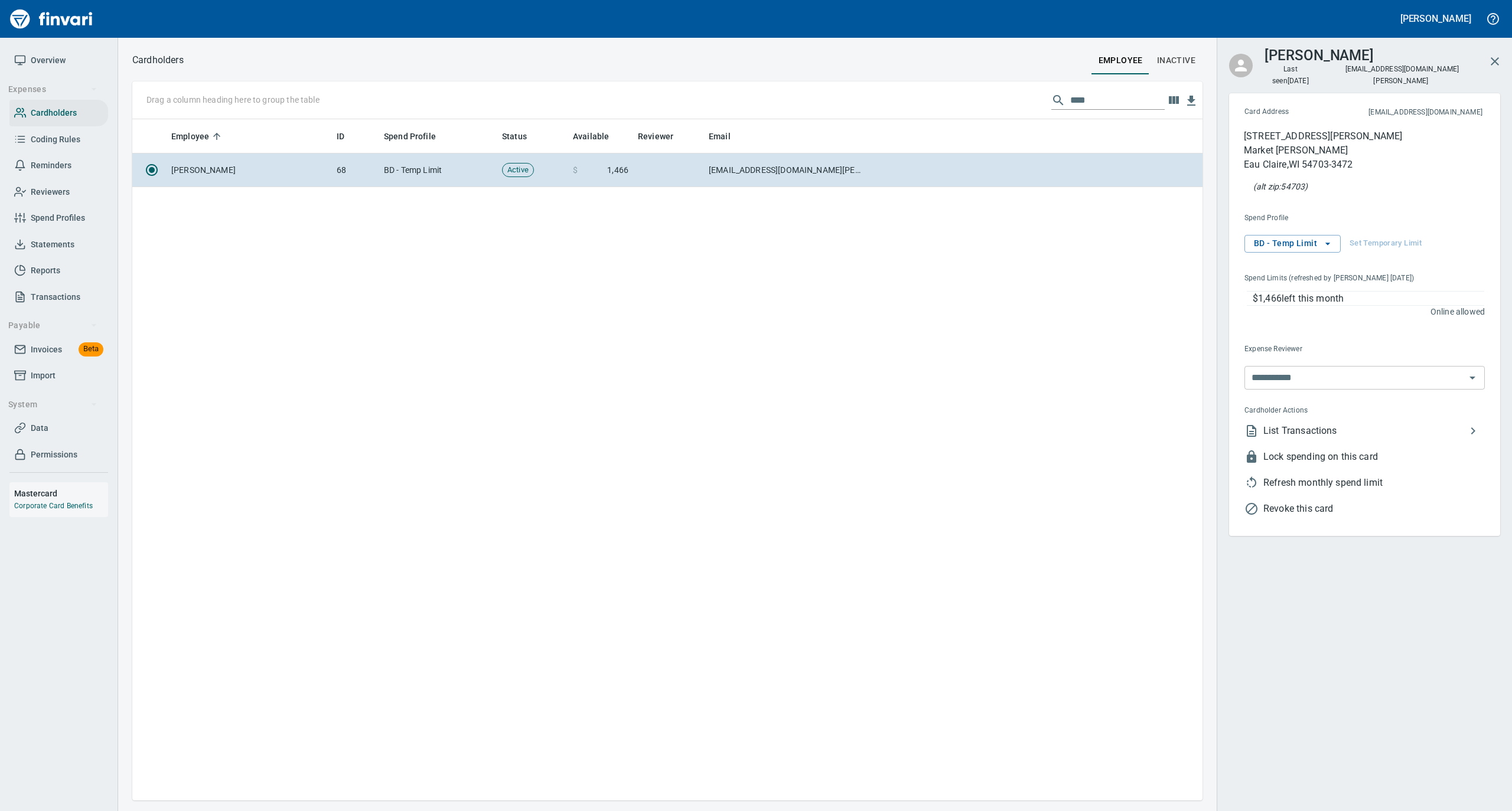
click at [1271, 424] on span "List Transactions" at bounding box center [1364, 430] width 202 height 14
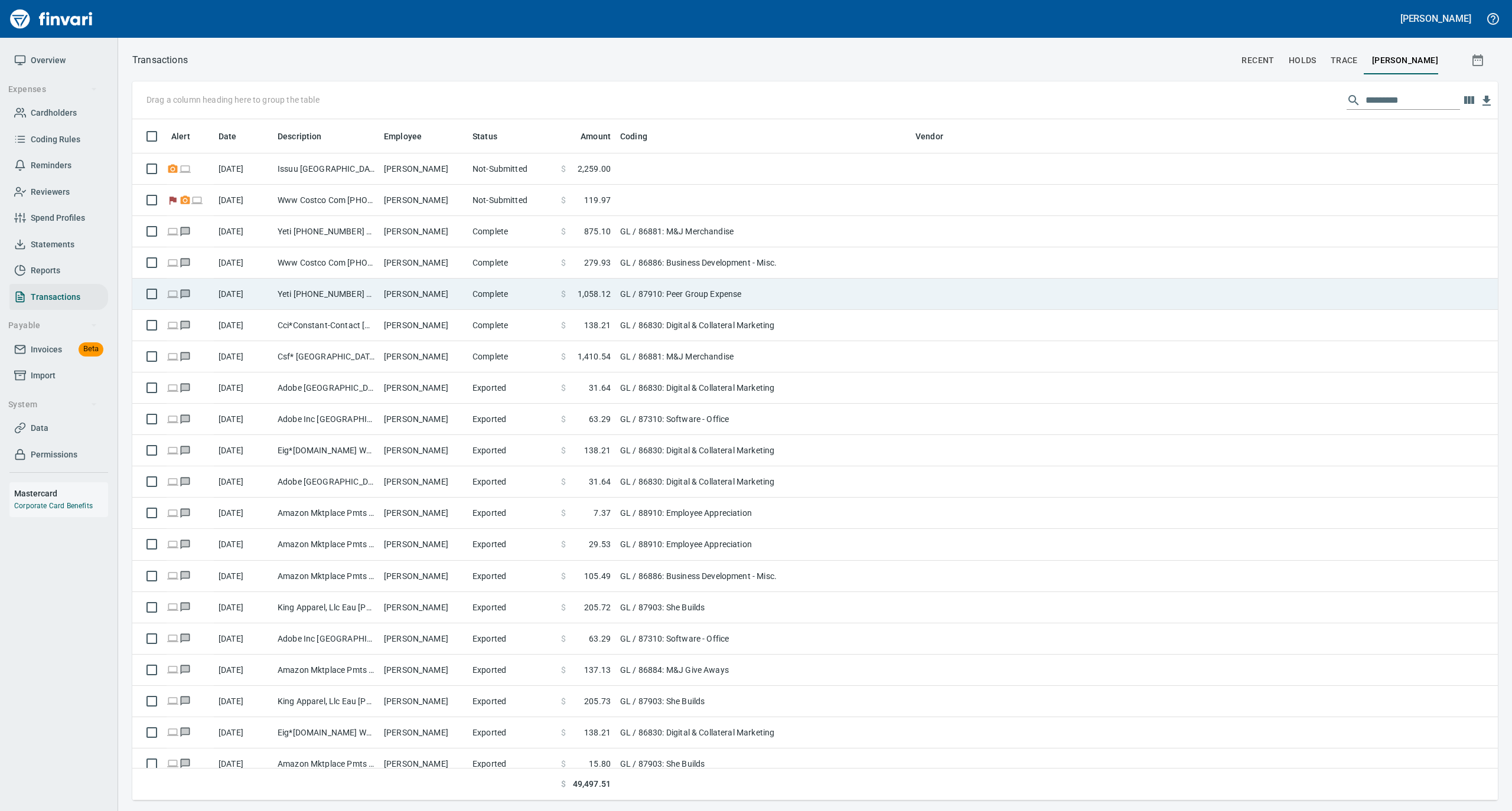
scroll to position [669, 1341]
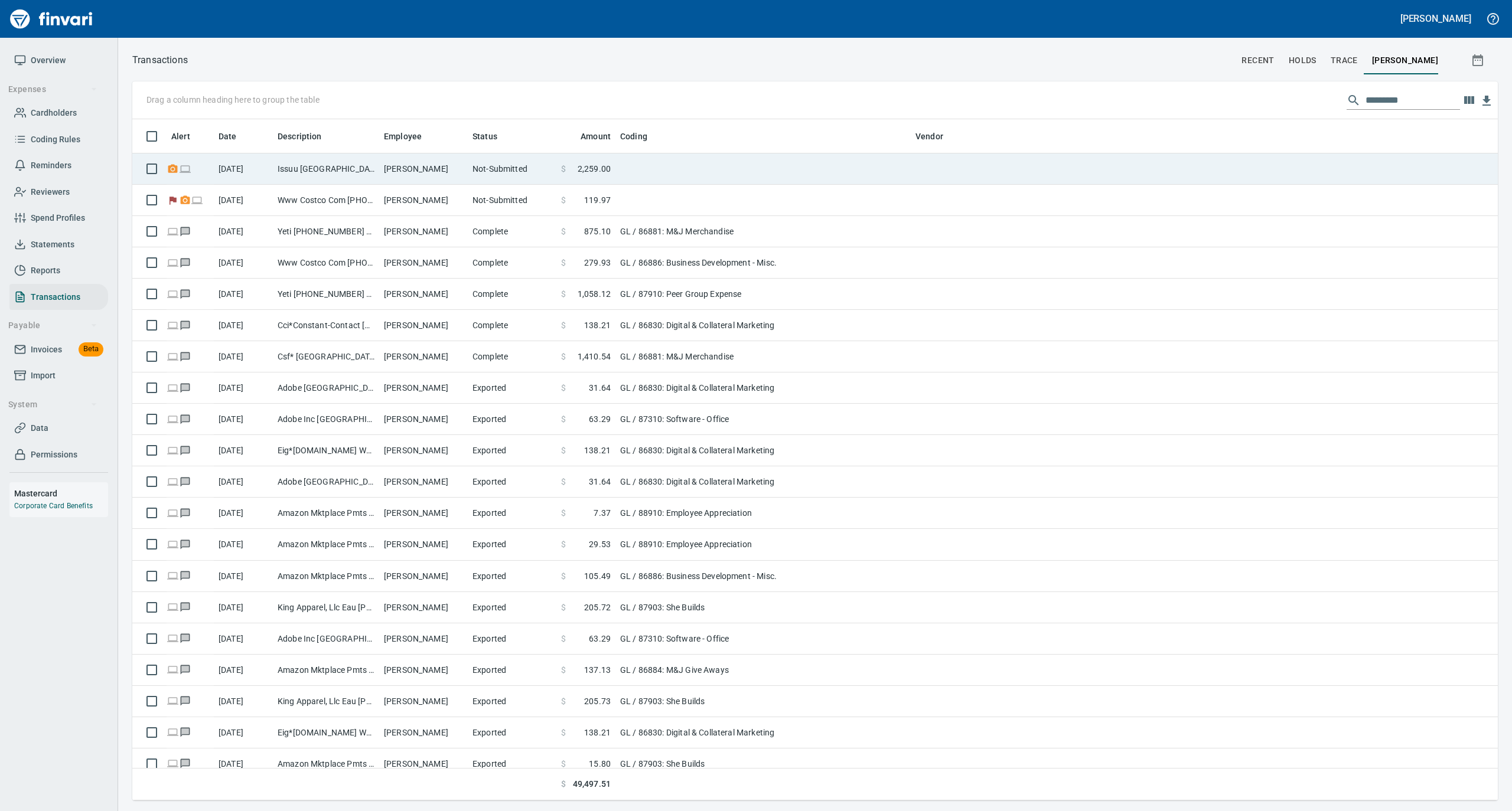
click at [383, 177] on td "Lori DeMotts" at bounding box center [423, 169] width 89 height 31
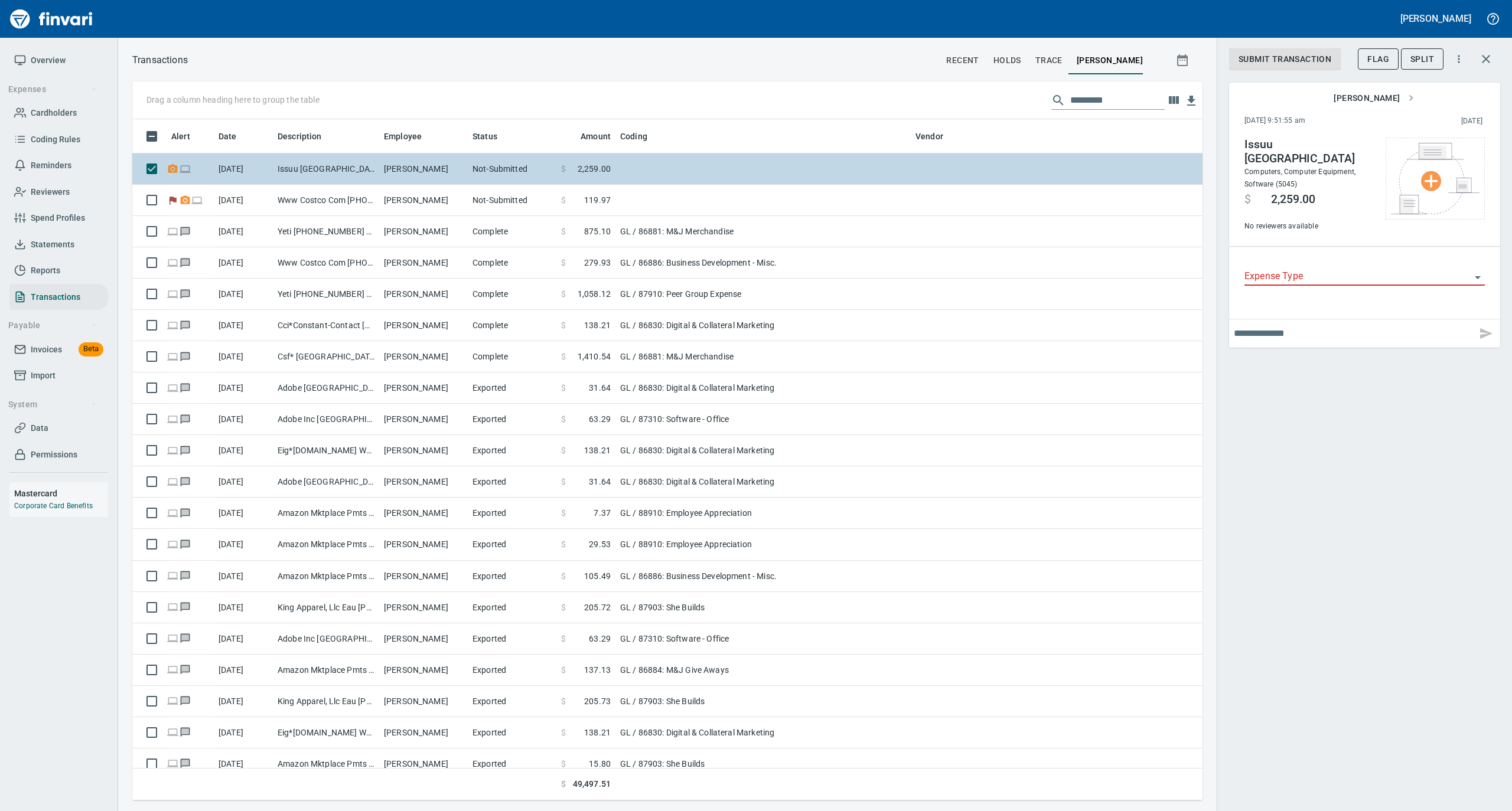
scroll to position [669, 1046]
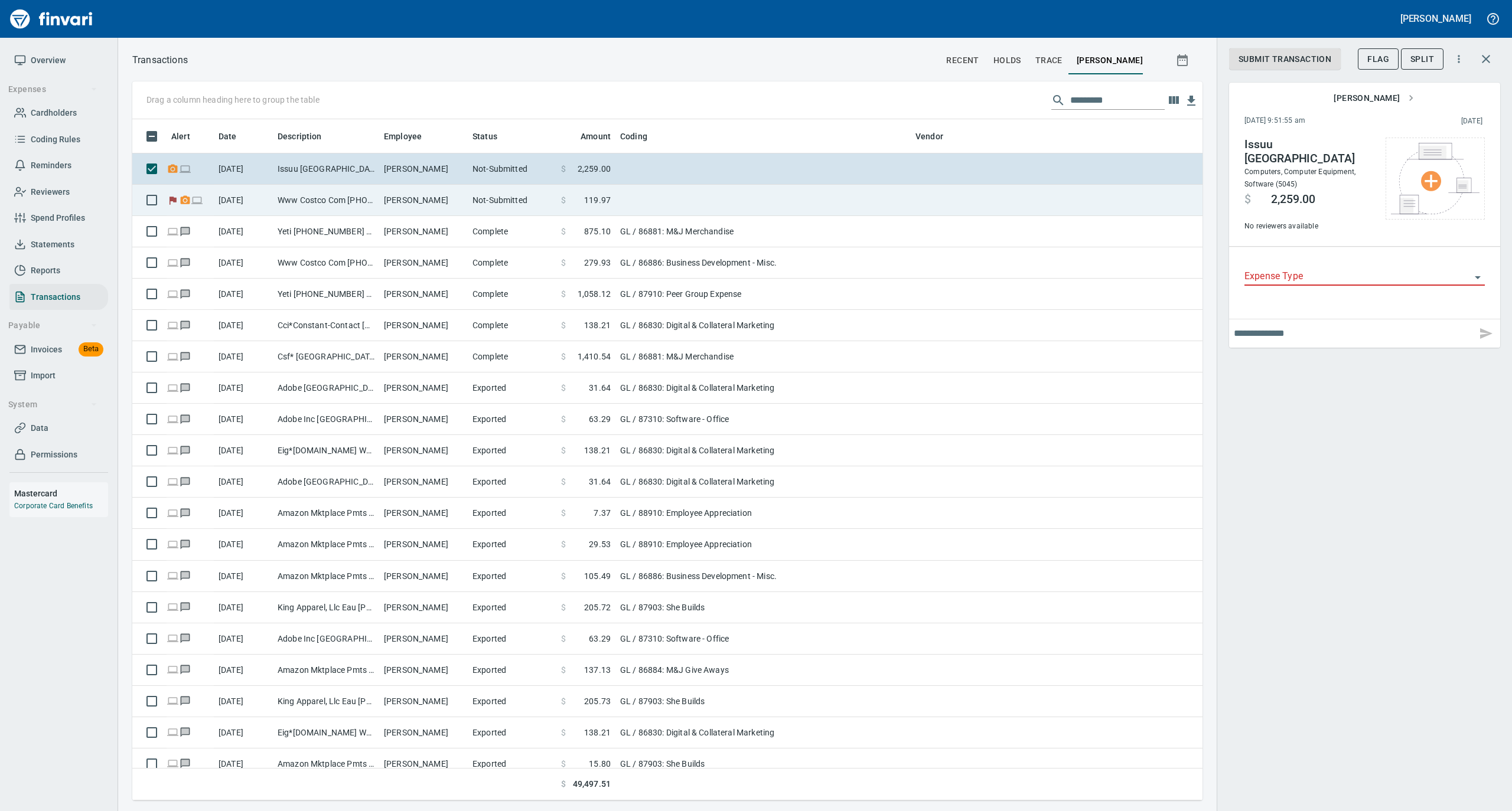
click at [371, 208] on td "Www Costco Com 800-955-2292 WA" at bounding box center [326, 200] width 106 height 31
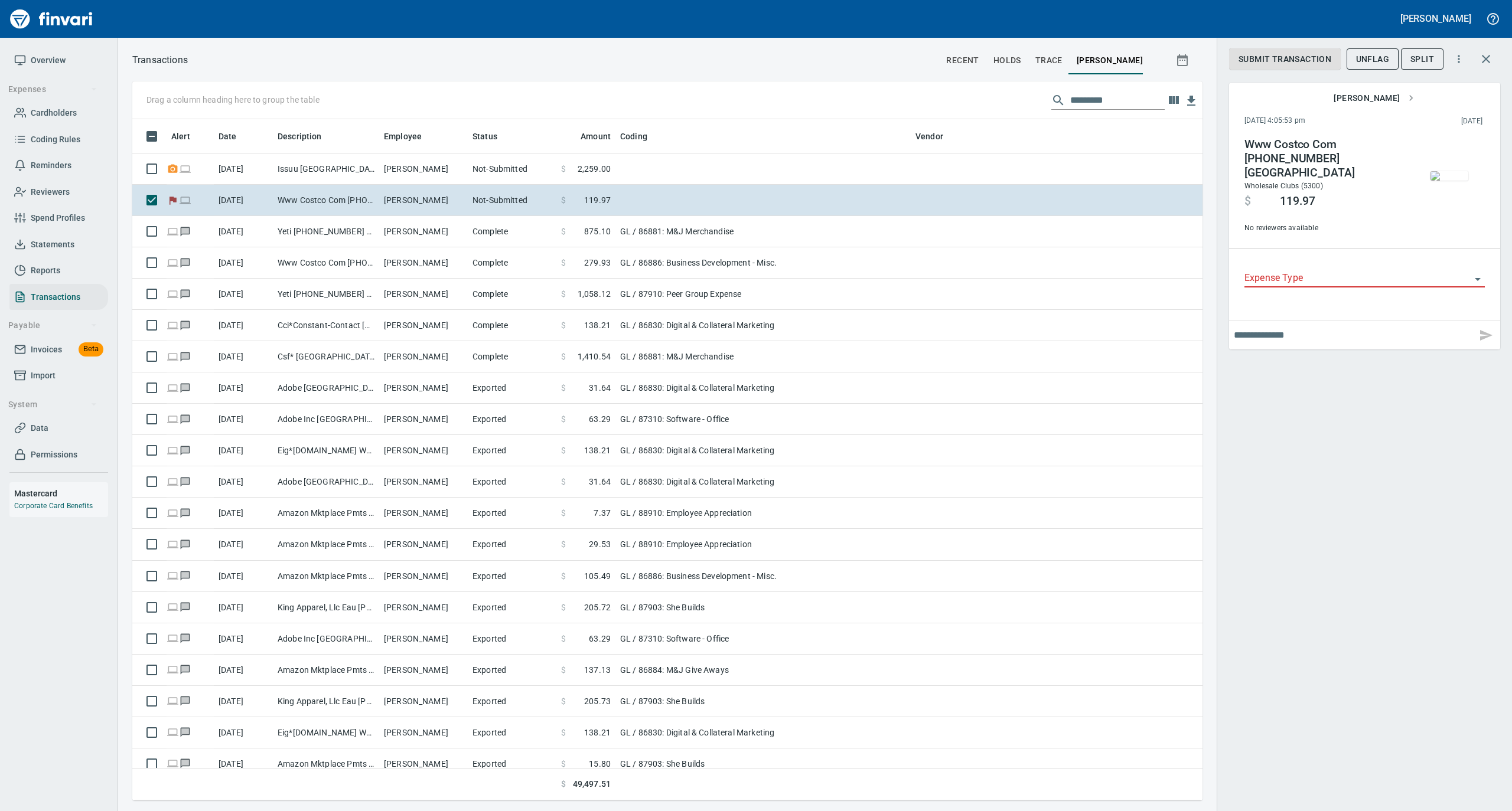
scroll to position [669, 1046]
click at [1376, 59] on span "UnFlag" at bounding box center [1372, 58] width 33 height 14
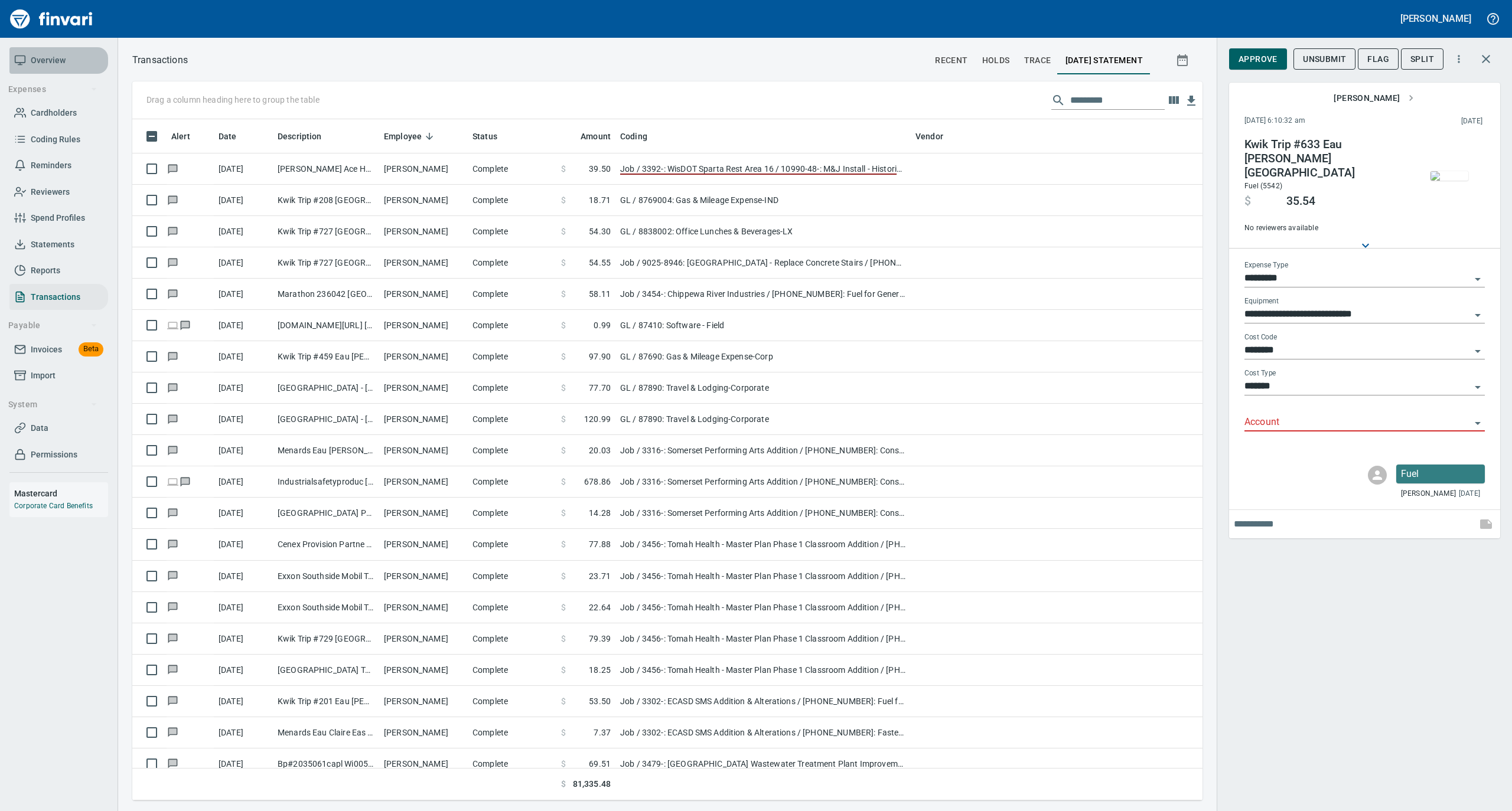
click at [52, 62] on span "Overview" at bounding box center [48, 60] width 34 height 14
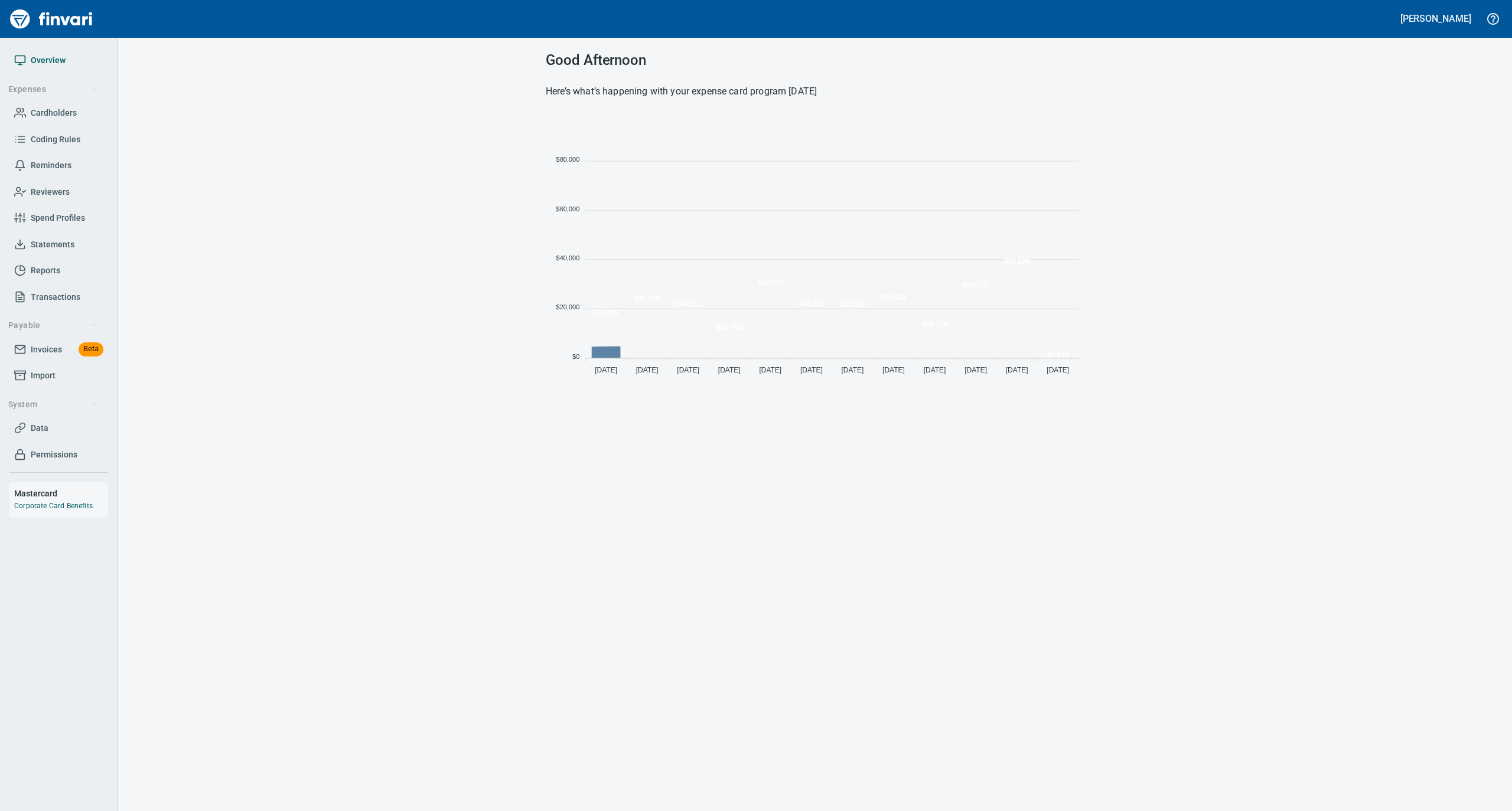
scroll to position [262, 527]
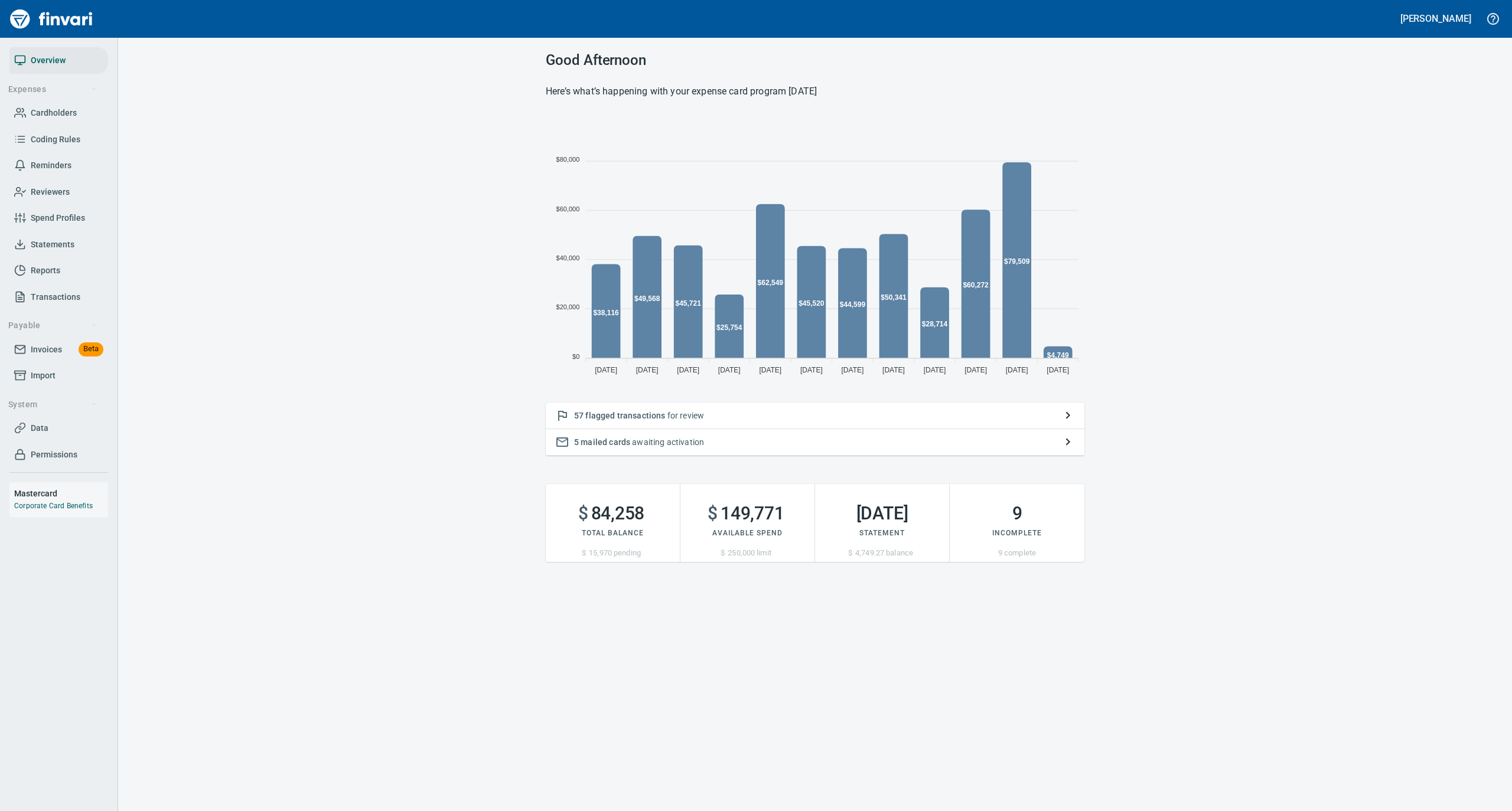
click at [55, 236] on link "Statements" at bounding box center [58, 244] width 98 height 27
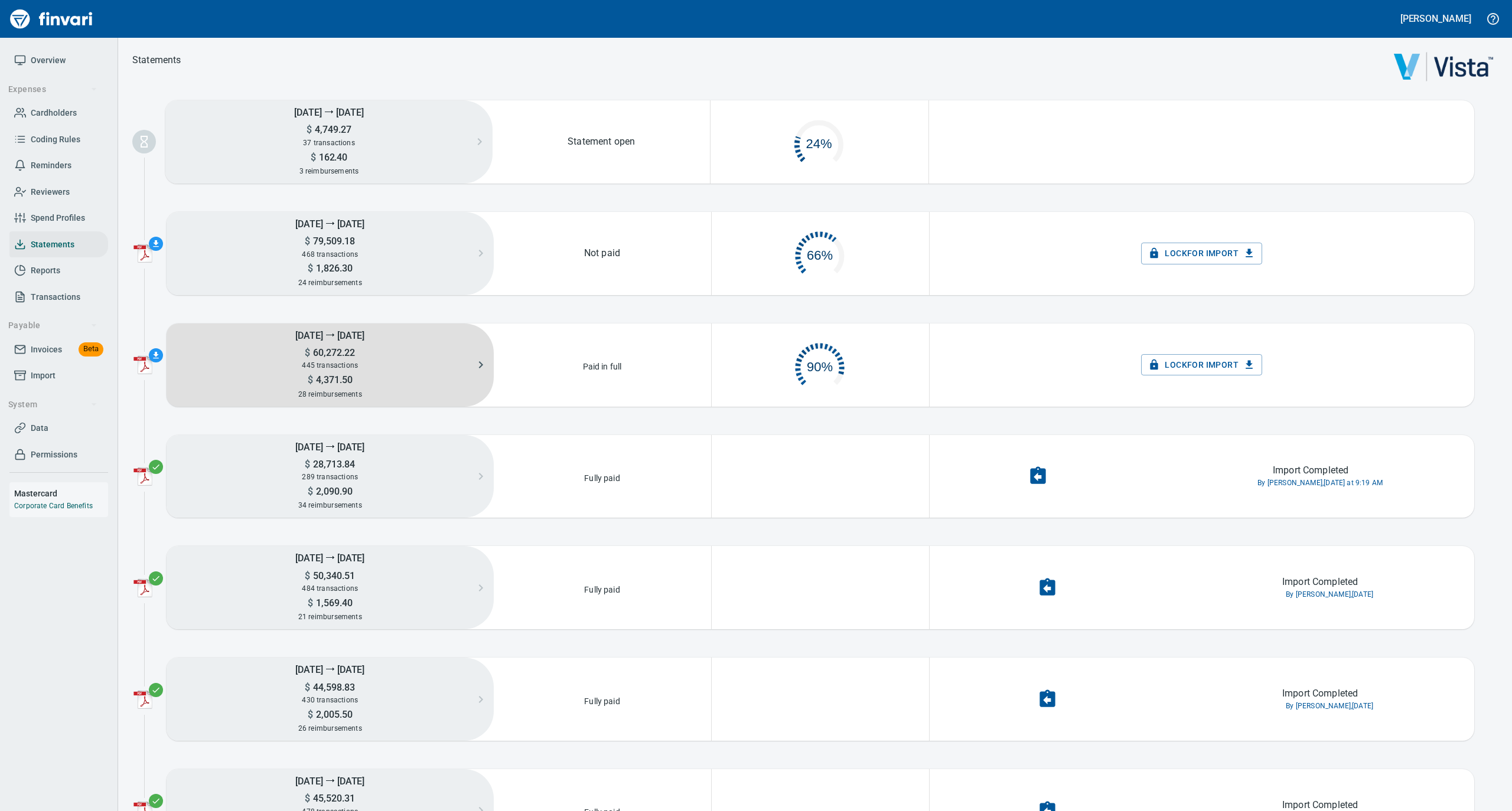
scroll to position [56, 203]
click at [363, 345] on h5 "7th Sep ⭢ 13th Sep" at bounding box center [329, 335] width 327 height 23
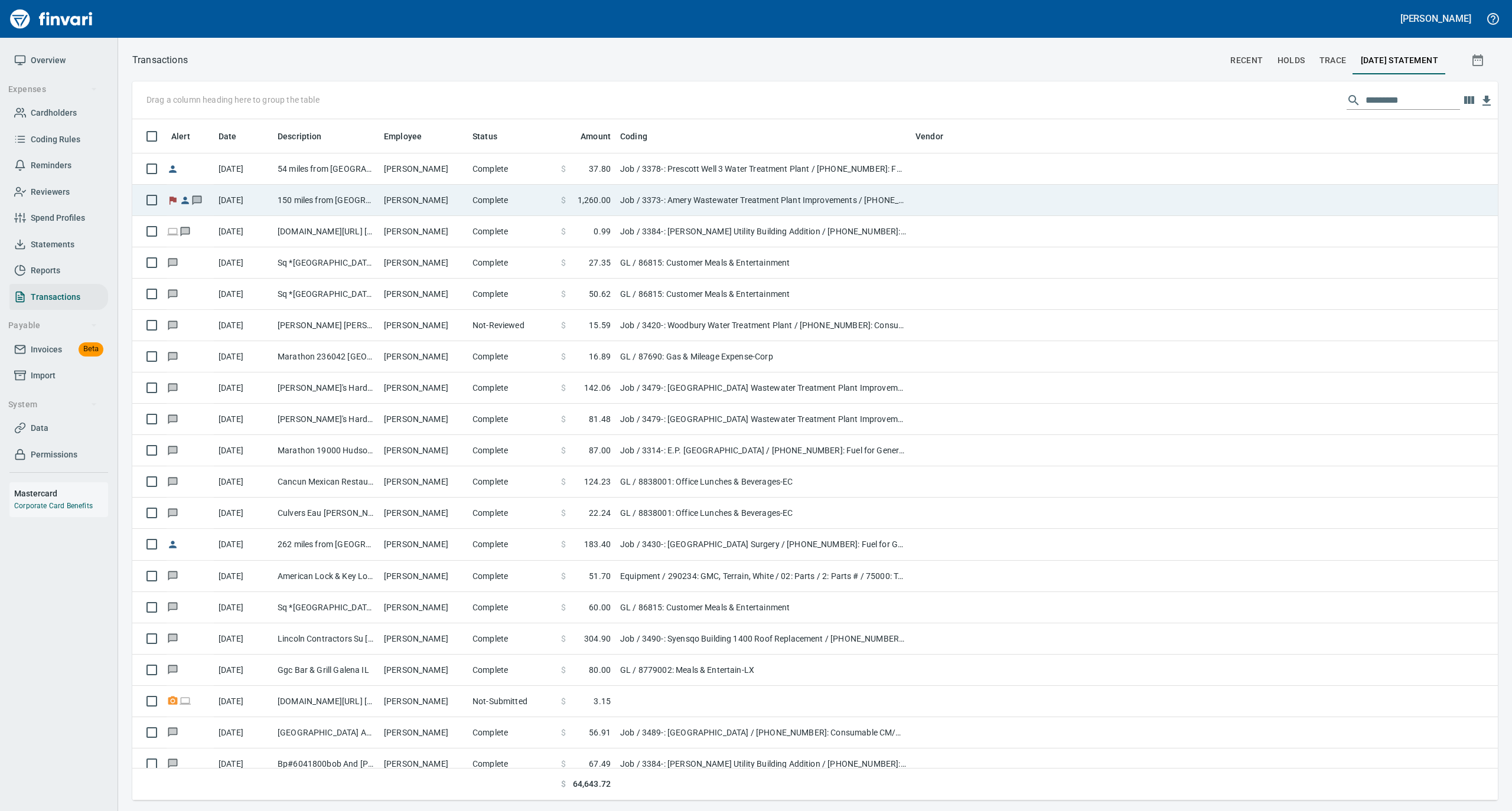
scroll to position [669, 1341]
click at [419, 190] on td "Austin Anderson" at bounding box center [423, 200] width 89 height 31
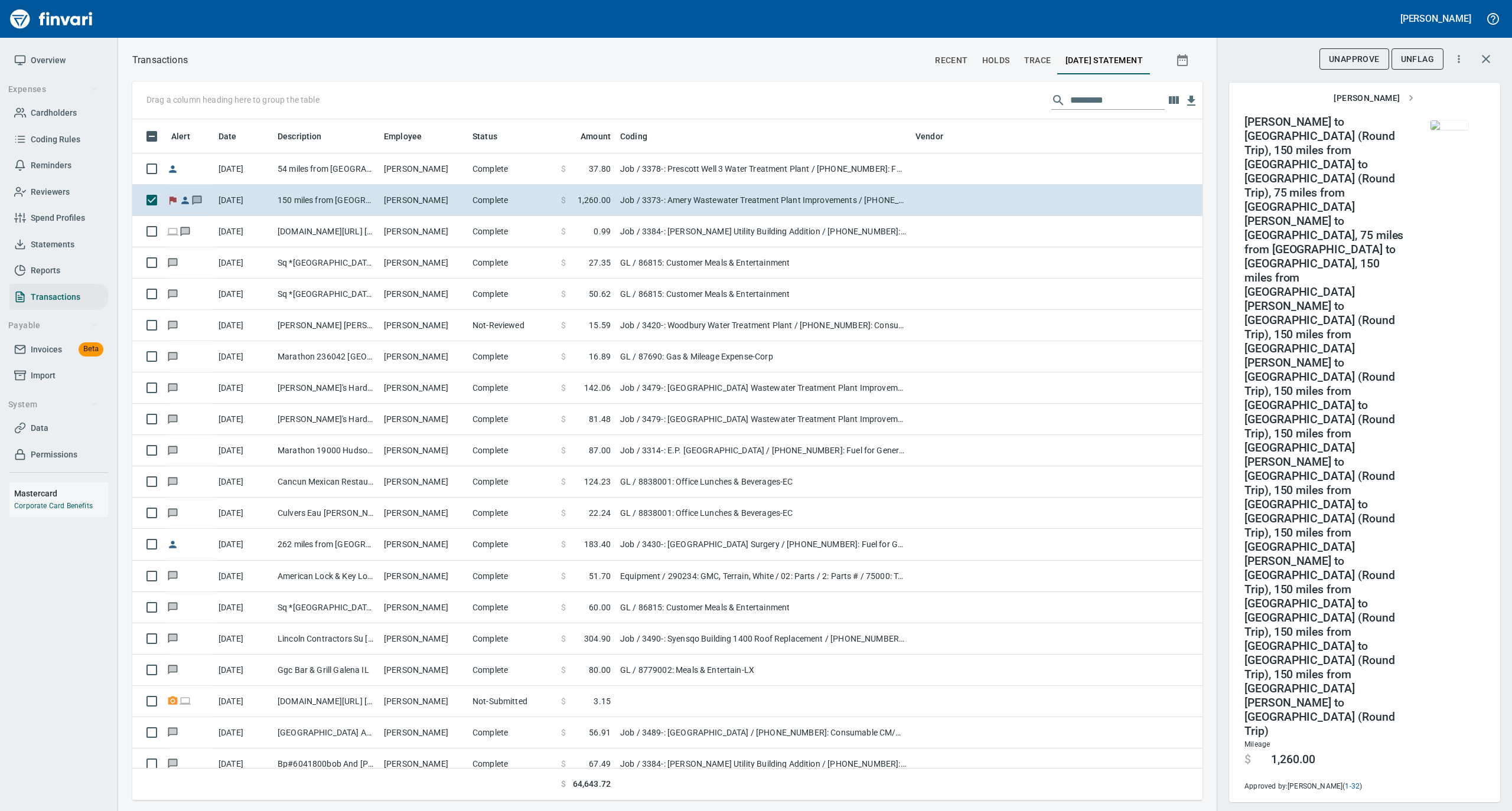
scroll to position [65, 0]
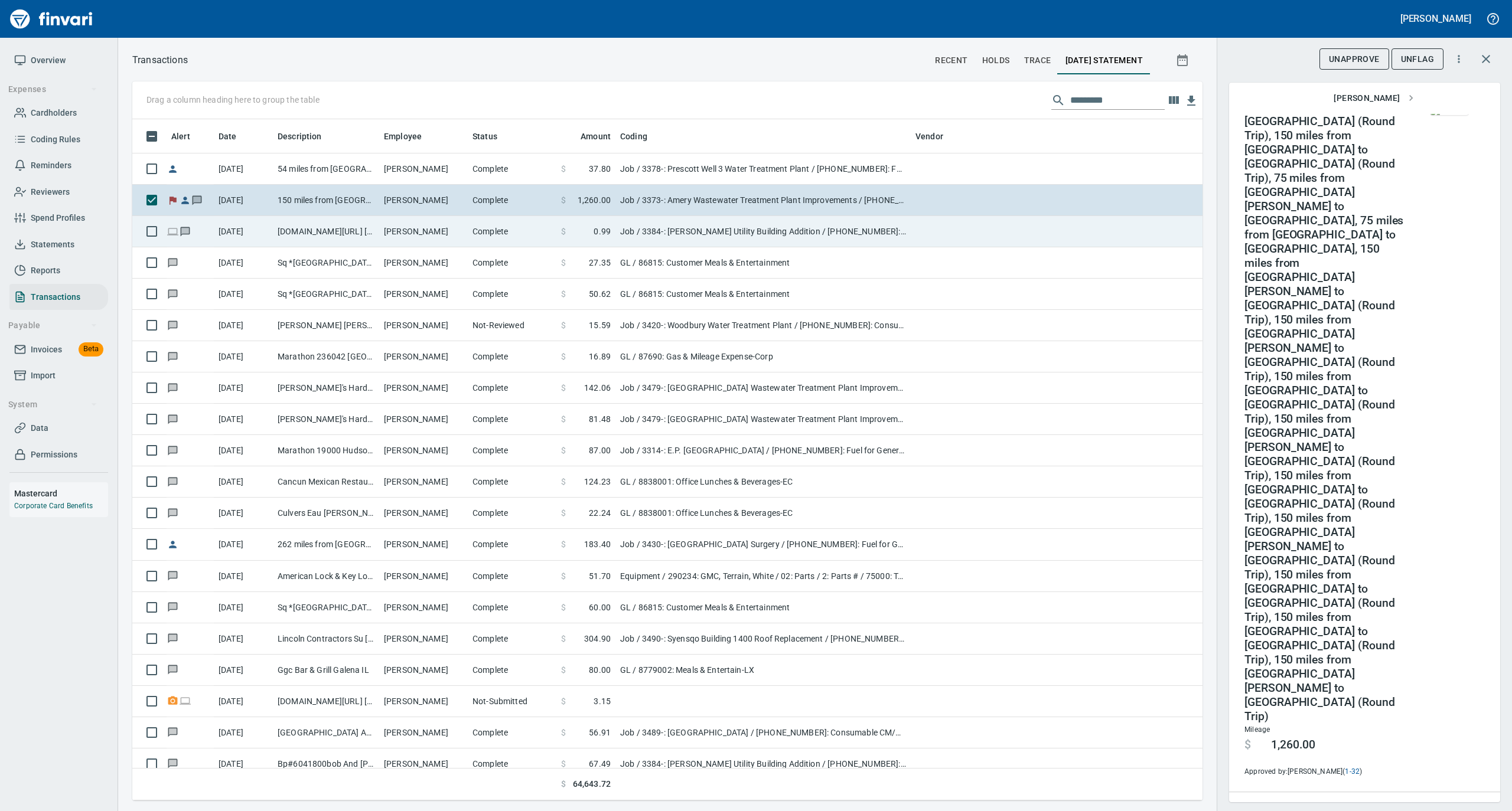
click at [388, 230] on td "Kyle Busch" at bounding box center [423, 231] width 89 height 31
type input "**********"
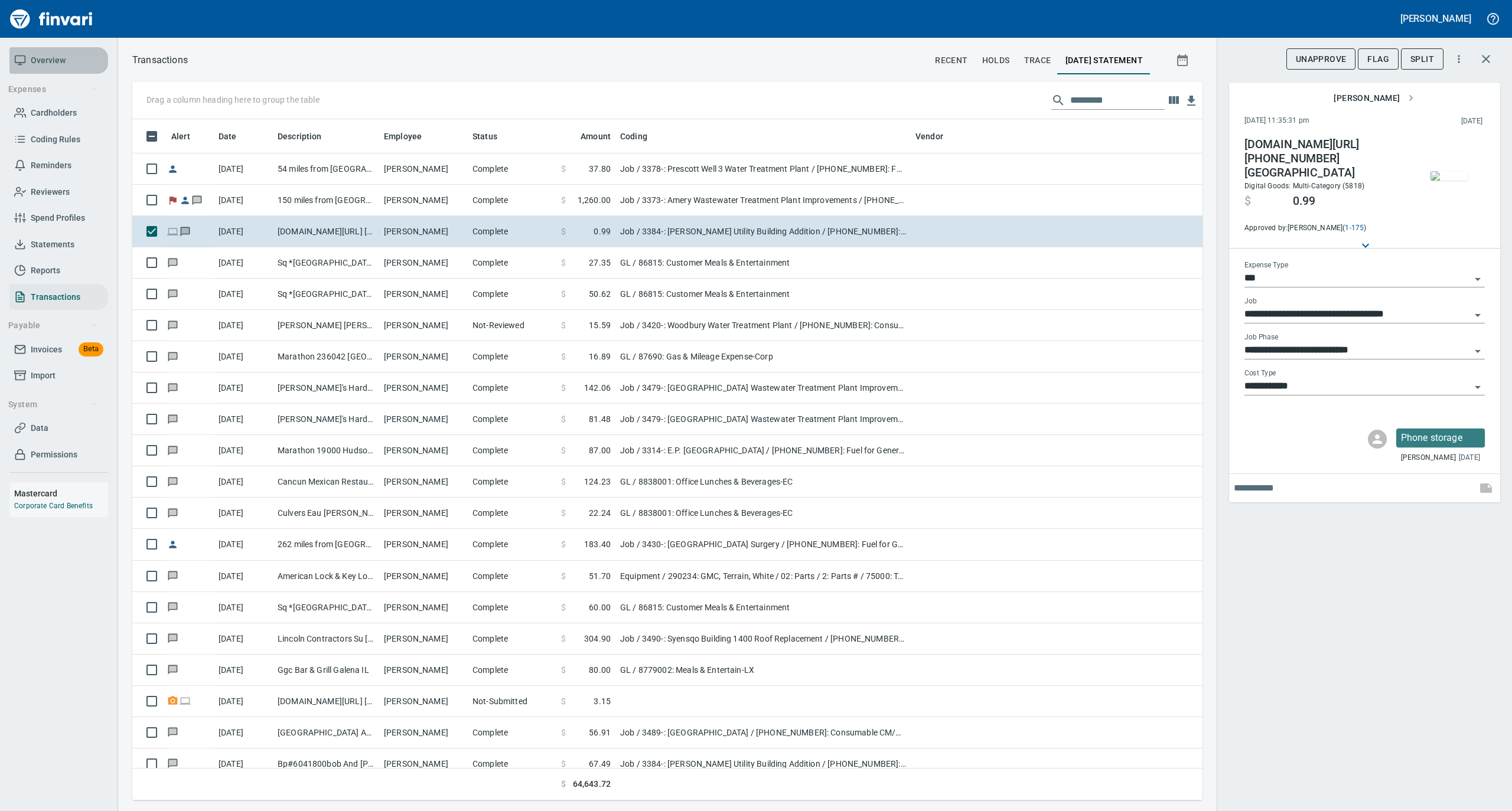
click at [52, 56] on span "Overview" at bounding box center [48, 60] width 34 height 14
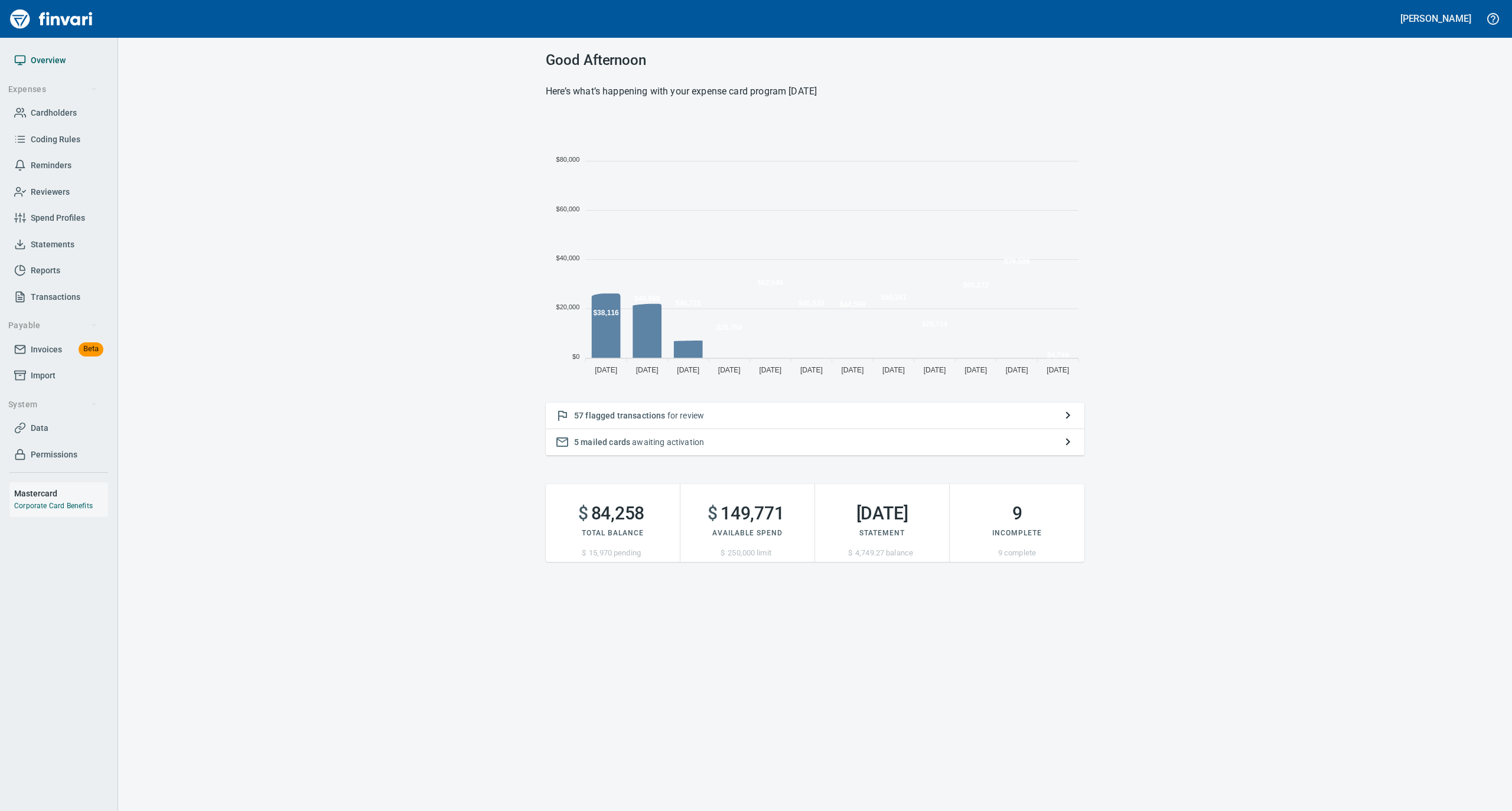
scroll to position [262, 527]
